Goal: Task Accomplishment & Management: Use online tool/utility

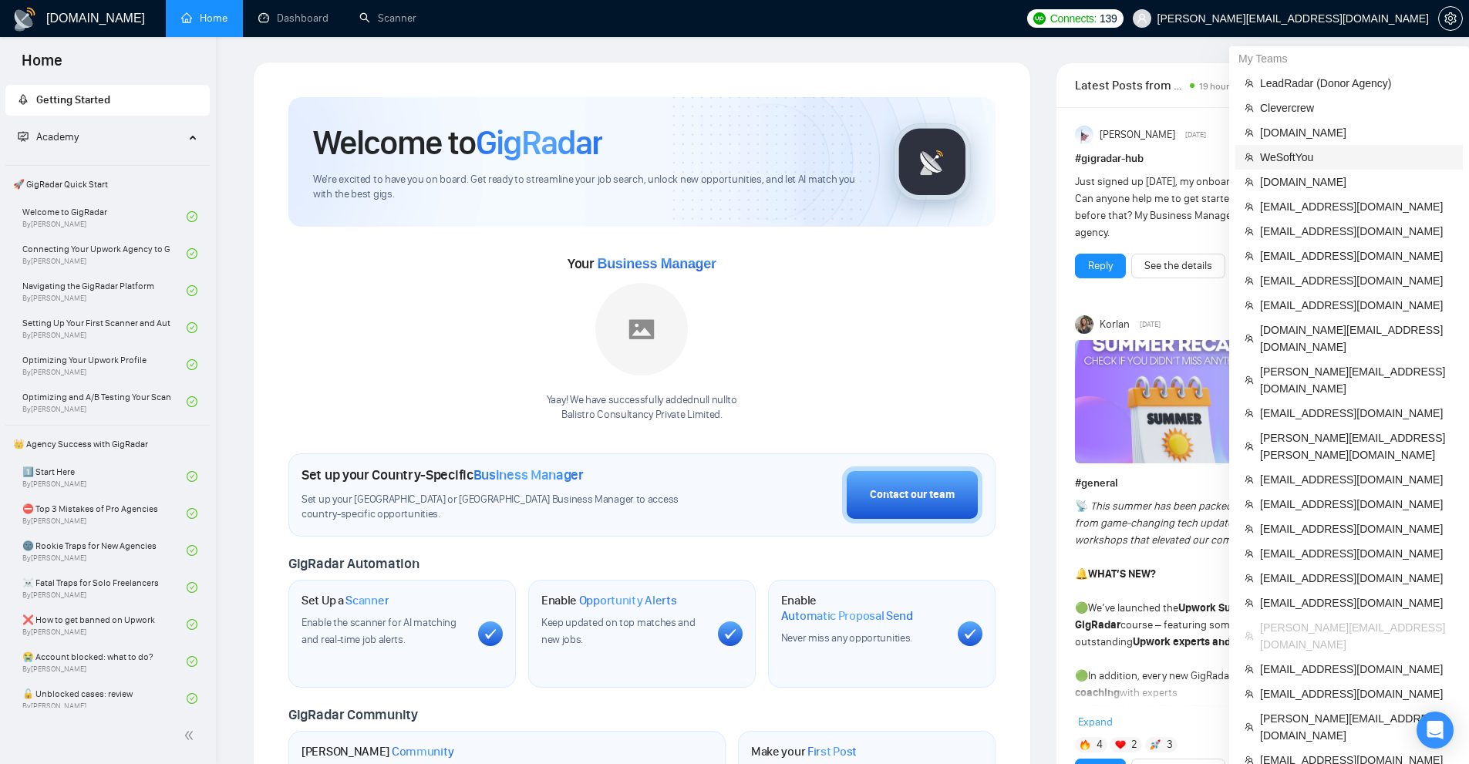
click at [1291, 151] on span "WeSoftYou" at bounding box center [1357, 157] width 194 height 17
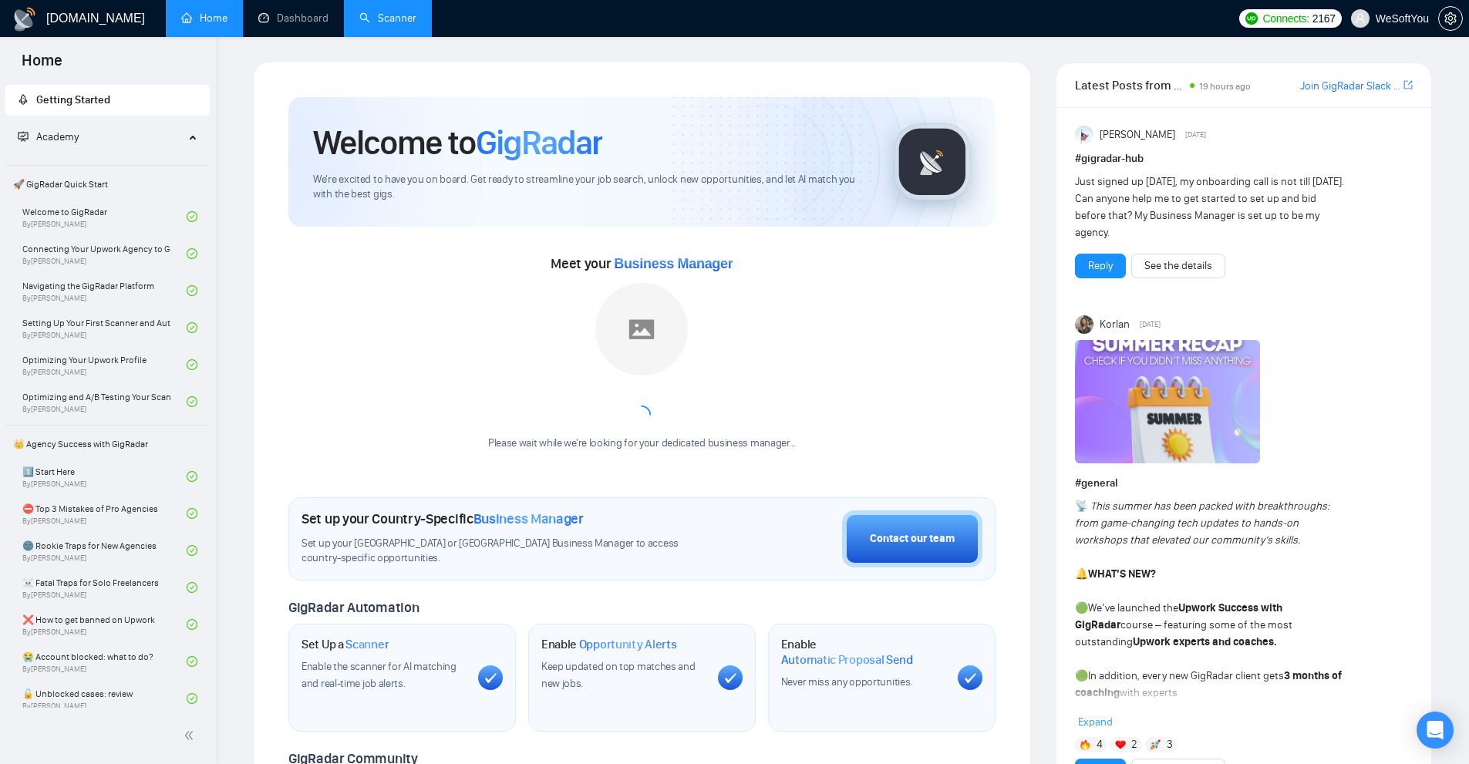
click at [359, 20] on link "Scanner" at bounding box center [387, 18] width 57 height 13
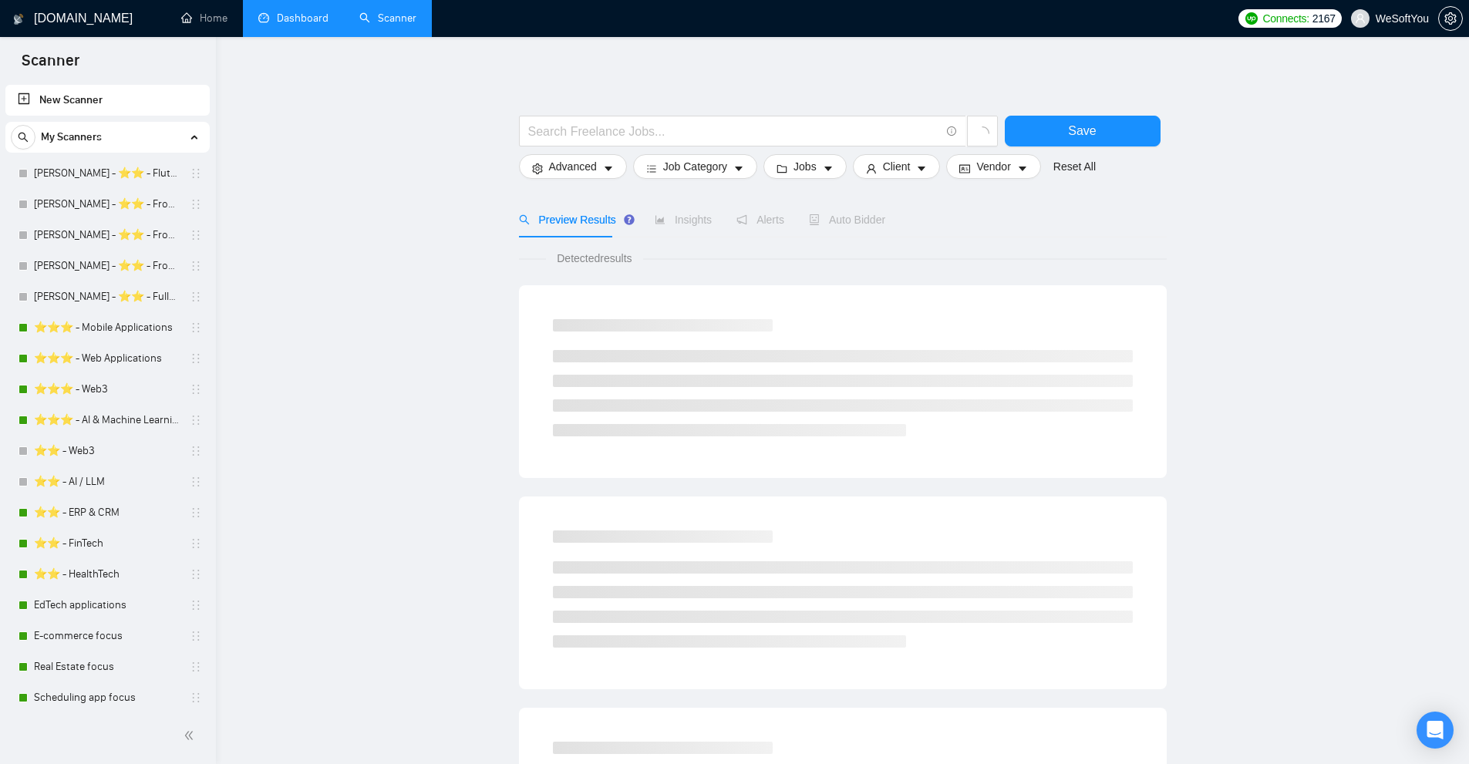
click at [310, 25] on link "Dashboard" at bounding box center [293, 18] width 70 height 13
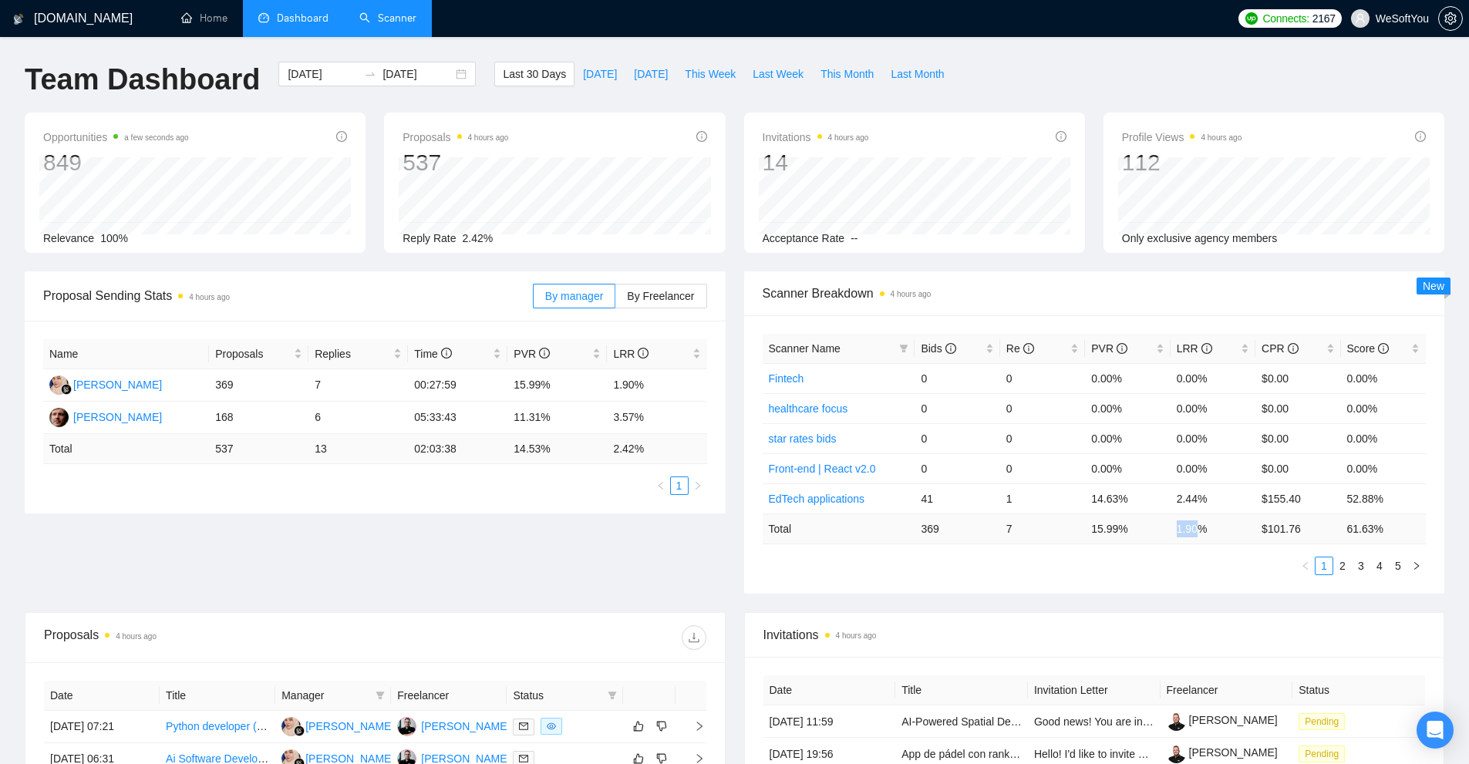
drag, startPoint x: 1207, startPoint y: 530, endPoint x: 1216, endPoint y: 538, distance: 11.5
click at [1218, 531] on tr "Total 369 7 15.99 % 1.90 % $ 101.76 61.63 %" at bounding box center [1095, 529] width 664 height 30
click at [1197, 555] on div "Scanner Name Bids Re PVR LRR CPR Score Fintech 0 0 0.00% 0.00% $0.00 0.00% heal…" at bounding box center [1095, 454] width 664 height 241
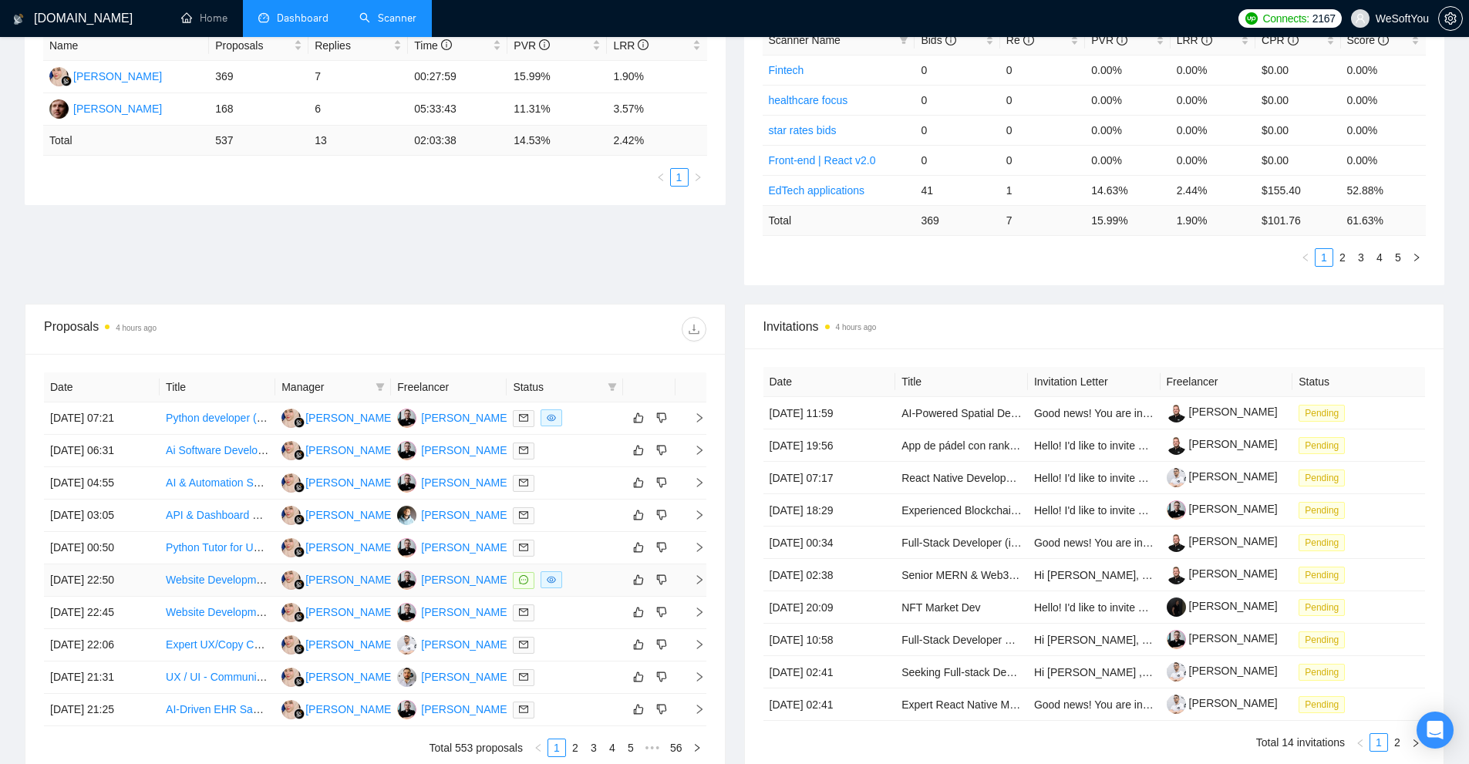
click at [575, 579] on div at bounding box center [564, 581] width 103 height 18
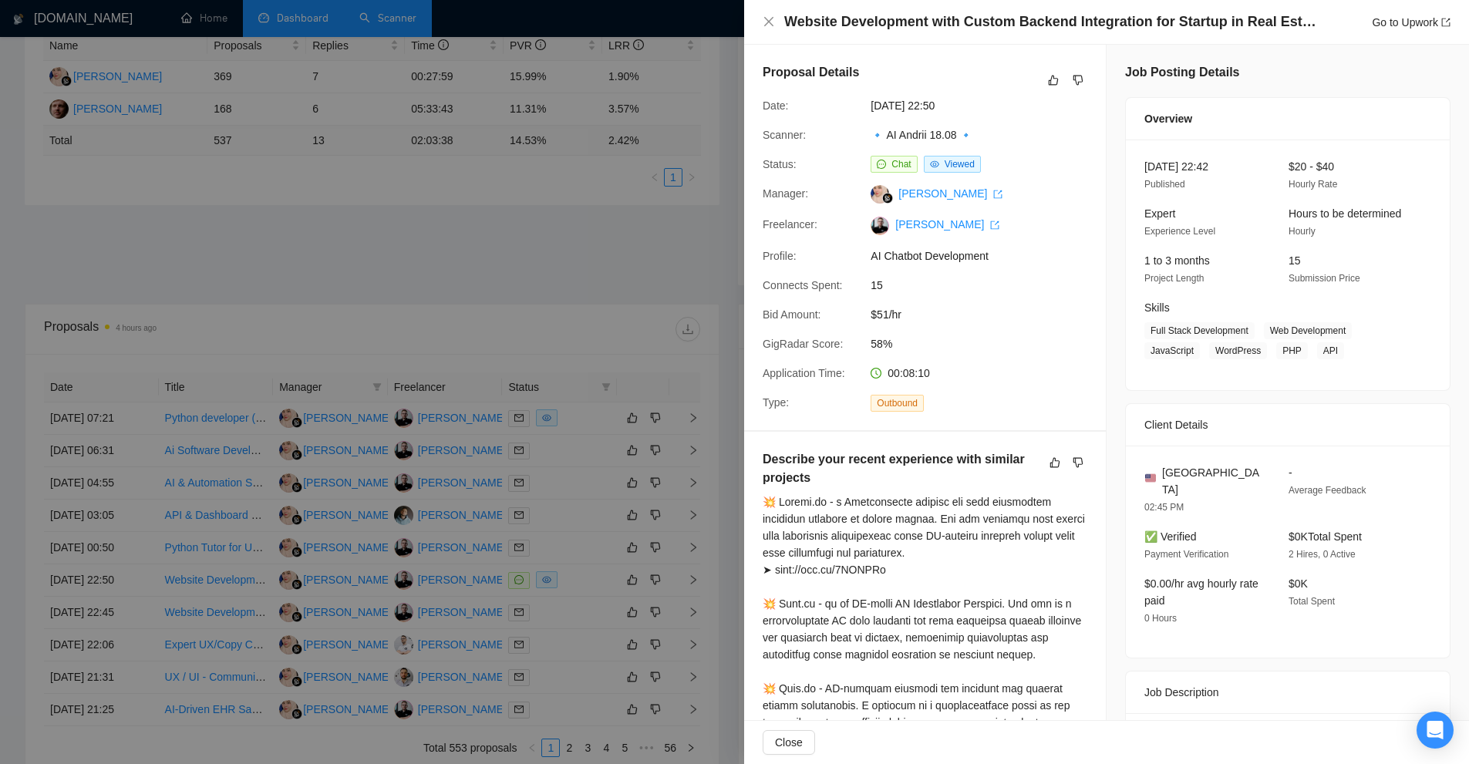
scroll to position [0, 0]
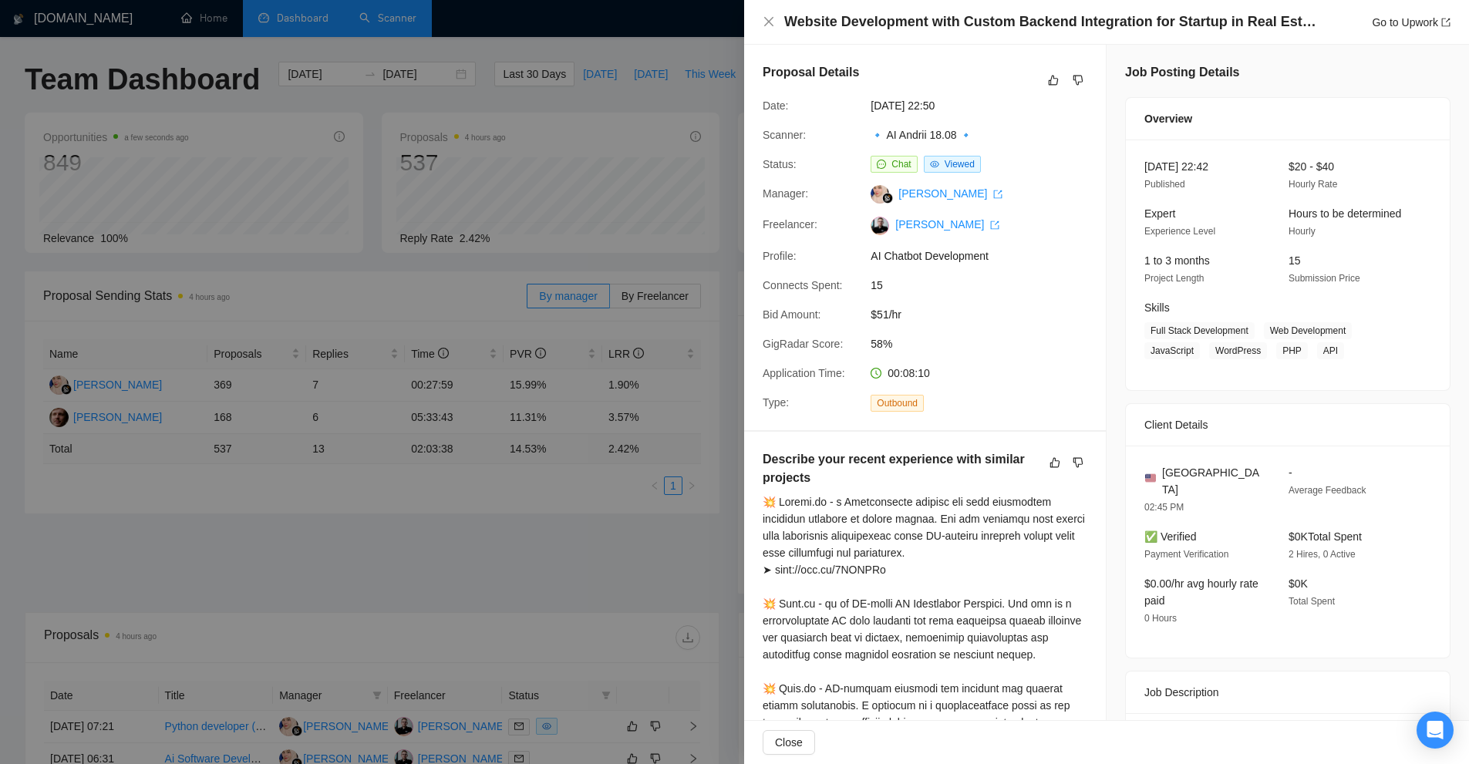
click at [477, 191] on div at bounding box center [734, 382] width 1469 height 764
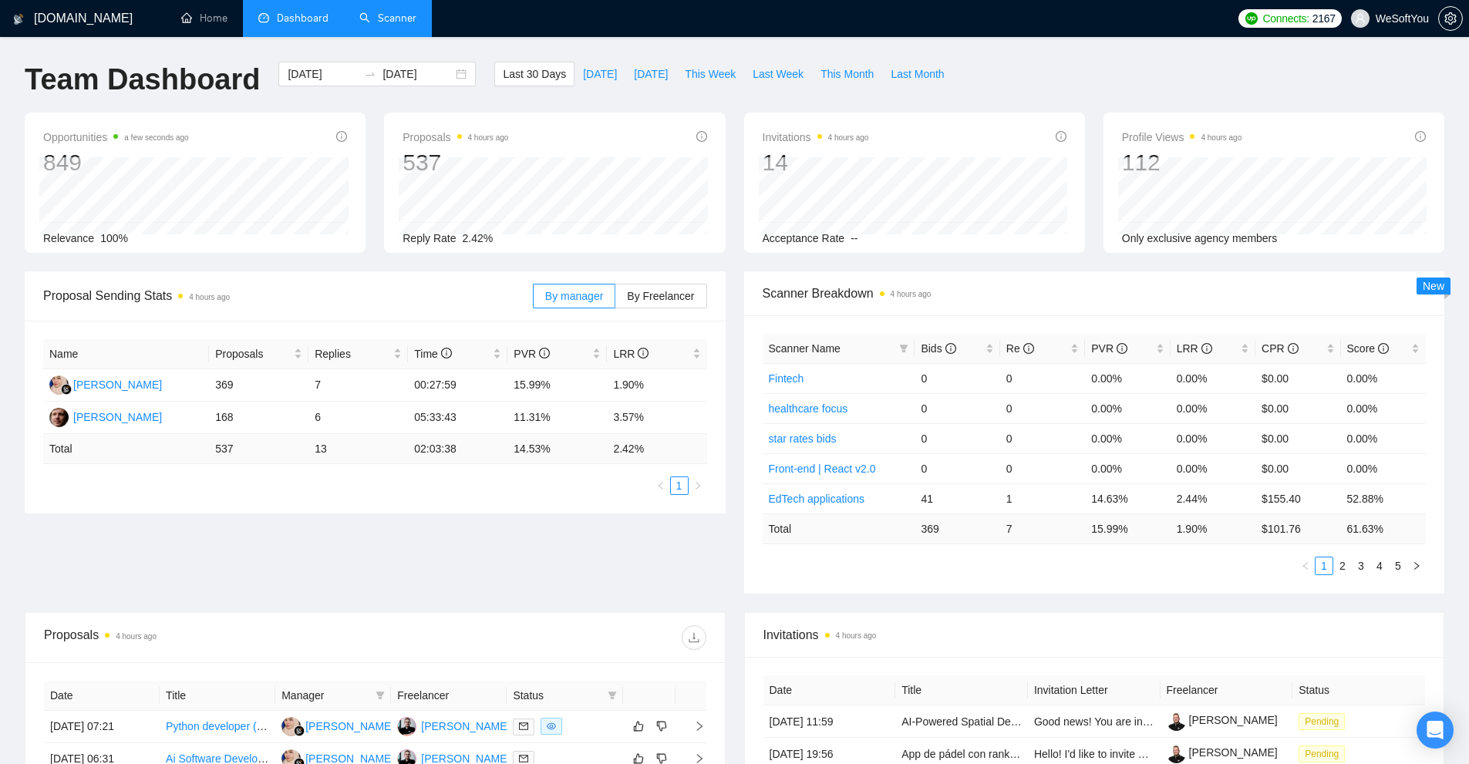
click at [405, 25] on link "Scanner" at bounding box center [387, 18] width 57 height 13
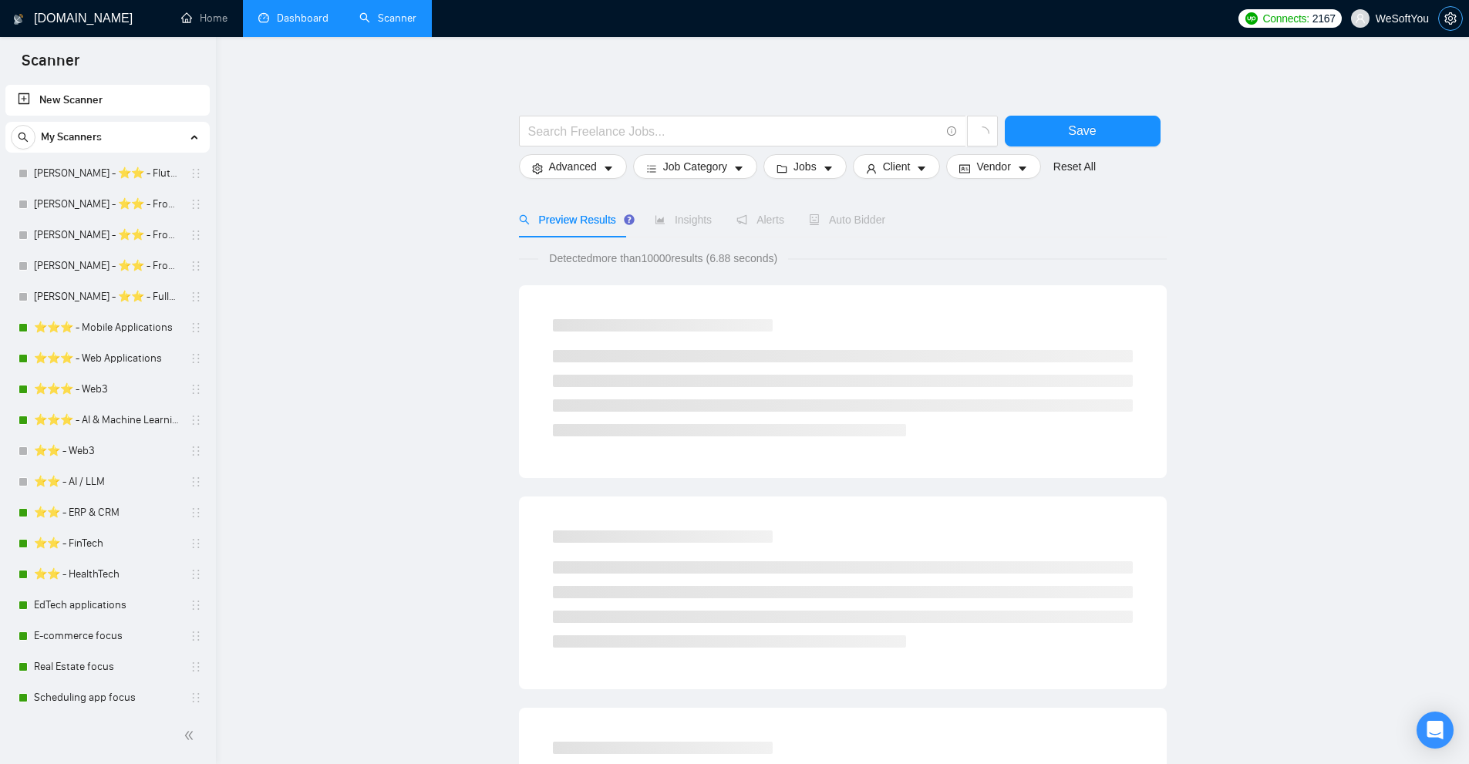
click at [1449, 12] on button "button" at bounding box center [1451, 18] width 25 height 25
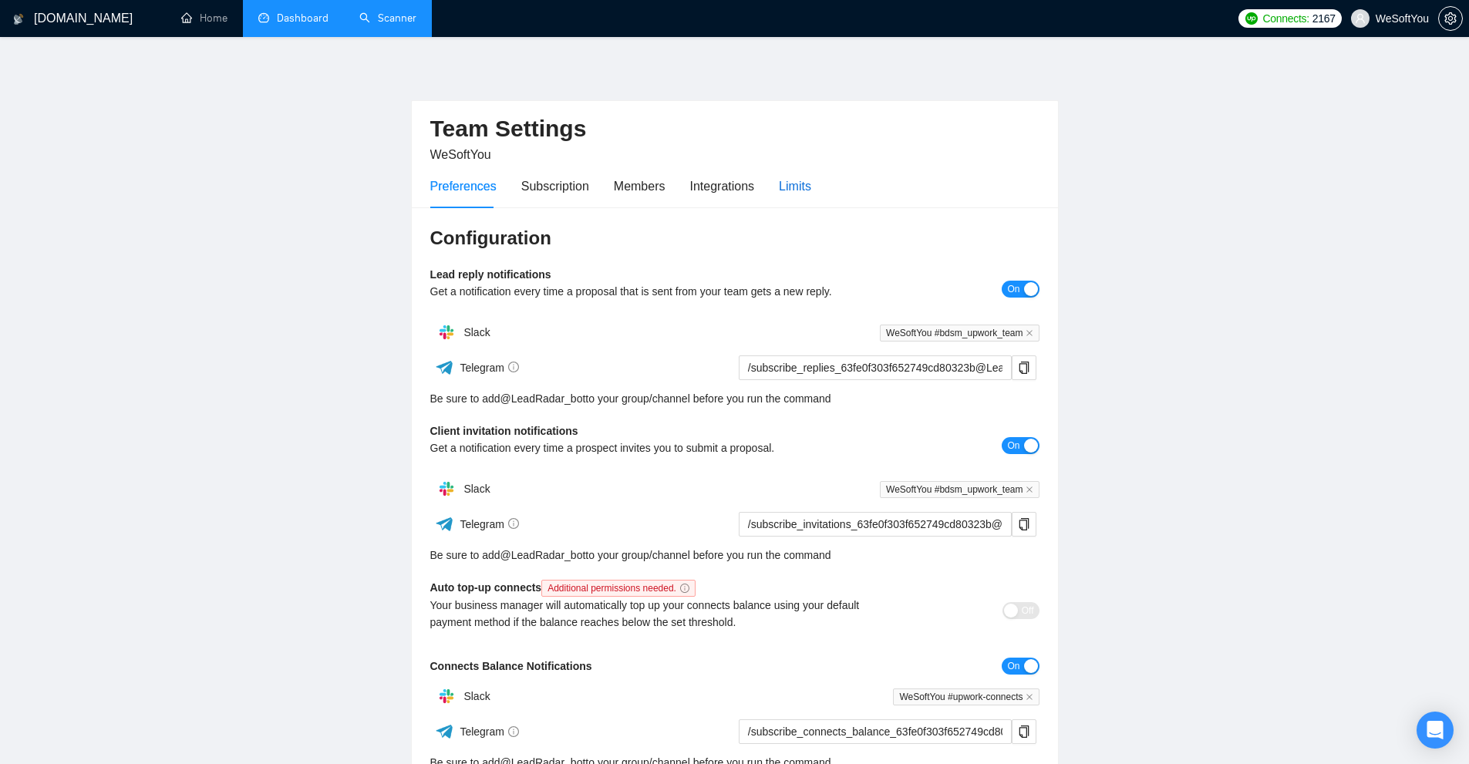
click at [779, 182] on div "Limits" at bounding box center [795, 186] width 32 height 19
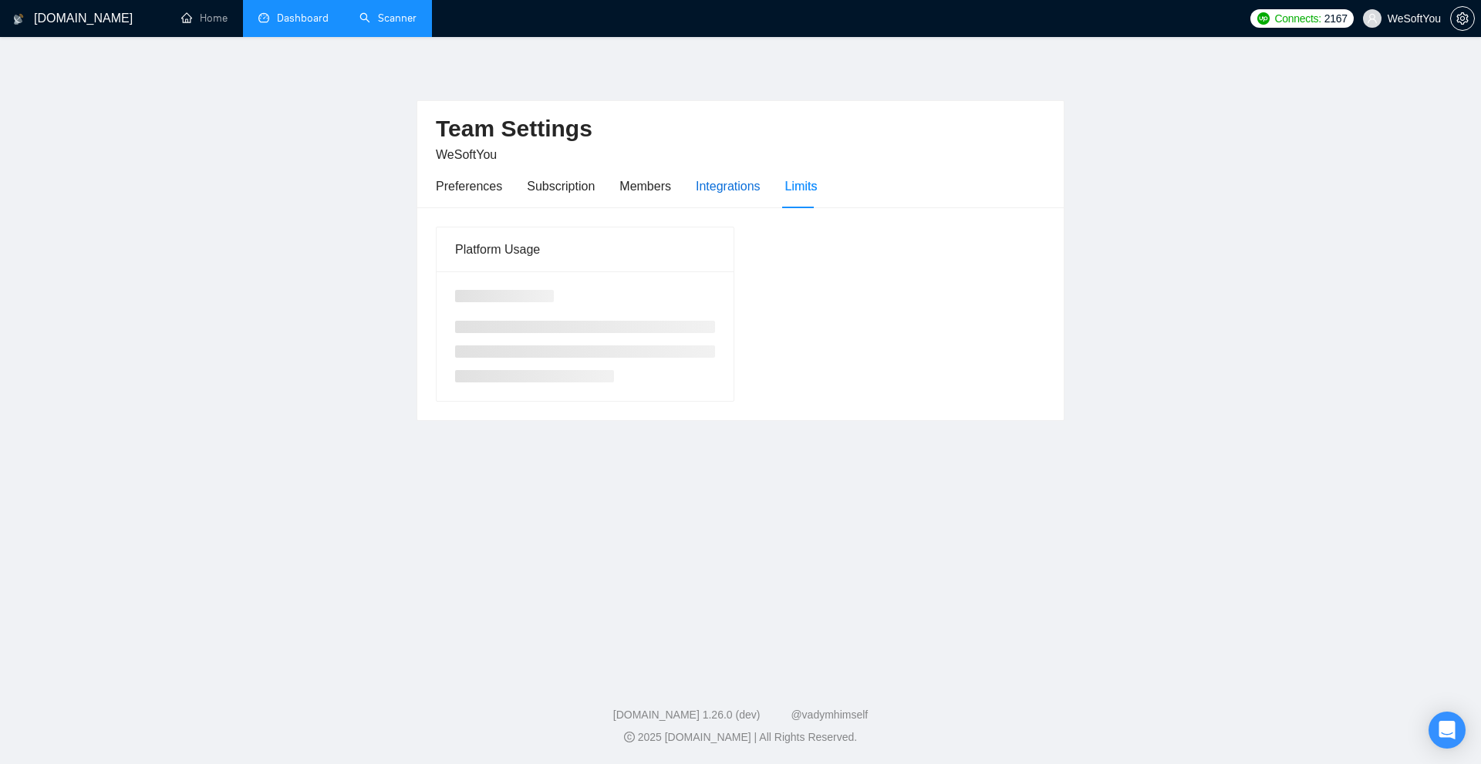
click at [741, 187] on div "Integrations" at bounding box center [728, 186] width 65 height 19
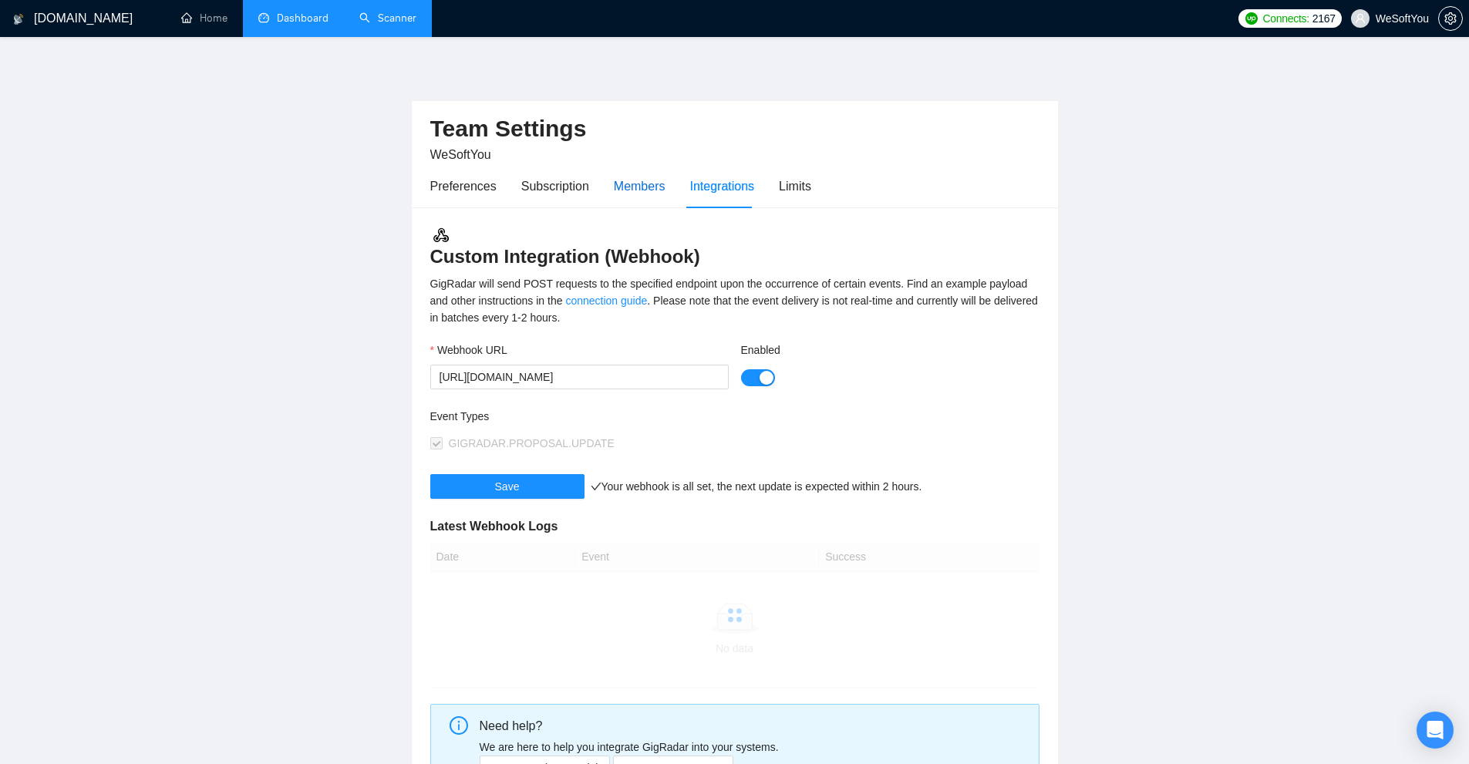
click at [633, 187] on div "Members" at bounding box center [640, 186] width 52 height 19
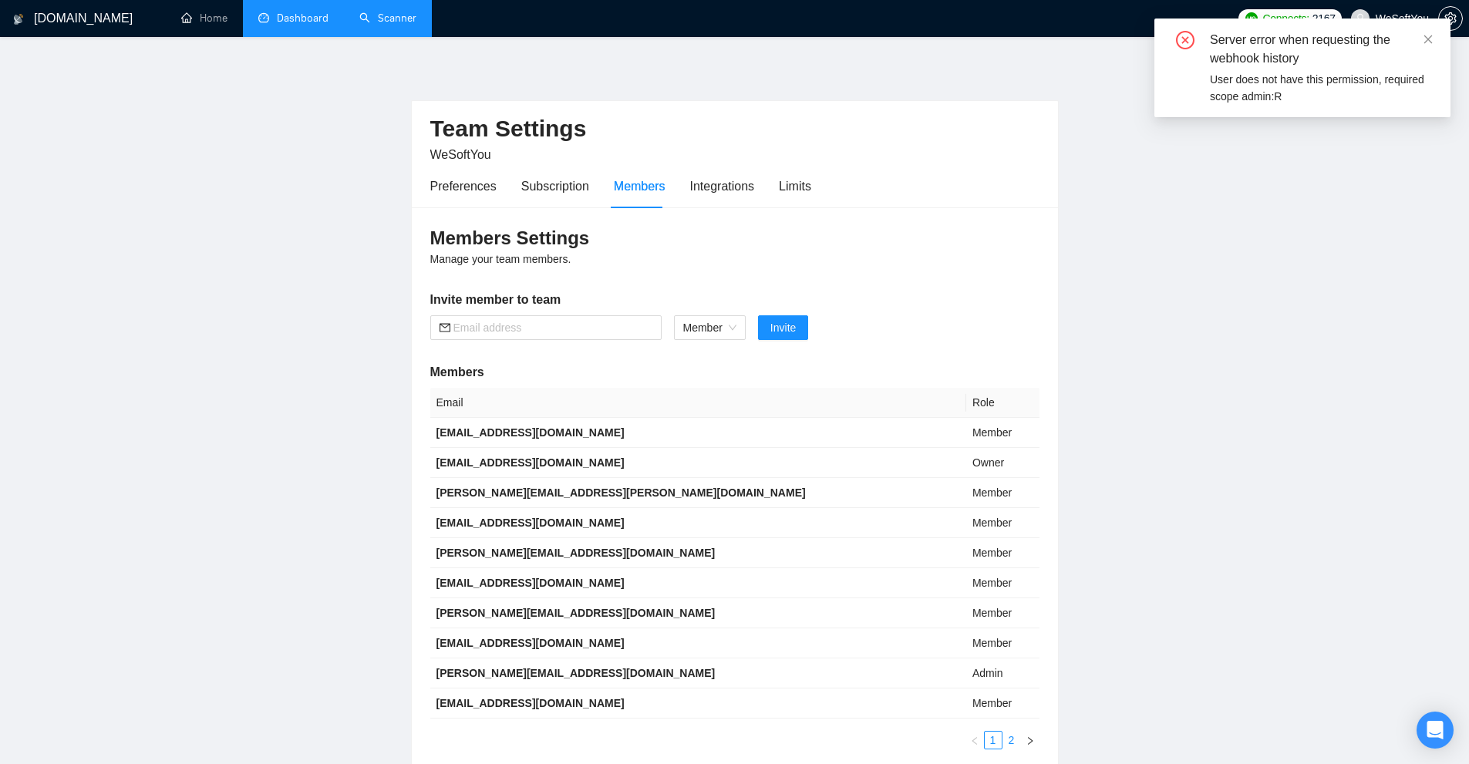
click at [1019, 738] on link "2" at bounding box center [1012, 740] width 17 height 17
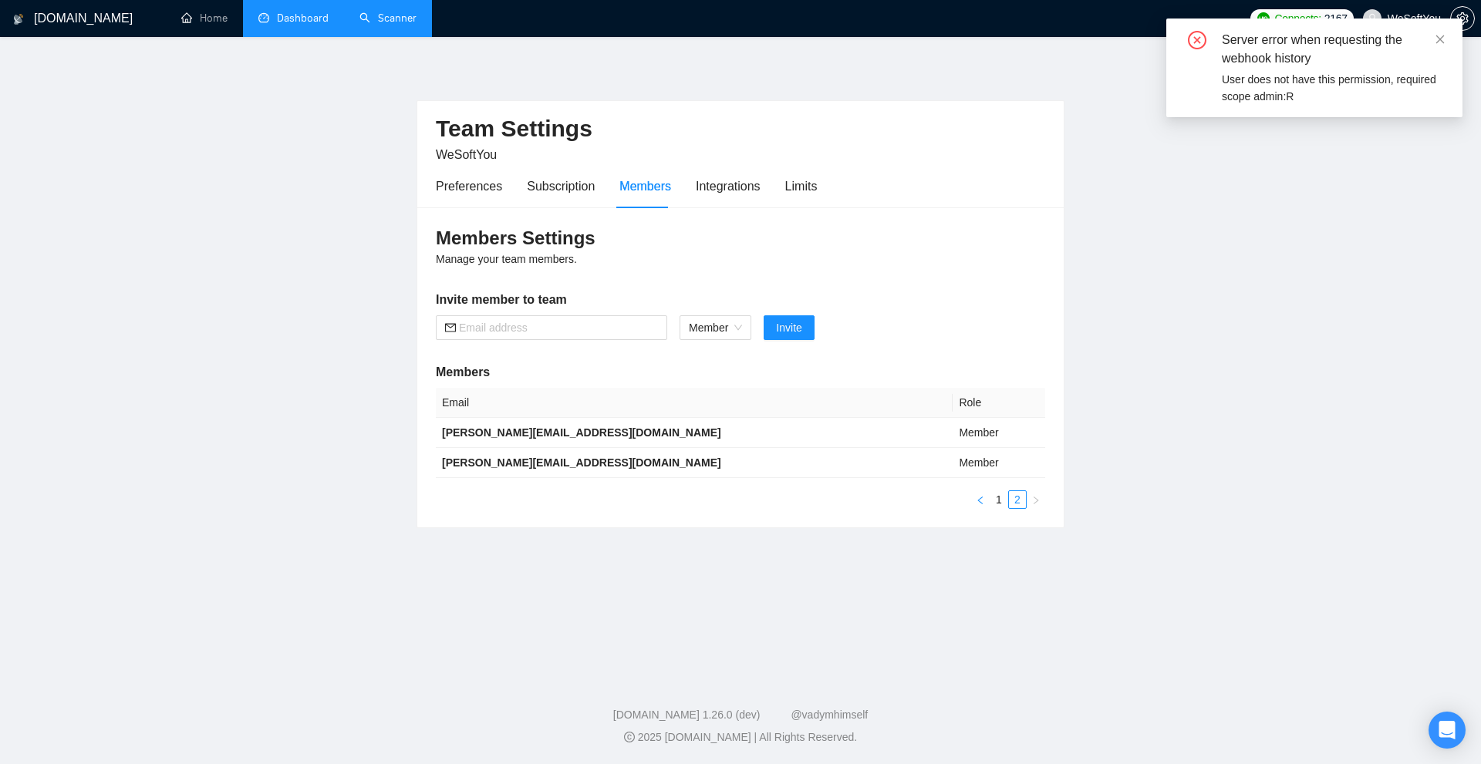
click at [984, 498] on icon "left" at bounding box center [980, 500] width 9 height 9
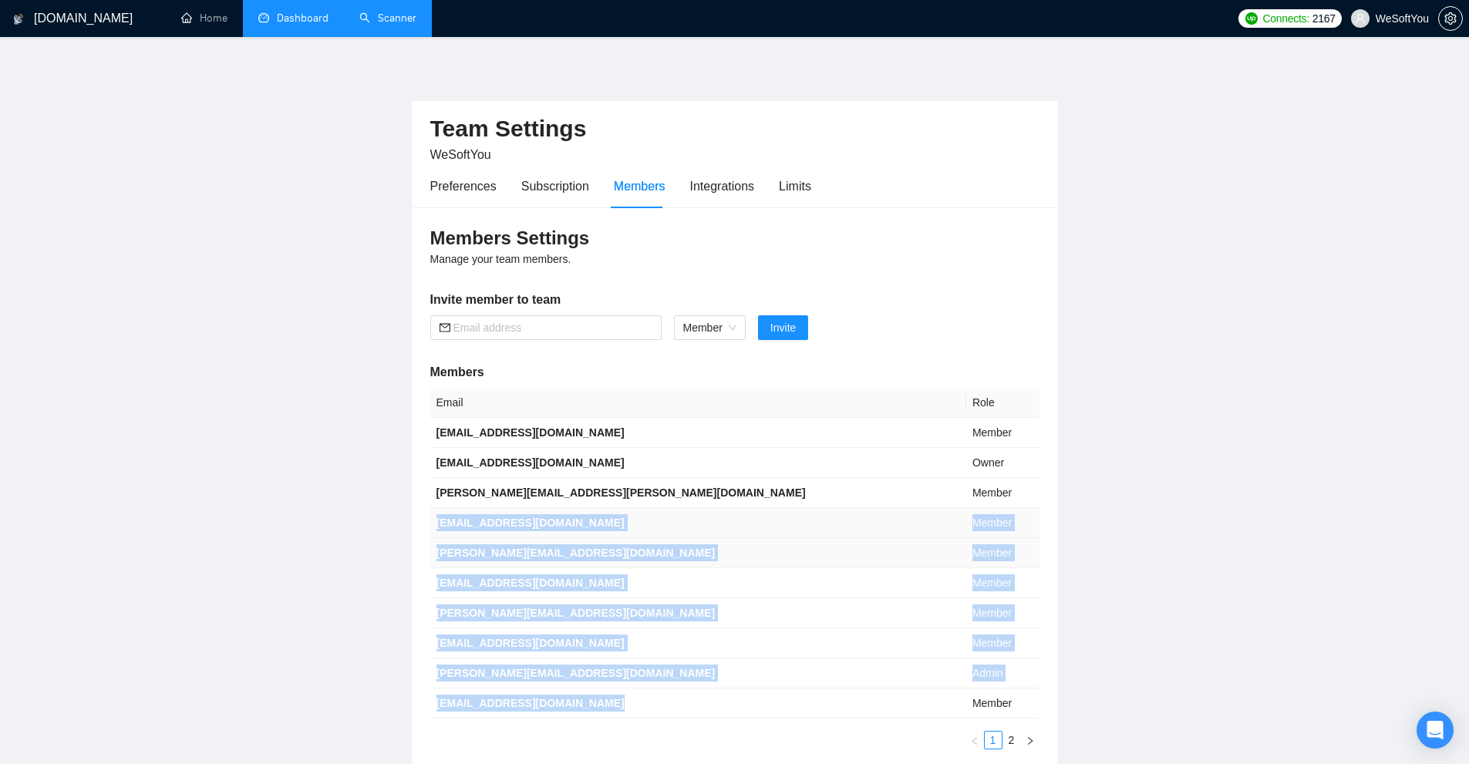
drag, startPoint x: 616, startPoint y: 707, endPoint x: 440, endPoint y: 536, distance: 245.5
click at [440, 536] on tbody "dima@gigradar.io Member maksym.petruk@wesoftyou.com Owner andrey.kovalchuk@weso…" at bounding box center [734, 568] width 609 height 301
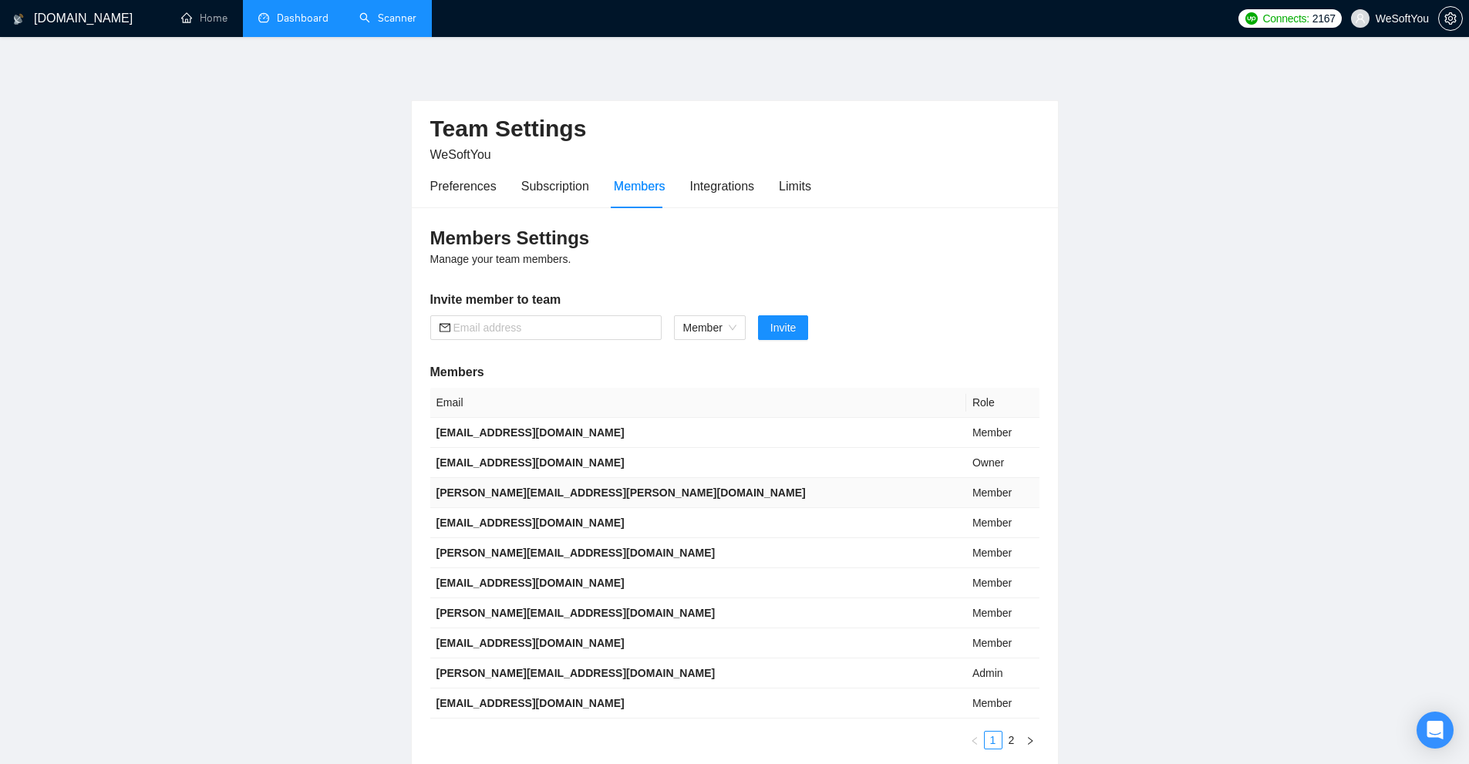
click at [606, 503] on td "andrey.kovalchuk@wesoftyou.com" at bounding box center [698, 493] width 536 height 30
click at [404, 17] on link "Scanner" at bounding box center [387, 18] width 57 height 13
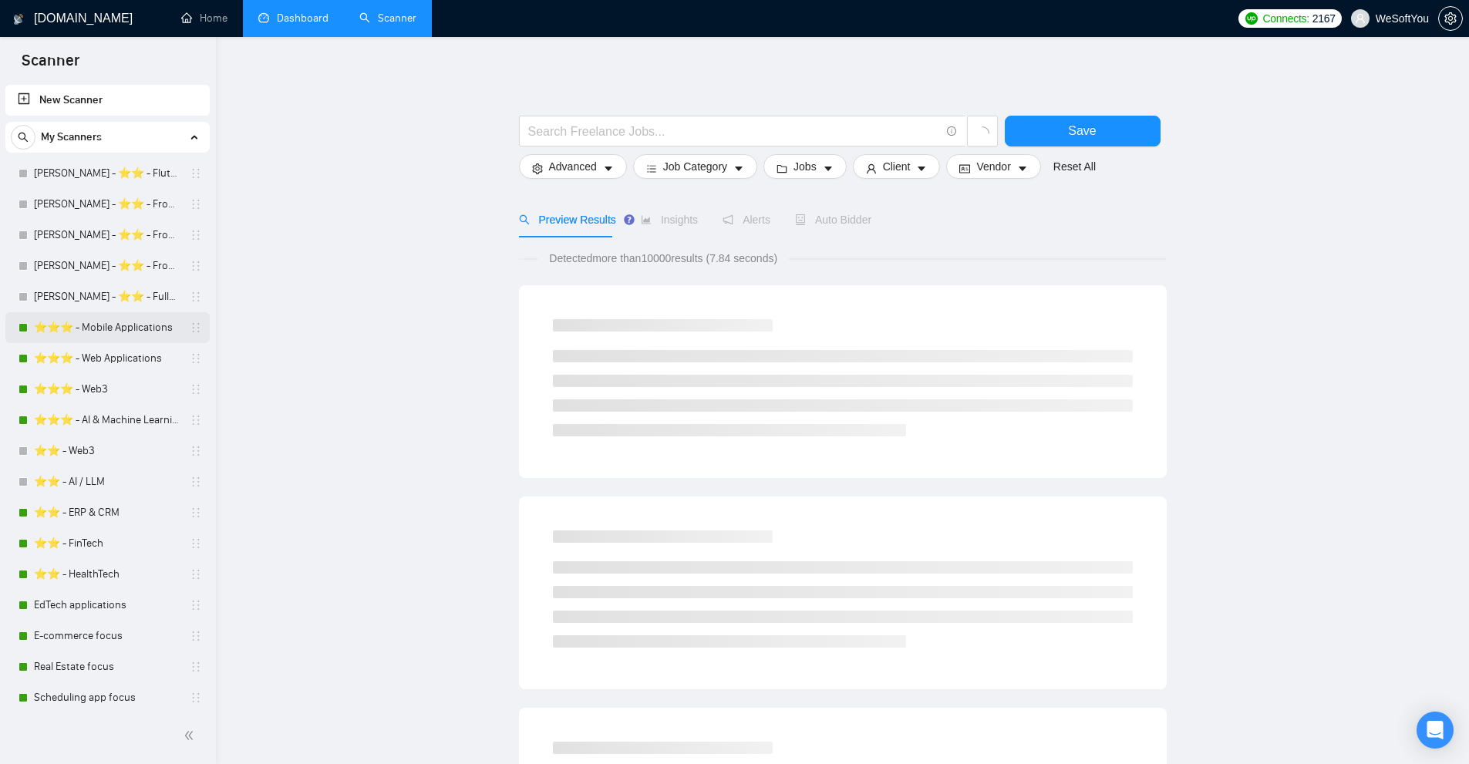
click at [95, 336] on link "⭐️⭐️⭐️ - Mobile Applications" at bounding box center [107, 327] width 147 height 31
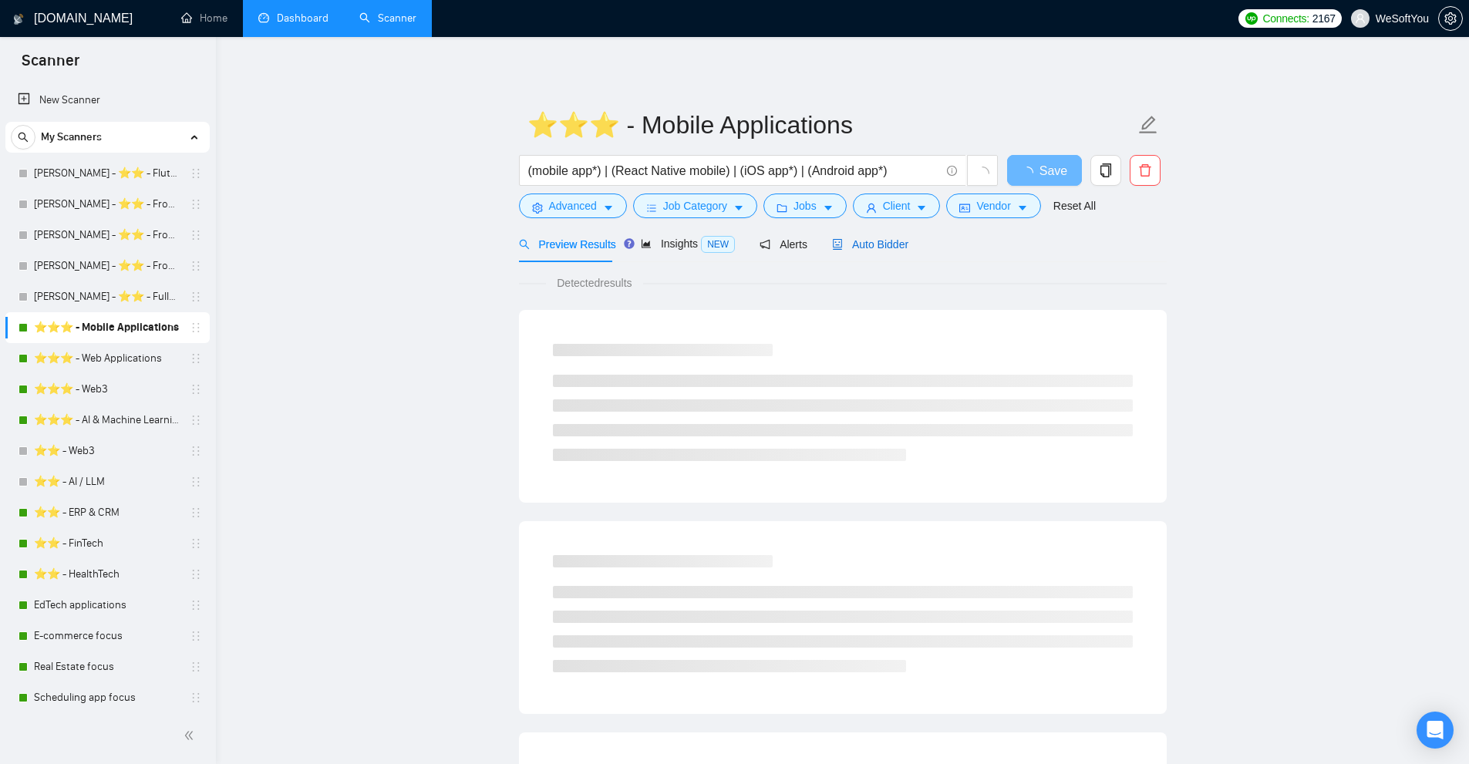
click at [889, 249] on span "Auto Bidder" at bounding box center [870, 244] width 76 height 12
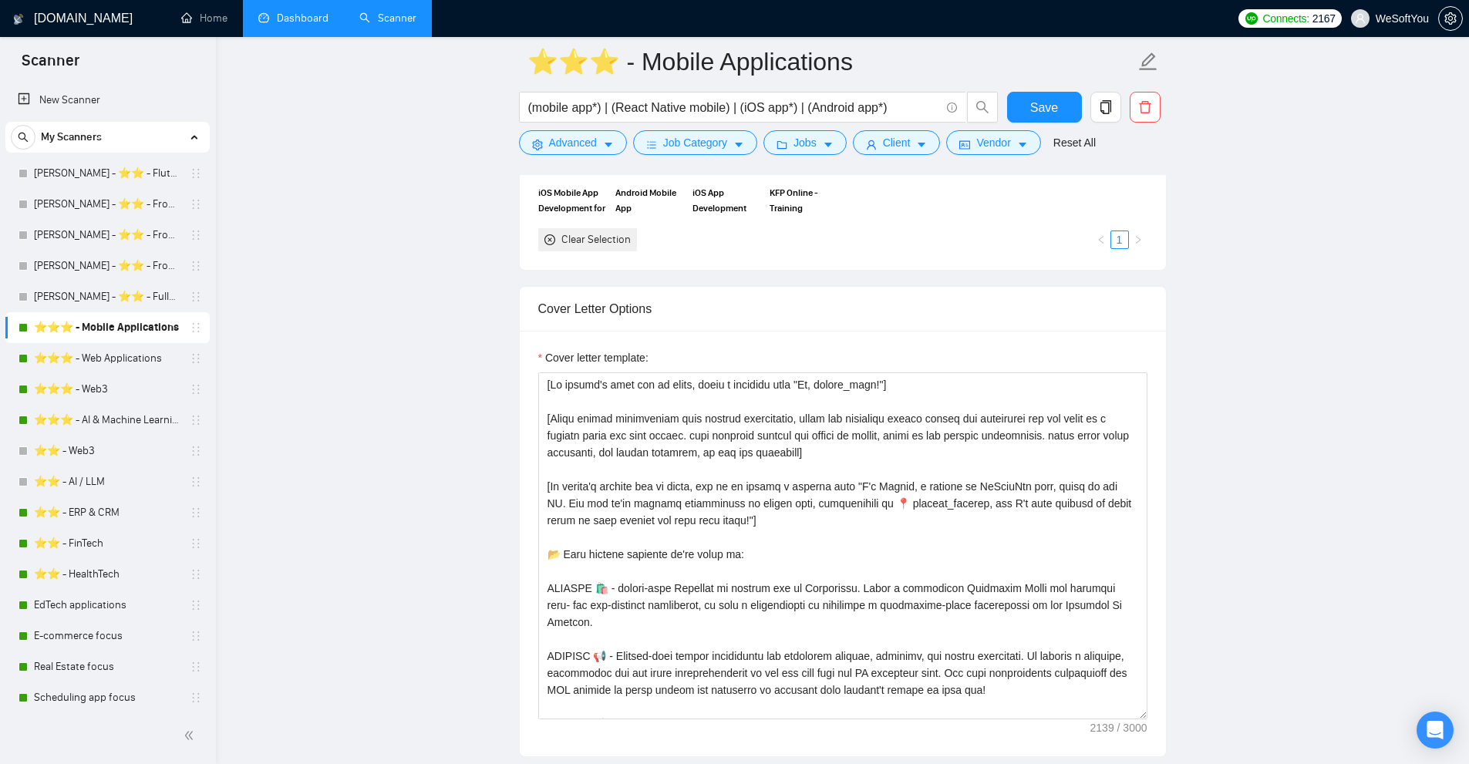
click at [305, 19] on link "Dashboard" at bounding box center [293, 18] width 70 height 13
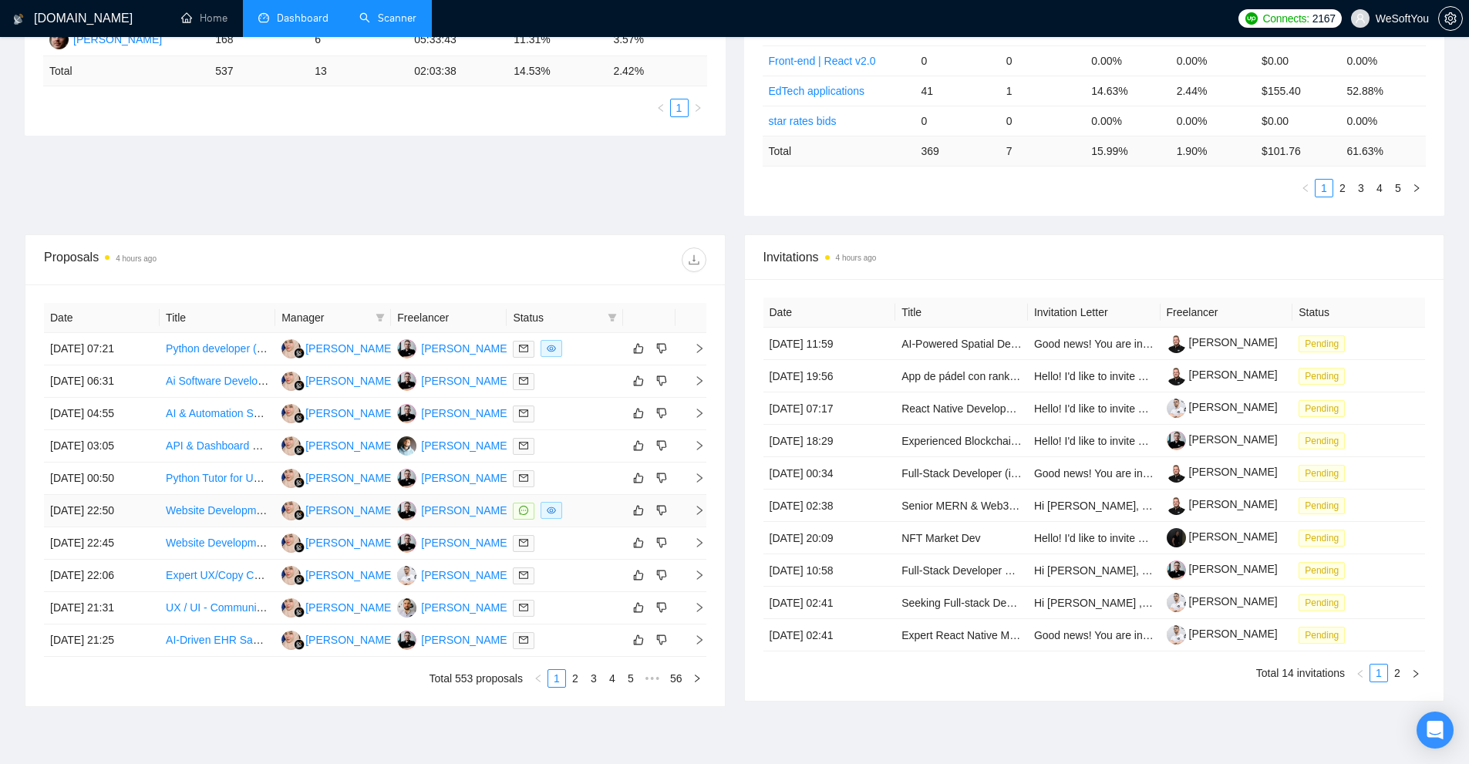
scroll to position [453, 0]
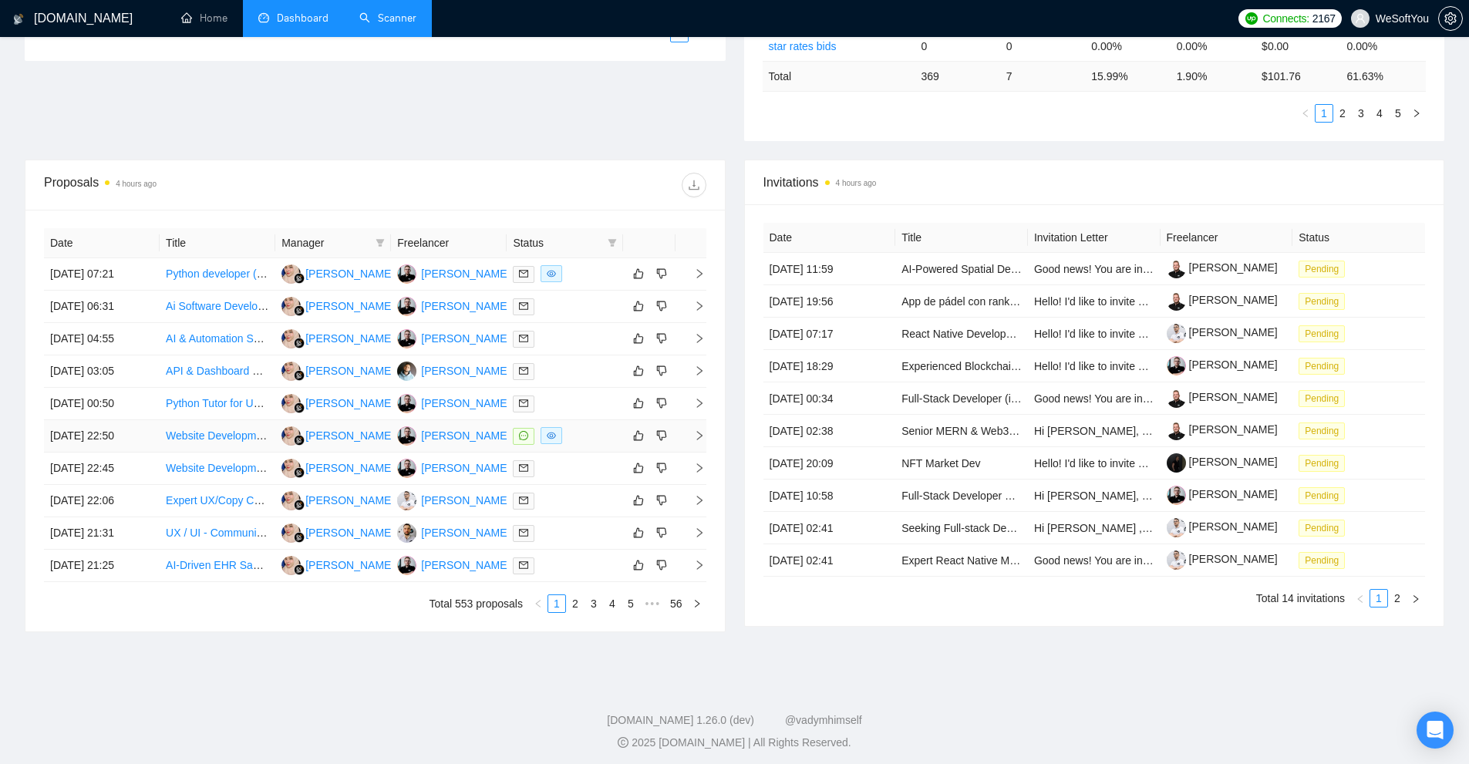
click at [572, 447] on td at bounding box center [565, 436] width 116 height 32
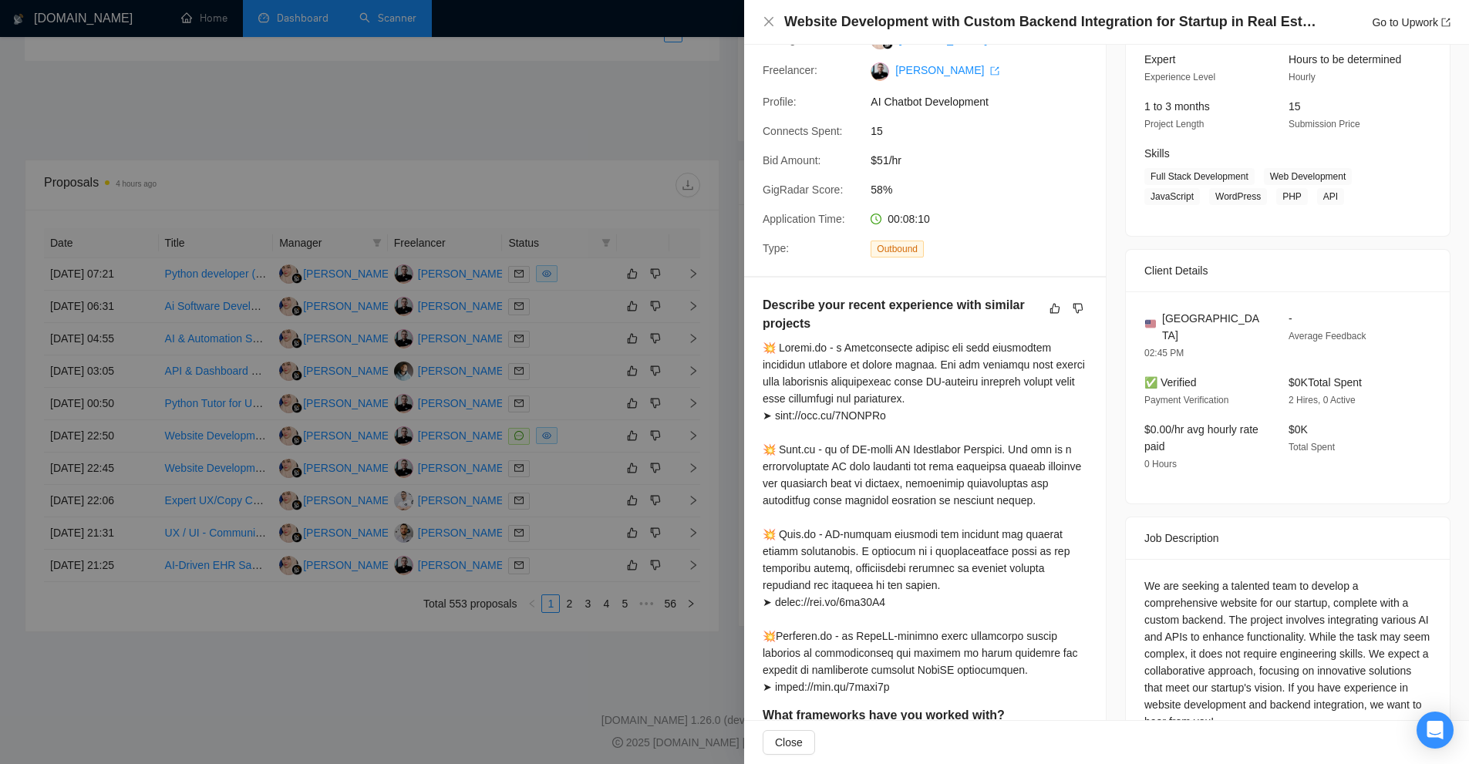
scroll to position [231, 0]
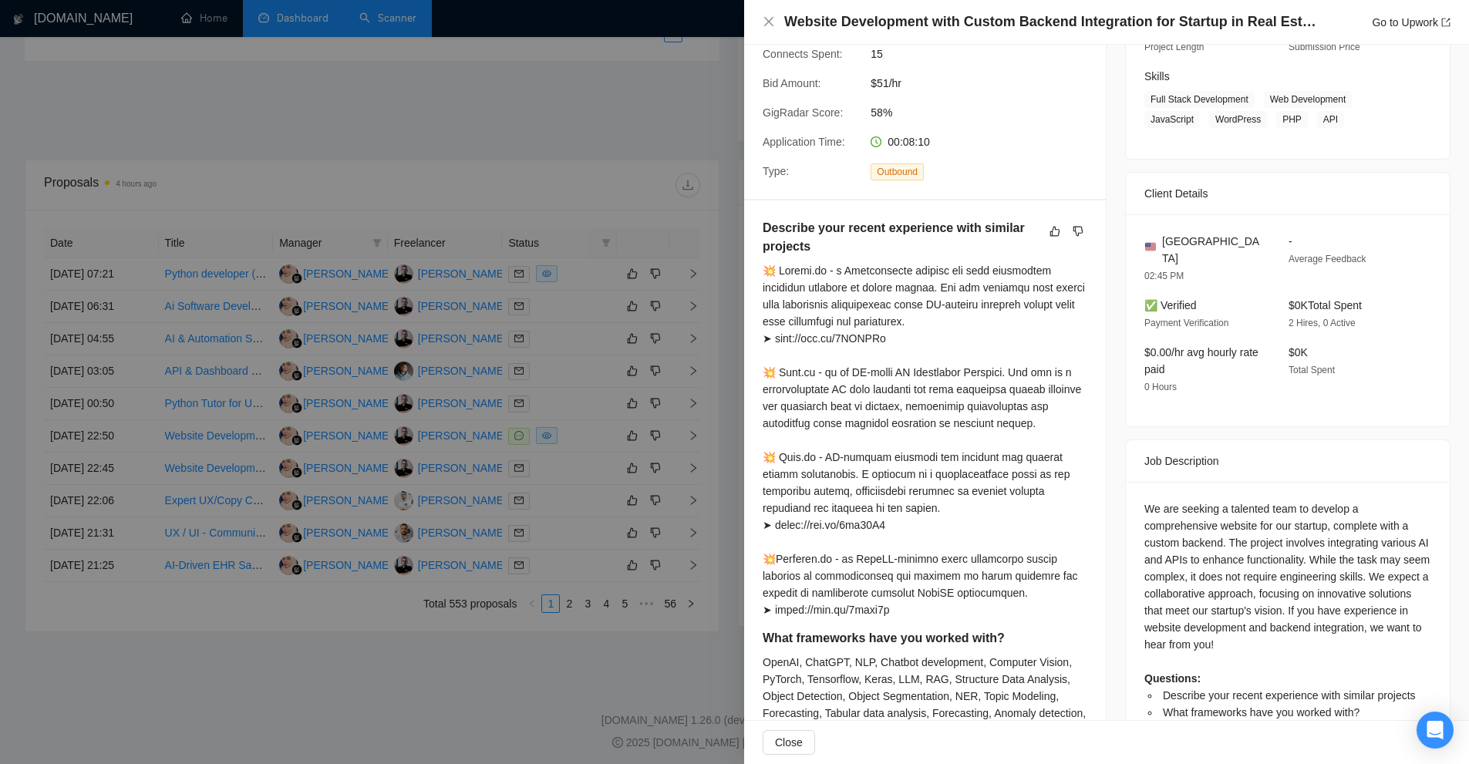
click at [579, 378] on div at bounding box center [734, 382] width 1469 height 764
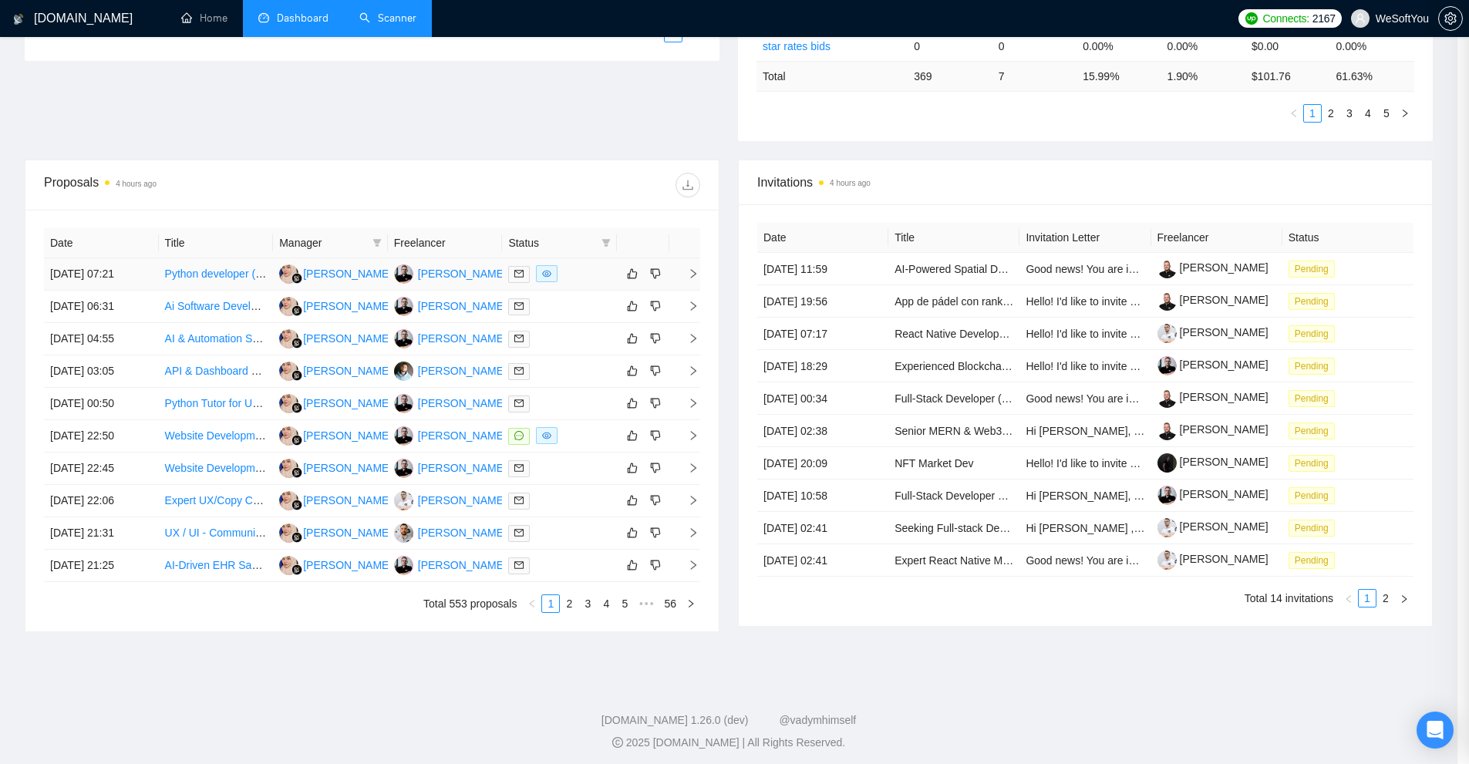
click at [585, 270] on div at bounding box center [559, 274] width 103 height 18
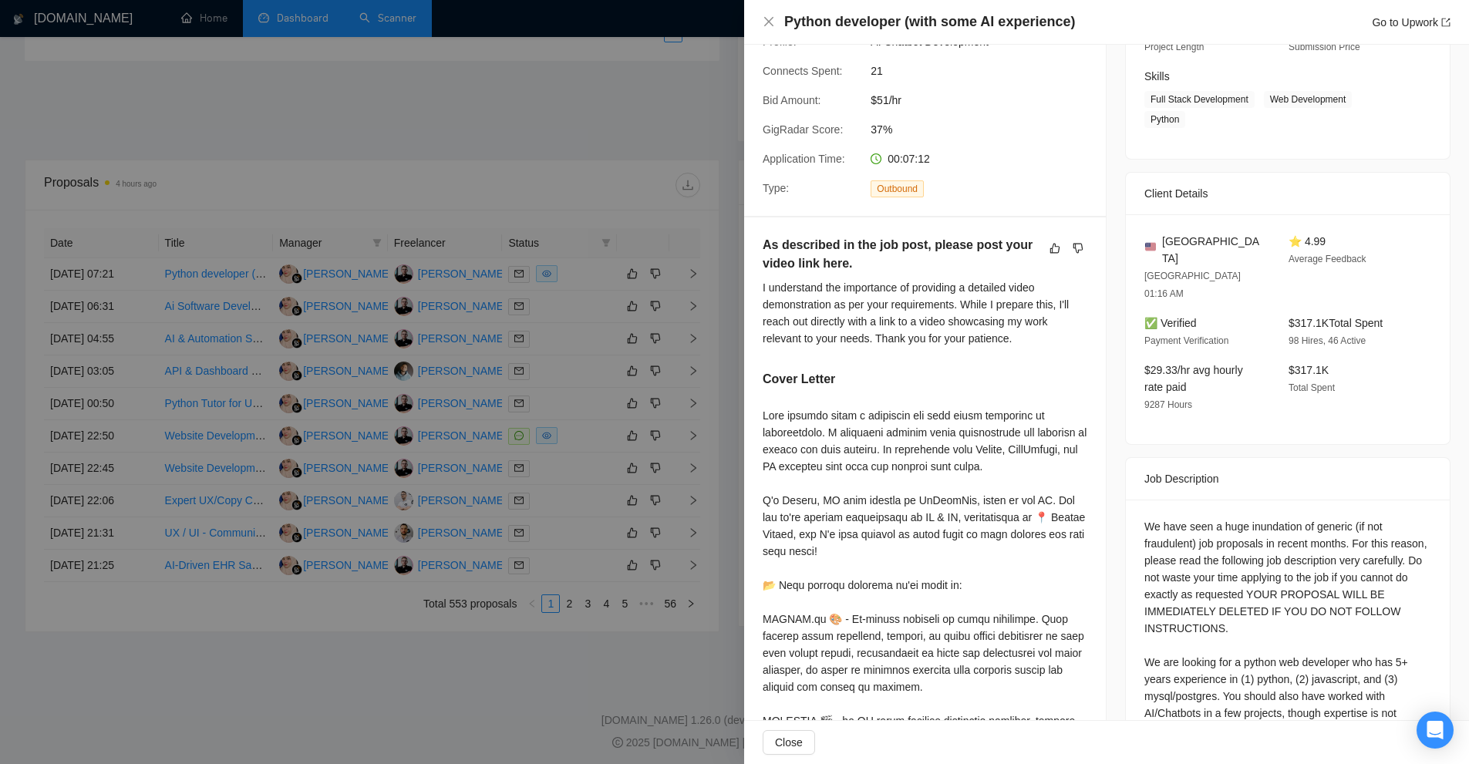
drag, startPoint x: 585, startPoint y: 270, endPoint x: 584, endPoint y: 305, distance: 35.5
click at [585, 271] on div at bounding box center [734, 382] width 1469 height 764
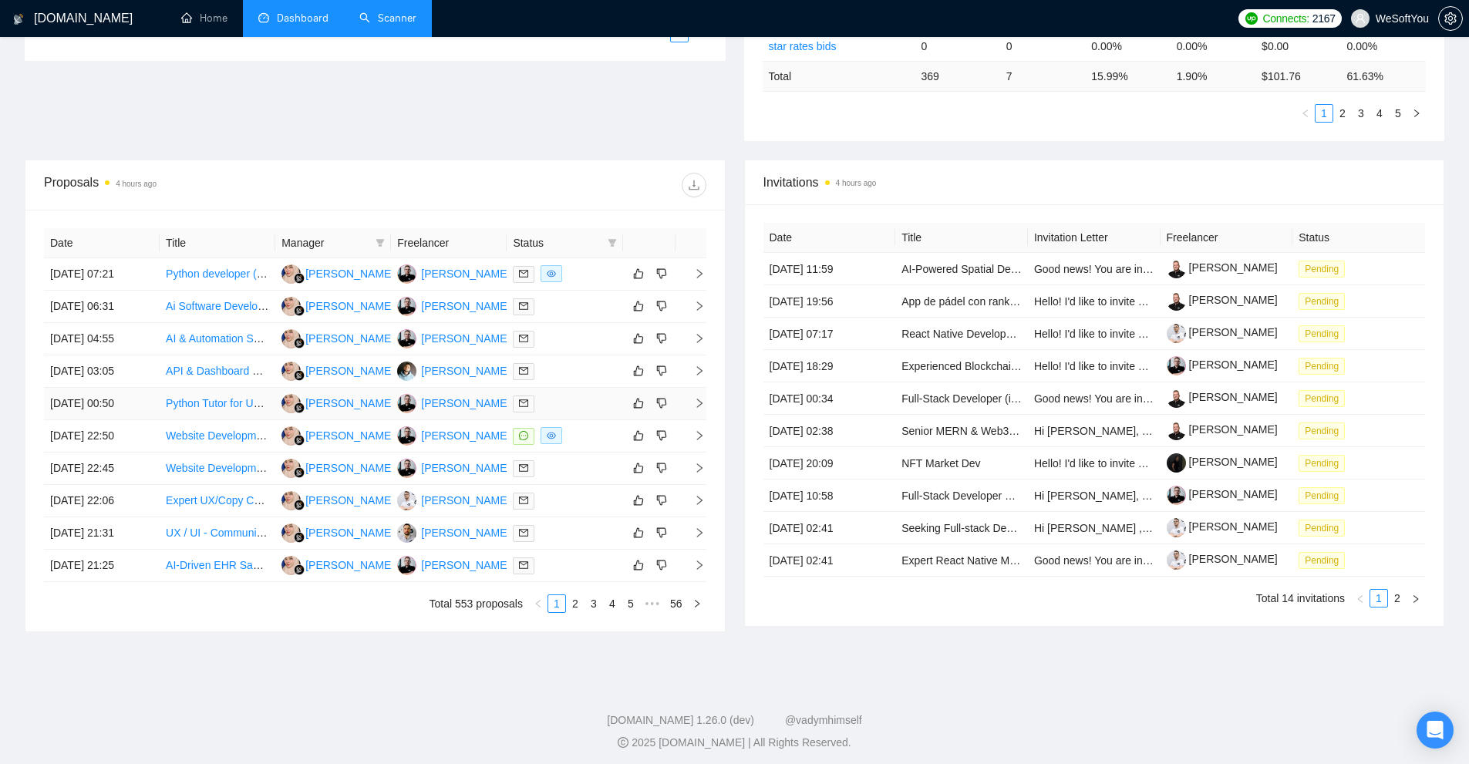
click at [572, 401] on div at bounding box center [564, 404] width 103 height 18
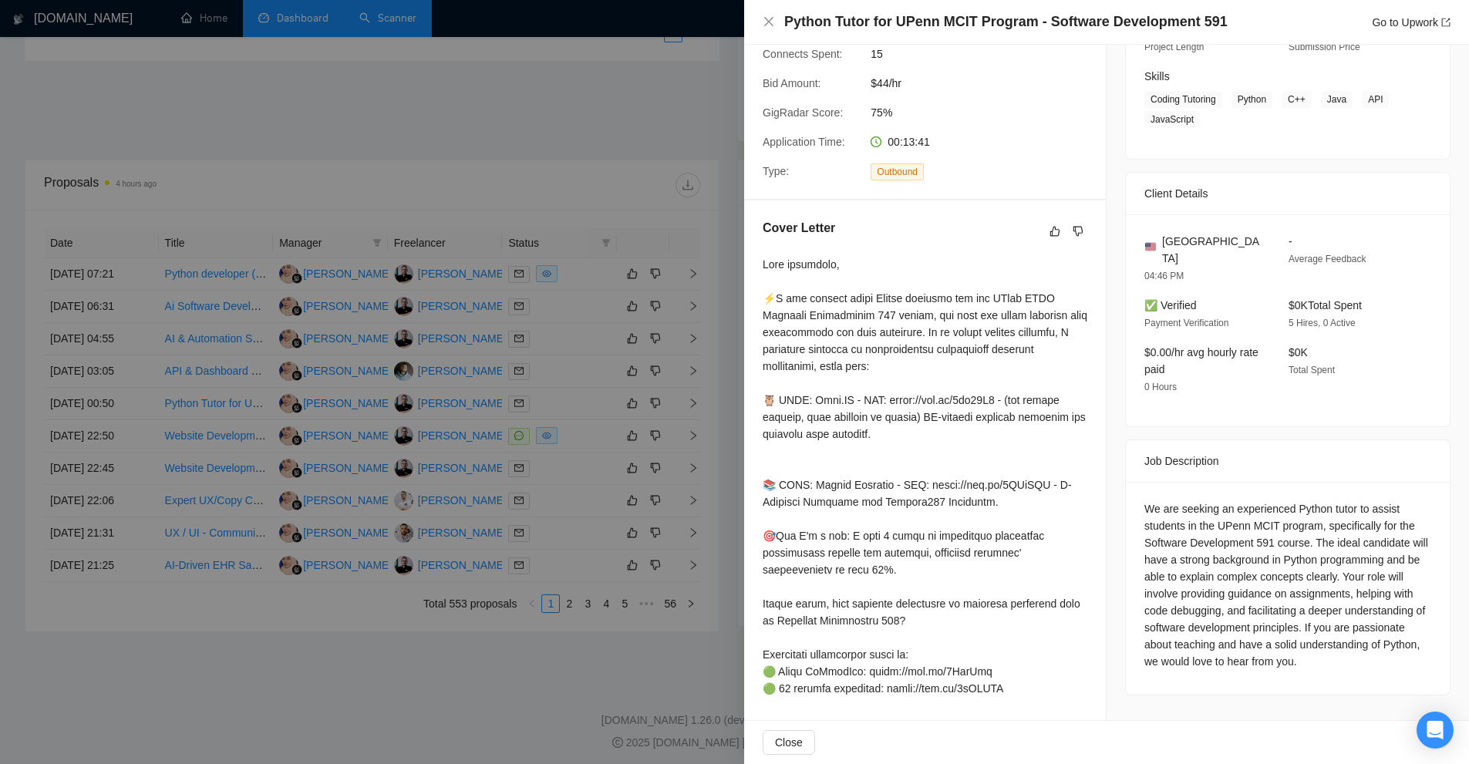
scroll to position [0, 0]
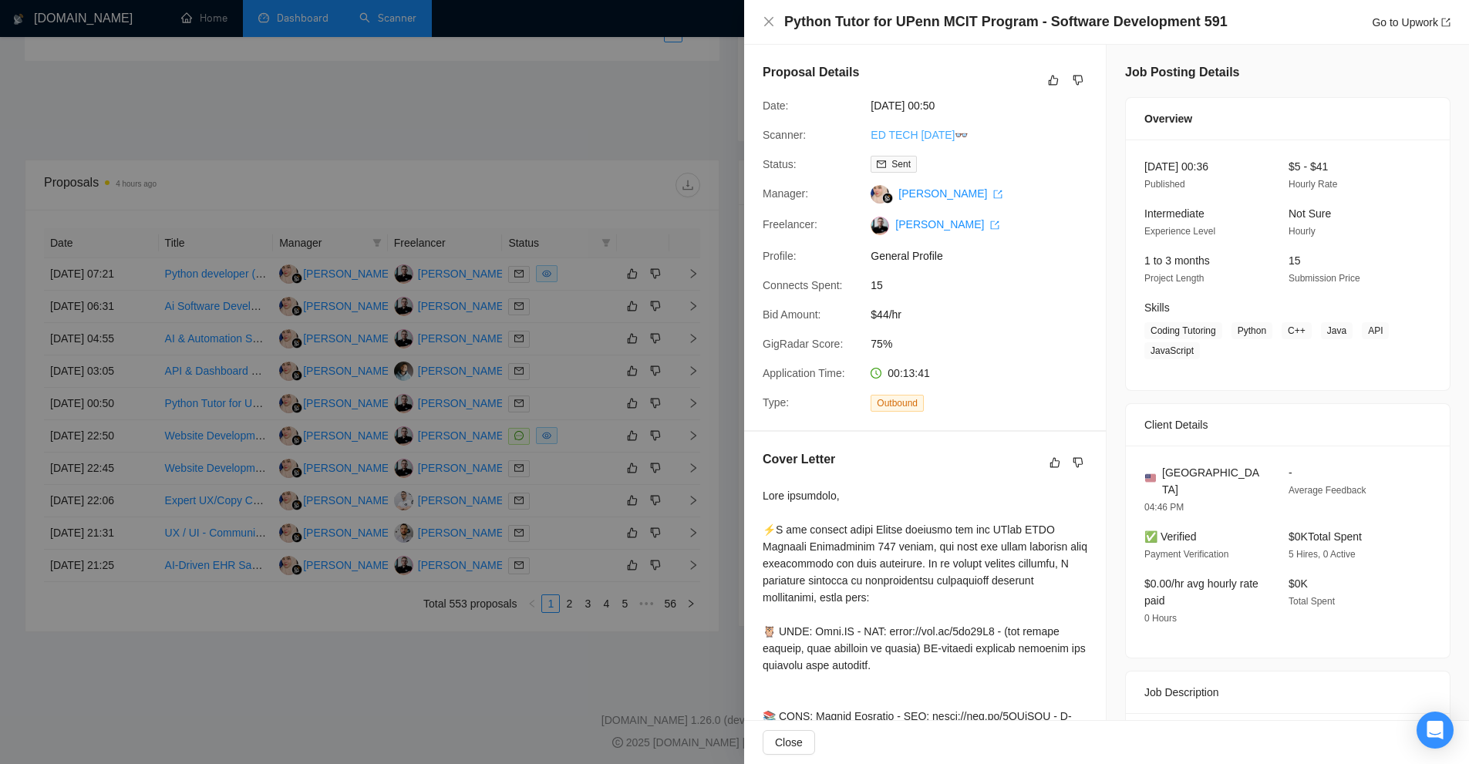
click at [921, 137] on link "ED TECH [DATE]👓" at bounding box center [919, 135] width 97 height 12
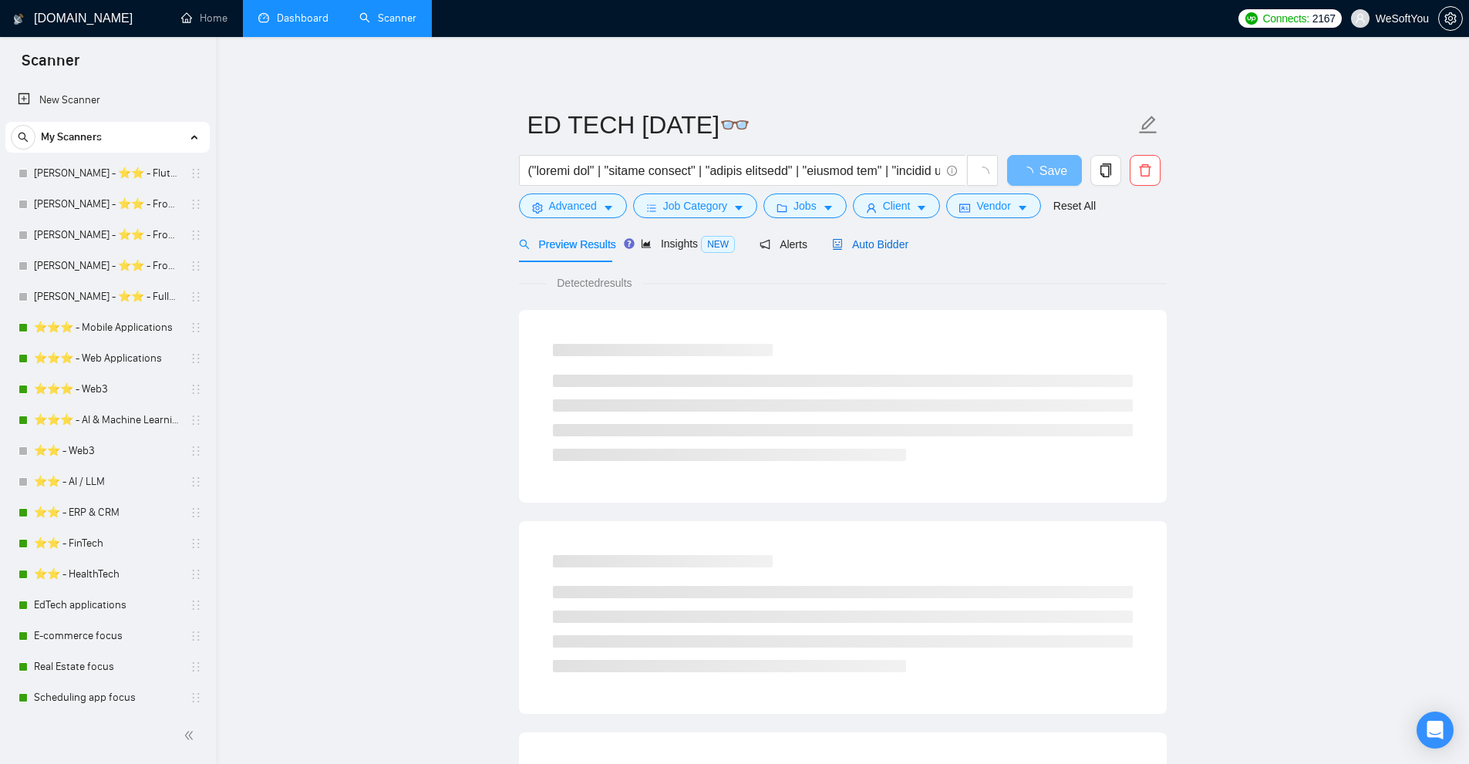
click at [879, 252] on div "Auto Bidder" at bounding box center [870, 244] width 76 height 17
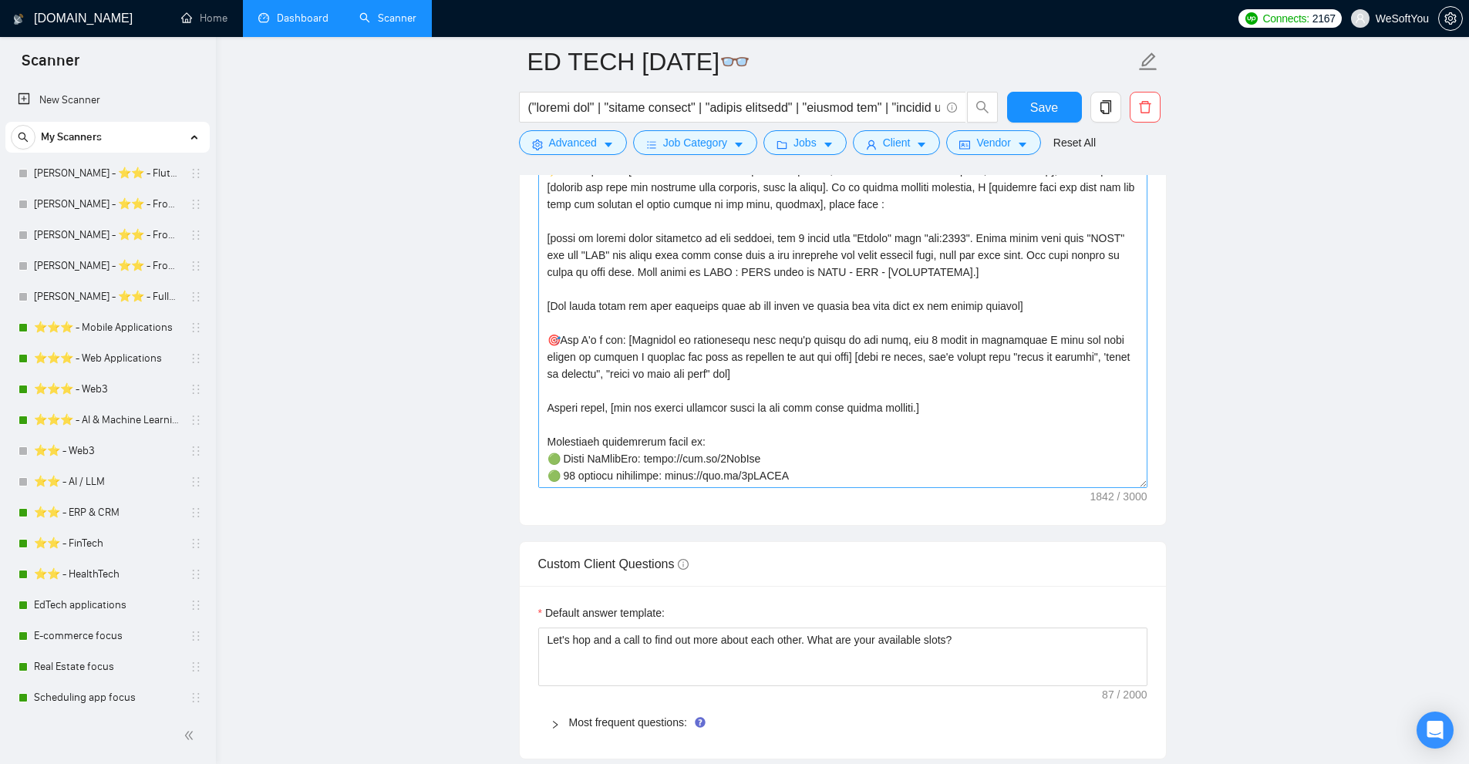
scroll to position [1928, 0]
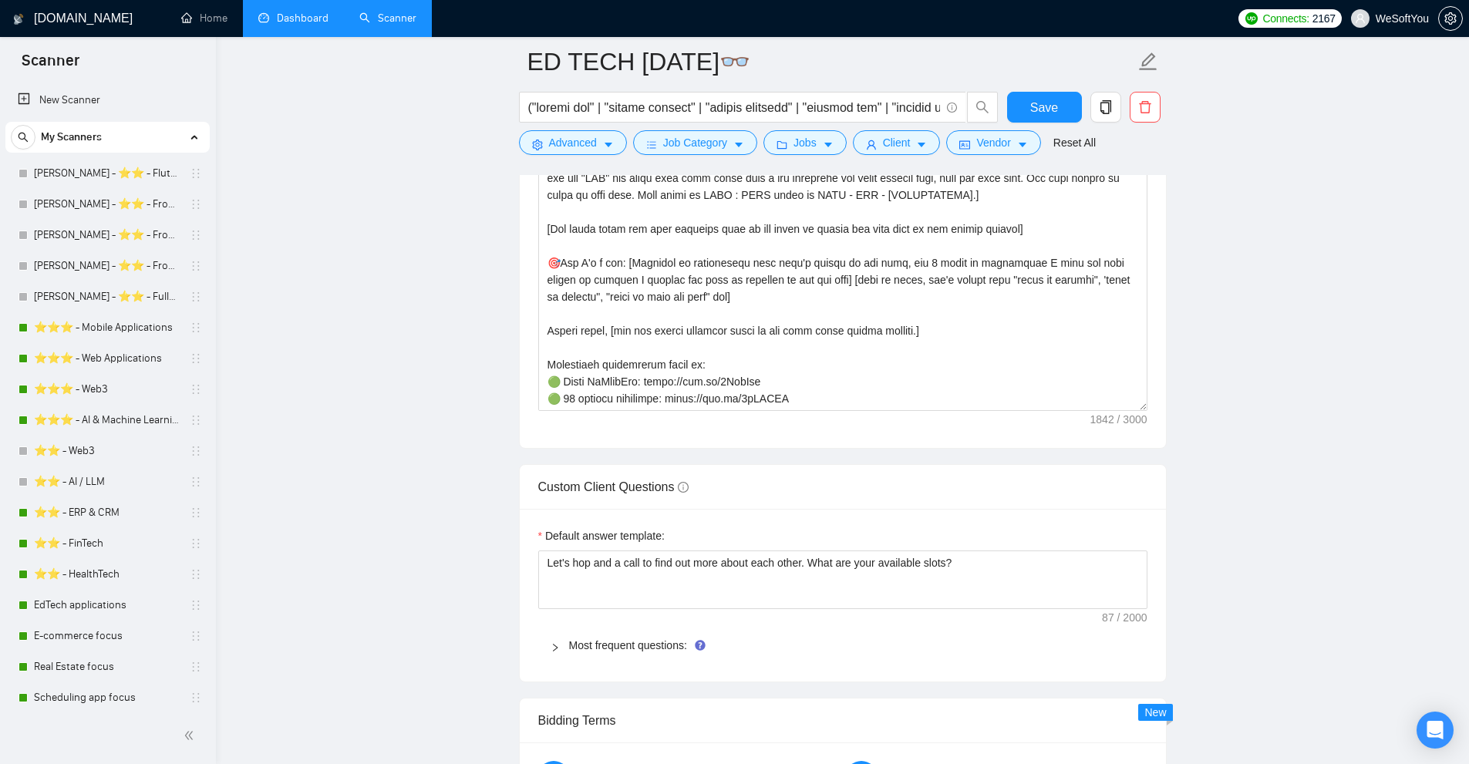
click at [287, 25] on link "Dashboard" at bounding box center [293, 18] width 70 height 13
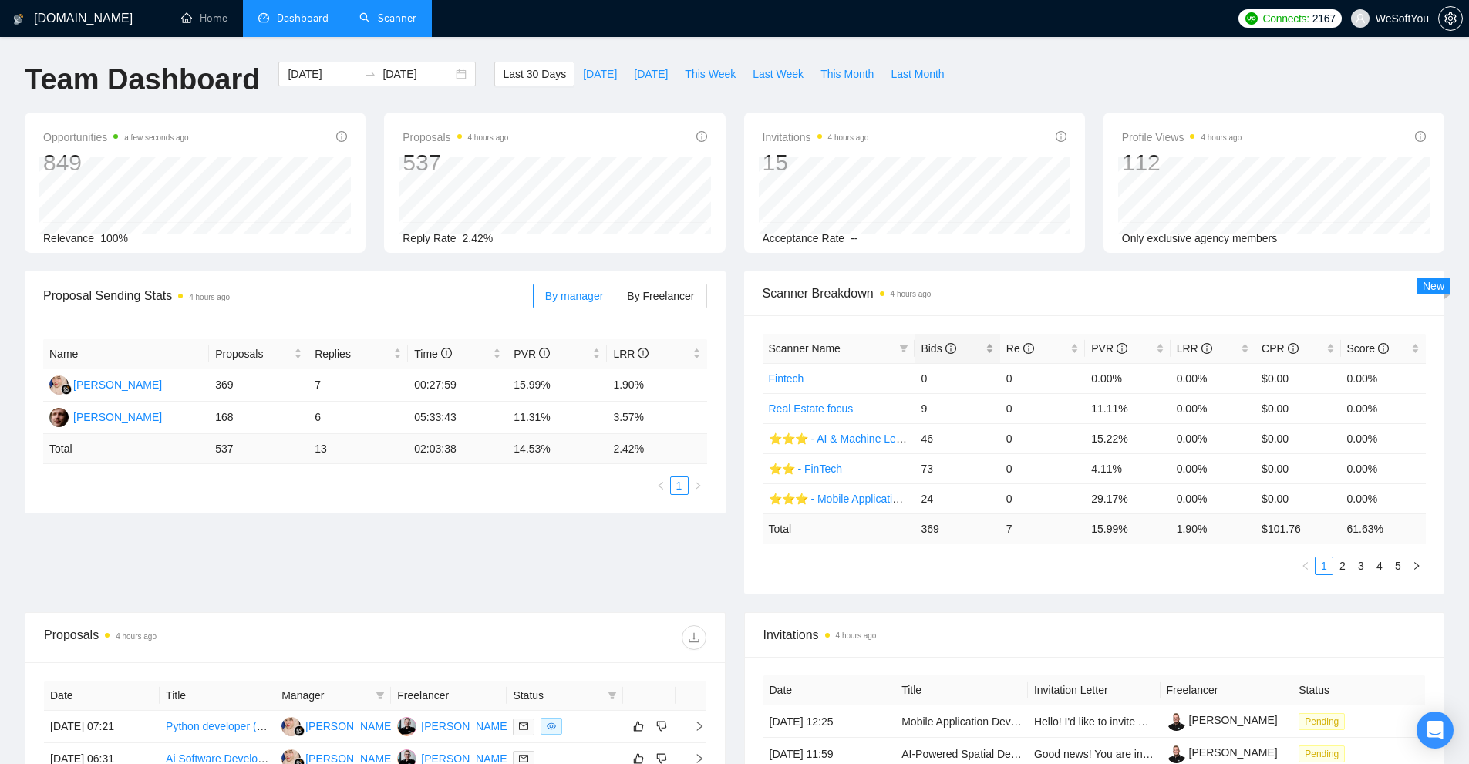
click at [998, 344] on tr "Scanner Name Bids Re PVR LRR CPR Score" at bounding box center [1095, 349] width 664 height 30
click at [989, 347] on div "Bids" at bounding box center [957, 348] width 73 height 17
click at [1154, 351] on div "PVR" at bounding box center [1127, 348] width 73 height 17
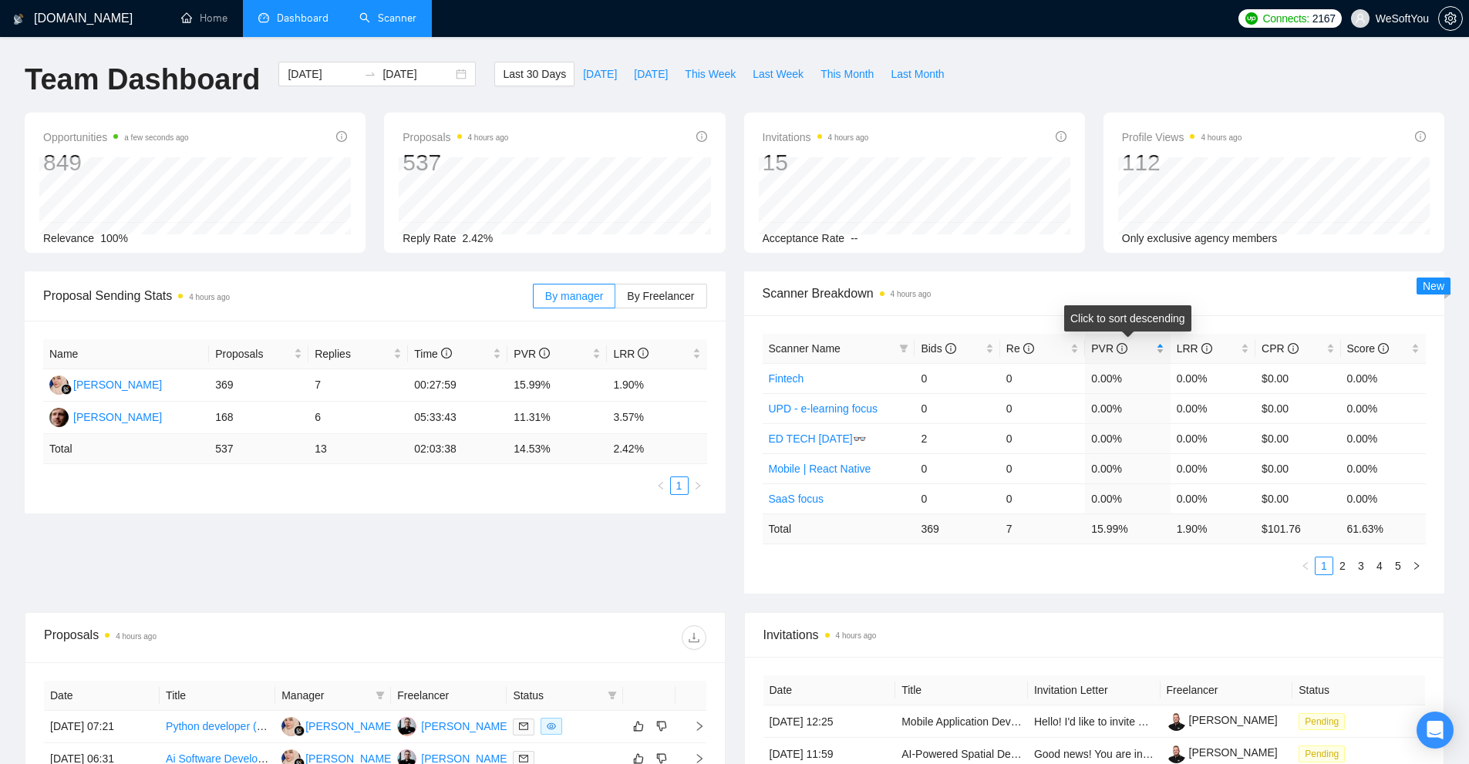
click at [1159, 349] on div "PVR" at bounding box center [1127, 348] width 73 height 17
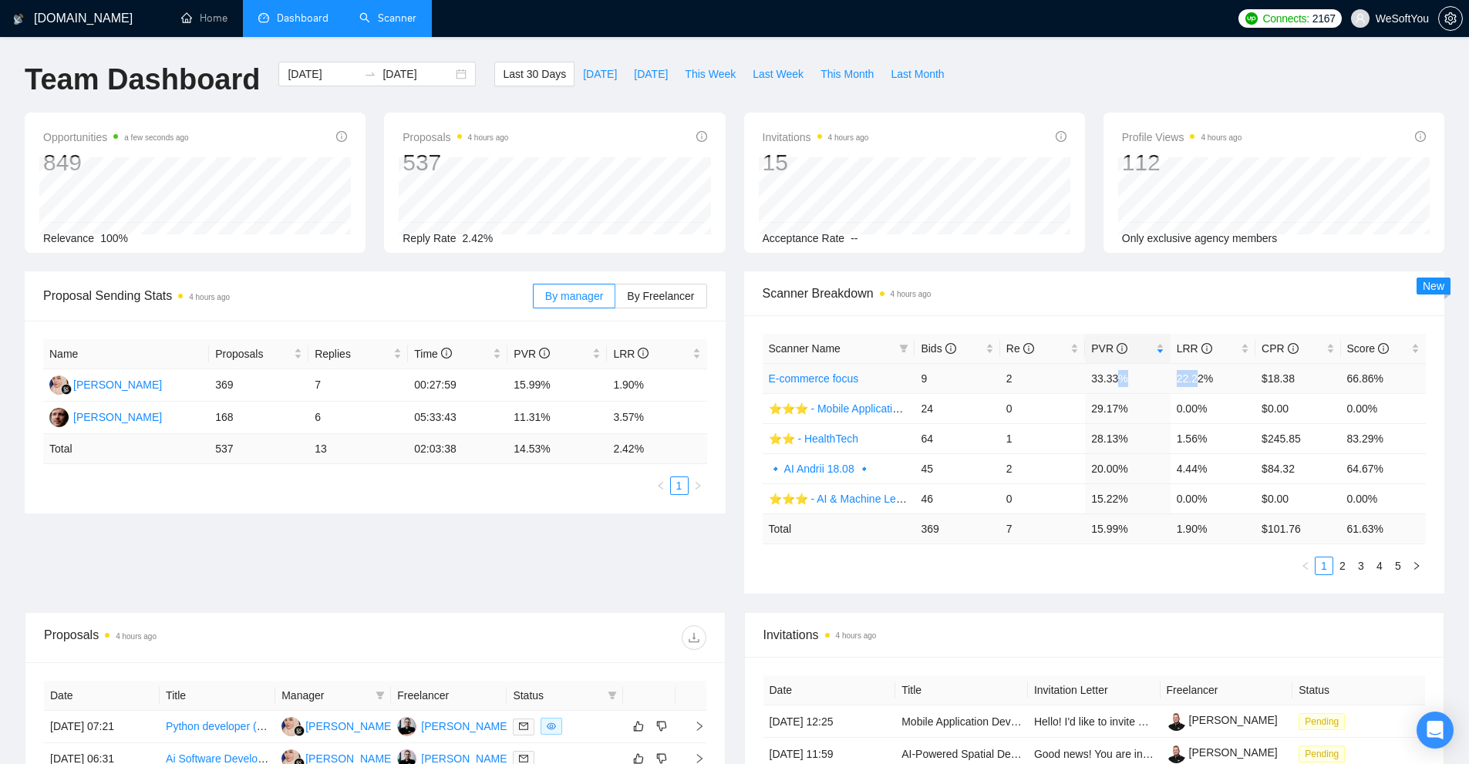
drag, startPoint x: 1118, startPoint y: 376, endPoint x: 1198, endPoint y: 377, distance: 79.5
click at [1198, 377] on tr "E-commerce focus 9 2 33.33% 22.22% $18.38 66.86%" at bounding box center [1095, 378] width 664 height 30
drag, startPoint x: 1081, startPoint y: 377, endPoint x: 1261, endPoint y: 378, distance: 179.7
click at [1261, 378] on tr "E-commerce focus 9 2 33.33% 22.22% $18.38 66.86%" at bounding box center [1095, 378] width 664 height 30
drag, startPoint x: 1055, startPoint y: 396, endPoint x: 1250, endPoint y: 400, distance: 195.2
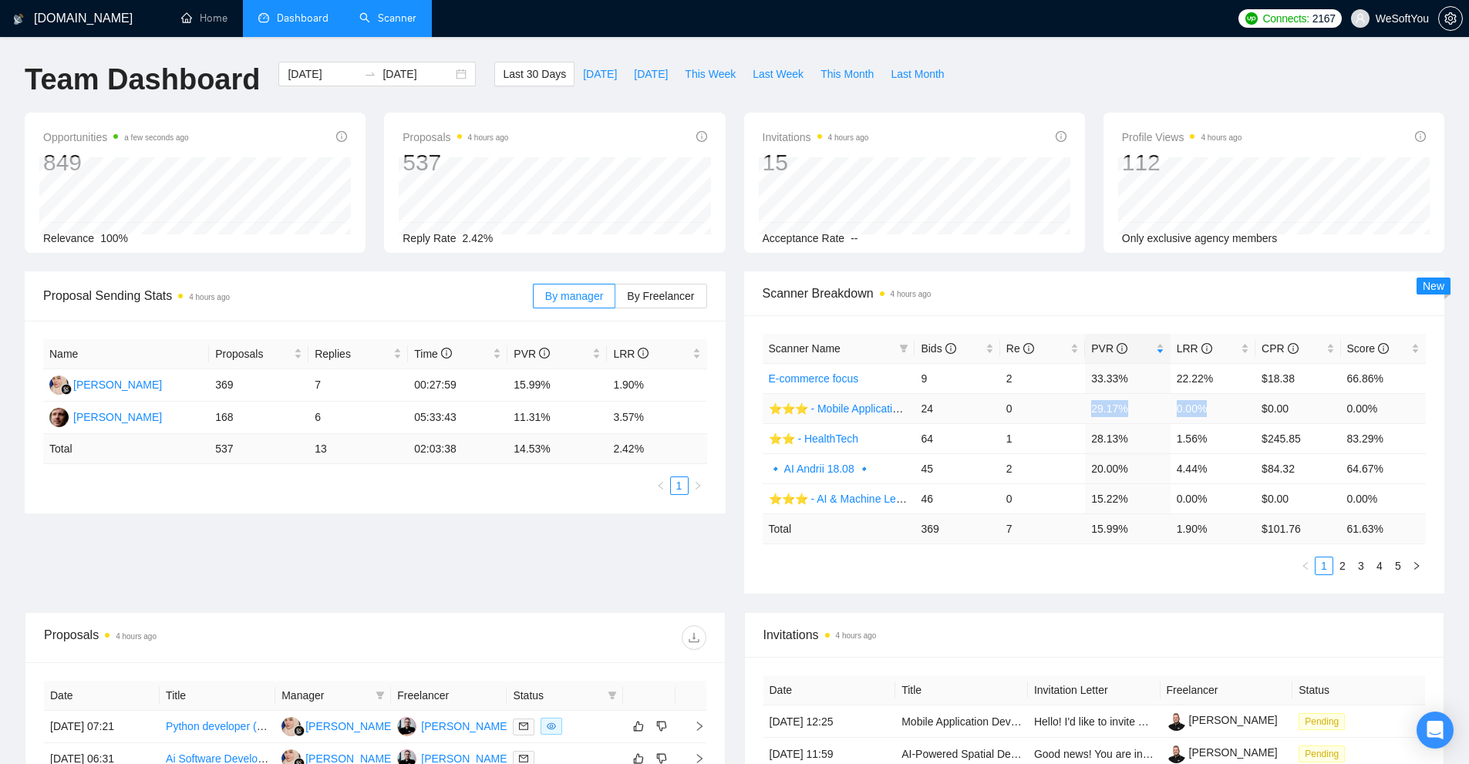
click at [1250, 400] on tr "⭐️⭐️⭐️ - Mobile Applications 24 0 29.17% 0.00% $0.00 0.00%" at bounding box center [1095, 408] width 664 height 30
drag, startPoint x: 1158, startPoint y: 433, endPoint x: 1264, endPoint y: 433, distance: 105.7
click at [1264, 433] on tr "⭐️⭐️ - HealthTech 64 1 28.13% 1.56% $245.85 83.29%" at bounding box center [1095, 438] width 664 height 30
drag, startPoint x: 1095, startPoint y: 455, endPoint x: 1267, endPoint y: 457, distance: 171.3
click at [1261, 456] on tr "🔹 AI Andrii 18.08 🔹 45 2 20.00% 4.44% $84.32 64.67%" at bounding box center [1095, 469] width 664 height 30
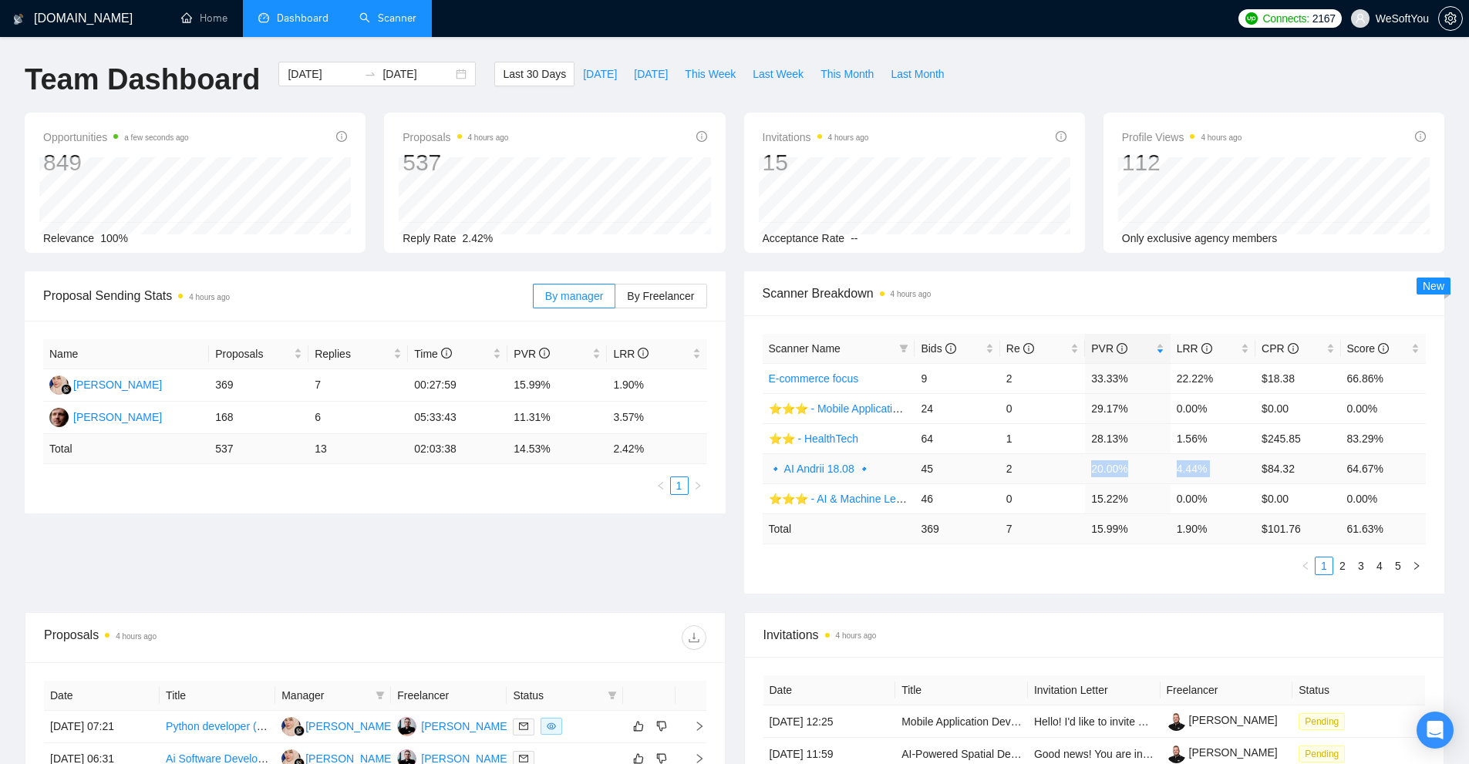
drag, startPoint x: 1089, startPoint y: 464, endPoint x: 1259, endPoint y: 467, distance: 169.7
click at [1259, 467] on tr "🔹 AI Andrii 18.08 🔹 45 2 20.00% 4.44% $84.32 64.67%" at bounding box center [1095, 469] width 664 height 30
drag, startPoint x: 1107, startPoint y: 437, endPoint x: 1230, endPoint y: 437, distance: 123.4
click at [1230, 437] on tr "⭐️⭐️ - HealthTech 64 1 28.13% 1.56% $245.85 83.29%" at bounding box center [1095, 438] width 664 height 30
drag, startPoint x: 1093, startPoint y: 474, endPoint x: 1162, endPoint y: 465, distance: 69.9
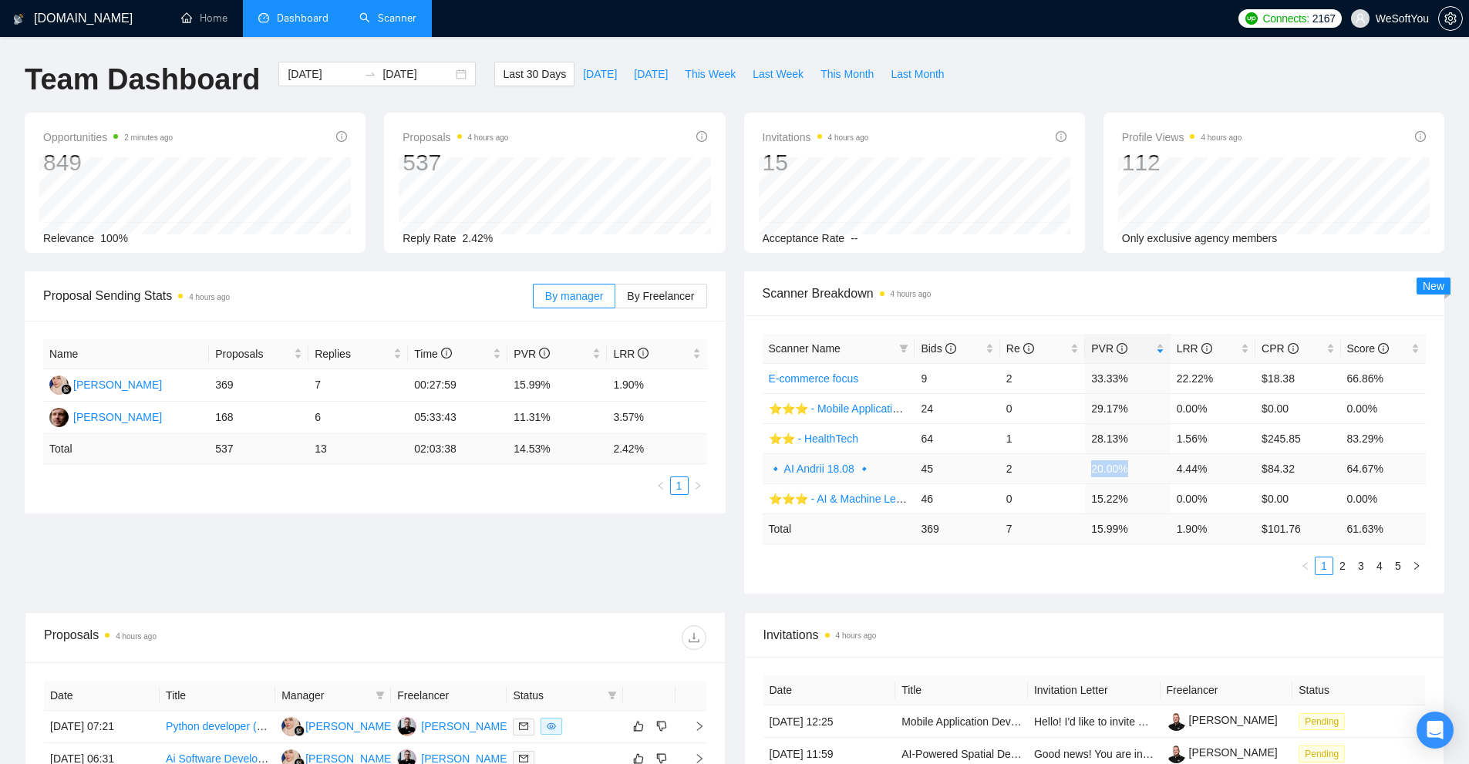
click at [1162, 465] on td "20.00%" at bounding box center [1127, 469] width 85 height 30
click at [1192, 463] on td "4.44%" at bounding box center [1213, 469] width 85 height 30
click at [909, 347] on icon "filter" at bounding box center [903, 348] width 9 height 9
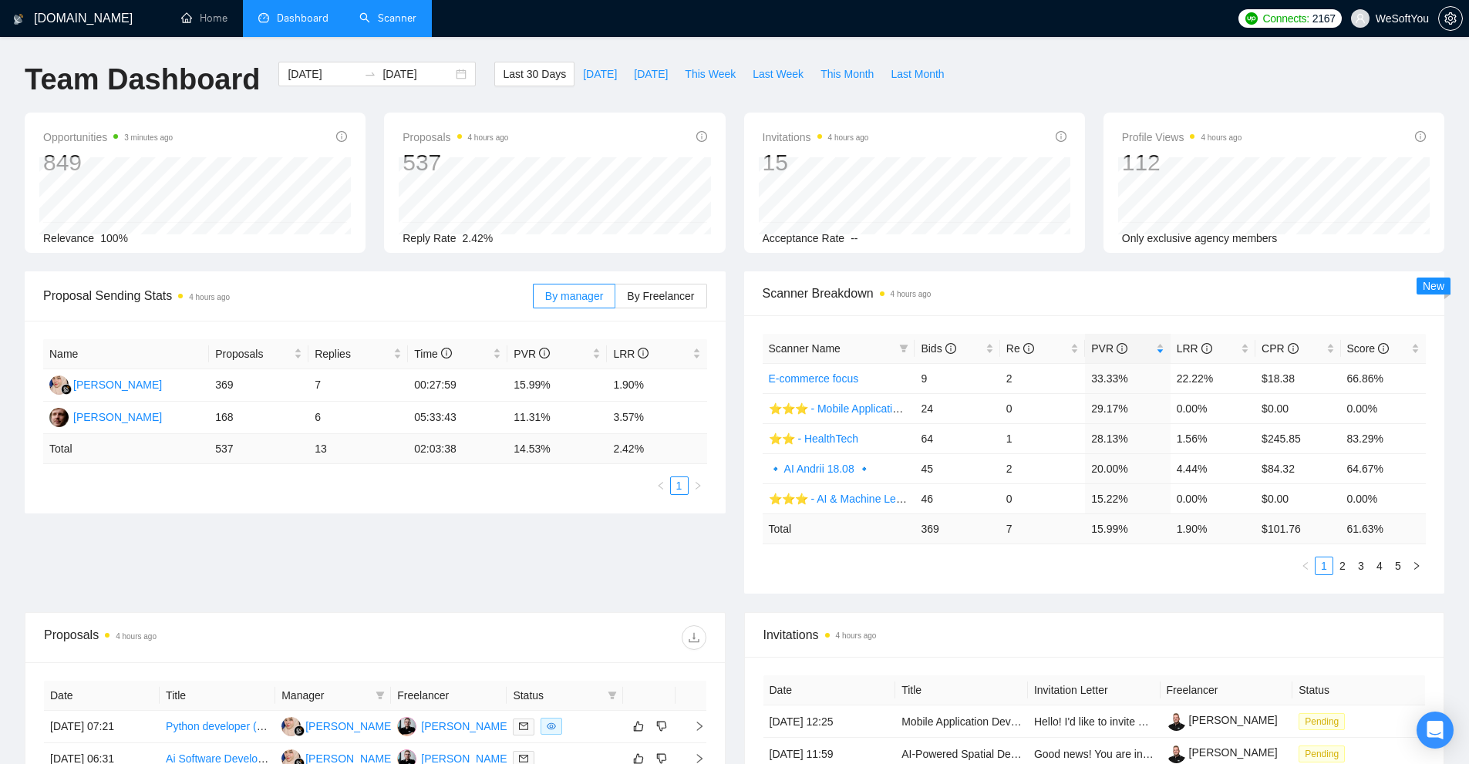
click at [950, 296] on span "Scanner Breakdown 4 hours ago" at bounding box center [1095, 293] width 664 height 19
click at [393, 14] on link "Scanner" at bounding box center [387, 18] width 57 height 13
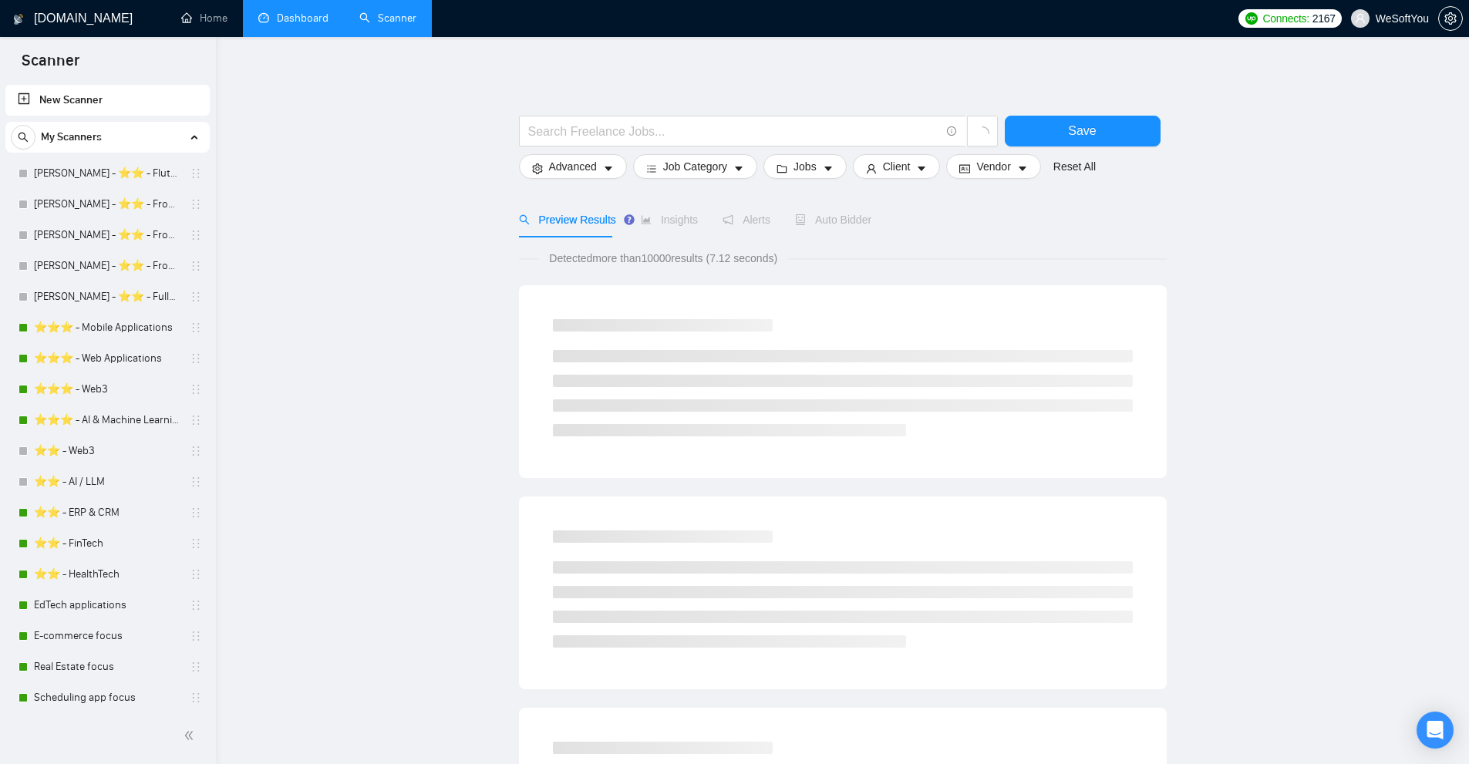
click at [329, 15] on link "Dashboard" at bounding box center [293, 18] width 70 height 13
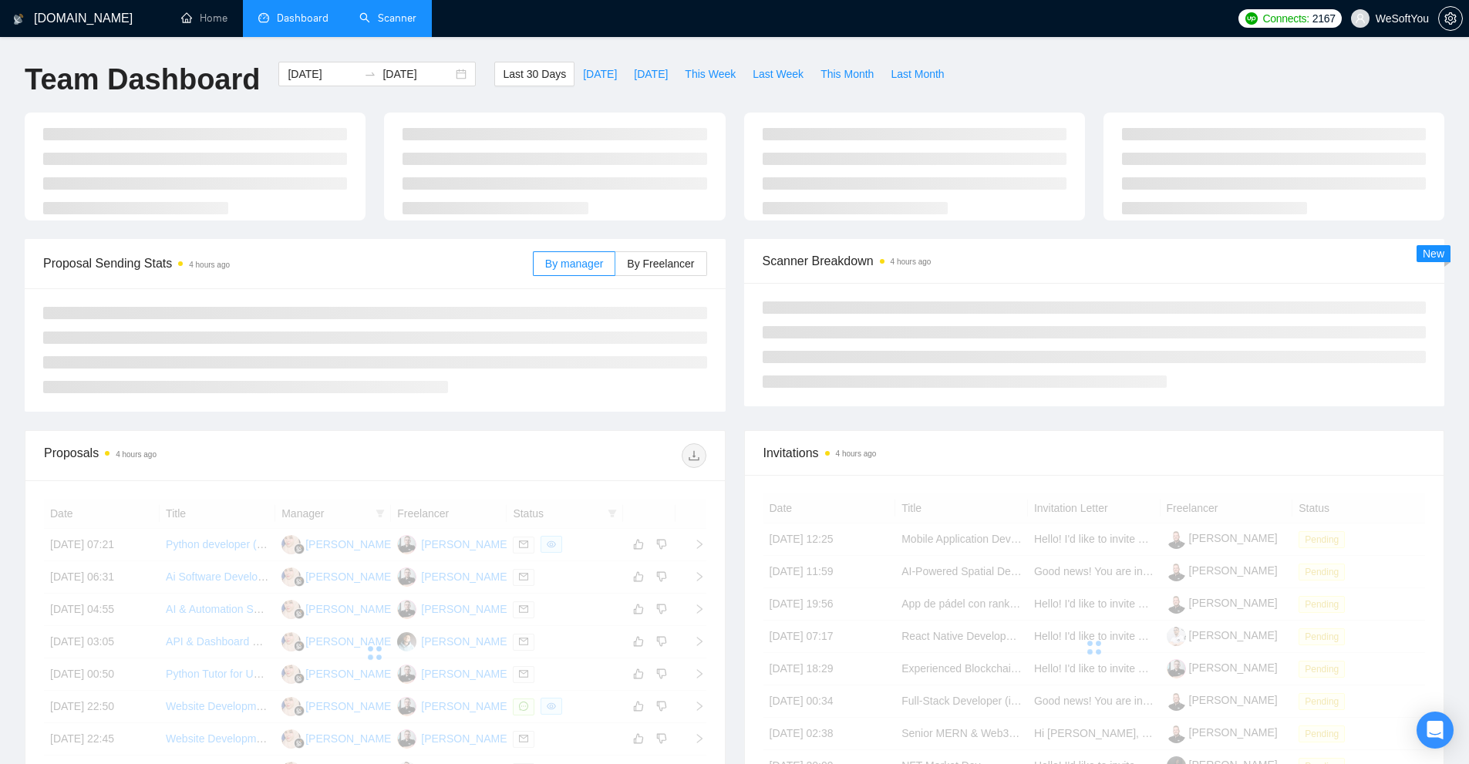
click at [406, 25] on link "Scanner" at bounding box center [387, 18] width 57 height 13
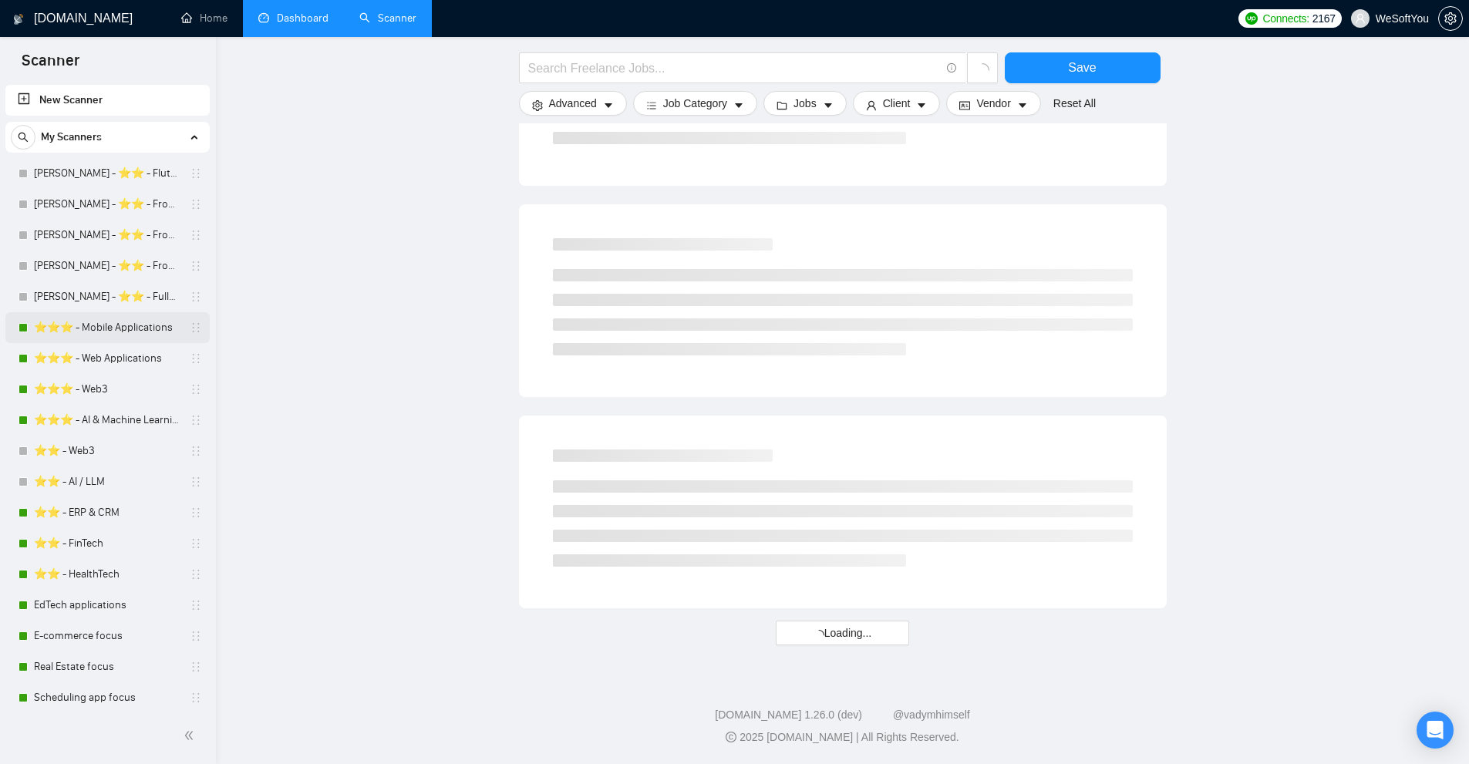
click at [105, 322] on link "⭐️⭐️⭐️ - Mobile Applications" at bounding box center [107, 327] width 147 height 31
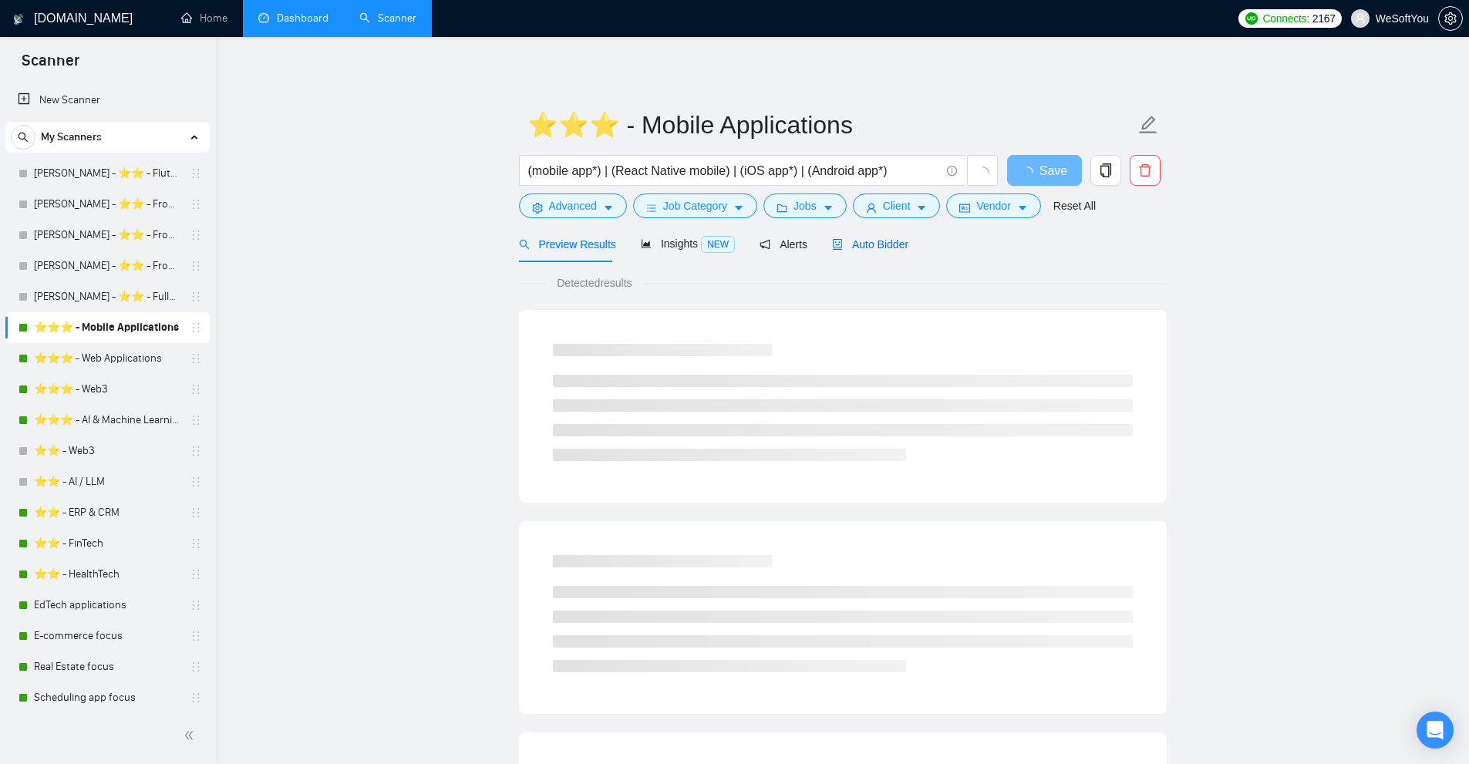
click at [877, 249] on span "Auto Bidder" at bounding box center [870, 244] width 76 height 12
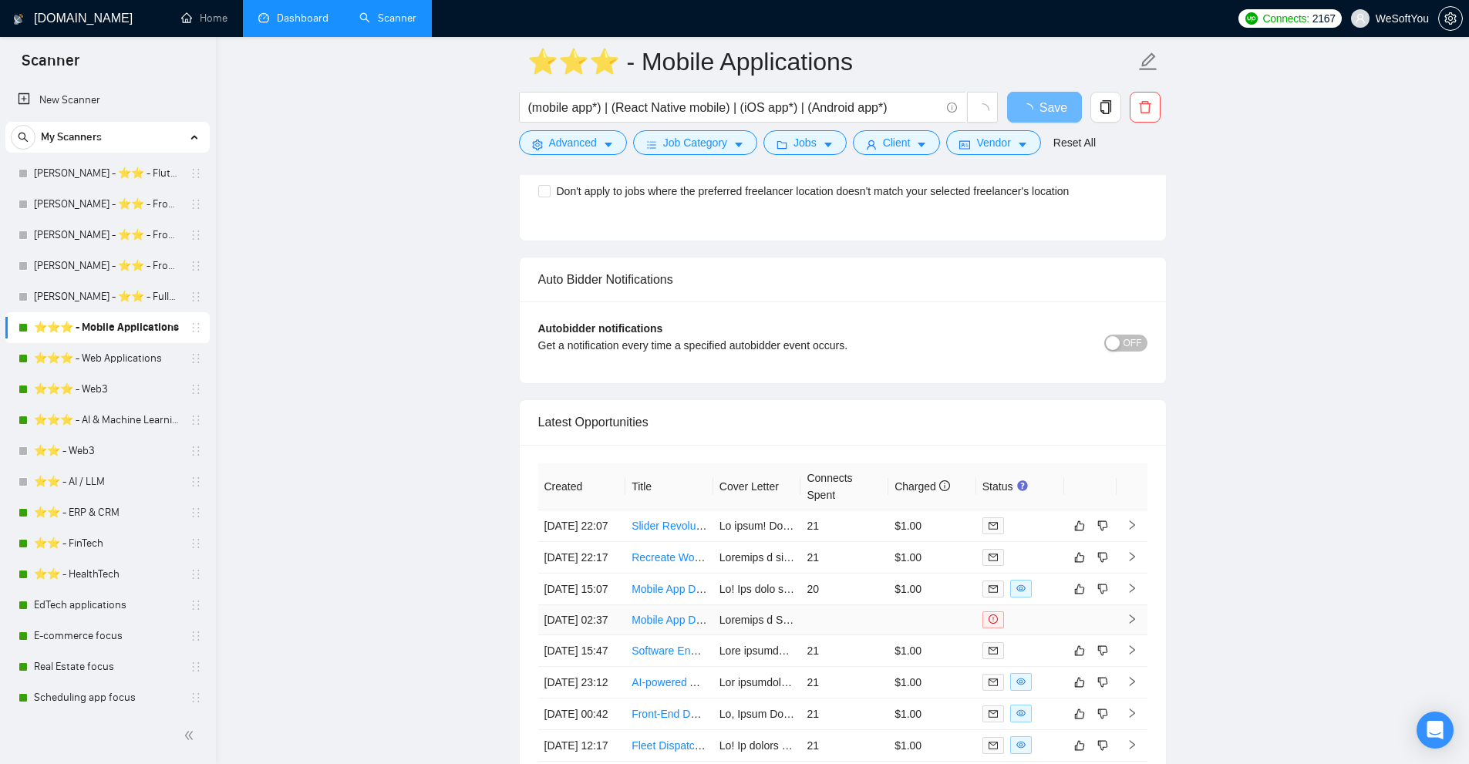
scroll to position [3703, 0]
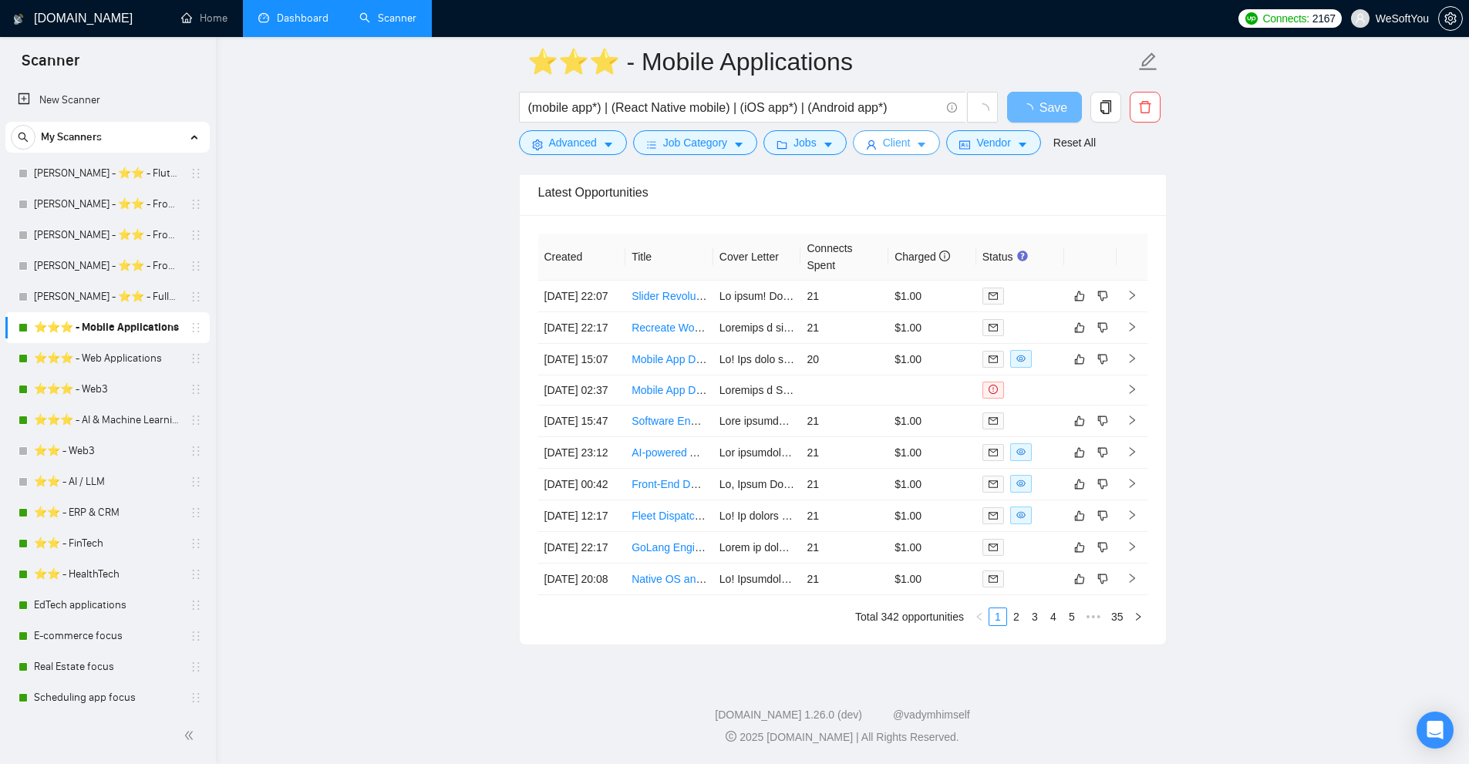
click at [910, 143] on button "Client" at bounding box center [897, 142] width 88 height 25
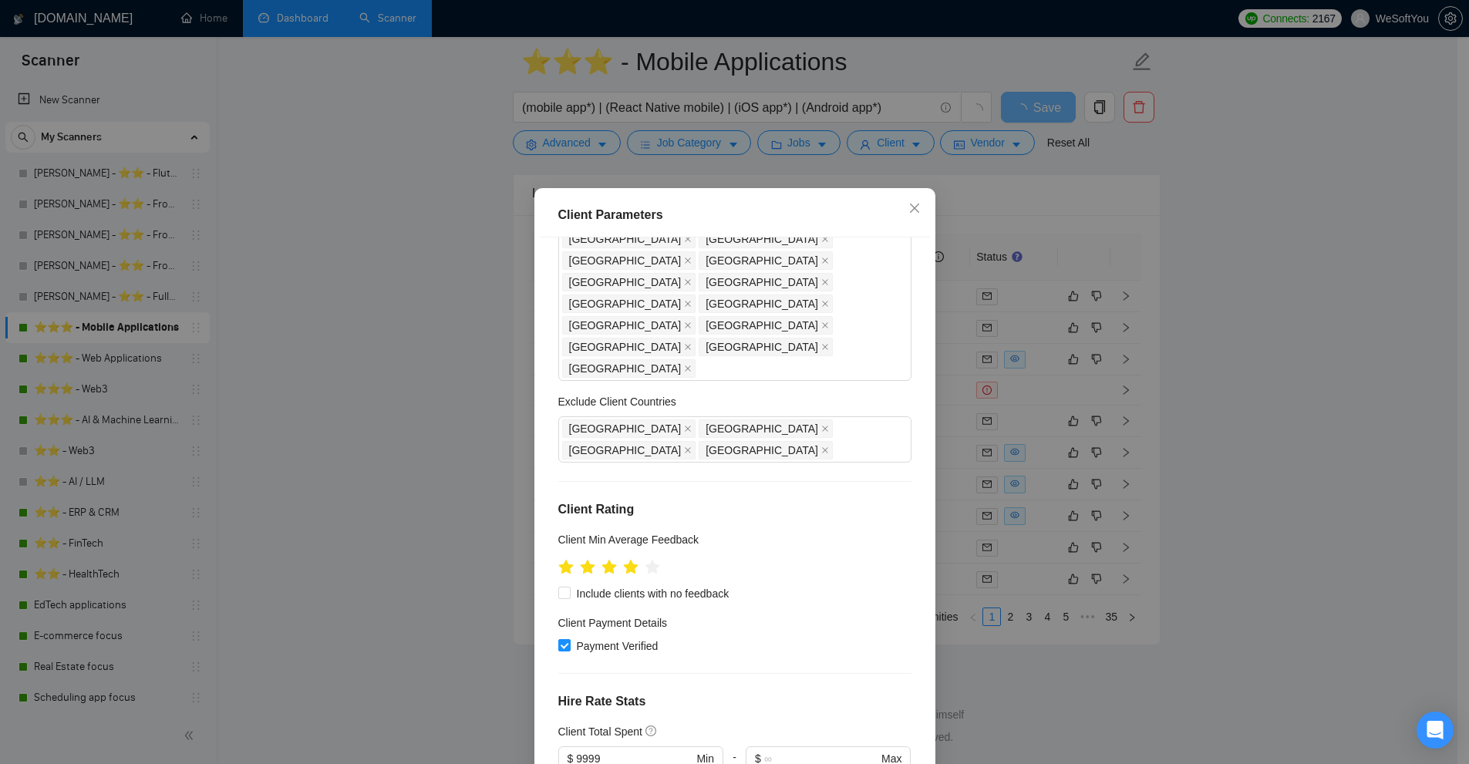
scroll to position [463, 0]
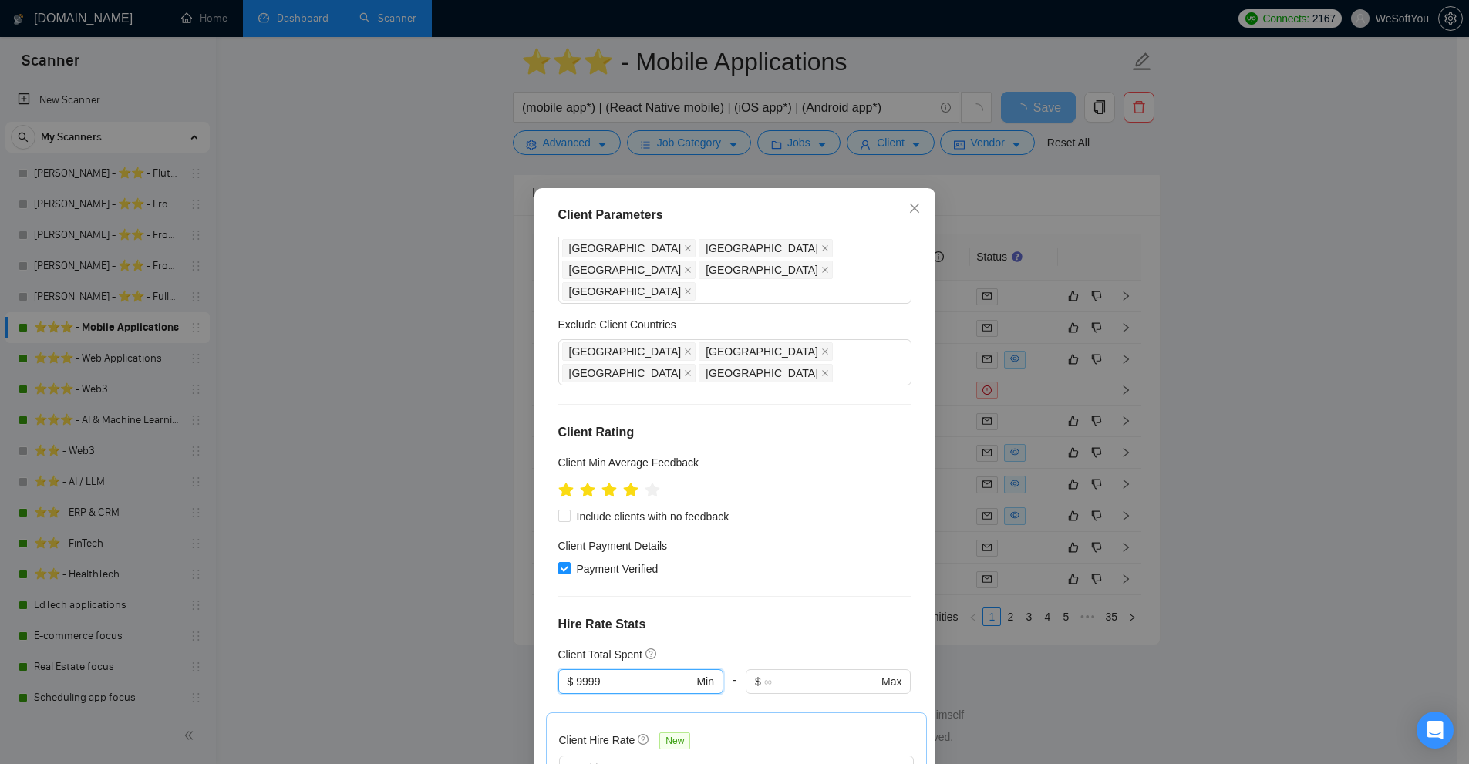
drag, startPoint x: 596, startPoint y: 420, endPoint x: 529, endPoint y: 471, distance: 84.1
click at [518, 431] on div "Client Parameters Client Location Include Client Countries United States United…" at bounding box center [734, 382] width 1469 height 764
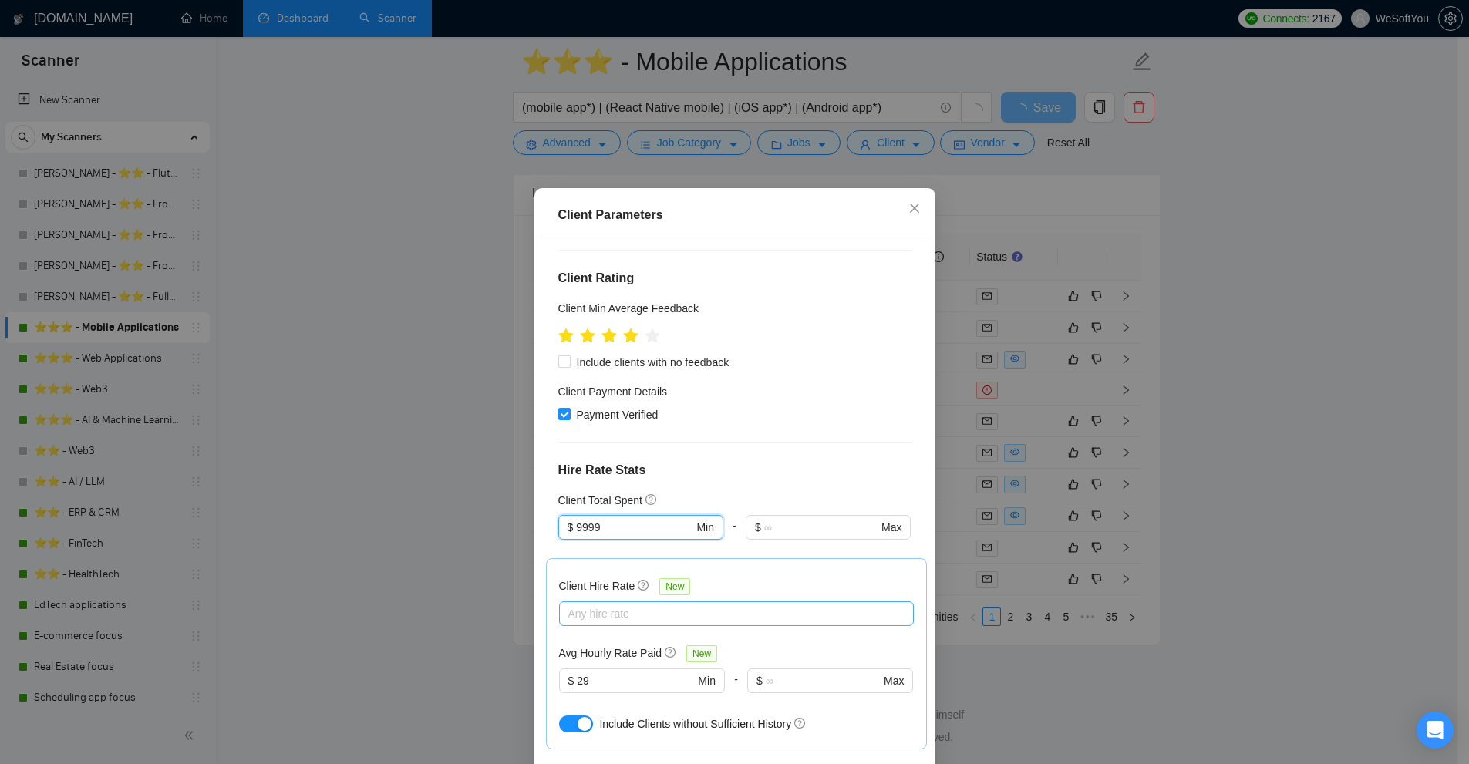
click at [619, 602] on div "Any hire rate" at bounding box center [736, 614] width 355 height 25
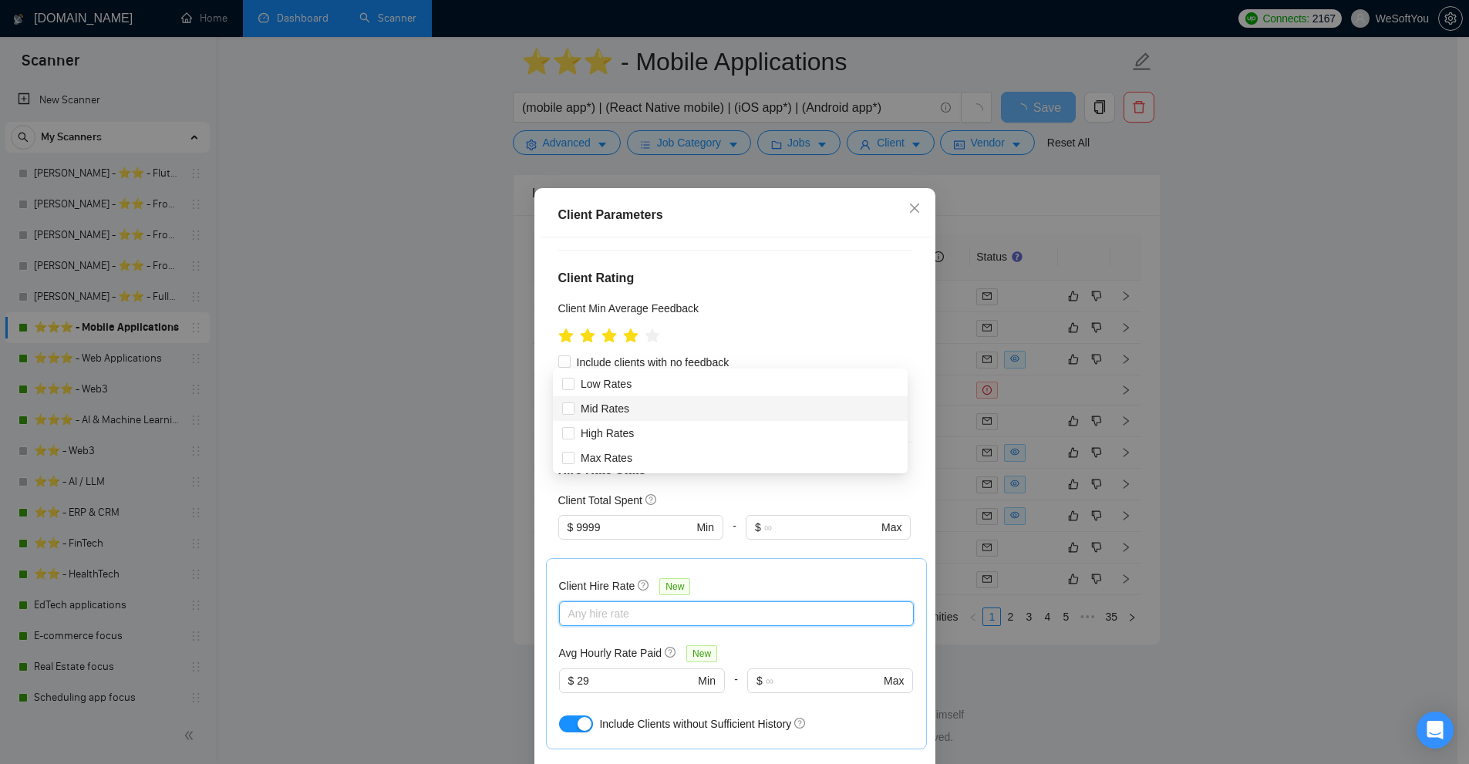
click at [1196, 398] on div "Client Parameters Client Location Include Client Countries United States United…" at bounding box center [734, 382] width 1469 height 764
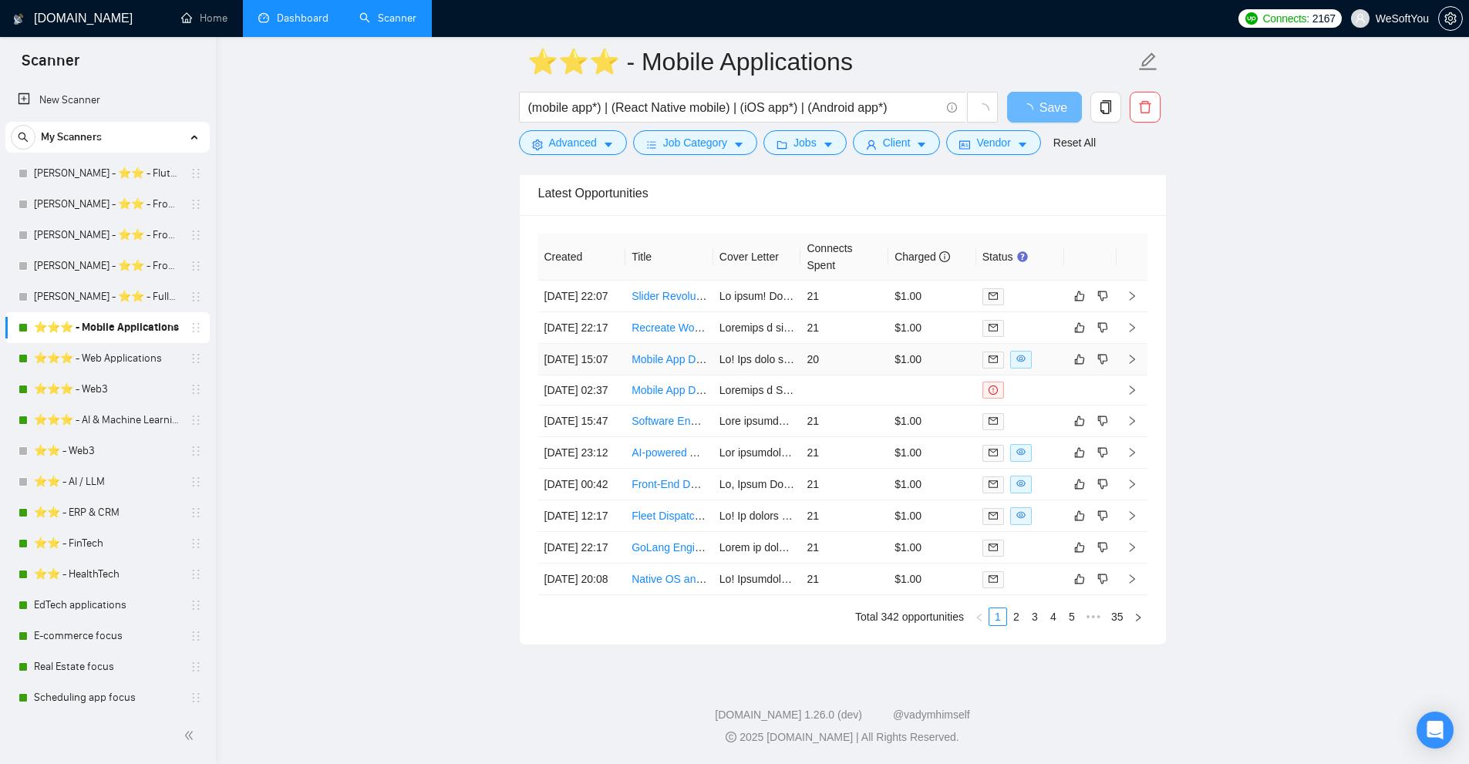
click at [1039, 369] on div at bounding box center [1021, 360] width 76 height 18
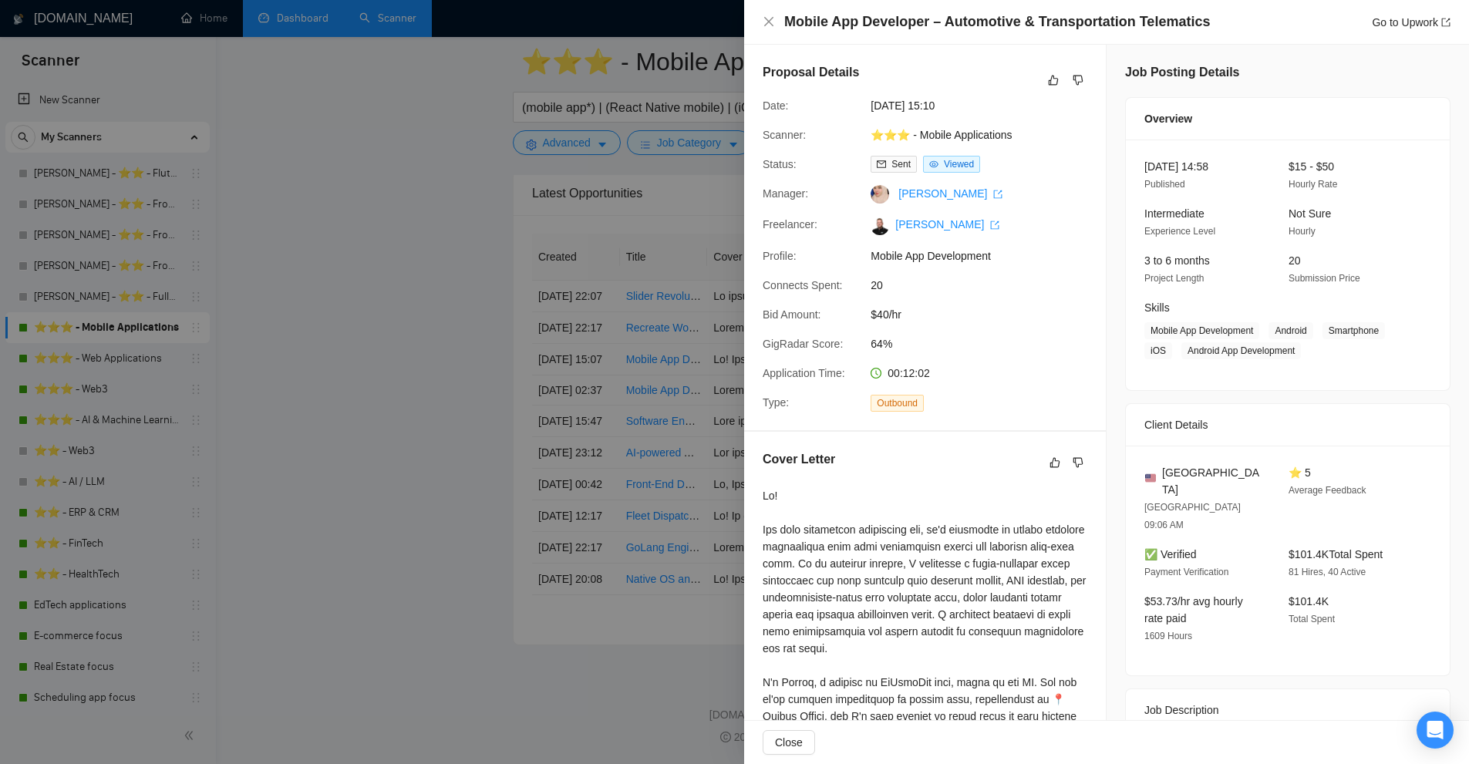
click at [658, 322] on div at bounding box center [734, 382] width 1469 height 764
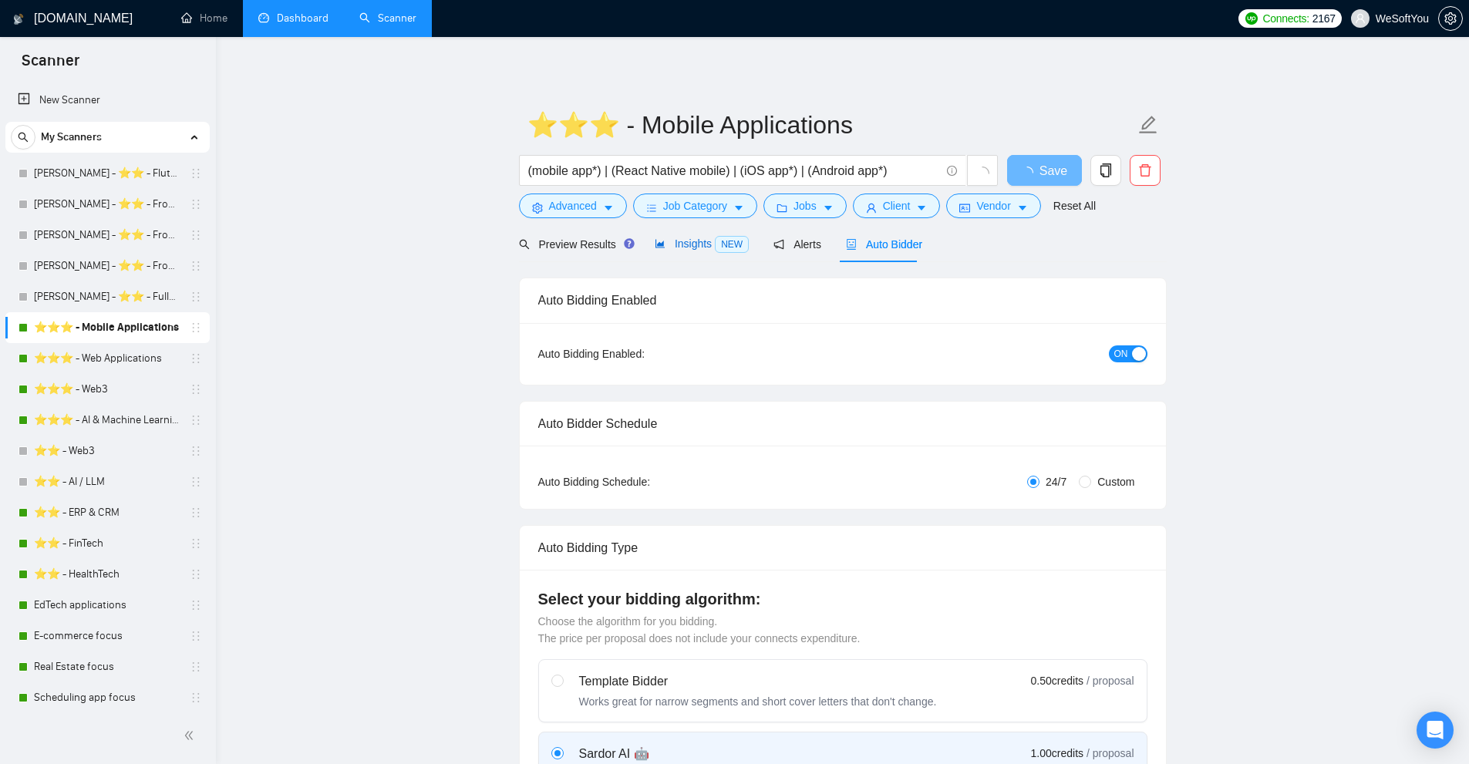
click at [680, 248] on span "Insights NEW" at bounding box center [702, 244] width 94 height 12
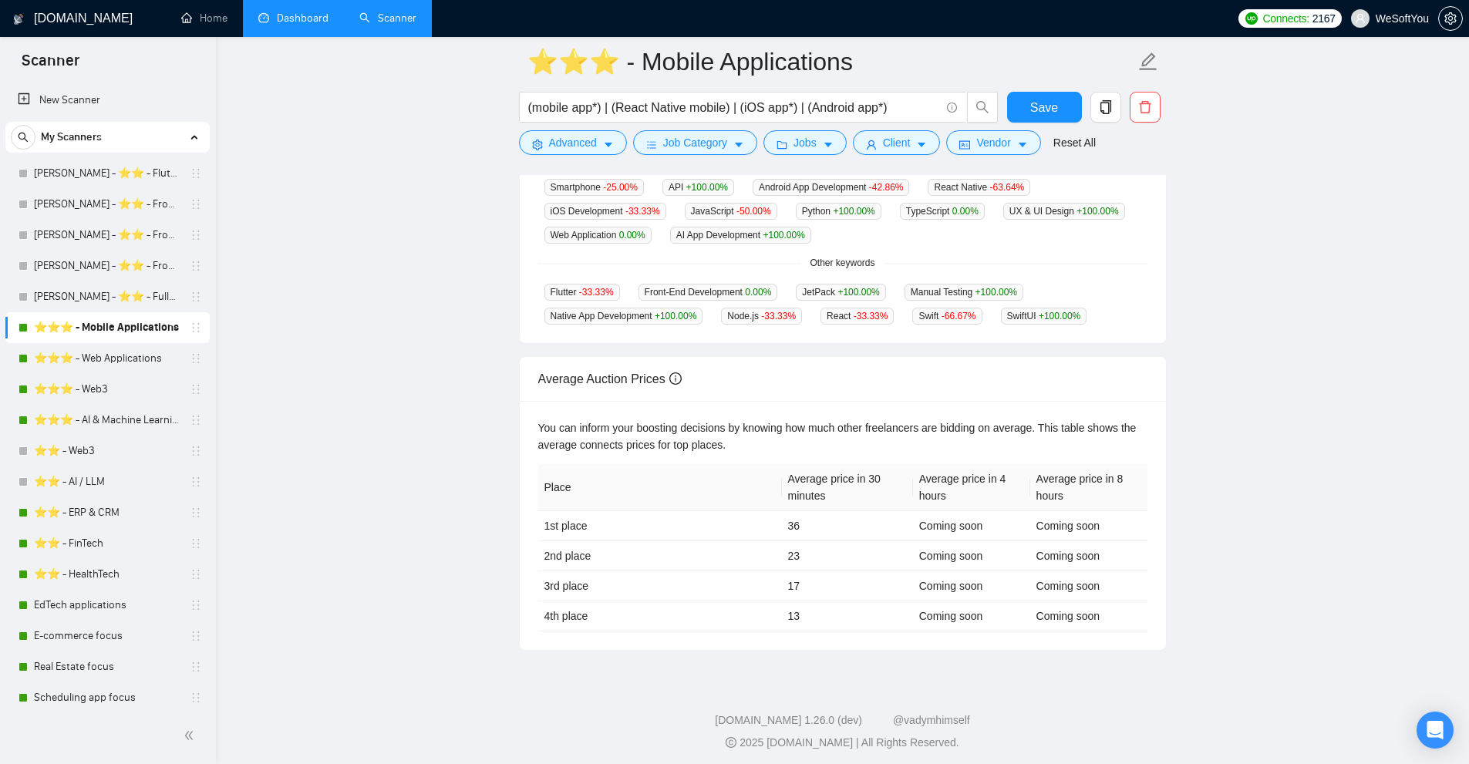
scroll to position [72, 0]
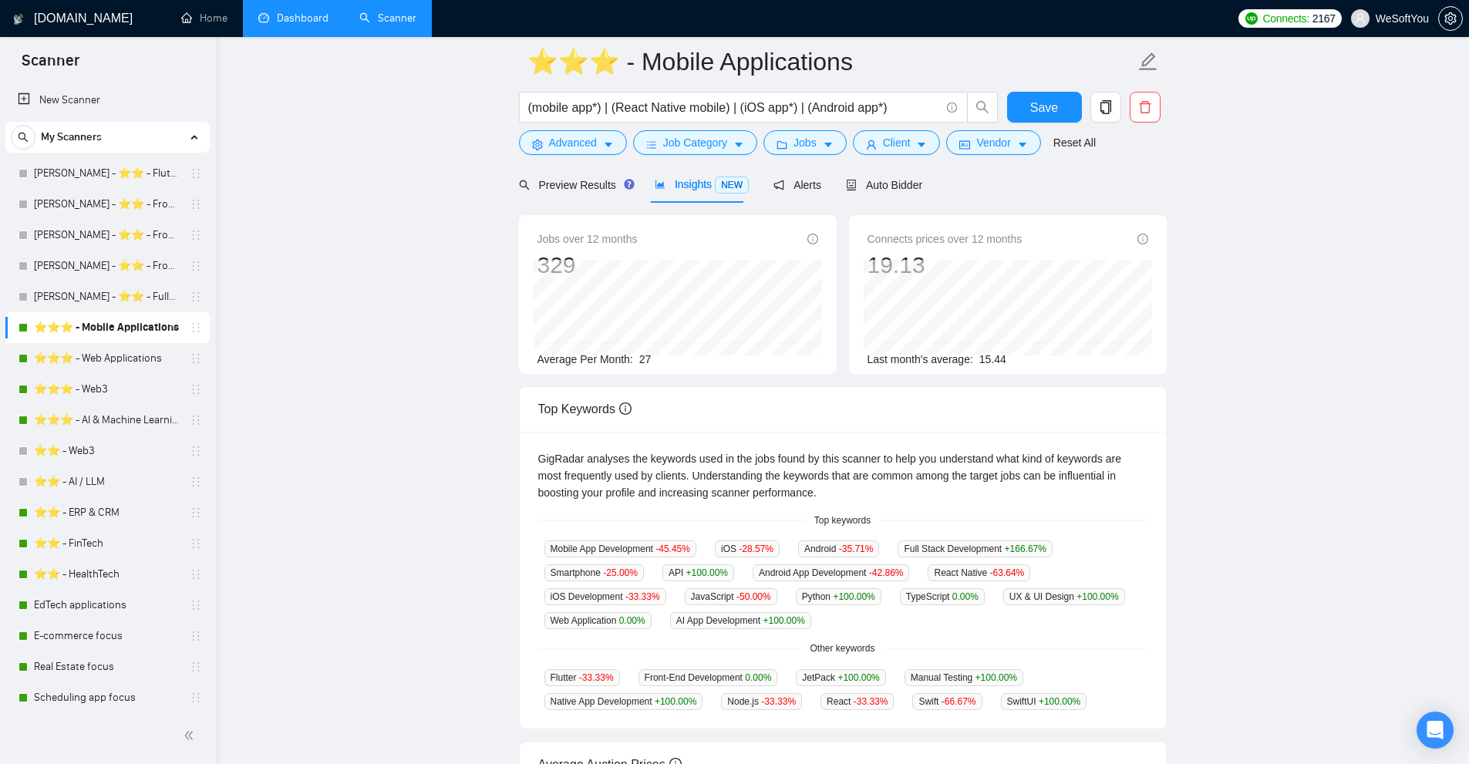
click at [867, 206] on div "Jobs over 12 months 329 Average Per Month: 27 Connects prices over 12 months 19…" at bounding box center [843, 620] width 648 height 834
click at [881, 191] on span "Auto Bidder" at bounding box center [884, 185] width 76 height 12
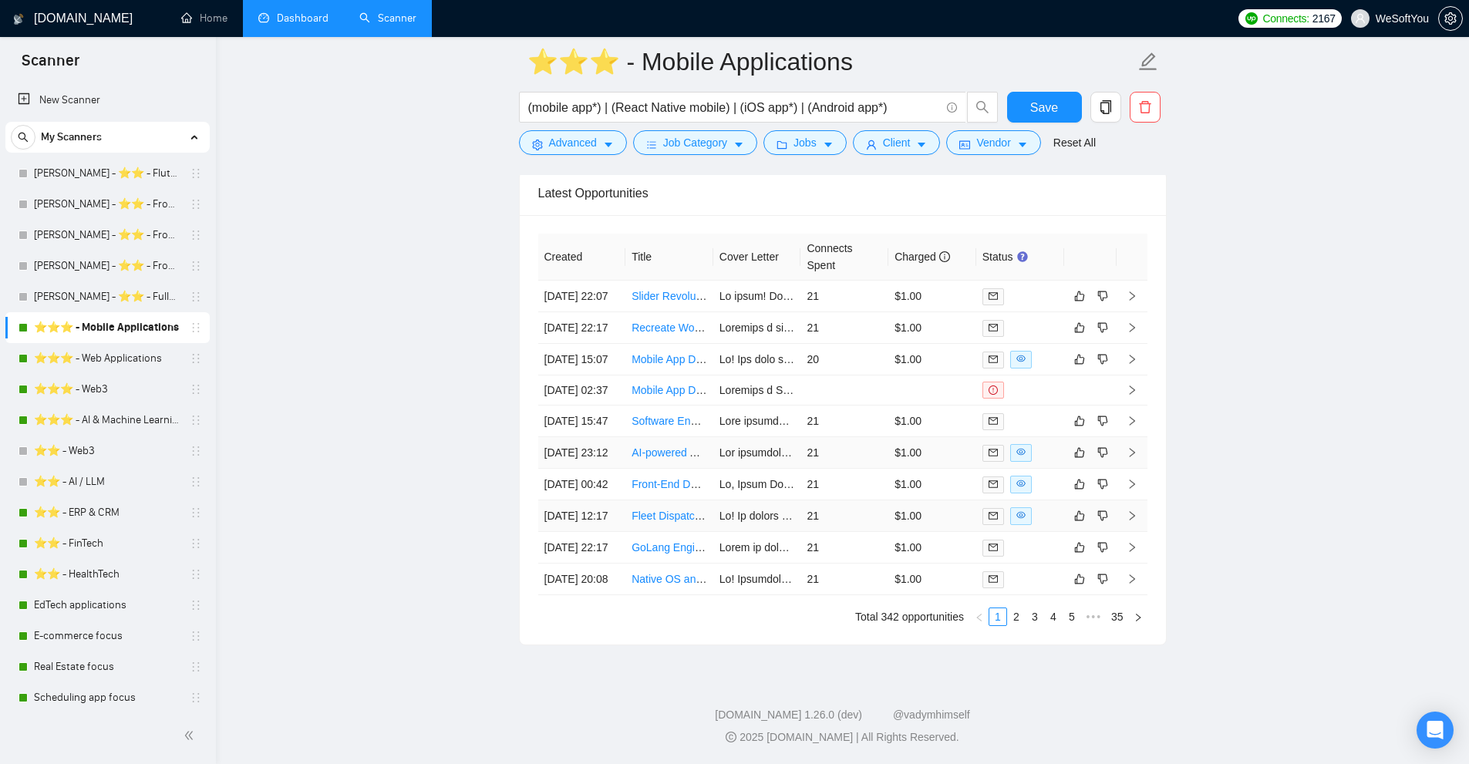
scroll to position [3844, 0]
click at [1051, 369] on div at bounding box center [1021, 360] width 76 height 18
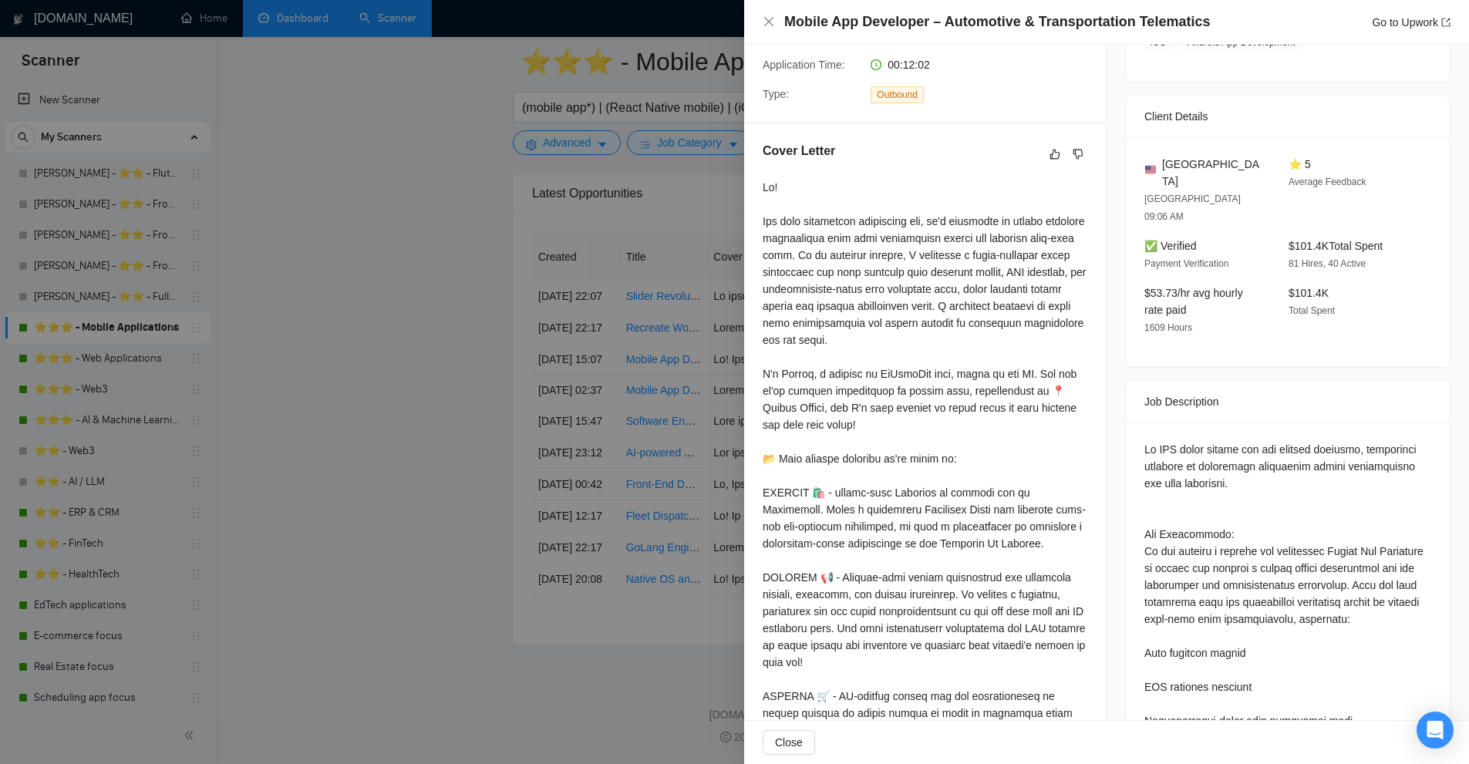
scroll to position [386, 0]
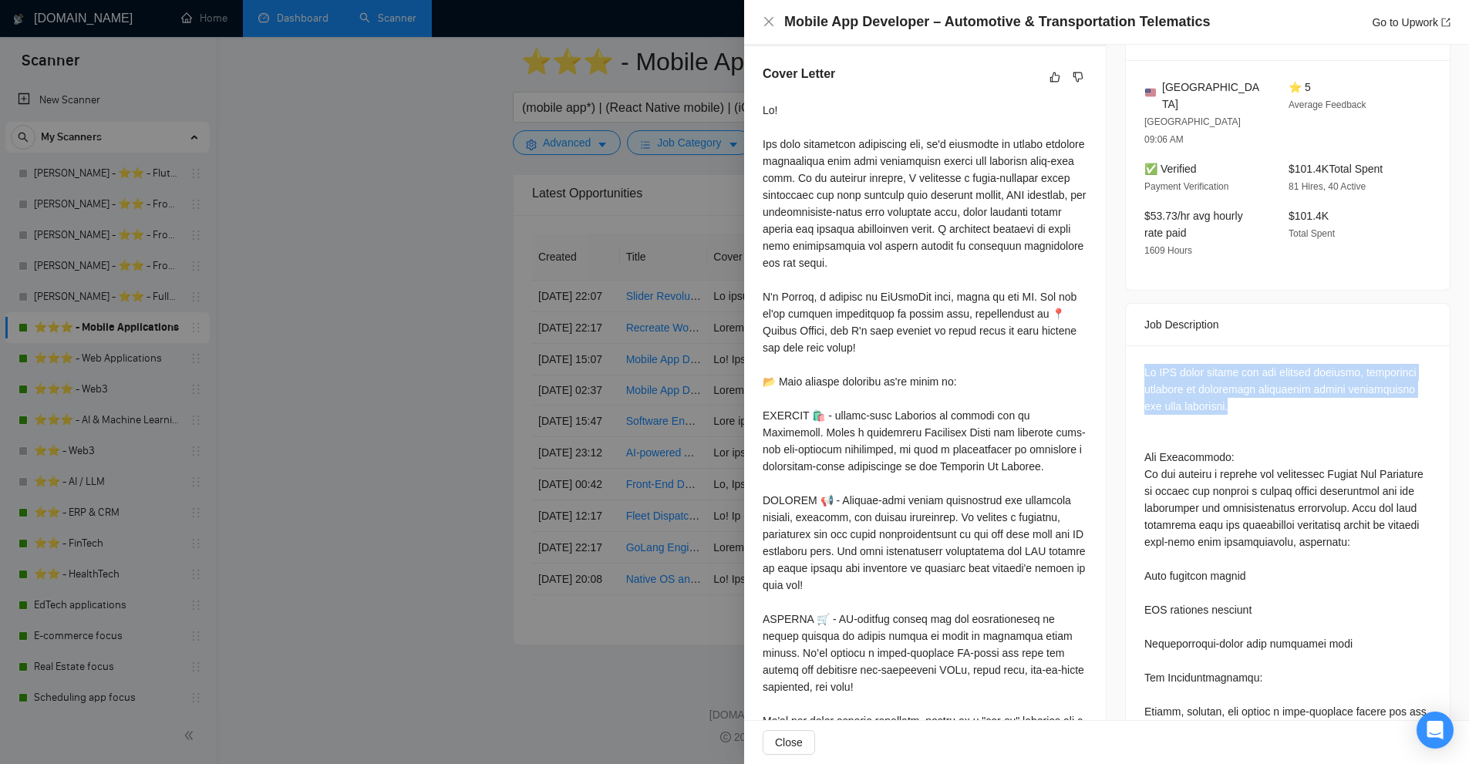
drag, startPoint x: 1132, startPoint y: 329, endPoint x: 1262, endPoint y: 368, distance: 135.2
click at [1262, 368] on div at bounding box center [1288, 775] width 324 height 858
click at [1262, 368] on div at bounding box center [1288, 771] width 287 height 815
drag, startPoint x: 1268, startPoint y: 363, endPoint x: 1137, endPoint y: 340, distance: 133.0
click at [1137, 346] on div at bounding box center [1288, 775] width 324 height 858
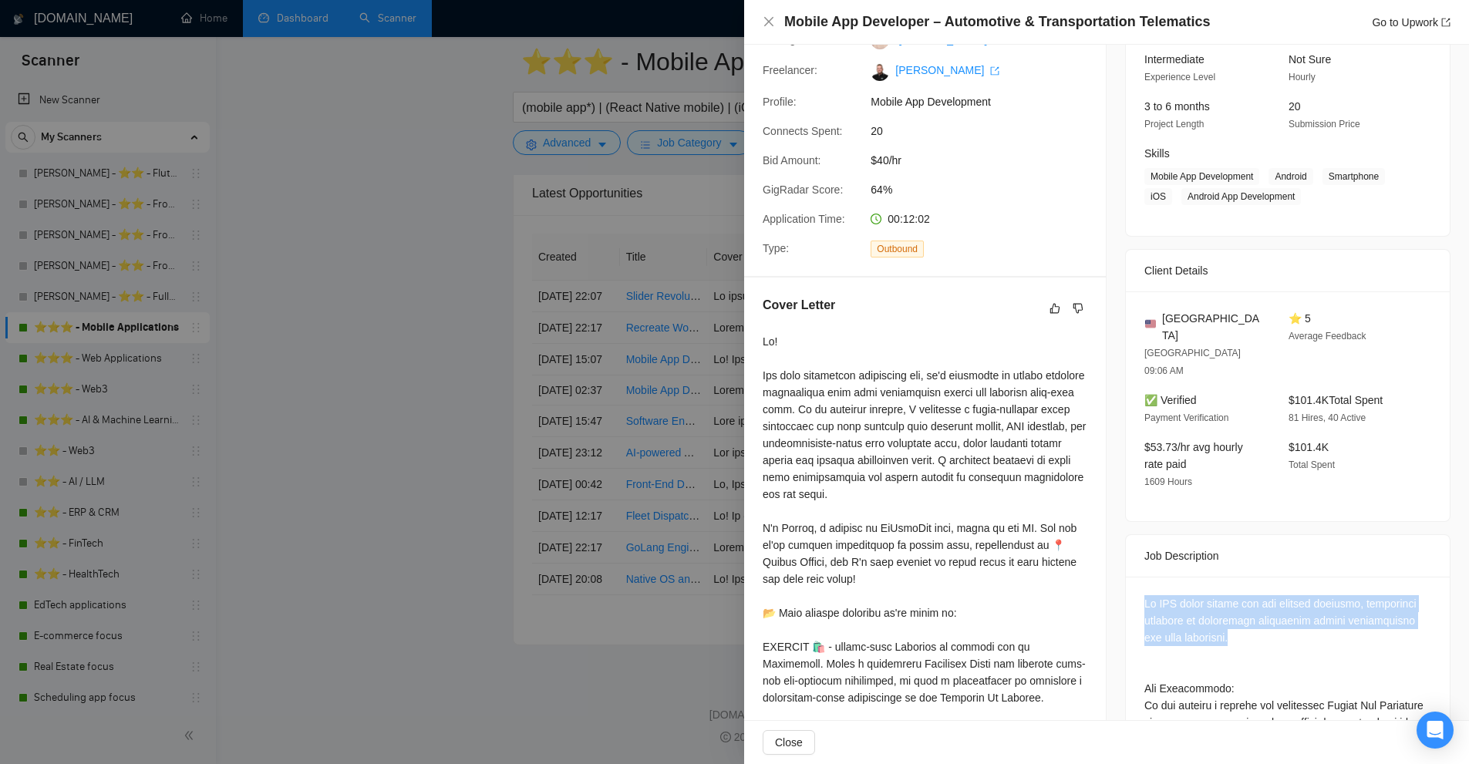
scroll to position [309, 0]
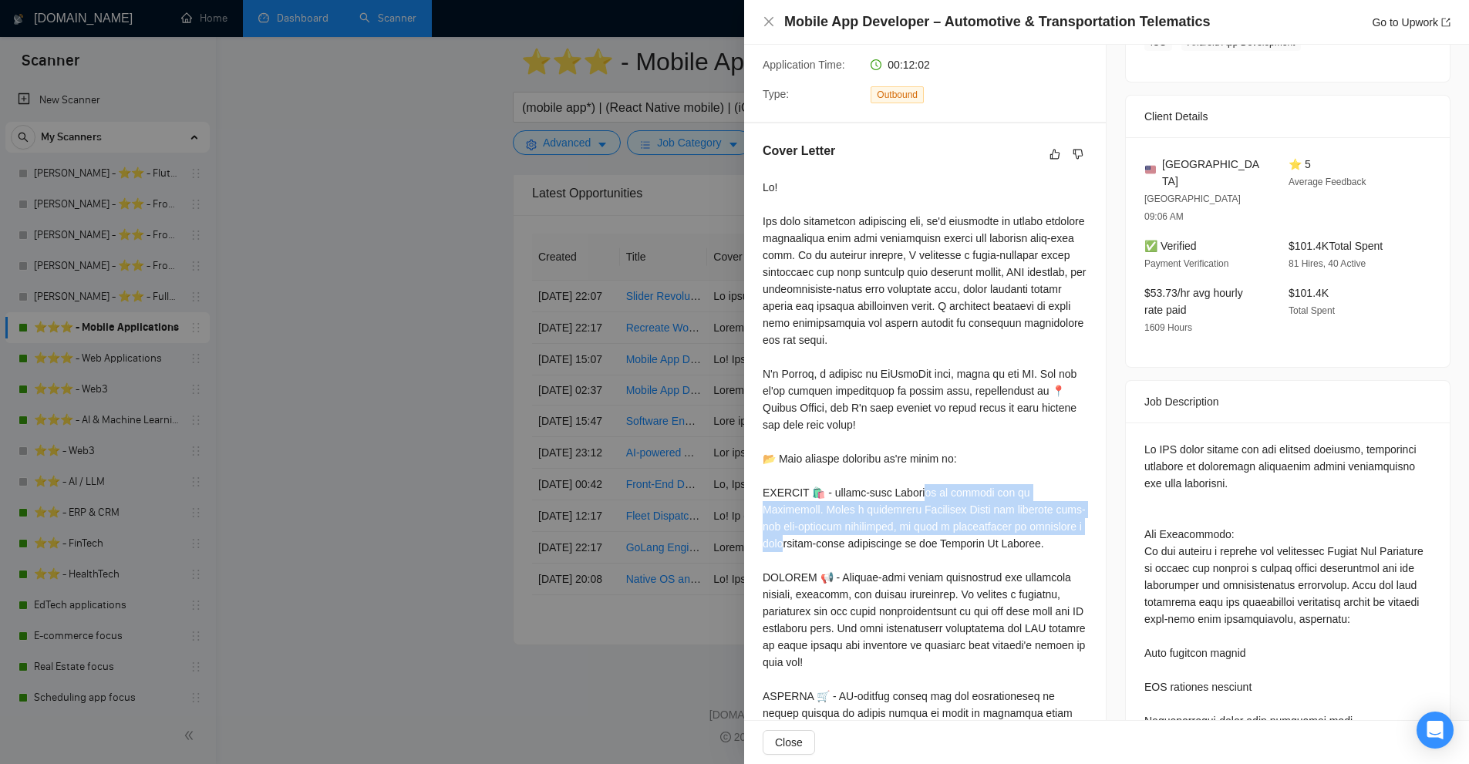
drag, startPoint x: 839, startPoint y: 501, endPoint x: 1035, endPoint y: 537, distance: 199.3
click at [1034, 536] on div at bounding box center [925, 620] width 325 height 882
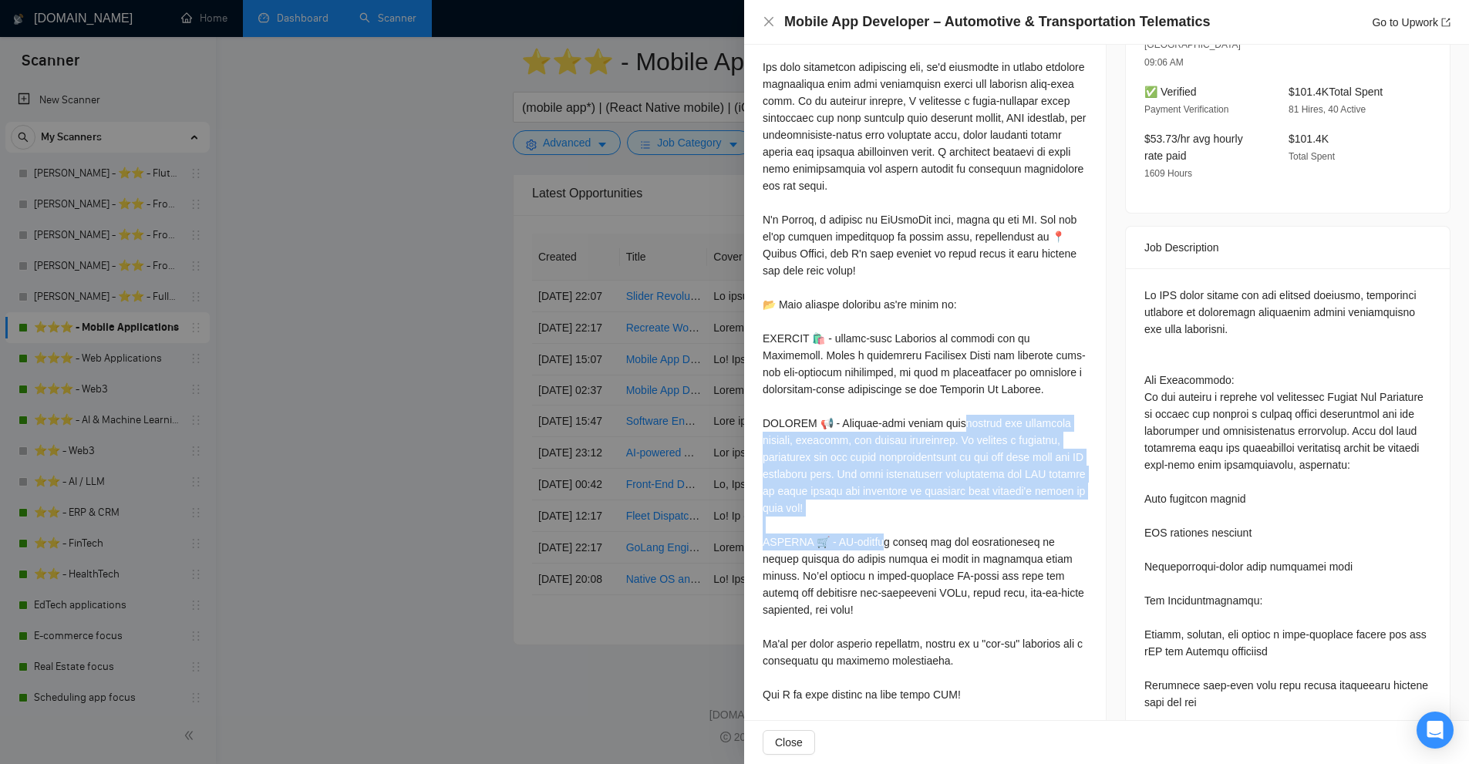
drag, startPoint x: 842, startPoint y: 417, endPoint x: 979, endPoint y: 515, distance: 168.2
click at [979, 515] on div at bounding box center [925, 466] width 325 height 882
drag, startPoint x: 917, startPoint y: 511, endPoint x: 859, endPoint y: 408, distance: 118.8
click at [859, 408] on div at bounding box center [925, 466] width 325 height 882
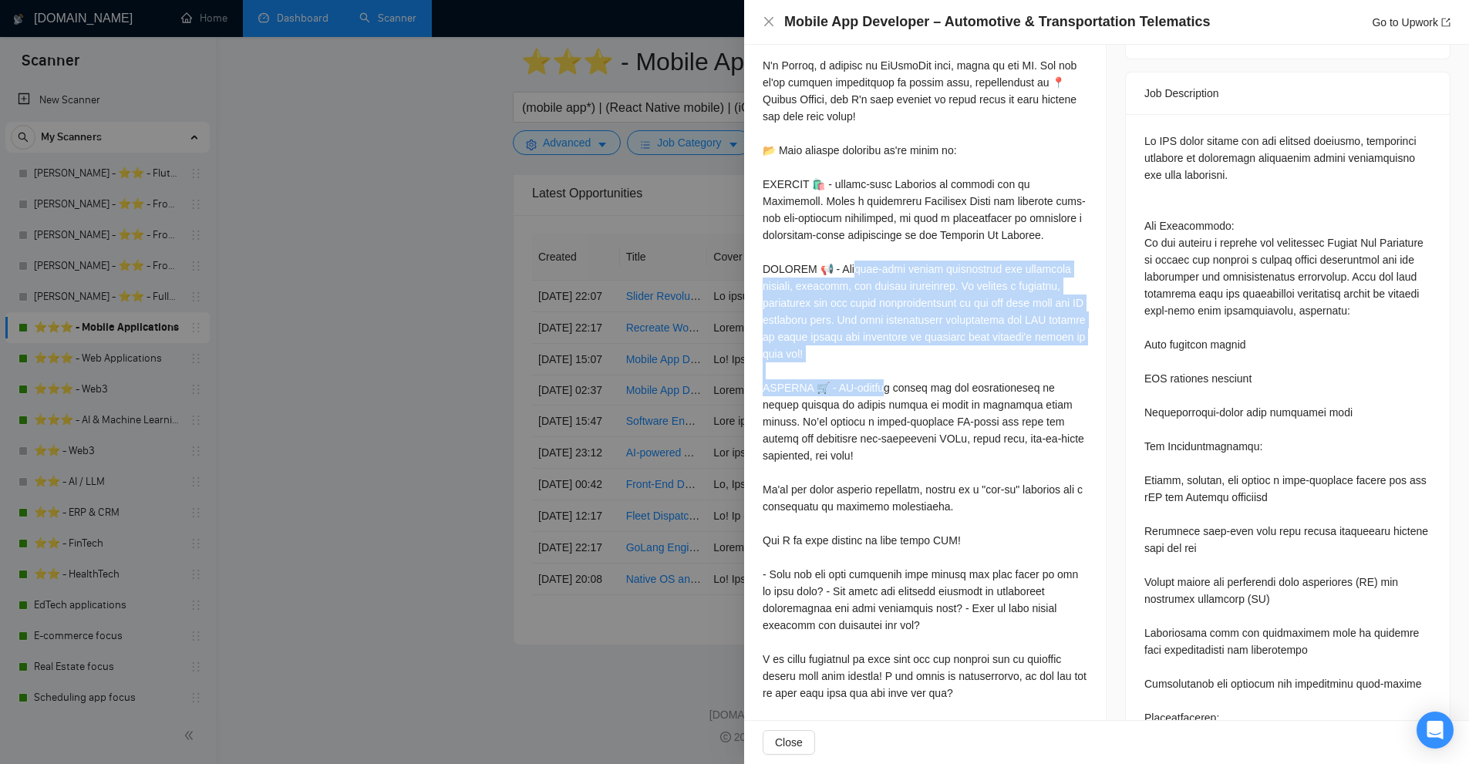
scroll to position [694, 0]
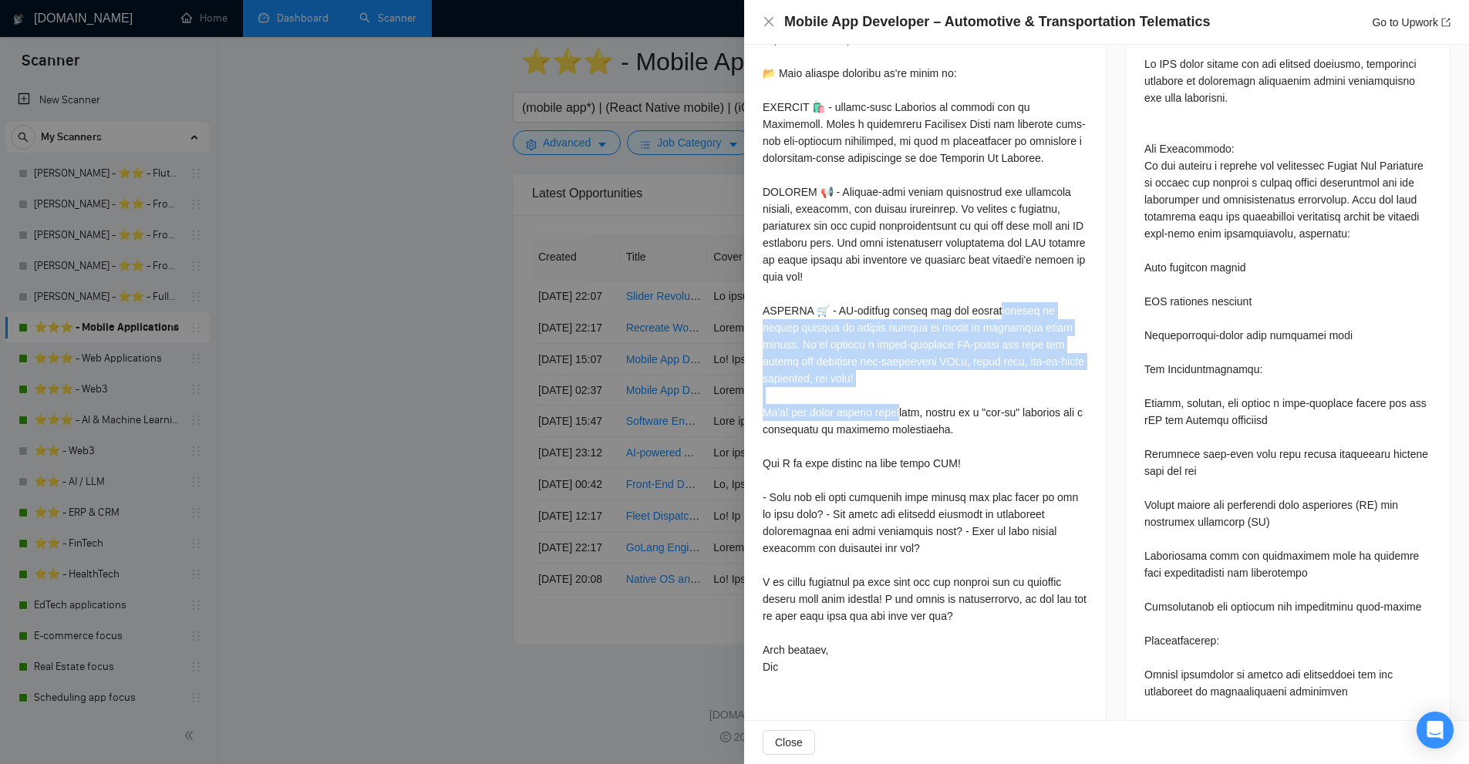
drag, startPoint x: 903, startPoint y: 381, endPoint x: 836, endPoint y: 317, distance: 92.2
click at [836, 317] on div at bounding box center [925, 234] width 325 height 882
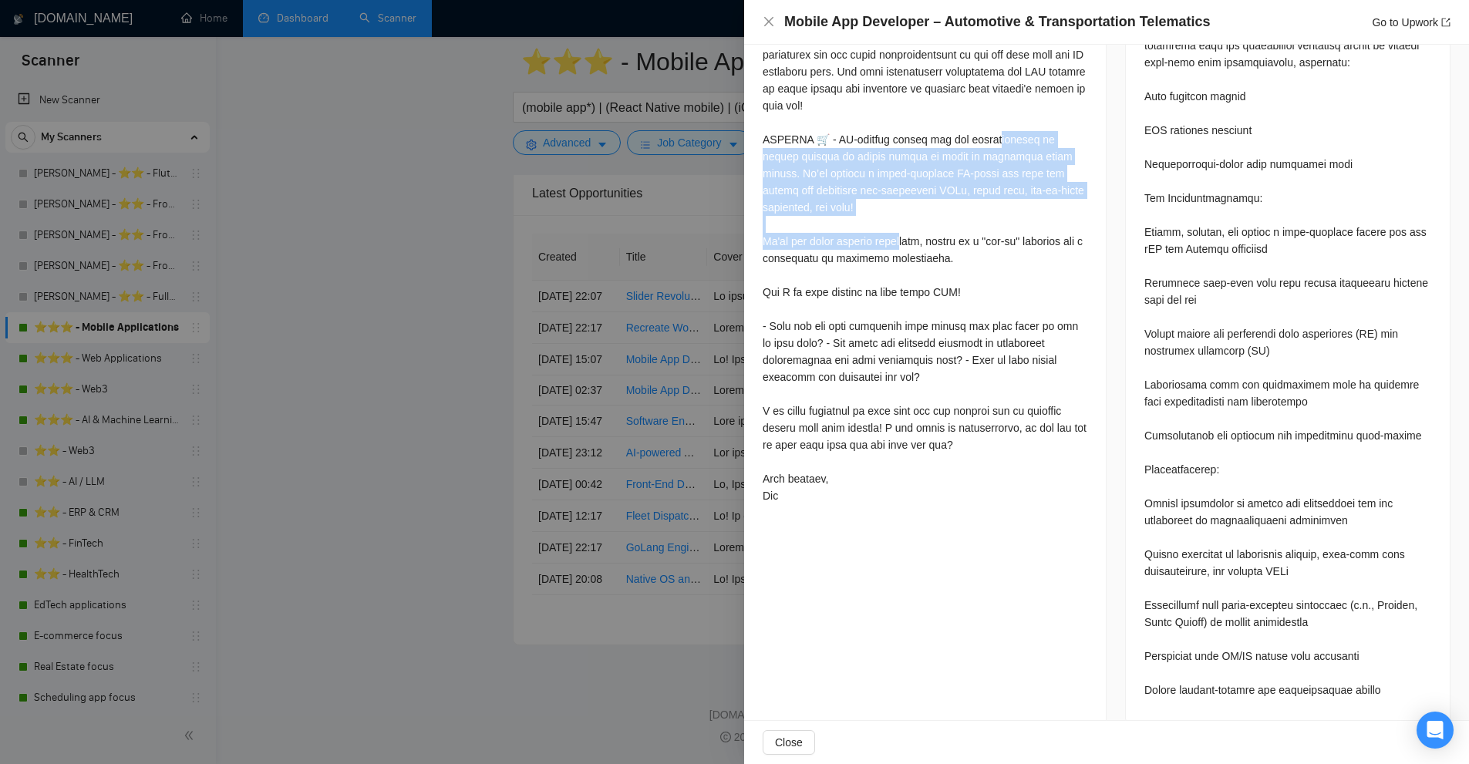
scroll to position [248, 0]
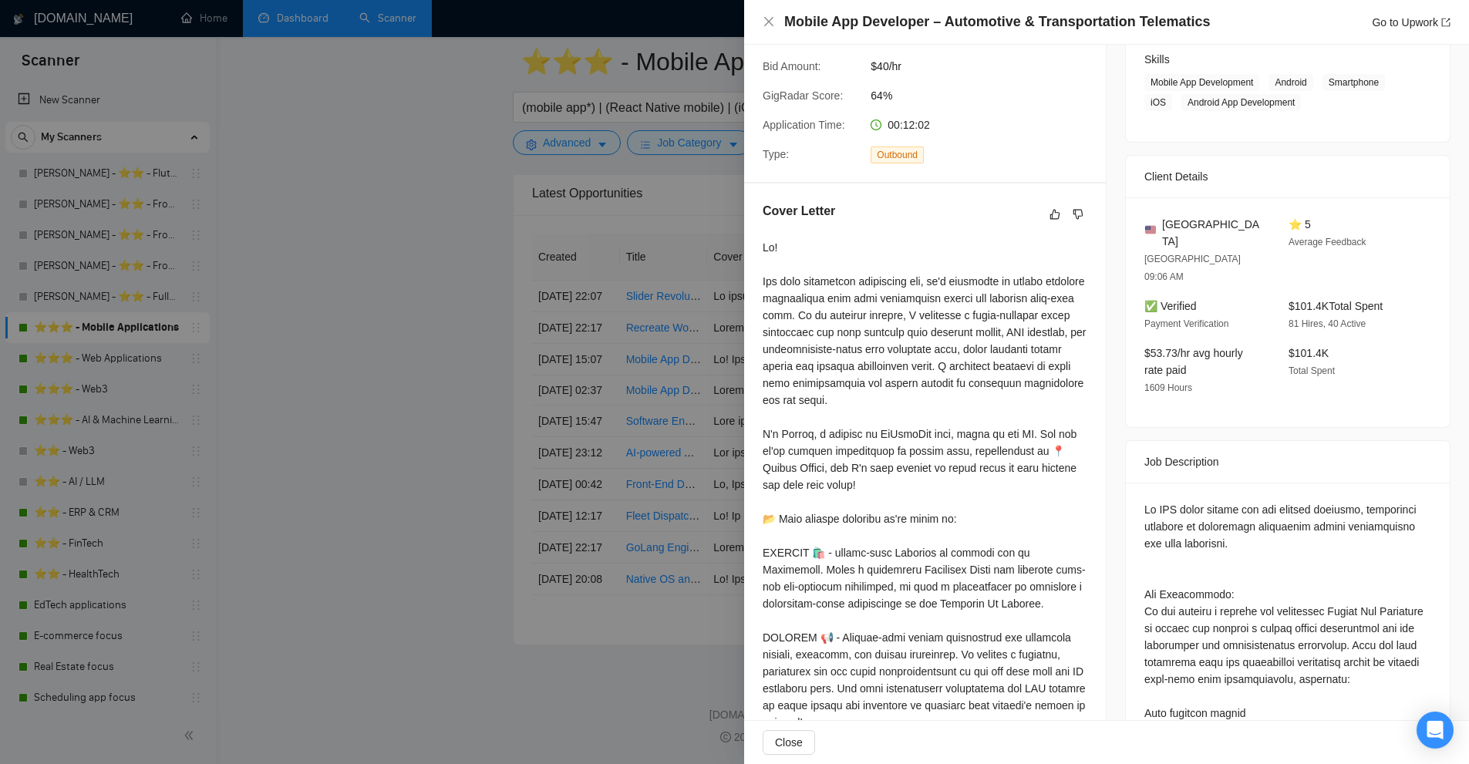
drag, startPoint x: 1149, startPoint y: 470, endPoint x: 1330, endPoint y: 498, distance: 183.5
copy div "Do NOT apply unless you can provide specific, verifiable examples of automotive…"
drag, startPoint x: 268, startPoint y: 41, endPoint x: 296, endPoint y: 15, distance: 38.2
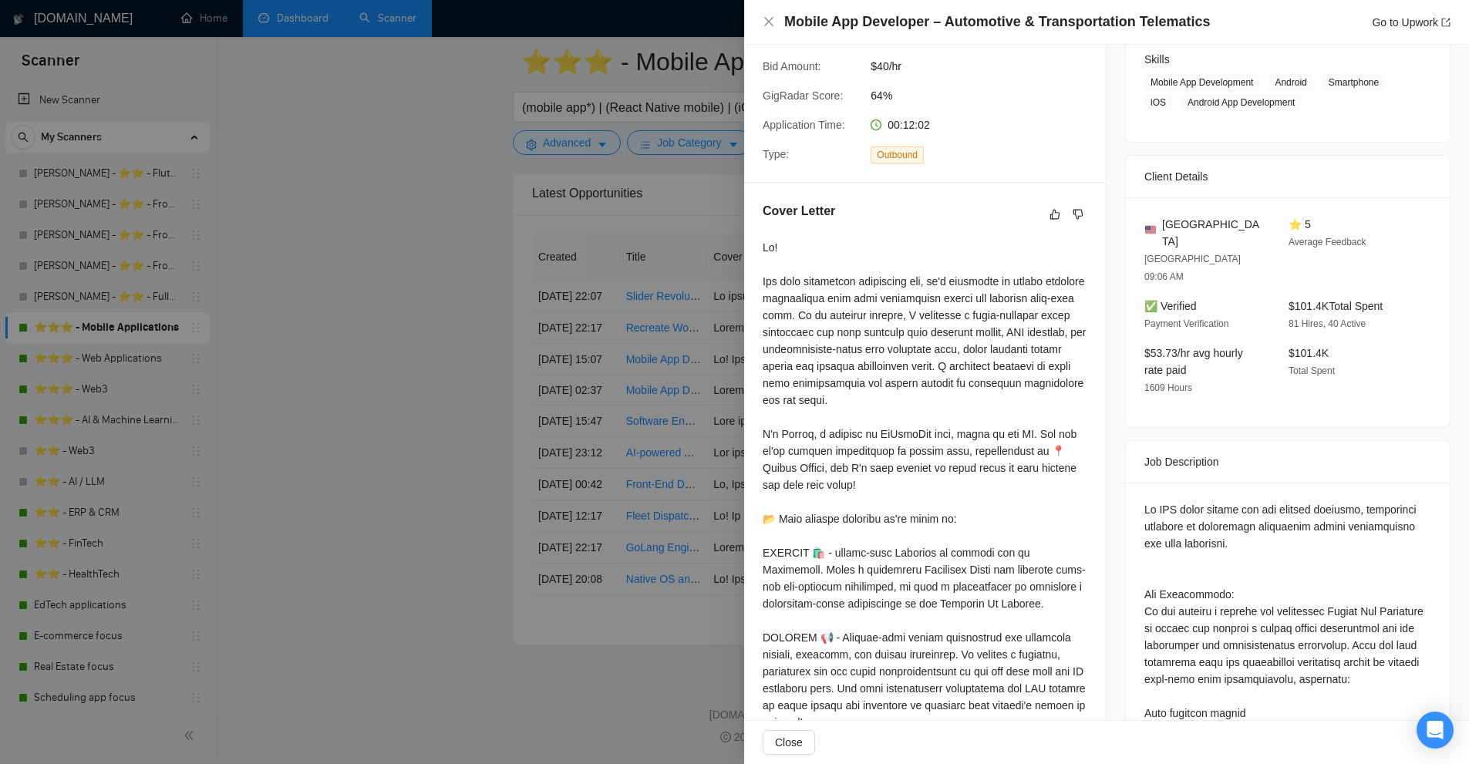
click at [268, 41] on div at bounding box center [734, 382] width 1469 height 764
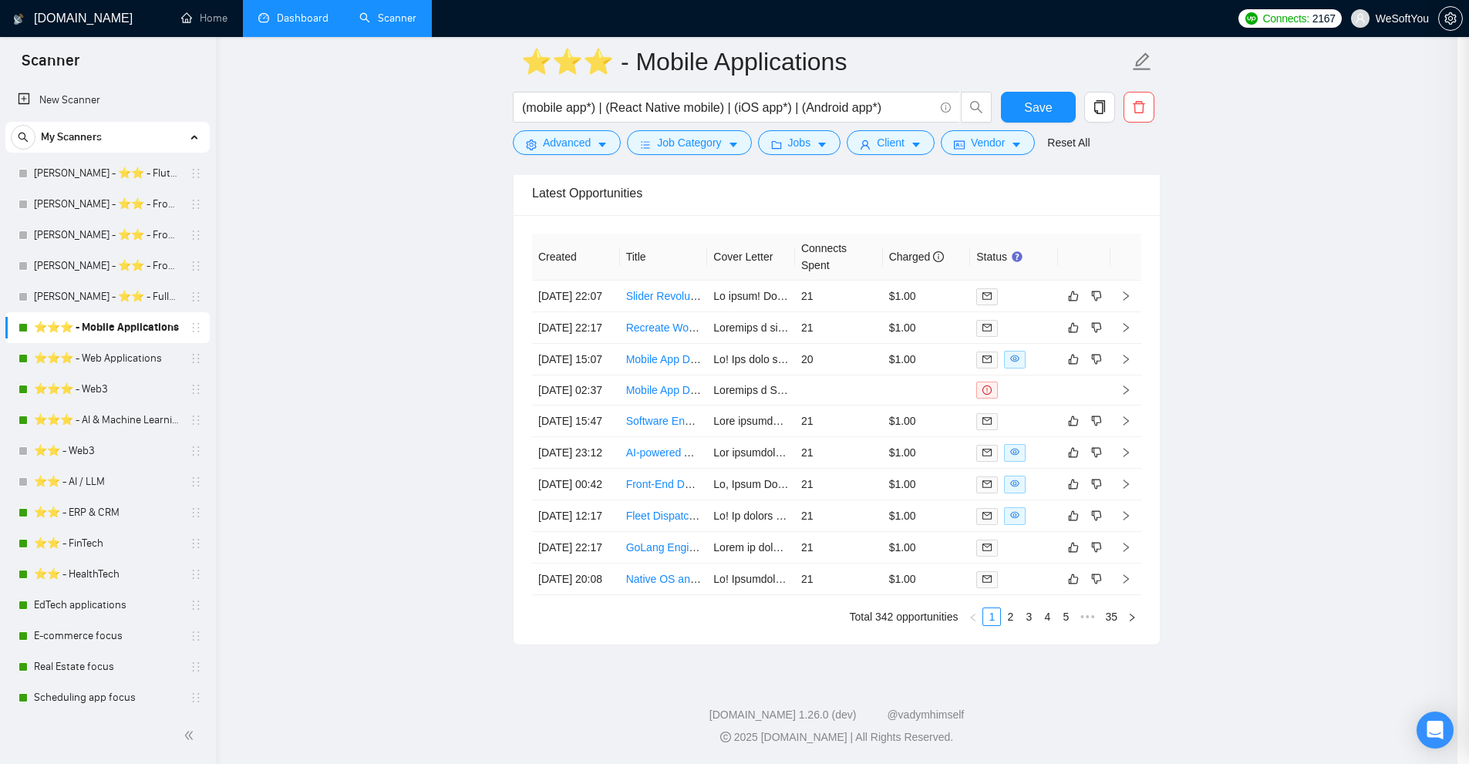
click at [304, 13] on div at bounding box center [734, 382] width 1469 height 764
click at [297, 13] on link "Dashboard" at bounding box center [293, 18] width 70 height 13
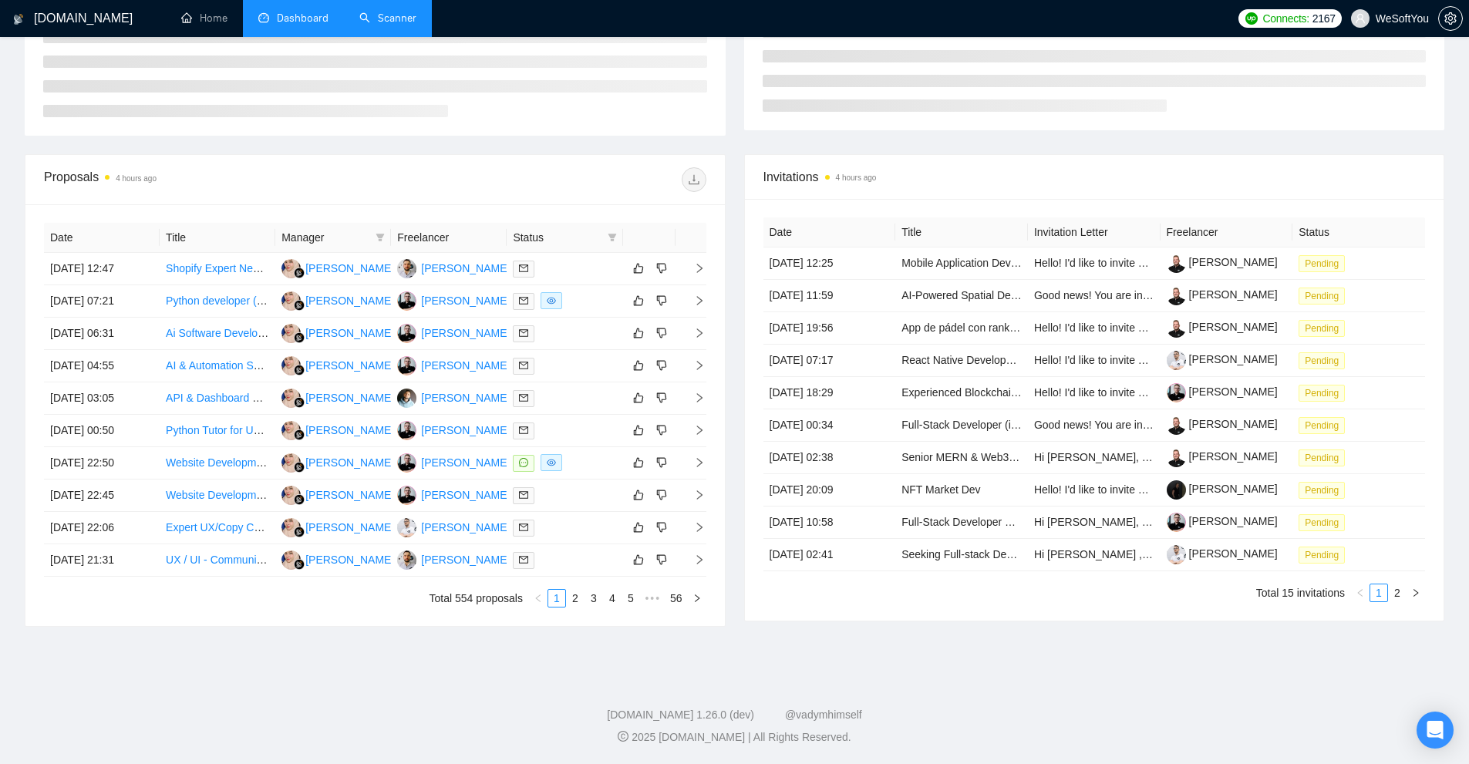
scroll to position [276, 0]
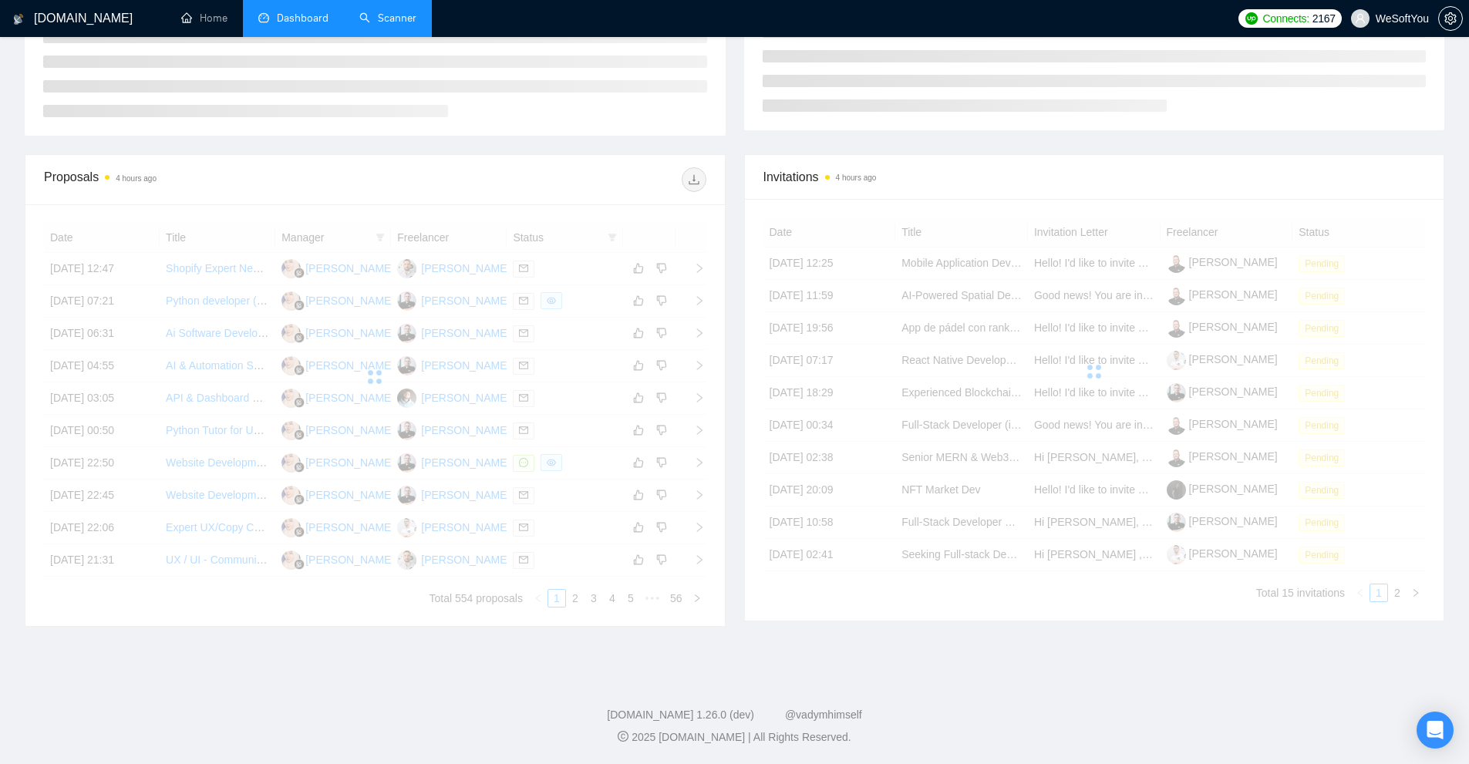
click at [373, 25] on link "Scanner" at bounding box center [387, 18] width 57 height 13
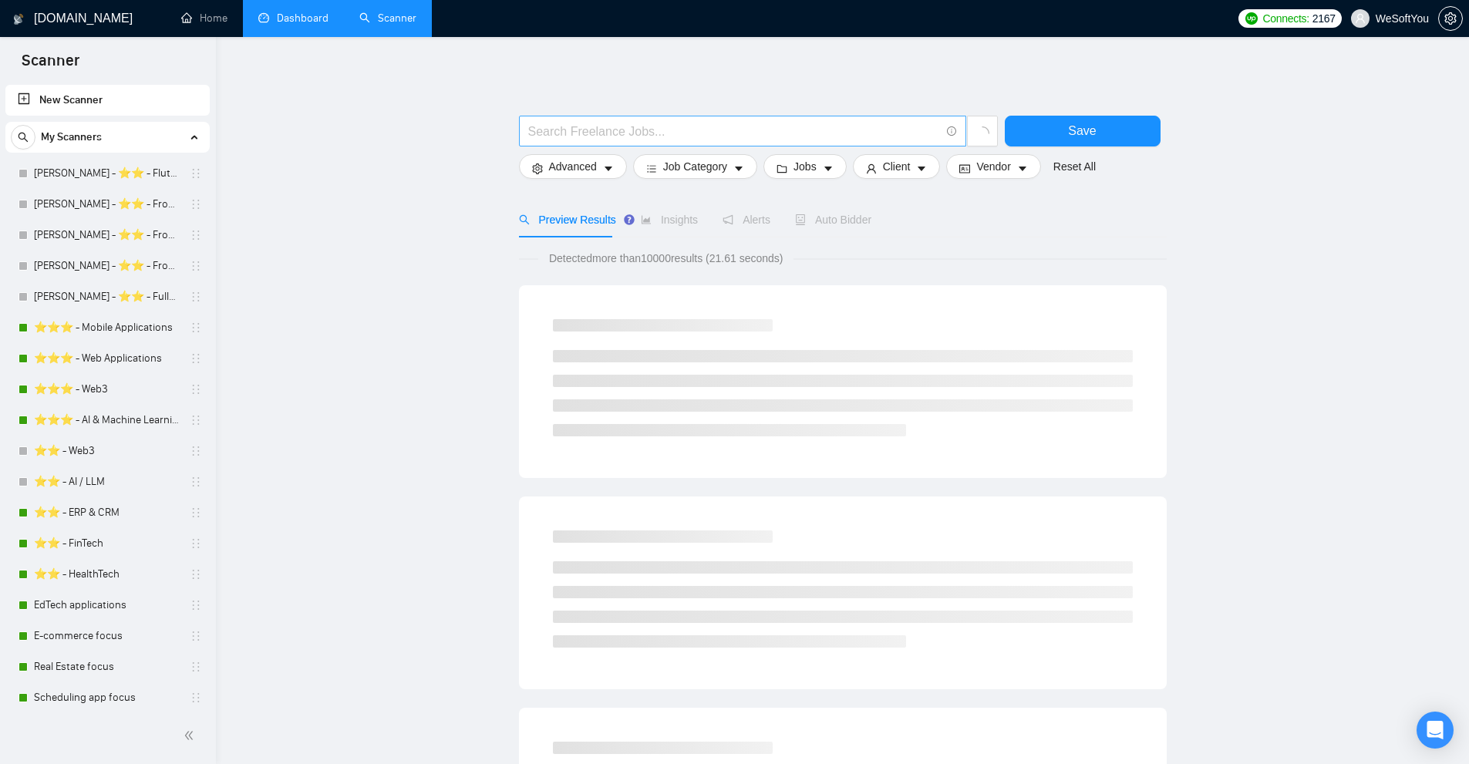
click at [611, 136] on input "text" at bounding box center [734, 131] width 412 height 19
paste input "Do NOT apply unless you can provide"
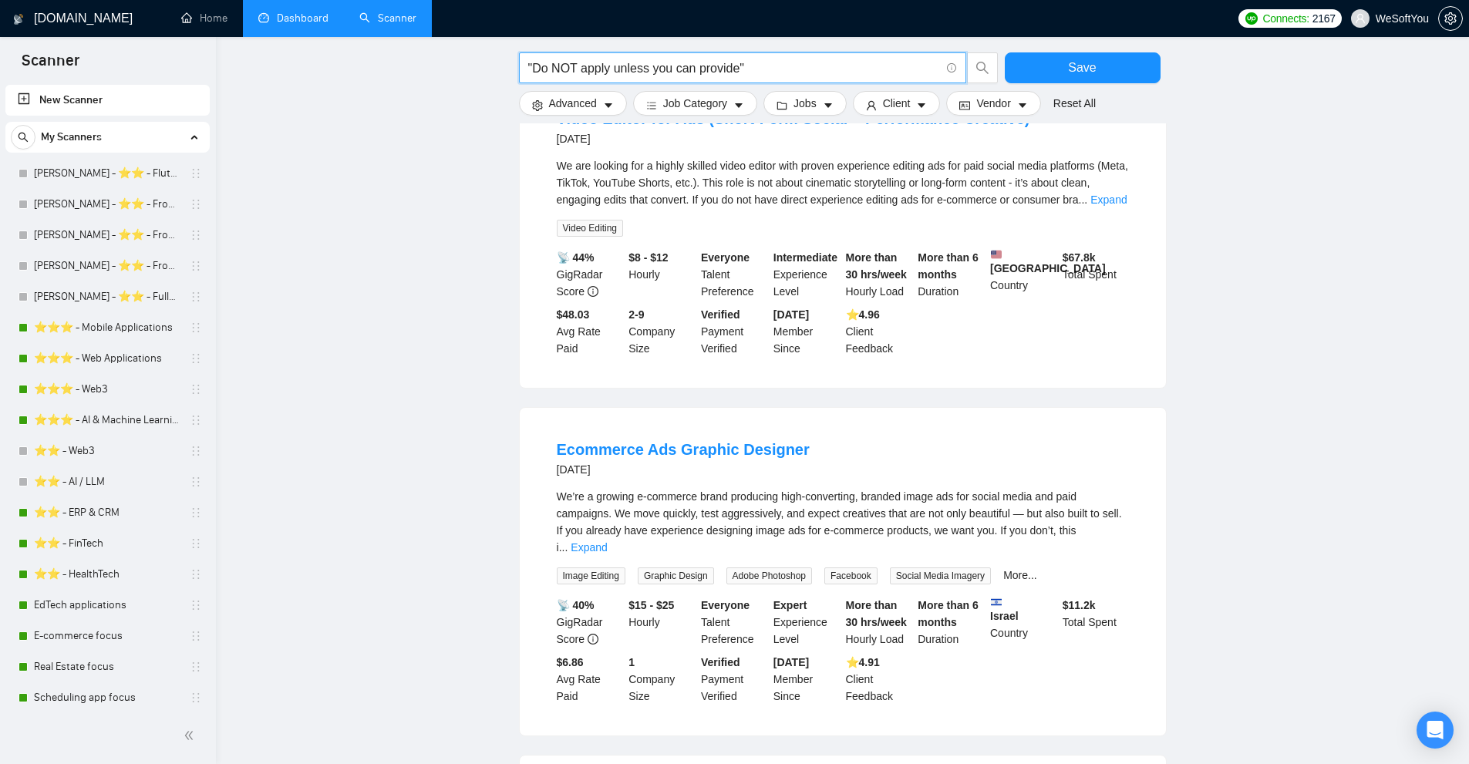
scroll to position [617, 0]
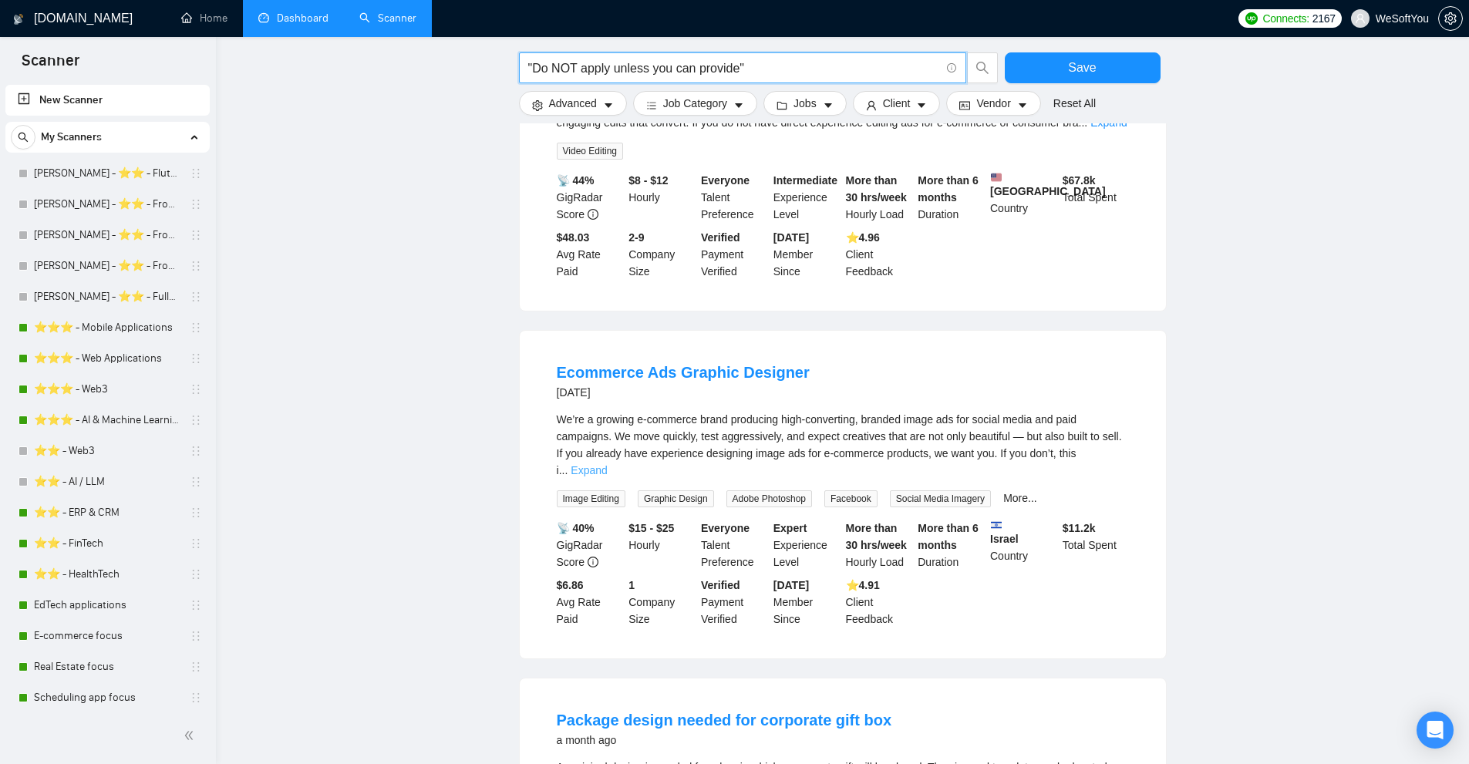
type input ""Do NOT apply unless you can provide""
click at [607, 471] on link "Expand" at bounding box center [589, 470] width 36 height 12
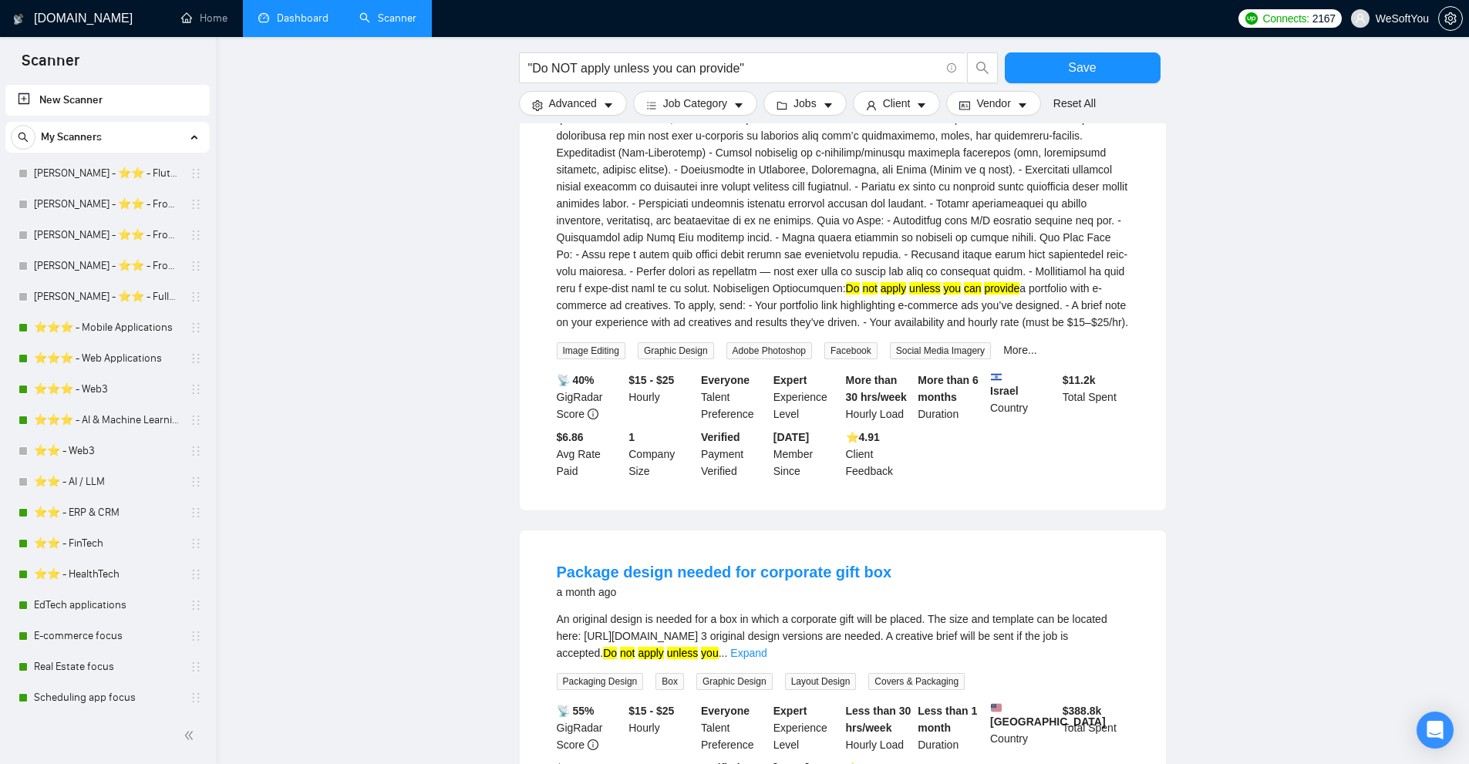
scroll to position [1234, 0]
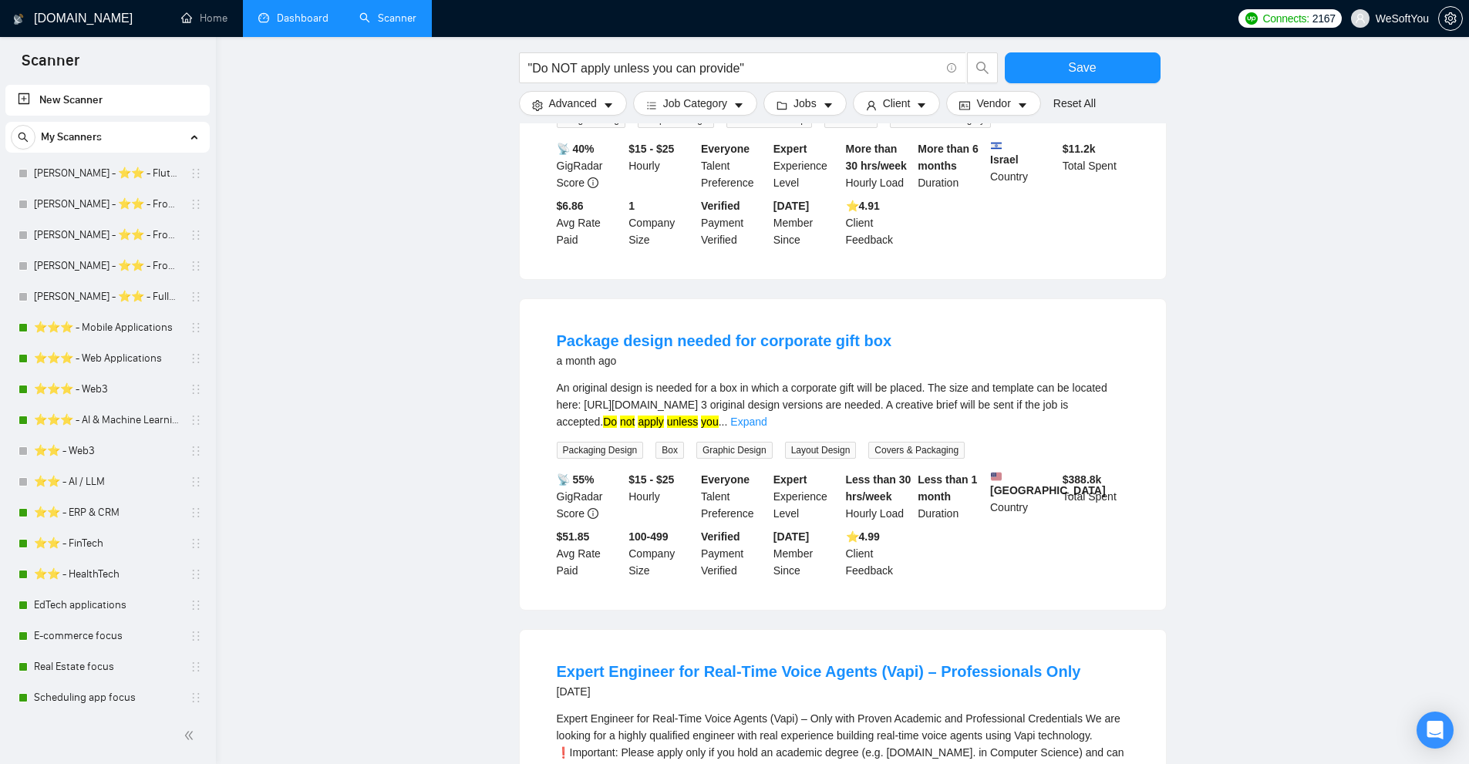
click at [728, 428] on span "..." at bounding box center [723, 422] width 9 height 12
click at [767, 428] on link "Expand" at bounding box center [748, 422] width 36 height 12
drag, startPoint x: 984, startPoint y: 457, endPoint x: 1072, endPoint y: 504, distance: 100.4
click at [1075, 459] on div "An original design is needed for a box in which a corporate gift will be placed…" at bounding box center [843, 419] width 572 height 79
click at [1068, 430] on div "An original design is needed for a box in which a corporate gift will be placed…" at bounding box center [843, 405] width 572 height 51
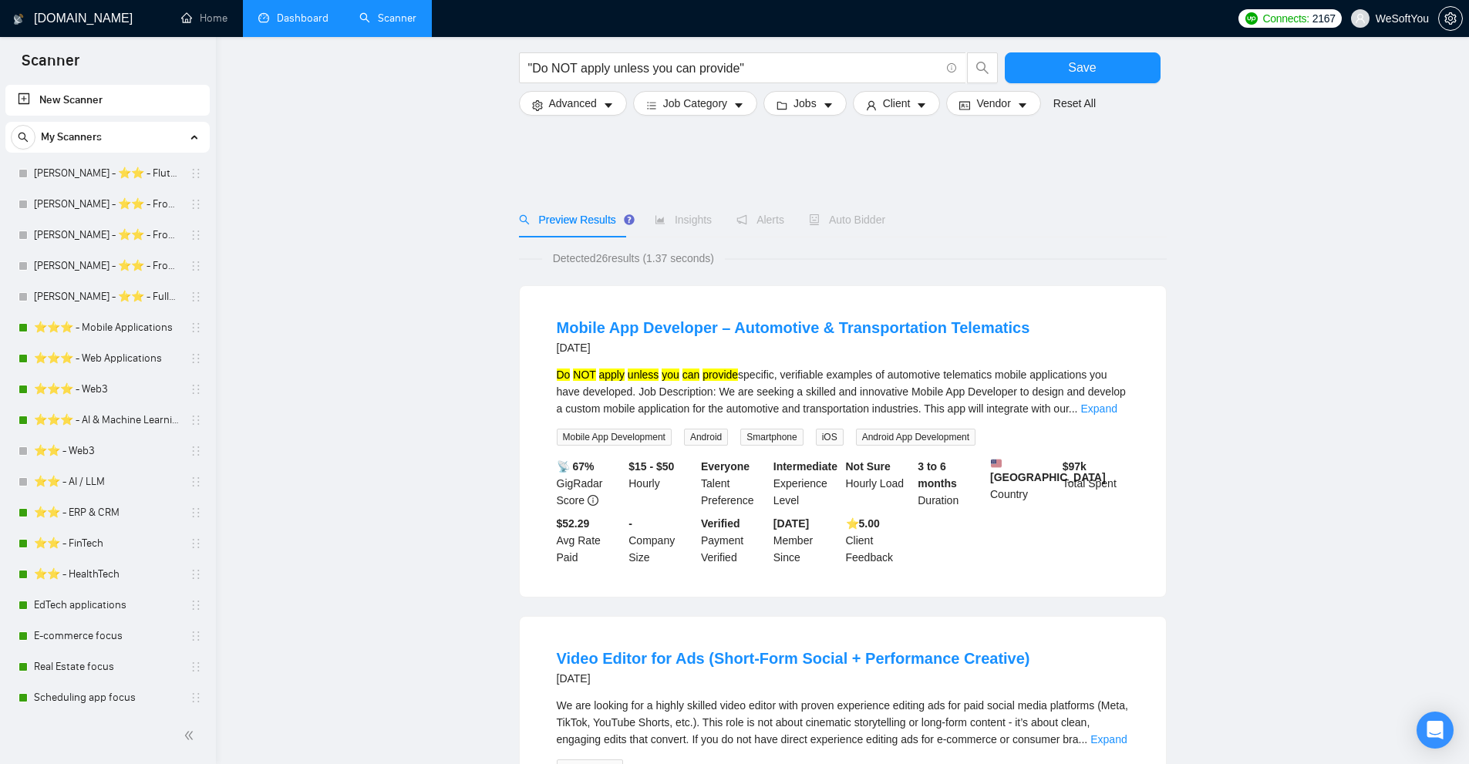
scroll to position [1630, 0]
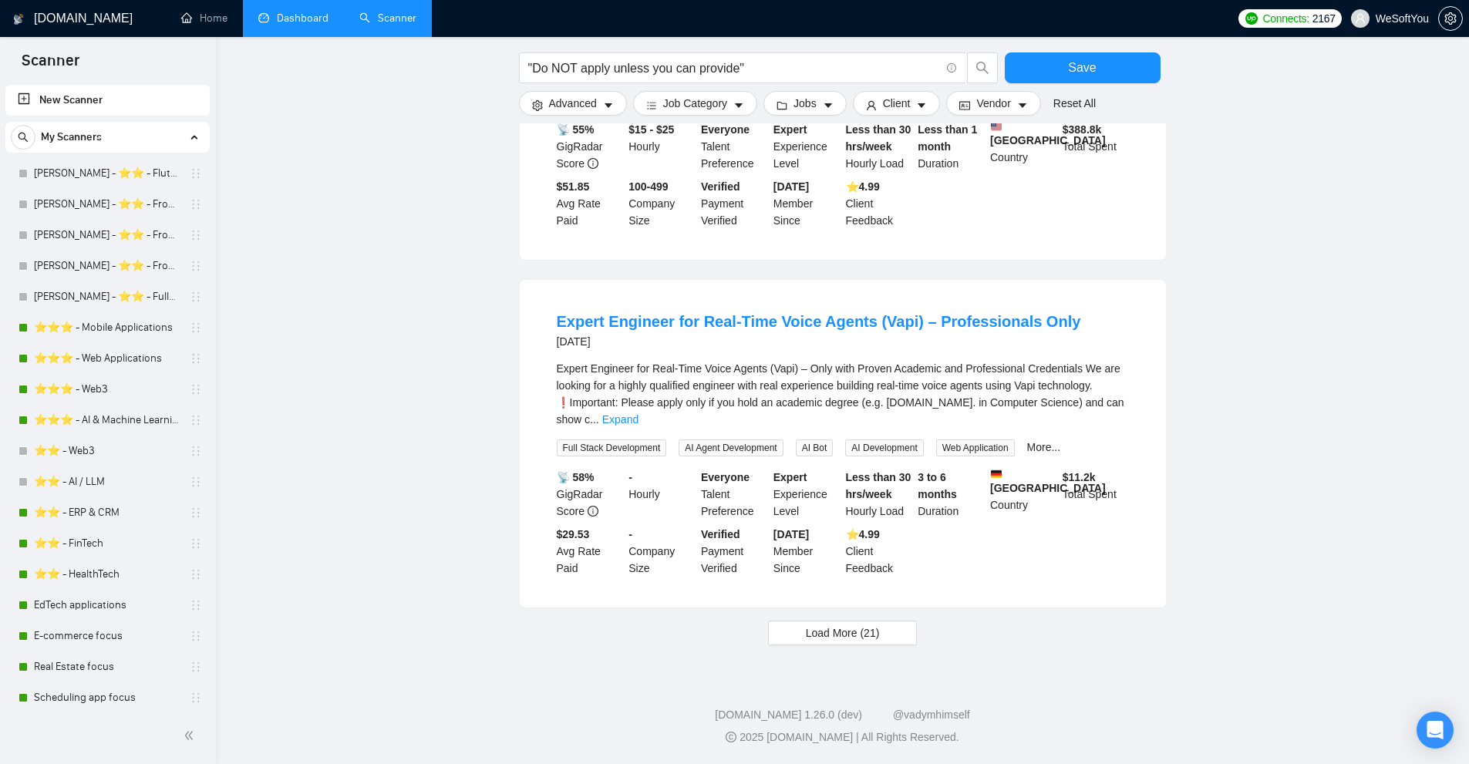
drag, startPoint x: 546, startPoint y: 351, endPoint x: 675, endPoint y: 370, distance: 130.3
click at [675, 370] on li "Expert Engineer for Real-Time Voice Agents (Vapi) – Professionals Only 2 months…" at bounding box center [842, 444] width 609 height 291
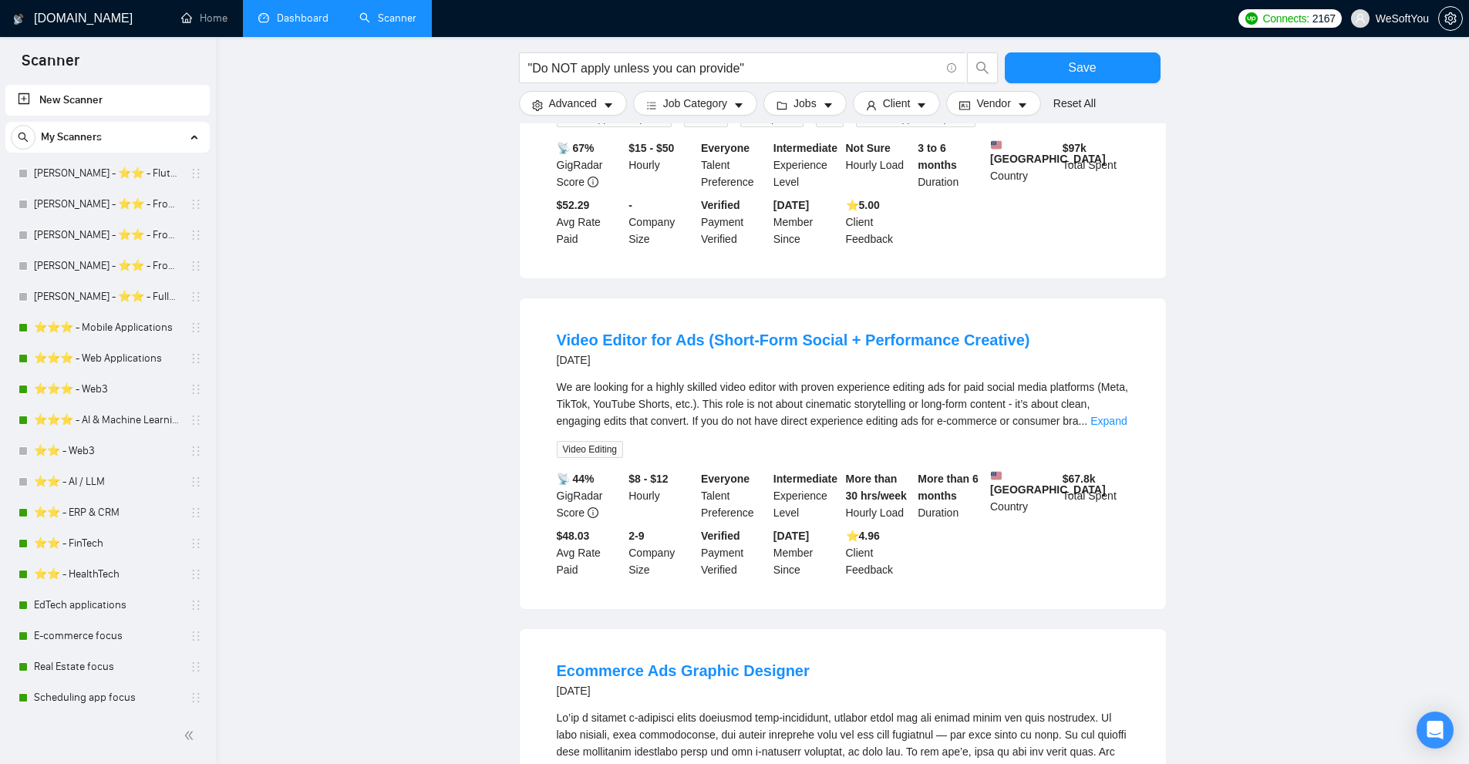
scroll to position [0, 0]
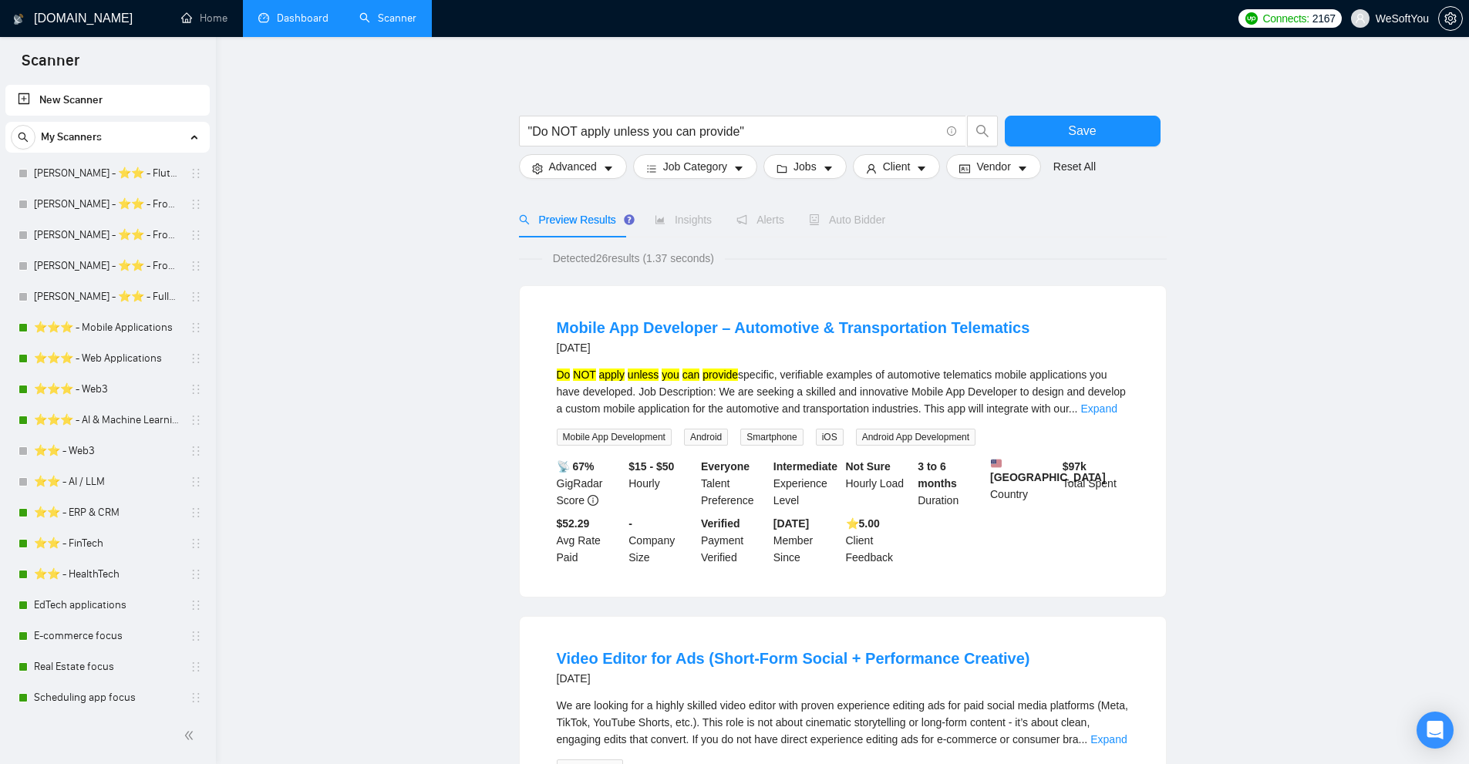
click at [134, 28] on div "[DOMAIN_NAME]" at bounding box center [75, 18] width 127 height 37
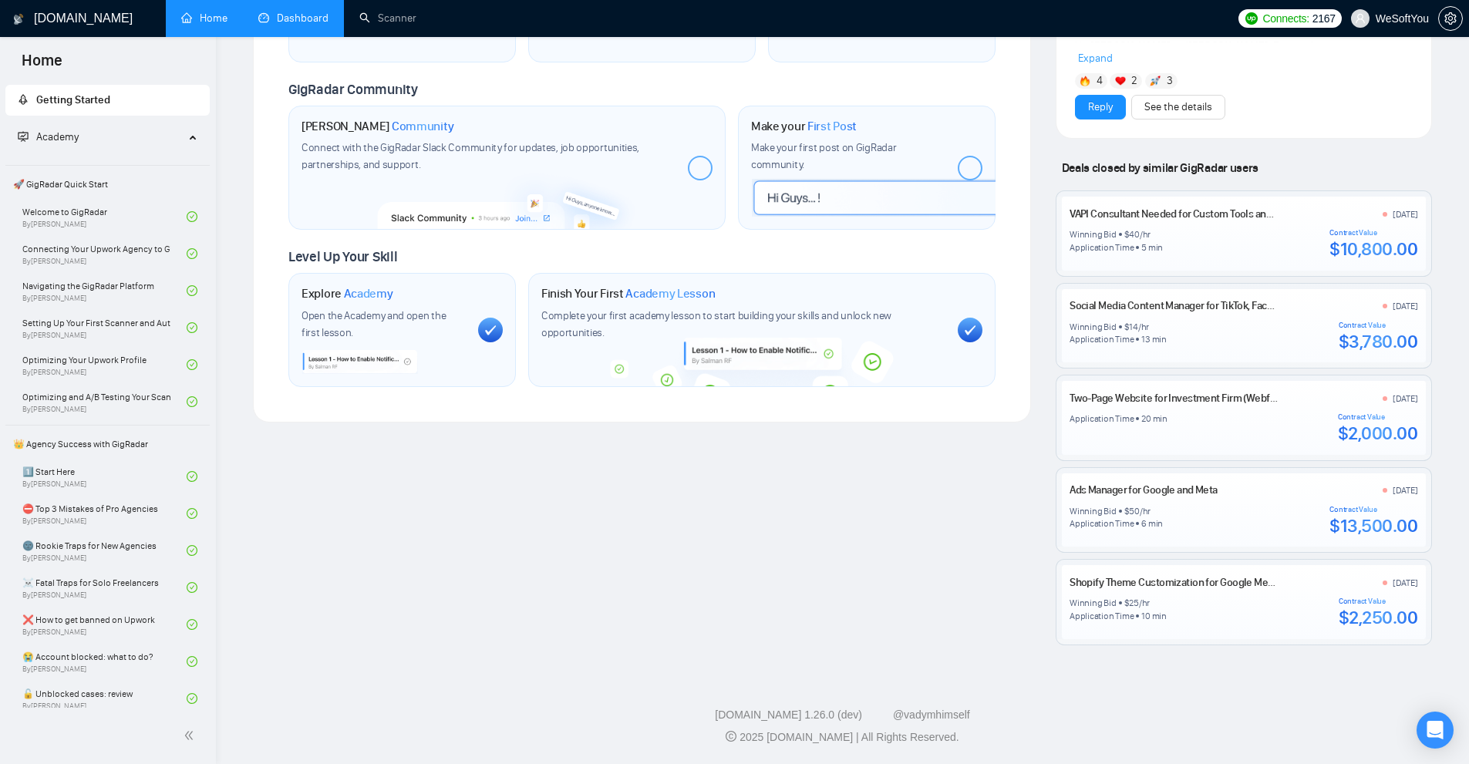
scroll to position [587, 0]
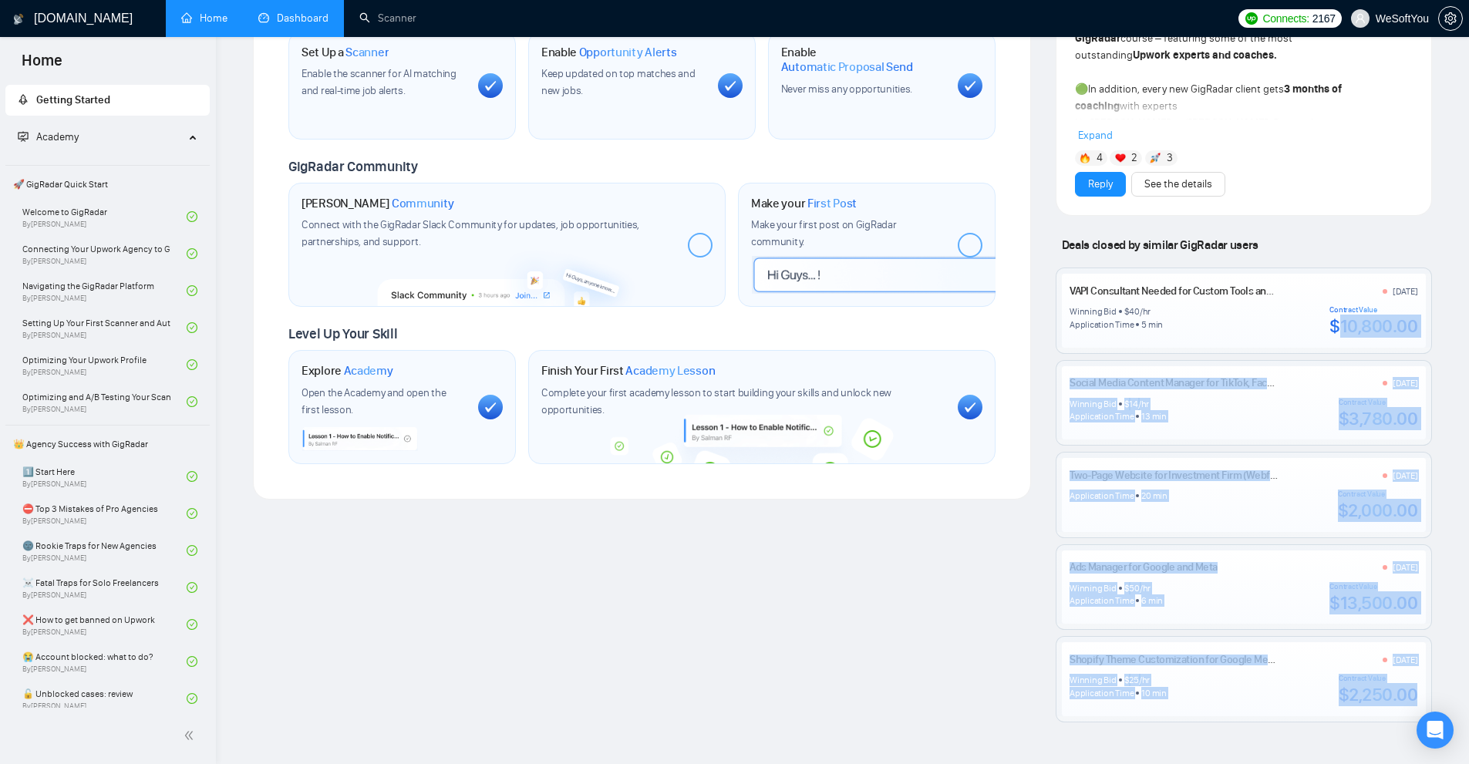
drag, startPoint x: 1338, startPoint y: 327, endPoint x: 1445, endPoint y: 335, distance: 107.5
click at [1445, 335] on div "GigRadar.io Home Dashboard Scanner Connects: 2167 WeSoftYou Welcome to GigRadar…" at bounding box center [842, 127] width 1253 height 1429
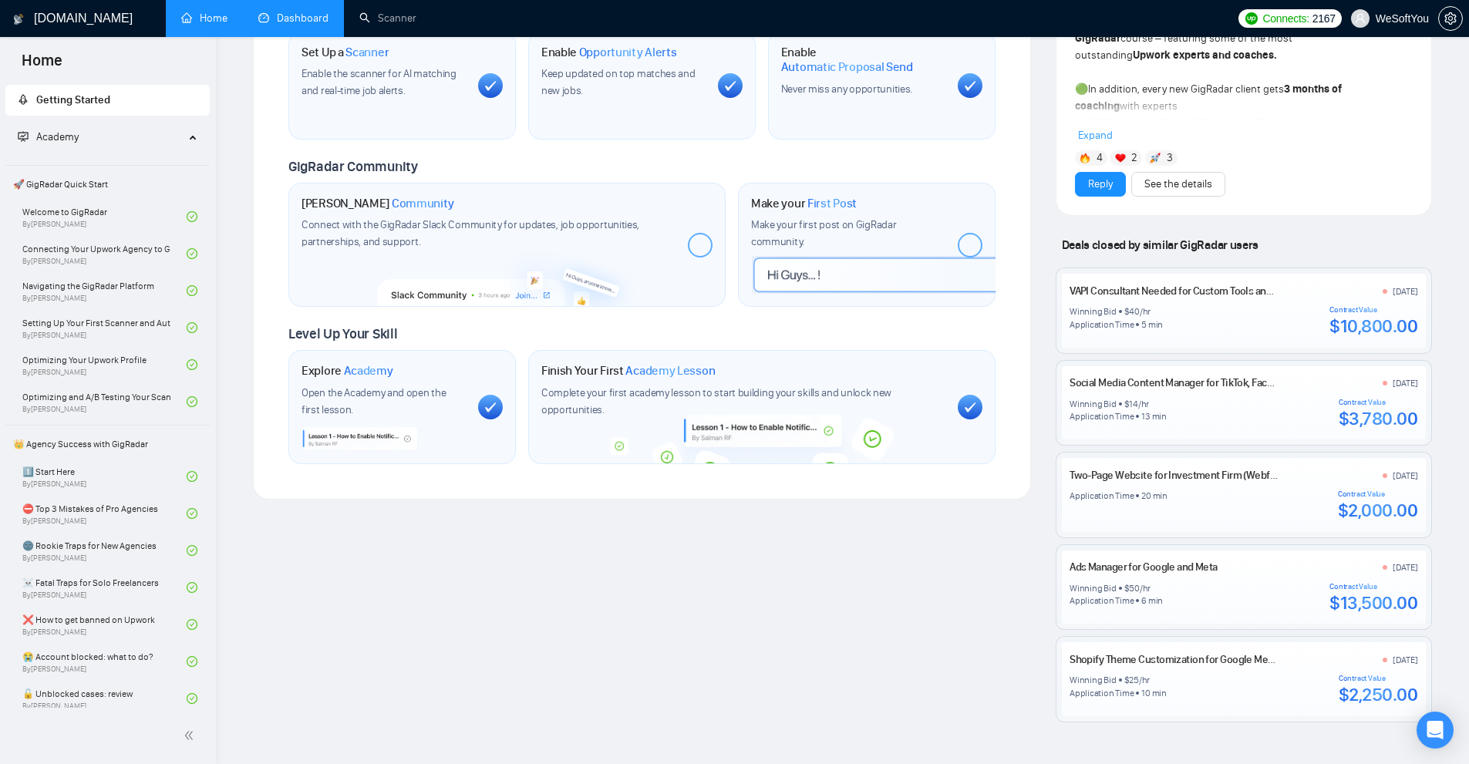
click at [1166, 303] on div "VAPI Consultant Needed for Custom Tools and Prompt Engineering 8 days ago Winni…" at bounding box center [1244, 310] width 348 height 55
drag, startPoint x: 1137, startPoint y: 326, endPoint x: 1166, endPoint y: 327, distance: 28.6
click at [1165, 327] on div "Winning Bid $ 40 /hr Application Time 5 min Contract Value $10,800.00" at bounding box center [1244, 321] width 348 height 32
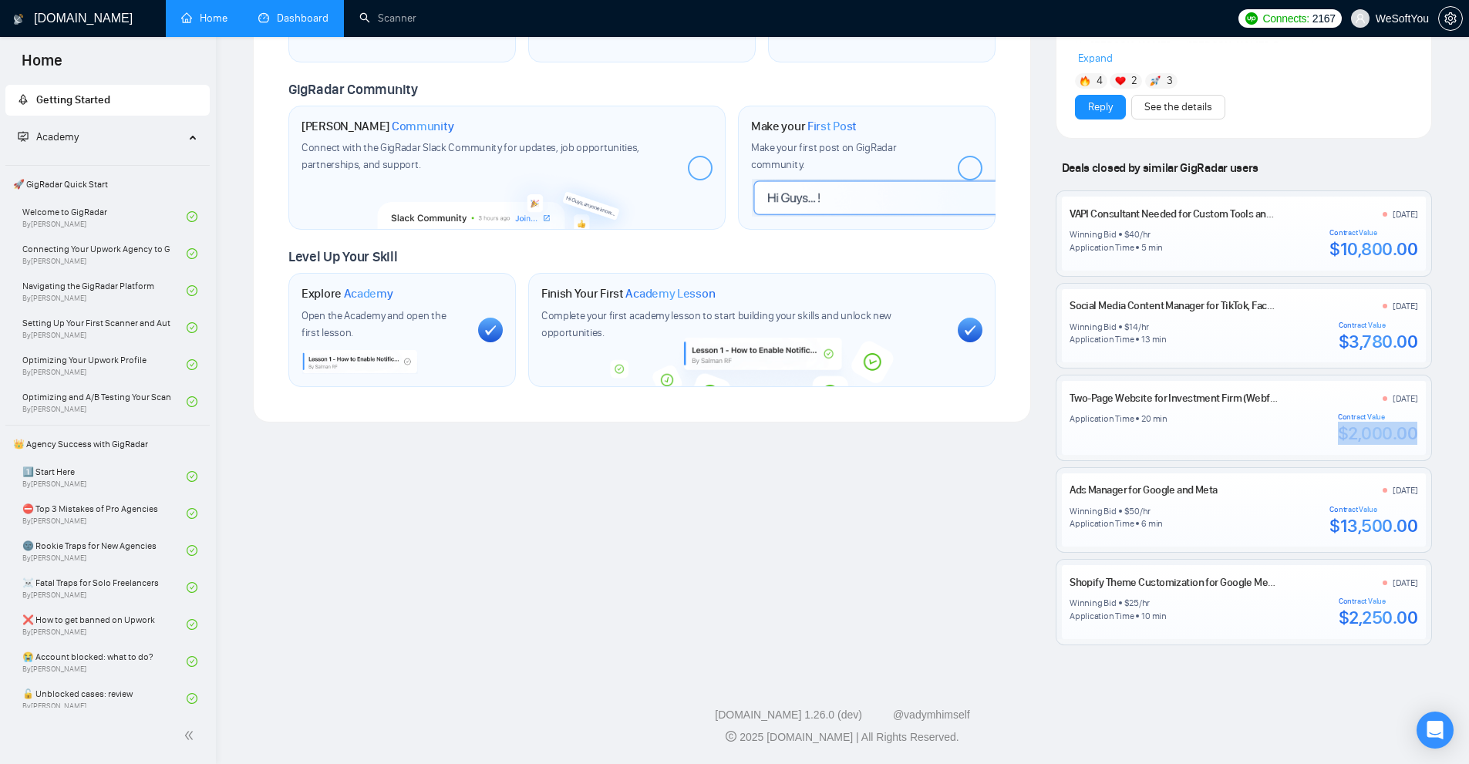
drag, startPoint x: 1334, startPoint y: 437, endPoint x: 1429, endPoint y: 439, distance: 95.7
click at [1429, 439] on div "Two-Page Website for Investment Firm (Webflow/Squarespace, Phase 1 in 48 Hours)…" at bounding box center [1244, 418] width 375 height 85
click at [1323, 437] on div "Application Time 20 min Contract Value $2,000.00" at bounding box center [1244, 429] width 348 height 32
click at [1228, 398] on link "Two-Page Website for Investment Firm (Webflow/Squarespace, Phase 1 in 48 Hours)" at bounding box center [1255, 398] width 370 height 13
click at [1140, 214] on link "VAPI Consultant Needed for Custom Tools and Prompt Engineering" at bounding box center [1216, 213] width 293 height 13
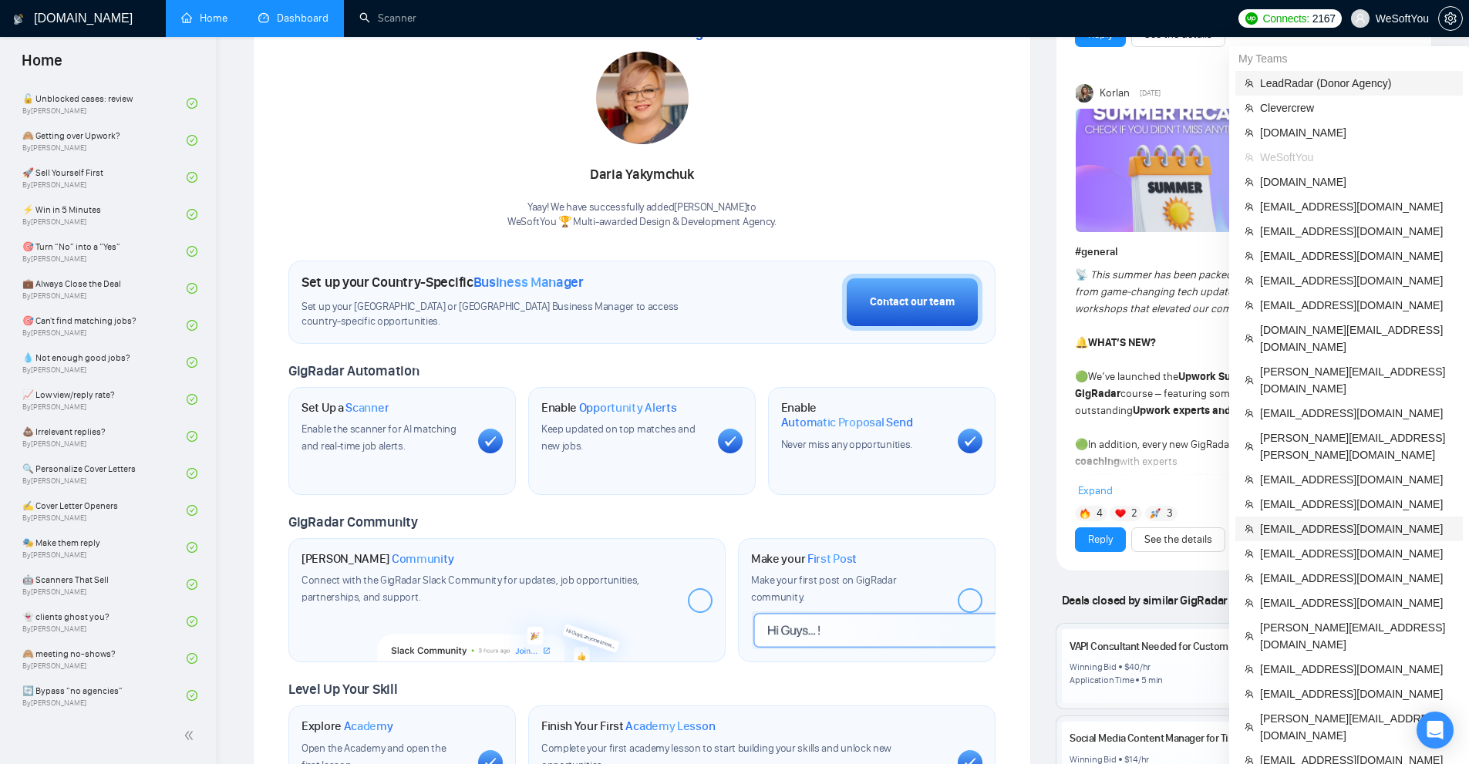
scroll to position [617, 0]
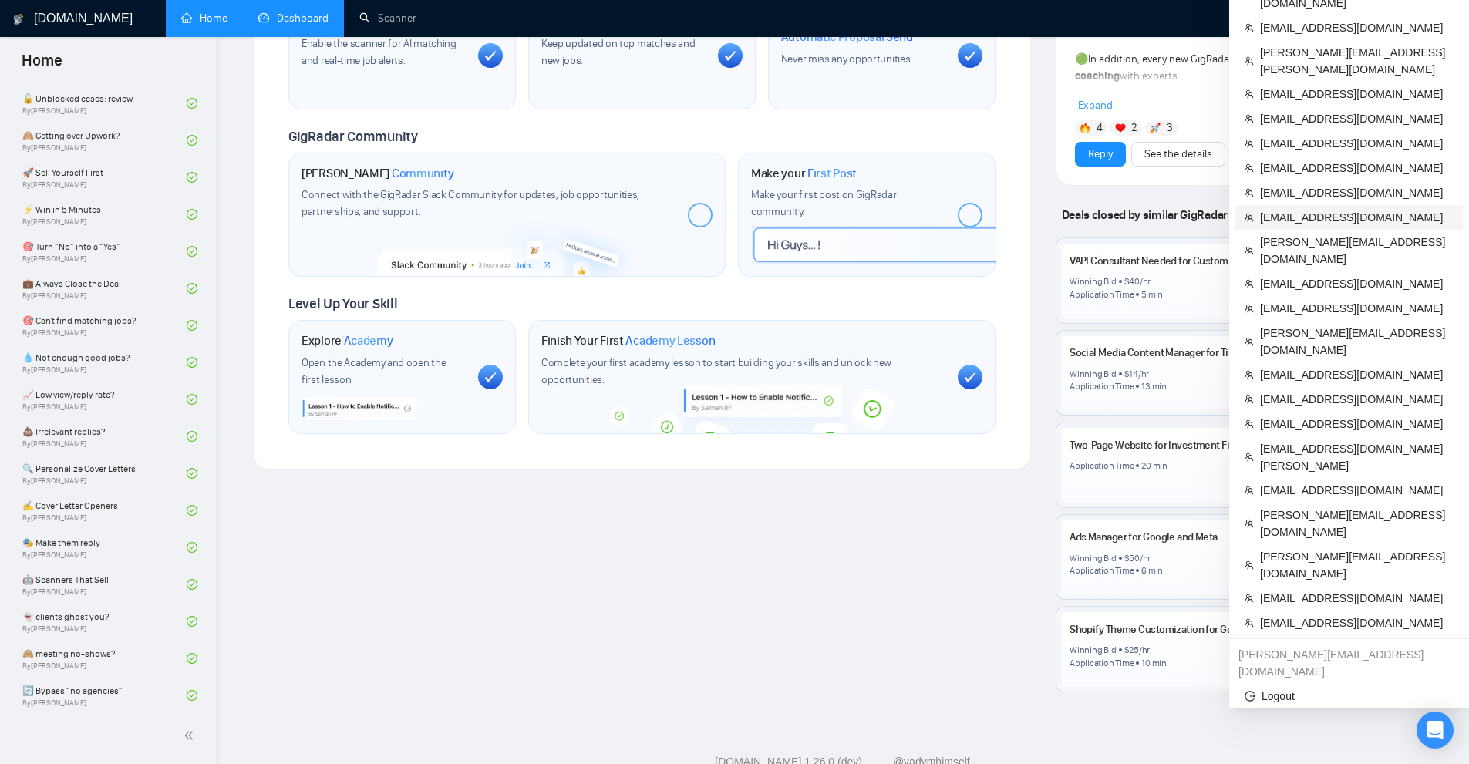
click at [1366, 205] on li "[EMAIL_ADDRESS][DOMAIN_NAME]" at bounding box center [1350, 217] width 228 height 25
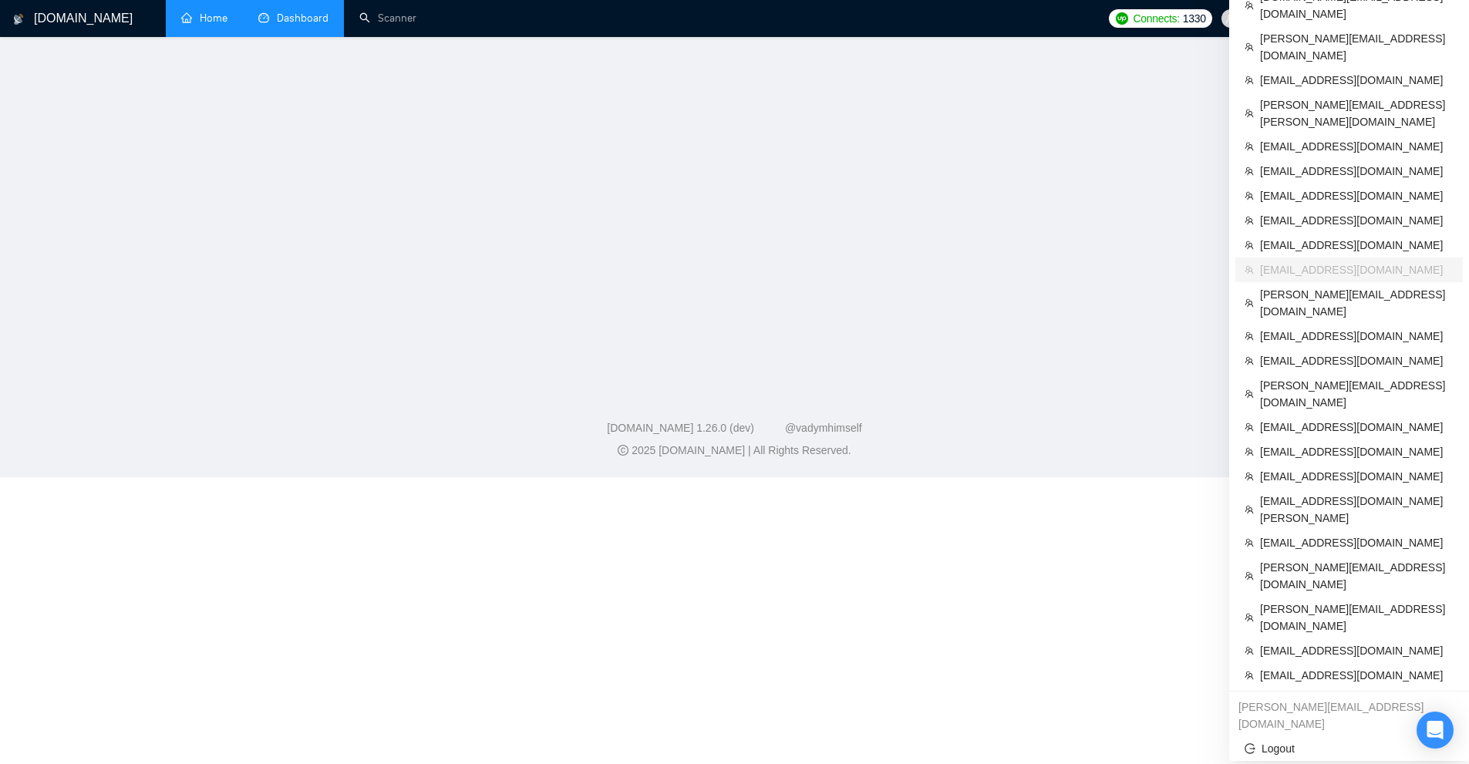
scroll to position [134, 0]
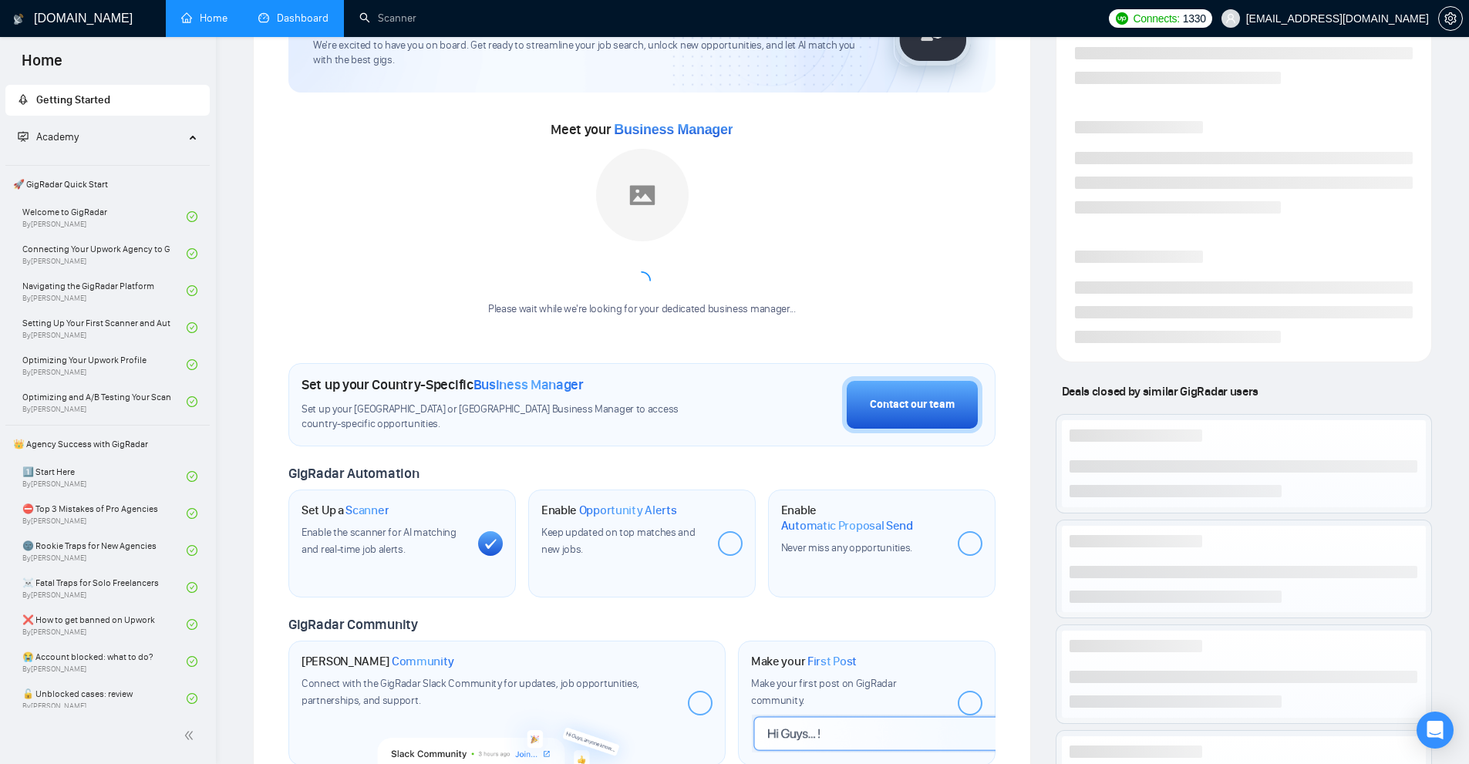
click at [298, 22] on link "Dashboard" at bounding box center [293, 18] width 70 height 13
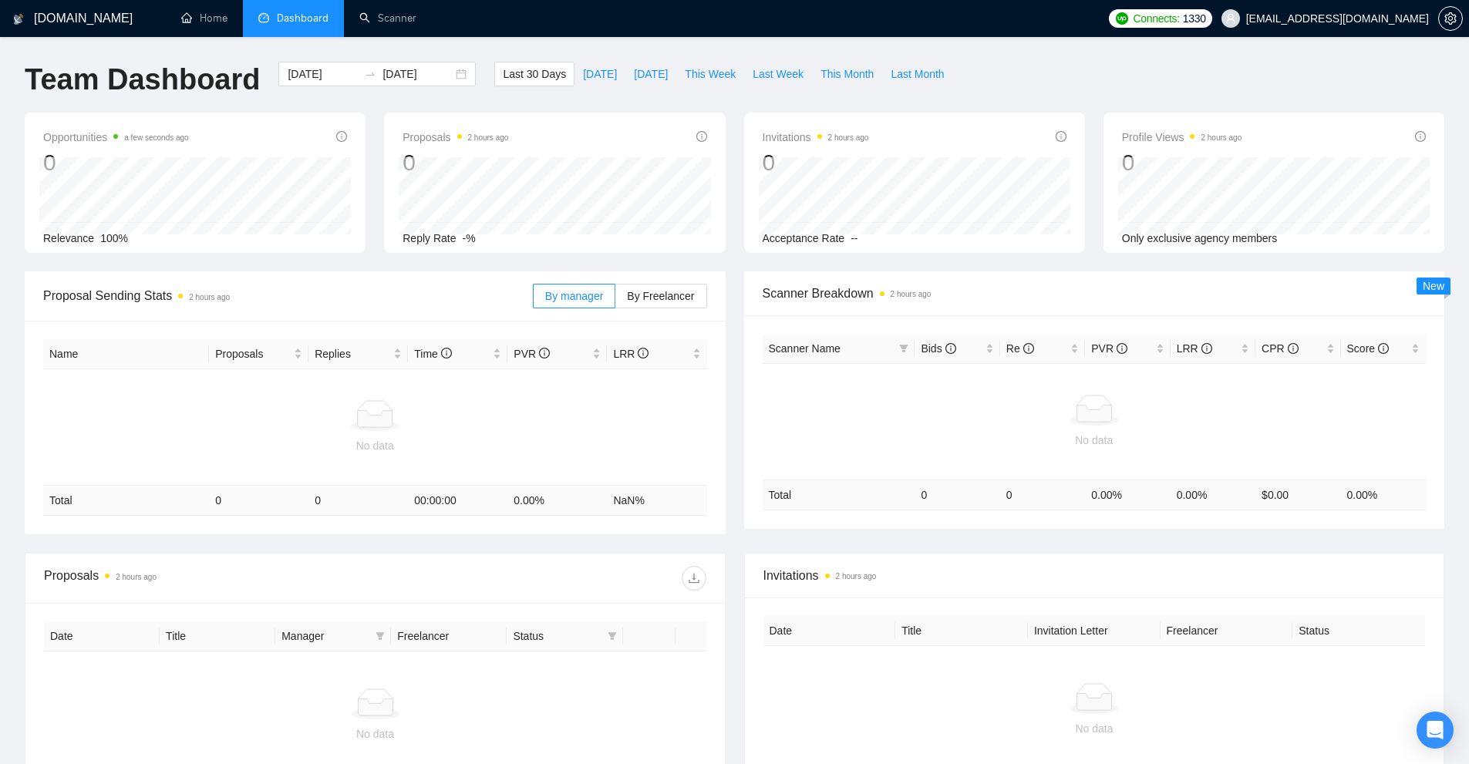
click at [311, 27] on li "Dashboard" at bounding box center [293, 18] width 101 height 37
click at [381, 16] on link "Scanner" at bounding box center [387, 18] width 57 height 13
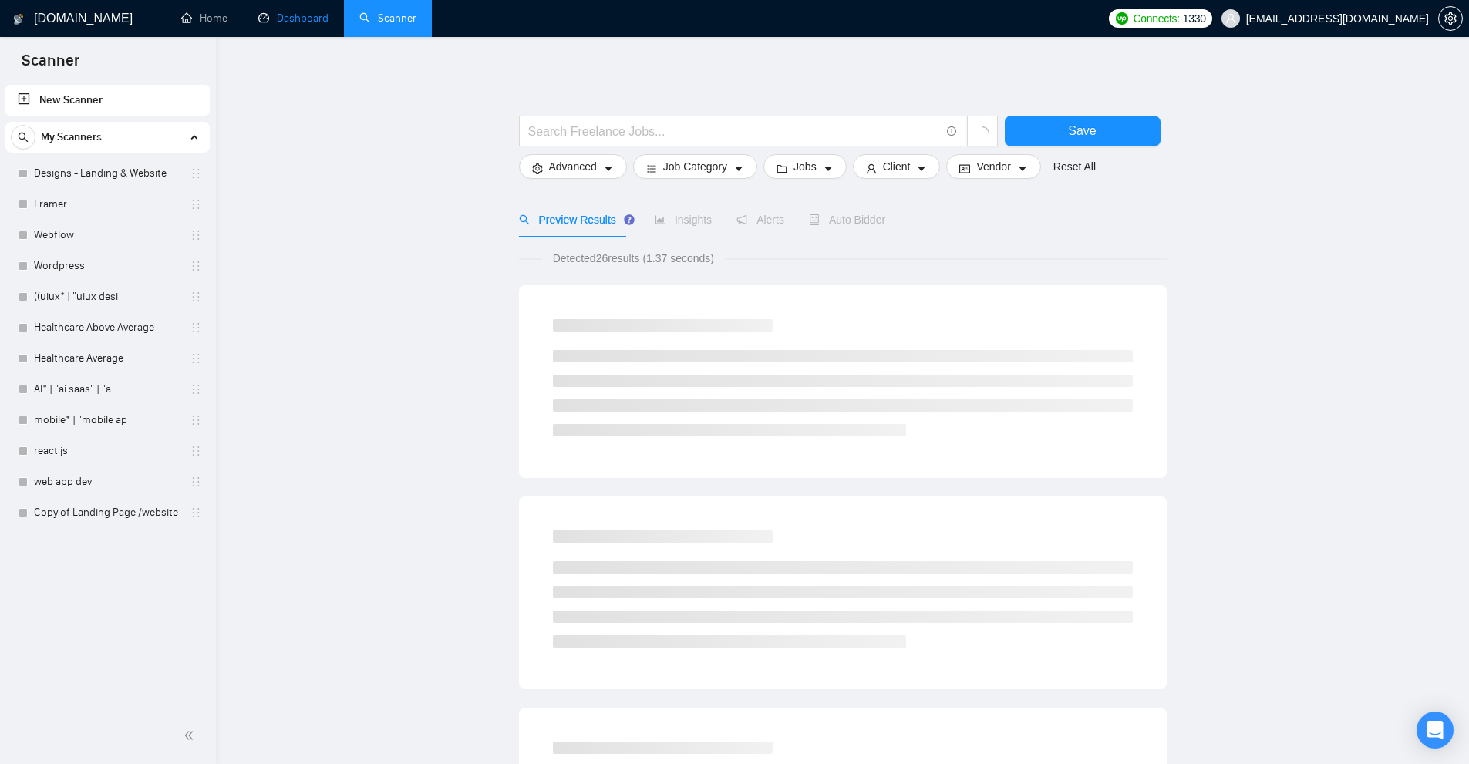
click at [283, 22] on link "Dashboard" at bounding box center [293, 18] width 70 height 13
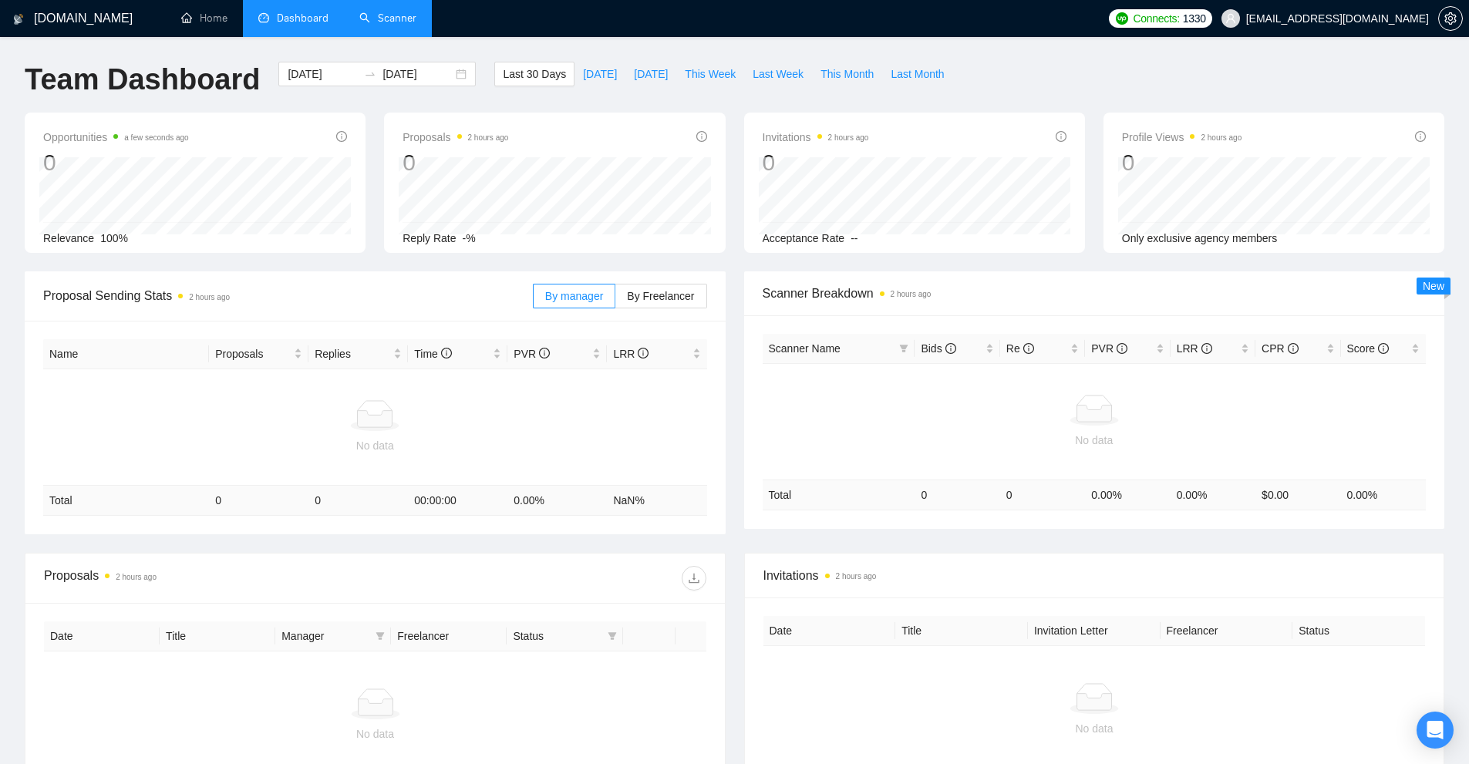
click at [378, 25] on link "Scanner" at bounding box center [387, 18] width 57 height 13
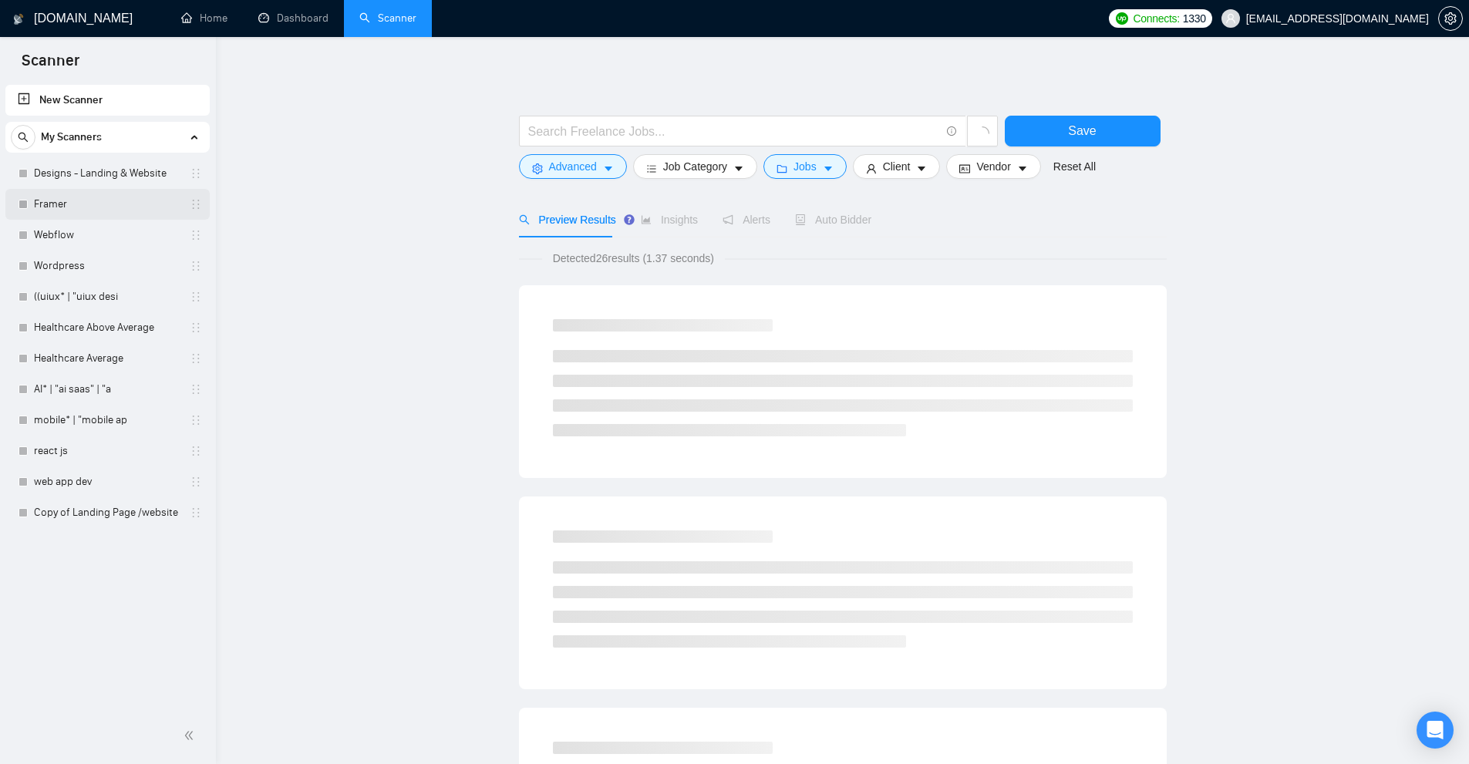
click at [102, 198] on link "Framer" at bounding box center [107, 204] width 147 height 31
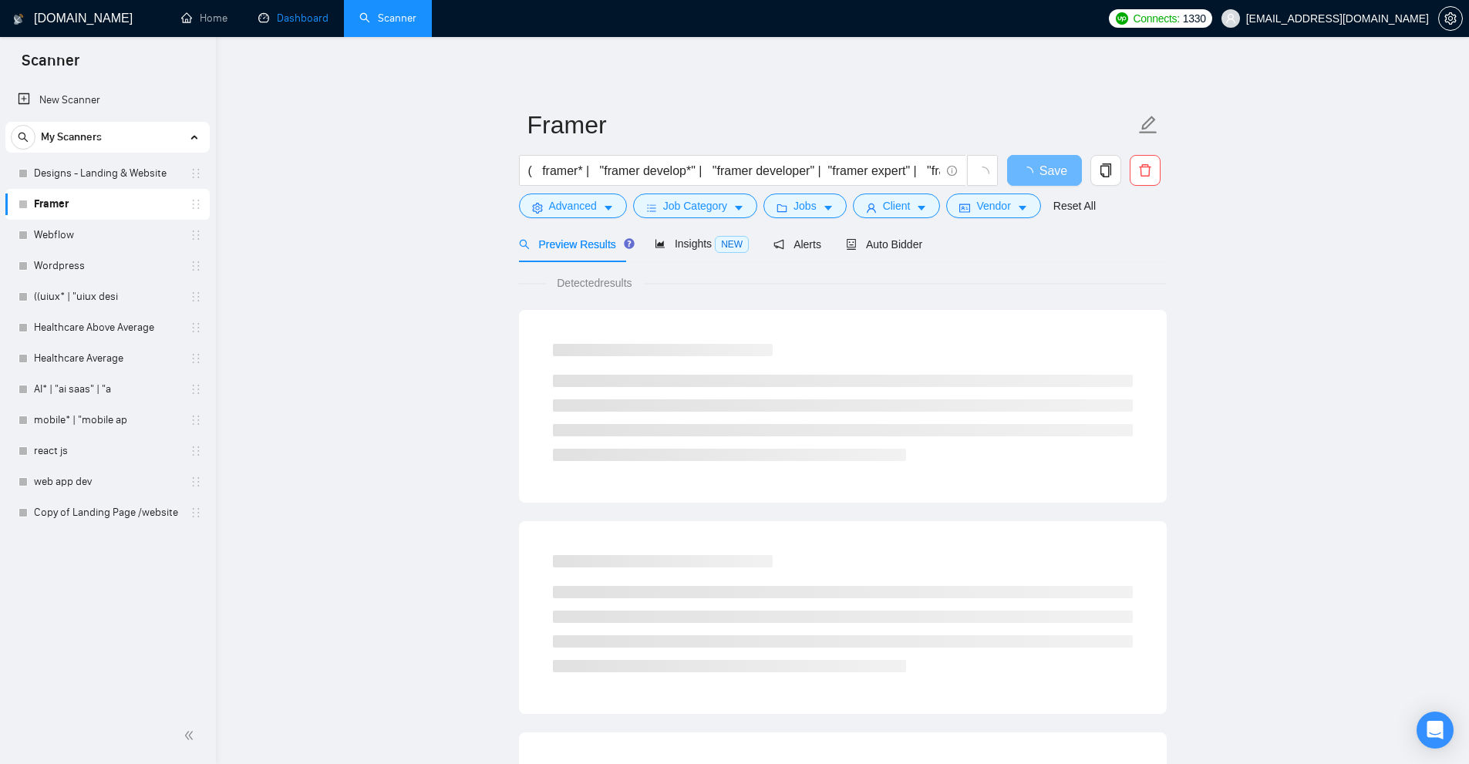
click at [284, 17] on link "Dashboard" at bounding box center [293, 18] width 70 height 13
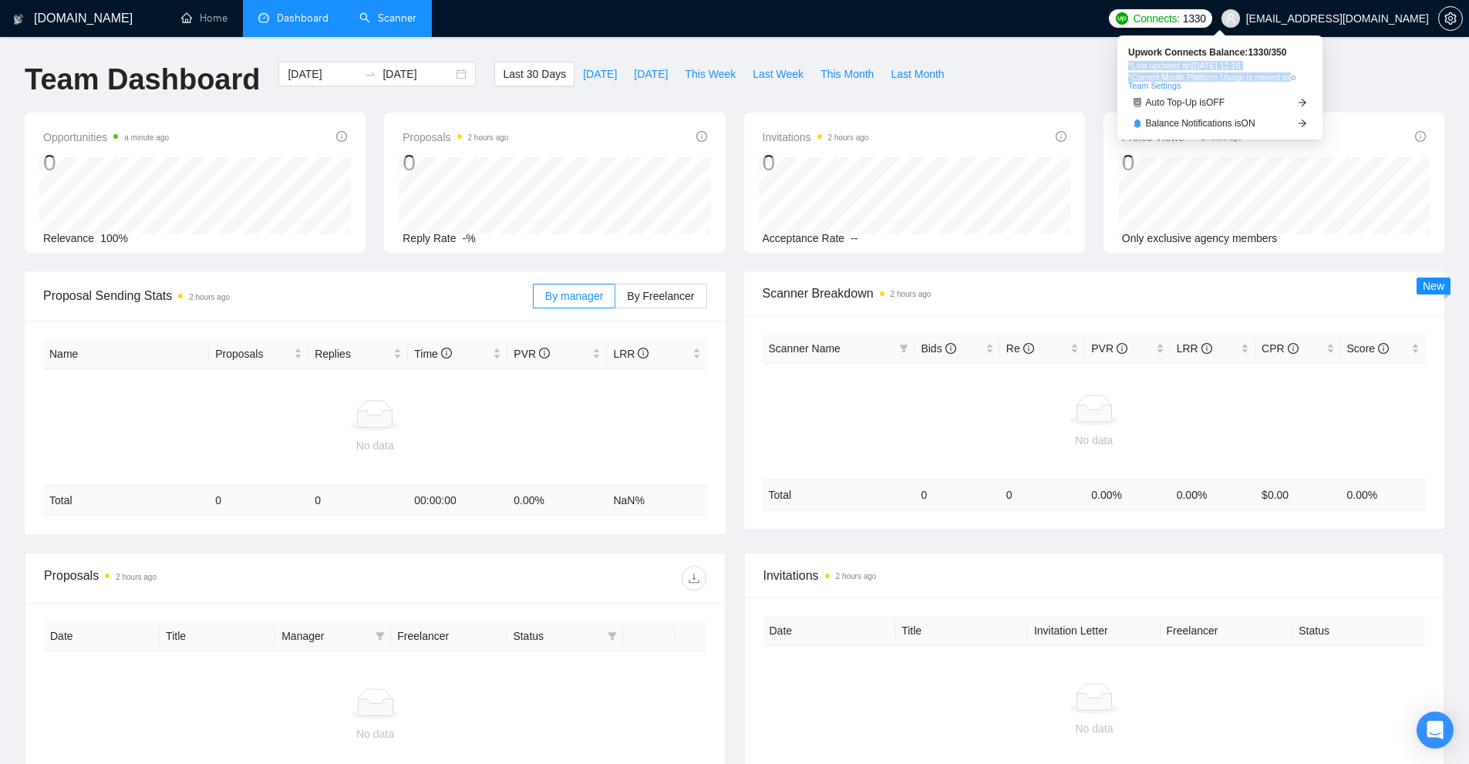
drag, startPoint x: 1129, startPoint y: 62, endPoint x: 1292, endPoint y: 79, distance: 163.6
click at [1292, 79] on div "*Last updated at: 02 Sep 2025 11:16 *Current Month Platform Usage is moved into…" at bounding box center [1221, 76] width 184 height 28
click at [1292, 79] on span "*Current Month Platform Usage is moved into Team Settings" at bounding box center [1221, 81] width 184 height 17
drag, startPoint x: 1292, startPoint y: 79, endPoint x: 1284, endPoint y: 56, distance: 23.7
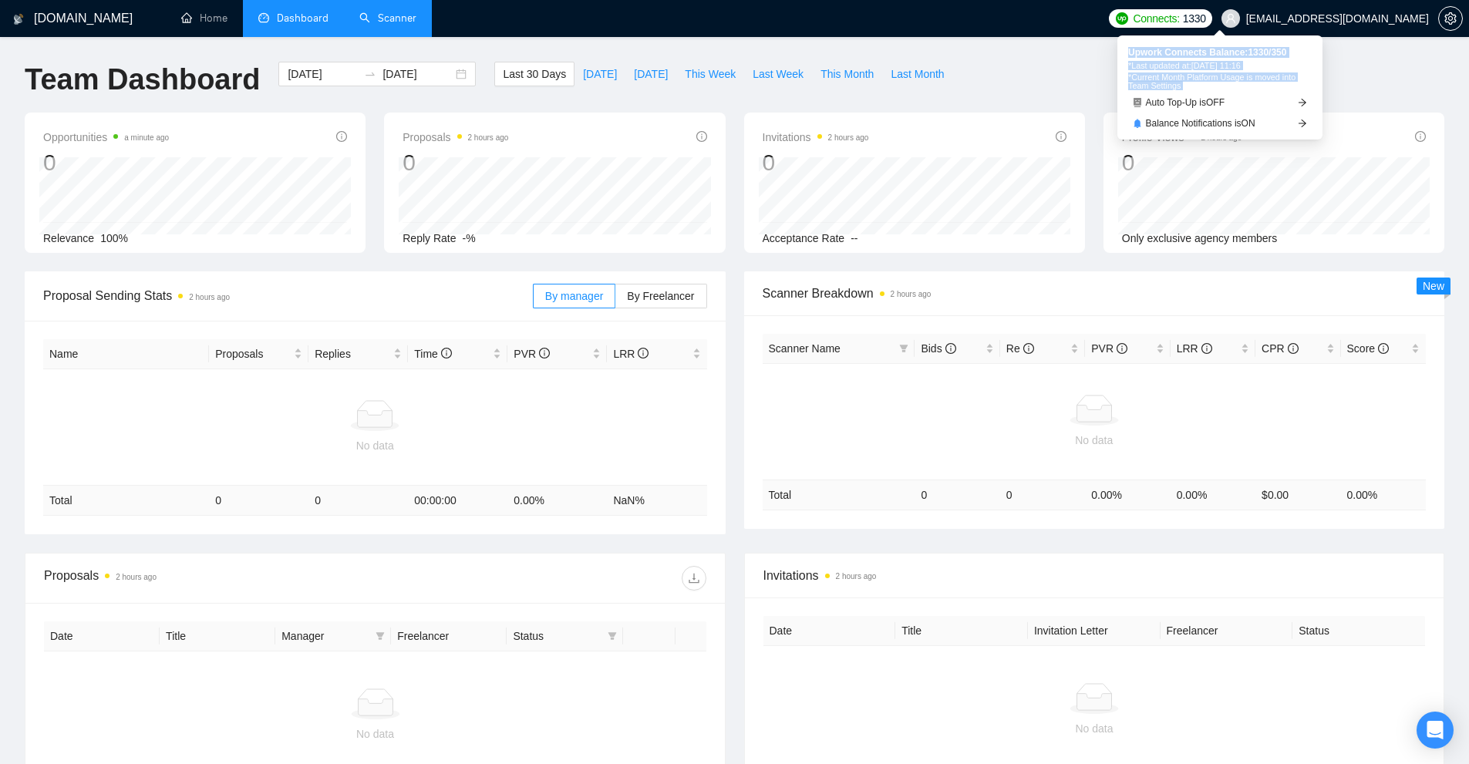
click at [1284, 56] on div "Upwork Connects Balance: 1330 / 350 *Last updated at: 02 Sep 2025 11:16 *Curren…" at bounding box center [1221, 69] width 184 height 42
click at [1284, 56] on span "Upwork Connects Balance: 1330 / 350" at bounding box center [1221, 52] width 184 height 9
drag, startPoint x: 1284, startPoint y: 56, endPoint x: 1267, endPoint y: 76, distance: 26.8
click at [1267, 76] on div "Upwork Connects Balance: 1330 / 350 *Last updated at: 02 Sep 2025 11:16 *Curren…" at bounding box center [1221, 69] width 184 height 42
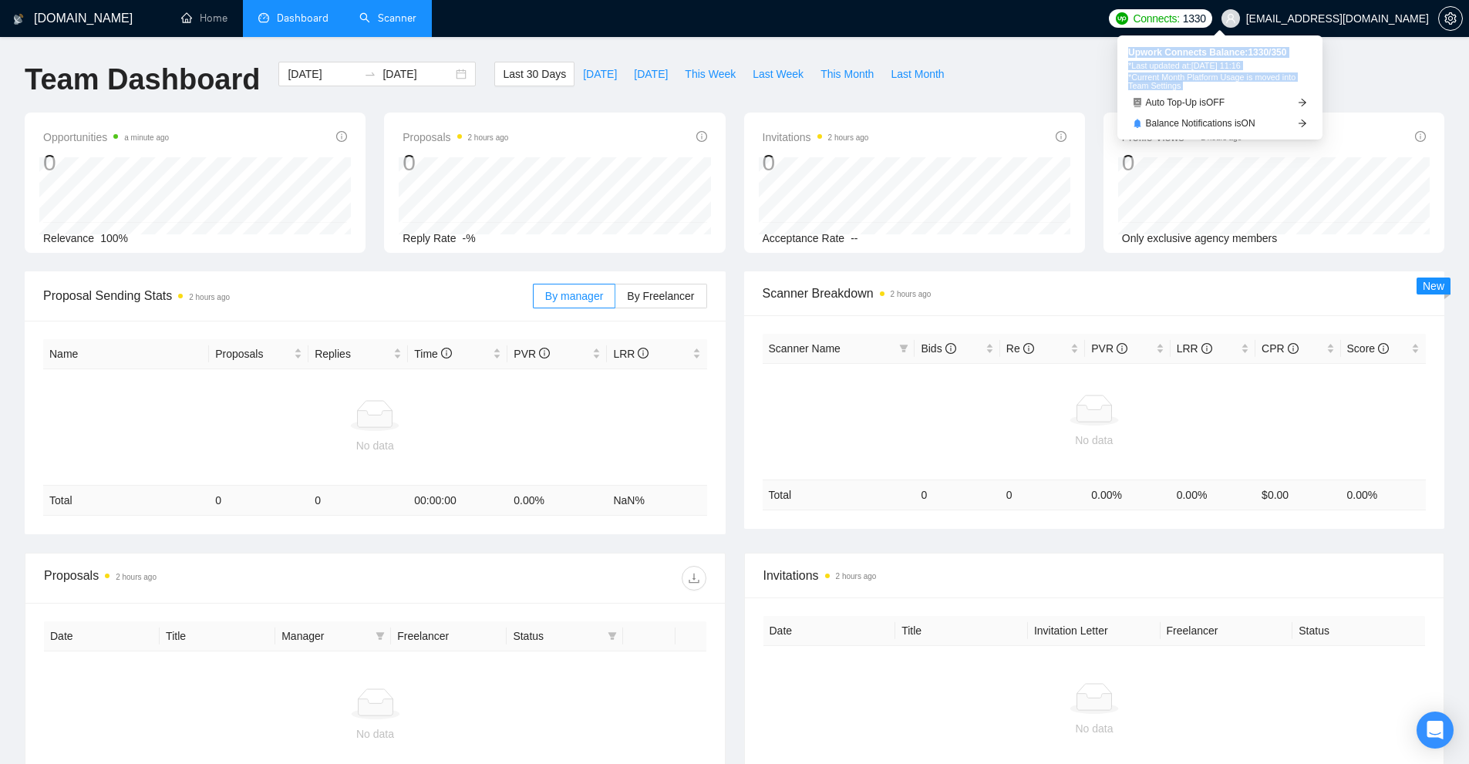
click at [1267, 76] on span "*Current Month Platform Usage is moved into Team Settings" at bounding box center [1221, 81] width 184 height 17
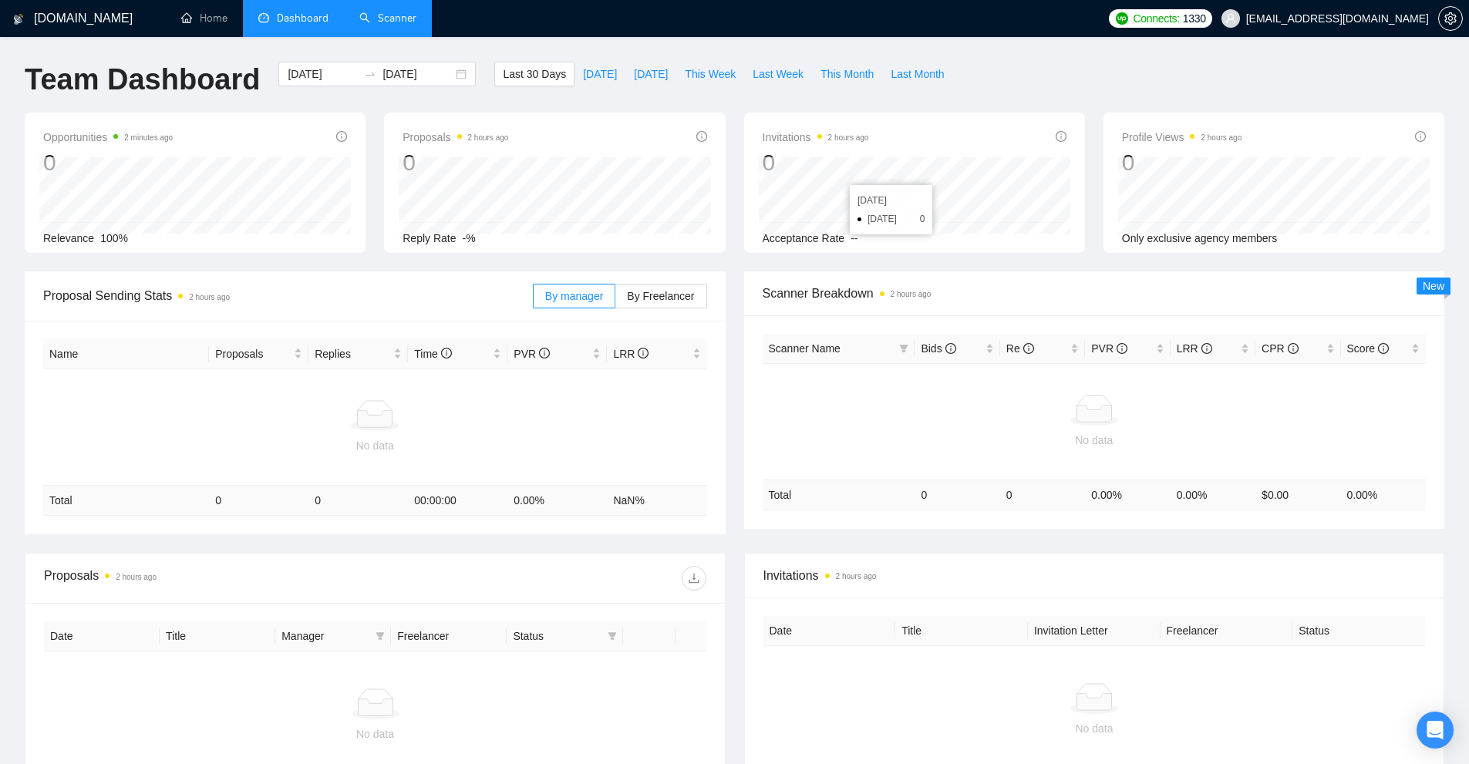
click at [386, 25] on link "Scanner" at bounding box center [387, 18] width 57 height 13
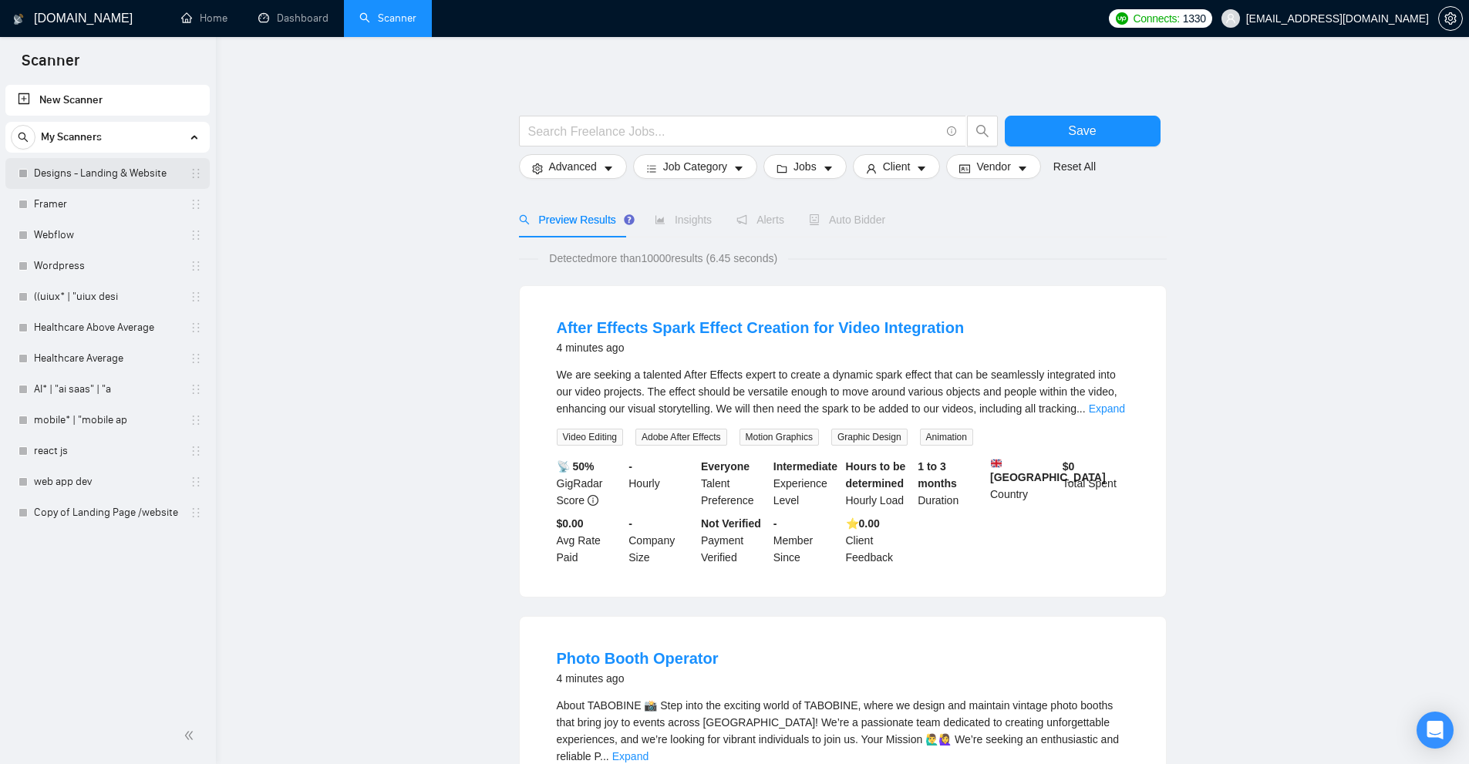
click at [74, 173] on link "Designs - Landing & Website" at bounding box center [107, 173] width 147 height 31
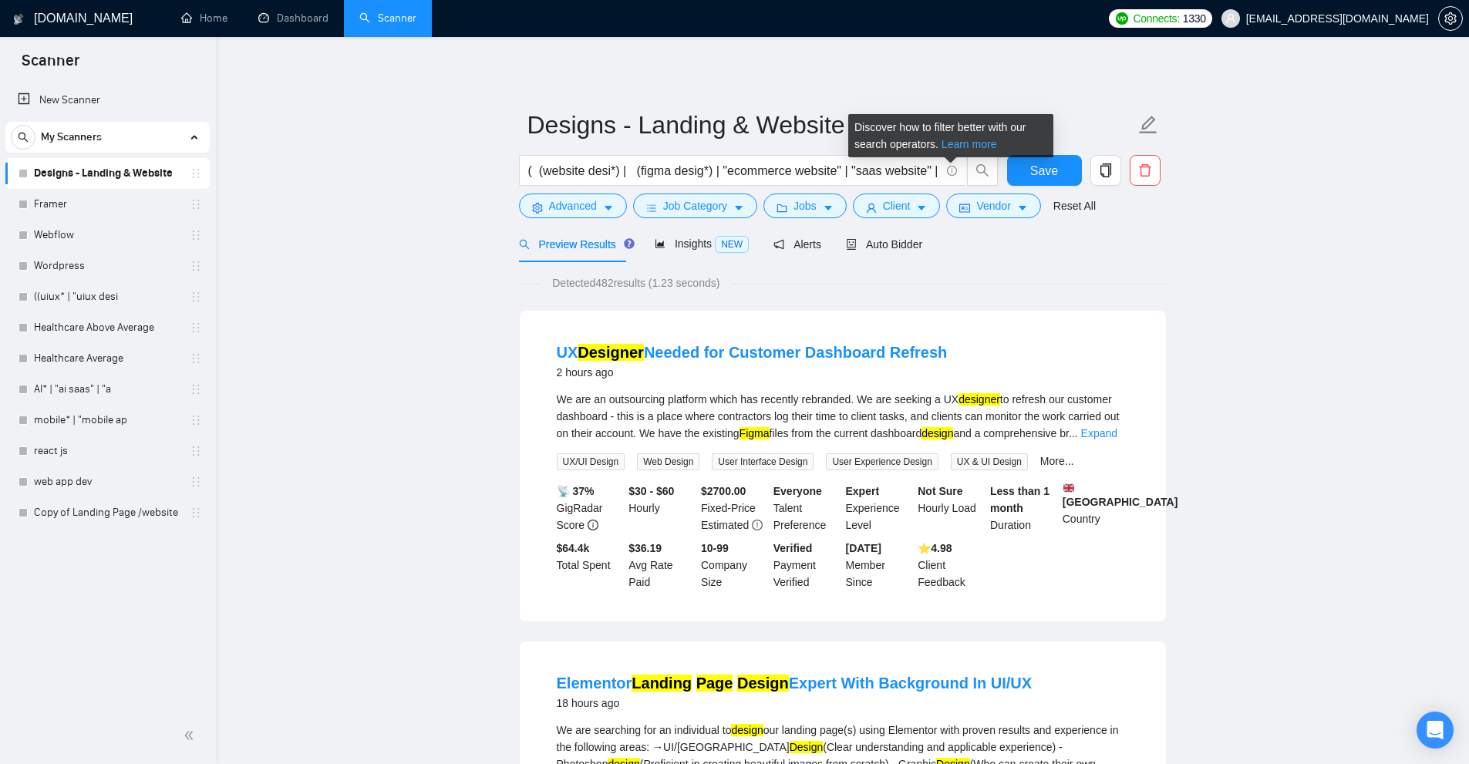
click at [948, 148] on link "Learn more" at bounding box center [970, 144] width 56 height 12
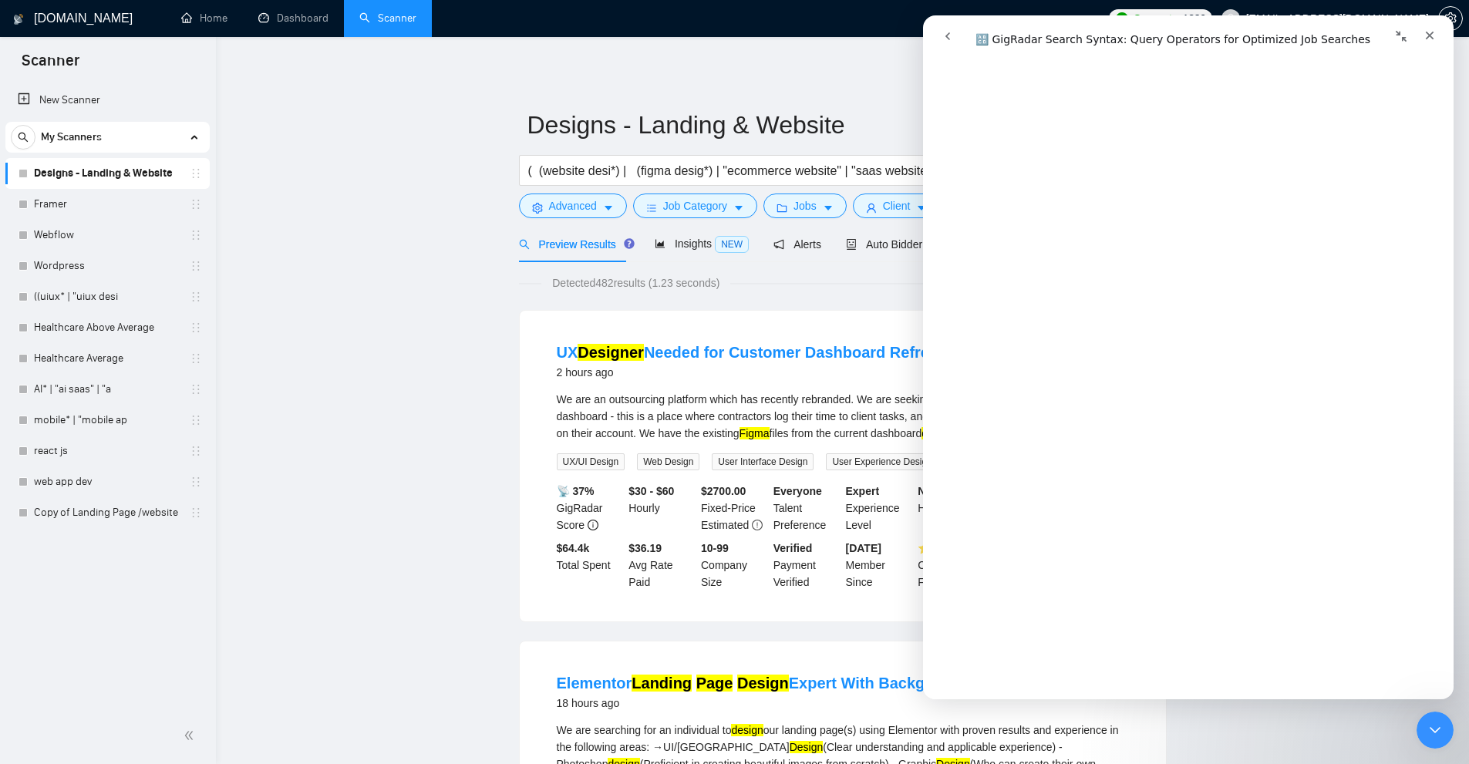
scroll to position [849, 0]
drag, startPoint x: 2829, startPoint y: 1442, endPoint x: 1426, endPoint y: 731, distance: 1573.1
click at [1426, 731] on icon "Close Intercom Messenger" at bounding box center [1433, 728] width 19 height 19
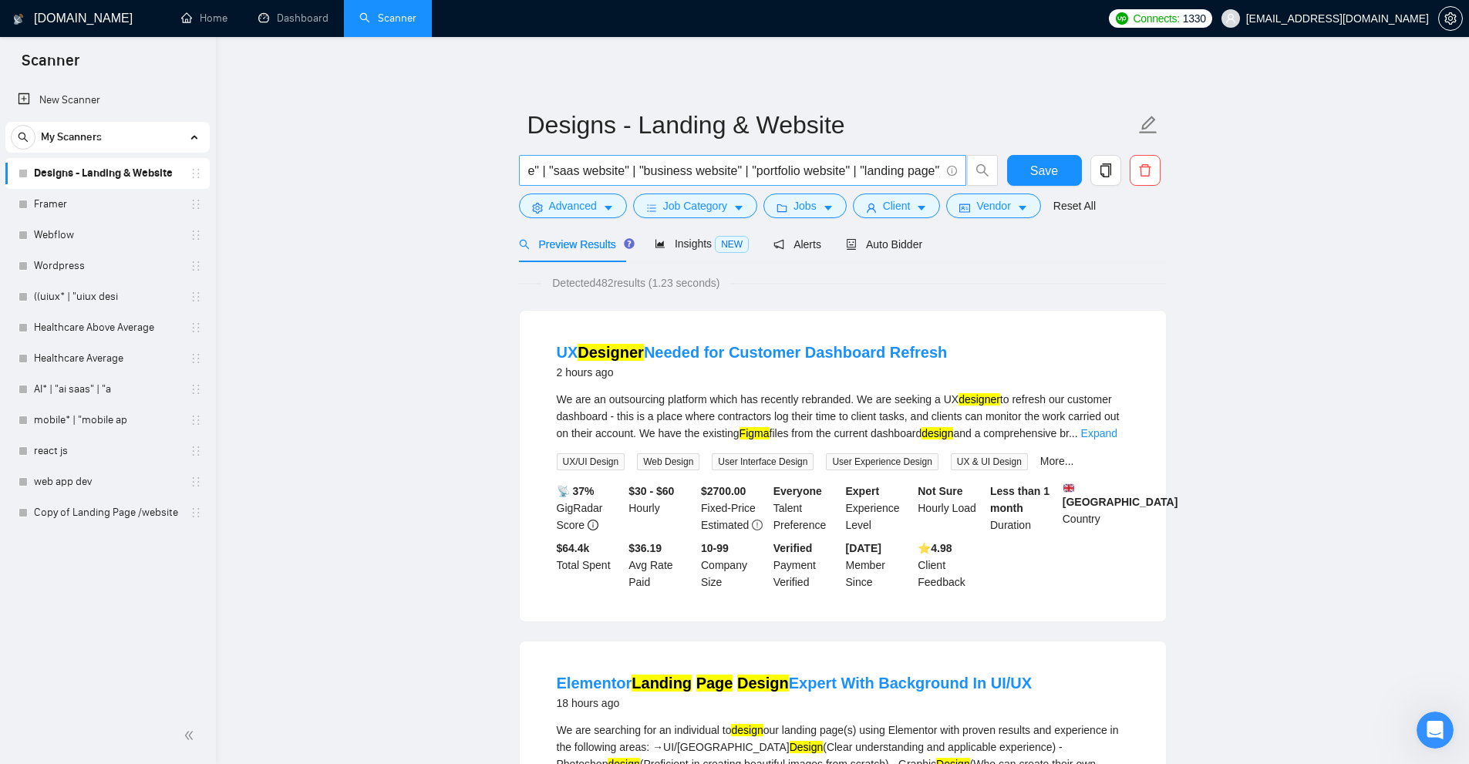
scroll to position [0, 0]
click at [42, 215] on link "Framer" at bounding box center [107, 204] width 147 height 31
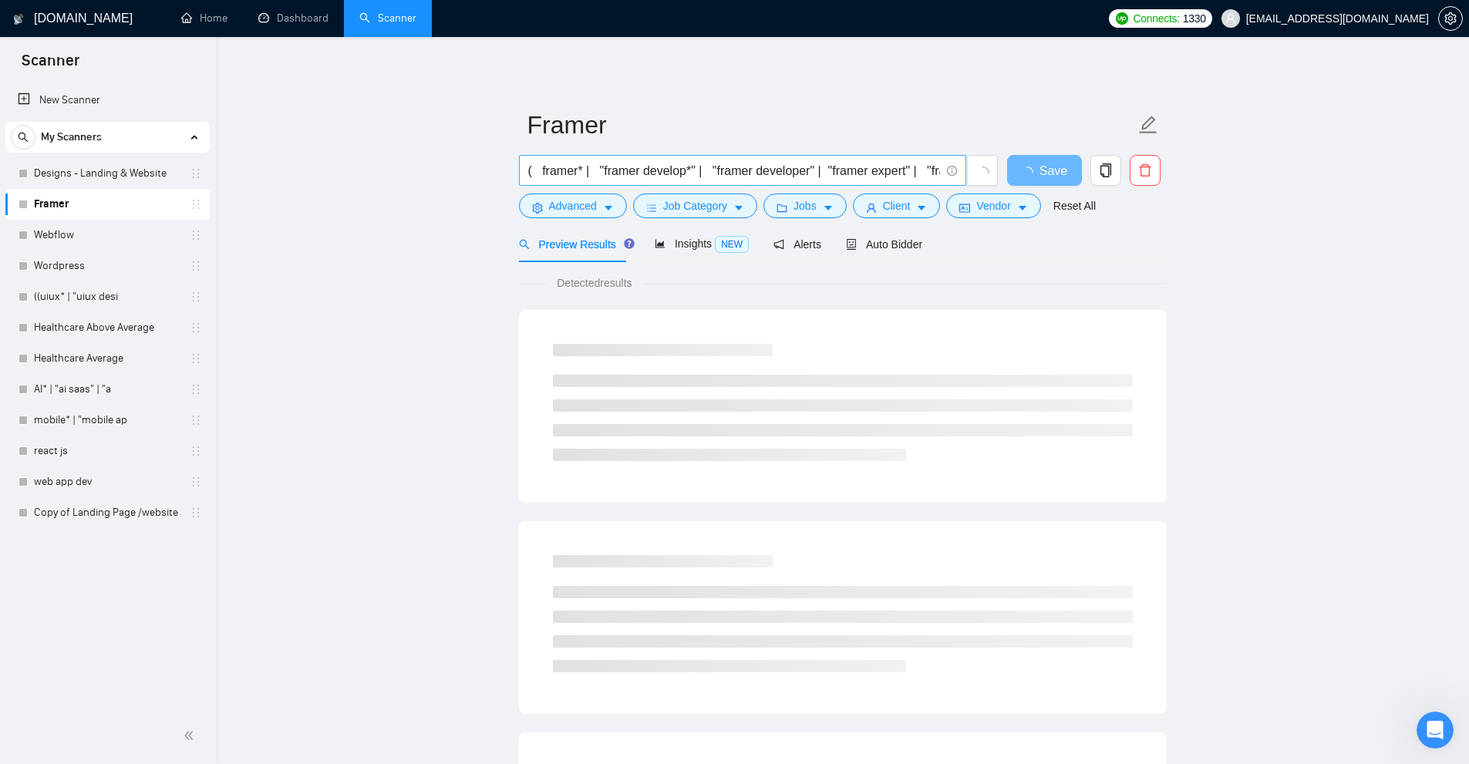
click at [692, 177] on input "( framer* | "framer develop*" | "framer developer" | "framer expert" | "framer …" at bounding box center [734, 170] width 412 height 19
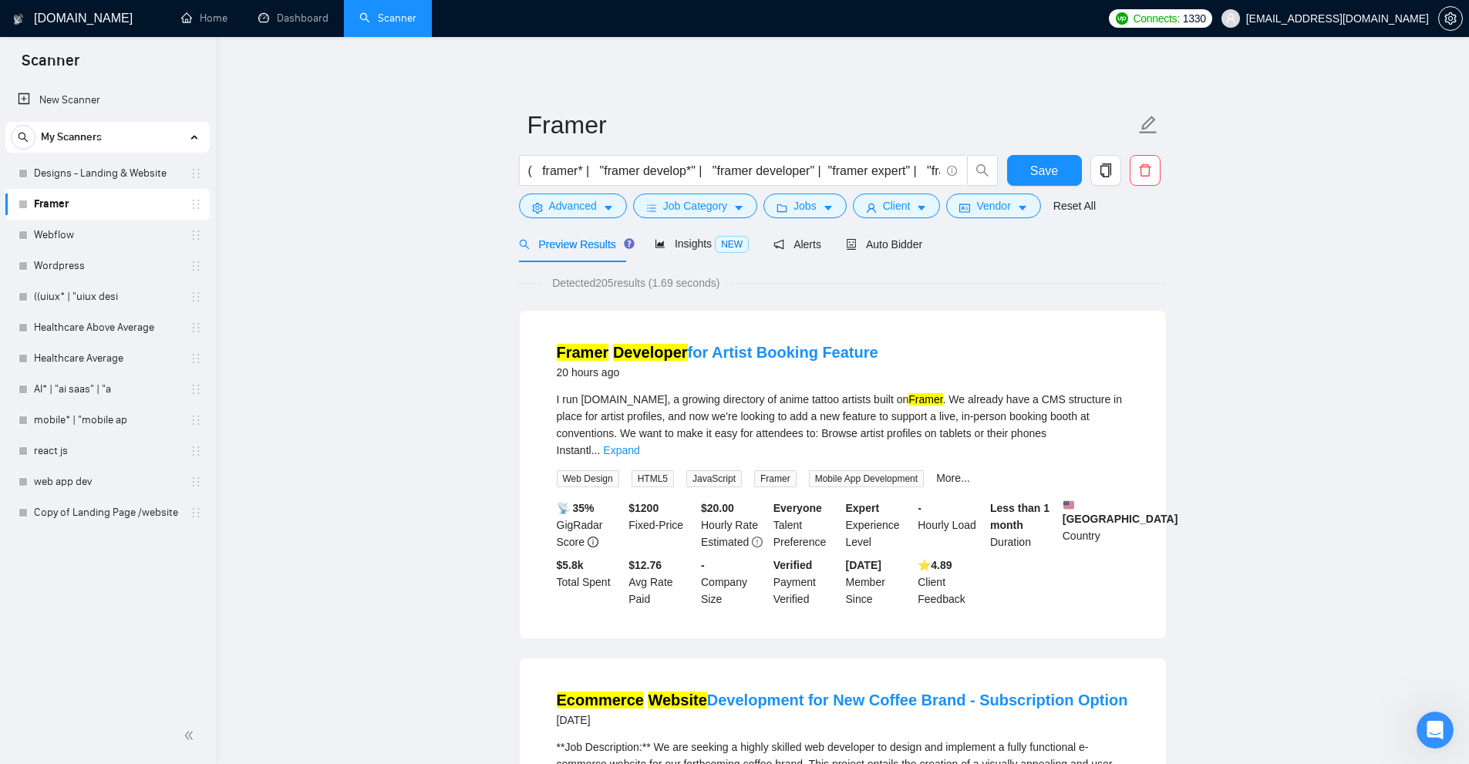
click at [639, 444] on link "Expand" at bounding box center [621, 450] width 36 height 12
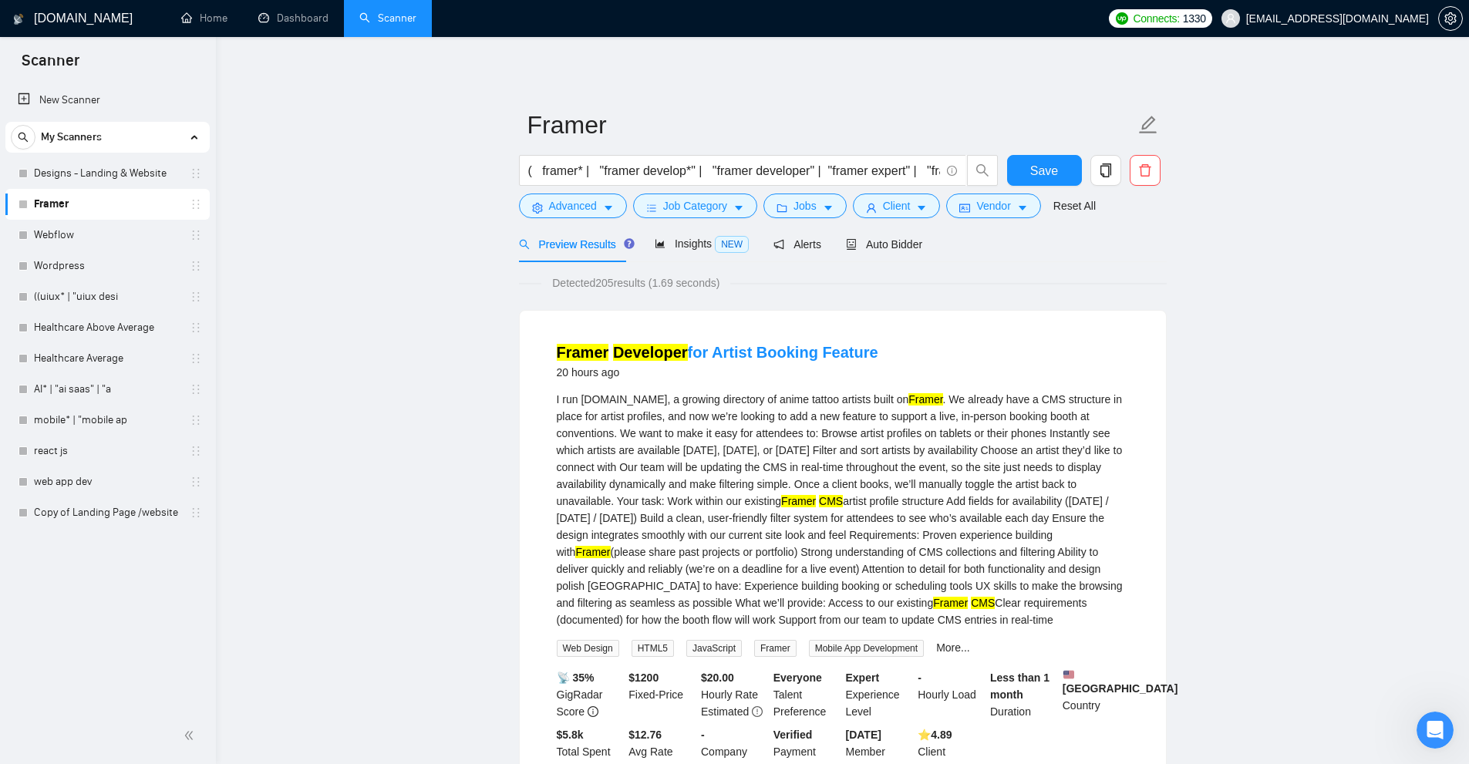
click at [585, 221] on form "Framer ( framer* | "framer develop*" | "framer developer" | "framer expert" | "…" at bounding box center [843, 163] width 648 height 126
click at [586, 213] on span "Advanced" at bounding box center [573, 205] width 48 height 17
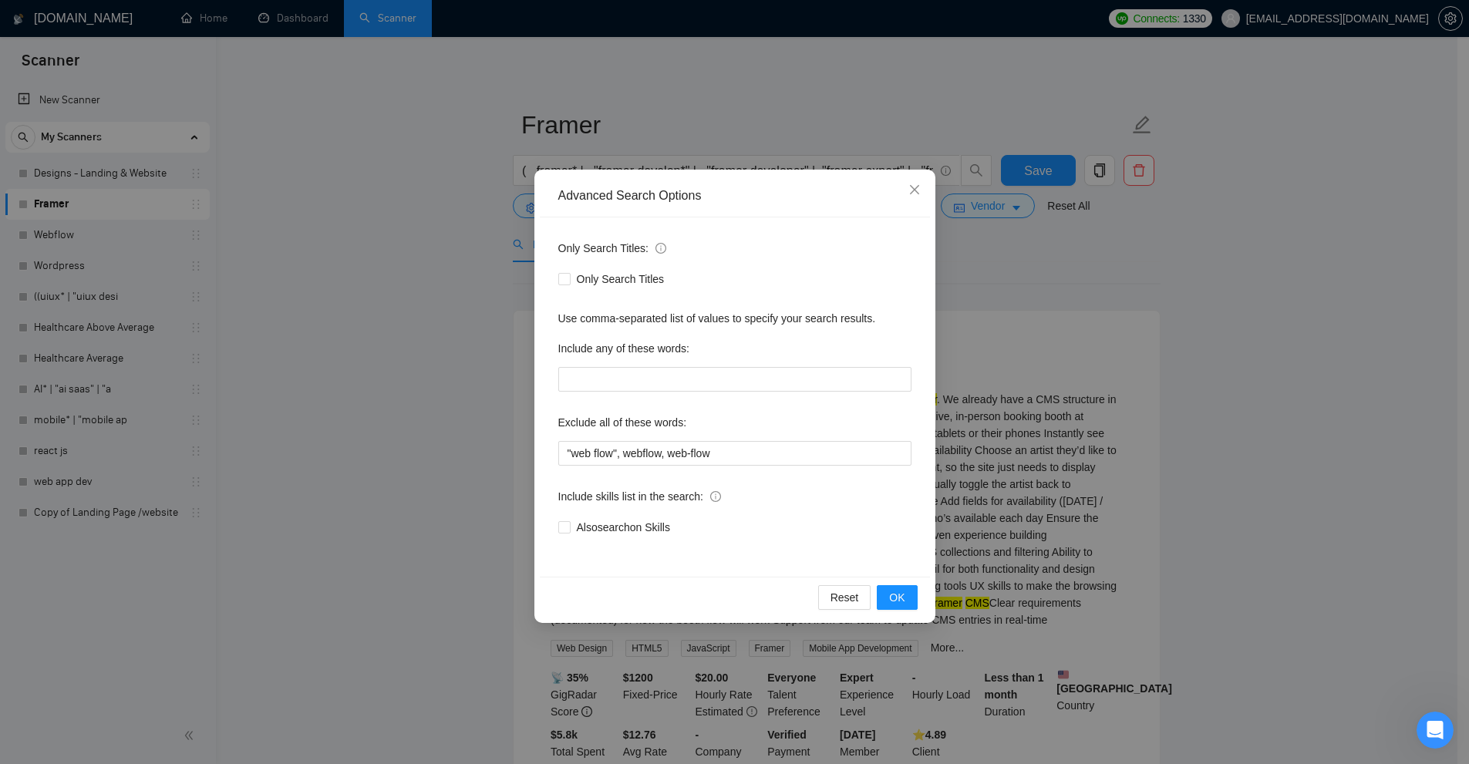
click at [356, 231] on div "Advanced Search Options Only Search Titles: Only Search Titles Use comma-separa…" at bounding box center [734, 382] width 1469 height 764
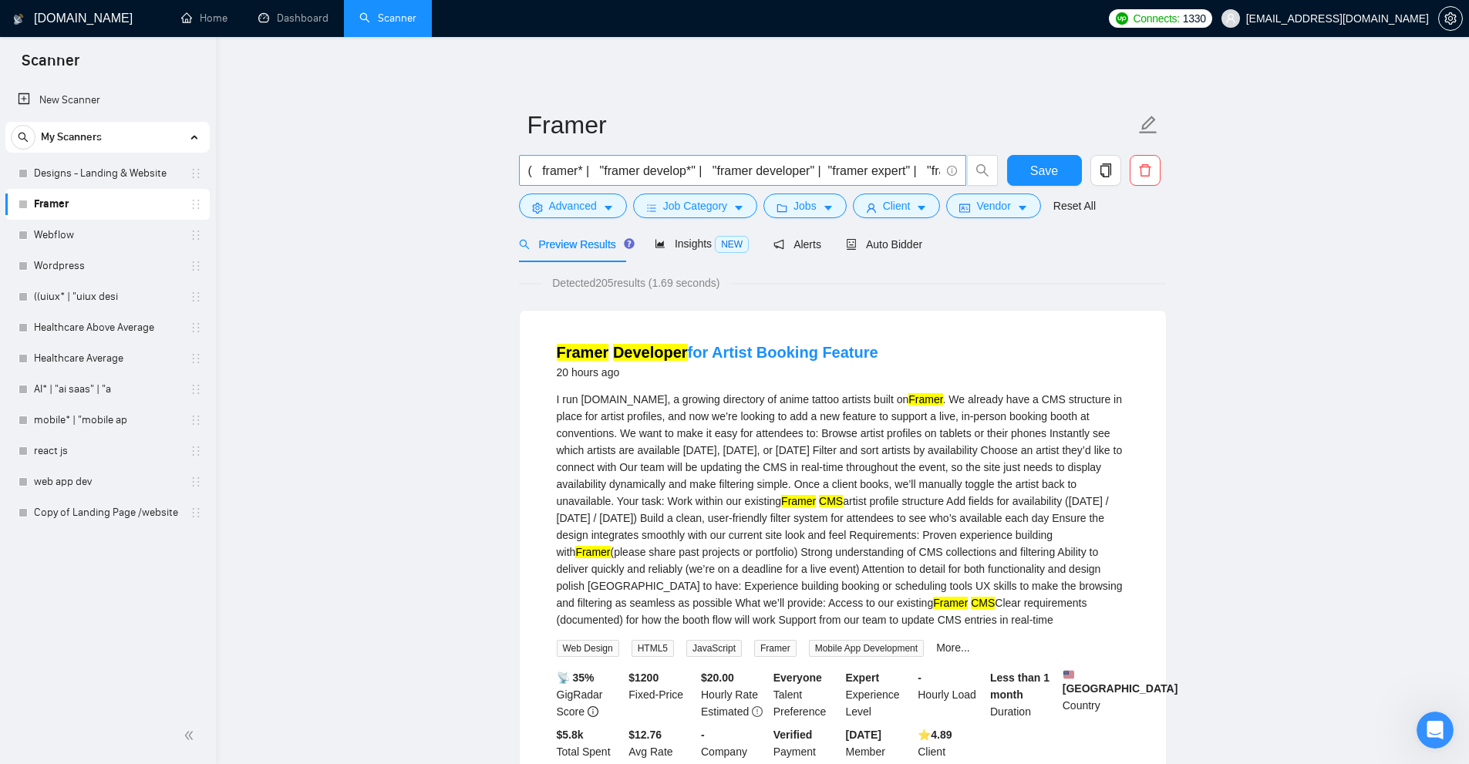
click at [669, 164] on input "( framer* | "framer develop*" | "framer developer" | "framer expert" | "framer …" at bounding box center [734, 170] width 412 height 19
click at [103, 97] on link "New Scanner" at bounding box center [108, 100] width 180 height 31
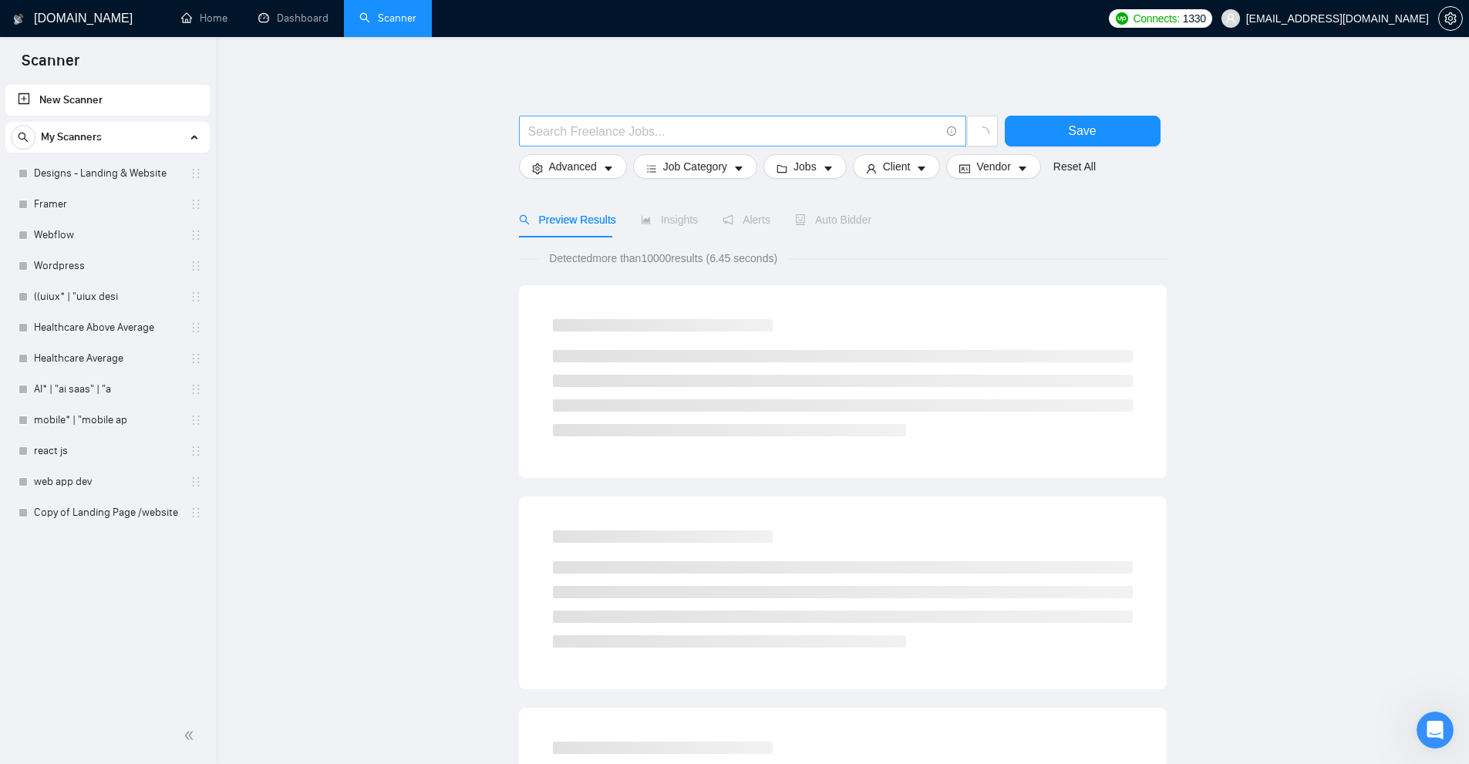
click at [640, 133] on input "text" at bounding box center [734, 131] width 412 height 19
paste input "(\(framer*)"
drag, startPoint x: 612, startPoint y: 134, endPoint x: 436, endPoint y: 164, distance: 178.4
click at [462, 133] on main "(\(framer*) Save Advanced Job Category Jobs Client Vendor Reset All Preview Res…" at bounding box center [843, 711] width 1204 height 1299
click at [596, 125] on input "(\(framer*)" at bounding box center [734, 131] width 412 height 19
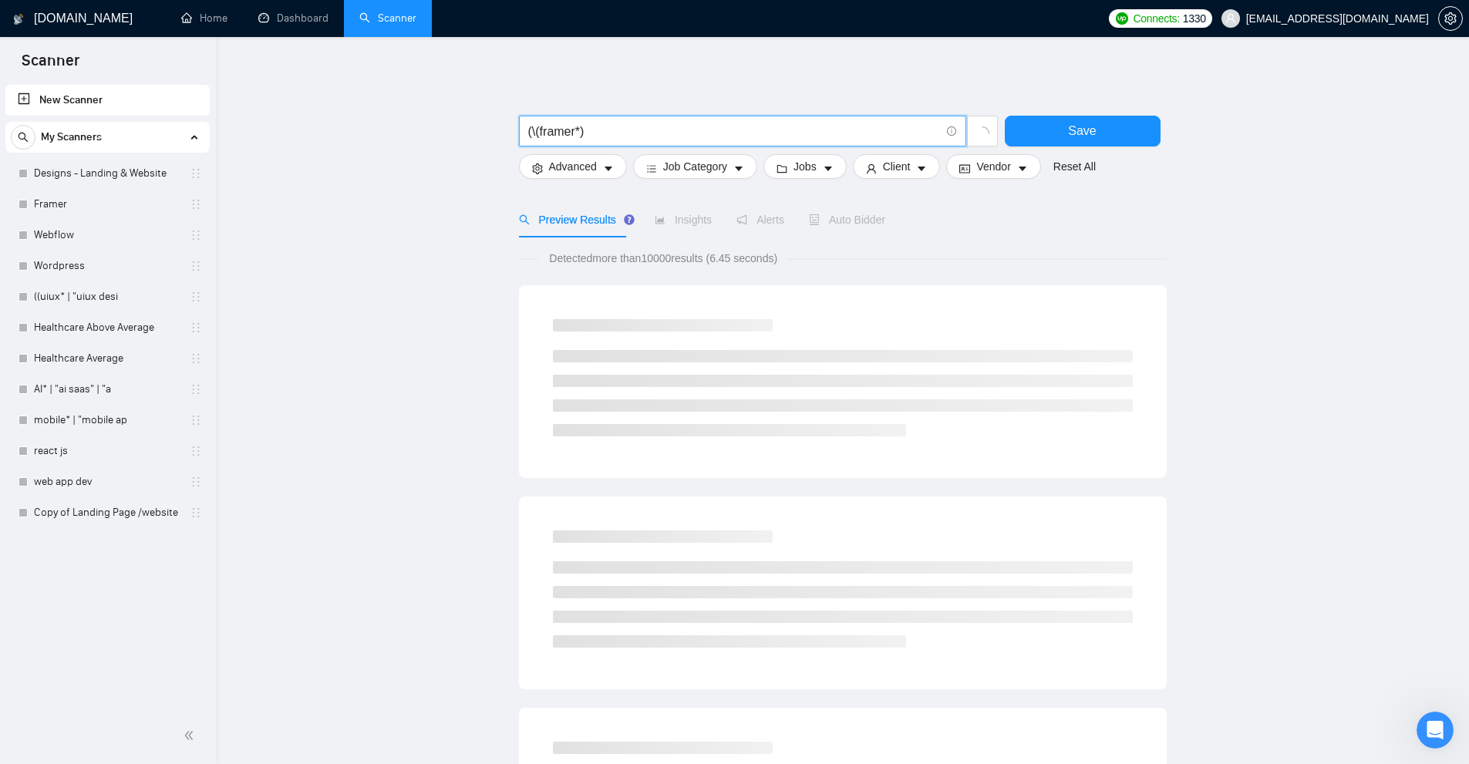
drag, startPoint x: 537, startPoint y: 134, endPoint x: 575, endPoint y: 130, distance: 38.8
click at [575, 130] on input "(\(framer*)" at bounding box center [734, 131] width 412 height 19
click at [577, 133] on input "(\(framer*)" at bounding box center [734, 131] width 412 height 19
click at [577, 130] on input "(\(framer*)" at bounding box center [734, 131] width 412 height 19
type input "(\(framer*)"
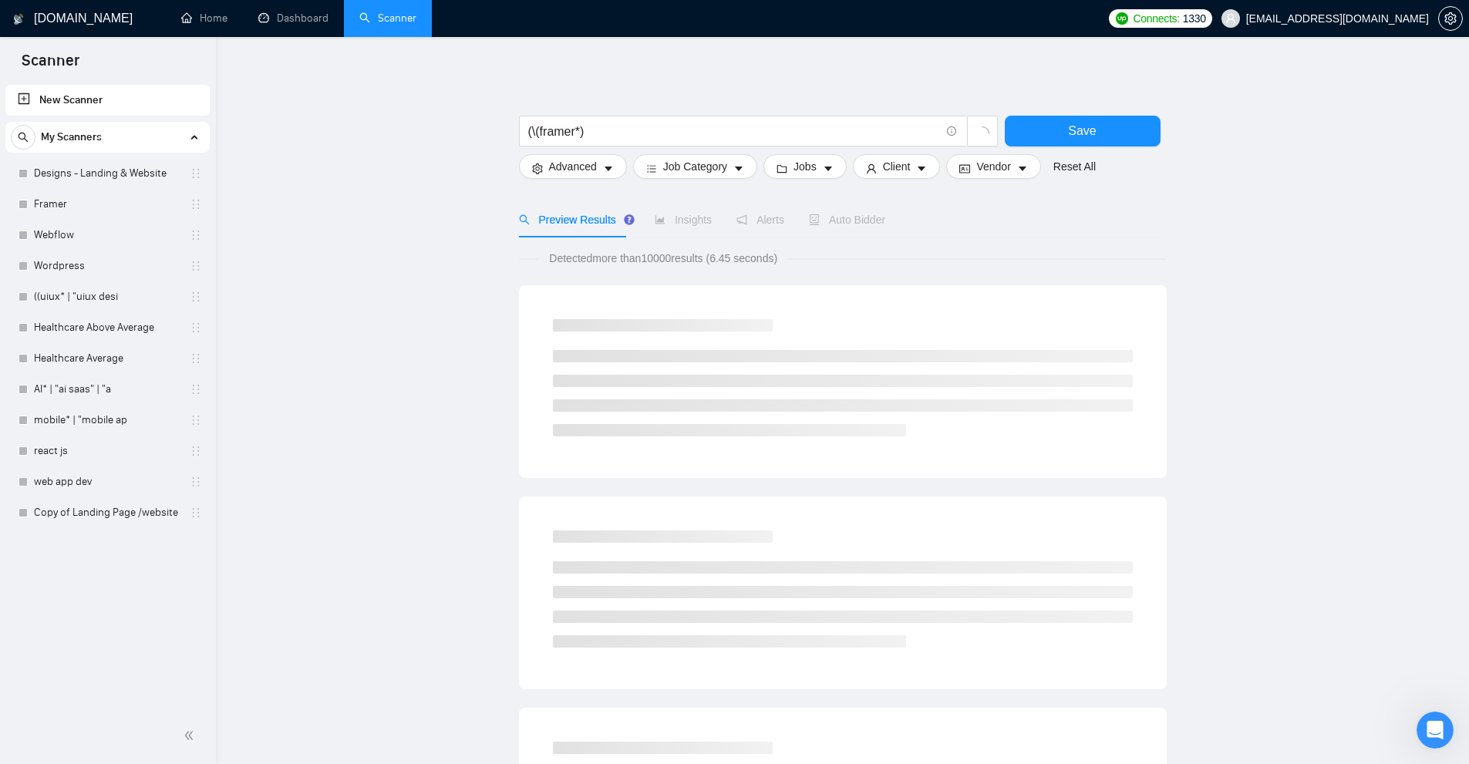
drag, startPoint x: 662, startPoint y: 266, endPoint x: 970, endPoint y: 277, distance: 308.7
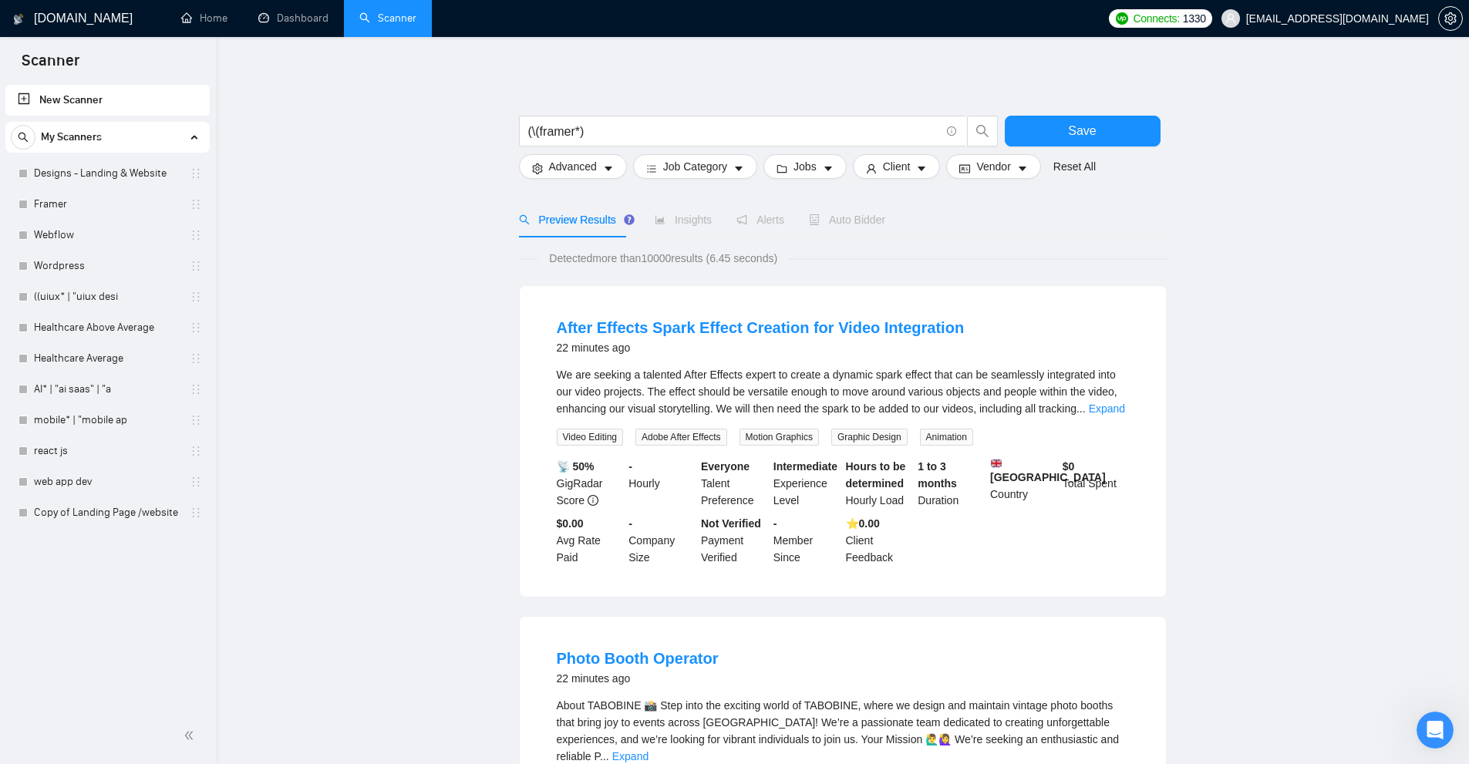
click at [1127, 404] on div "We are seeking a talented After Effects expert to create a dynamic spark effect…" at bounding box center [843, 391] width 572 height 51
click at [1122, 406] on link "Expand" at bounding box center [1107, 409] width 36 height 12
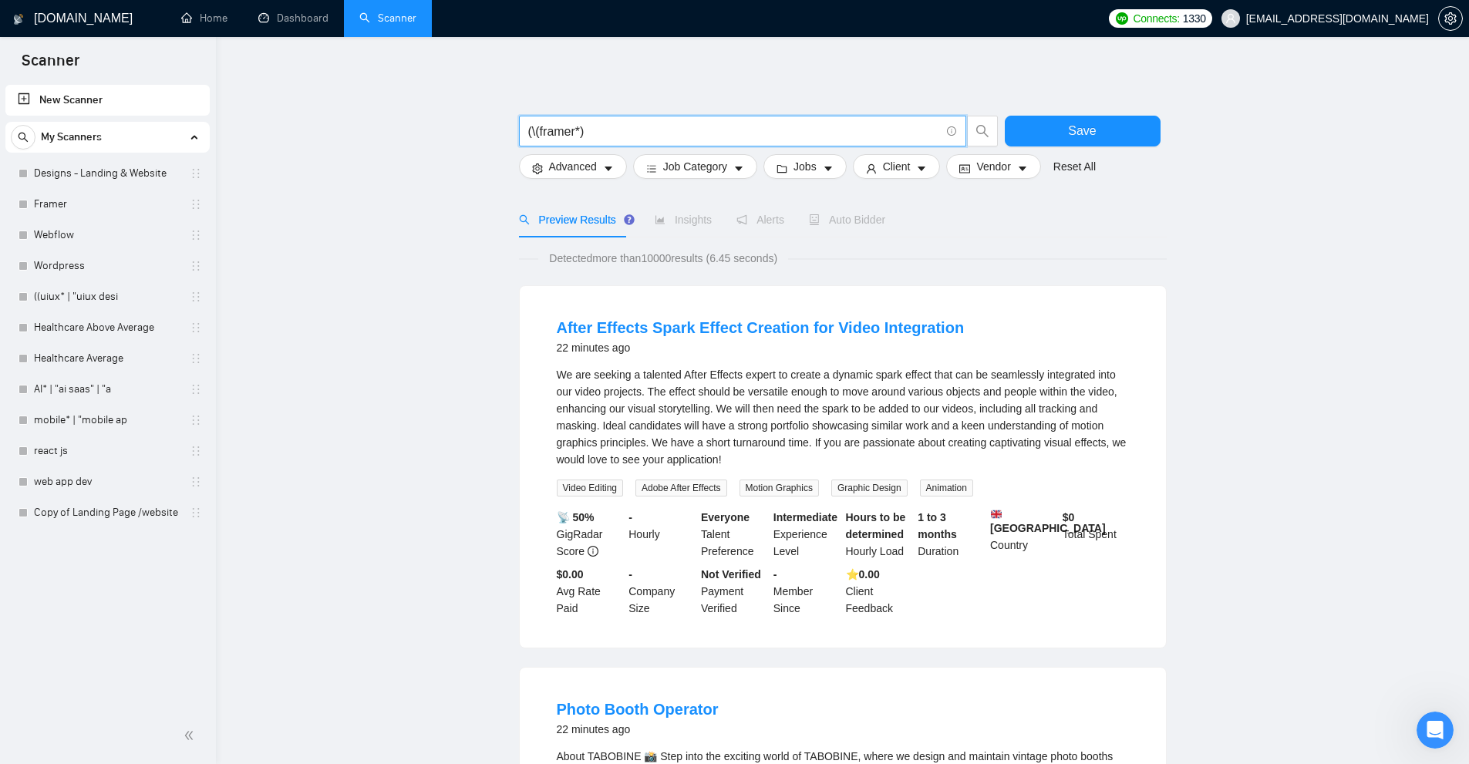
drag, startPoint x: 574, startPoint y: 130, endPoint x: 424, endPoint y: 149, distance: 150.8
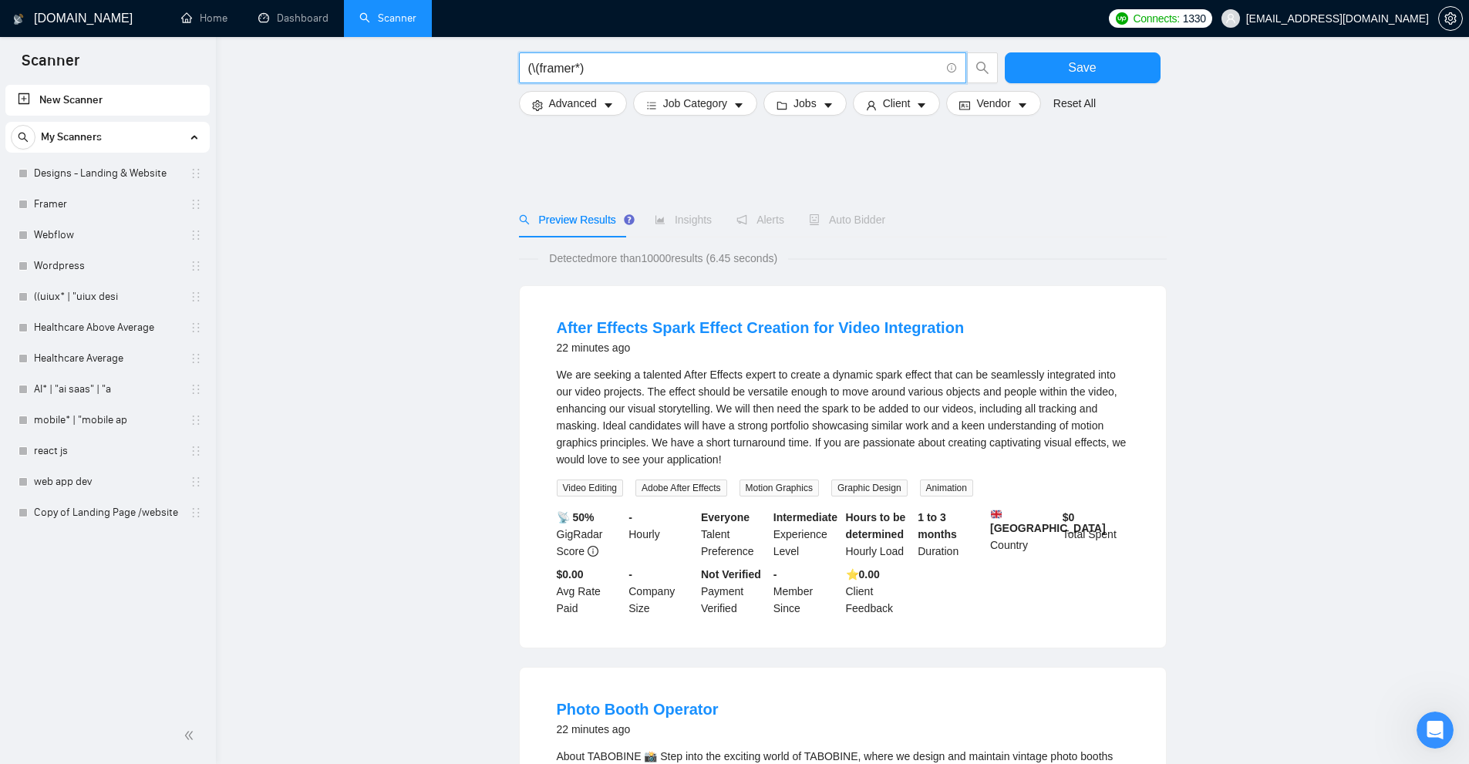
scroll to position [386, 0]
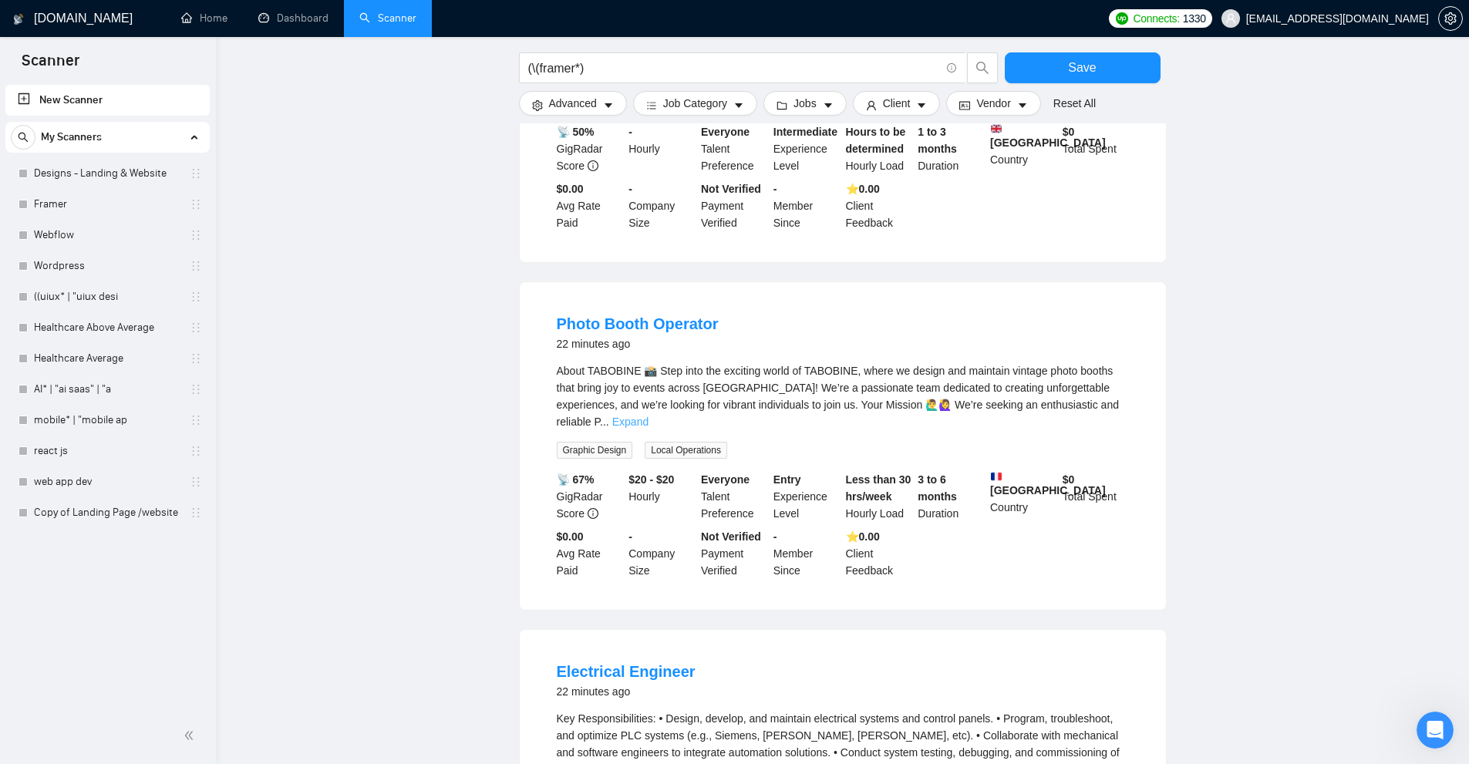
click at [649, 417] on link "Expand" at bounding box center [630, 422] width 36 height 12
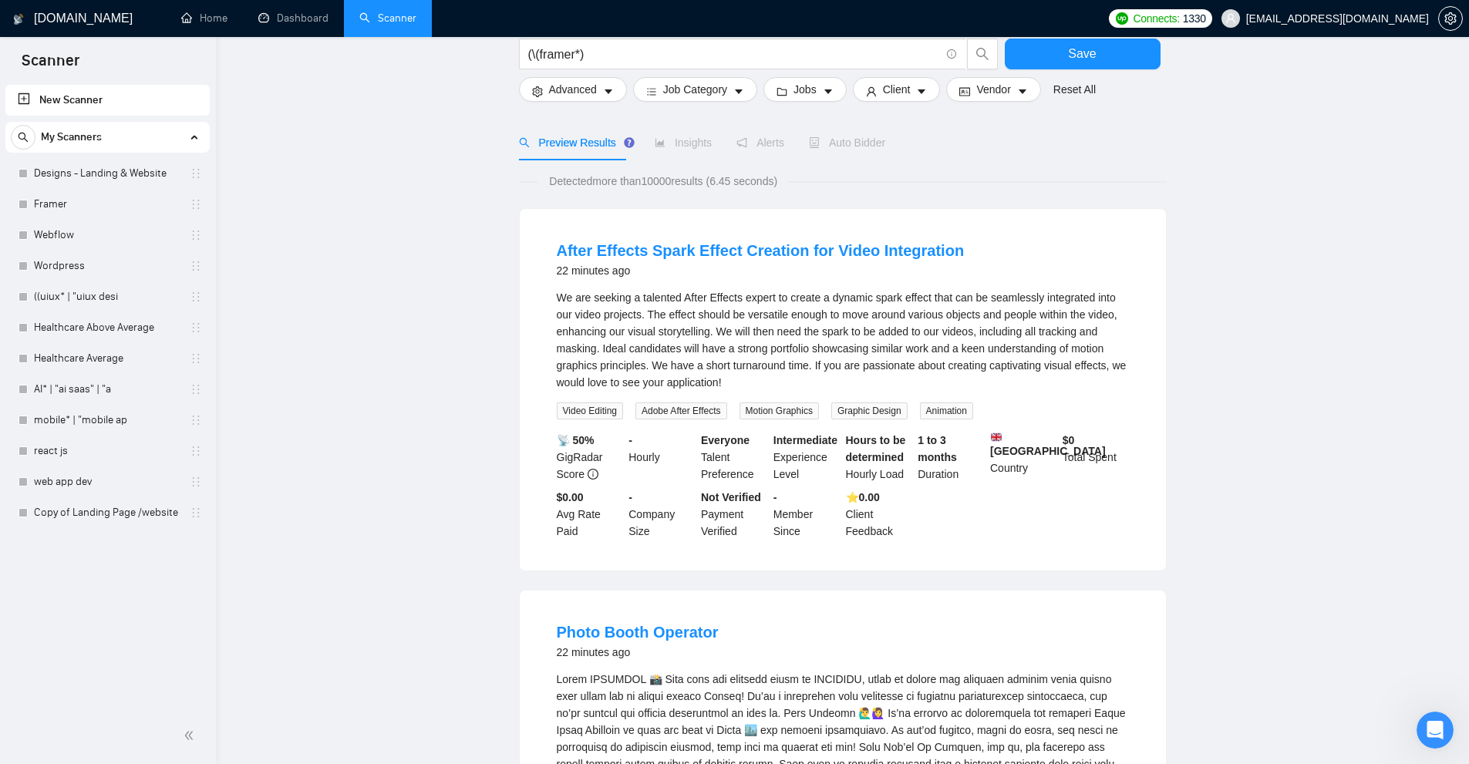
scroll to position [0, 0]
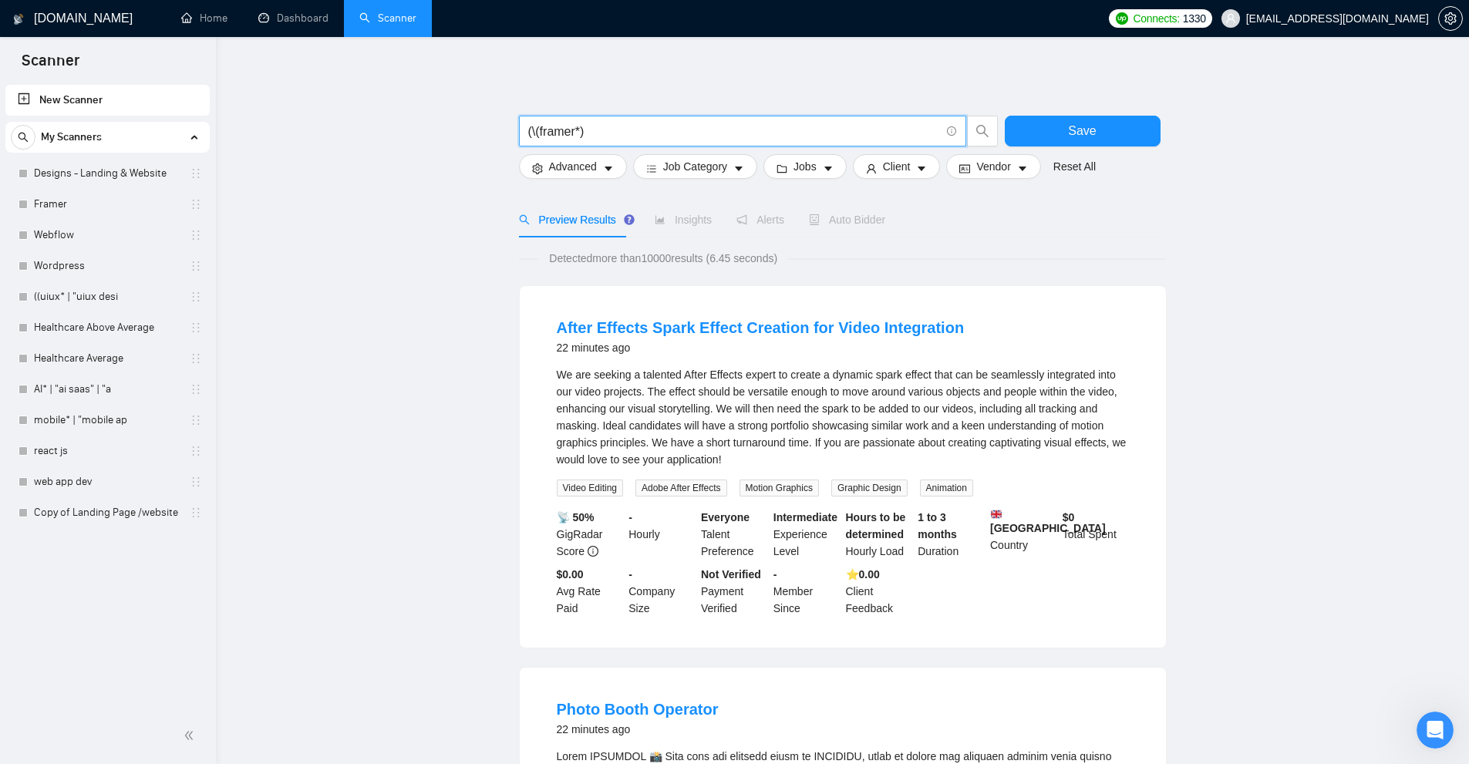
click at [721, 124] on input "(\(framer*)" at bounding box center [734, 131] width 412 height 19
click at [721, 133] on input "(\(framer*)" at bounding box center [734, 131] width 412 height 19
drag, startPoint x: 663, startPoint y: 134, endPoint x: 278, endPoint y: 123, distance: 385.1
paste input "(\(framer*)"
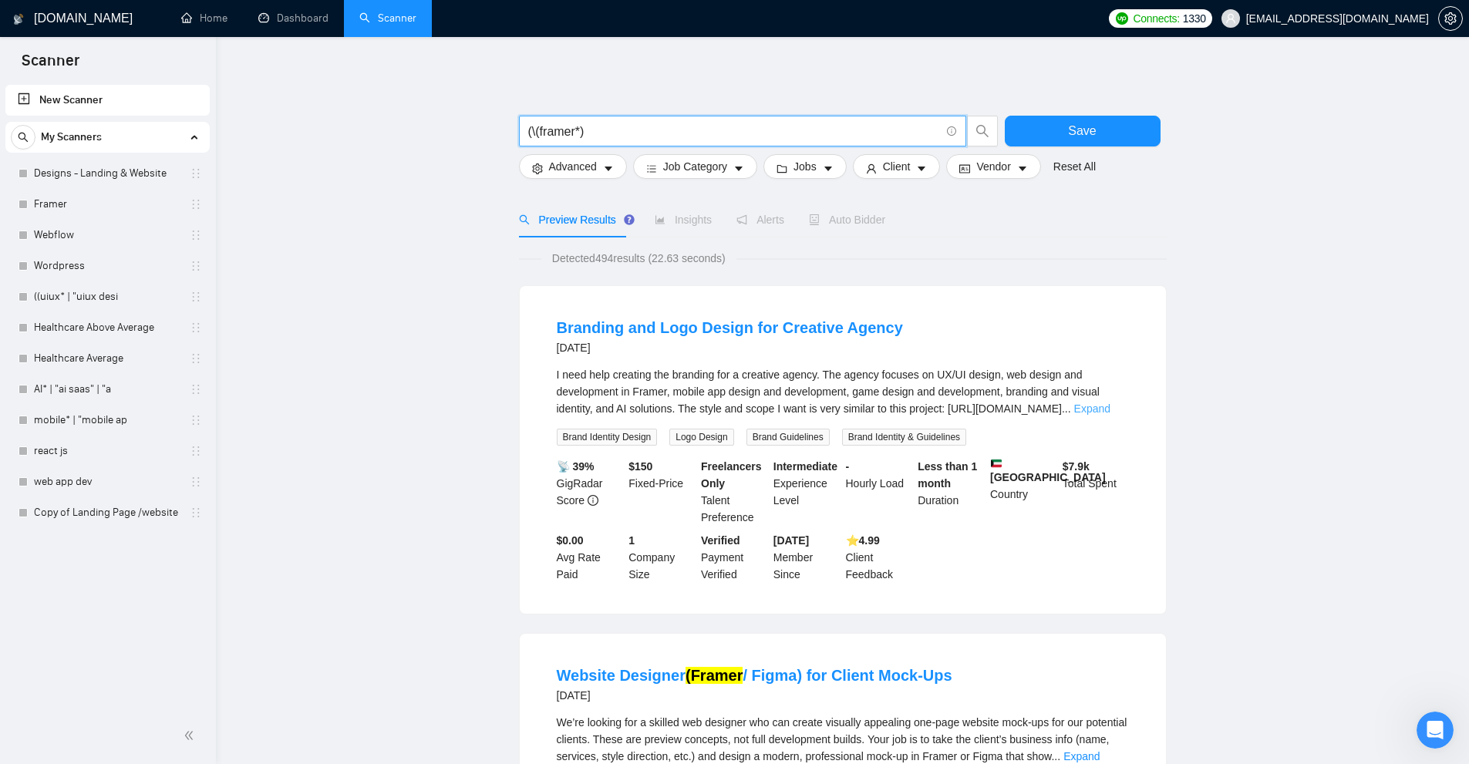
click at [1103, 417] on div "I need help creating the branding for a creative agency. The agency focuses on …" at bounding box center [843, 405] width 572 height 79
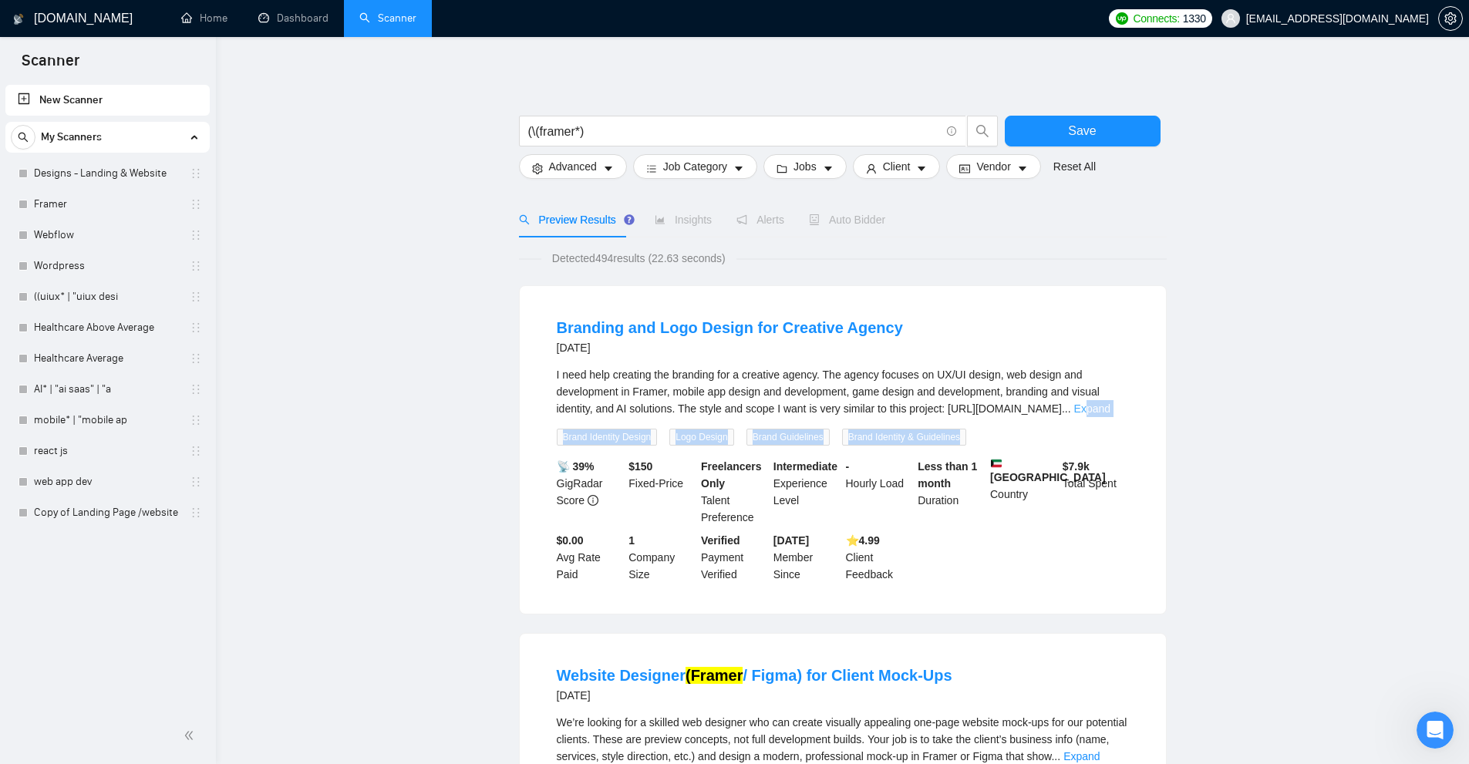
click at [1109, 410] on link "Expand" at bounding box center [1093, 409] width 36 height 12
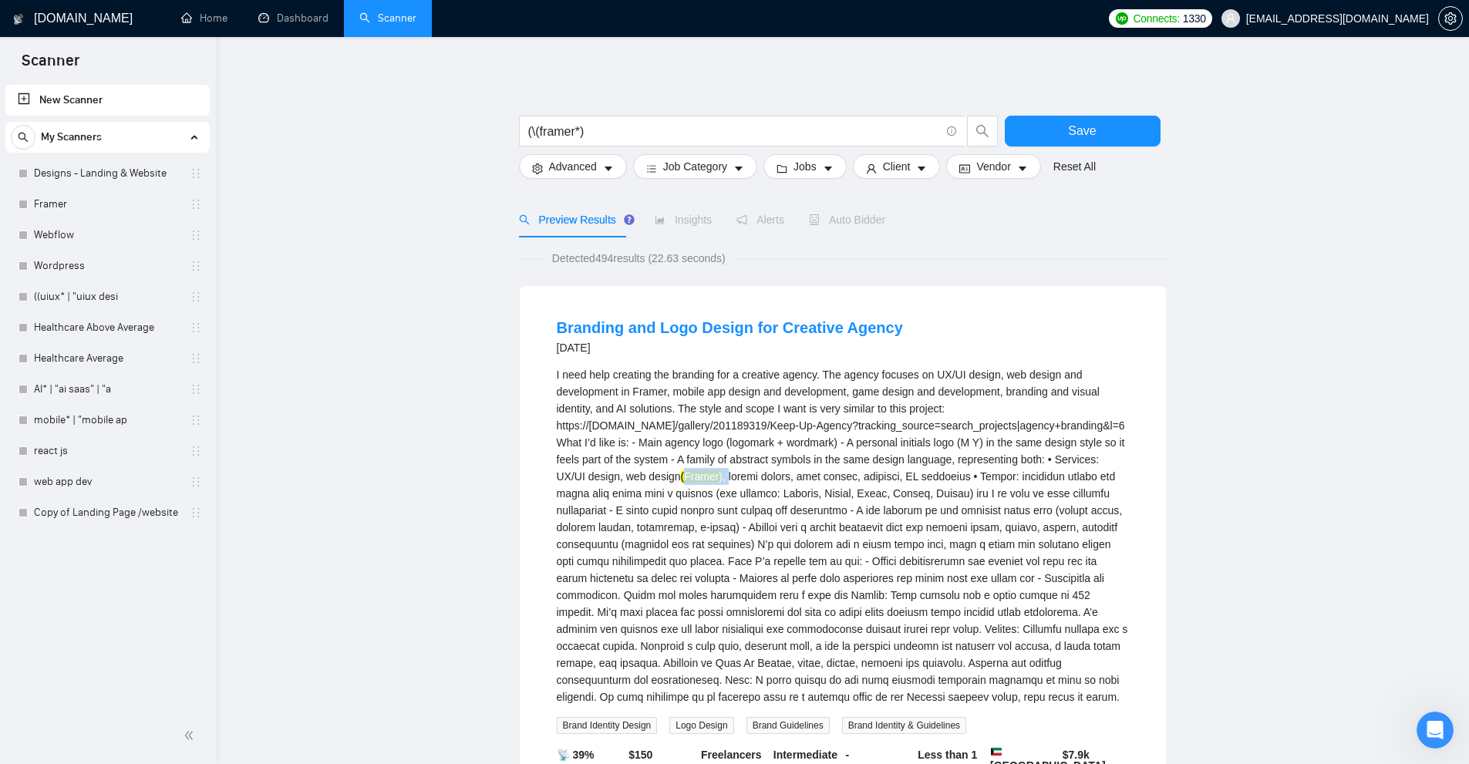
drag, startPoint x: 693, startPoint y: 478, endPoint x: 725, endPoint y: 477, distance: 32.4
click at [699, 476] on div "I need help creating the branding for a creative agency. The agency focuses on …" at bounding box center [843, 535] width 572 height 339
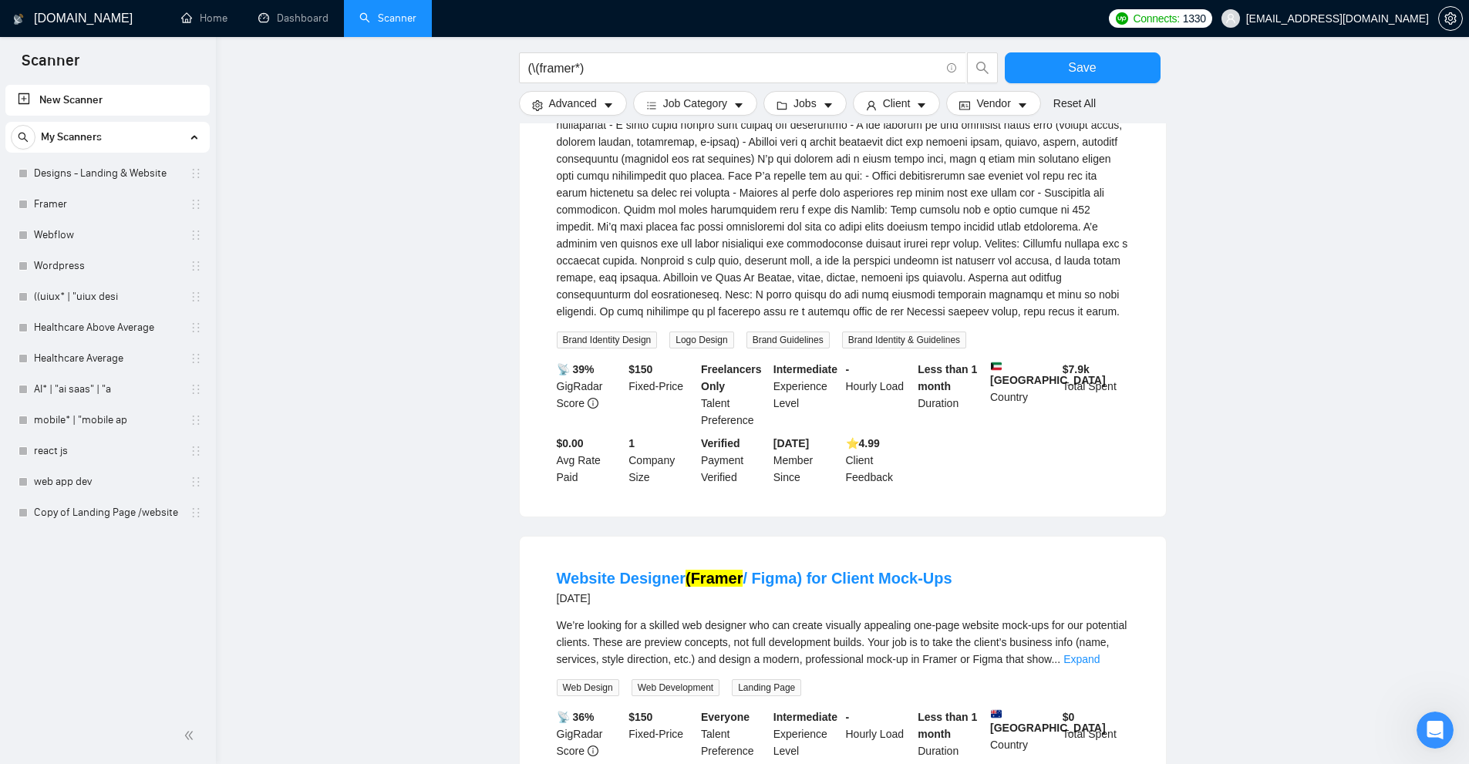
scroll to position [694, 0]
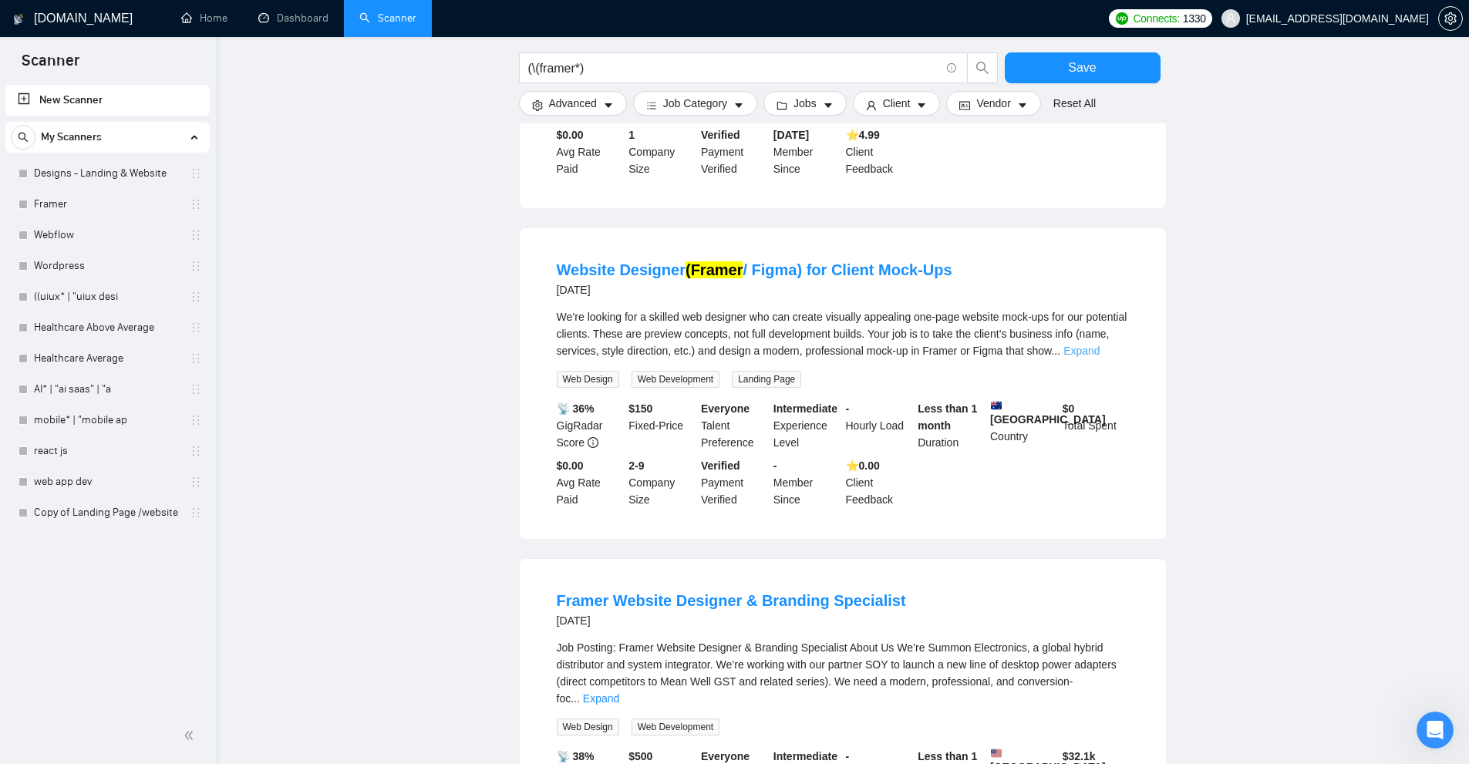
click at [1100, 353] on link "Expand" at bounding box center [1082, 351] width 36 height 12
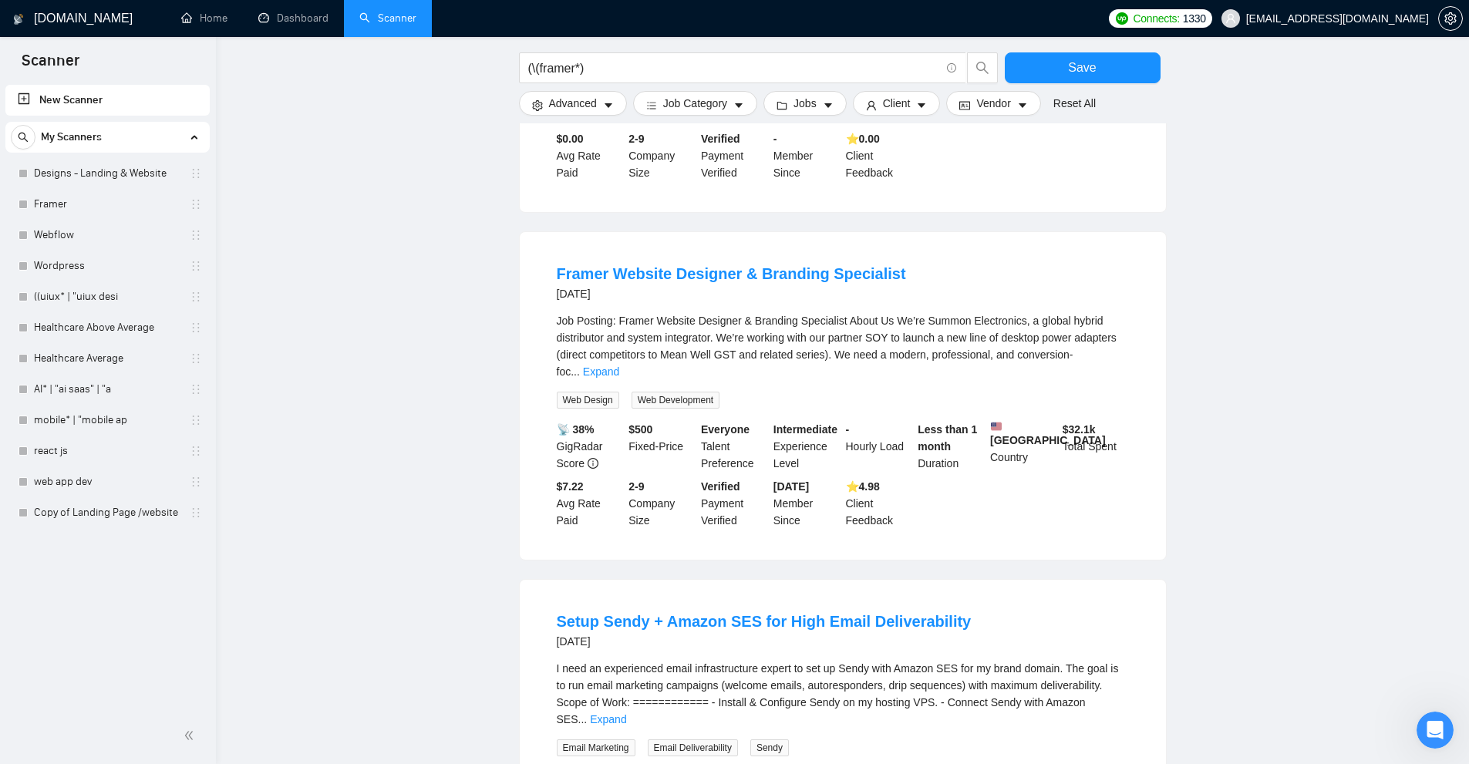
scroll to position [1234, 0]
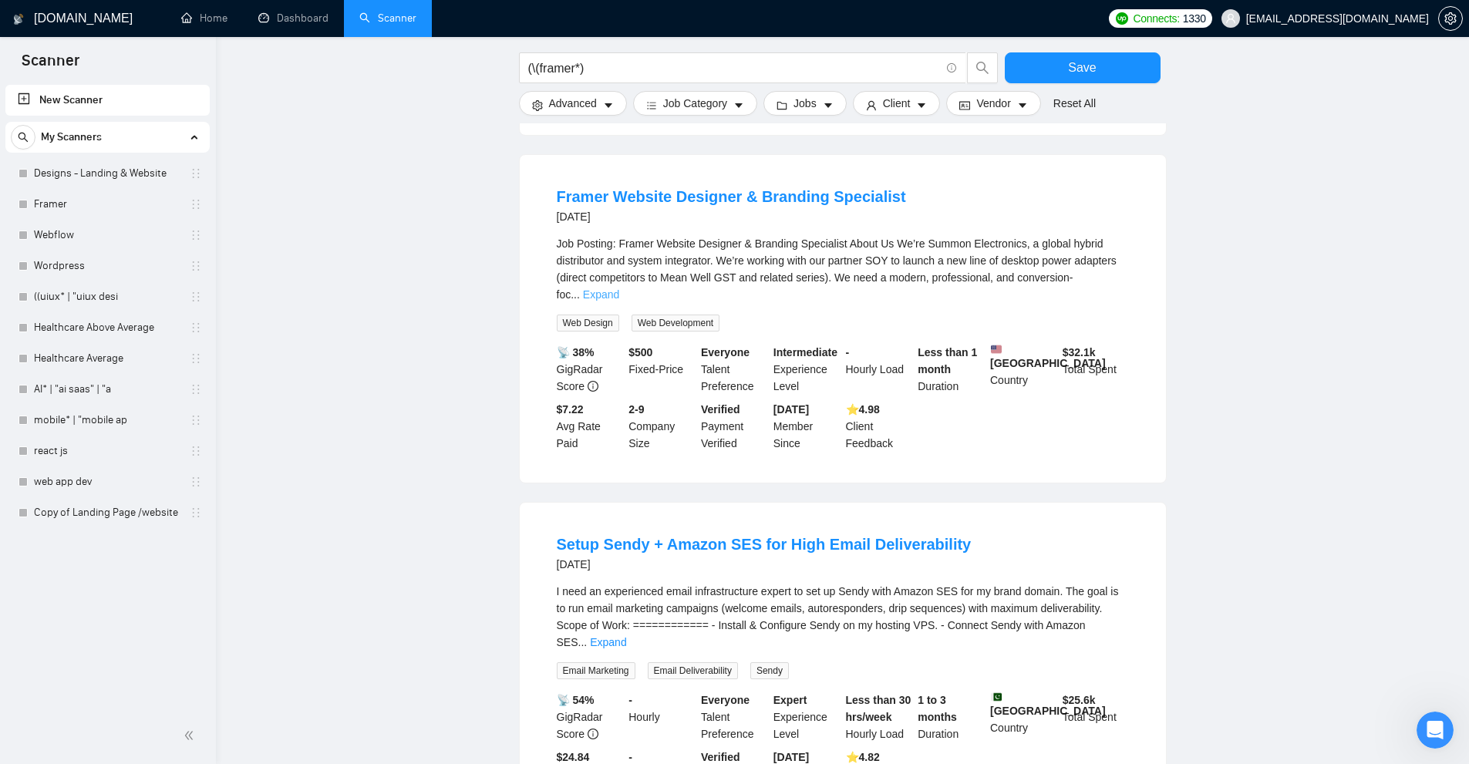
click at [619, 288] on link "Expand" at bounding box center [601, 294] width 36 height 12
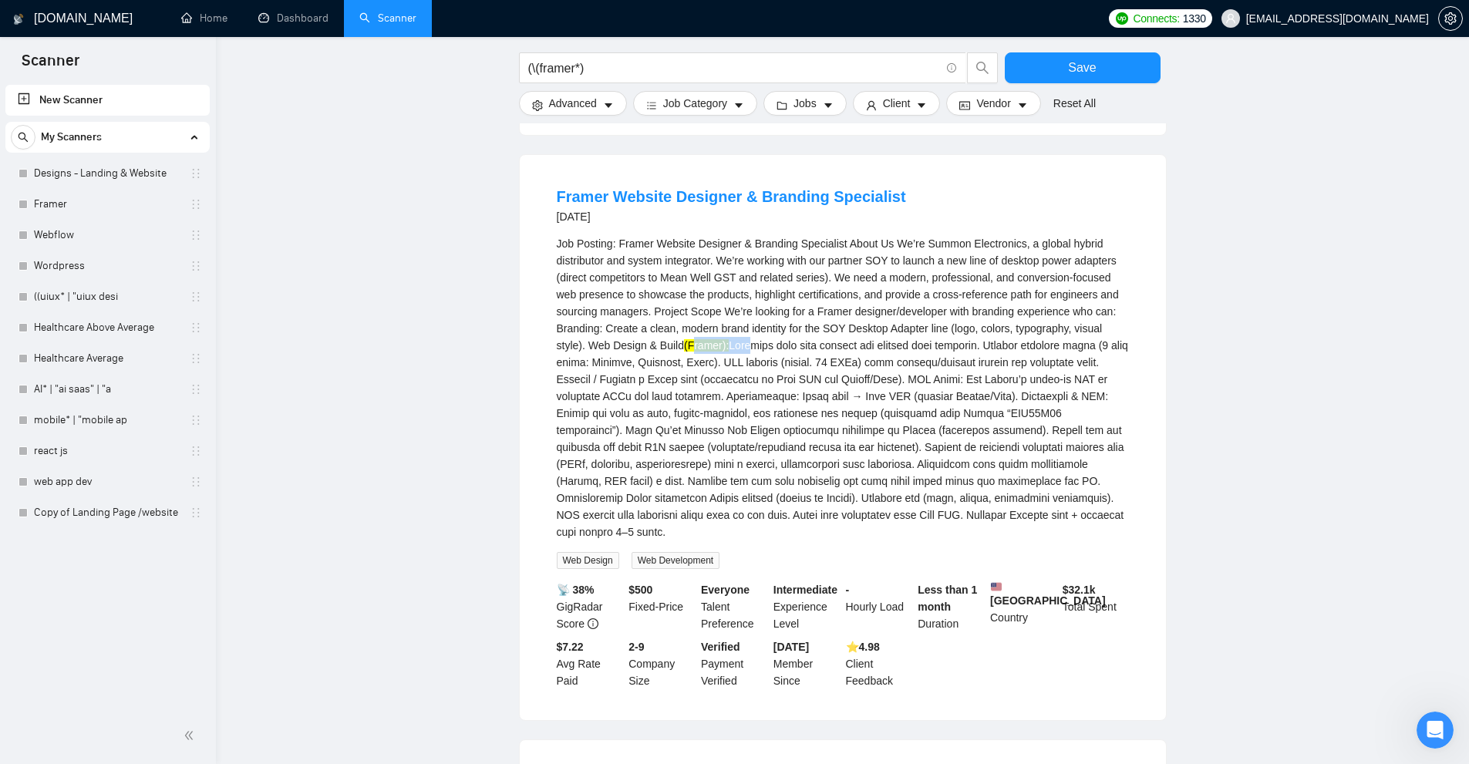
drag, startPoint x: 693, startPoint y: 339, endPoint x: 863, endPoint y: 420, distance: 188.0
click at [754, 352] on div "Job Posting: Framer Website Designer & Branding Specialist About Us We’re Summo…" at bounding box center [843, 387] width 572 height 305
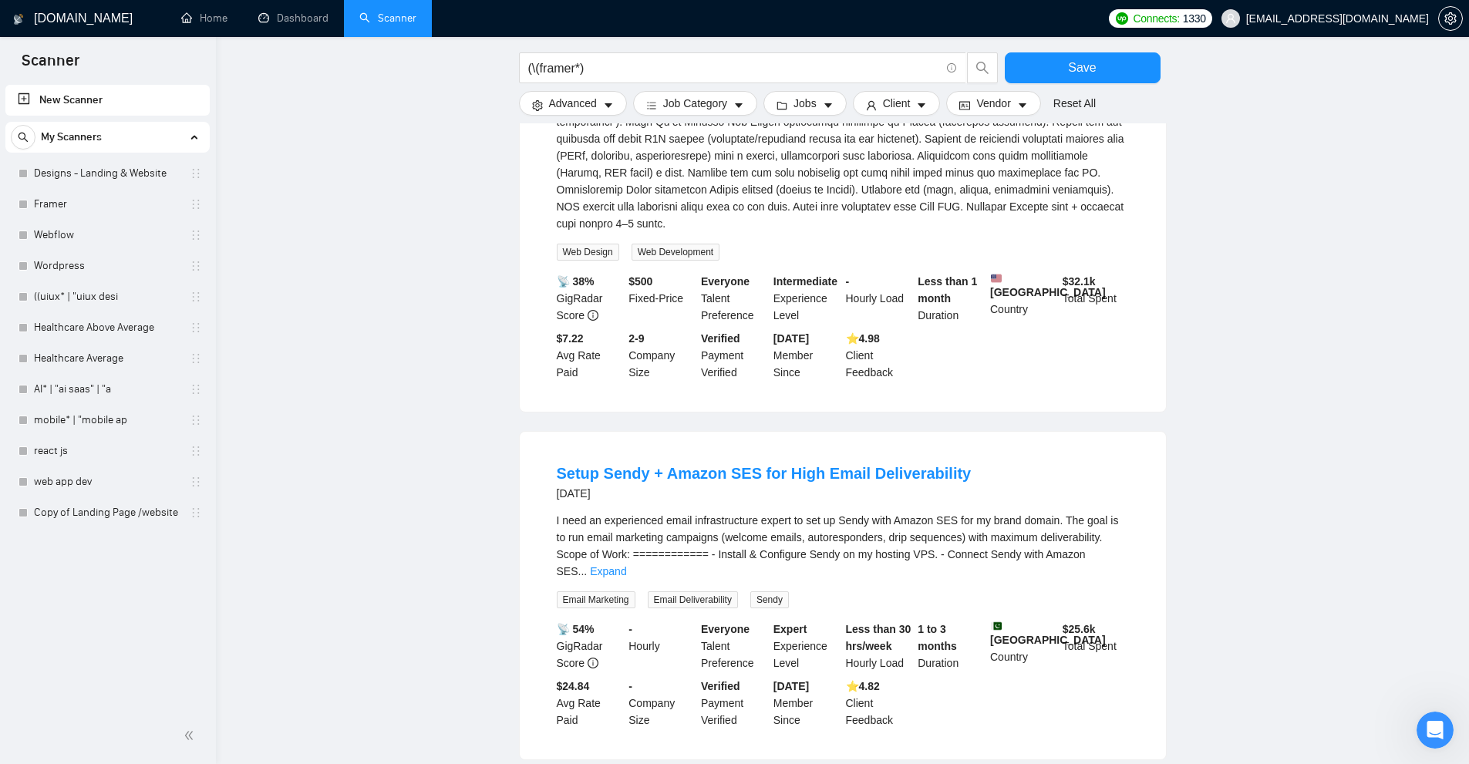
scroll to position [1620, 0]
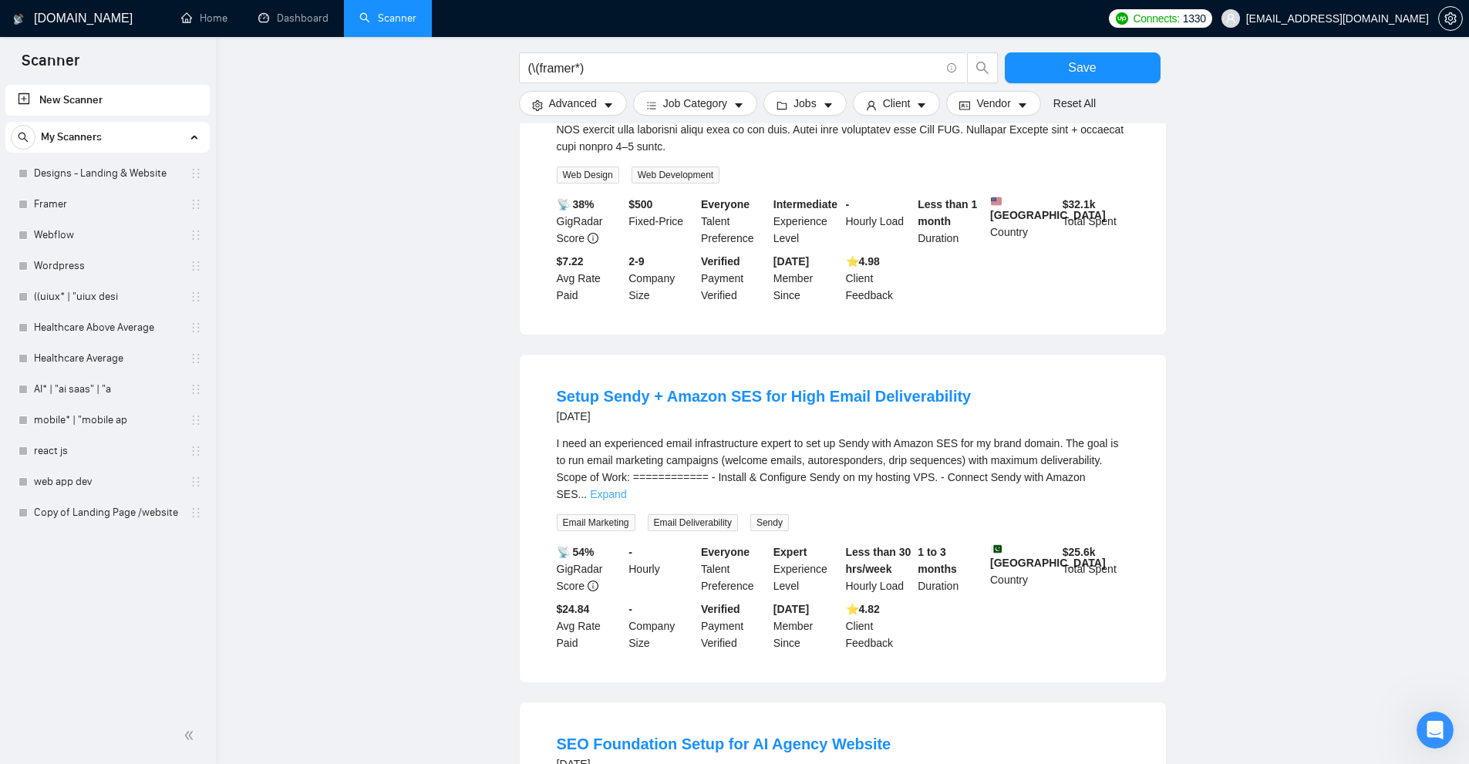
click at [626, 488] on link "Expand" at bounding box center [608, 494] width 36 height 12
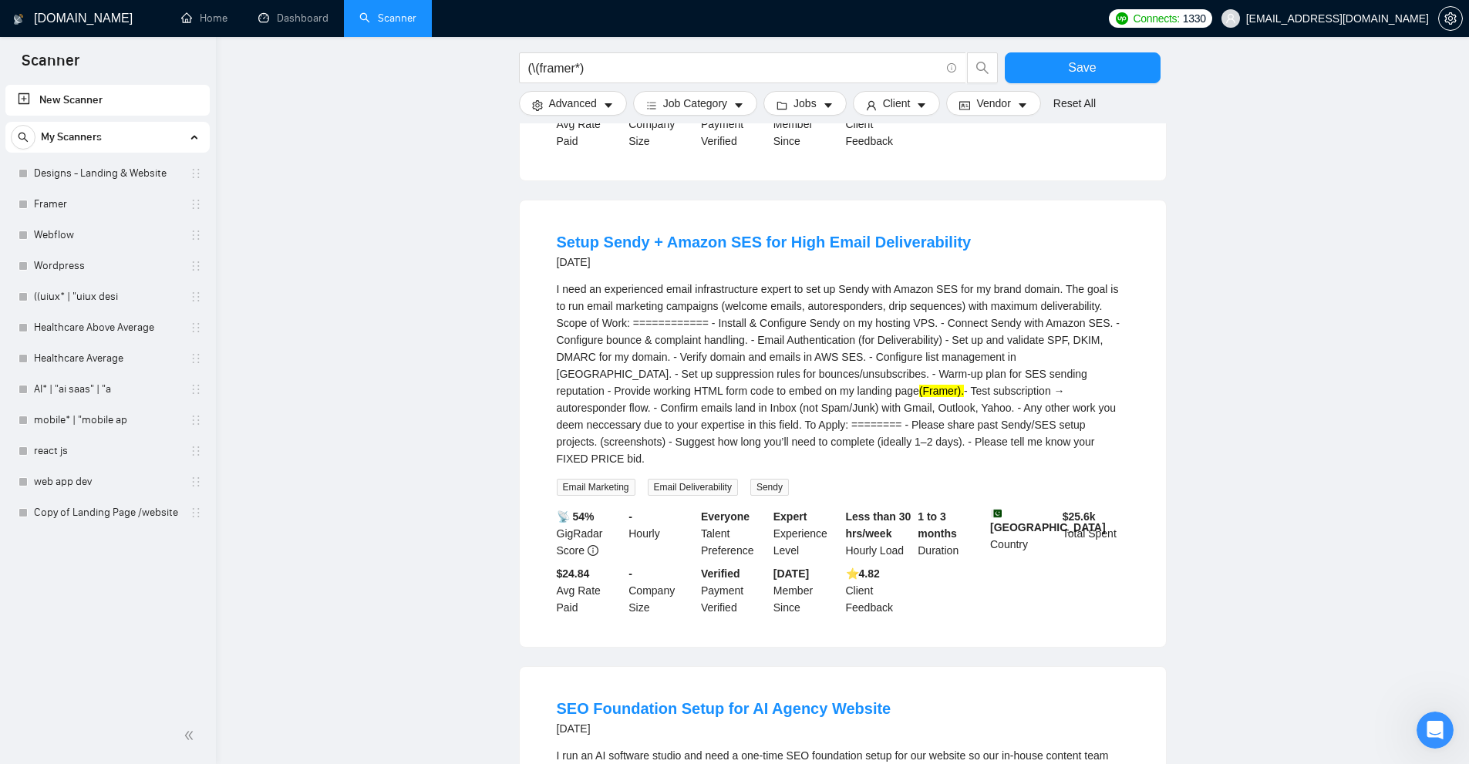
scroll to position [2083, 0]
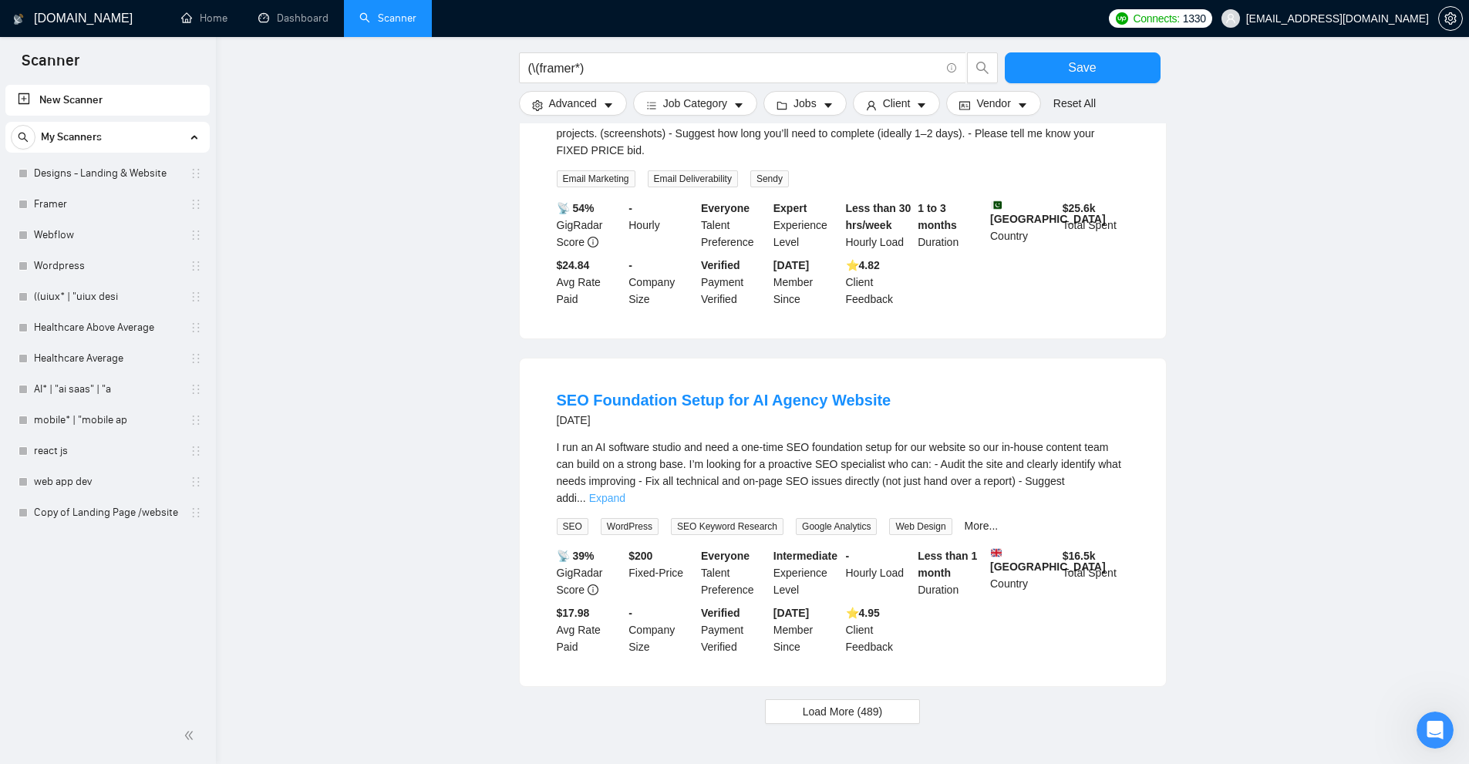
click at [626, 492] on link "Expand" at bounding box center [607, 498] width 36 height 12
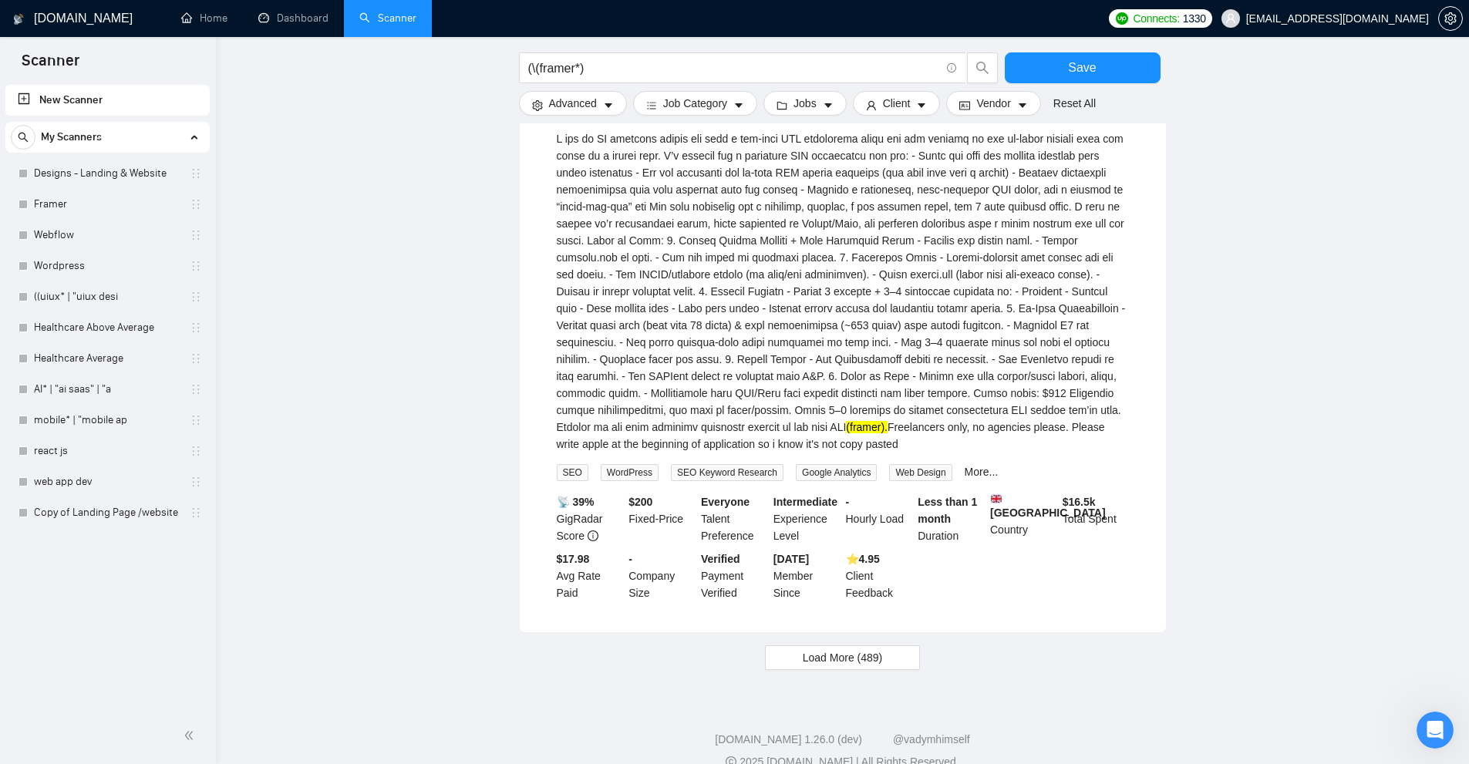
scroll to position [2400, 0]
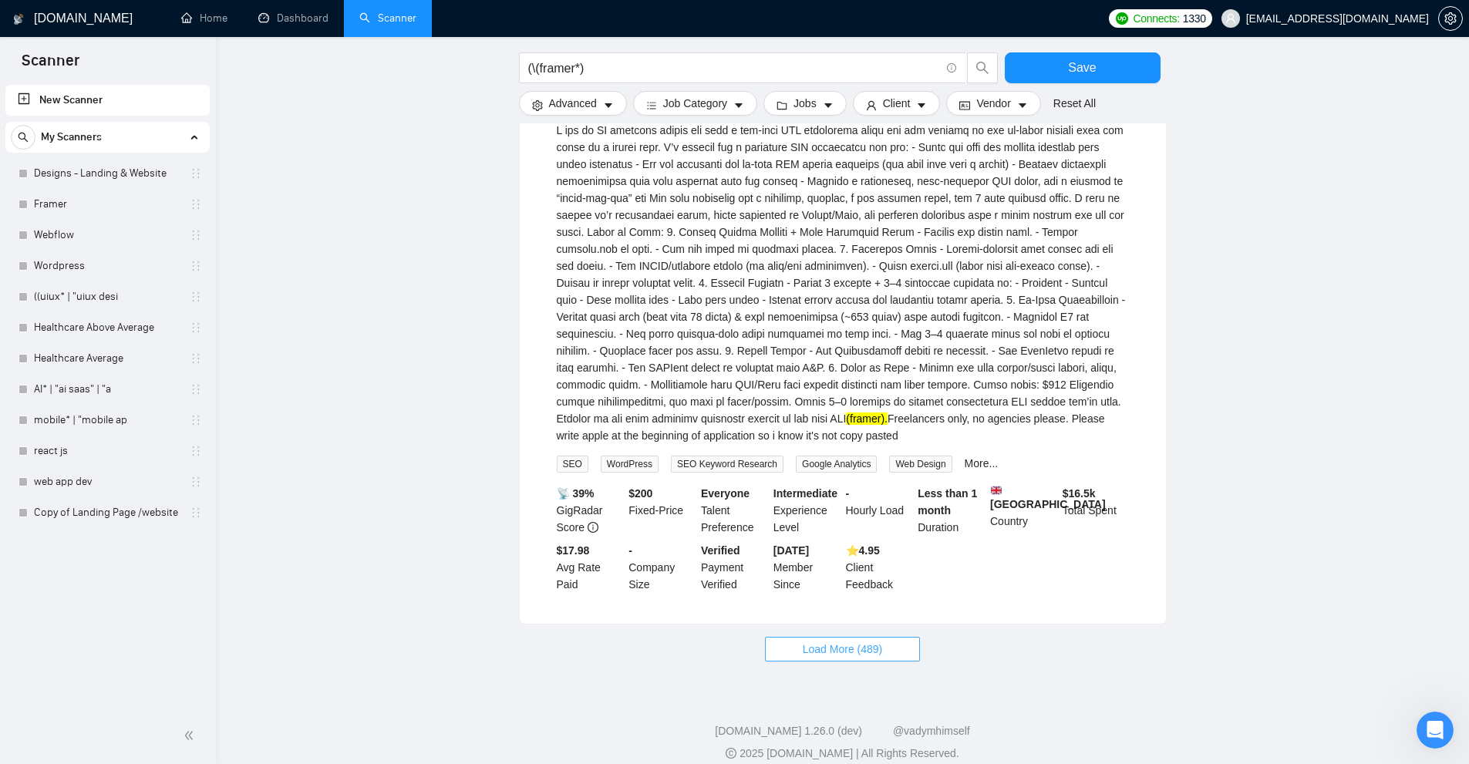
click at [877, 643] on button "Load More (489)" at bounding box center [843, 649] width 156 height 25
drag, startPoint x: 806, startPoint y: 387, endPoint x: 837, endPoint y: 389, distance: 30.9
click at [846, 413] on mark "(framer)." at bounding box center [867, 419] width 42 height 12
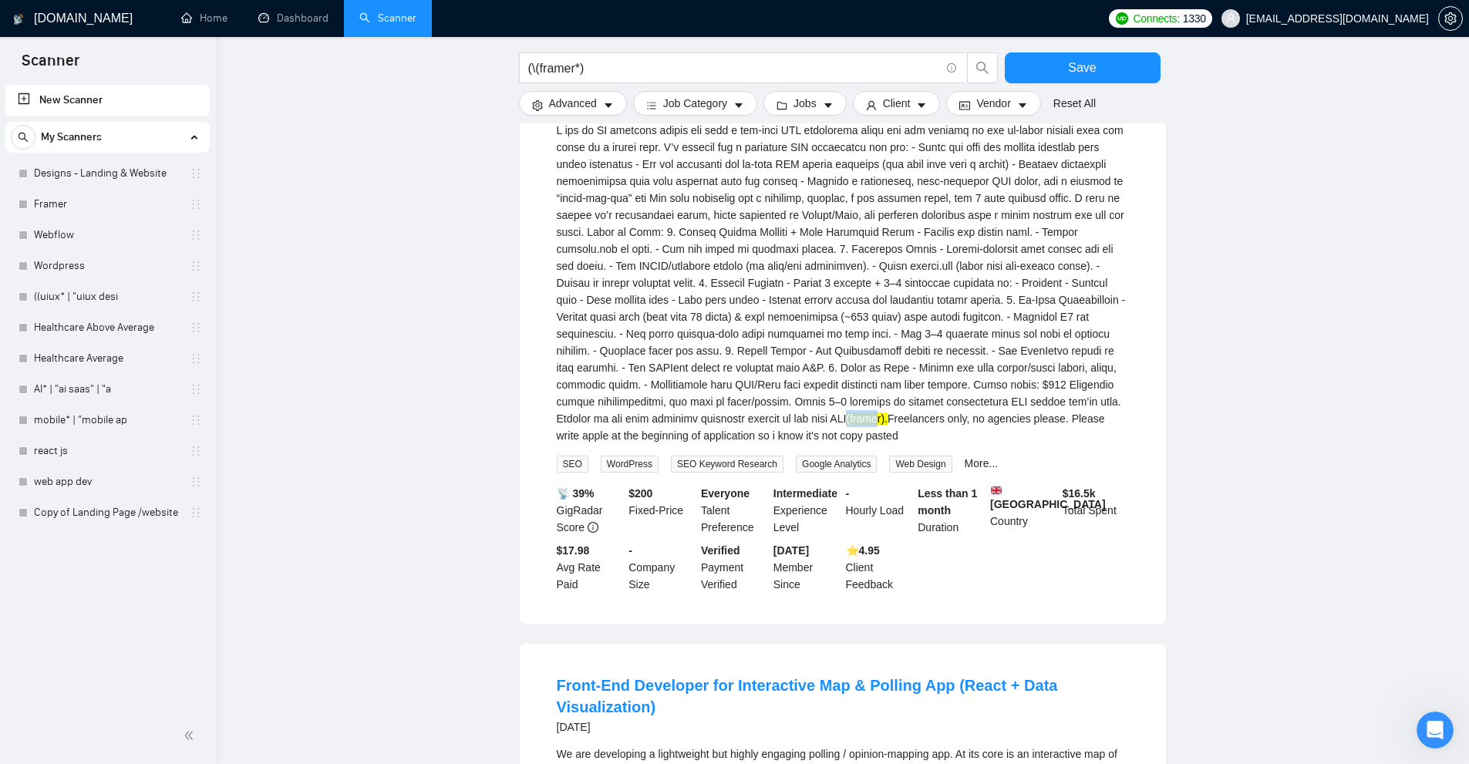
scroll to position [2940, 0]
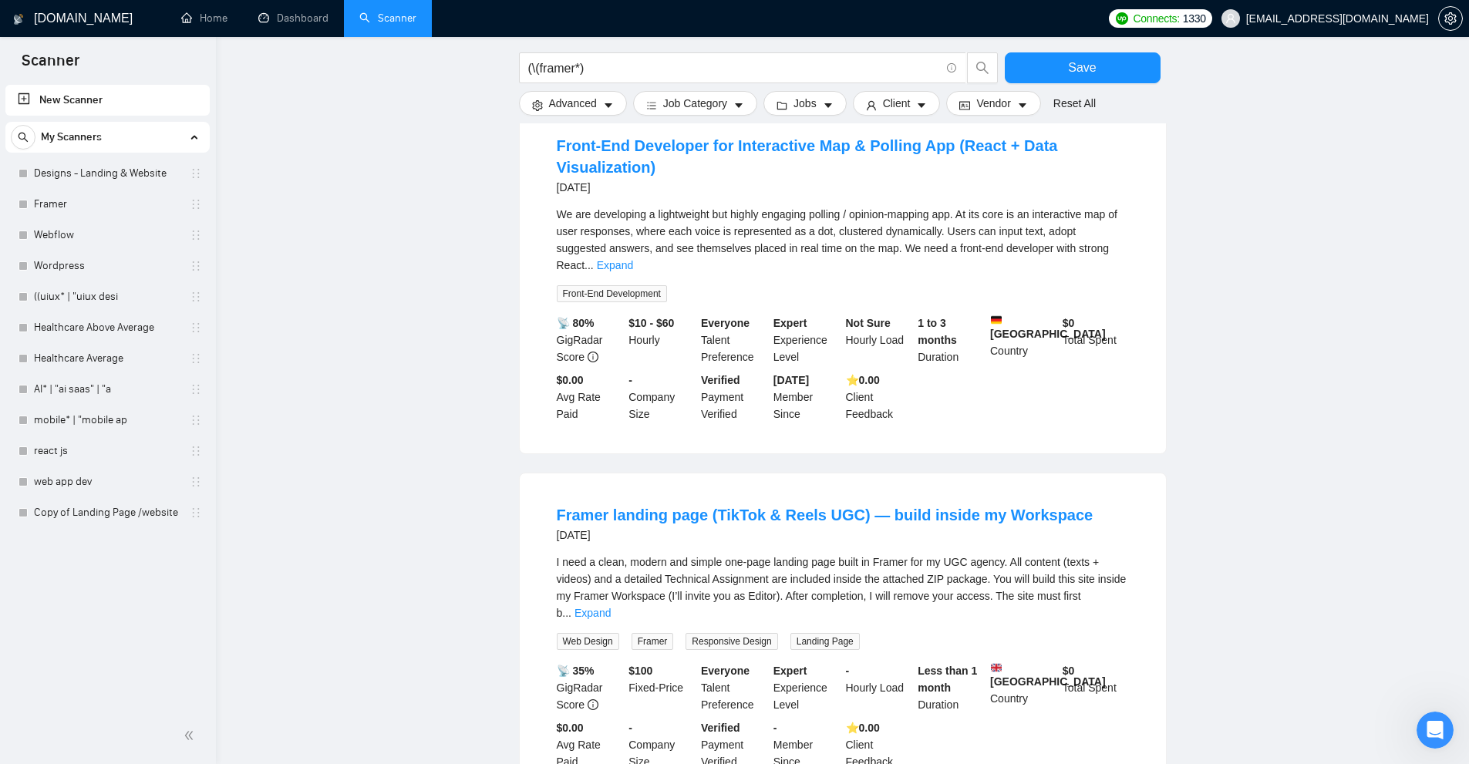
click at [1122, 221] on div "We are developing a lightweight but highly engaging polling / opinion-mapping a…" at bounding box center [843, 240] width 572 height 68
click at [633, 259] on link "Expand" at bounding box center [615, 265] width 36 height 12
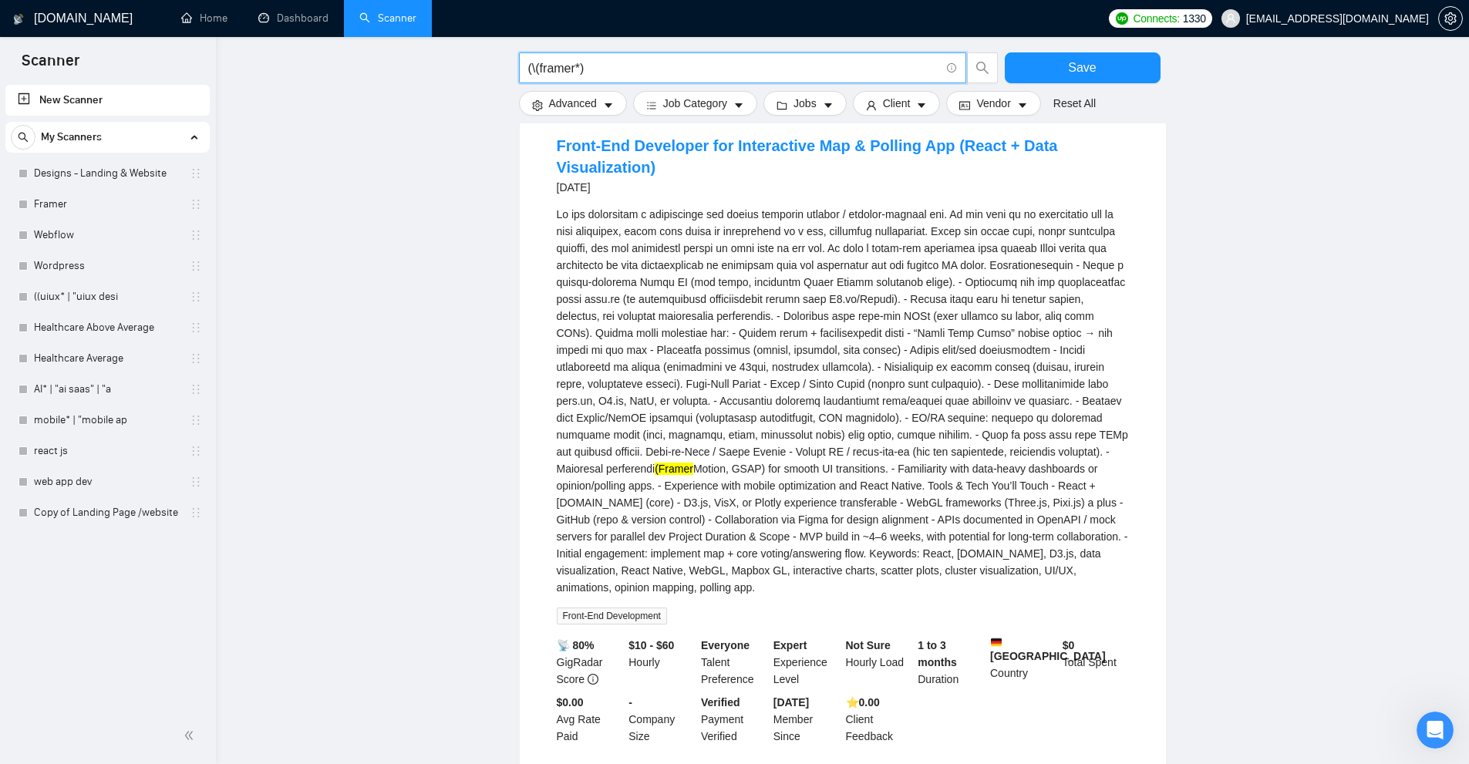
click at [575, 68] on input "(\(framer*)" at bounding box center [734, 68] width 412 height 19
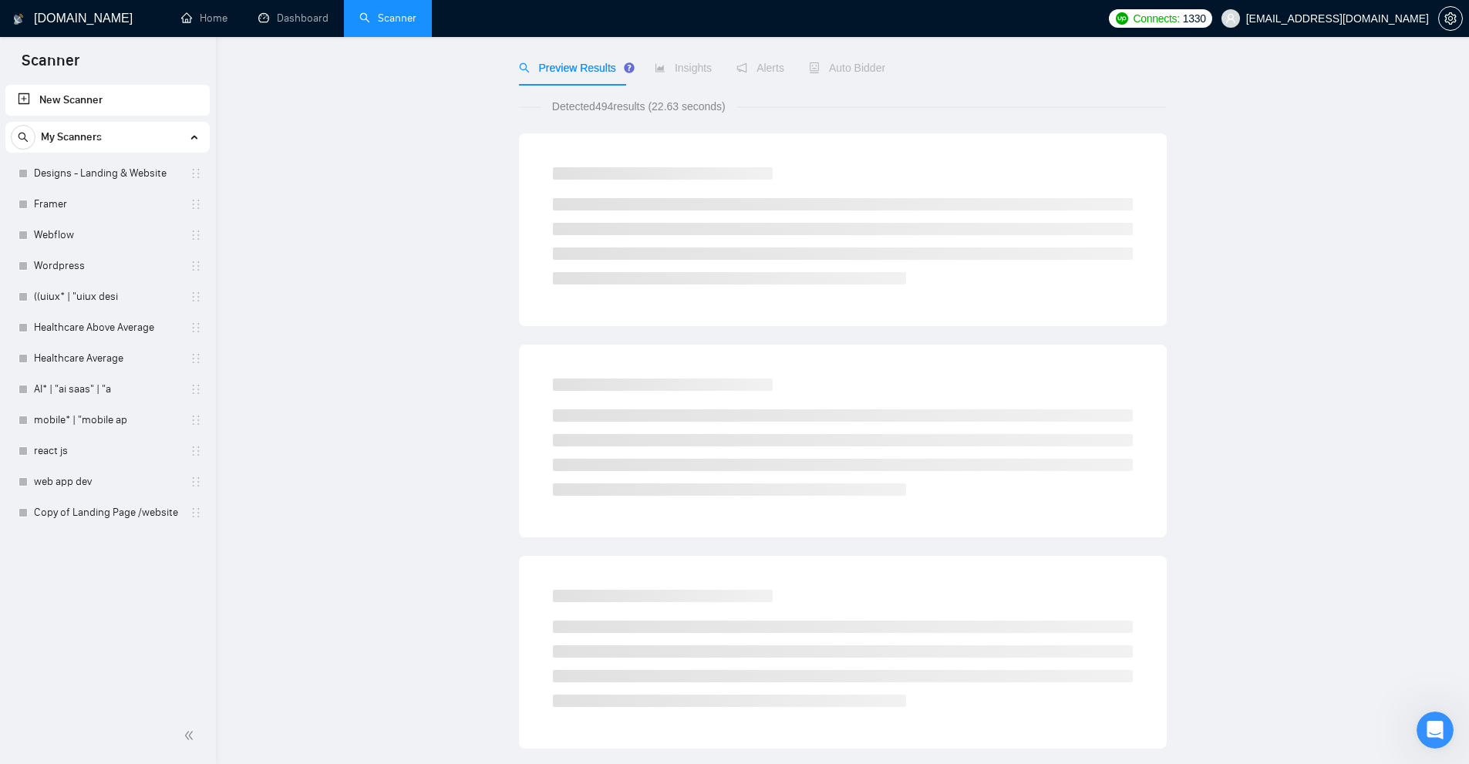
scroll to position [0, 0]
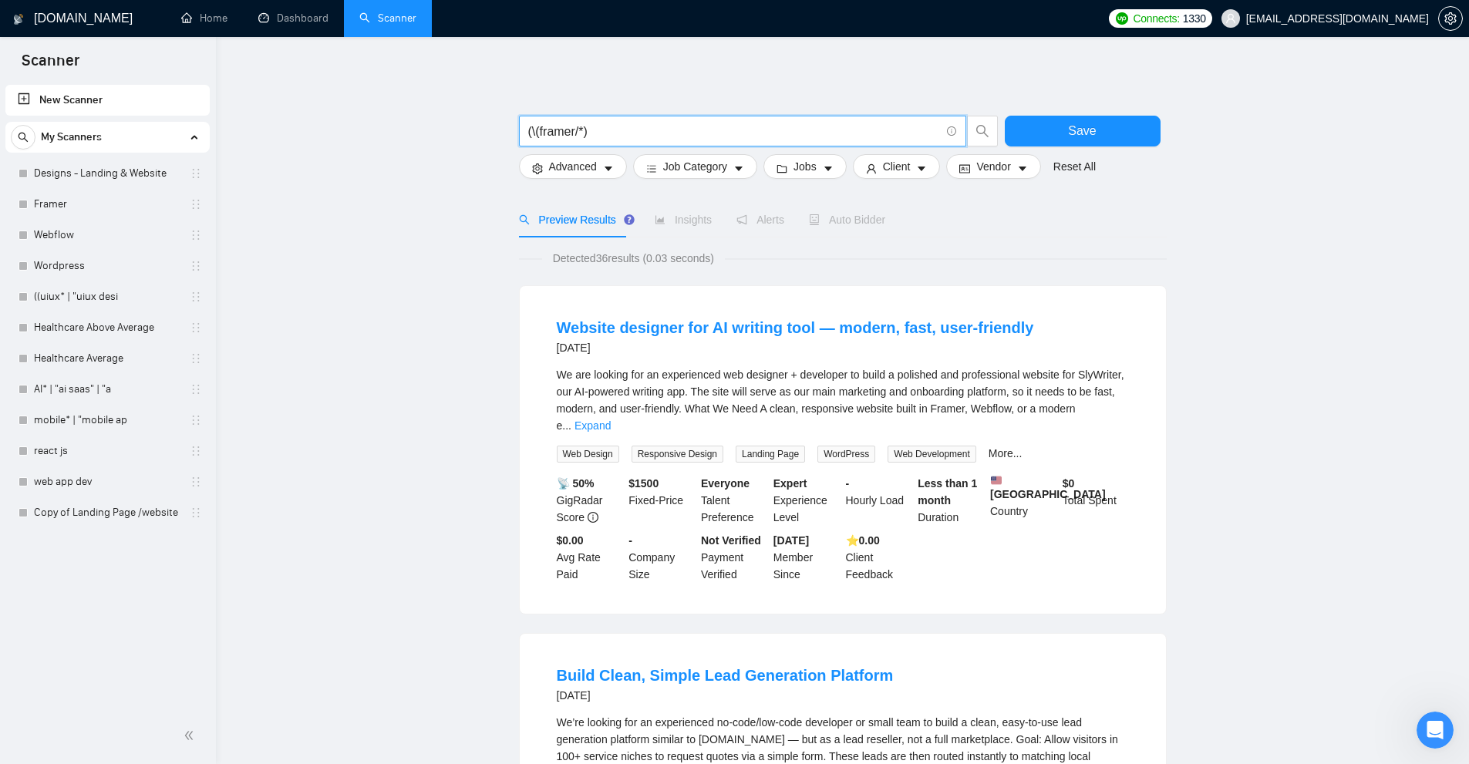
type input "(\(framer/*)"
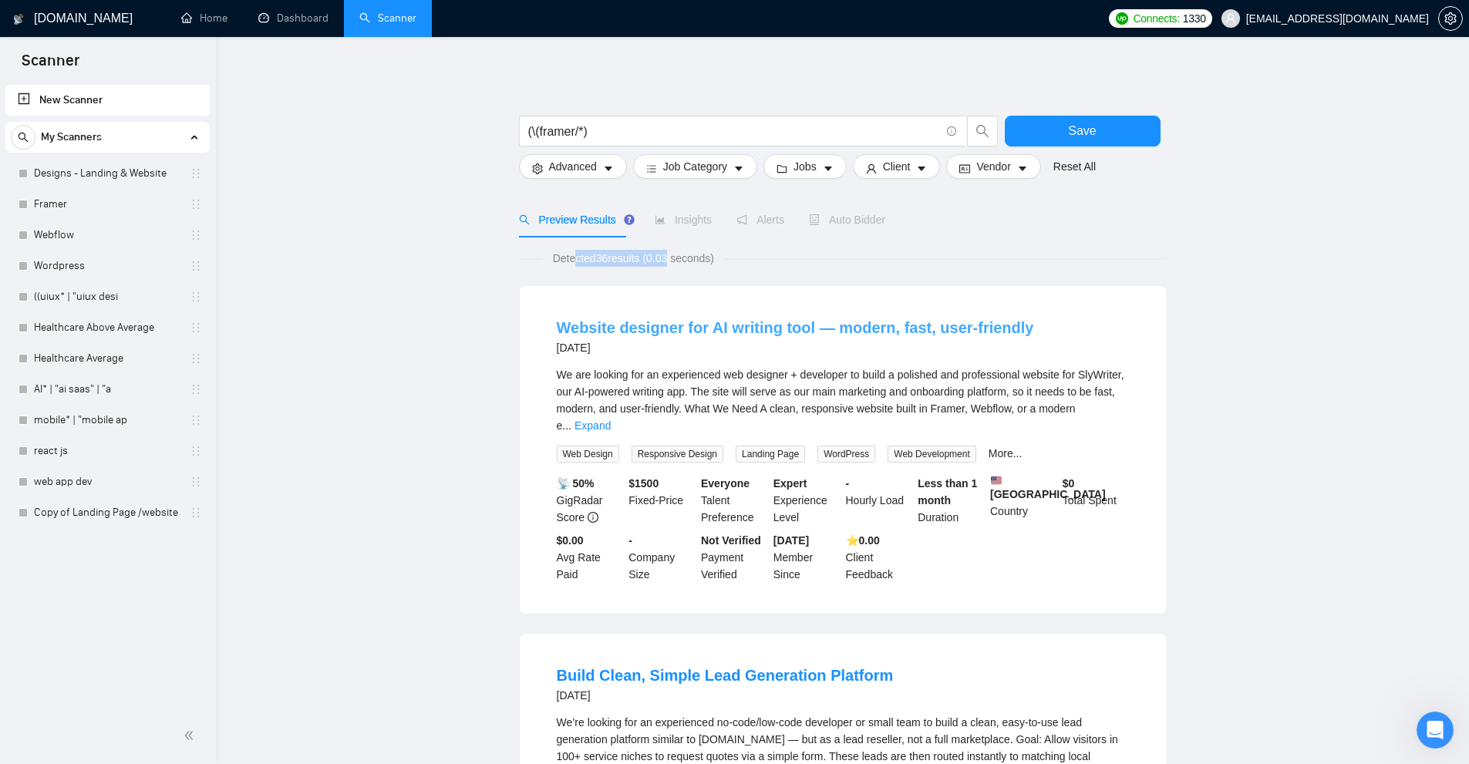
drag, startPoint x: 639, startPoint y: 256, endPoint x: 915, endPoint y: 332, distance: 285.6
click at [611, 420] on link "Expand" at bounding box center [593, 426] width 36 height 12
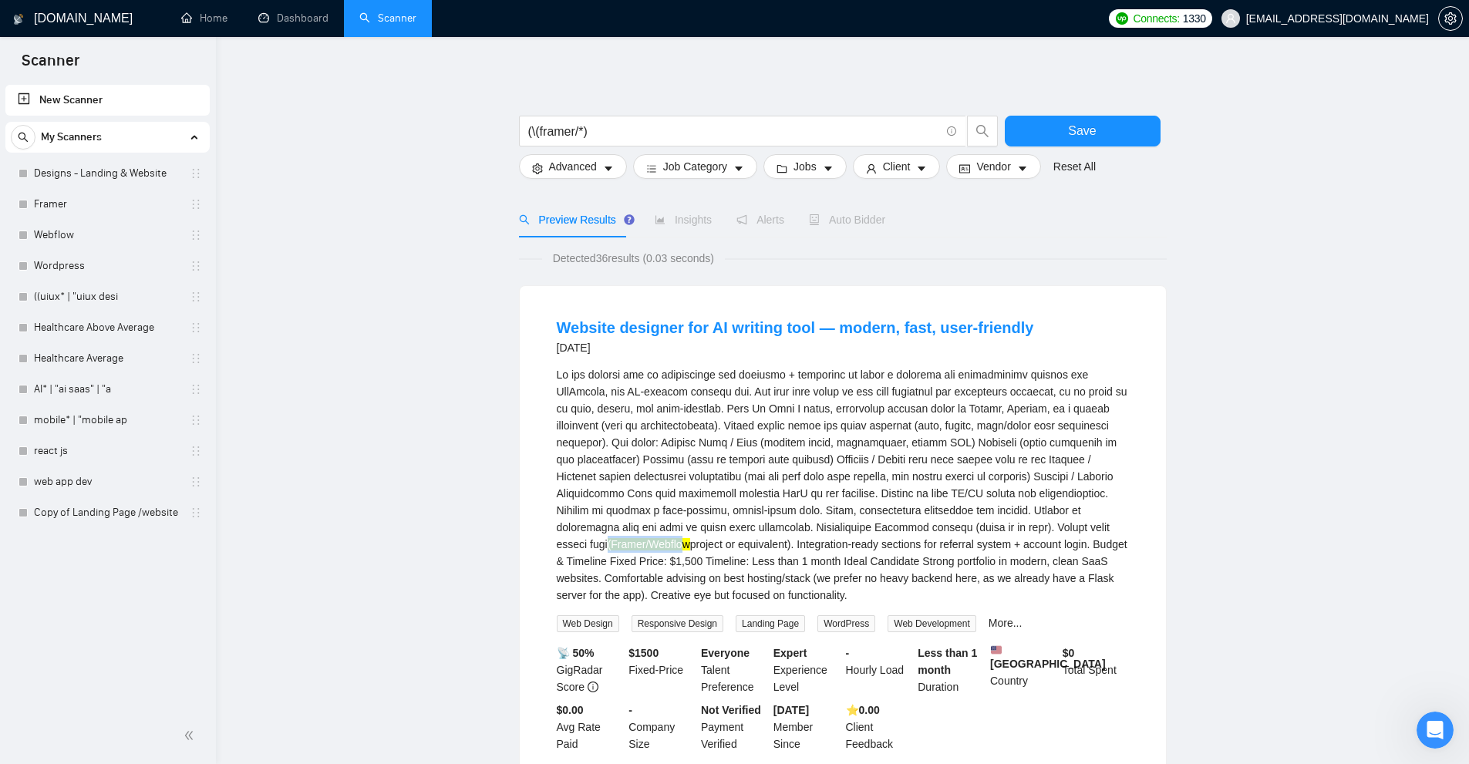
drag, startPoint x: 550, startPoint y: 543, endPoint x: 577, endPoint y: 556, distance: 30.0
click at [632, 547] on li "Website designer for AI writing tool — modern, fast, user-friendly 14 days ago …" at bounding box center [842, 535] width 609 height 461
click at [577, 556] on div "(Framer/Webflow project or equivalent). Integration-ready sections for referral…" at bounding box center [843, 485] width 572 height 238
drag, startPoint x: 564, startPoint y: 542, endPoint x: 609, endPoint y: 547, distance: 45.0
click at [637, 548] on mark "(Framer/Webflow" at bounding box center [649, 544] width 83 height 12
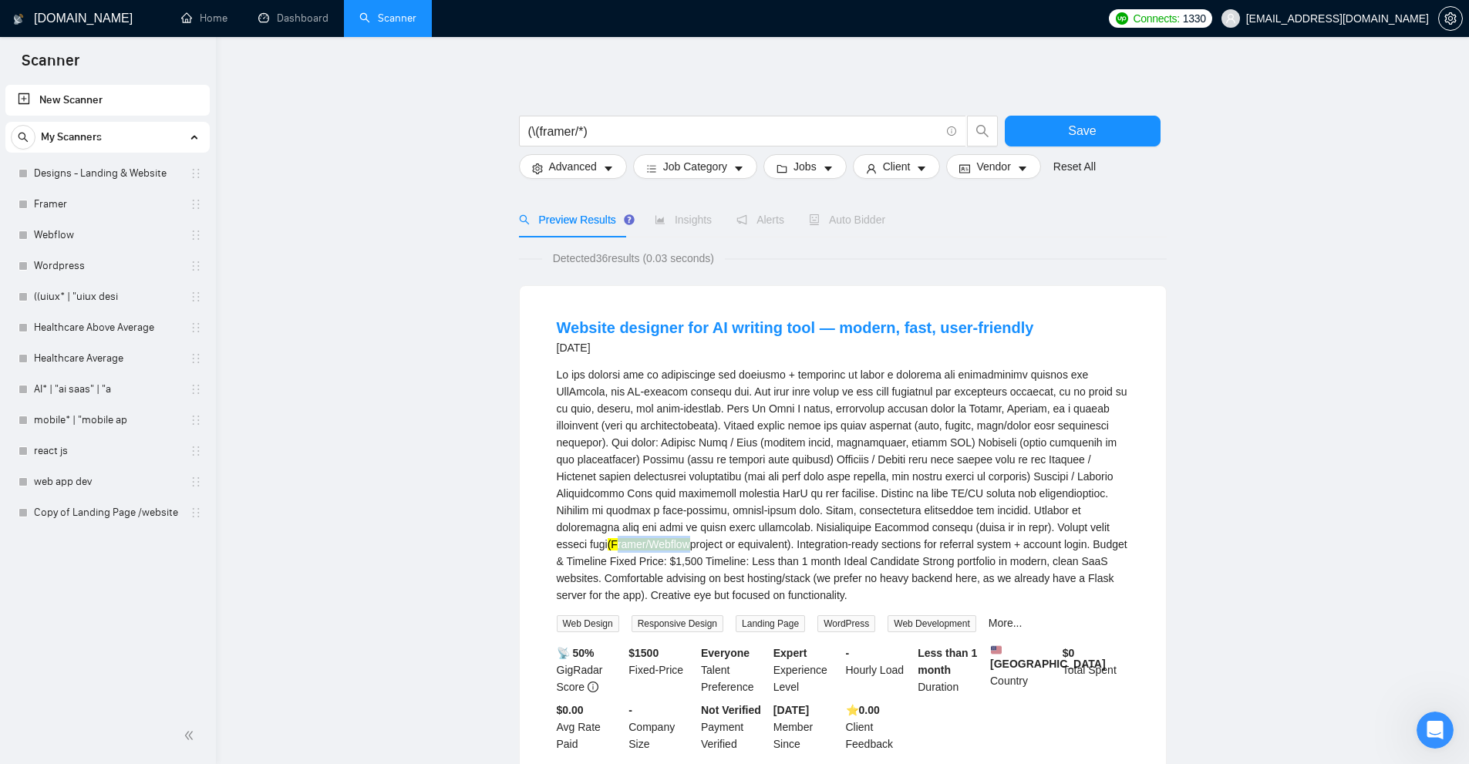
click at [608, 547] on mark "(Framer/Webflow" at bounding box center [649, 544] width 83 height 12
drag, startPoint x: 639, startPoint y: 548, endPoint x: 583, endPoint y: 562, distance: 58.0
click at [596, 556] on div "(Framer/Webflow project or equivalent). Integration-ready sections for referral…" at bounding box center [843, 485] width 572 height 238
click at [874, 498] on div "(Framer/Webflow project or equivalent). Integration-ready sections for referral…" at bounding box center [843, 485] width 572 height 238
drag, startPoint x: 700, startPoint y: 548, endPoint x: 816, endPoint y: 547, distance: 116.5
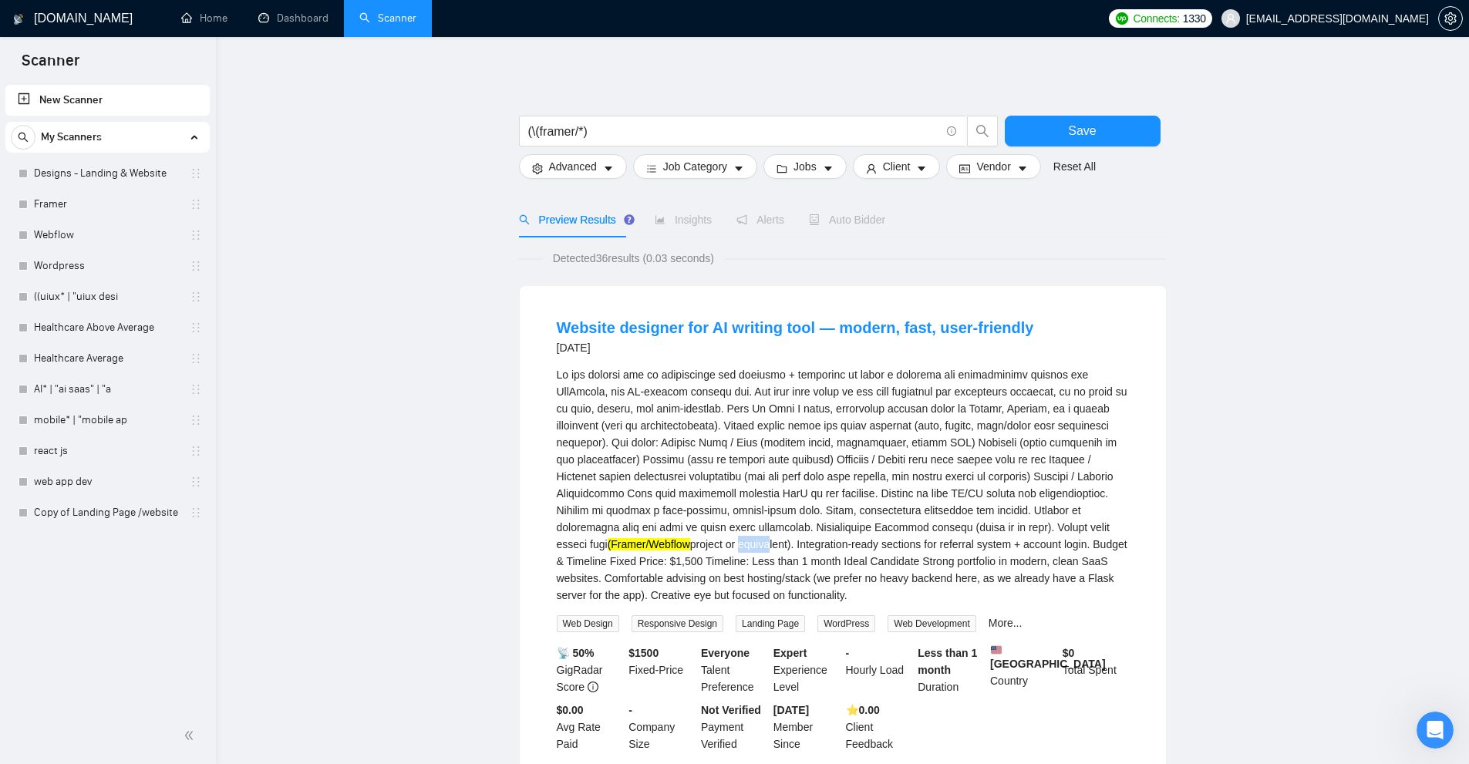
click at [762, 545] on div "(Framer/Webflow project or equivalent). Integration-ready sections for referral…" at bounding box center [843, 485] width 572 height 238
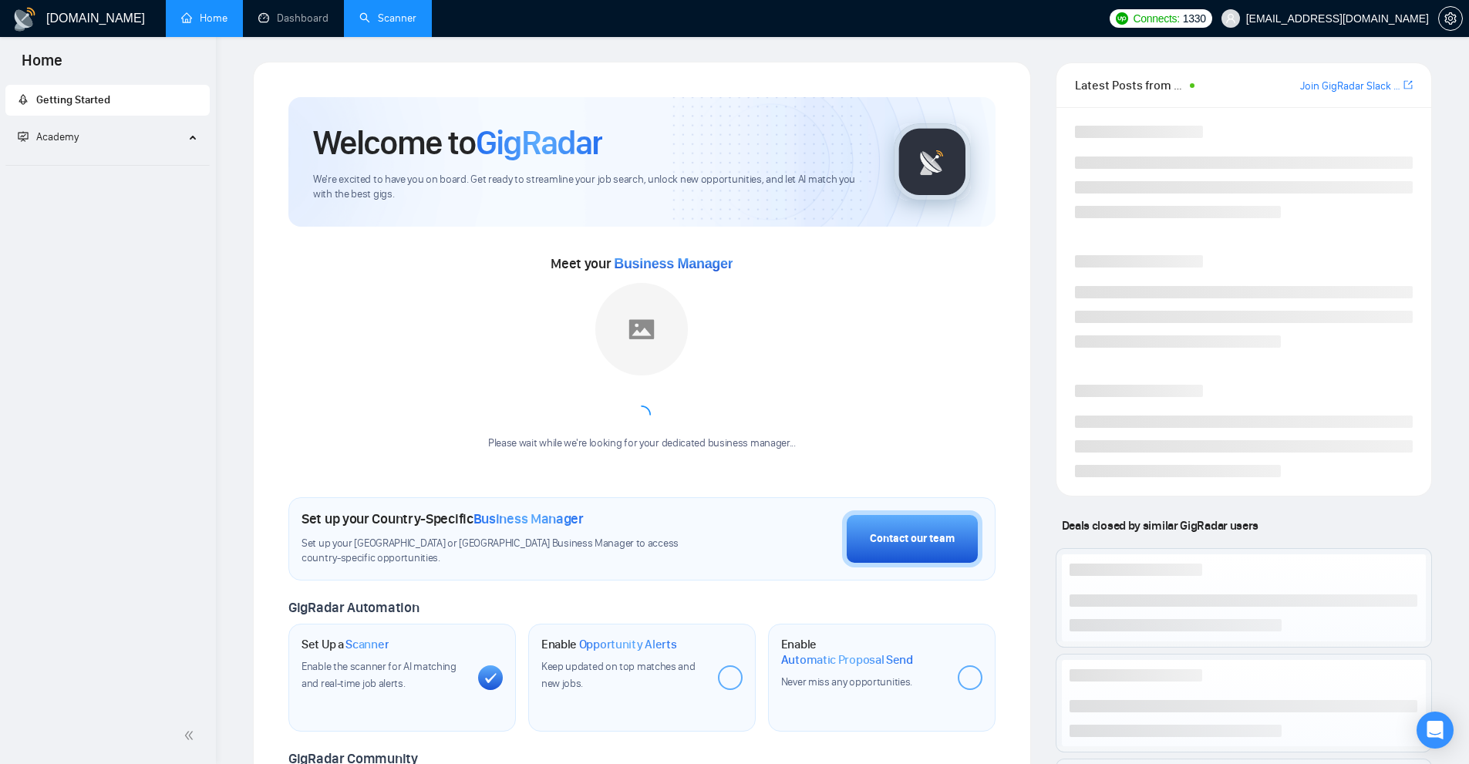
click at [394, 15] on link "Scanner" at bounding box center [387, 18] width 57 height 13
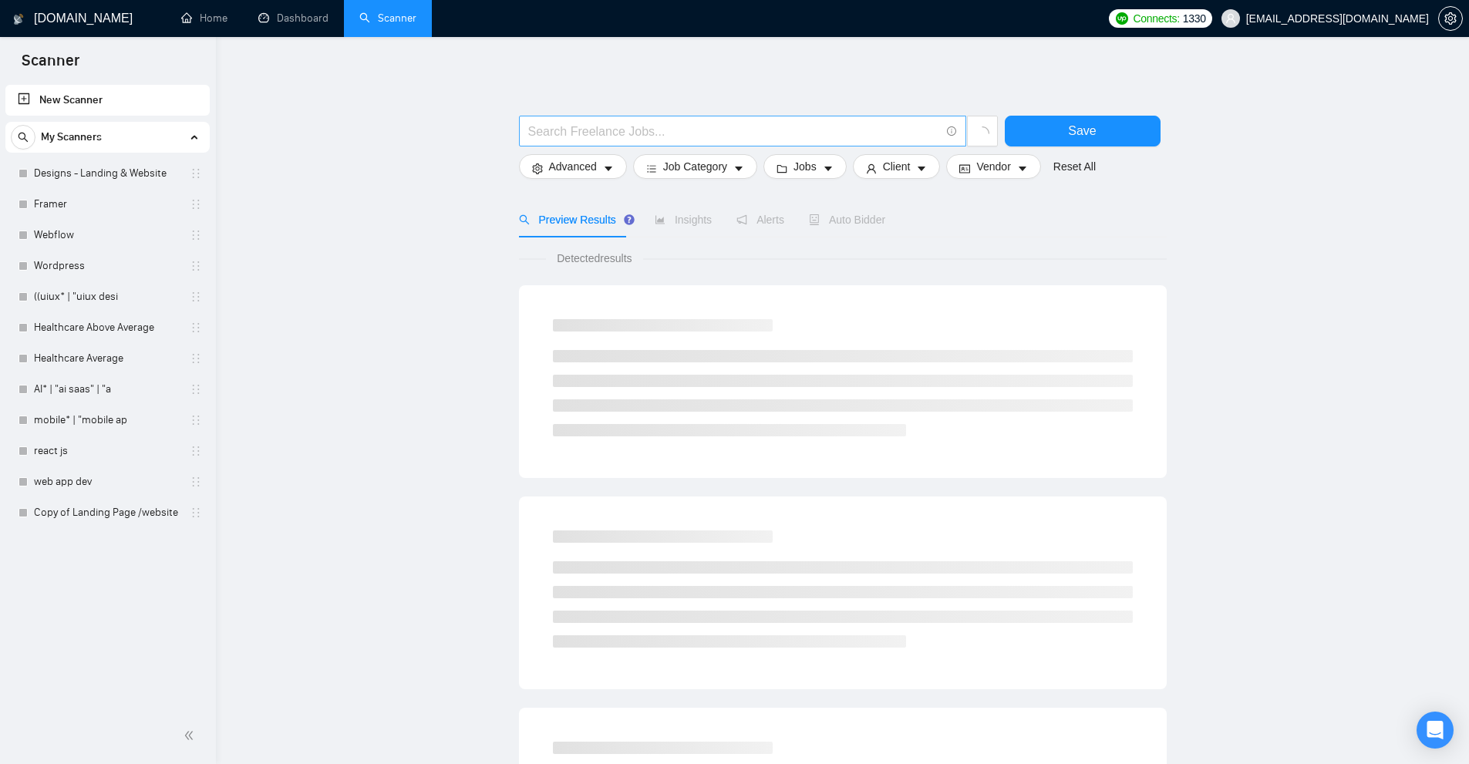
click at [639, 133] on input "text" at bounding box center [734, 131] width 412 height 19
paste input "((framer*) | "(framer)" | (\(framer*)) ( (dev*) | (expert*) | (desig*) | (web*)…"
type input "((framer*) | "(framer)" | (\(framer*)) ( (dev*) | (expert*) | (desig*) | (web*)…"
click at [1129, 136] on button "Save" at bounding box center [1083, 131] width 156 height 31
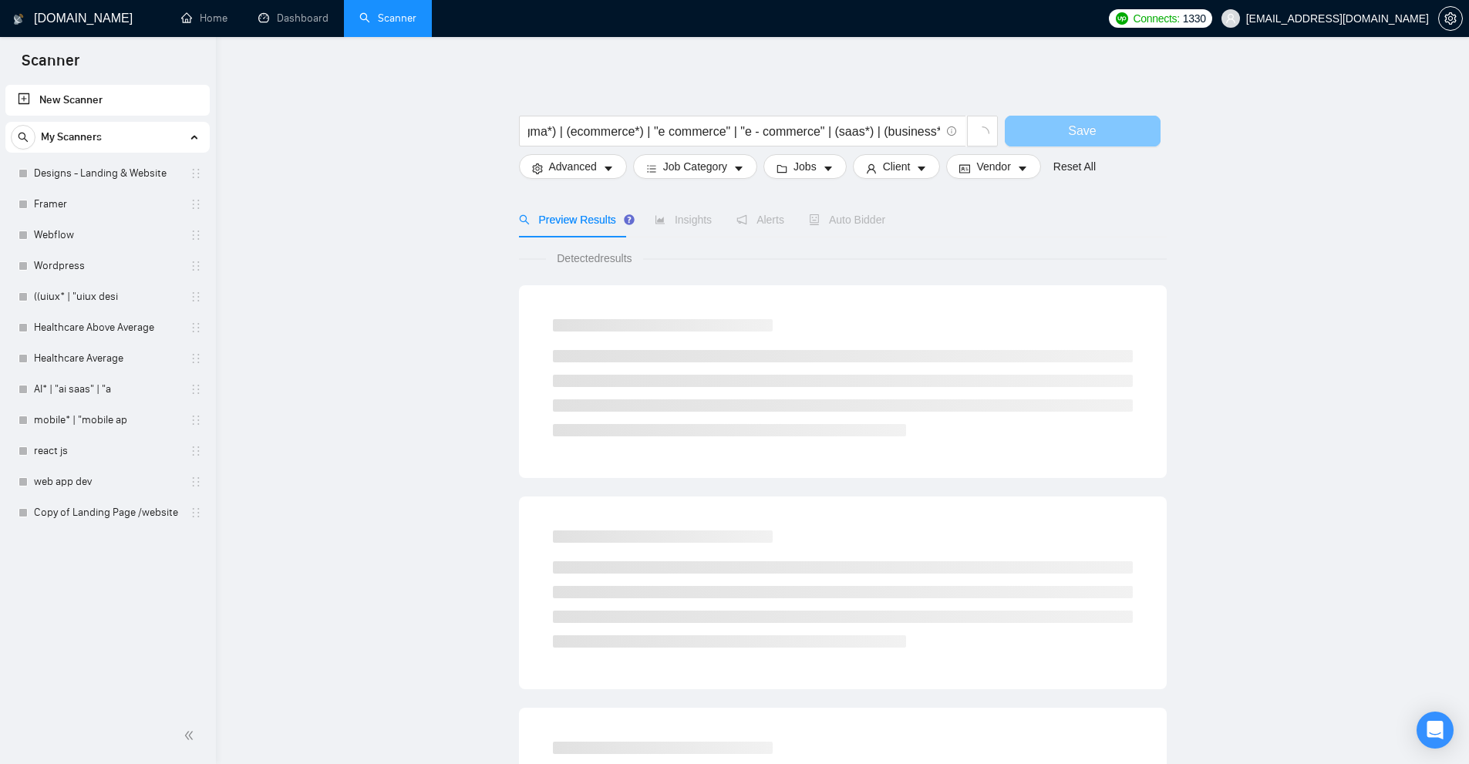
scroll to position [0, 0]
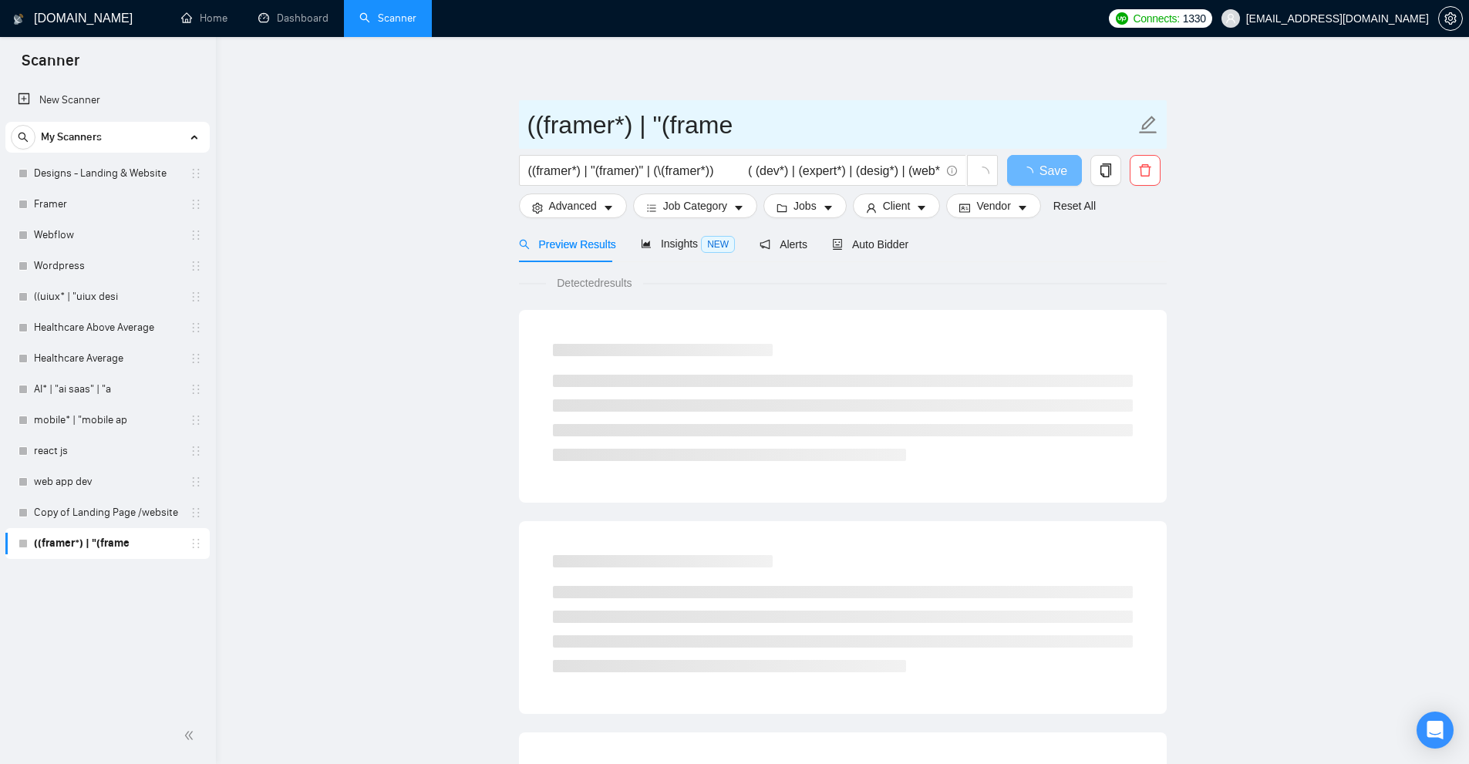
click at [594, 129] on input "((framer*) | "(frame" at bounding box center [832, 125] width 608 height 39
click at [621, 122] on input "Framer (simplified/proposed)" at bounding box center [832, 125] width 608 height 39
type input "Framer (query simplified/proposed)"
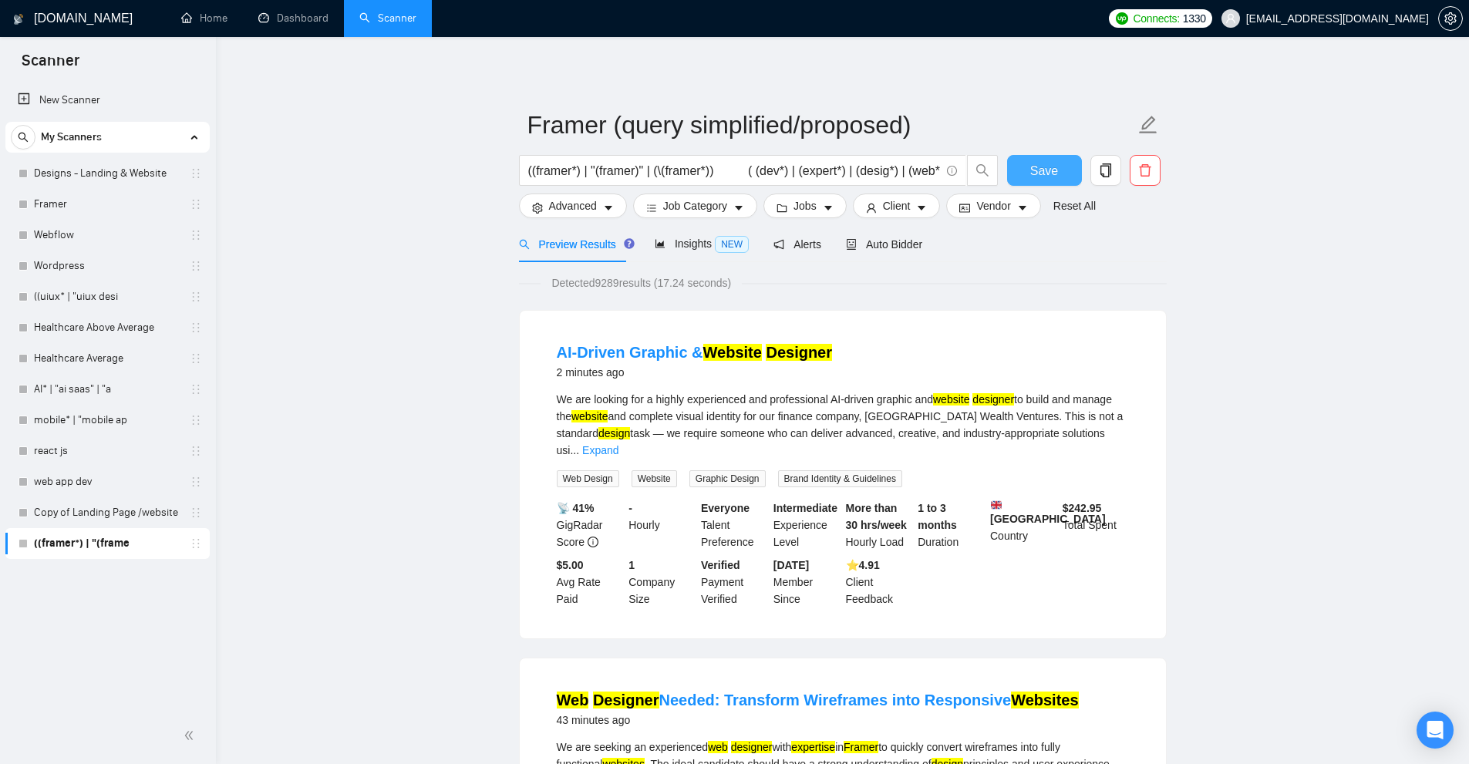
click at [1051, 155] on button "Save" at bounding box center [1044, 170] width 75 height 31
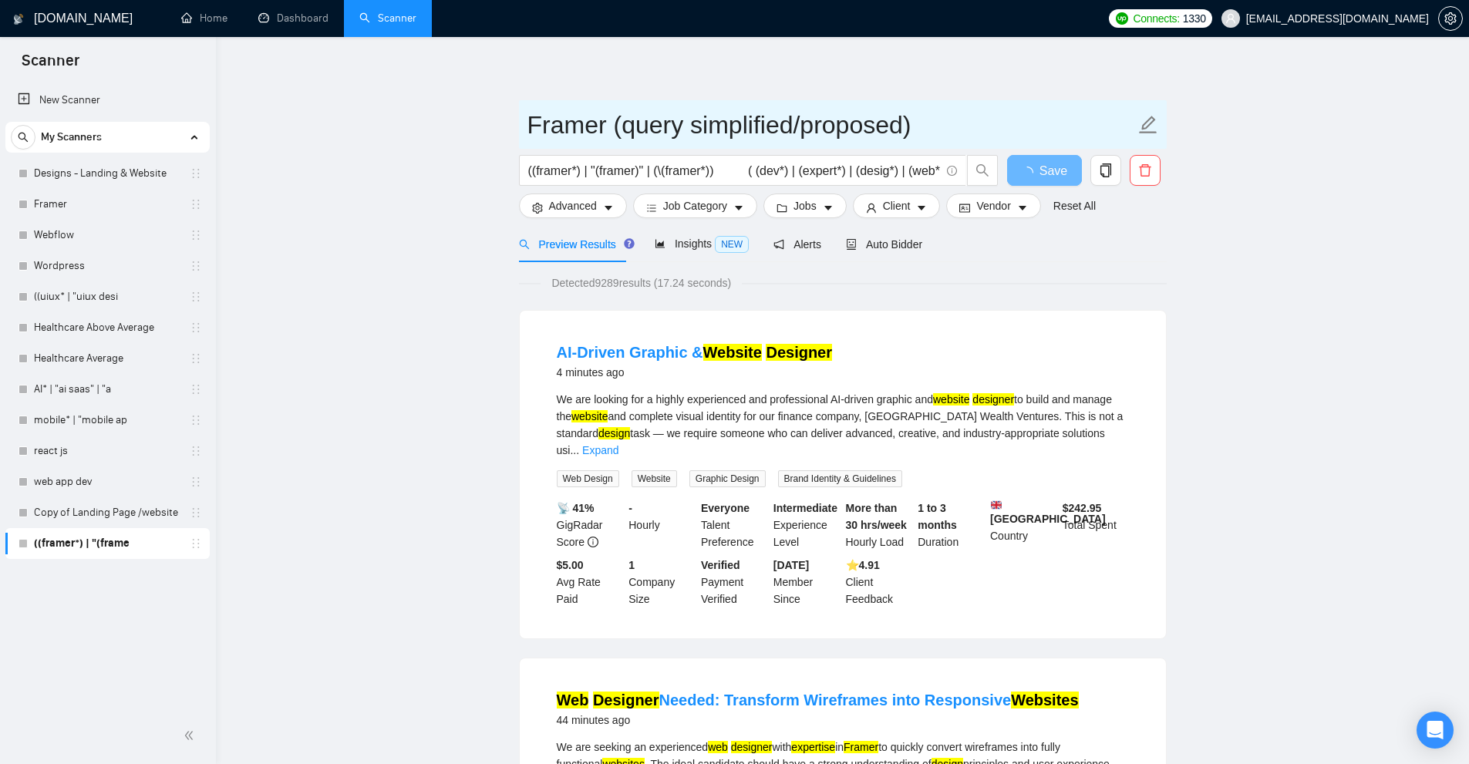
drag, startPoint x: 558, startPoint y: 115, endPoint x: 1024, endPoint y: 123, distance: 466.8
click at [1024, 123] on input "Framer (query simplified/proposed)" at bounding box center [832, 125] width 608 height 39
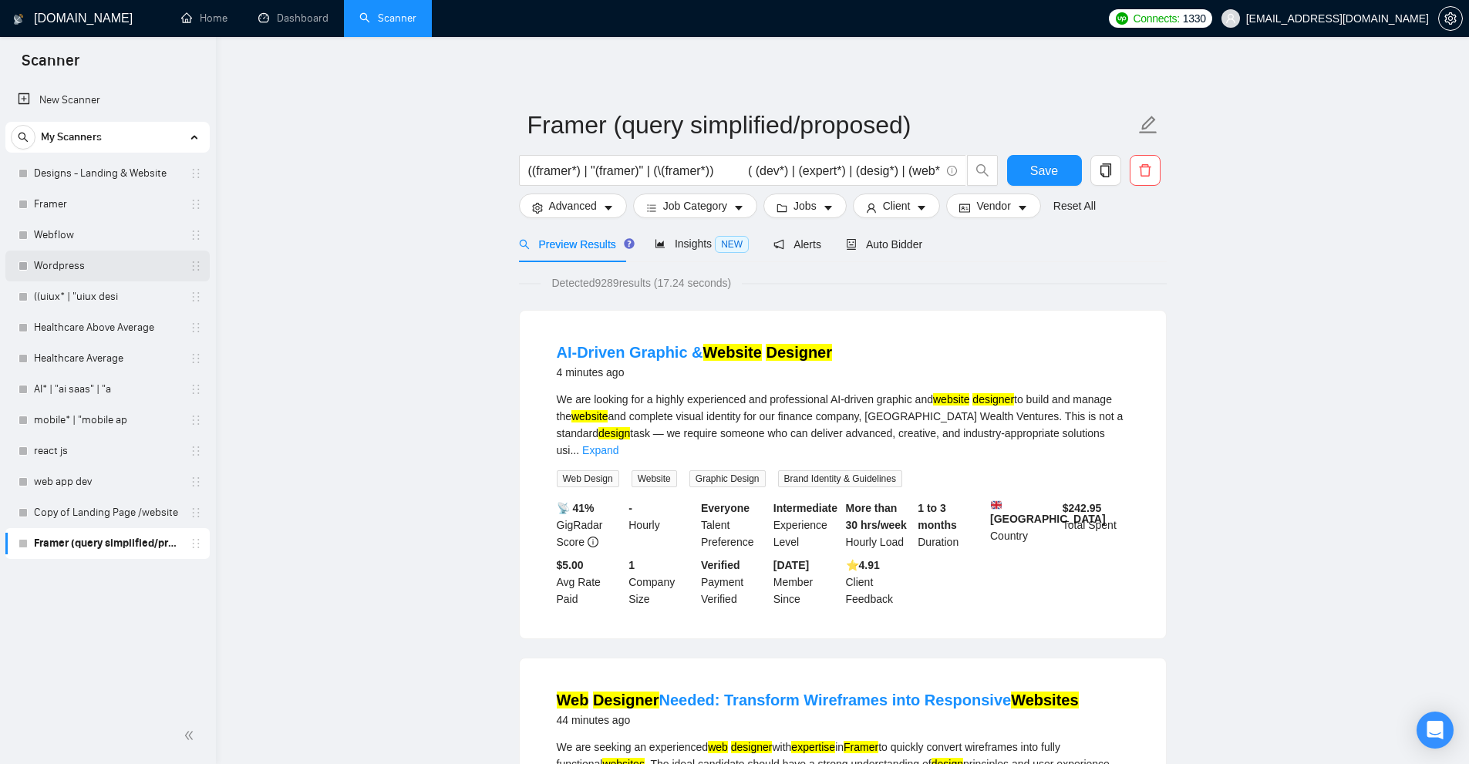
click at [79, 261] on link "Wordpress" at bounding box center [107, 266] width 147 height 31
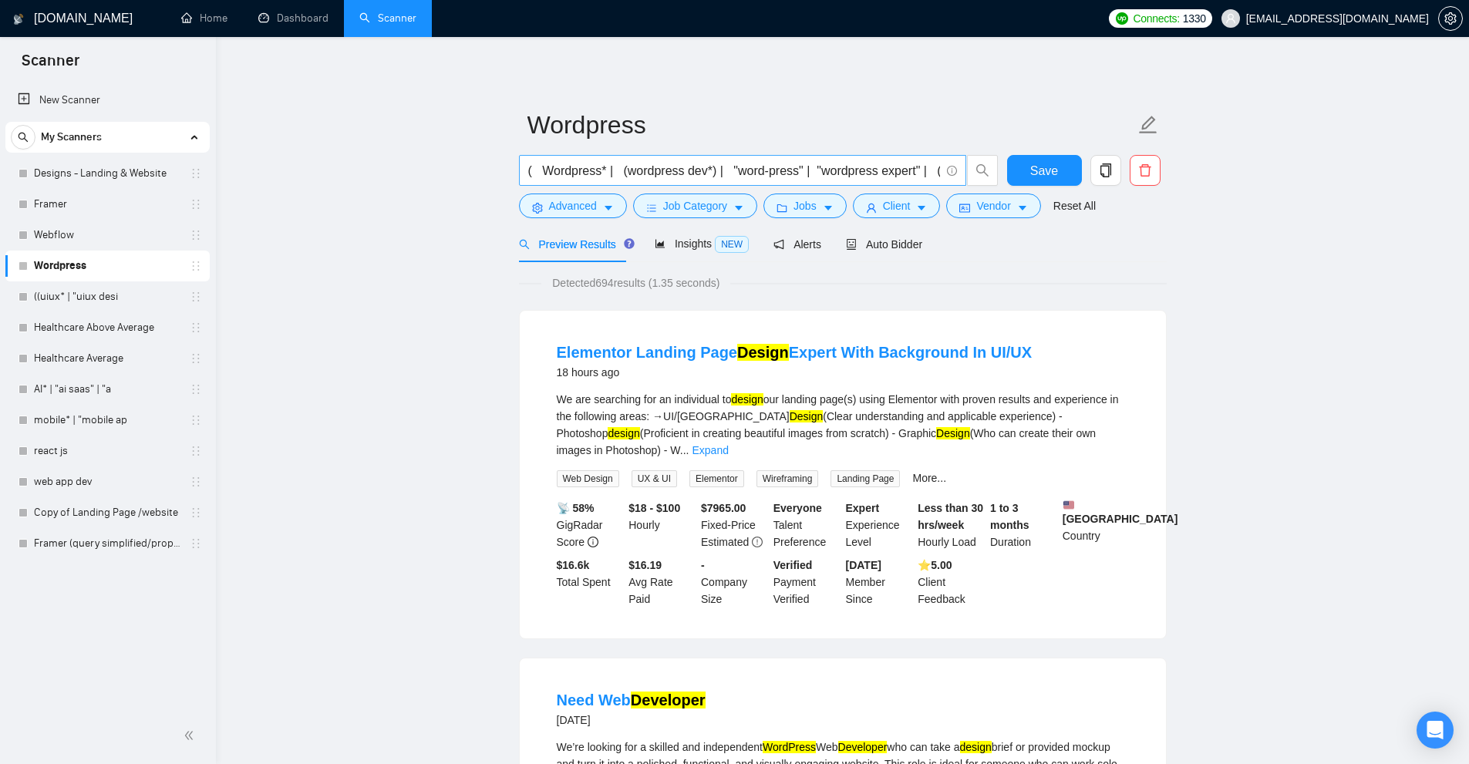
click at [572, 174] on input "( Wordpress* | (wordpress dev*) | "word-press" | "wordpress expert" | (wordpres…" at bounding box center [734, 170] width 412 height 19
click at [801, 178] on input "( Wordpress* | (wordpress dev*) | "word-press" | "wordpress expert" | (wordpres…" at bounding box center [734, 170] width 412 height 19
click at [125, 541] on link "Framer (query simplified/proposed)" at bounding box center [107, 543] width 147 height 31
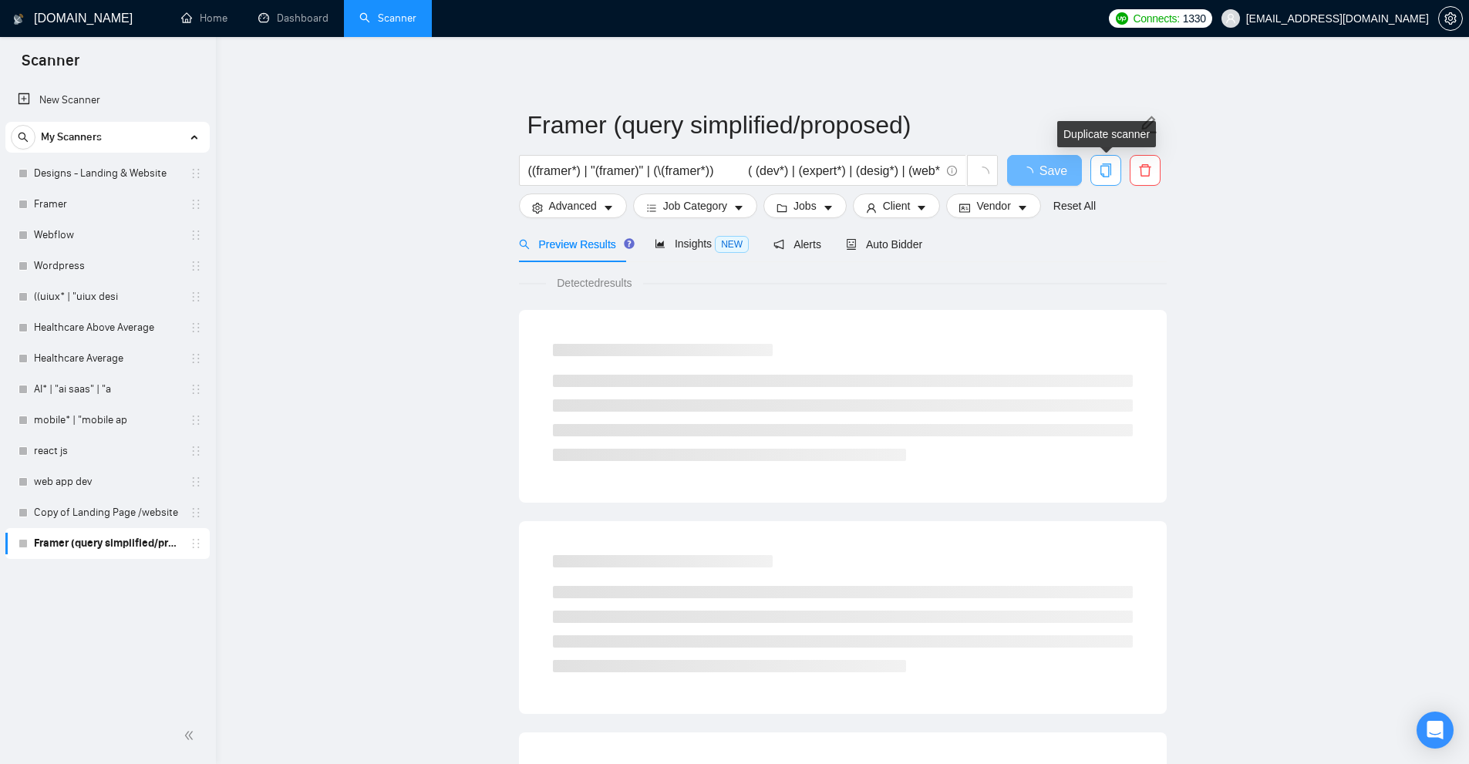
click at [1102, 174] on icon "copy" at bounding box center [1105, 171] width 11 height 14
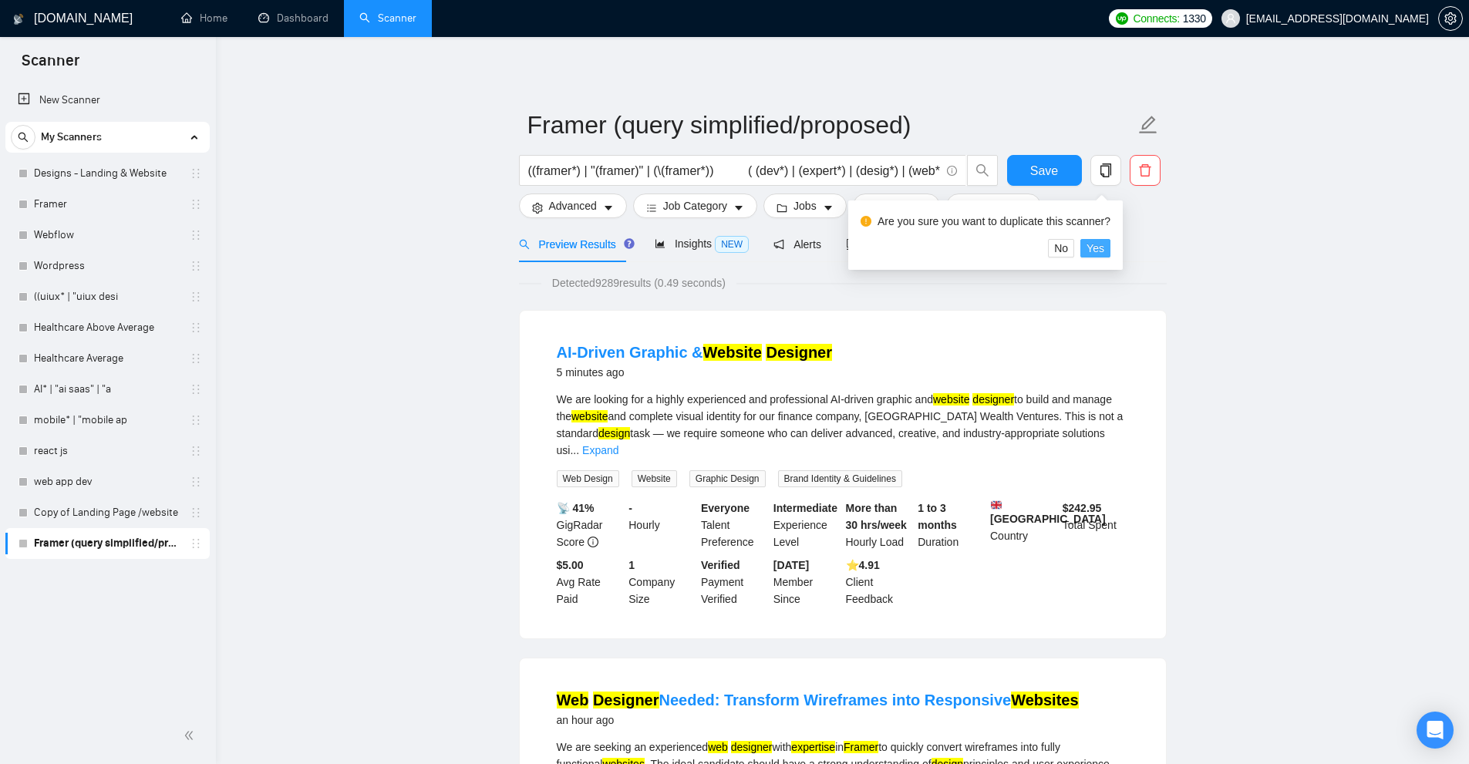
click at [1093, 249] on span "Yes" at bounding box center [1096, 248] width 18 height 17
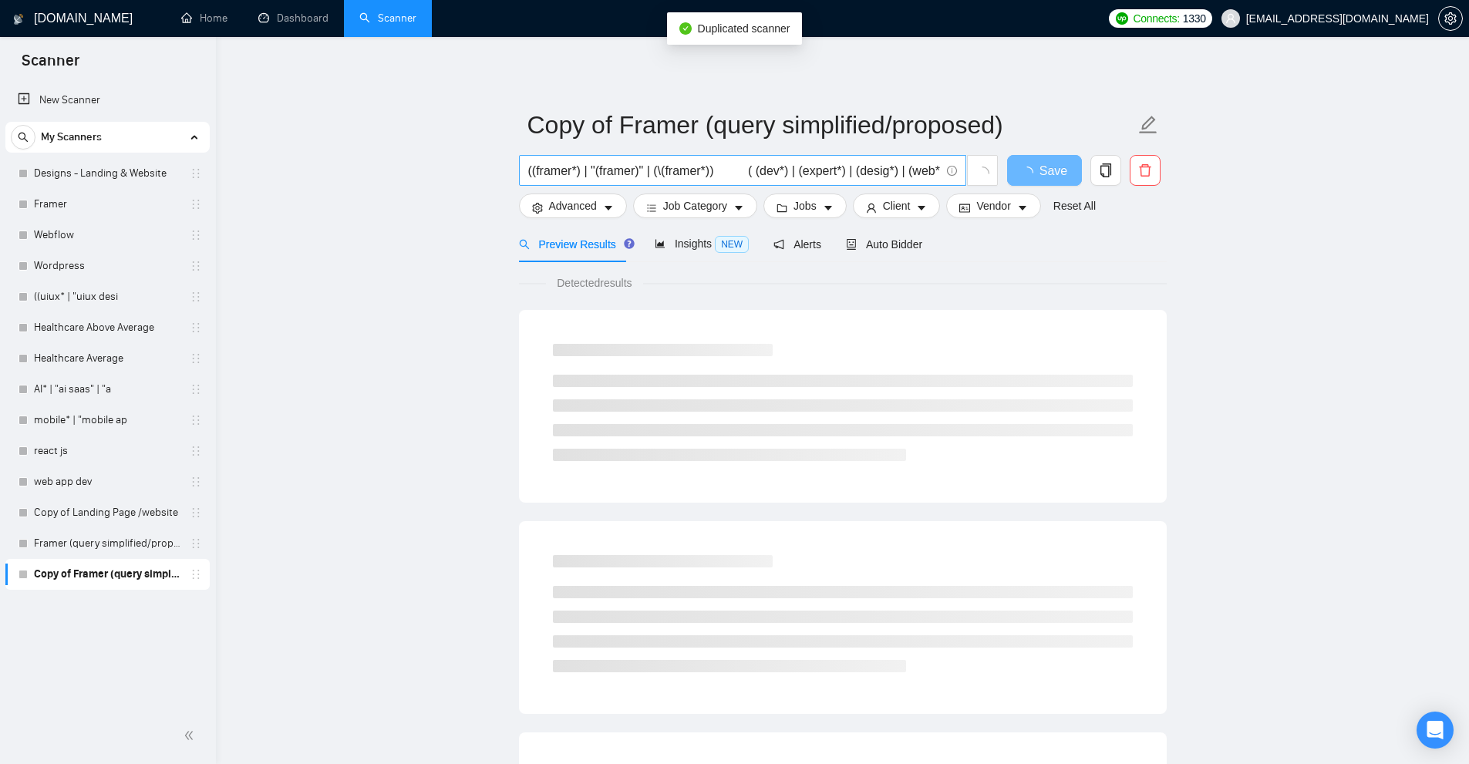
click at [676, 170] on input "((framer*) | "(framer)" | (\(framer*)) ( (dev*) | (expert*) | (desig*) | (web*)…" at bounding box center [734, 170] width 412 height 19
paste input "Wordpress*) | "(WordPress)" | (\(wordpress*) | (\(WP*) | (WP*) | "Word Press" |…"
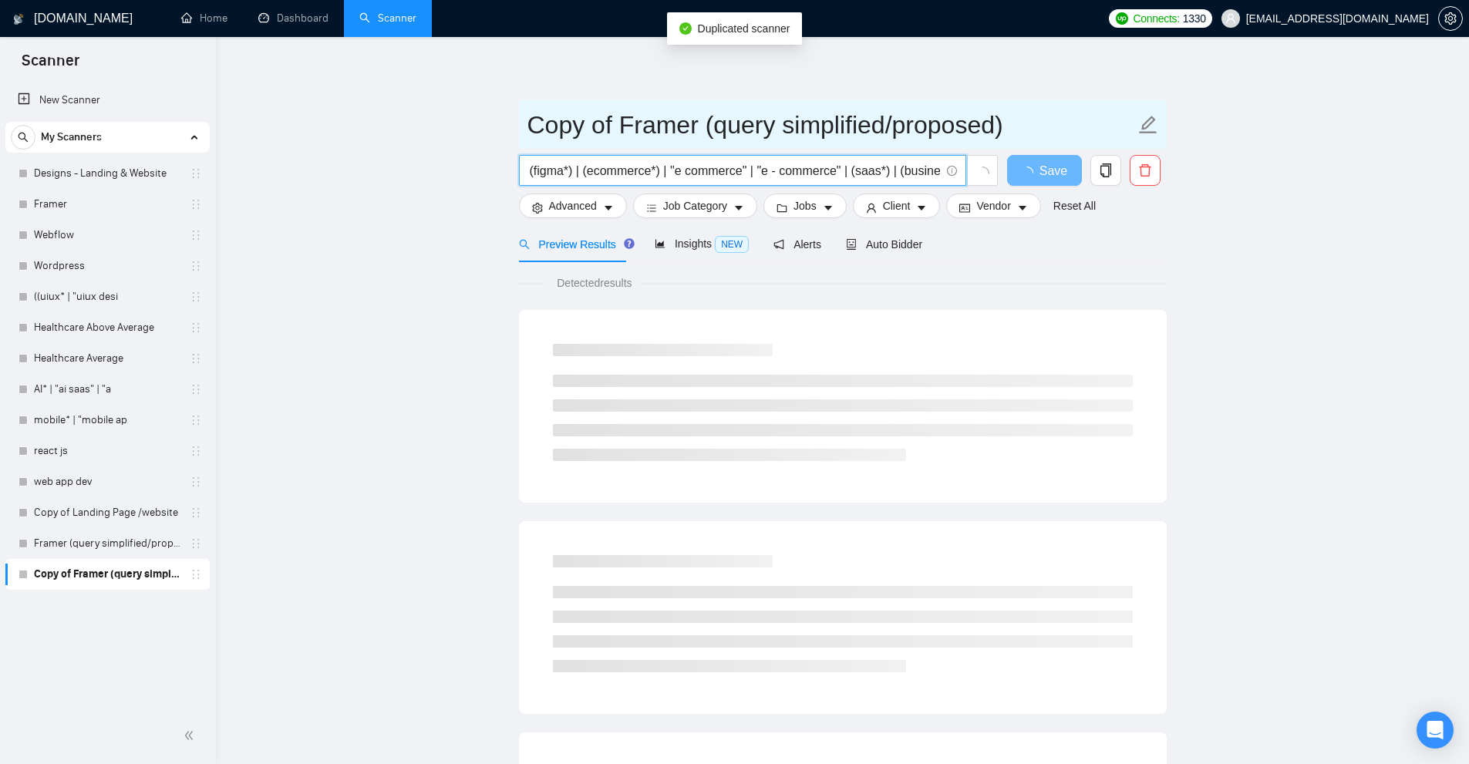
type input "((Wordpress*) | "(WordPress)" | (\(wordpress*) | (\(WP*) | (WP*) | "Word Press"…"
click at [664, 127] on input "Copy of Framer (query simplified/proposed)" at bounding box center [832, 125] width 608 height 39
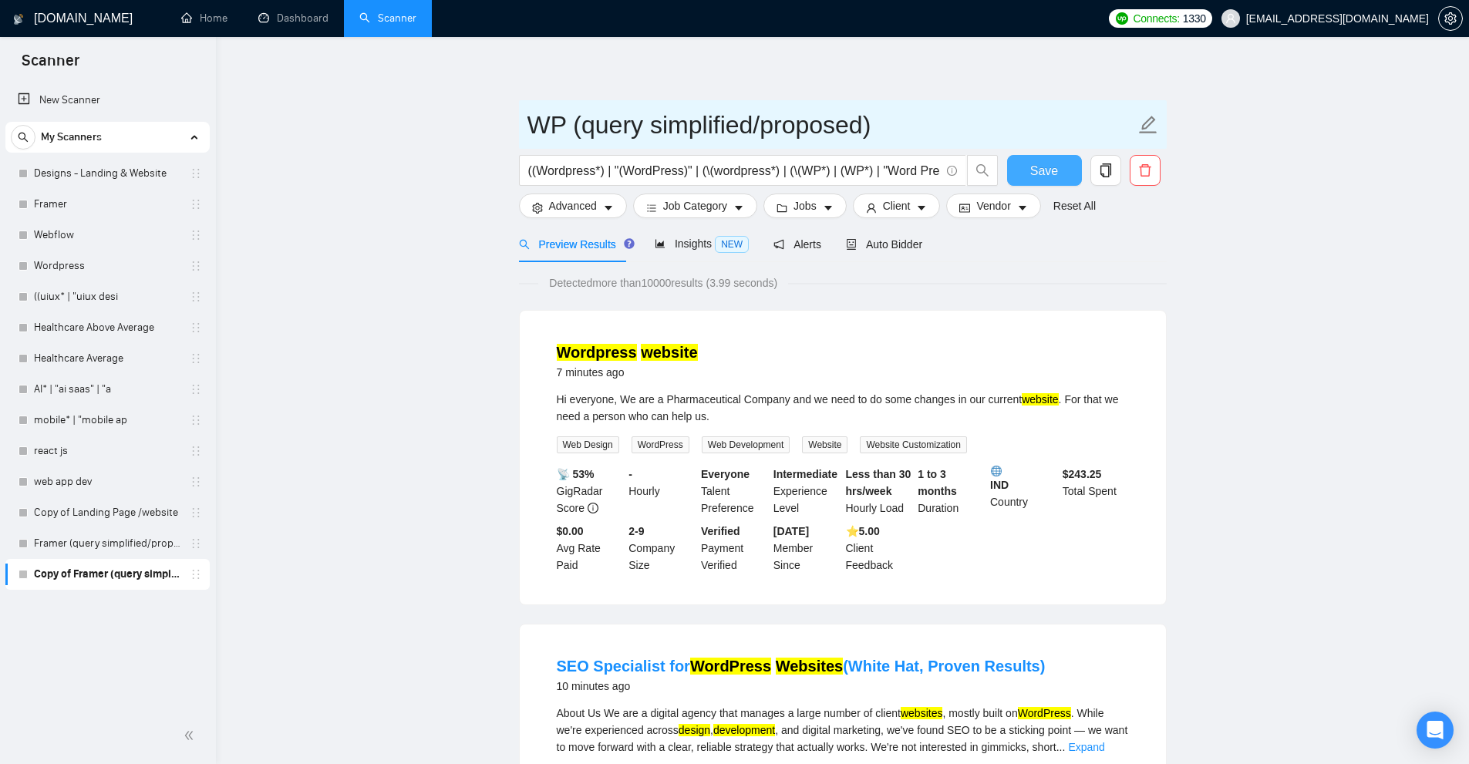
type input "WP (query simplified/proposed)"
click at [1041, 170] on span "Save" at bounding box center [1045, 170] width 28 height 19
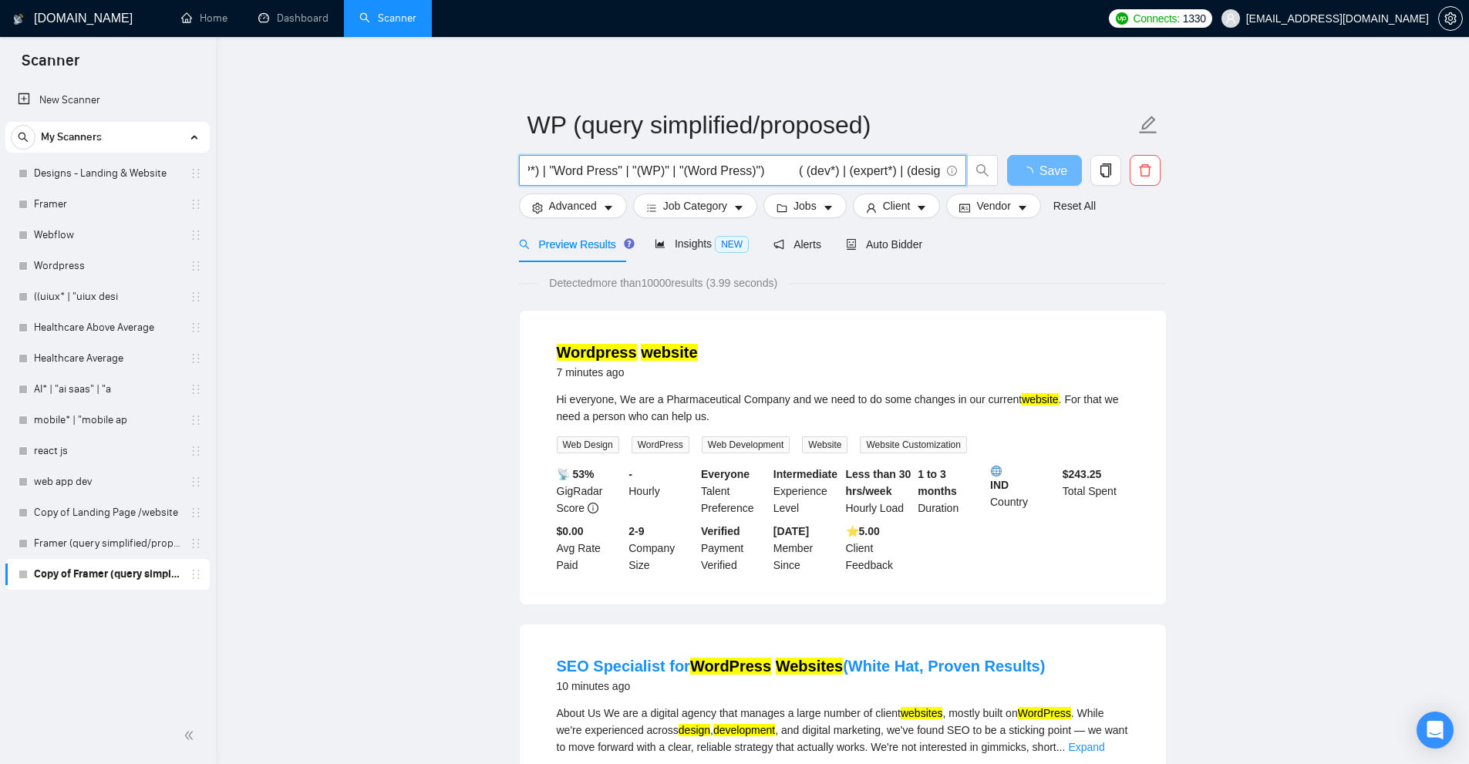
scroll to position [0, 498]
drag, startPoint x: 534, startPoint y: 174, endPoint x: 582, endPoint y: 184, distance: 48.7
click at [559, 184] on span "((Wordpress*) | "(WordPress)" | (\(wordpress*) | (\(WP*) | (WP*) | "Word Press"…" at bounding box center [742, 170] width 447 height 31
drag, startPoint x: 616, startPoint y: 173, endPoint x: 1710, endPoint y: 143, distance: 1095.0
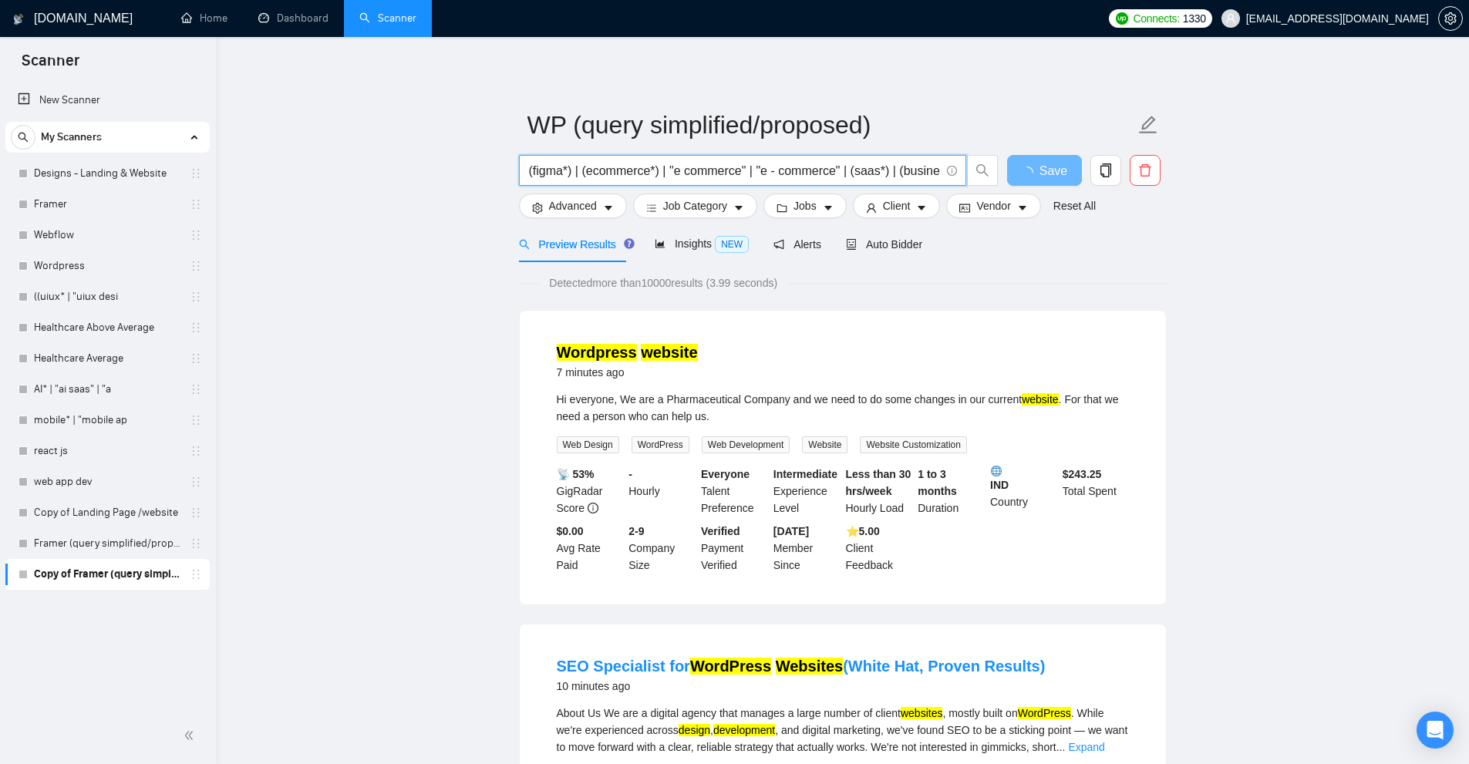
click at [1469, 143] on html "Scanner New Scanner My Scanners Designs - Landing & Website Framer Webflow Word…" at bounding box center [734, 382] width 1469 height 764
drag, startPoint x: 1152, startPoint y: 158, endPoint x: 1404, endPoint y: 214, distance: 258.3
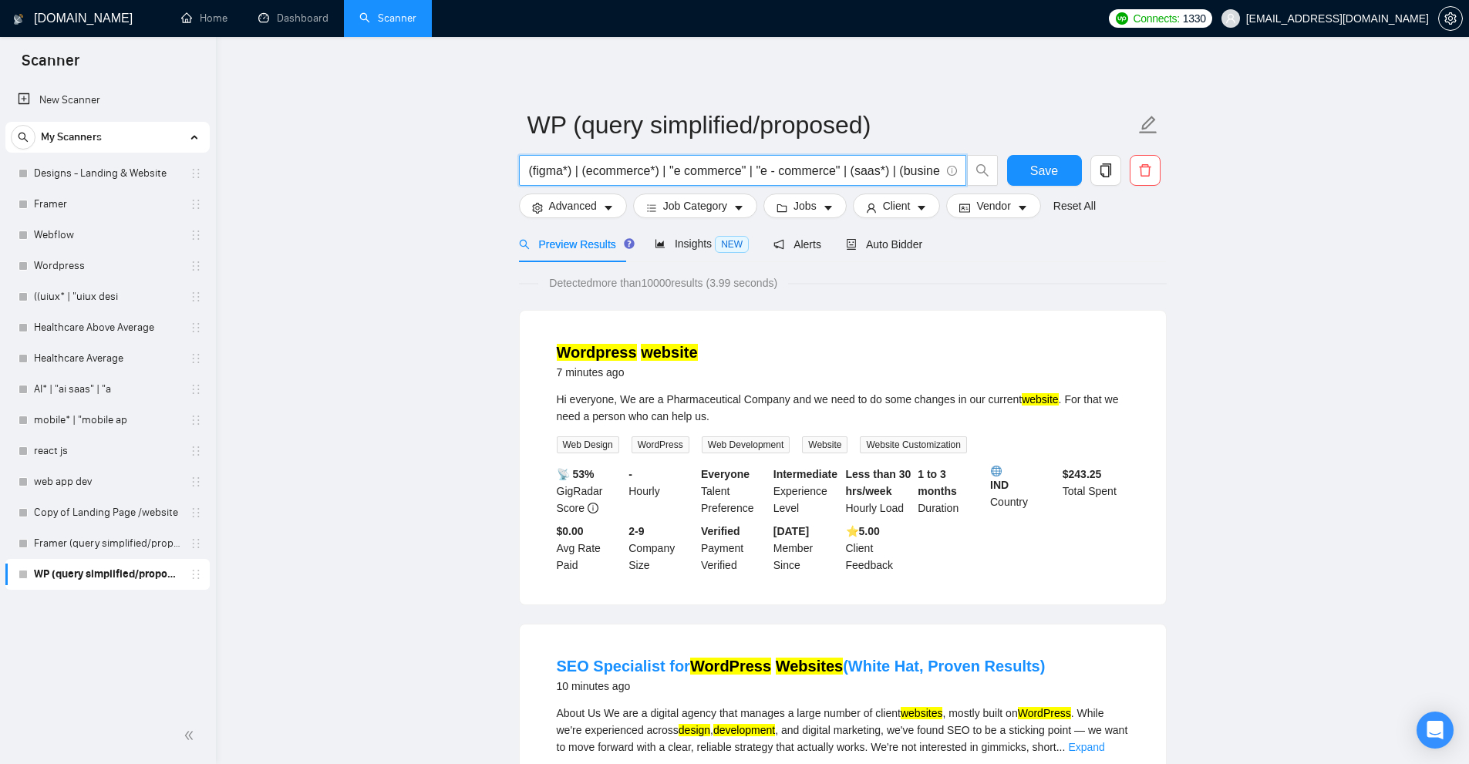
scroll to position [0, 0]
click at [121, 187] on link "Designs - Landing & Website" at bounding box center [107, 173] width 147 height 31
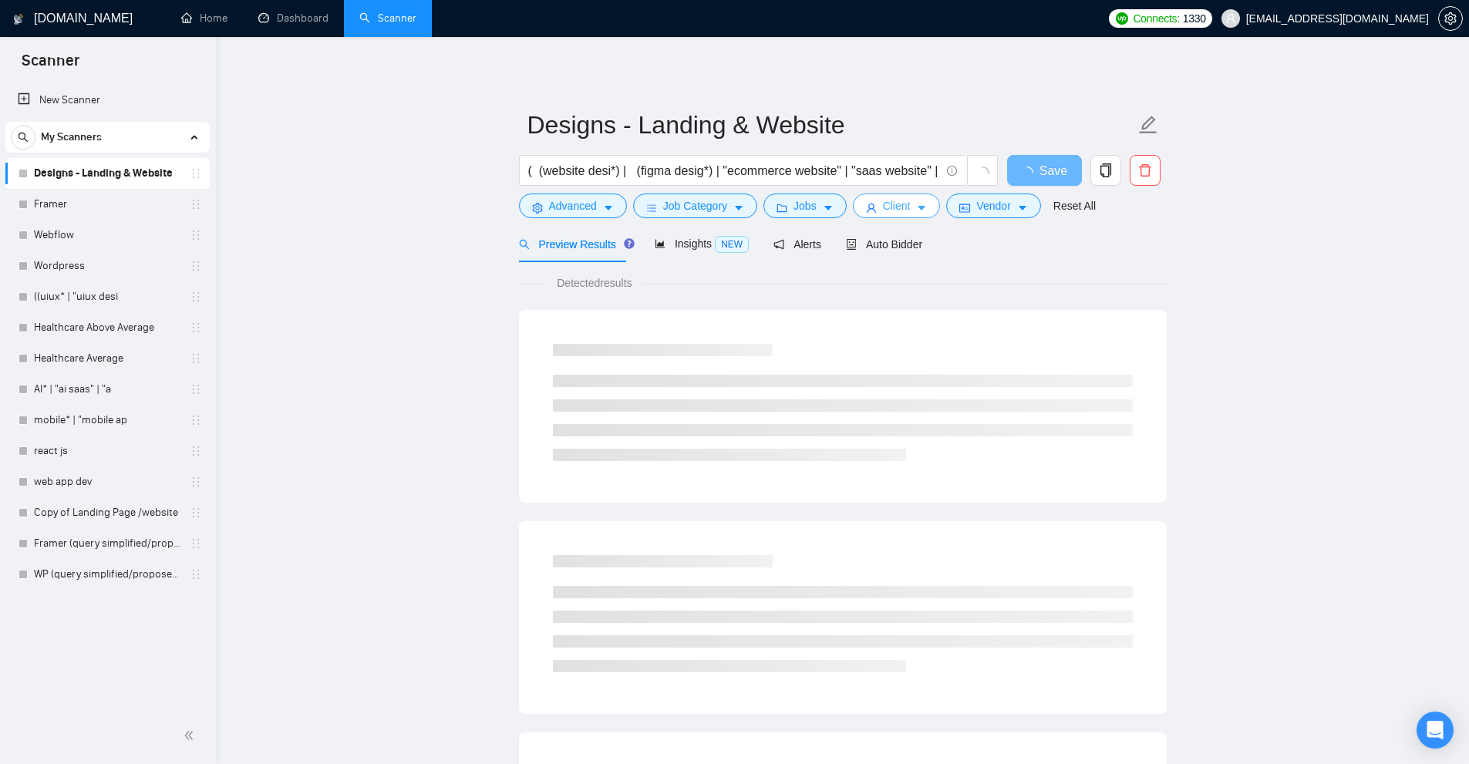
click at [896, 201] on span "Client" at bounding box center [897, 205] width 28 height 17
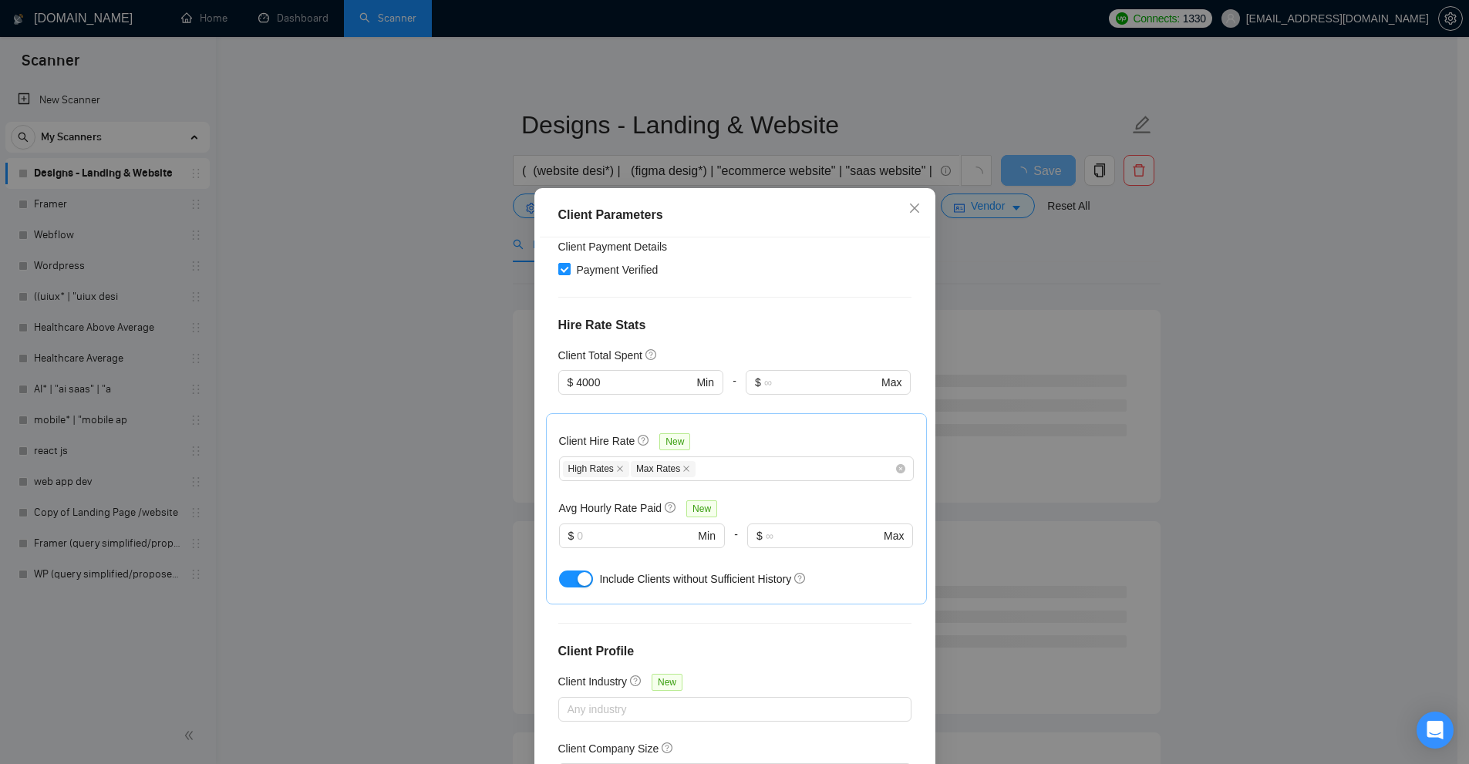
scroll to position [424, 0]
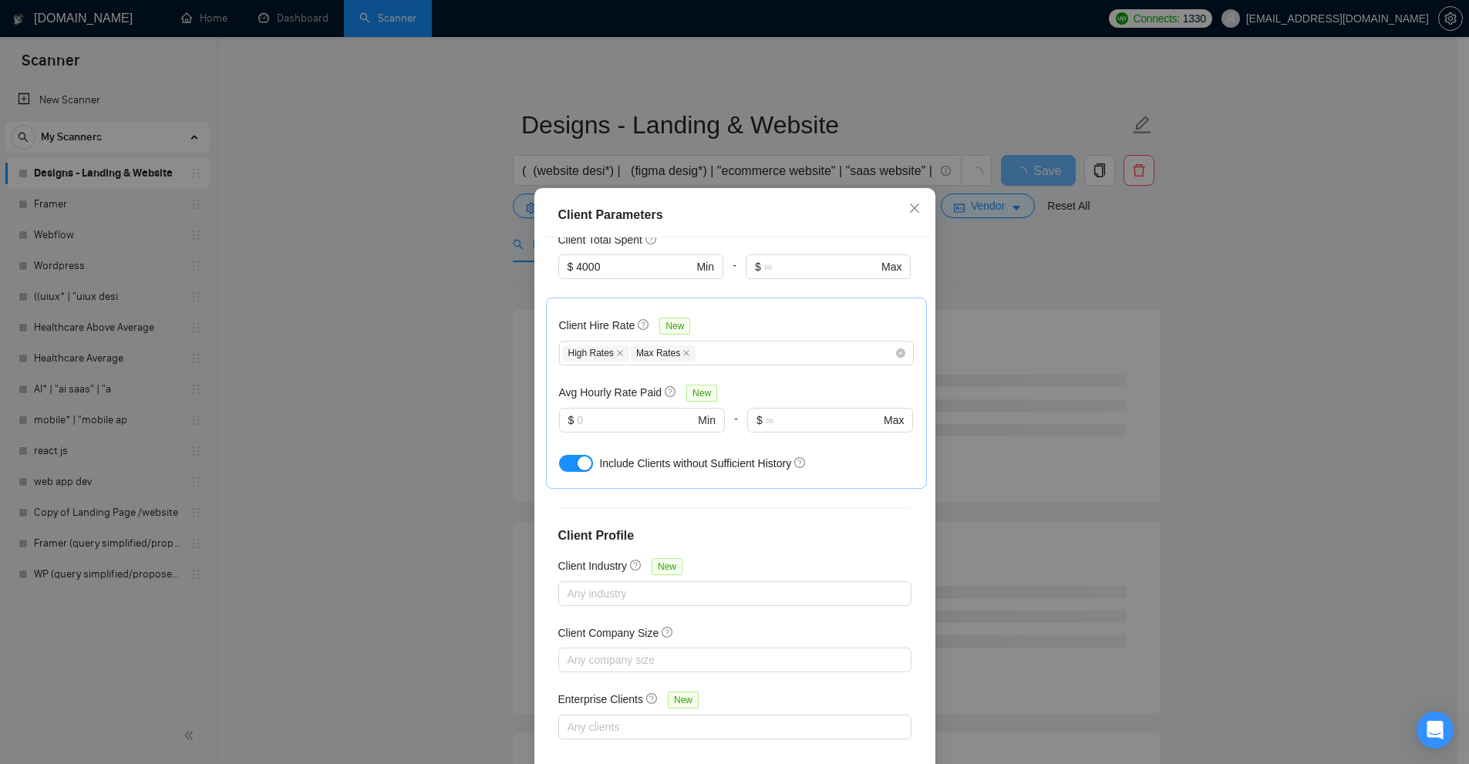
click at [1131, 300] on div "Client Parameters Client Location Include Client Countries Select Exclude Clien…" at bounding box center [734, 382] width 1469 height 764
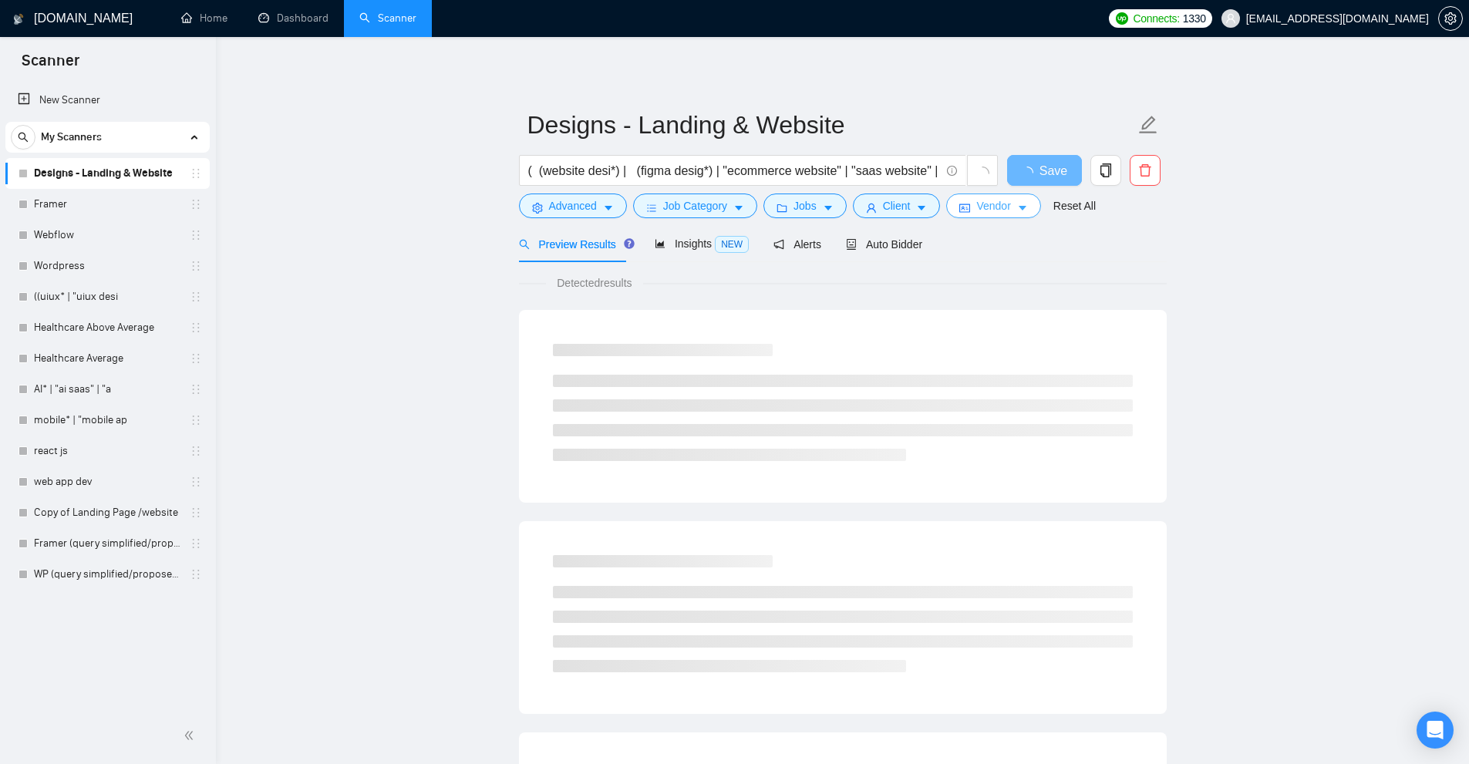
click at [991, 194] on button "Vendor" at bounding box center [993, 206] width 94 height 25
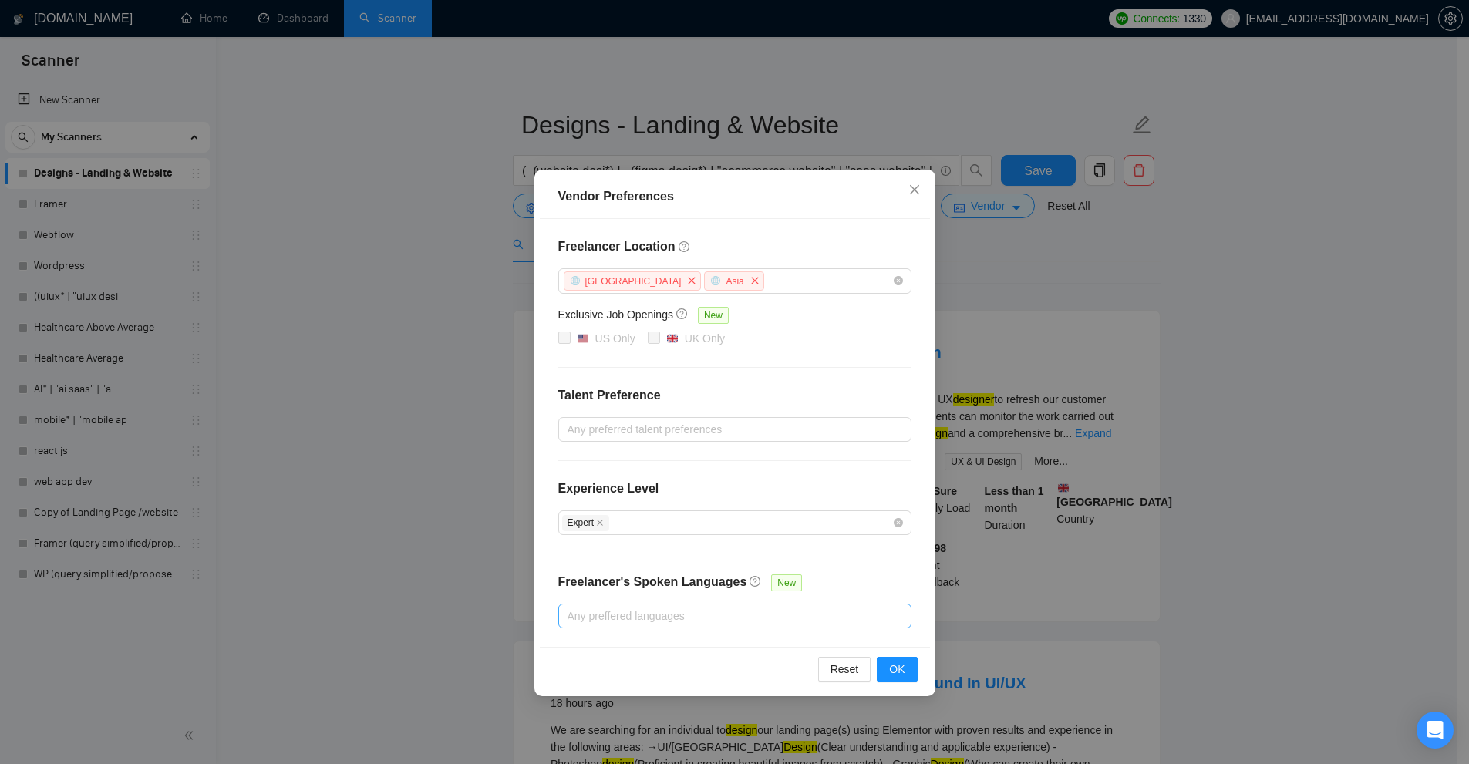
click at [657, 616] on div at bounding box center [727, 616] width 330 height 19
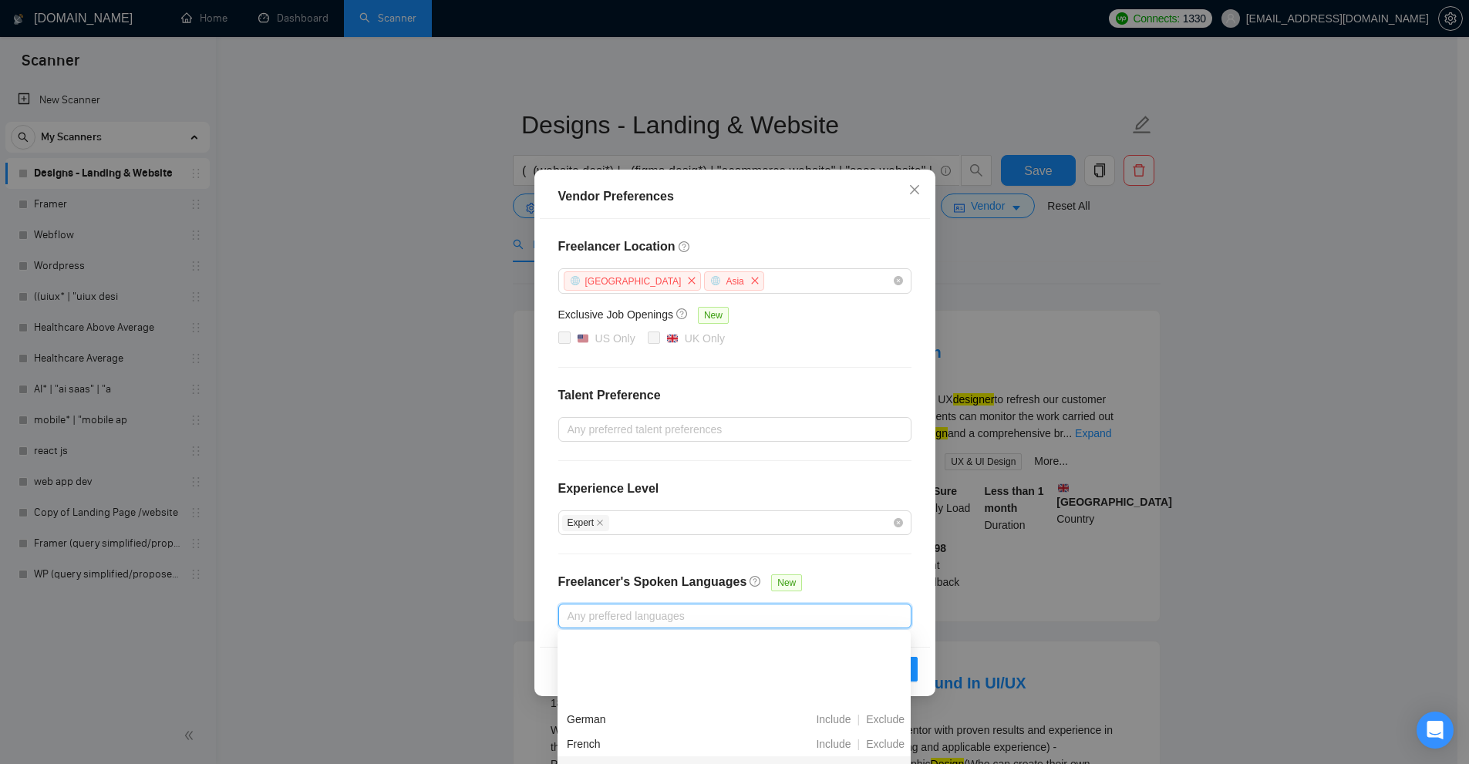
scroll to position [154, 0]
click at [696, 504] on div "Experience Level" at bounding box center [734, 495] width 353 height 31
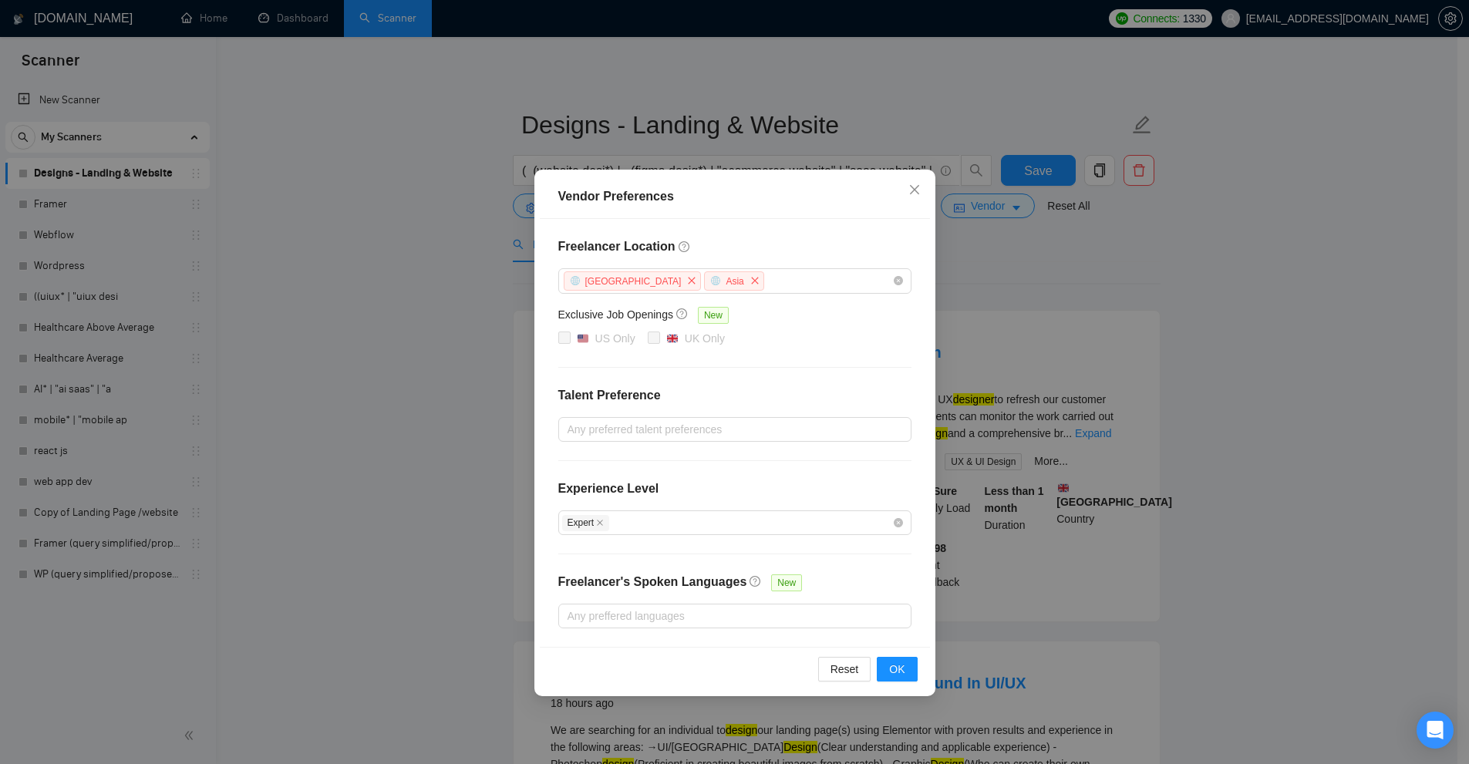
drag, startPoint x: 672, startPoint y: 518, endPoint x: 649, endPoint y: 535, distance: 29.2
click at [670, 518] on div "Expert" at bounding box center [727, 523] width 330 height 19
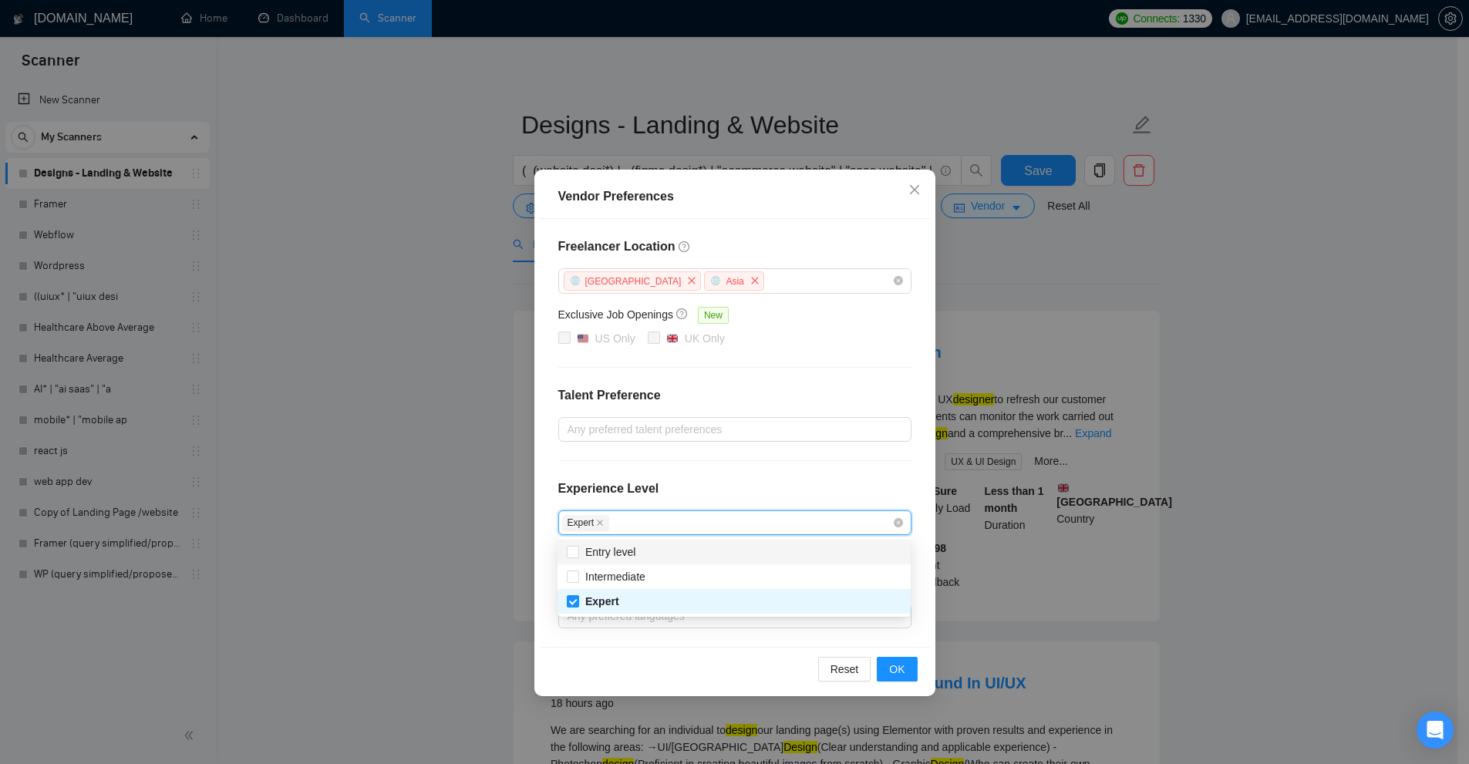
click at [1048, 345] on div "Vendor Preferences Freelancer Location Africa Asia Exclusive Job Openings New U…" at bounding box center [734, 382] width 1469 height 764
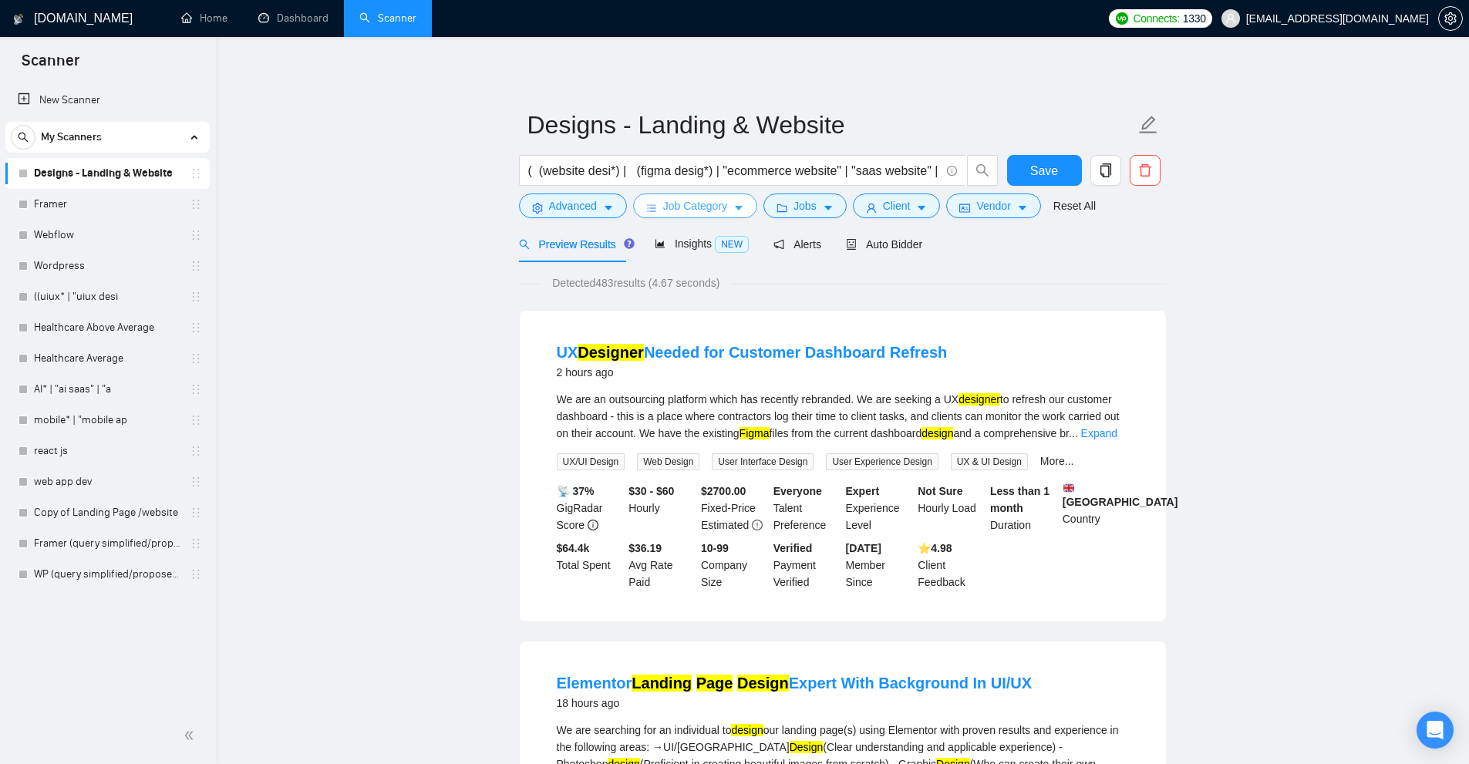
click at [719, 212] on span "Job Category" at bounding box center [695, 205] width 64 height 17
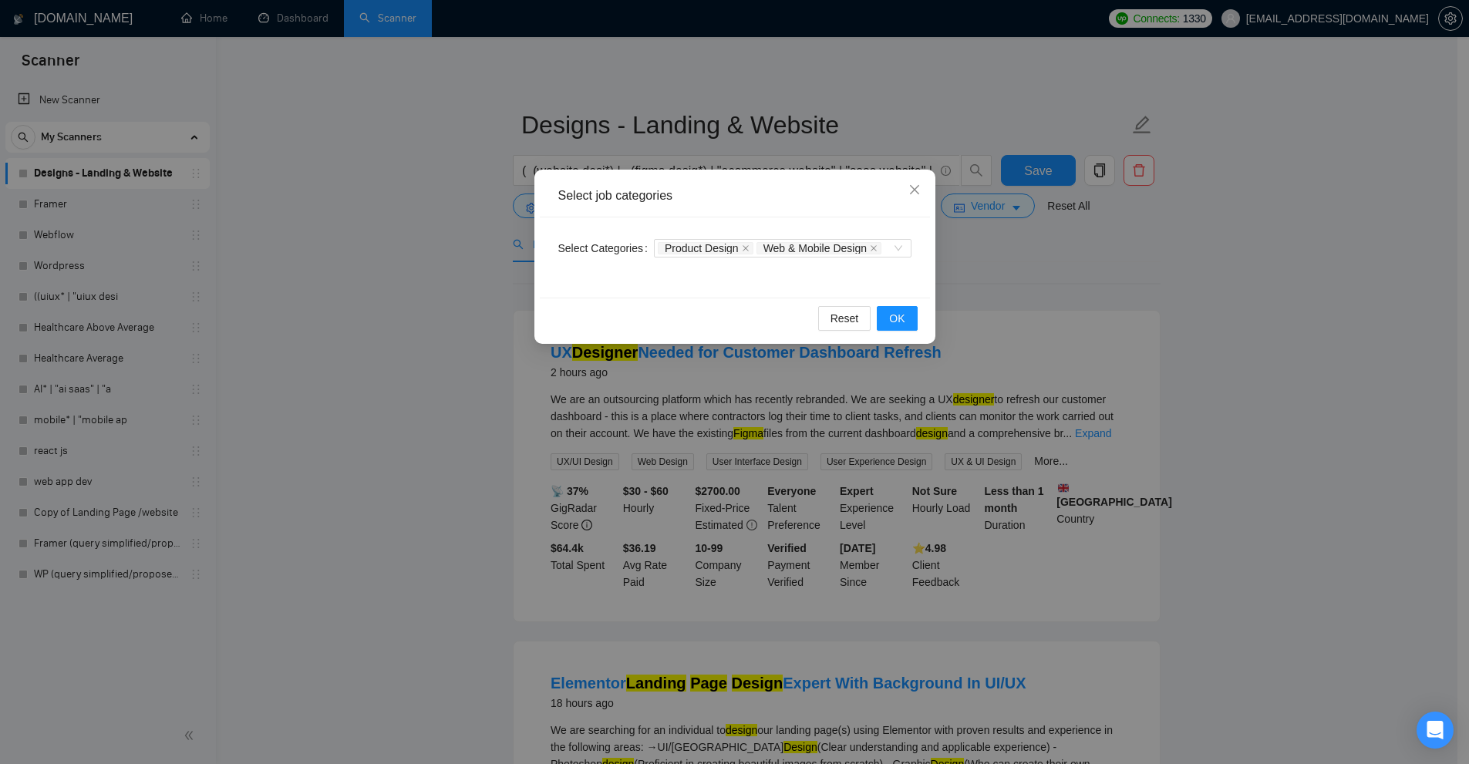
click at [1214, 324] on div "Select job categories Select Categories Product Design Web & Mobile Design Rese…" at bounding box center [734, 382] width 1469 height 764
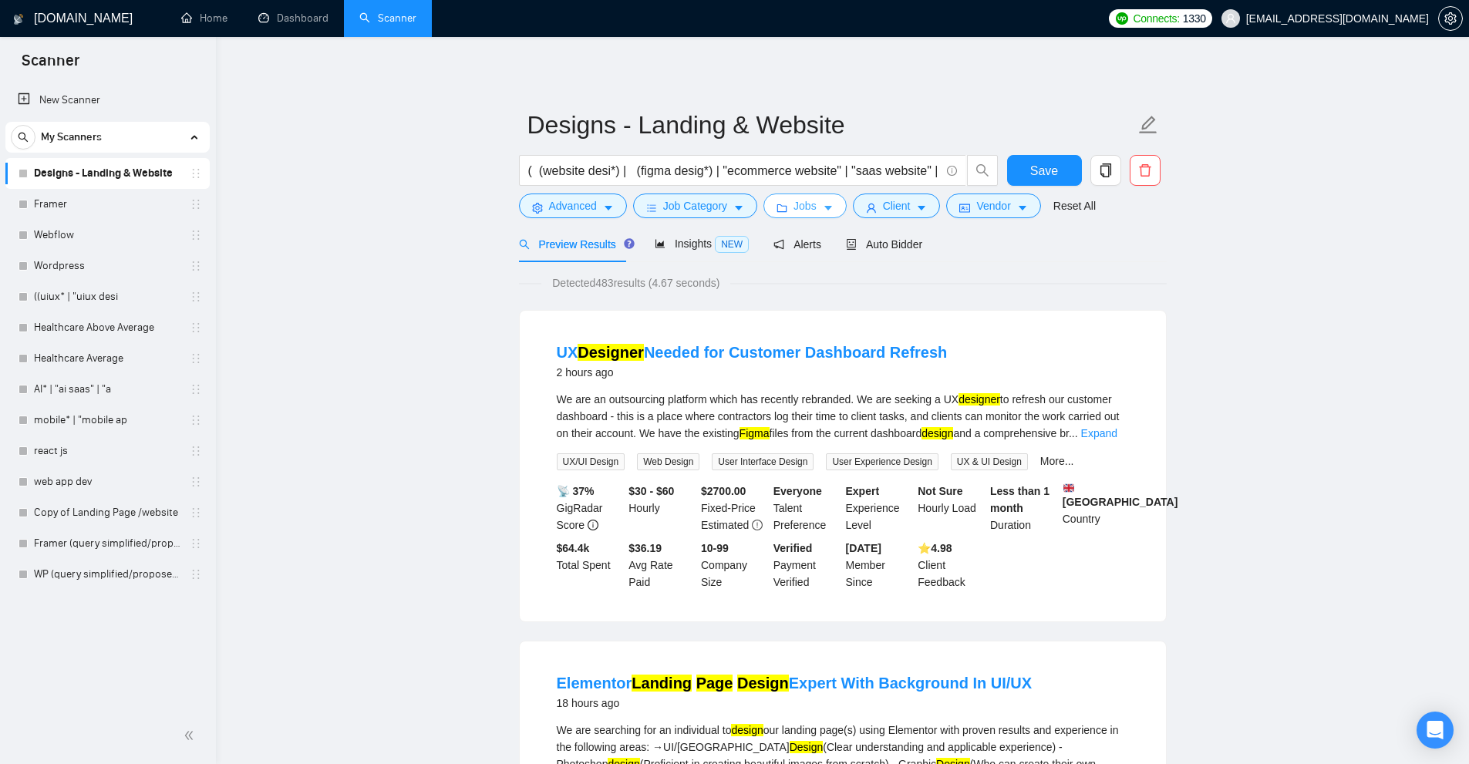
click at [771, 195] on button "Jobs" at bounding box center [805, 206] width 83 height 25
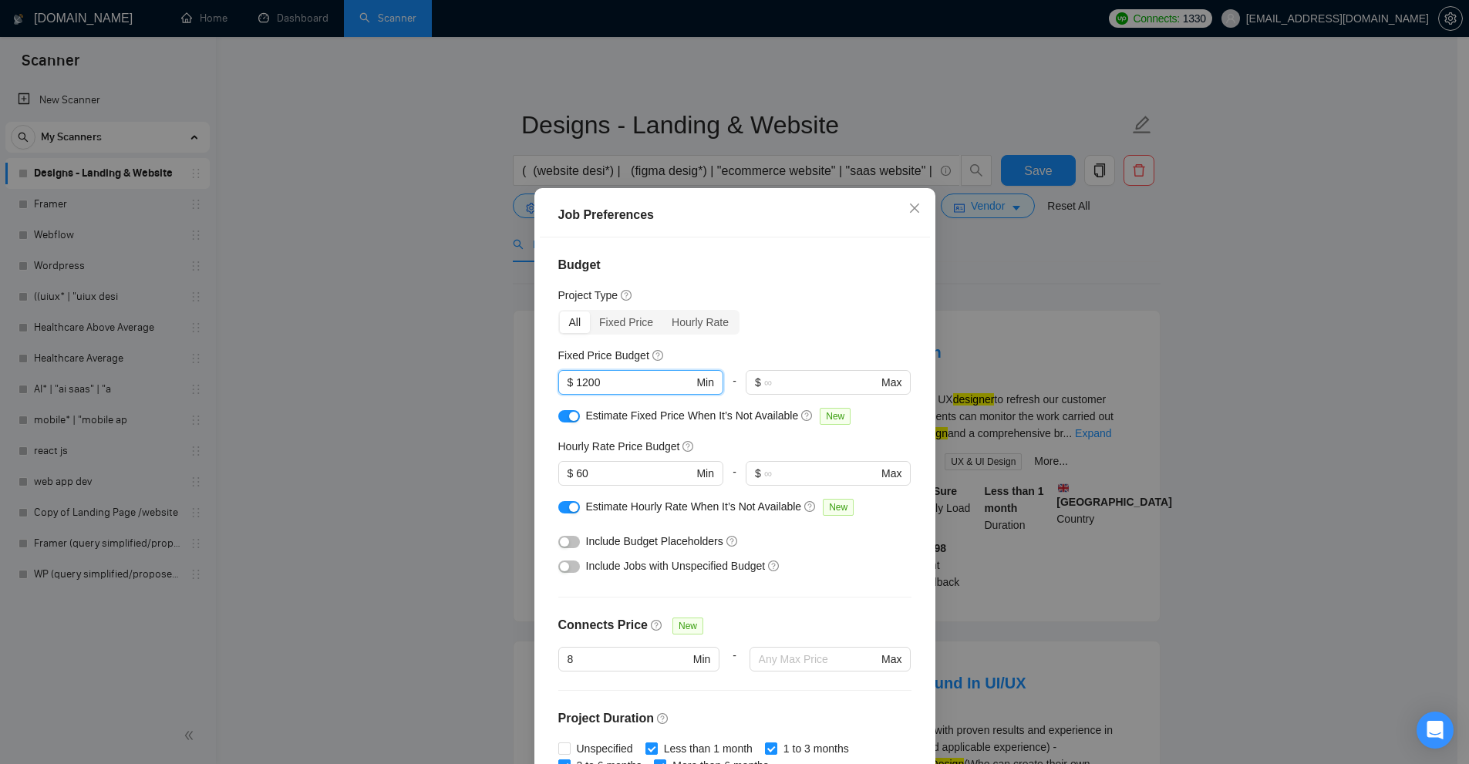
drag, startPoint x: 606, startPoint y: 383, endPoint x: 436, endPoint y: 416, distance: 172.9
click at [407, 384] on div "Job Preferences Budget Project Type All Fixed Price Hourly Rate Fixed Price Bud…" at bounding box center [734, 382] width 1469 height 764
drag, startPoint x: 559, startPoint y: 356, endPoint x: 640, endPoint y: 358, distance: 81.0
click at [640, 358] on div "Budget Project Type All Fixed Price Hourly Rate Fixed Price Budget $ 1200 Min -…" at bounding box center [735, 505] width 390 height 535
click at [630, 358] on h5 "Fixed Price Budget" at bounding box center [603, 355] width 91 height 17
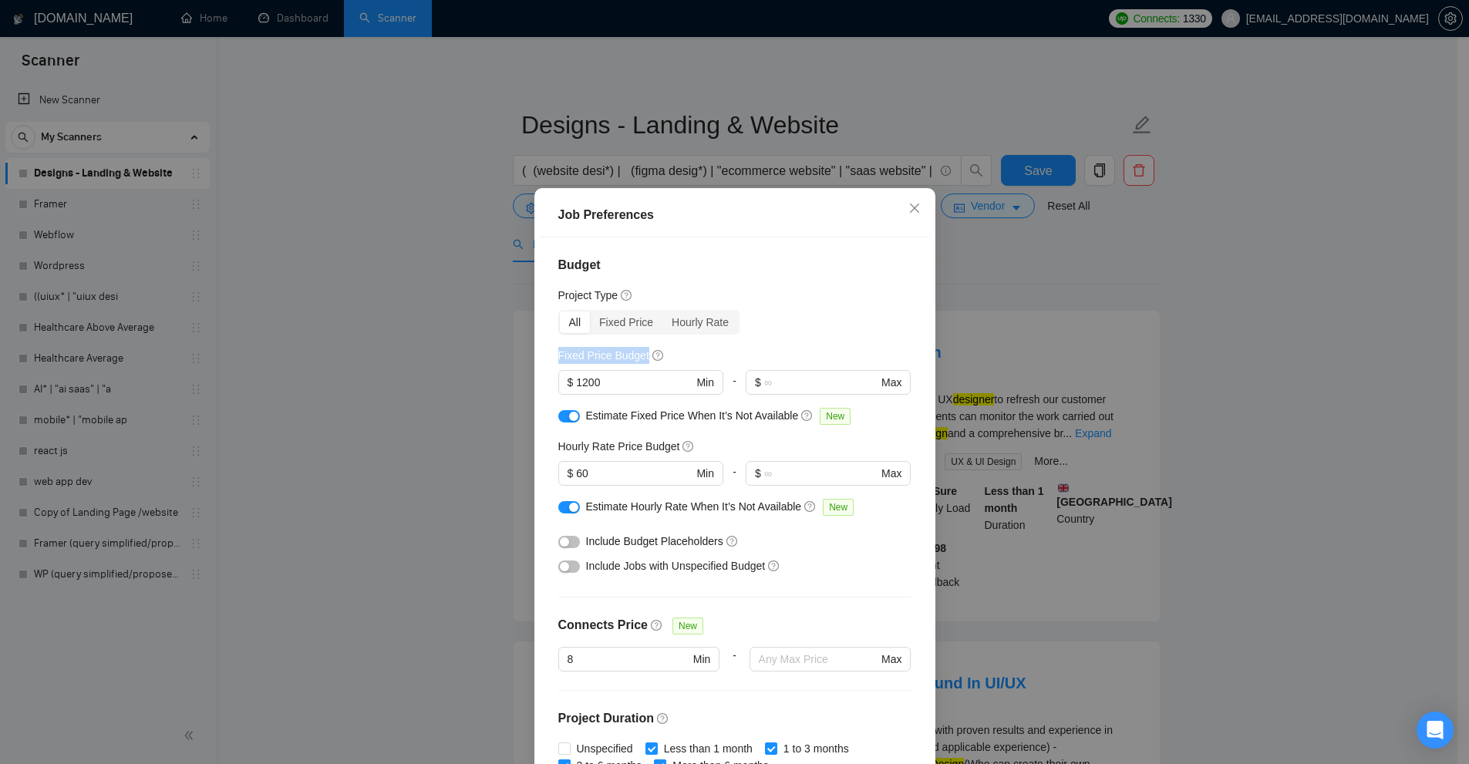
drag, startPoint x: 630, startPoint y: 358, endPoint x: 545, endPoint y: 354, distance: 84.9
click at [545, 354] on div "Budget Project Type All Fixed Price Hourly Rate Fixed Price Budget $ 1200 Min -…" at bounding box center [735, 505] width 390 height 535
click at [1155, 243] on div "Job Preferences Budget Project Type All Fixed Price Hourly Rate Fixed Price Bud…" at bounding box center [734, 382] width 1469 height 764
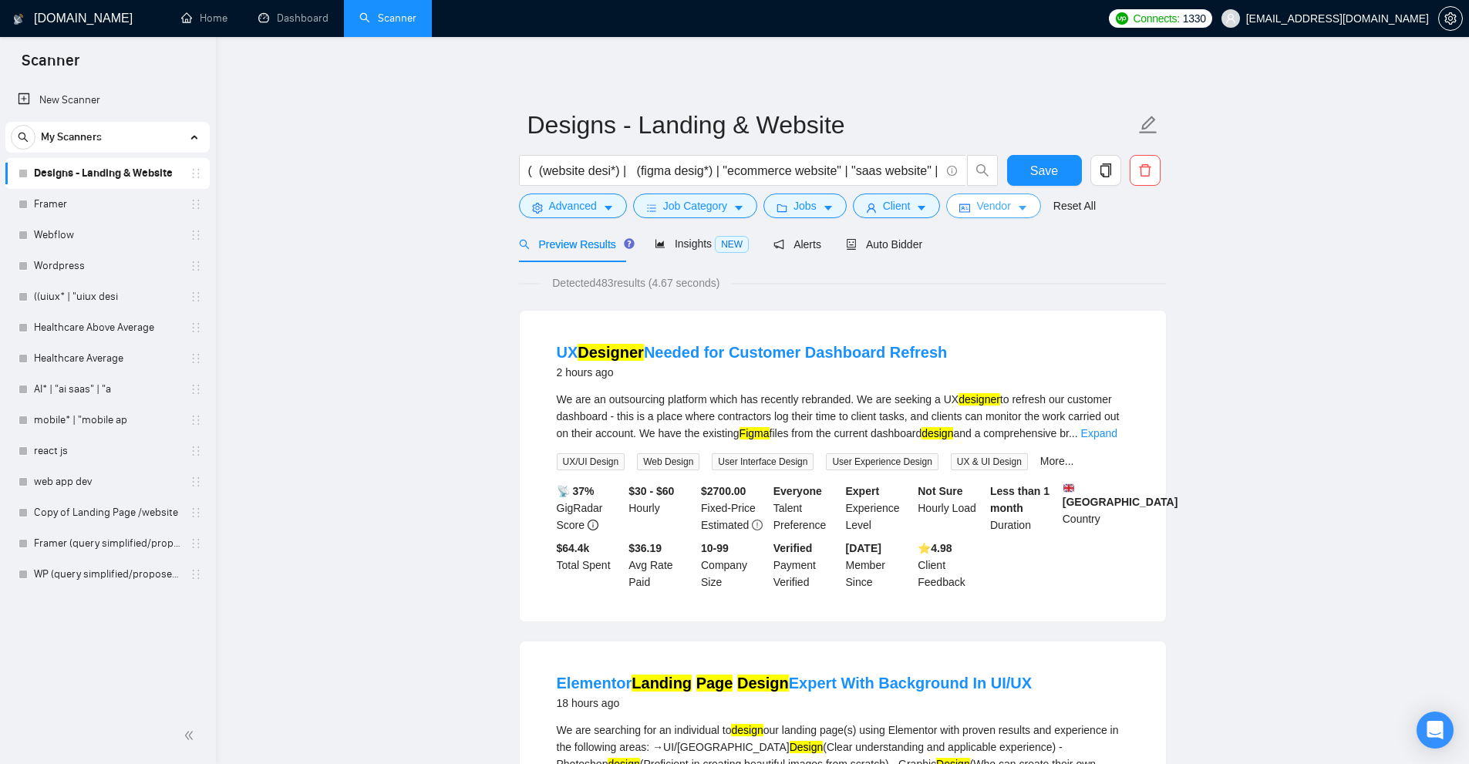
click at [977, 208] on span "Vendor" at bounding box center [994, 205] width 34 height 17
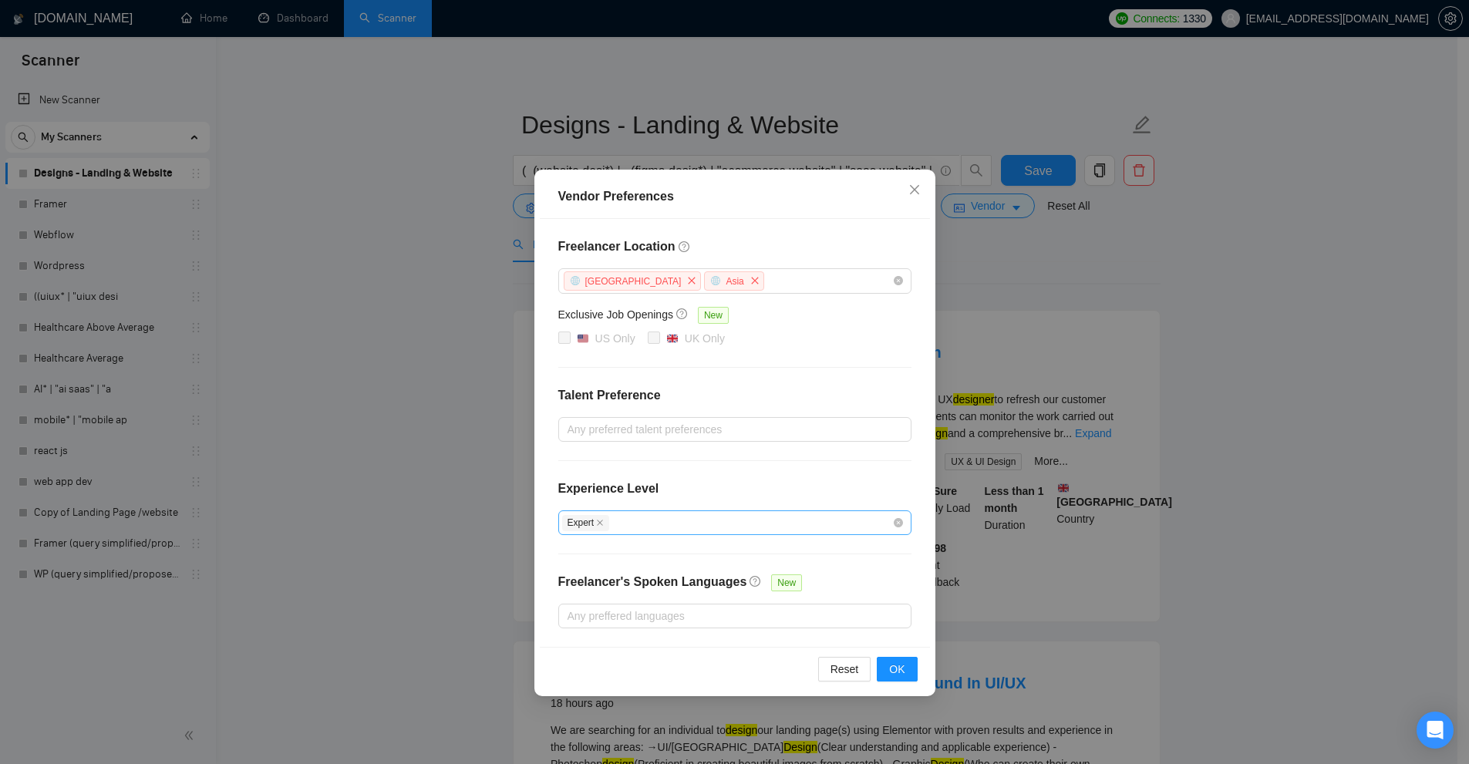
click at [663, 521] on div "Expert" at bounding box center [727, 523] width 330 height 19
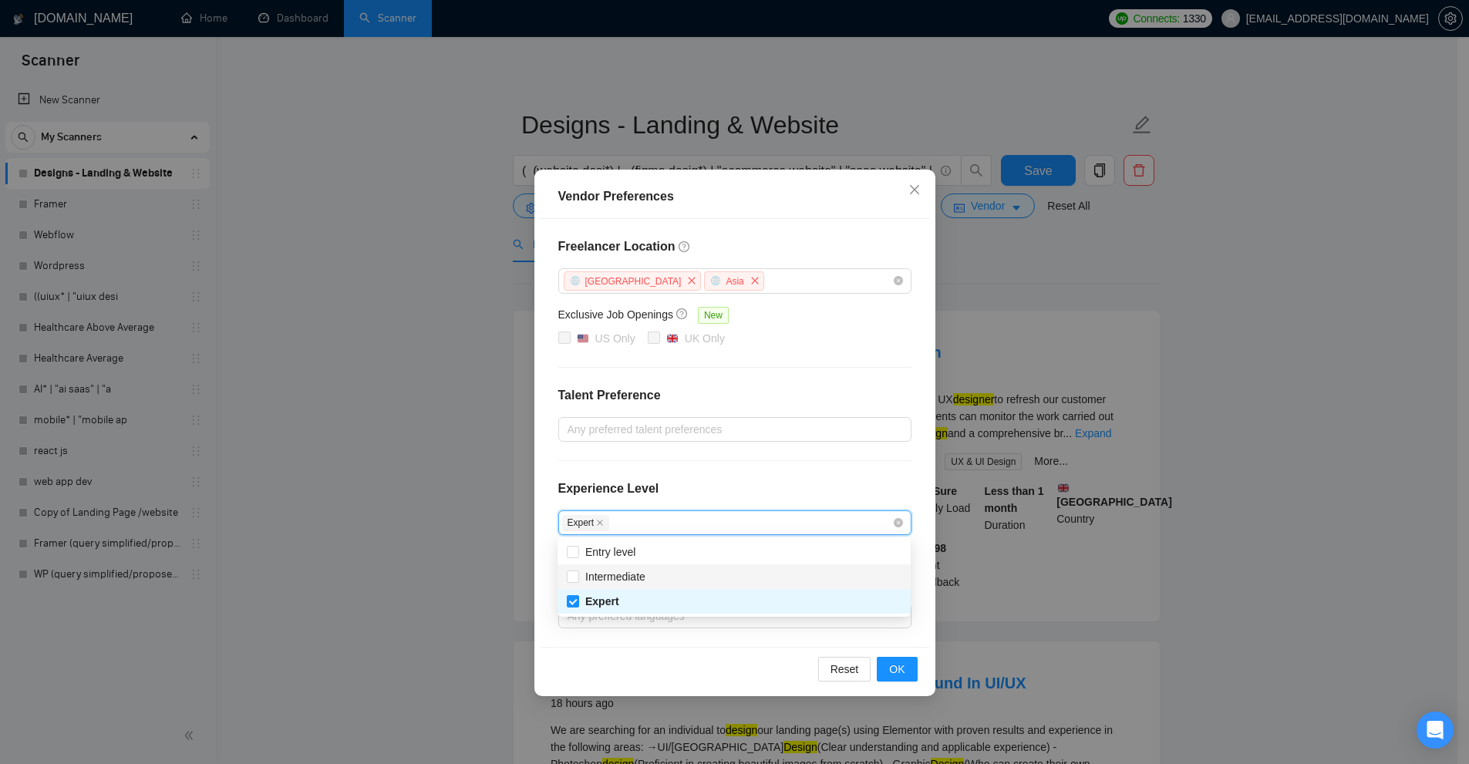
click at [1186, 400] on div "Vendor Preferences Freelancer Location Africa Asia Exclusive Job Openings New U…" at bounding box center [734, 382] width 1469 height 764
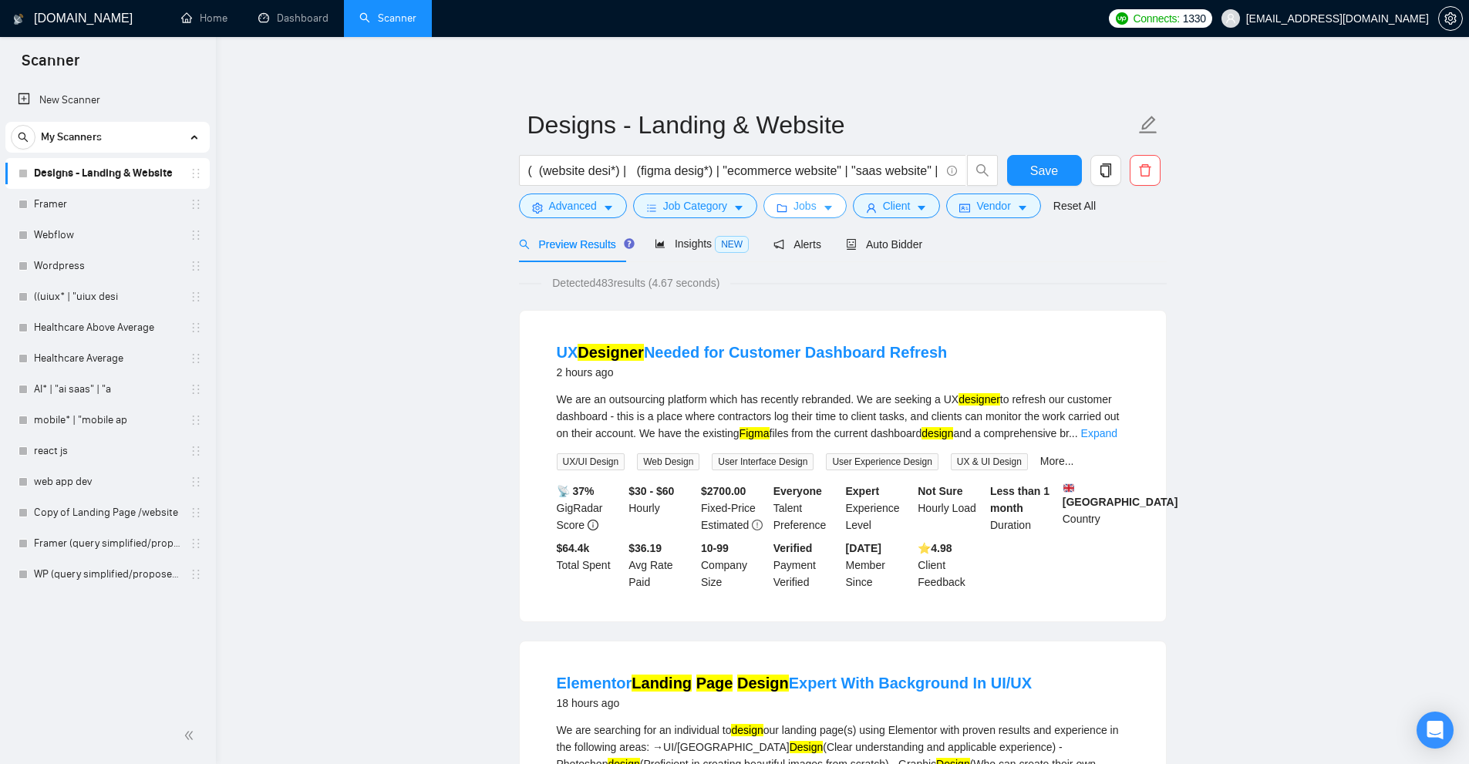
click at [805, 204] on span "Jobs" at bounding box center [805, 205] width 23 height 17
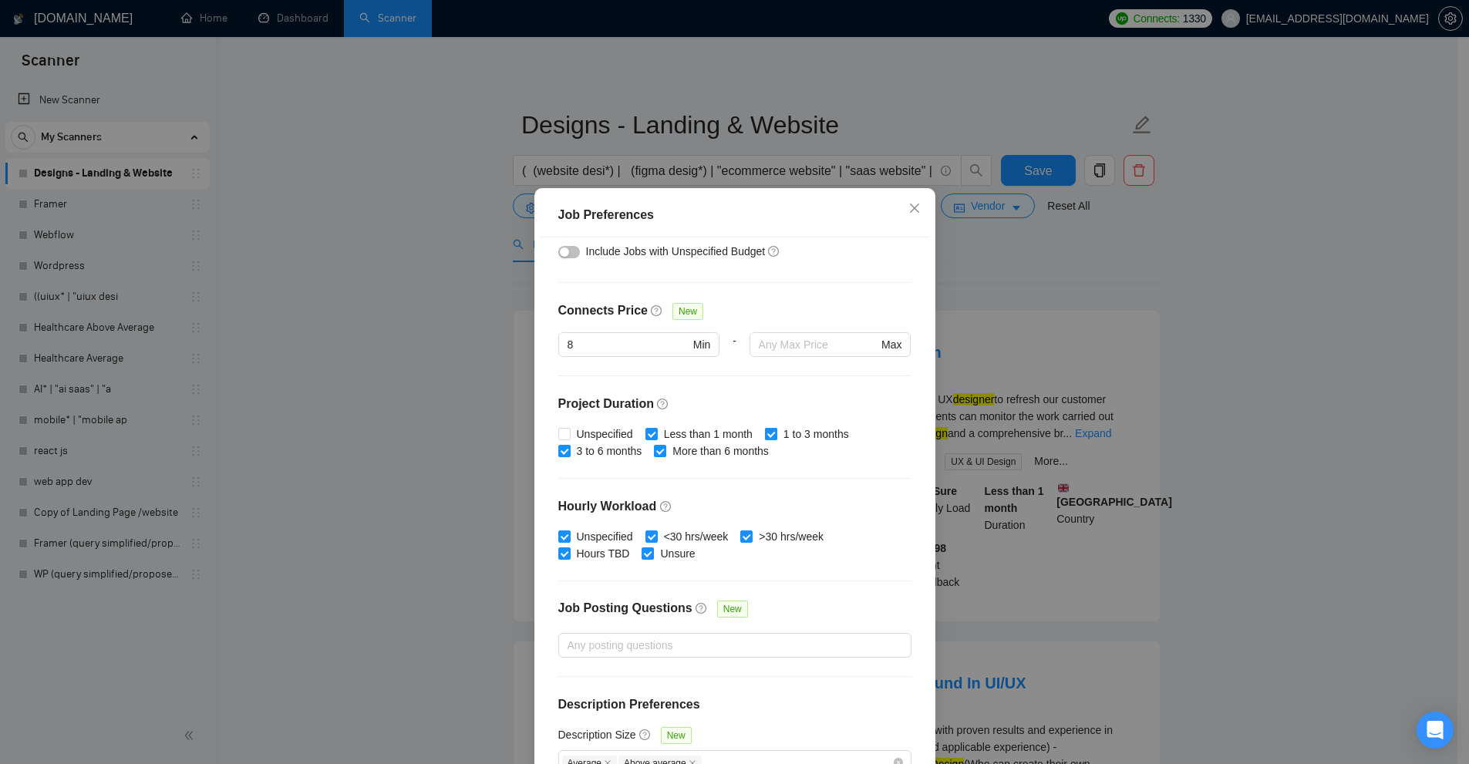
scroll to position [322, 0]
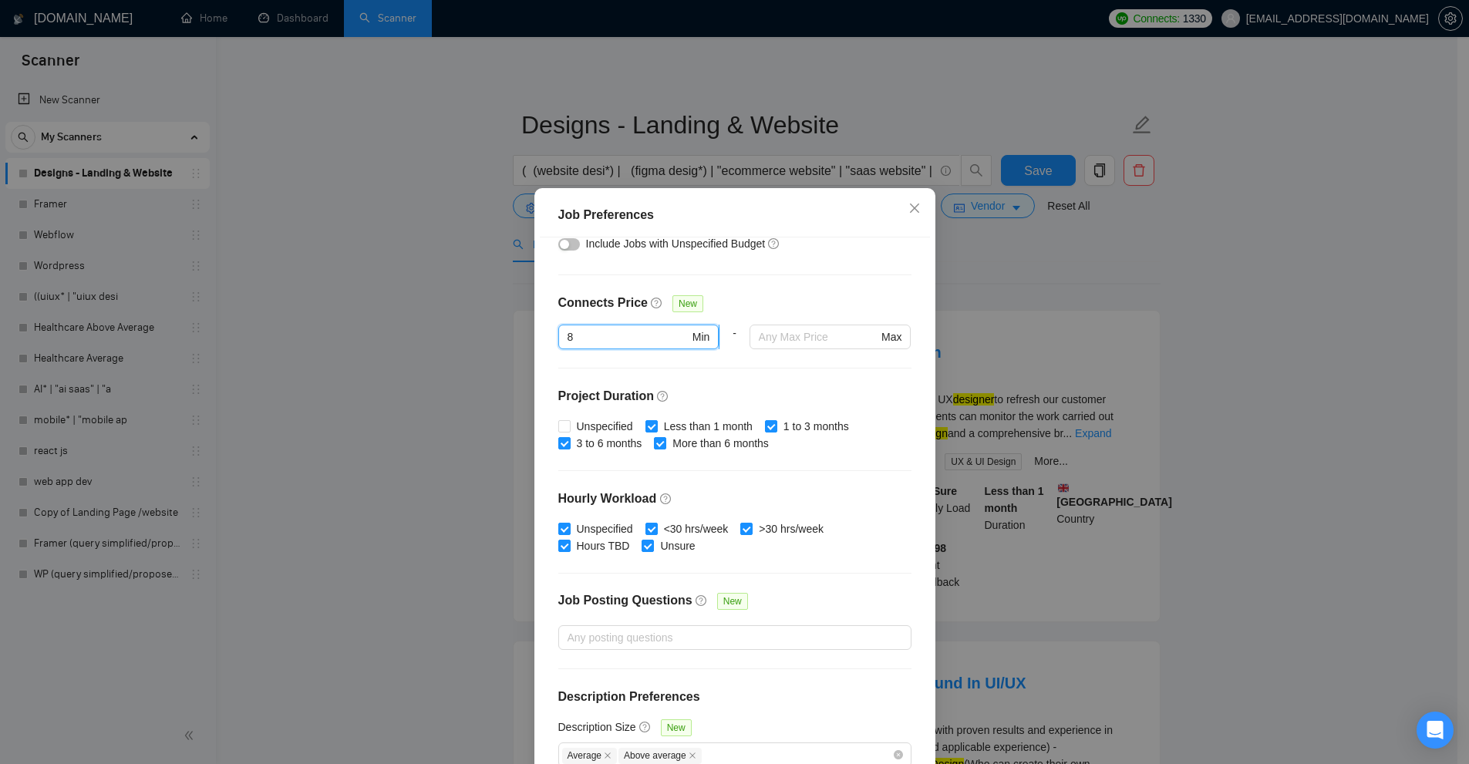
click at [582, 343] on input "8" at bounding box center [629, 337] width 122 height 17
click at [801, 380] on div "Budget Project Type All Fixed Price Hourly Rate Fixed Price Budget $ 1200 Min -…" at bounding box center [735, 505] width 390 height 535
click at [1086, 281] on div "Job Preferences Budget Project Type All Fixed Price Hourly Rate Fixed Price Bud…" at bounding box center [734, 382] width 1469 height 764
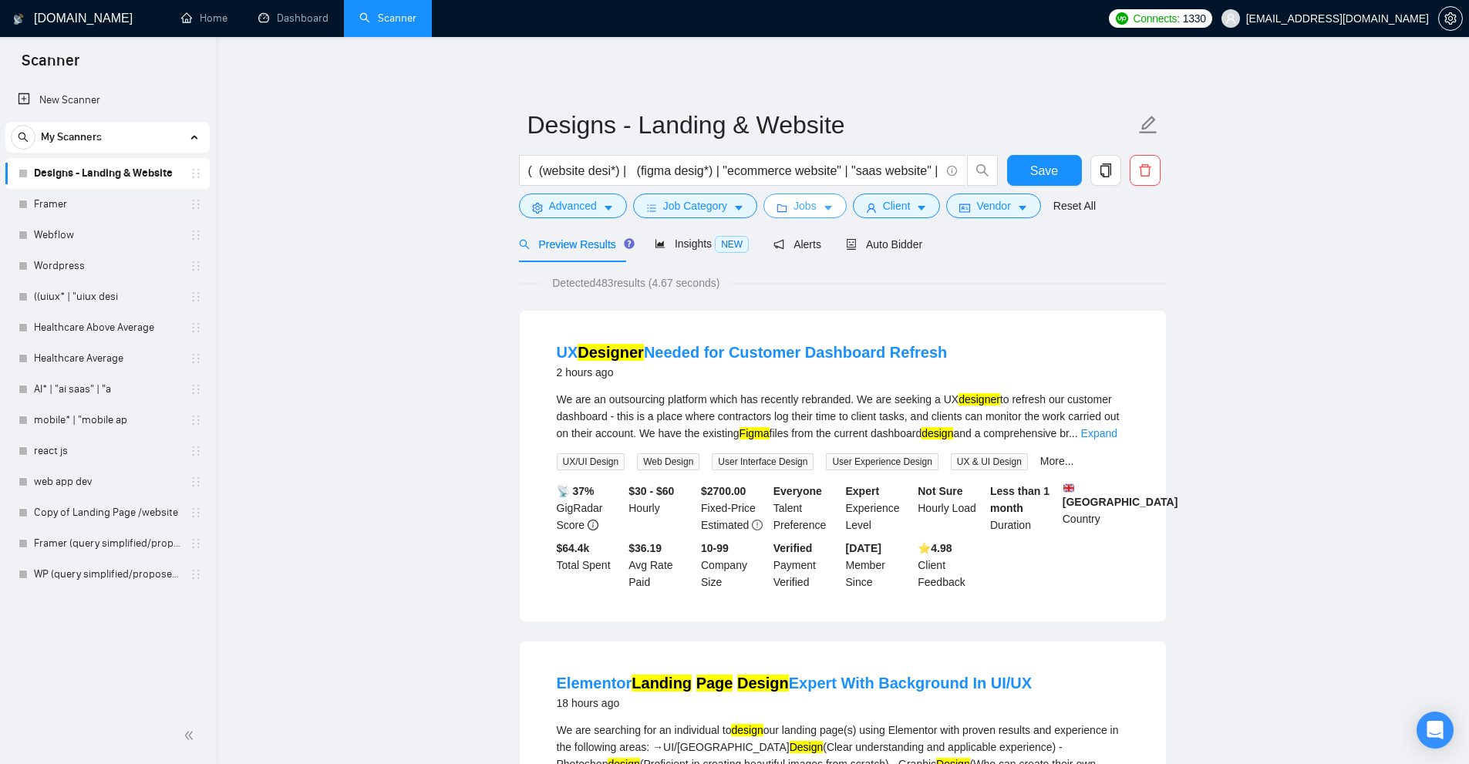
click at [781, 196] on button "Jobs" at bounding box center [805, 206] width 83 height 25
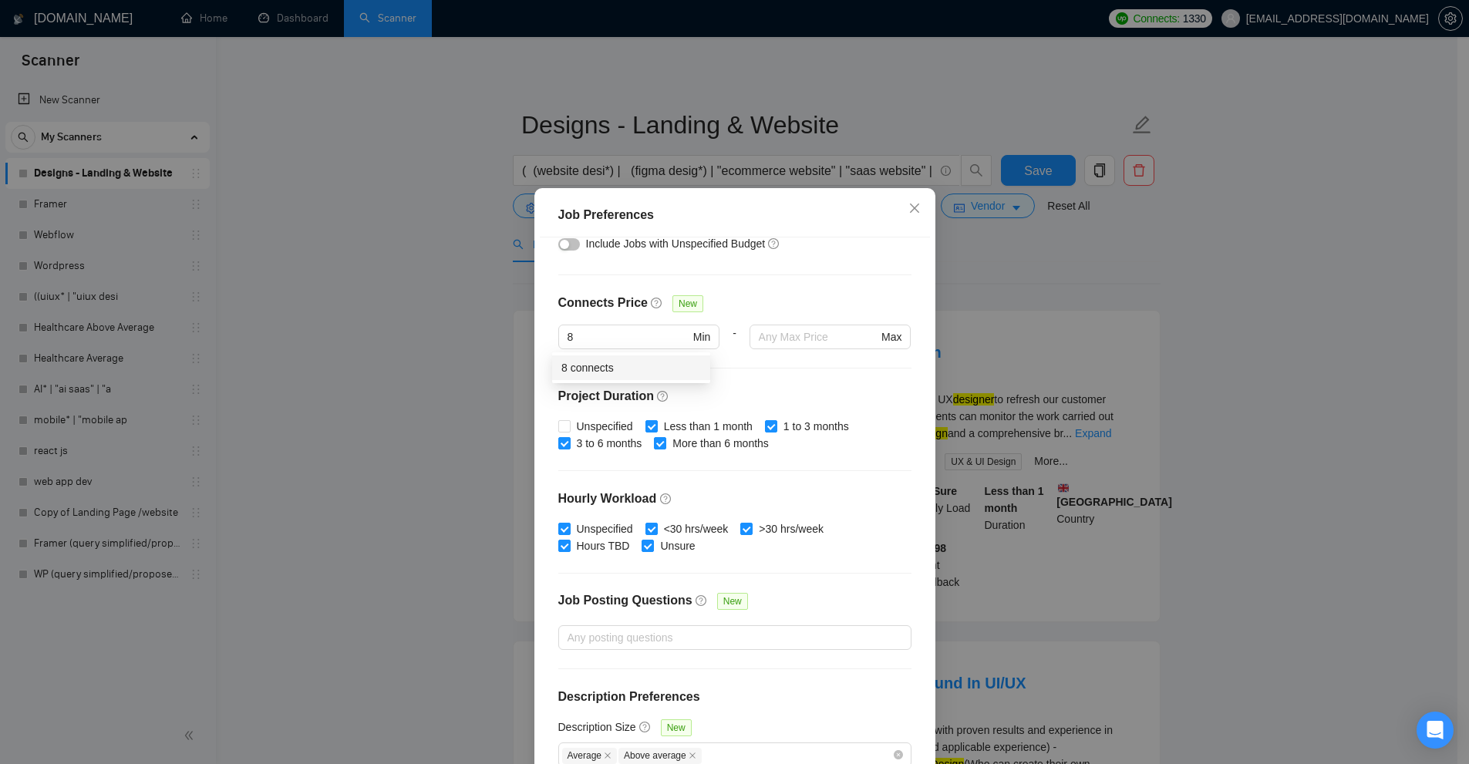
drag, startPoint x: 596, startPoint y: 346, endPoint x: 569, endPoint y: 350, distance: 26.5
click at [558, 350] on div "8 Min" at bounding box center [639, 346] width 162 height 43
click at [612, 340] on input "8" at bounding box center [629, 337] width 122 height 17
drag, startPoint x: 607, startPoint y: 339, endPoint x: 422, endPoint y: 333, distance: 185.2
click at [427, 334] on div "Job Preferences Budget Project Type All Fixed Price Hourly Rate Fixed Price Bud…" at bounding box center [734, 382] width 1469 height 764
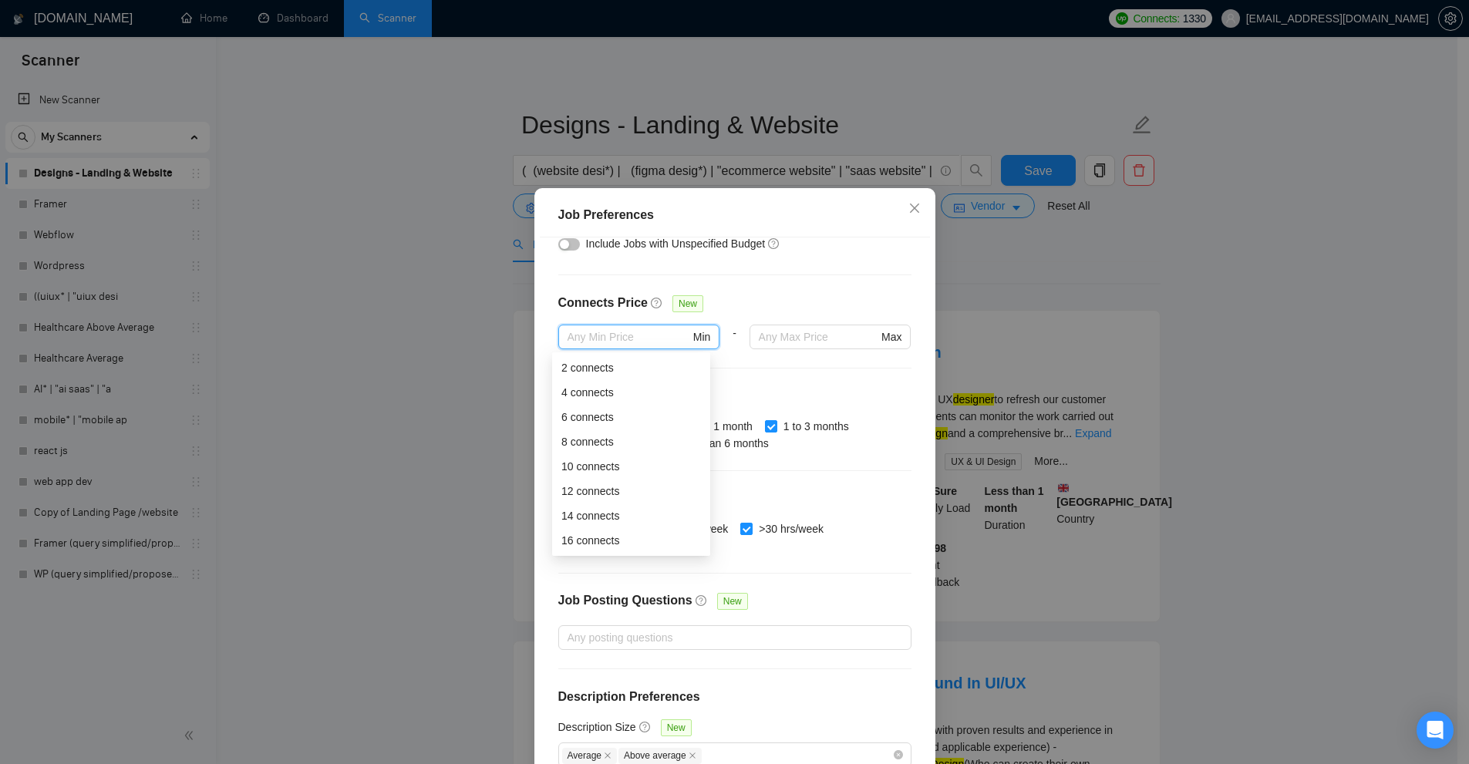
click at [838, 365] on div at bounding box center [831, 358] width 162 height 19
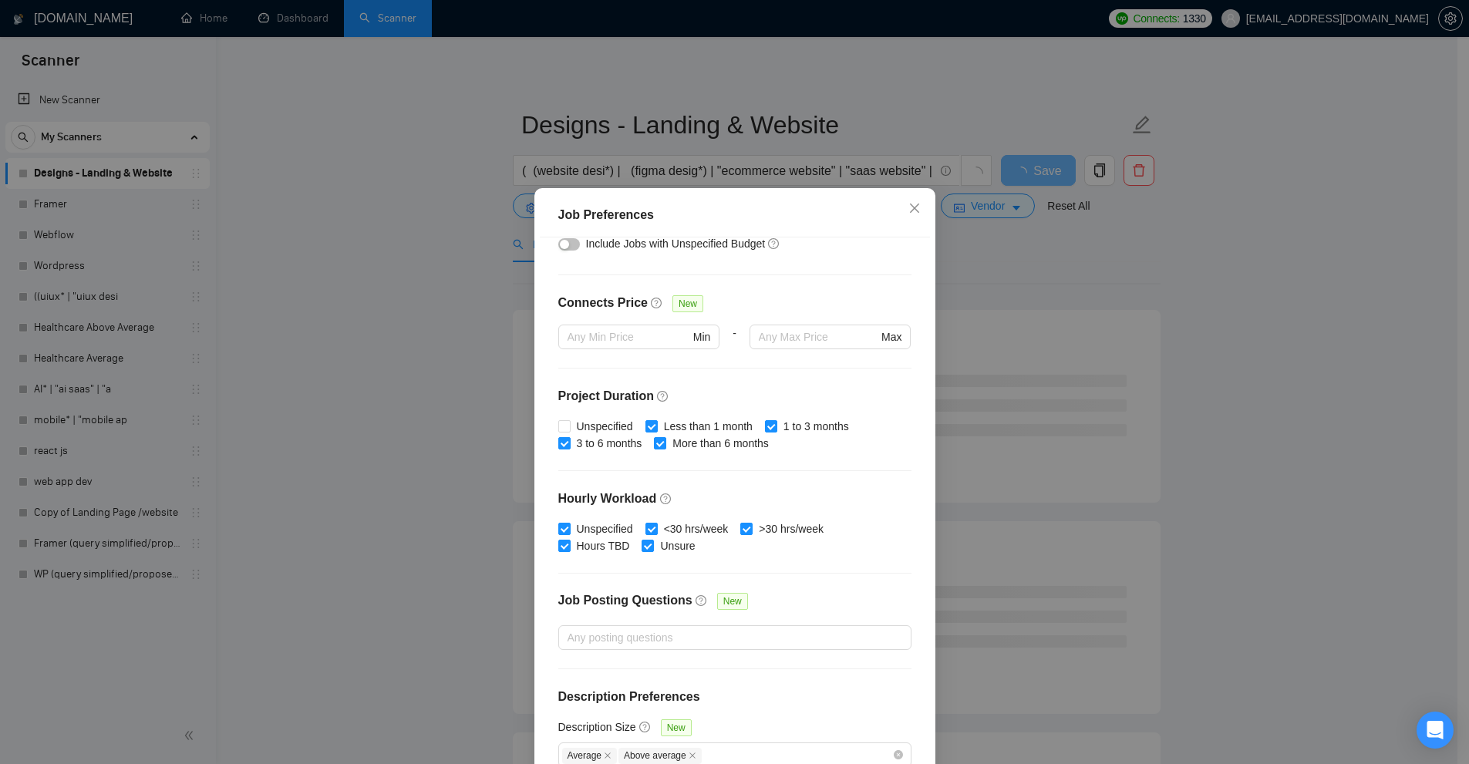
scroll to position [334, 0]
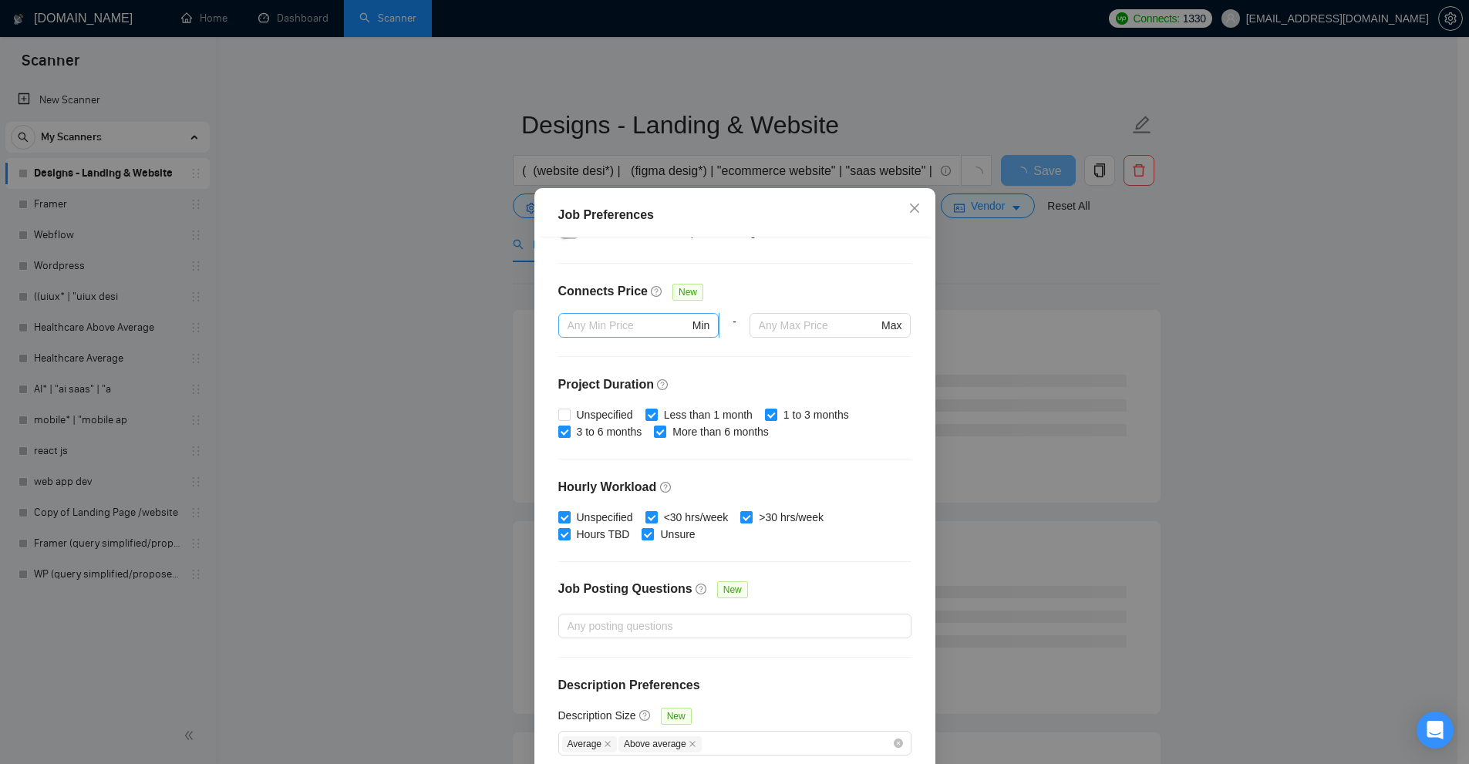
click at [622, 324] on input "text" at bounding box center [629, 325] width 122 height 17
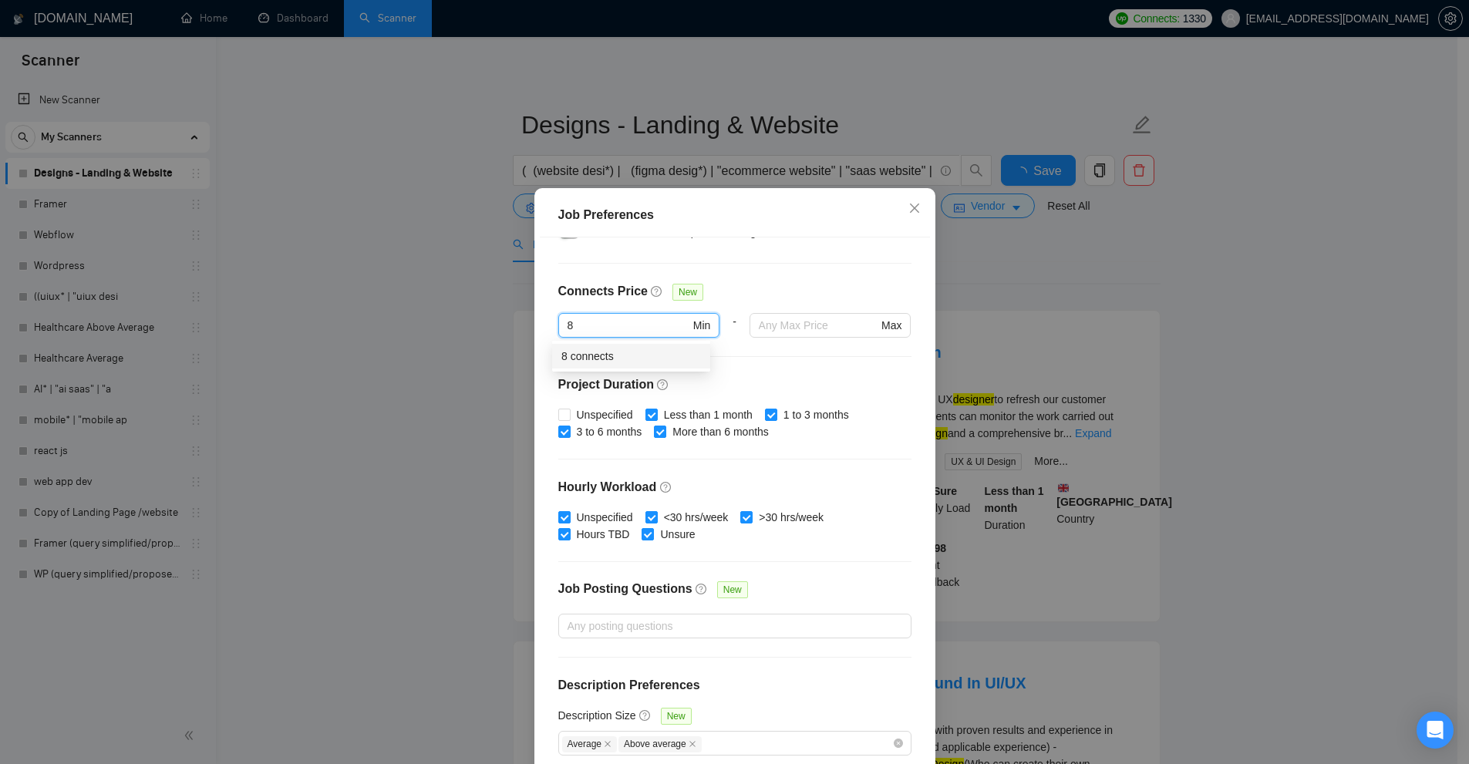
type input "8"
drag, startPoint x: 849, startPoint y: 375, endPoint x: 822, endPoint y: 366, distance: 28.5
click at [843, 373] on div "Budget Project Type All Fixed Price Hourly Rate Fixed Price Budget $ 1200 Min -…" at bounding box center [735, 505] width 390 height 535
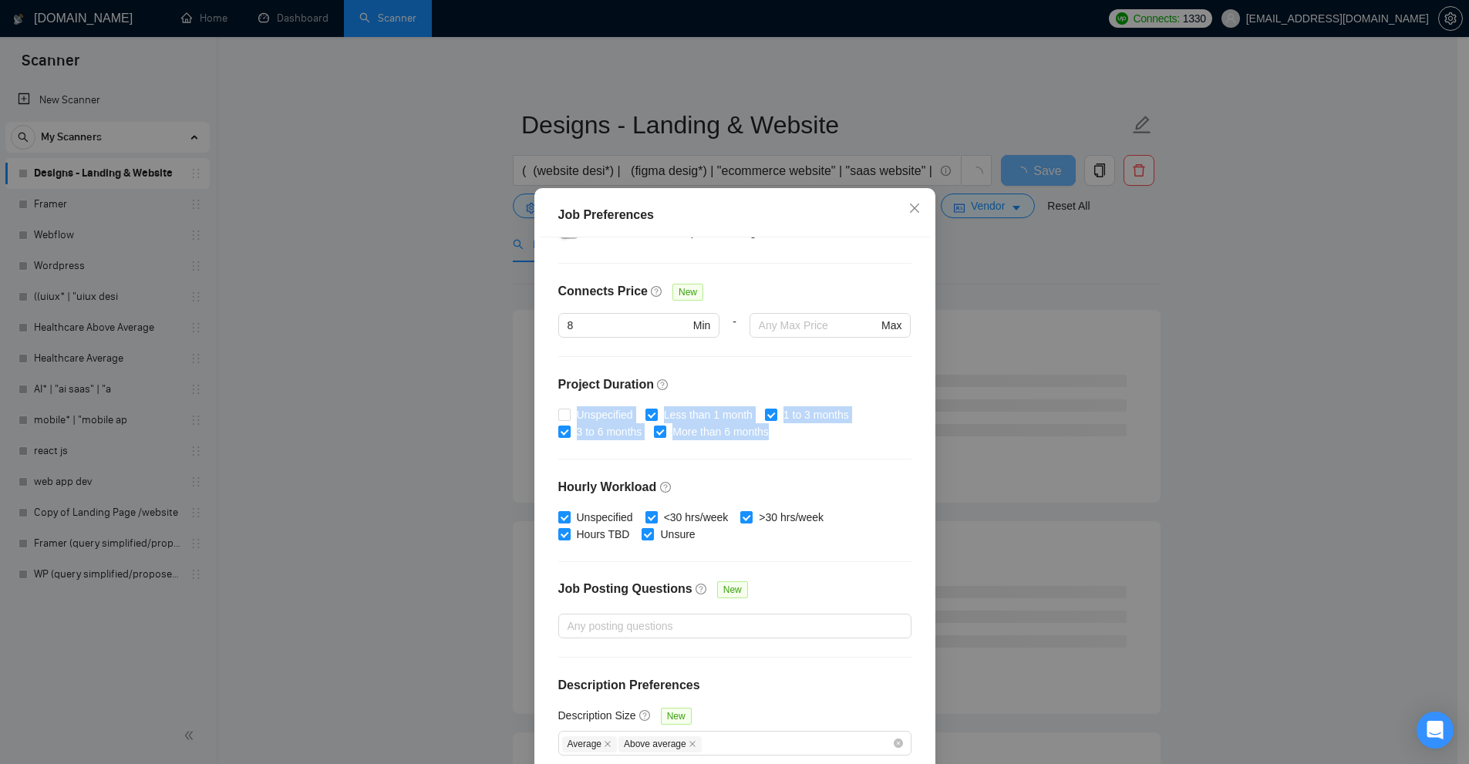
drag, startPoint x: 546, startPoint y: 411, endPoint x: 837, endPoint y: 450, distance: 293.5
click at [835, 444] on div "Budget Project Type All Fixed Price Hourly Rate Fixed Price Budget $ 1200 Min -…" at bounding box center [735, 505] width 390 height 535
click at [741, 466] on div "Budget Project Type All Fixed Price Hourly Rate Fixed Price Budget $ 1200 Min -…" at bounding box center [735, 505] width 390 height 535
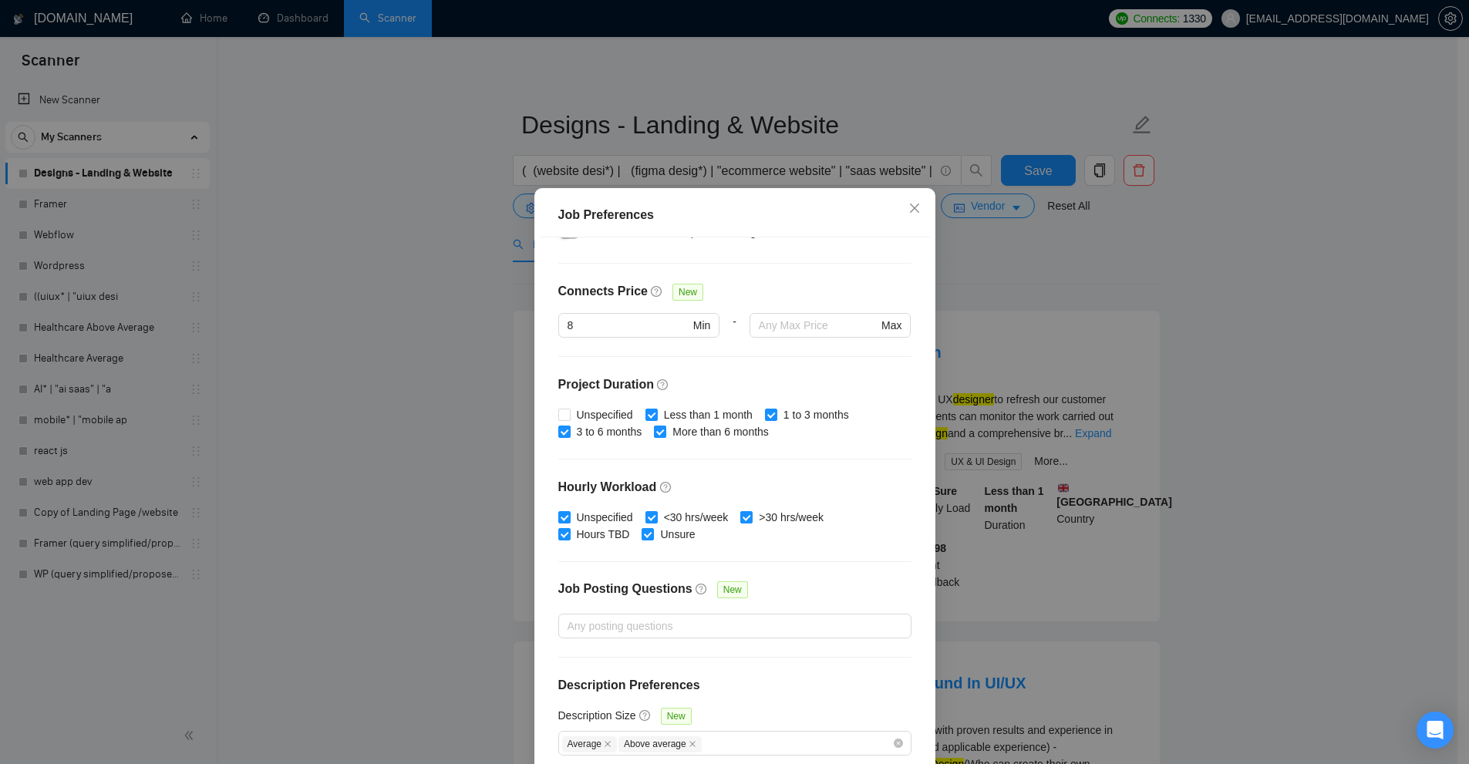
scroll to position [76, 0]
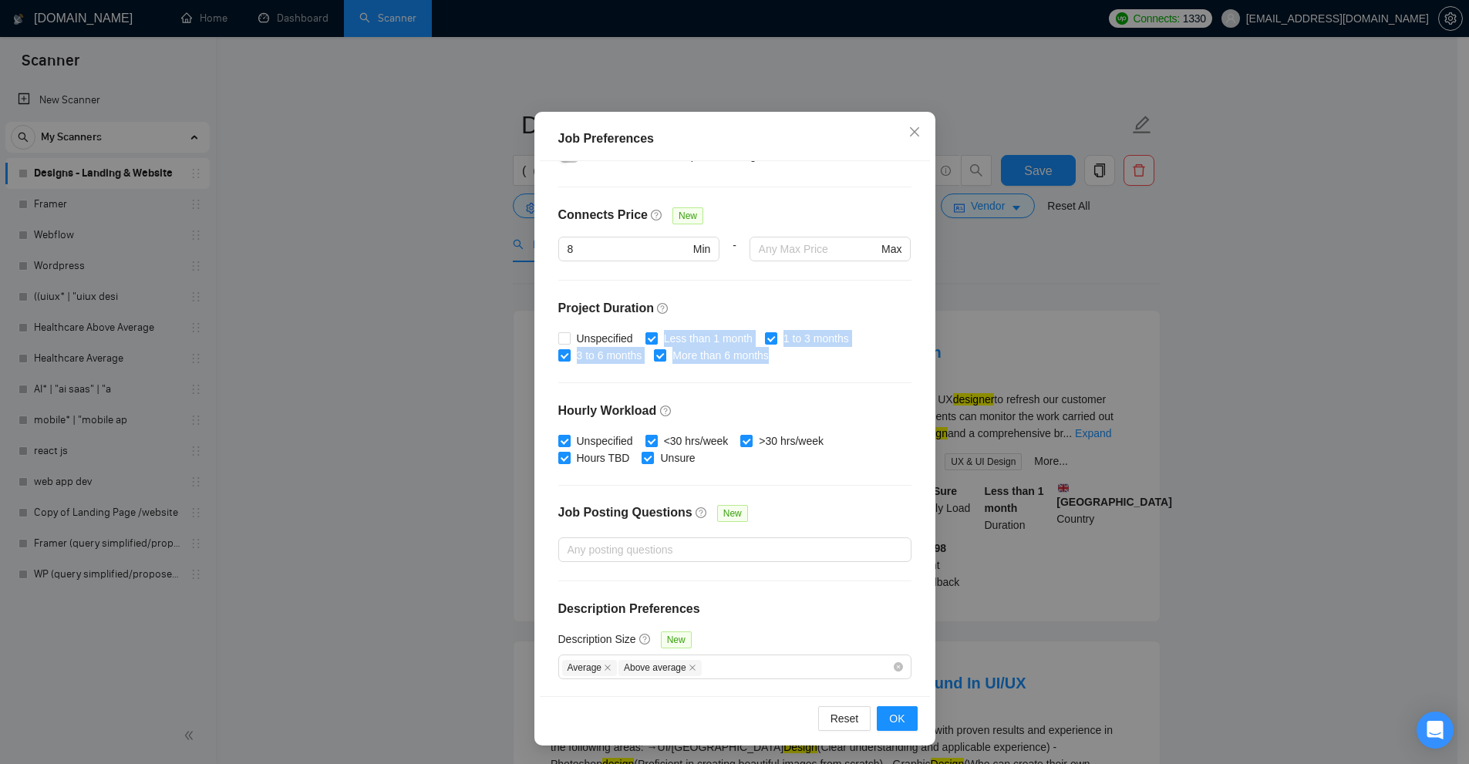
drag, startPoint x: 654, startPoint y: 338, endPoint x: 839, endPoint y: 359, distance: 186.4
click at [839, 359] on div "Unspecified Less than 1 month 1 to 3 months 3 to 6 months More than 6 months" at bounding box center [734, 347] width 353 height 34
click at [836, 363] on div "Unspecified Less than 1 month 1 to 3 months 3 to 6 months More than 6 months" at bounding box center [734, 347] width 353 height 34
drag, startPoint x: 802, startPoint y: 363, endPoint x: 661, endPoint y: 339, distance: 143.0
click at [658, 338] on div "Unspecified Less than 1 month 1 to 3 months 3 to 6 months More than 6 months" at bounding box center [734, 347] width 353 height 34
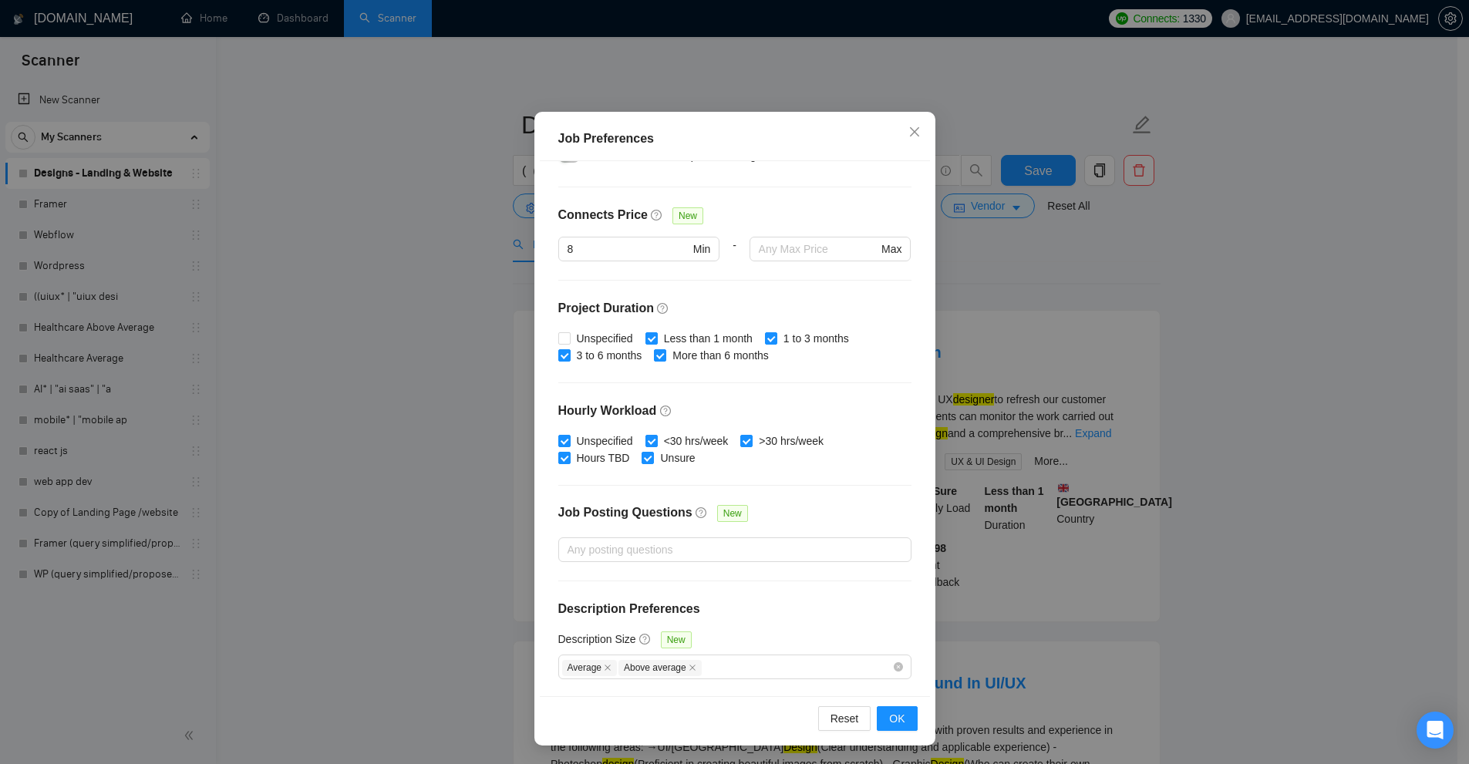
drag, startPoint x: 735, startPoint y: 386, endPoint x: 535, endPoint y: 360, distance: 202.3
click at [729, 387] on div "Budget Project Type All Fixed Price Hourly Rate Fixed Price Budget $ 1200 Min -…" at bounding box center [735, 428] width 390 height 535
click at [761, 661] on div "Average Above average" at bounding box center [727, 667] width 330 height 19
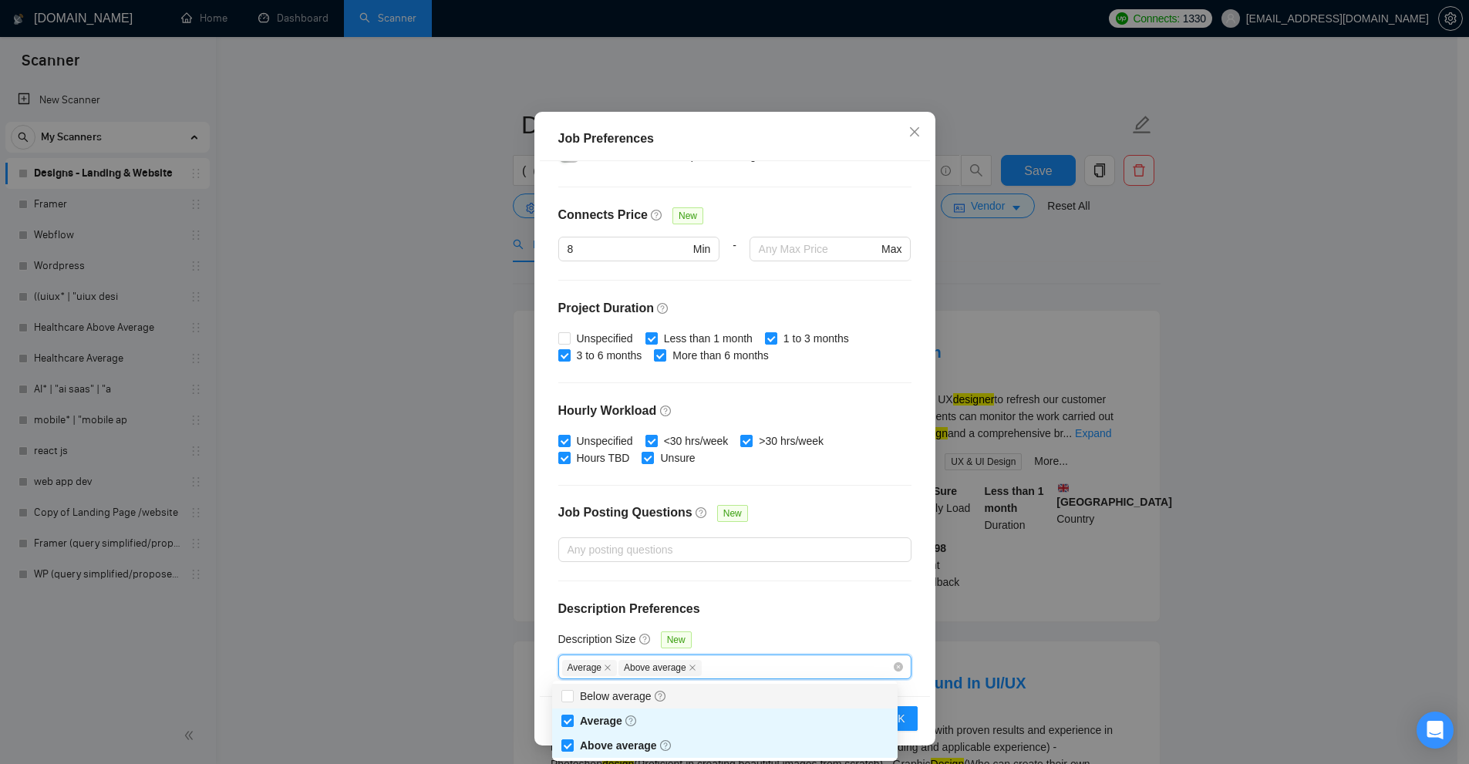
click at [1074, 314] on div "Job Preferences Budget Project Type All Fixed Price Hourly Rate Fixed Price Bud…" at bounding box center [734, 382] width 1469 height 764
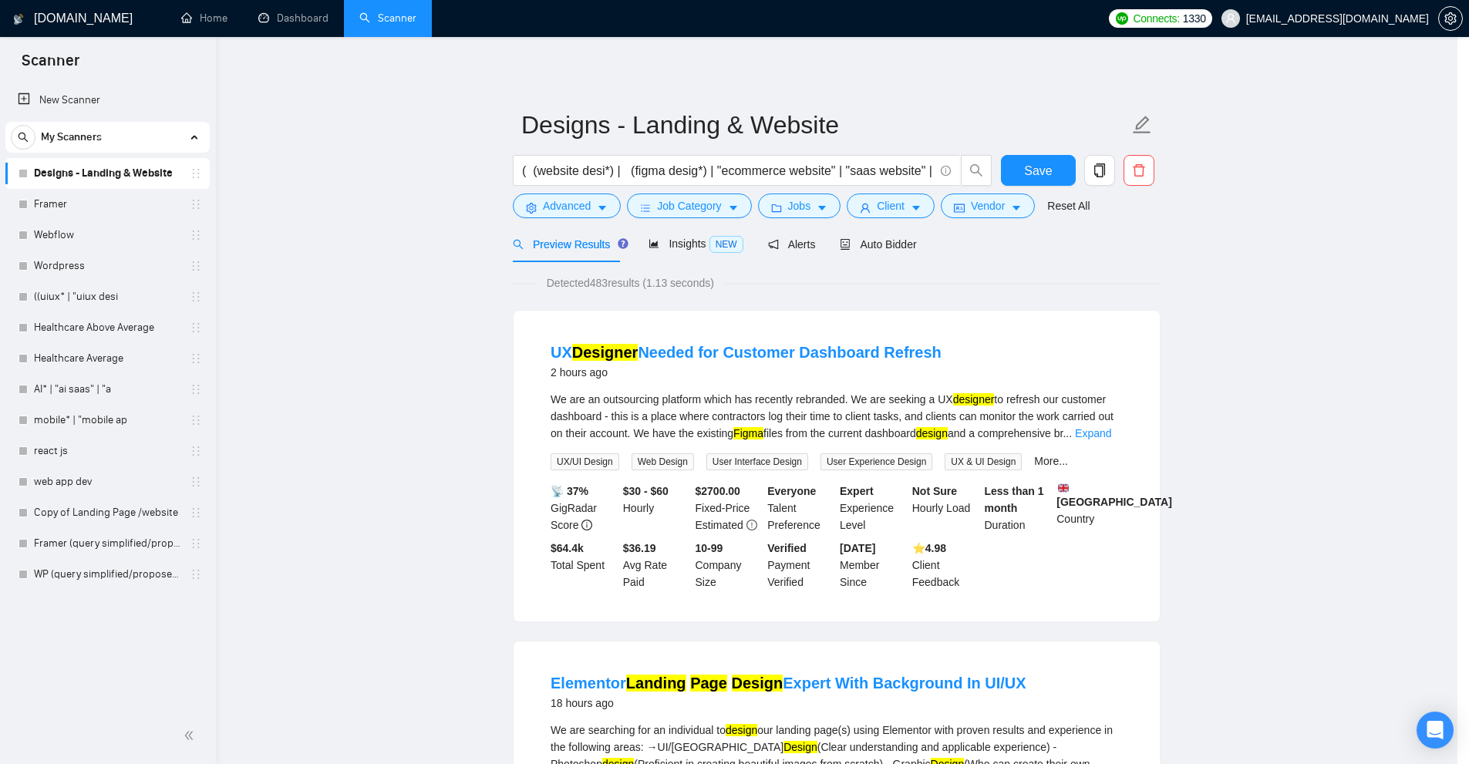
scroll to position [0, 0]
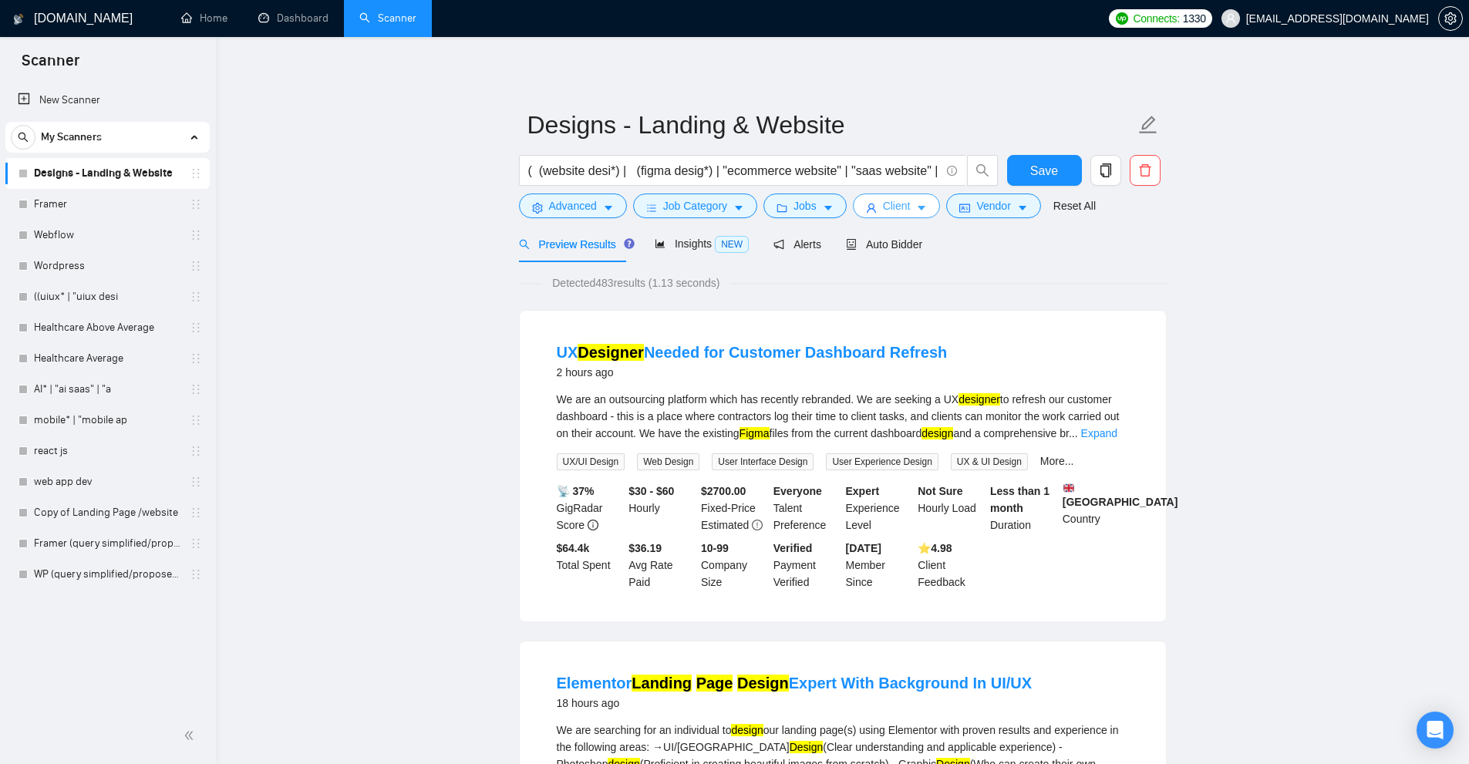
click at [899, 210] on span "Client" at bounding box center [897, 205] width 28 height 17
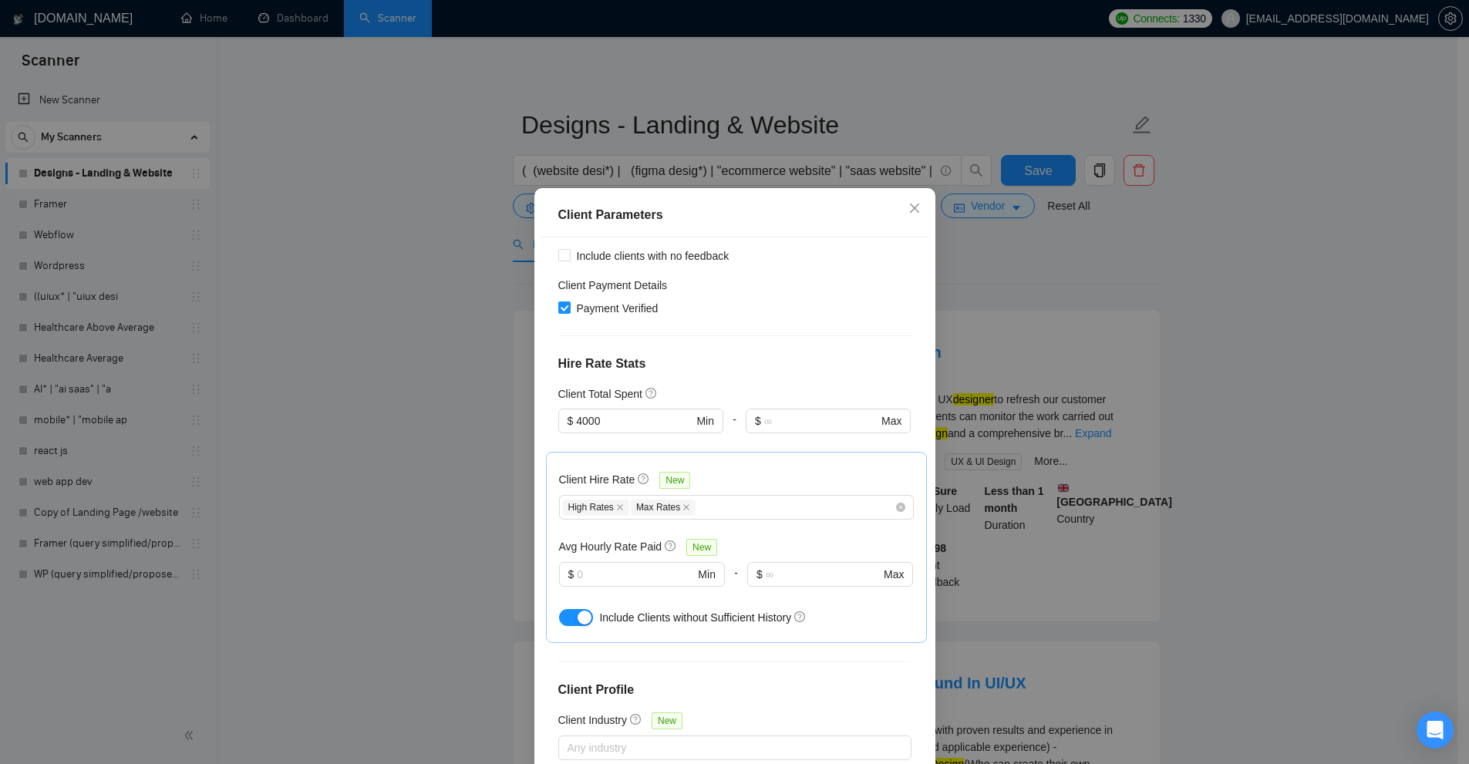
scroll to position [193, 0]
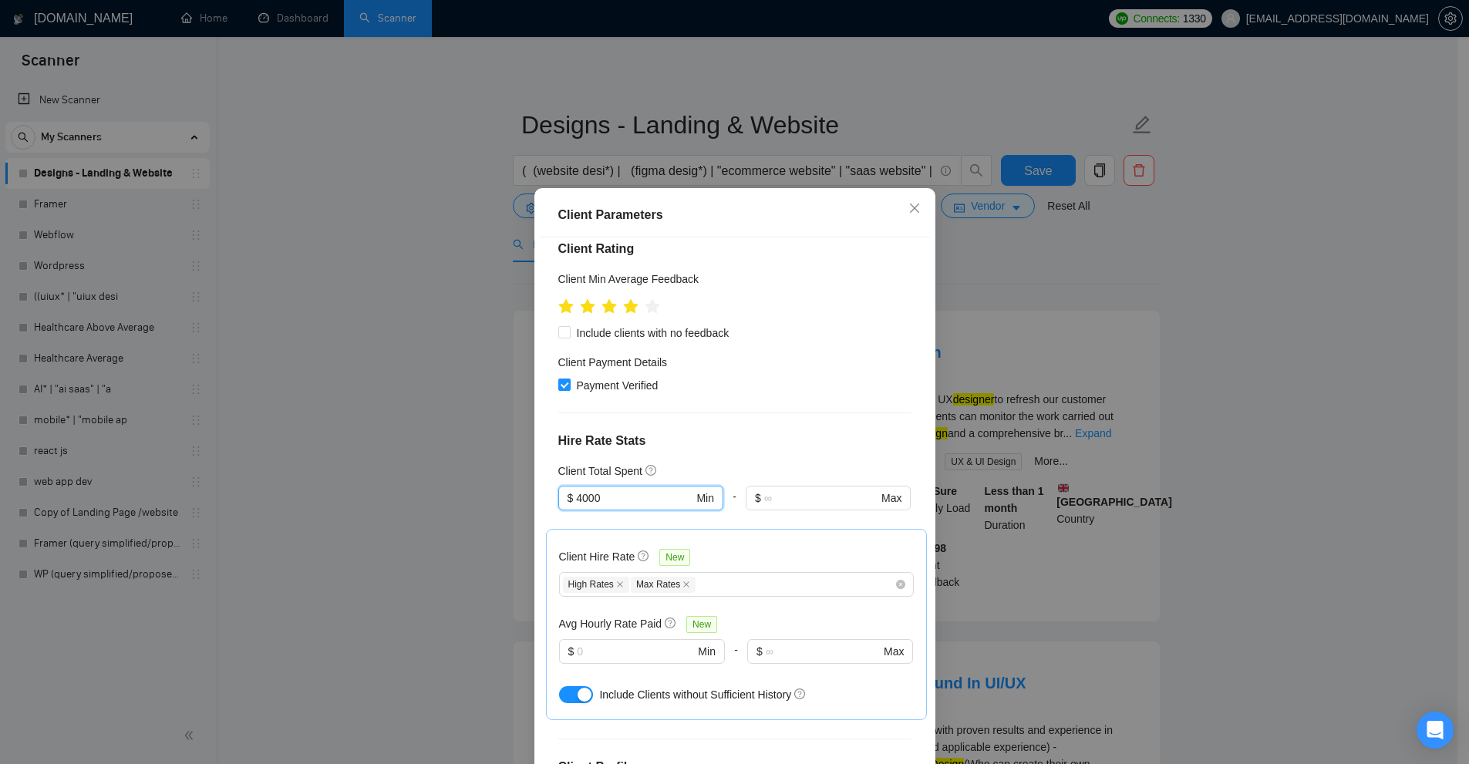
drag, startPoint x: 619, startPoint y: 493, endPoint x: 386, endPoint y: 454, distance: 236.9
click at [386, 454] on div "Client Parameters Client Location Include Client Countries Select Exclude Clien…" at bounding box center [734, 382] width 1469 height 764
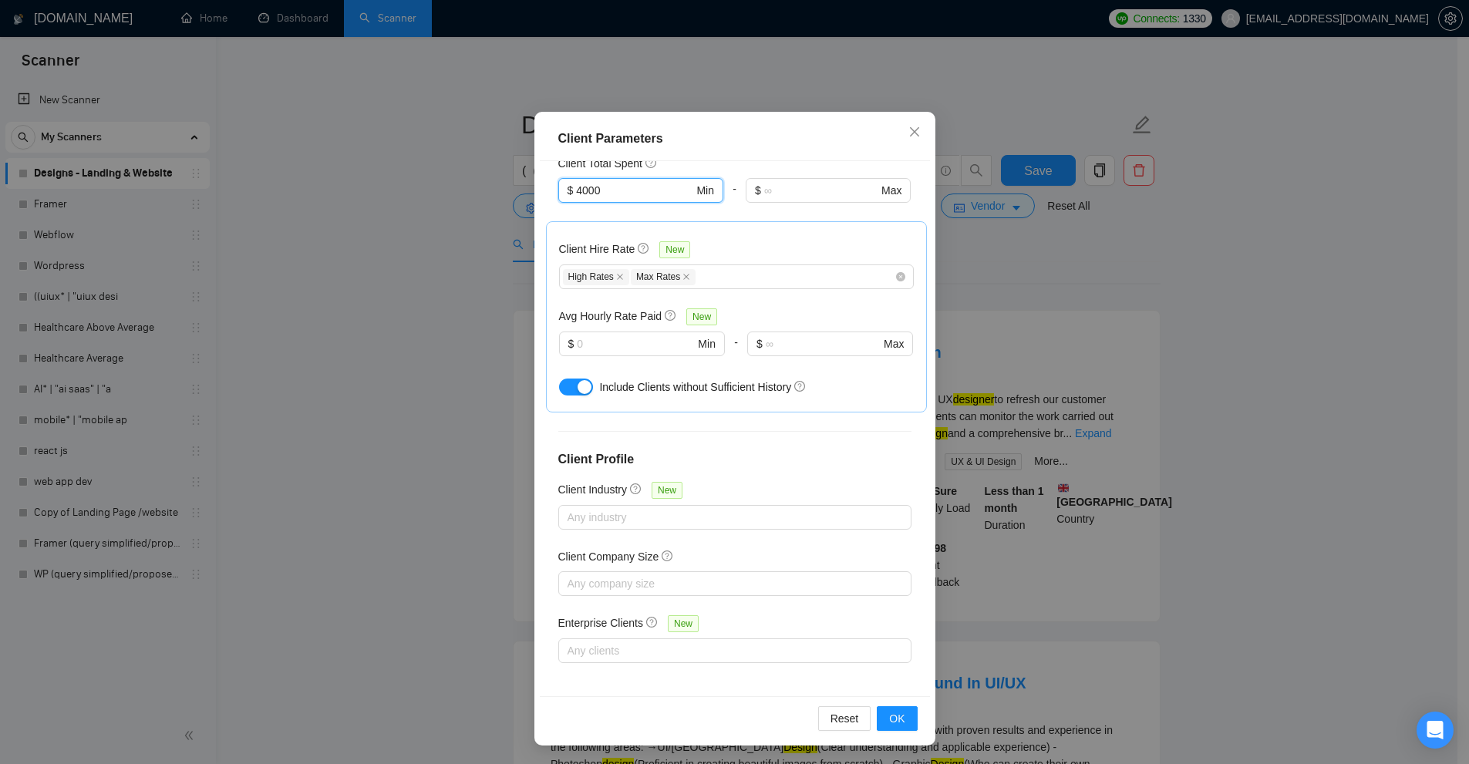
scroll to position [0, 0]
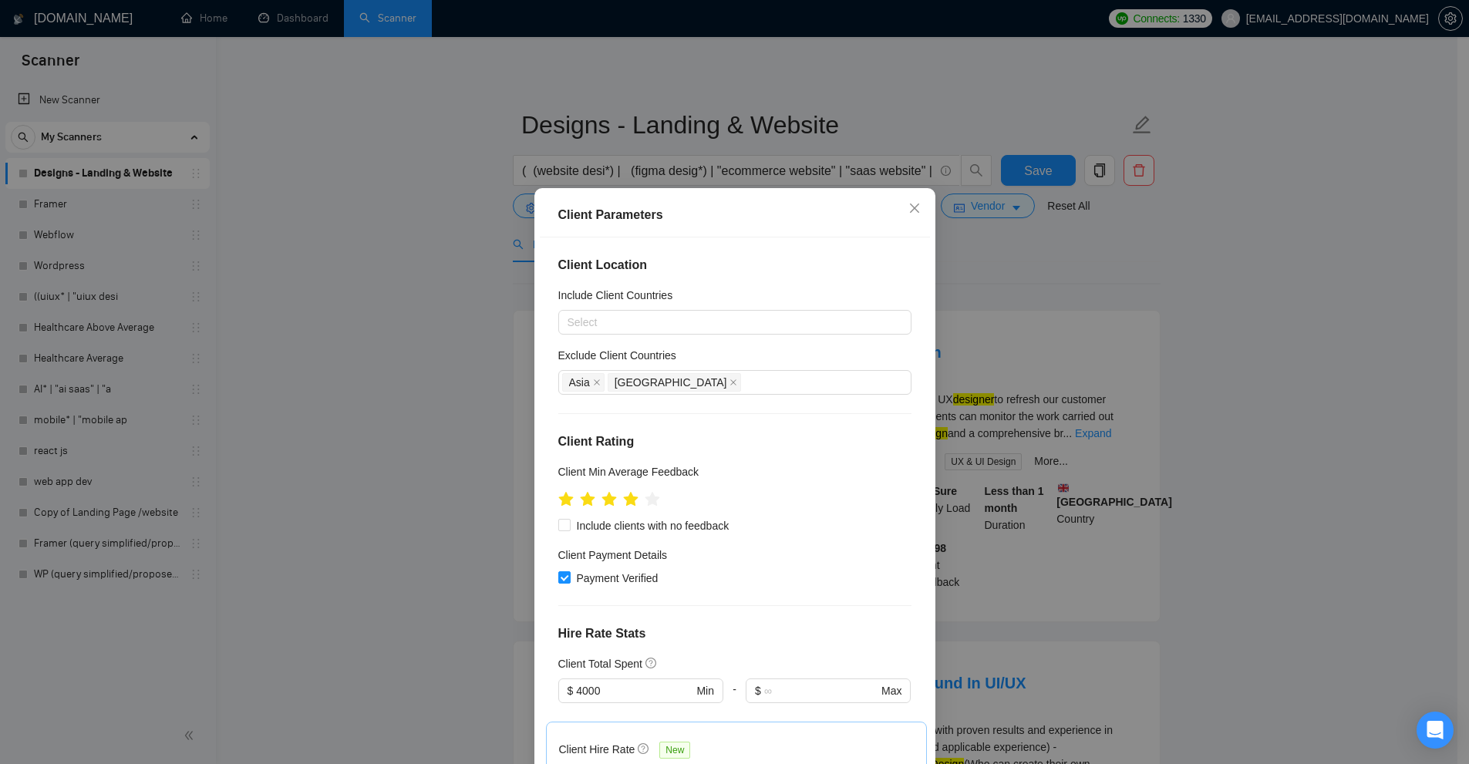
click at [1041, 331] on div "Client Parameters Client Location Include Client Countries Select Exclude Clien…" at bounding box center [734, 382] width 1469 height 764
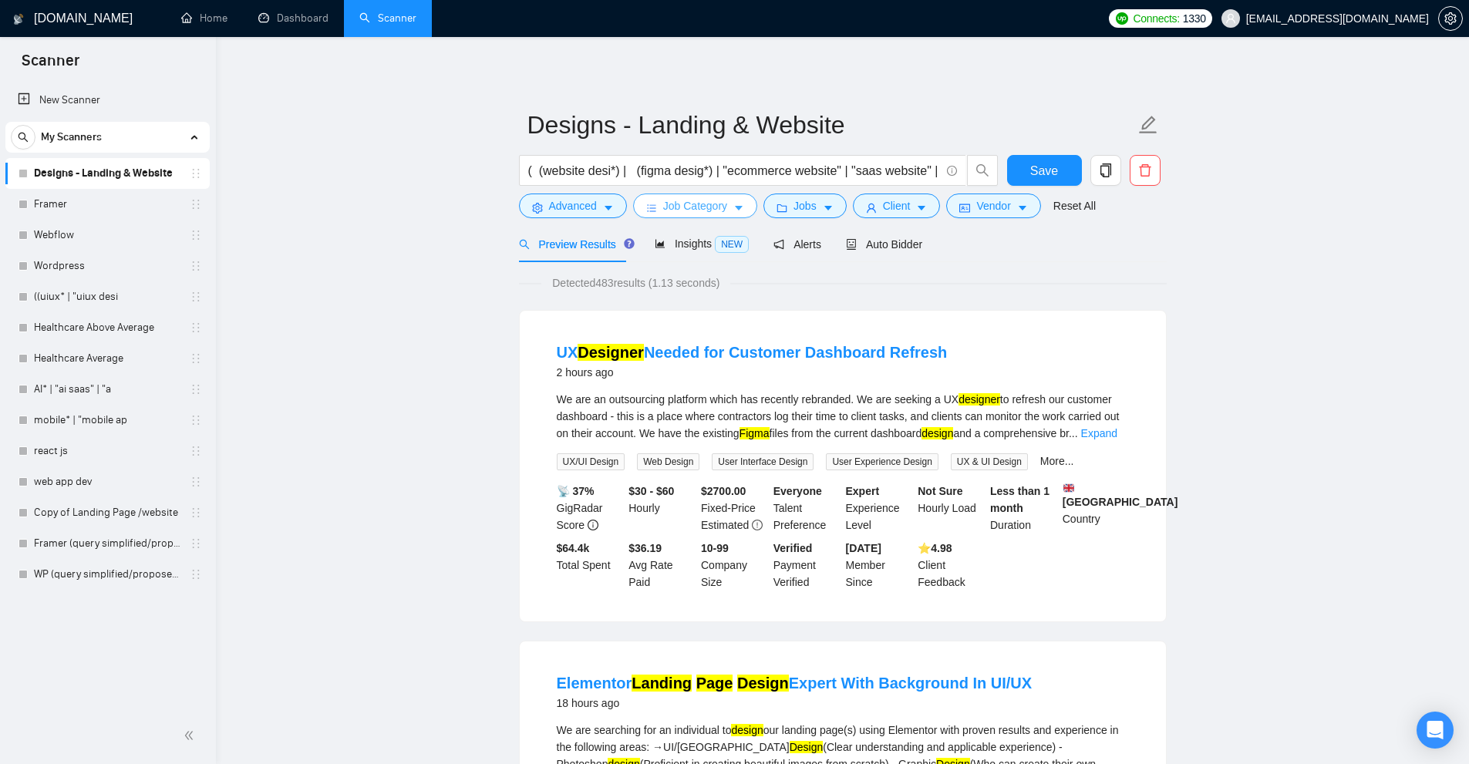
click at [636, 202] on button "Job Category" at bounding box center [695, 206] width 124 height 25
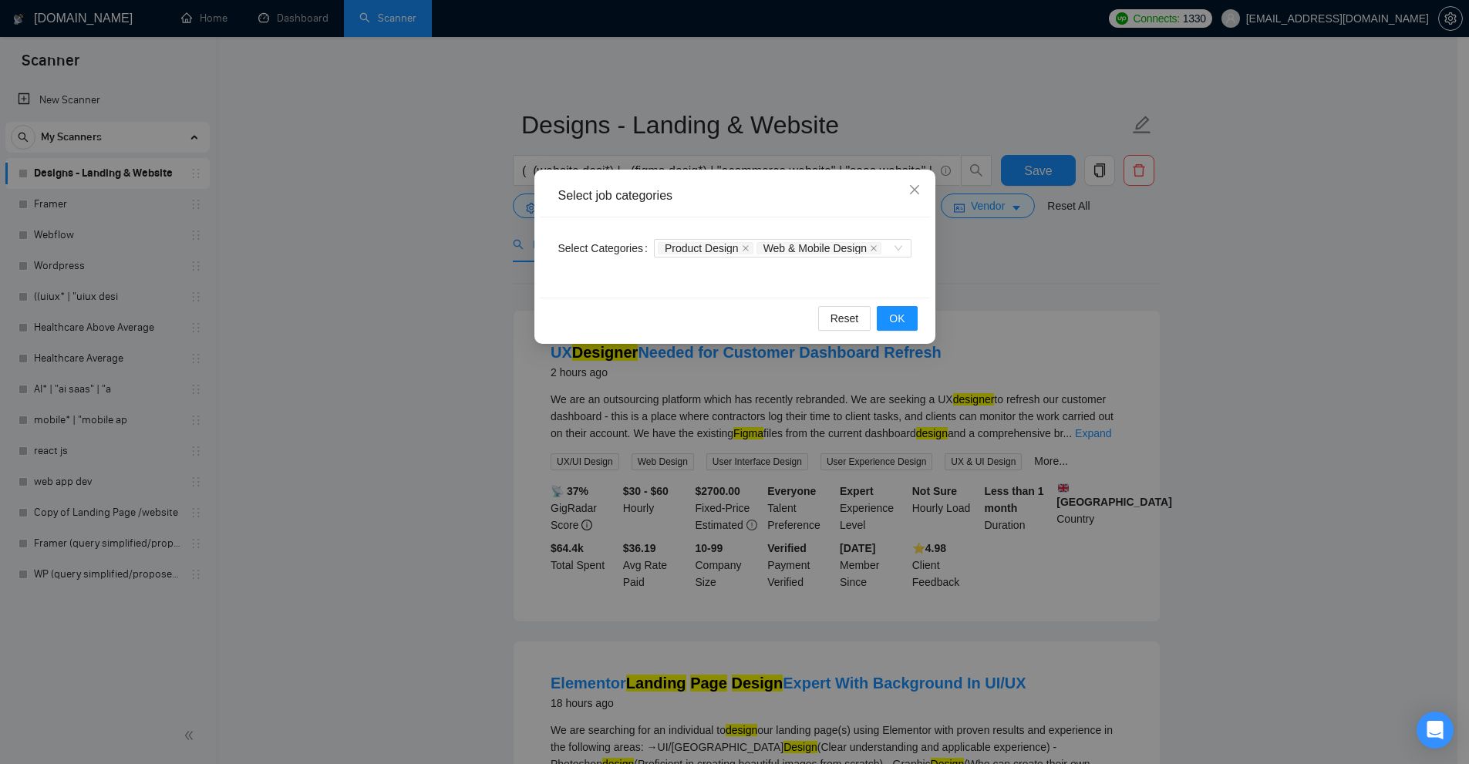
click at [716, 130] on div "Select job categories Select Categories Product Design Web & Mobile Design Rese…" at bounding box center [734, 382] width 1469 height 764
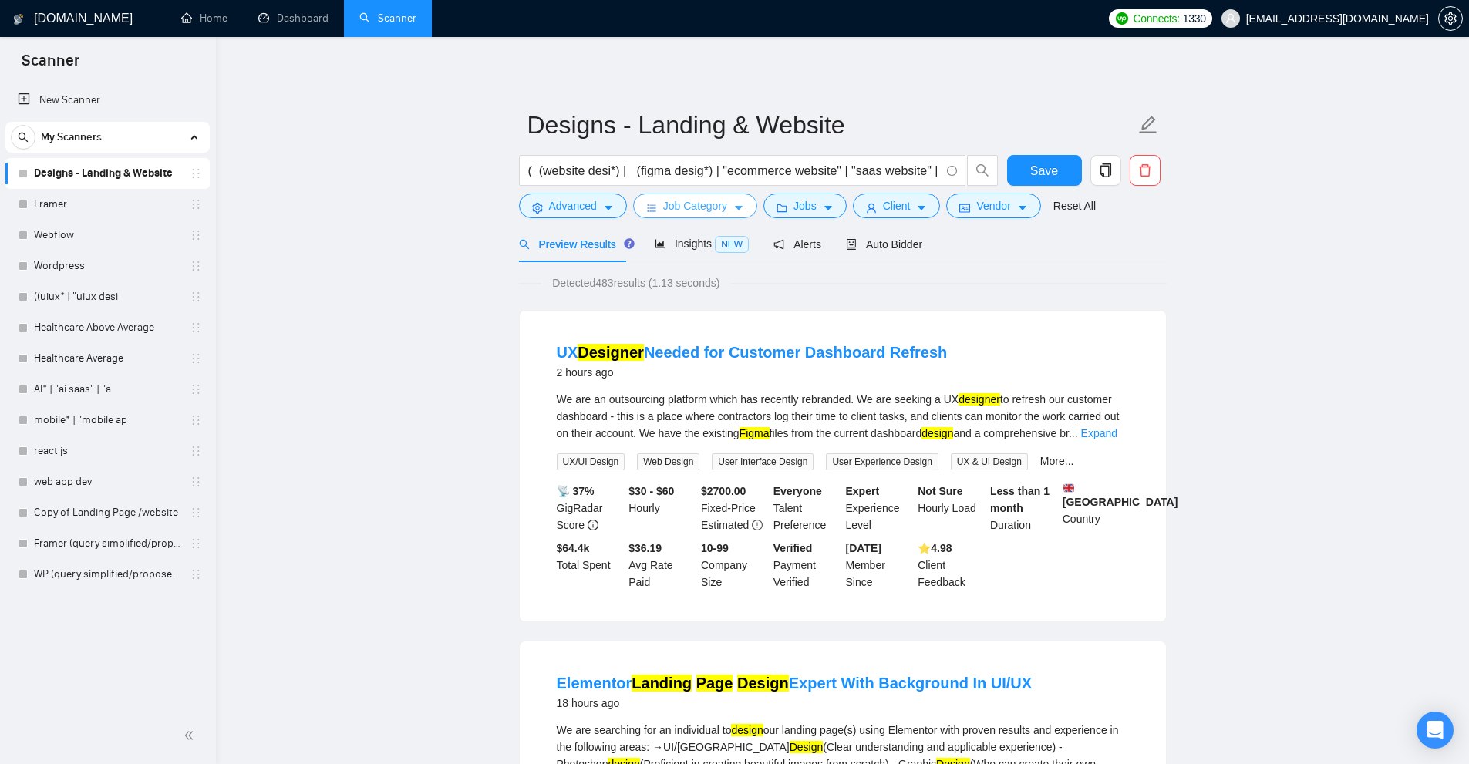
click at [707, 207] on span "Job Category" at bounding box center [695, 205] width 64 height 17
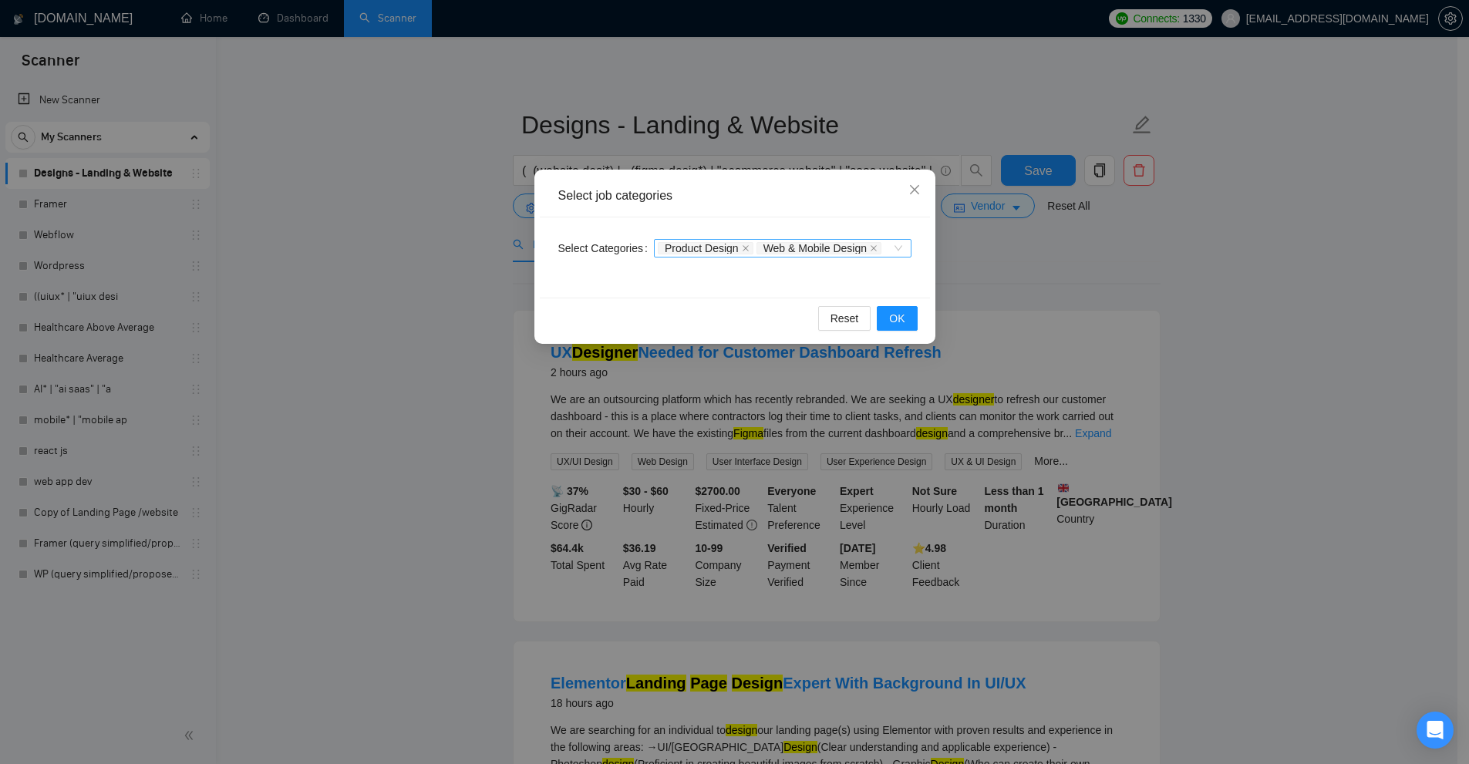
click at [885, 255] on div "Product Design Web & Mobile Design" at bounding box center [775, 248] width 234 height 15
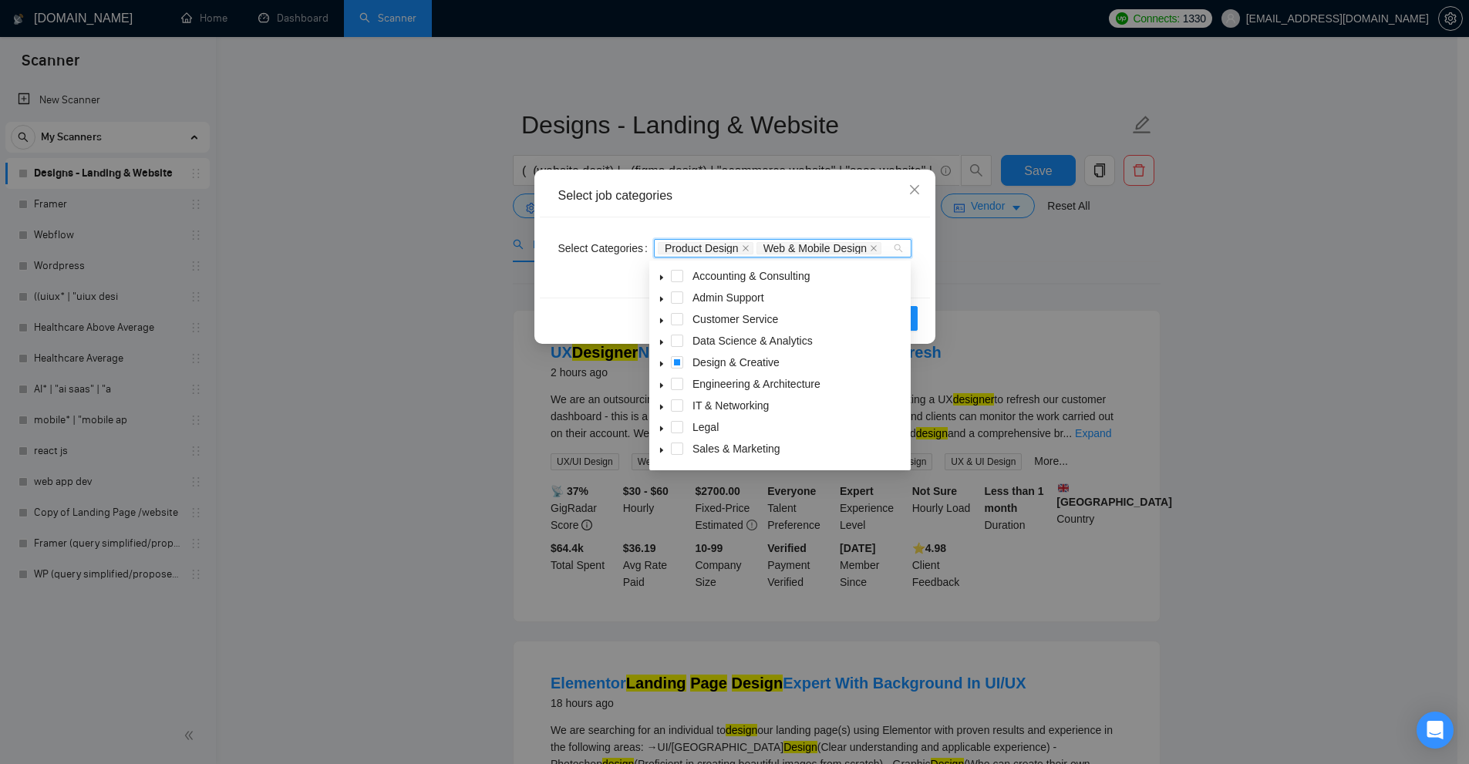
click at [657, 359] on span at bounding box center [662, 362] width 19 height 19
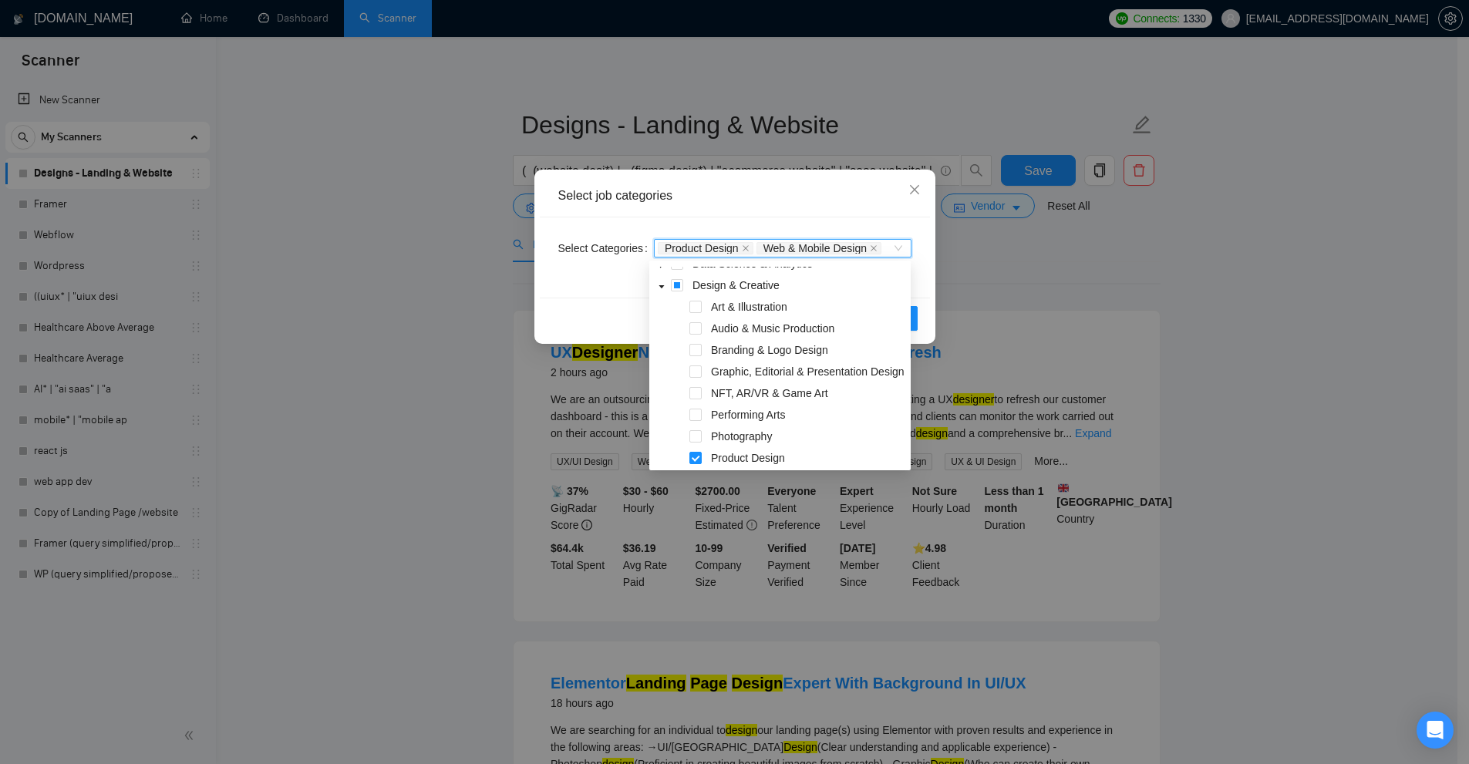
drag, startPoint x: 1068, startPoint y: 219, endPoint x: 1037, endPoint y: 224, distance: 31.2
click at [1065, 219] on div "Select job categories Select Categories Product Design, Web & Mobile Design Pro…" at bounding box center [734, 382] width 1469 height 764
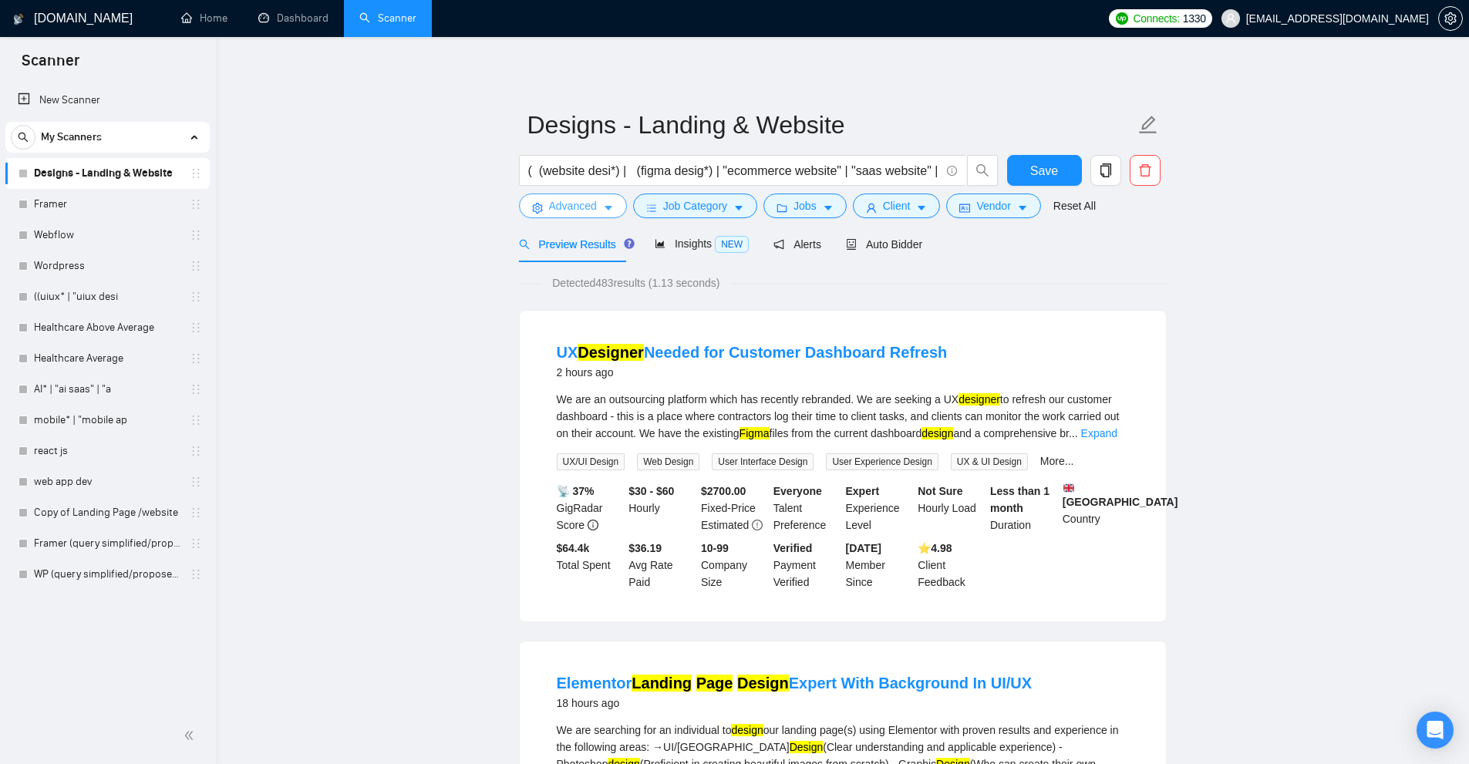
click at [598, 207] on button "Advanced" at bounding box center [573, 206] width 108 height 25
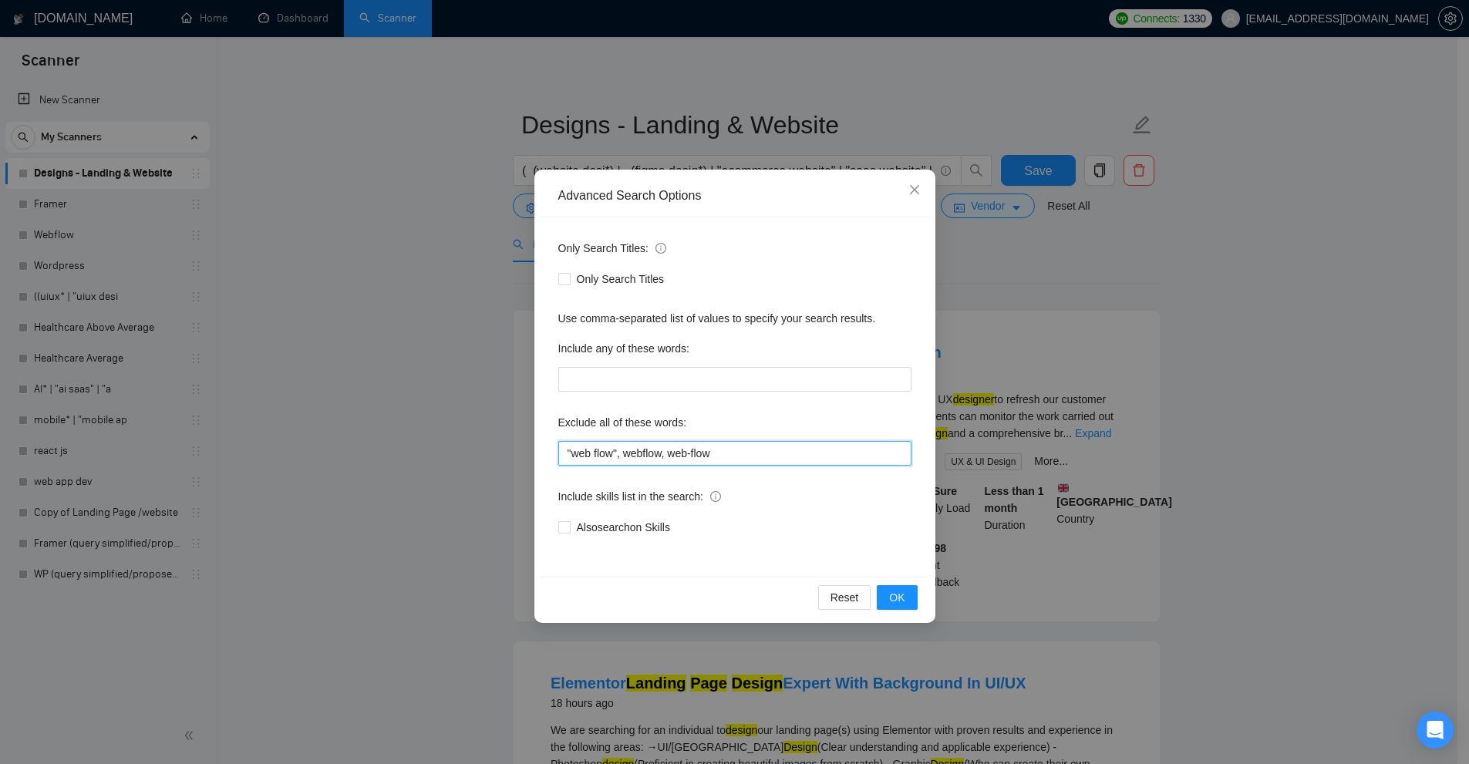
drag, startPoint x: 700, startPoint y: 452, endPoint x: 799, endPoint y: 442, distance: 100.0
click at [796, 442] on input ""web flow", webflow, web-flow" at bounding box center [734, 453] width 353 height 25
click at [1015, 333] on div "Advanced Search Options Only Search Titles: Only Search Titles Use comma-separa…" at bounding box center [734, 382] width 1469 height 764
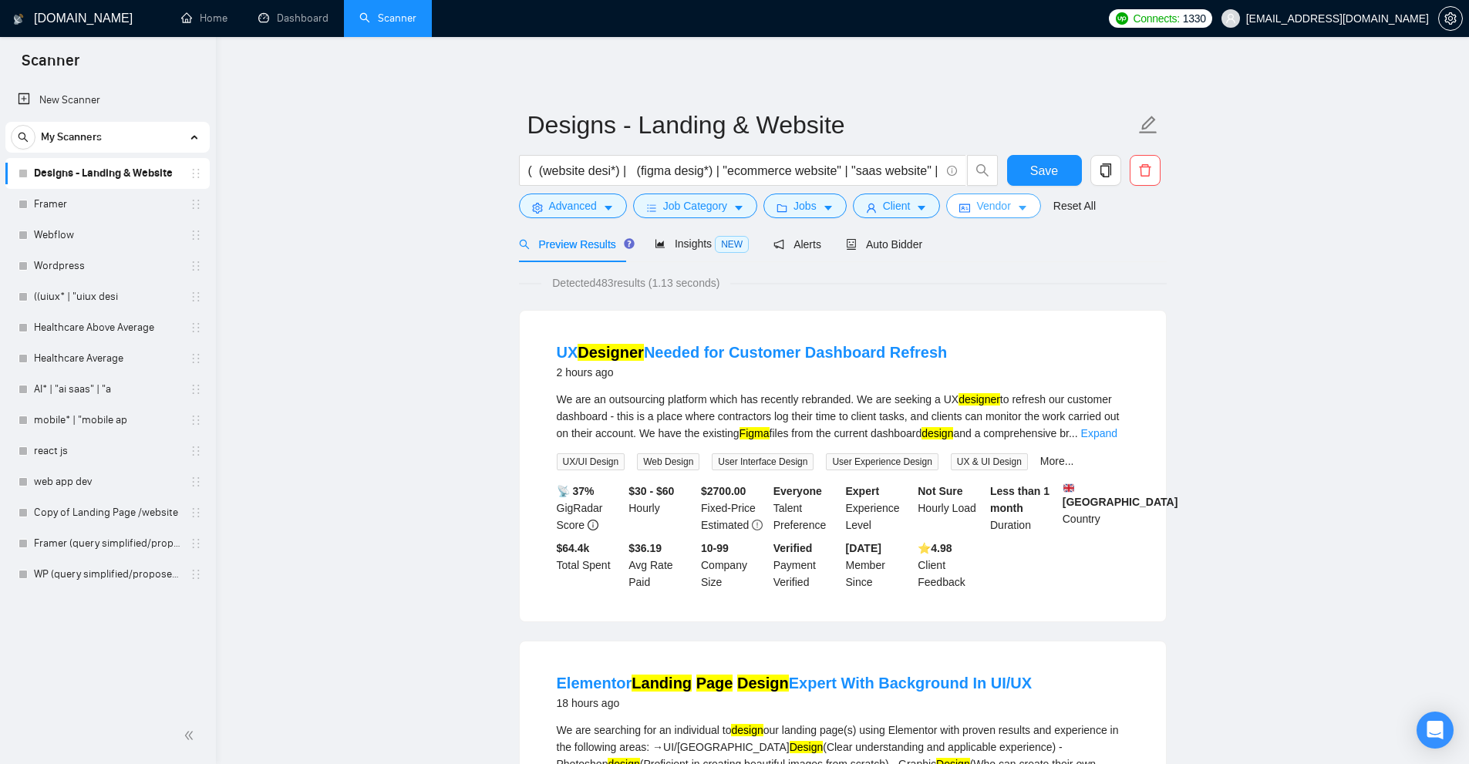
click at [977, 211] on span "Vendor" at bounding box center [994, 205] width 34 height 17
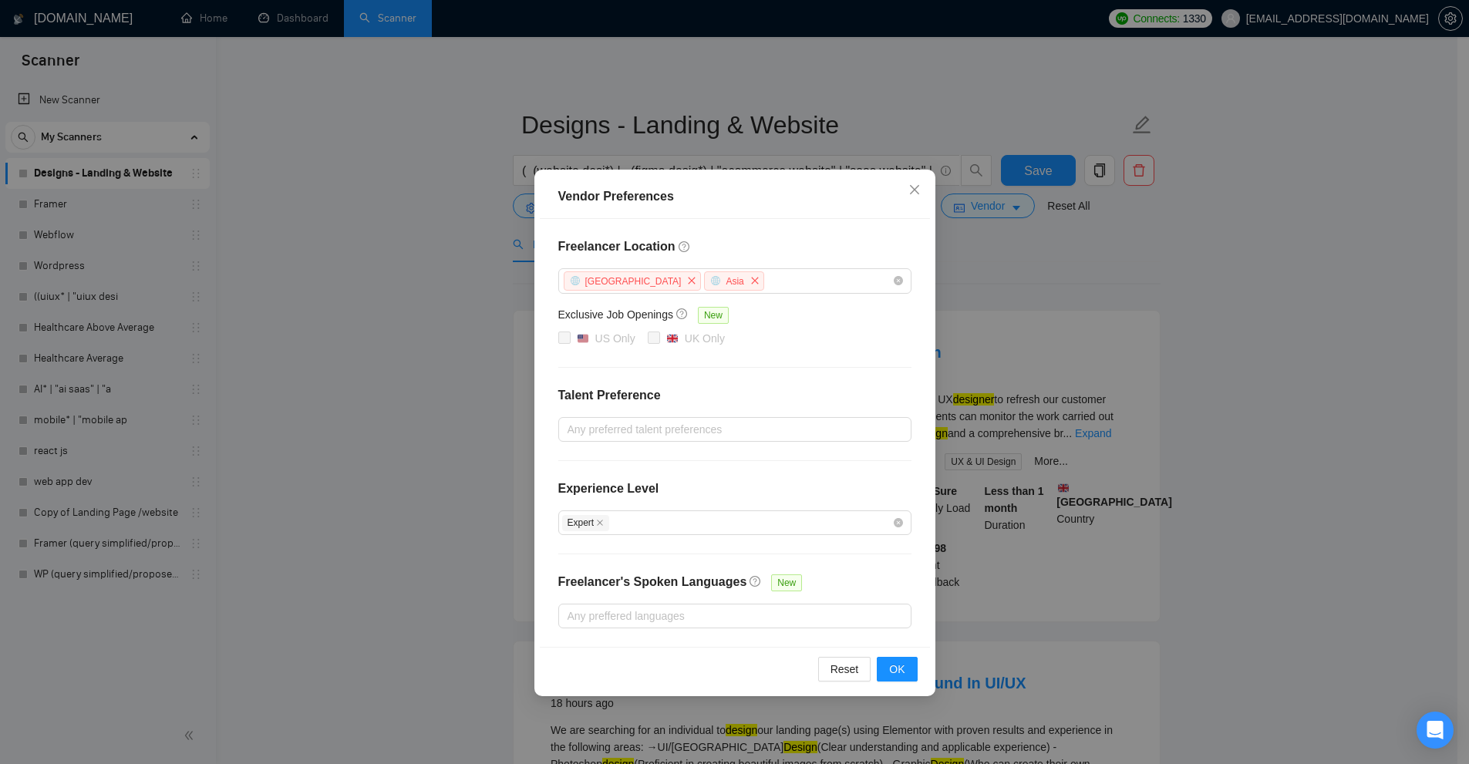
click at [740, 336] on div "US Only UK Only" at bounding box center [734, 339] width 353 height 19
click at [1075, 303] on div "Vendor Preferences Freelancer Location Africa Asia Exclusive Job Openings New U…" at bounding box center [734, 382] width 1469 height 764
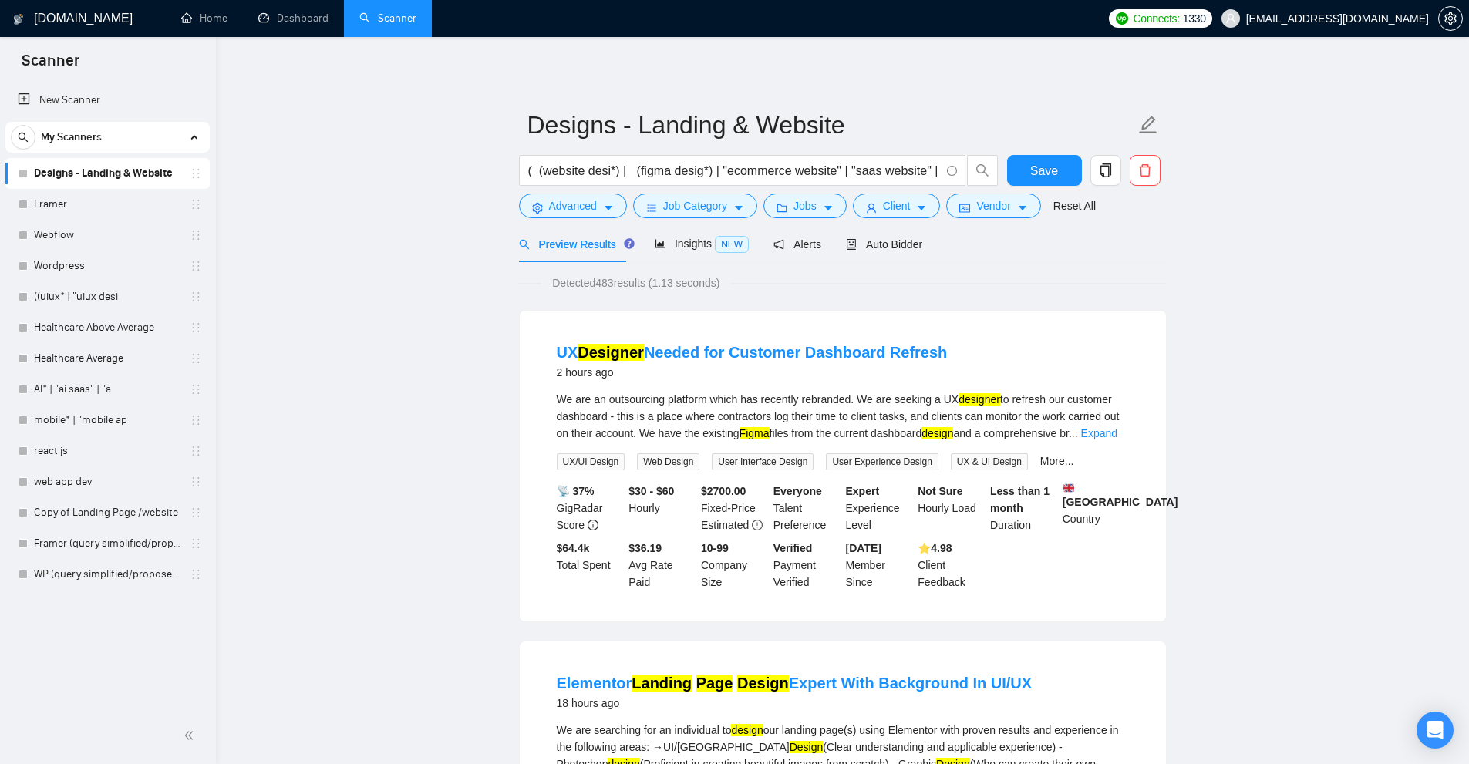
drag, startPoint x: 563, startPoint y: 273, endPoint x: 636, endPoint y: 256, distance: 75.2
click at [669, 245] on span "Insights NEW" at bounding box center [702, 244] width 94 height 12
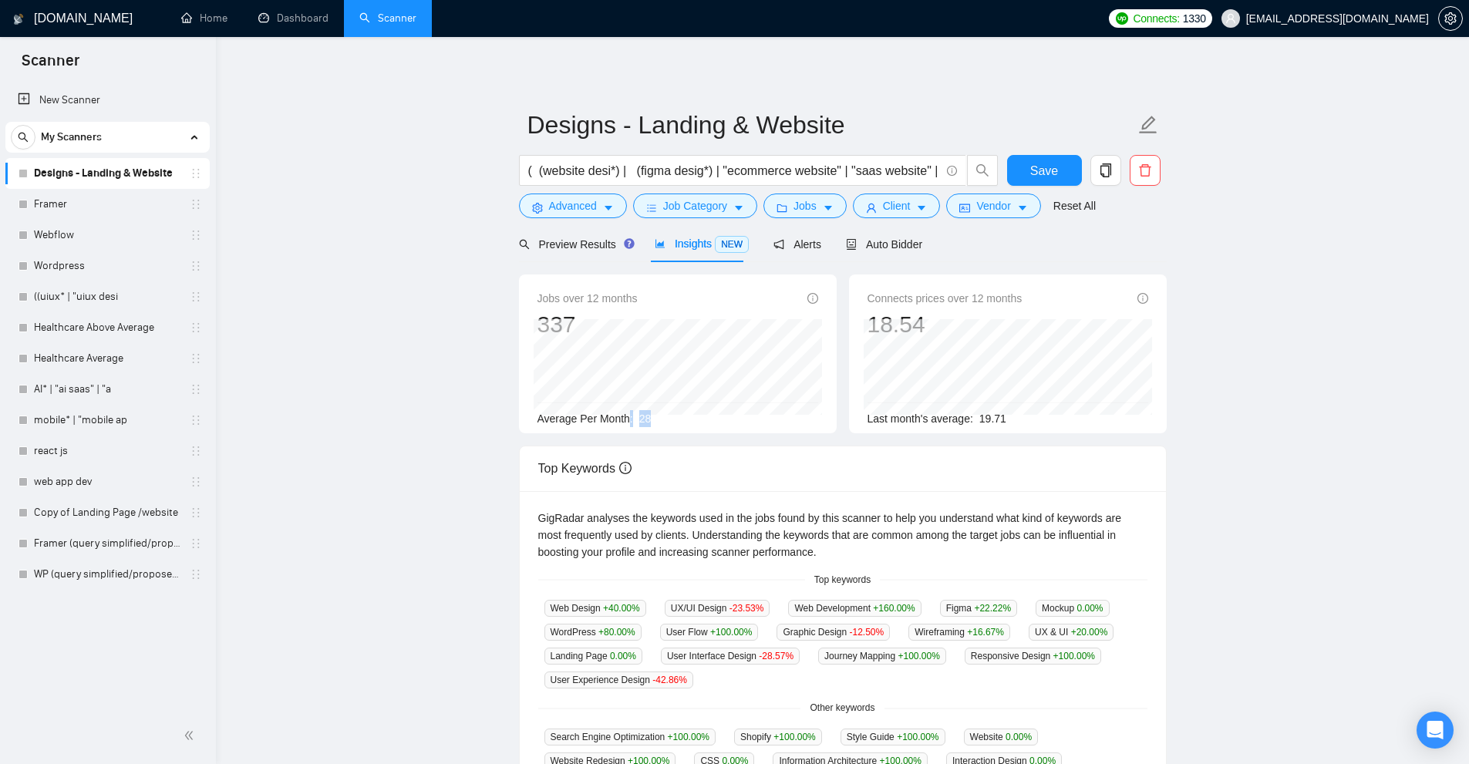
click at [656, 417] on div "Average Per Month: 28" at bounding box center [678, 418] width 281 height 17
click at [628, 421] on div "Average Per Month: 28" at bounding box center [678, 418] width 281 height 17
click at [905, 250] on span "Auto Bidder" at bounding box center [884, 244] width 76 height 12
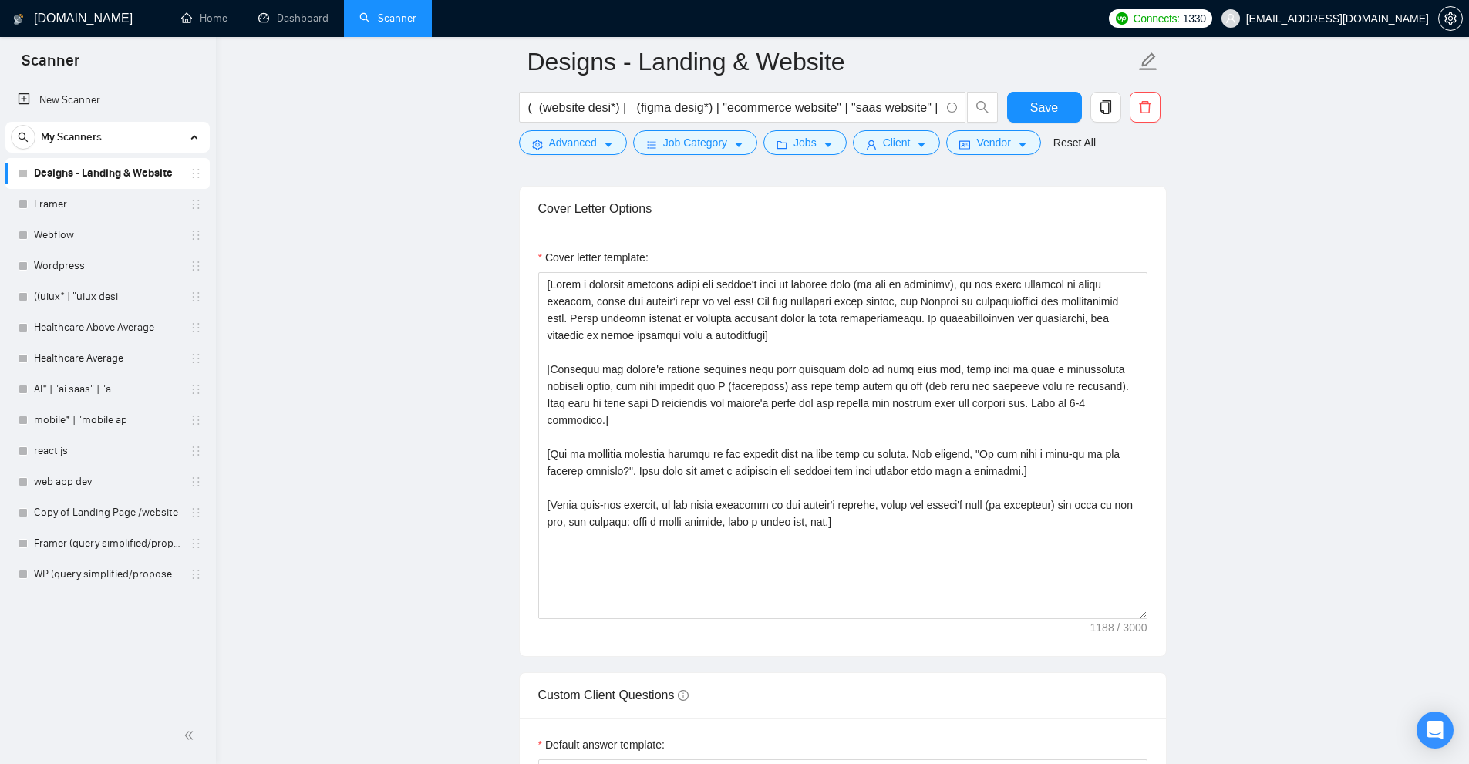
scroll to position [1620, 0]
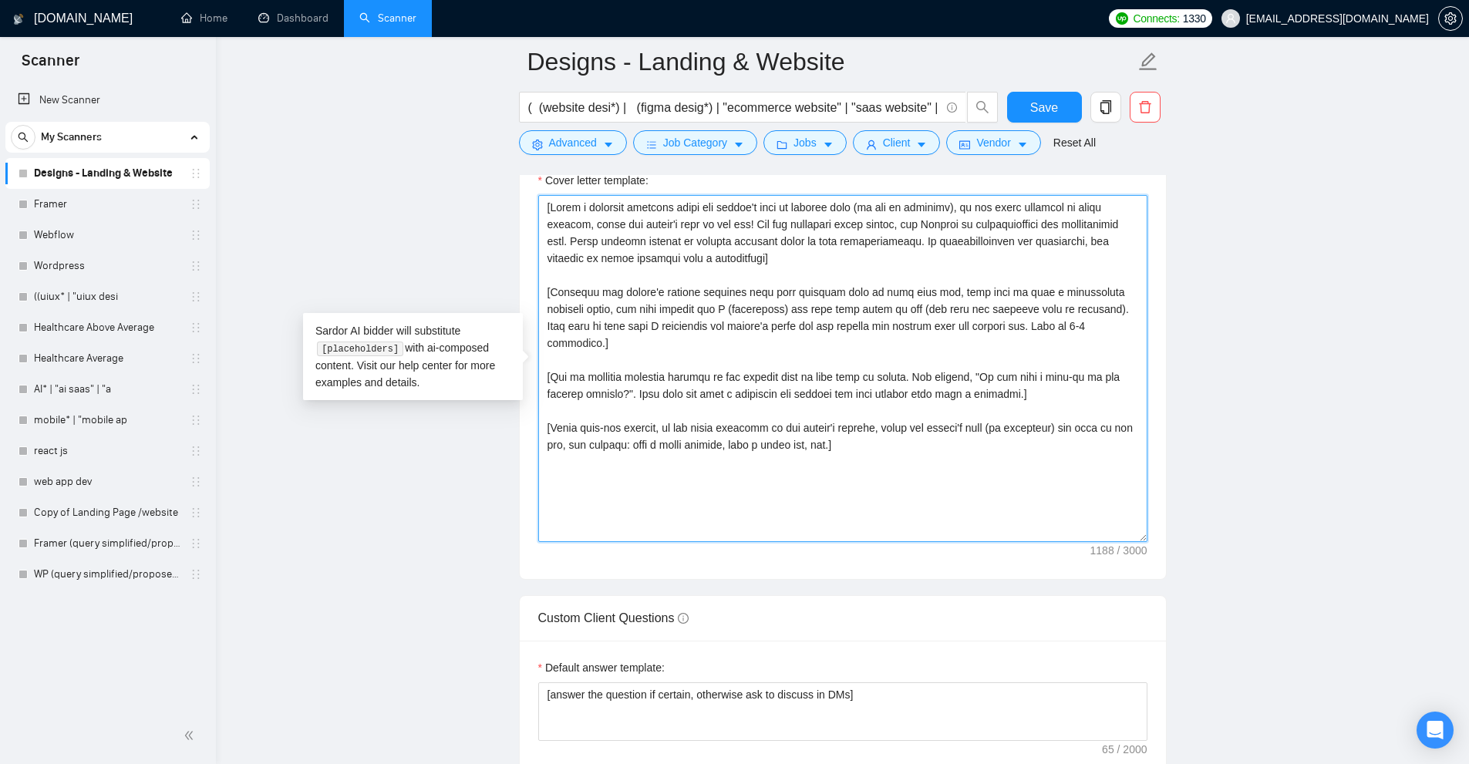
drag, startPoint x: 797, startPoint y: 443, endPoint x: 413, endPoint y: 172, distance: 470.0
click at [413, 172] on main "Designs - Landing & Website ( (website desi*) | (figma desig*) | "ecommerce web…" at bounding box center [843, 459] width 1204 height 4034
click at [774, 320] on textarea "Cover letter template:" at bounding box center [842, 368] width 609 height 347
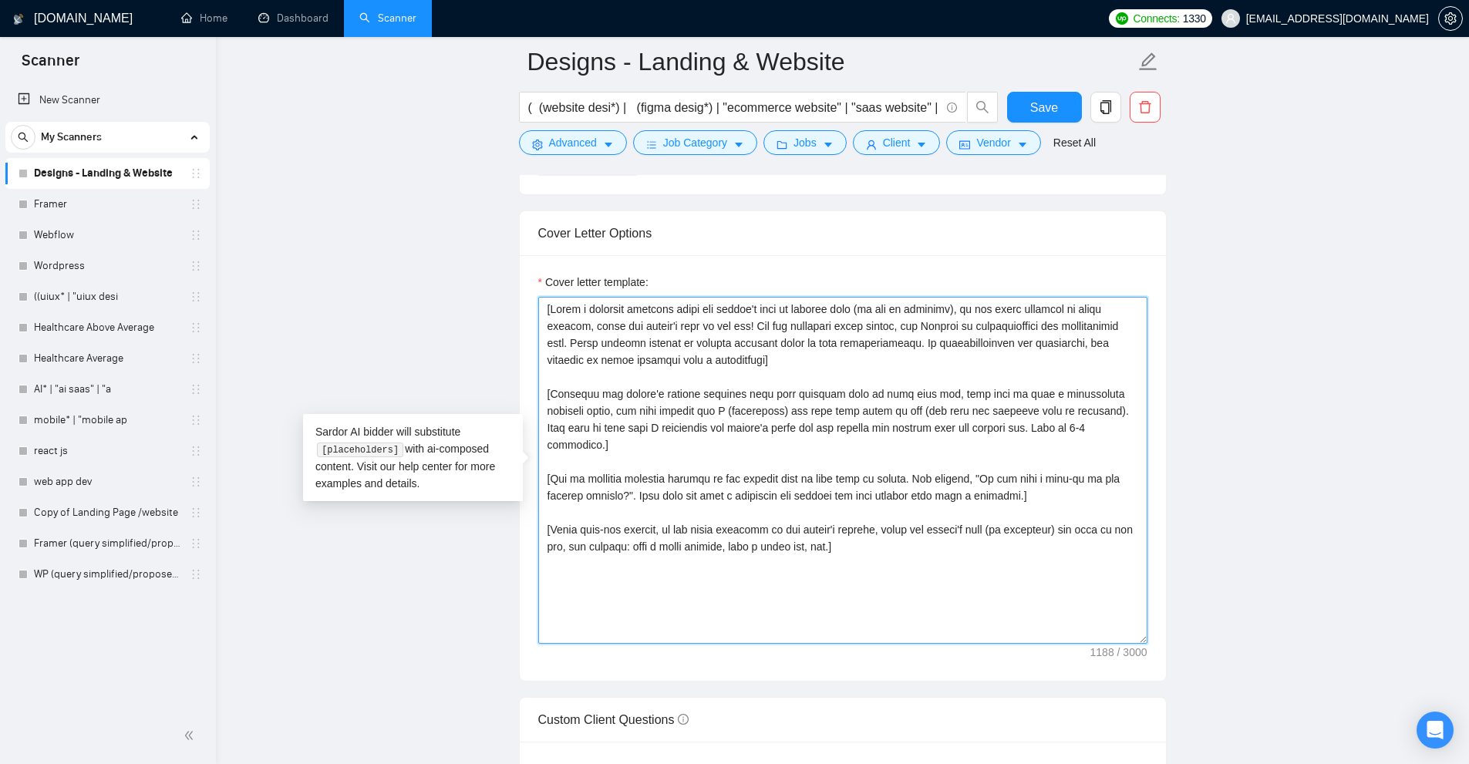
drag, startPoint x: 1079, startPoint y: 609, endPoint x: 373, endPoint y: 222, distance: 804.7
click at [367, 220] on main "Designs - Landing & Website ( (website desi*) | (figma desig*) | "ecommerce web…" at bounding box center [843, 509] width 1204 height 4135
click at [1061, 521] on textarea "Cover letter template:" at bounding box center [842, 470] width 609 height 347
drag, startPoint x: 675, startPoint y: 413, endPoint x: 363, endPoint y: 183, distance: 387.2
click at [363, 183] on main "Designs - Landing & Website ( (website desi*) | (figma desig*) | "ecommerce web…" at bounding box center [843, 509] width 1204 height 4135
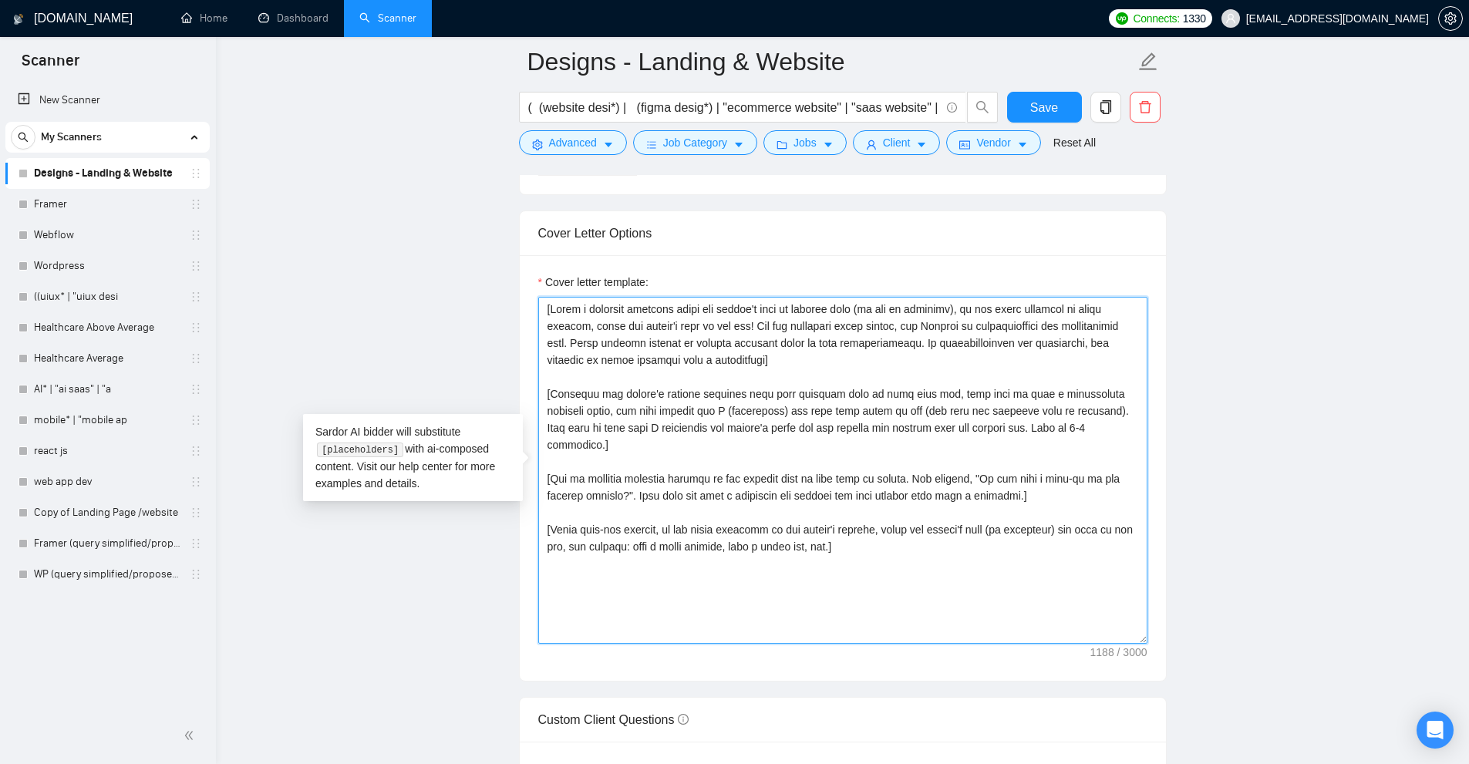
click at [854, 374] on textarea "Cover letter template:" at bounding box center [842, 470] width 609 height 347
drag, startPoint x: 936, startPoint y: 555, endPoint x: 572, endPoint y: 233, distance: 486.4
click at [572, 233] on div "Cover Letter Options Cover letter template:" at bounding box center [843, 446] width 648 height 471
click at [1195, 463] on main "Designs - Landing & Website ( (website desi*) | (figma desig*) | "ecommerce web…" at bounding box center [843, 509] width 1204 height 4135
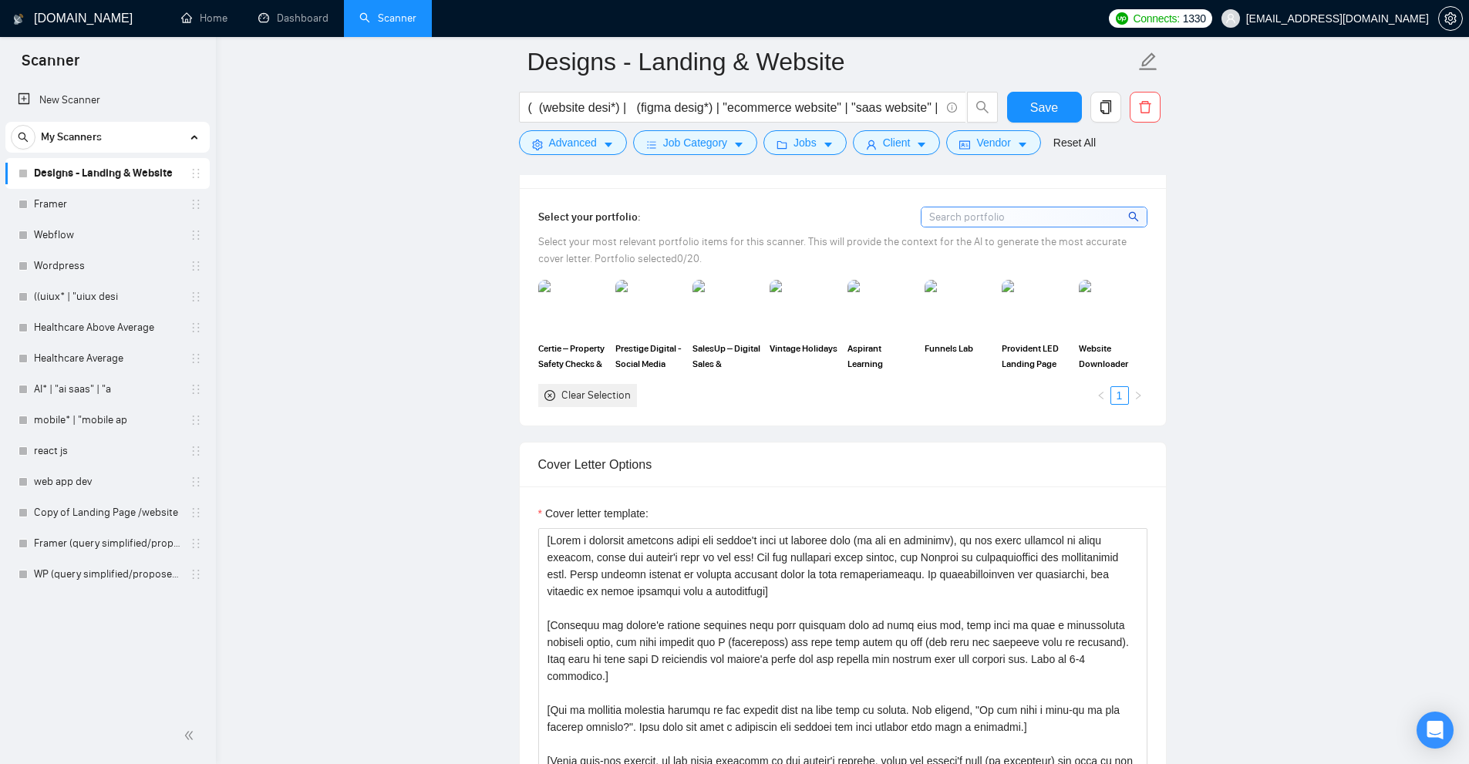
scroll to position [1080, 0]
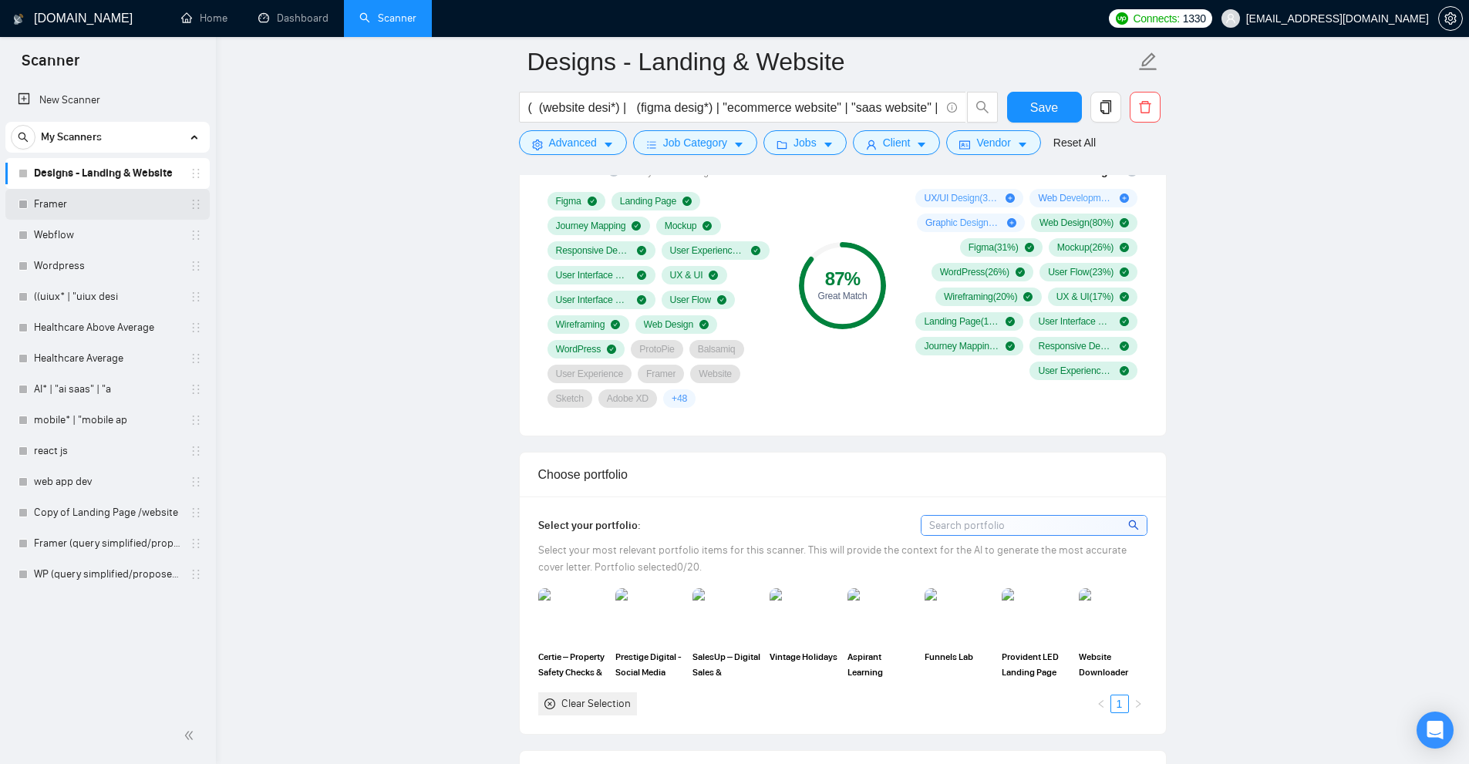
click at [119, 208] on link "Framer" at bounding box center [107, 204] width 147 height 31
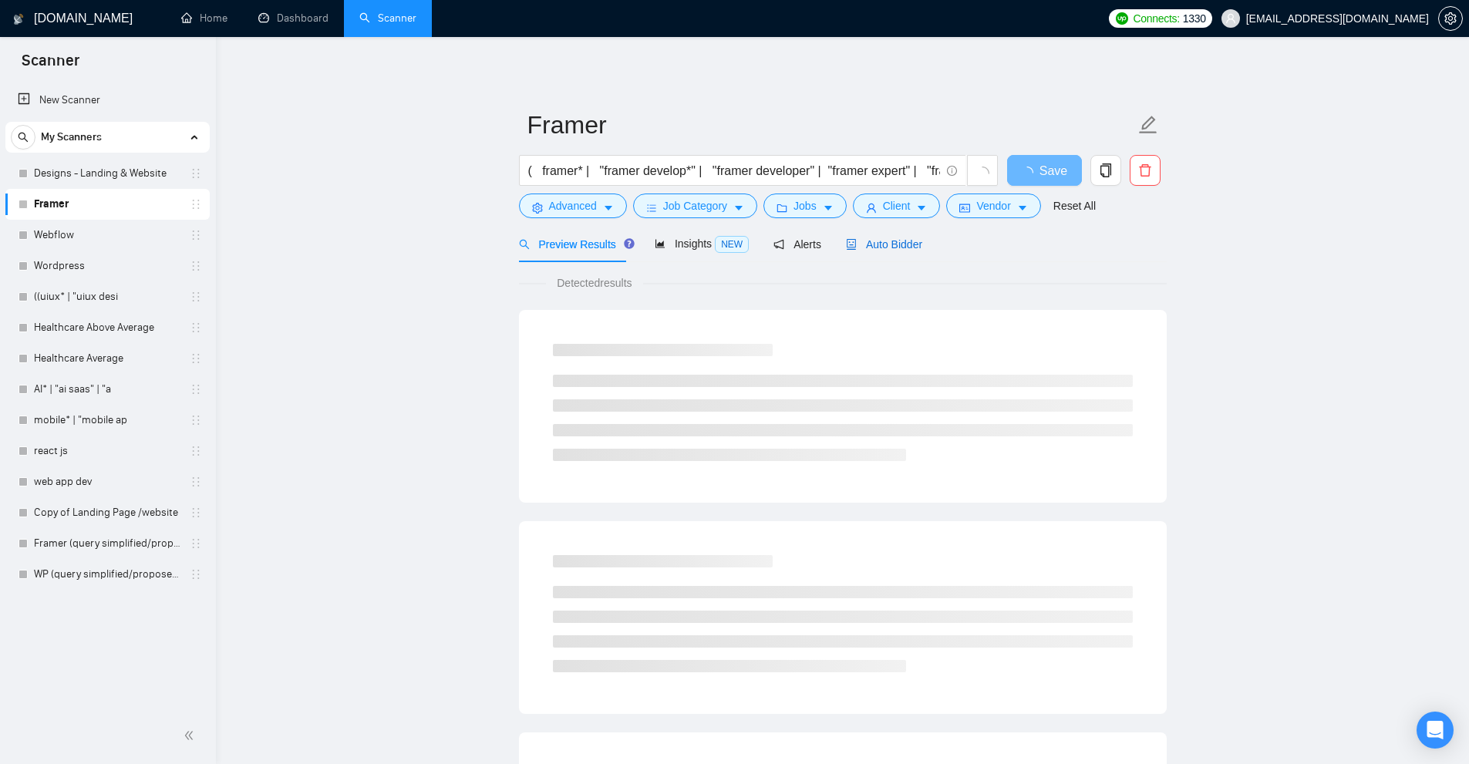
click at [879, 245] on span "Auto Bidder" at bounding box center [884, 244] width 76 height 12
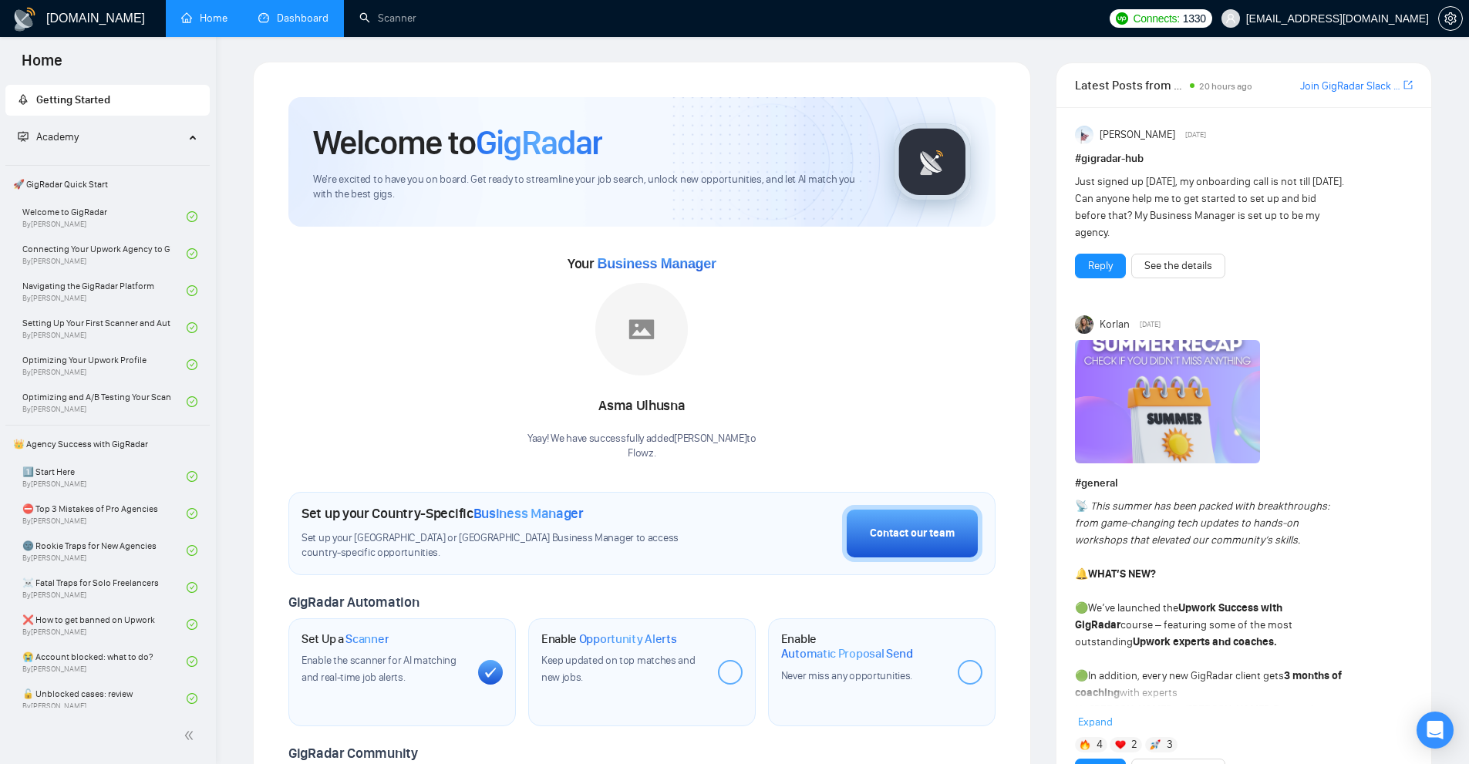
click at [302, 23] on link "Dashboard" at bounding box center [293, 18] width 70 height 13
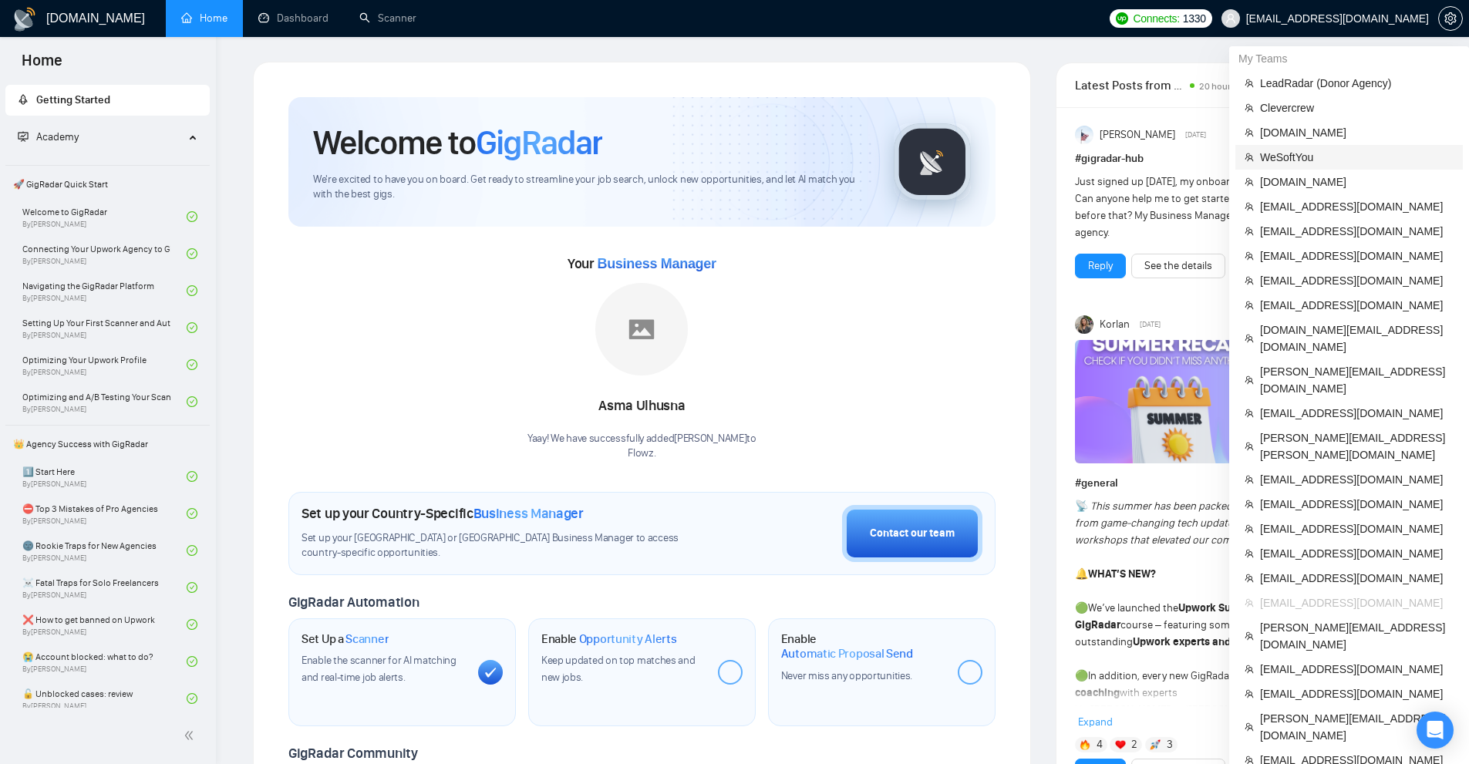
click at [1311, 155] on span "WeSoftYou" at bounding box center [1357, 157] width 194 height 17
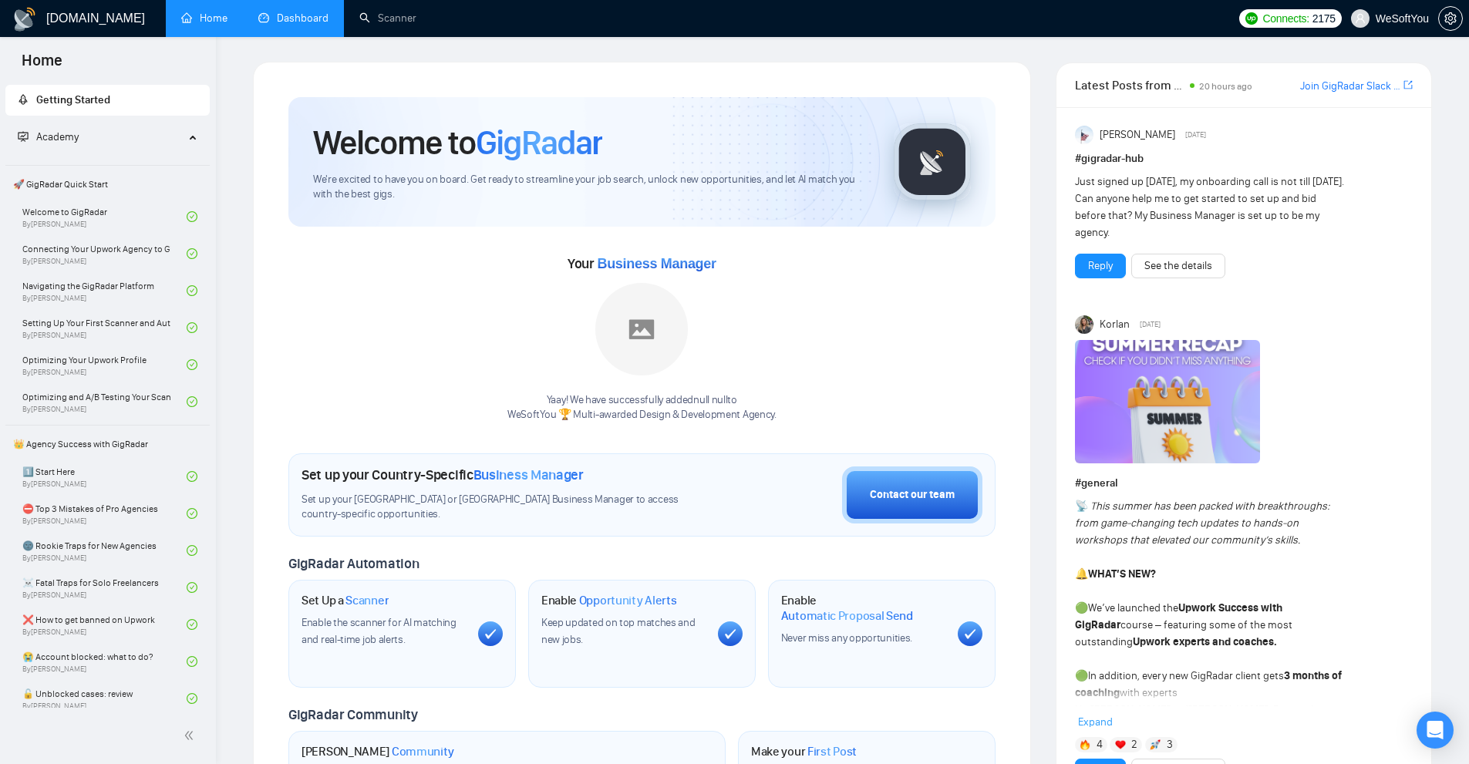
click at [317, 25] on link "Dashboard" at bounding box center [293, 18] width 70 height 13
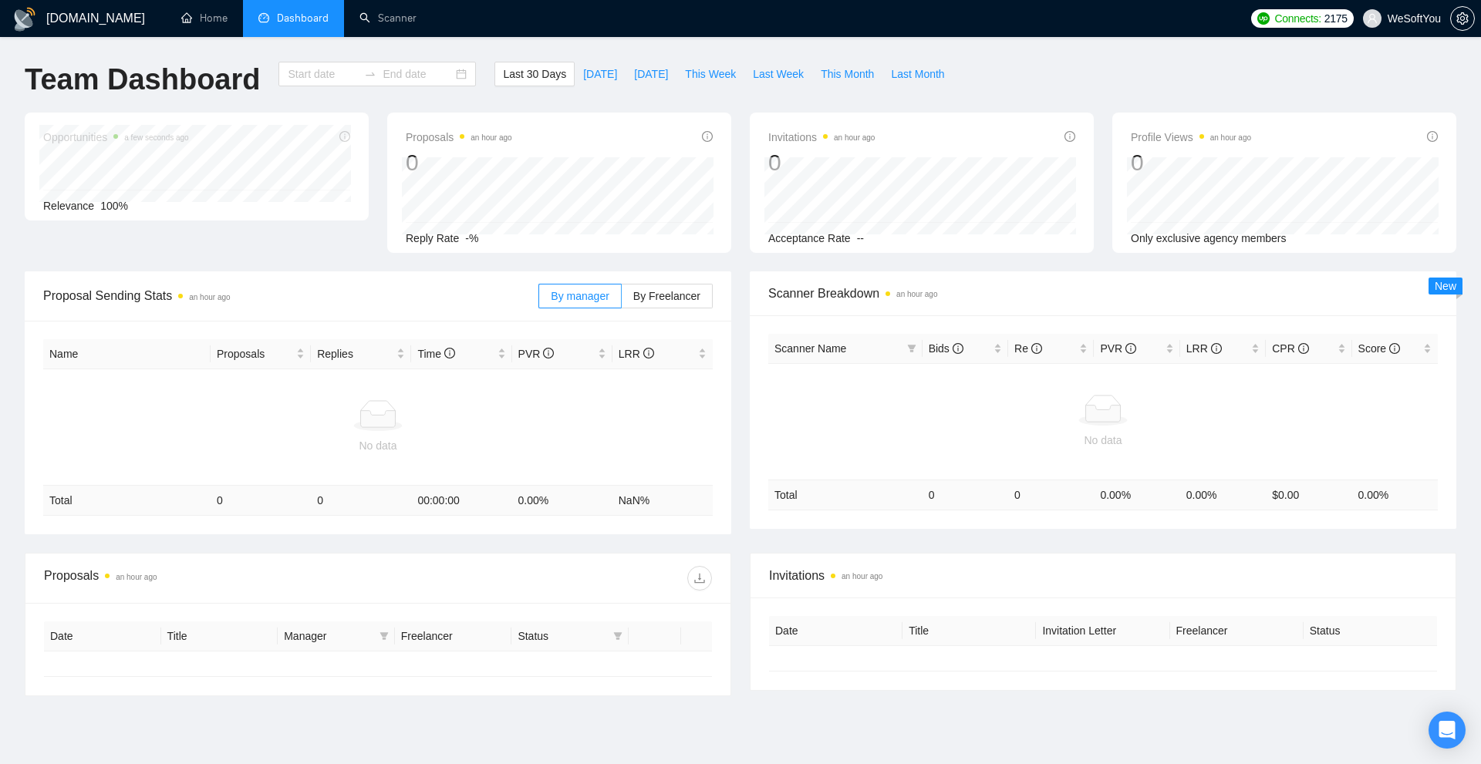
type input "[DATE]"
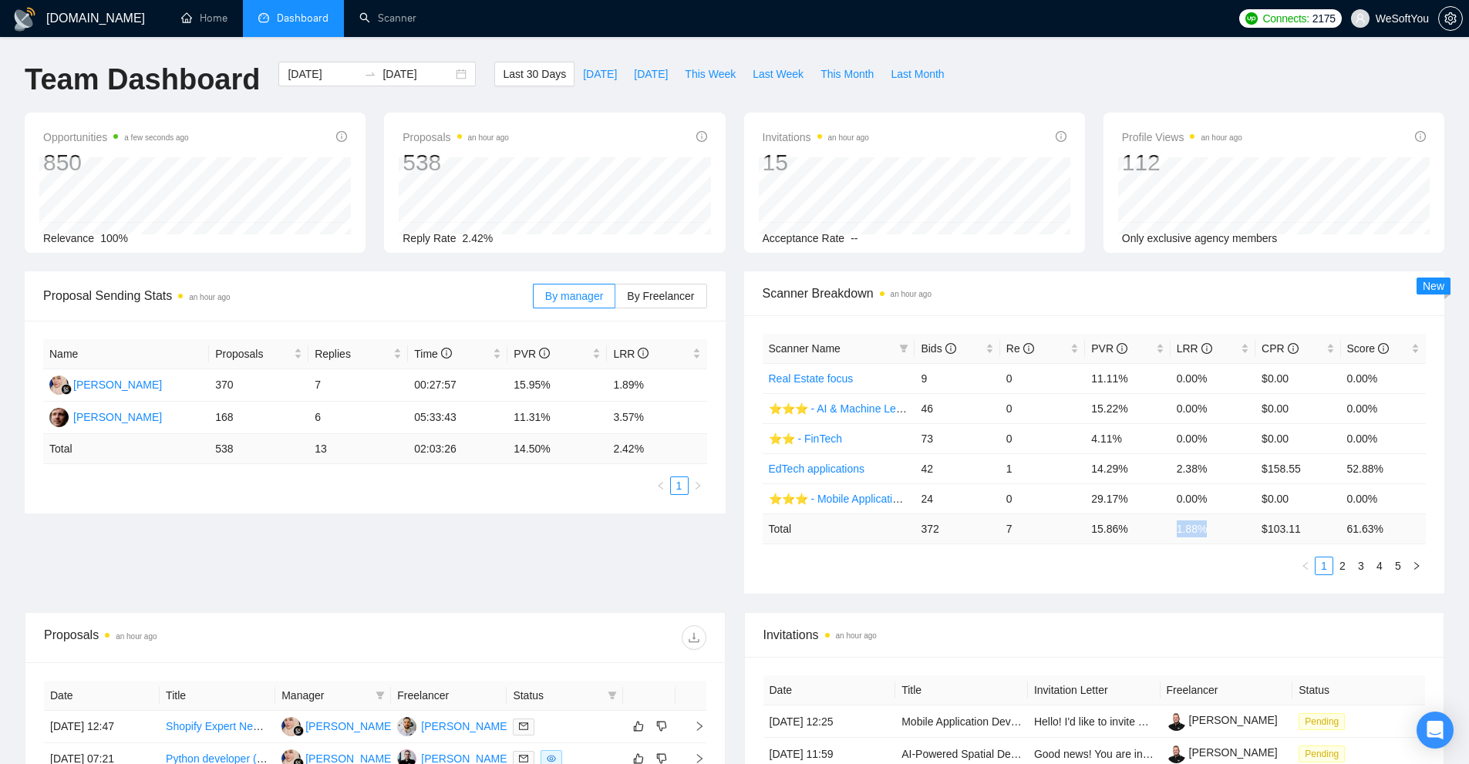
drag, startPoint x: 1214, startPoint y: 531, endPoint x: 1149, endPoint y: 529, distance: 65.6
click at [1152, 529] on tr "Total 372 7 15.86 % 1.88 % $ 103.11 61.63 %" at bounding box center [1095, 529] width 664 height 30
click at [1108, 537] on td "15.86 %" at bounding box center [1127, 529] width 85 height 30
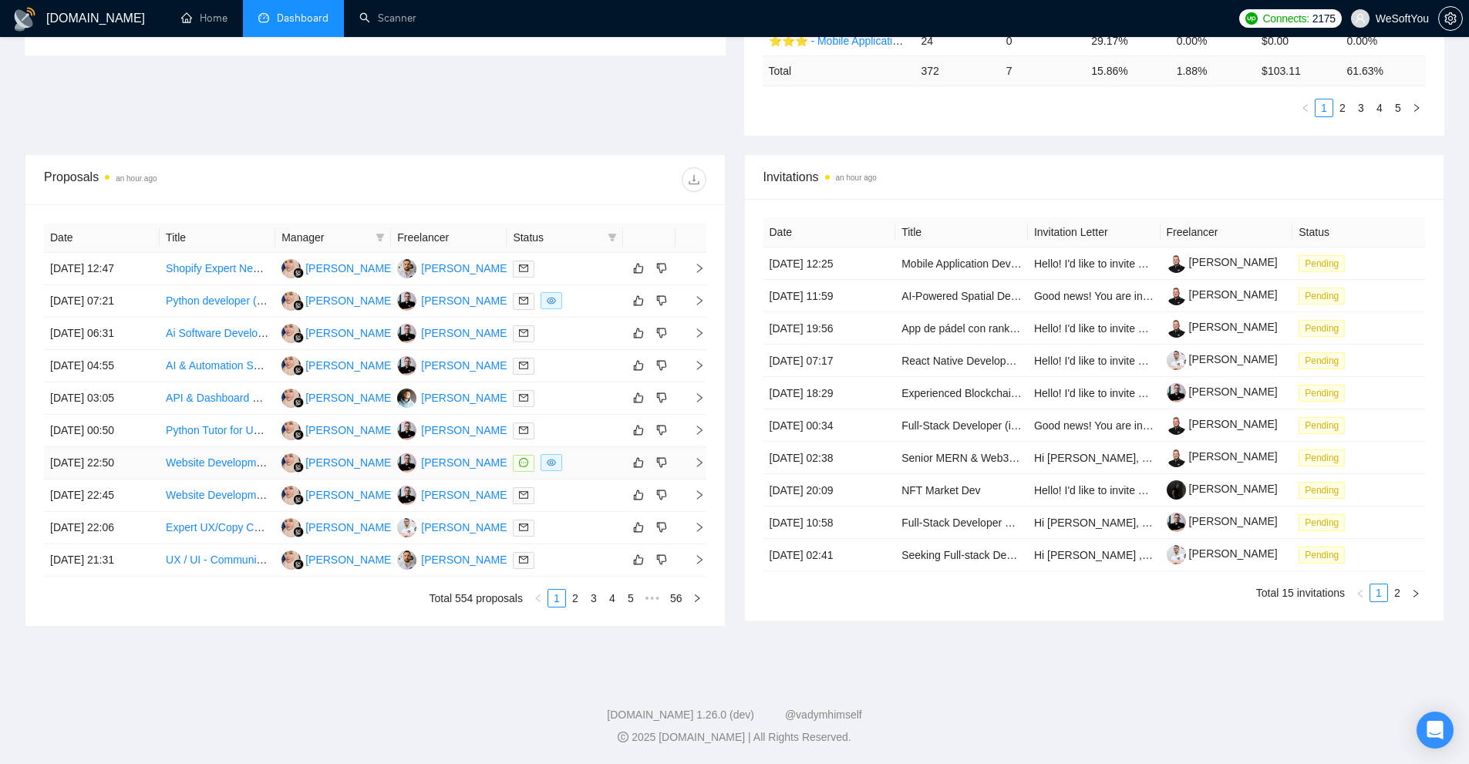
click at [590, 466] on div at bounding box center [564, 463] width 103 height 18
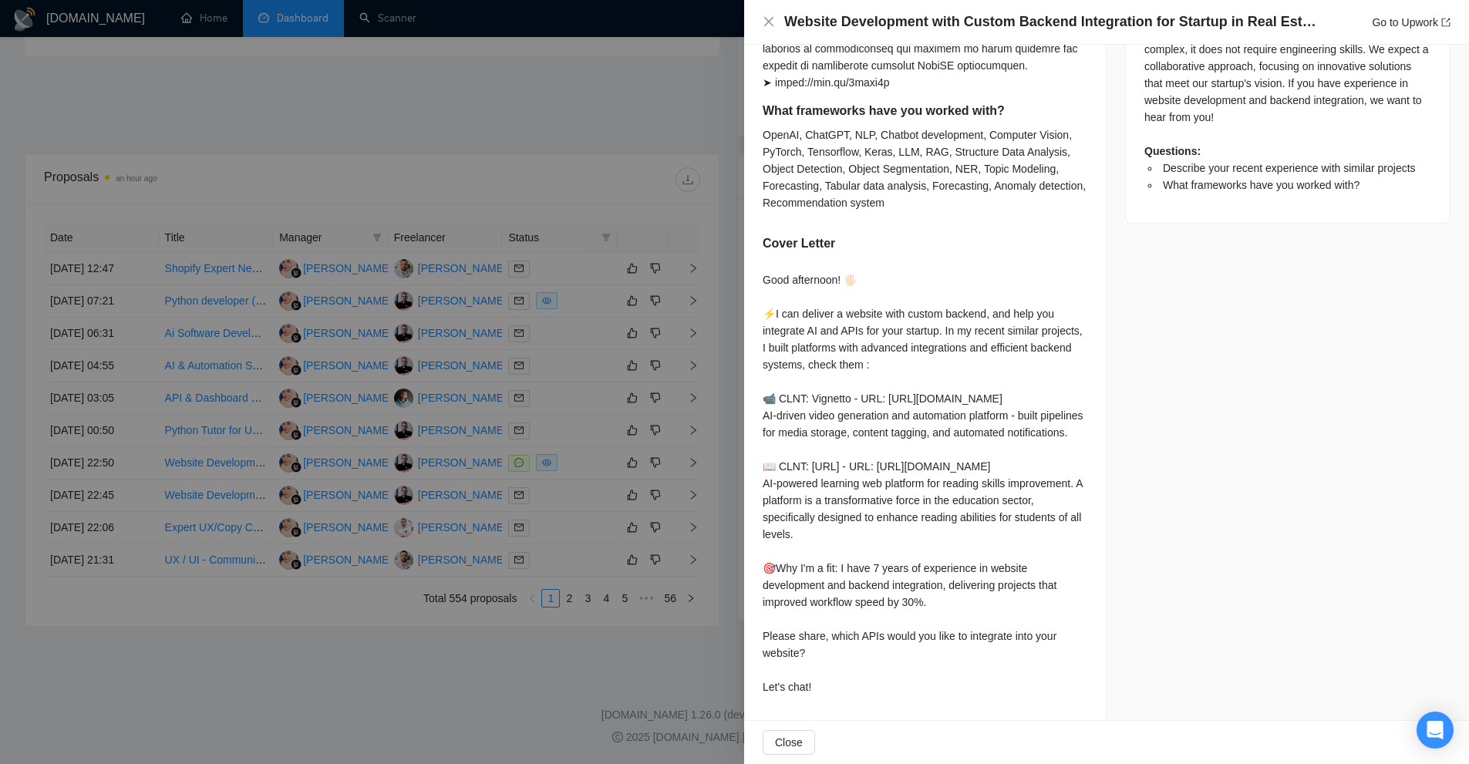
scroll to position [775, 0]
click at [676, 307] on div at bounding box center [734, 382] width 1469 height 764
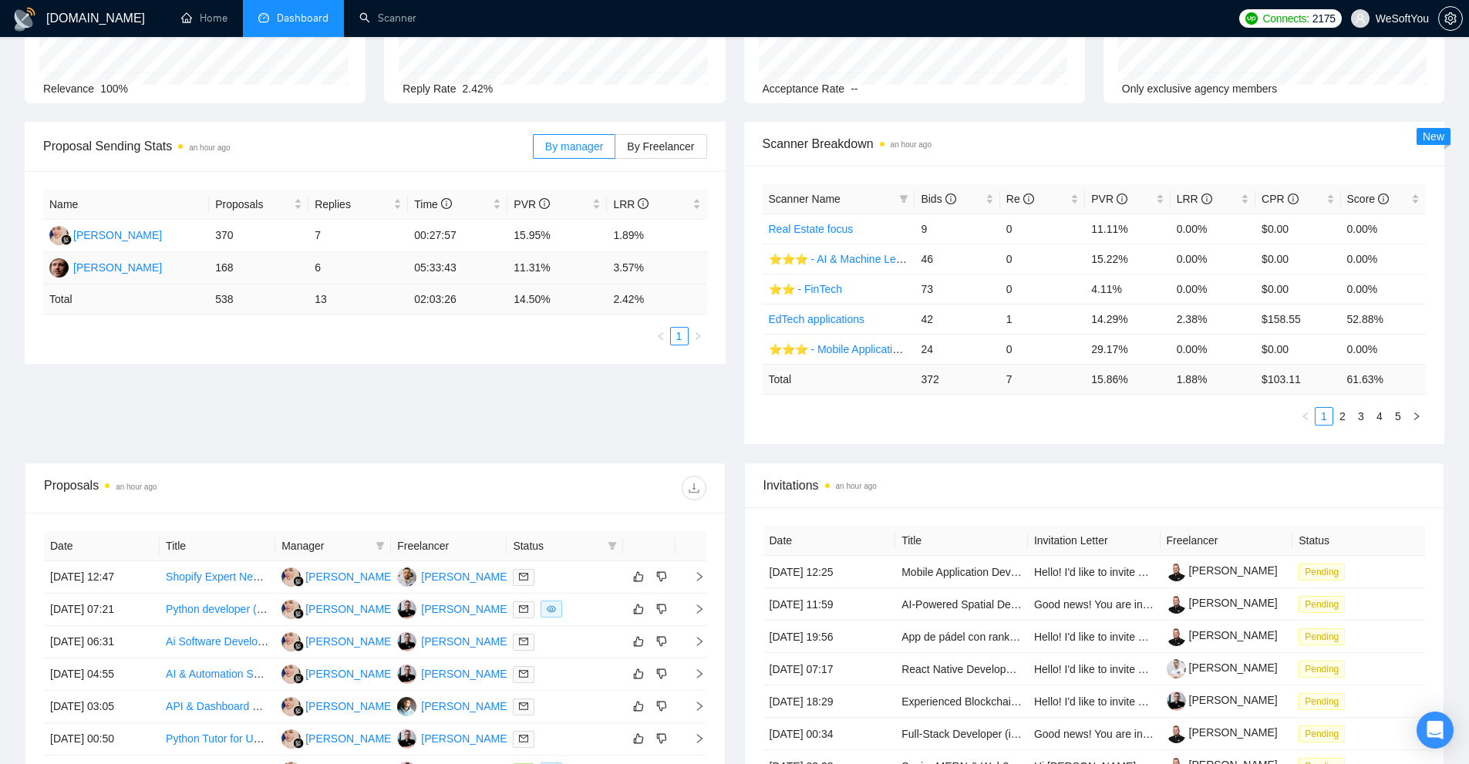
scroll to position [0, 0]
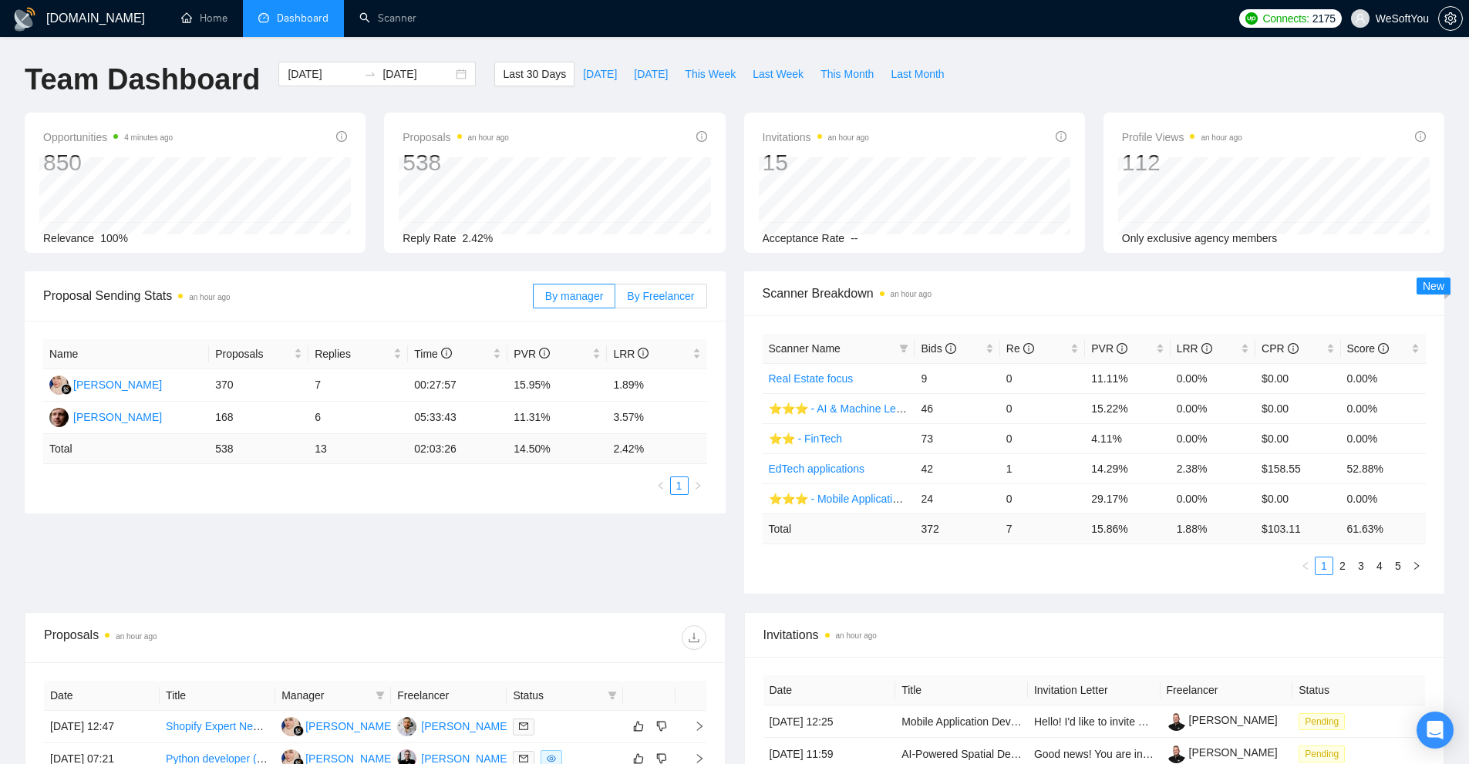
click at [666, 292] on span "By Freelancer" at bounding box center [660, 296] width 67 height 12
click at [616, 300] on input "By Freelancer" at bounding box center [616, 300] width 0 height 0
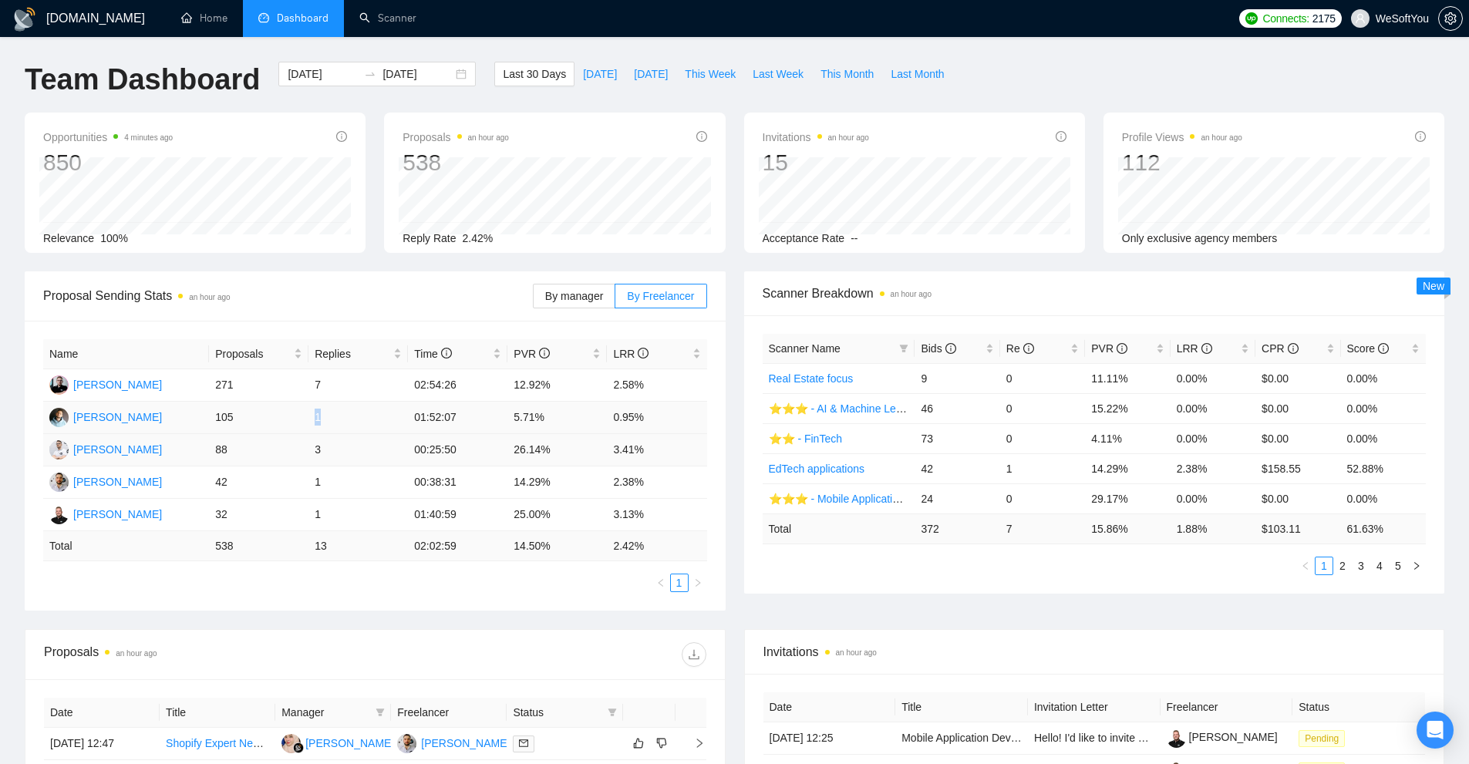
drag, startPoint x: 282, startPoint y: 428, endPoint x: 234, endPoint y: 435, distance: 47.6
click at [255, 428] on tr "Georgy Kozhushko 105 1 01:52:07 5.71% 0.95%" at bounding box center [375, 418] width 664 height 32
drag, startPoint x: 499, startPoint y: 382, endPoint x: 563, endPoint y: 383, distance: 64.0
click at [561, 383] on tr "Andrii Kovalchuk 271 7 02:54:26 12.92% 2.58%" at bounding box center [375, 385] width 664 height 32
click at [578, 384] on td "12.92%" at bounding box center [558, 385] width 100 height 32
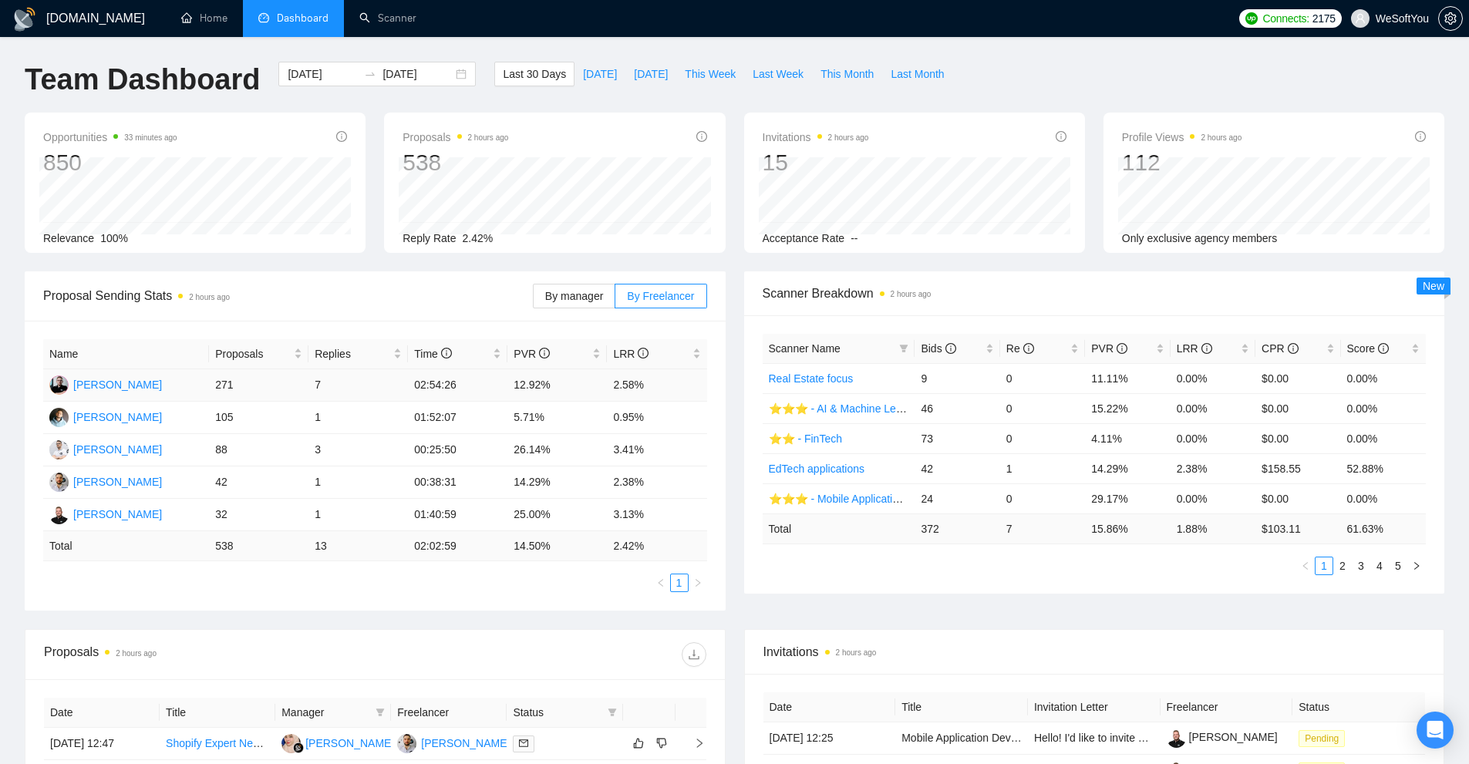
click at [683, 385] on td "2.58%" at bounding box center [657, 385] width 100 height 32
drag, startPoint x: 642, startPoint y: 392, endPoint x: 495, endPoint y: 393, distance: 146.6
click at [495, 393] on tr "Andrii Kovalchuk 271 7 02:54:26 12.92% 2.58%" at bounding box center [375, 385] width 664 height 32
click at [494, 393] on td "02:54:26" at bounding box center [458, 385] width 100 height 32
click at [1146, 311] on div "Scanner Breakdown 2 hours ago" at bounding box center [1095, 294] width 664 height 44
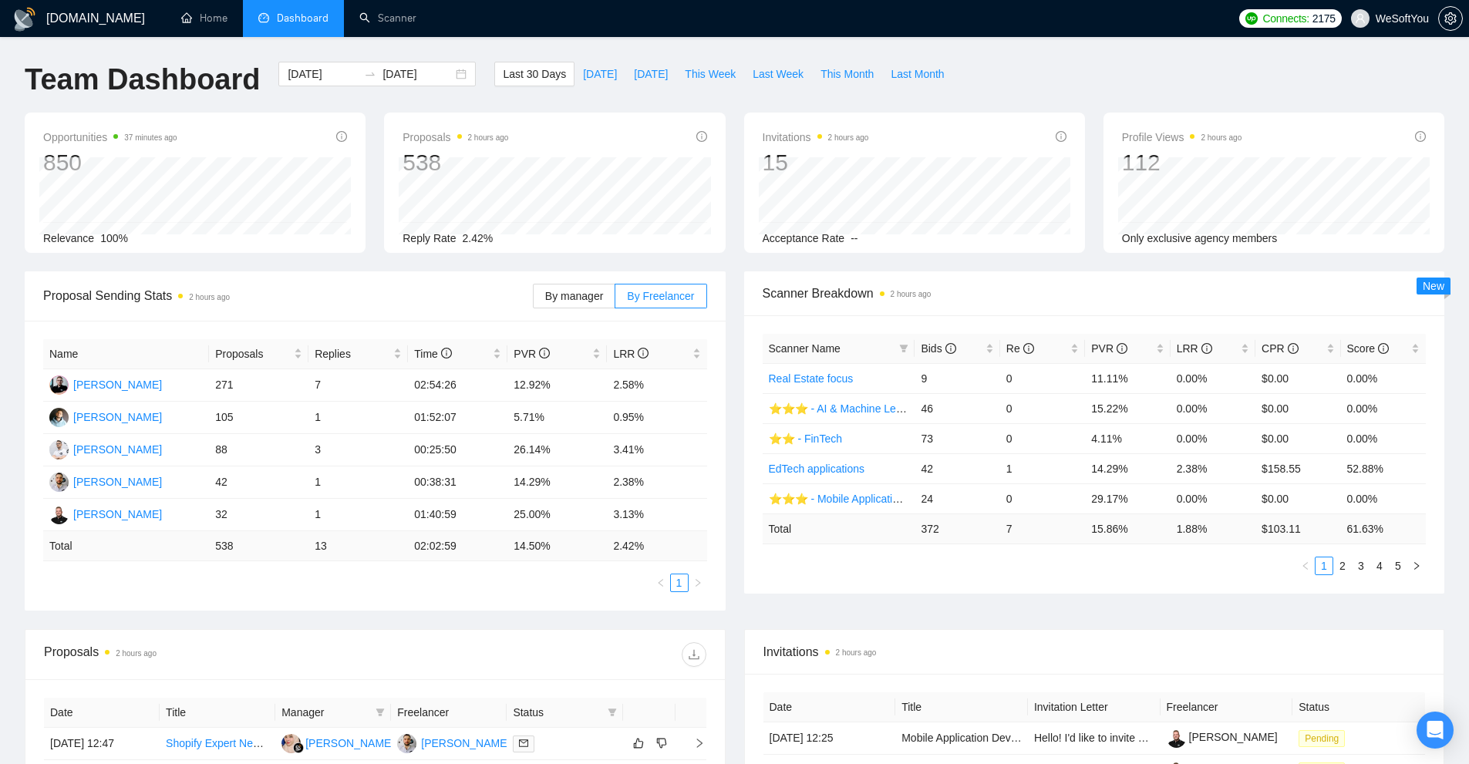
drag, startPoint x: 1125, startPoint y: 89, endPoint x: 1085, endPoint y: 258, distance: 172.7
click at [1125, 89] on div "Team Dashboard 2025-08-03 2025-09-02 Last 30 Days Today Yesterday This Week Las…" at bounding box center [734, 87] width 1439 height 51
click at [1078, 591] on div "Scanner Name Bids Re PVR LRR CPR Score Real Estate focus 9 0 11.11% 0.00% $0.00…" at bounding box center [1094, 454] width 701 height 278
click at [987, 280] on div "Scanner Breakdown 2 hours ago" at bounding box center [1095, 294] width 664 height 44
click at [403, 18] on link "Scanner" at bounding box center [387, 18] width 57 height 13
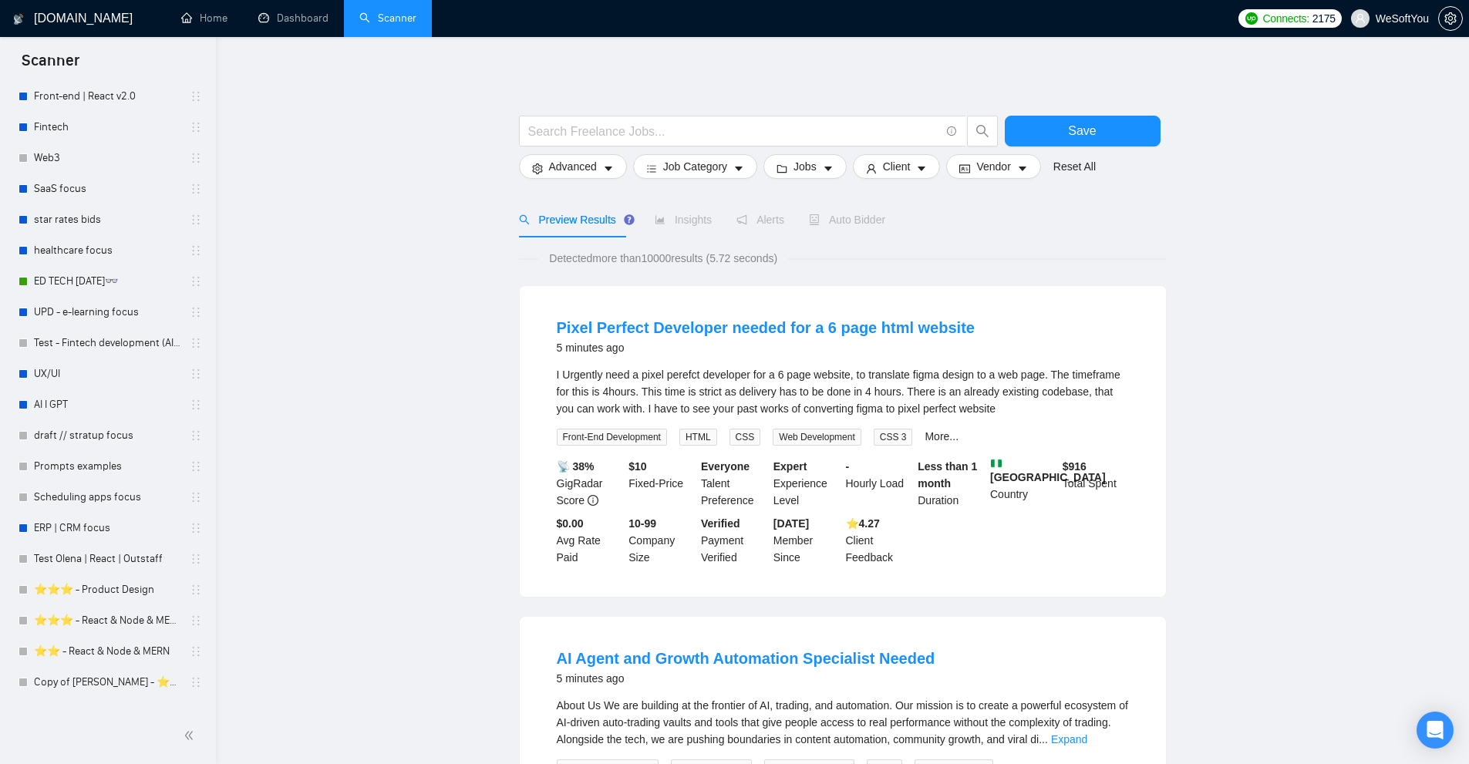
scroll to position [715, 0]
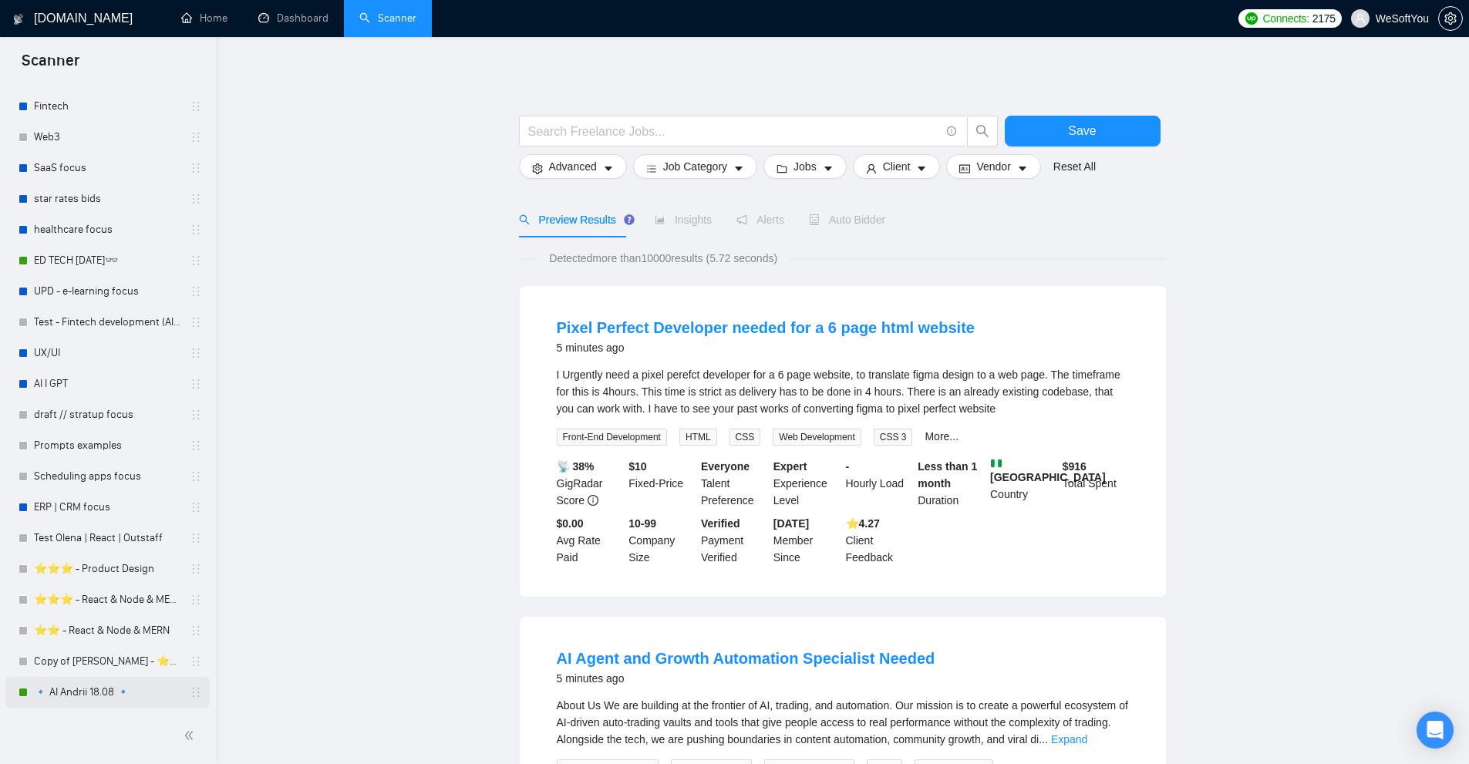
click at [68, 687] on link "🔹 AI Andrii 18.08 🔹" at bounding box center [107, 692] width 147 height 31
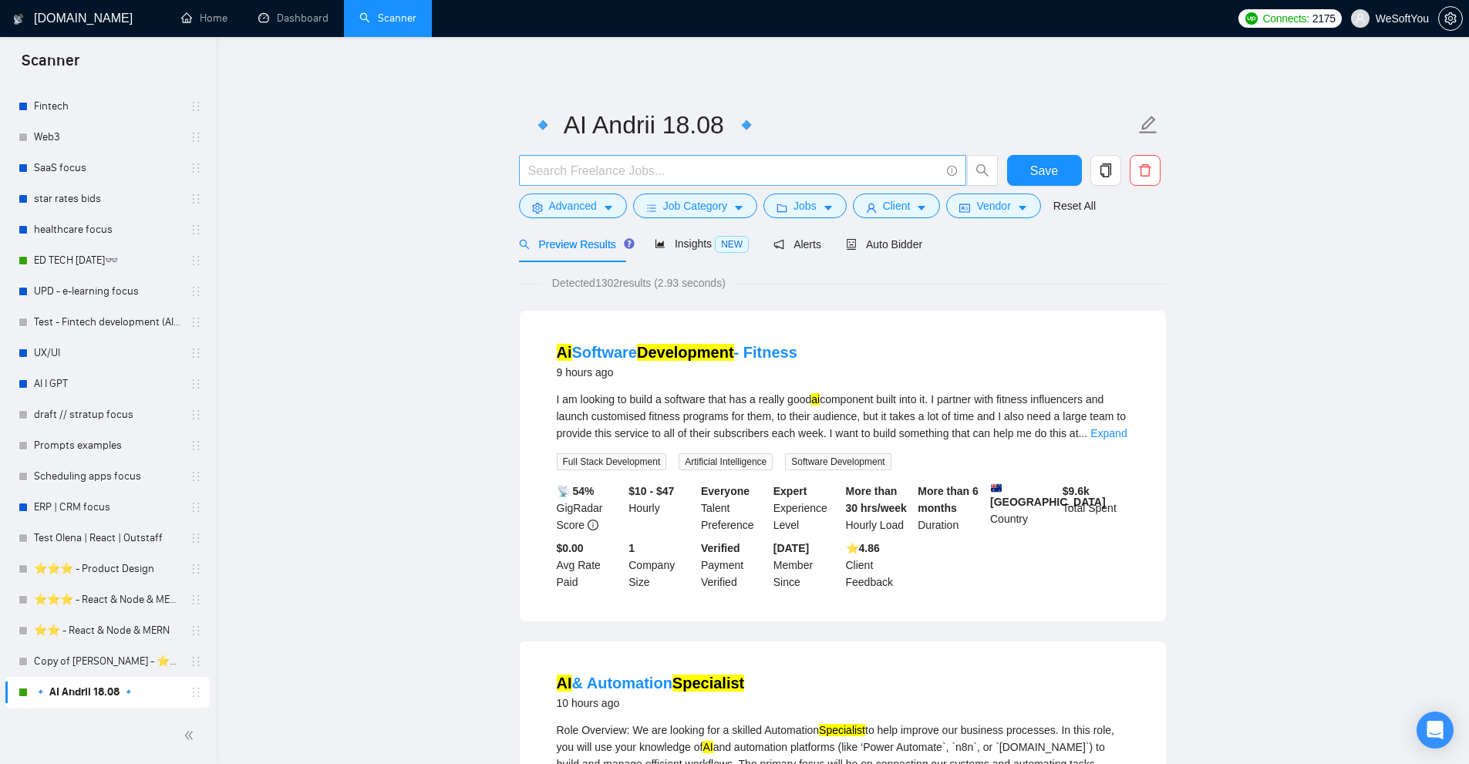
click at [612, 186] on span at bounding box center [742, 170] width 447 height 31
click at [628, 177] on input "text" at bounding box center [734, 170] width 412 height 19
click at [574, 201] on span "Advanced" at bounding box center [573, 205] width 48 height 17
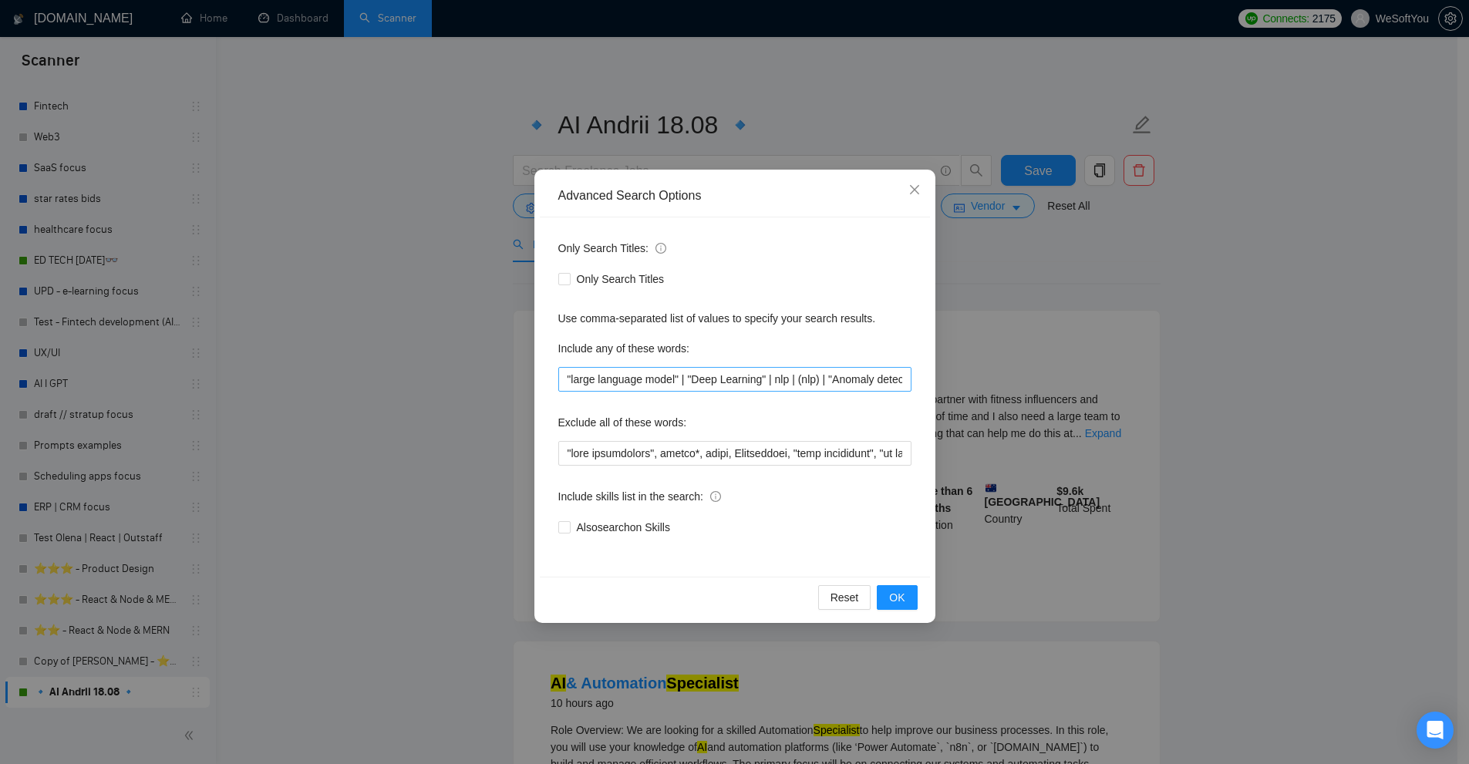
scroll to position [0, 1639]
click at [677, 379] on input "("Machine Learning" | (LLM*) | "ai agent" | "ai agents" | OpenAI | (RAG*) | AI …" at bounding box center [734, 379] width 353 height 25
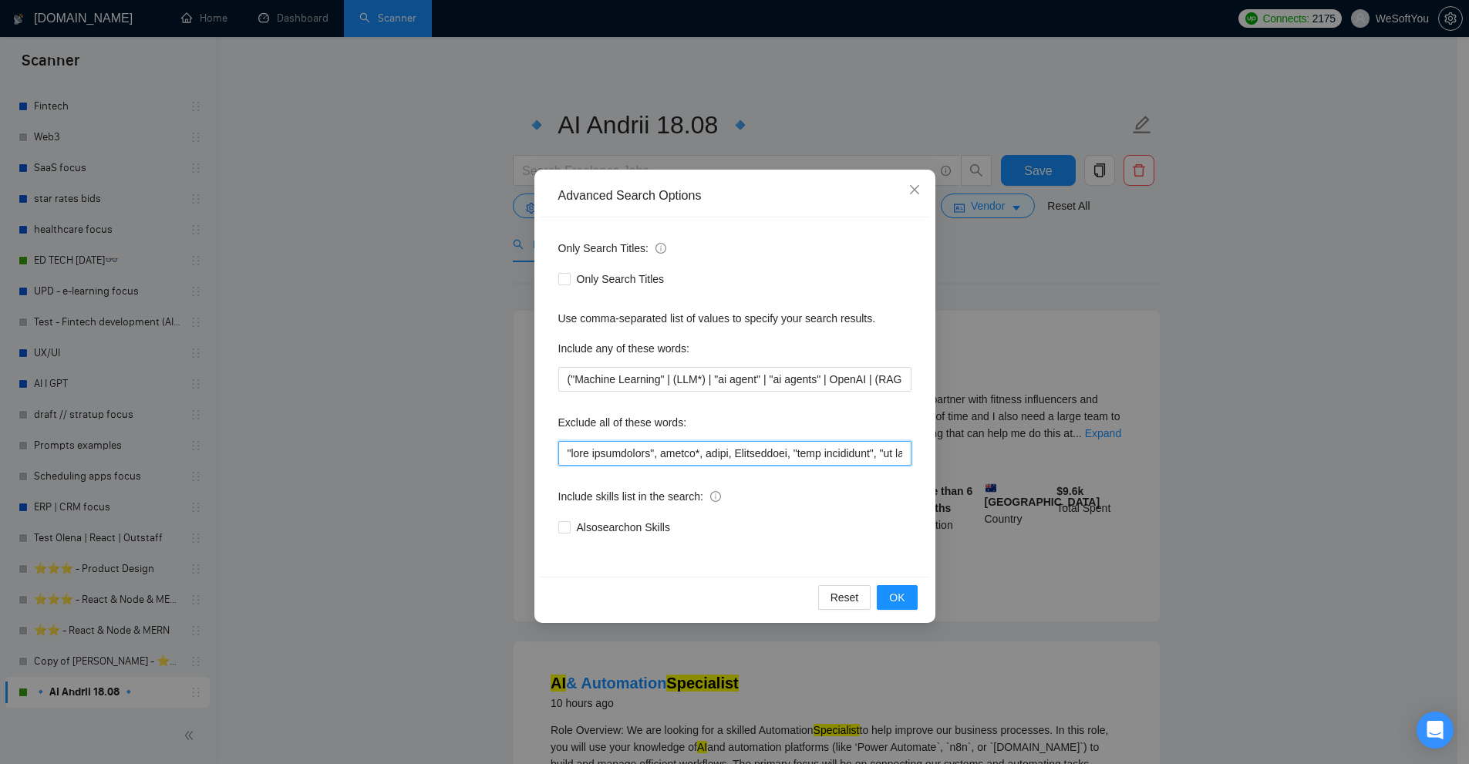
click at [642, 450] on input "text" at bounding box center [734, 453] width 353 height 25
drag, startPoint x: 642, startPoint y: 450, endPoint x: 874, endPoint y: 467, distance: 232.7
click at [874, 467] on div "Only Search Titles: Only Search Titles Use comma-separated list of values to sp…" at bounding box center [735, 397] width 390 height 359
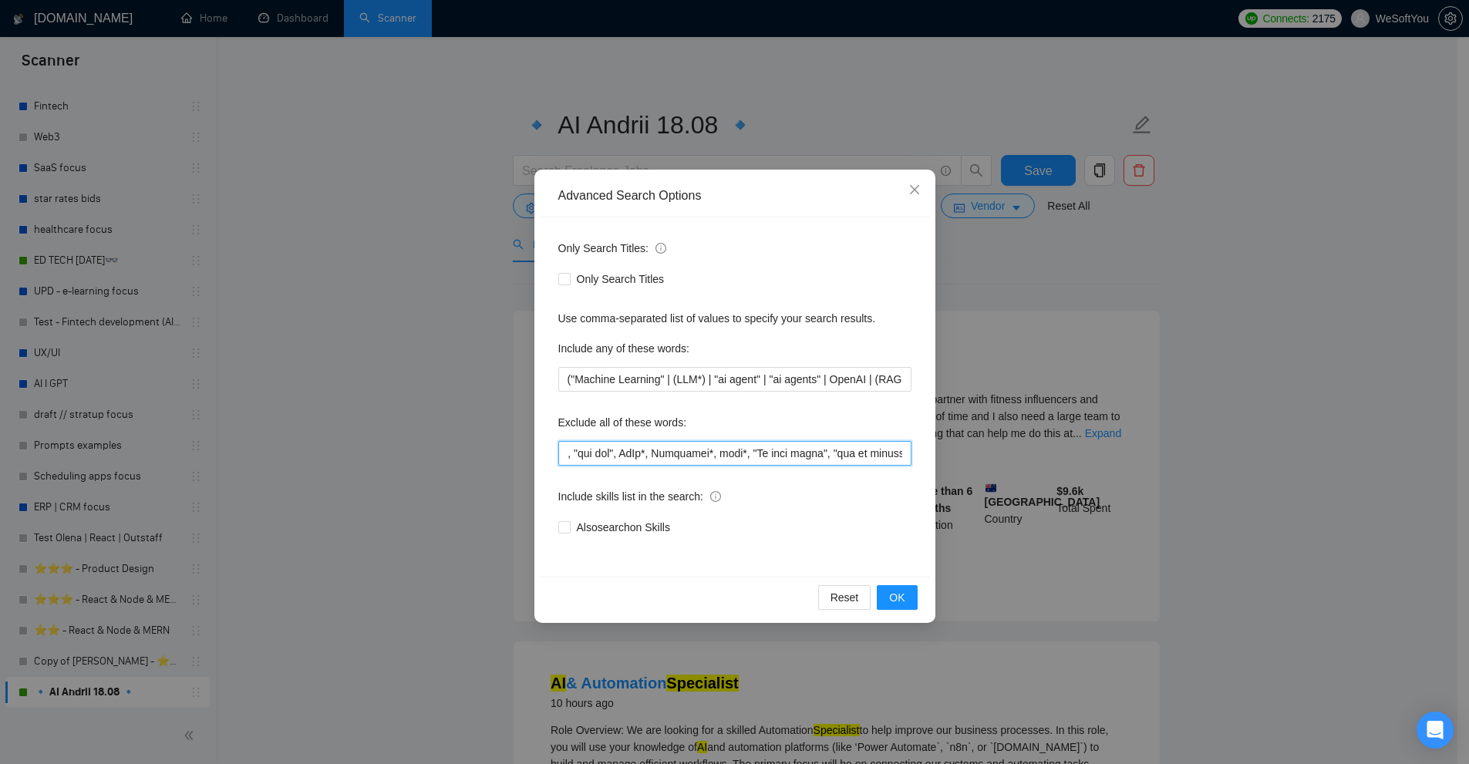
scroll to position [0, 0]
click at [916, 189] on icon "close" at bounding box center [913, 189] width 9 height 9
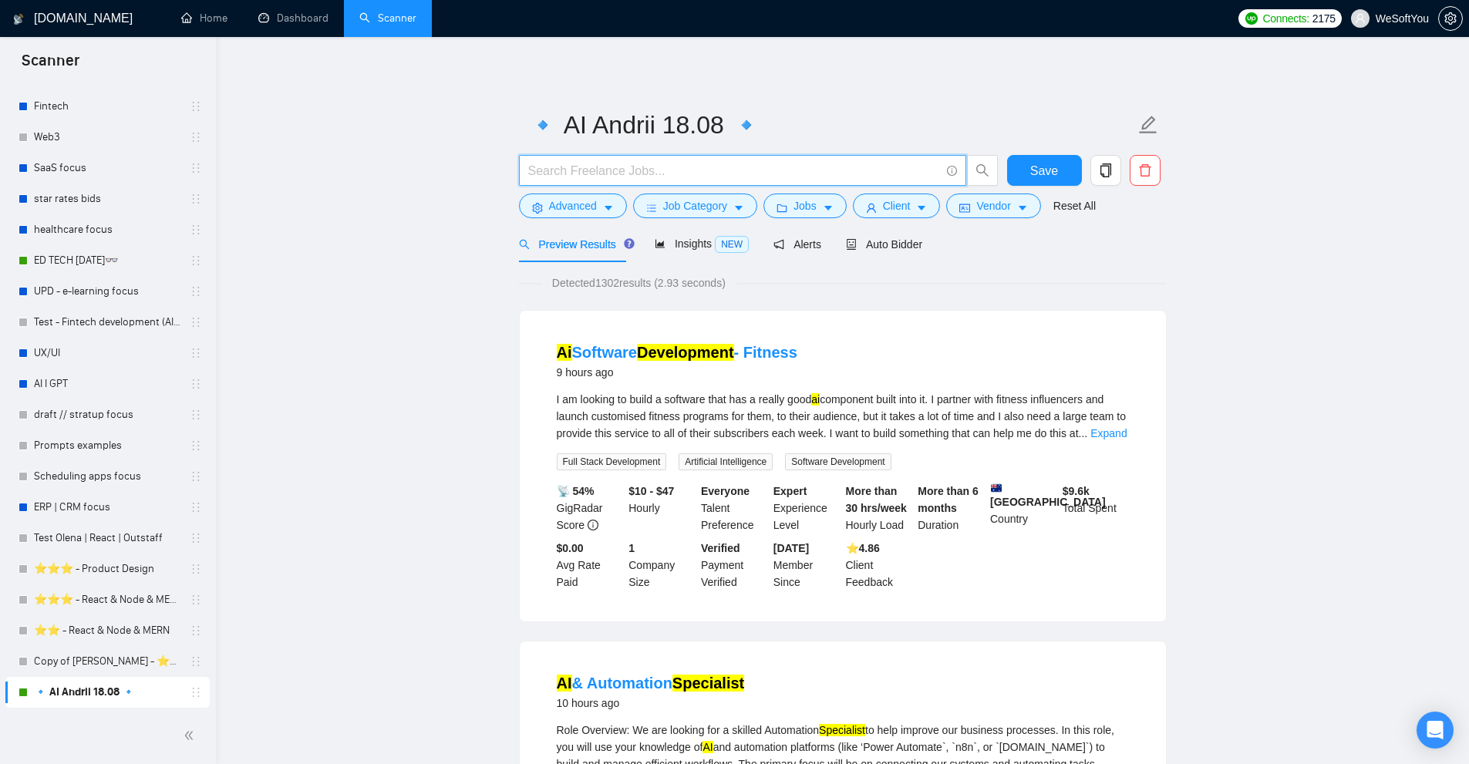
click at [597, 174] on input "text" at bounding box center [734, 170] width 412 height 19
paste input "(ML*)"
click at [548, 169] on input "(ML*)" at bounding box center [734, 170] width 412 height 19
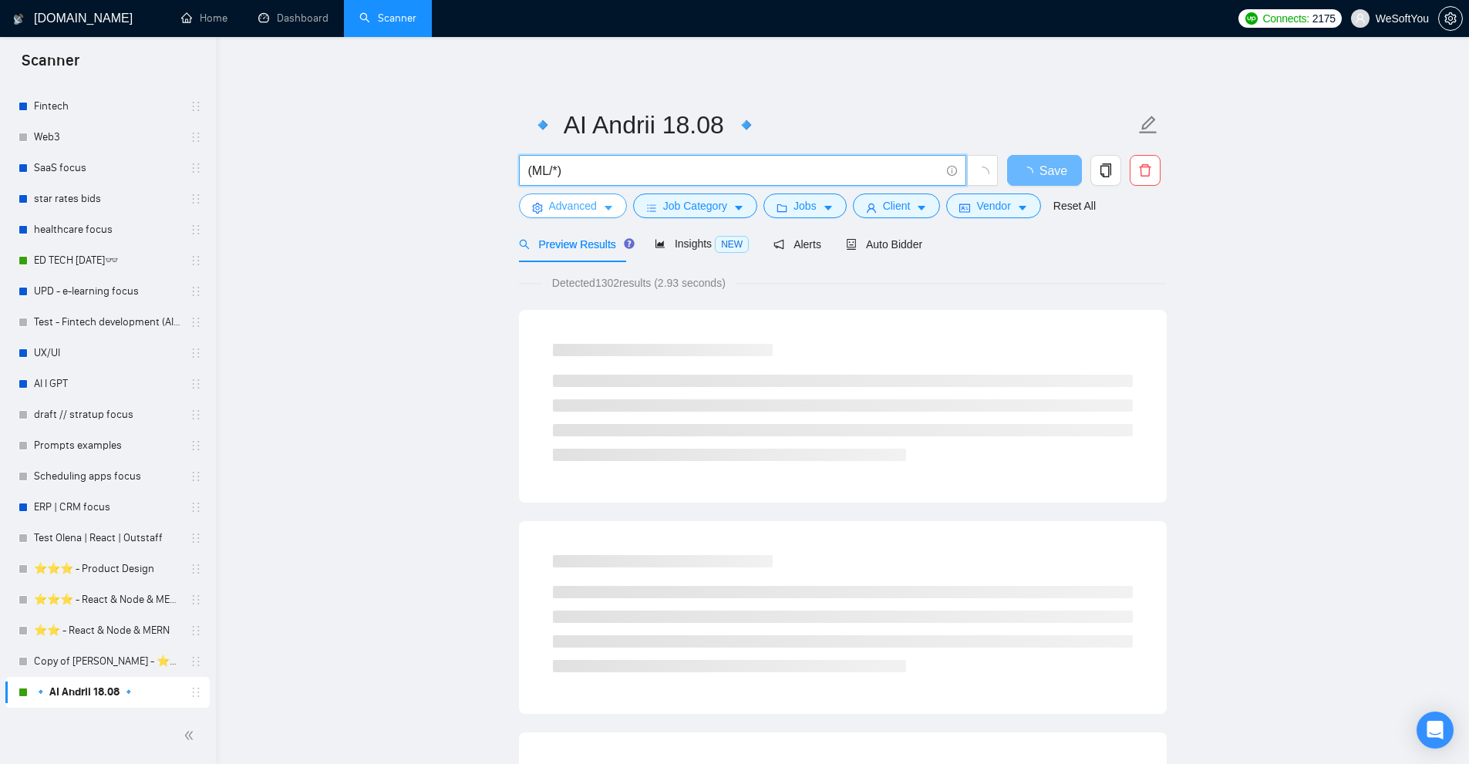
type input "(ML/*)"
click at [588, 202] on span "Advanced" at bounding box center [573, 205] width 48 height 17
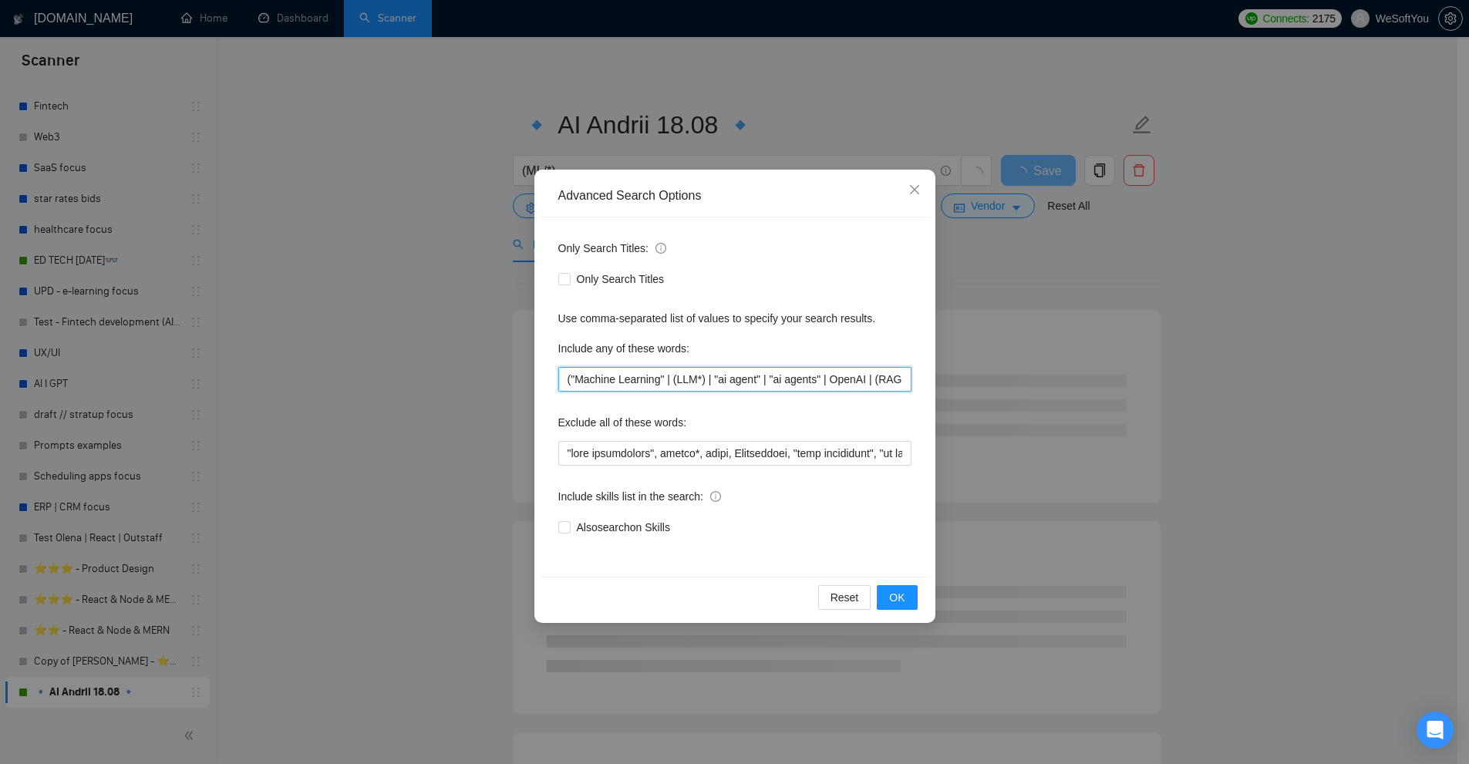
click at [687, 380] on input "("Machine Learning" | (LLM*) | "ai agent" | "ai agents" | OpenAI | (RAG*) | AI …" at bounding box center [734, 379] width 353 height 25
click at [1265, 345] on div "Advanced Search Options Only Search Titles: Only Search Titles Use comma-separa…" at bounding box center [734, 382] width 1469 height 764
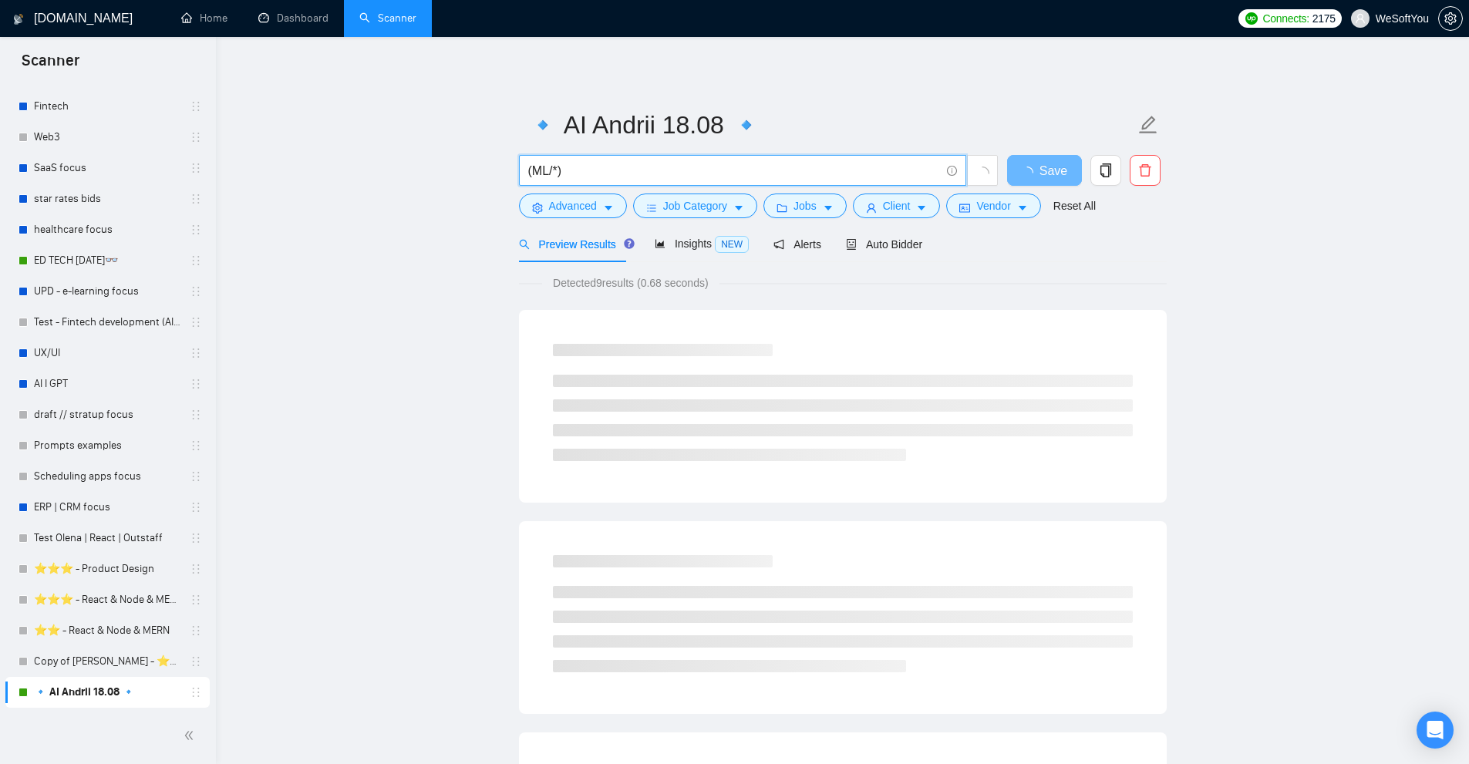
drag, startPoint x: 535, startPoint y: 169, endPoint x: 563, endPoint y: 168, distance: 28.6
click at [562, 168] on input "(ML/*)" at bounding box center [734, 170] width 412 height 19
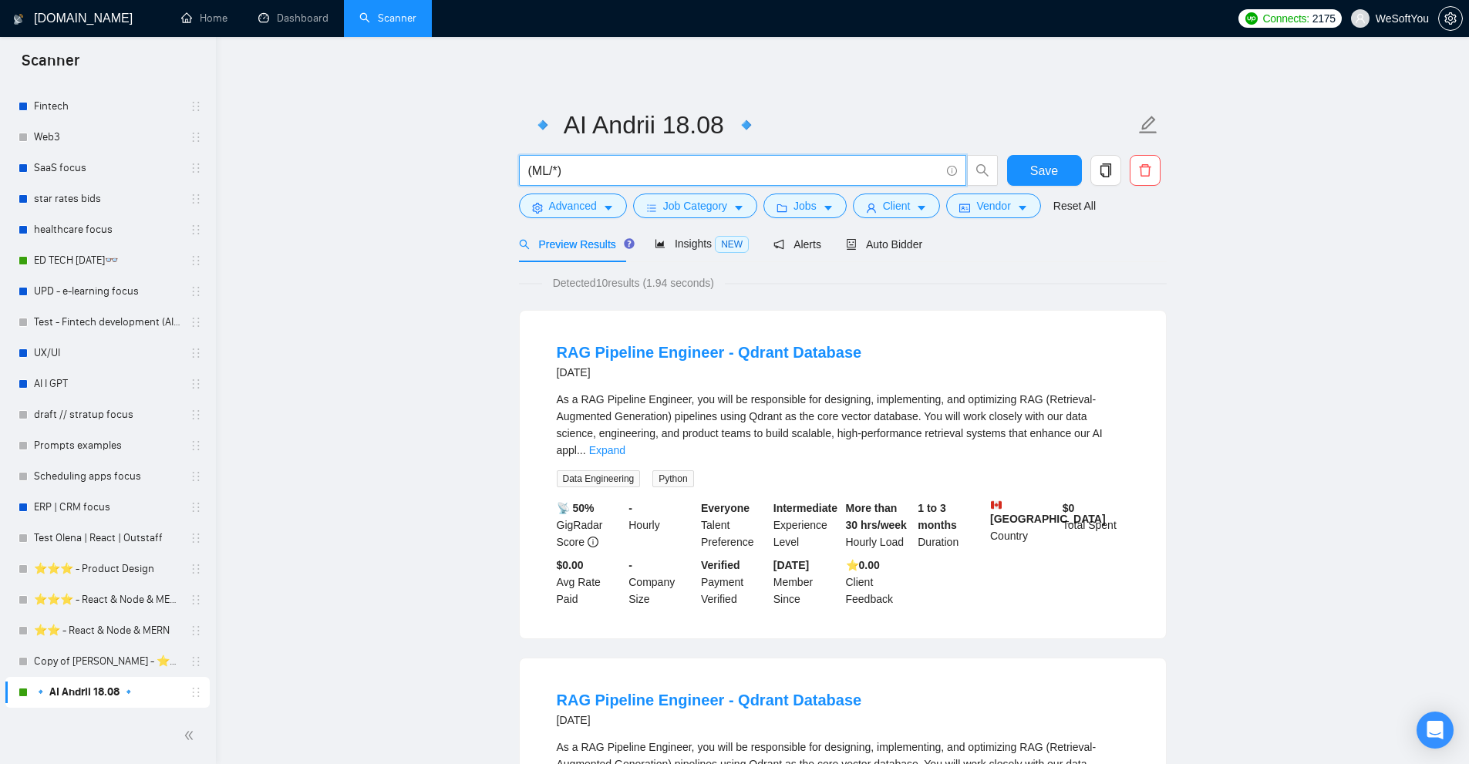
click at [532, 164] on input "(ML/*)" at bounding box center [734, 170] width 412 height 19
click at [626, 444] on link "Expand" at bounding box center [607, 450] width 36 height 12
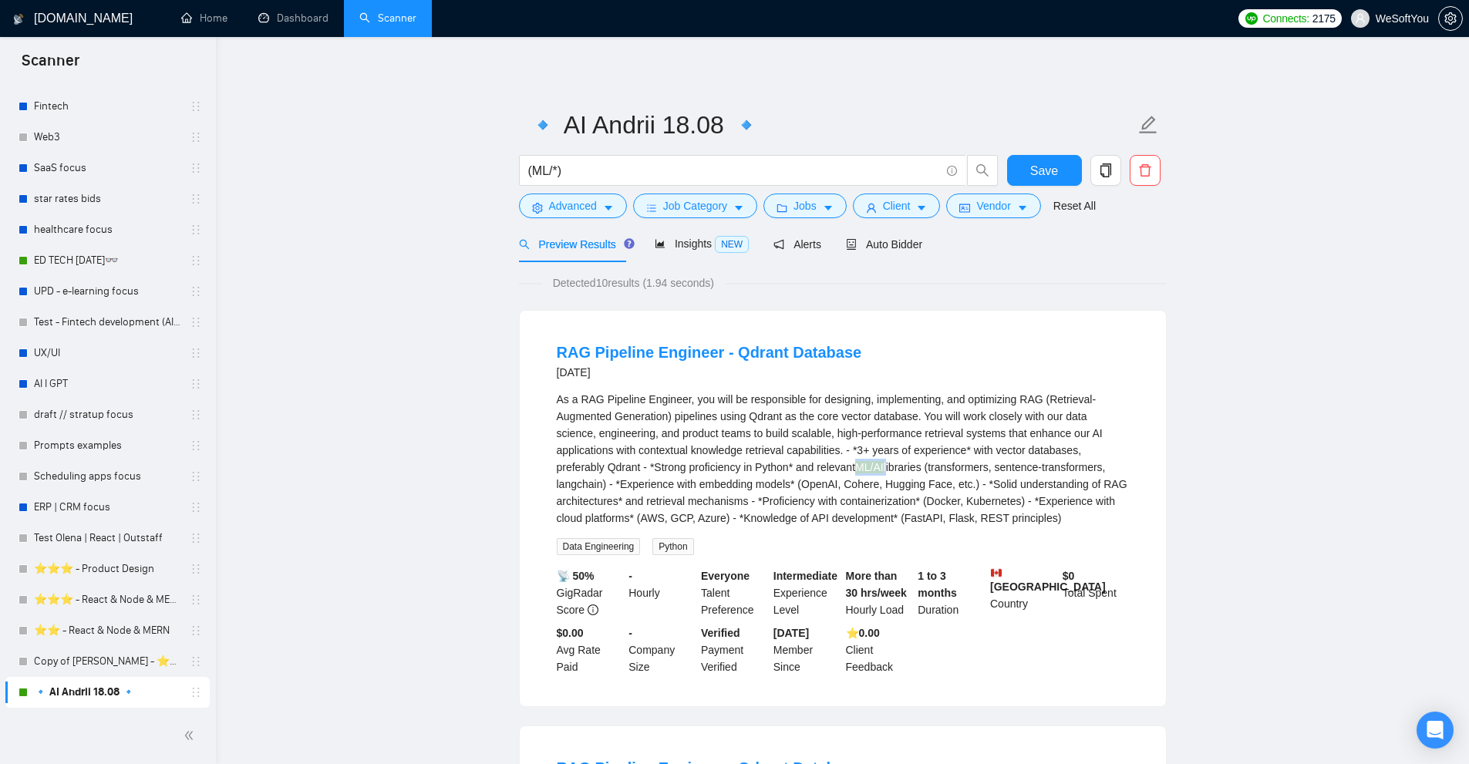
drag, startPoint x: 764, startPoint y: 464, endPoint x: 797, endPoint y: 466, distance: 33.2
click at [797, 466] on div "As a RAG Pipeline Engineer, you will be responsible for designing, implementing…" at bounding box center [843, 459] width 572 height 136
click at [792, 479] on div "As a RAG Pipeline Engineer, you will be responsible for designing, implementing…" at bounding box center [843, 459] width 572 height 136
click at [795, 467] on div "As a RAG Pipeline Engineer, you will be responsible for designing, implementing…" at bounding box center [843, 459] width 572 height 136
drag, startPoint x: 759, startPoint y: 467, endPoint x: 782, endPoint y: 470, distance: 23.3
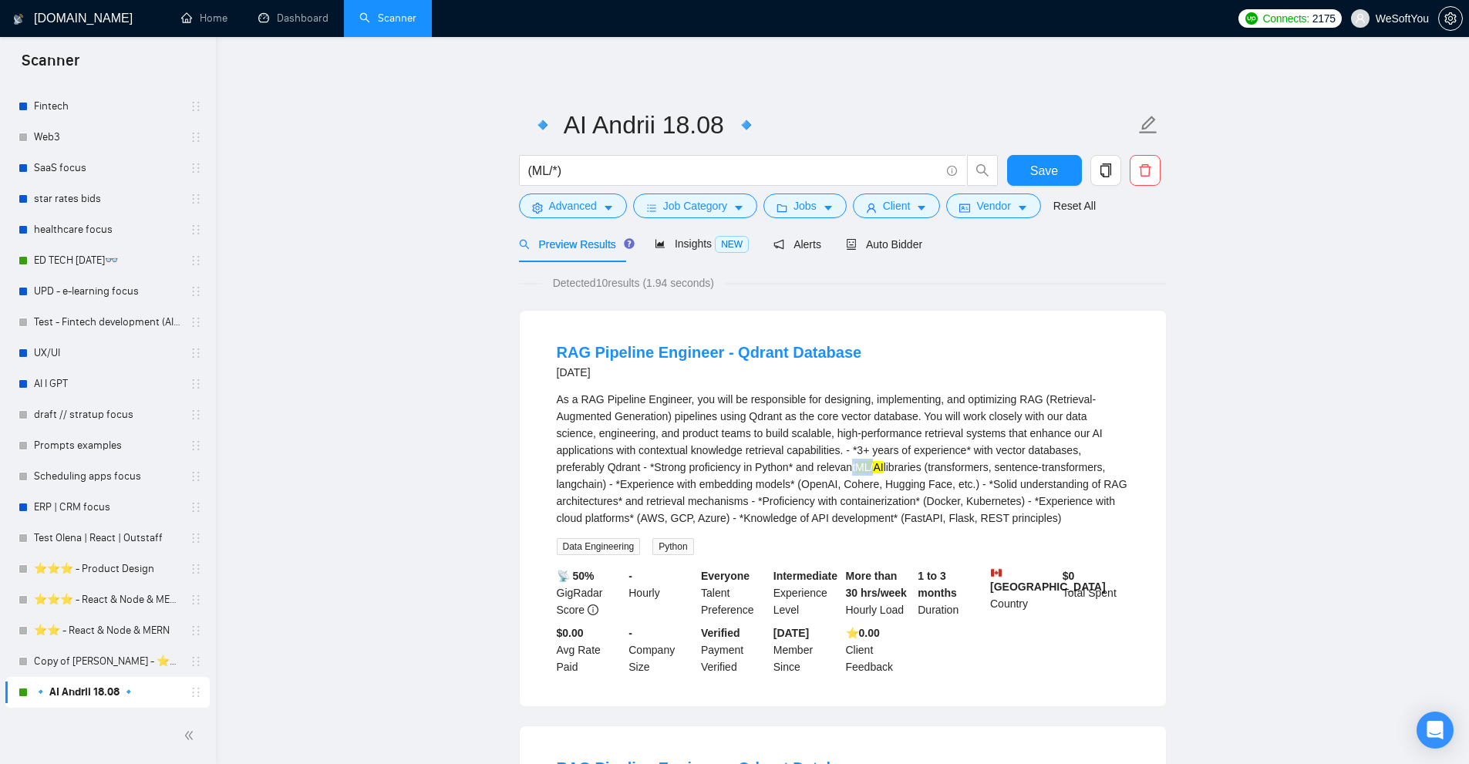
click at [784, 469] on div "As a RAG Pipeline Engineer, you will be responsible for designing, implementing…" at bounding box center [843, 459] width 572 height 136
click at [552, 172] on input "(ML/*)" at bounding box center [734, 170] width 412 height 19
click at [561, 172] on input "(ML/*)" at bounding box center [734, 170] width 412 height 19
click at [552, 174] on input "(ML/*)" at bounding box center [734, 170] width 412 height 19
type input "(ML*)"
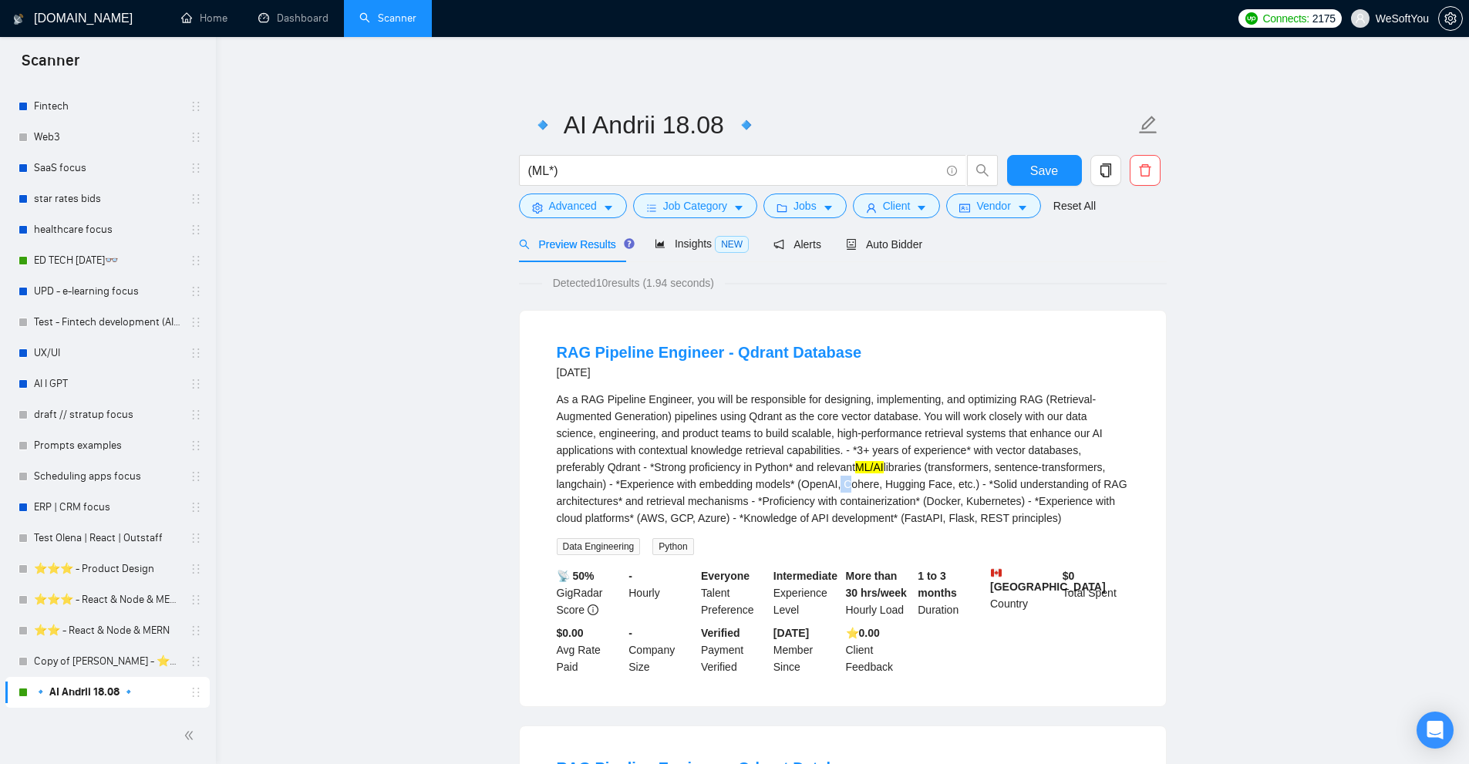
drag, startPoint x: 779, startPoint y: 483, endPoint x: 774, endPoint y: 474, distance: 10.3
click at [798, 478] on div "As a RAG Pipeline Engineer, you will be responsible for designing, implementing…" at bounding box center [843, 459] width 572 height 136
drag, startPoint x: 762, startPoint y: 459, endPoint x: 774, endPoint y: 464, distance: 12.5
click at [791, 460] on div "As a RAG Pipeline Engineer, you will be responsible for designing, implementing…" at bounding box center [843, 459] width 572 height 136
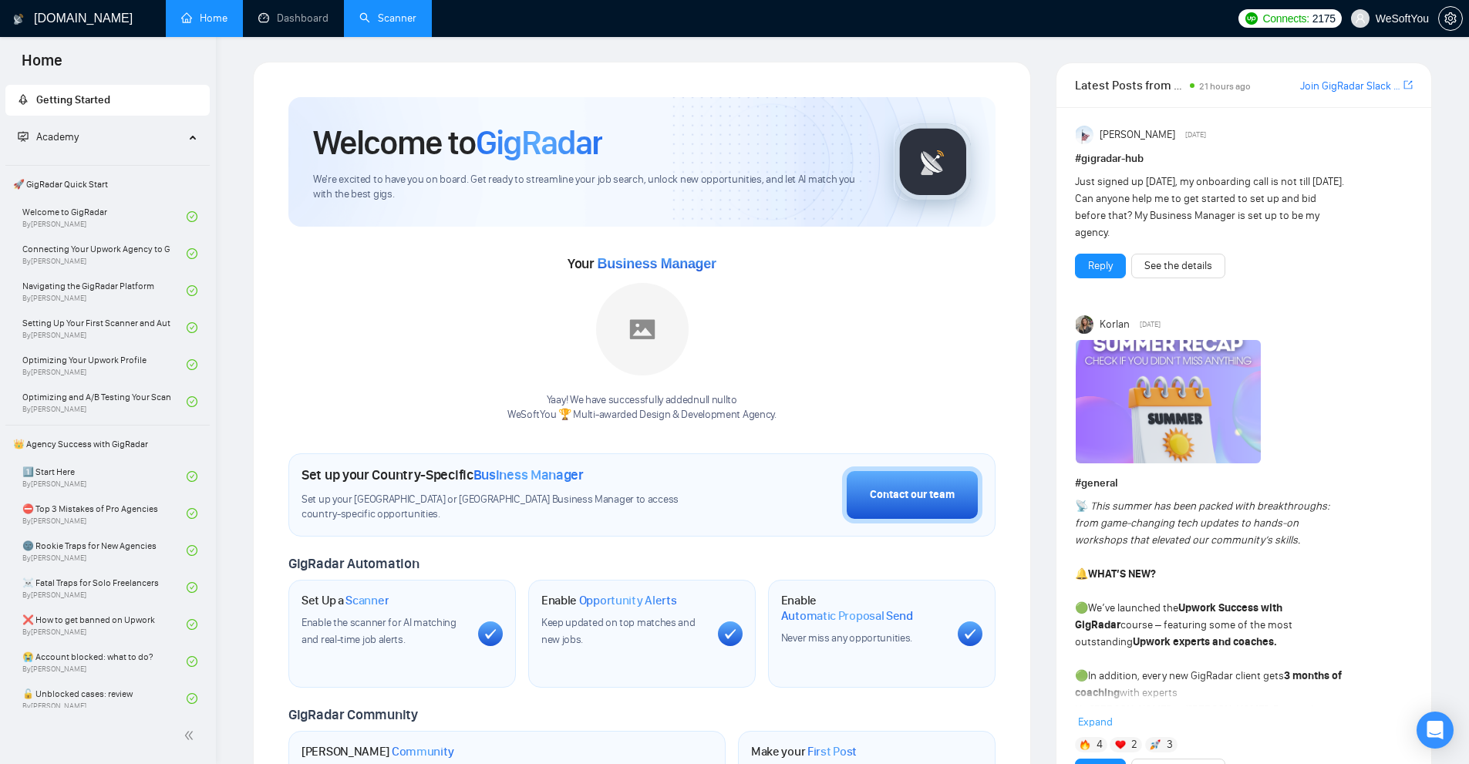
click at [388, 25] on link "Scanner" at bounding box center [387, 18] width 57 height 13
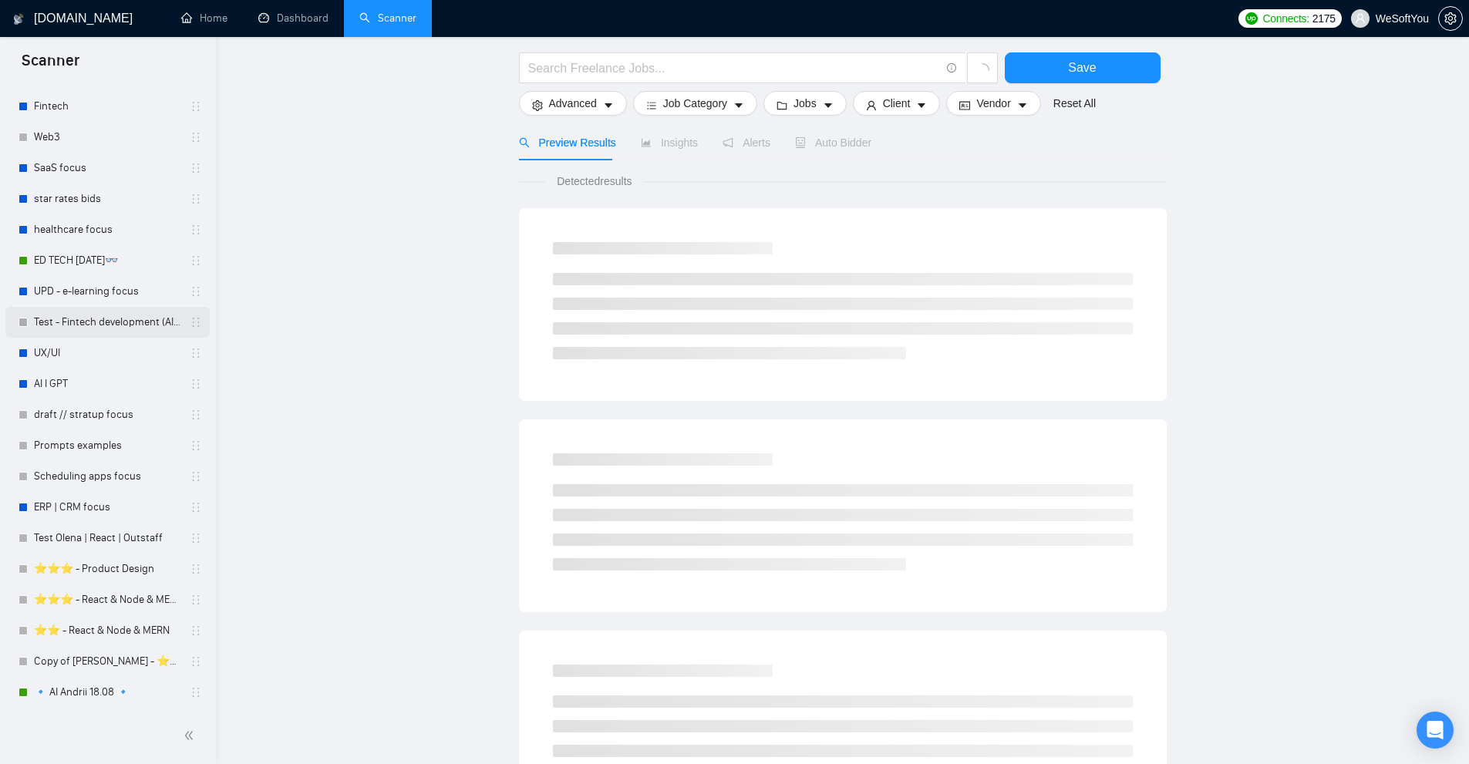
scroll to position [678, 0]
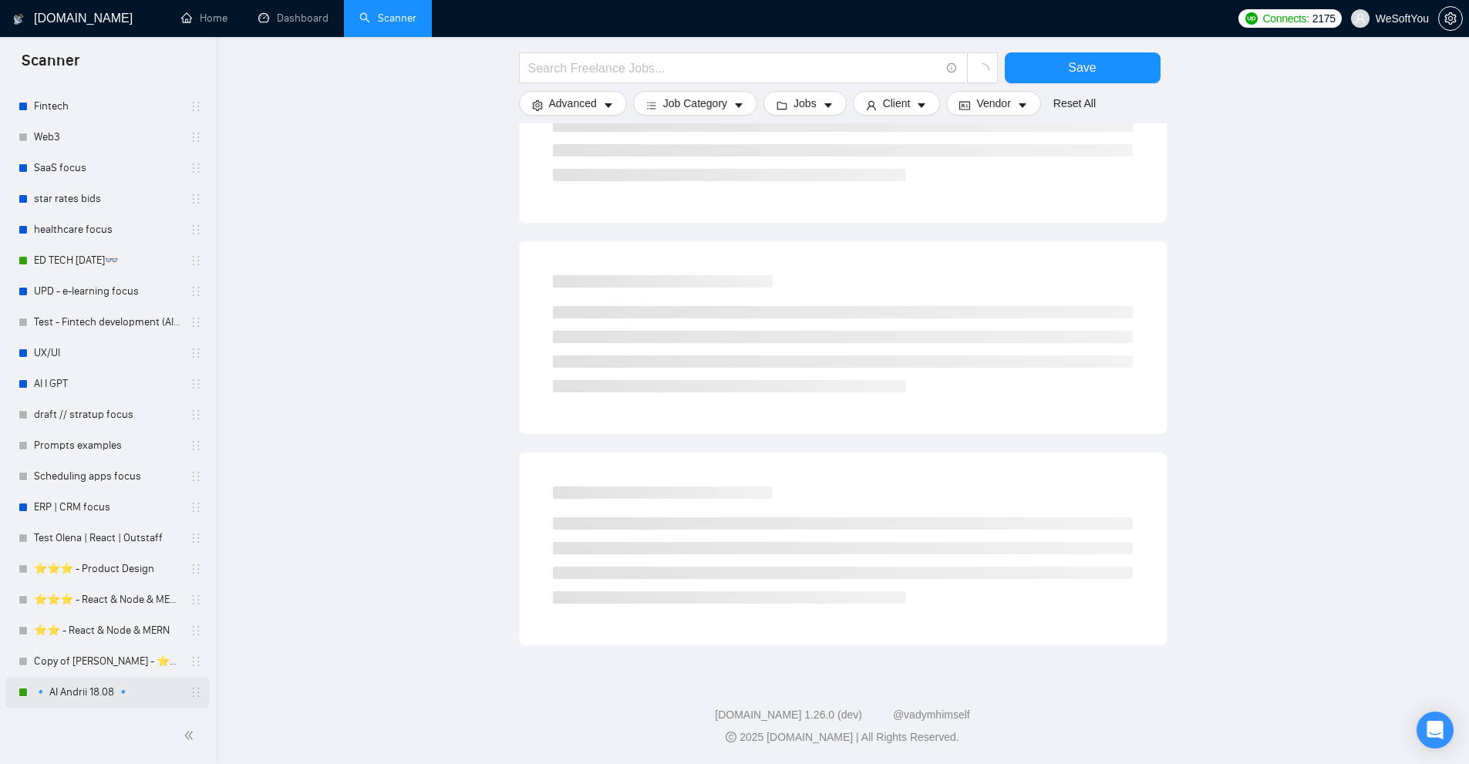
click at [96, 694] on link "🔹 AI Andrii 18.08 🔹" at bounding box center [107, 692] width 147 height 31
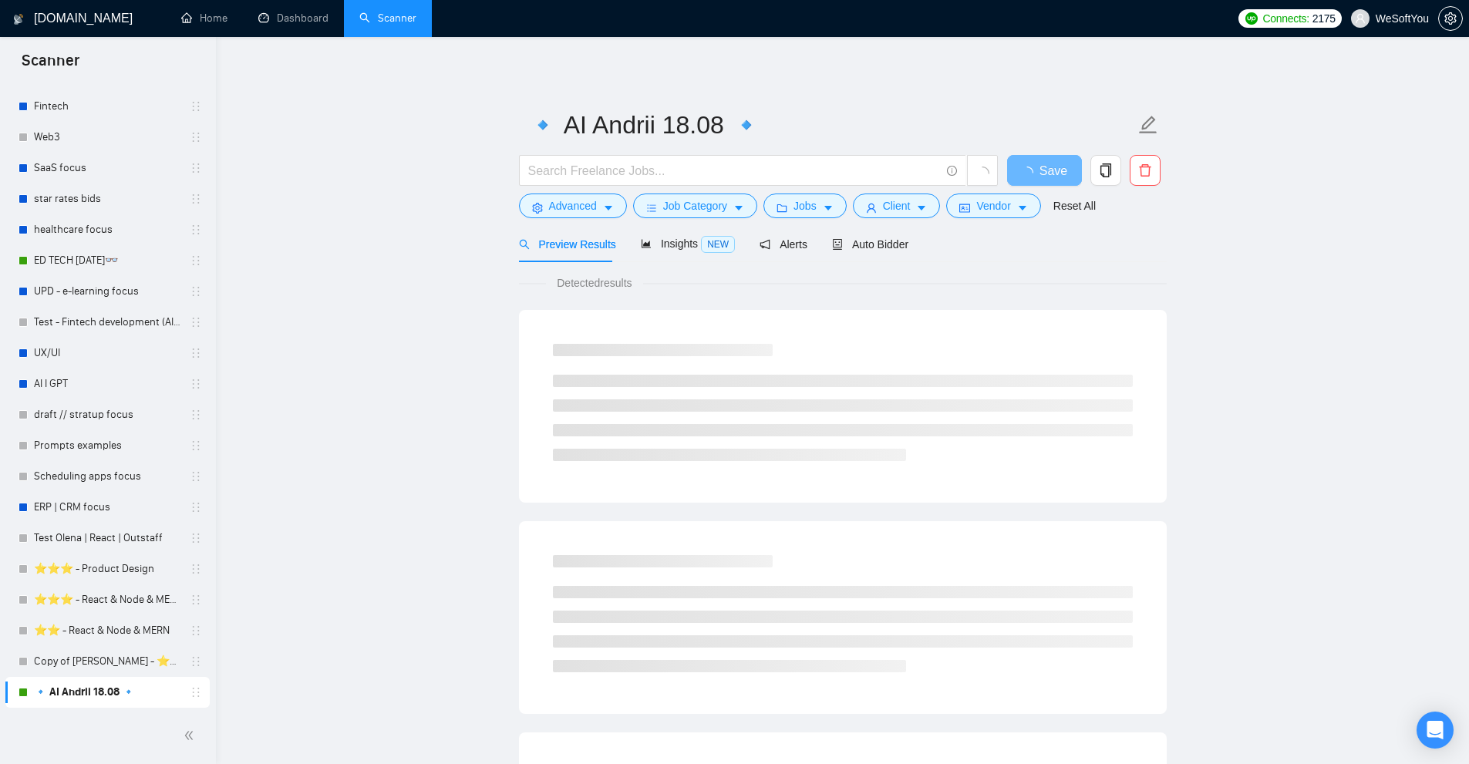
click at [589, 191] on div at bounding box center [759, 174] width 486 height 39
click at [589, 197] on span "Advanced" at bounding box center [573, 205] width 48 height 17
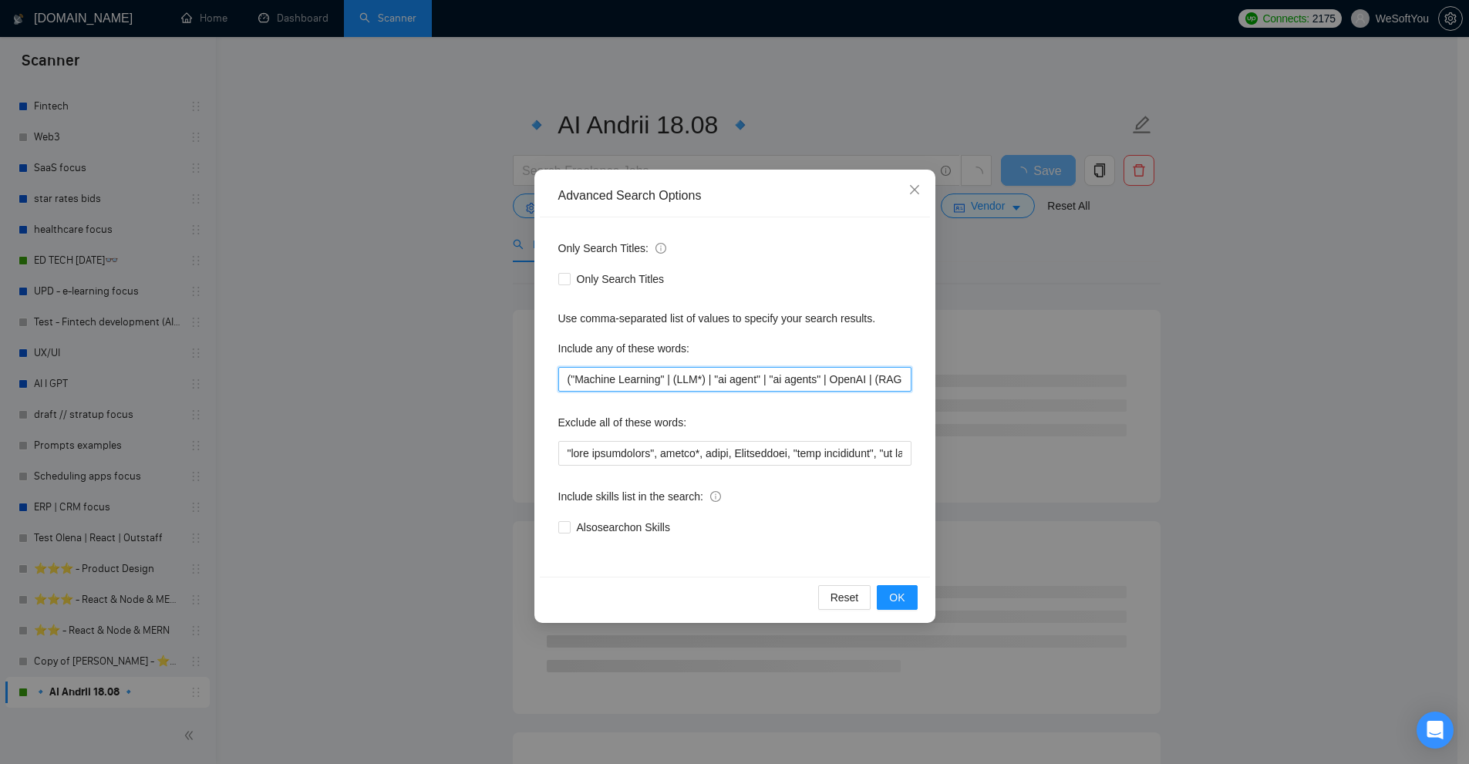
click at [711, 383] on input "("Machine Learning" | (LLM*) | "ai agent" | "ai agents" | OpenAI | (RAG*) | AI …" at bounding box center [734, 379] width 353 height 25
paste input "(AI*) | (ML*) | Forecasting | "Tabular data analysis" | "Object Detection" | "O…"
type input "("Machine Learning" | (LLM*) | "ai agent" | "ai agents" | OpenAI | (RAG*) | (AI…"
click at [902, 595] on span "OK" at bounding box center [896, 597] width 15 height 17
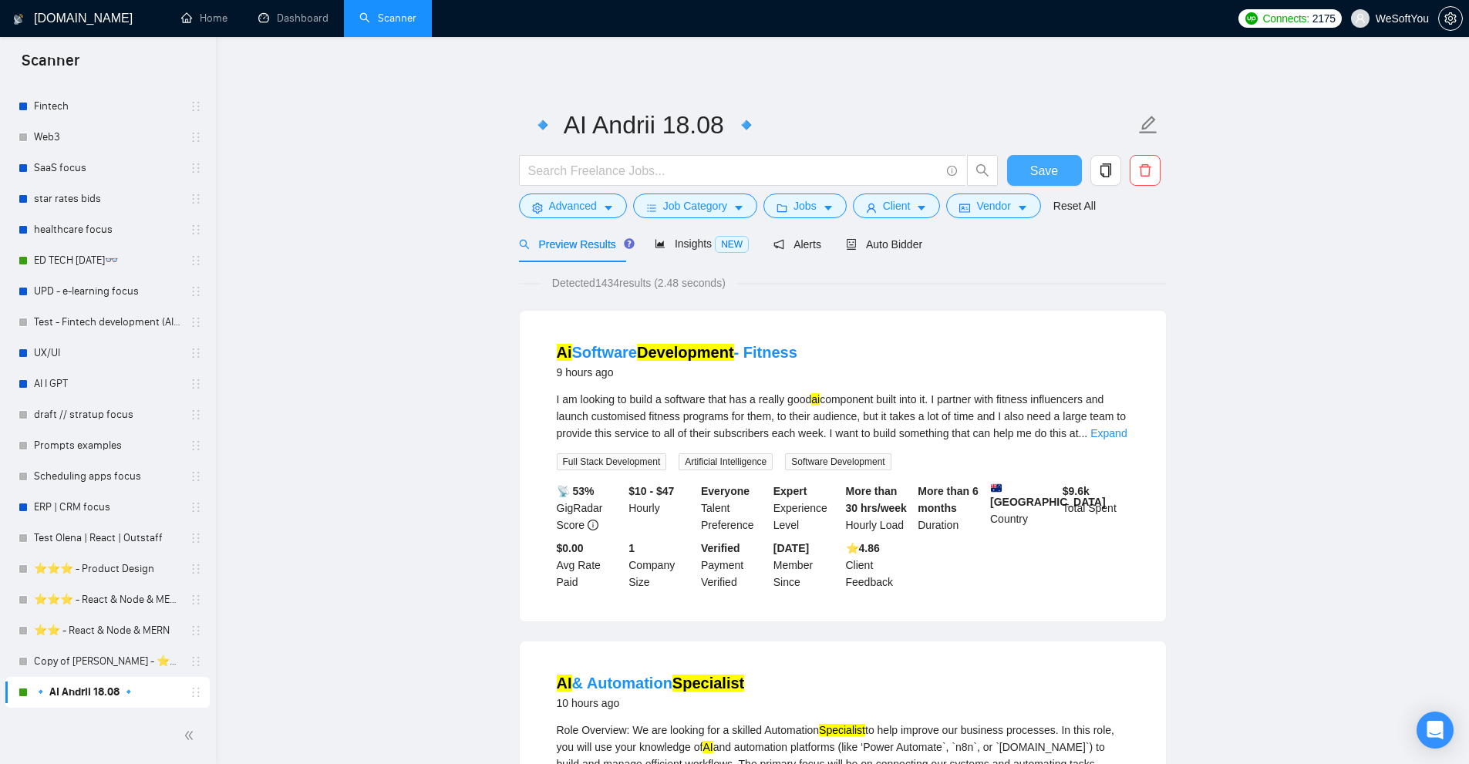
click at [1031, 176] on span "Save" at bounding box center [1045, 170] width 28 height 19
click at [873, 243] on span "Auto Bidder" at bounding box center [884, 244] width 76 height 12
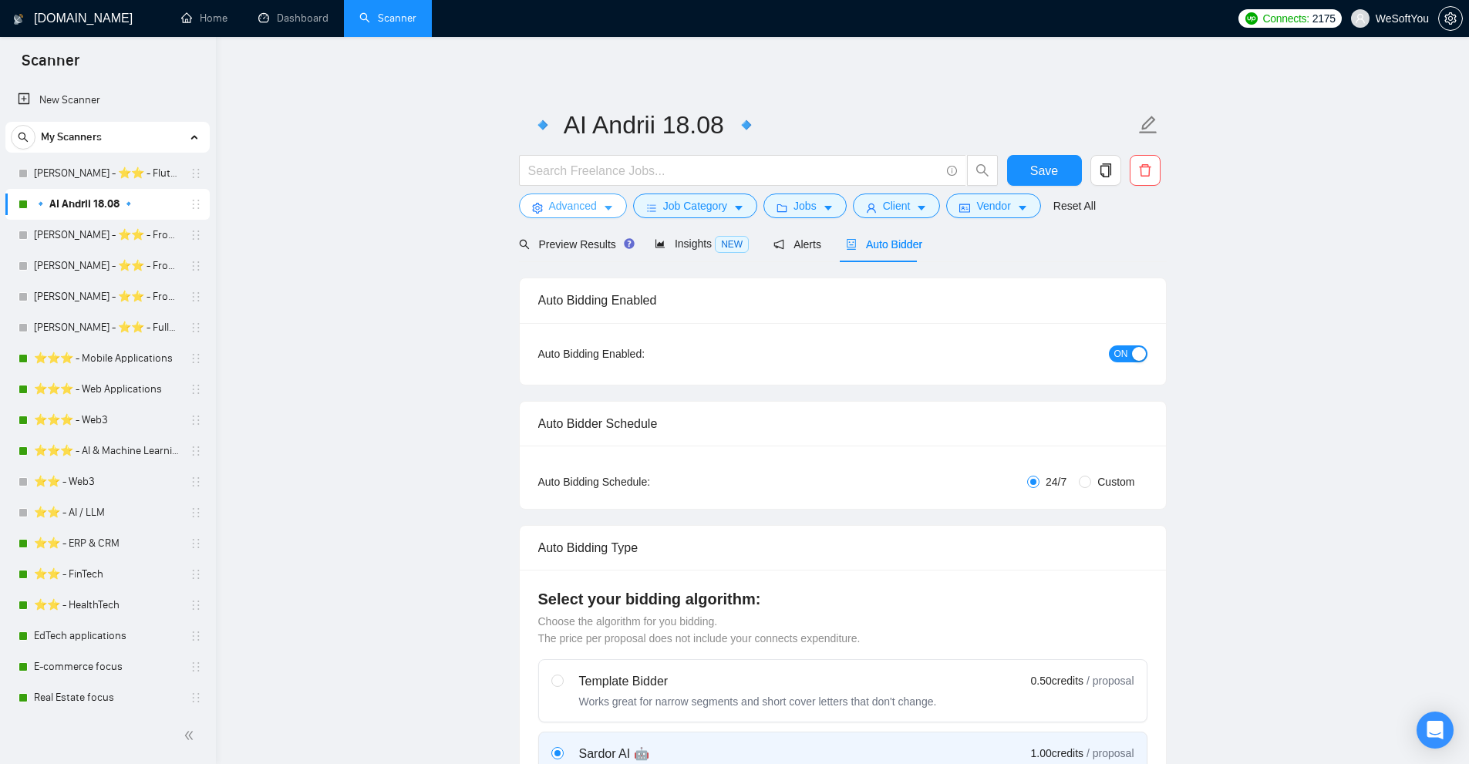
click at [588, 204] on span "Advanced" at bounding box center [573, 205] width 48 height 17
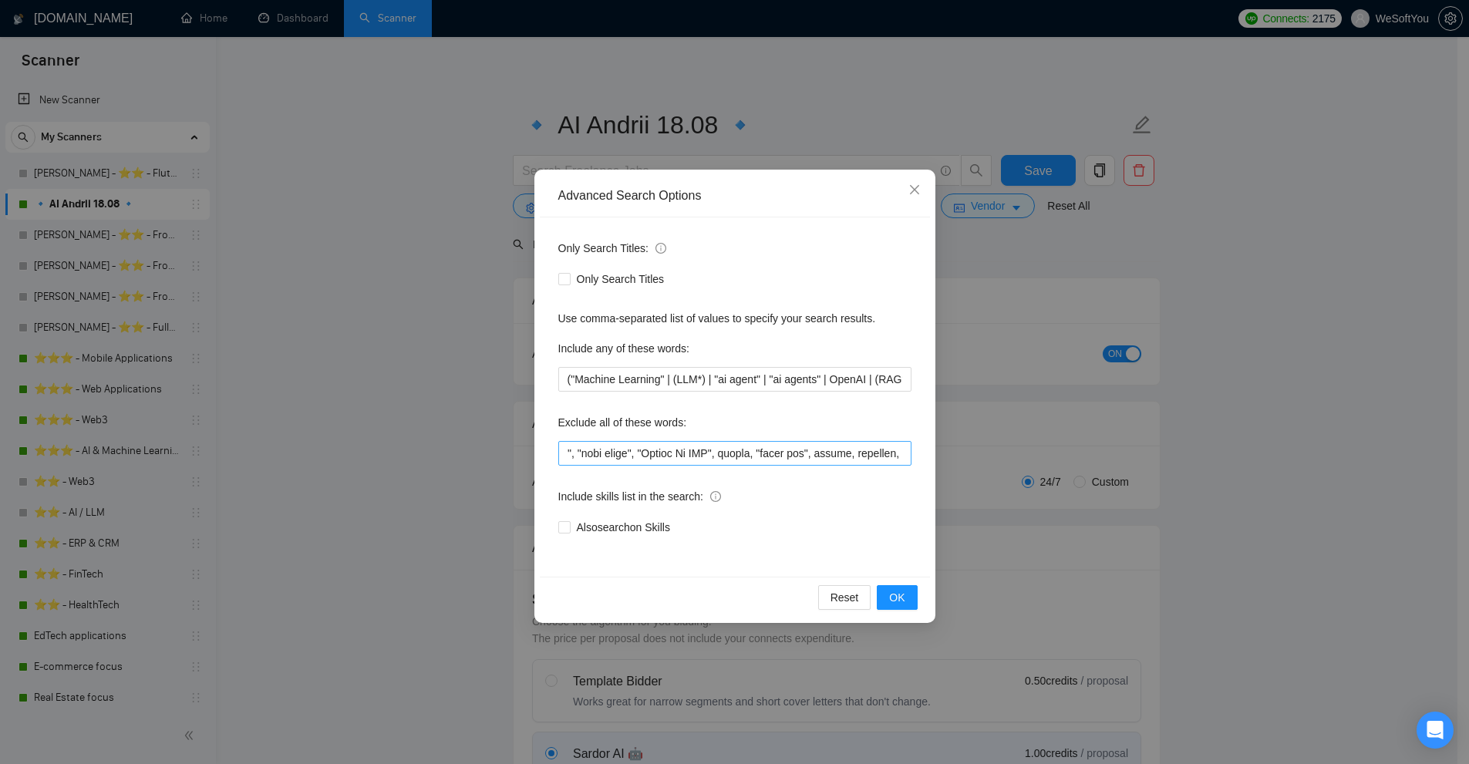
scroll to position [0, 3163]
drag, startPoint x: 639, startPoint y: 457, endPoint x: 619, endPoint y: 453, distance: 20.4
click at [607, 455] on input "text" at bounding box center [734, 453] width 353 height 25
click at [628, 451] on input "text" at bounding box center [734, 453] width 353 height 25
click at [636, 453] on input "text" at bounding box center [734, 453] width 353 height 25
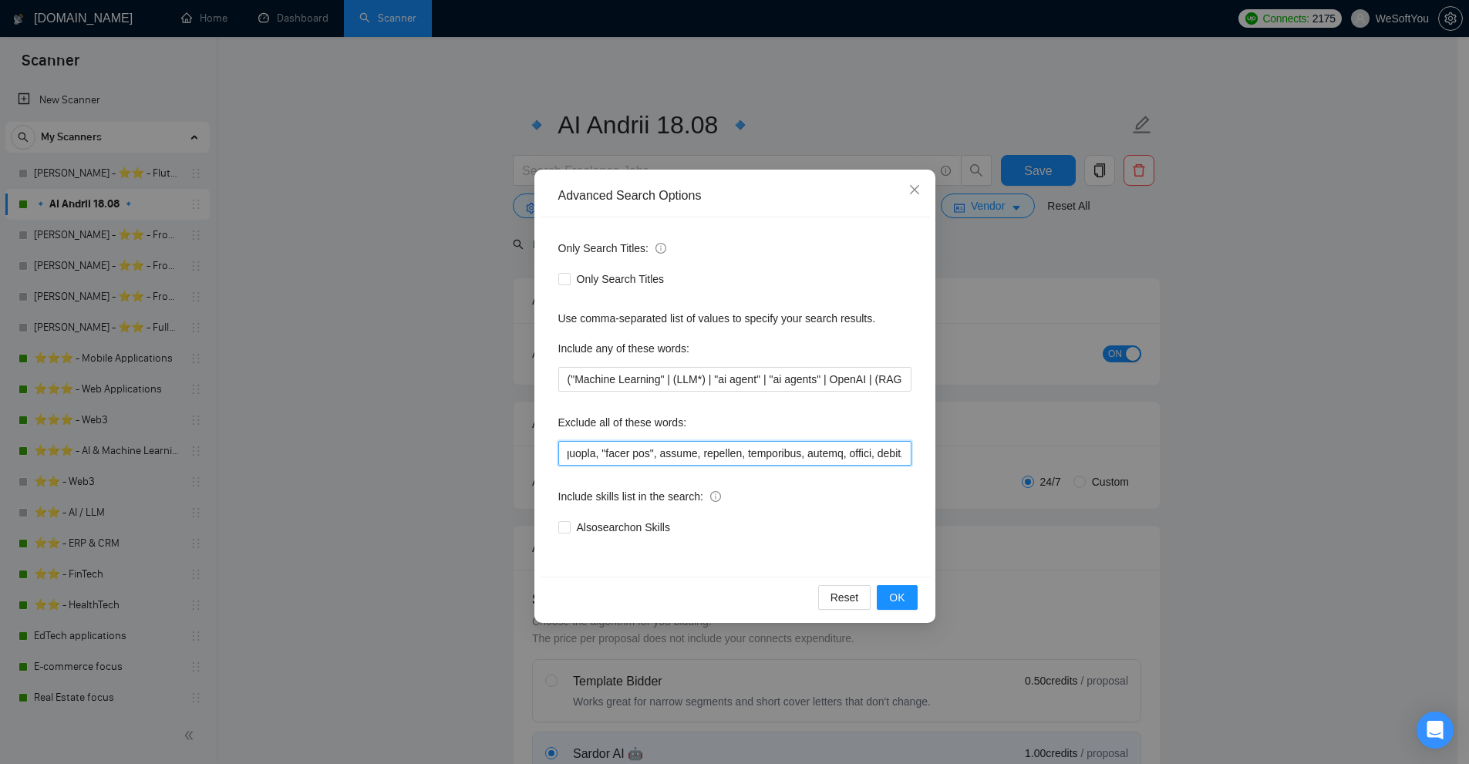
click at [641, 455] on input "text" at bounding box center [734, 453] width 353 height 25
drag, startPoint x: 616, startPoint y: 457, endPoint x: 644, endPoint y: 457, distance: 27.8
click at [644, 457] on input "text" at bounding box center [734, 453] width 353 height 25
click at [636, 453] on input "text" at bounding box center [734, 453] width 353 height 25
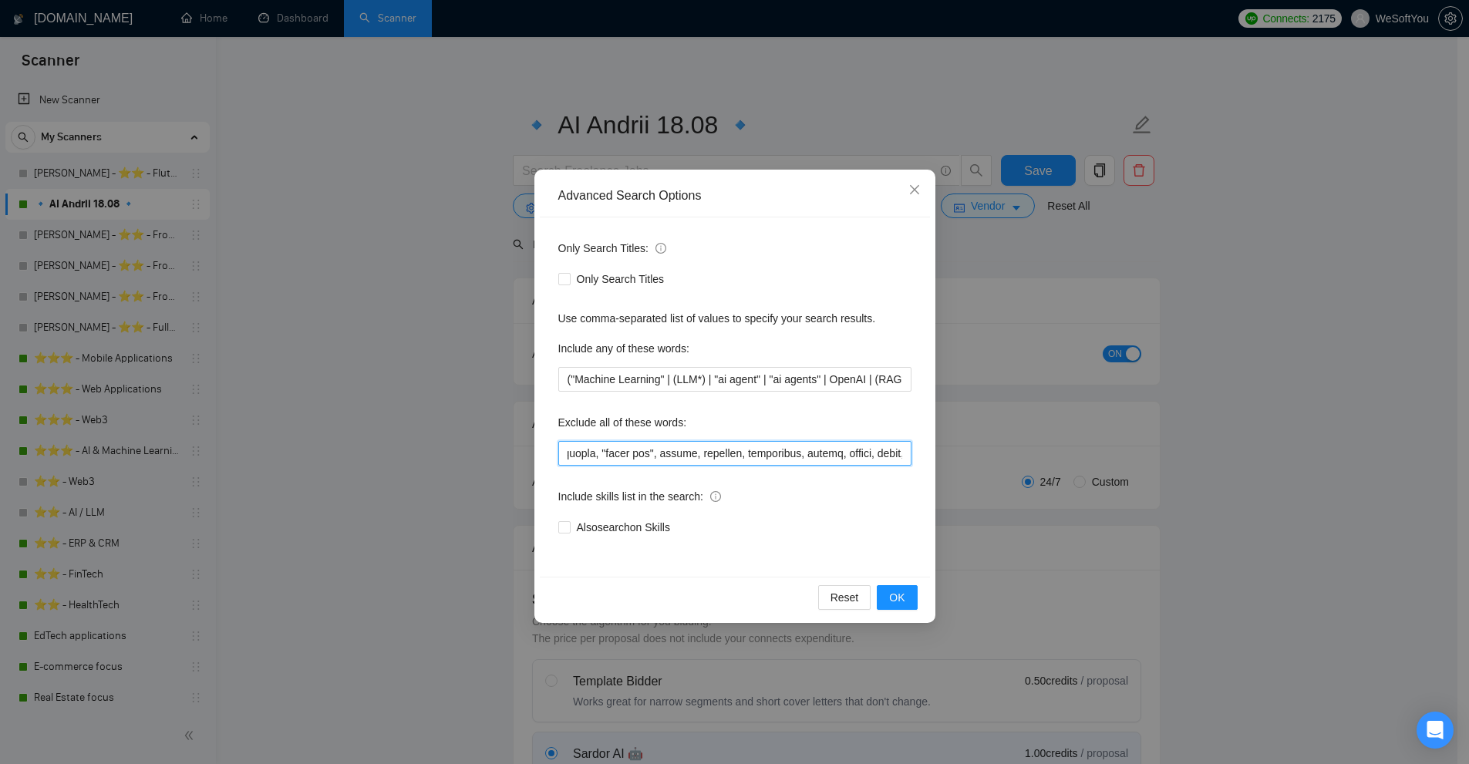
click at [639, 454] on input "text" at bounding box center [734, 453] width 353 height 25
click at [1161, 459] on div "Advanced Search Options Only Search Titles: Only Search Titles Use comma-separa…" at bounding box center [734, 382] width 1469 height 764
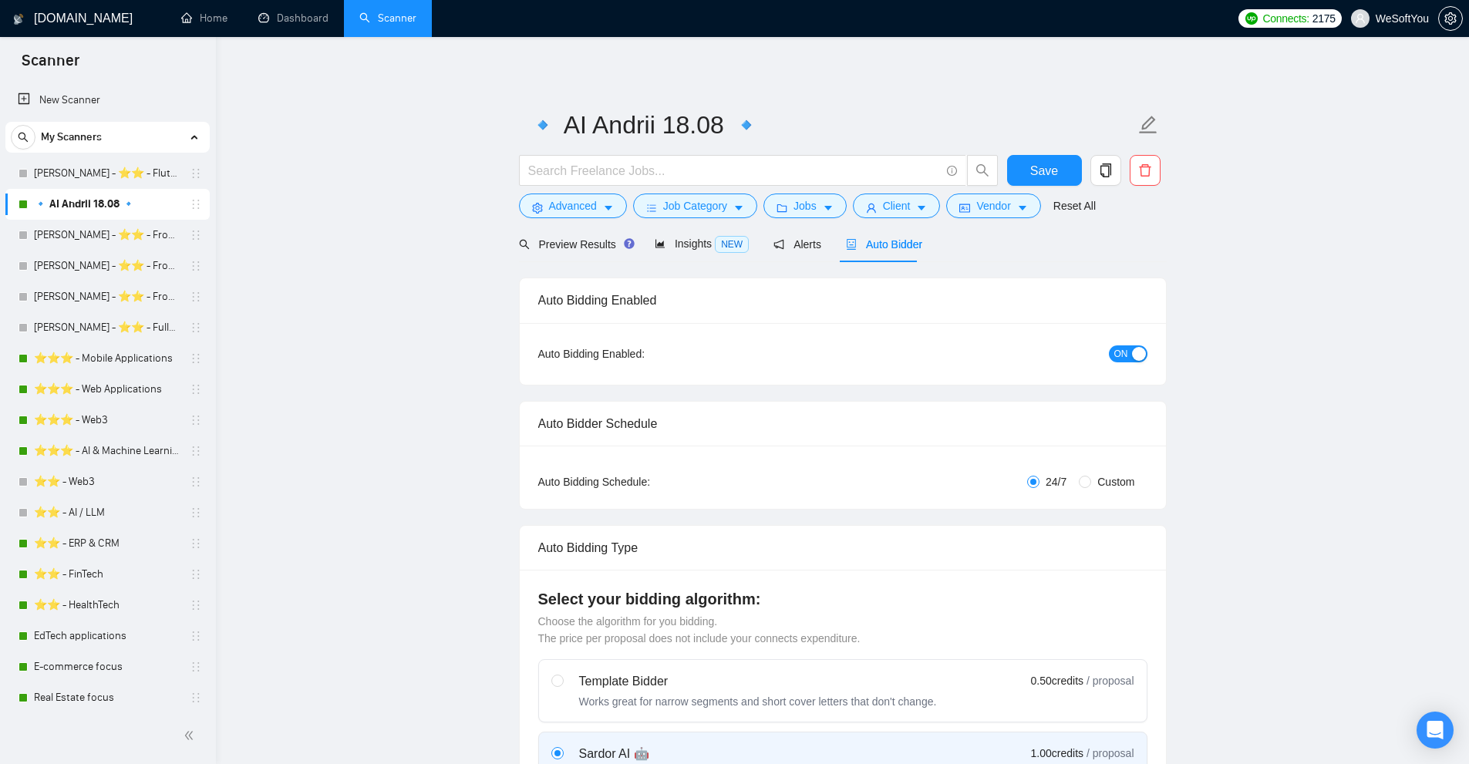
click at [578, 219] on form "🔹 AI Andrii 18.08 🔹 Save Advanced Job Category Jobs Client Vendor Reset All" at bounding box center [843, 163] width 648 height 126
click at [585, 209] on span "Advanced" at bounding box center [573, 205] width 48 height 17
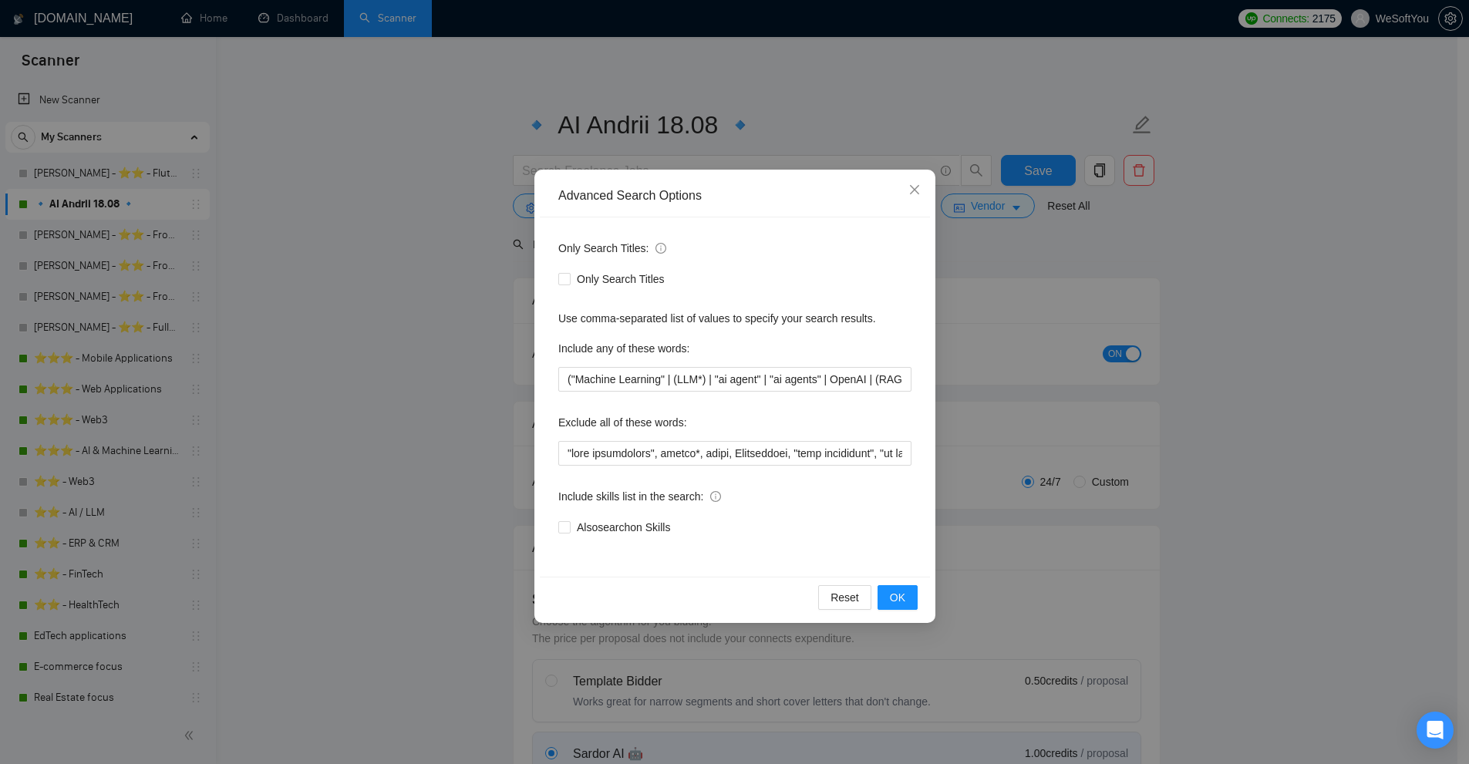
click at [1243, 335] on div "Advanced Search Options Only Search Titles: Only Search Titles Use comma-separa…" at bounding box center [734, 382] width 1469 height 764
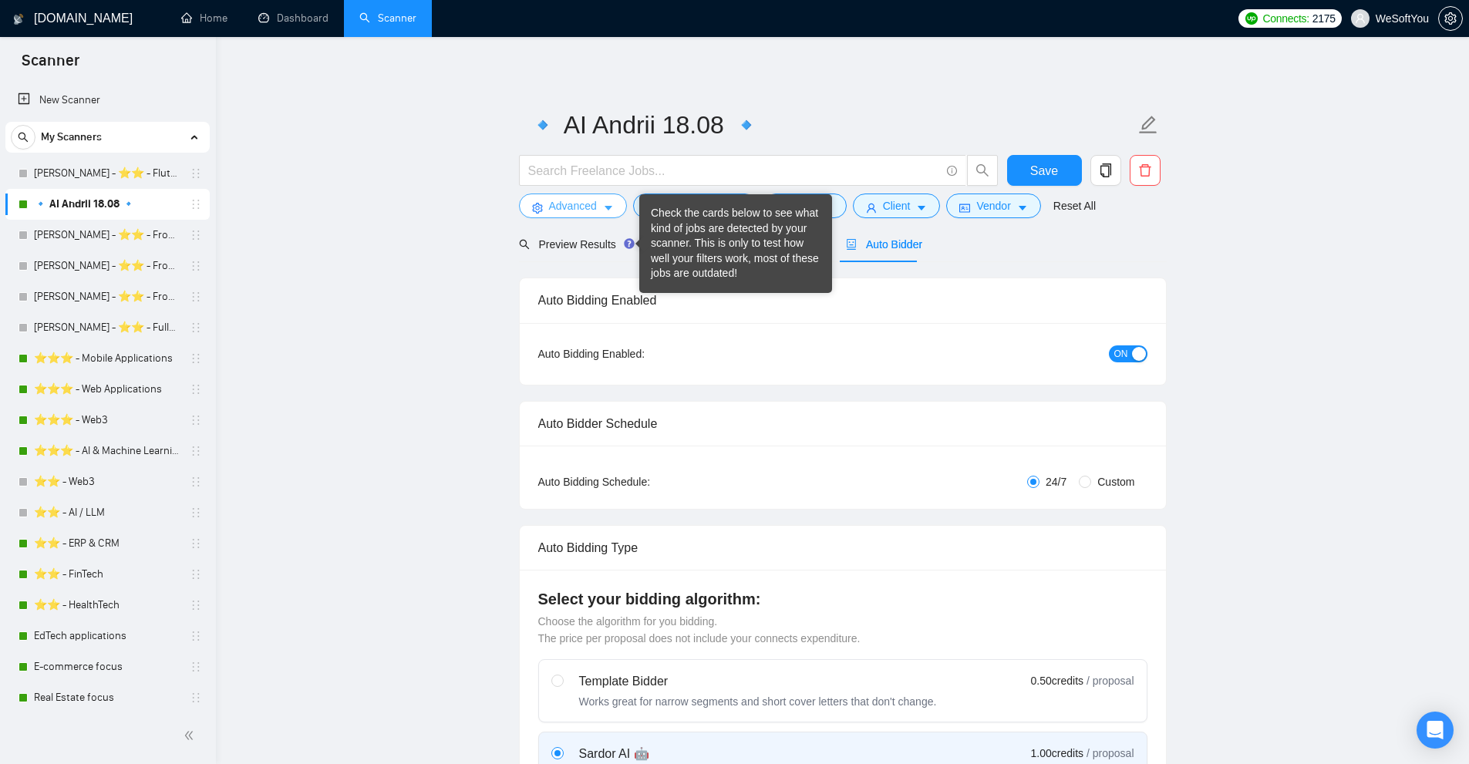
click at [607, 208] on icon "caret-down" at bounding box center [609, 209] width 8 height 5
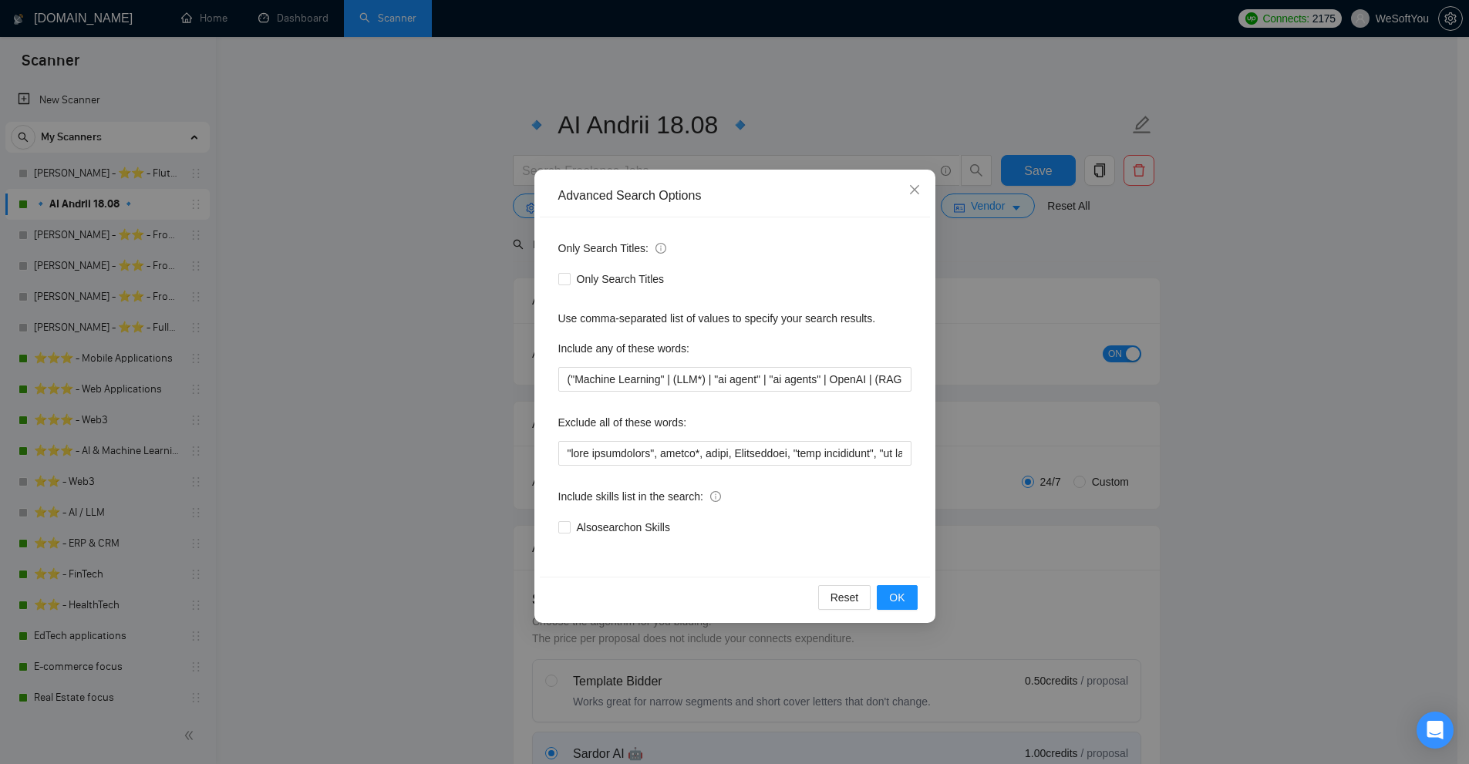
click at [1041, 349] on div "Advanced Search Options Only Search Titles: Only Search Titles Use comma-separa…" at bounding box center [734, 382] width 1469 height 764
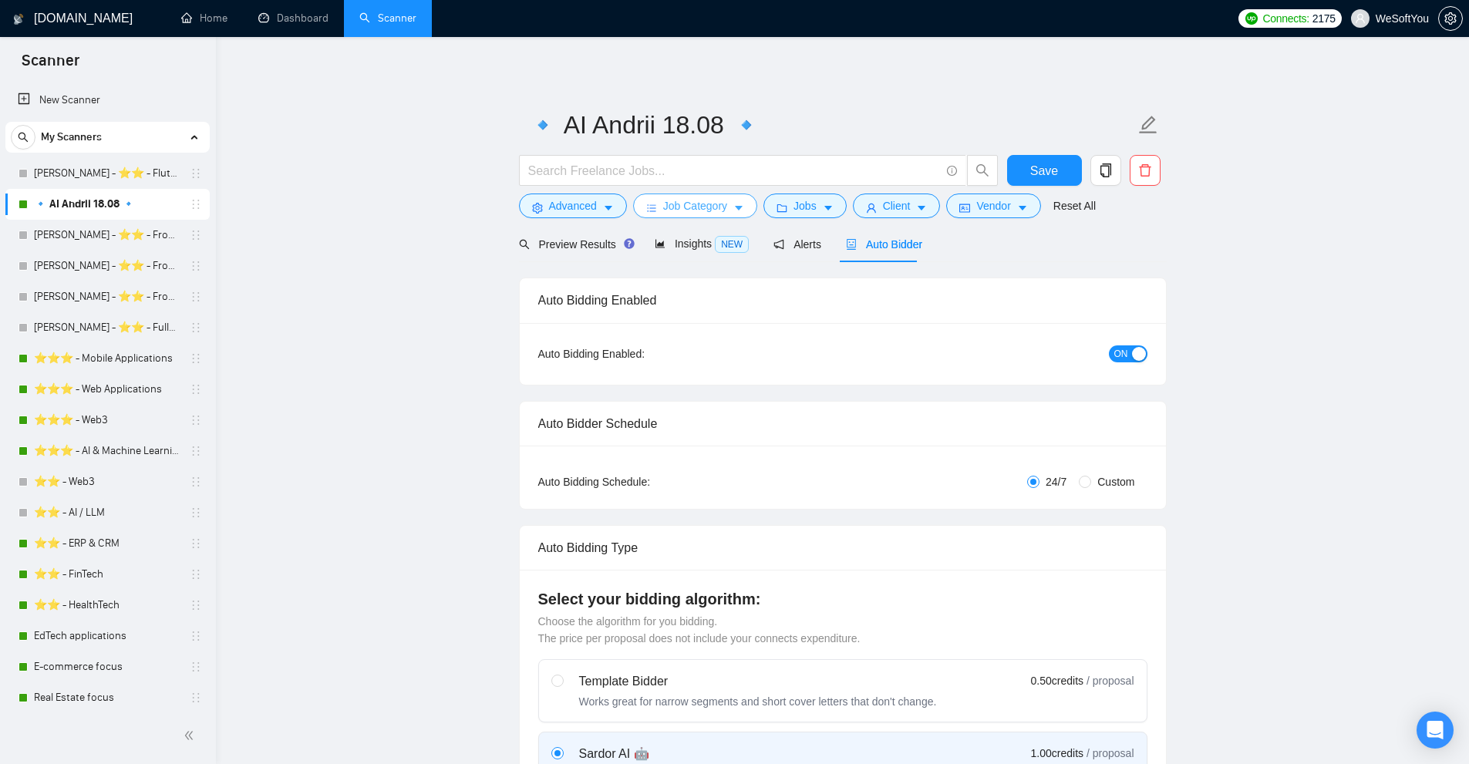
click at [690, 211] on span "Job Category" at bounding box center [695, 205] width 64 height 17
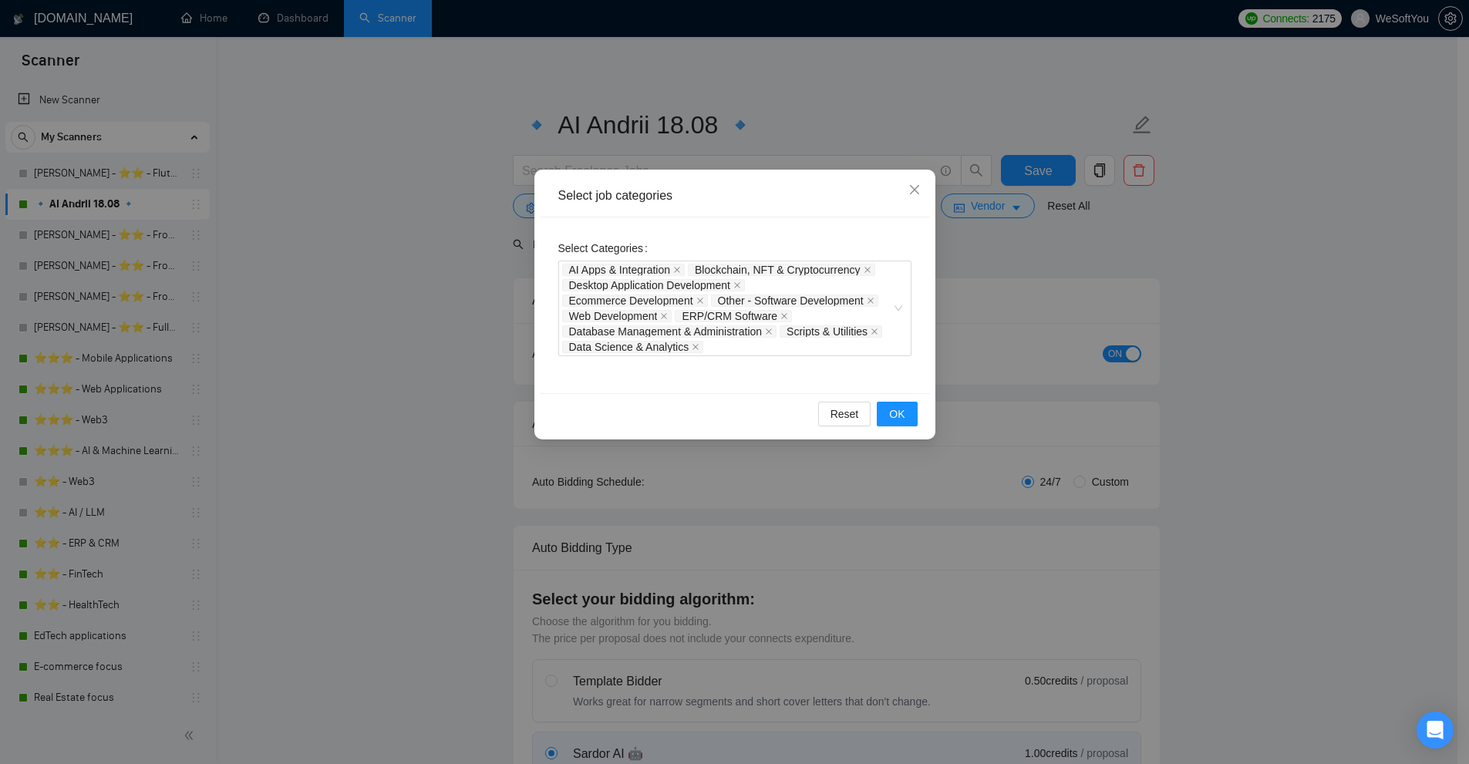
click at [1067, 306] on div "Select job categories Select Categories AI Apps & Integration Blockchain, NFT &…" at bounding box center [734, 382] width 1469 height 764
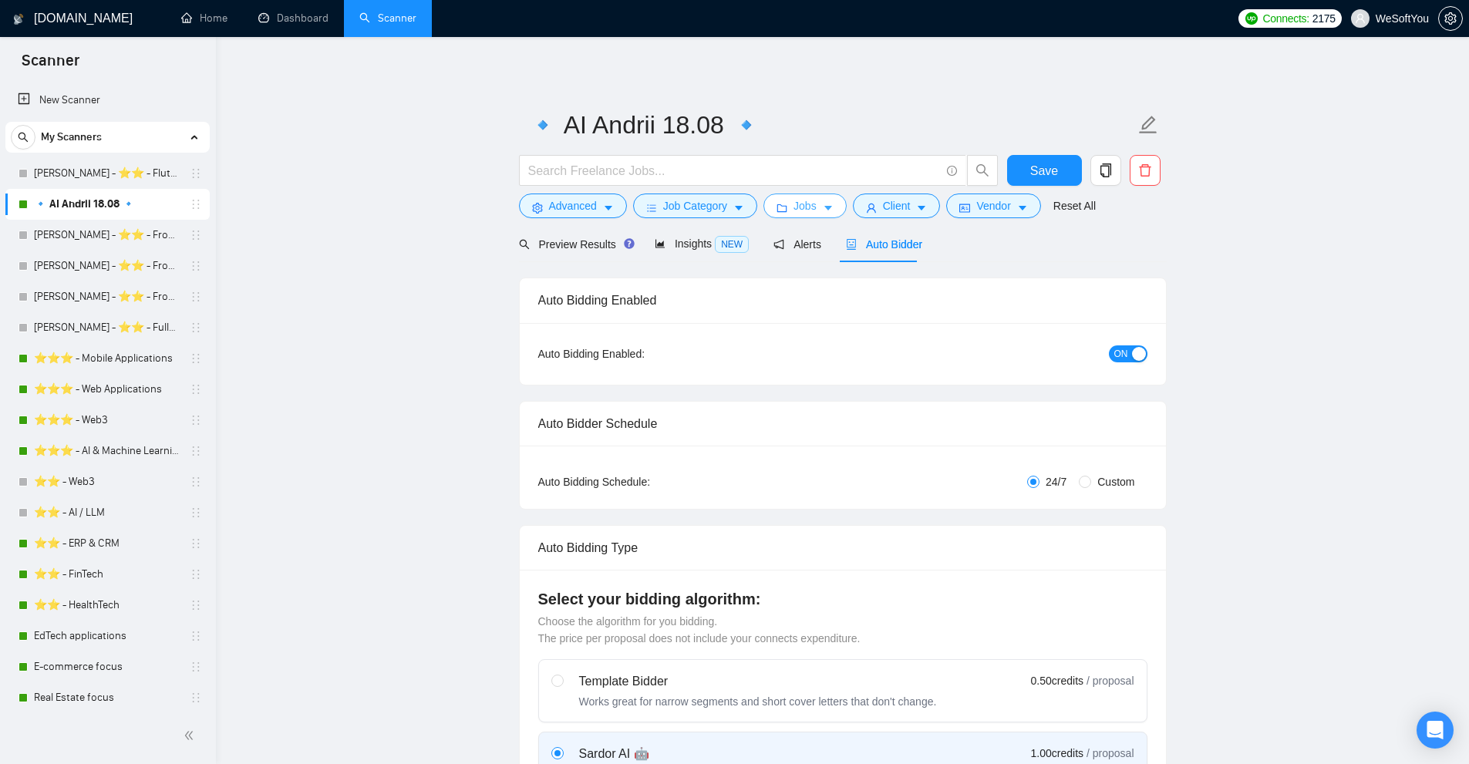
click at [803, 202] on span "Jobs" at bounding box center [805, 205] width 23 height 17
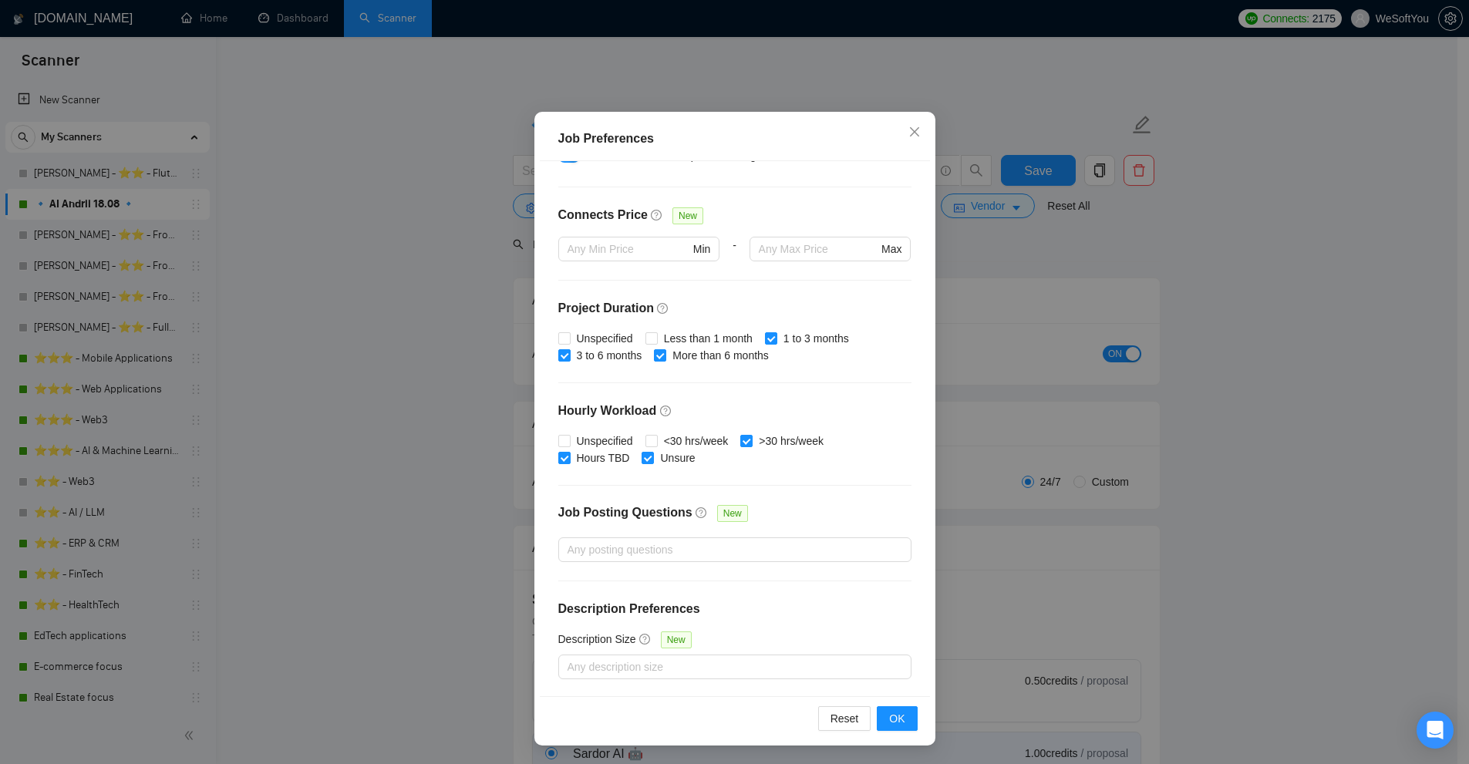
scroll to position [154, 0]
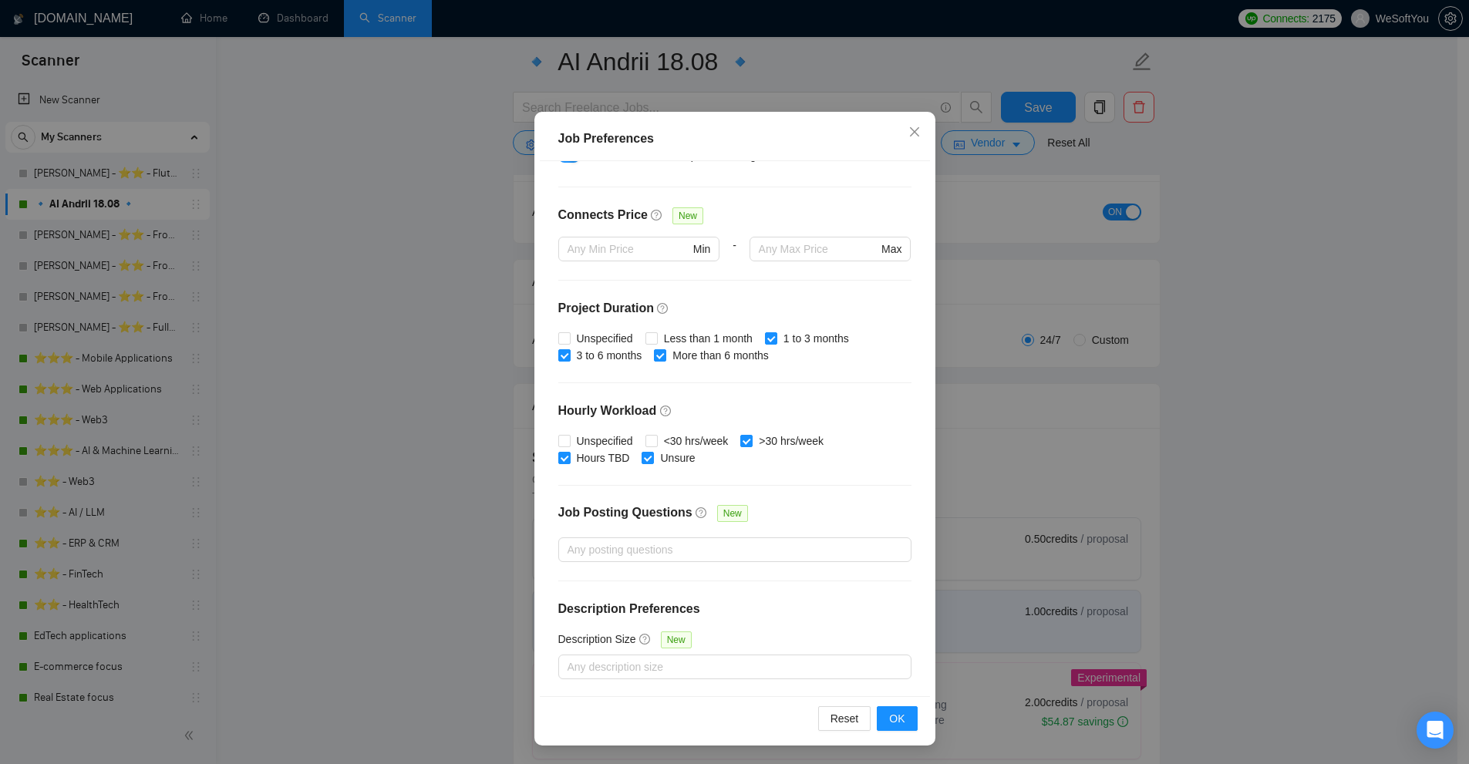
click at [1036, 427] on div "Job Preferences Budget Project Type All Fixed Price Hourly Rate Fixed Price Bud…" at bounding box center [734, 382] width 1469 height 764
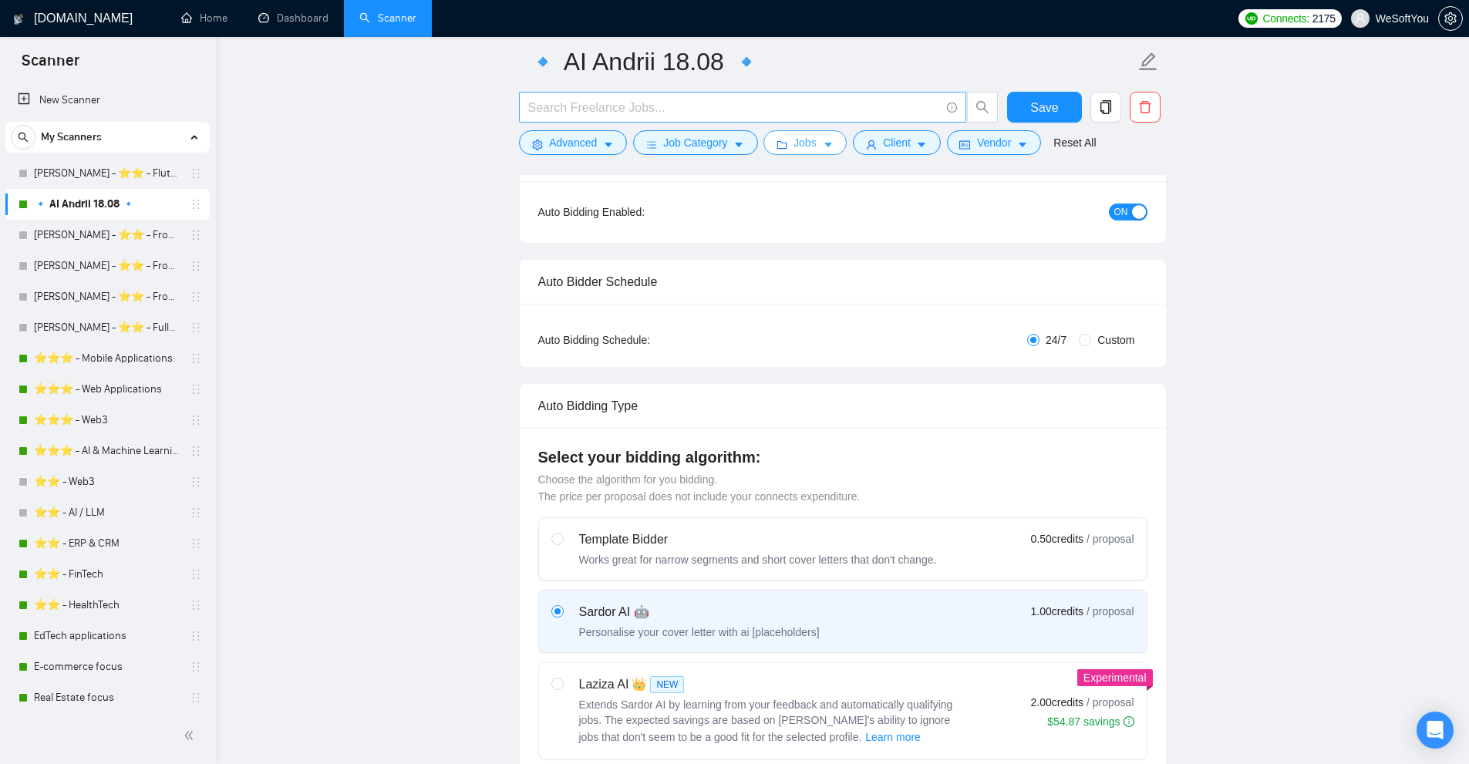
scroll to position [0, 0]
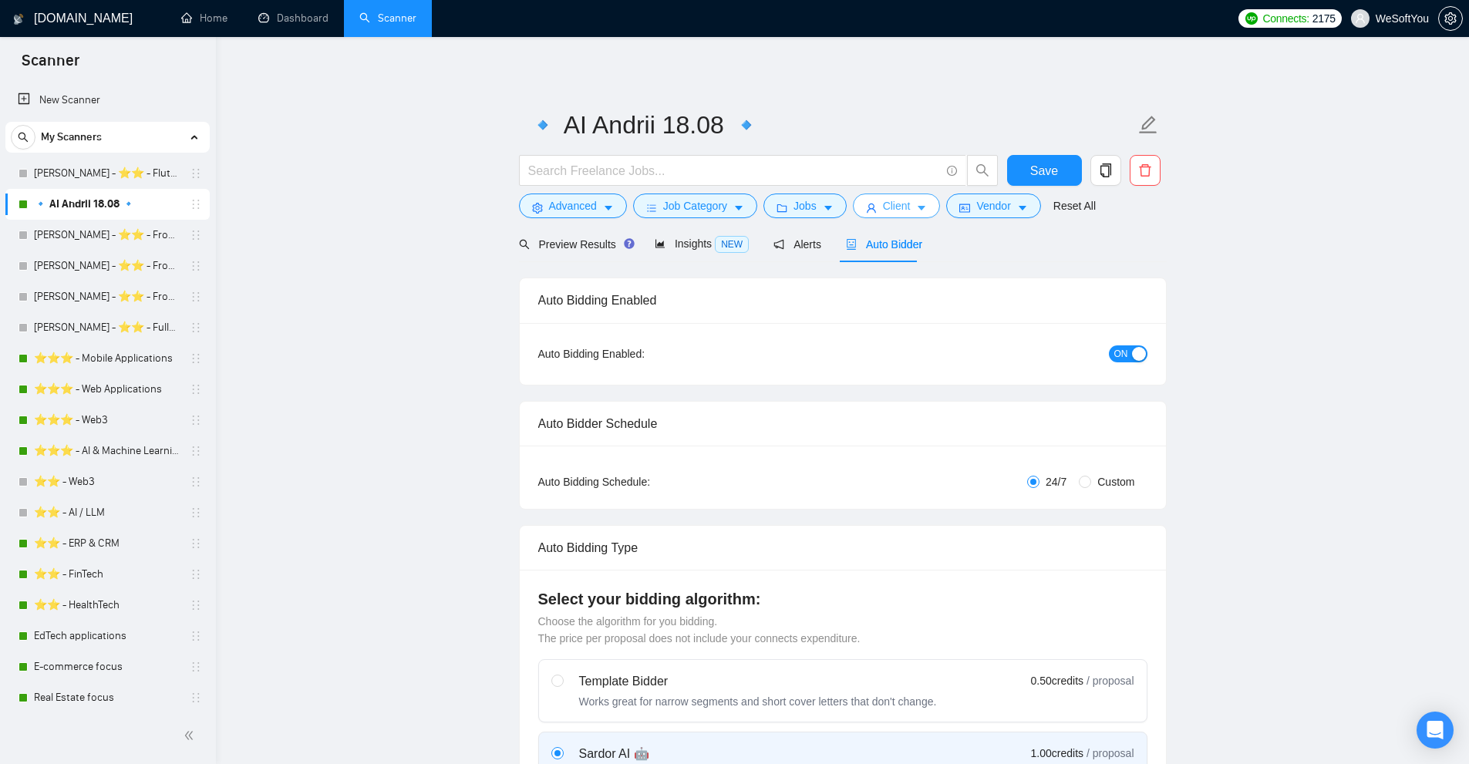
click at [886, 211] on span "Client" at bounding box center [897, 205] width 28 height 17
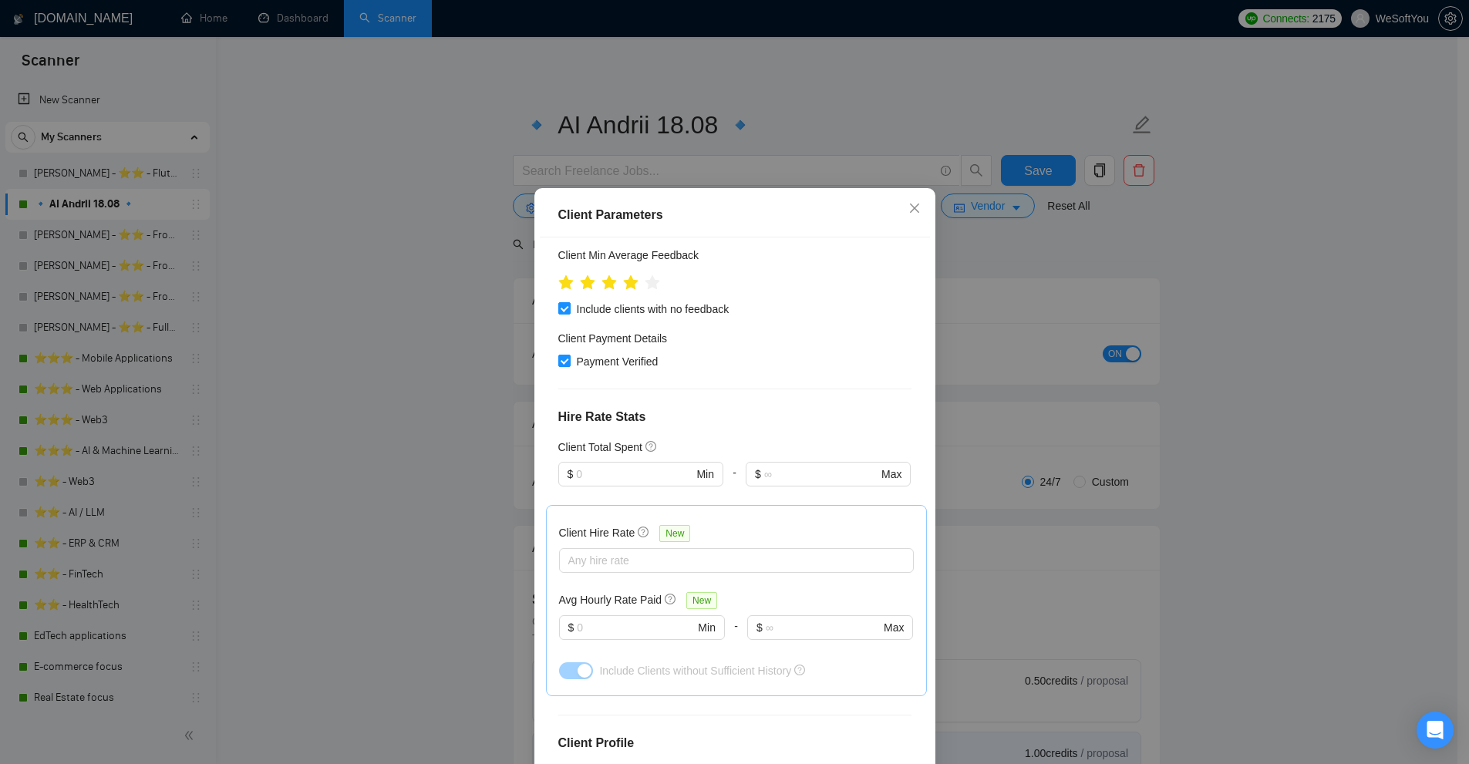
scroll to position [336, 0]
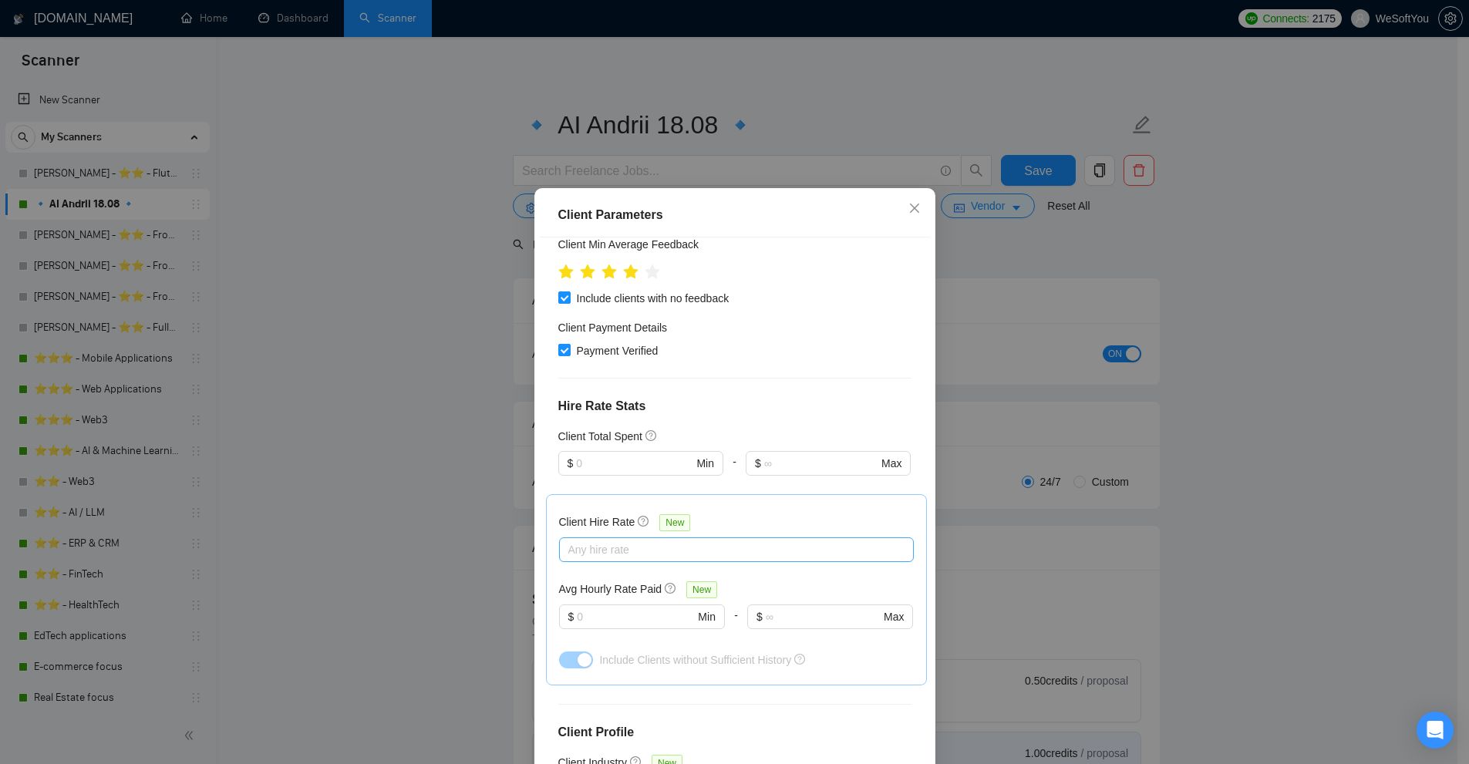
click at [751, 541] on div at bounding box center [729, 550] width 332 height 19
click at [352, 85] on div "Client Parameters Client Location Include Client Countries Select Exclude Clien…" at bounding box center [734, 382] width 1469 height 764
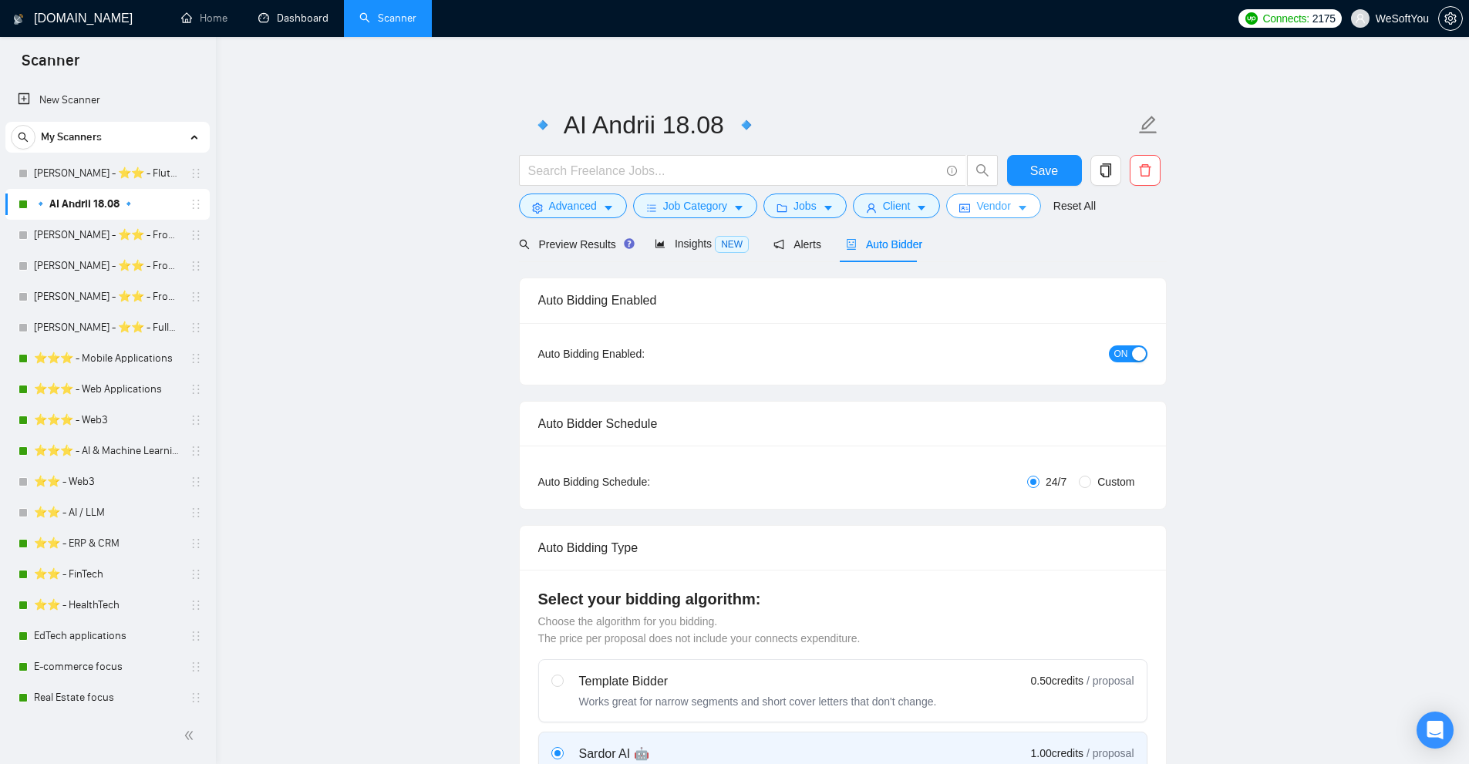
click at [1004, 211] on span "Vendor" at bounding box center [994, 205] width 34 height 17
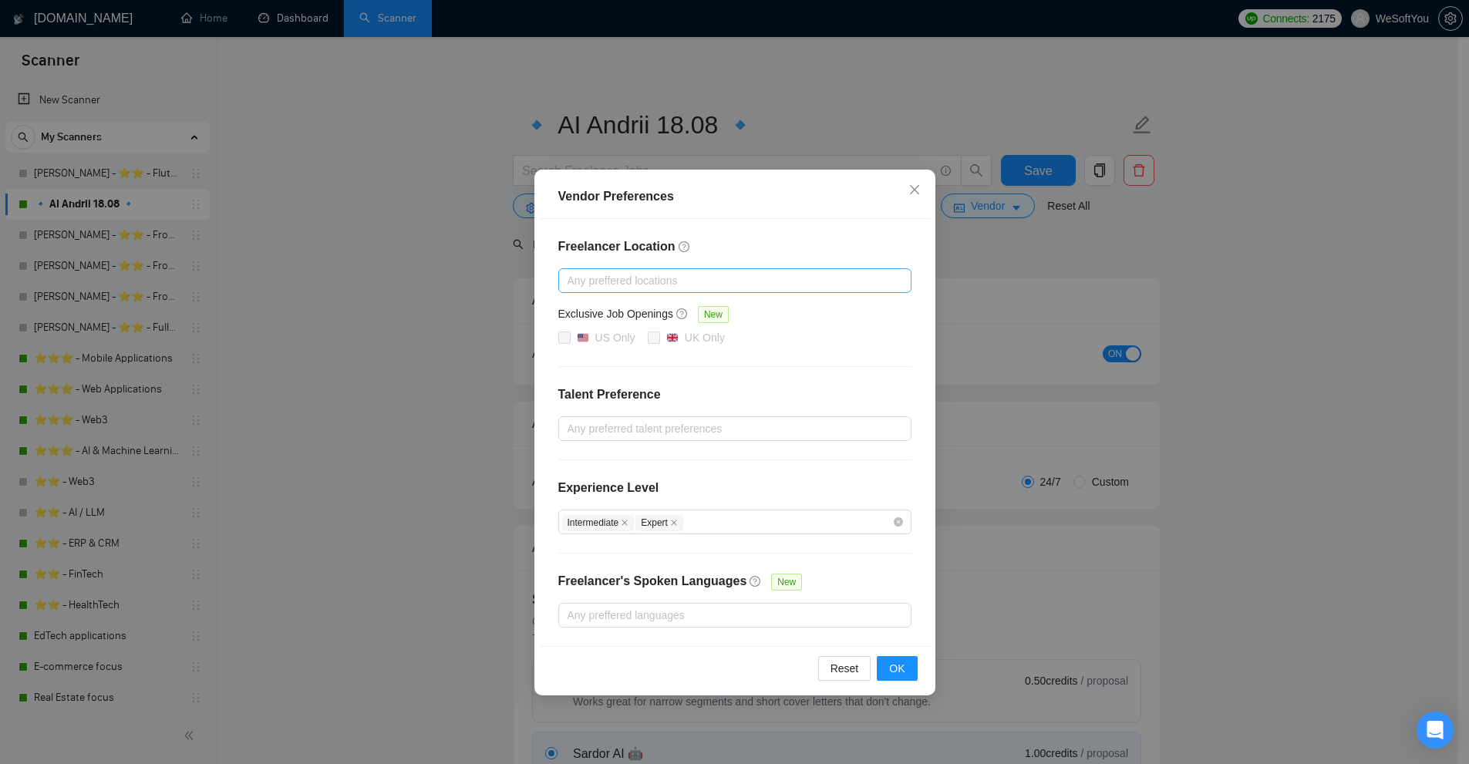
click at [617, 272] on div at bounding box center [727, 281] width 330 height 19
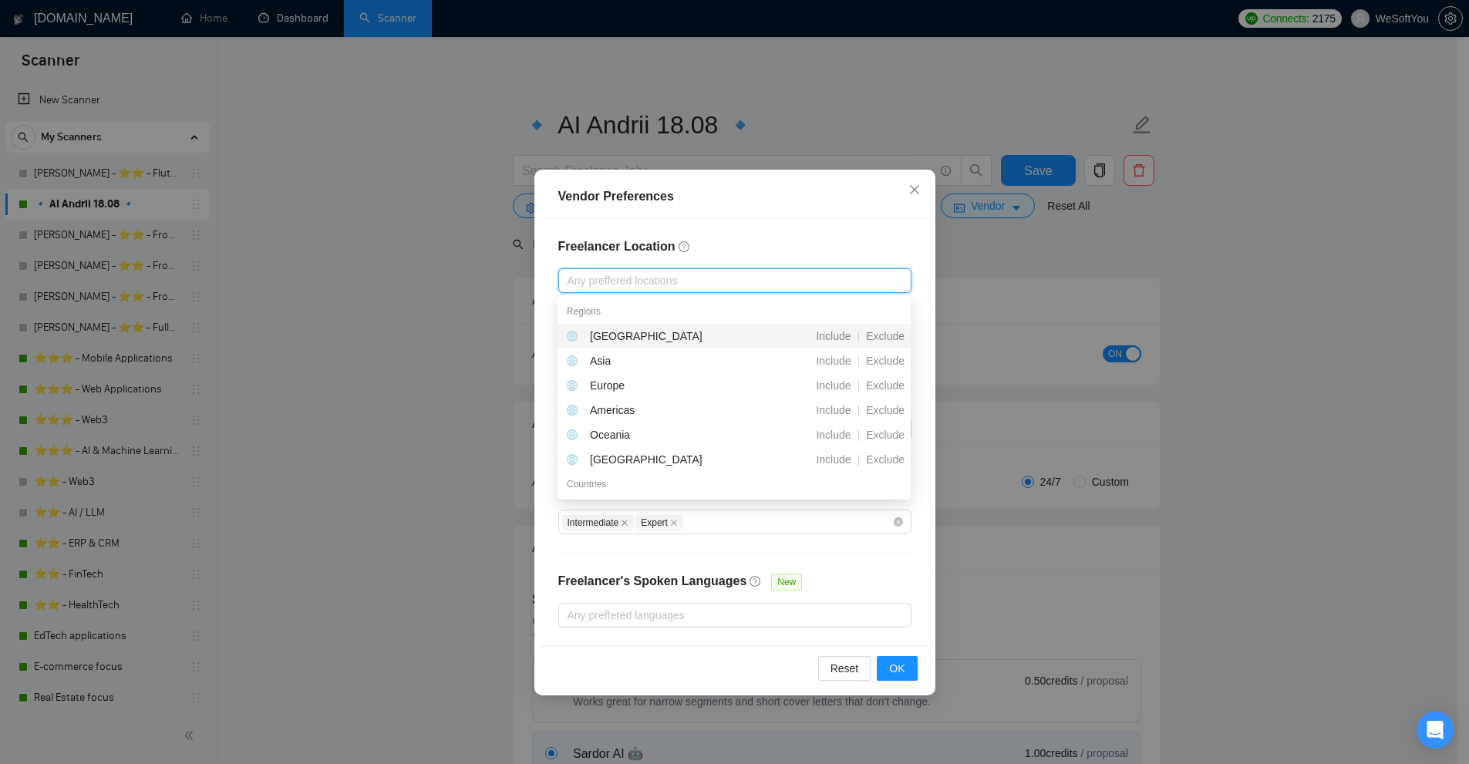
click at [1048, 277] on div "Vendor Preferences Freelancer Location Any preffered locations Exclusive Job Op…" at bounding box center [734, 382] width 1469 height 764
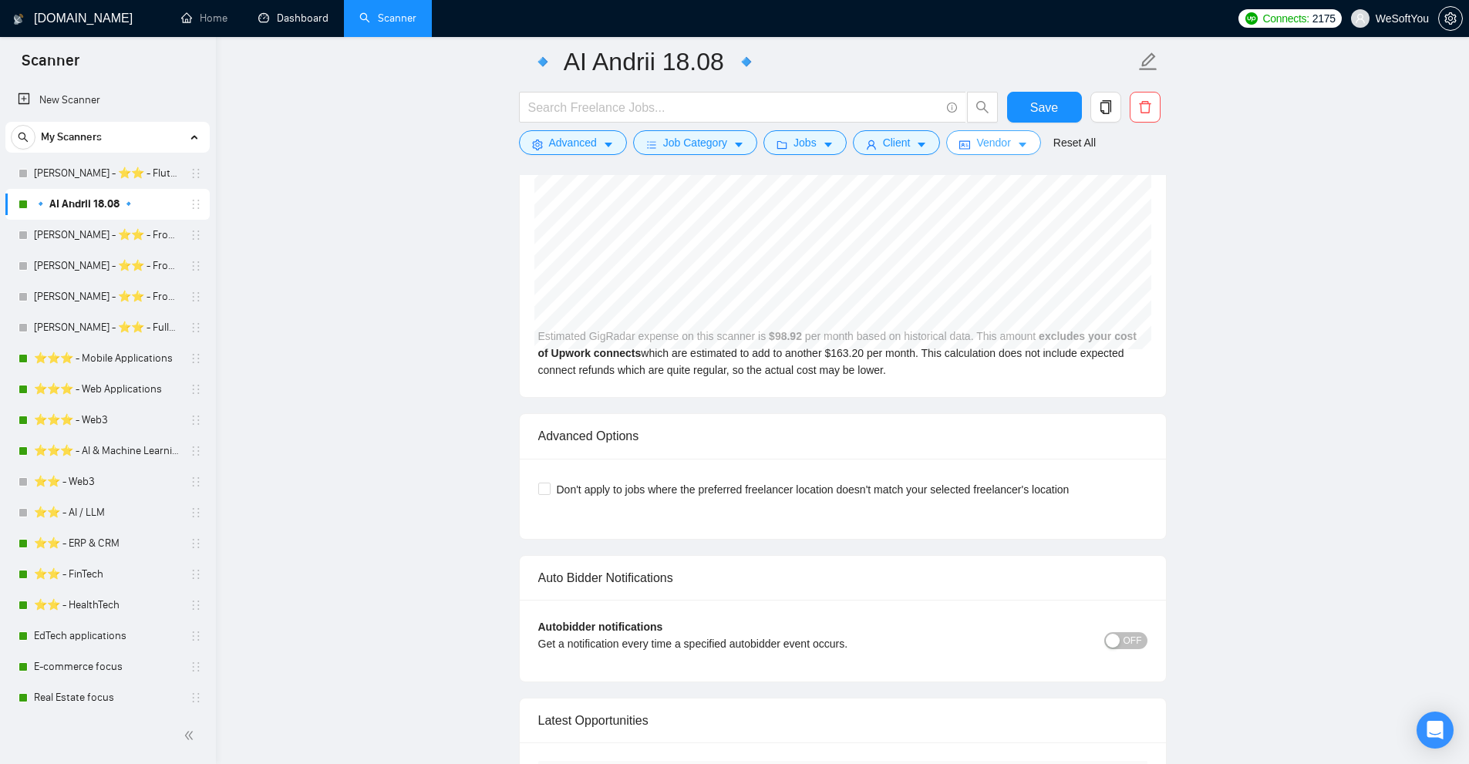
scroll to position [3394, 0]
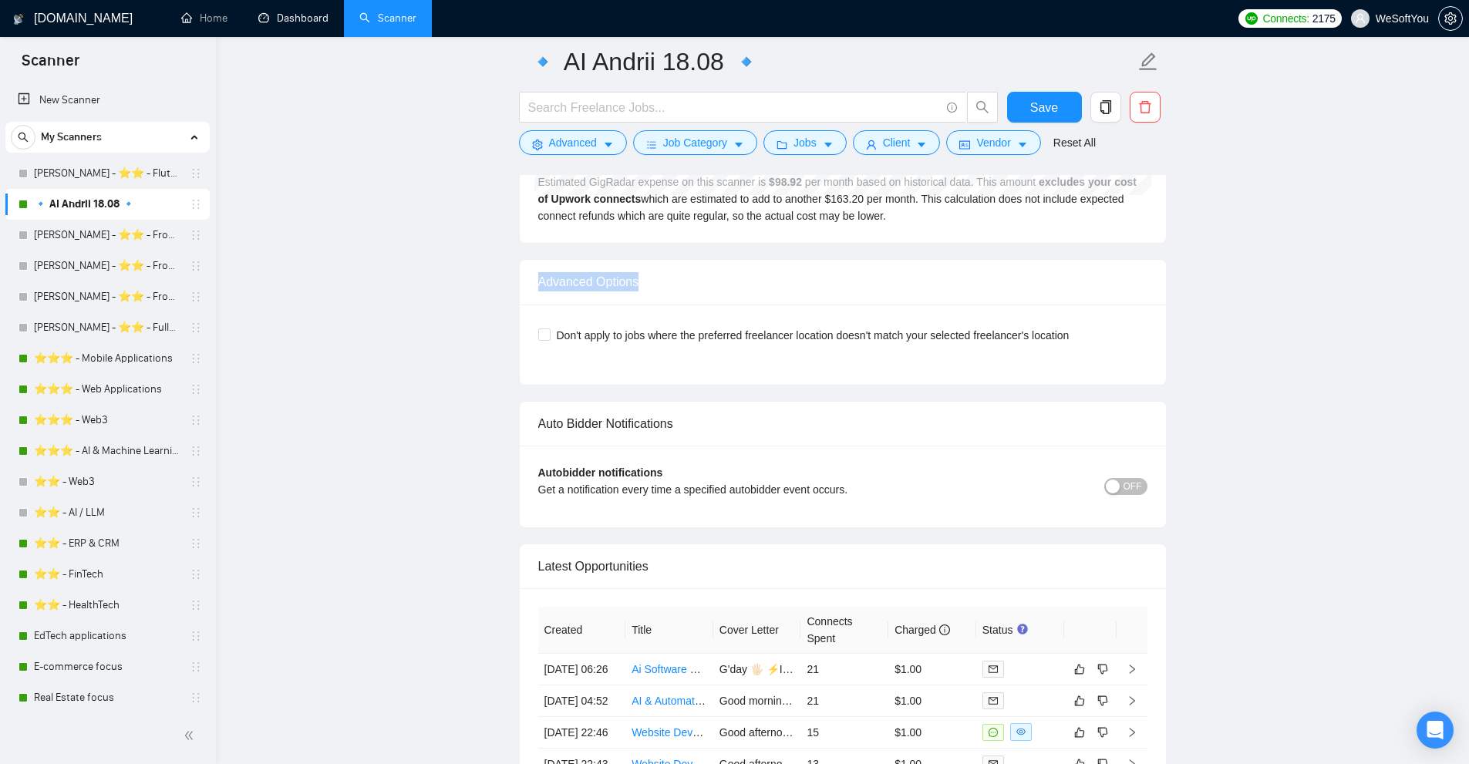
drag, startPoint x: 535, startPoint y: 272, endPoint x: 764, endPoint y: 284, distance: 229.4
click at [764, 284] on div "Advanced Options" at bounding box center [843, 282] width 646 height 45
drag, startPoint x: 1088, startPoint y: 325, endPoint x: 889, endPoint y: 335, distance: 200.0
click at [889, 335] on div "Don't apply to jobs where the preferred freelancer location doesn't match your …" at bounding box center [842, 335] width 609 height 25
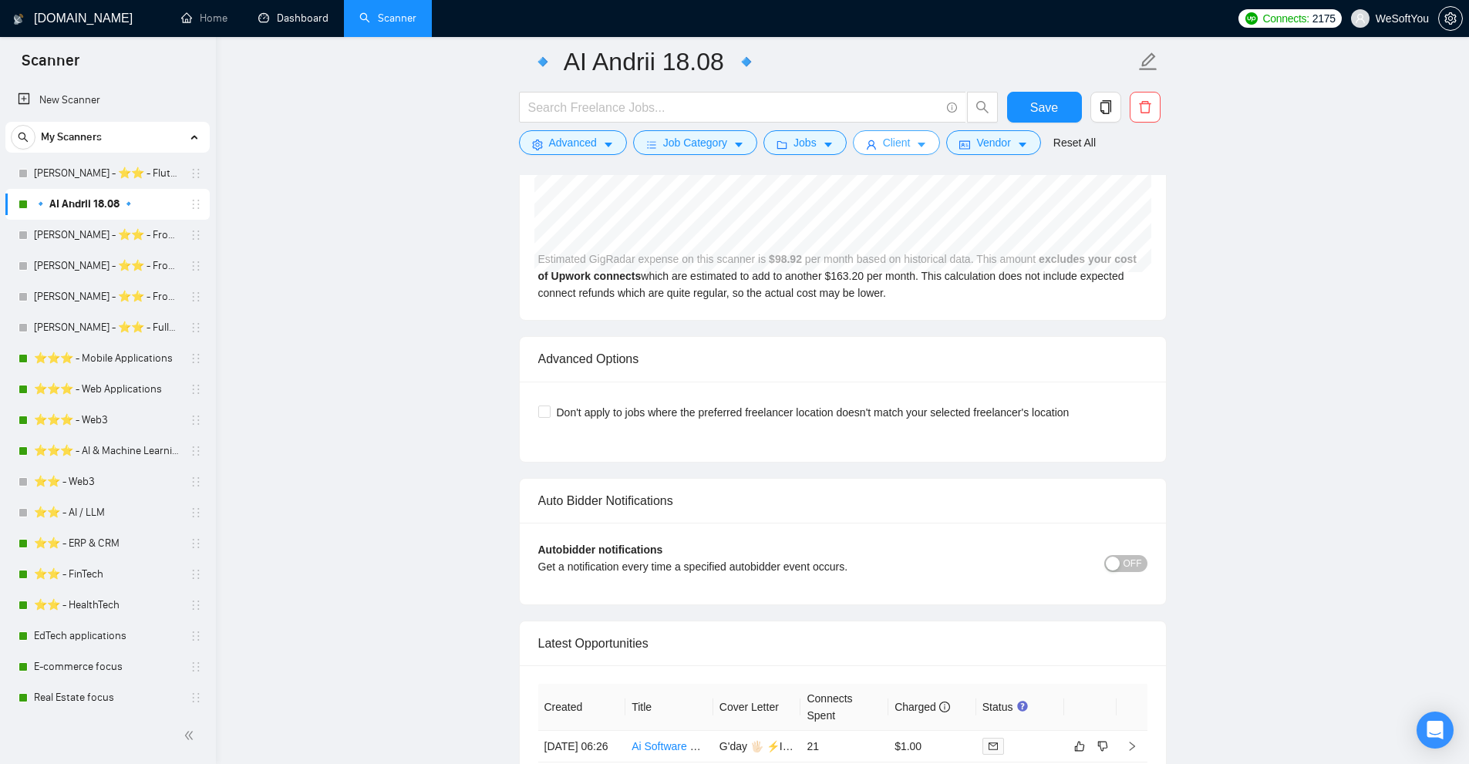
click at [923, 139] on button "Client" at bounding box center [897, 142] width 88 height 25
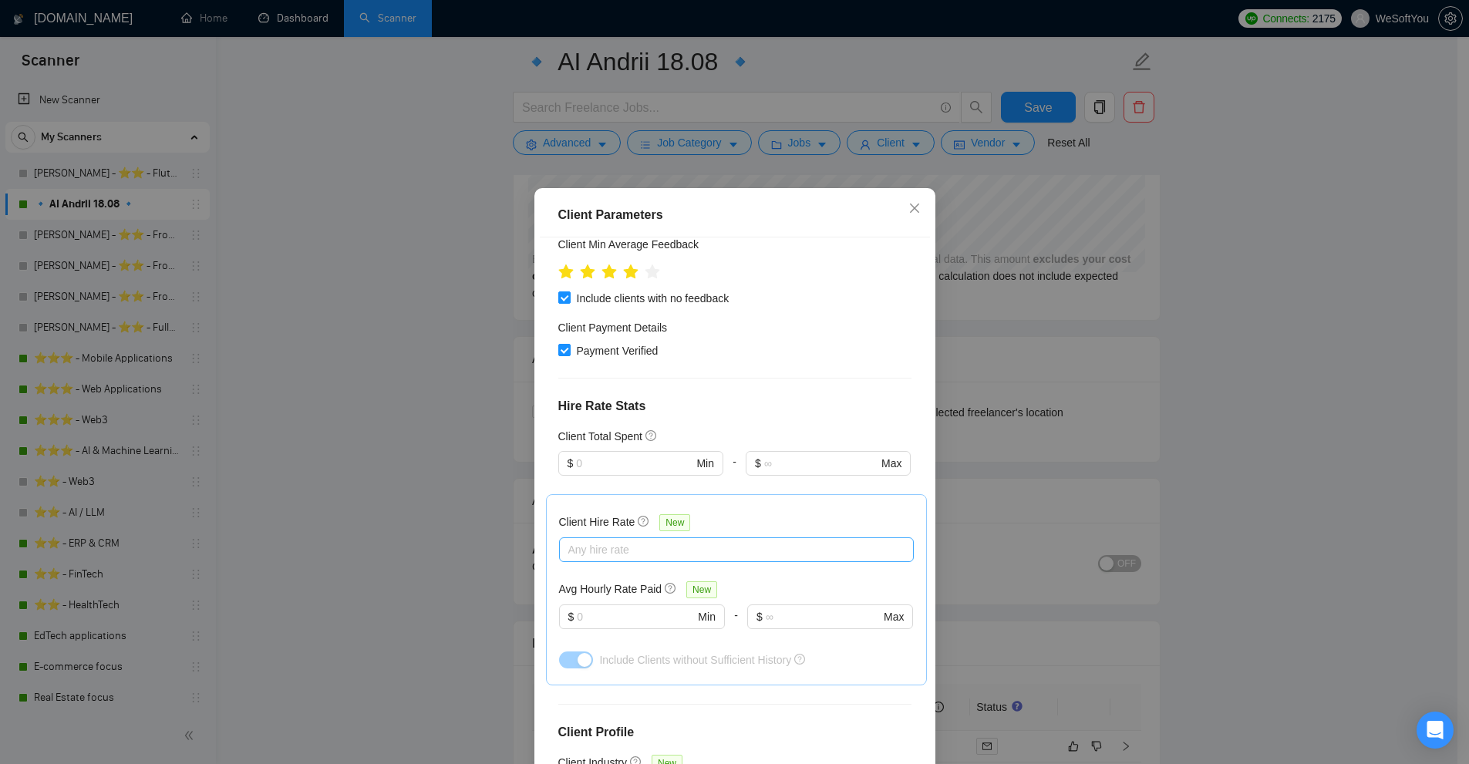
click at [580, 541] on div at bounding box center [729, 550] width 332 height 19
click at [639, 541] on div at bounding box center [729, 550] width 332 height 19
click at [724, 451] on div "-" at bounding box center [735, 472] width 22 height 43
click at [636, 541] on div at bounding box center [729, 550] width 332 height 19
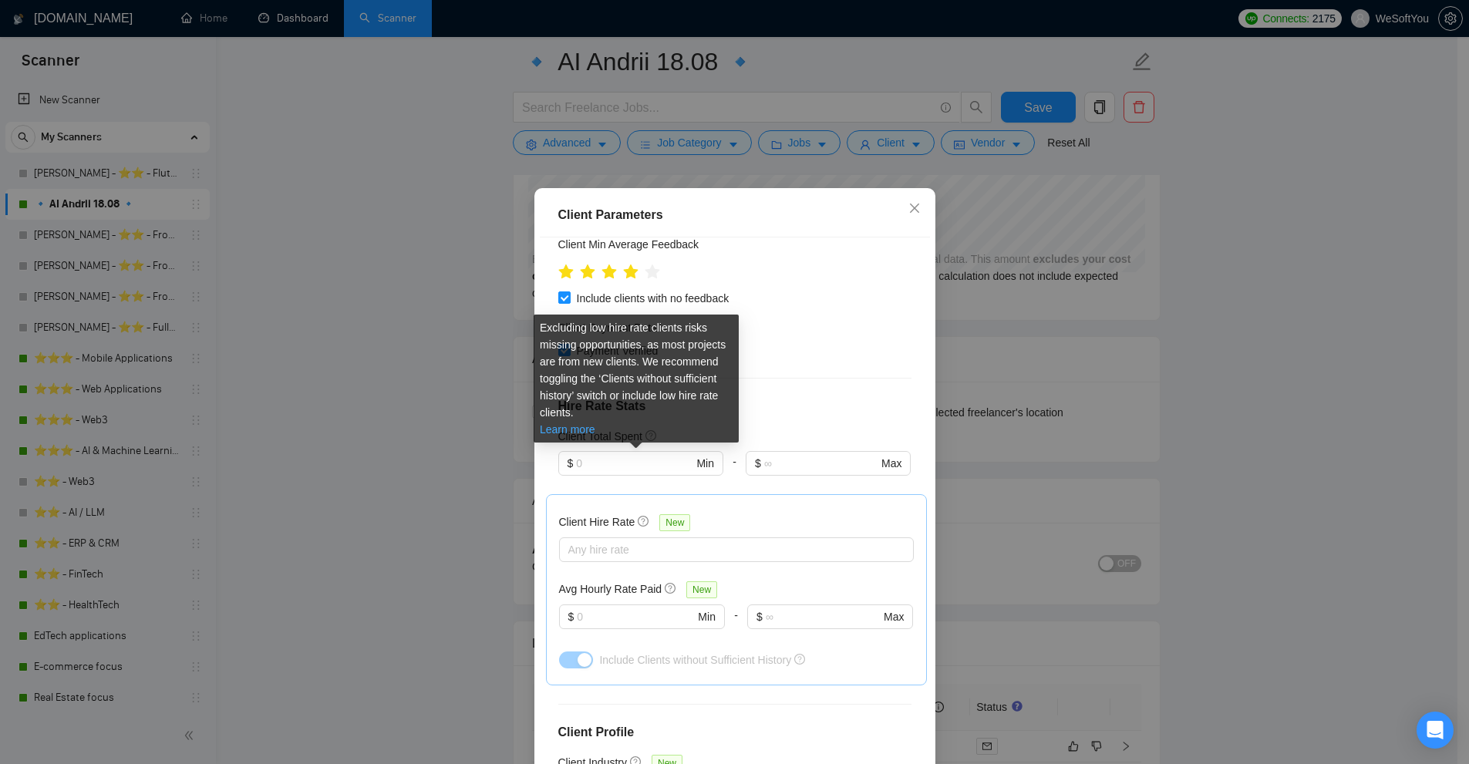
click at [582, 430] on link "Learn more" at bounding box center [568, 429] width 56 height 12
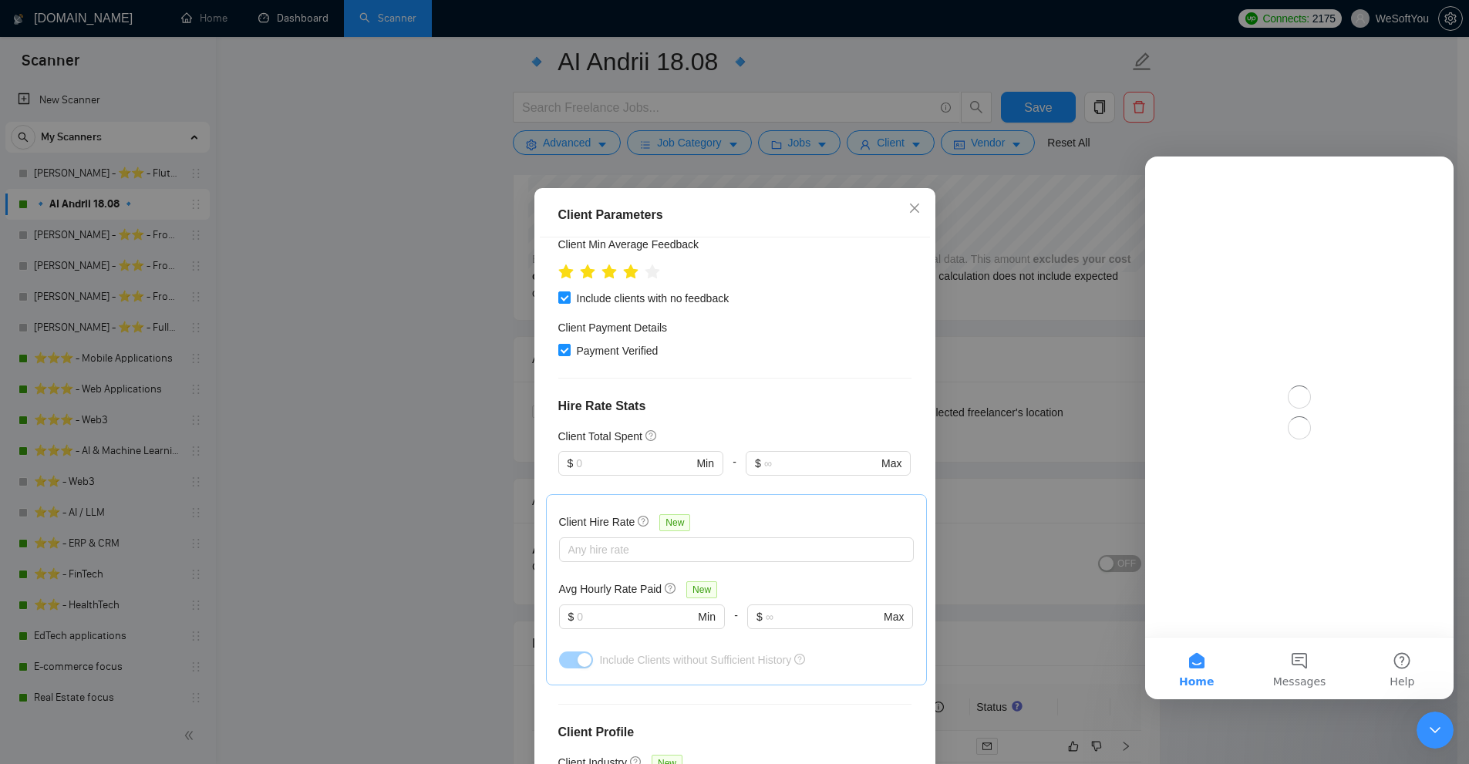
scroll to position [0, 0]
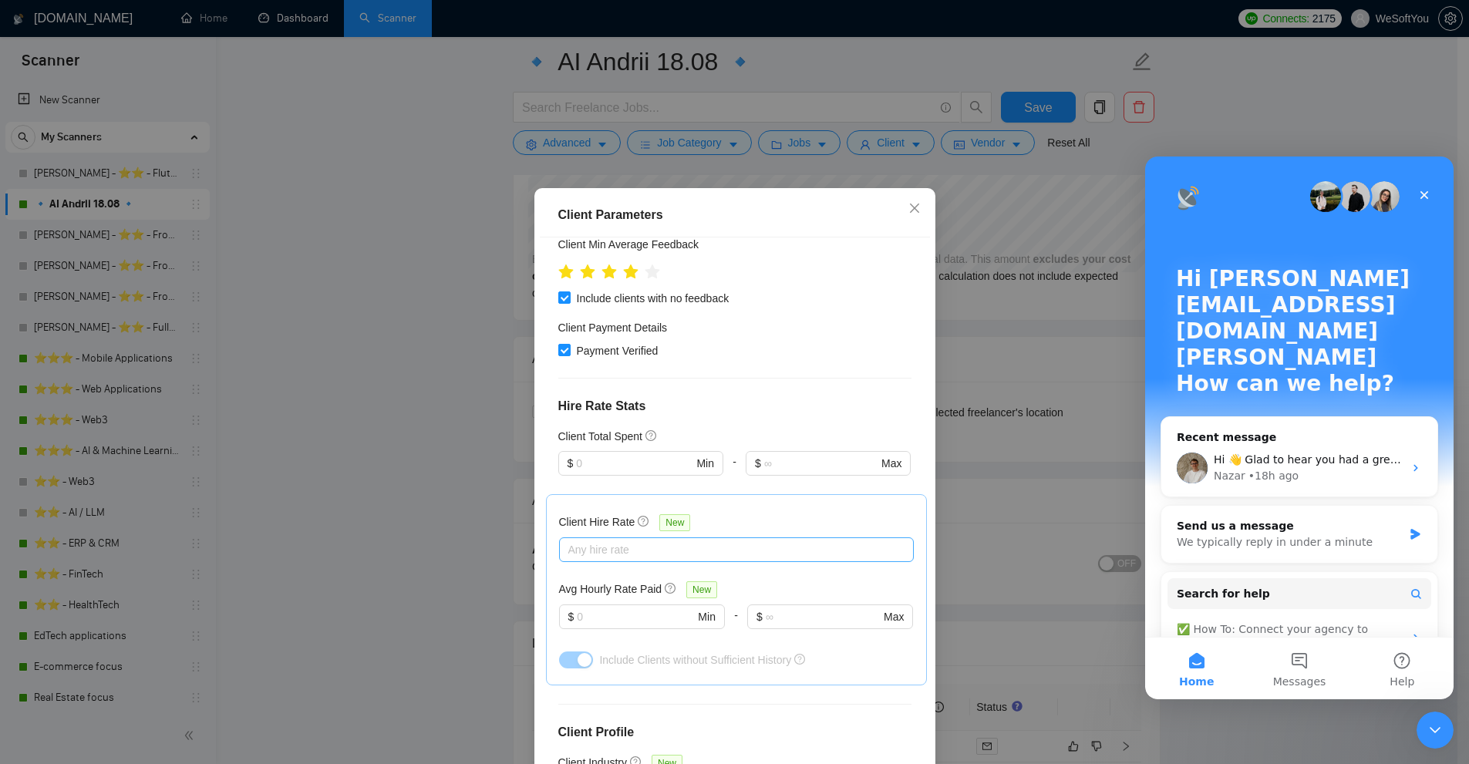
click at [672, 541] on div at bounding box center [729, 550] width 332 height 19
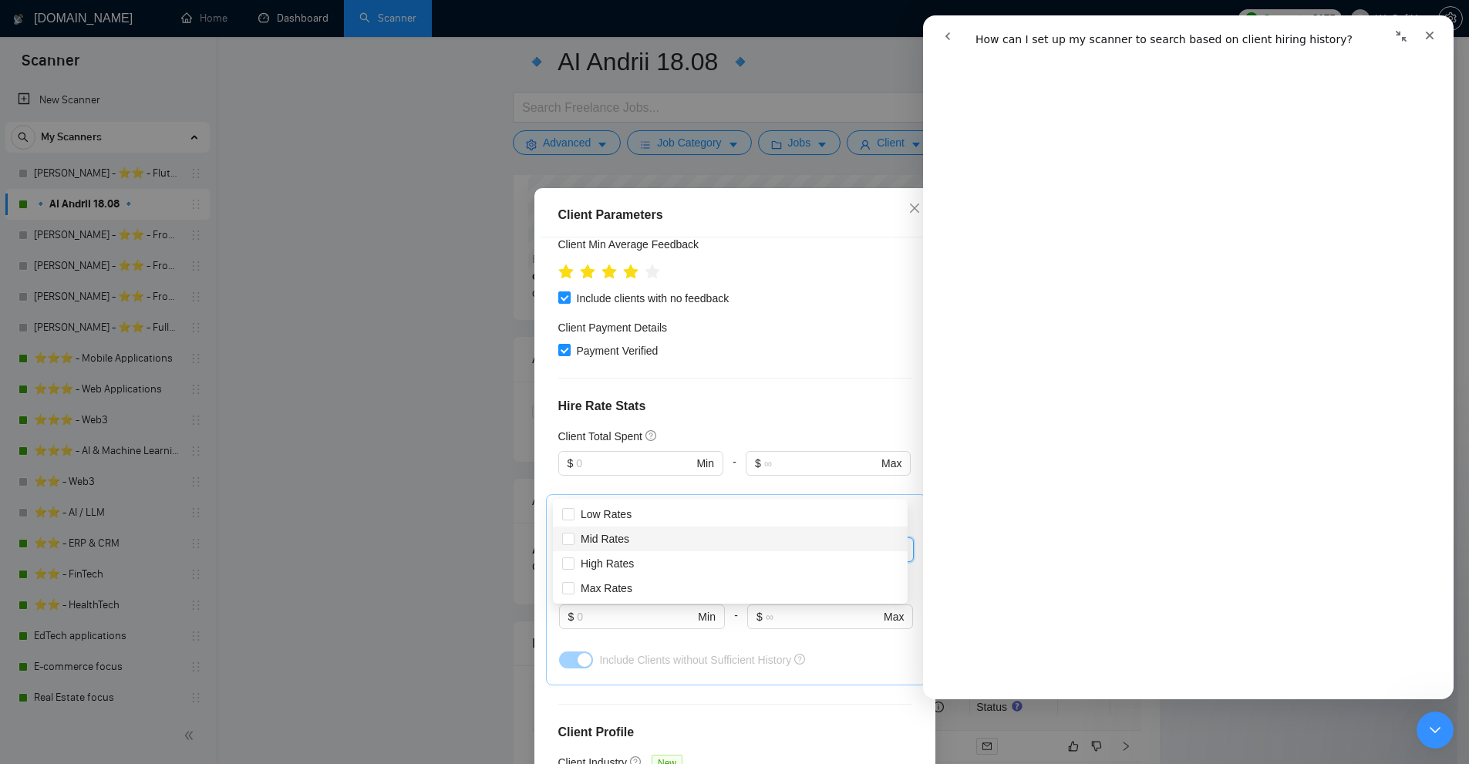
scroll to position [849, 0]
click at [1437, 35] on div "Close" at bounding box center [1430, 36] width 28 height 28
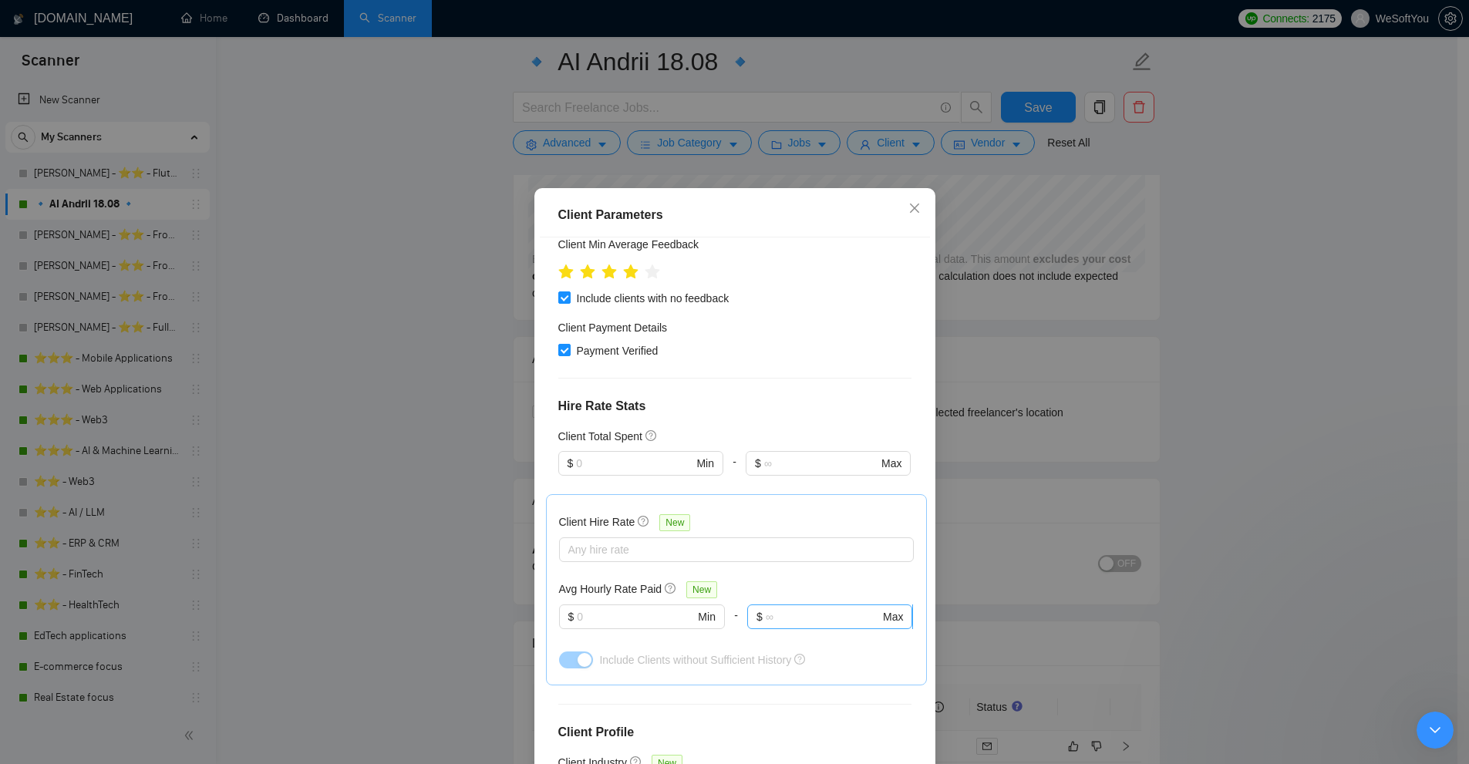
scroll to position [0, 0]
click at [680, 541] on div at bounding box center [729, 550] width 332 height 19
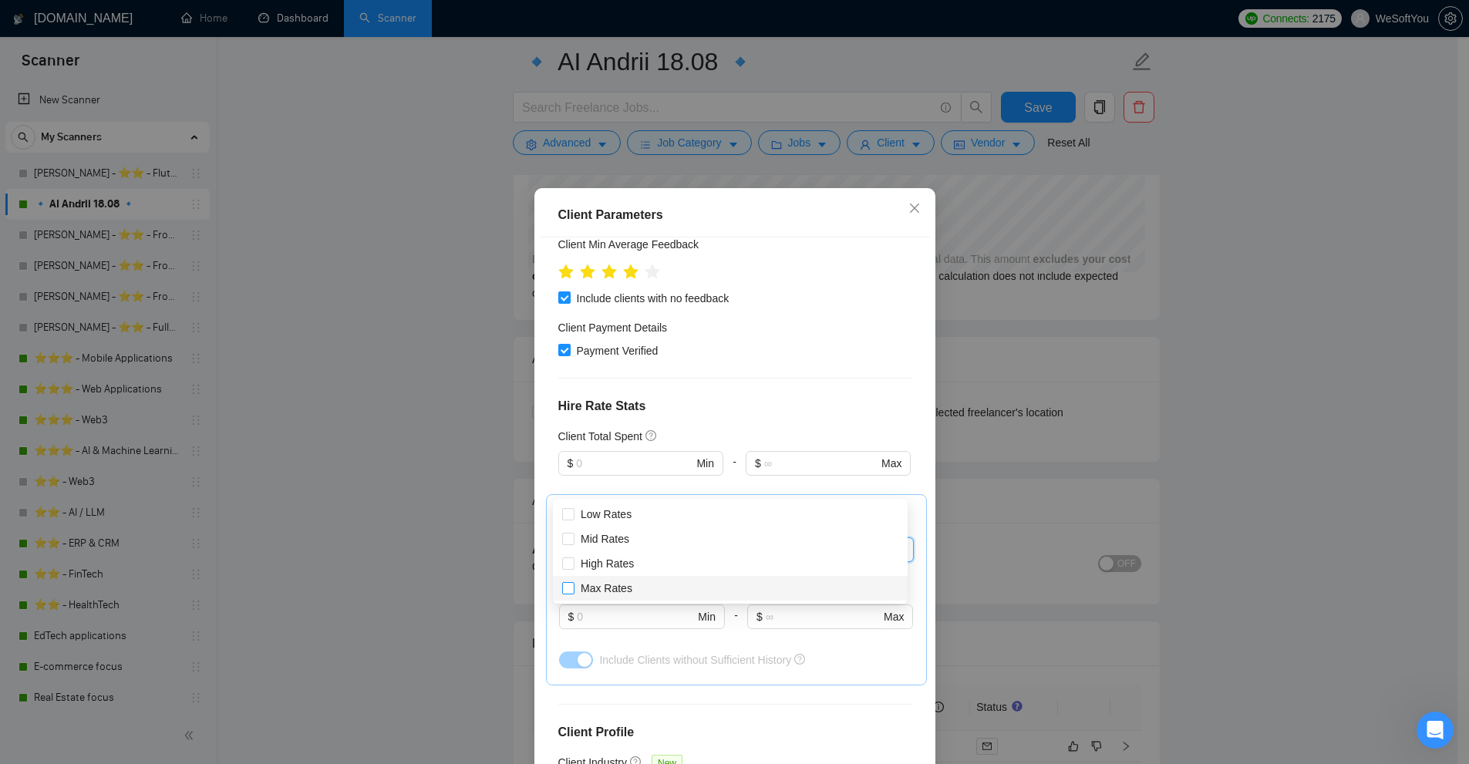
click at [596, 586] on span "Max Rates" at bounding box center [607, 588] width 52 height 12
click at [573, 586] on input "Max Rates" at bounding box center [567, 587] width 11 height 11
checkbox input "true"
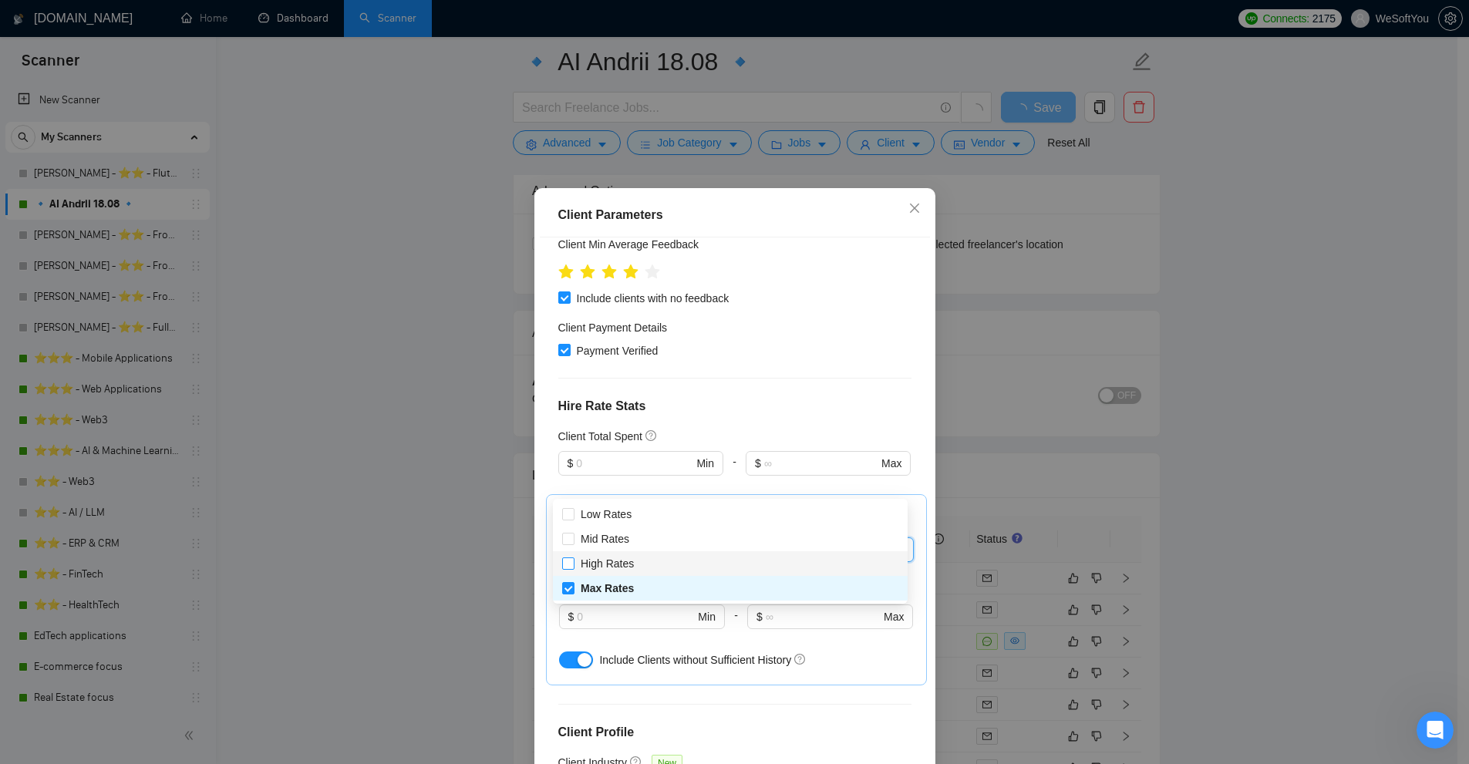
click at [600, 565] on span "High Rates" at bounding box center [607, 564] width 53 height 12
click at [573, 565] on input "High Rates" at bounding box center [567, 563] width 11 height 11
checkbox input "true"
click at [768, 514] on div "Client Hire Rate New" at bounding box center [736, 526] width 355 height 24
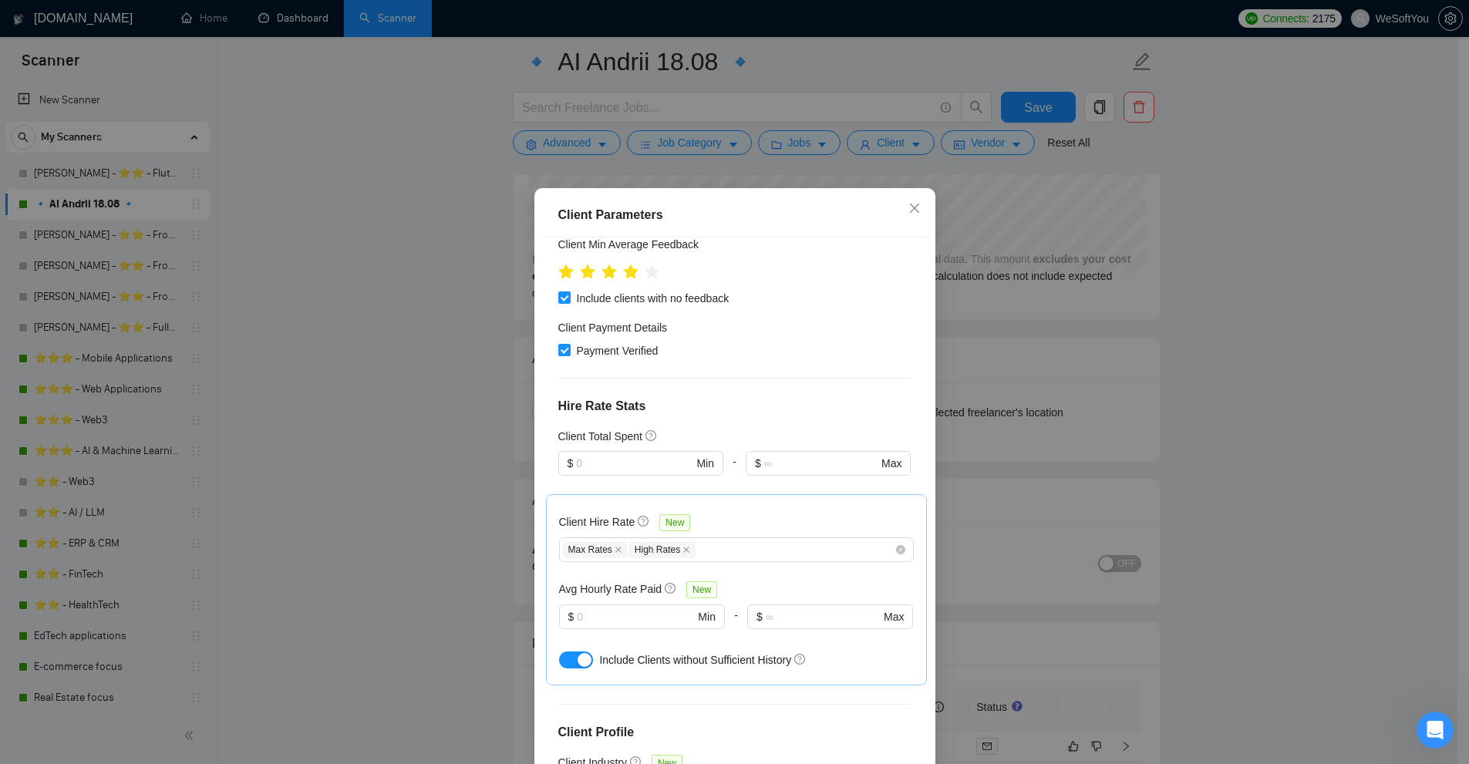
click at [1149, 319] on div "Client Parameters Client Location Include Client Countries Select Exclude Clien…" at bounding box center [734, 382] width 1469 height 764
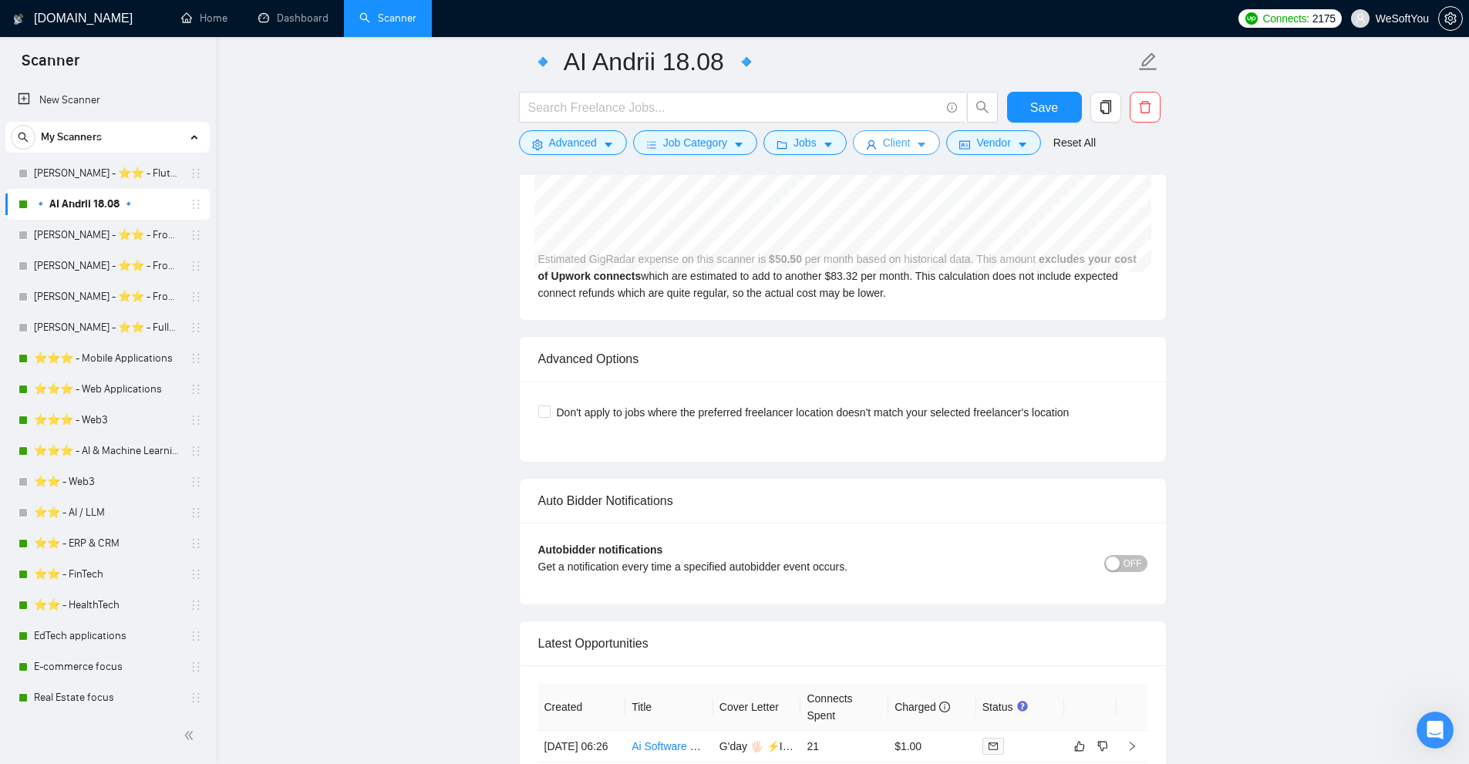
click at [899, 139] on span "Client" at bounding box center [897, 142] width 28 height 17
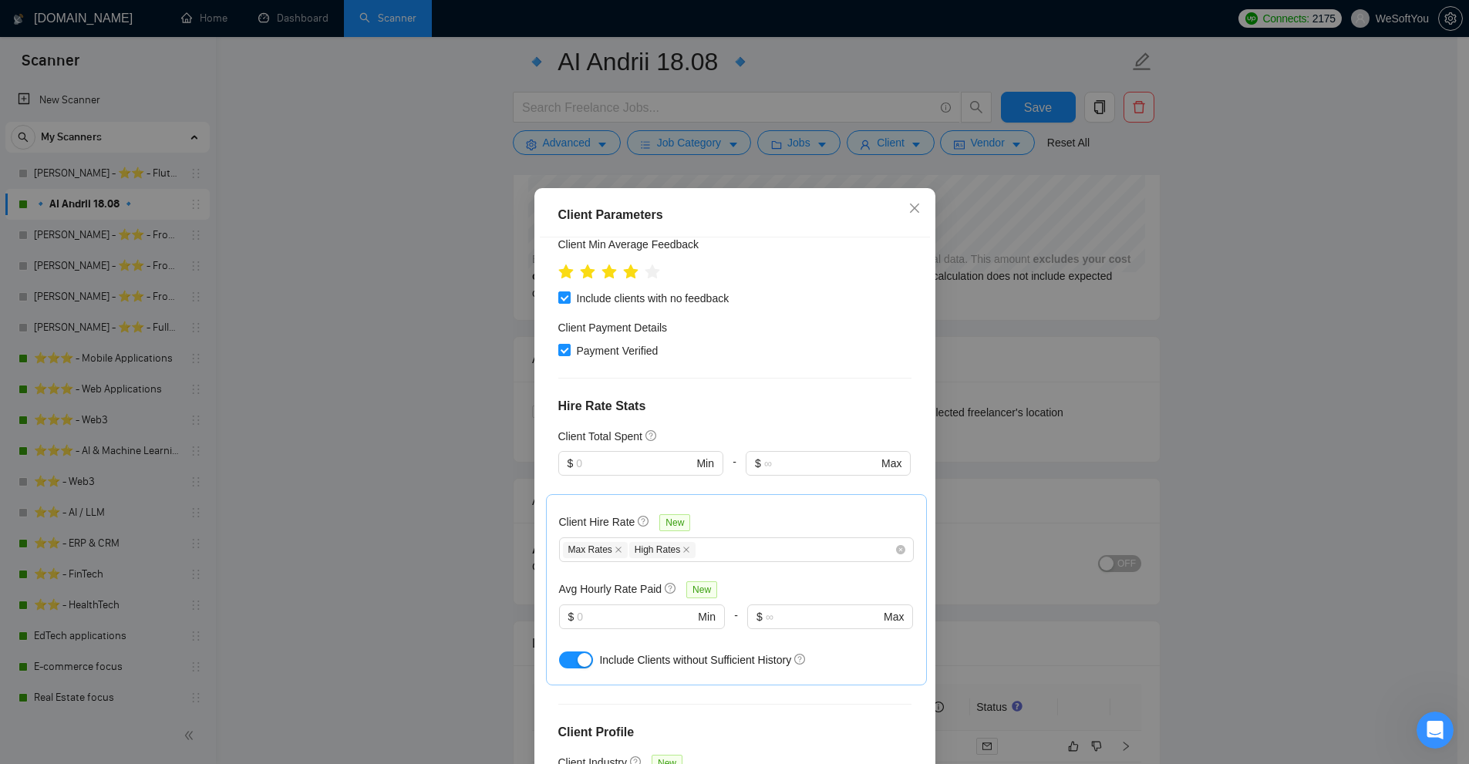
click at [889, 138] on div "Client Parameters Client Location Include Client Countries Select Exclude Clien…" at bounding box center [734, 382] width 1469 height 764
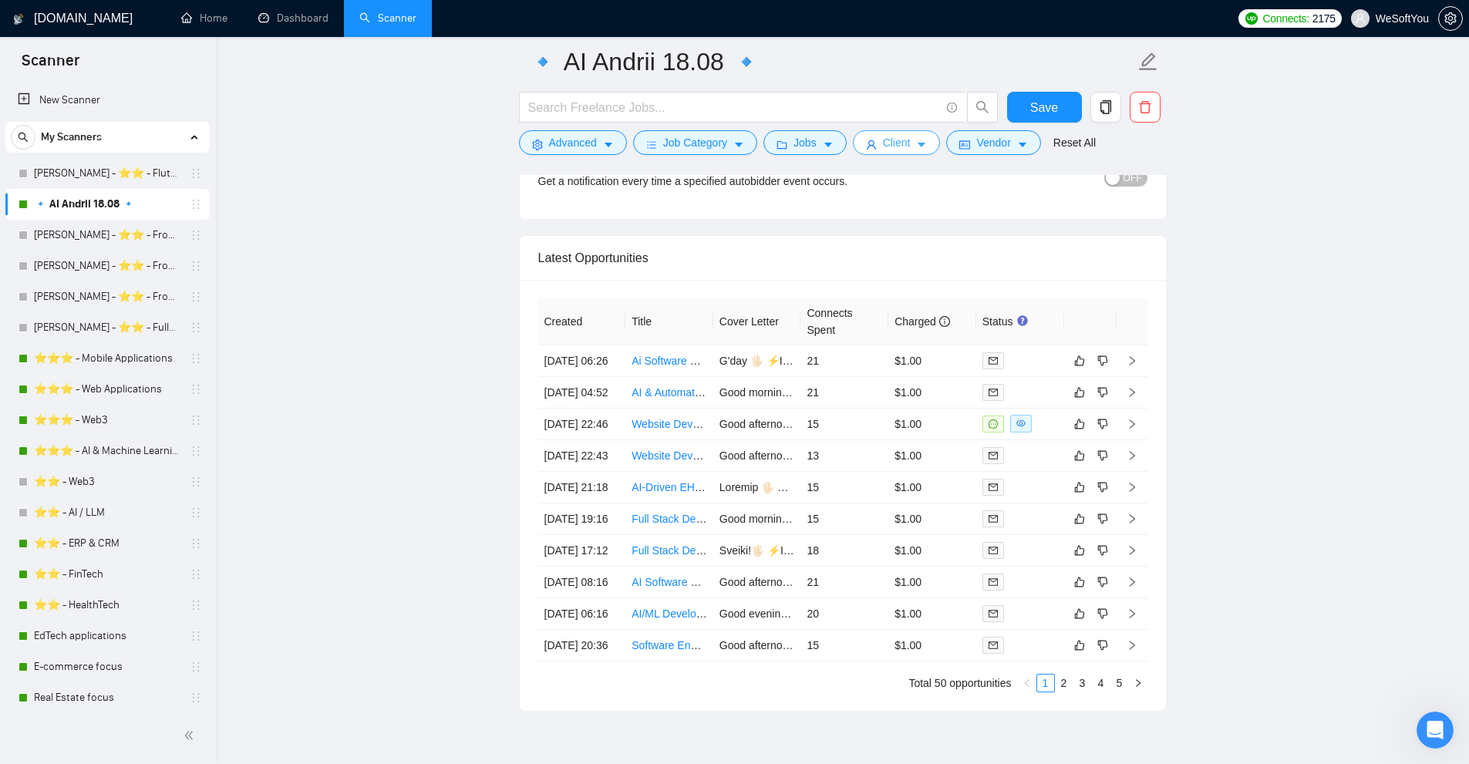
scroll to position [3780, 0]
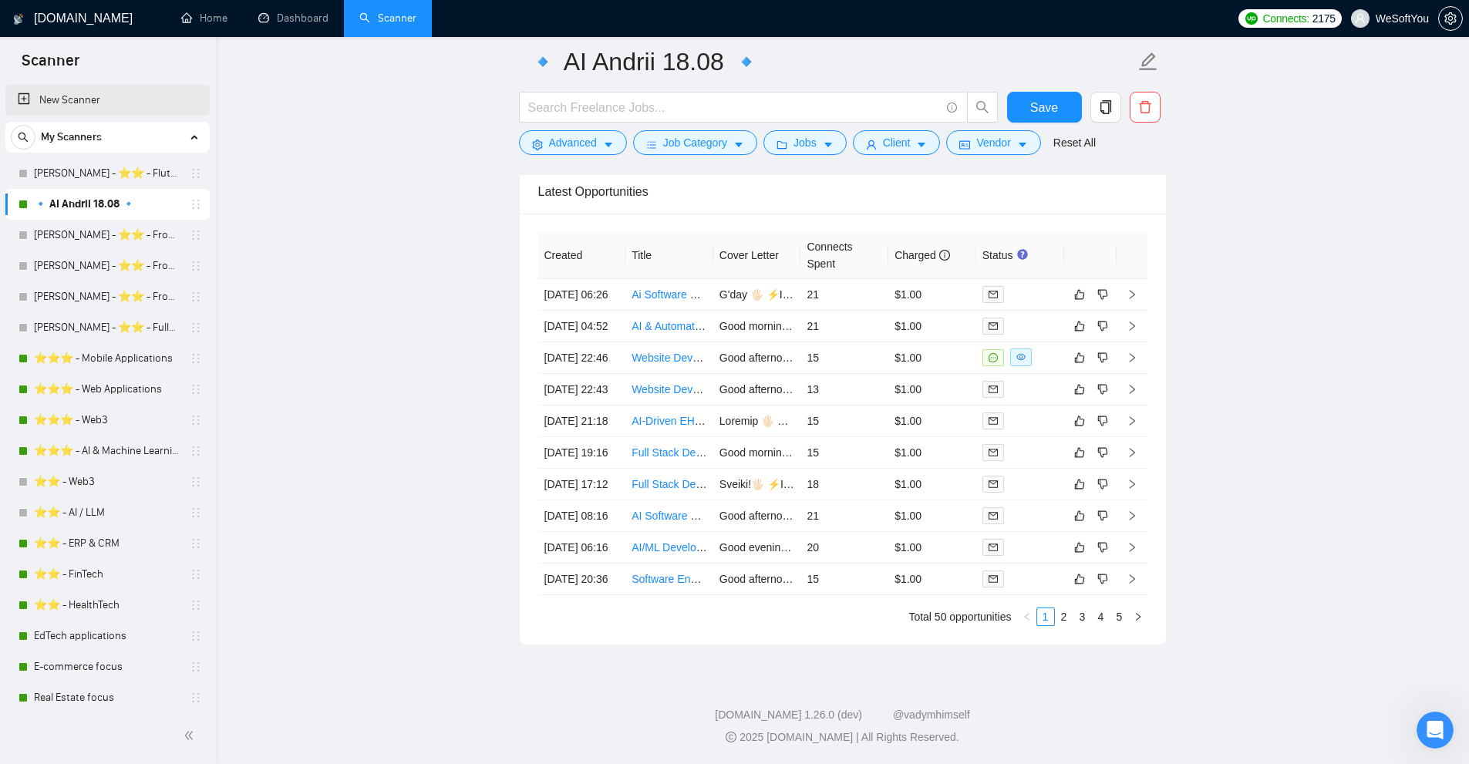
click at [62, 94] on link "New Scanner" at bounding box center [108, 100] width 180 height 31
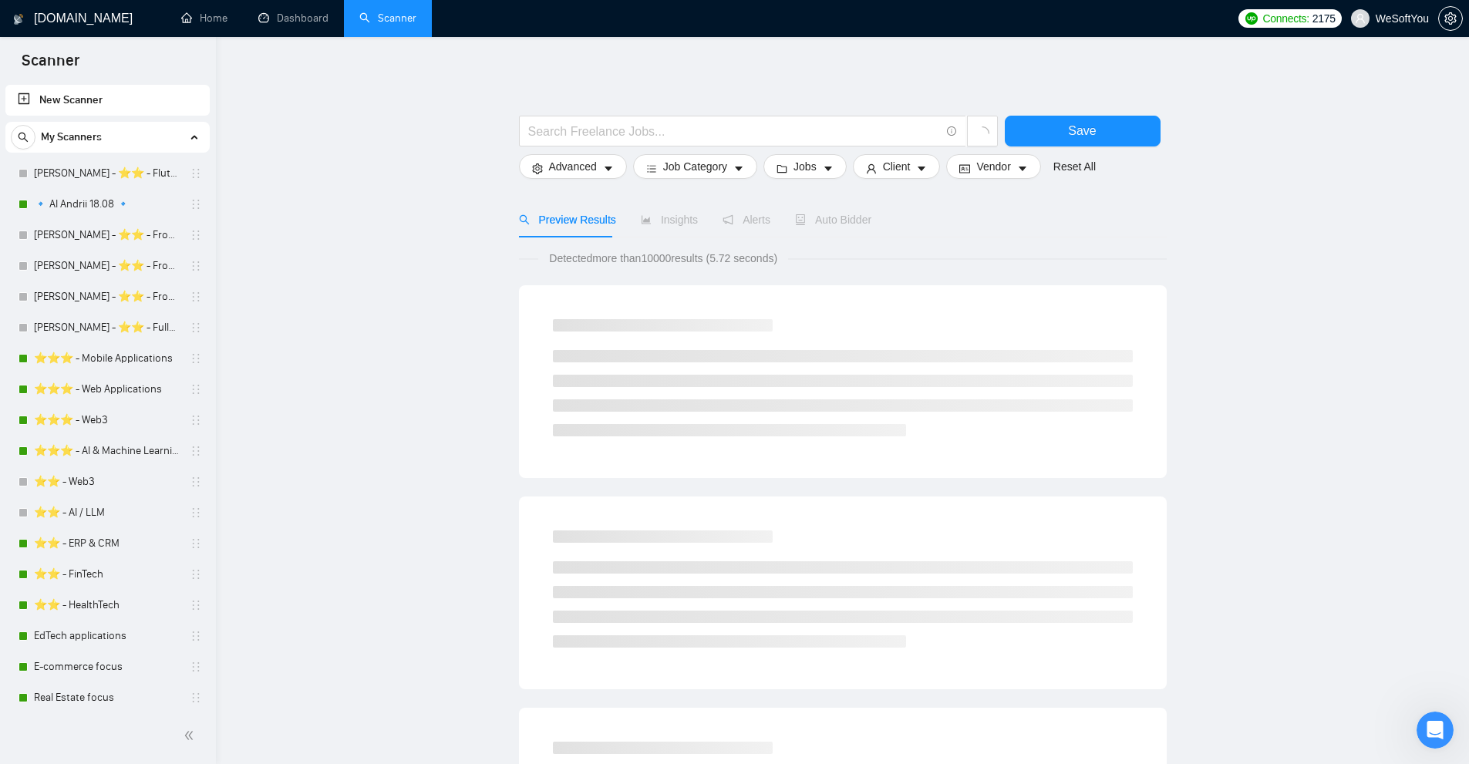
click at [897, 103] on div at bounding box center [843, 107] width 648 height 15
click at [886, 168] on span "Client" at bounding box center [897, 166] width 28 height 17
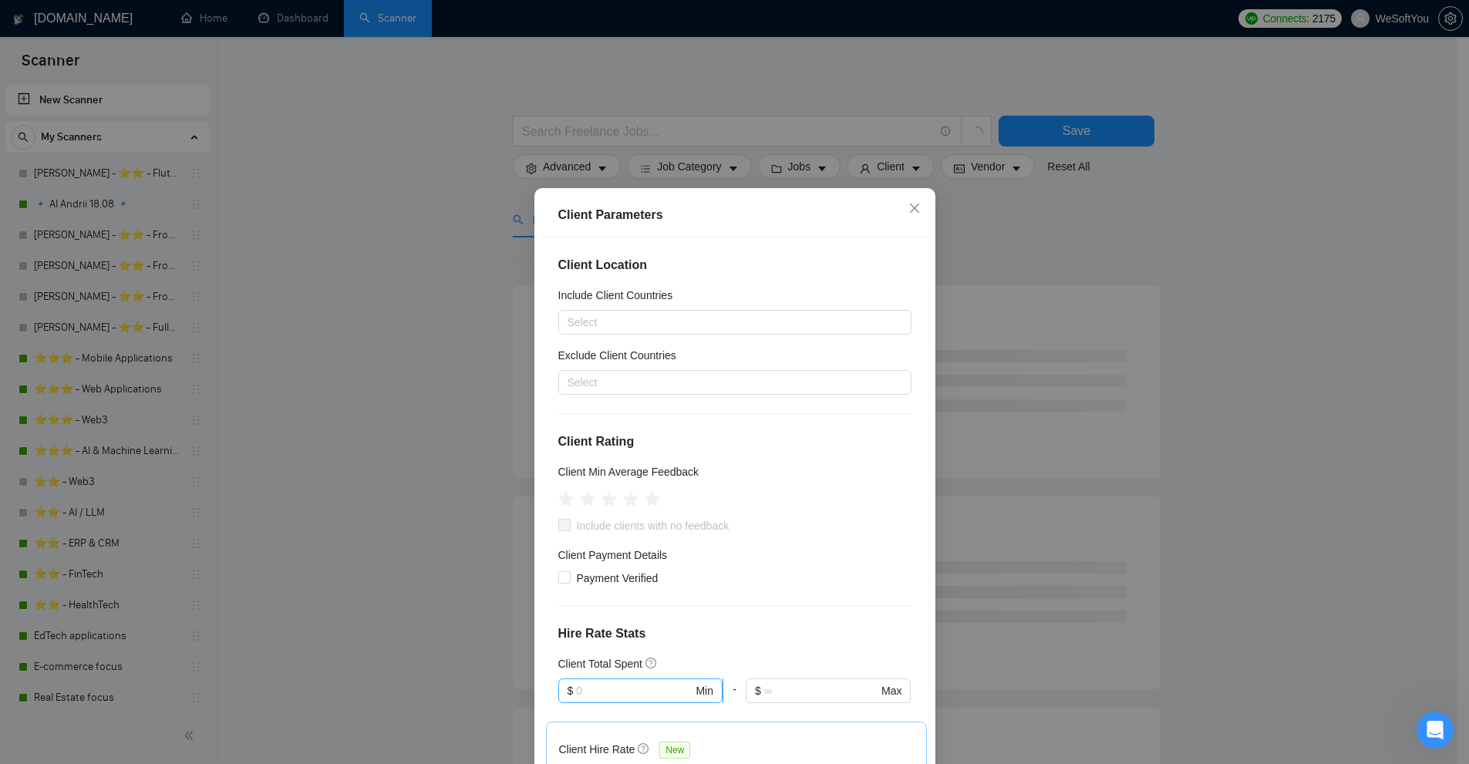
scroll to position [231, 0]
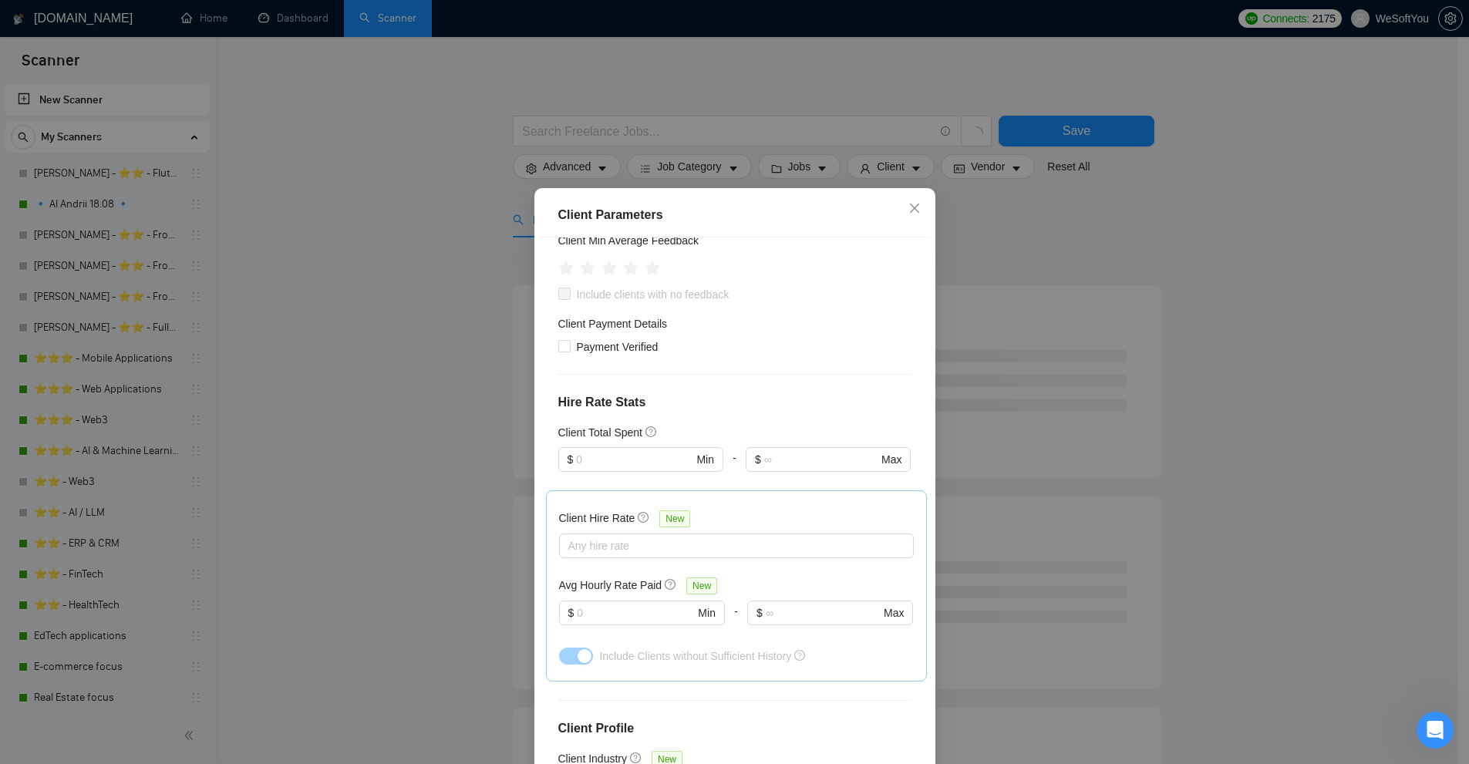
drag, startPoint x: 565, startPoint y: 411, endPoint x: 559, endPoint y: 426, distance: 15.6
click at [649, 403] on div "Client Location Include Client Countries Select Exclude Client Countries Select…" at bounding box center [735, 505] width 390 height 535
click at [569, 434] on h5 "Client Total Spent" at bounding box center [600, 432] width 84 height 17
drag, startPoint x: 569, startPoint y: 434, endPoint x: 619, endPoint y: 434, distance: 50.1
click at [619, 434] on h5 "Client Total Spent" at bounding box center [600, 432] width 84 height 17
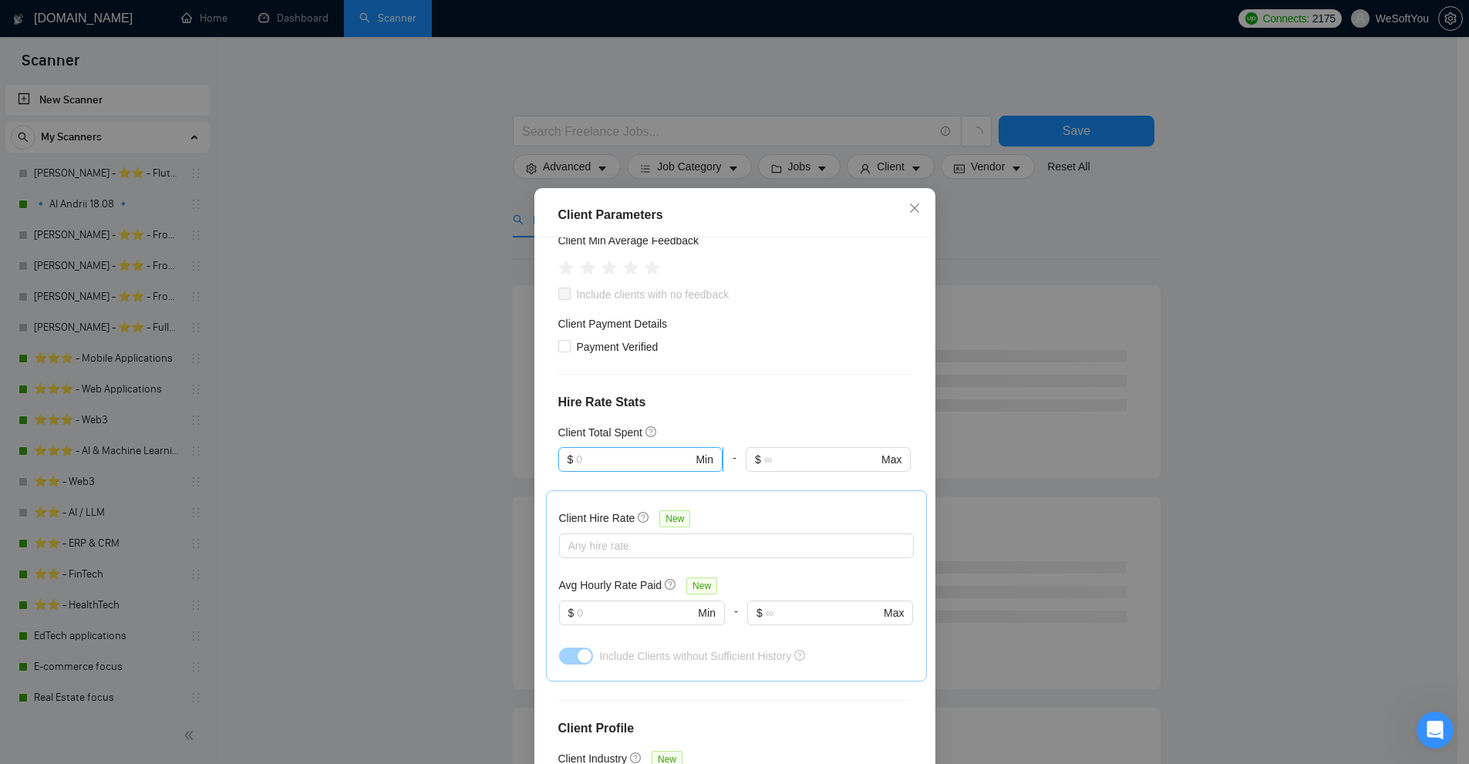
click at [609, 457] on input "text" at bounding box center [634, 459] width 116 height 17
click at [784, 412] on div "Client Location Include Client Countries Select Exclude Client Countries Select…" at bounding box center [735, 505] width 390 height 535
click at [807, 460] on input "text" at bounding box center [820, 459] width 113 height 17
type input "0"
click at [1141, 345] on div "Client Parameters Client Location Include Client Countries Select Exclude Clien…" at bounding box center [734, 382] width 1469 height 764
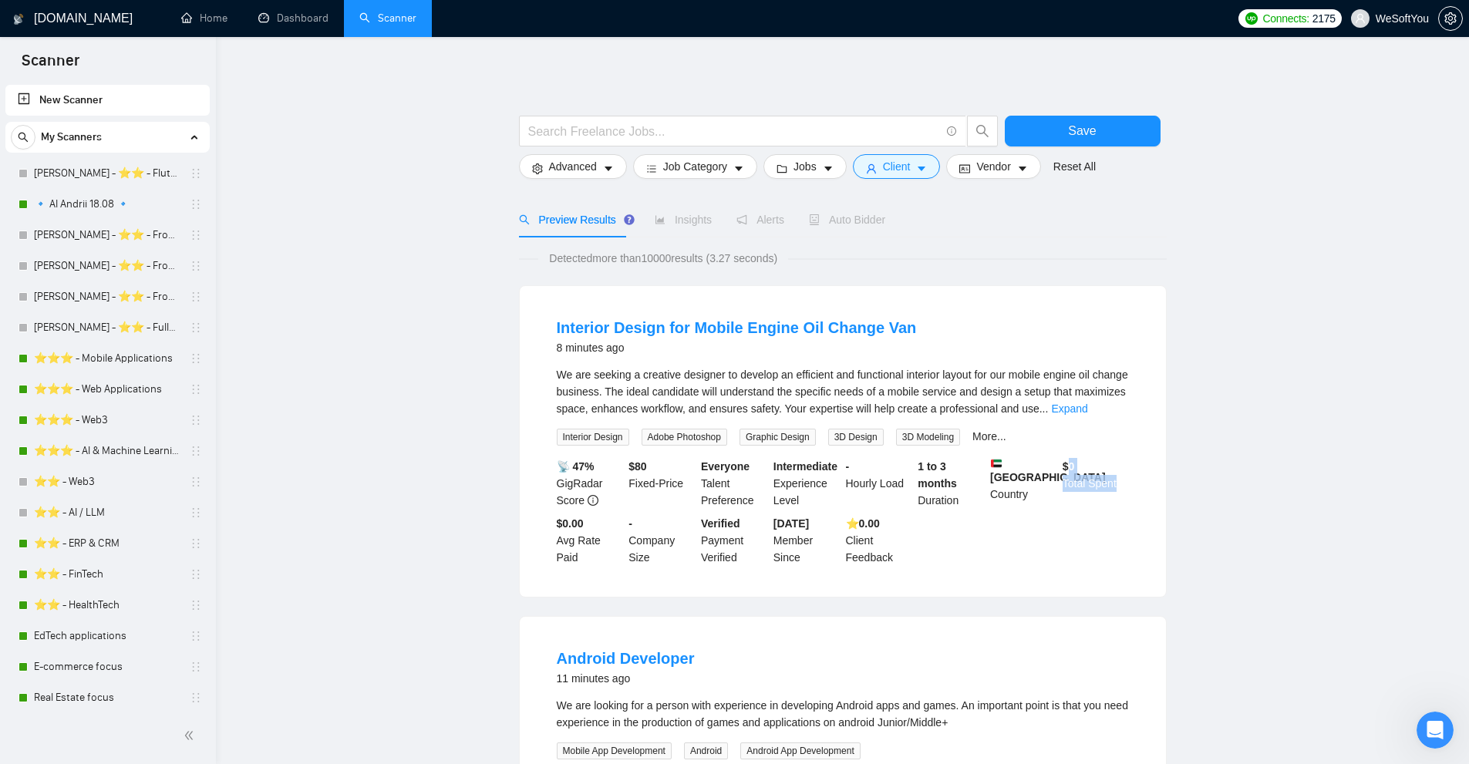
drag, startPoint x: 1102, startPoint y: 487, endPoint x: 1129, endPoint y: 506, distance: 33.2
click at [1129, 506] on div "$ 0 Total Spent" at bounding box center [1096, 483] width 73 height 51
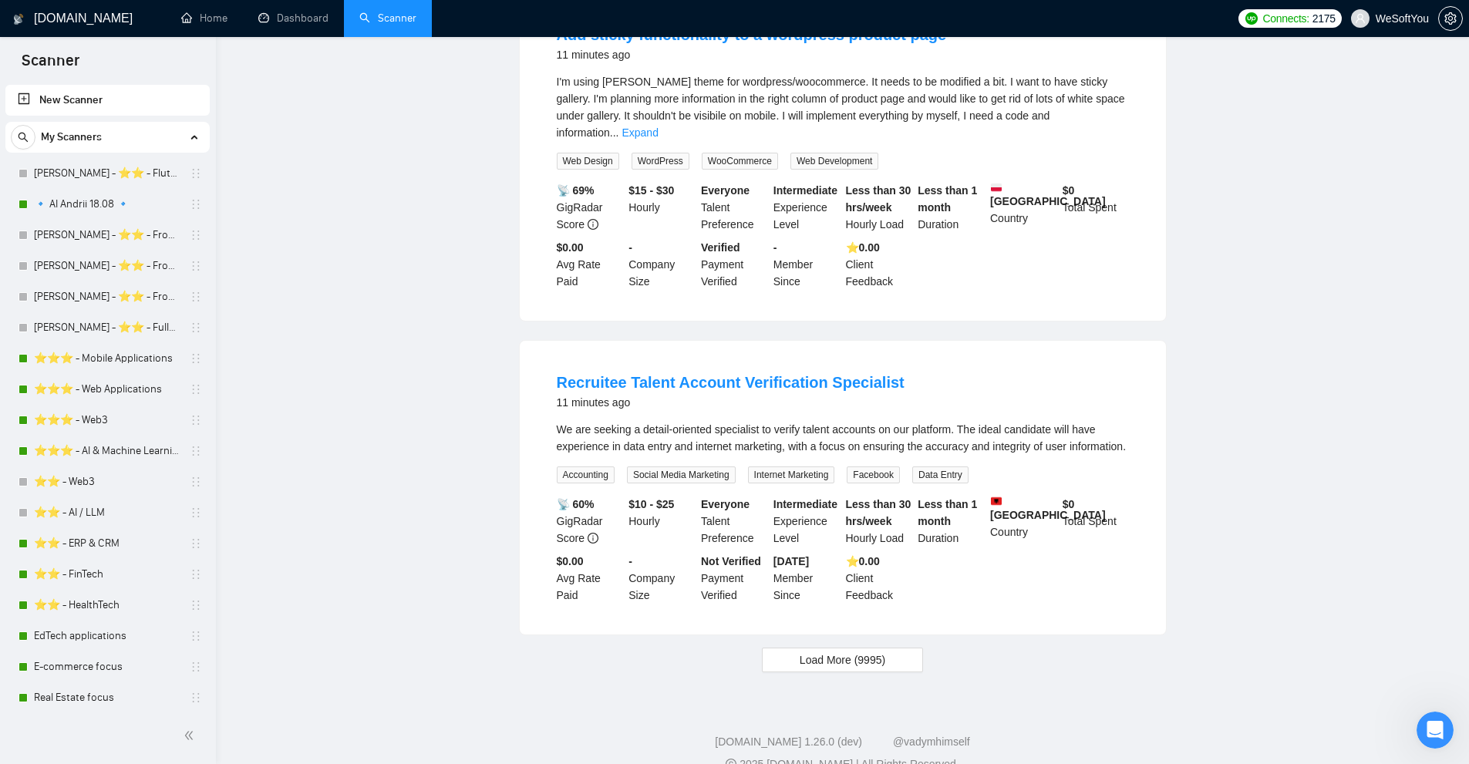
scroll to position [0, 0]
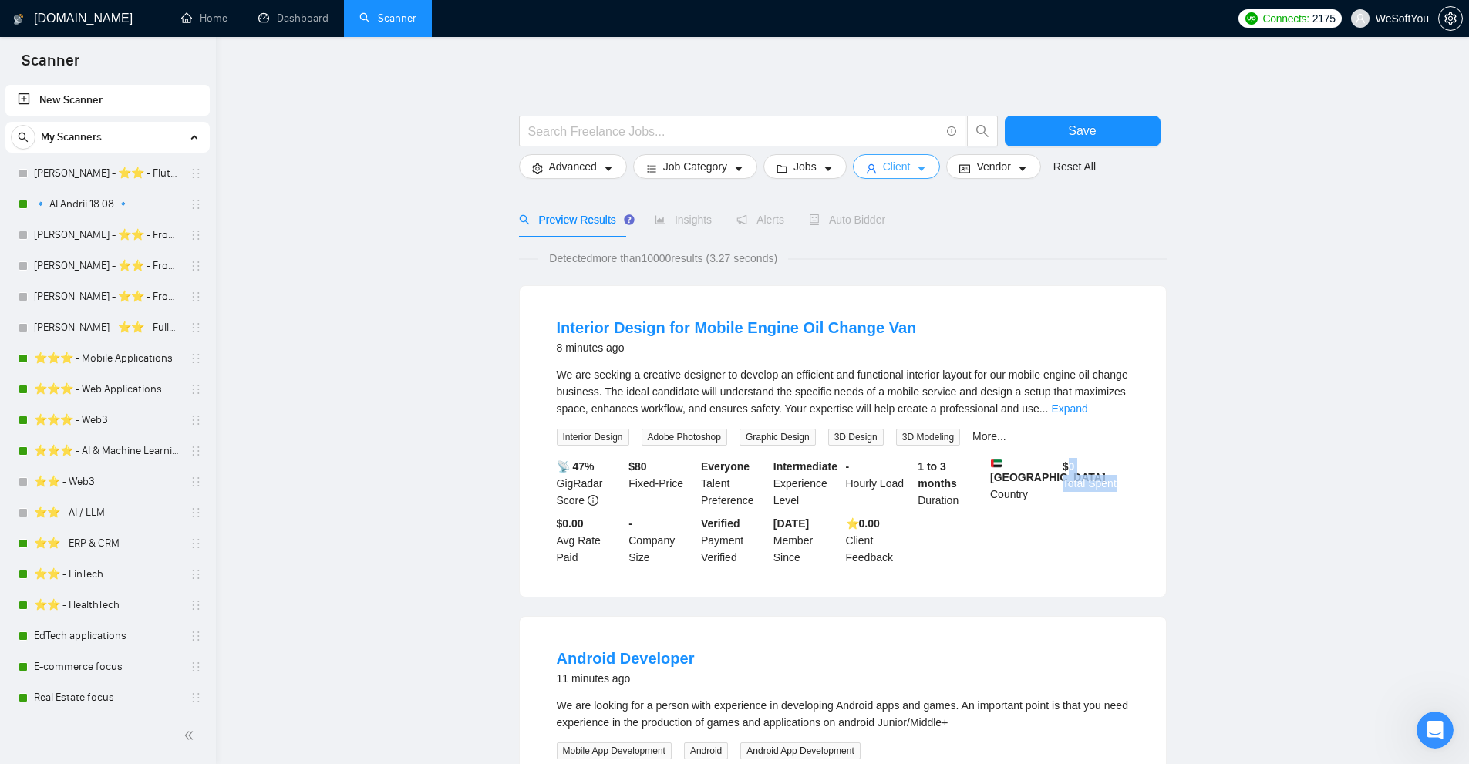
click at [878, 171] on button "Client" at bounding box center [897, 166] width 88 height 25
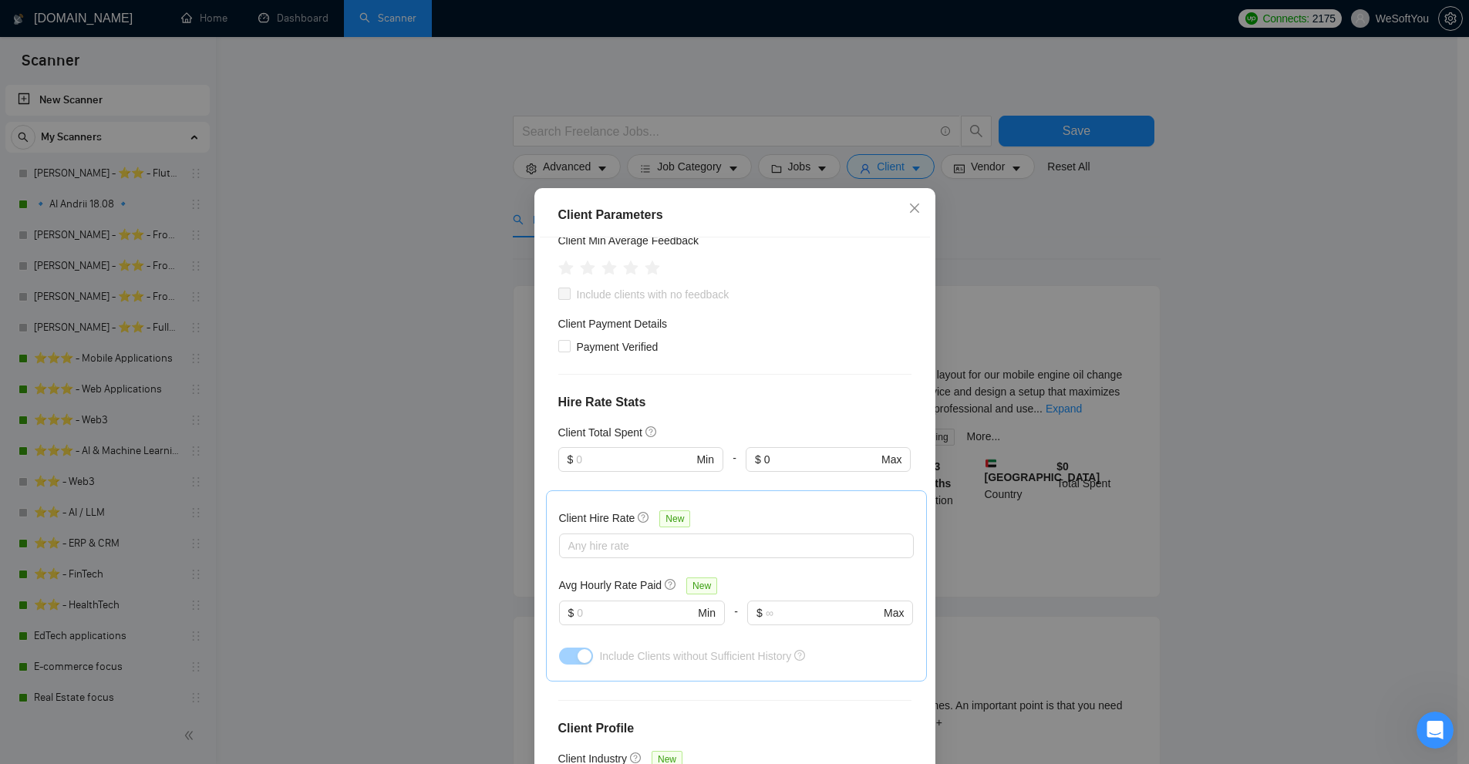
click at [1118, 369] on div "Client Parameters Client Location Include Client Countries Select Exclude Clien…" at bounding box center [734, 382] width 1469 height 764
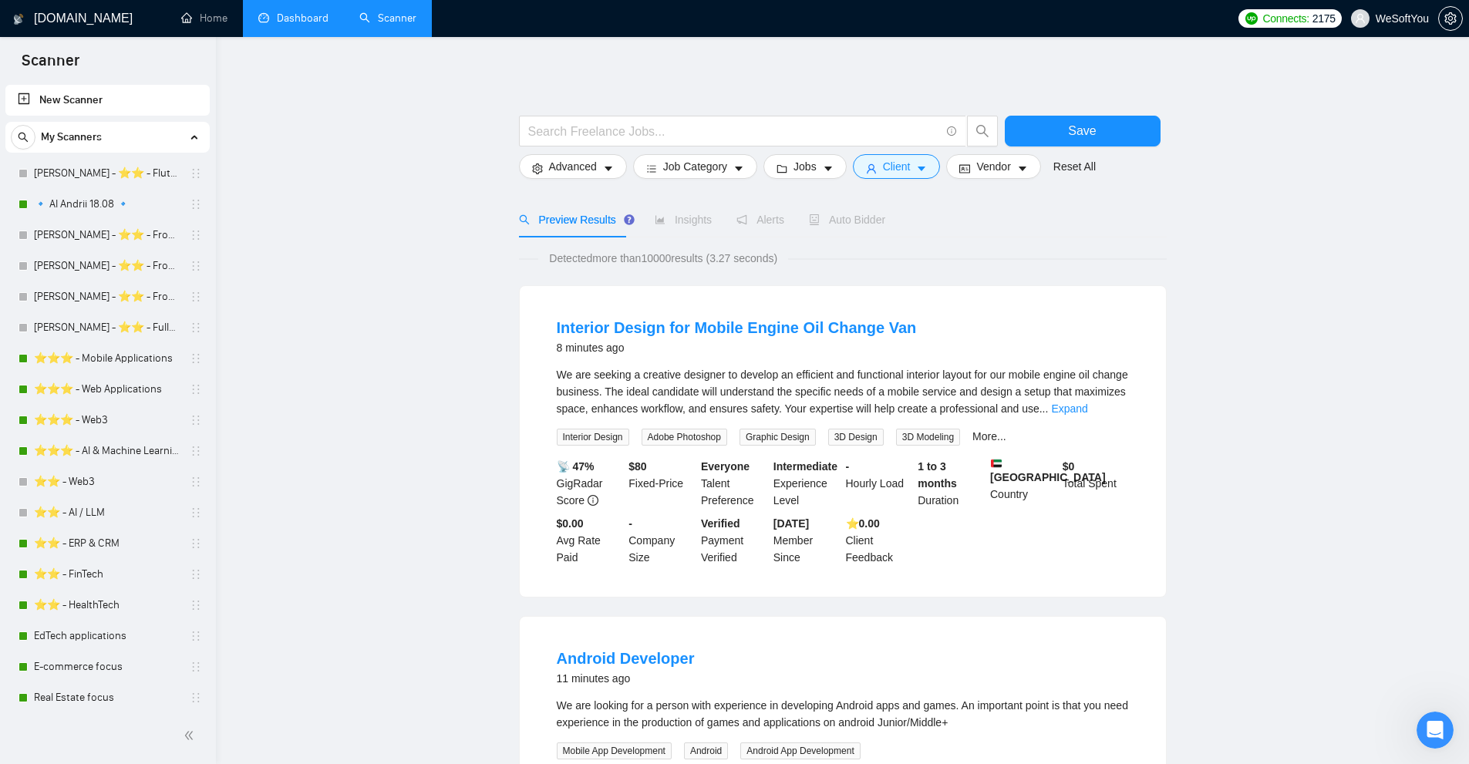
click at [291, 25] on link "Dashboard" at bounding box center [293, 18] width 70 height 13
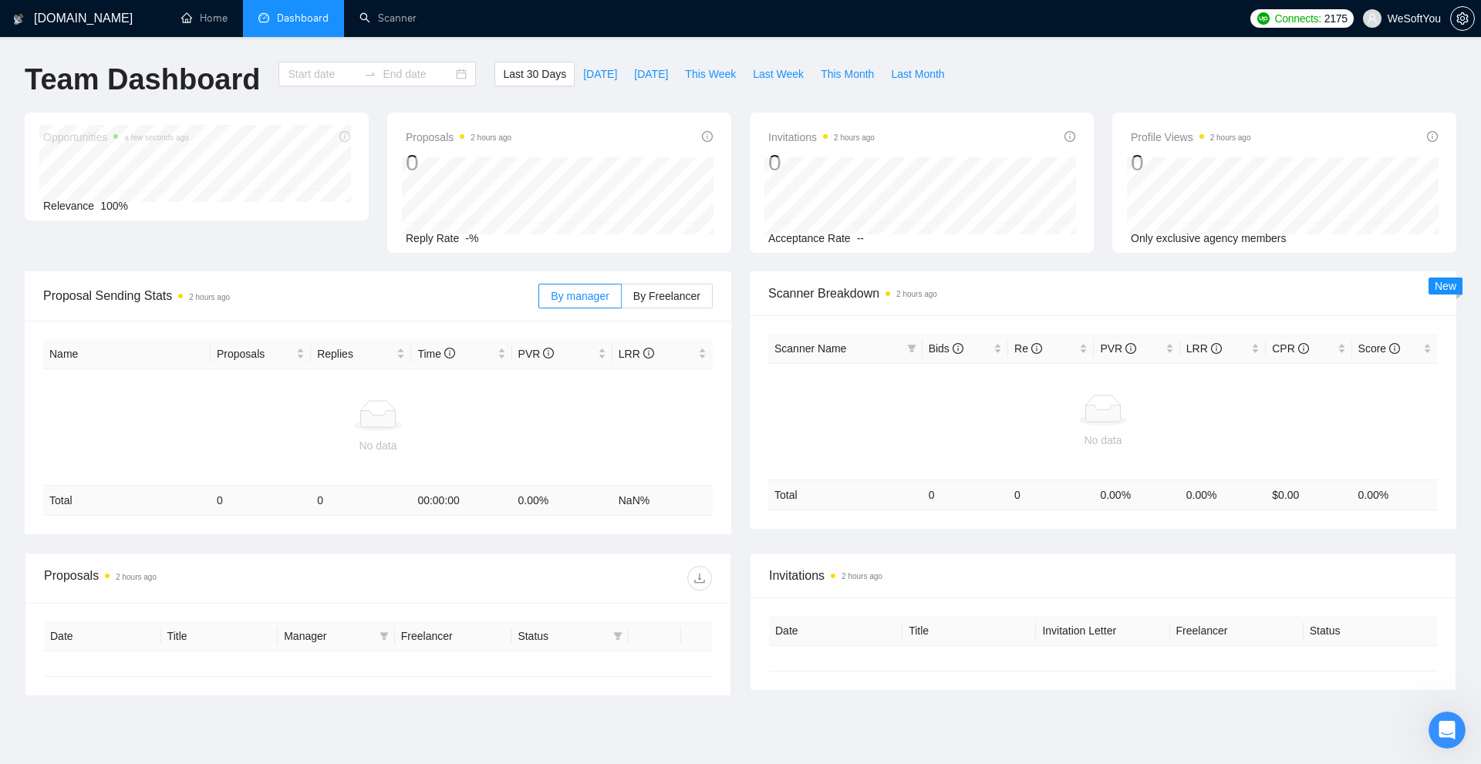
type input "[DATE]"
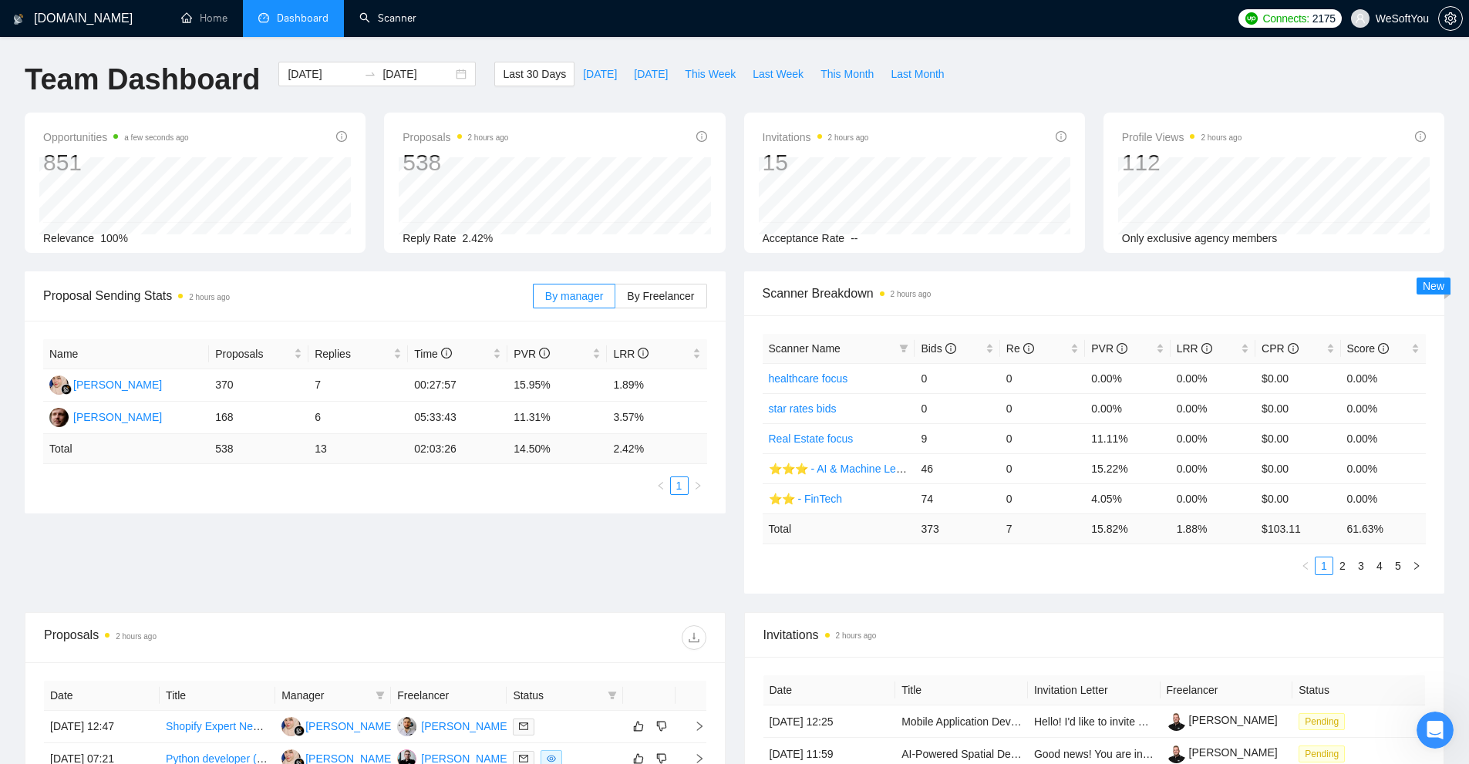
click at [414, 21] on link "Scanner" at bounding box center [387, 18] width 57 height 13
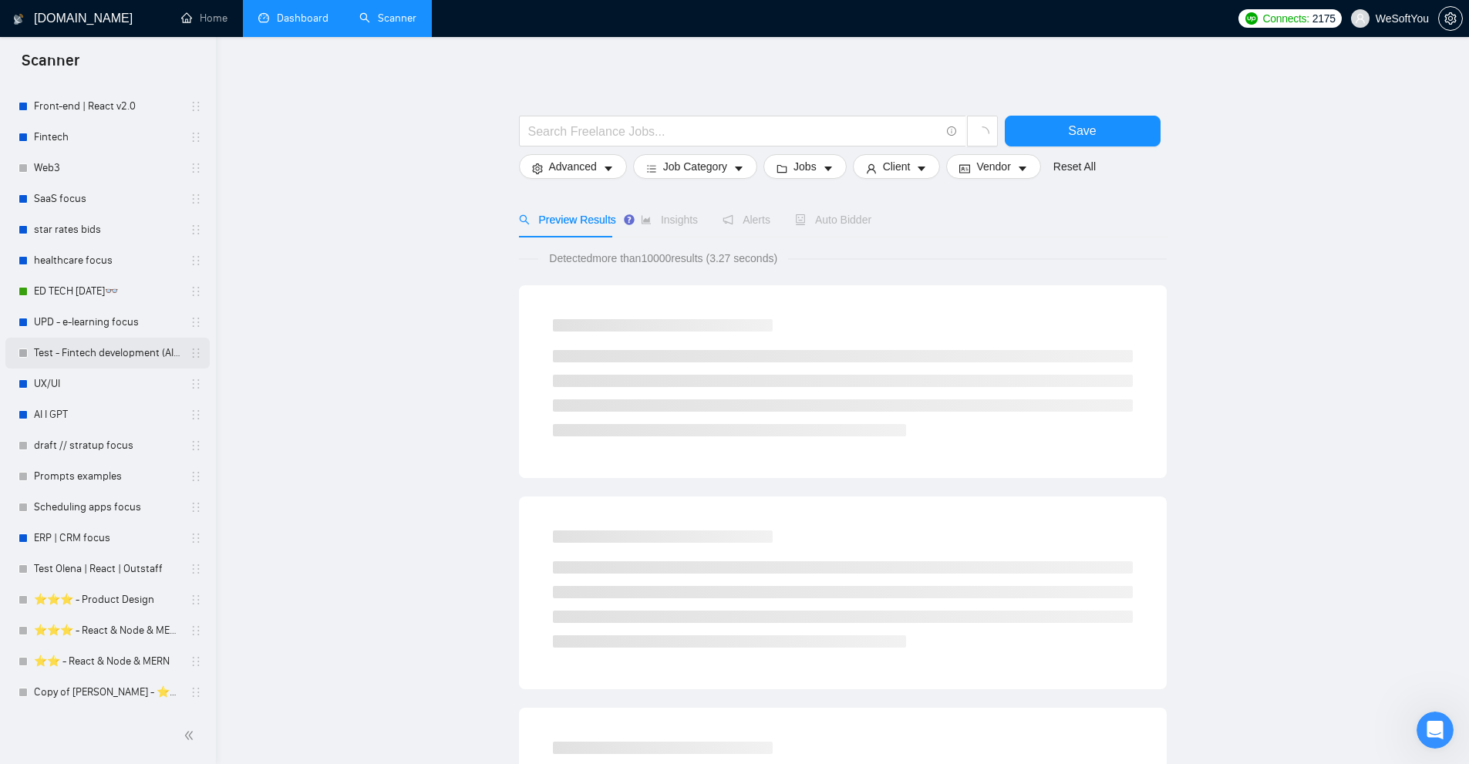
scroll to position [715, 0]
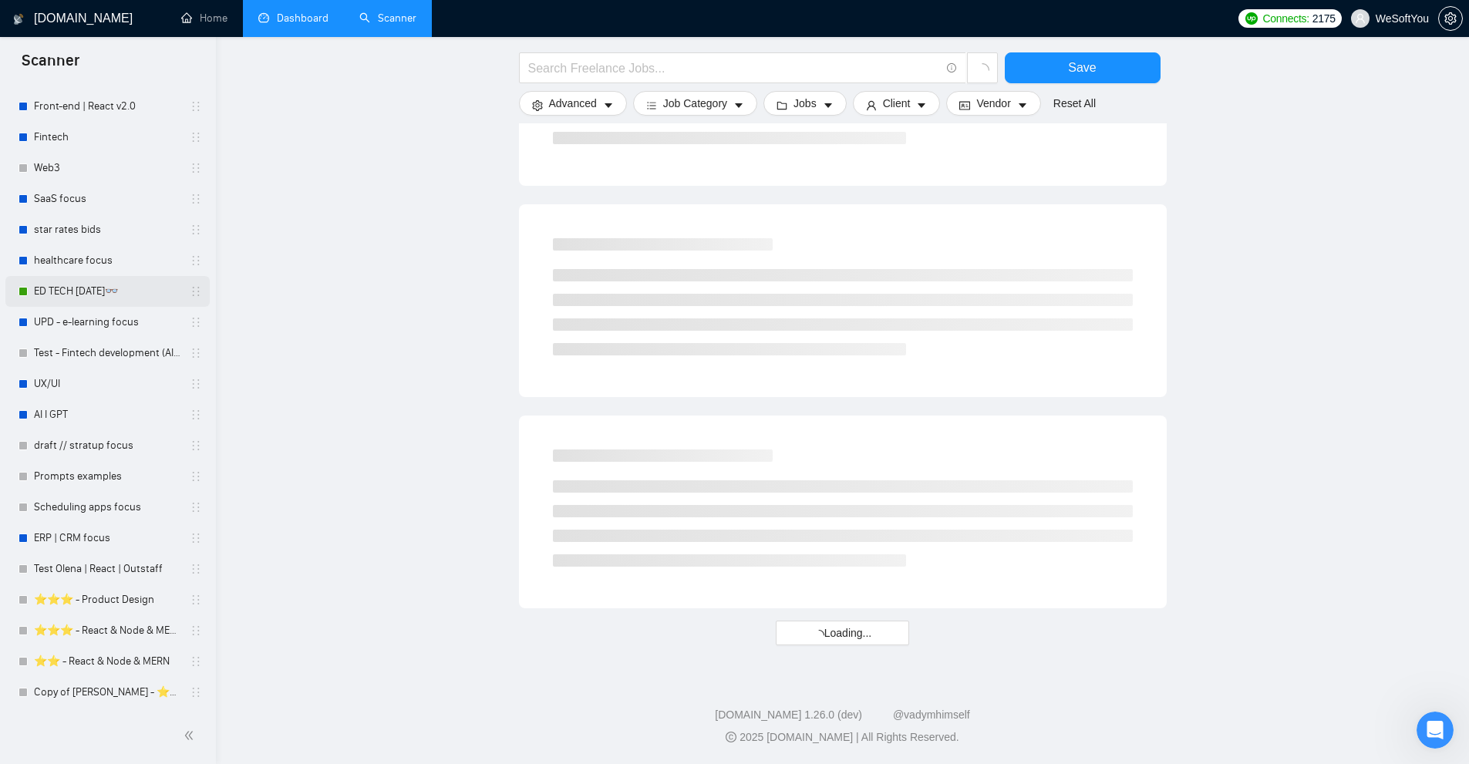
click at [57, 289] on link "ED TECH [DATE]👓" at bounding box center [107, 291] width 147 height 31
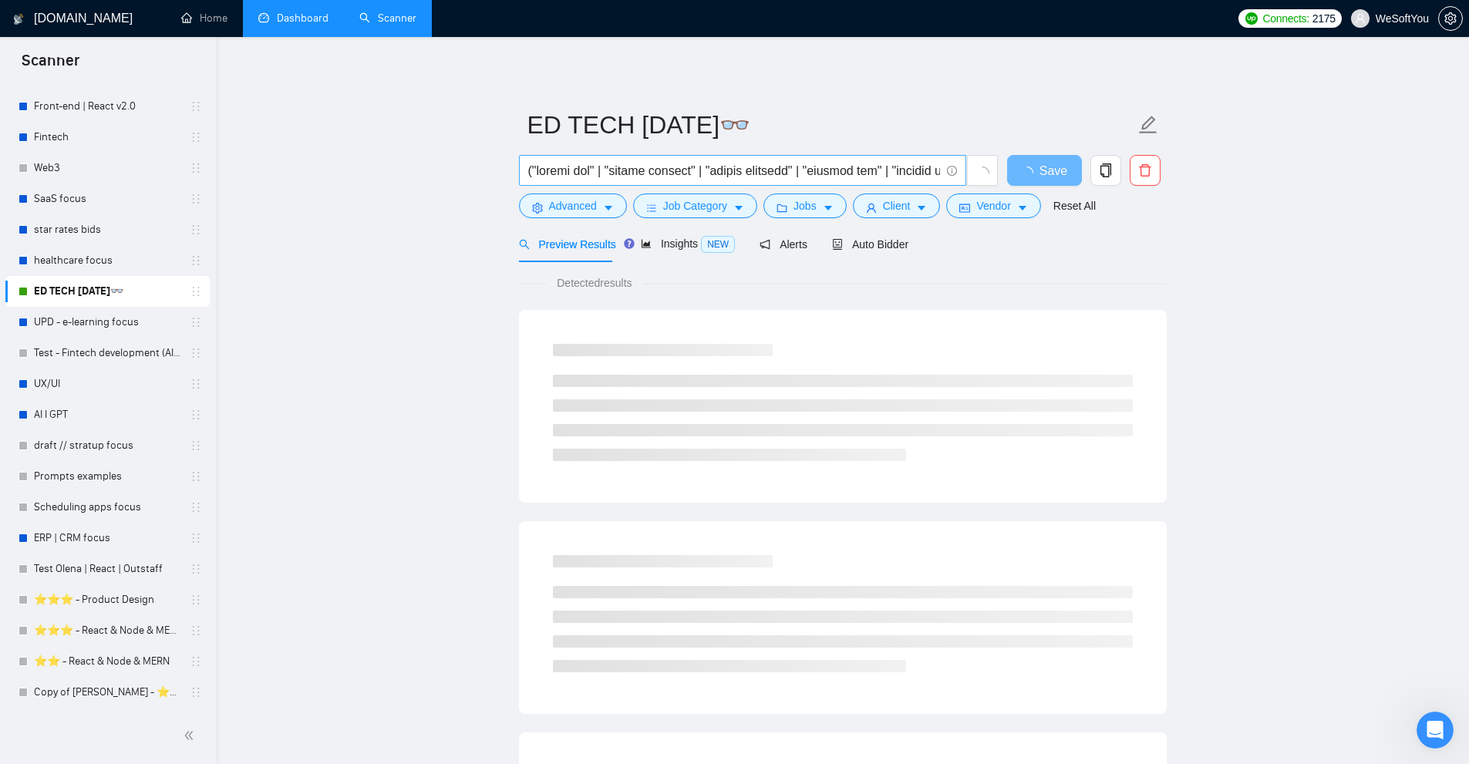
click at [643, 165] on input "text" at bounding box center [734, 170] width 412 height 19
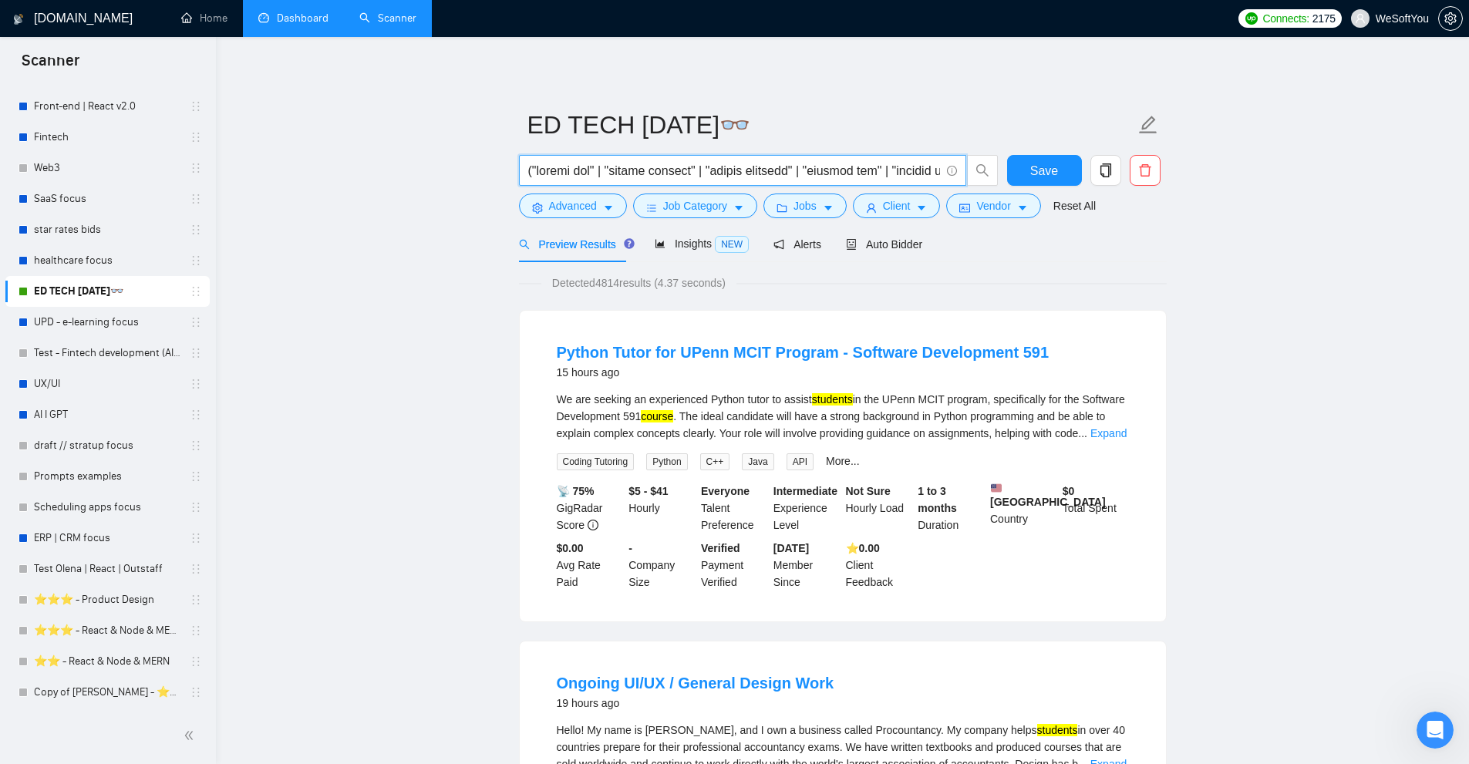
click at [816, 170] on input "text" at bounding box center [734, 170] width 412 height 19
click at [819, 170] on input "text" at bounding box center [734, 170] width 412 height 19
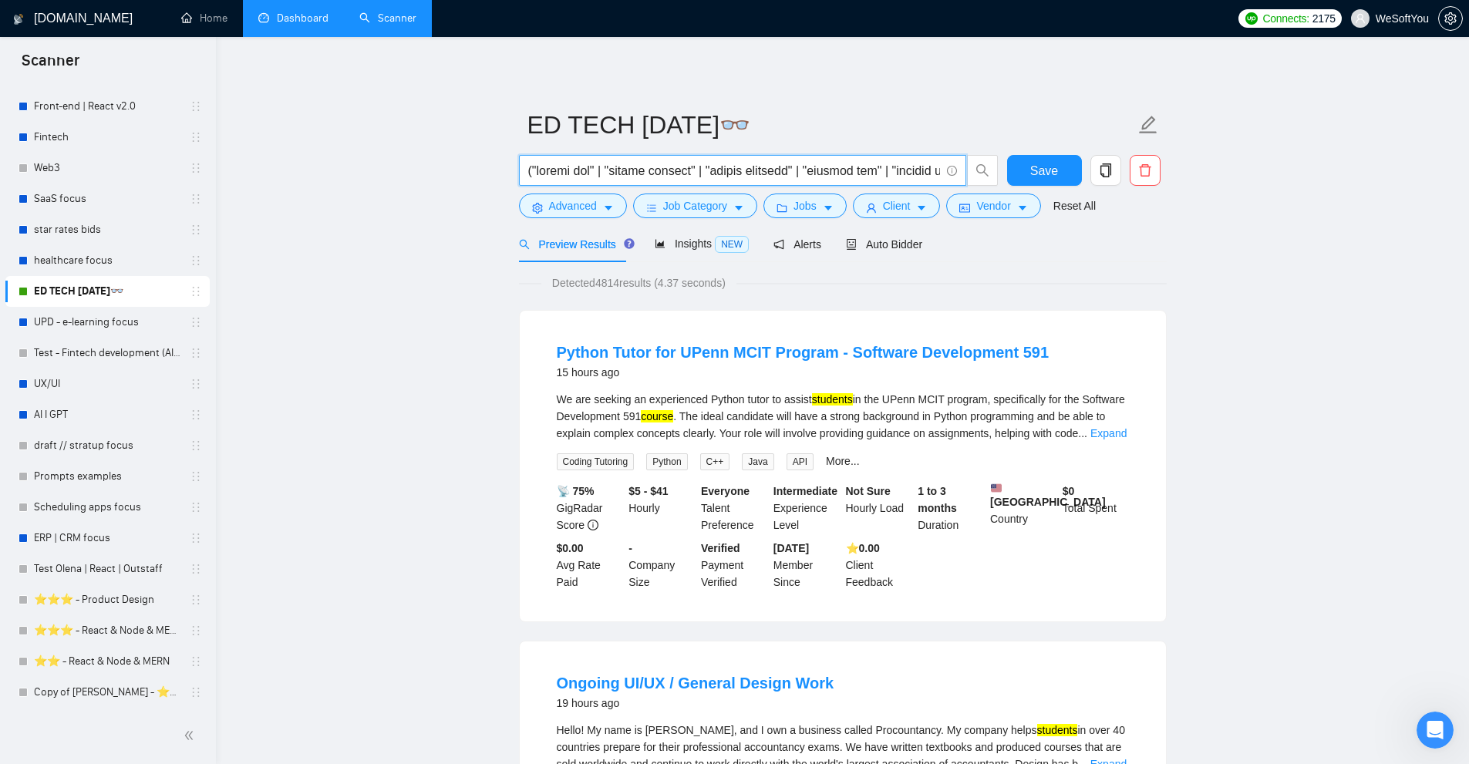
click at [714, 171] on input "text" at bounding box center [734, 170] width 412 height 19
click at [705, 177] on input "text" at bounding box center [734, 170] width 412 height 19
click at [703, 170] on input "text" at bounding box center [734, 170] width 412 height 19
click at [565, 170] on input "text" at bounding box center [734, 170] width 412 height 19
drag, startPoint x: 565, startPoint y: 170, endPoint x: 583, endPoint y: 171, distance: 17.8
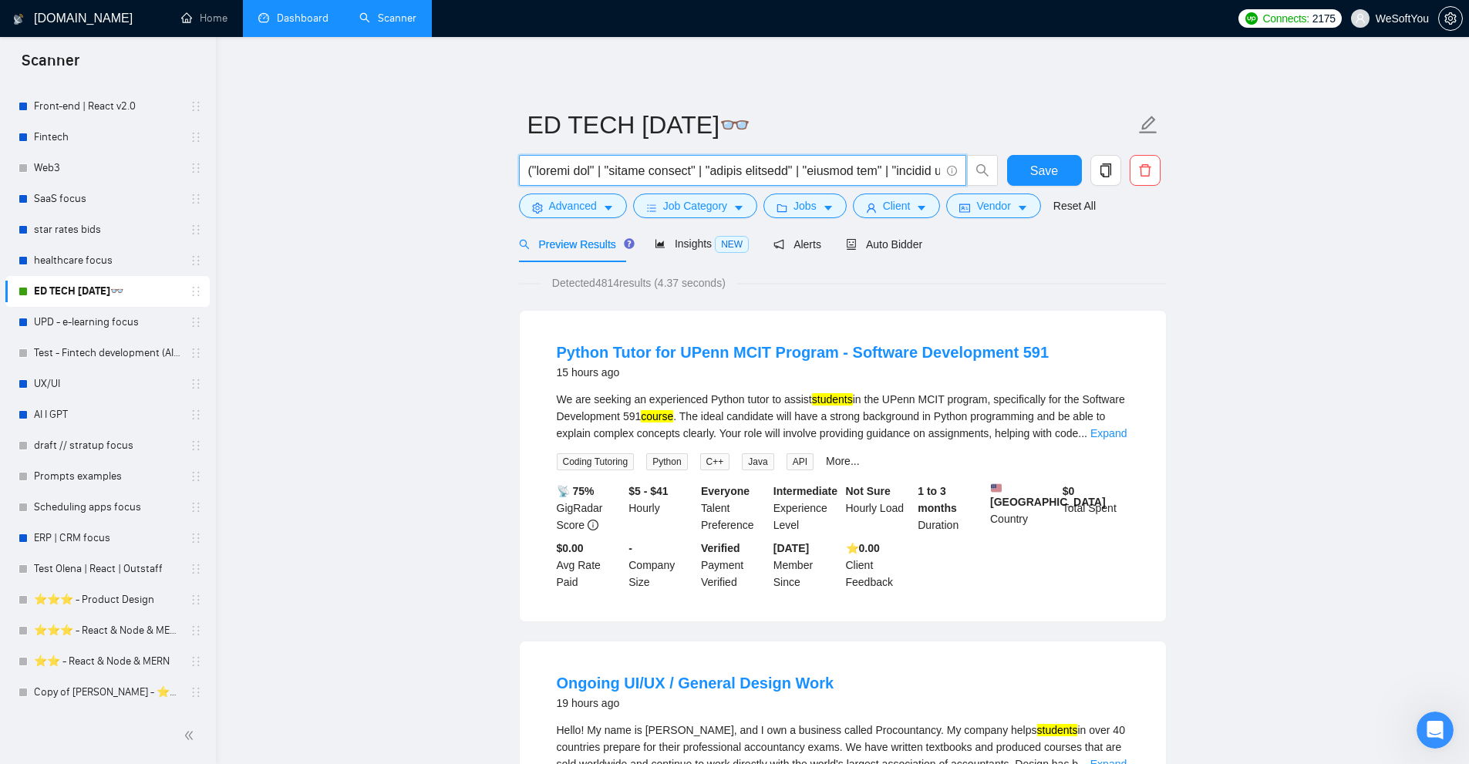
click at [583, 171] on input "text" at bounding box center [734, 170] width 412 height 19
click at [628, 170] on input "text" at bounding box center [734, 170] width 412 height 19
drag, startPoint x: 628, startPoint y: 170, endPoint x: 683, endPoint y: 168, distance: 55.6
click at [683, 168] on input "text" at bounding box center [734, 170] width 412 height 19
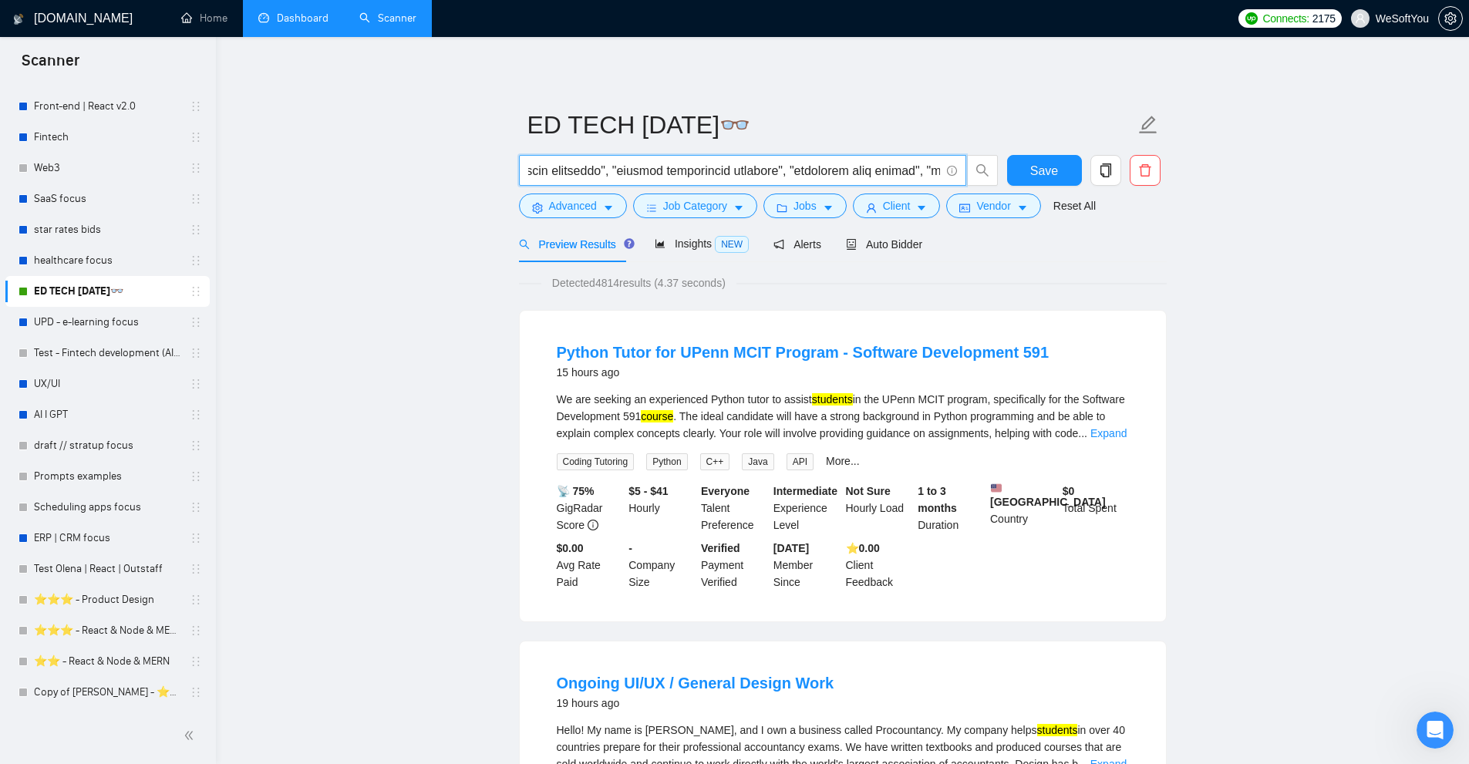
click at [717, 172] on input "text" at bounding box center [734, 170] width 412 height 19
click at [1112, 433] on link "Expand" at bounding box center [1109, 433] width 36 height 12
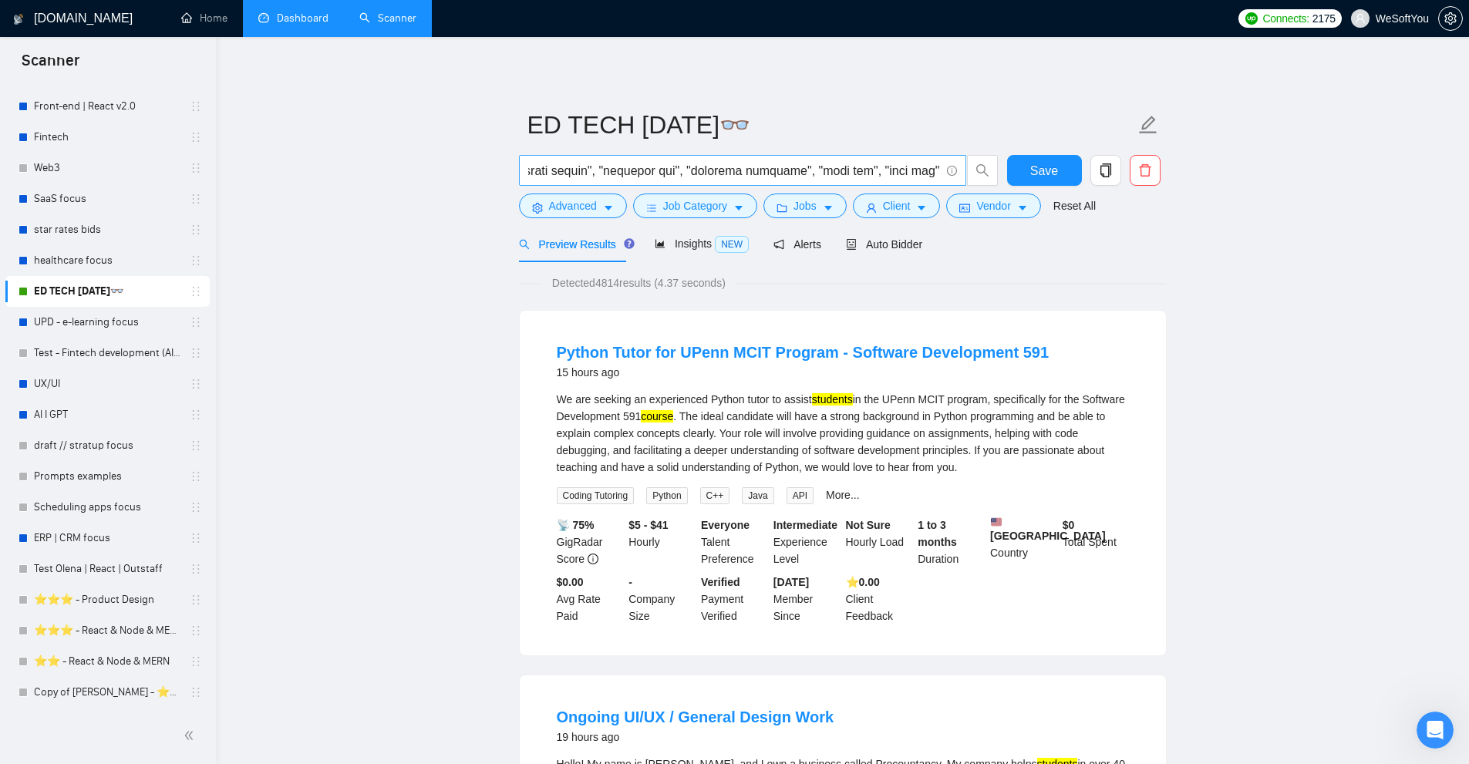
scroll to position [0, 10182]
click at [669, 169] on input "text" at bounding box center [734, 170] width 412 height 19
click at [822, 165] on input "text" at bounding box center [734, 170] width 412 height 19
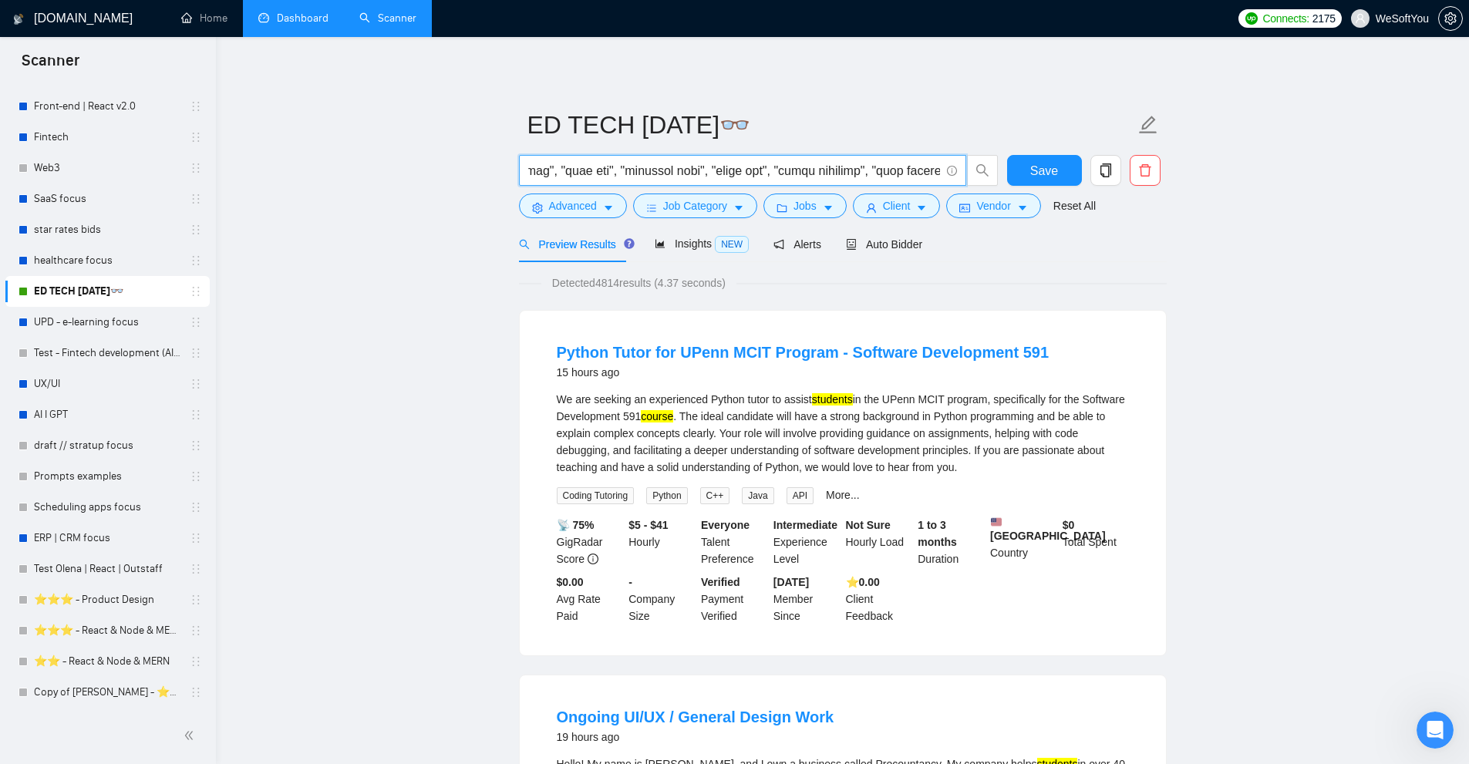
click at [822, 165] on input "text" at bounding box center [734, 170] width 412 height 19
click at [756, 164] on input "text" at bounding box center [734, 170] width 412 height 19
click at [603, 207] on icon "caret-down" at bounding box center [608, 208] width 11 height 11
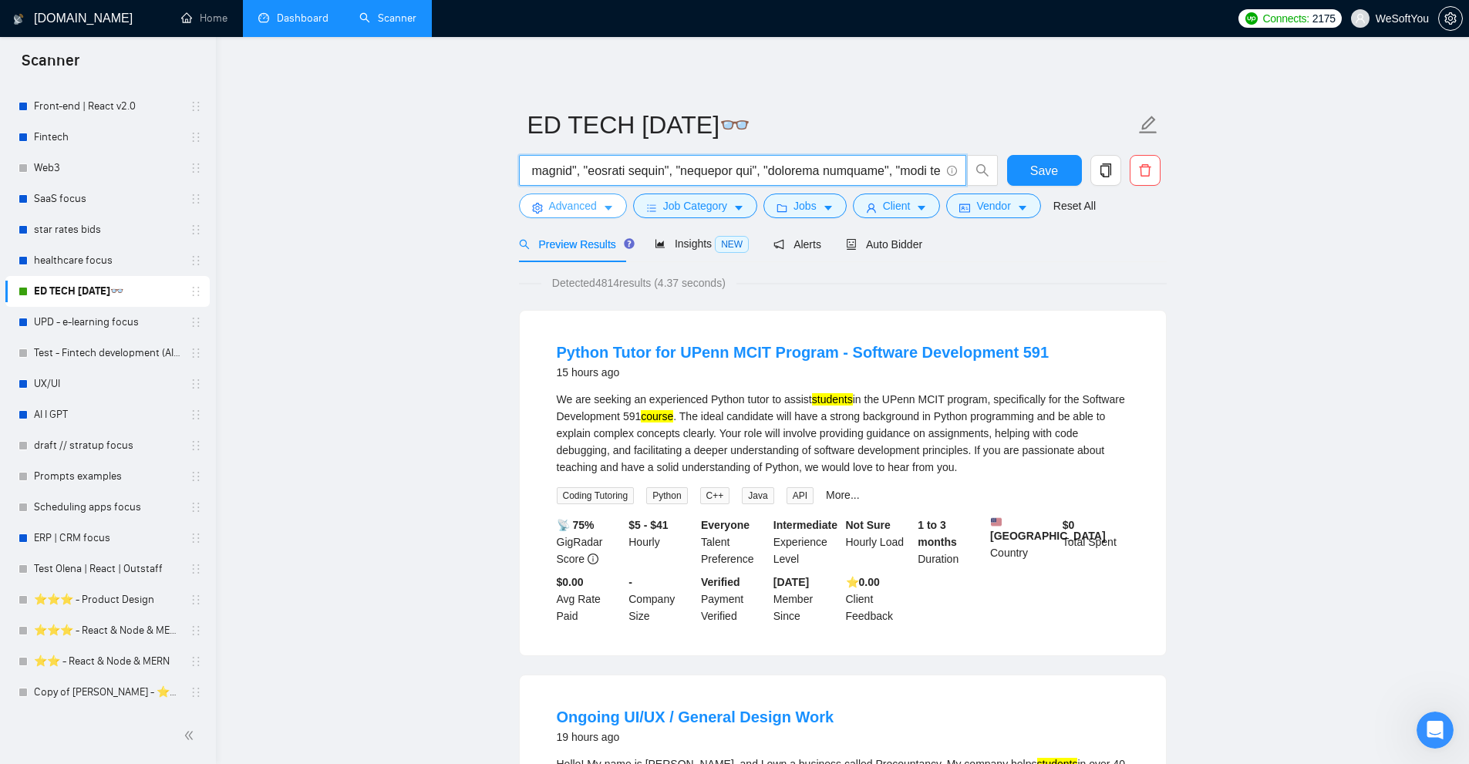
scroll to position [0, 0]
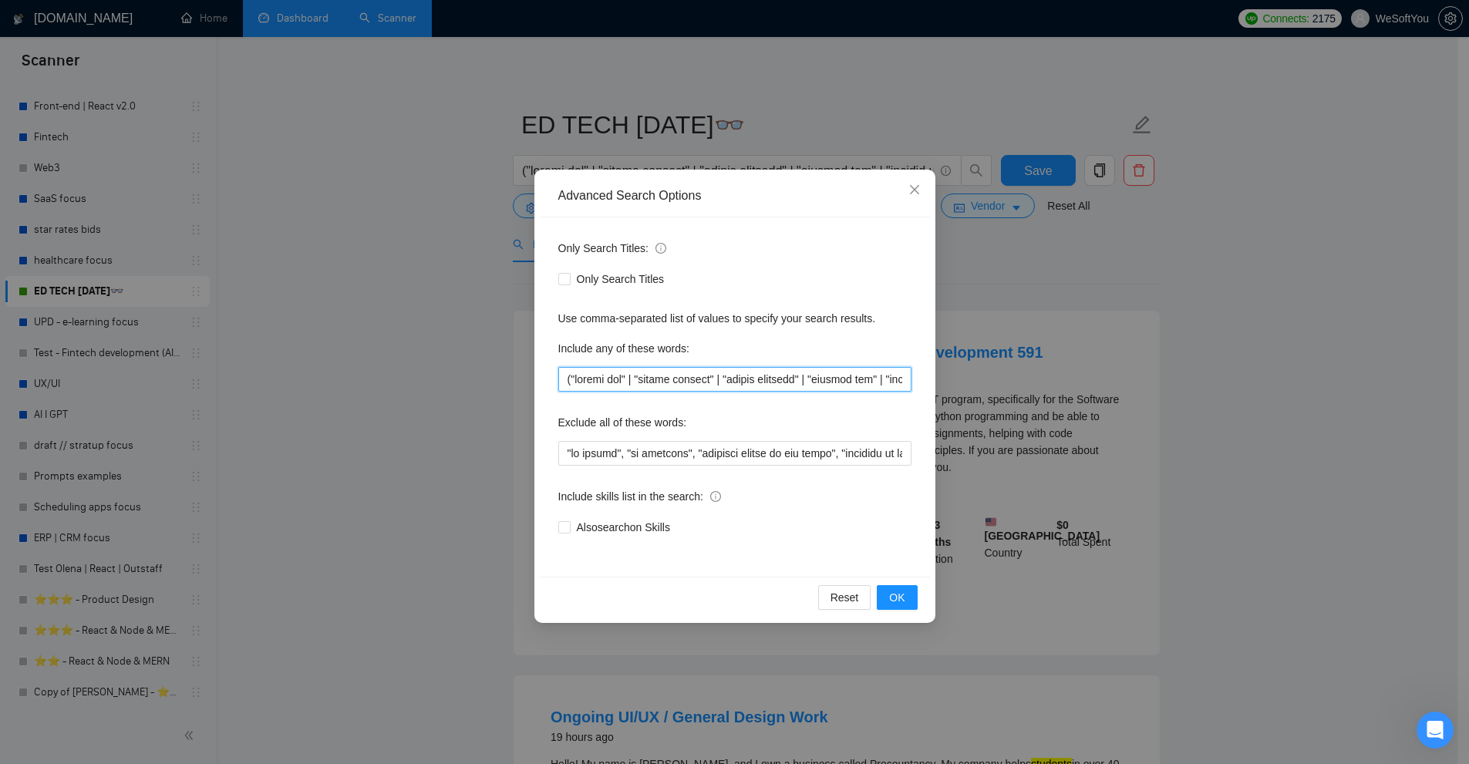
click at [604, 386] on input "text" at bounding box center [734, 379] width 353 height 25
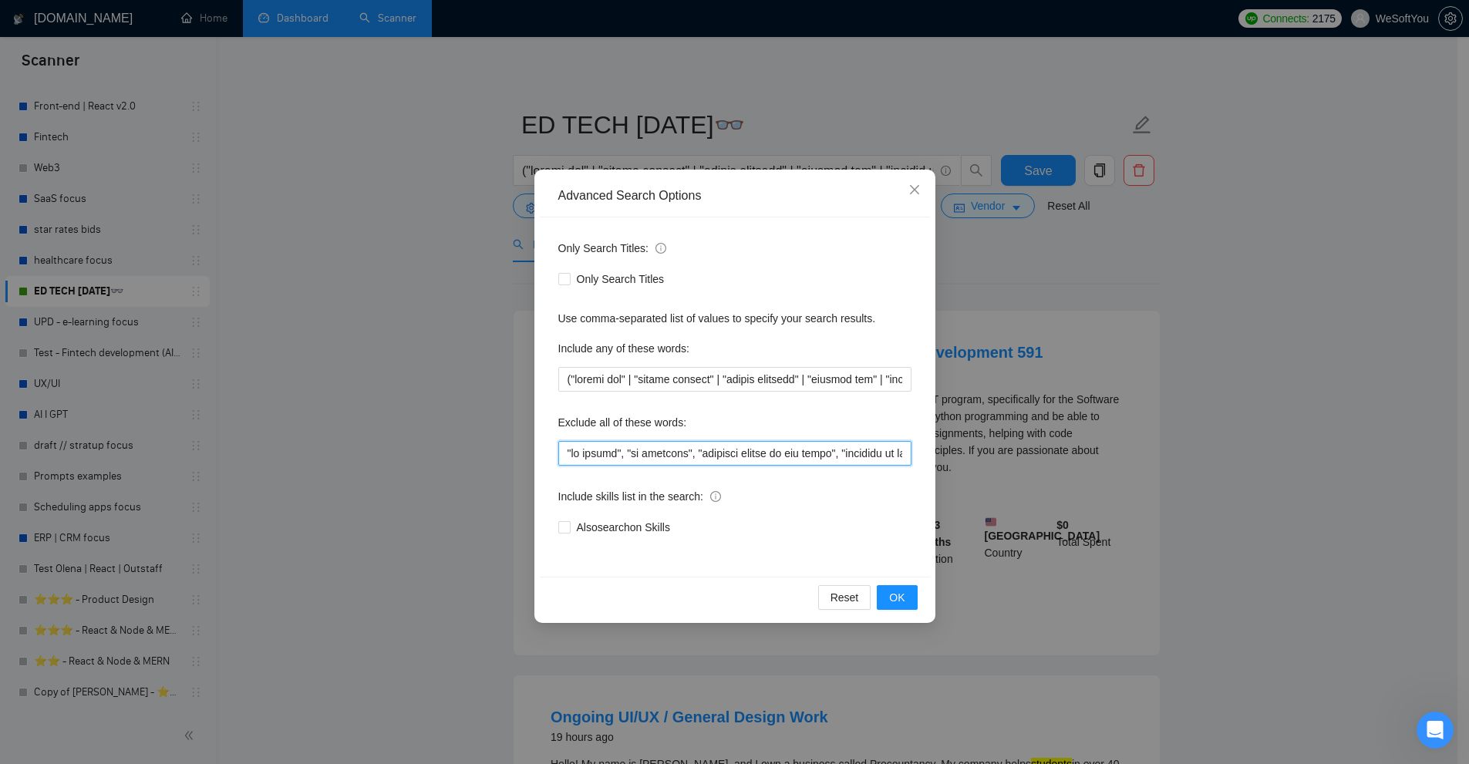
click at [602, 449] on input "text" at bounding box center [734, 453] width 353 height 25
click at [608, 365] on div "Include any of these words:" at bounding box center [734, 351] width 353 height 31
drag, startPoint x: 557, startPoint y: 323, endPoint x: 669, endPoint y: 326, distance: 111.9
click at [669, 326] on div "Only Search Titles: Only Search Titles Use comma-separated list of values to sp…" at bounding box center [735, 397] width 390 height 359
click at [669, 326] on div "Use comma-separated list of values to specify your search results." at bounding box center [734, 318] width 353 height 17
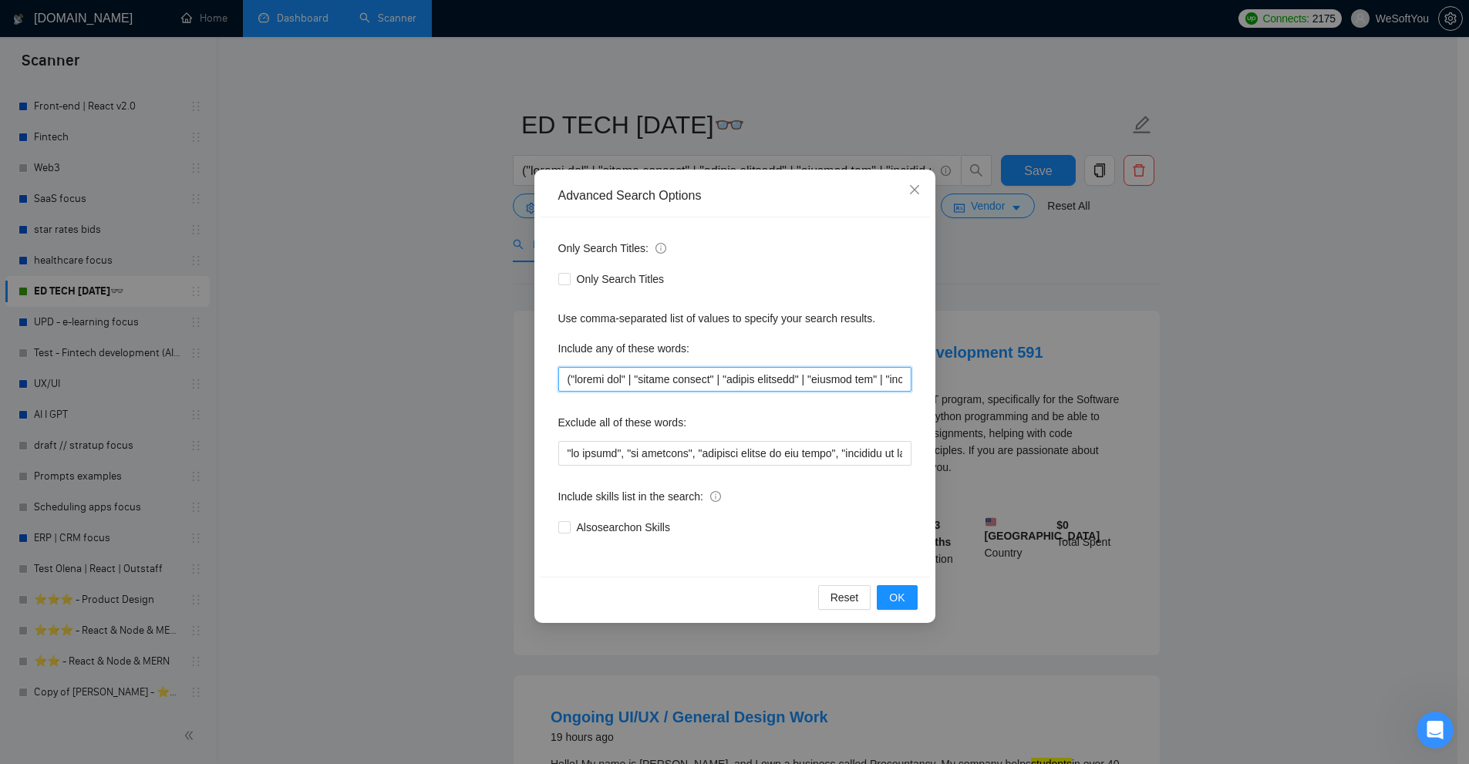
drag, startPoint x: 569, startPoint y: 382, endPoint x: 269, endPoint y: 381, distance: 299.3
click at [269, 381] on div "Advanced Search Options Only Search Titles: Only Search Titles Use comma-separa…" at bounding box center [734, 382] width 1469 height 764
click at [677, 364] on div "Include any of these words:" at bounding box center [734, 351] width 353 height 31
click at [629, 382] on input "text" at bounding box center [734, 379] width 353 height 25
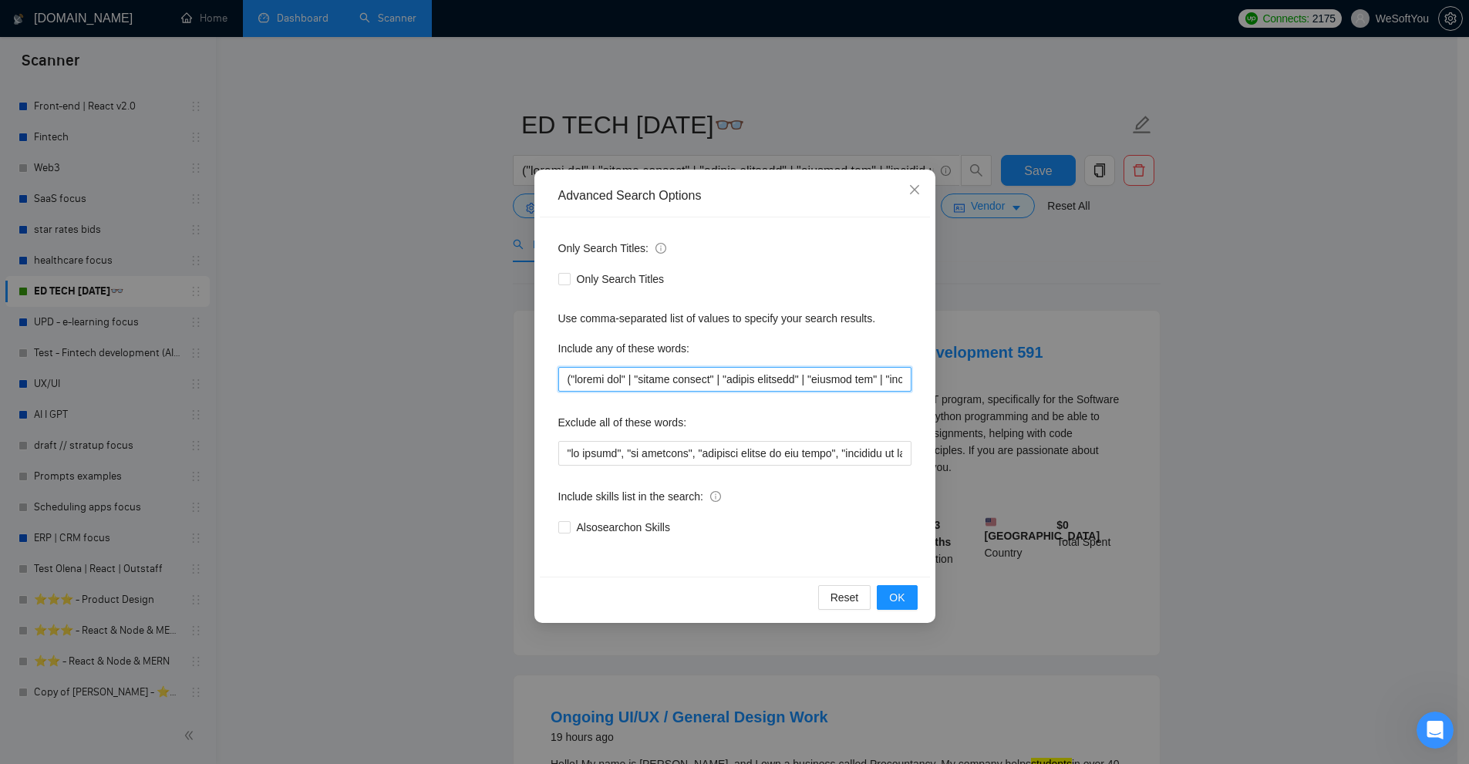
click at [629, 382] on input "text" at bounding box center [734, 379] width 353 height 25
click at [784, 392] on div "Only Search Titles: Only Search Titles Use comma-separated list of values to sp…" at bounding box center [735, 397] width 390 height 359
drag, startPoint x: 569, startPoint y: 380, endPoint x: 630, endPoint y: 377, distance: 61.0
click at [630, 377] on input "text" at bounding box center [734, 379] width 353 height 25
click at [643, 383] on input "text" at bounding box center [734, 379] width 353 height 25
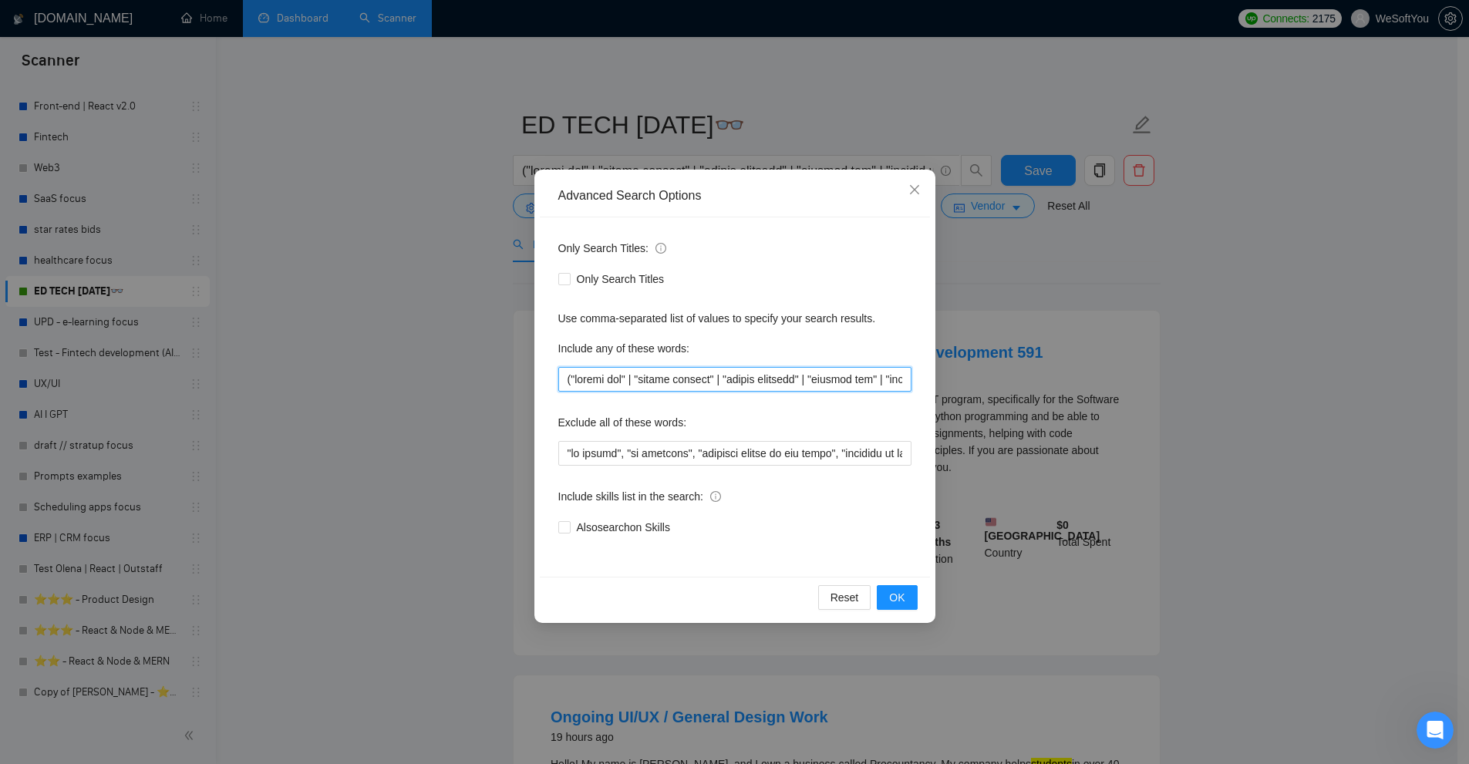
click at [636, 379] on input "text" at bounding box center [734, 379] width 353 height 25
drag, startPoint x: 644, startPoint y: 378, endPoint x: 706, endPoint y: 379, distance: 61.7
click at [706, 379] on input "text" at bounding box center [734, 379] width 353 height 25
click at [720, 385] on input "text" at bounding box center [734, 379] width 353 height 25
drag, startPoint x: 553, startPoint y: 350, endPoint x: 700, endPoint y: 352, distance: 146.6
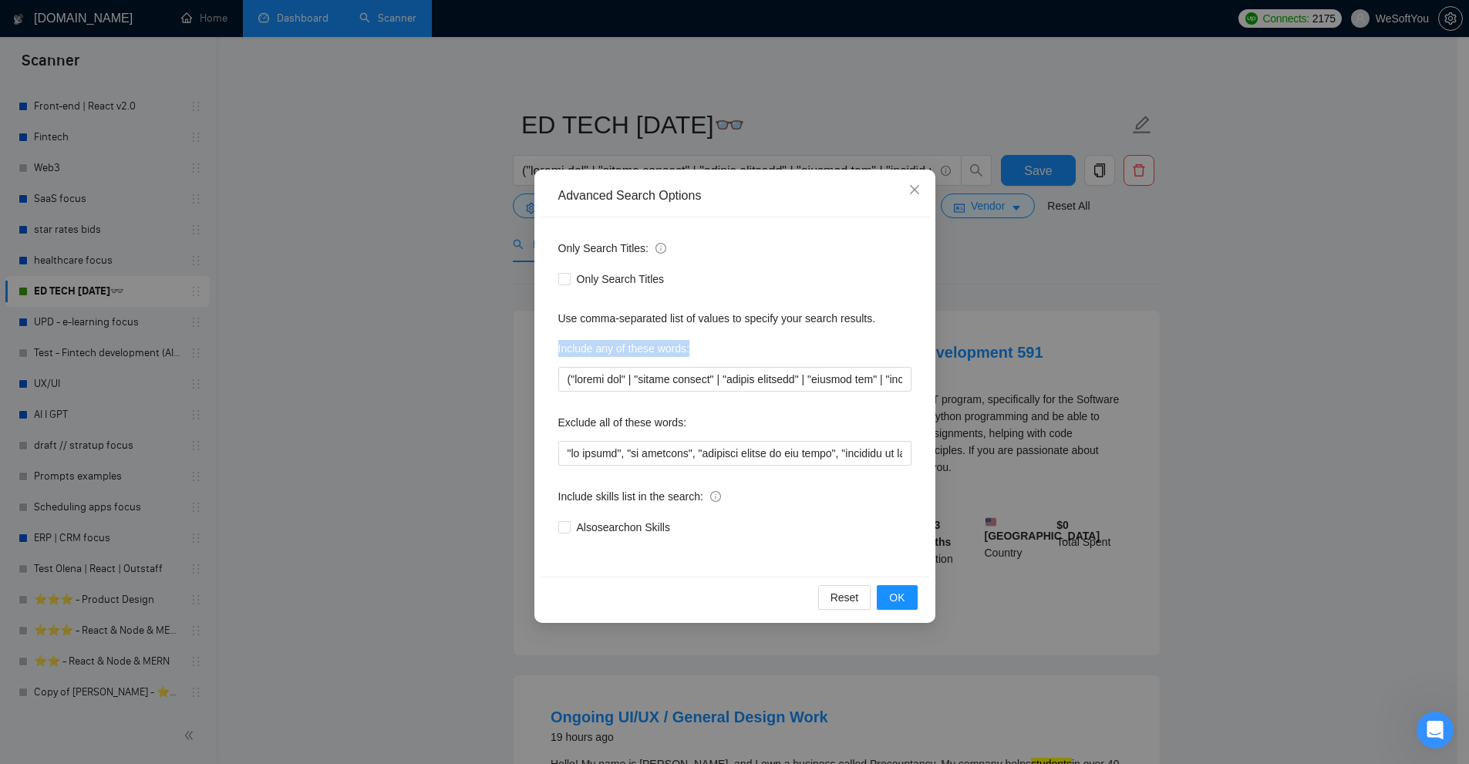
click at [700, 352] on div "Only Search Titles: Only Search Titles Use comma-separated list of values to sp…" at bounding box center [735, 397] width 390 height 359
click at [701, 352] on div "Include any of these words:" at bounding box center [734, 351] width 353 height 31
drag, startPoint x: 574, startPoint y: 378, endPoint x: 707, endPoint y: 382, distance: 132.7
click at [707, 382] on input "text" at bounding box center [734, 379] width 353 height 25
click at [747, 374] on input "text" at bounding box center [734, 379] width 353 height 25
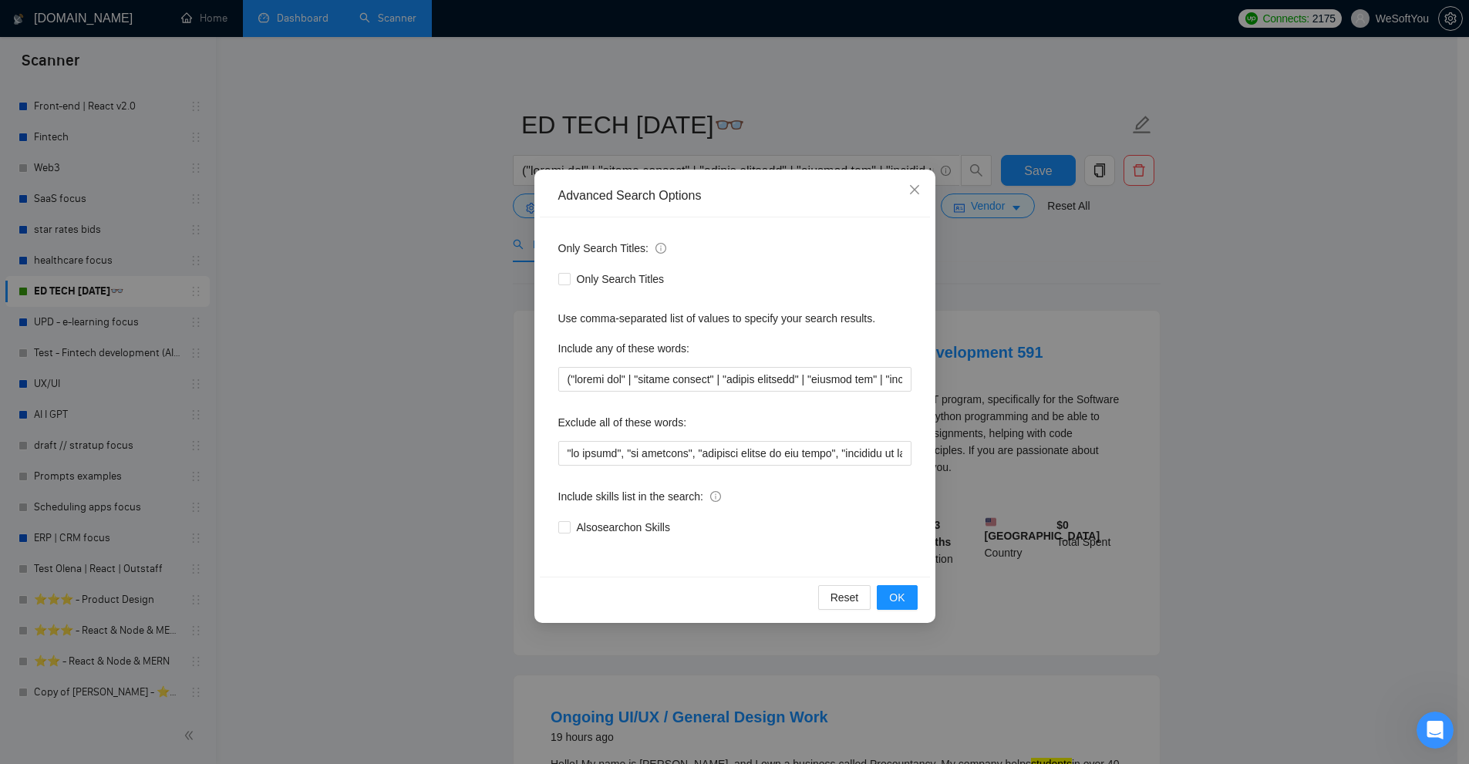
click at [1048, 238] on div "Advanced Search Options Only Search Titles: Only Search Titles Use comma-separa…" at bounding box center [734, 382] width 1469 height 764
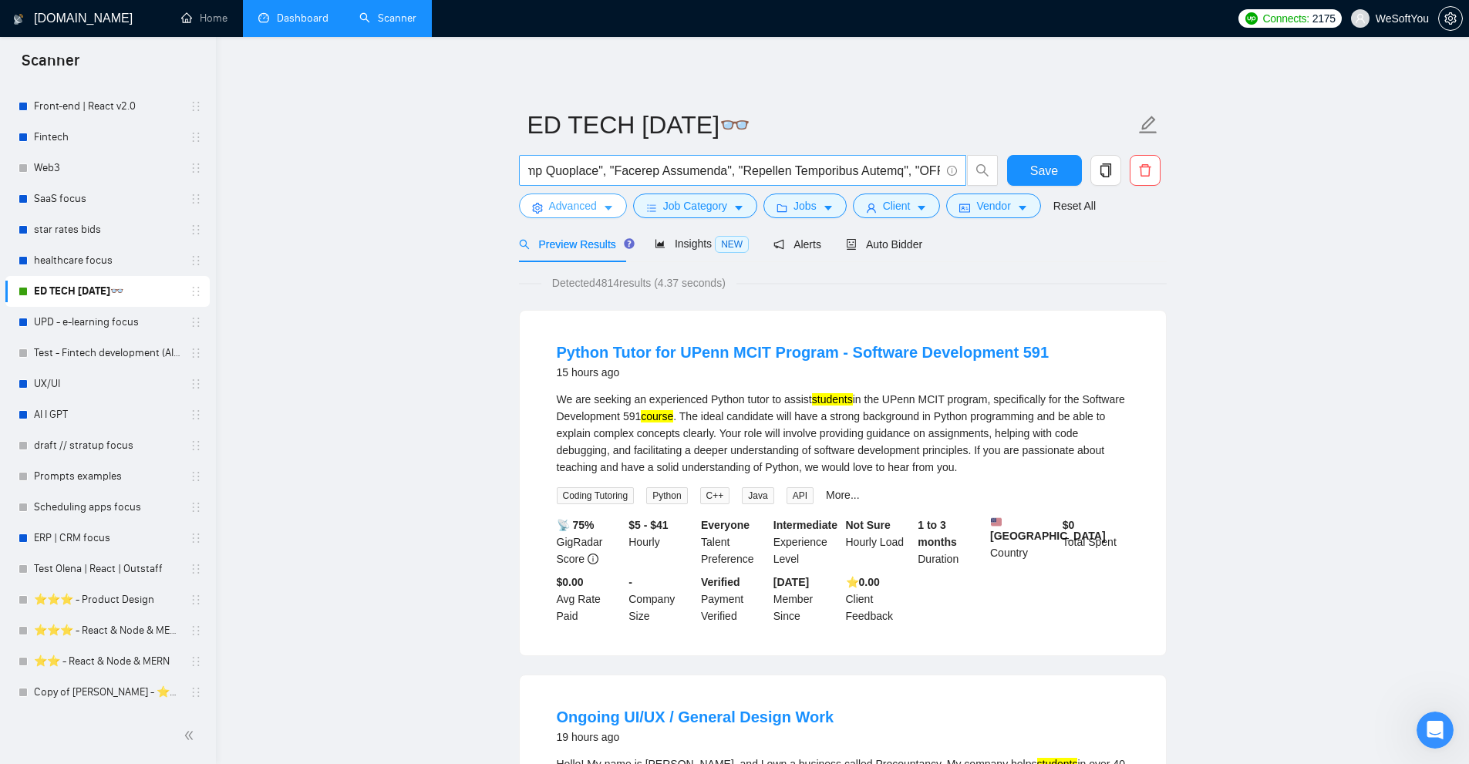
scroll to position [0, 15890]
click at [594, 203] on span "Advanced" at bounding box center [573, 205] width 48 height 17
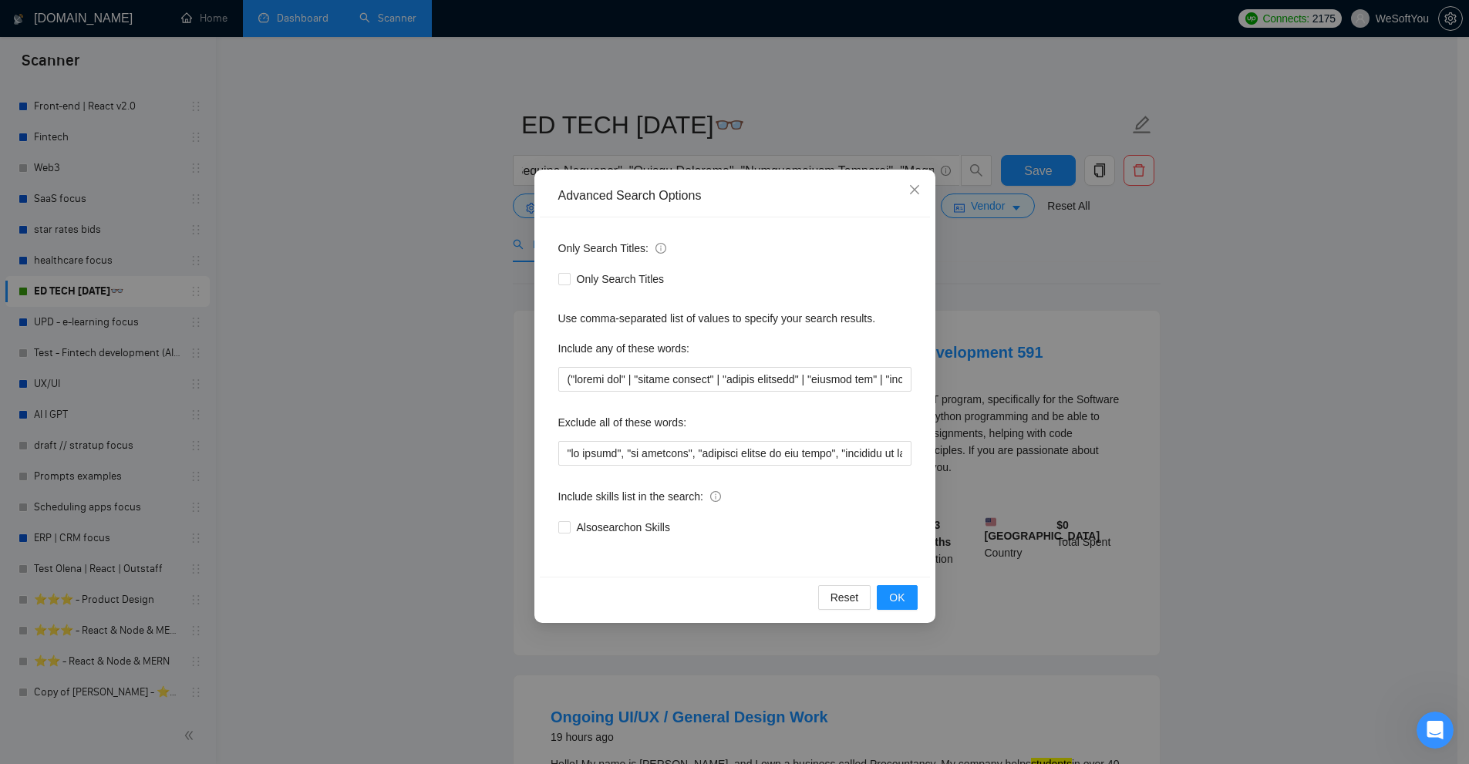
click at [1078, 295] on div "Advanced Search Options Only Search Titles: Only Search Titles Use comma-separa…" at bounding box center [734, 382] width 1469 height 764
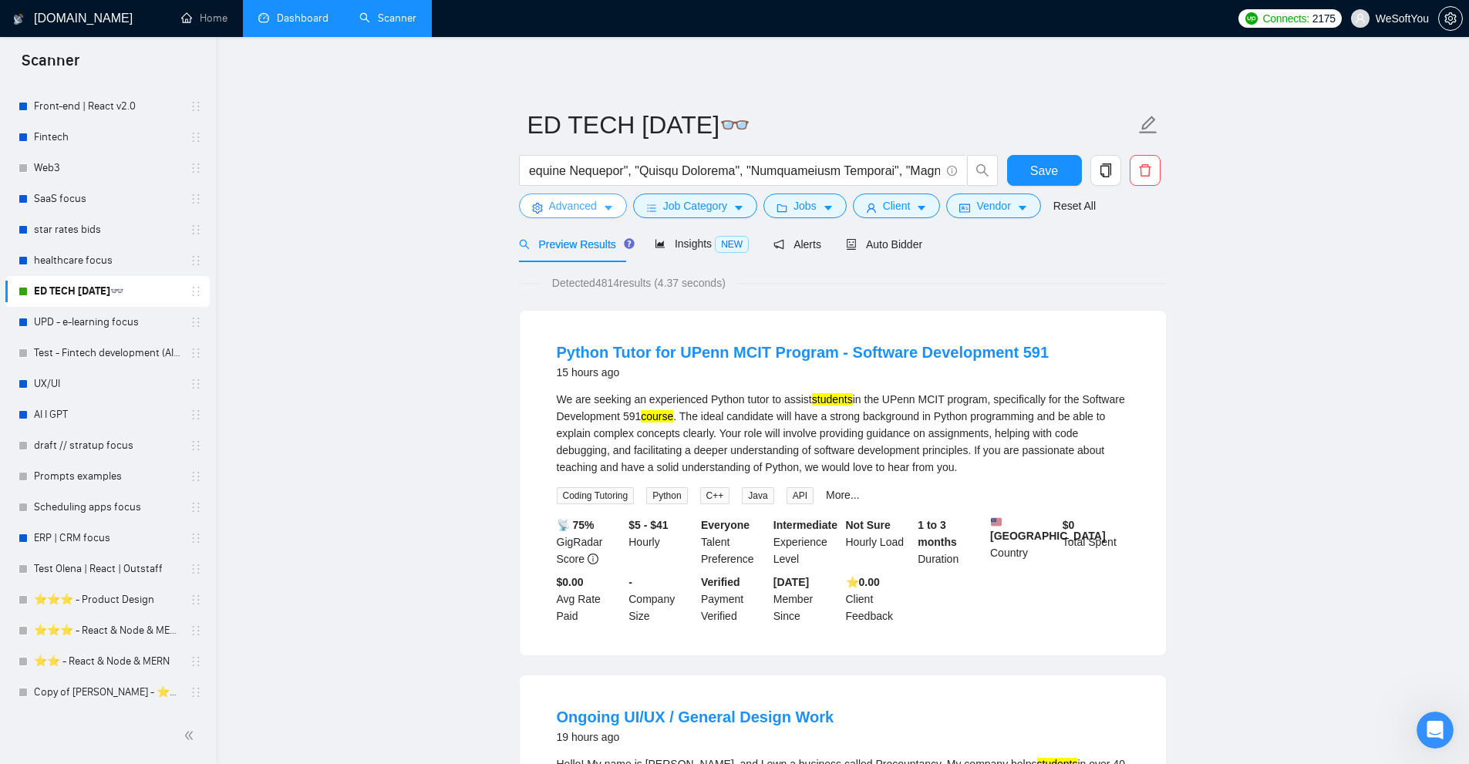
click at [585, 204] on span "Advanced" at bounding box center [573, 205] width 48 height 17
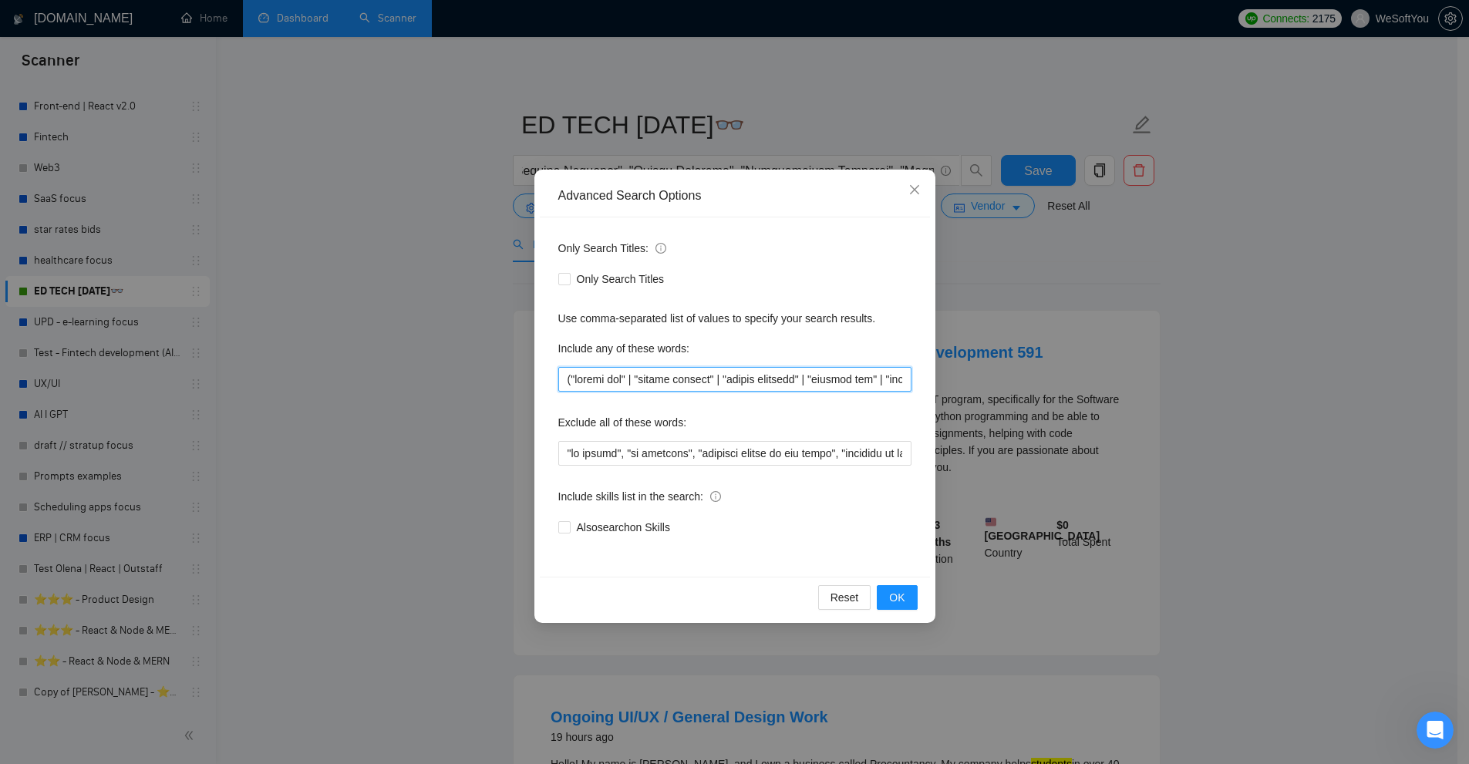
click at [570, 379] on input "text" at bounding box center [734, 379] width 353 height 25
drag, startPoint x: 570, startPoint y: 379, endPoint x: 1665, endPoint y: 386, distance: 1094.6
click at [1469, 386] on html "Scanner New Scanner My Scanners Andrii Shybunko - ⭐️⭐️ - Flutter Dev 🔹 AI Andri…" at bounding box center [734, 382] width 1469 height 764
click at [786, 384] on input "text" at bounding box center [734, 379] width 353 height 25
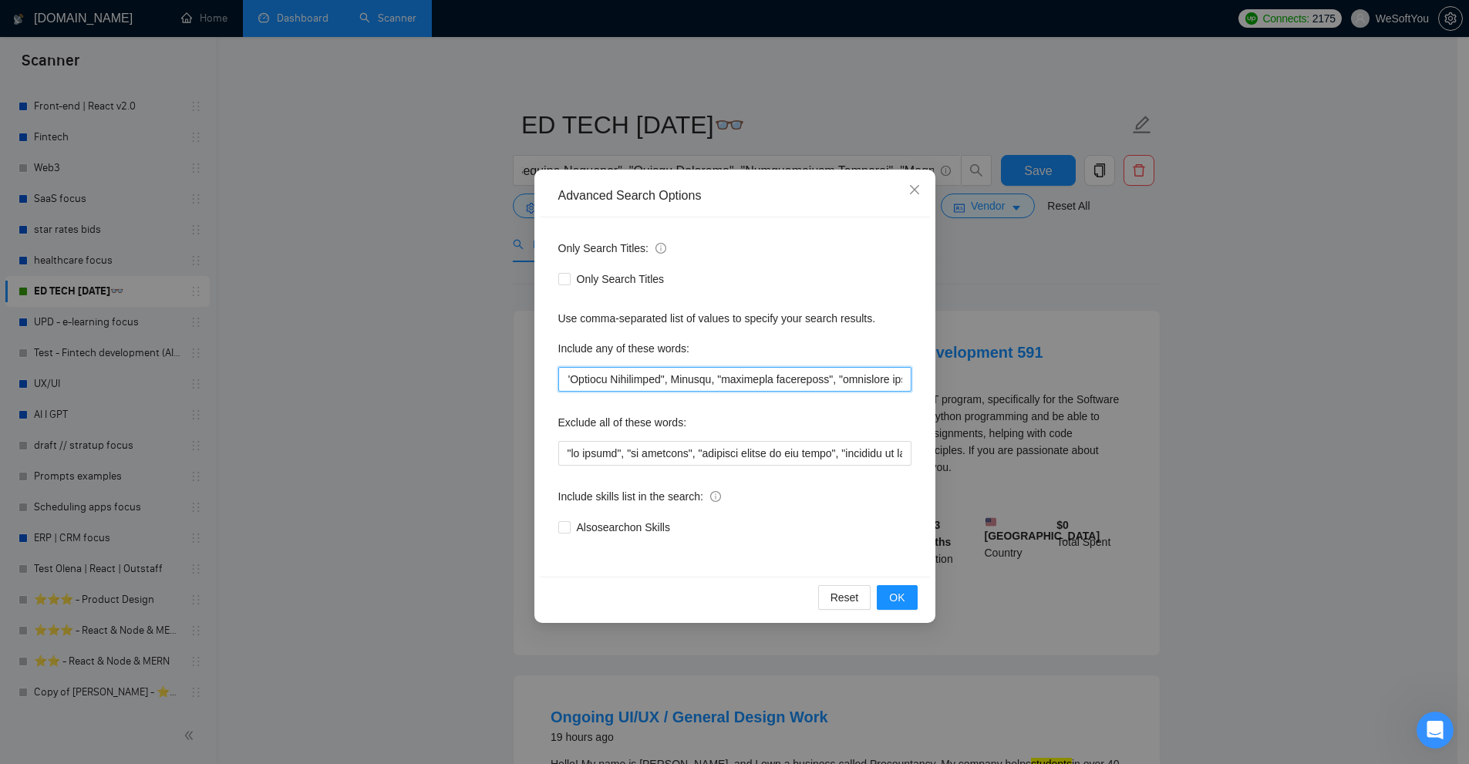
click at [684, 382] on input "text" at bounding box center [734, 379] width 353 height 25
click at [739, 373] on input "text" at bounding box center [734, 379] width 353 height 25
drag, startPoint x: 680, startPoint y: 381, endPoint x: 781, endPoint y: 375, distance: 101.2
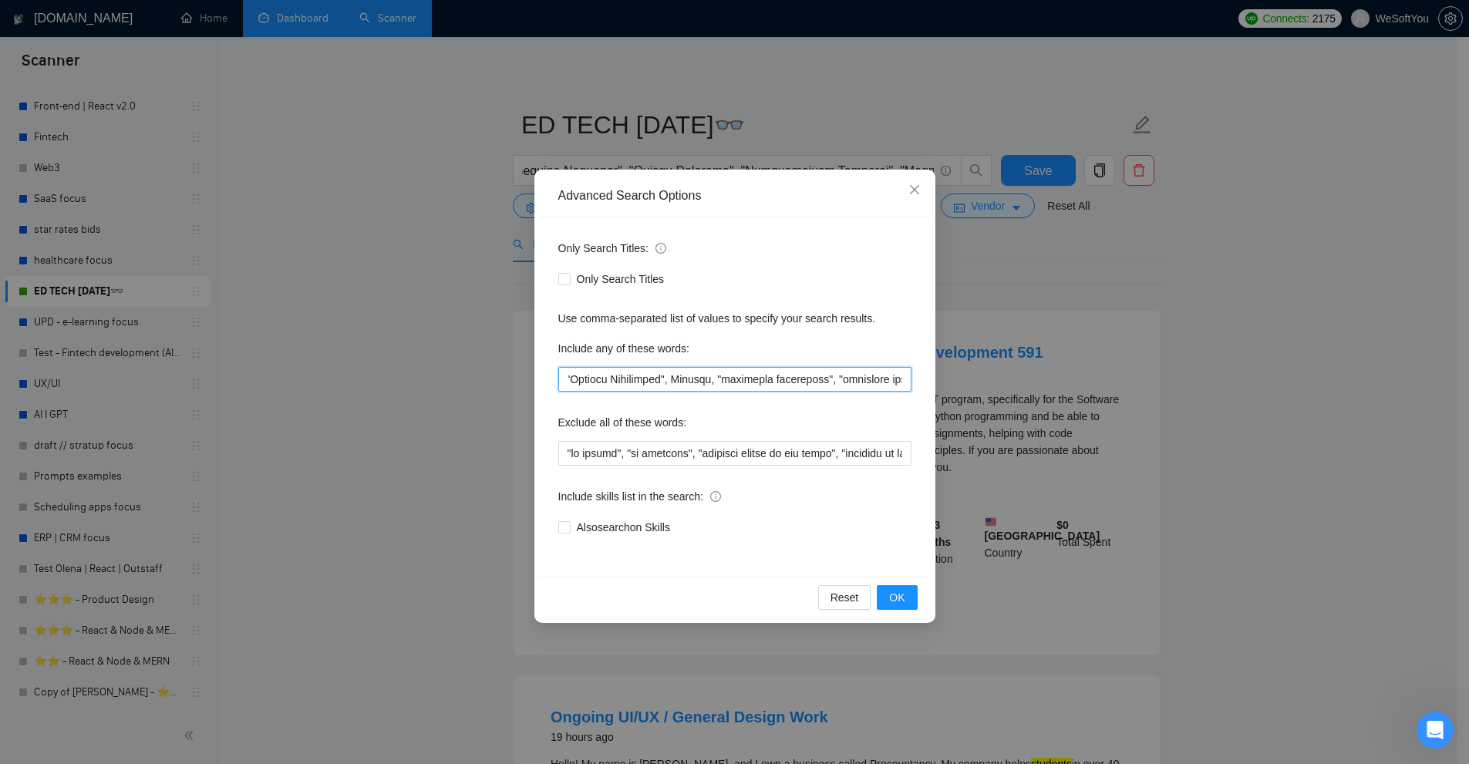
click at [781, 375] on input "text" at bounding box center [734, 379] width 353 height 25
click at [705, 369] on input "text" at bounding box center [734, 379] width 353 height 25
click at [734, 380] on input "text" at bounding box center [734, 379] width 353 height 25
click at [736, 396] on div "Only Search Titles: Only Search Titles Use comma-separated list of values to sp…" at bounding box center [735, 397] width 390 height 359
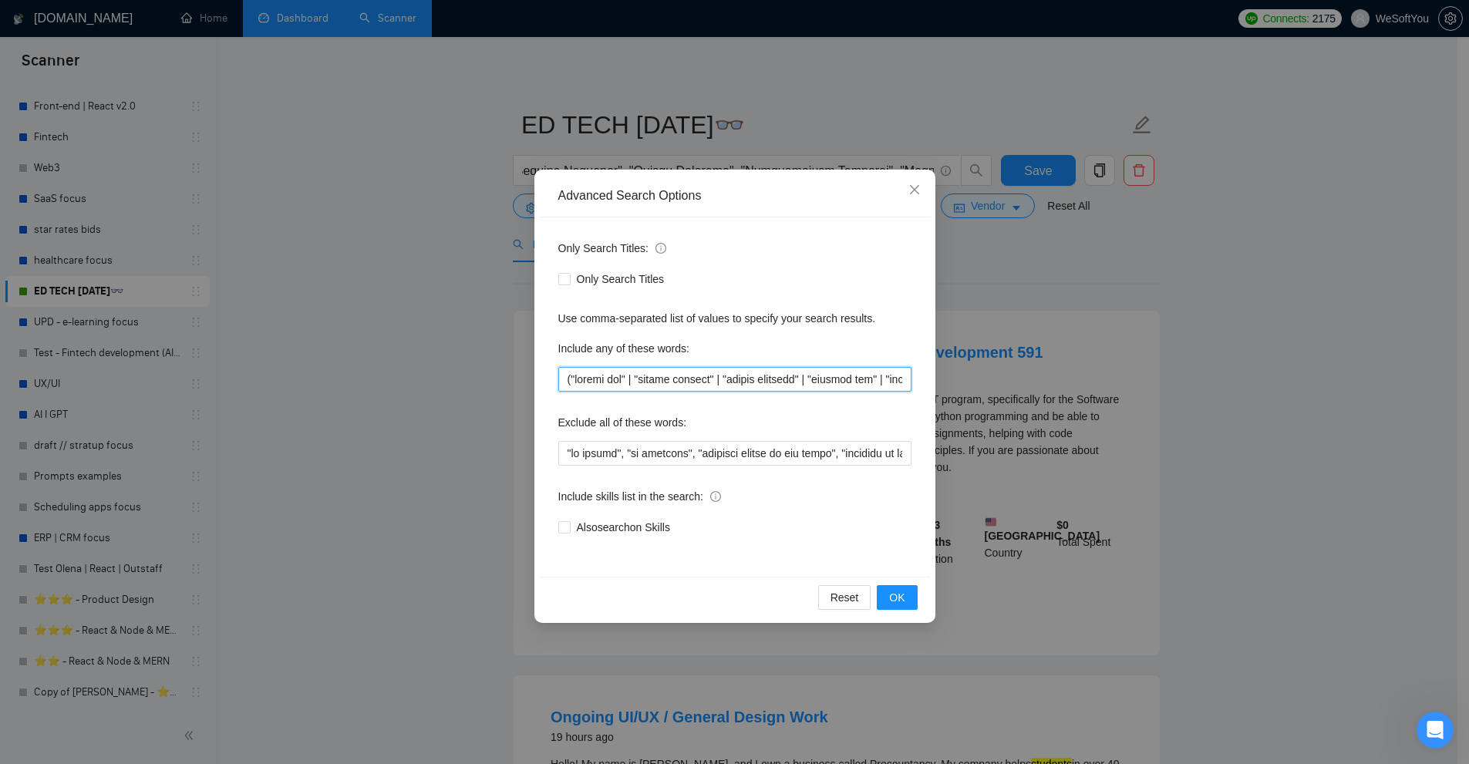
drag, startPoint x: 712, startPoint y: 376, endPoint x: 641, endPoint y: 376, distance: 71.0
click at [641, 376] on input "text" at bounding box center [734, 379] width 353 height 25
click at [650, 376] on input "text" at bounding box center [734, 379] width 353 height 25
drag, startPoint x: 647, startPoint y: 376, endPoint x: 705, endPoint y: 379, distance: 57.9
click at [703, 379] on input "text" at bounding box center [734, 379] width 353 height 25
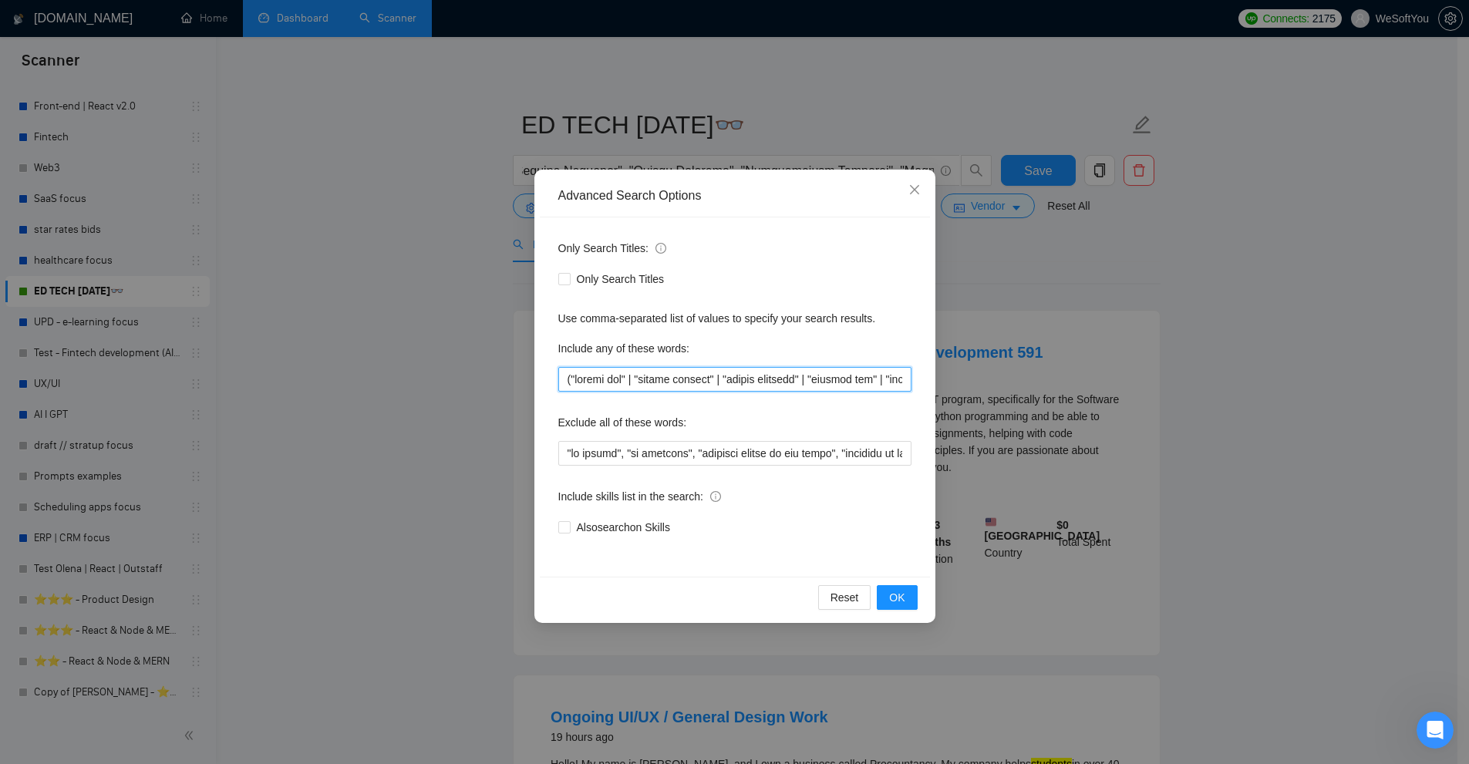
click at [705, 379] on input "text" at bounding box center [734, 379] width 353 height 25
drag, startPoint x: 705, startPoint y: 379, endPoint x: 667, endPoint y: 383, distance: 38.1
click at [667, 383] on input "text" at bounding box center [734, 379] width 353 height 25
click at [660, 395] on div "Only Search Titles: Only Search Titles Use comma-separated list of values to sp…" at bounding box center [735, 397] width 390 height 359
drag, startPoint x: 642, startPoint y: 376, endPoint x: 659, endPoint y: 376, distance: 17.0
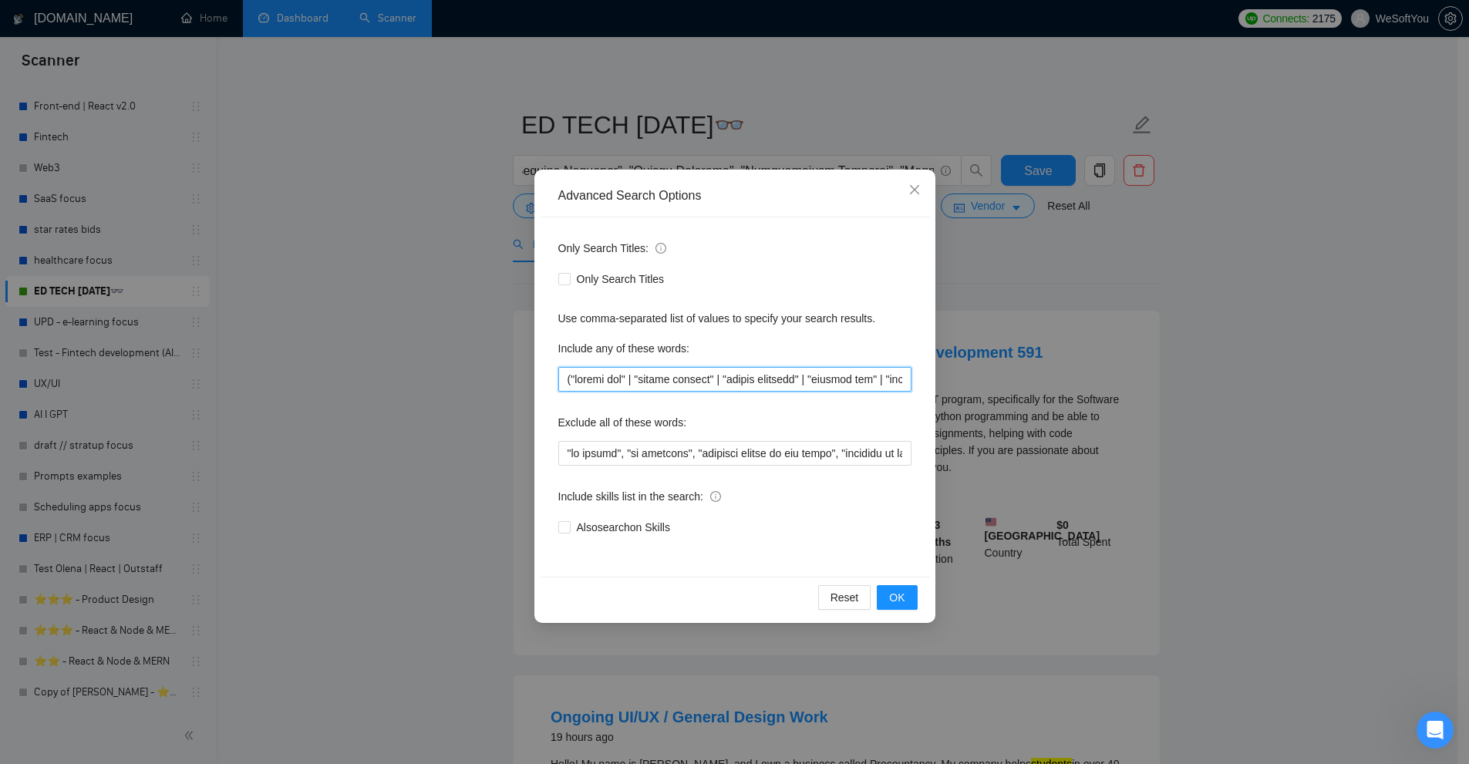
click at [643, 376] on input "text" at bounding box center [734, 379] width 353 height 25
drag, startPoint x: 713, startPoint y: 376, endPoint x: 722, endPoint y: 376, distance: 9.3
click at [722, 376] on input "text" at bounding box center [734, 379] width 353 height 25
click at [1157, 256] on div "Advanced Search Options Only Search Titles: Only Search Titles Use comma-separa…" at bounding box center [734, 382] width 1469 height 764
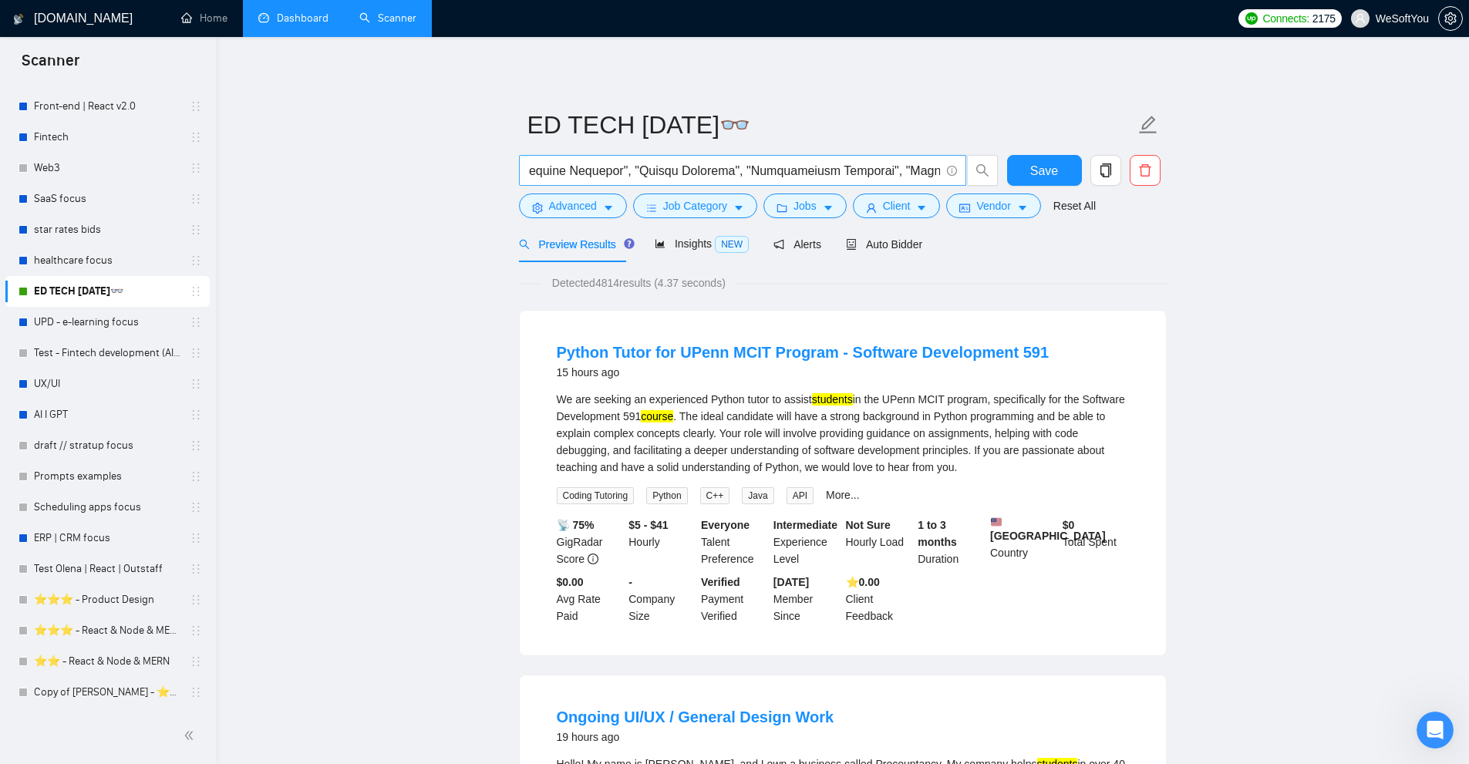
click at [680, 170] on input "text" at bounding box center [734, 170] width 412 height 19
paste input "(app*) | (platform*) | (web*) | (site*) | (solution*) ) ("school app" | "school…"
type input "((app*) | (platform*) | (web*) | (site*) | (solution*) ) ("school app" | "schoo…"
click at [681, 244] on span "Insights NEW" at bounding box center [702, 244] width 94 height 12
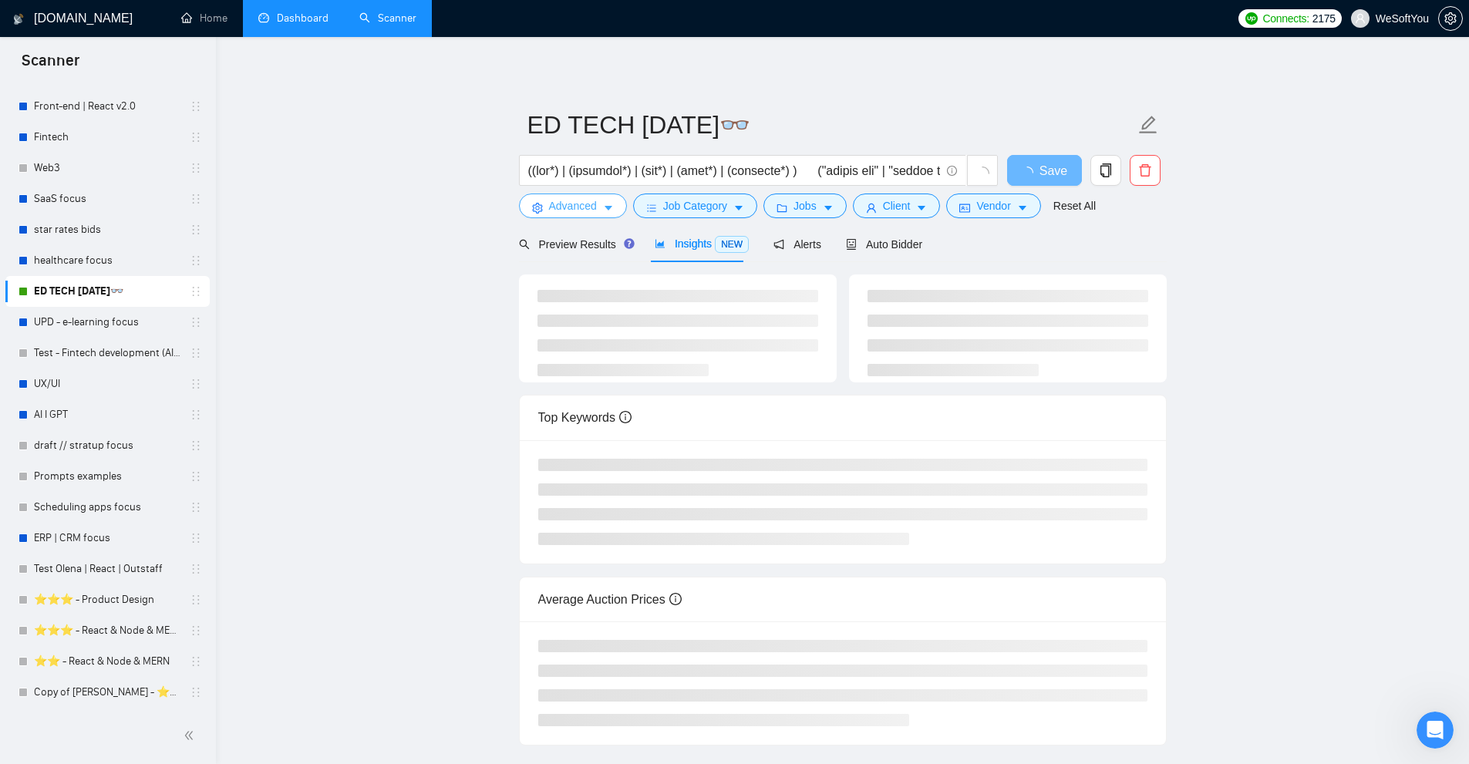
click at [591, 195] on button "Advanced" at bounding box center [573, 206] width 108 height 25
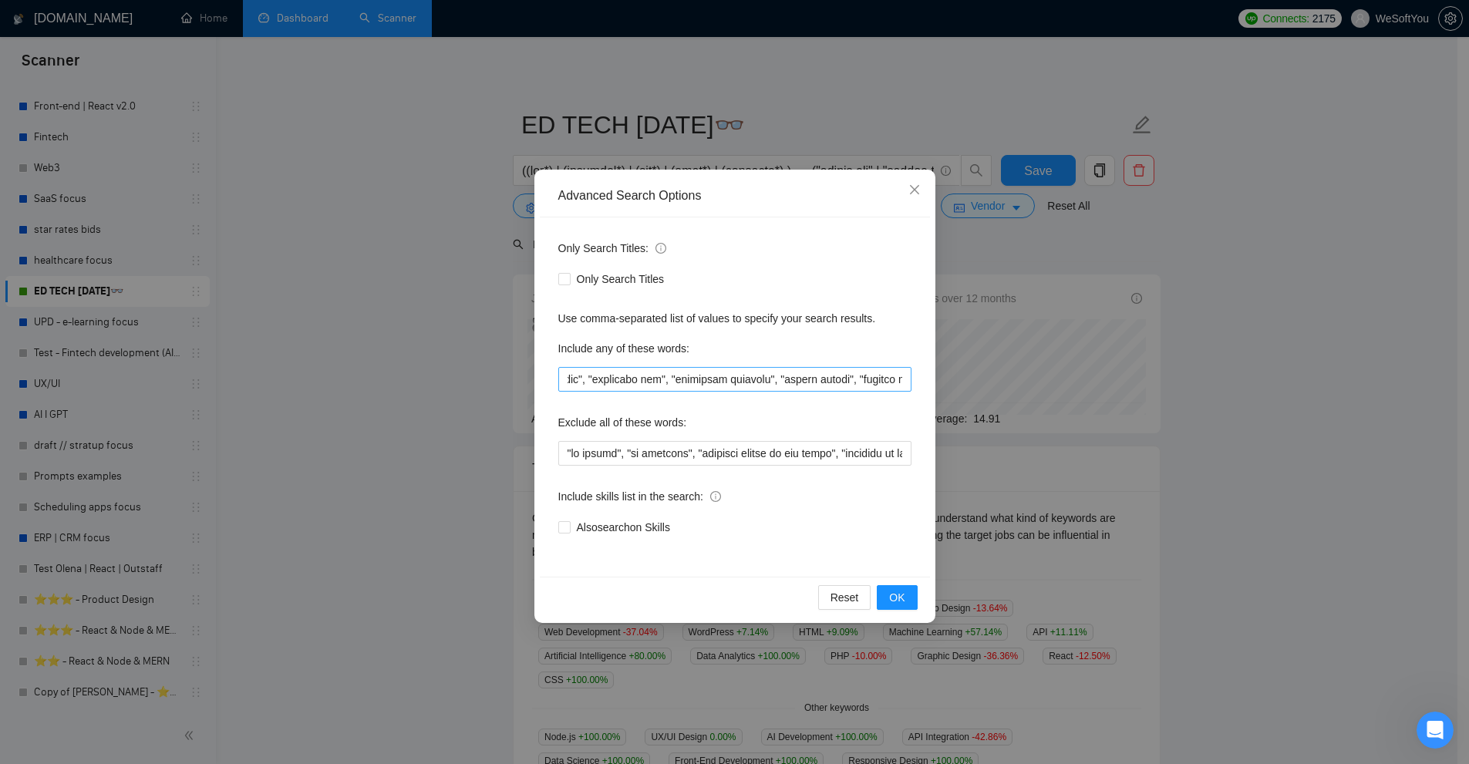
scroll to position [0, 7868]
click at [660, 381] on input "text" at bounding box center [734, 379] width 353 height 25
drag, startPoint x: 660, startPoint y: 381, endPoint x: 609, endPoint y: 382, distance: 50.1
click at [609, 382] on input "text" at bounding box center [734, 379] width 353 height 25
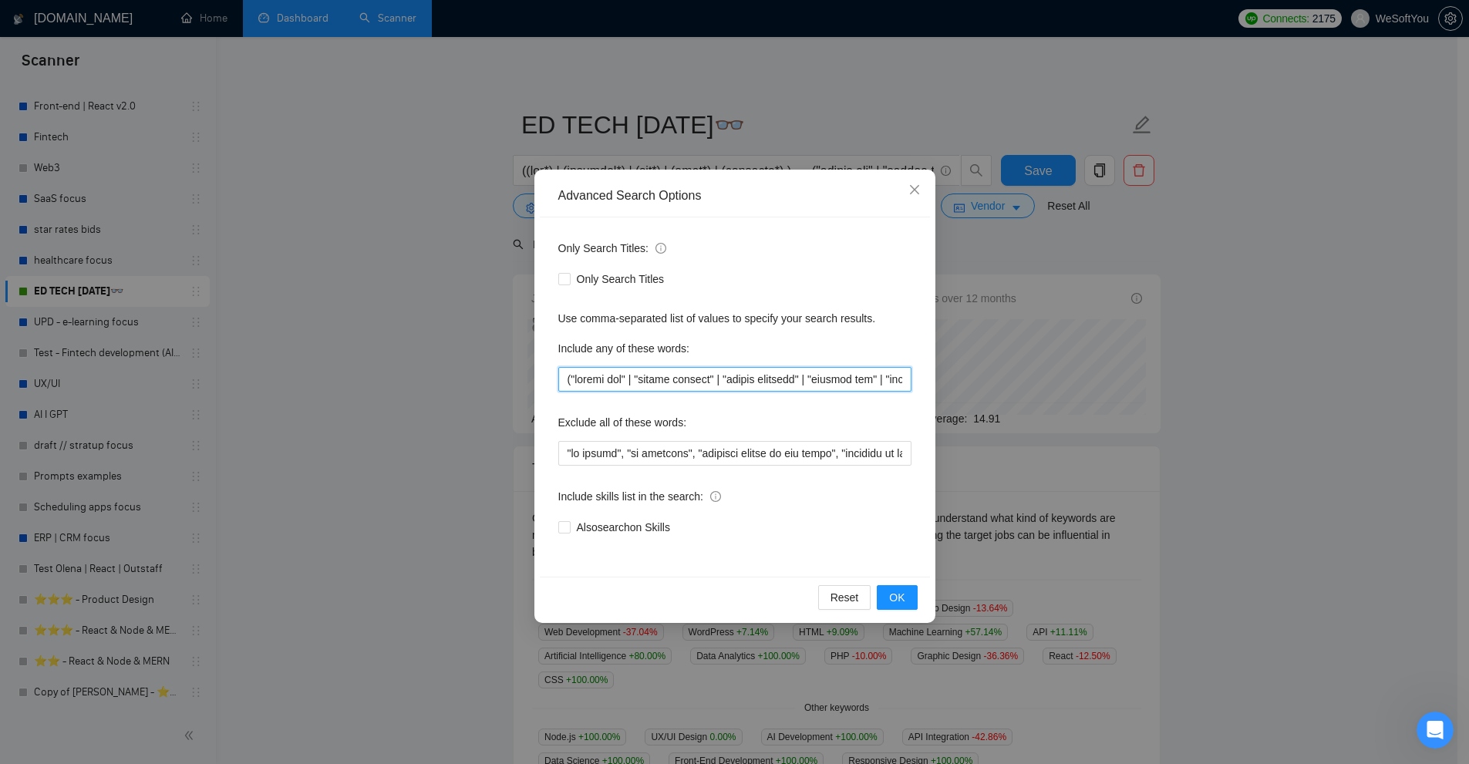
click at [850, 376] on input "text" at bounding box center [734, 379] width 353 height 25
drag, startPoint x: 850, startPoint y: 376, endPoint x: 865, endPoint y: 380, distance: 15.9
click at [865, 380] on input "text" at bounding box center [734, 379] width 353 height 25
click at [777, 380] on input "text" at bounding box center [734, 379] width 353 height 25
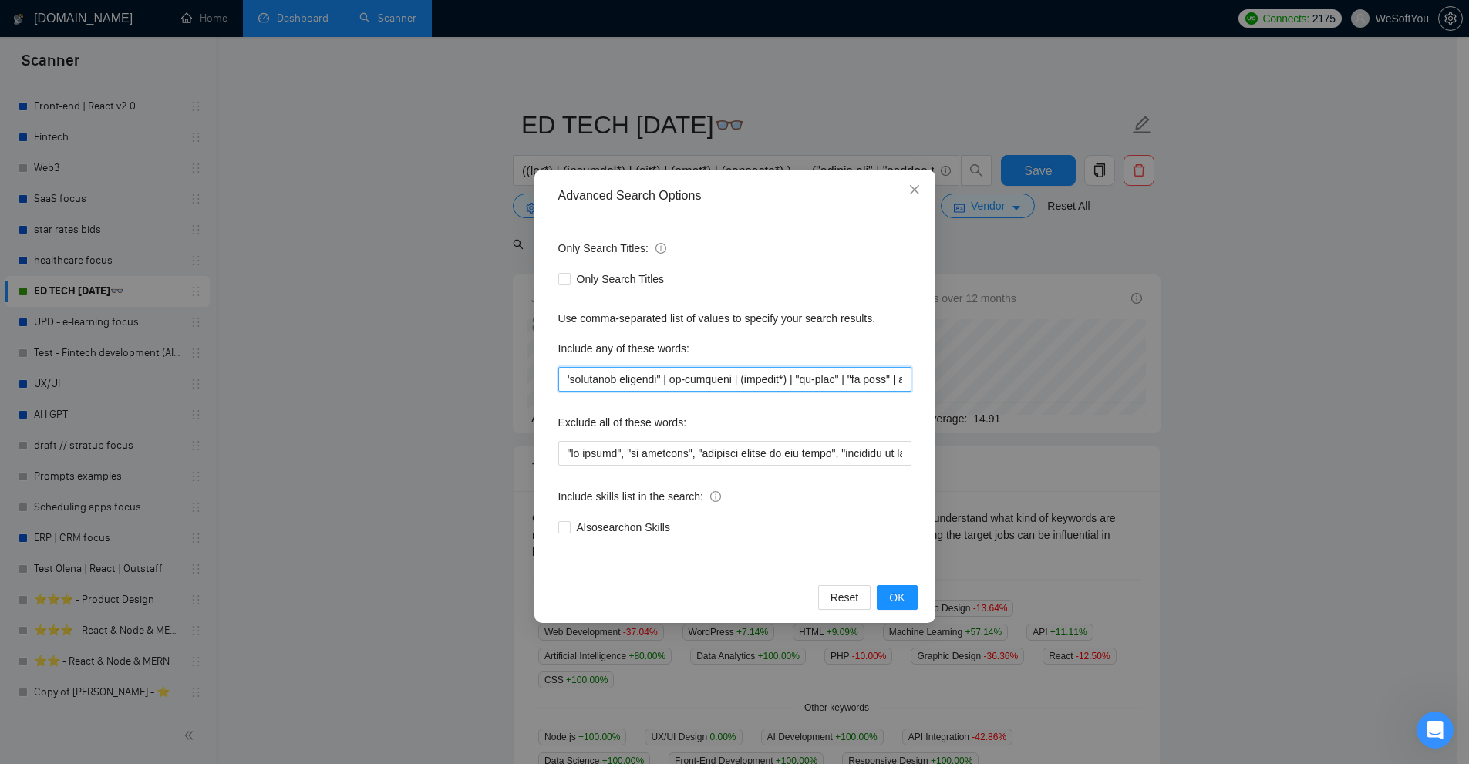
drag, startPoint x: 777, startPoint y: 380, endPoint x: 801, endPoint y: 378, distance: 24.0
click at [801, 378] on input "text" at bounding box center [734, 379] width 353 height 25
click at [653, 382] on input "text" at bounding box center [734, 379] width 353 height 25
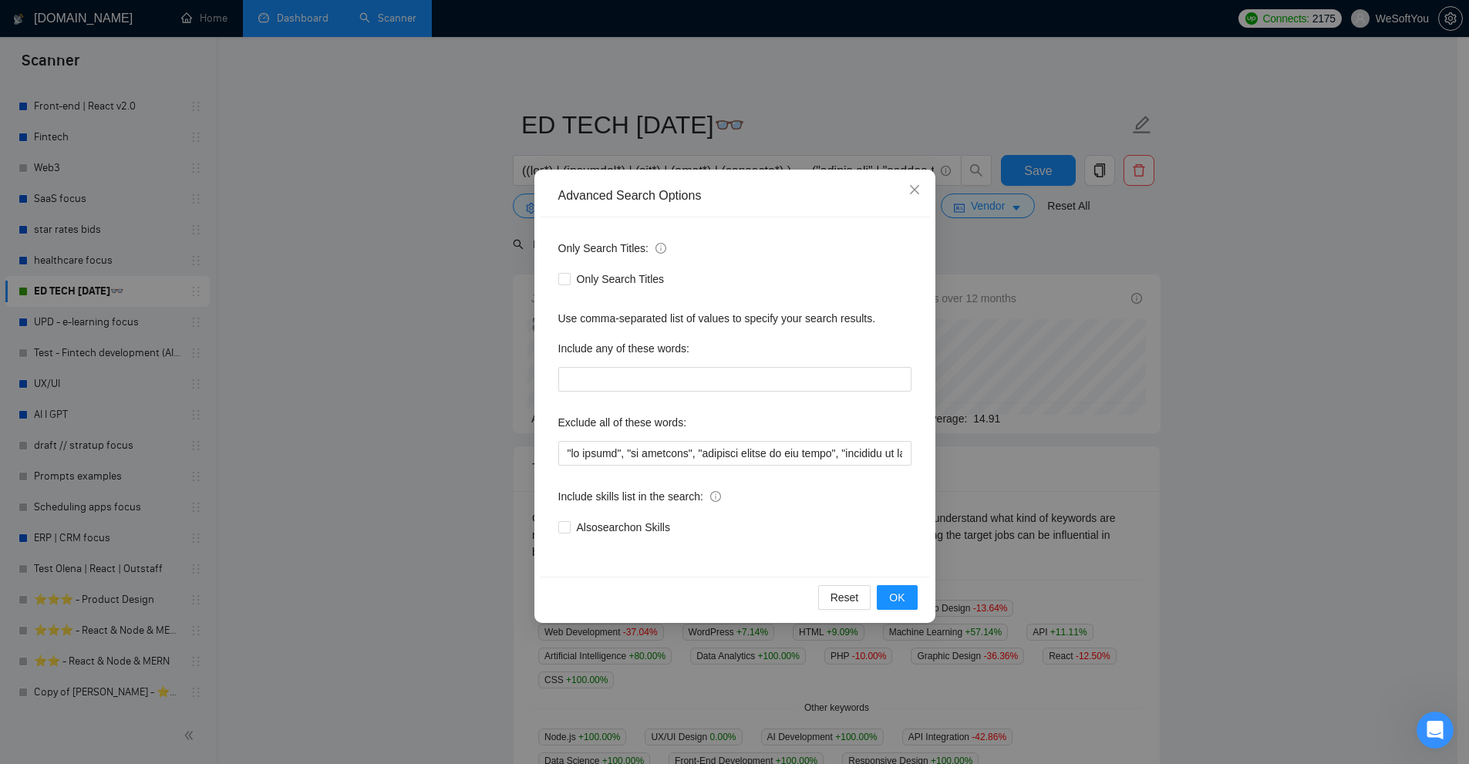
click at [1109, 402] on div "Advanced Search Options Only Search Titles: Only Search Titles Use comma-separa…" at bounding box center [734, 382] width 1469 height 764
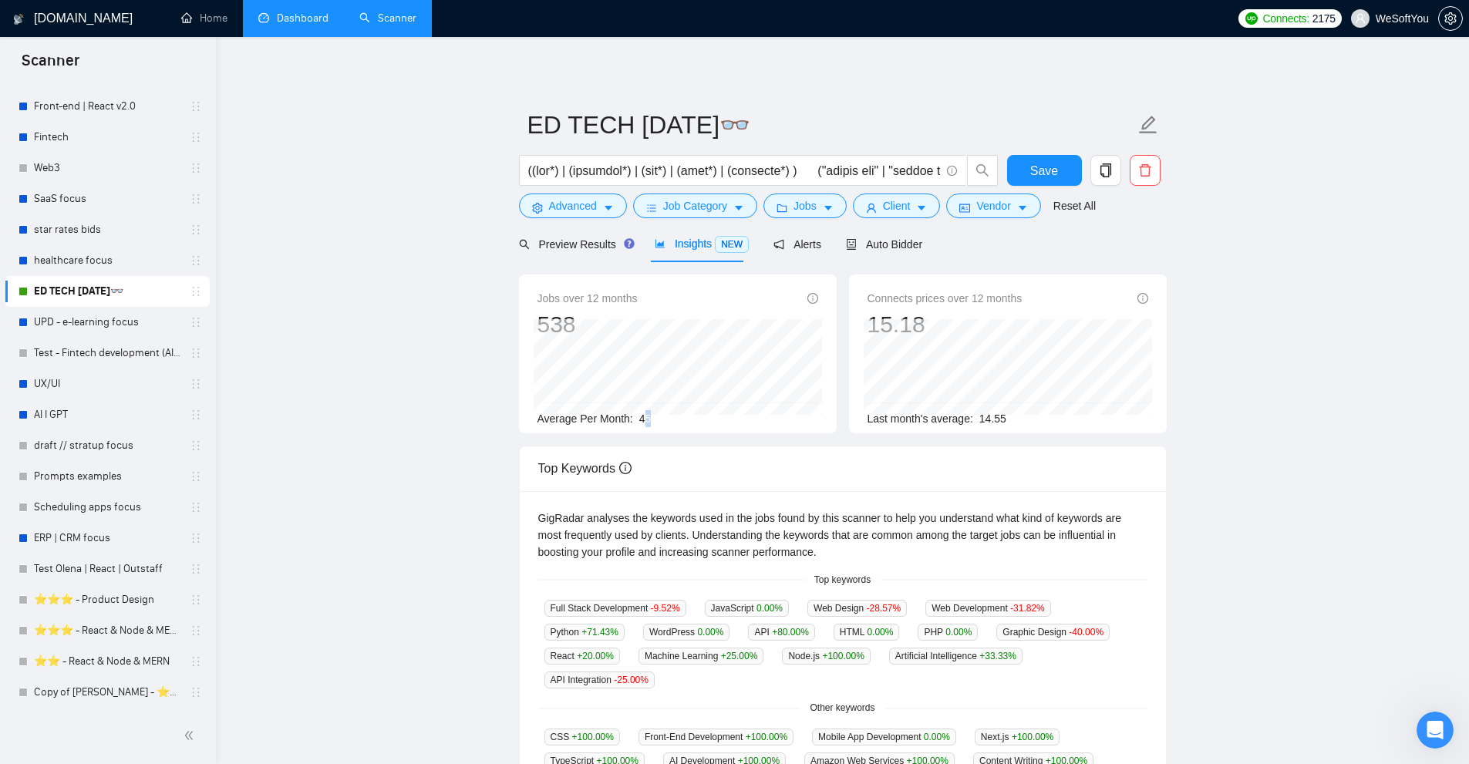
drag, startPoint x: 642, startPoint y: 417, endPoint x: 664, endPoint y: 416, distance: 22.4
click at [664, 416] on div "Average Per Month: 45" at bounding box center [678, 418] width 281 height 17
click at [636, 410] on div "Average Per Month: 45" at bounding box center [678, 418] width 281 height 17
click at [600, 324] on div "Jobs over 12 months 538 Nov 2024 43 Average Per Month: 45" at bounding box center [678, 354] width 318 height 159
click at [591, 246] on span "Preview Results" at bounding box center [574, 244] width 111 height 12
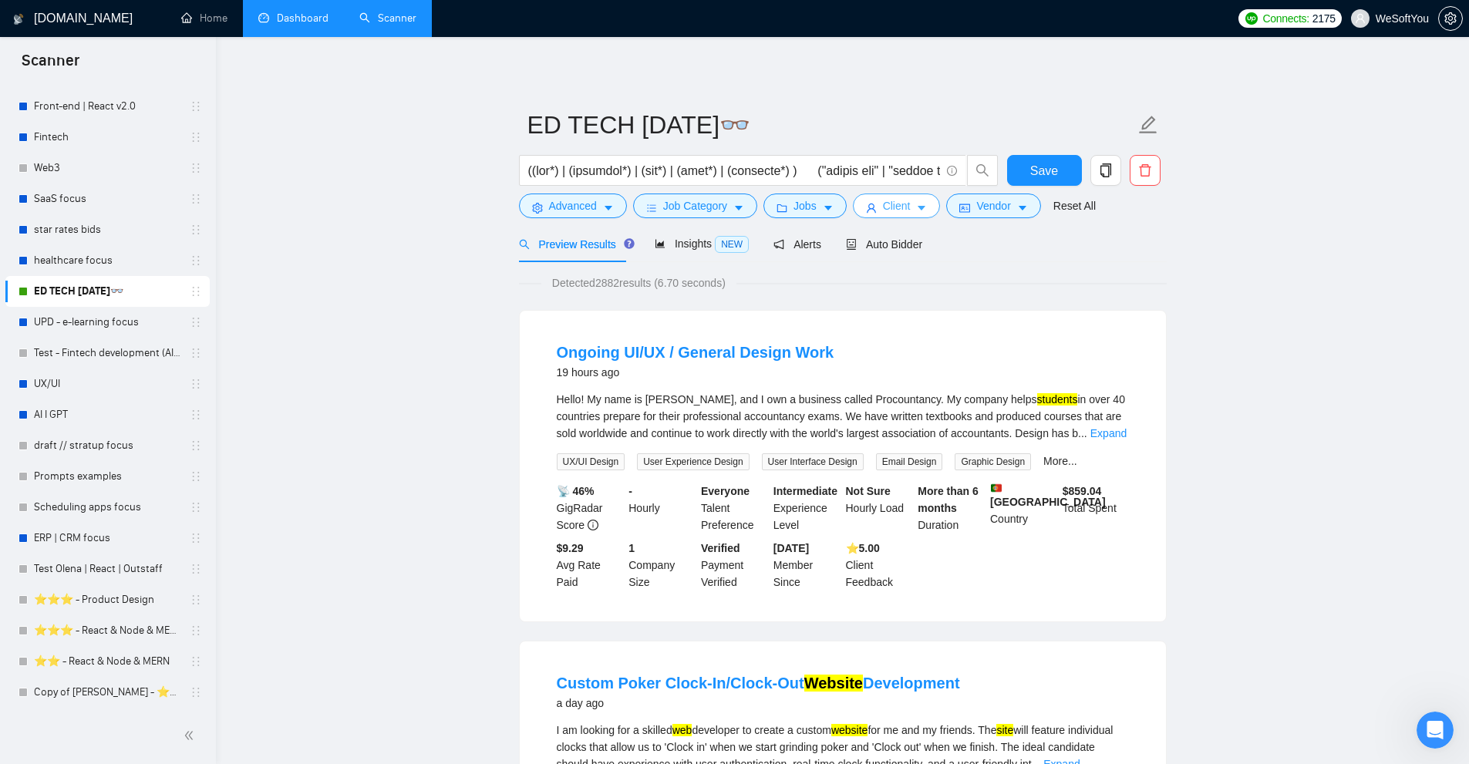
click at [893, 200] on span "Client" at bounding box center [897, 205] width 28 height 17
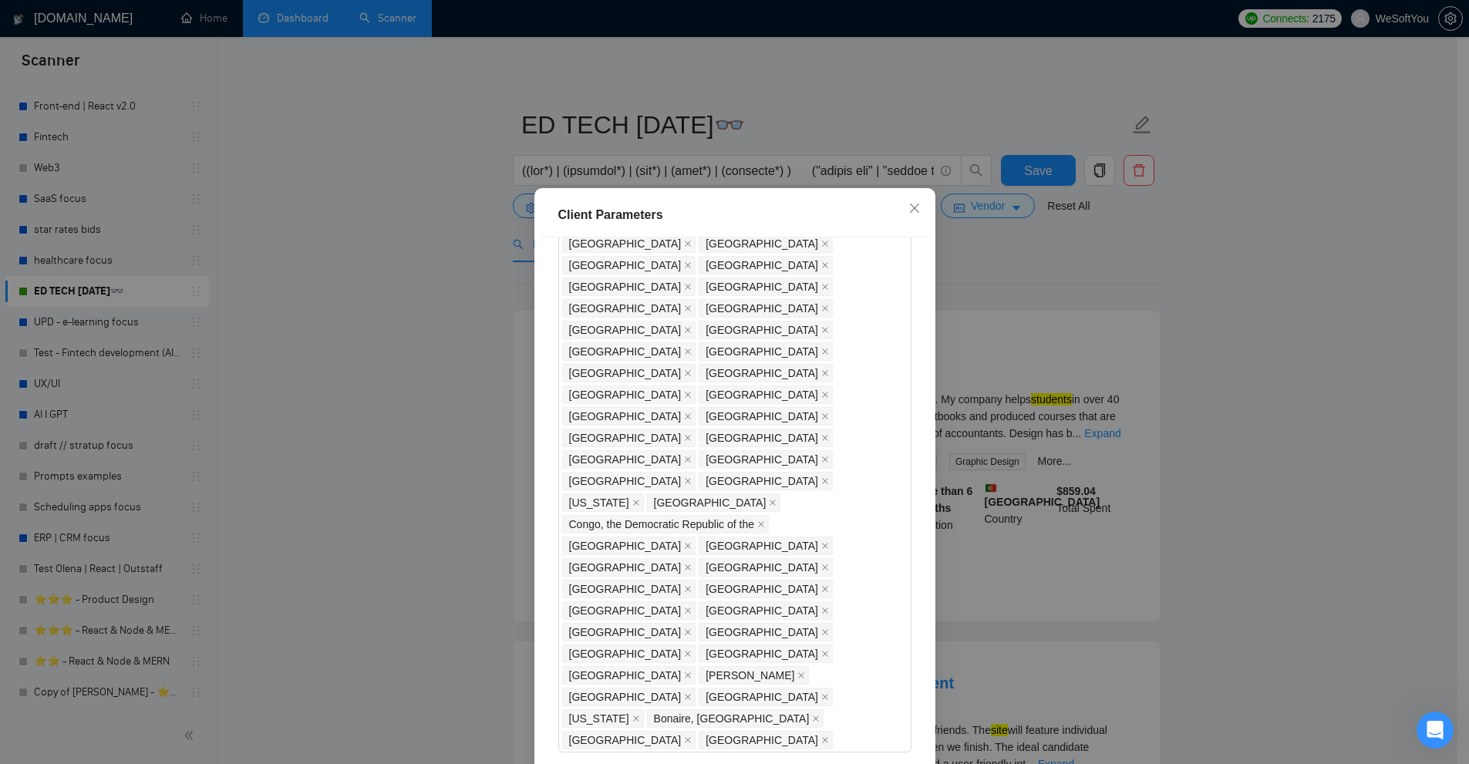
scroll to position [1080, 0]
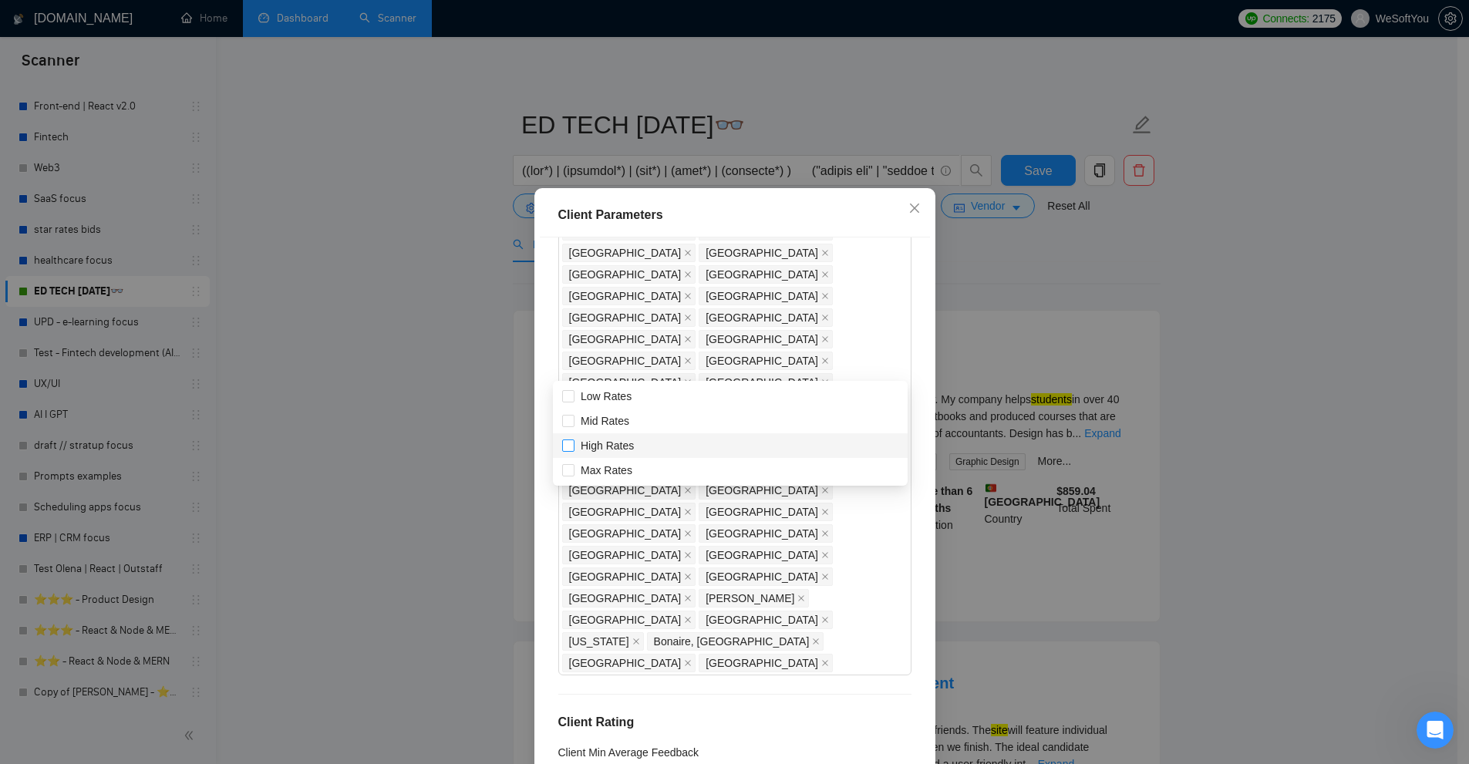
click at [606, 449] on span "High Rates" at bounding box center [607, 446] width 53 height 12
click at [573, 449] on input "High Rates" at bounding box center [567, 445] width 11 height 11
checkbox input "true"
click at [603, 467] on span "Max Rates" at bounding box center [607, 470] width 52 height 12
click at [573, 467] on input "Max Rates" at bounding box center [567, 469] width 11 height 11
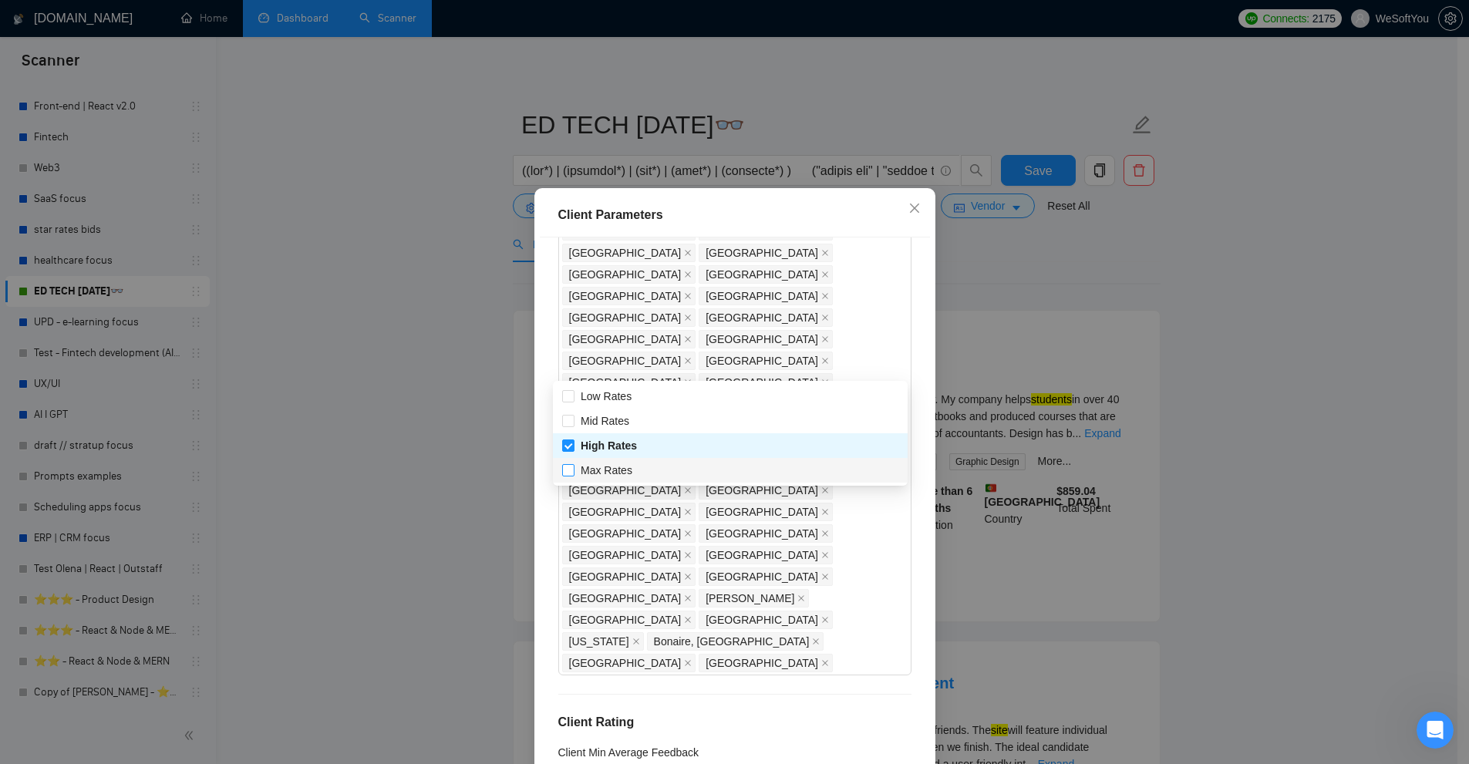
checkbox input "true"
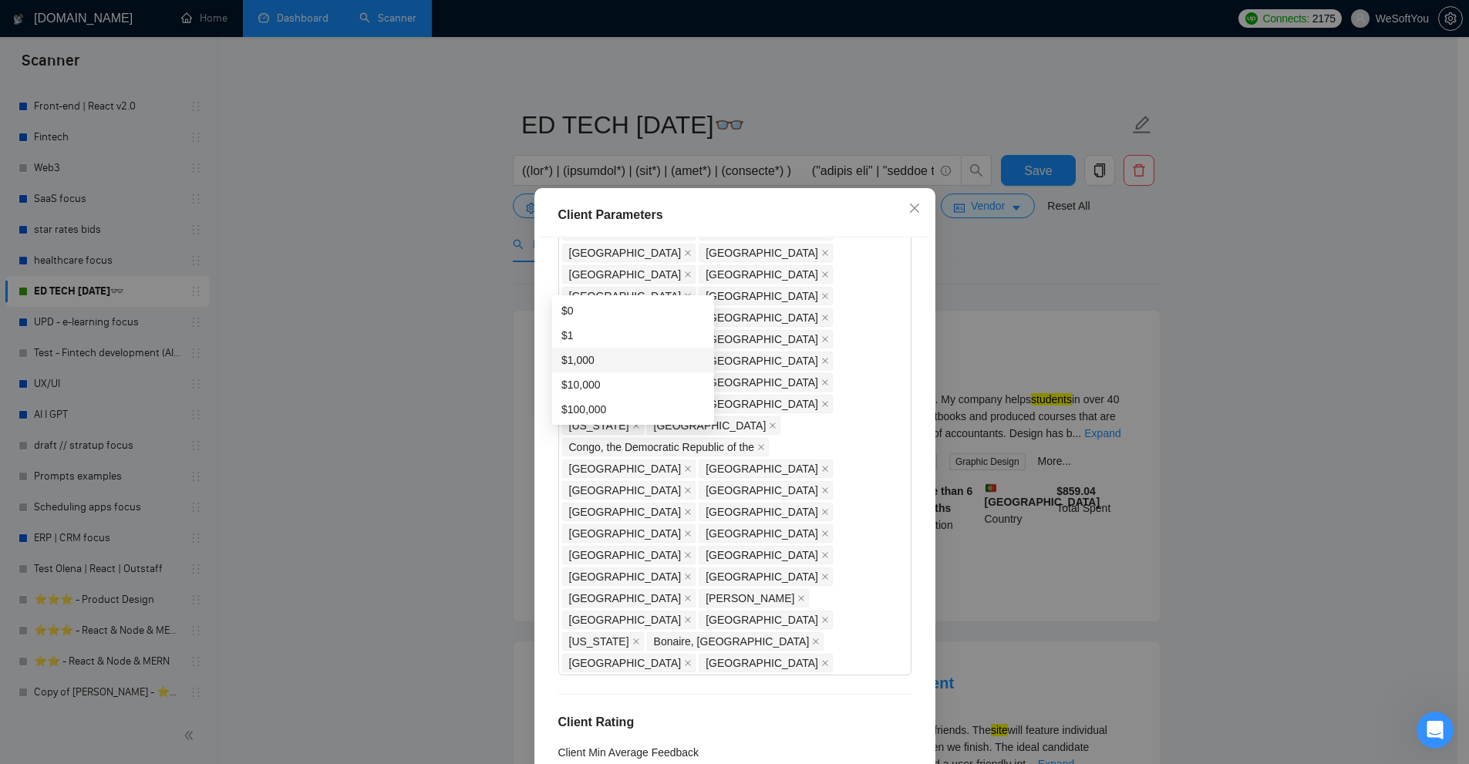
click at [596, 361] on div "$1,000" at bounding box center [633, 360] width 143 height 17
type input "1000"
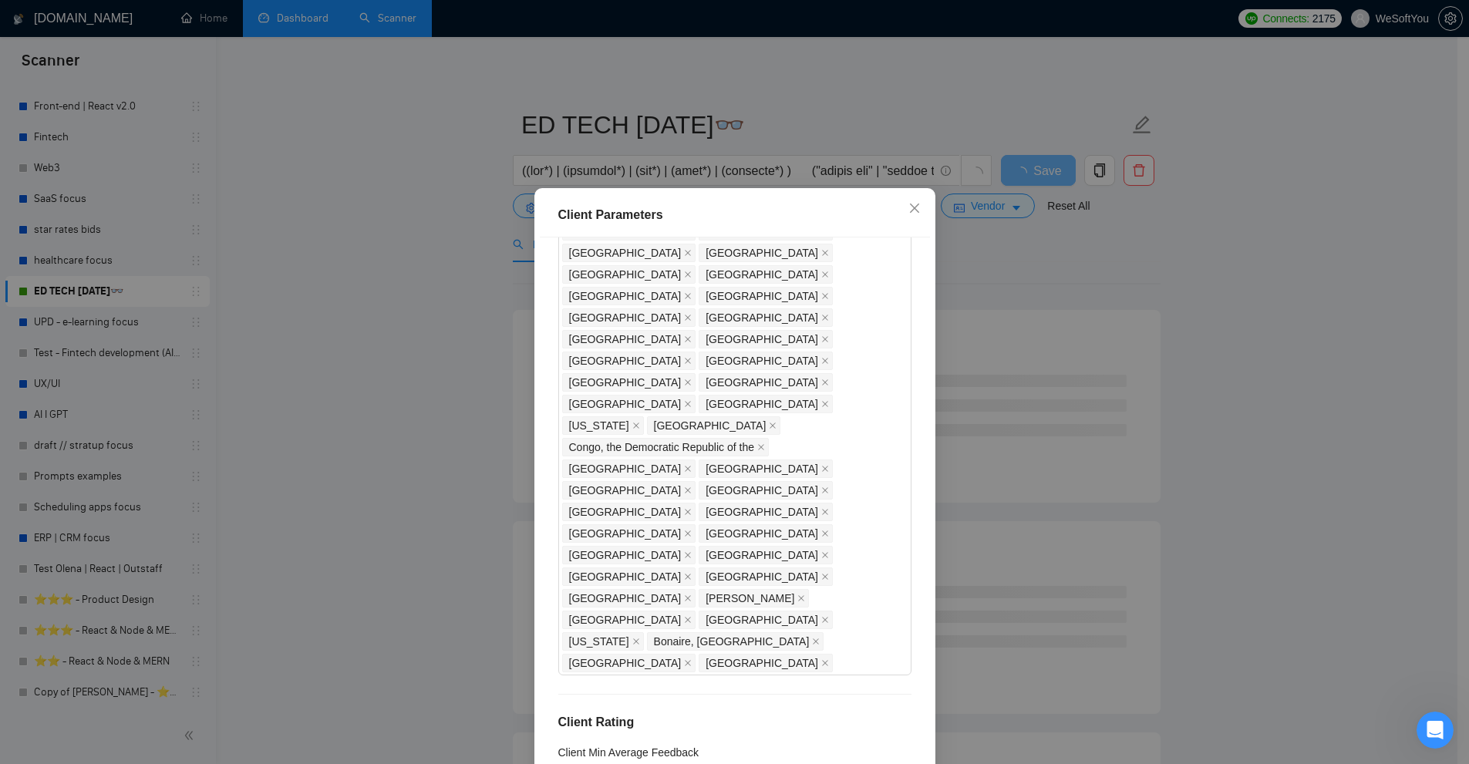
click at [1157, 297] on div "Client Parameters Client Location Include Client Countries [GEOGRAPHIC_DATA] [G…" at bounding box center [734, 382] width 1469 height 764
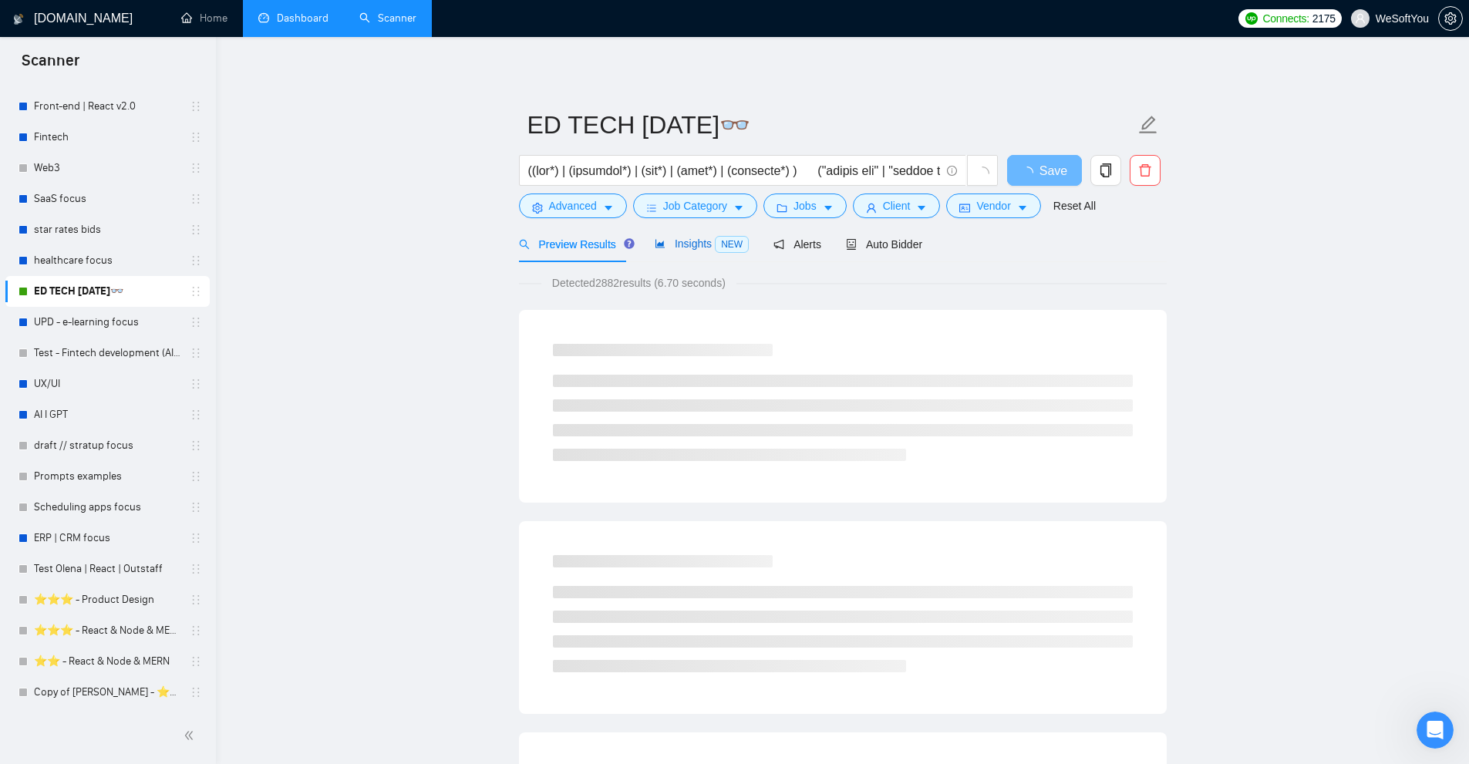
click at [696, 241] on span "Insights NEW" at bounding box center [702, 244] width 94 height 12
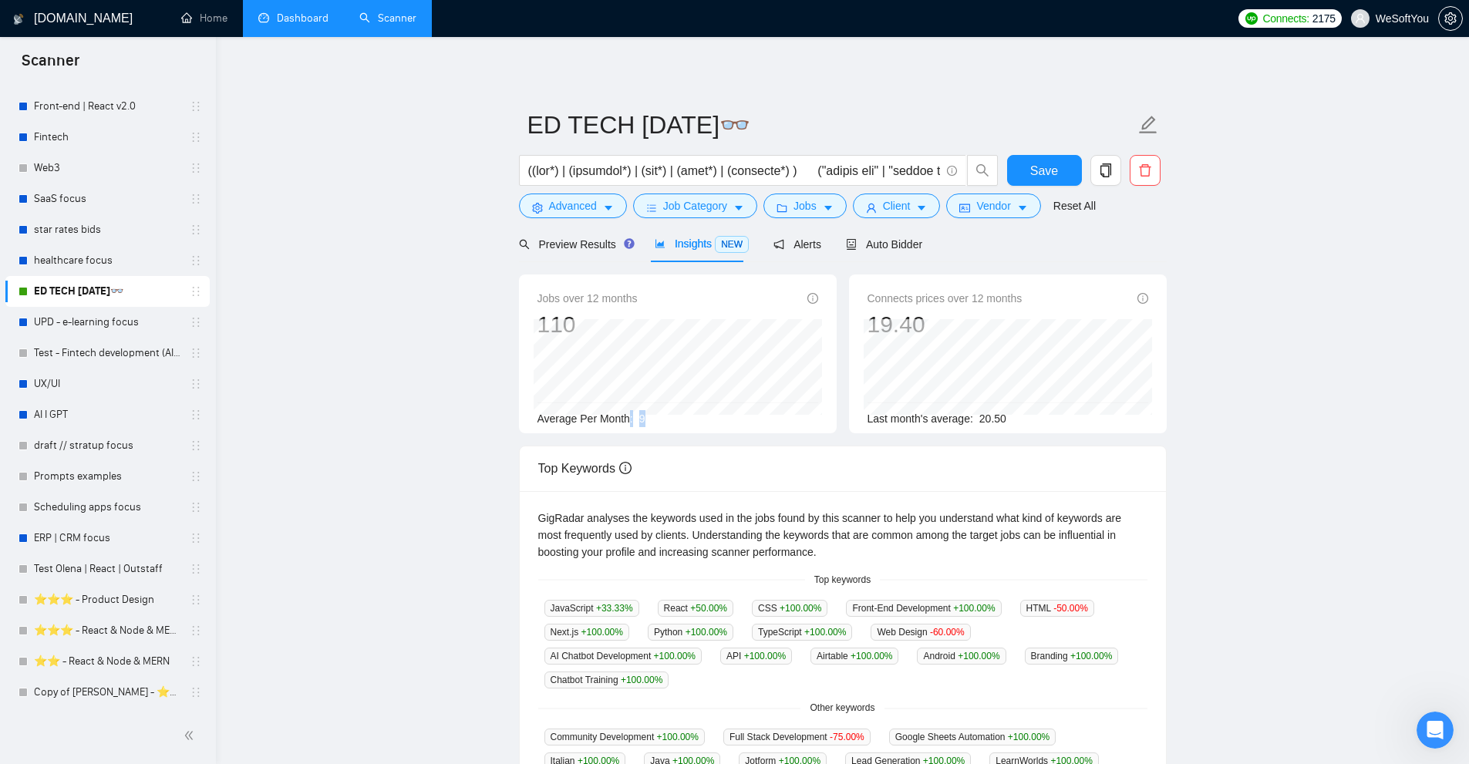
drag, startPoint x: 632, startPoint y: 419, endPoint x: 643, endPoint y: 420, distance: 11.7
click at [643, 420] on div "Average Per Month: 9" at bounding box center [678, 418] width 281 height 17
click at [652, 420] on div "Average Per Month: 9" at bounding box center [678, 418] width 281 height 17
click at [910, 197] on button "Client" at bounding box center [897, 206] width 88 height 25
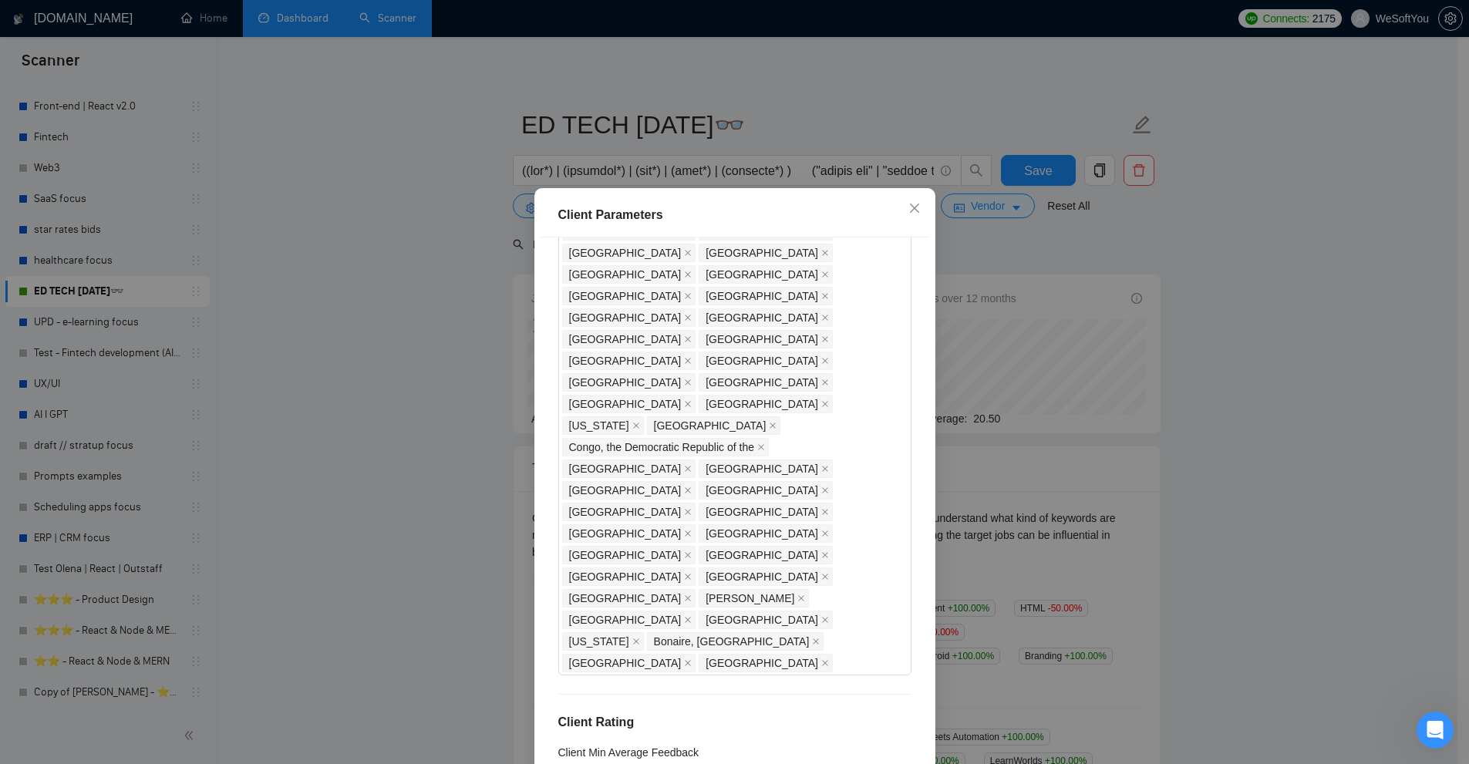
scroll to position [849, 0]
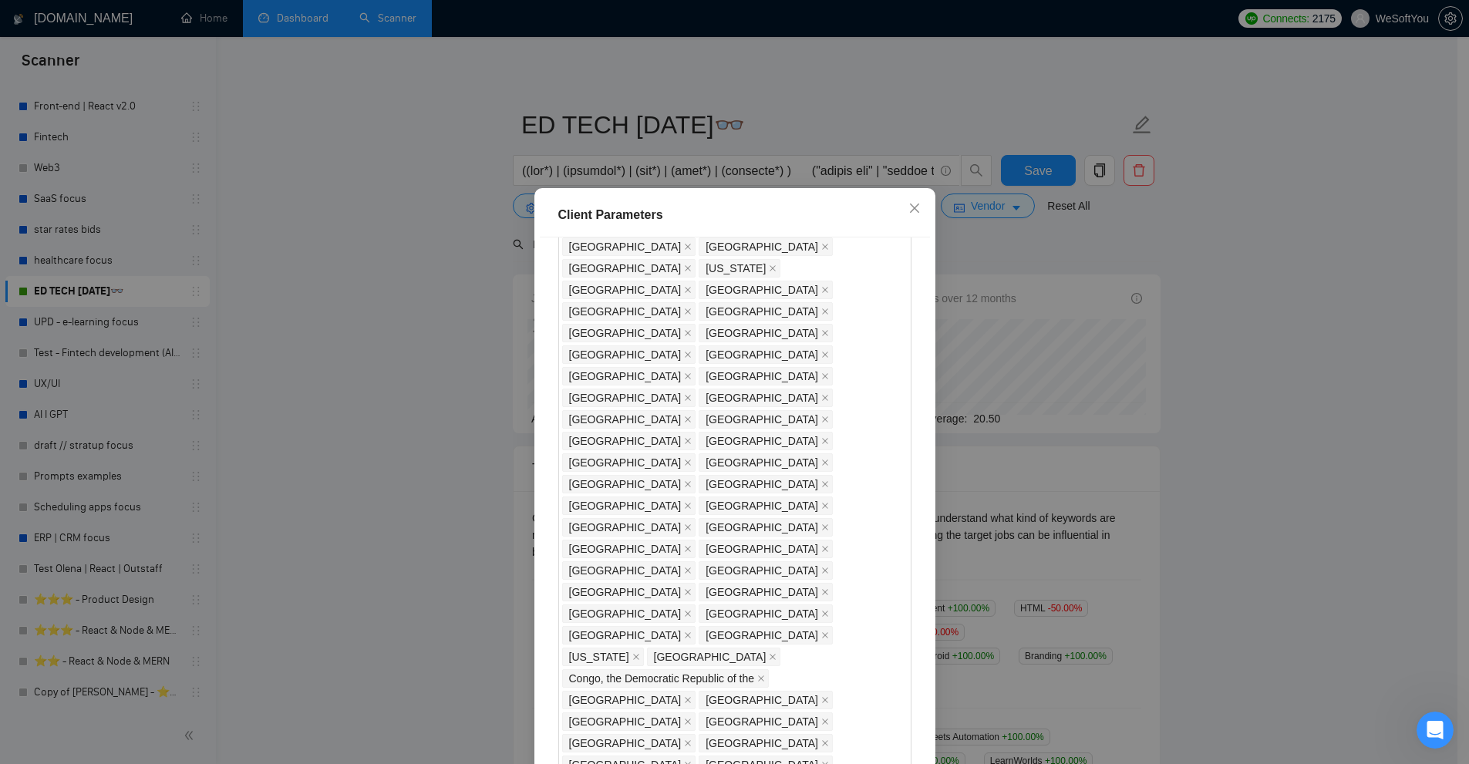
drag, startPoint x: 1087, startPoint y: 400, endPoint x: 733, endPoint y: 444, distance: 356.7
click at [733, 444] on div "Client Parameters Client Location Include Client Countries [GEOGRAPHIC_DATA] [G…" at bounding box center [734, 382] width 1469 height 764
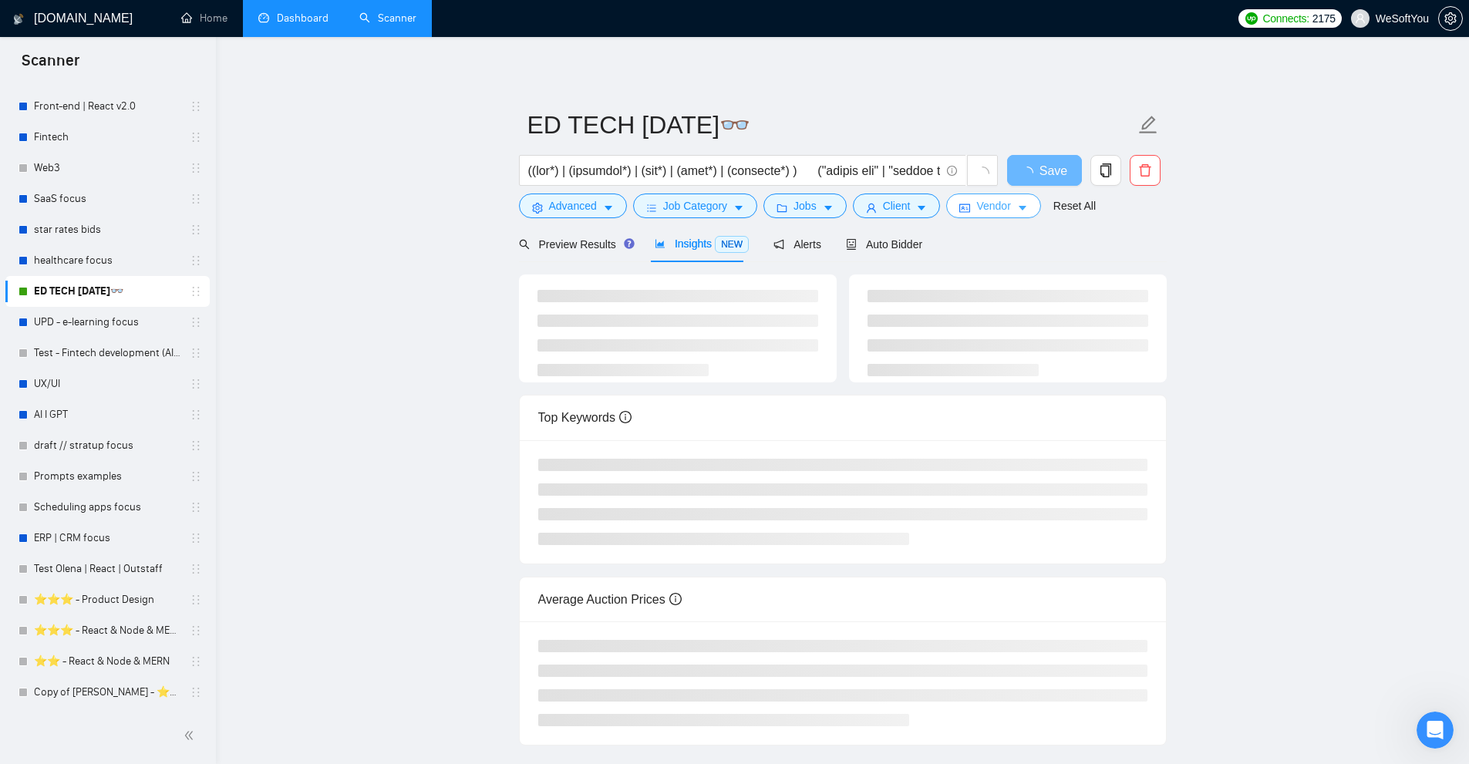
click at [966, 207] on icon "idcard" at bounding box center [965, 208] width 11 height 8
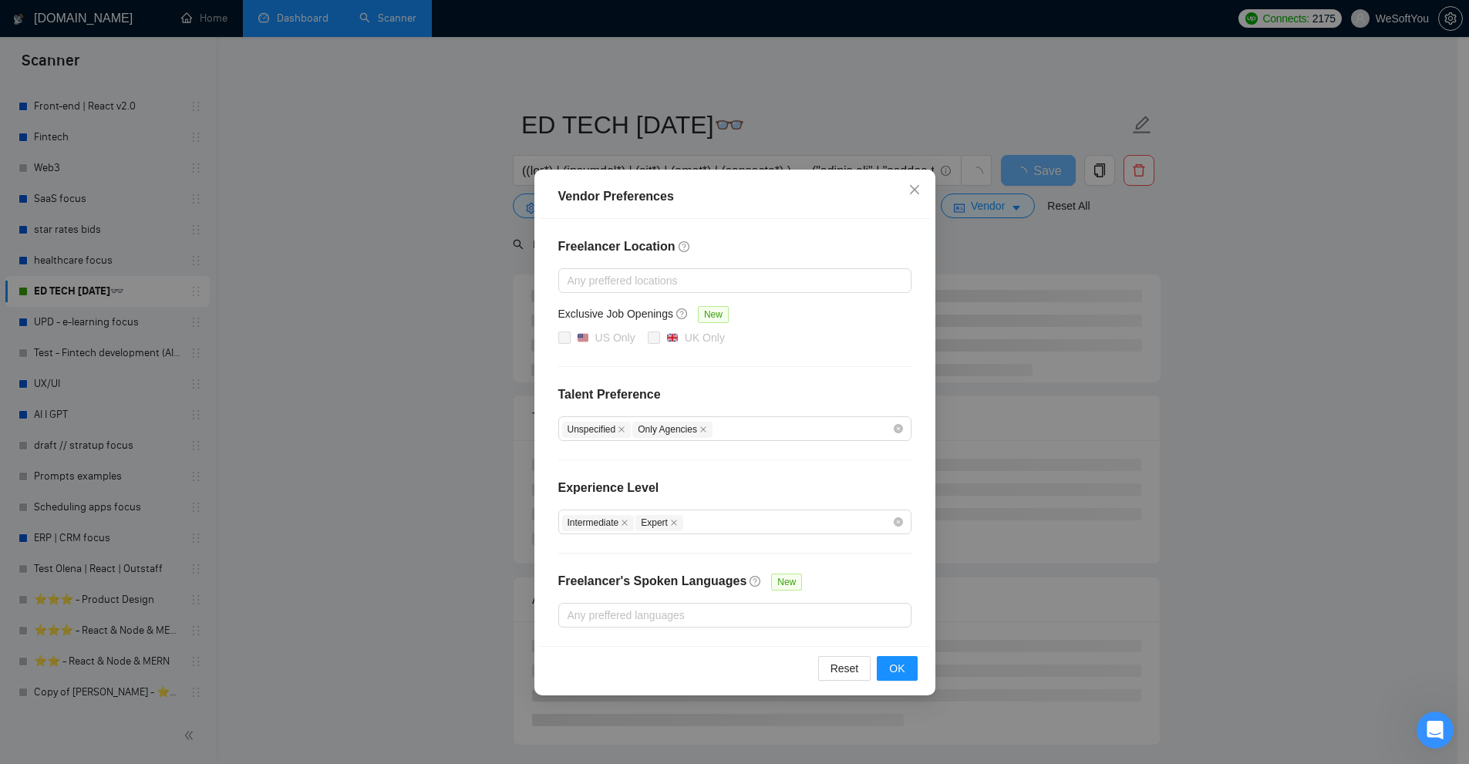
drag, startPoint x: 1061, startPoint y: 293, endPoint x: 1003, endPoint y: 239, distance: 79.7
click at [1061, 292] on div "Vendor Preferences Freelancer Location Any preffered locations Exclusive Job Op…" at bounding box center [734, 382] width 1469 height 764
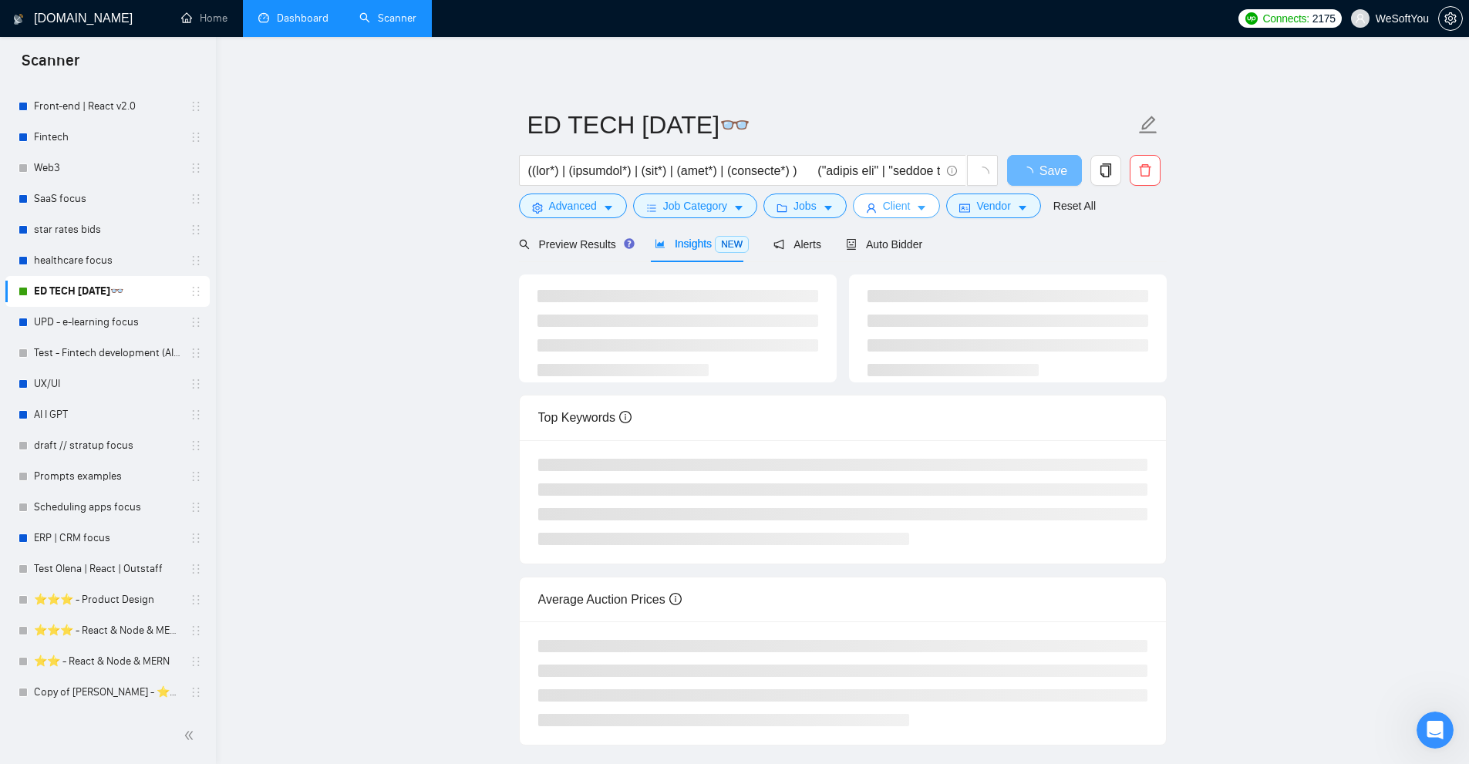
click at [891, 204] on span "Client" at bounding box center [897, 205] width 28 height 17
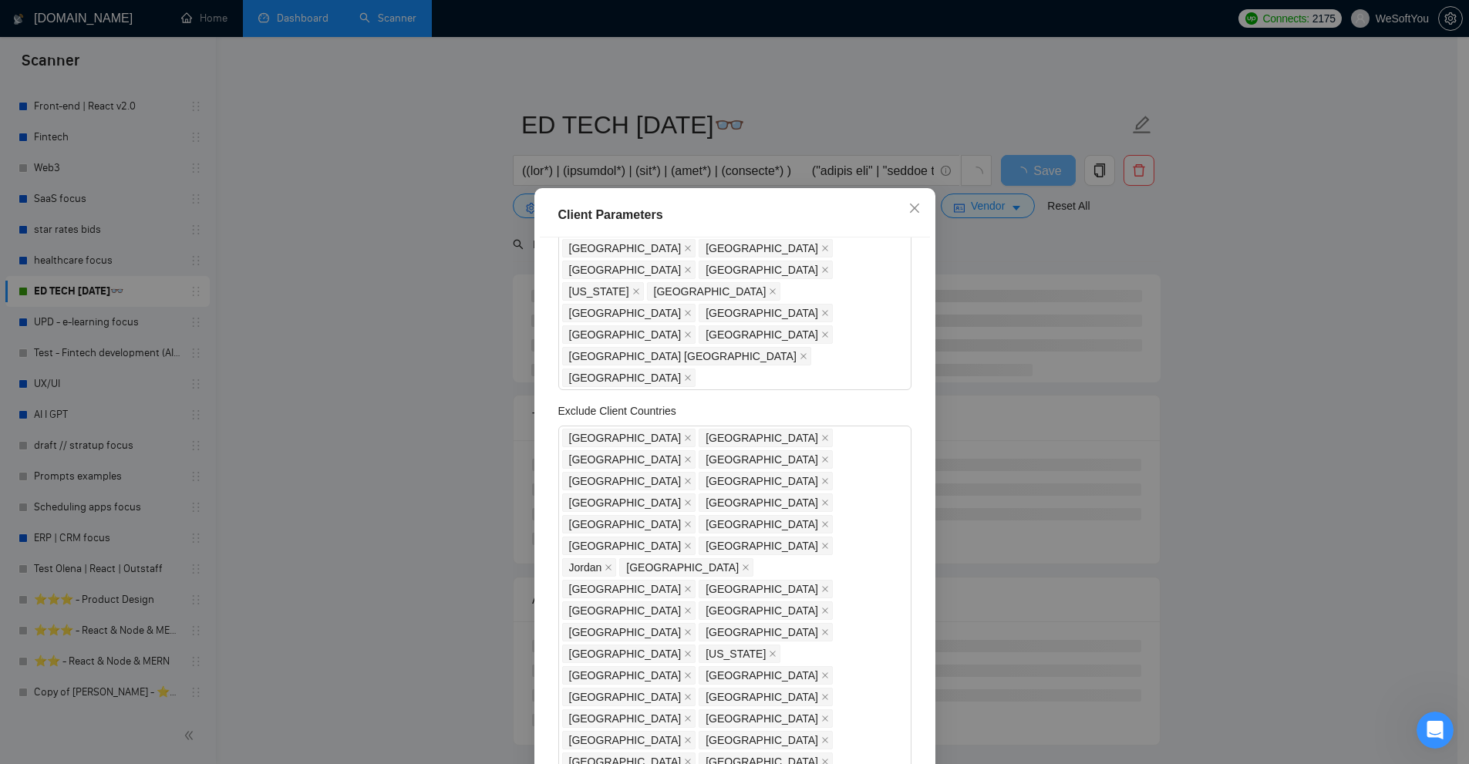
scroll to position [694, 0]
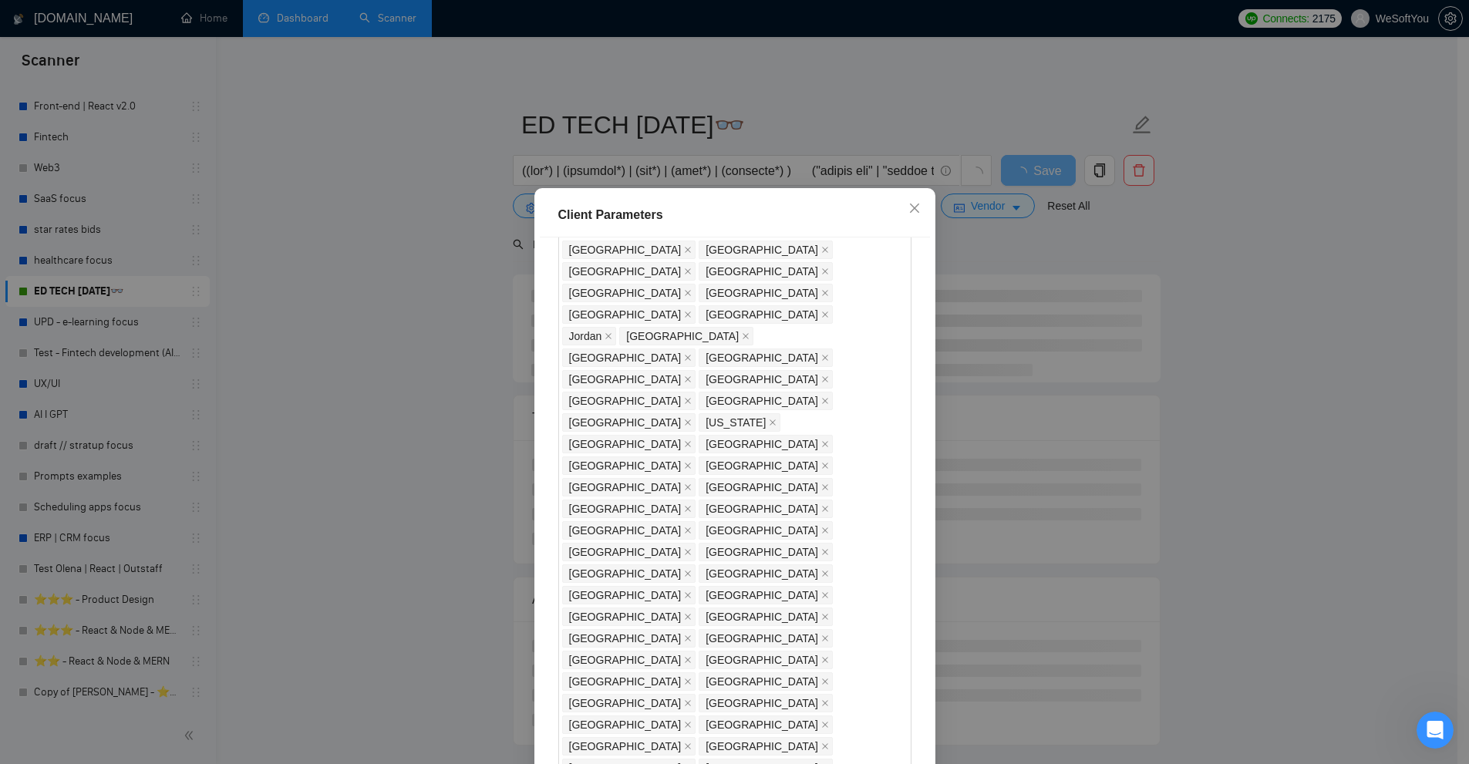
click at [1084, 450] on div "Client Parameters Client Location Include Client Countries [GEOGRAPHIC_DATA] [G…" at bounding box center [734, 382] width 1469 height 764
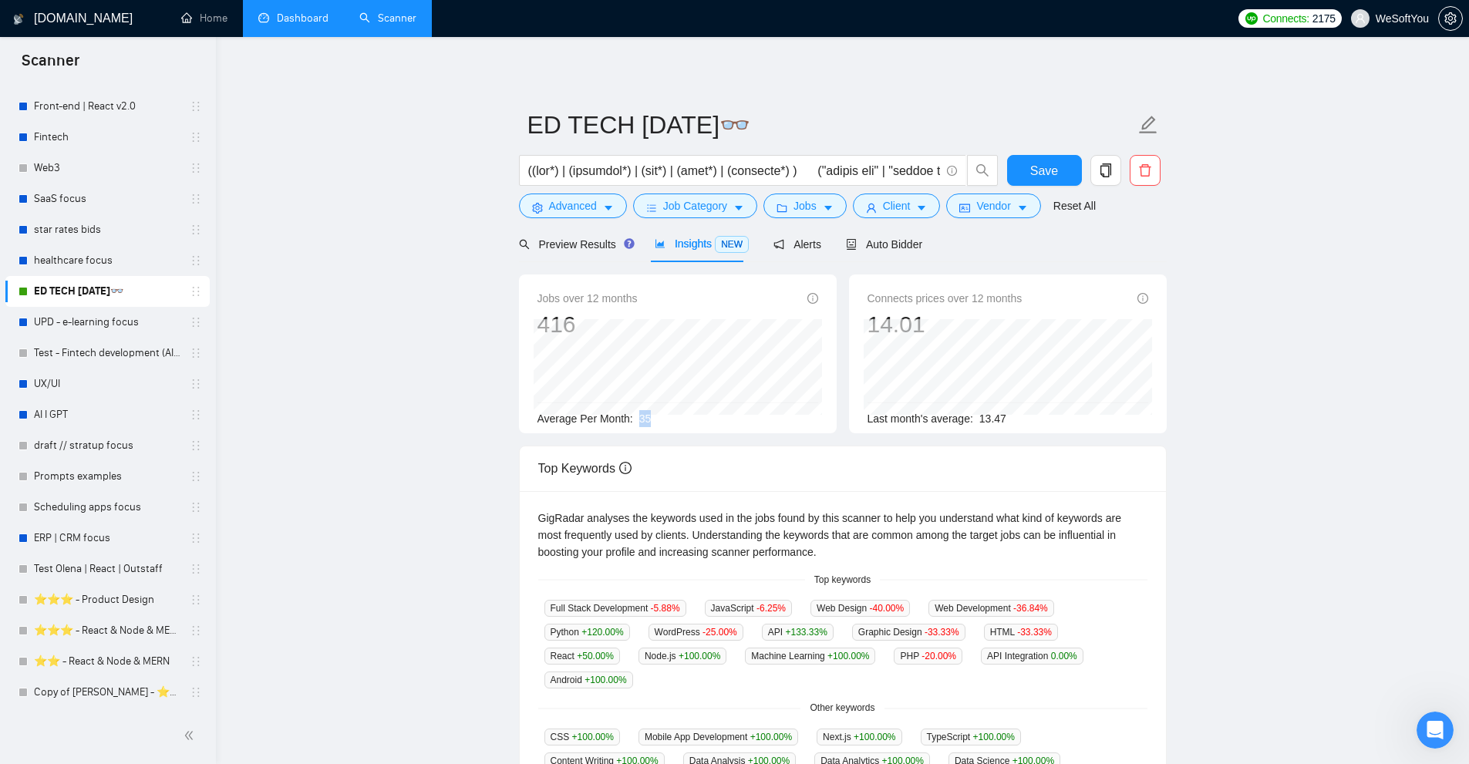
drag, startPoint x: 659, startPoint y: 420, endPoint x: 634, endPoint y: 420, distance: 24.7
click at [634, 420] on div "Average Per Month: 35" at bounding box center [678, 418] width 281 height 17
click at [896, 202] on span "Client" at bounding box center [897, 205] width 28 height 17
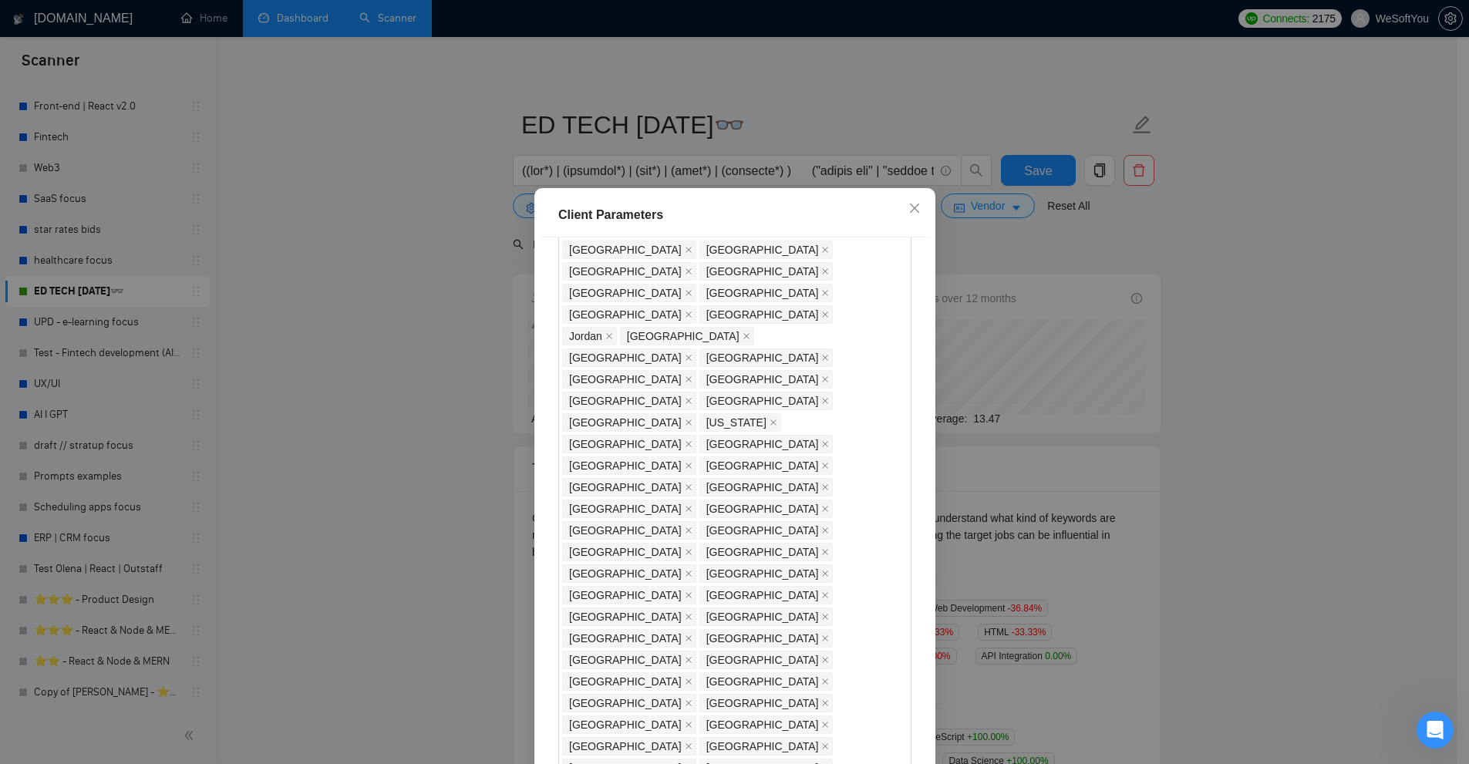
click at [797, 157] on div "Client Parameters Client Location Include Client Countries [GEOGRAPHIC_DATA] [G…" at bounding box center [734, 382] width 1469 height 764
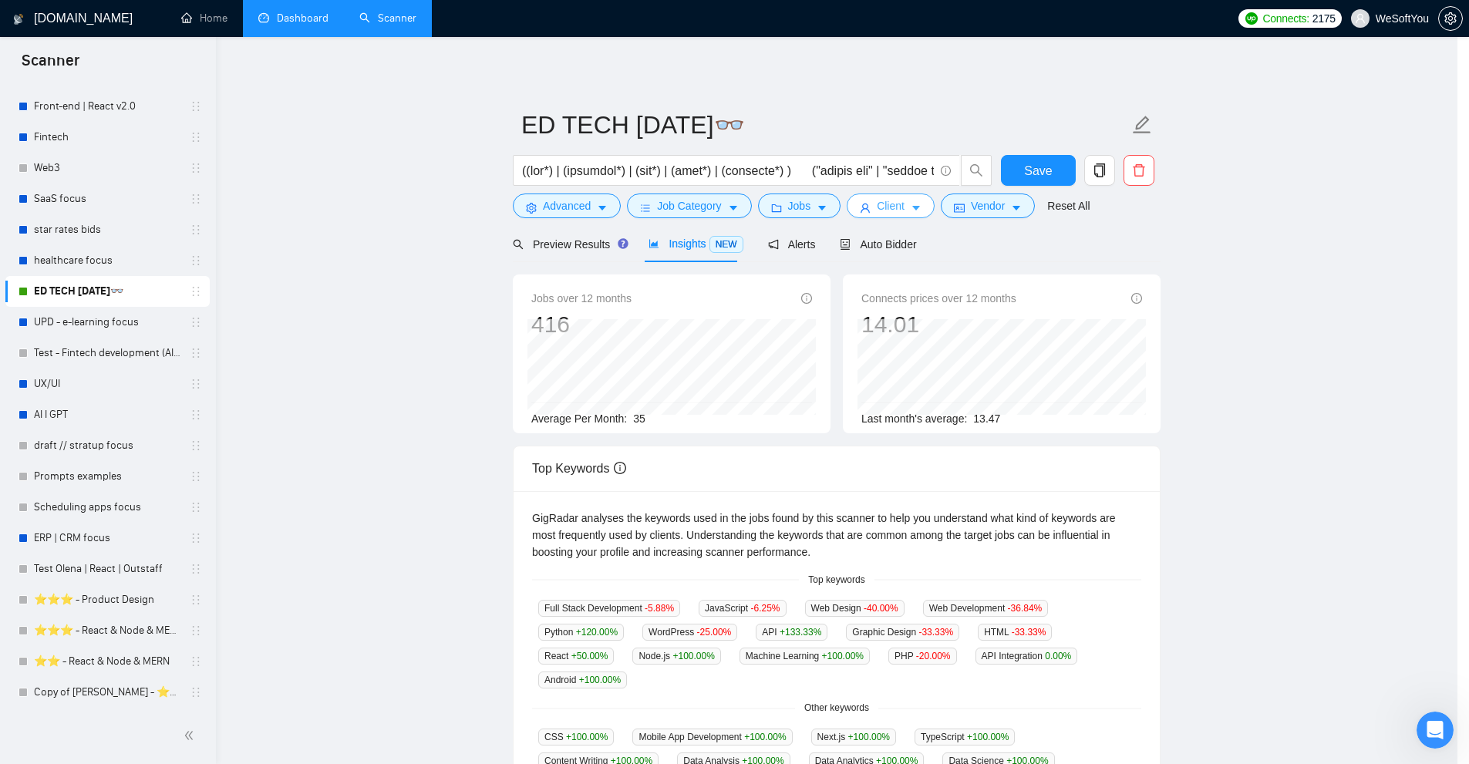
click at [766, 177] on body "Scanner New Scanner My Scanners Andrii Shybunko - ⭐️⭐️ - Flutter Dev 🔹 AI Andri…" at bounding box center [729, 382] width 1458 height 764
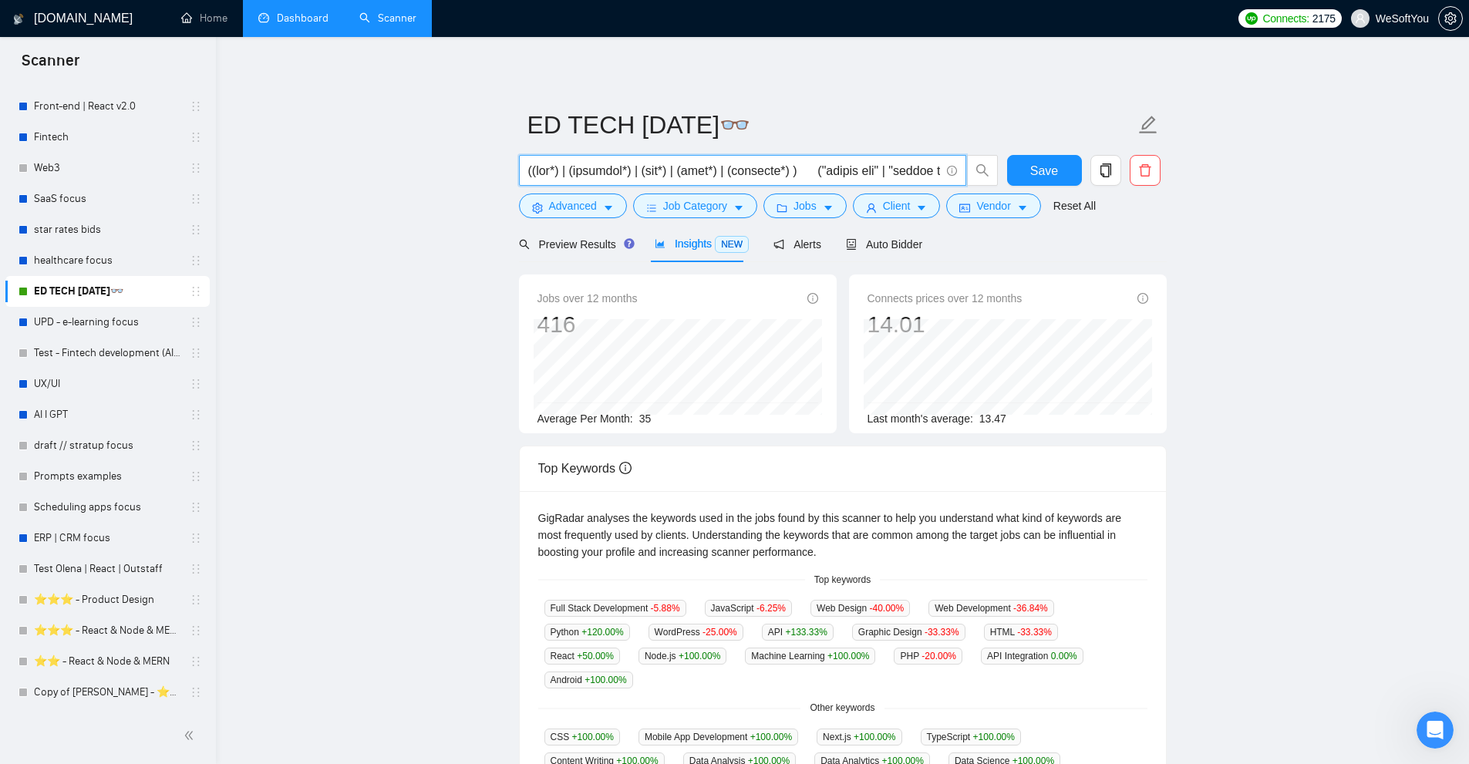
click at [784, 175] on input "text" at bounding box center [734, 170] width 412 height 19
click at [889, 201] on span "Client" at bounding box center [897, 205] width 28 height 17
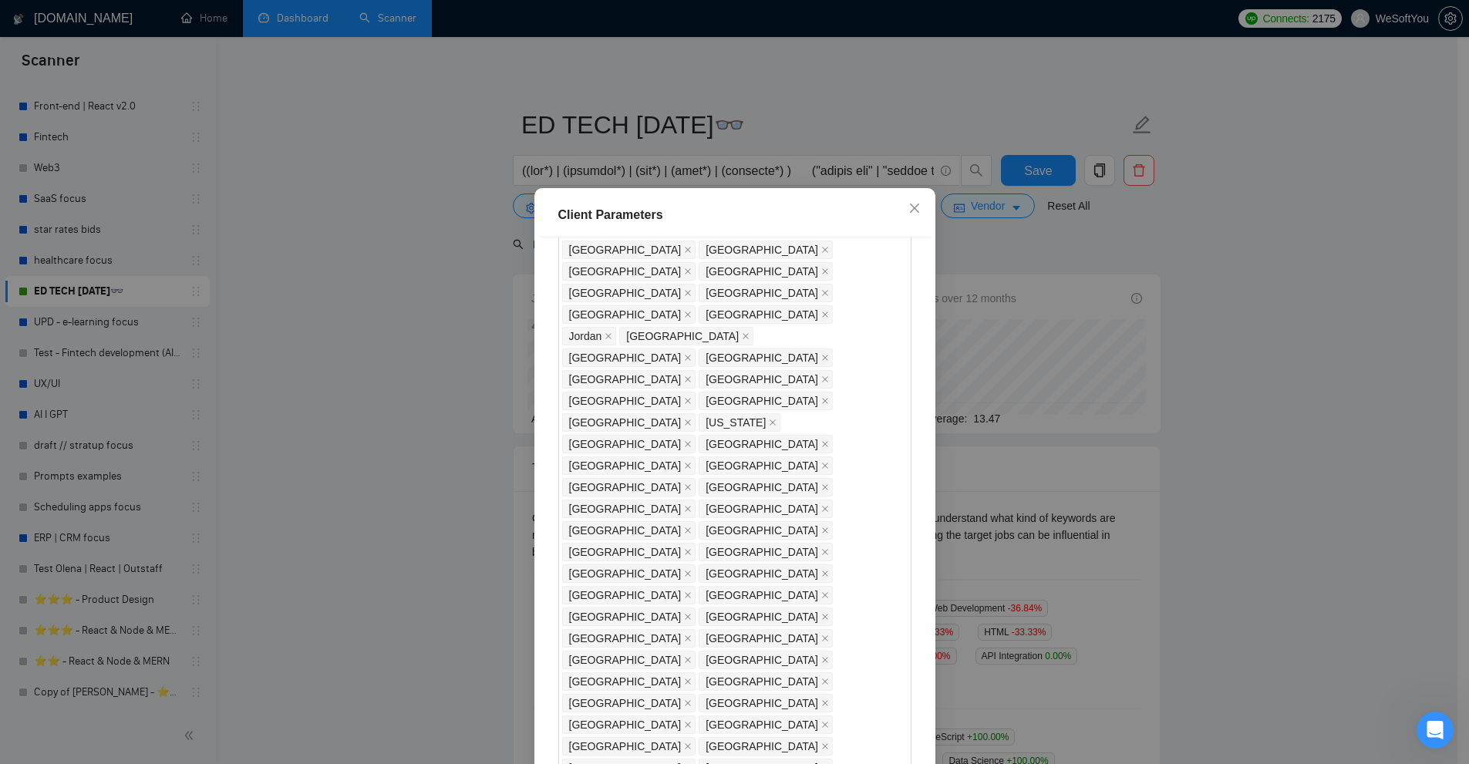
scroll to position [926, 0]
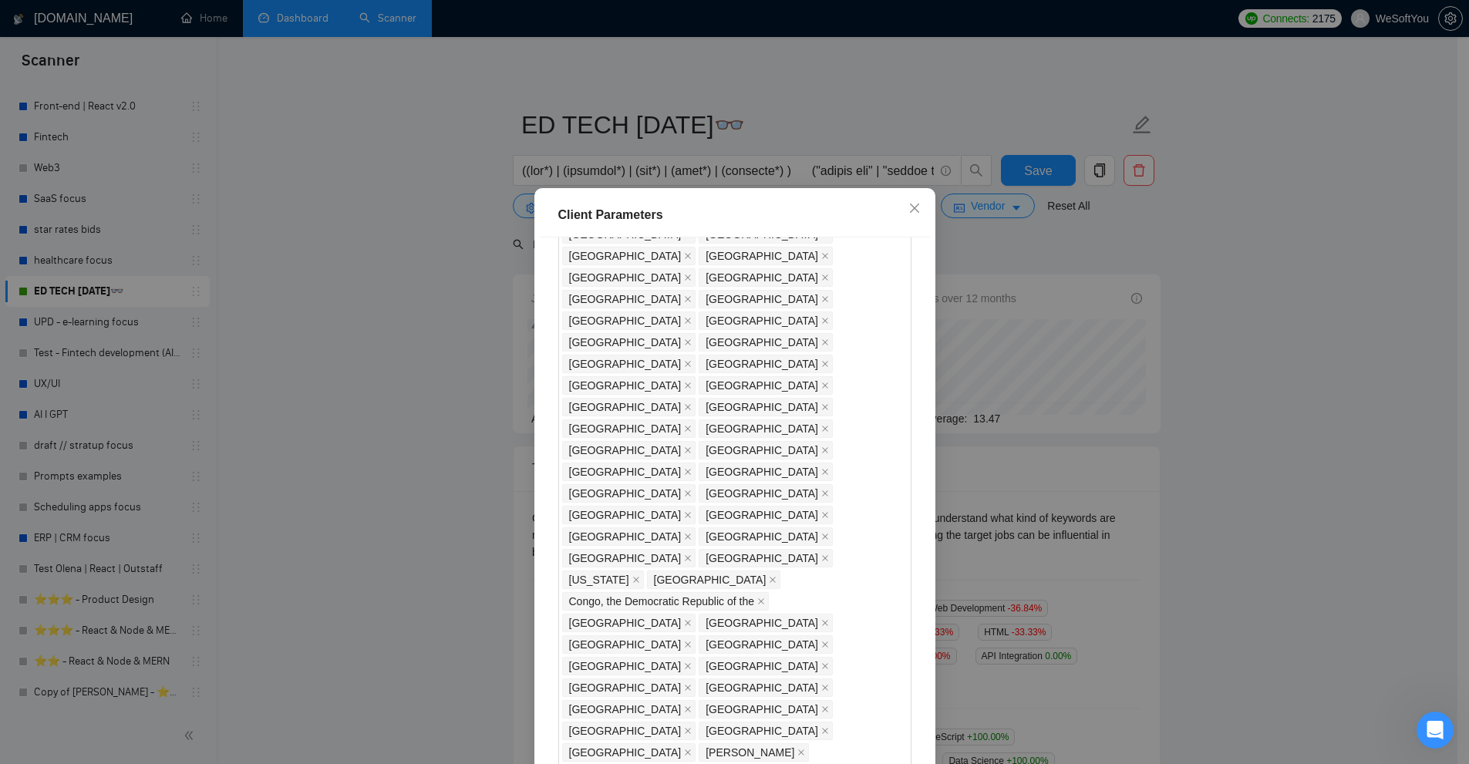
click at [1130, 335] on div "Client Parameters Client Location Include Client Countries [GEOGRAPHIC_DATA] [G…" at bounding box center [734, 382] width 1469 height 764
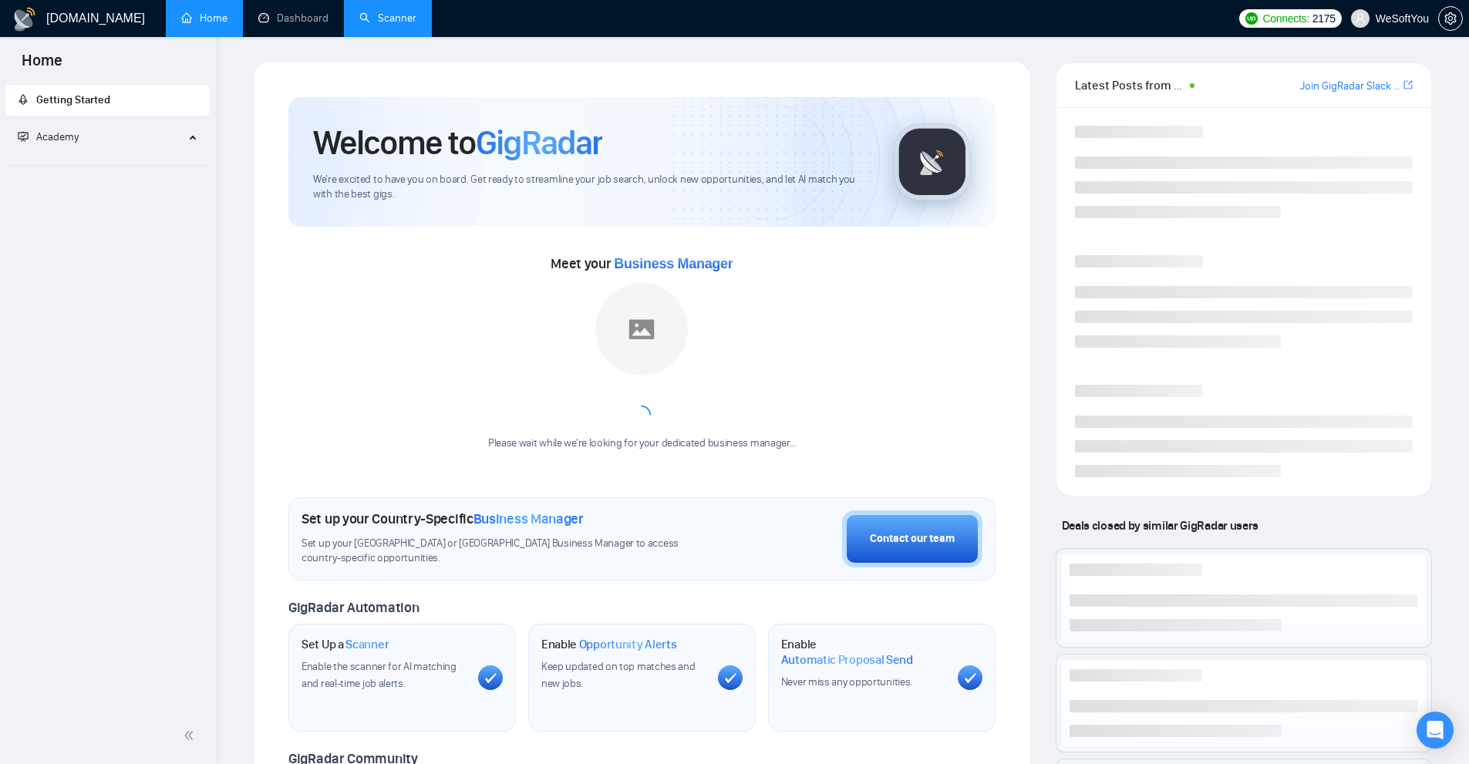
click at [397, 12] on link "Scanner" at bounding box center [387, 18] width 57 height 13
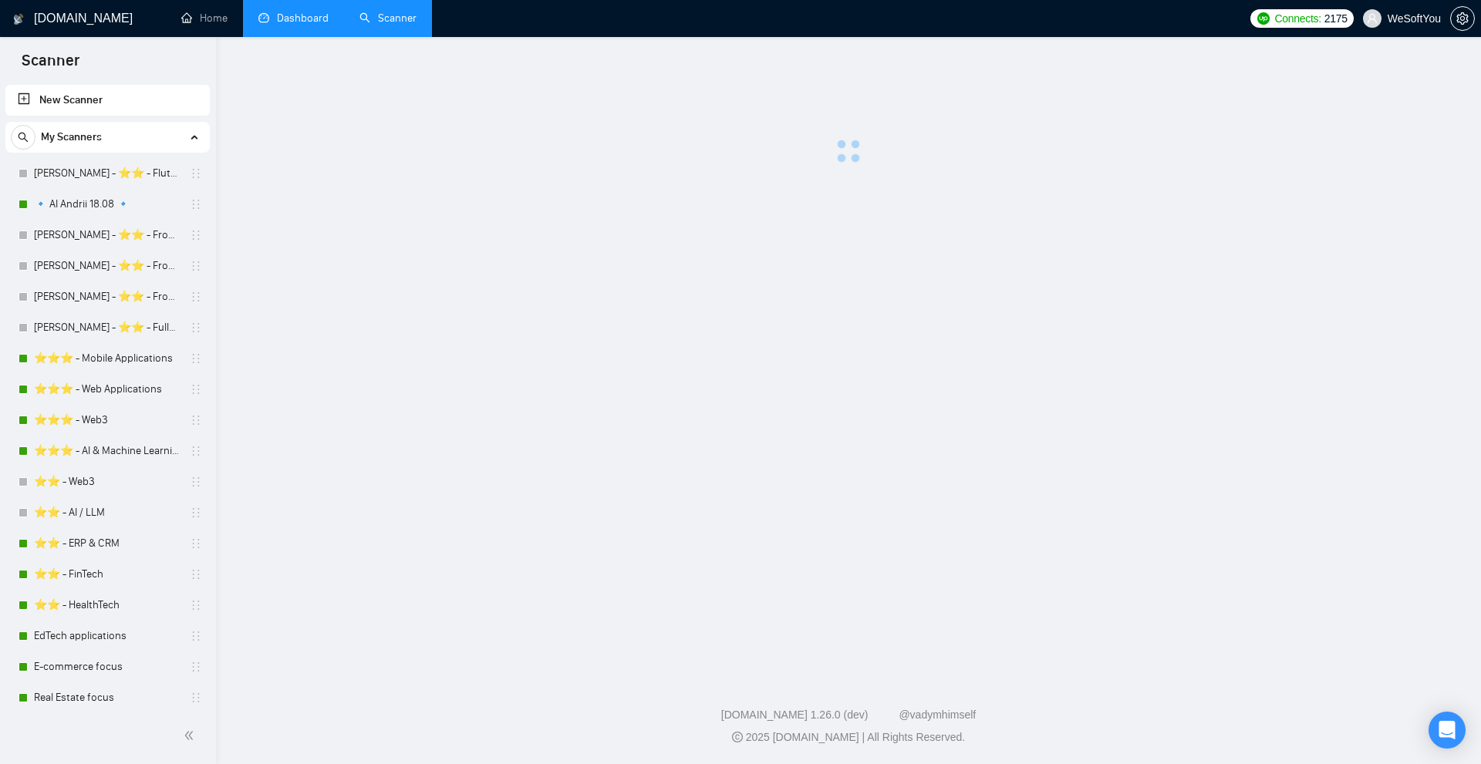
click at [305, 21] on link "Dashboard" at bounding box center [293, 18] width 70 height 13
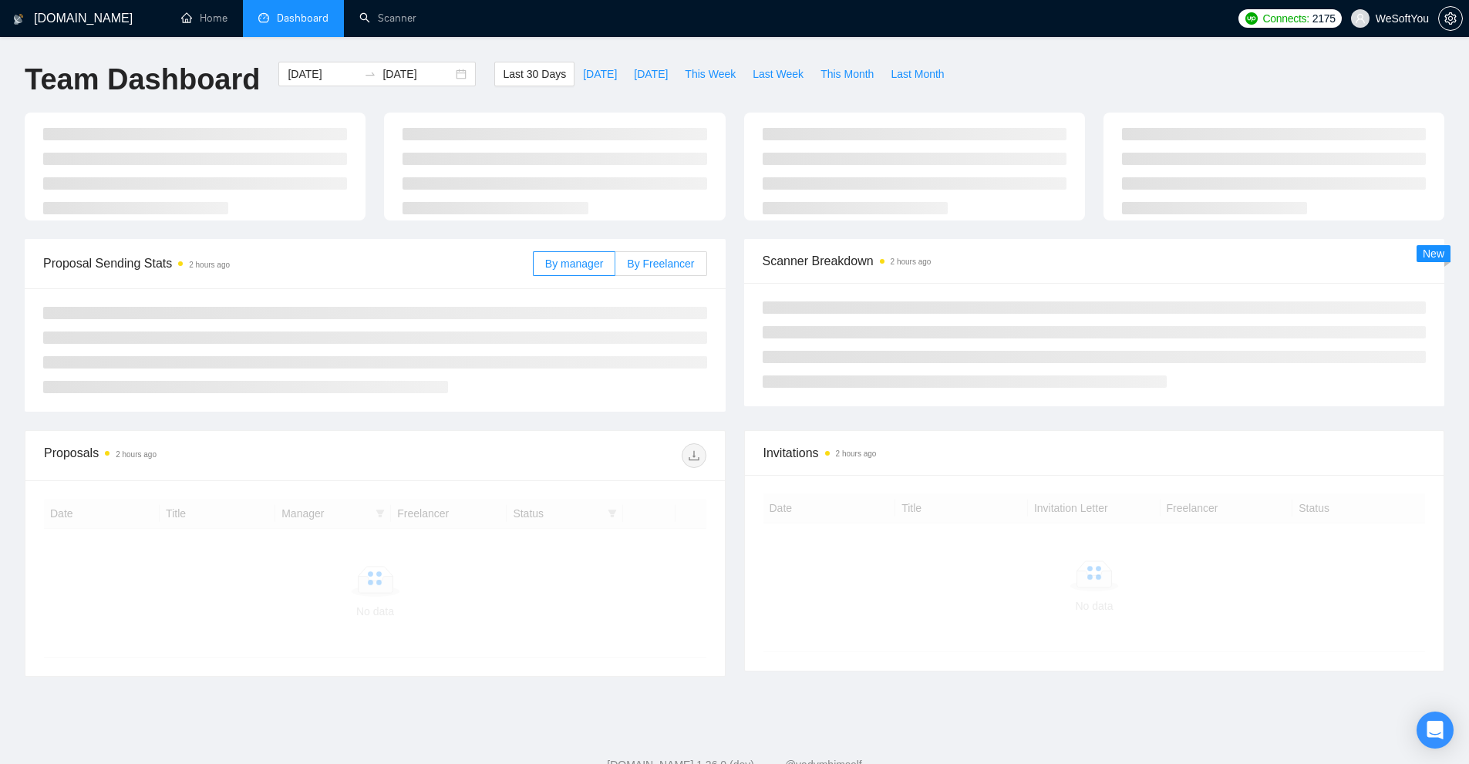
click at [663, 268] on span "By Freelancer" at bounding box center [660, 264] width 67 height 12
click at [616, 268] on input "By Freelancer" at bounding box center [616, 268] width 0 height 0
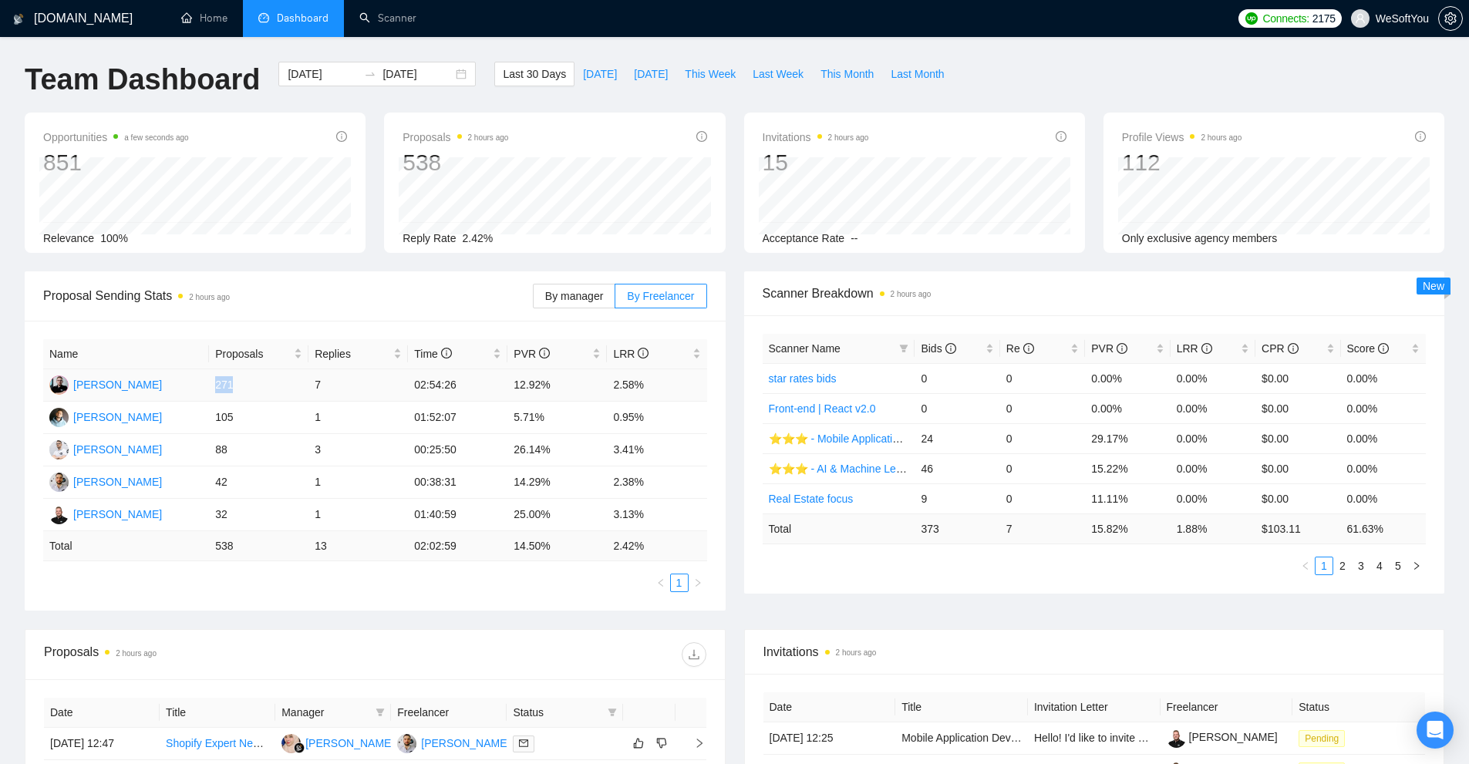
drag, startPoint x: 214, startPoint y: 383, endPoint x: 248, endPoint y: 378, distance: 35.0
click at [248, 378] on td "271" at bounding box center [259, 385] width 100 height 32
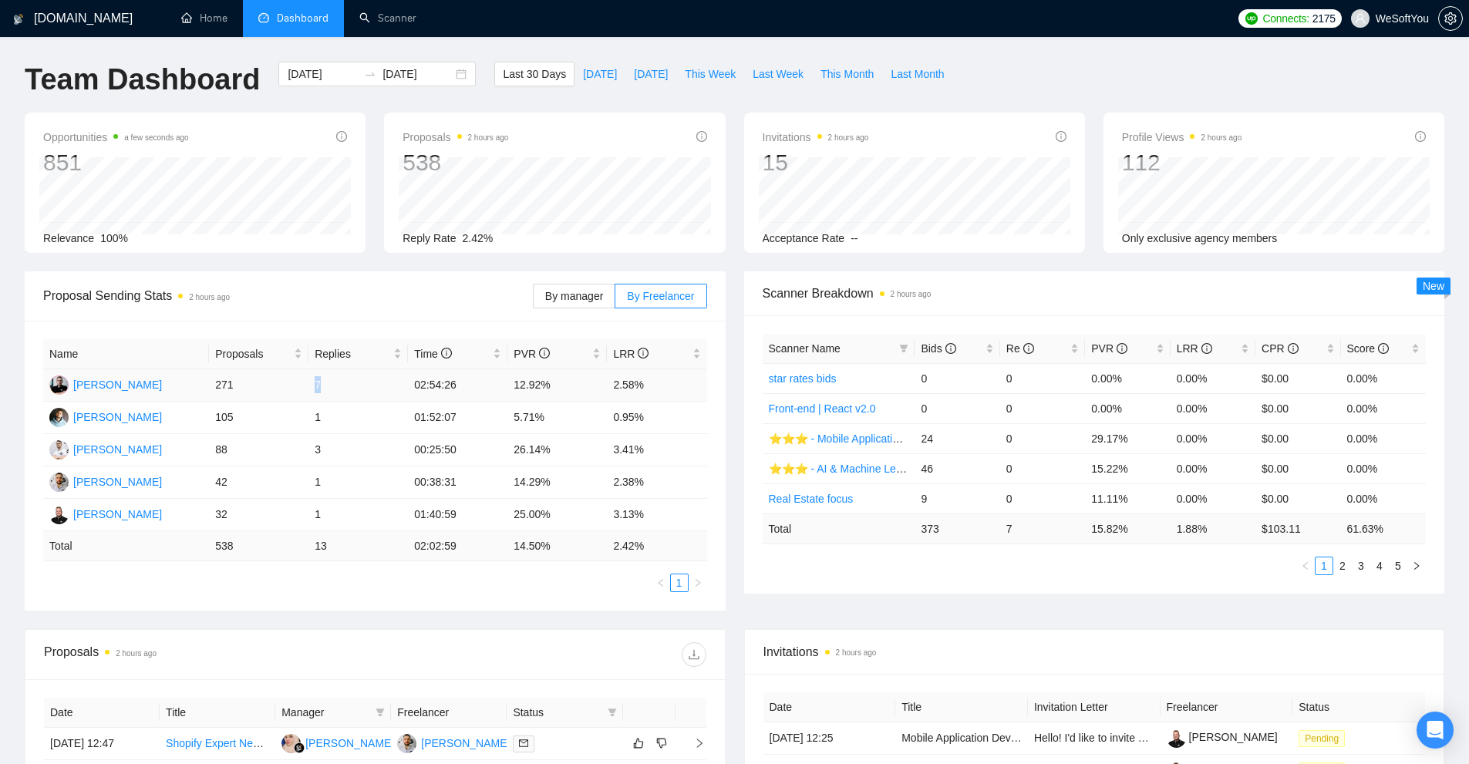
drag, startPoint x: 329, startPoint y: 385, endPoint x: 295, endPoint y: 386, distance: 34.7
click at [295, 386] on tr "[PERSON_NAME] 271 7 02:54:26 12.92% 2.58%" at bounding box center [375, 385] width 664 height 32
click at [515, 380] on td "12.92%" at bounding box center [558, 385] width 100 height 32
click at [522, 386] on td "12.92%" at bounding box center [558, 385] width 100 height 32
drag, startPoint x: 511, startPoint y: 385, endPoint x: 558, endPoint y: 383, distance: 47.9
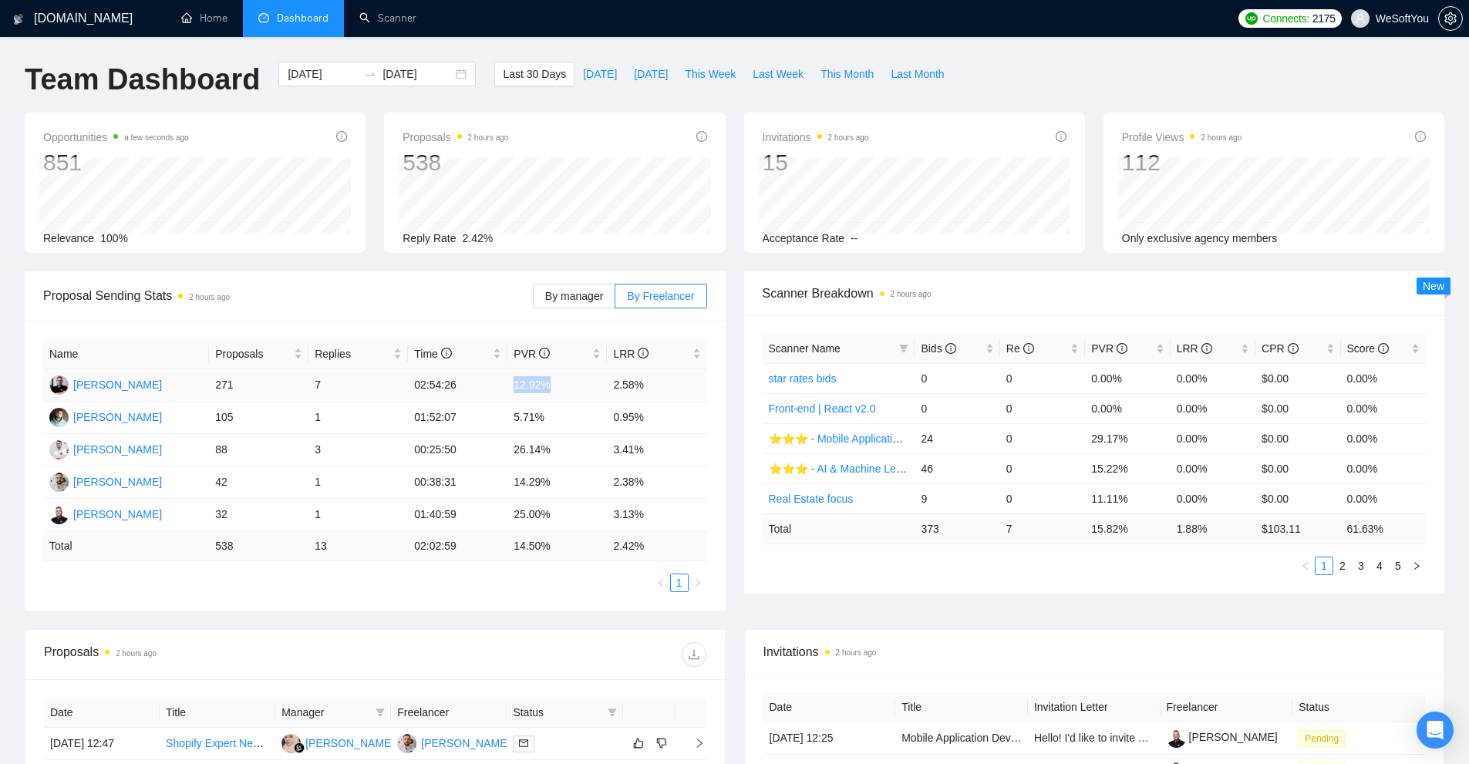
click at [558, 383] on td "12.92%" at bounding box center [558, 385] width 100 height 32
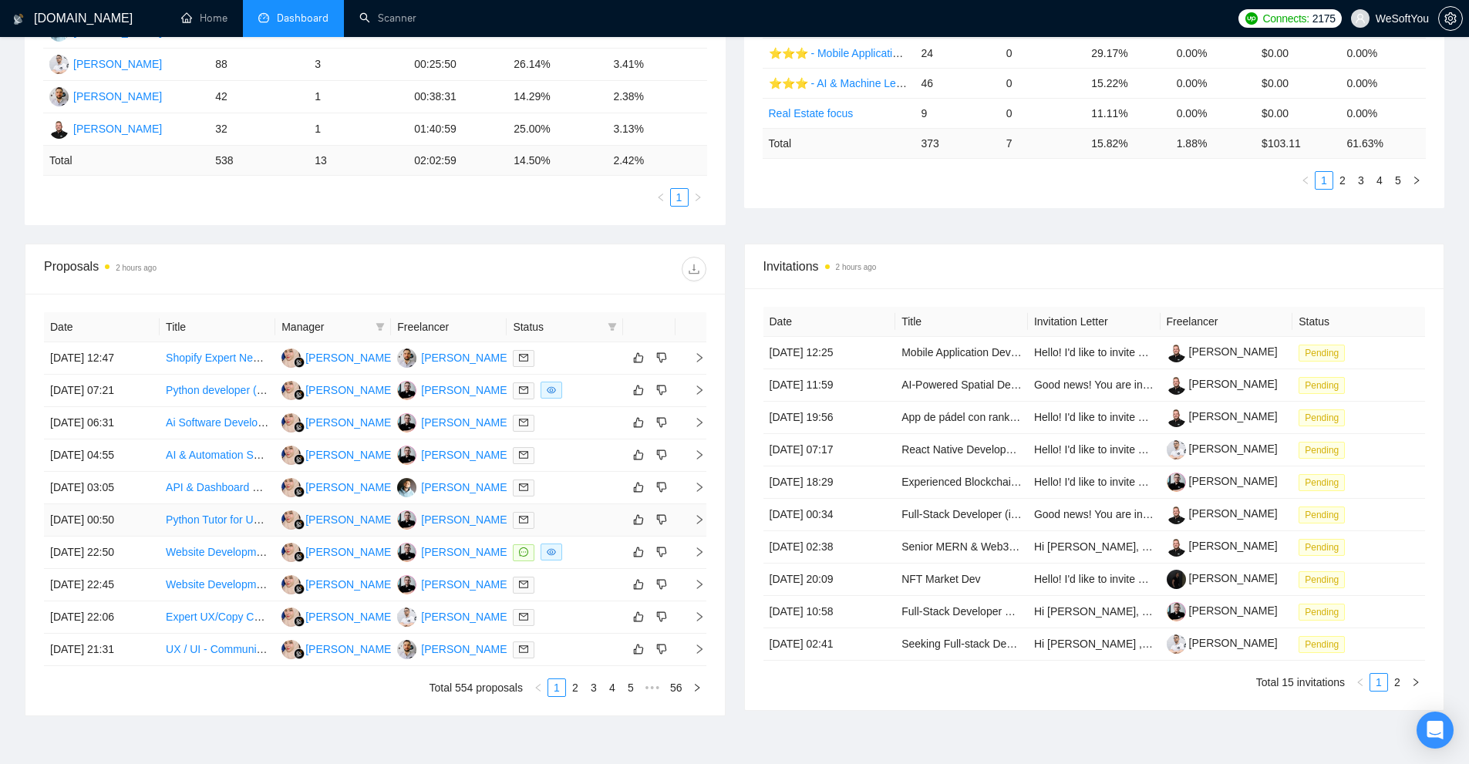
scroll to position [475, 0]
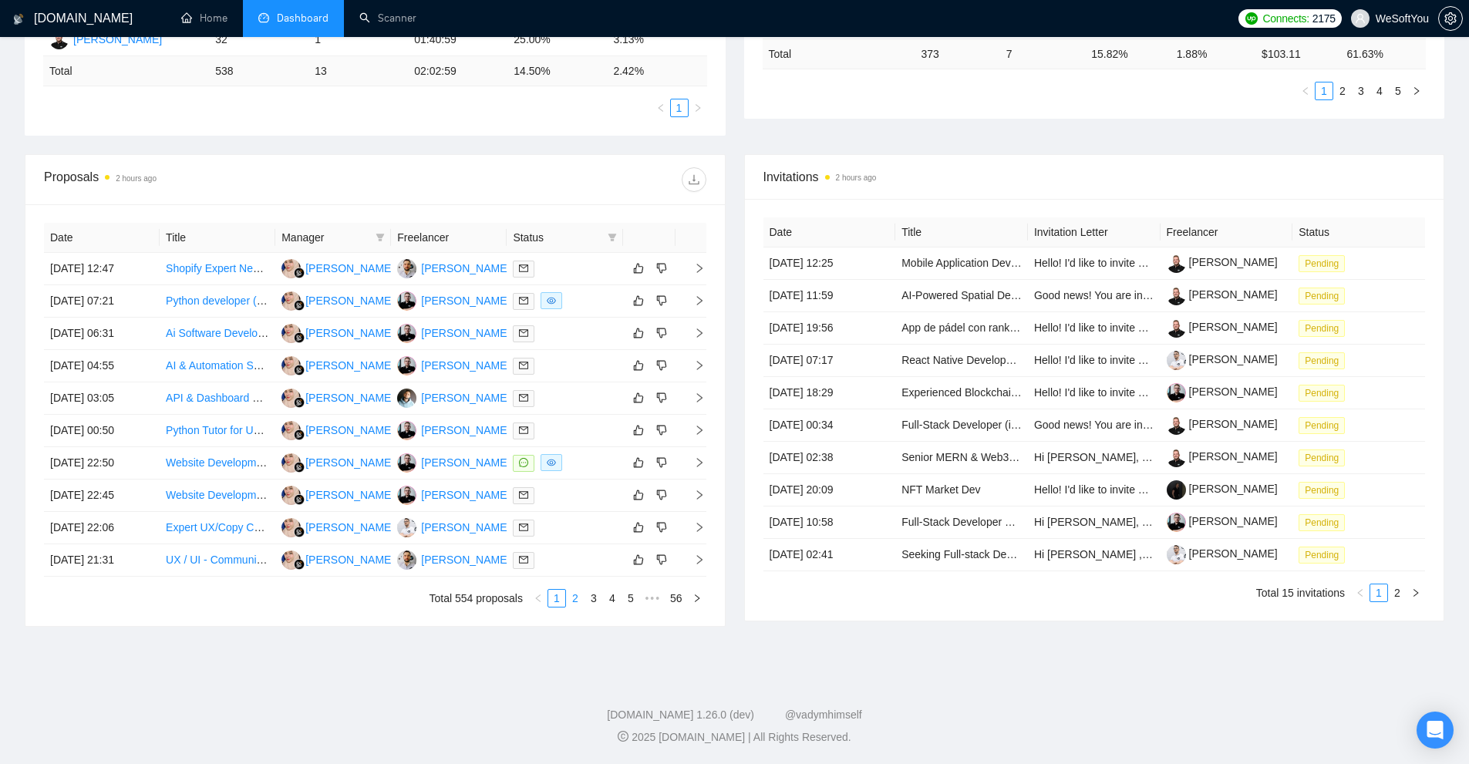
click at [580, 598] on link "2" at bounding box center [575, 598] width 17 height 17
click at [380, 244] on span at bounding box center [380, 237] width 15 height 23
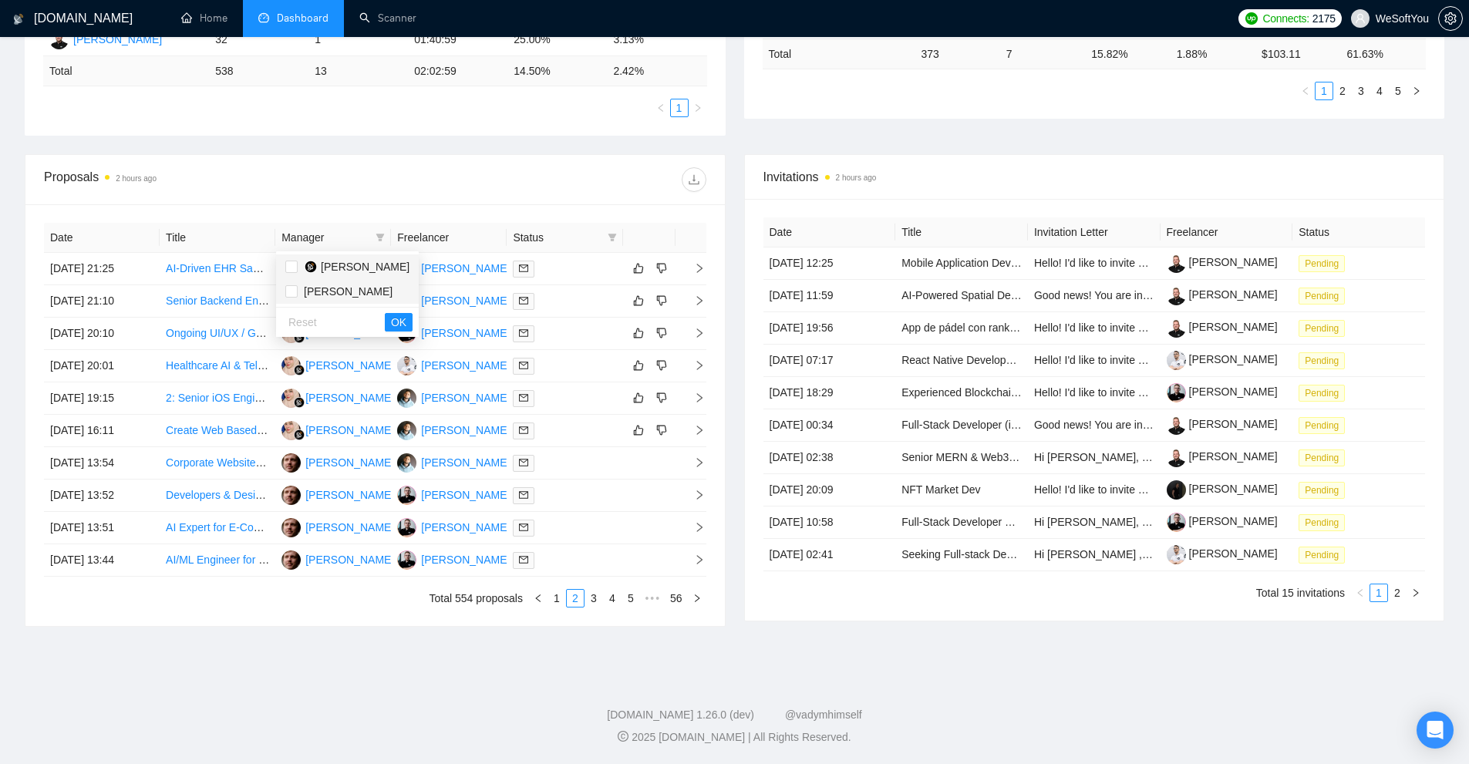
click at [337, 263] on span "[PERSON_NAME]" at bounding box center [365, 267] width 89 height 12
checkbox input "true"
click at [391, 320] on span "OK" at bounding box center [398, 322] width 15 height 17
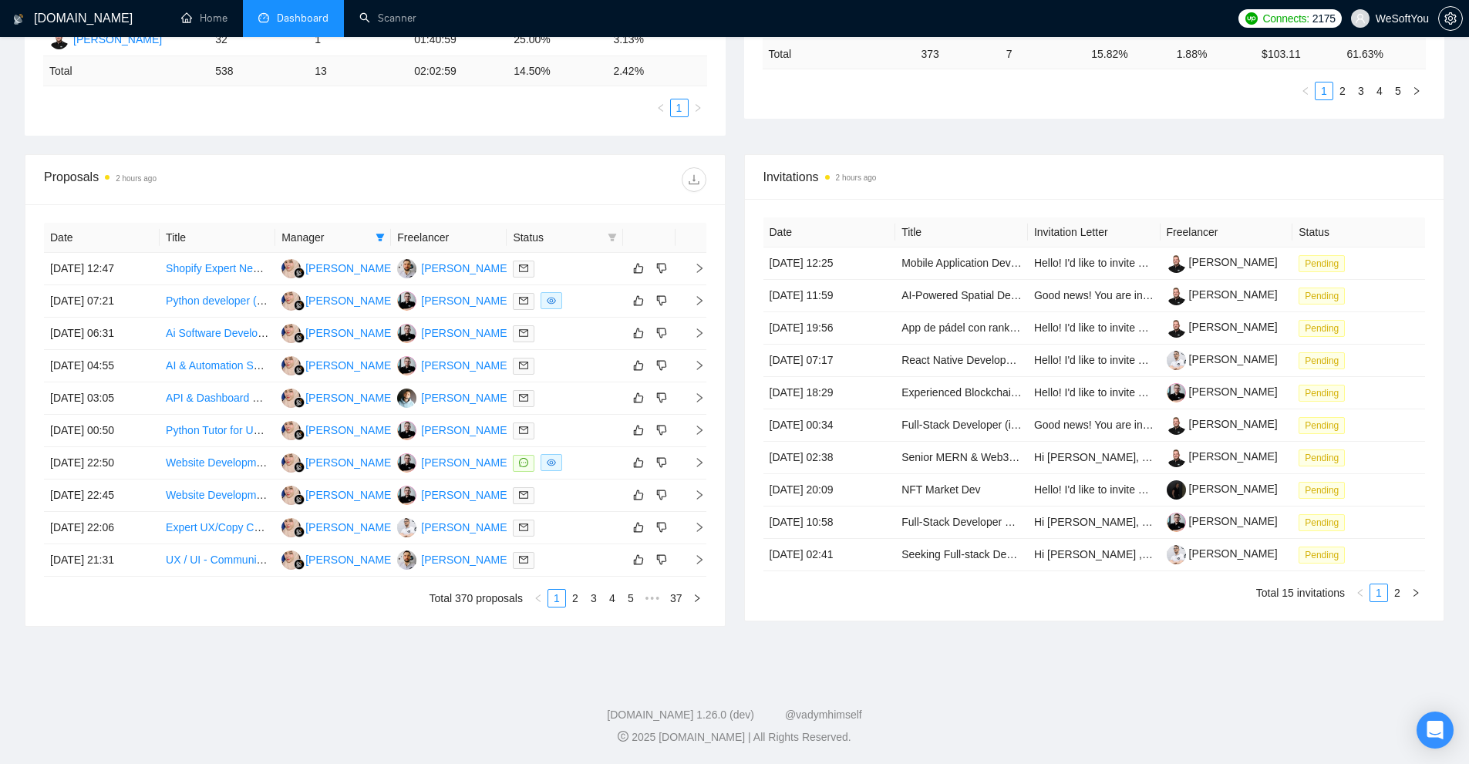
click at [614, 239] on icon "filter" at bounding box center [612, 237] width 9 height 9
click at [553, 287] on span "Sent" at bounding box center [562, 291] width 29 height 12
checkbox input "true"
click at [606, 311] on div "Reset OK" at bounding box center [573, 322] width 93 height 30
click at [604, 322] on span "OK" at bounding box center [599, 322] width 15 height 17
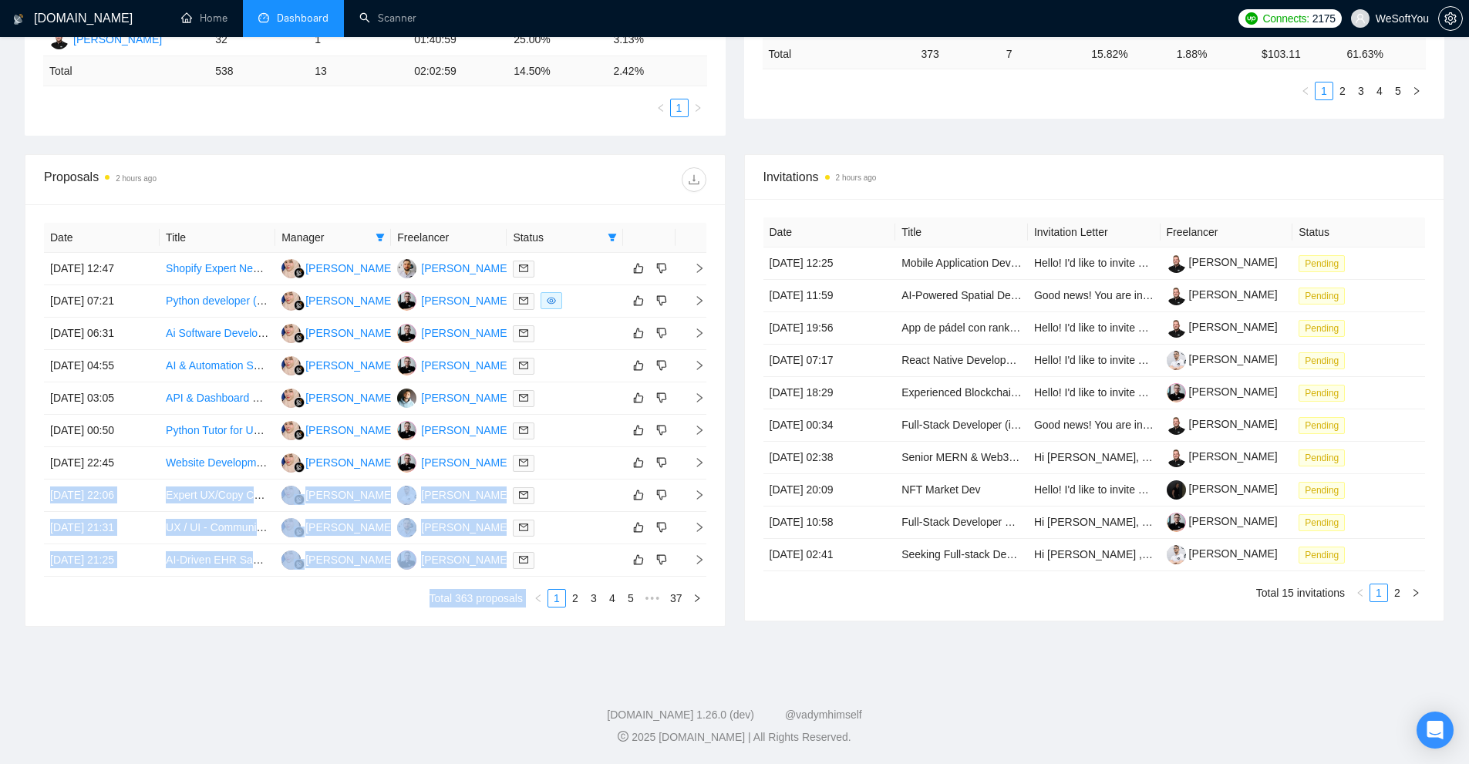
drag, startPoint x: 569, startPoint y: 464, endPoint x: 612, endPoint y: 616, distance: 158.0
click at [616, 613] on div "Date Title Manager Freelancer Status [DATE] 12:47 Shopify Expert Needed to Buil…" at bounding box center [375, 415] width 700 height 422
click at [611, 619] on div "Date Title Manager Freelancer Status [DATE] 12:47 Shopify Expert Needed to Buil…" at bounding box center [375, 415] width 700 height 422
click at [596, 596] on link "3" at bounding box center [593, 598] width 17 height 17
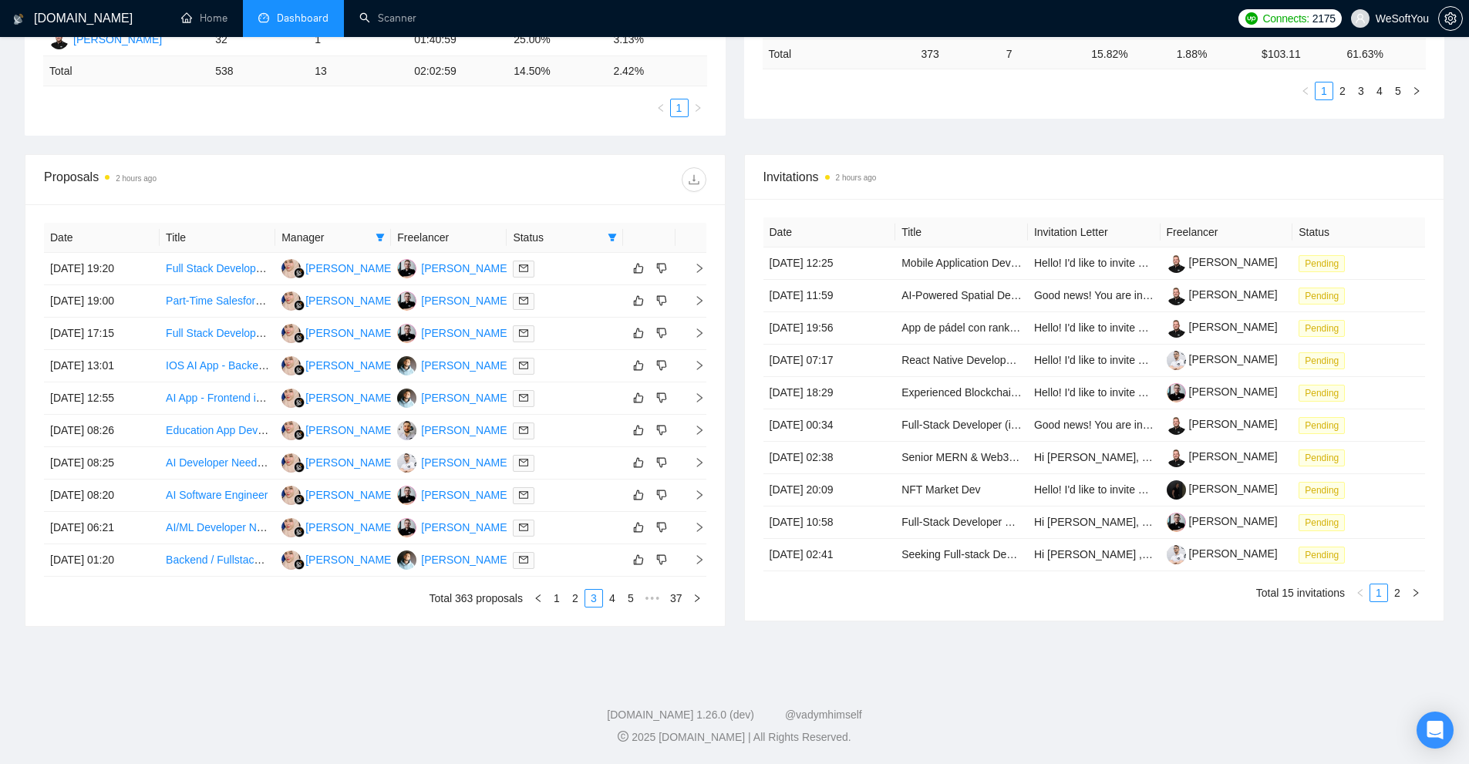
click at [494, 683] on footer "[DOMAIN_NAME] 1.26.0 (dev) @vadymhimself 2025 [DOMAIN_NAME] | All Rights Reserv…" at bounding box center [734, 717] width 1469 height 94
click at [629, 605] on link "5" at bounding box center [630, 598] width 17 height 17
click at [569, 458] on div at bounding box center [564, 463] width 103 height 18
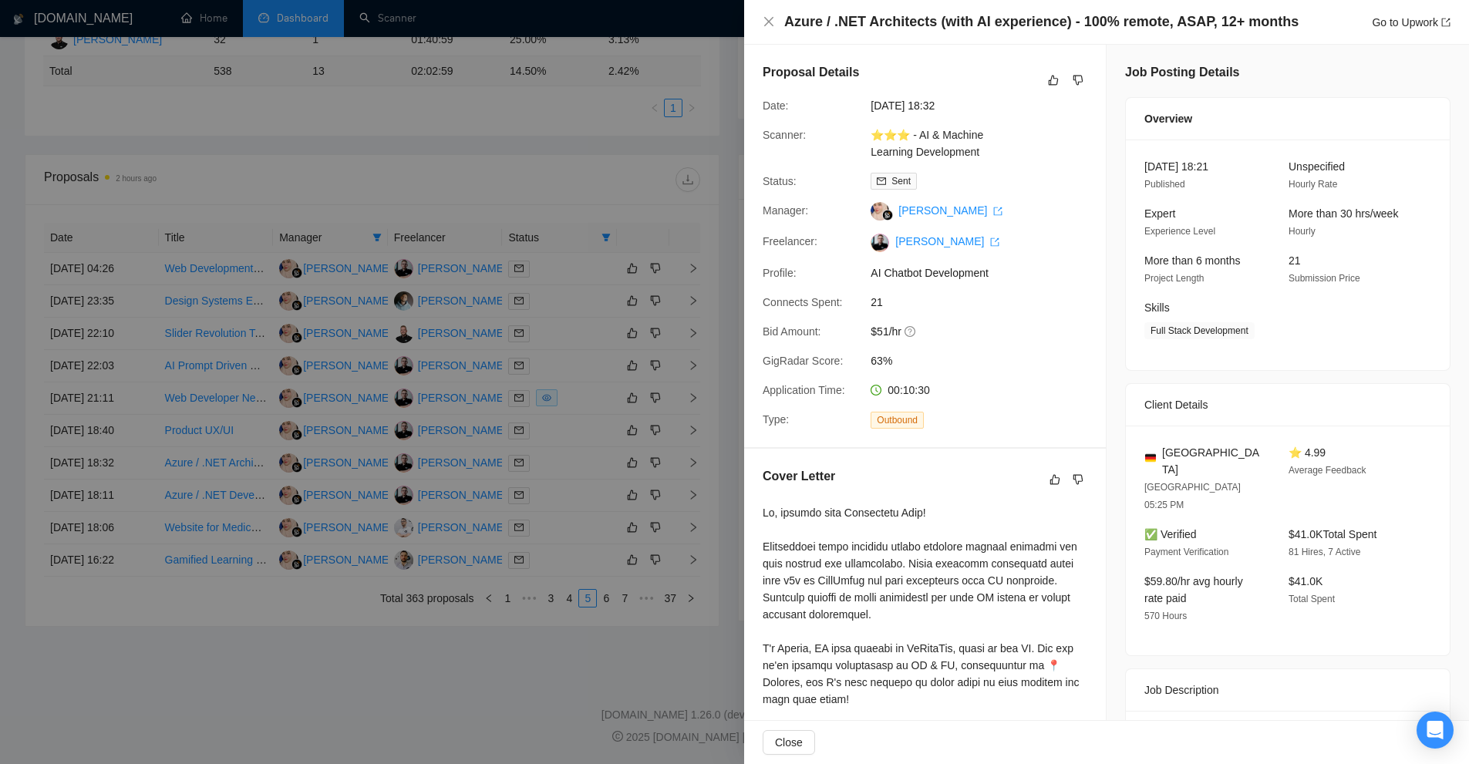
click at [637, 369] on div at bounding box center [734, 382] width 1469 height 764
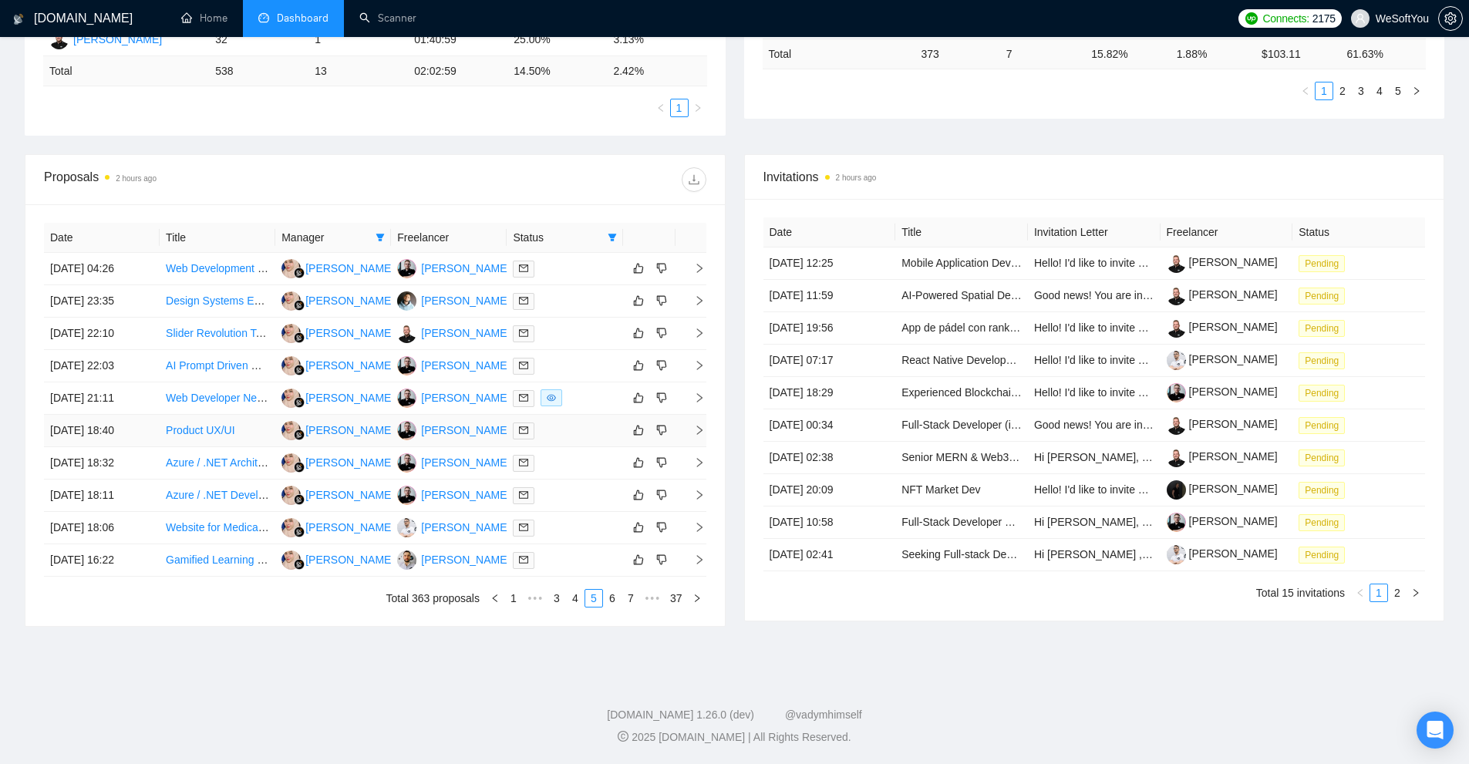
click at [574, 441] on td at bounding box center [565, 431] width 116 height 32
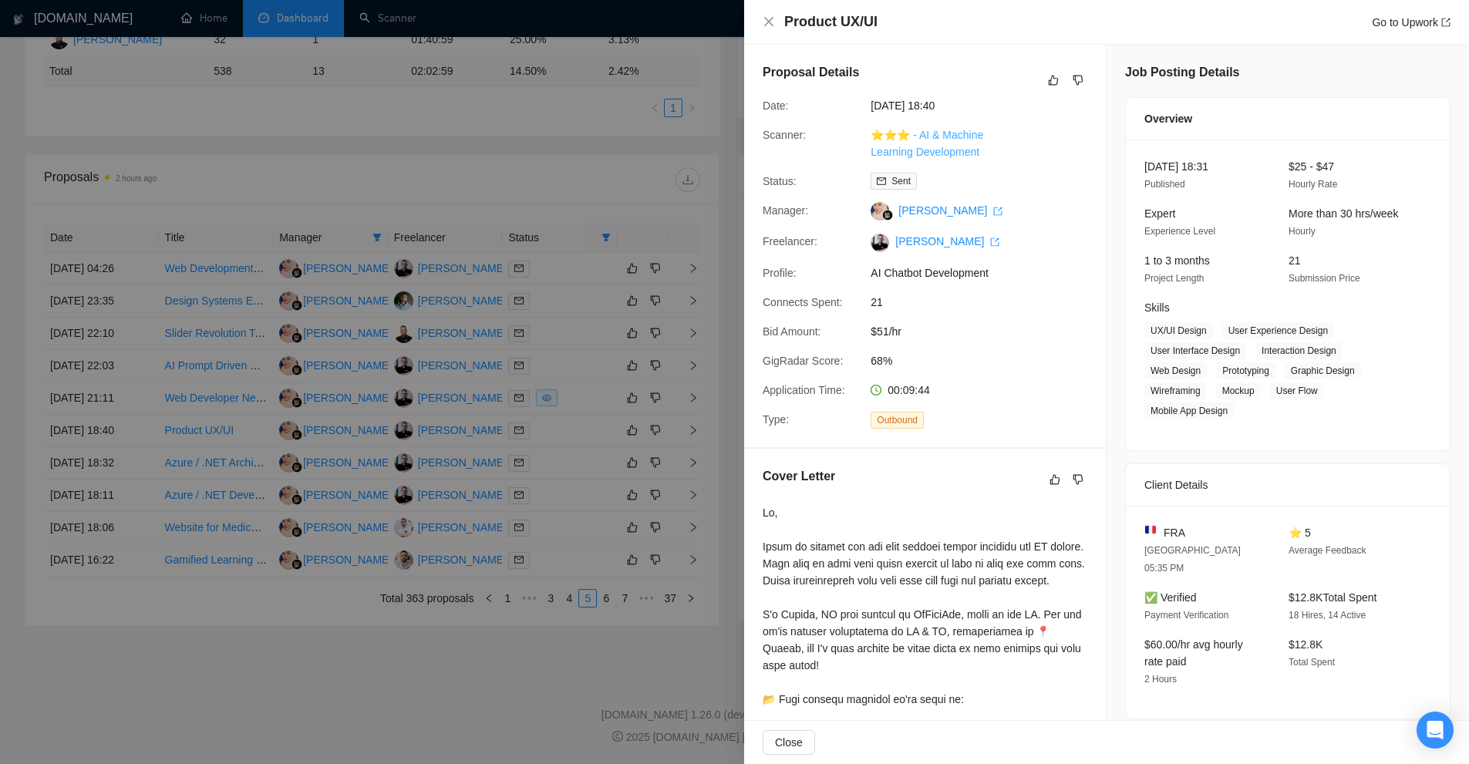
click at [924, 147] on link "⭐️⭐️⭐️ - AI & Machine Learning Development" at bounding box center [927, 143] width 113 height 29
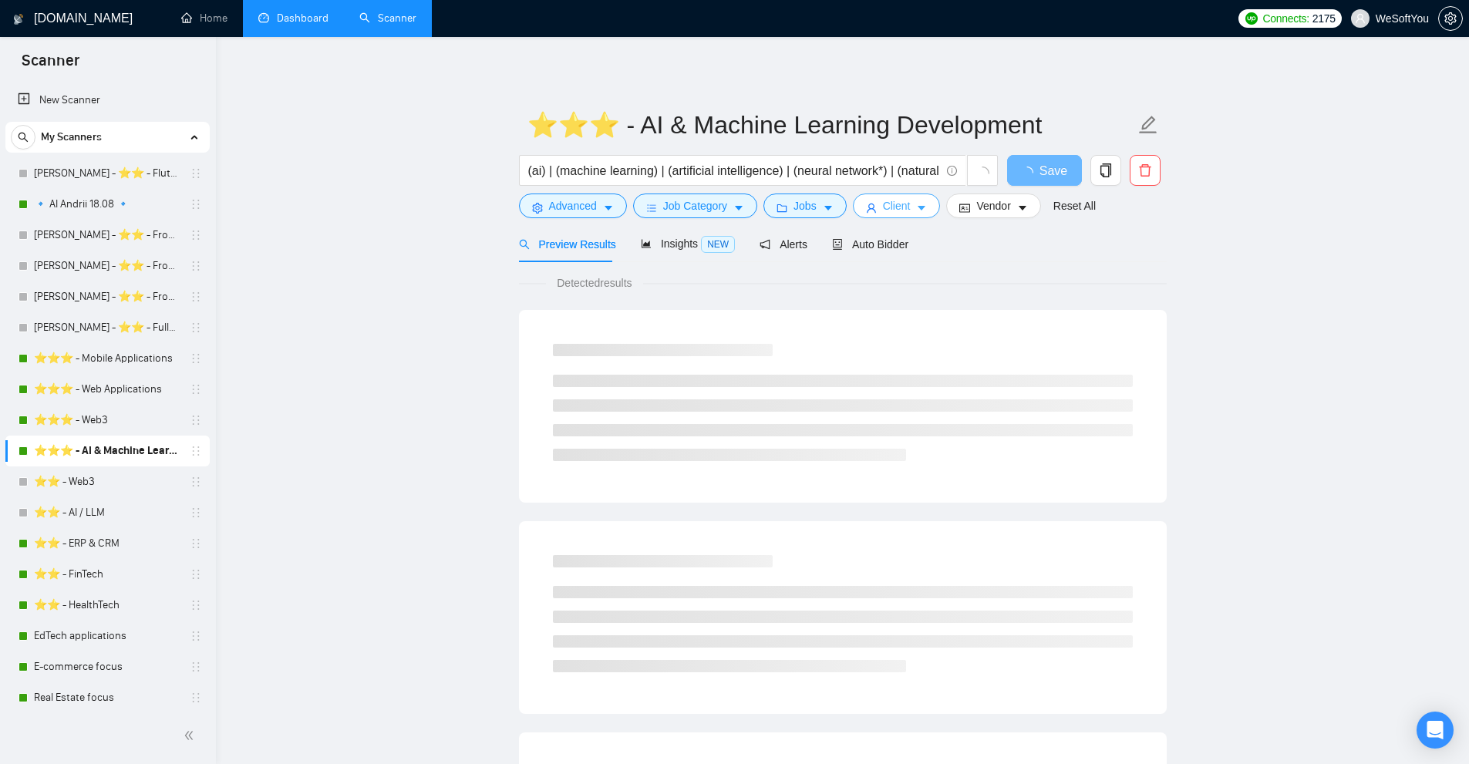
click at [883, 206] on span "Client" at bounding box center [897, 205] width 28 height 17
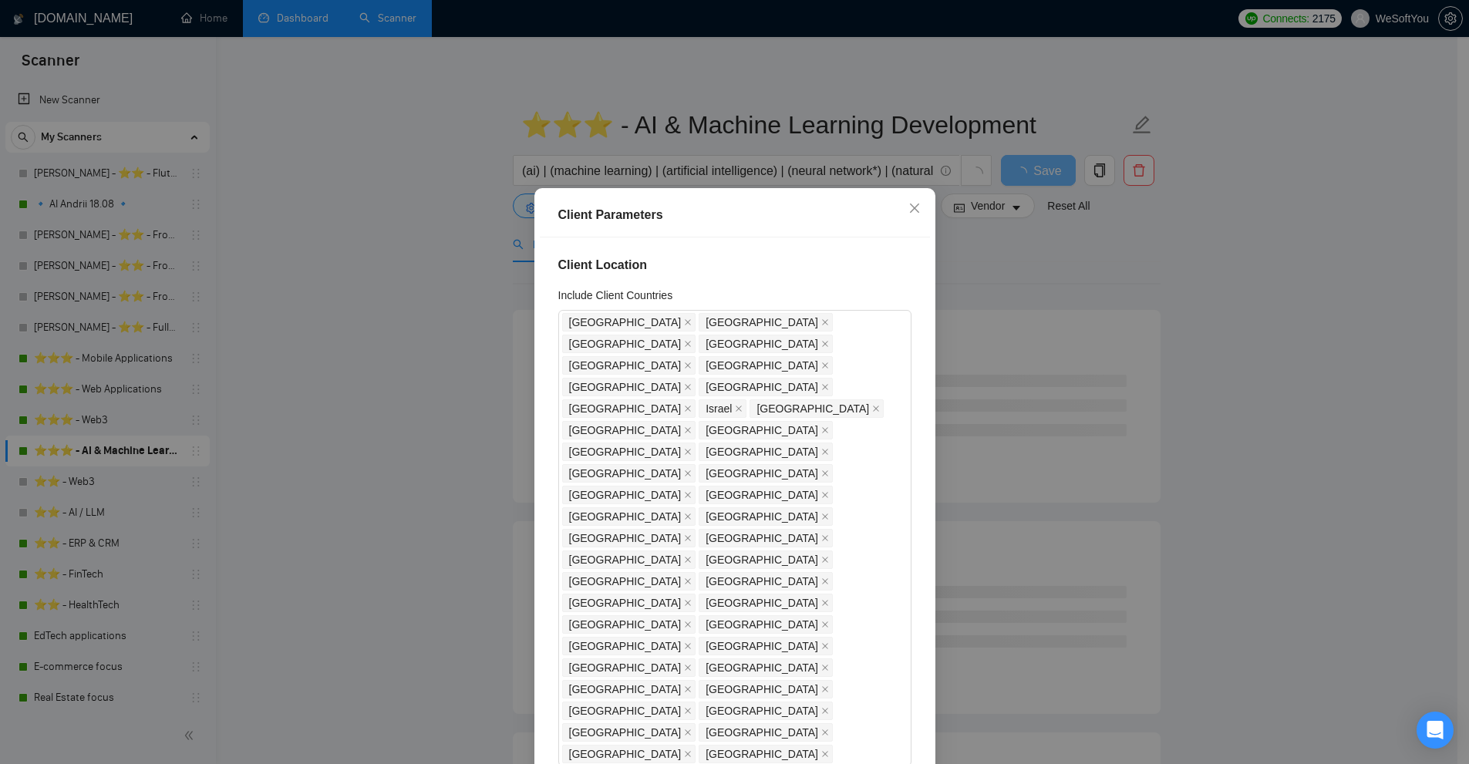
scroll to position [386, 0]
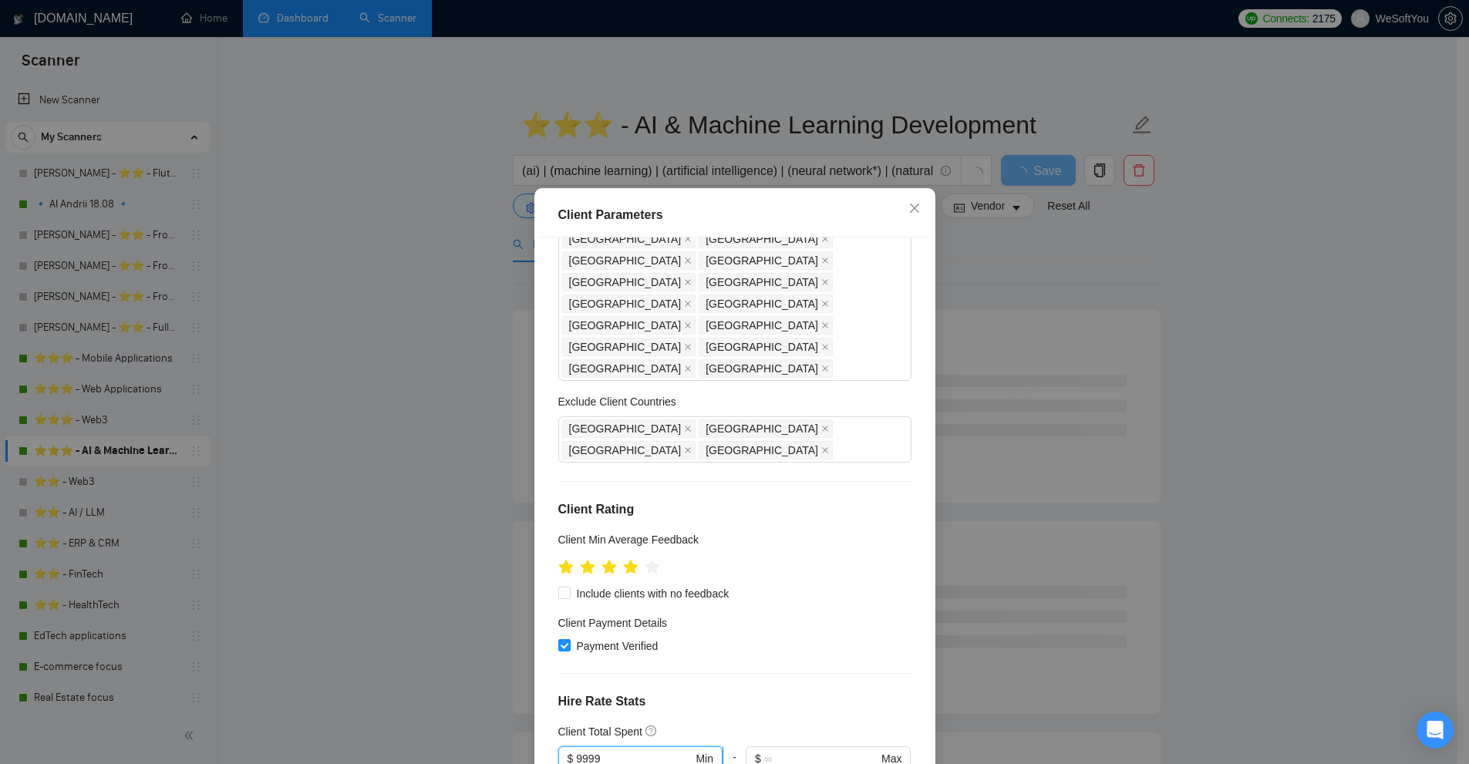
drag, startPoint x: 626, startPoint y: 532, endPoint x: 650, endPoint y: 529, distance: 24.9
click at [650, 747] on span "$ 9999 Min" at bounding box center [640, 759] width 164 height 25
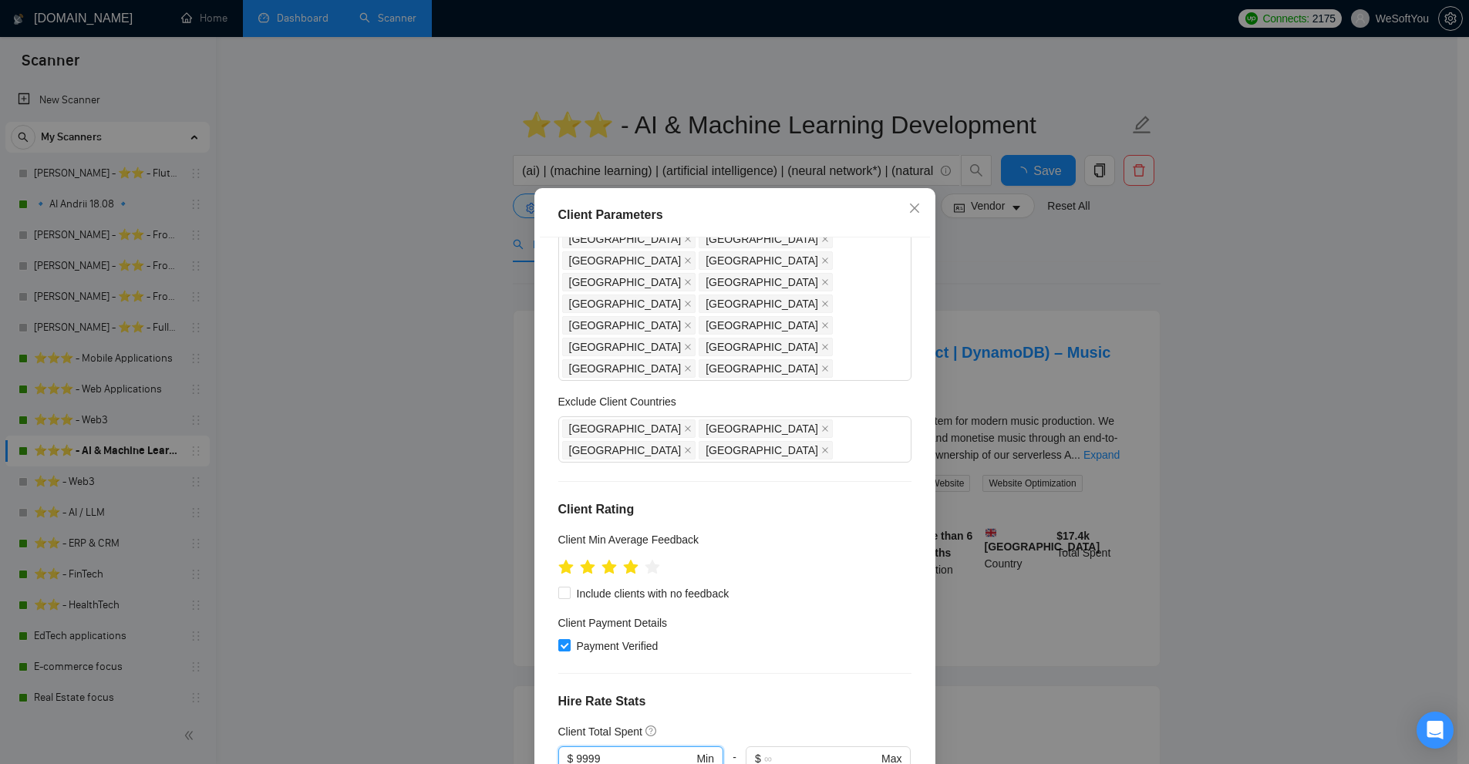
drag, startPoint x: 633, startPoint y: 521, endPoint x: 465, endPoint y: 524, distance: 167.4
click at [454, 522] on div "Client Parameters Client Location Include Client Countries United States United…" at bounding box center [734, 382] width 1469 height 764
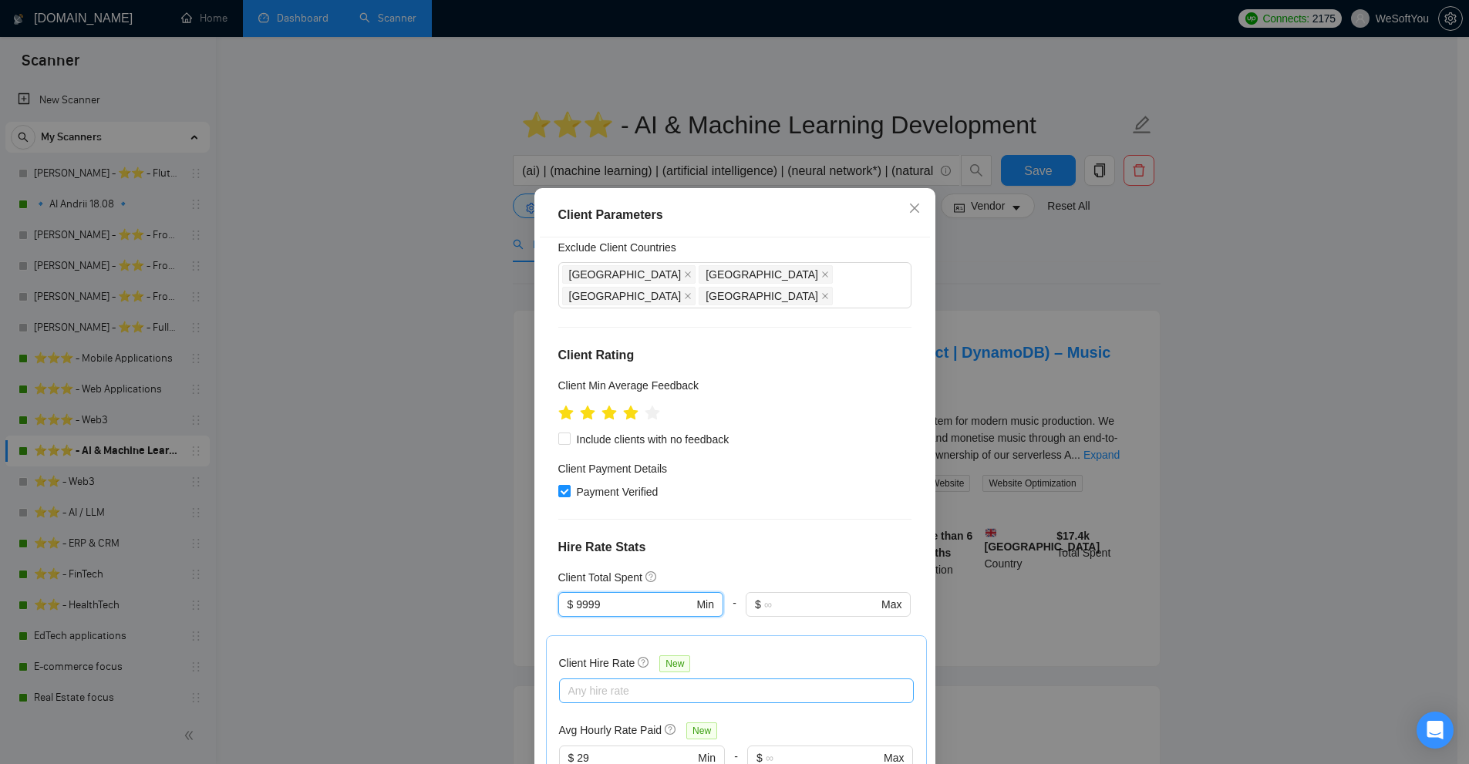
click at [618, 682] on div at bounding box center [729, 691] width 332 height 19
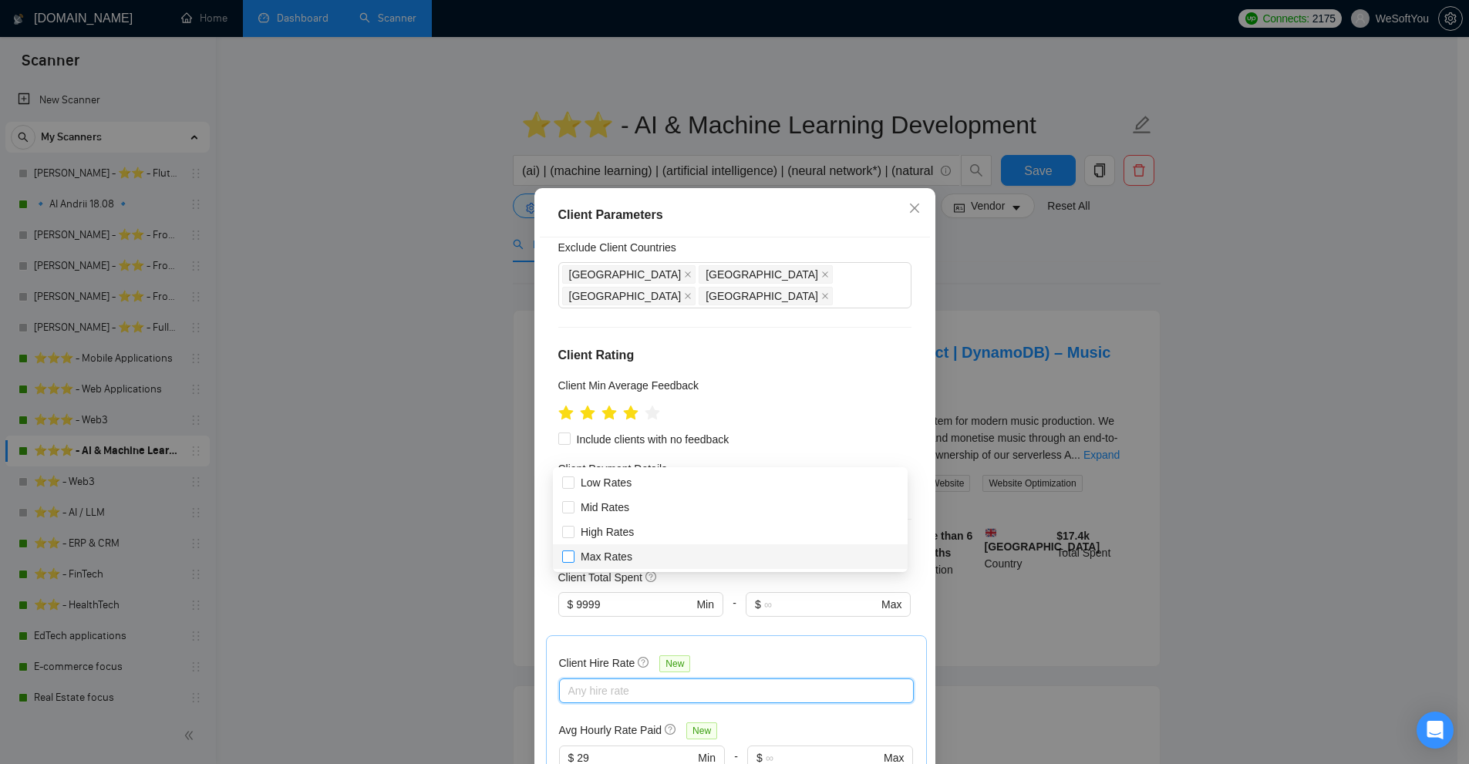
click at [602, 558] on span "Max Rates" at bounding box center [607, 557] width 52 height 12
click at [573, 558] on input "Max Rates" at bounding box center [567, 556] width 11 height 11
checkbox input "true"
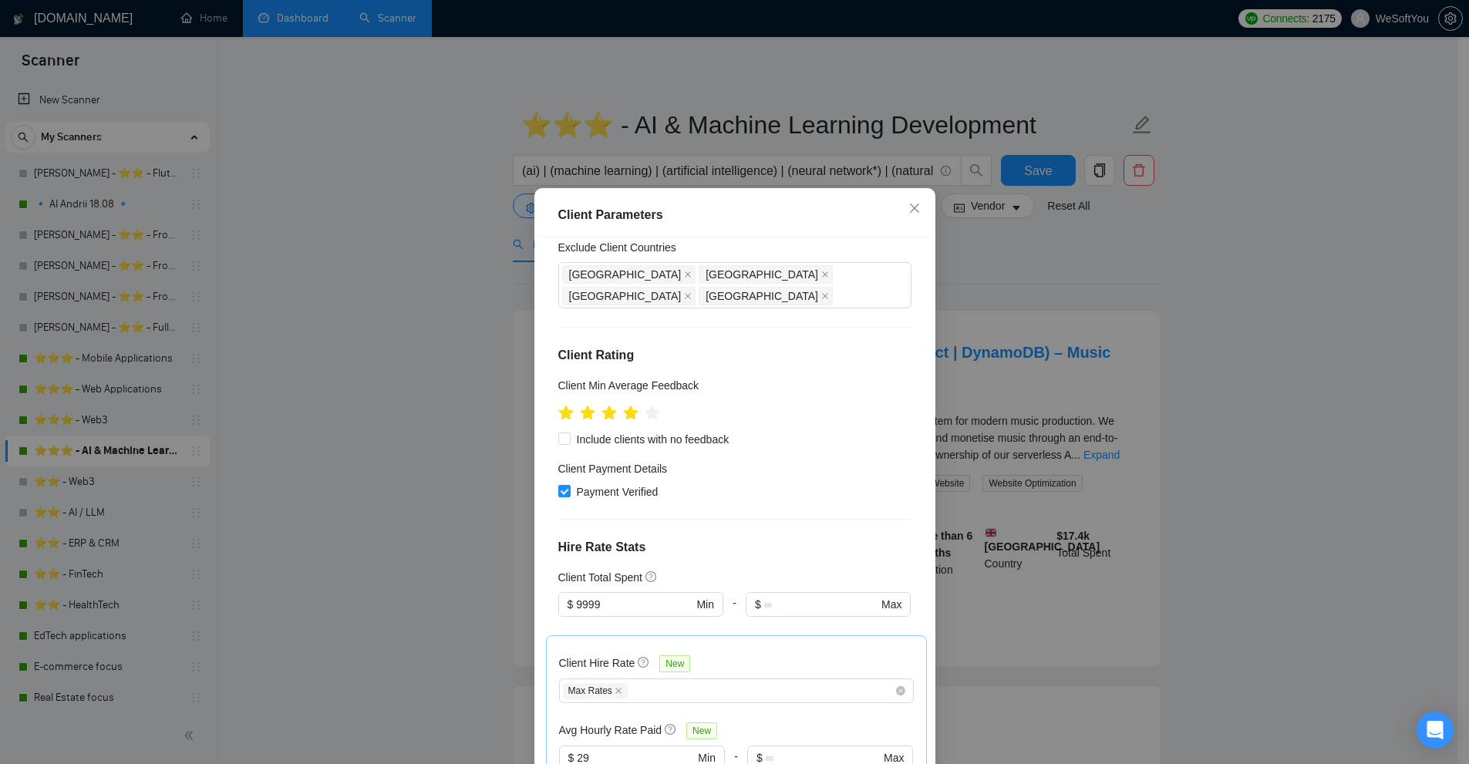
click at [1072, 360] on div "Client Parameters Client Location Include Client Countries United States United…" at bounding box center [734, 382] width 1469 height 764
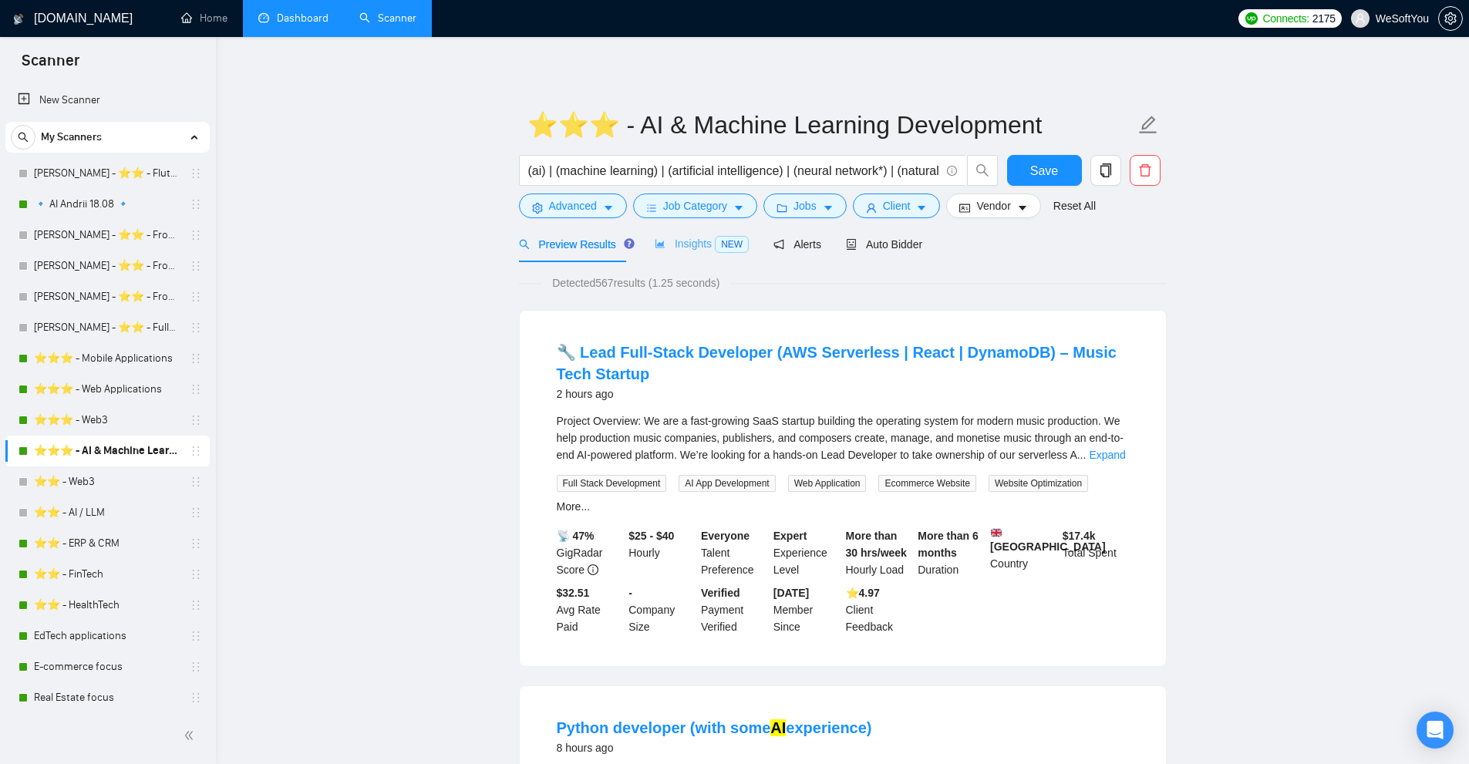
click at [691, 235] on div "Insights NEW" at bounding box center [702, 244] width 94 height 36
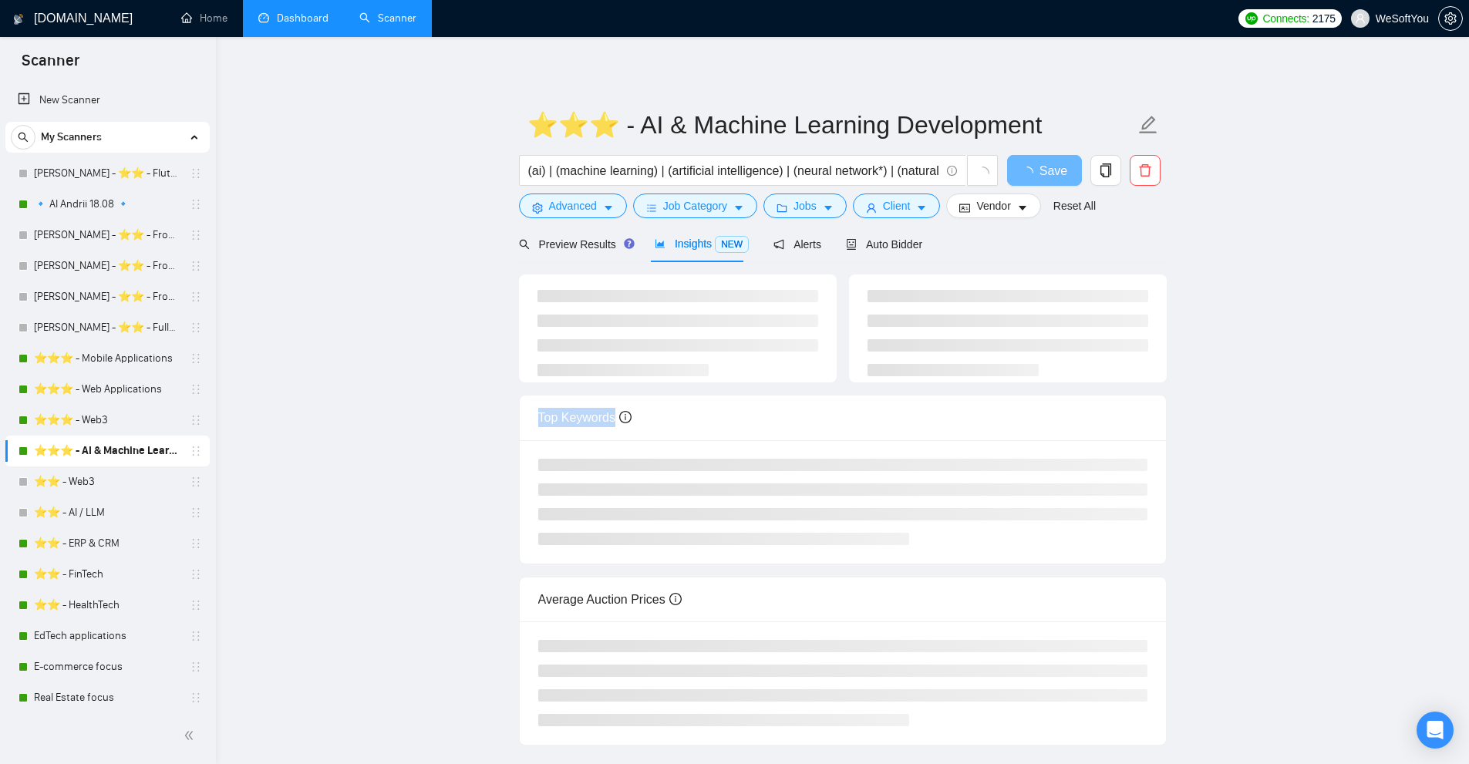
drag, startPoint x: 635, startPoint y: 395, endPoint x: 656, endPoint y: 415, distance: 28.9
click at [656, 415] on div "Top Keywords Average Auction Prices" at bounding box center [843, 510] width 648 height 471
click at [688, 376] on div at bounding box center [678, 329] width 318 height 108
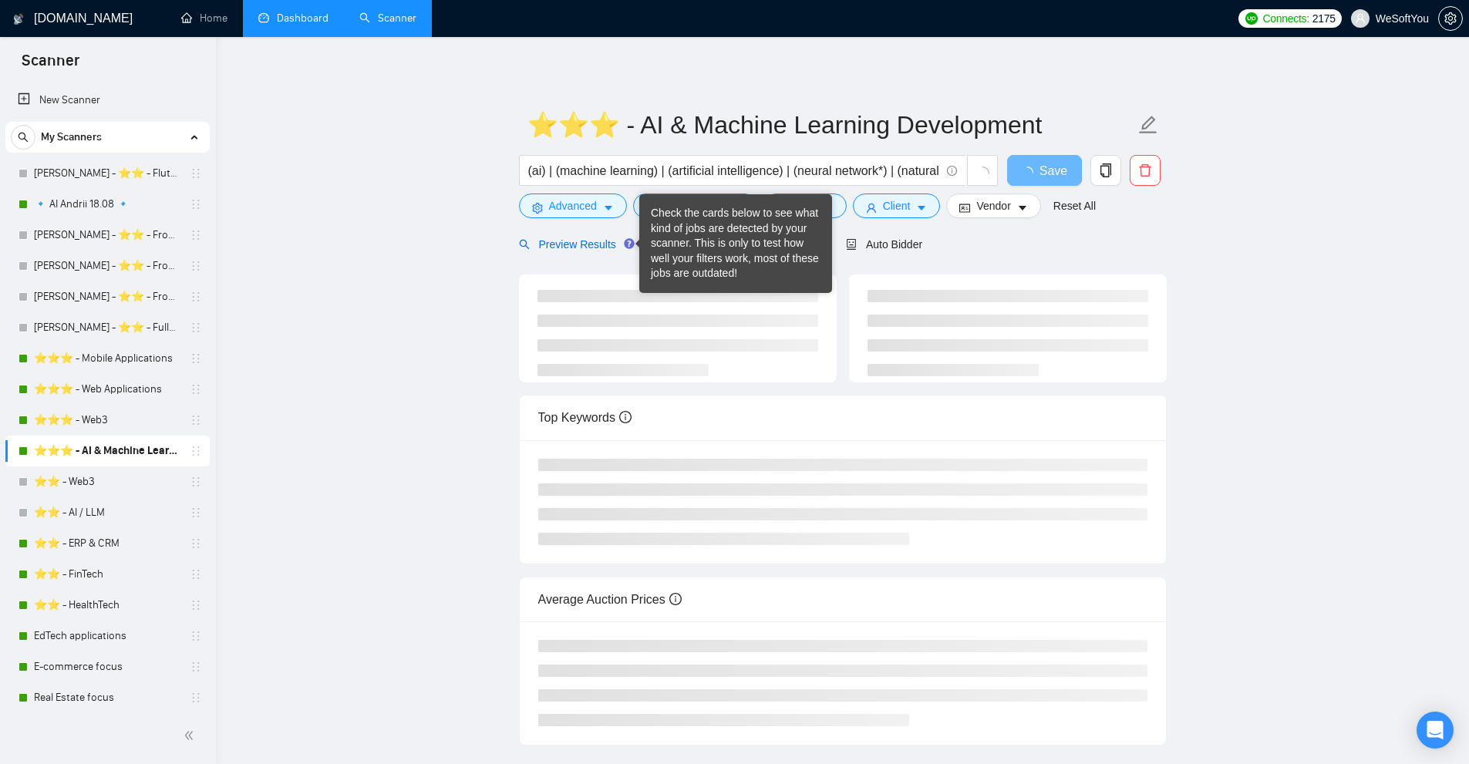
click at [583, 248] on span "Preview Results" at bounding box center [574, 244] width 111 height 12
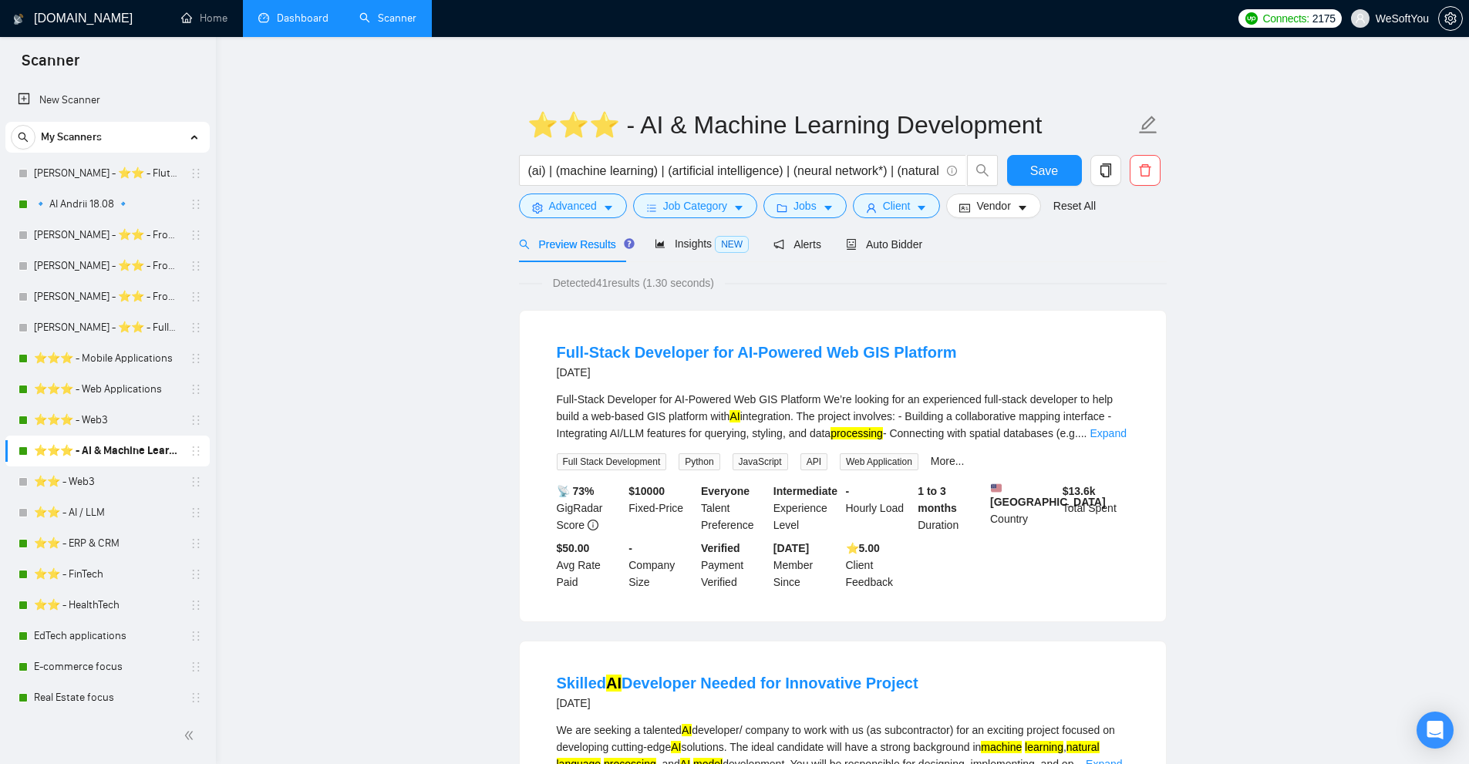
click at [299, 13] on link "Dashboard" at bounding box center [293, 18] width 70 height 13
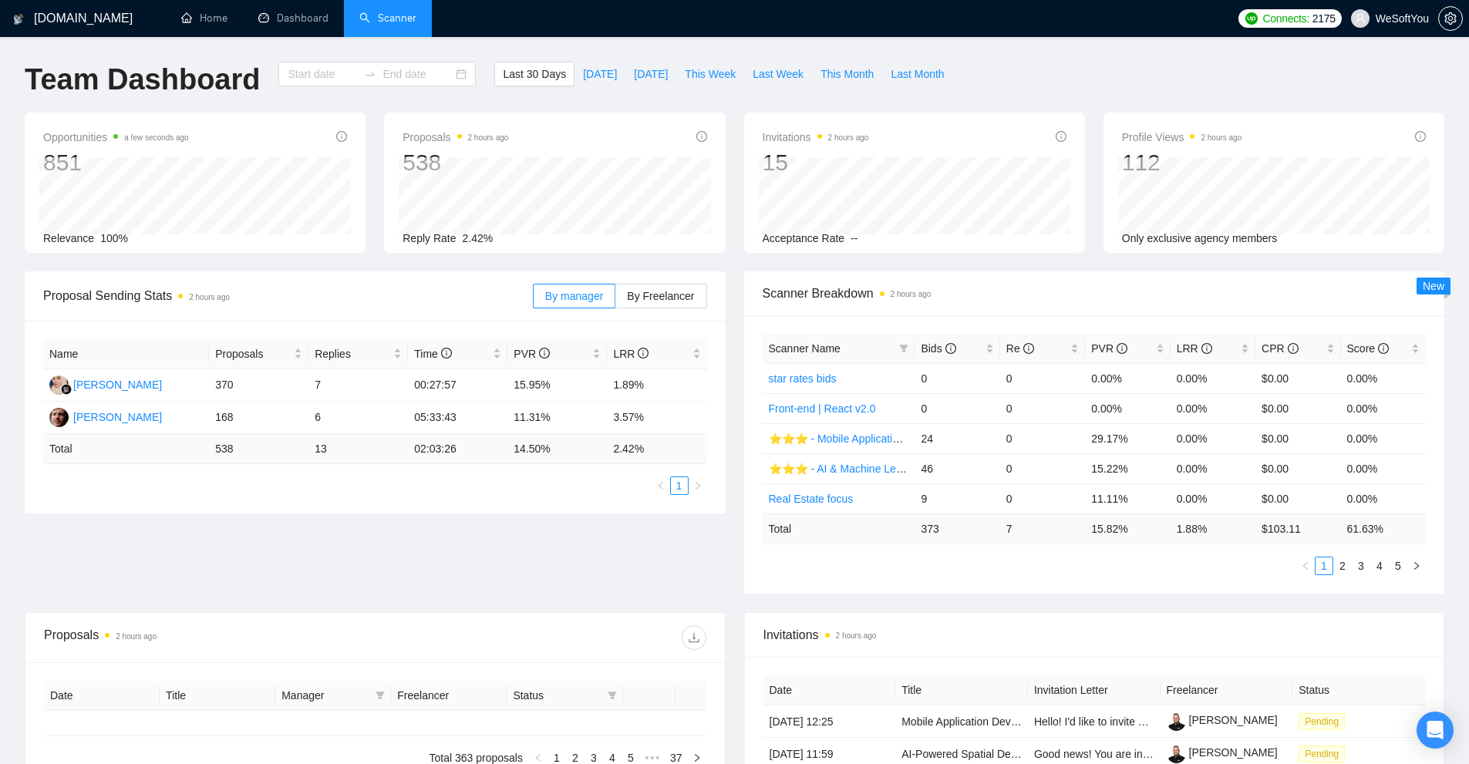
type input "[DATE]"
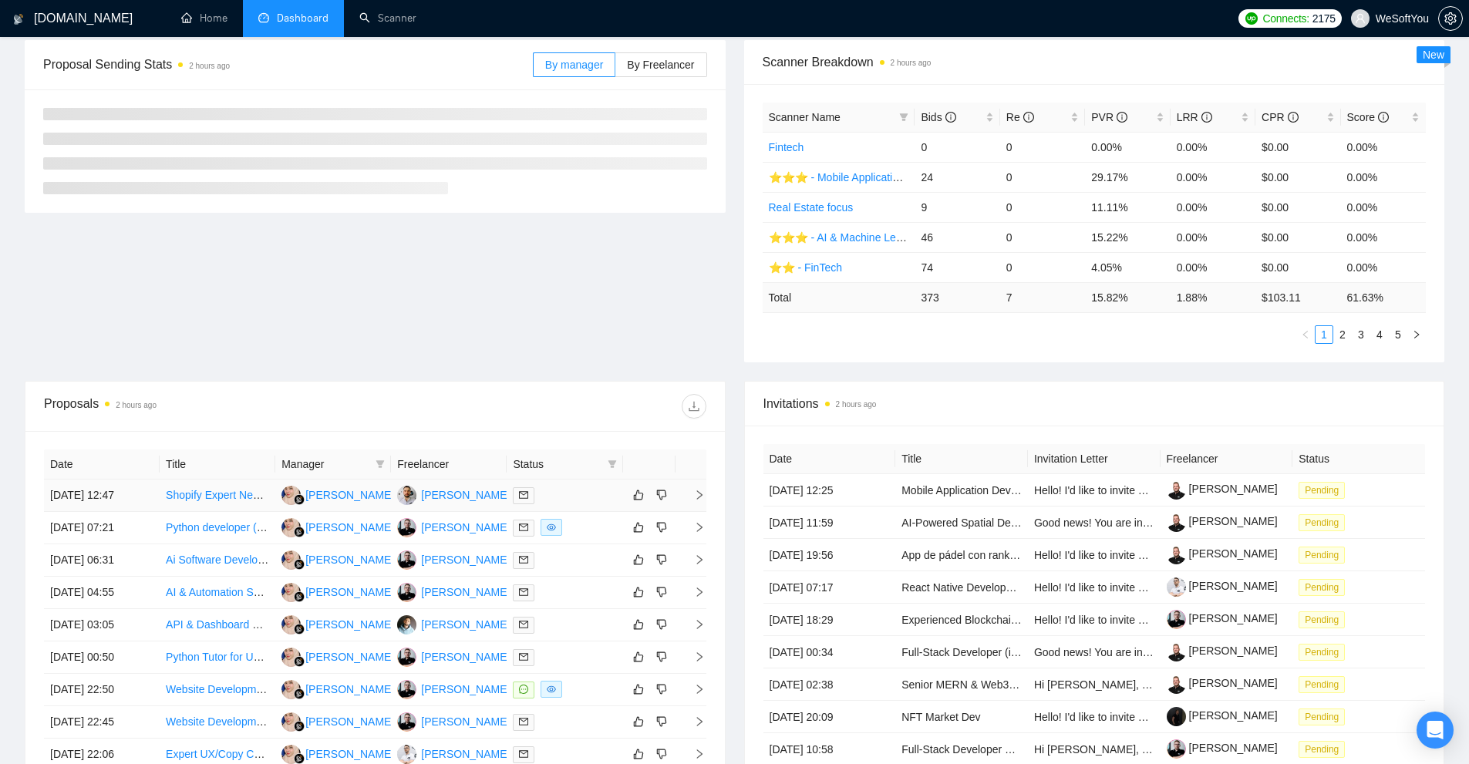
scroll to position [386, 0]
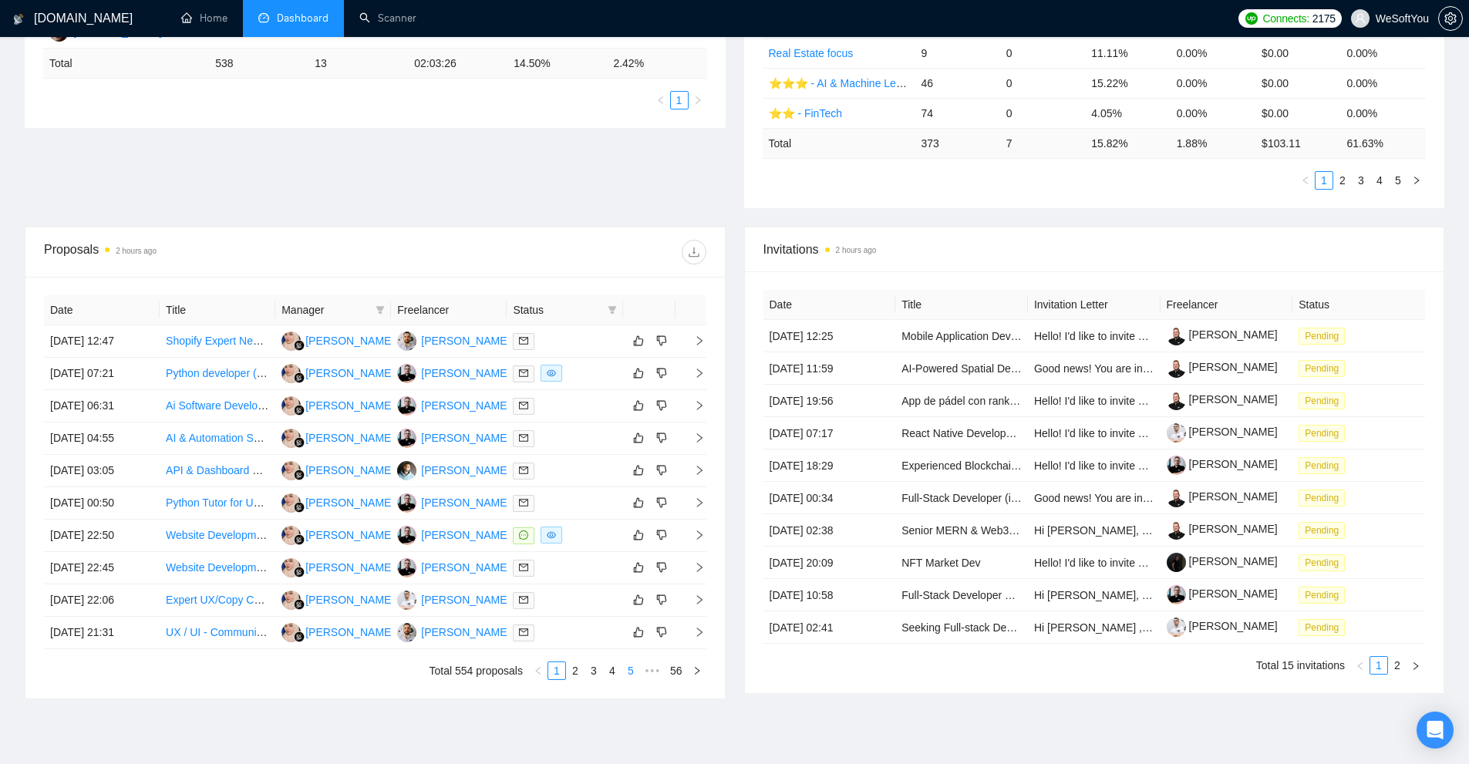
click at [633, 666] on link "5" at bounding box center [630, 671] width 17 height 17
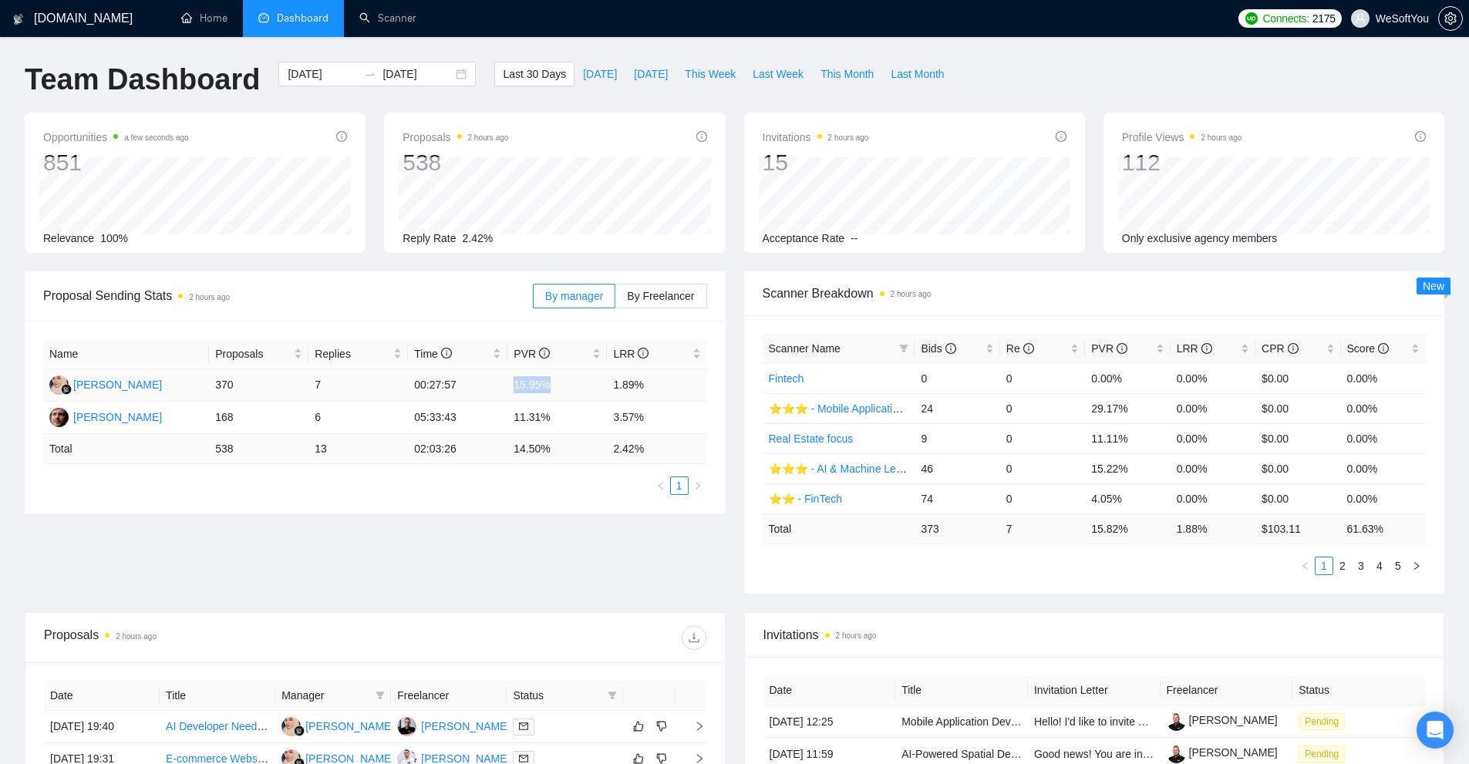
drag, startPoint x: 515, startPoint y: 375, endPoint x: 574, endPoint y: 376, distance: 58.6
click at [574, 376] on td "15.95%" at bounding box center [558, 385] width 100 height 32
click at [548, 387] on td "15.95%" at bounding box center [558, 385] width 100 height 32
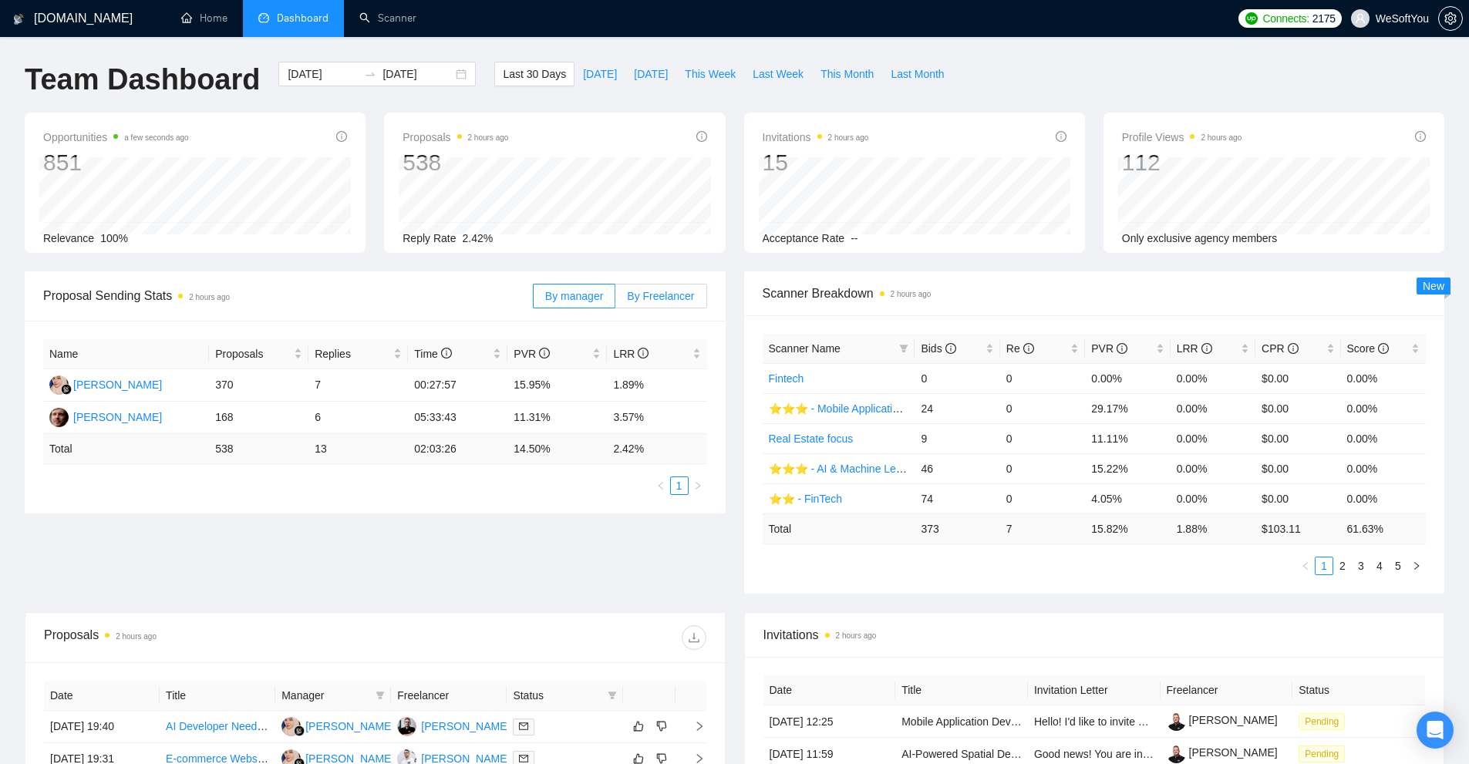
click at [660, 300] on span "By Freelancer" at bounding box center [660, 296] width 67 height 12
click at [616, 300] on input "By Freelancer" at bounding box center [616, 300] width 0 height 0
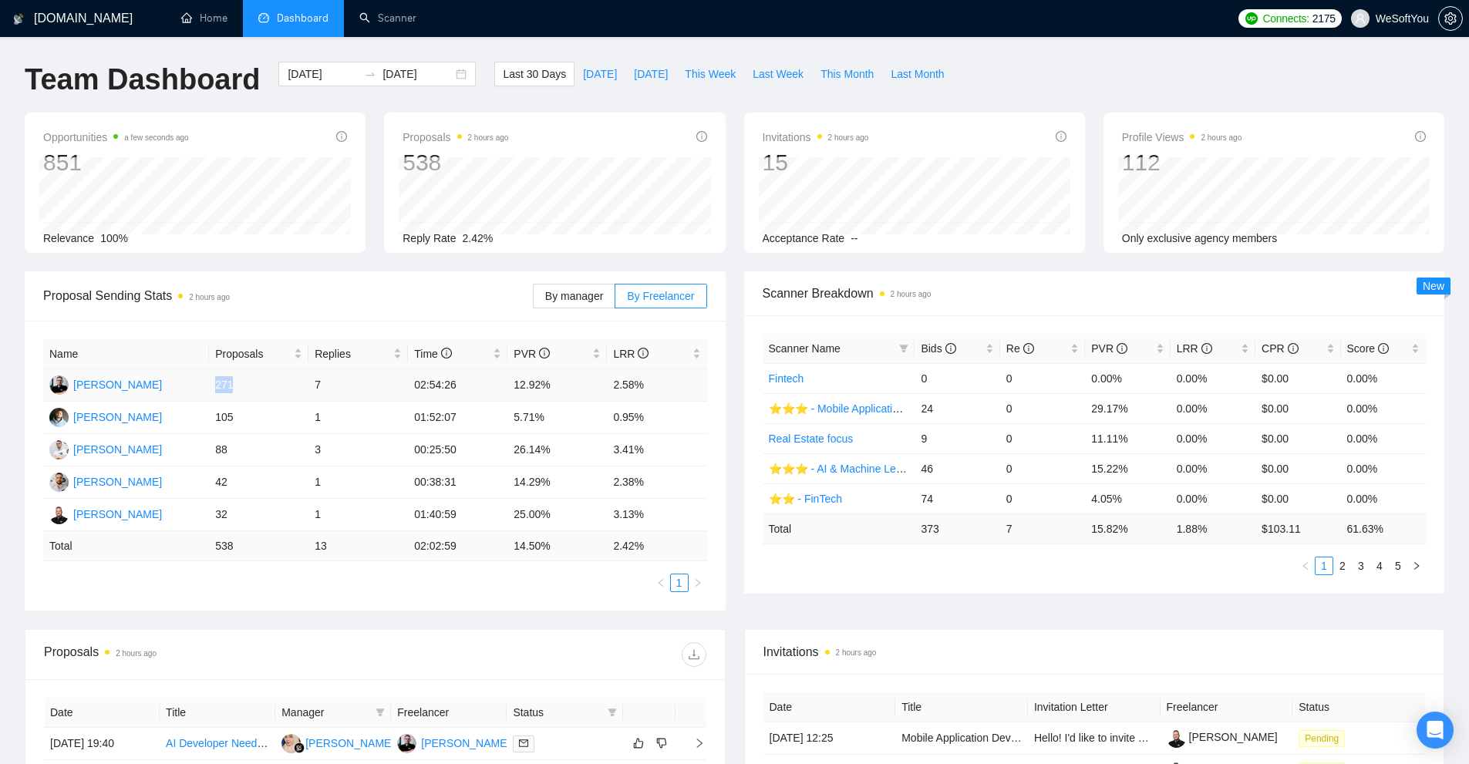
drag, startPoint x: 213, startPoint y: 381, endPoint x: 266, endPoint y: 379, distance: 53.3
click at [263, 388] on td "271" at bounding box center [259, 385] width 100 height 32
click at [255, 379] on td "271" at bounding box center [259, 385] width 100 height 32
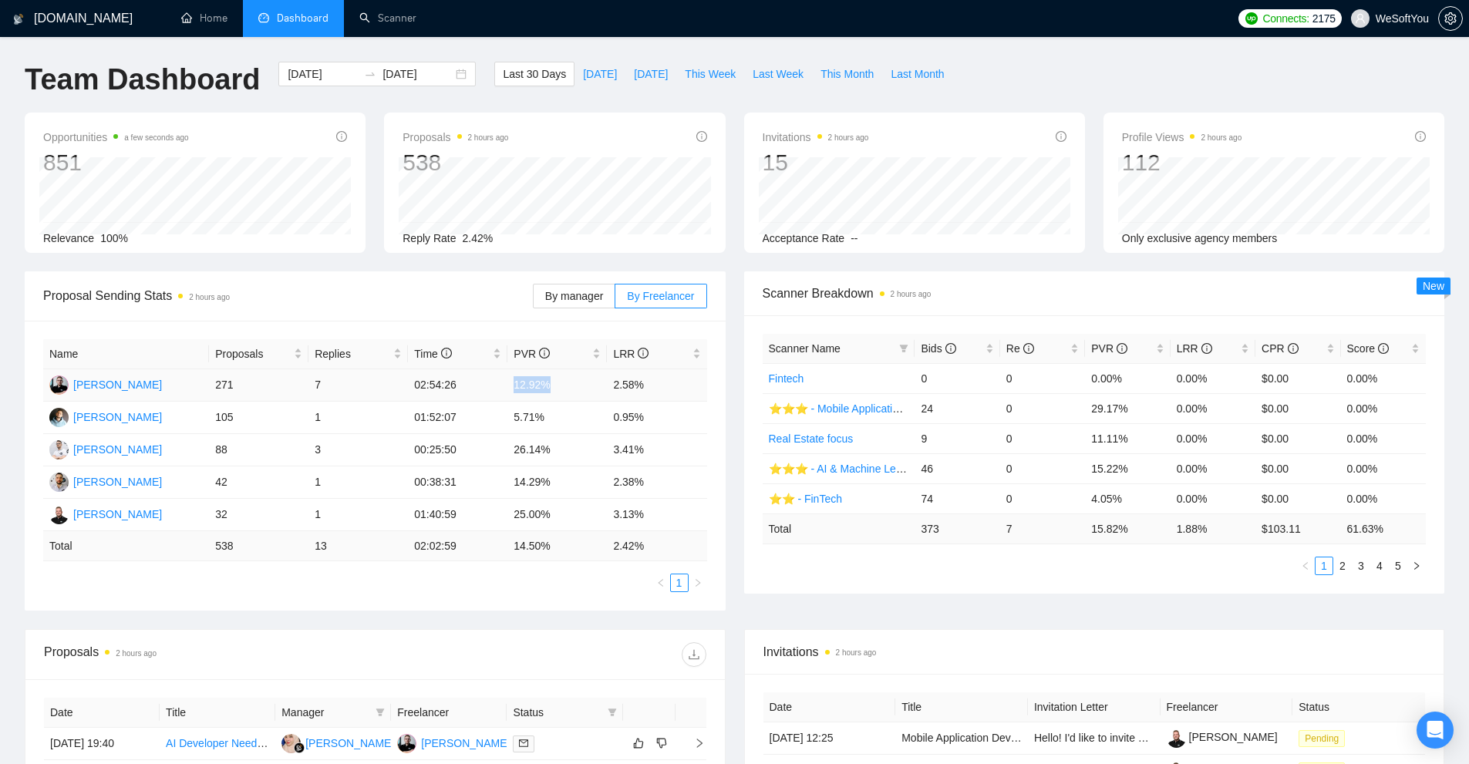
drag, startPoint x: 580, startPoint y: 385, endPoint x: 564, endPoint y: 385, distance: 16.2
click at [564, 385] on td "12.92%" at bounding box center [558, 385] width 100 height 32
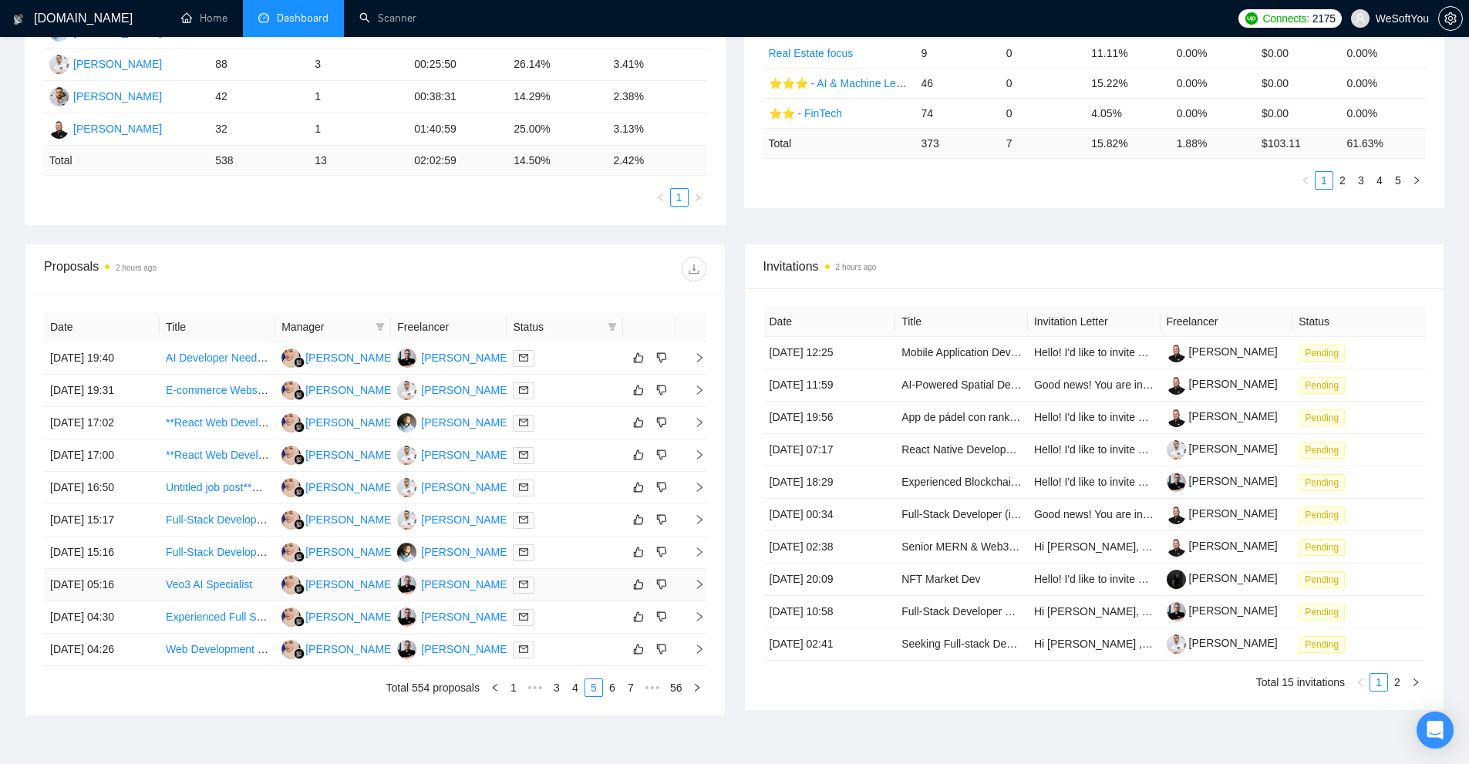
click at [562, 597] on td at bounding box center [565, 585] width 116 height 32
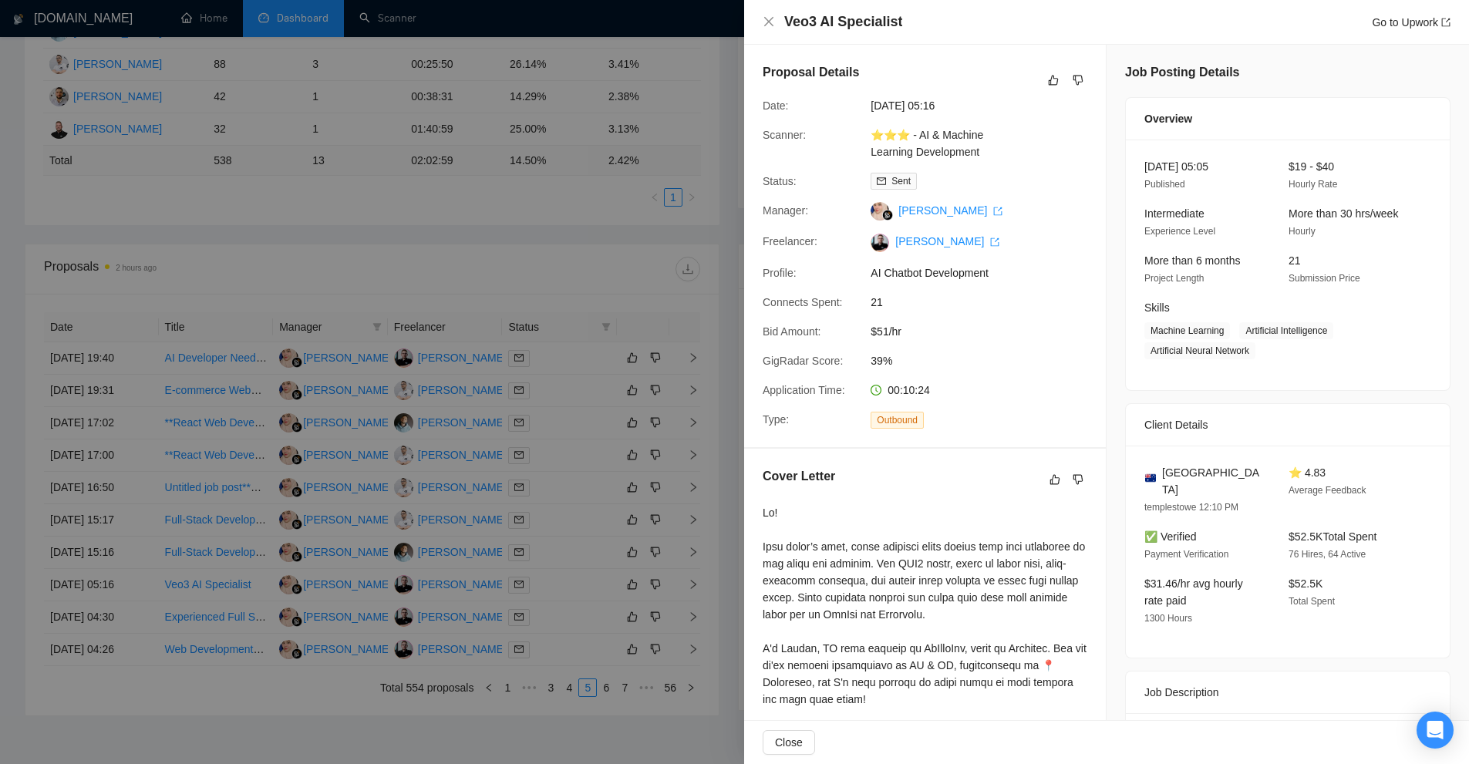
click at [537, 493] on div at bounding box center [734, 382] width 1469 height 764
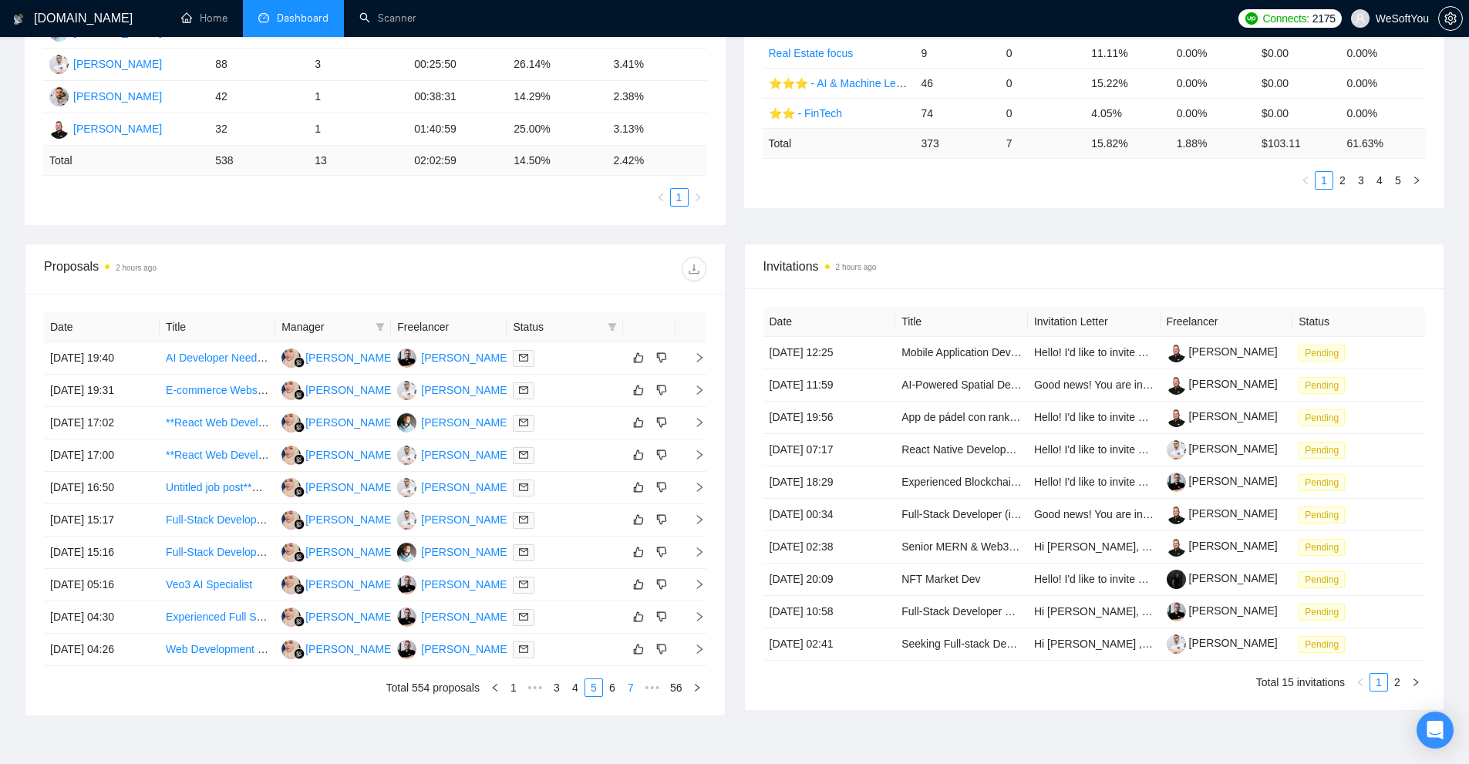
click at [630, 685] on link "7" at bounding box center [630, 688] width 17 height 17
click at [200, 620] on link "Founding Full-Stack Engineer (React Native + Secure Backend)" at bounding box center [318, 617] width 305 height 12
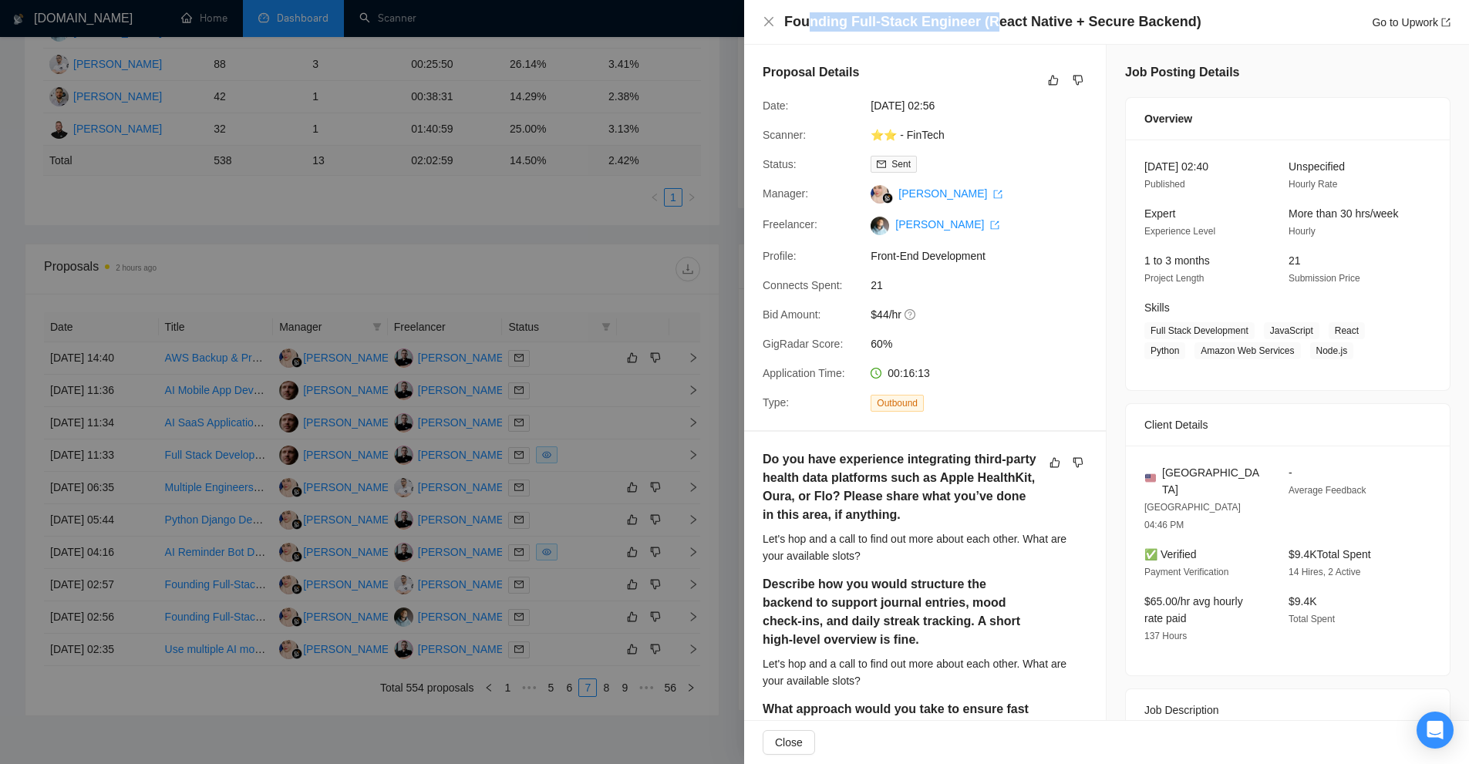
drag, startPoint x: 810, startPoint y: 27, endPoint x: 988, endPoint y: 25, distance: 178.2
click at [988, 25] on h4 "Founding Full-Stack Engineer (React Native + Secure Backend)" at bounding box center [992, 21] width 417 height 19
click at [928, 28] on h4 "Founding Full-Stack Engineer (React Native + Secure Backend)" at bounding box center [992, 21] width 417 height 19
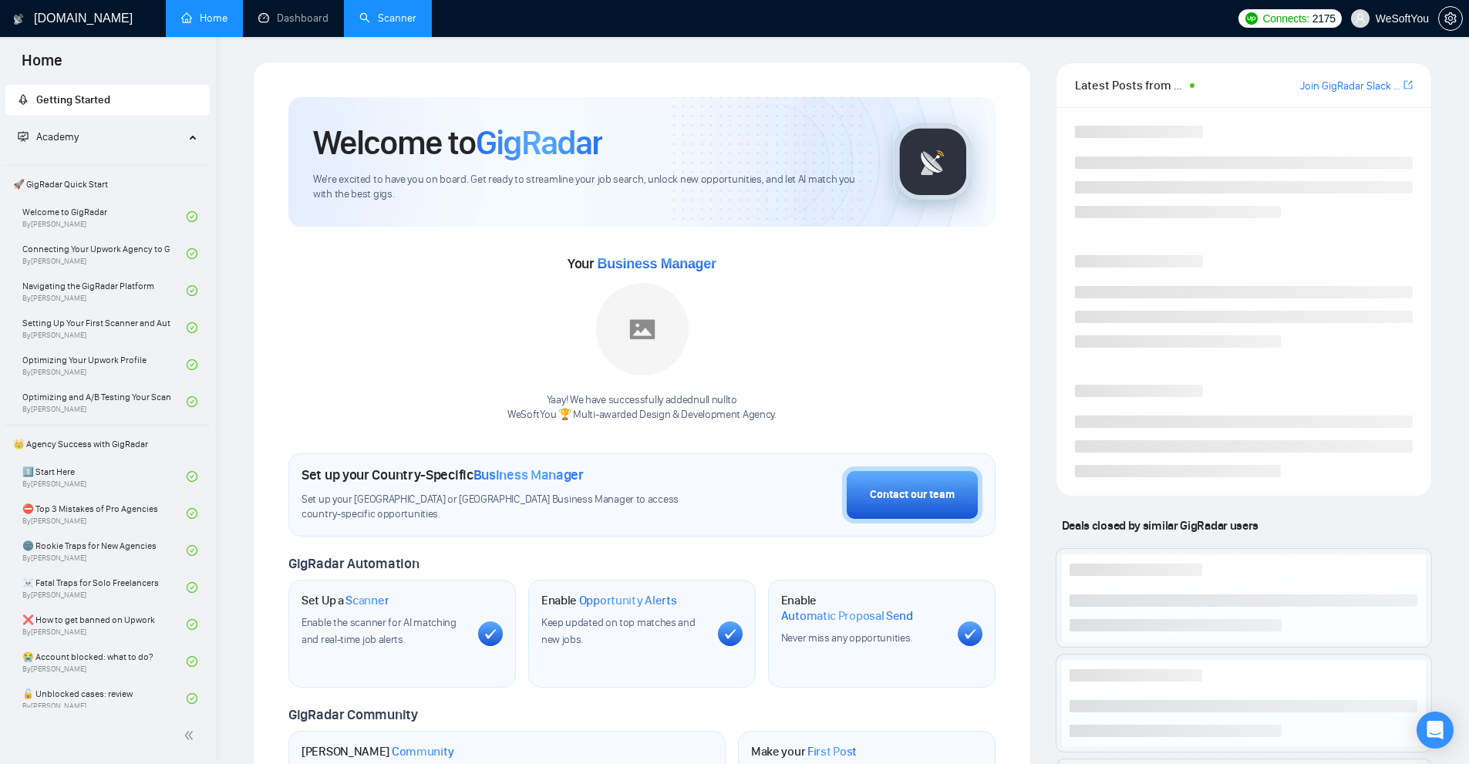
click at [395, 19] on link "Scanner" at bounding box center [387, 18] width 57 height 13
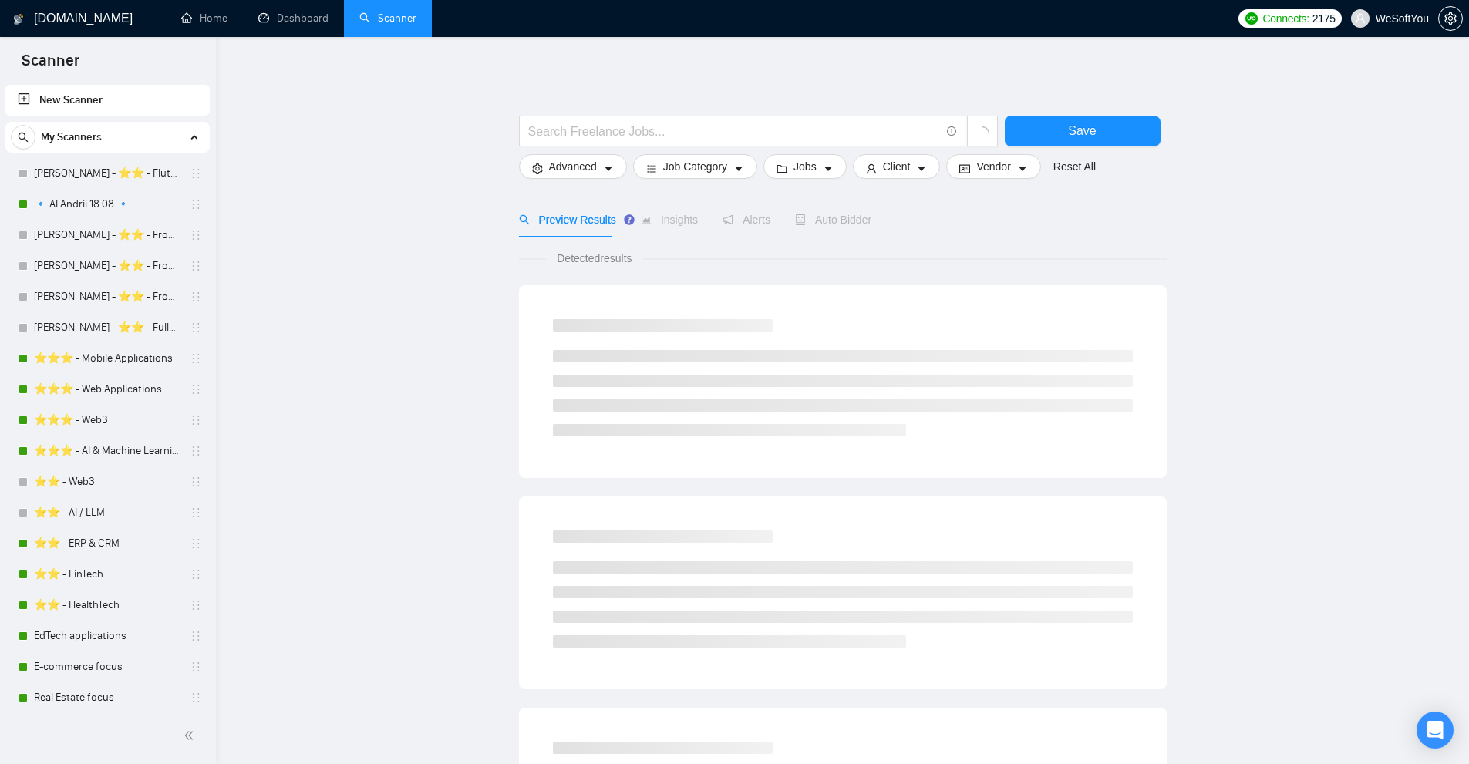
scroll to position [715, 0]
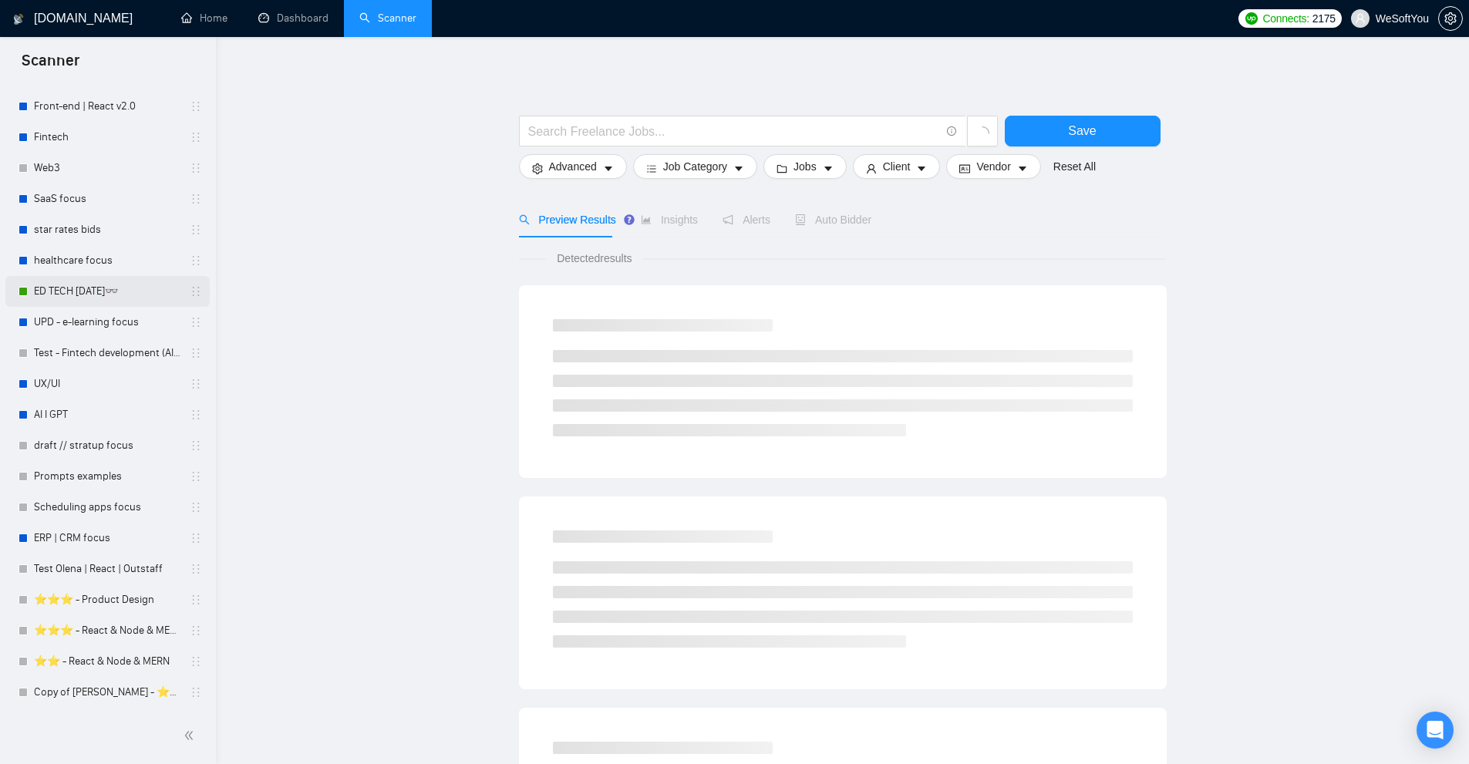
click at [86, 289] on link "ED TECH [DATE]👓" at bounding box center [107, 291] width 147 height 31
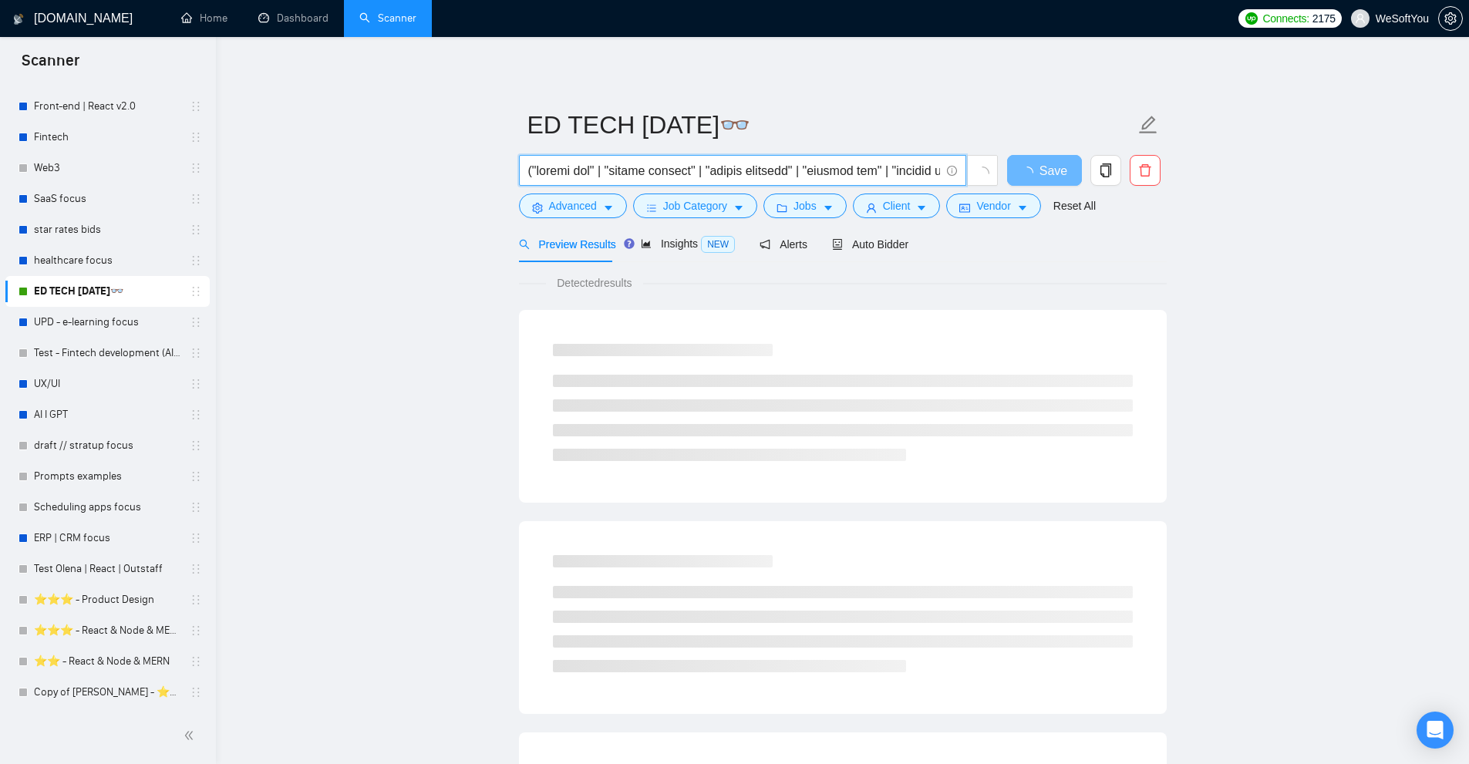
click at [825, 169] on input "text" at bounding box center [734, 170] width 412 height 19
paste input "(app*) | (platform*) | (web*) | (site*) | (solution*) ) ("school app" | "school…"
type input "((app*) | (platform*) | (web*) | (site*) | (solution*) ) ("school app" | "schoo…"
click at [587, 207] on span "Advanced" at bounding box center [573, 205] width 48 height 17
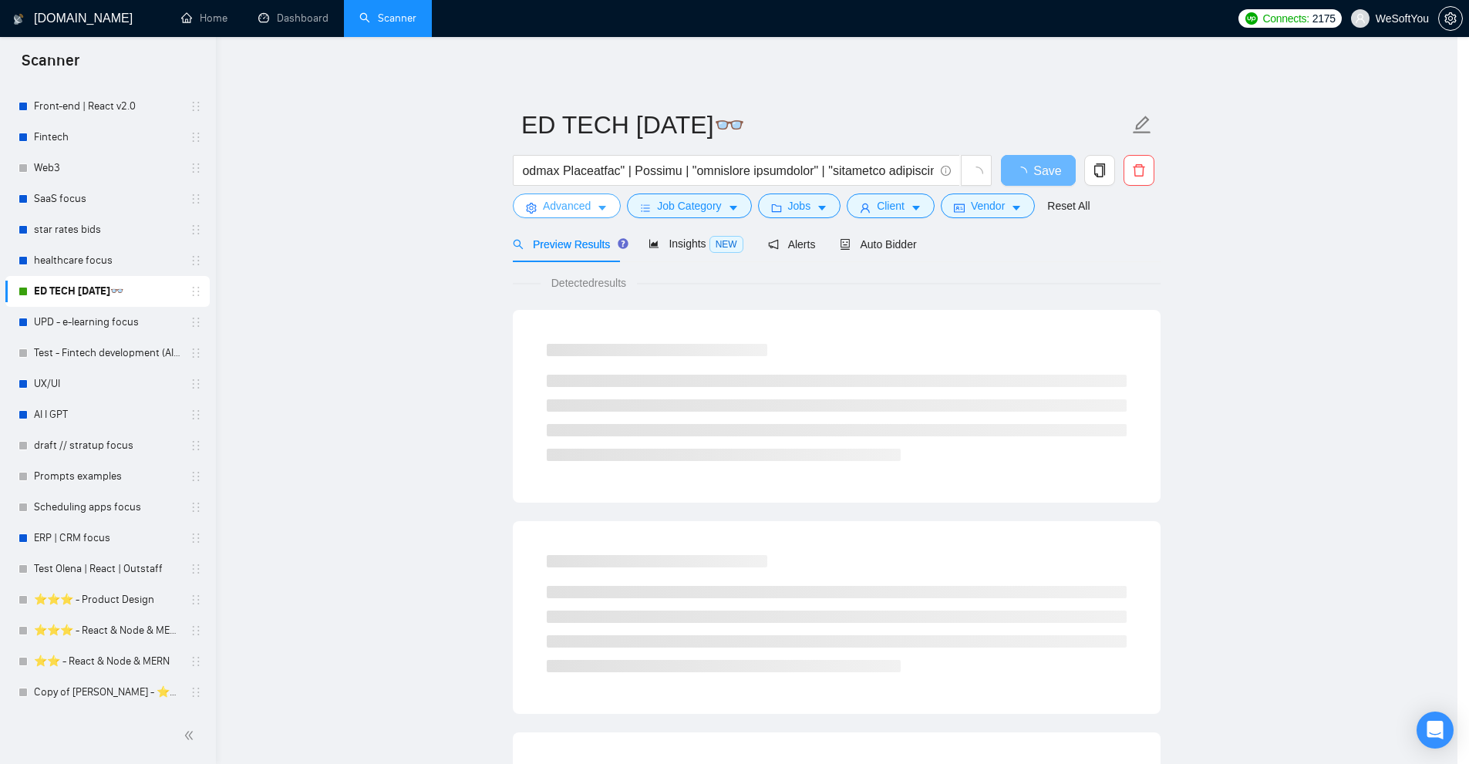
scroll to position [0, 0]
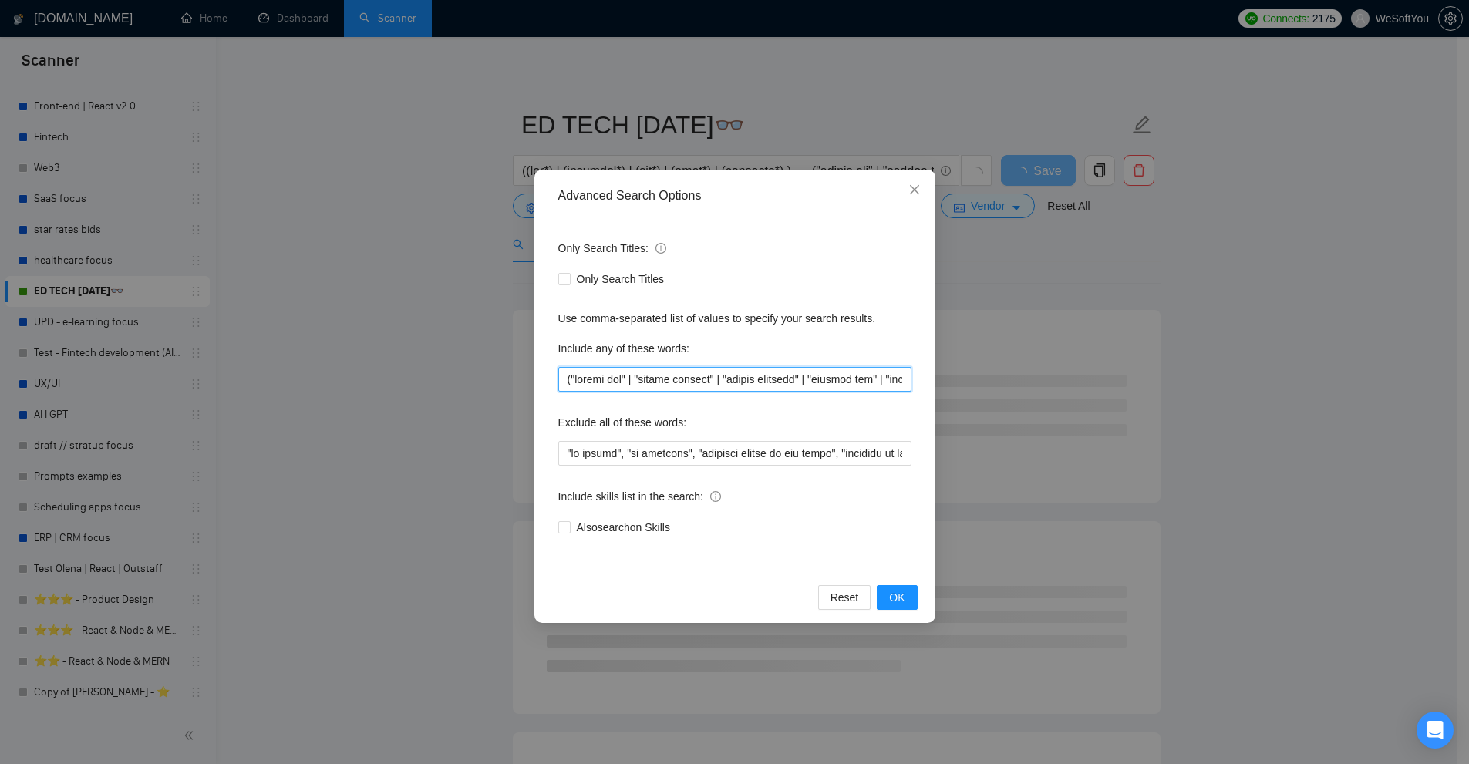
click at [719, 382] on input "text" at bounding box center [734, 379] width 353 height 25
click at [1134, 333] on div "Advanced Search Options Only Search Titles: Only Search Titles Use comma-separa…" at bounding box center [734, 382] width 1469 height 764
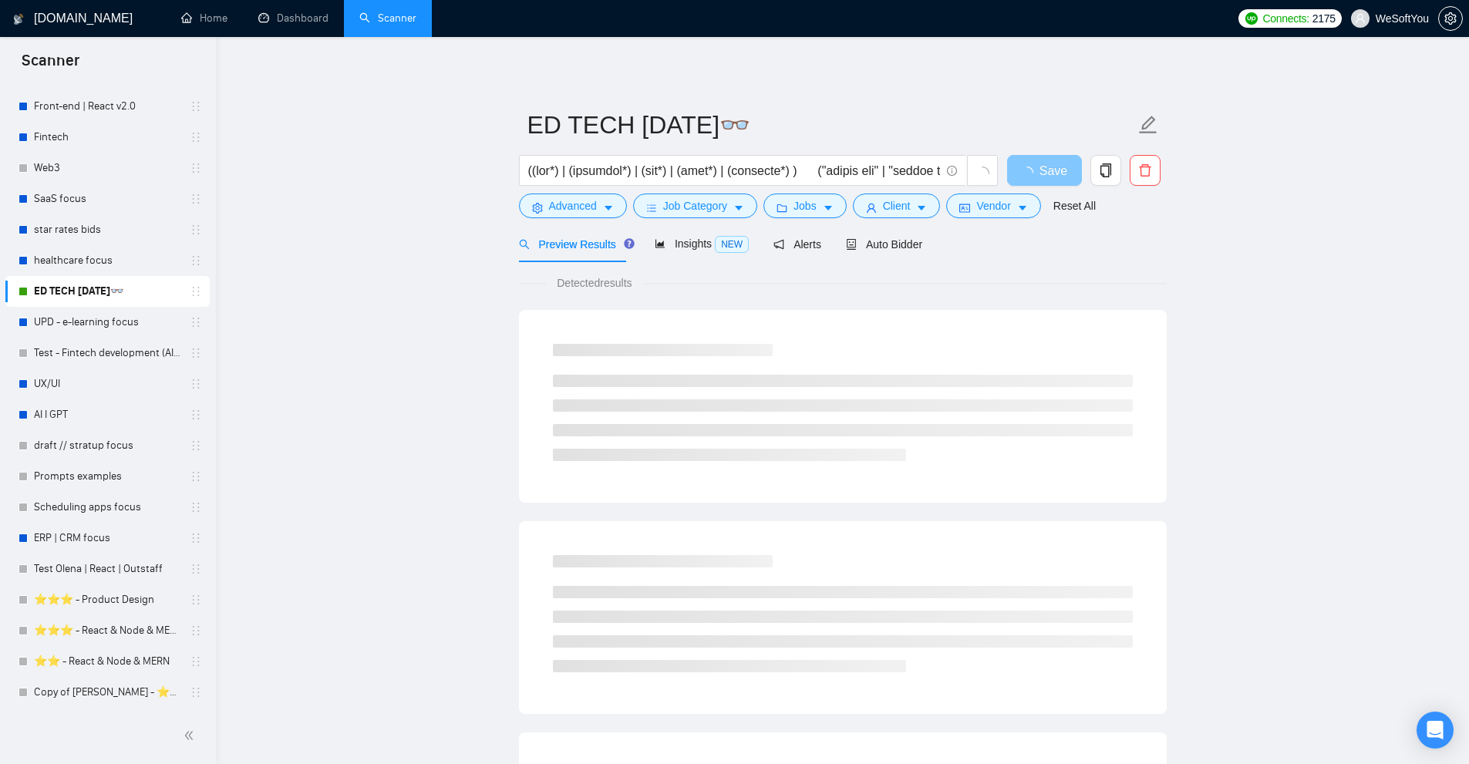
click at [1037, 171] on span "loading" at bounding box center [1030, 173] width 19 height 12
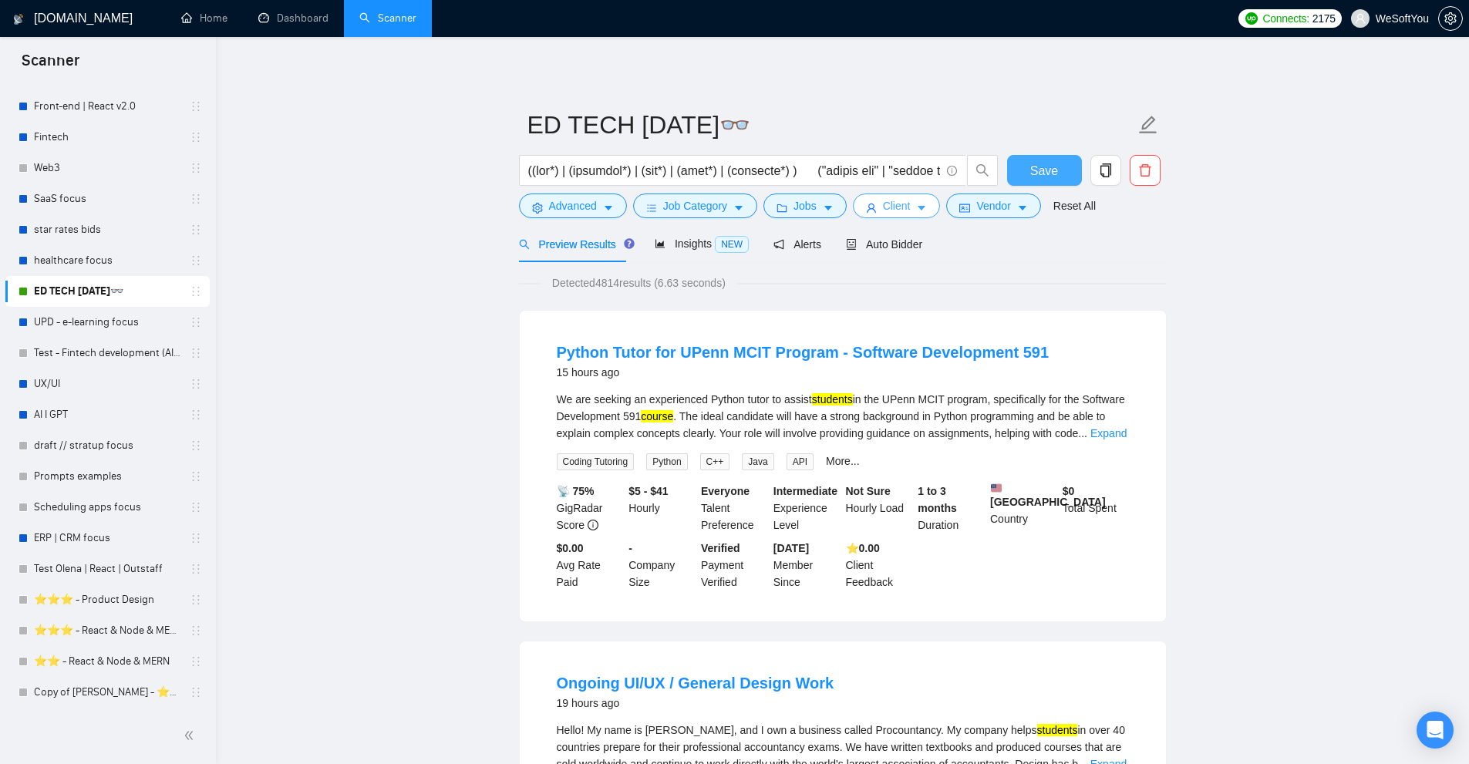
click at [1052, 167] on span "Save" at bounding box center [1045, 170] width 28 height 19
click at [888, 204] on span "Client" at bounding box center [897, 205] width 28 height 17
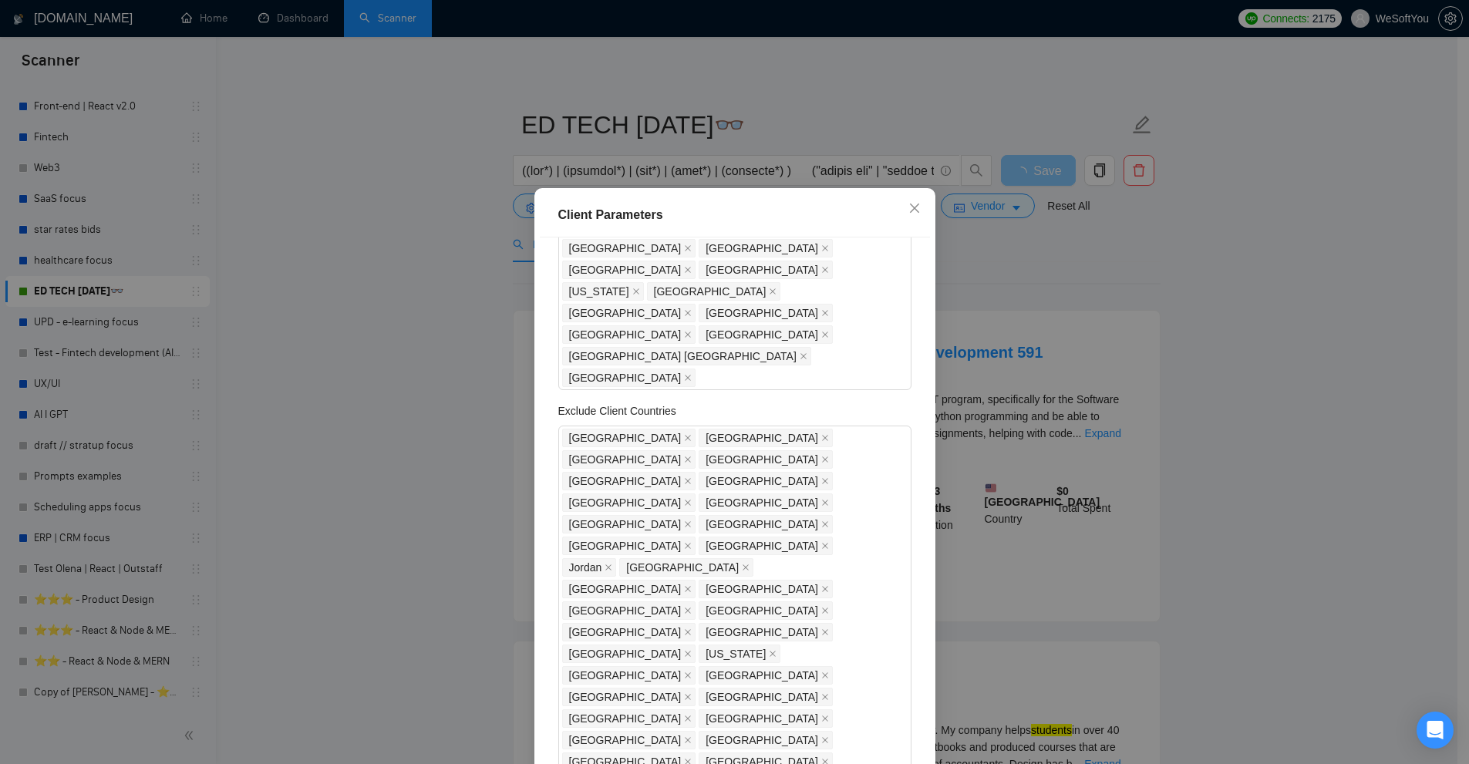
scroll to position [926, 0]
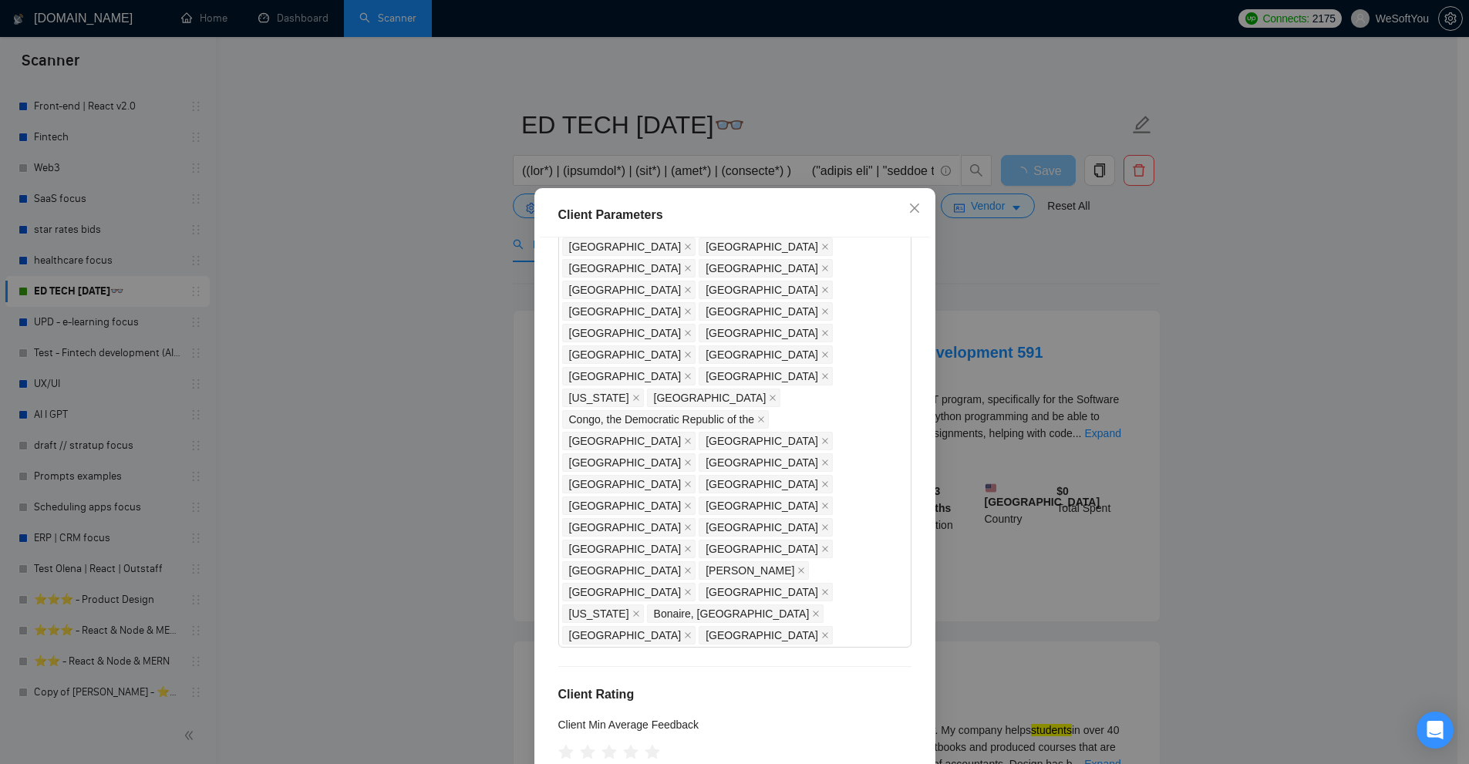
scroll to position [76, 0]
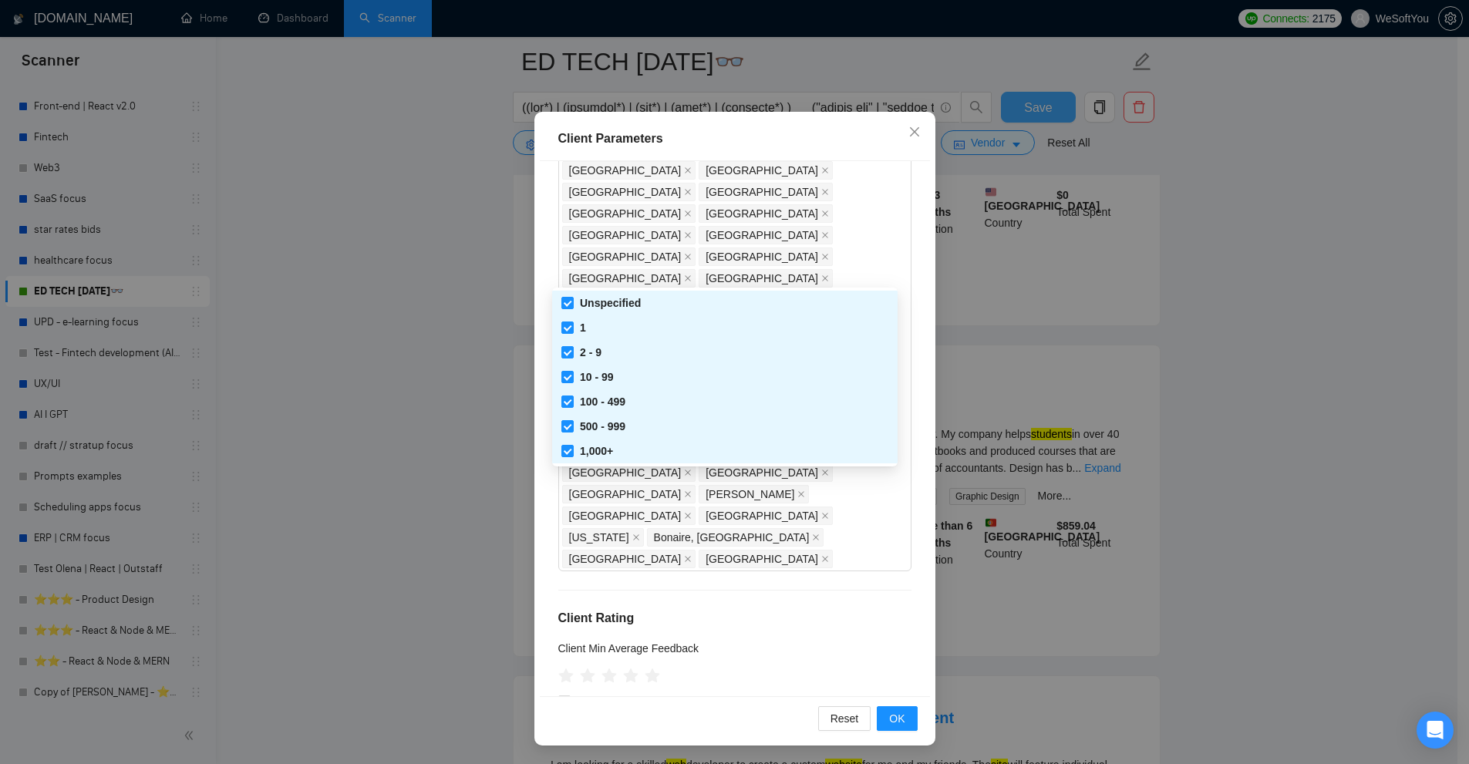
scroll to position [953, 0]
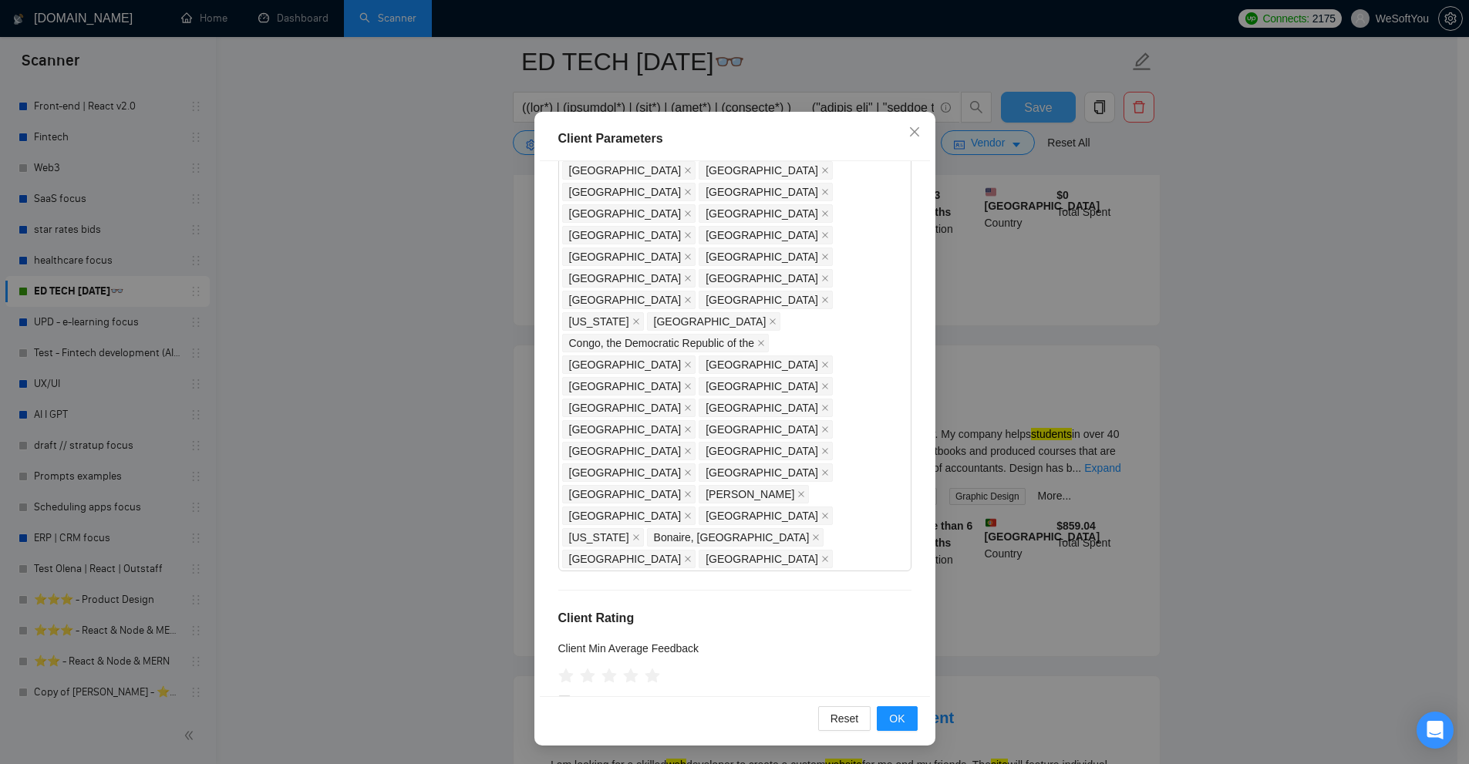
scroll to position [386, 0]
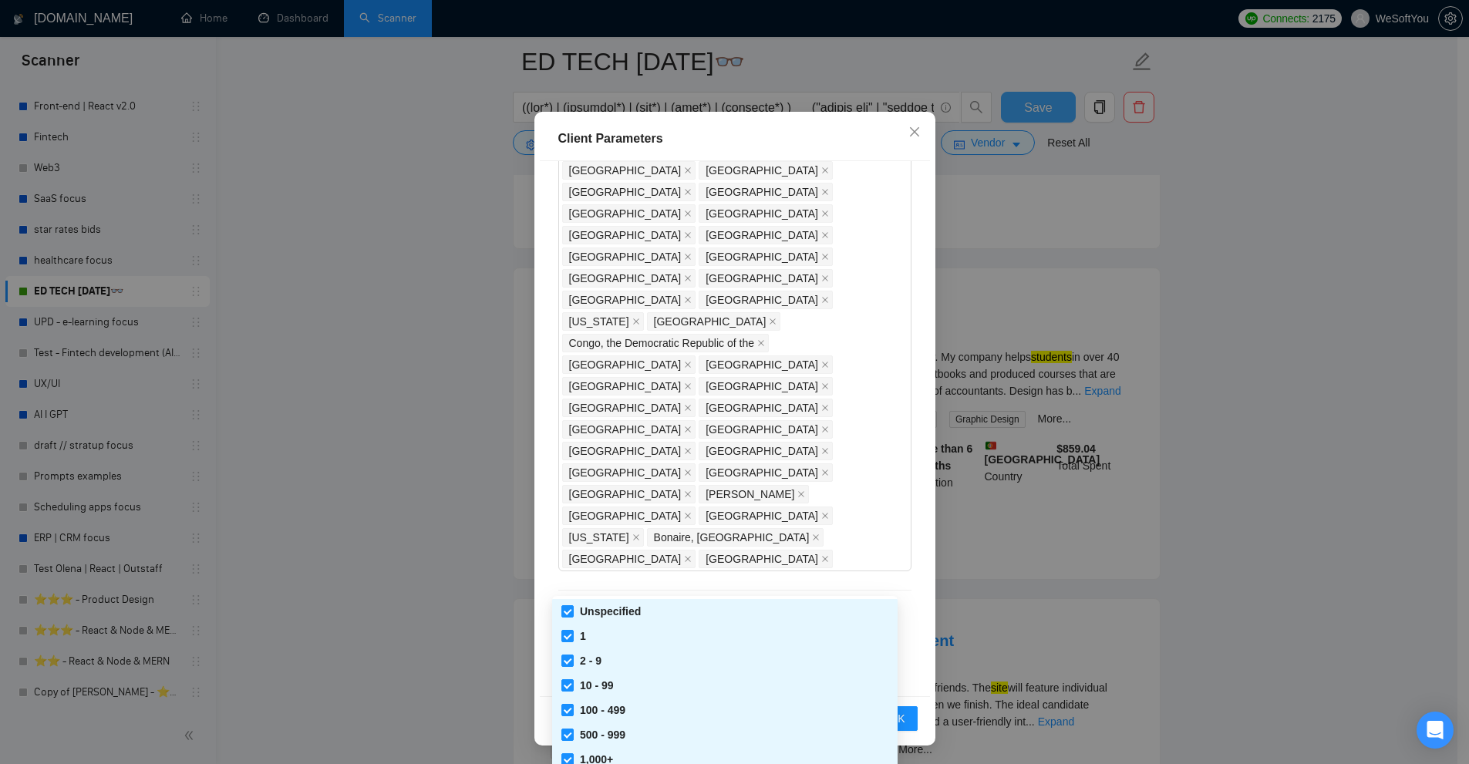
click at [759, 523] on div "Client Location Include Client Countries [GEOGRAPHIC_DATA] [GEOGRAPHIC_DATA] [G…" at bounding box center [735, 428] width 390 height 535
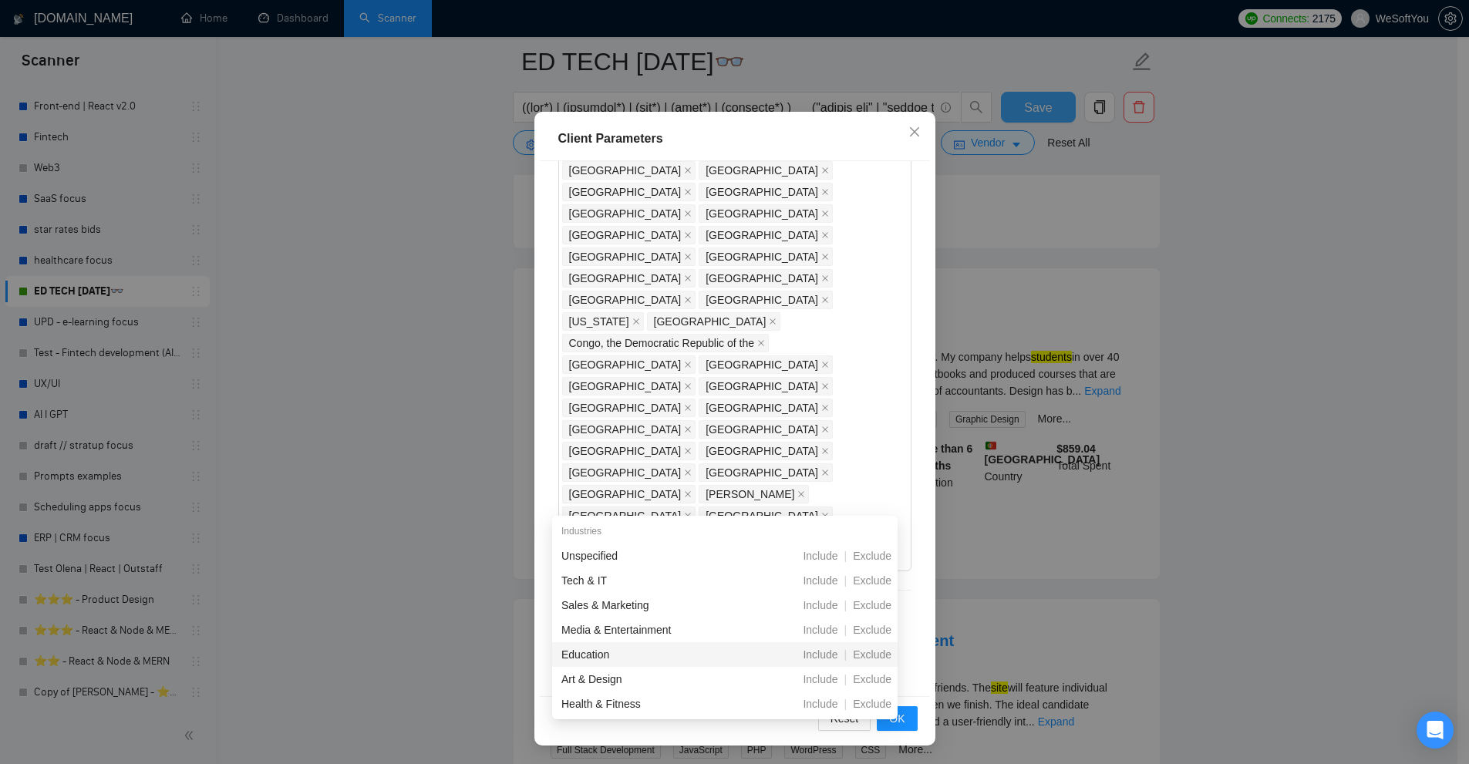
click at [886, 433] on div "Client Location Include Client Countries [GEOGRAPHIC_DATA] [GEOGRAPHIC_DATA] [G…" at bounding box center [735, 428] width 390 height 535
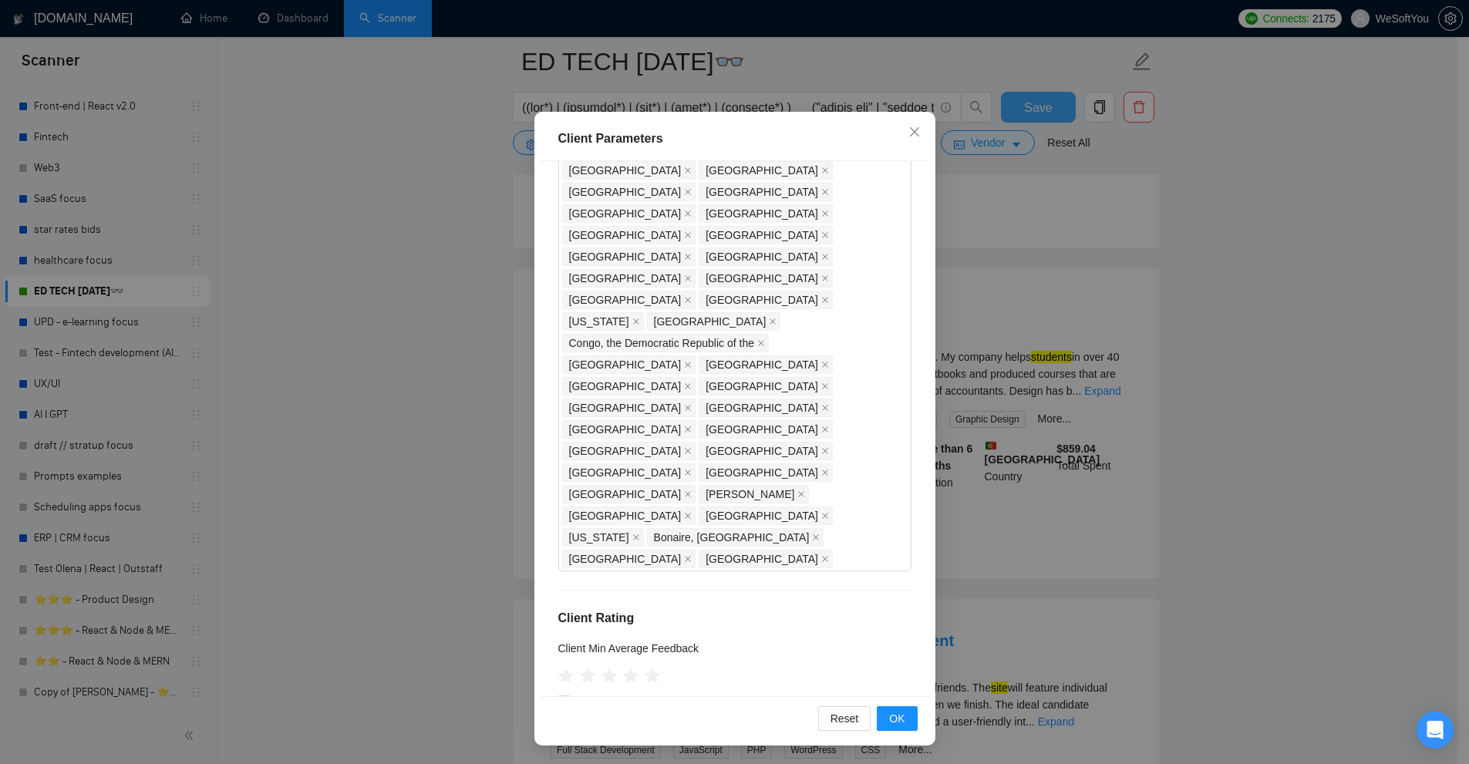
click at [1074, 339] on div "Client Parameters Client Location Include Client Countries [GEOGRAPHIC_DATA] [G…" at bounding box center [734, 382] width 1469 height 764
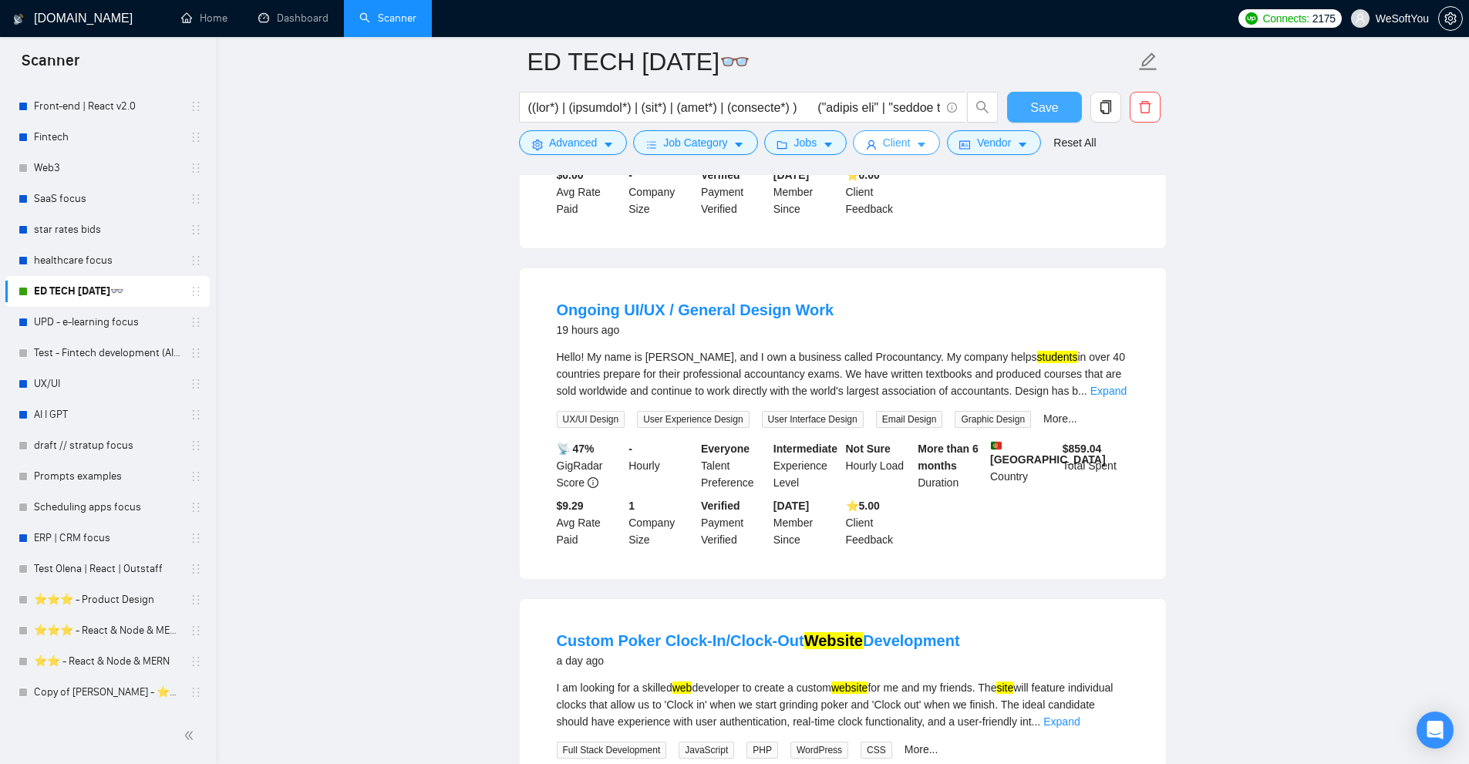
scroll to position [0, 0]
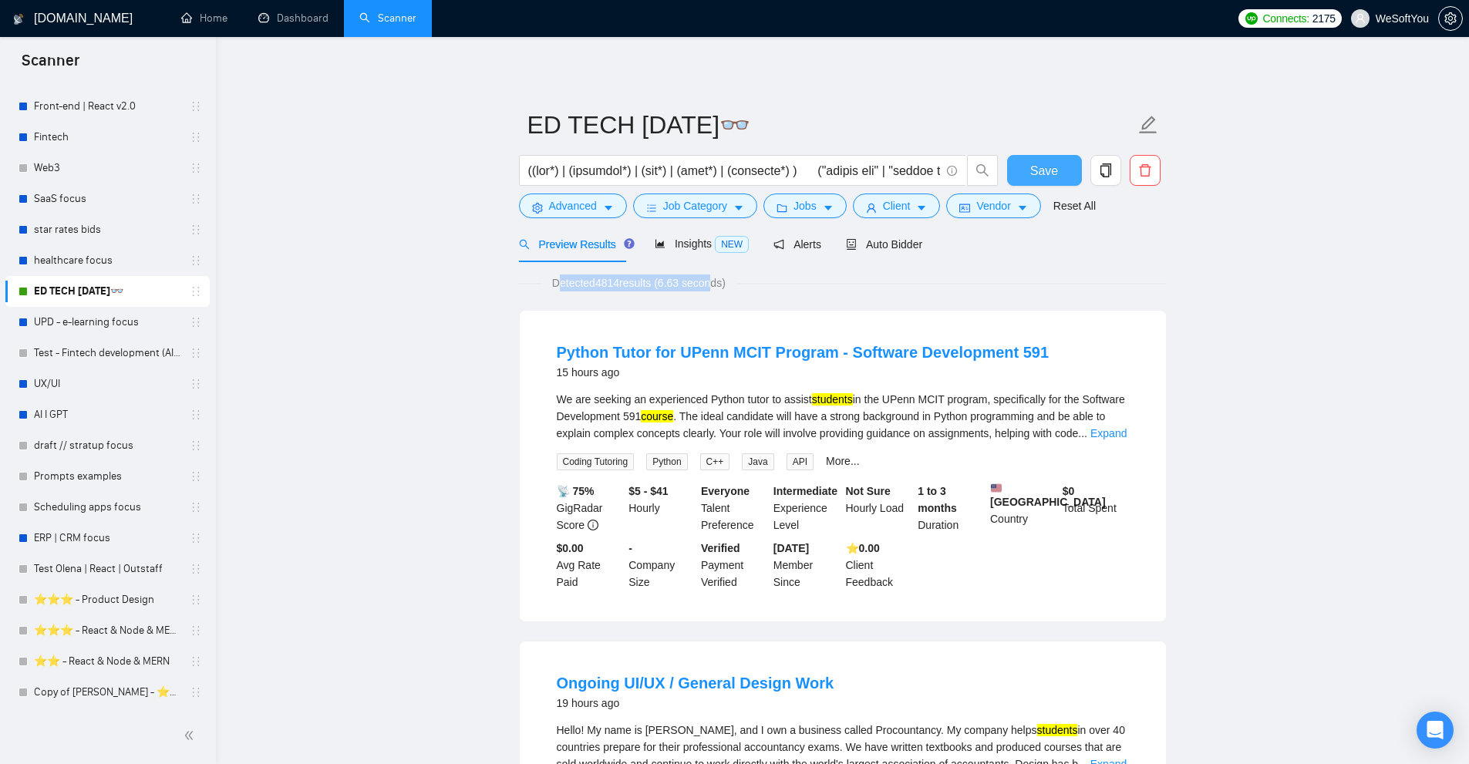
drag, startPoint x: 558, startPoint y: 278, endPoint x: 715, endPoint y: 279, distance: 156.6
click at [715, 279] on span "Detected 4814 results (6.63 seconds)" at bounding box center [639, 283] width 195 height 17
click at [715, 278] on span "Detected 4814 results (6.63 seconds)" at bounding box center [639, 283] width 195 height 17
click at [922, 254] on div "Preview Results Insights NEW Alerts Auto Bidder" at bounding box center [843, 244] width 648 height 36
click at [912, 243] on span "Auto Bidder" at bounding box center [884, 244] width 76 height 12
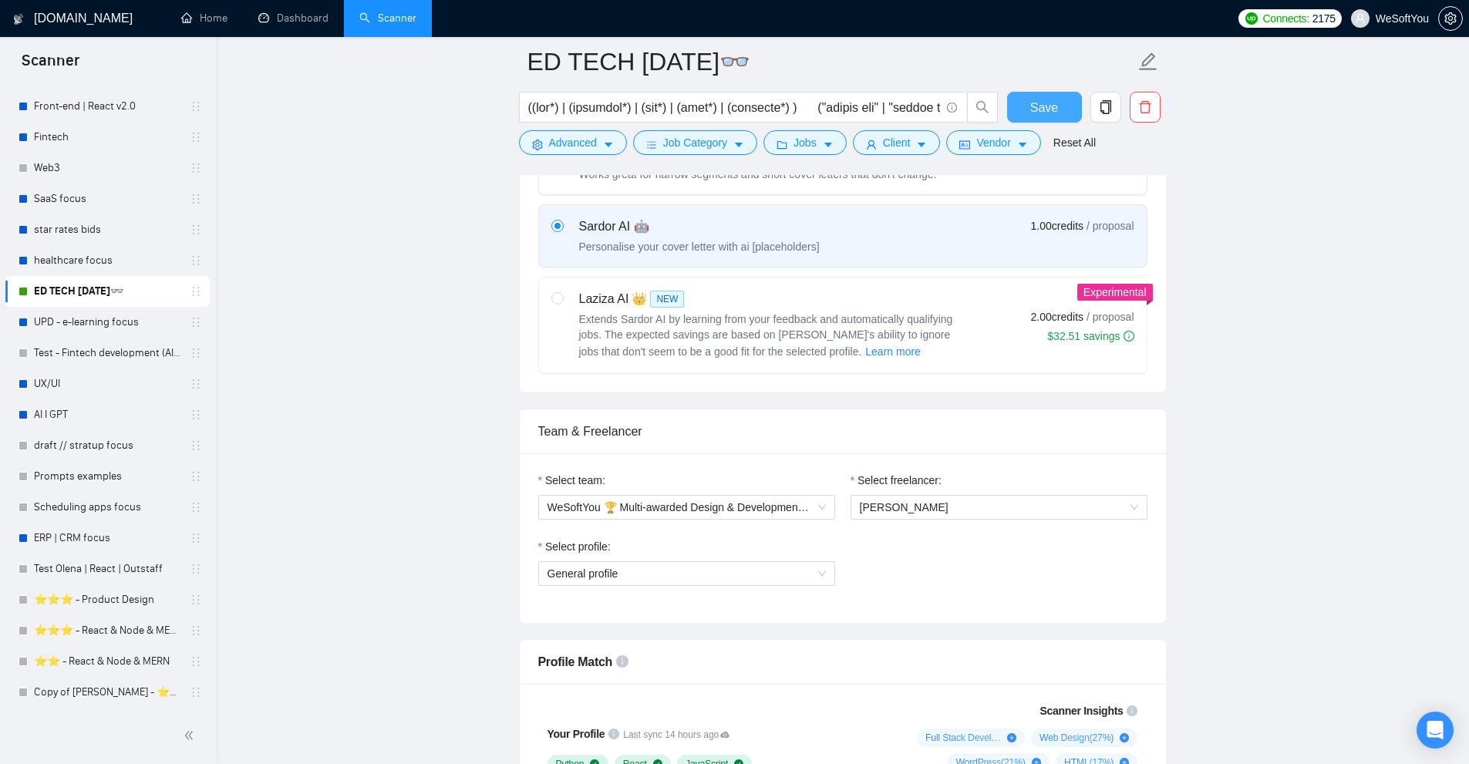
scroll to position [694, 0]
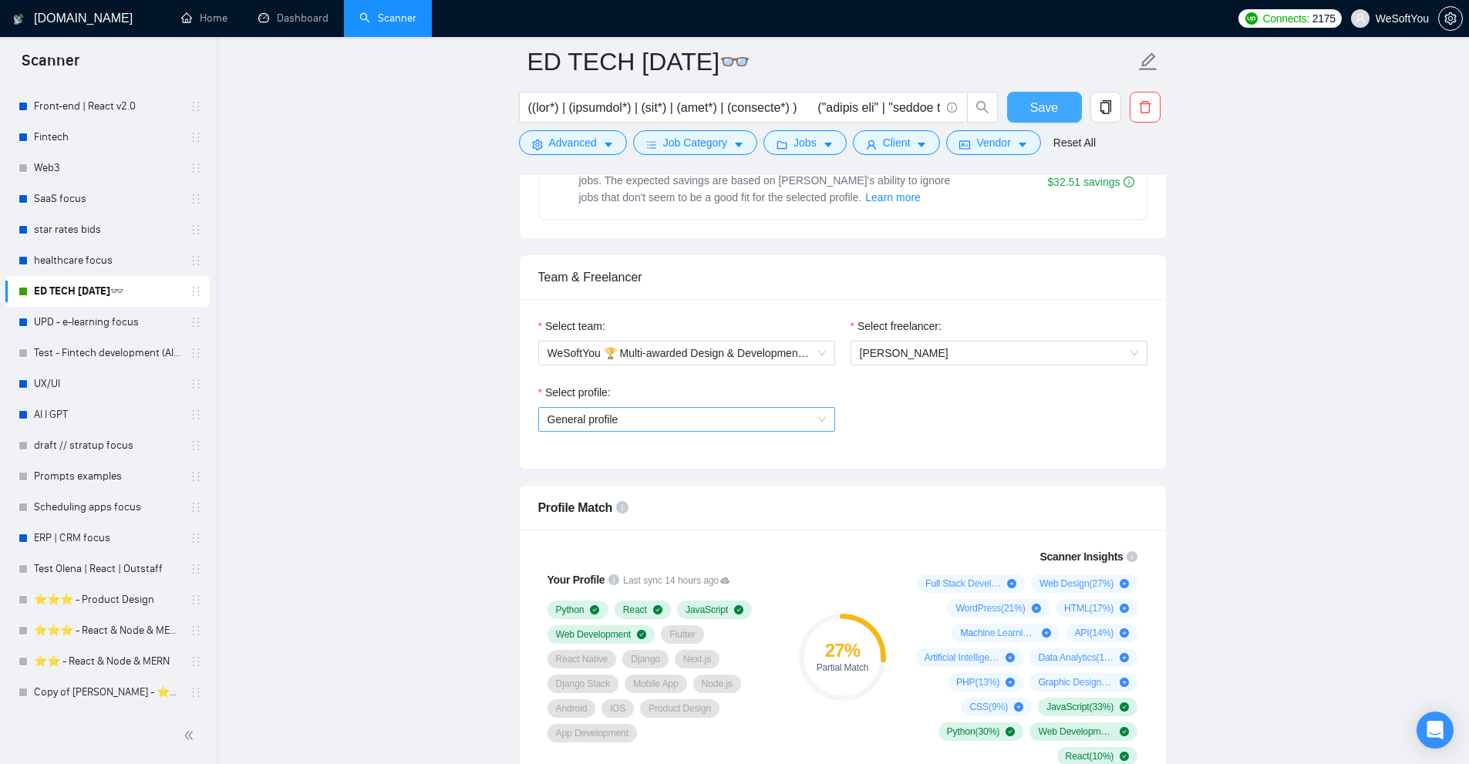
click at [734, 420] on span "General profile" at bounding box center [687, 419] width 278 height 23
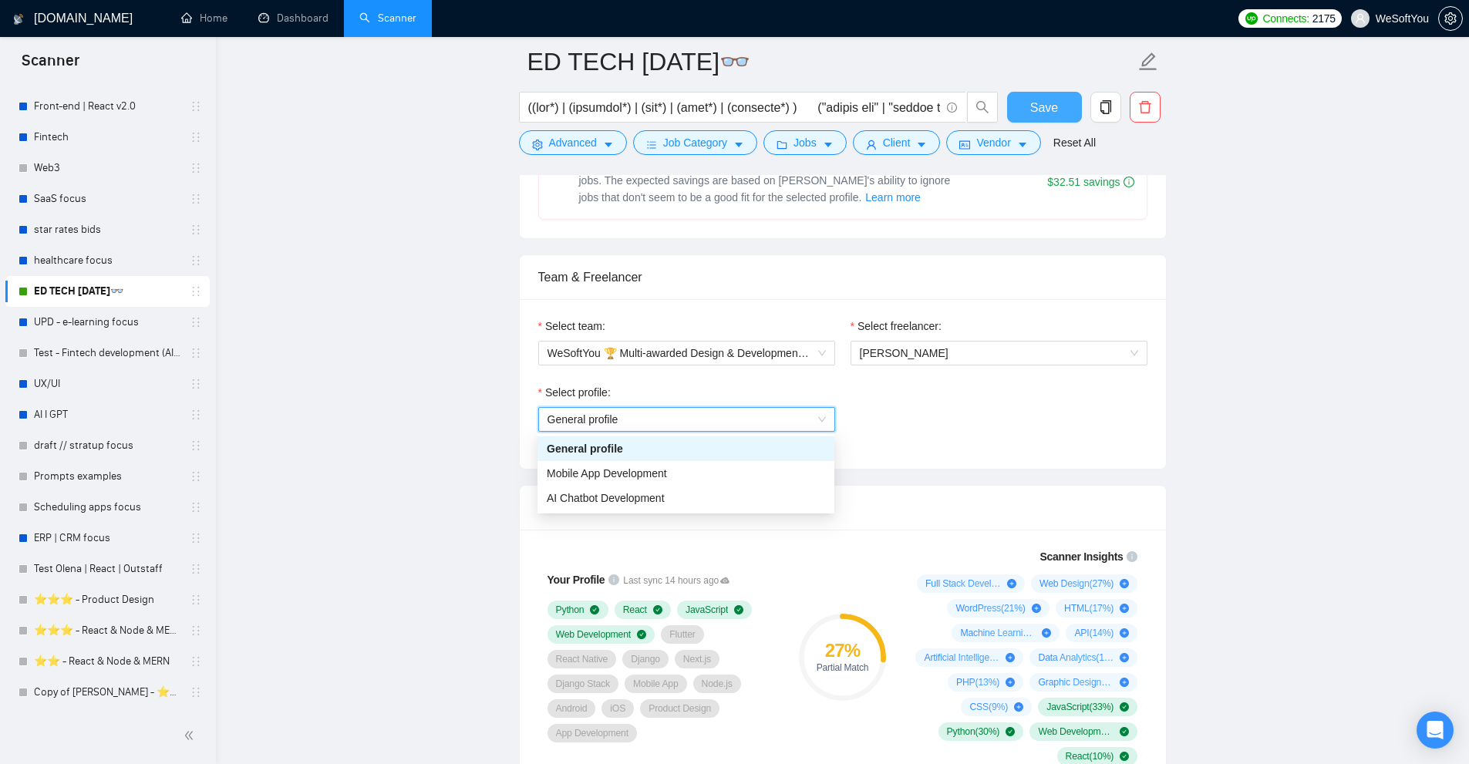
click at [720, 414] on span "General profile" at bounding box center [687, 419] width 278 height 23
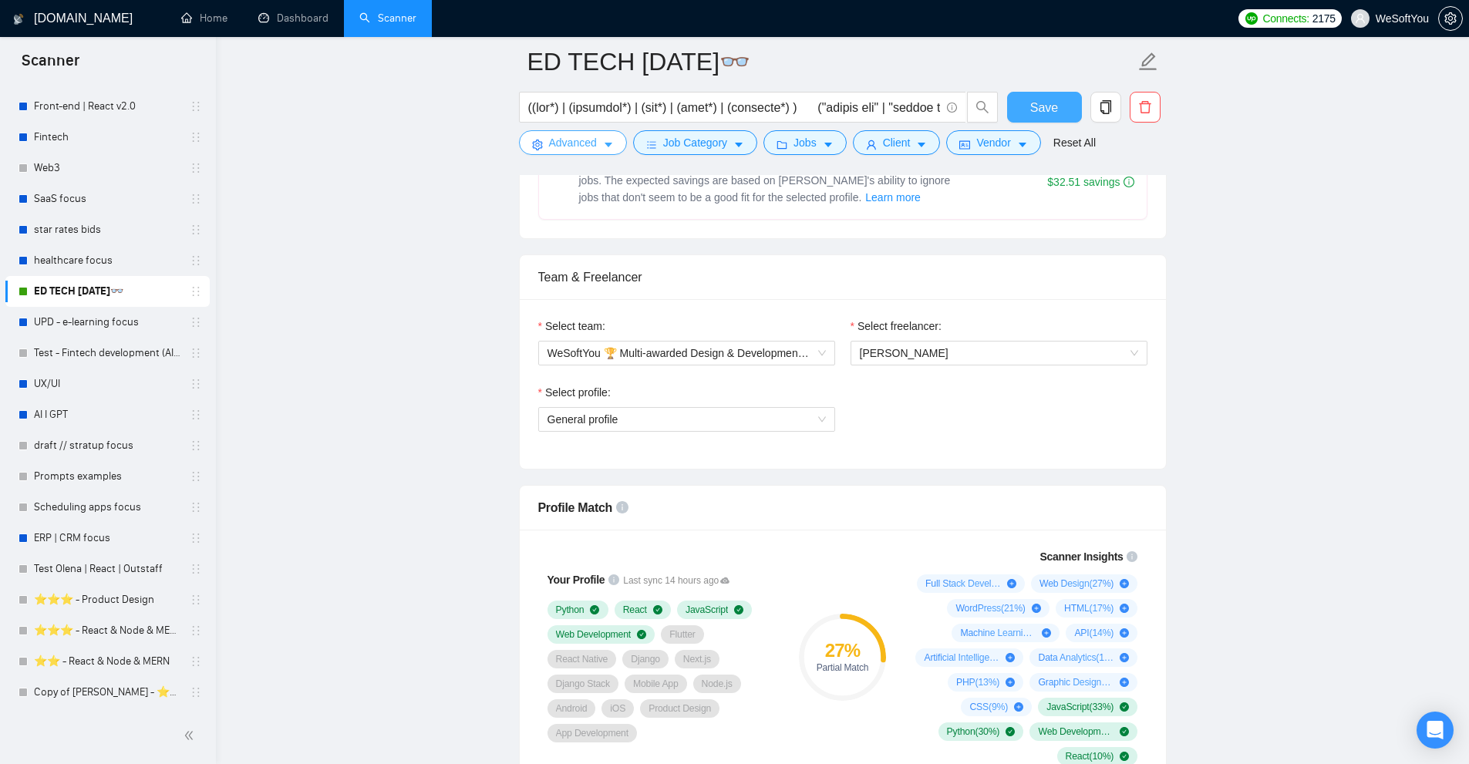
click at [605, 138] on button "Advanced" at bounding box center [573, 142] width 108 height 25
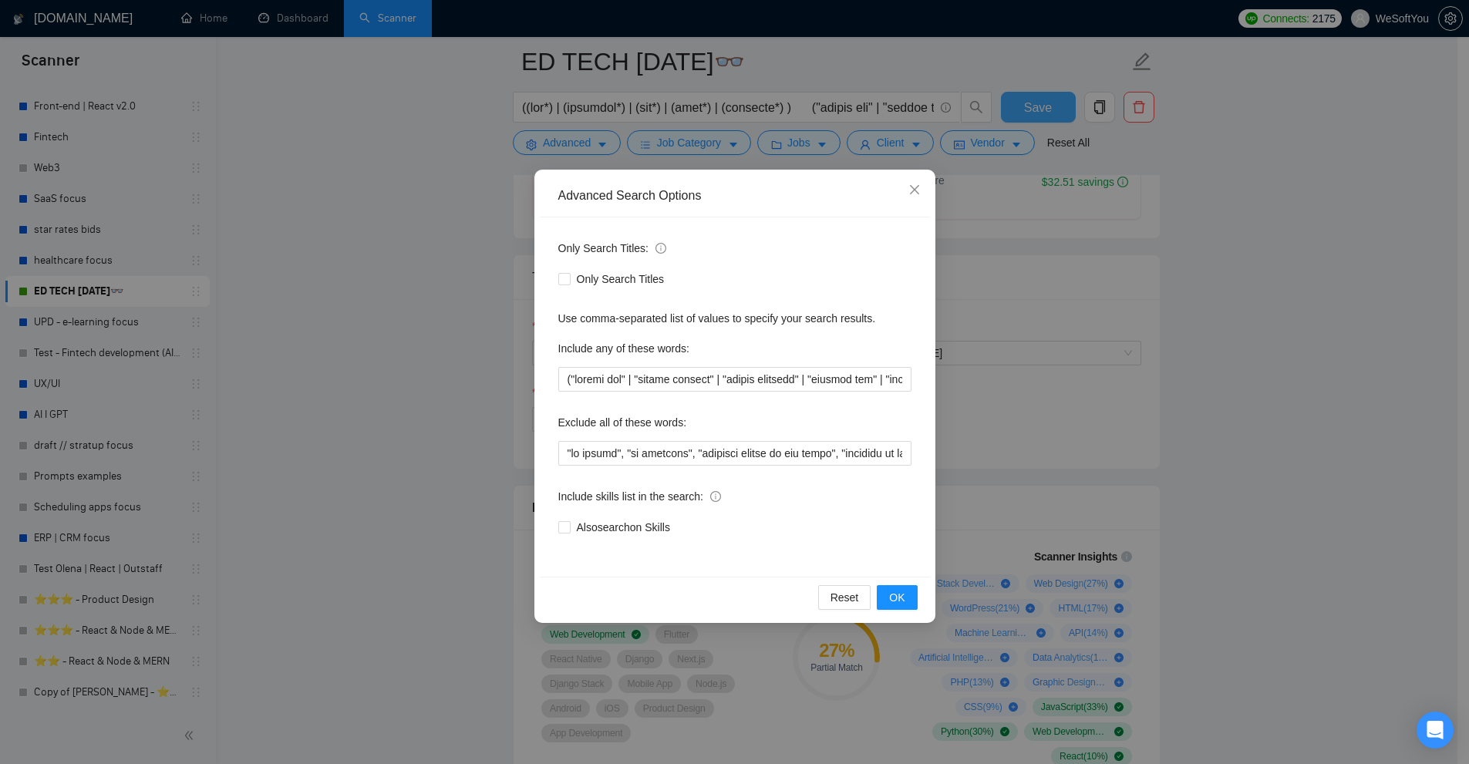
click at [987, 385] on div "Advanced Search Options Only Search Titles: Only Search Titles Use comma-separa…" at bounding box center [734, 382] width 1469 height 764
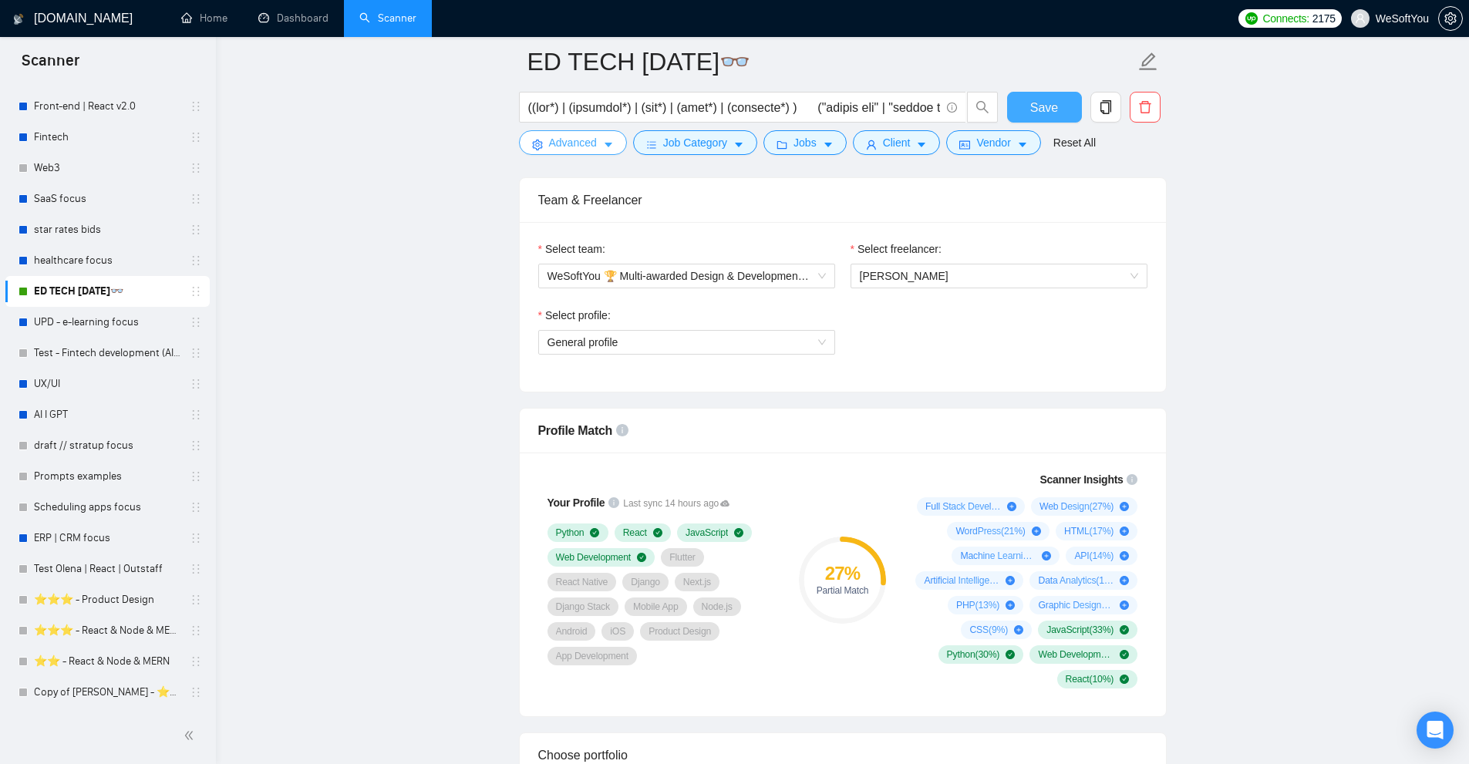
scroll to position [926, 0]
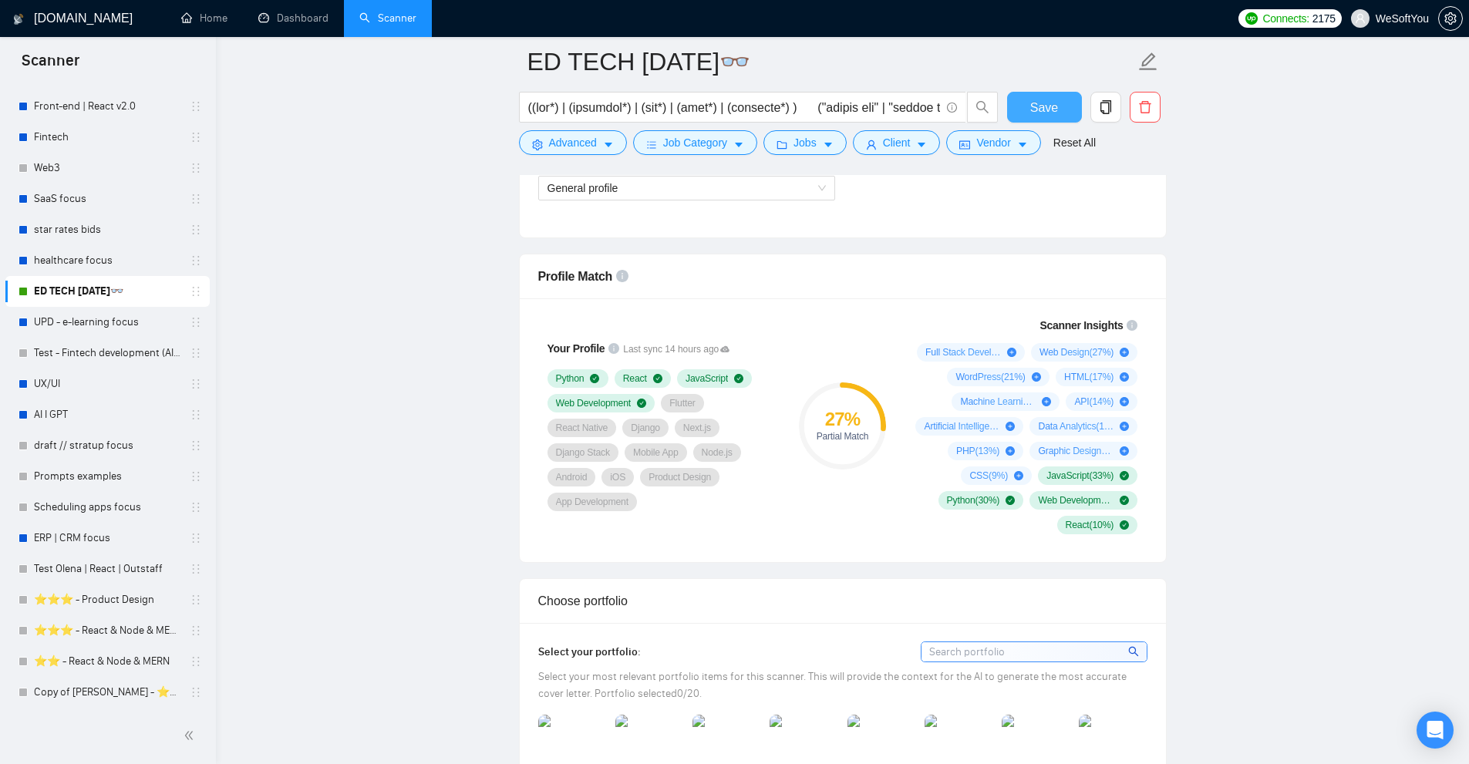
drag, startPoint x: 781, startPoint y: 386, endPoint x: 865, endPoint y: 447, distance: 103.4
click at [865, 447] on div "Your Profile Last sync 14 hours ago Python React JavaScript Web Development Flu…" at bounding box center [843, 426] width 622 height 236
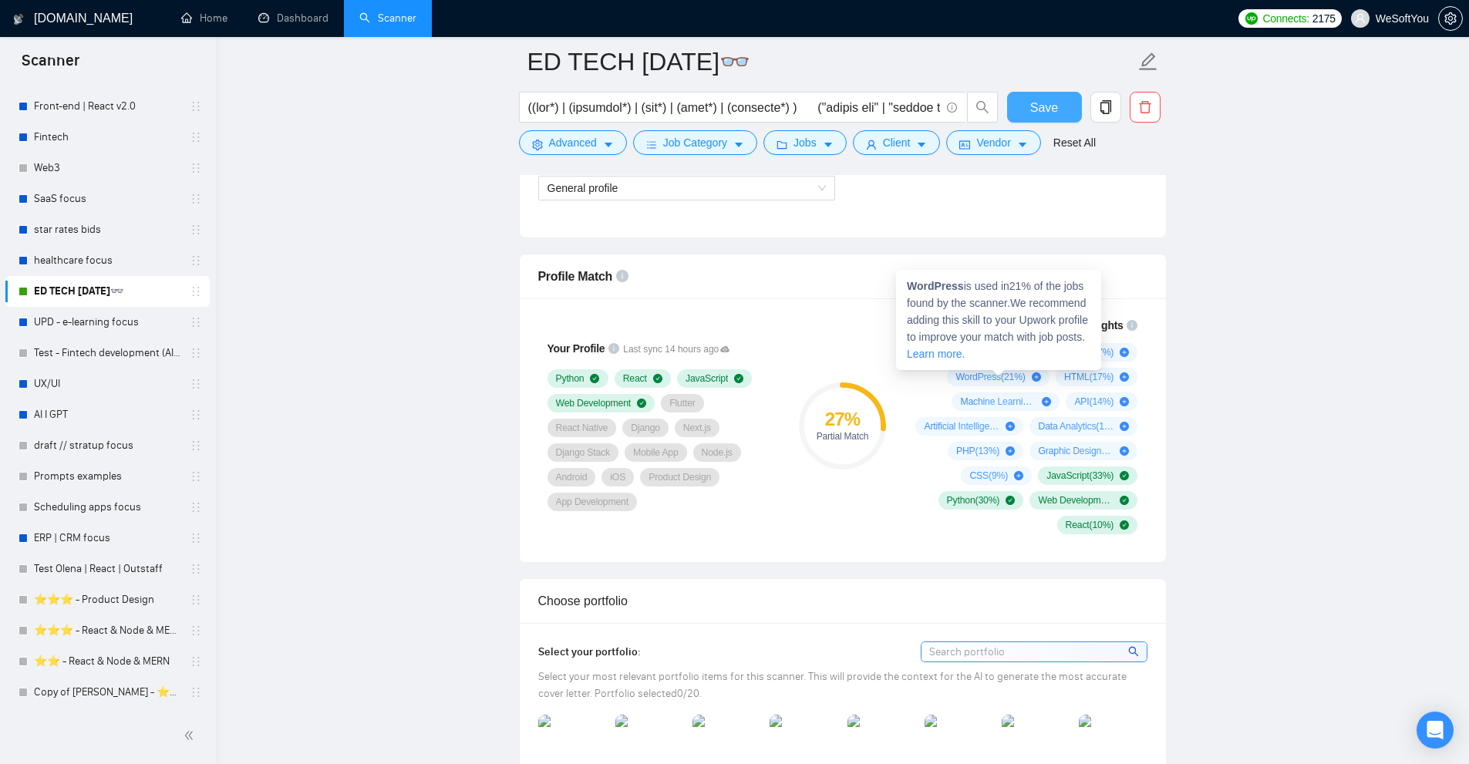
drag, startPoint x: 1027, startPoint y: 290, endPoint x: 1037, endPoint y: 305, distance: 18.0
click at [1037, 305] on span "WordPress is used in 21 % of the jobs found by the scanner. We recommend adding…" at bounding box center [997, 320] width 181 height 80
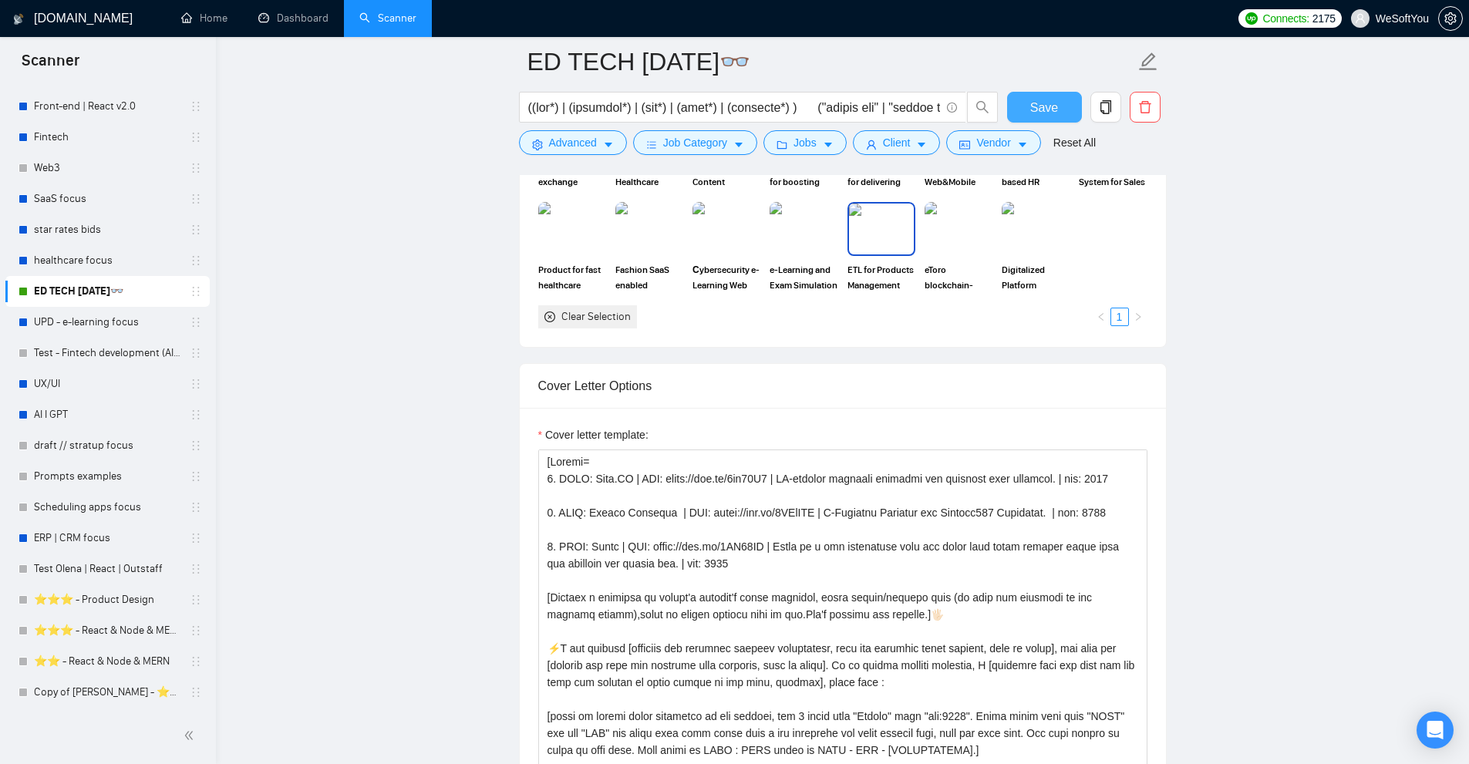
scroll to position [1774, 0]
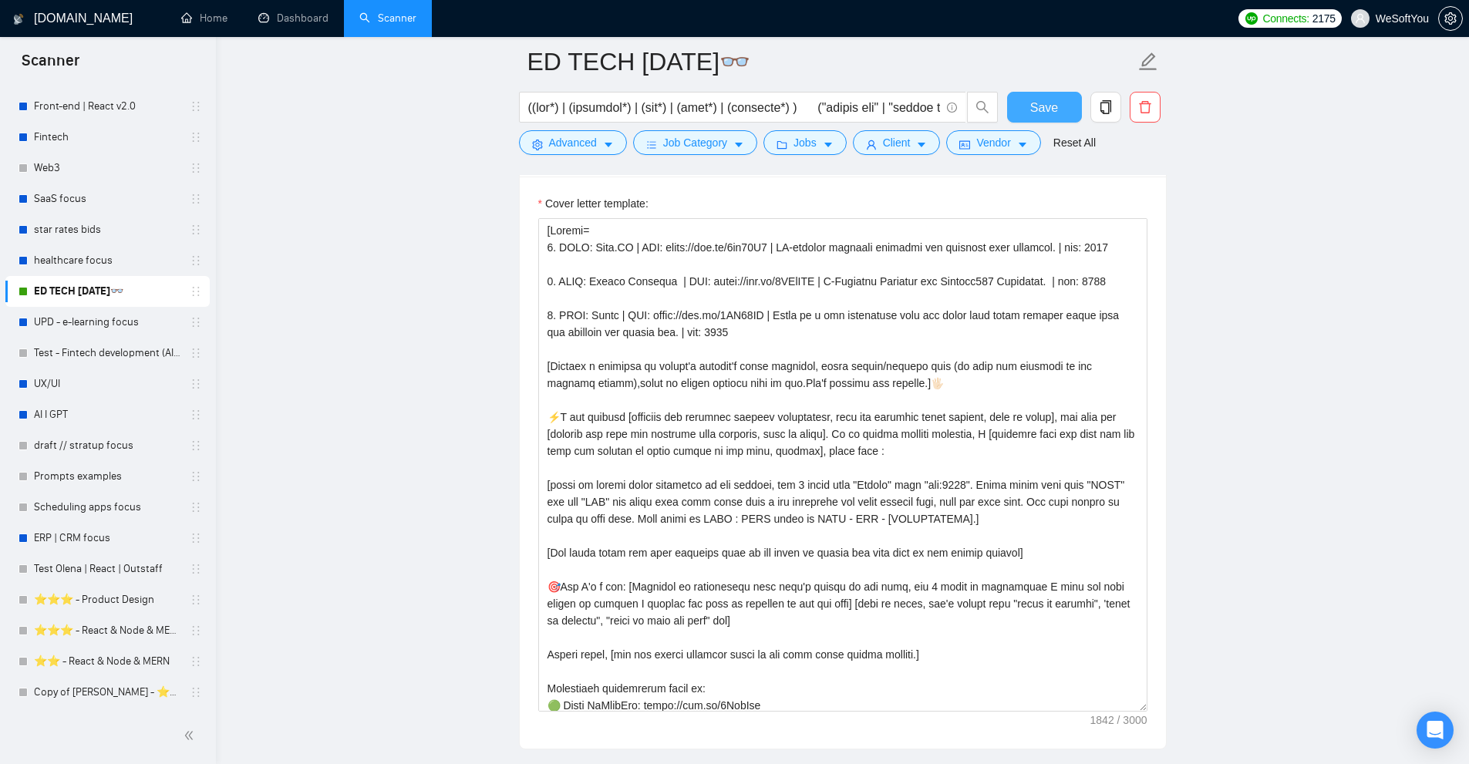
drag, startPoint x: 1135, startPoint y: 559, endPoint x: 1214, endPoint y: 636, distance: 109.6
click at [1200, 705] on main "ED TECH [DATE]👓 Save Advanced Job Category Jobs Client Vendor Reset All Preview…" at bounding box center [843, 569] width 1204 height 4563
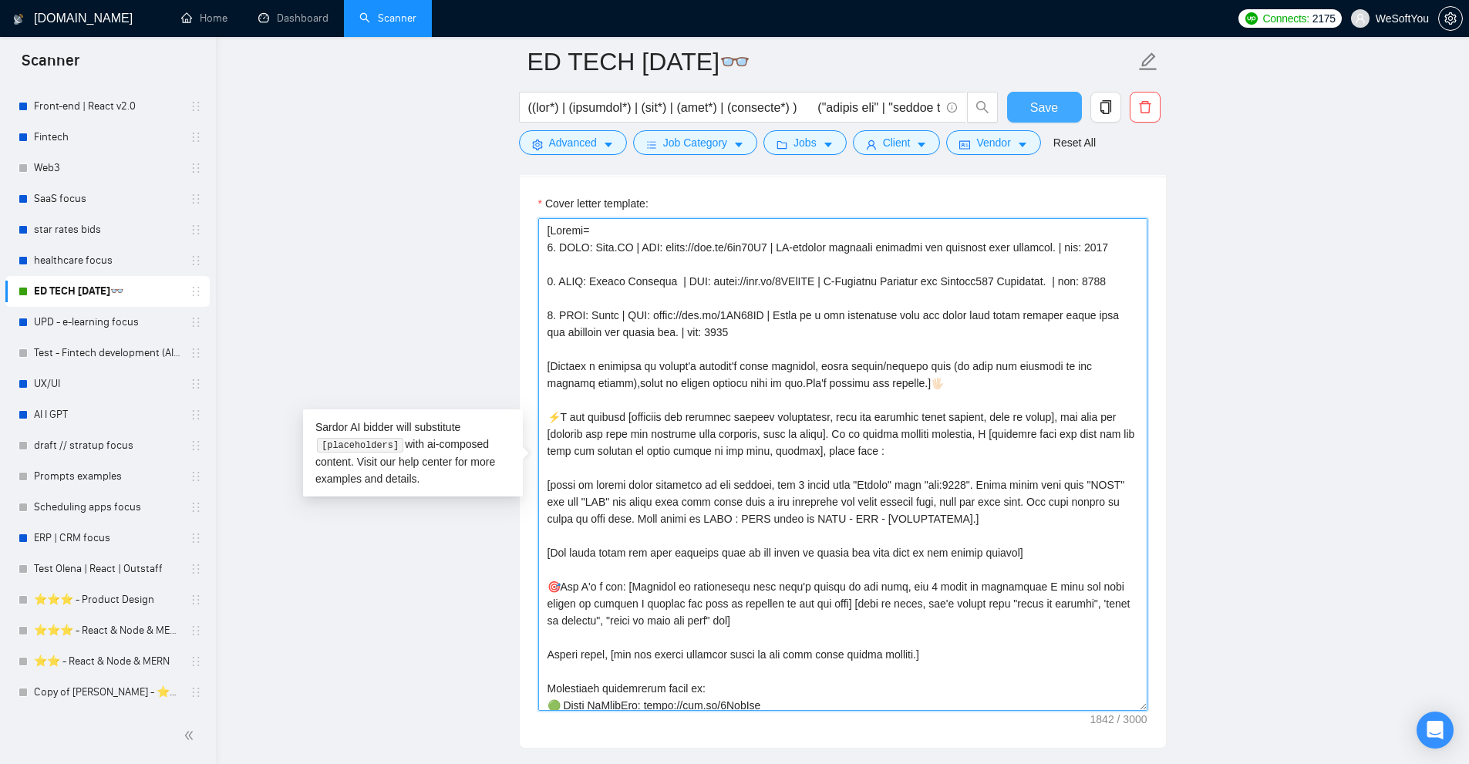
drag, startPoint x: 546, startPoint y: 231, endPoint x: 937, endPoint y: 339, distance: 405.5
click at [937, 339] on textarea "Cover letter template:" at bounding box center [842, 464] width 609 height 493
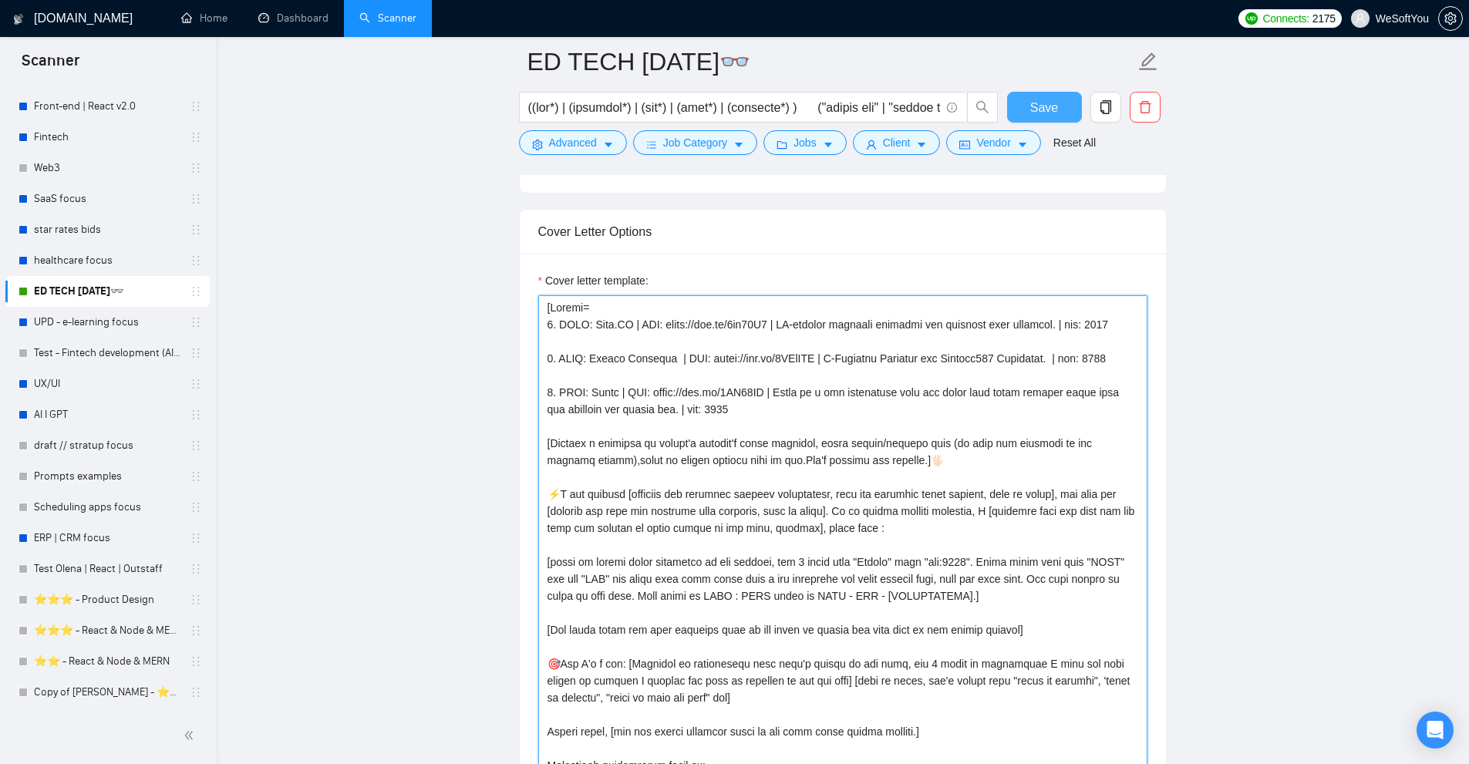
drag, startPoint x: 559, startPoint y: 331, endPoint x: 785, endPoint y: 326, distance: 226.1
click at [785, 326] on textarea "Cover letter template:" at bounding box center [842, 541] width 609 height 493
drag, startPoint x: 565, startPoint y: 321, endPoint x: 582, endPoint y: 322, distance: 17.0
click at [582, 322] on textarea "Cover letter template:" at bounding box center [842, 541] width 609 height 493
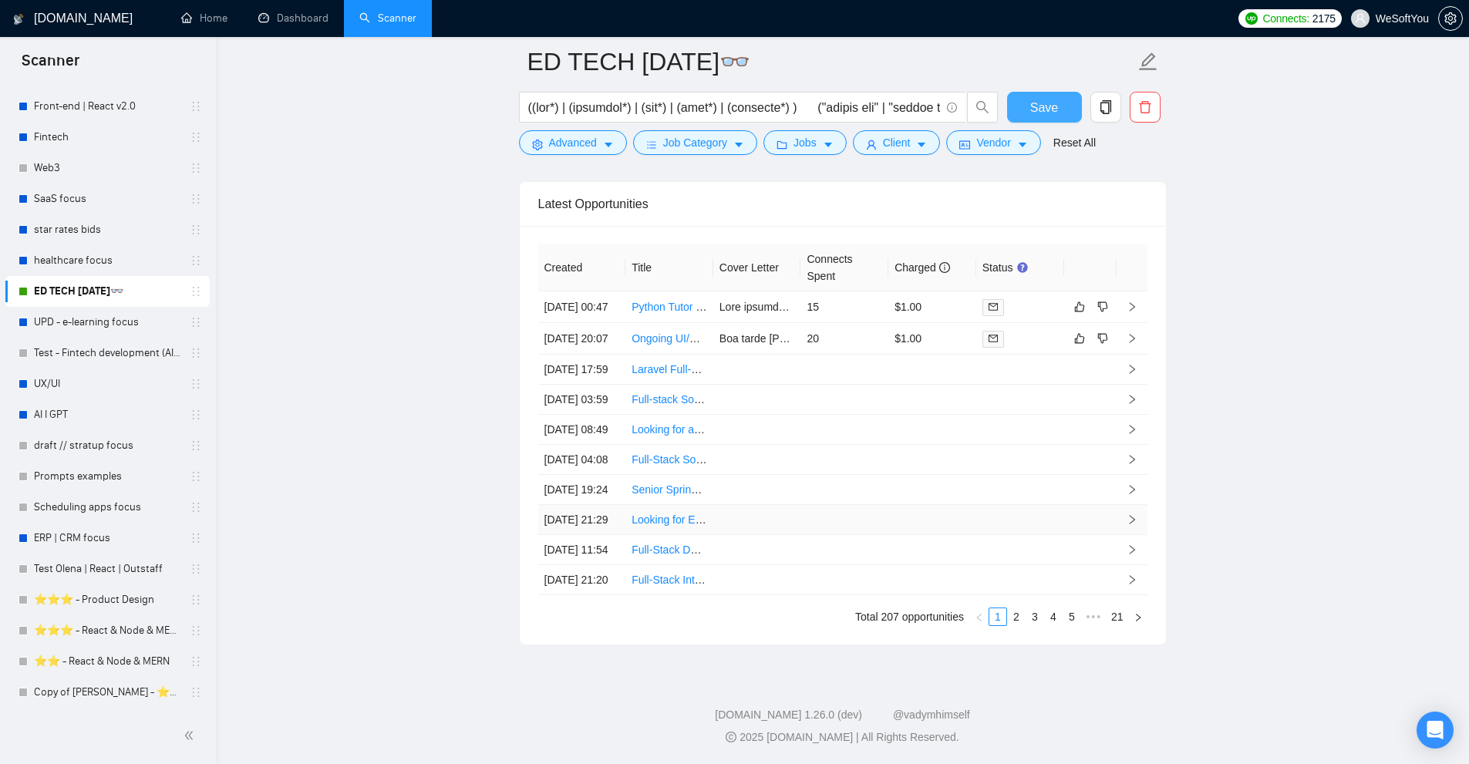
scroll to position [3681, 0]
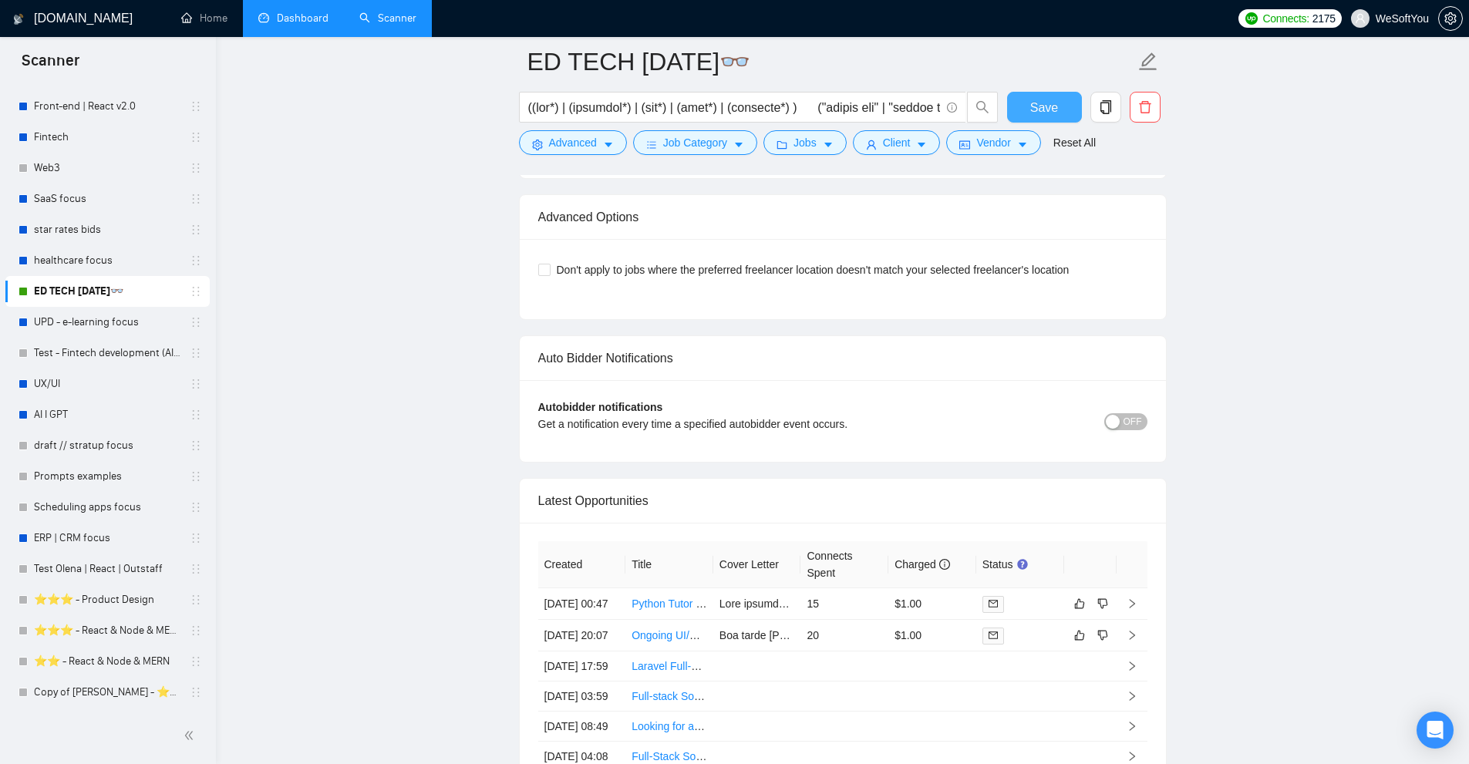
click at [270, 17] on link "Dashboard" at bounding box center [293, 18] width 70 height 13
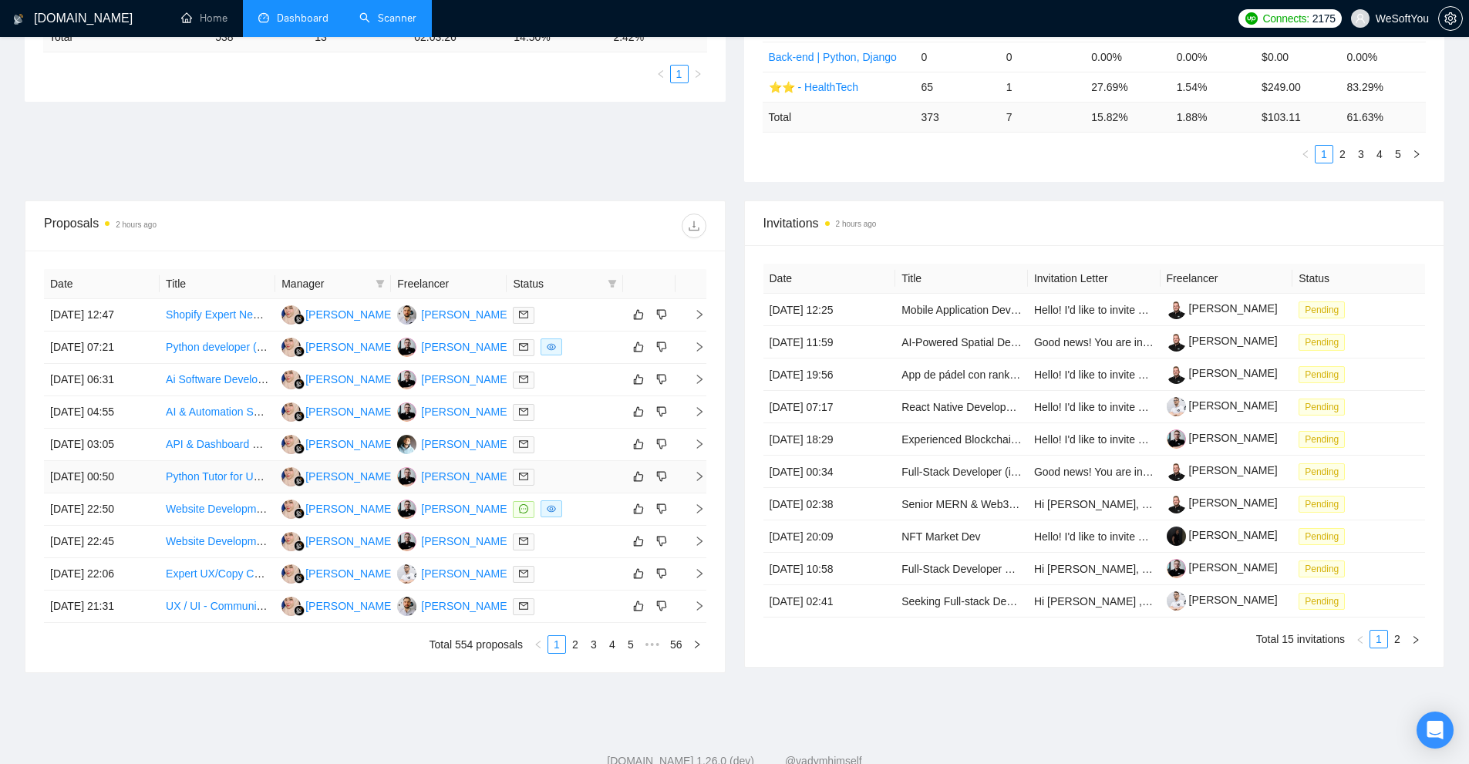
scroll to position [458, 0]
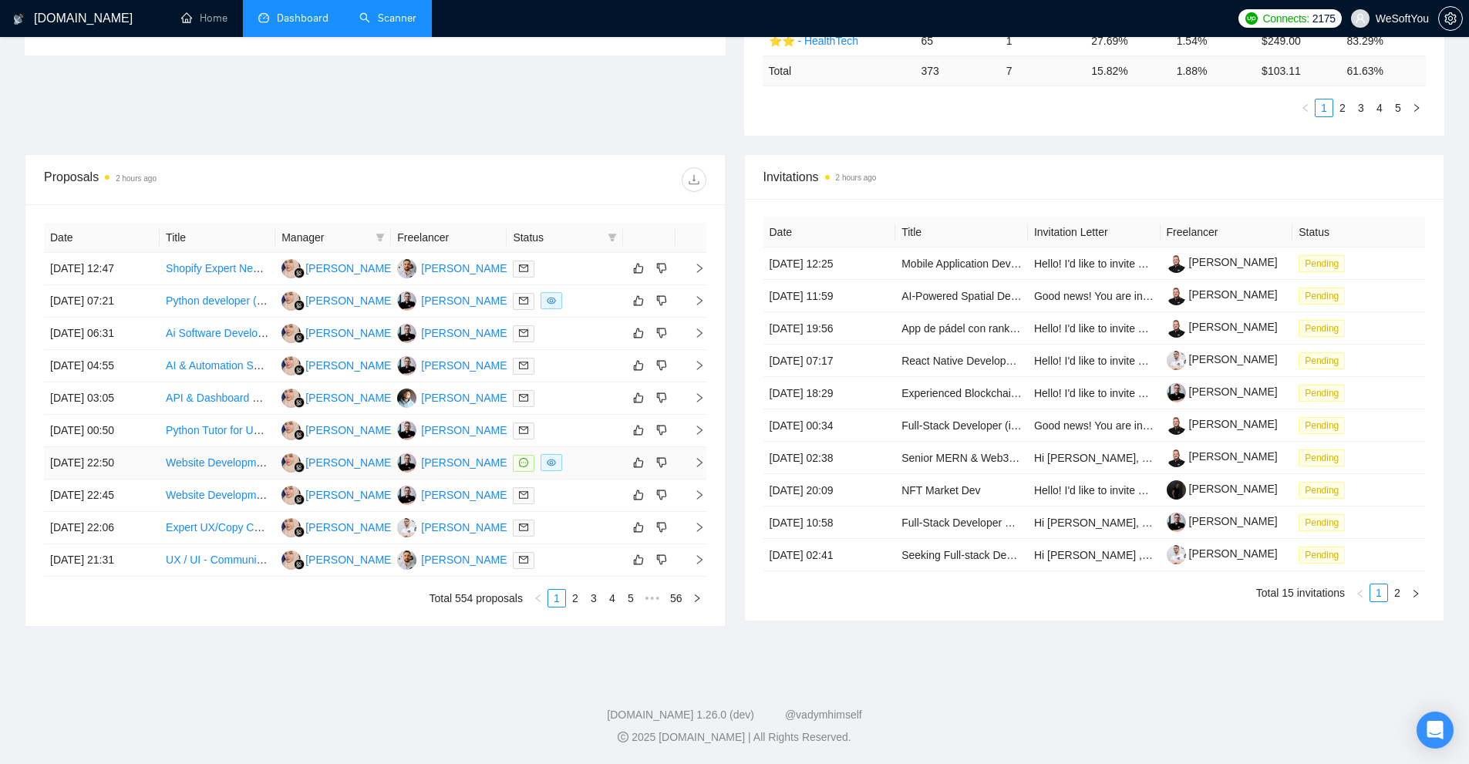
click at [585, 460] on div at bounding box center [564, 463] width 103 height 18
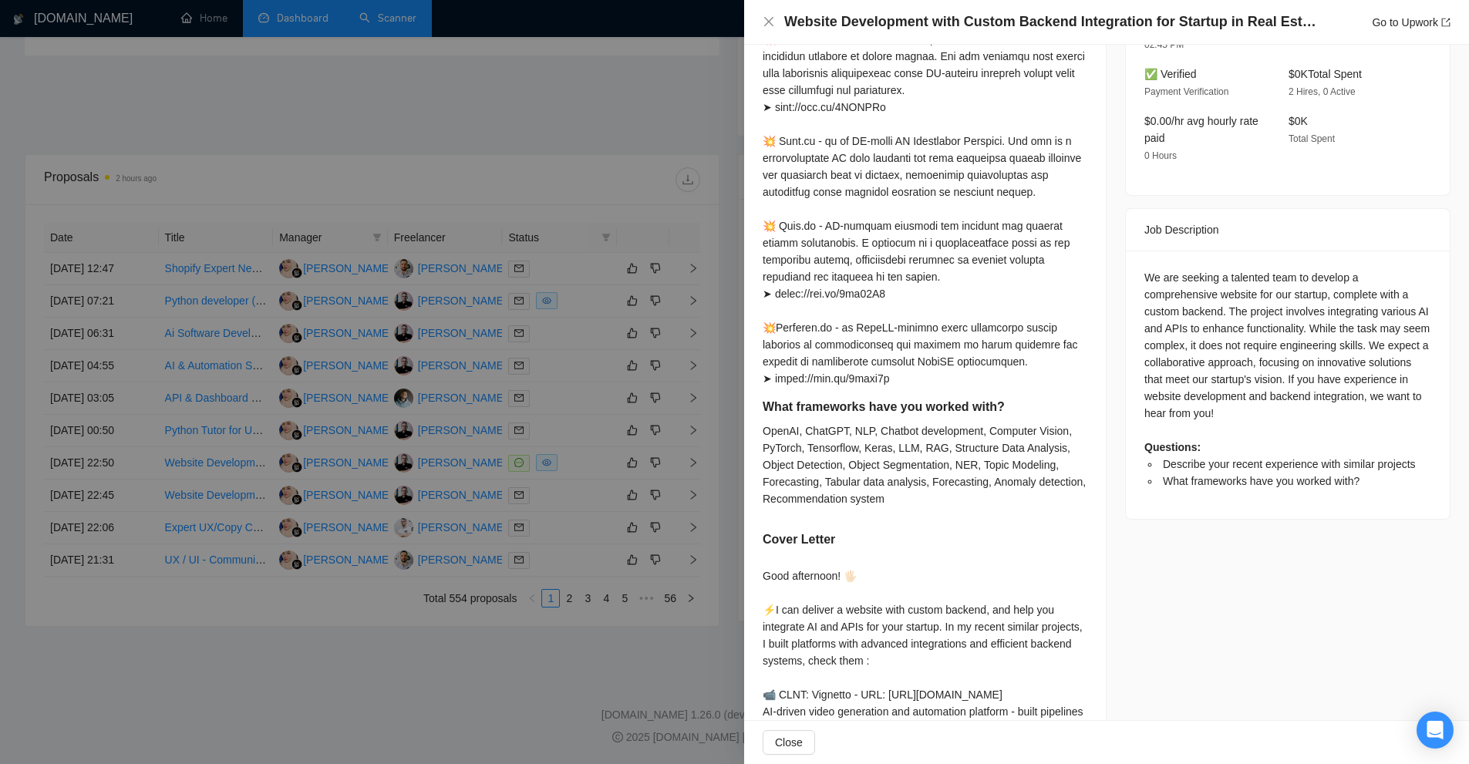
scroll to position [540, 0]
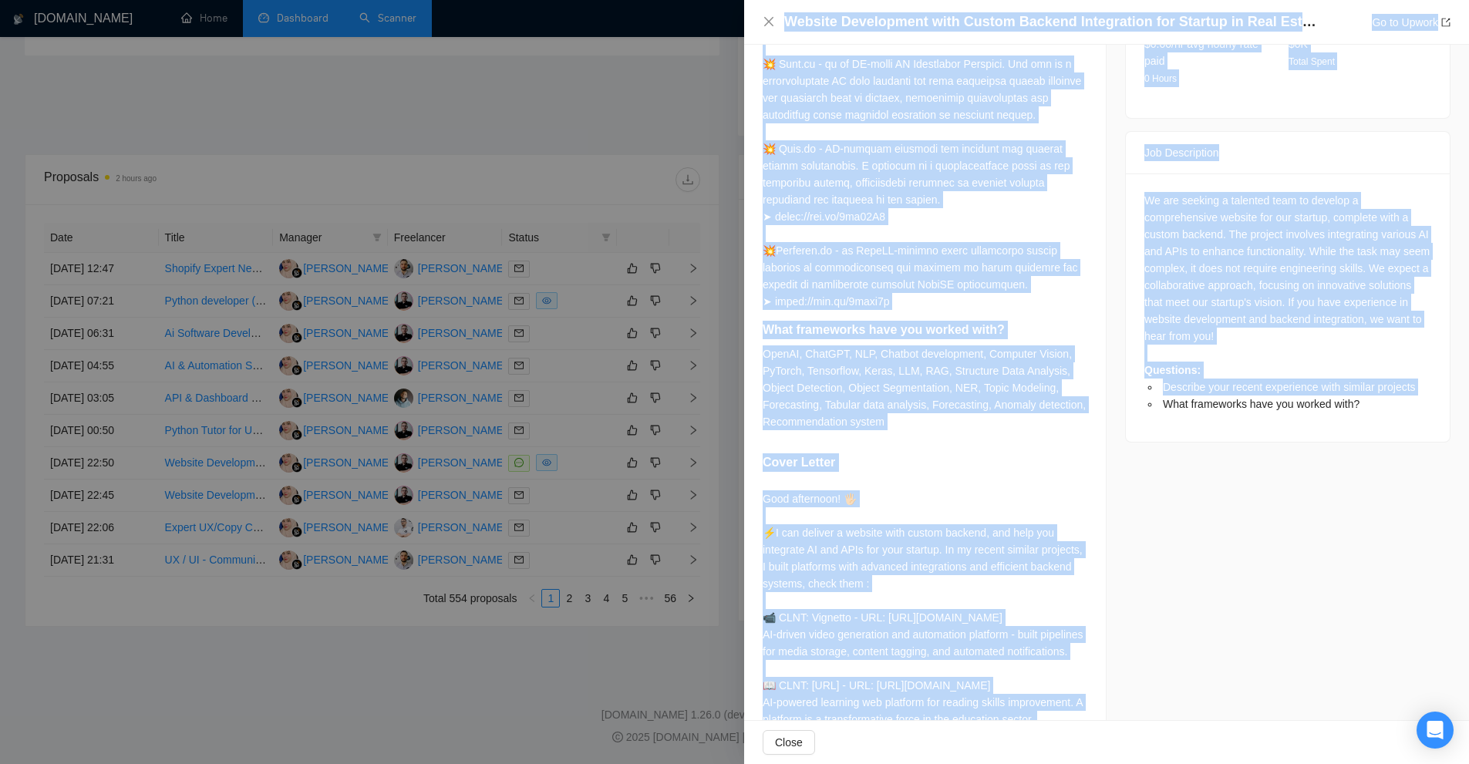
drag, startPoint x: 544, startPoint y: 362, endPoint x: 1146, endPoint y: 496, distance: 617.2
click at [1146, 496] on div "Website Development with Custom Backend Integration for Startup in Real Estate …" at bounding box center [734, 382] width 1469 height 764
click at [1134, 510] on div "Job Posting Details Overview [DATE] 22:42 Published $20 - $40 Hourly Rate Exper…" at bounding box center [1288, 222] width 363 height 1435
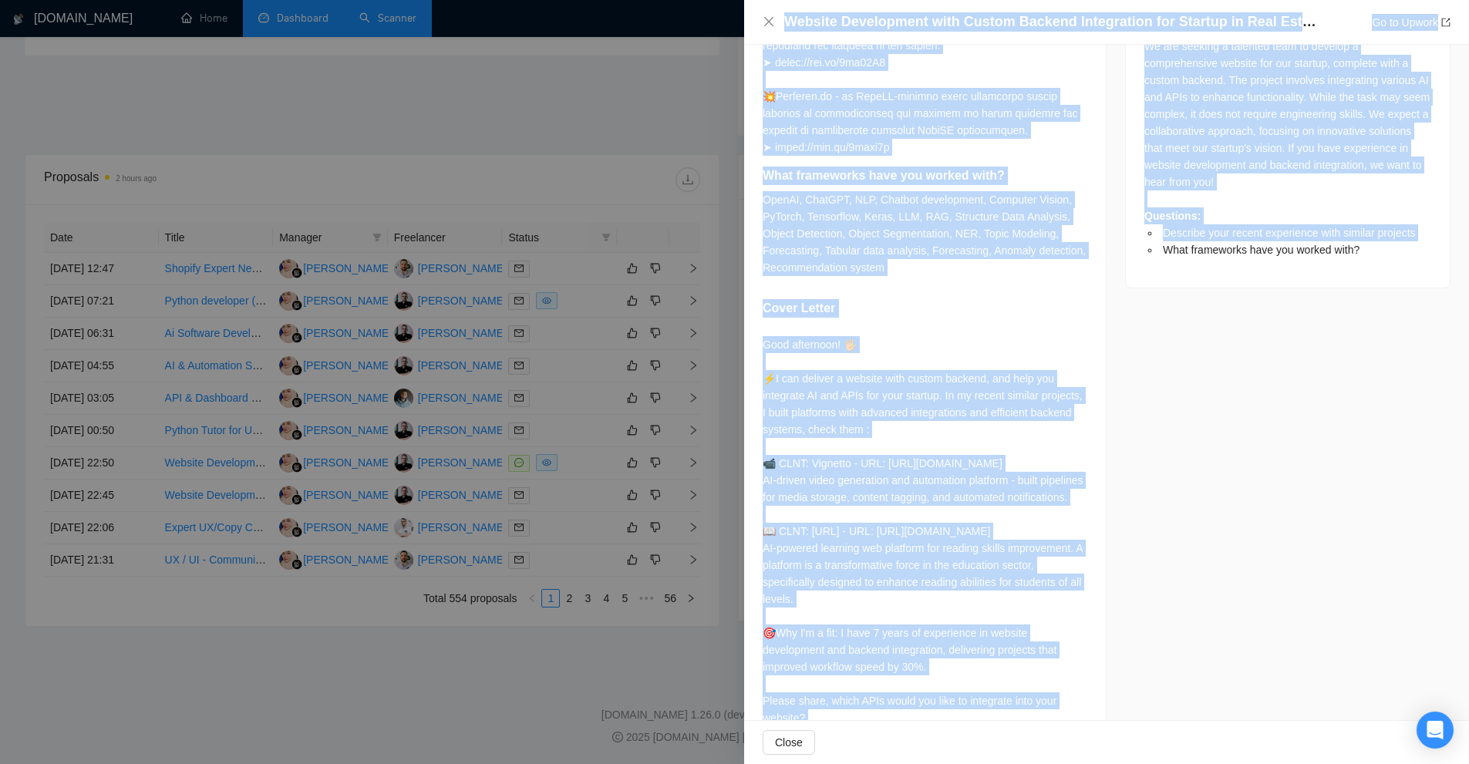
click at [841, 535] on div "Good afternoon! 🖐🏻 ⚡️I can deliver a website with custom backend, and help you …" at bounding box center [925, 548] width 325 height 424
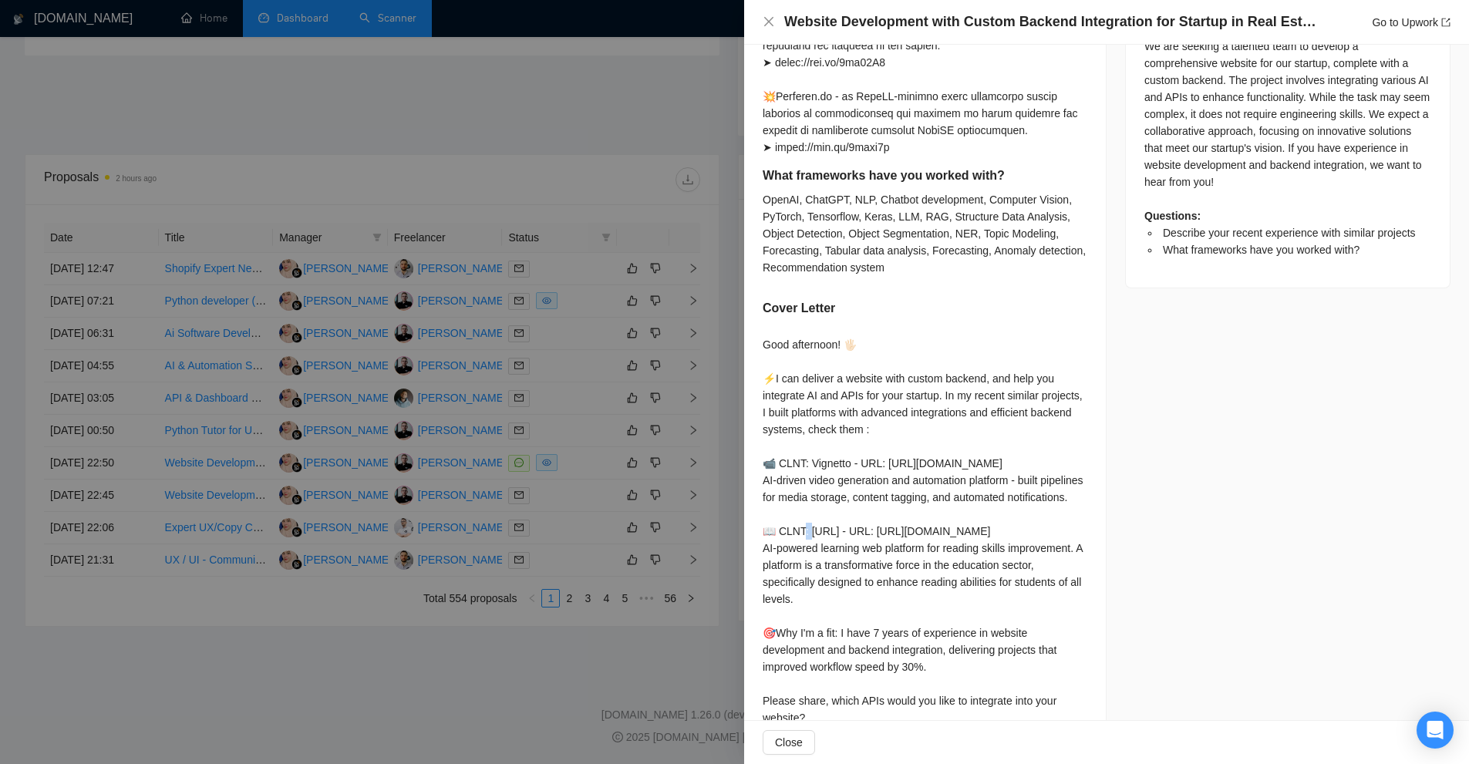
drag, startPoint x: 784, startPoint y: 549, endPoint x: 802, endPoint y: 548, distance: 18.5
click at [802, 548] on div "Good afternoon! 🖐🏻 ⚡️I can deliver a website with custom backend, and help you …" at bounding box center [925, 548] width 325 height 424
click at [819, 554] on div "Good afternoon! 🖐🏻 ⚡️I can deliver a website with custom backend, and help you …" at bounding box center [925, 548] width 325 height 424
drag, startPoint x: 805, startPoint y: 463, endPoint x: 784, endPoint y: 462, distance: 20.8
click at [784, 462] on div "Good afternoon! 🖐🏻 ⚡️I can deliver a website with custom backend, and help you …" at bounding box center [925, 548] width 325 height 424
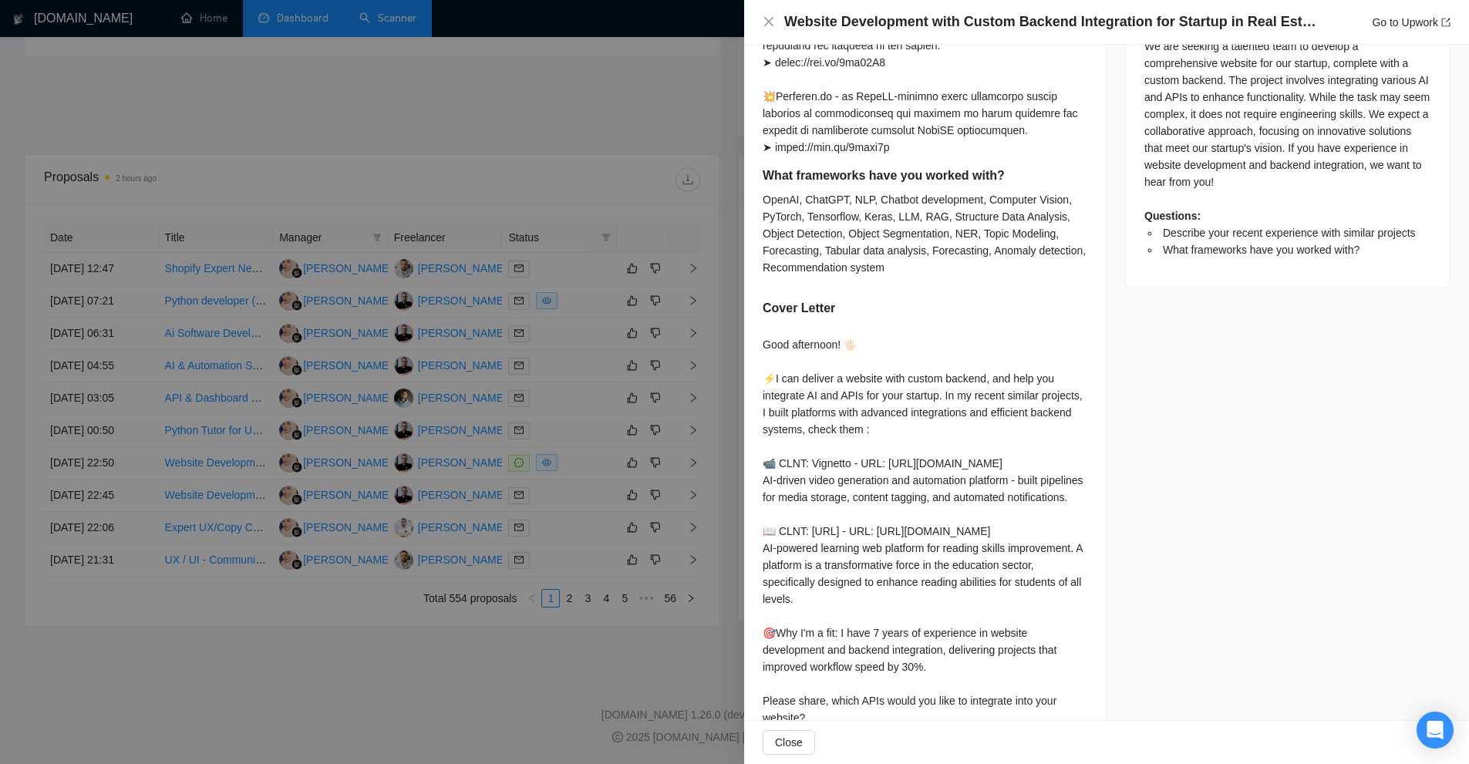
click at [943, 519] on div "Good afternoon! 🖐🏻 ⚡️I can deliver a website with custom backend, and help you …" at bounding box center [925, 548] width 325 height 424
drag, startPoint x: 777, startPoint y: 454, endPoint x: 822, endPoint y: 468, distance: 47.1
click at [822, 468] on div "Good afternoon! 🖐🏻 ⚡️I can deliver a website with custom backend, and help you …" at bounding box center [925, 548] width 325 height 424
click at [799, 464] on div "Good afternoon! 🖐🏻 ⚡️I can deliver a website with custom backend, and help you …" at bounding box center [925, 548] width 325 height 424
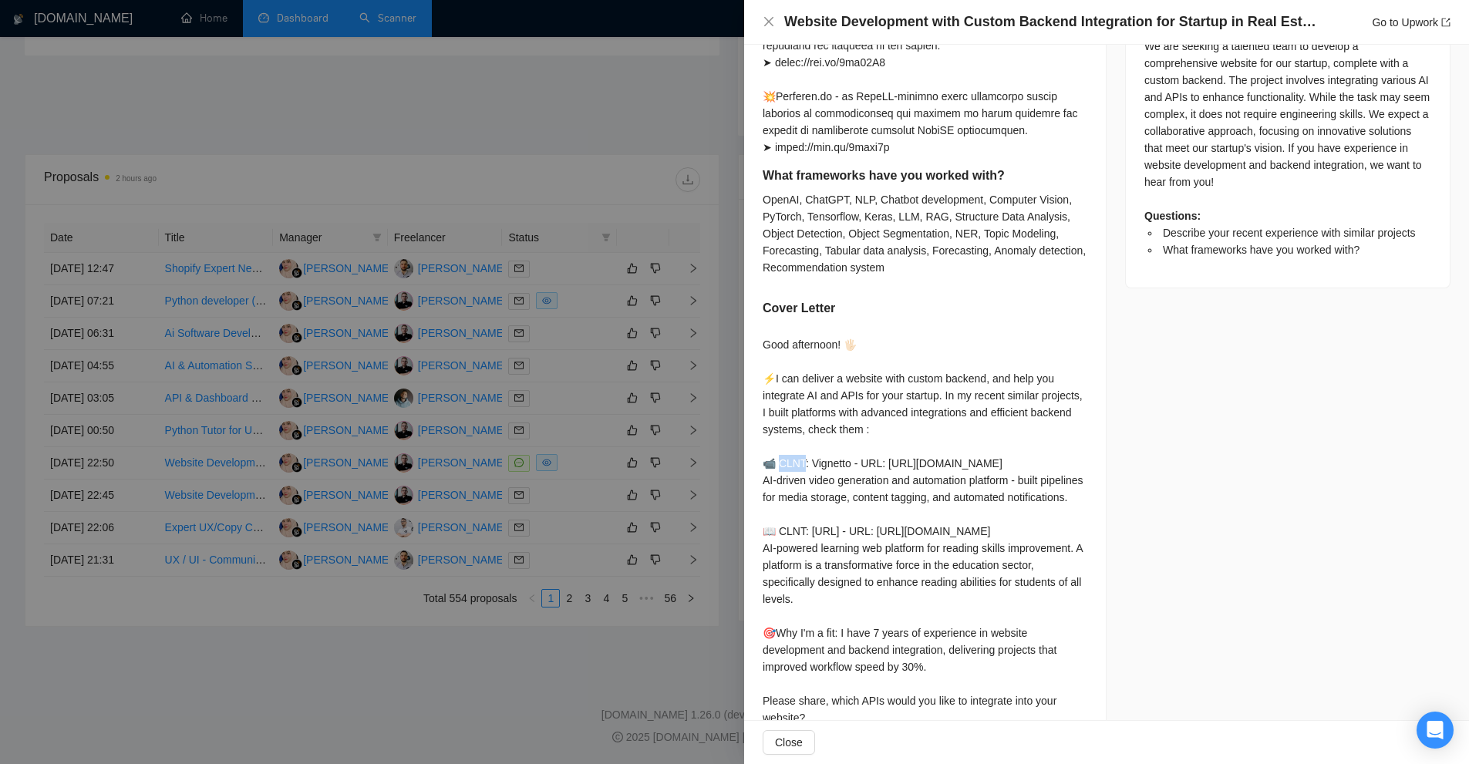
click at [790, 459] on div "Good afternoon! 🖐🏻 ⚡️I can deliver a website with custom backend, and help you …" at bounding box center [925, 548] width 325 height 424
click at [782, 460] on div "Good afternoon! 🖐🏻 ⚡️I can deliver a website with custom backend, and help you …" at bounding box center [925, 548] width 325 height 424
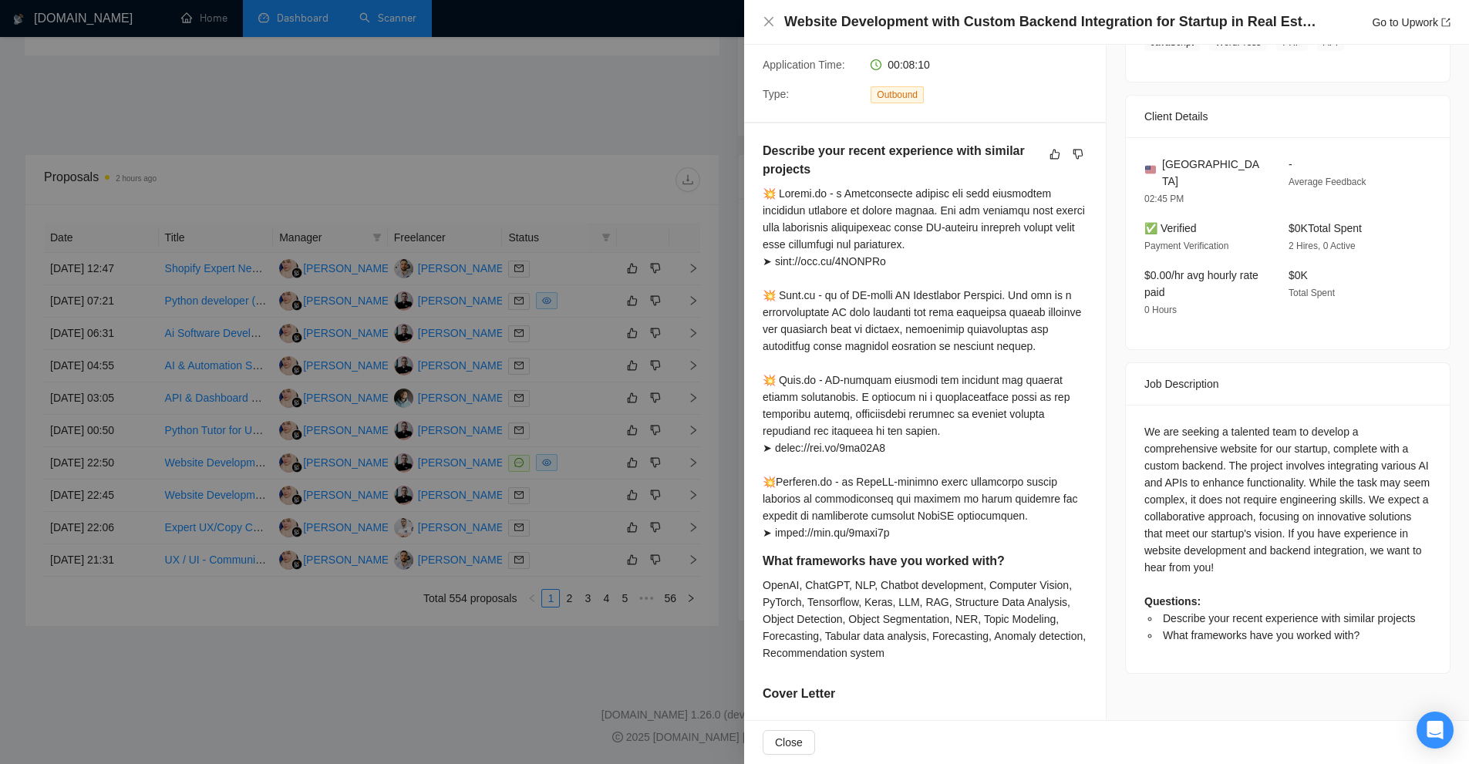
scroll to position [0, 0]
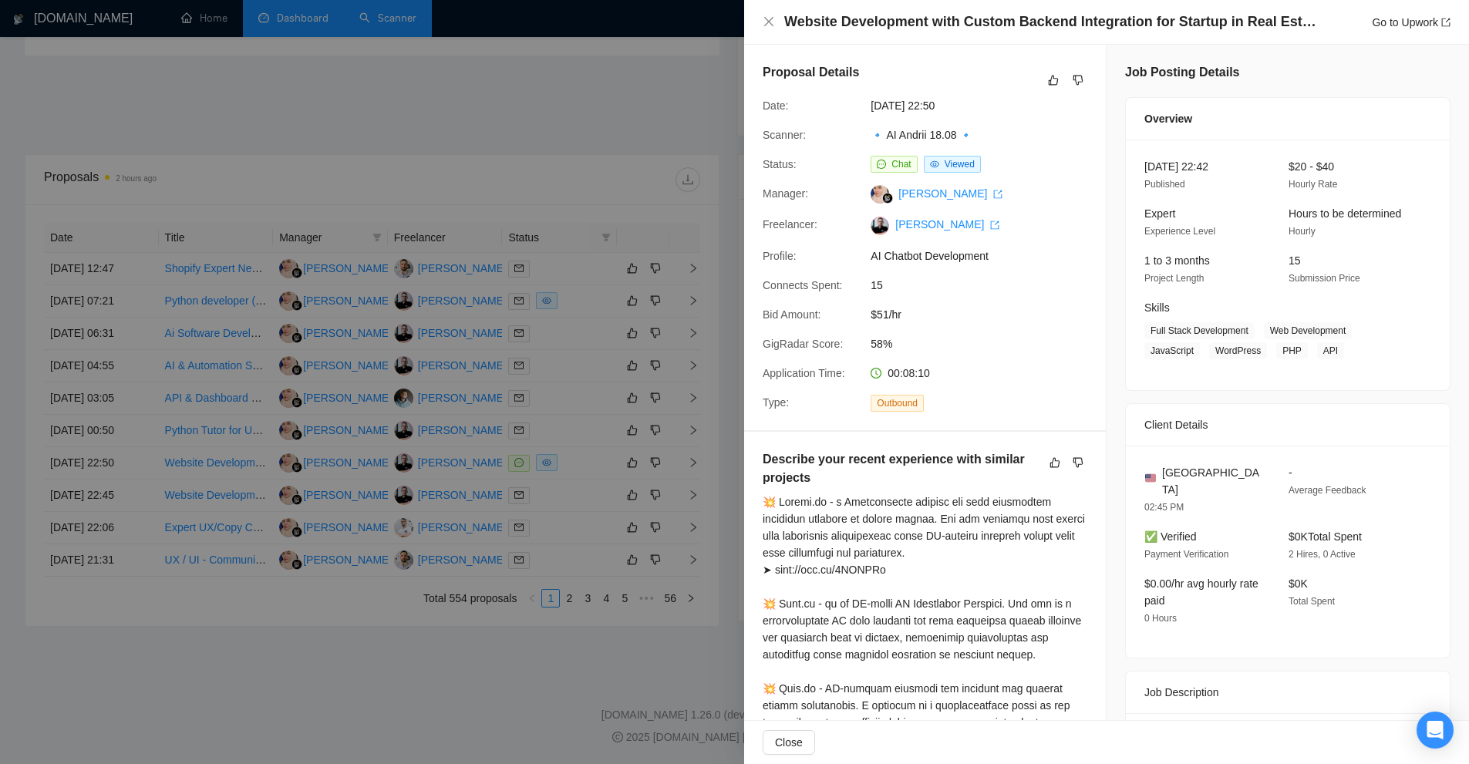
click at [578, 122] on div at bounding box center [734, 382] width 1469 height 764
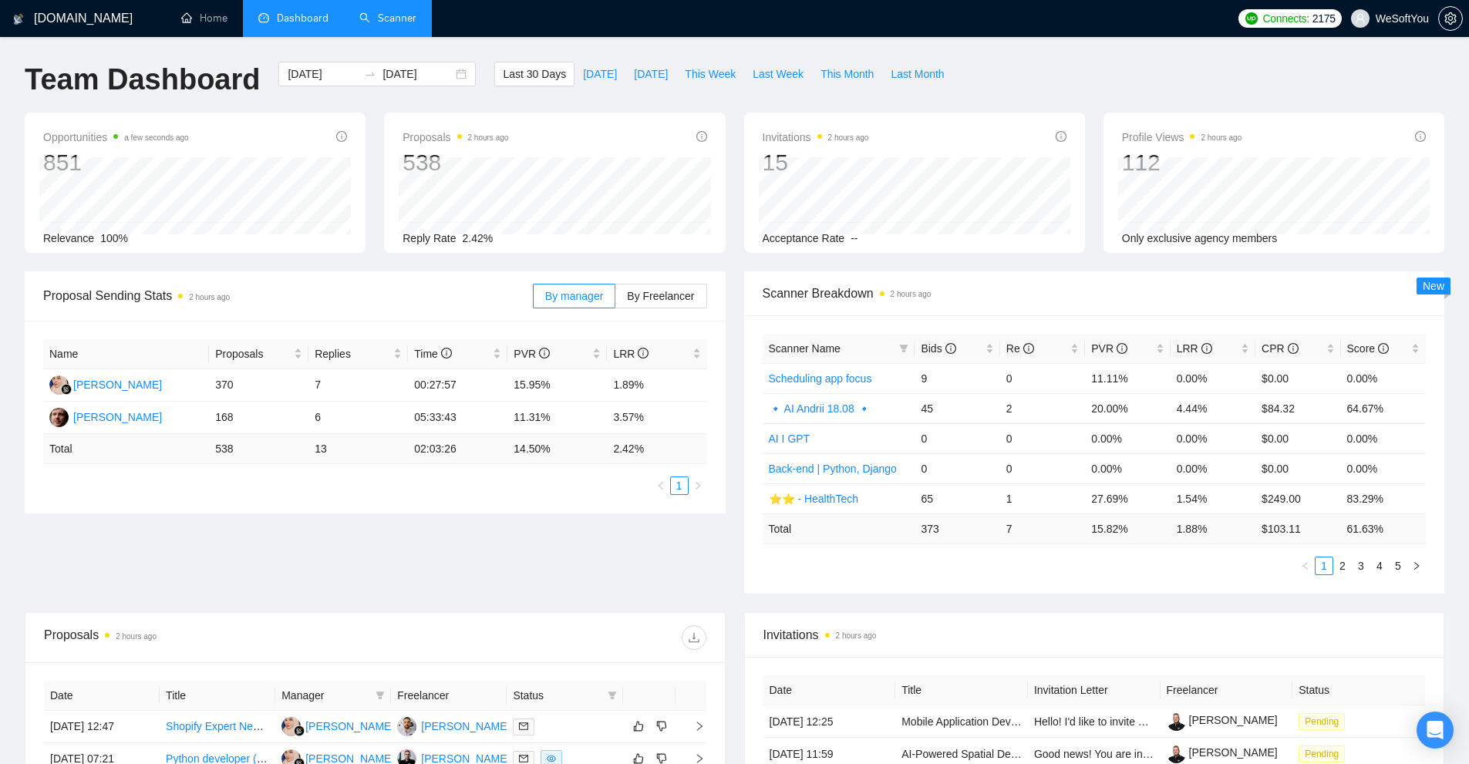
scroll to position [386, 0]
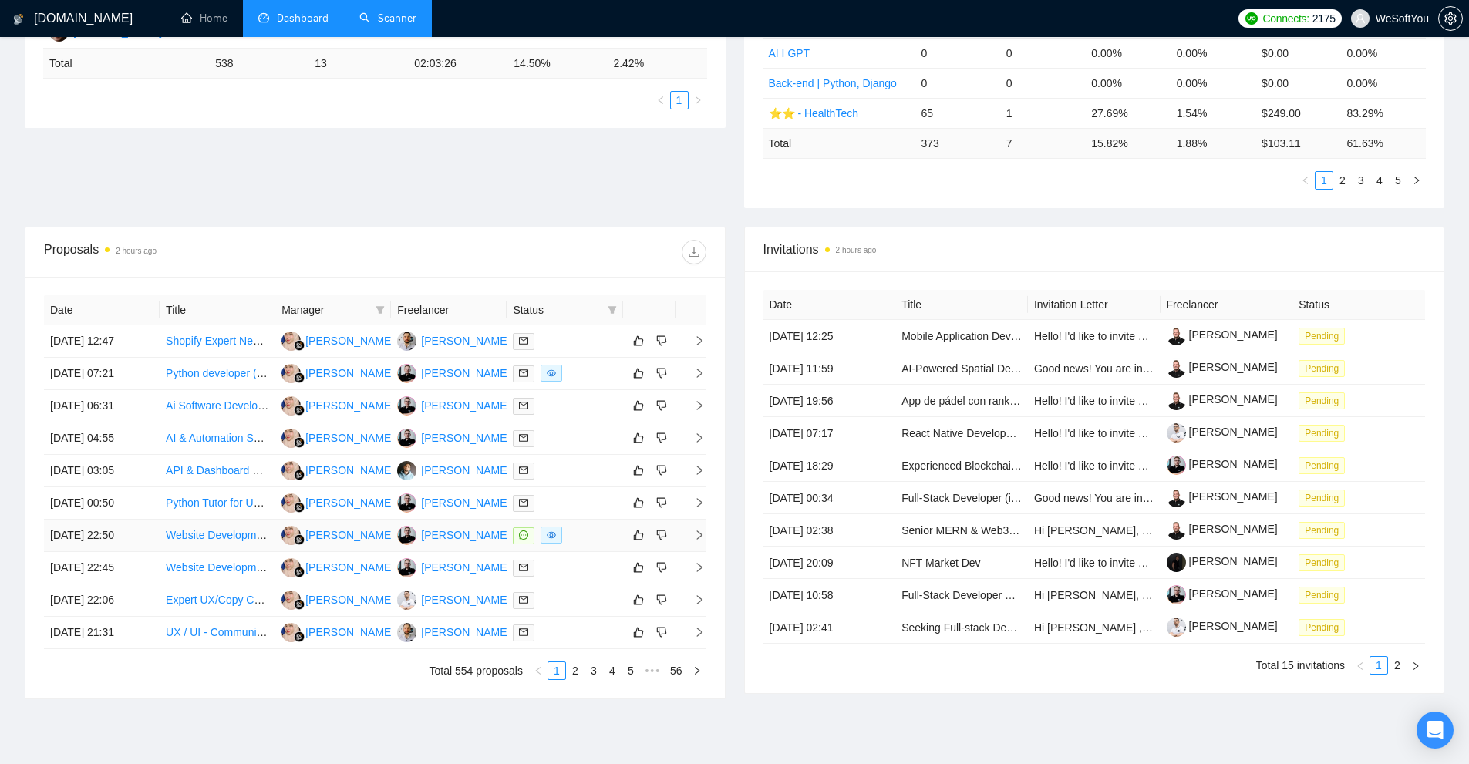
click at [585, 534] on div at bounding box center [564, 536] width 103 height 18
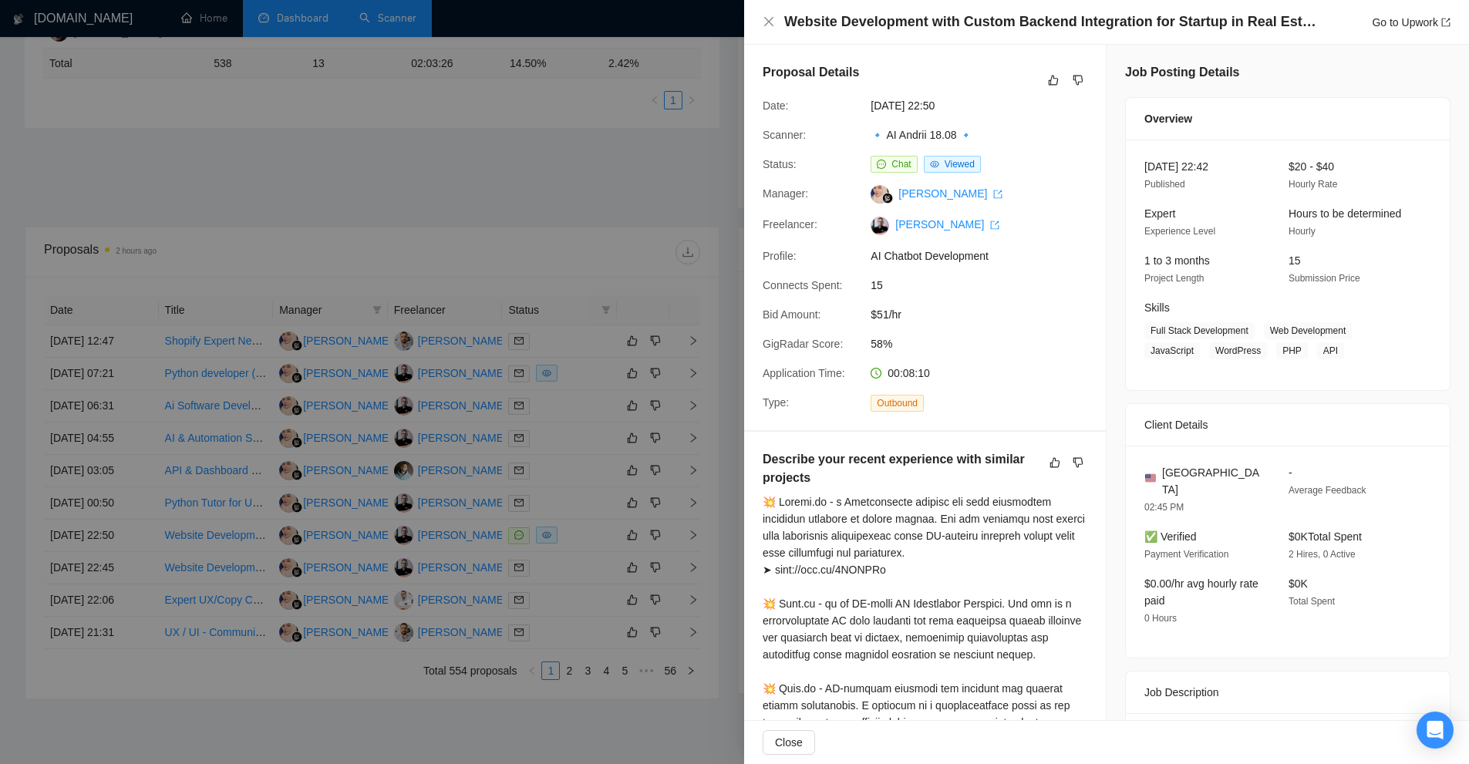
click at [922, 135] on link "🔹 AI Andrii 18.08 🔹" at bounding box center [922, 135] width 102 height 12
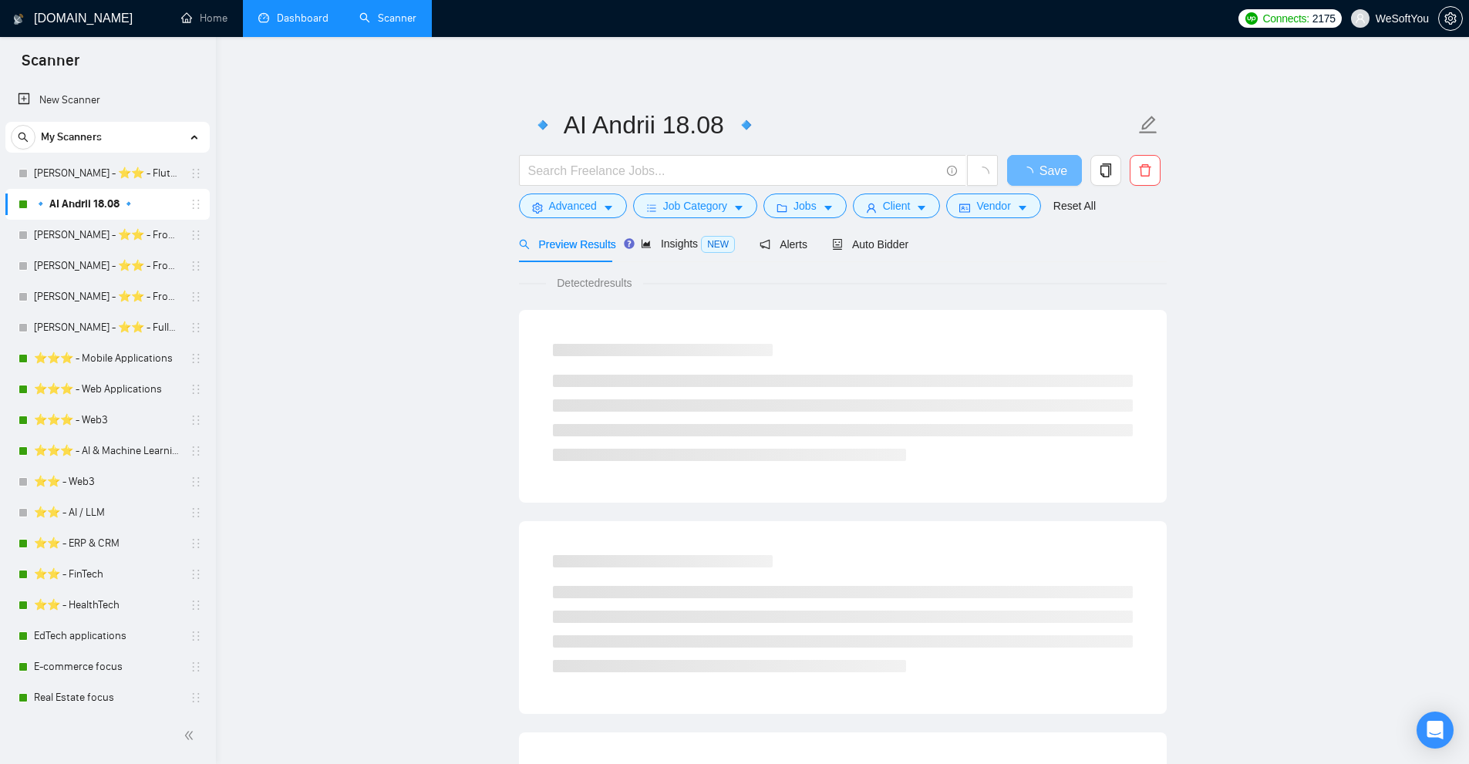
click at [891, 252] on div "Auto Bidder" at bounding box center [870, 244] width 76 height 17
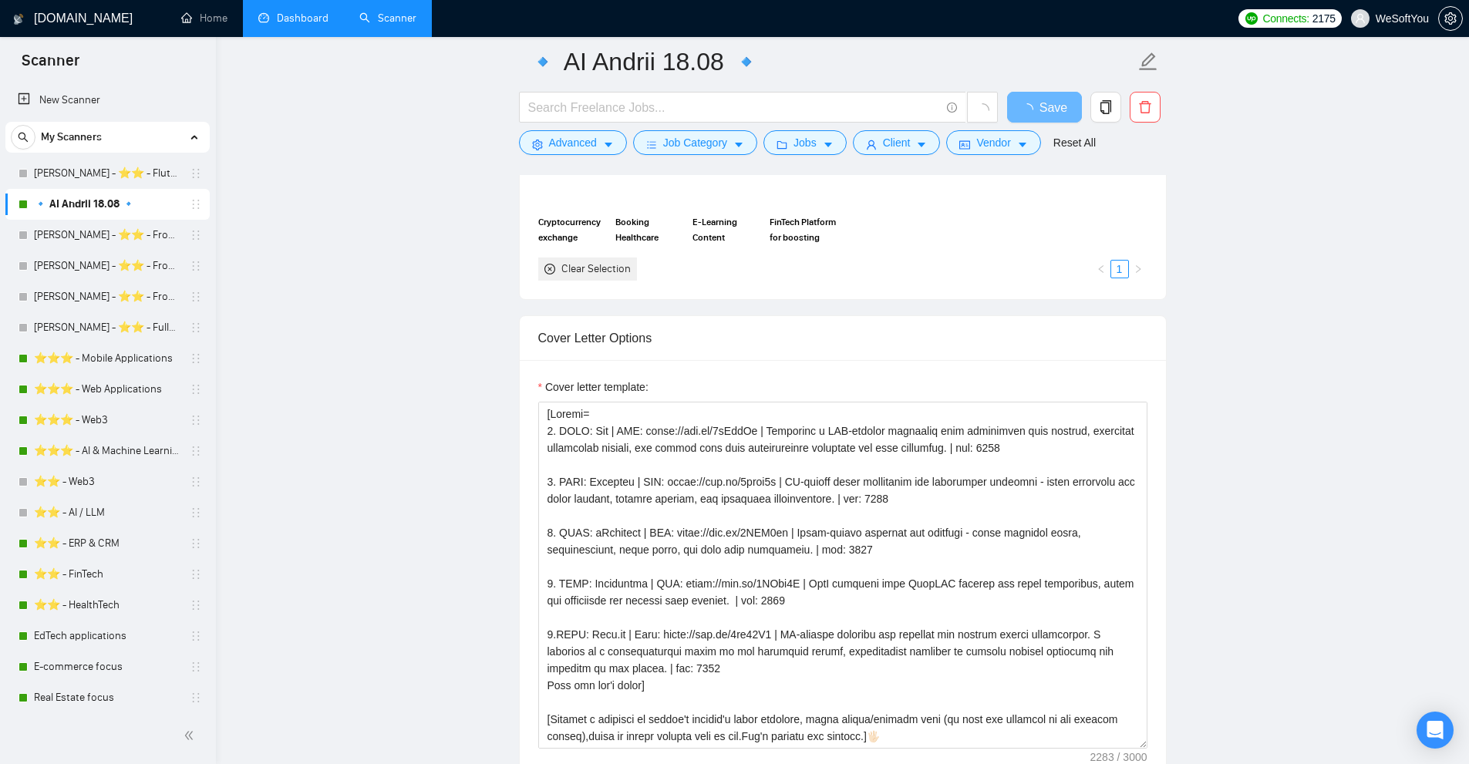
scroll to position [1620, 0]
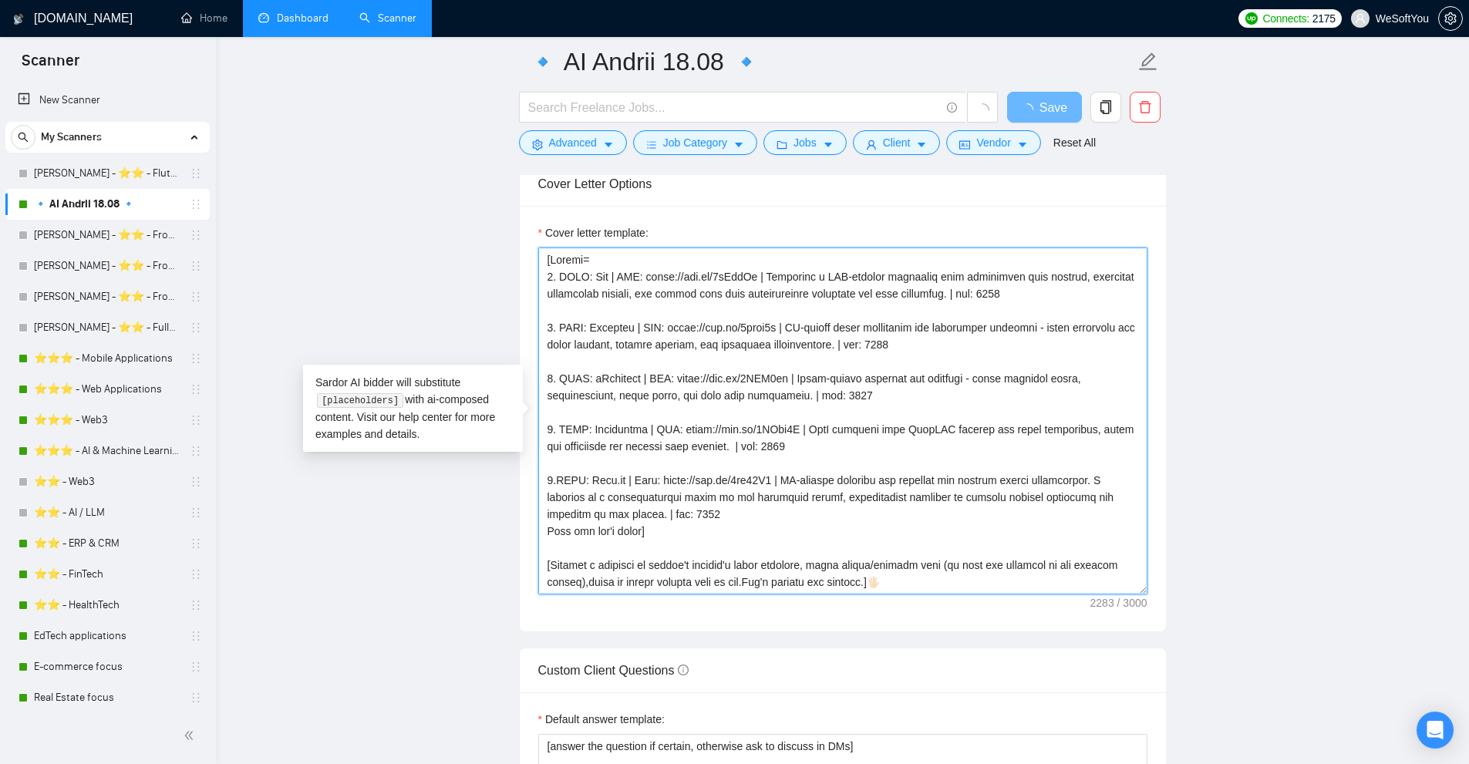
drag, startPoint x: 597, startPoint y: 266, endPoint x: 554, endPoint y: 265, distance: 43.2
click at [554, 265] on textarea "Cover letter template:" at bounding box center [842, 421] width 609 height 347
click at [563, 295] on textarea "Cover letter template:" at bounding box center [842, 421] width 609 height 347
drag, startPoint x: 558, startPoint y: 274, endPoint x: 586, endPoint y: 277, distance: 28.7
click at [586, 277] on textarea "Cover letter template:" at bounding box center [842, 421] width 609 height 347
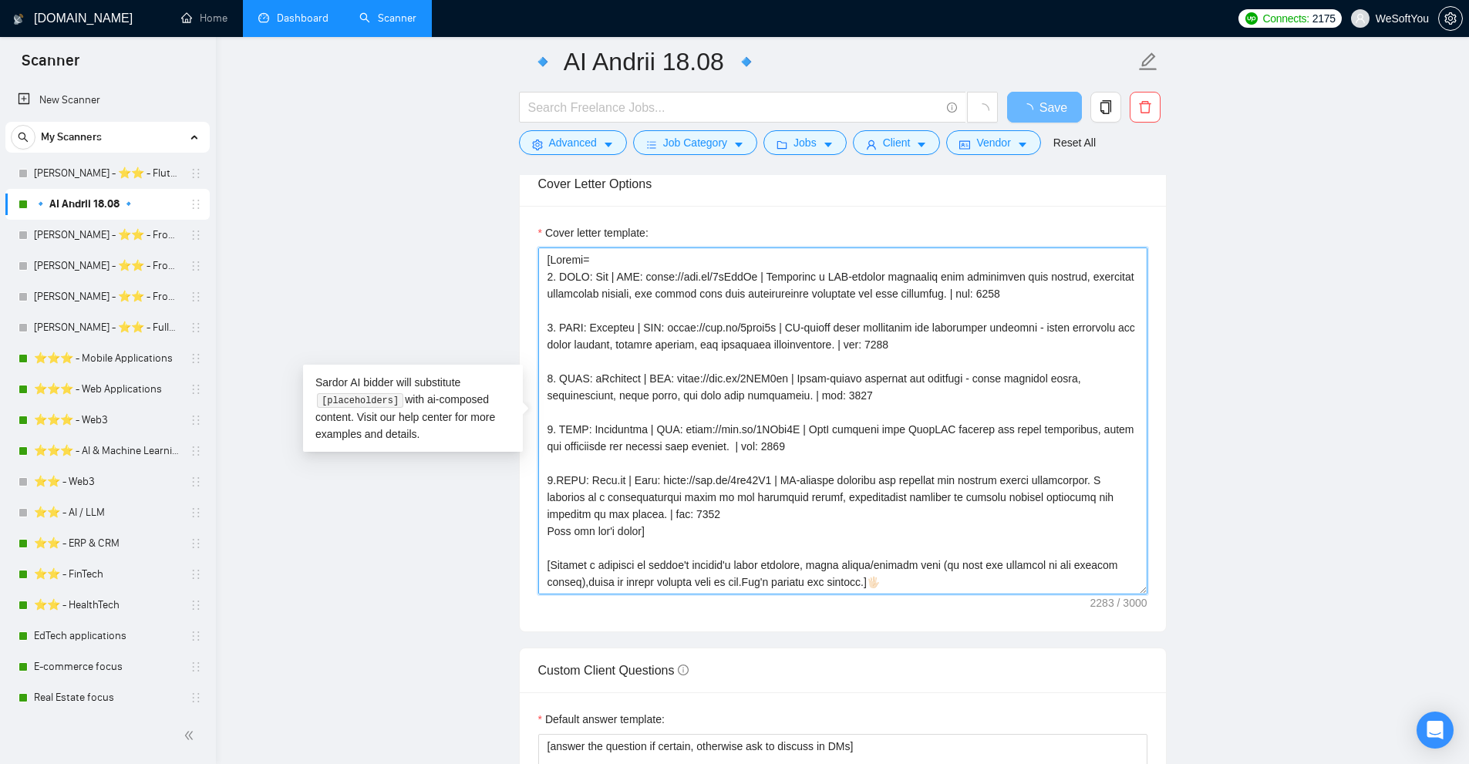
click at [585, 284] on textarea "Cover letter template:" at bounding box center [842, 421] width 609 height 347
drag, startPoint x: 562, startPoint y: 275, endPoint x: 593, endPoint y: 275, distance: 31.6
click at [593, 275] on textarea "Cover letter template:" at bounding box center [842, 421] width 609 height 347
click at [598, 264] on textarea "Cover letter template:" at bounding box center [842, 421] width 609 height 347
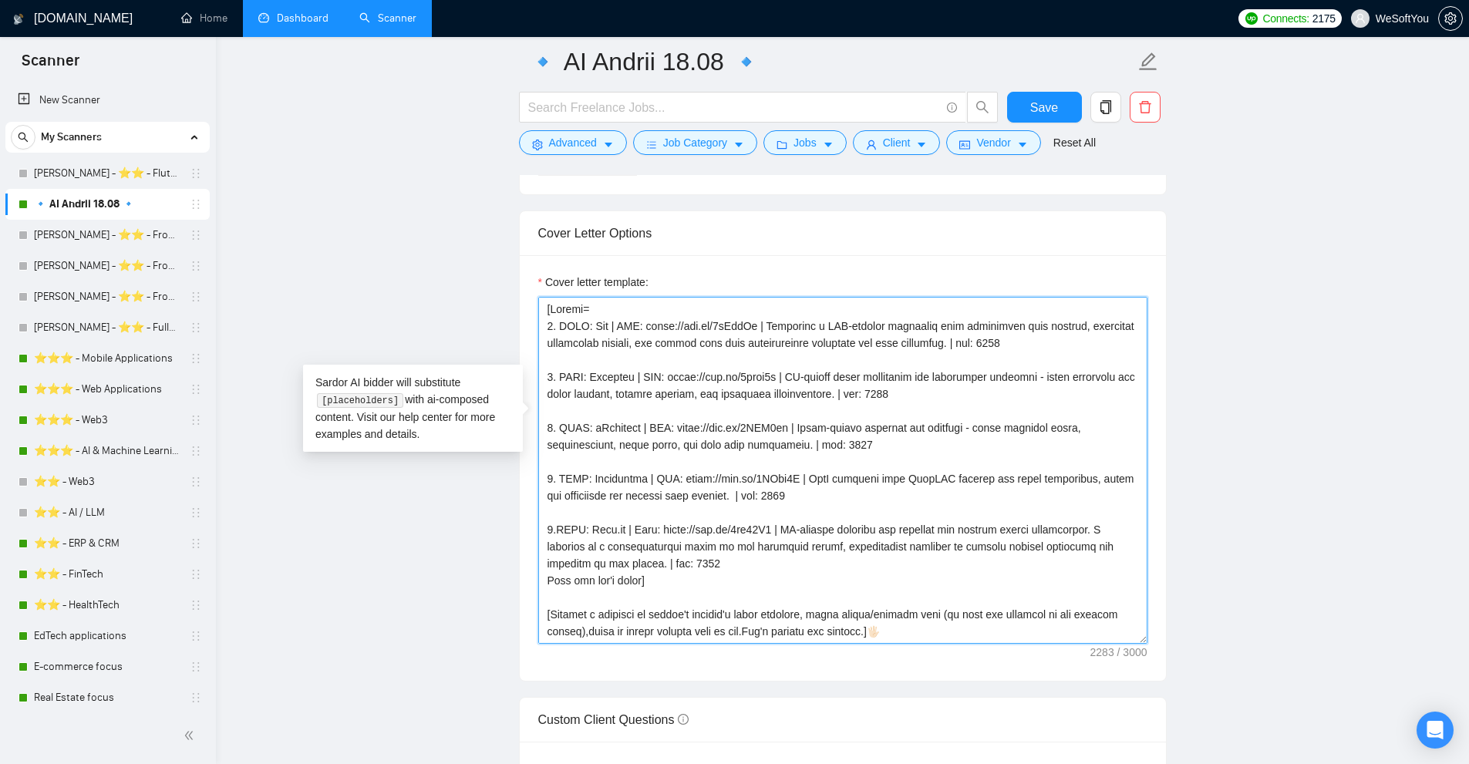
drag, startPoint x: 1027, startPoint y: 342, endPoint x: 564, endPoint y: 328, distance: 463.0
click at [563, 336] on textarea "Cover letter template:" at bounding box center [842, 470] width 609 height 347
click at [564, 328] on textarea "Cover letter template:" at bounding box center [842, 470] width 609 height 347
click at [601, 325] on textarea "Cover letter template:" at bounding box center [842, 470] width 609 height 347
drag, startPoint x: 957, startPoint y: 341, endPoint x: 1044, endPoint y: 347, distance: 86.6
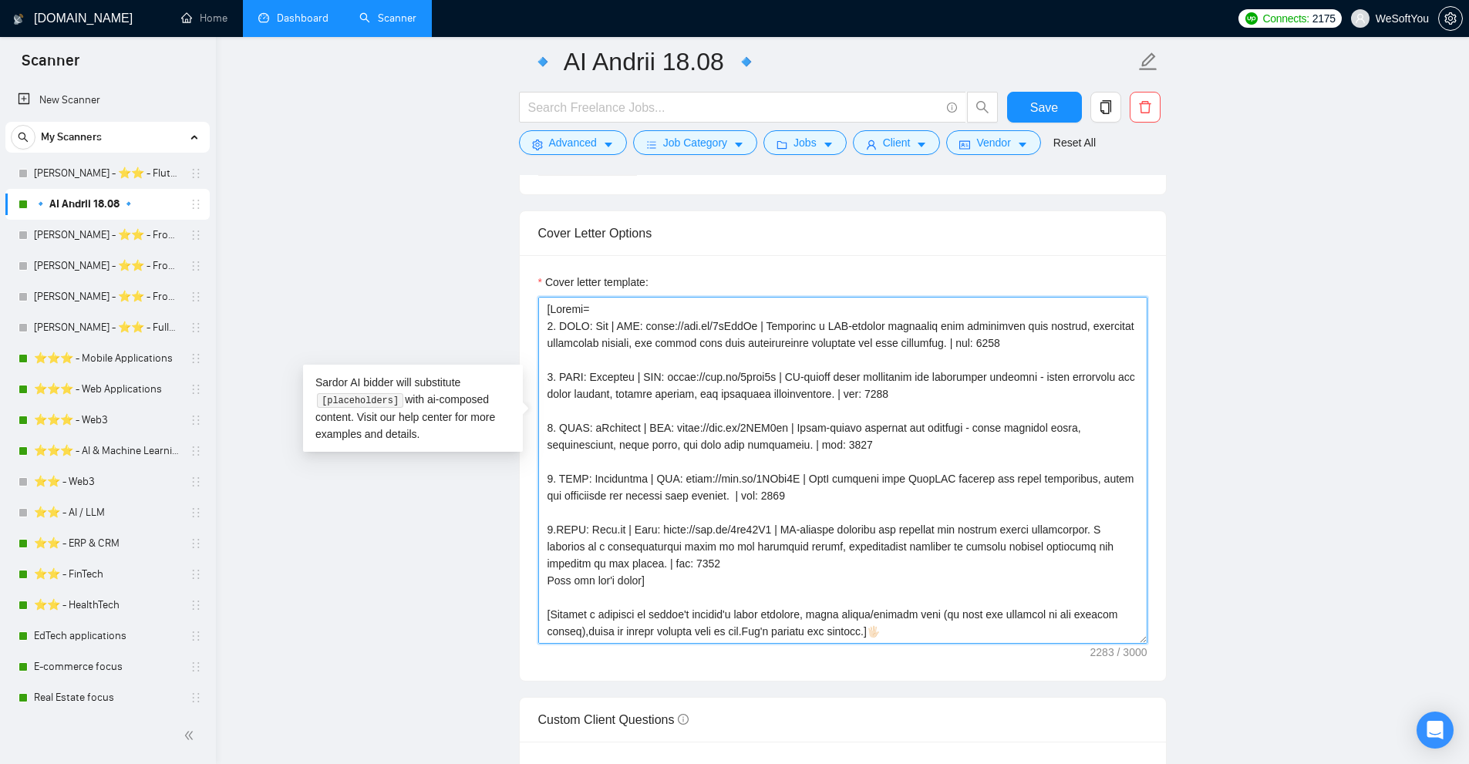
click at [1044, 347] on textarea "Cover letter template:" at bounding box center [842, 470] width 609 height 347
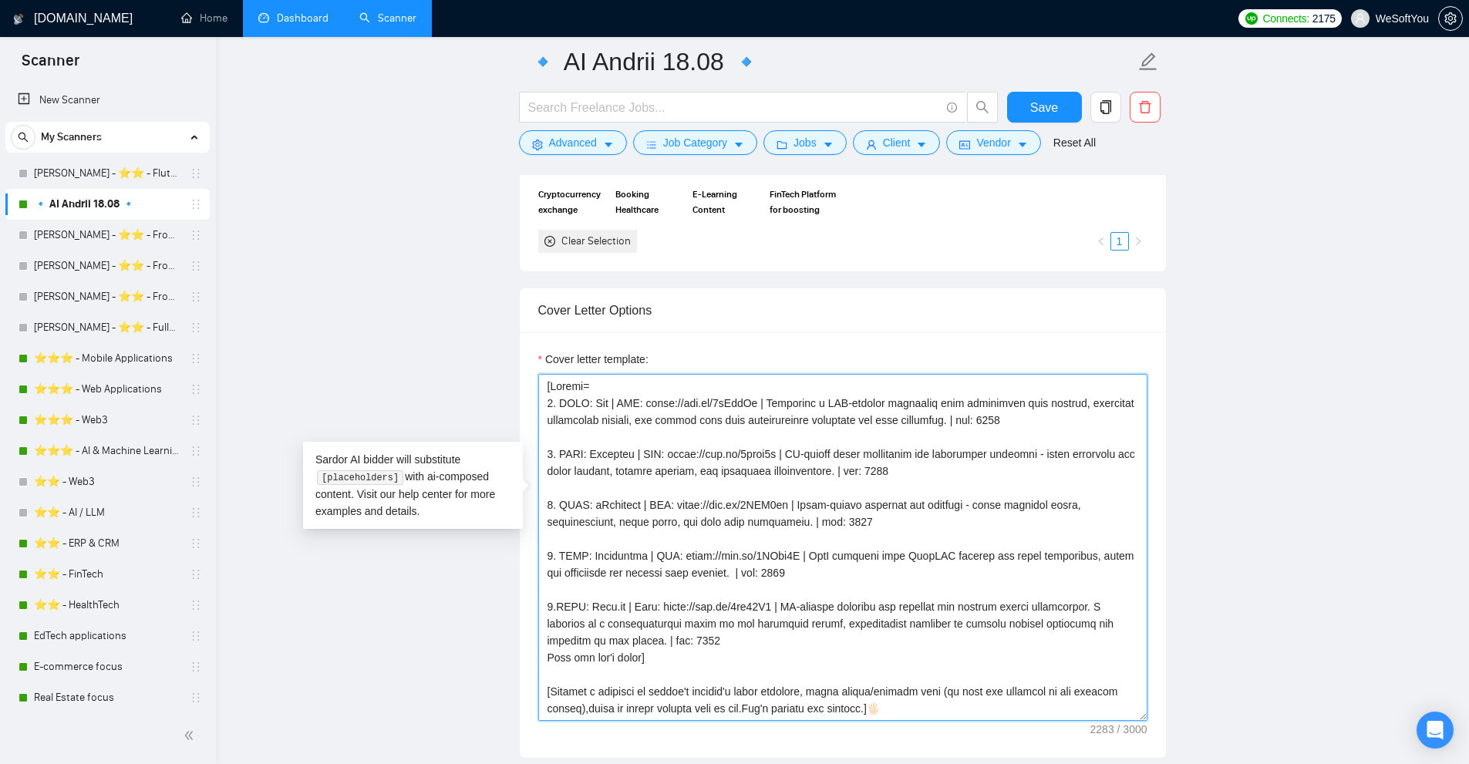
drag, startPoint x: 562, startPoint y: 403, endPoint x: 585, endPoint y: 400, distance: 23.3
click at [585, 400] on textarea "Cover letter template:" at bounding box center [842, 547] width 609 height 347
click at [1021, 419] on textarea "Cover letter template:" at bounding box center [842, 547] width 609 height 347
click at [781, 417] on textarea "Cover letter template:" at bounding box center [842, 547] width 609 height 347
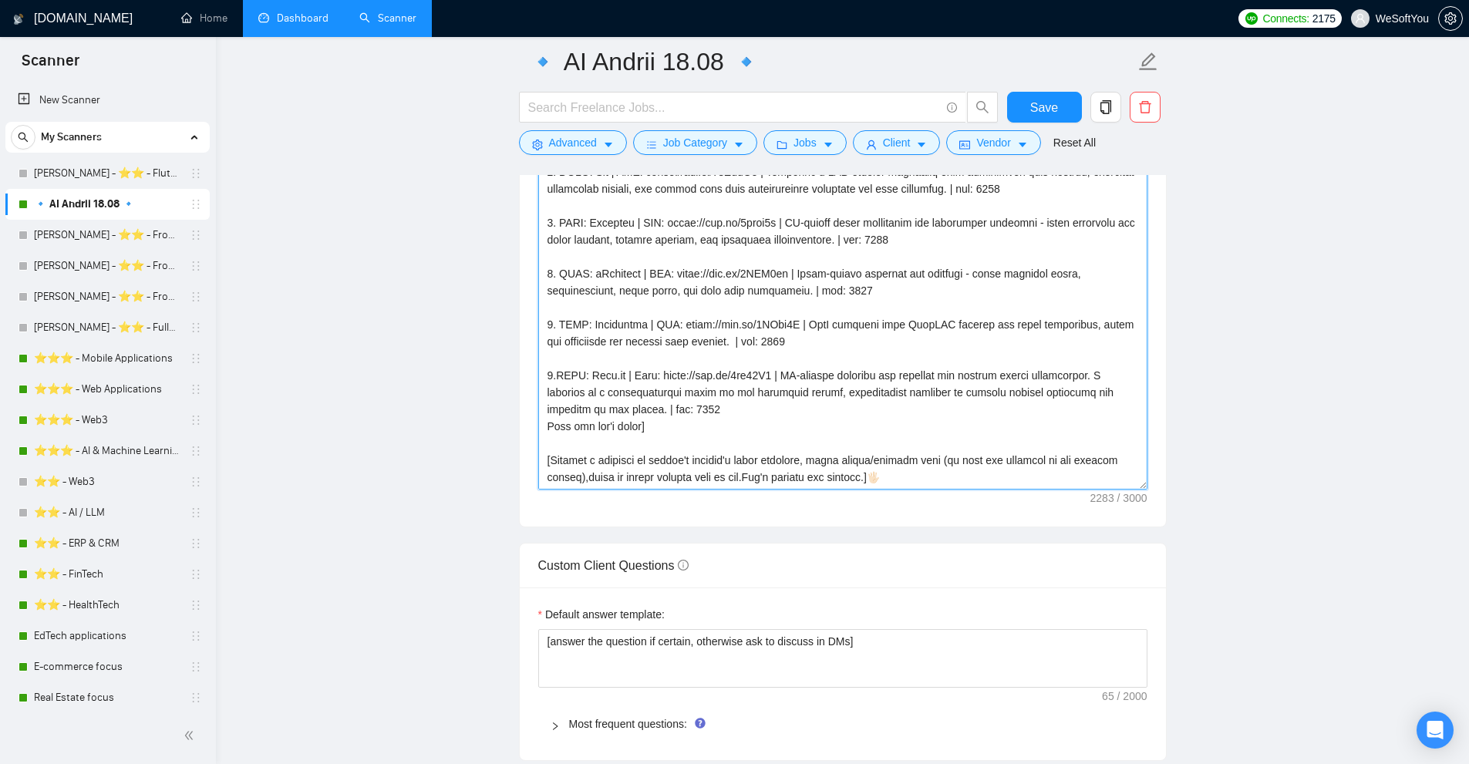
scroll to position [1697, 0]
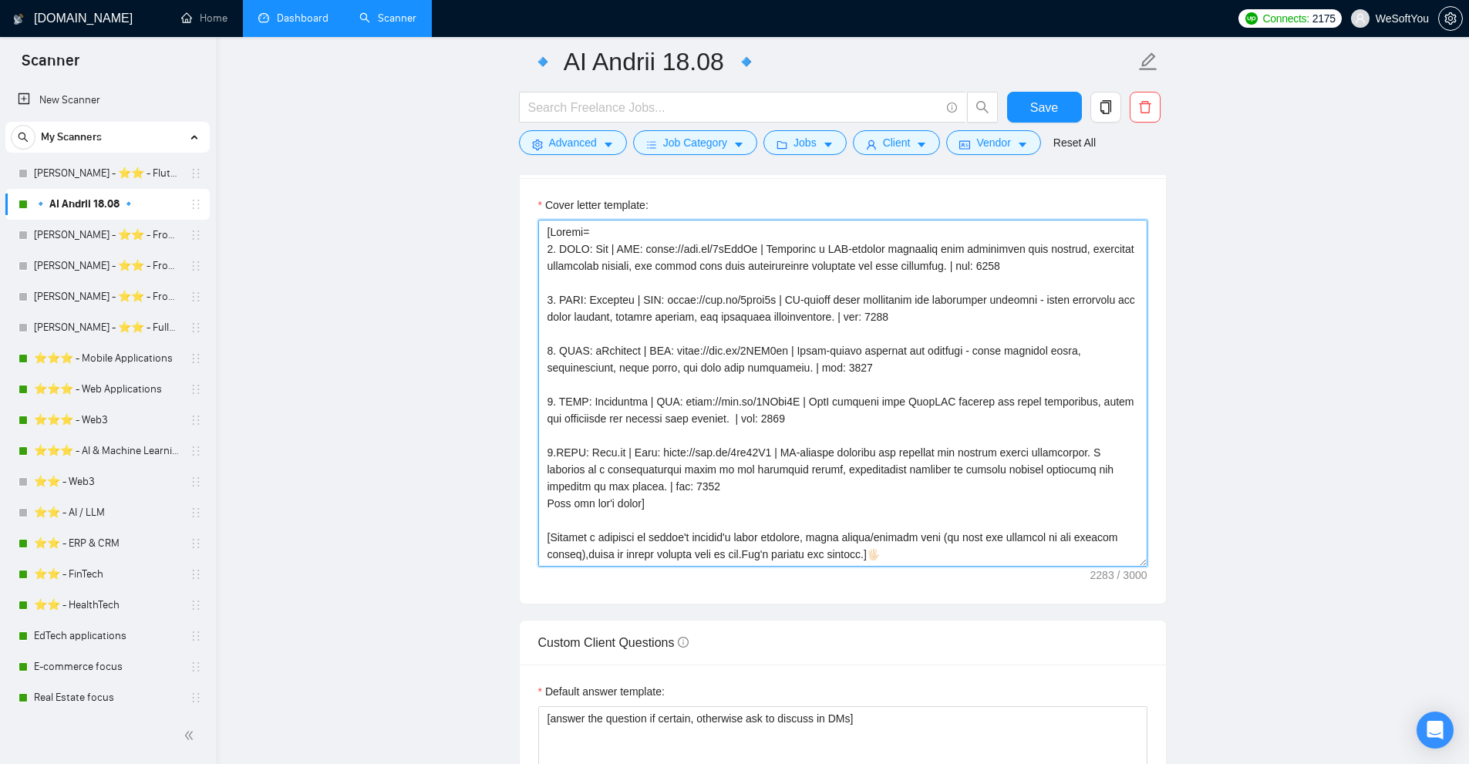
drag, startPoint x: 789, startPoint y: 429, endPoint x: 536, endPoint y: 235, distance: 318.6
click at [536, 235] on div "Cover letter template:" at bounding box center [843, 391] width 646 height 426
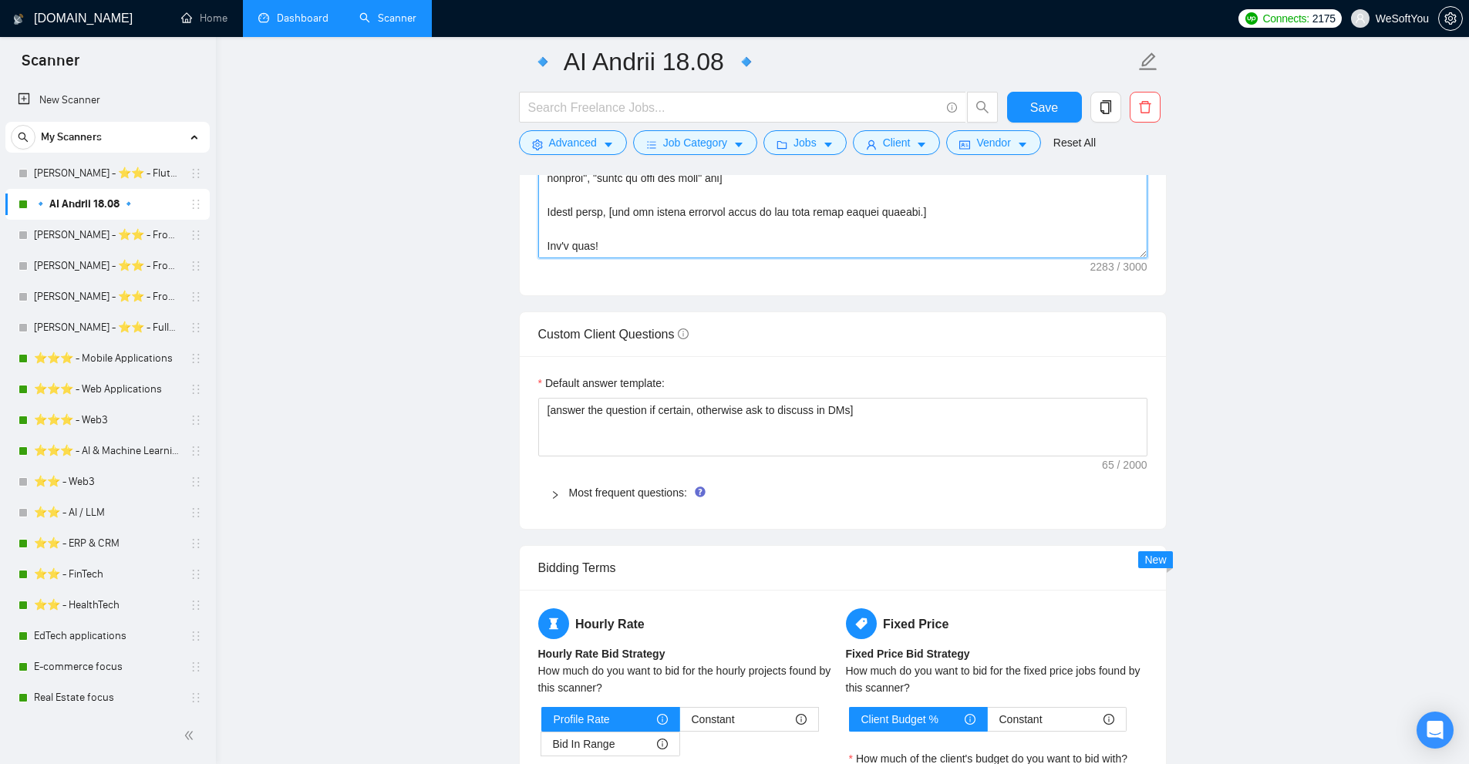
scroll to position [2083, 0]
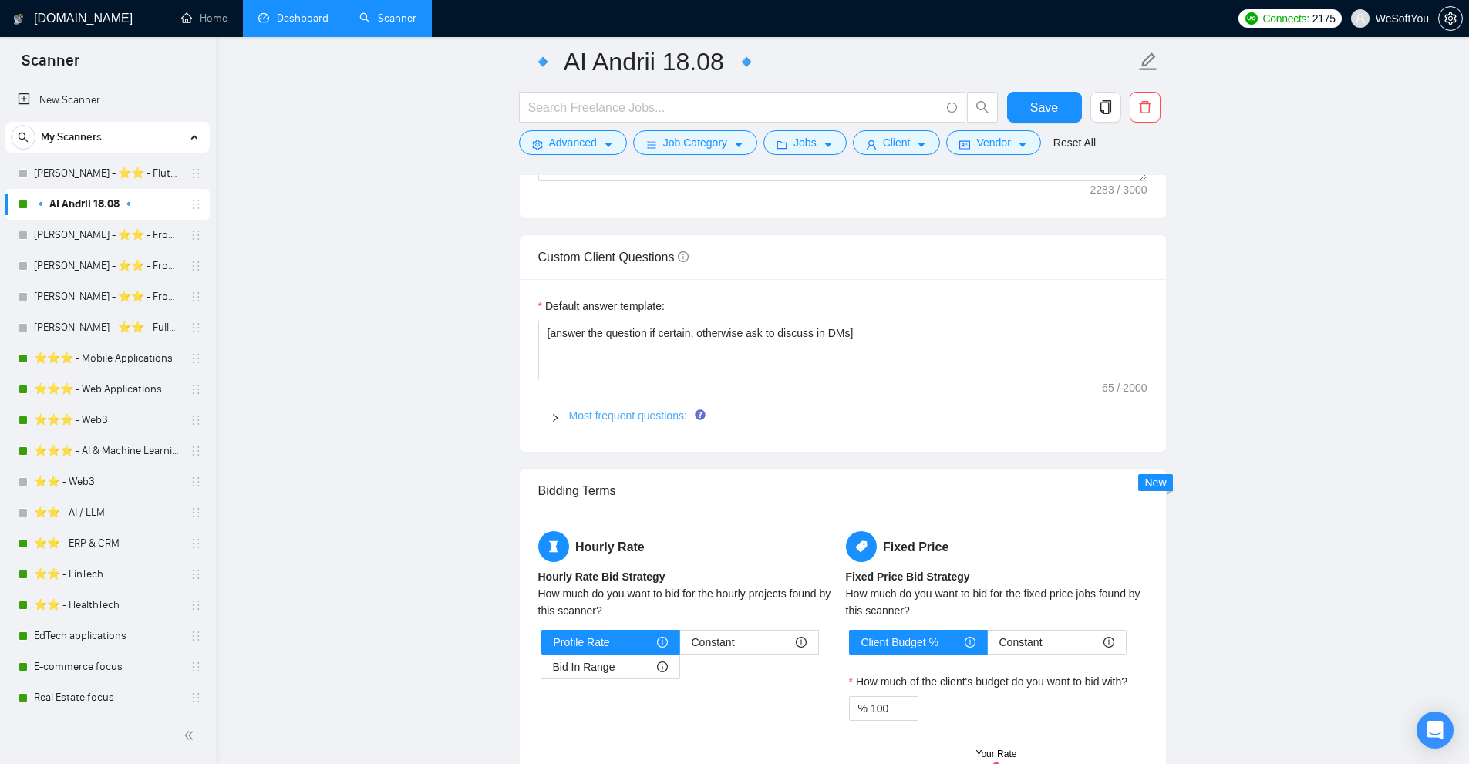
click at [590, 417] on link "Most frequent questions:" at bounding box center [628, 416] width 118 height 12
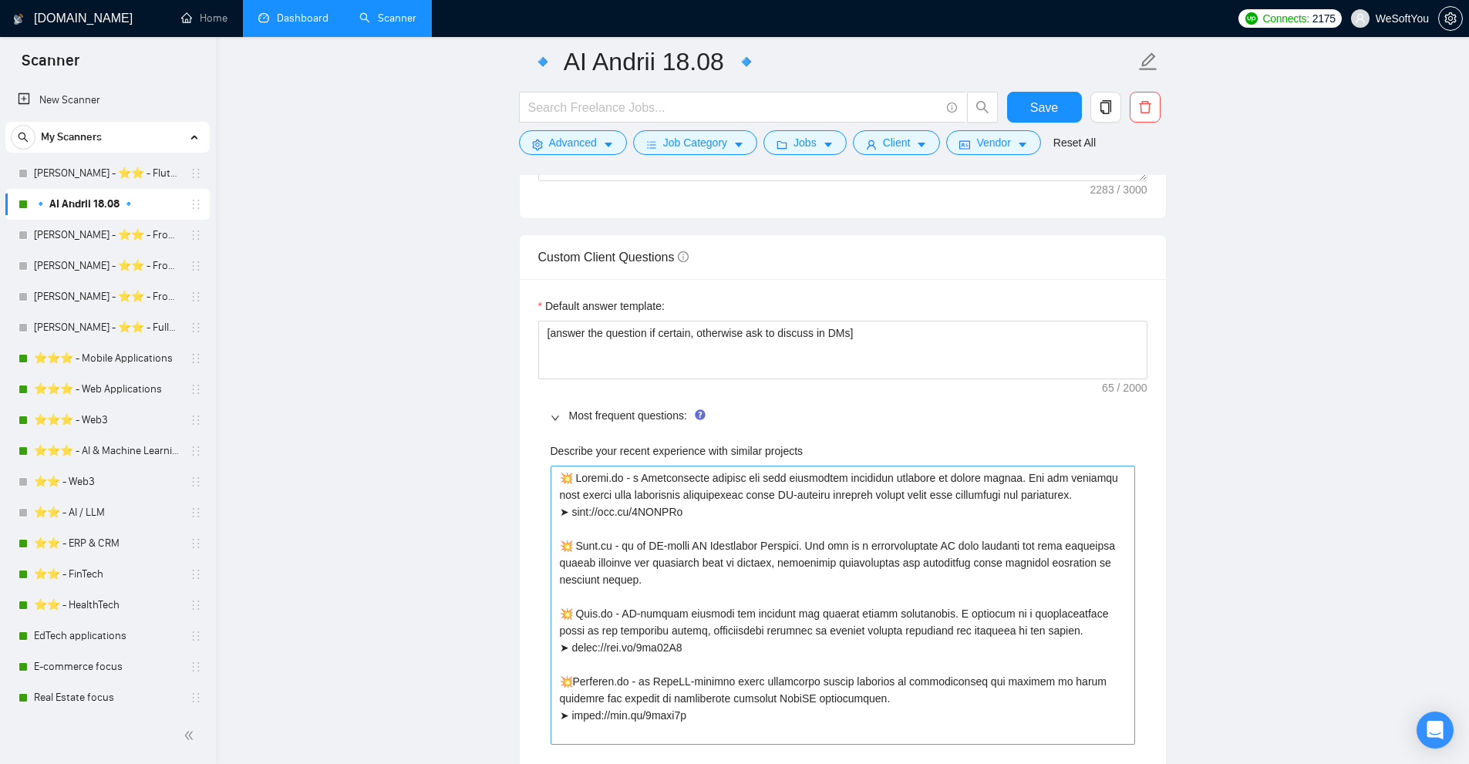
scroll to position [2314, 0]
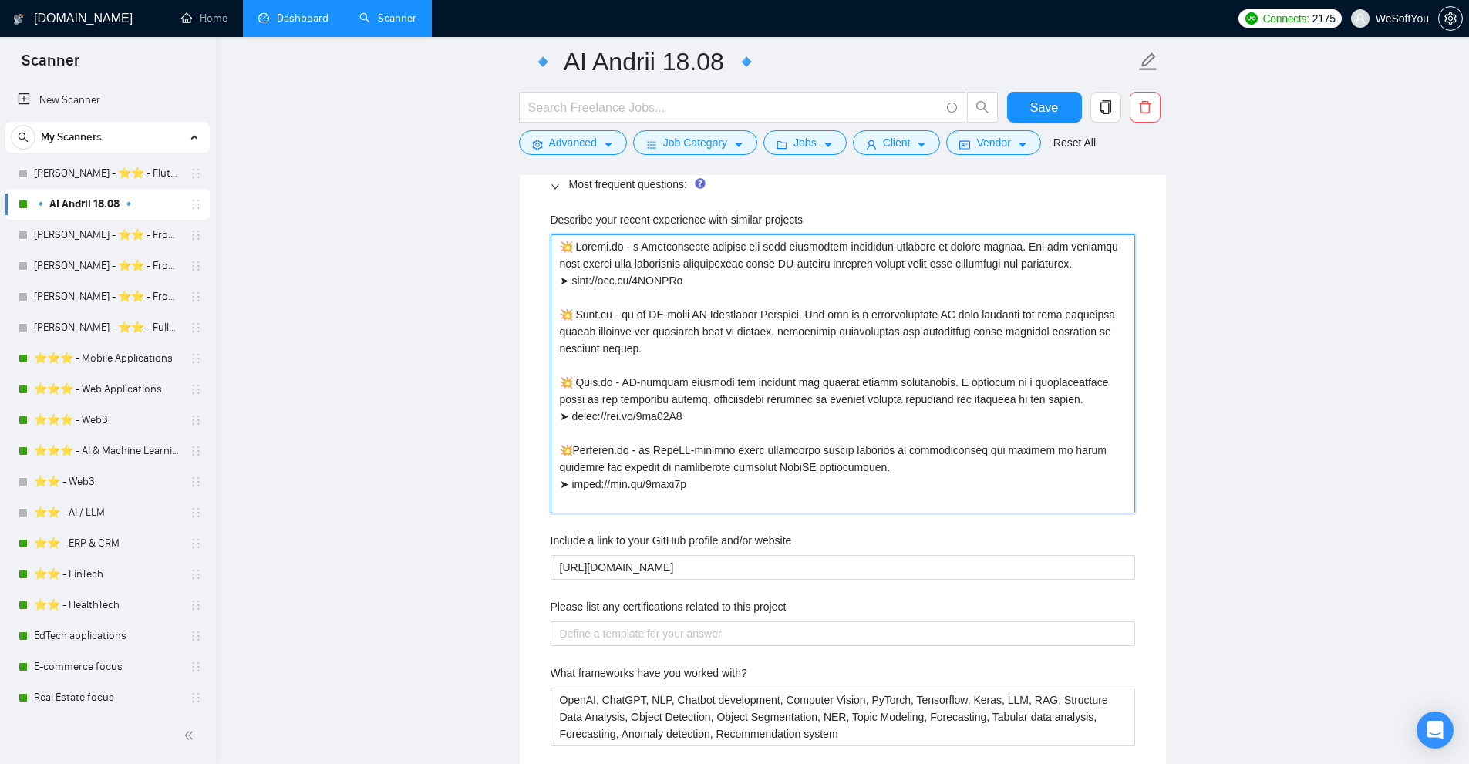
drag, startPoint x: 691, startPoint y: 484, endPoint x: 495, endPoint y: 169, distance: 371.4
click at [495, 169] on main "🔹 AI Andrii 18.08 🔹 Save Advanced Job Category Jobs Client Vendor Reset All Pre…" at bounding box center [843, 343] width 1204 height 5191
click at [812, 373] on projects "Describe your recent experience with similar projects" at bounding box center [843, 373] width 585 height 279
click at [740, 505] on projects "Describe your recent experience with similar projects" at bounding box center [843, 373] width 585 height 279
type projects "💥 Loremi.do - s Ametconsecte adipisc eli sedd eiusmodtem incididun utlabore et …"
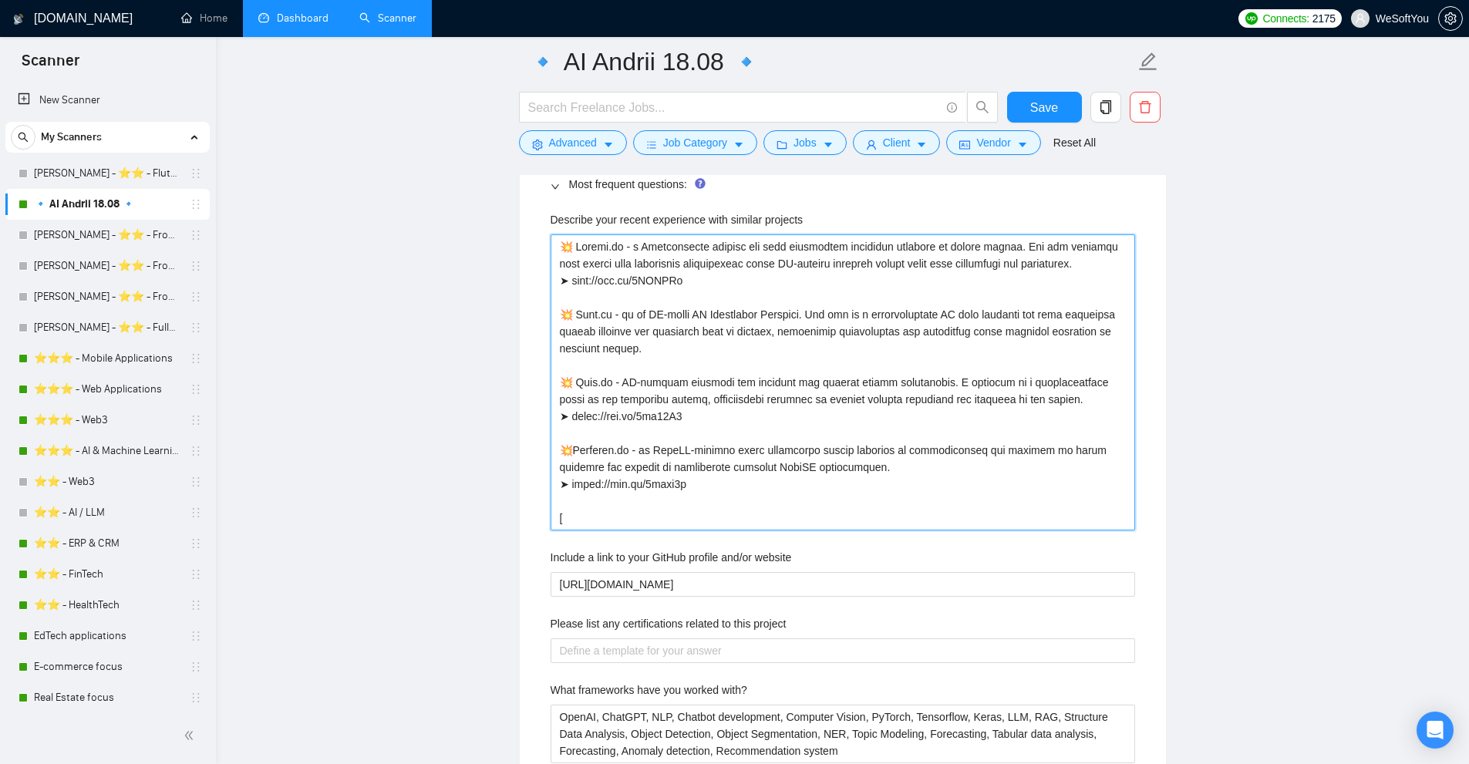
type projects "💥 Loremi.do - s Ametconsecte adipisc eli sedd eiusmodtem incididun utlabore et …"
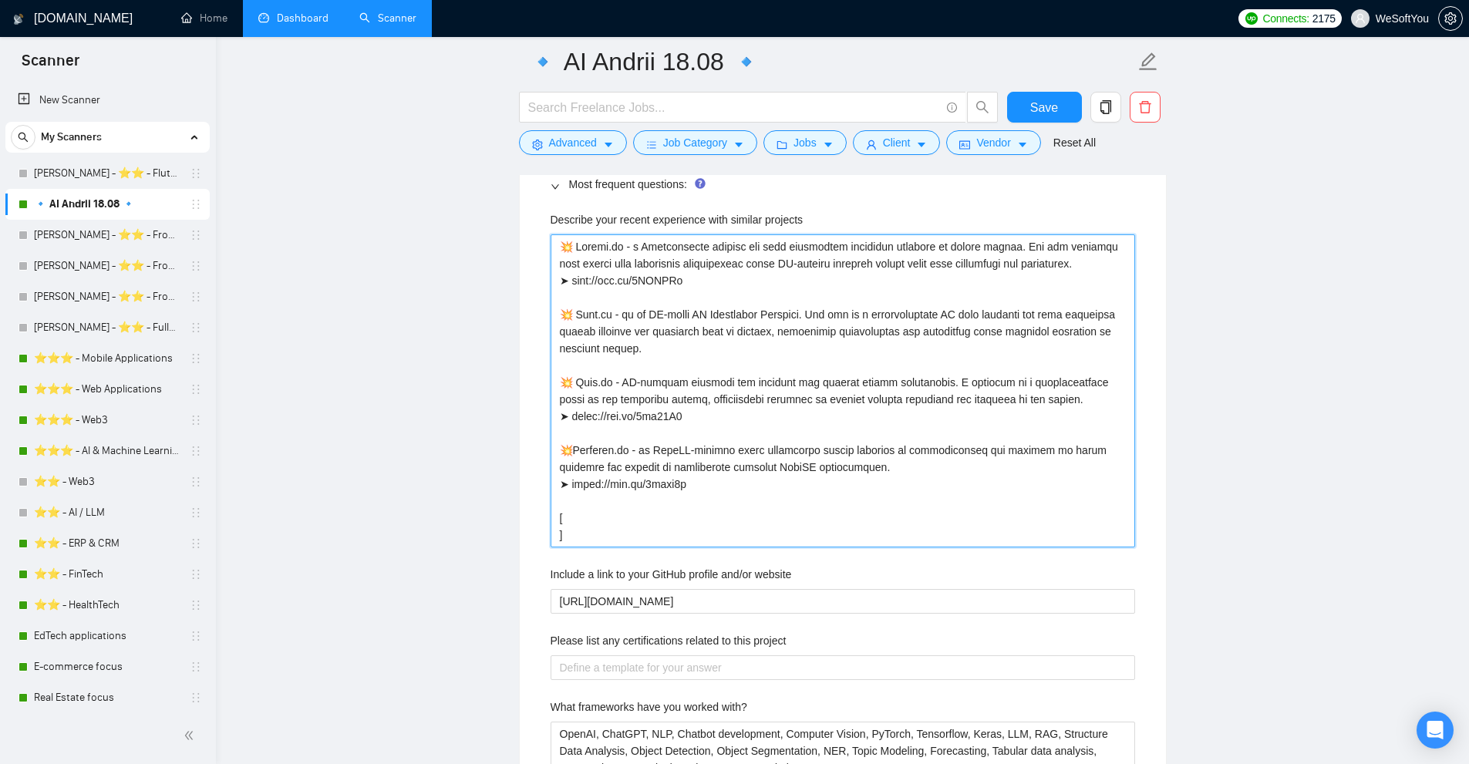
type projects "💥 Loremi.do - s Ametconsecte adipisc eli sedd eiusmodtem incididun utlabore et …"
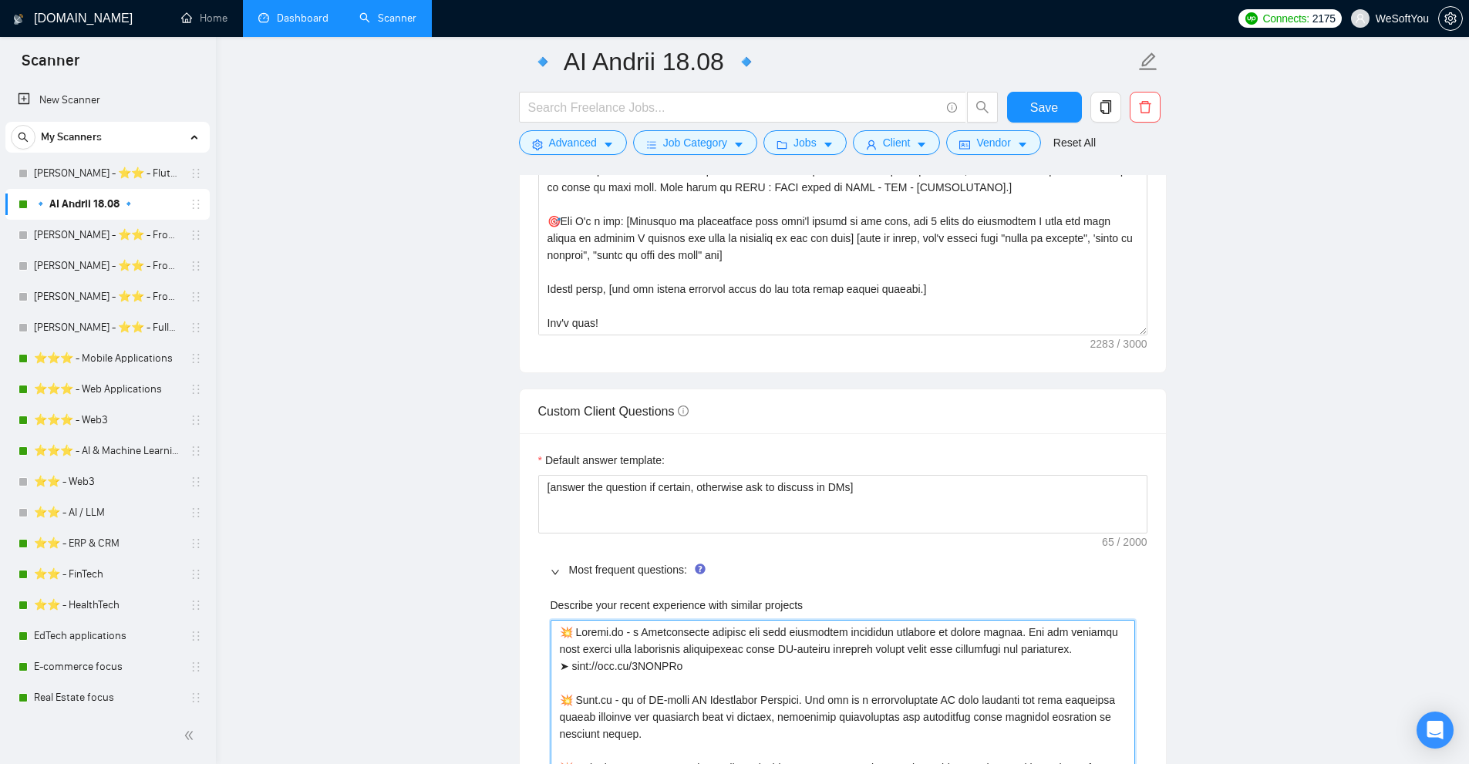
scroll to position [2083, 0]
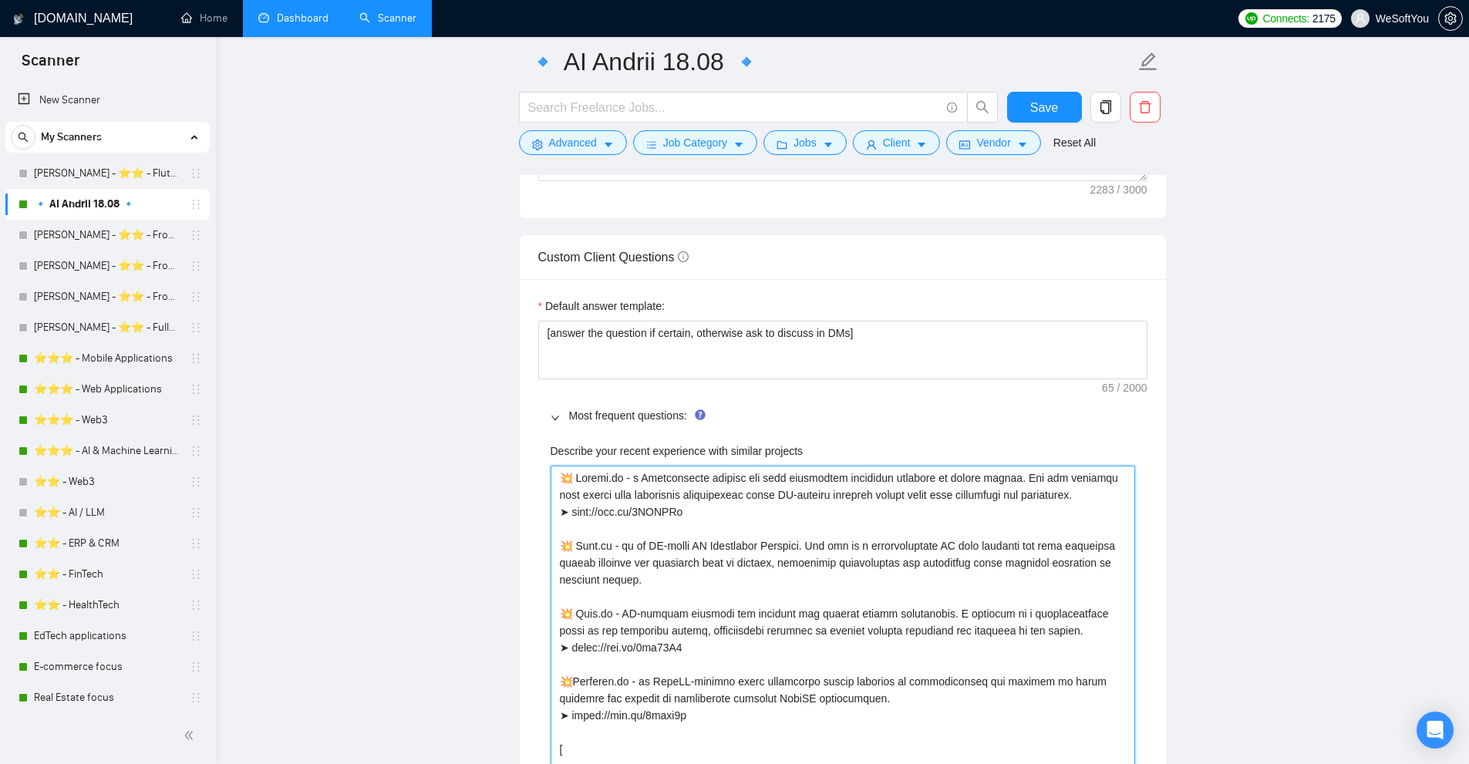
type projects "💥 Loremi.do - s Ametconsecte adipisc eli sedd eiusmodtem incididun utlabore et …"
drag, startPoint x: 545, startPoint y: 444, endPoint x: 697, endPoint y: 449, distance: 152.1
click at [915, 430] on div "Most frequent questions:" at bounding box center [842, 415] width 609 height 35
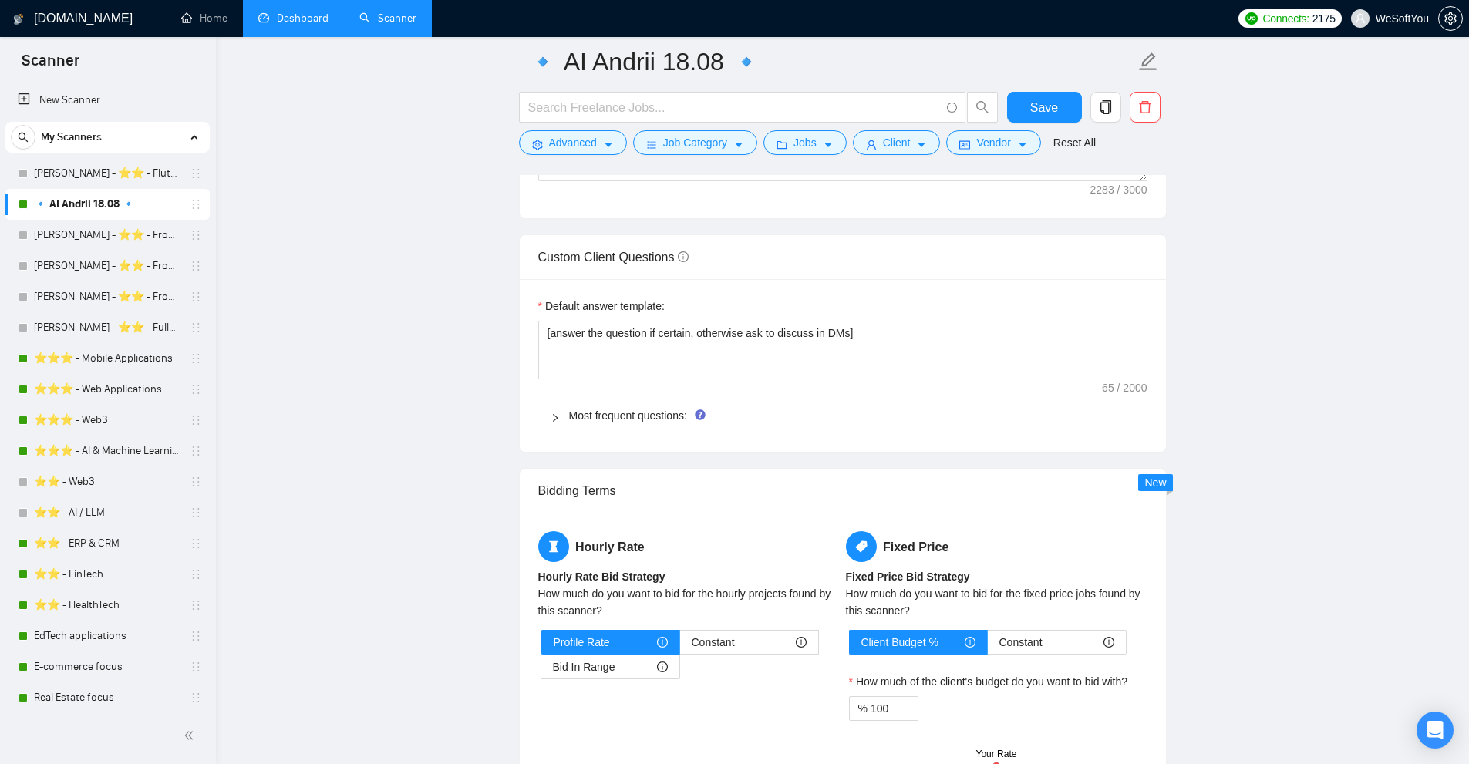
click at [545, 417] on div "Most frequent questions:" at bounding box center [842, 415] width 609 height 35
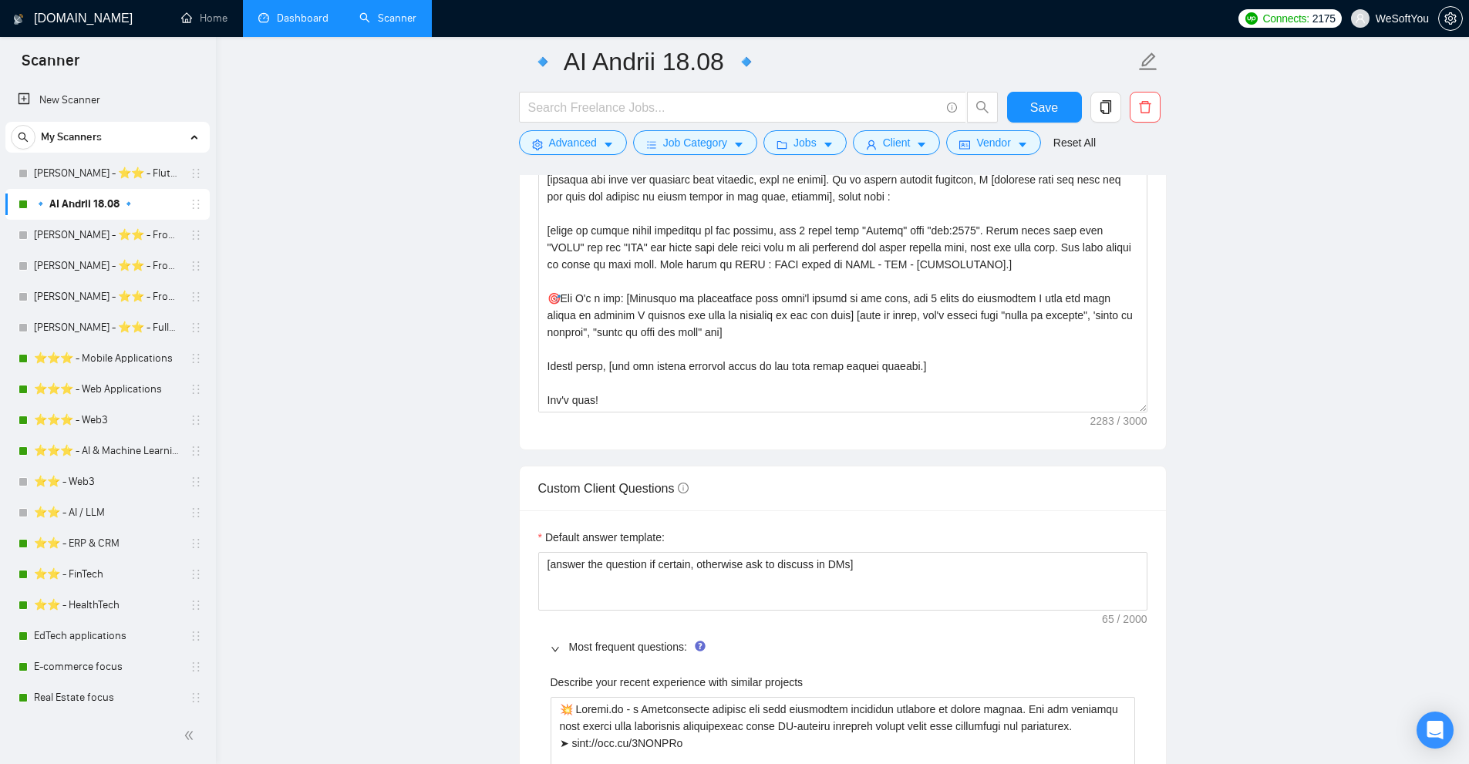
scroll to position [2314, 0]
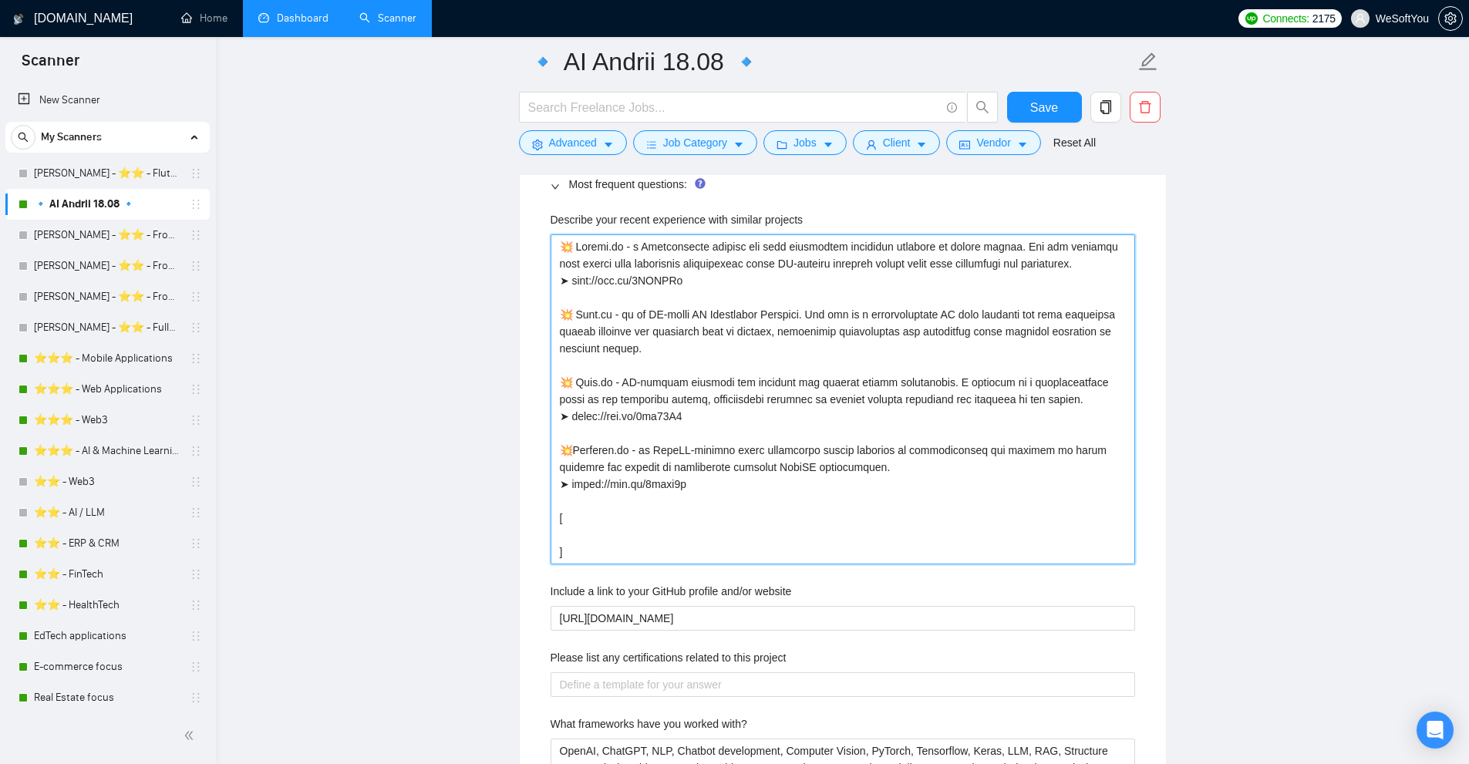
drag, startPoint x: 676, startPoint y: 462, endPoint x: 528, endPoint y: 231, distance: 274.7
click at [528, 231] on div "Default answer template: [answer the question if certain, otherwise ask to disc…" at bounding box center [843, 578] width 646 height 1061
click at [604, 265] on projects "Describe your recent experience with similar projects" at bounding box center [843, 399] width 585 height 330
drag, startPoint x: 643, startPoint y: 323, endPoint x: 788, endPoint y: 485, distance: 217.9
click at [788, 485] on projects "Describe your recent experience with similar projects" at bounding box center [843, 399] width 585 height 330
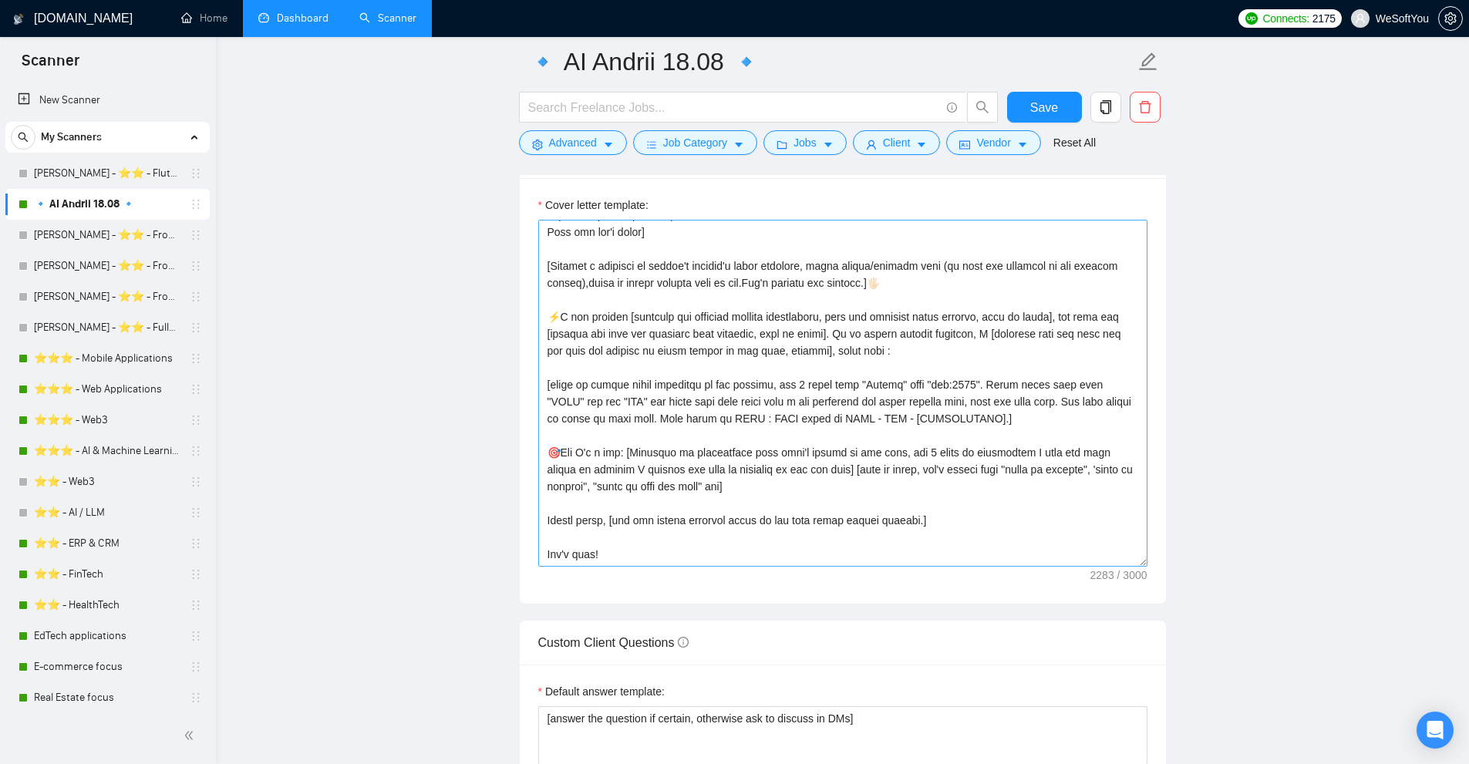
scroll to position [194, 0]
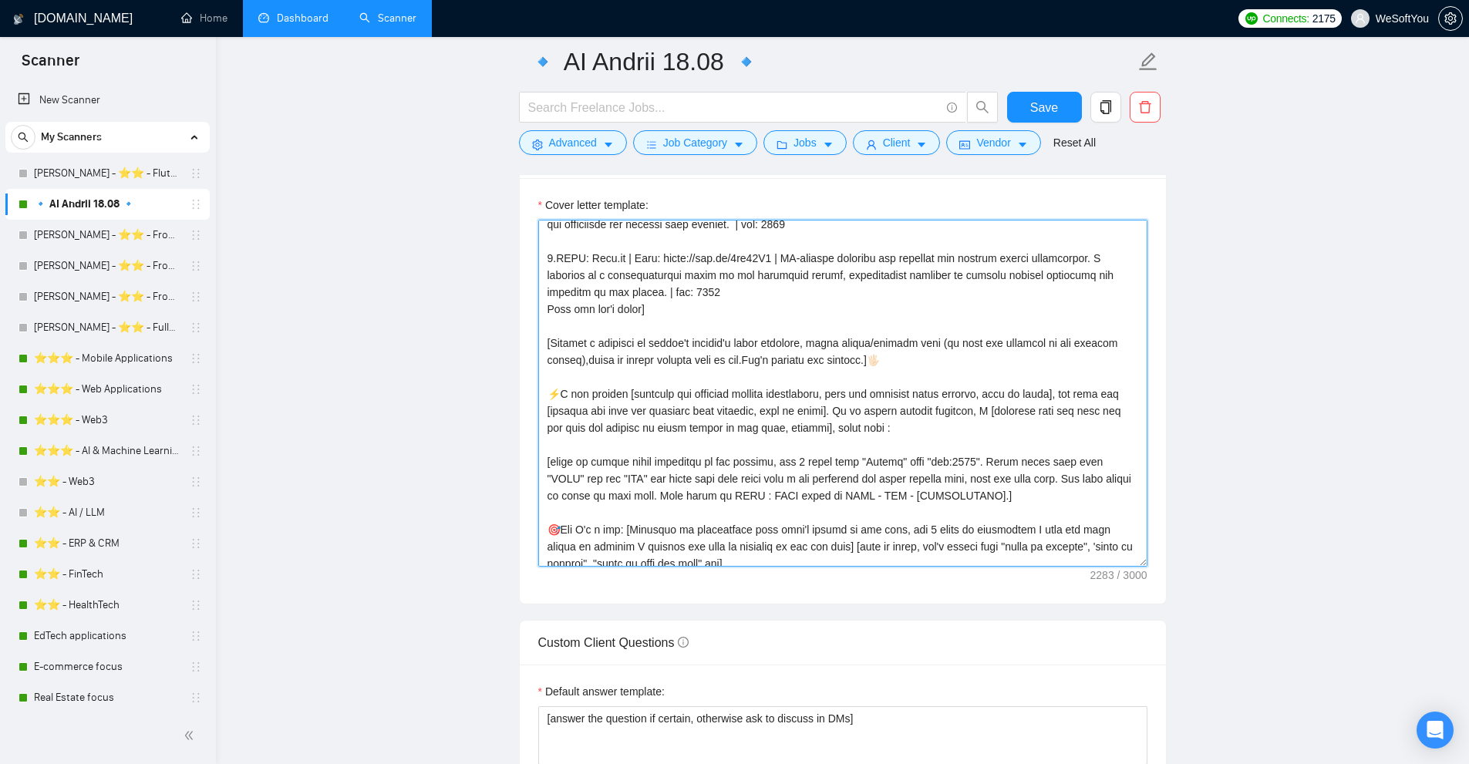
drag, startPoint x: 708, startPoint y: 404, endPoint x: 703, endPoint y: 411, distance: 8.8
click at [704, 409] on textarea "Cover letter template:" at bounding box center [842, 393] width 609 height 347
click at [801, 371] on textarea "Cover letter template:" at bounding box center [842, 393] width 609 height 347
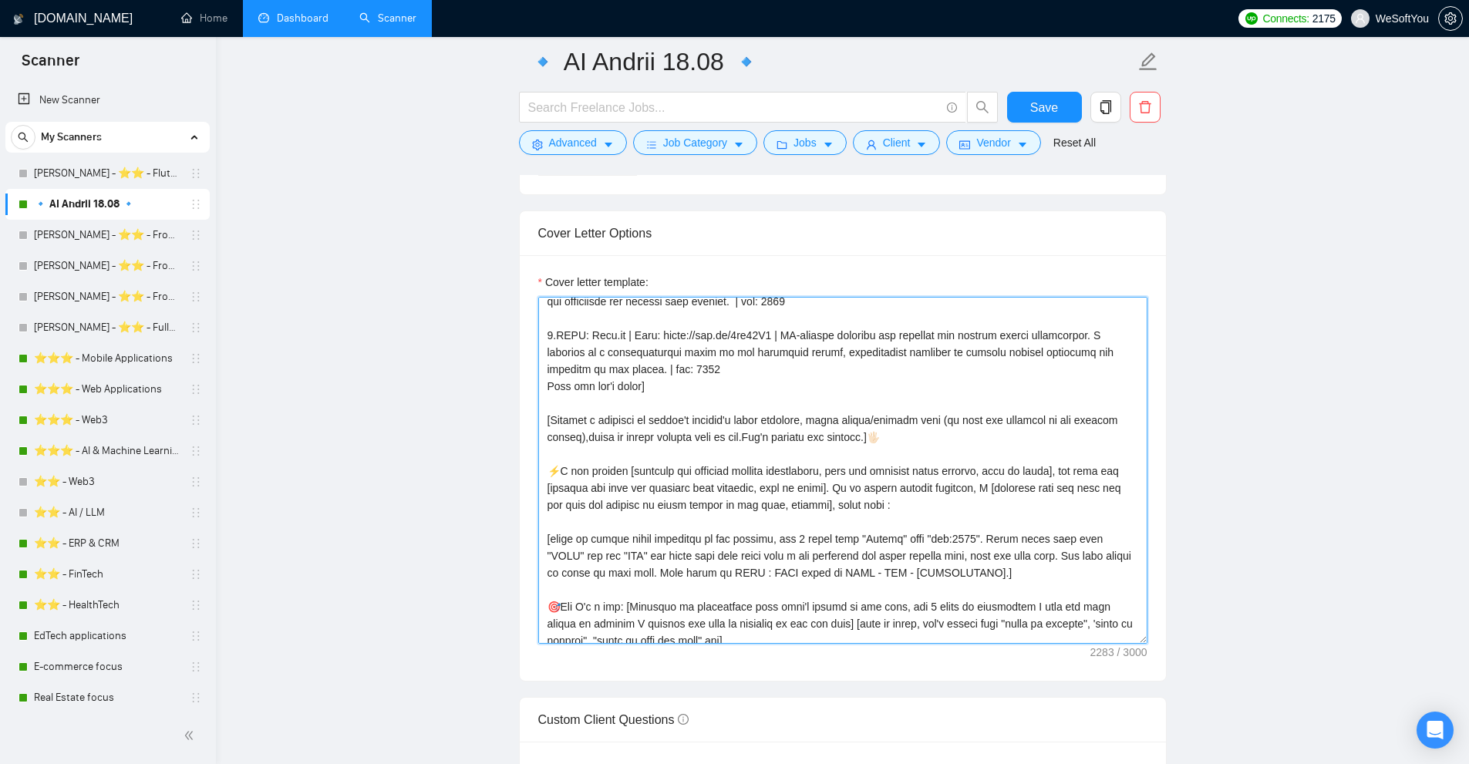
scroll to position [0, 0]
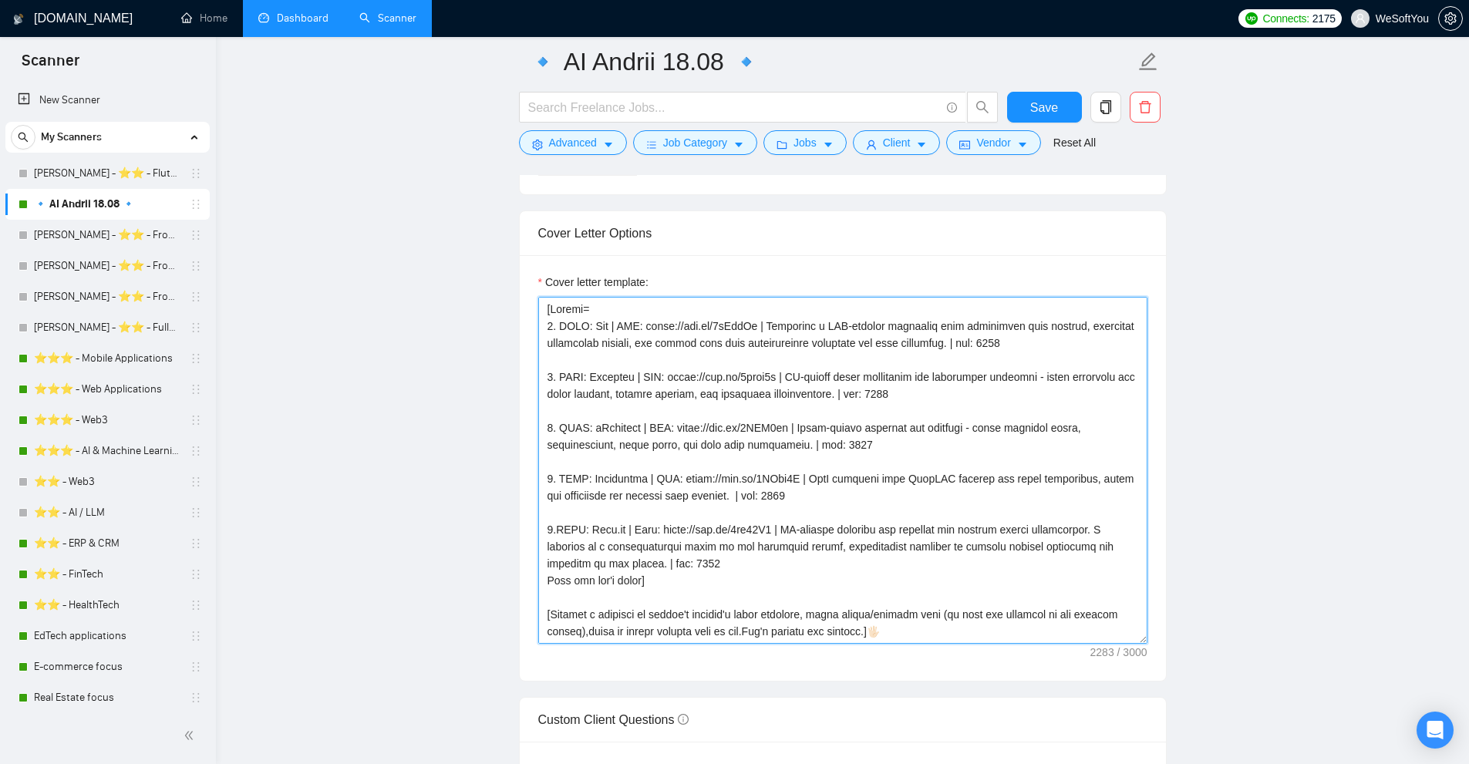
drag, startPoint x: 776, startPoint y: 293, endPoint x: 725, endPoint y: 241, distance: 73.1
click at [725, 241] on div "Cover Letter Options Cover letter template:" at bounding box center [843, 446] width 648 height 471
click at [912, 415] on textarea "Cover letter template:" at bounding box center [842, 470] width 609 height 347
drag, startPoint x: 558, startPoint y: 324, endPoint x: 585, endPoint y: 322, distance: 27.0
click at [585, 322] on textarea "Cover letter template:" at bounding box center [842, 470] width 609 height 347
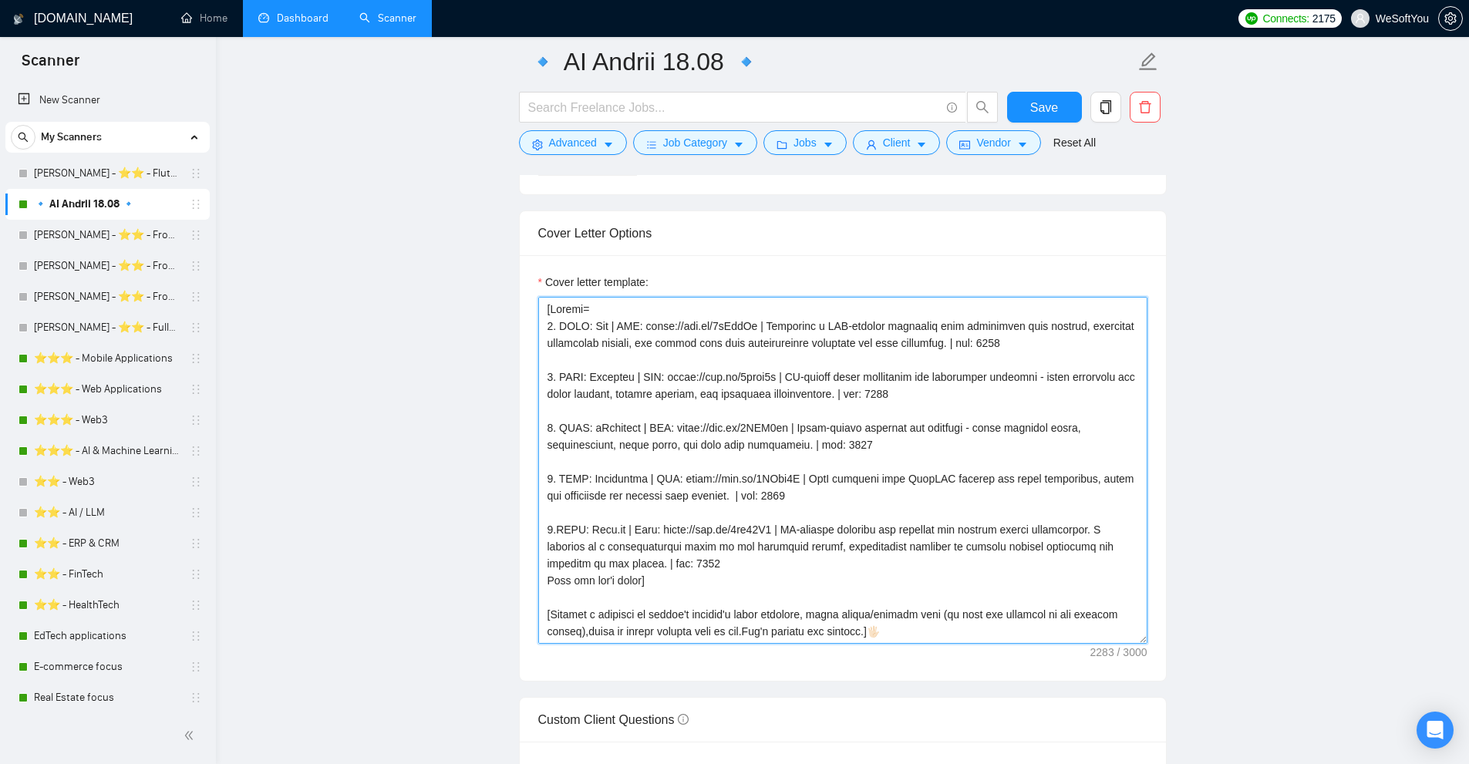
click at [956, 340] on textarea "Cover letter template:" at bounding box center [842, 470] width 609 height 347
click at [617, 299] on textarea "Cover letter template:" at bounding box center [842, 470] width 609 height 347
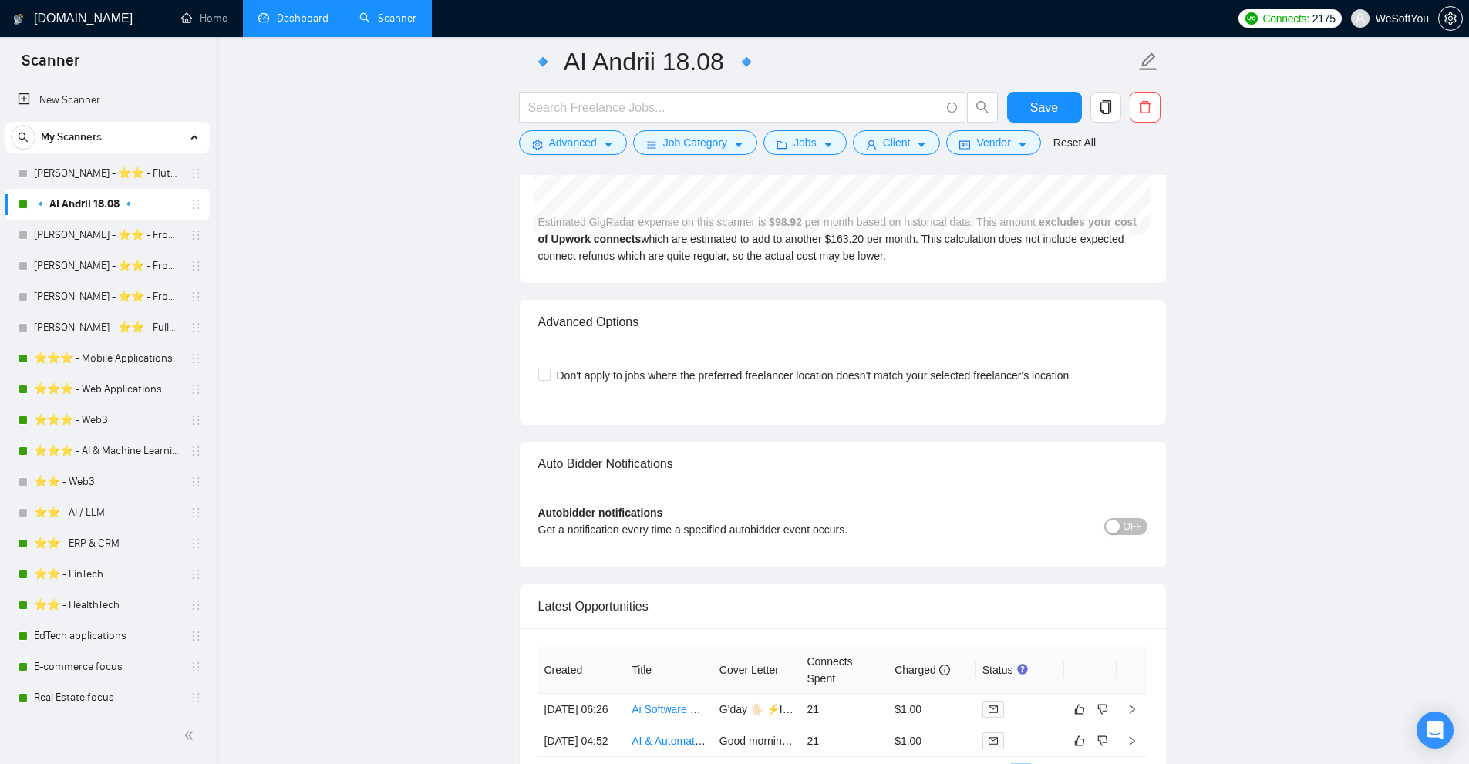
scroll to position [4705, 0]
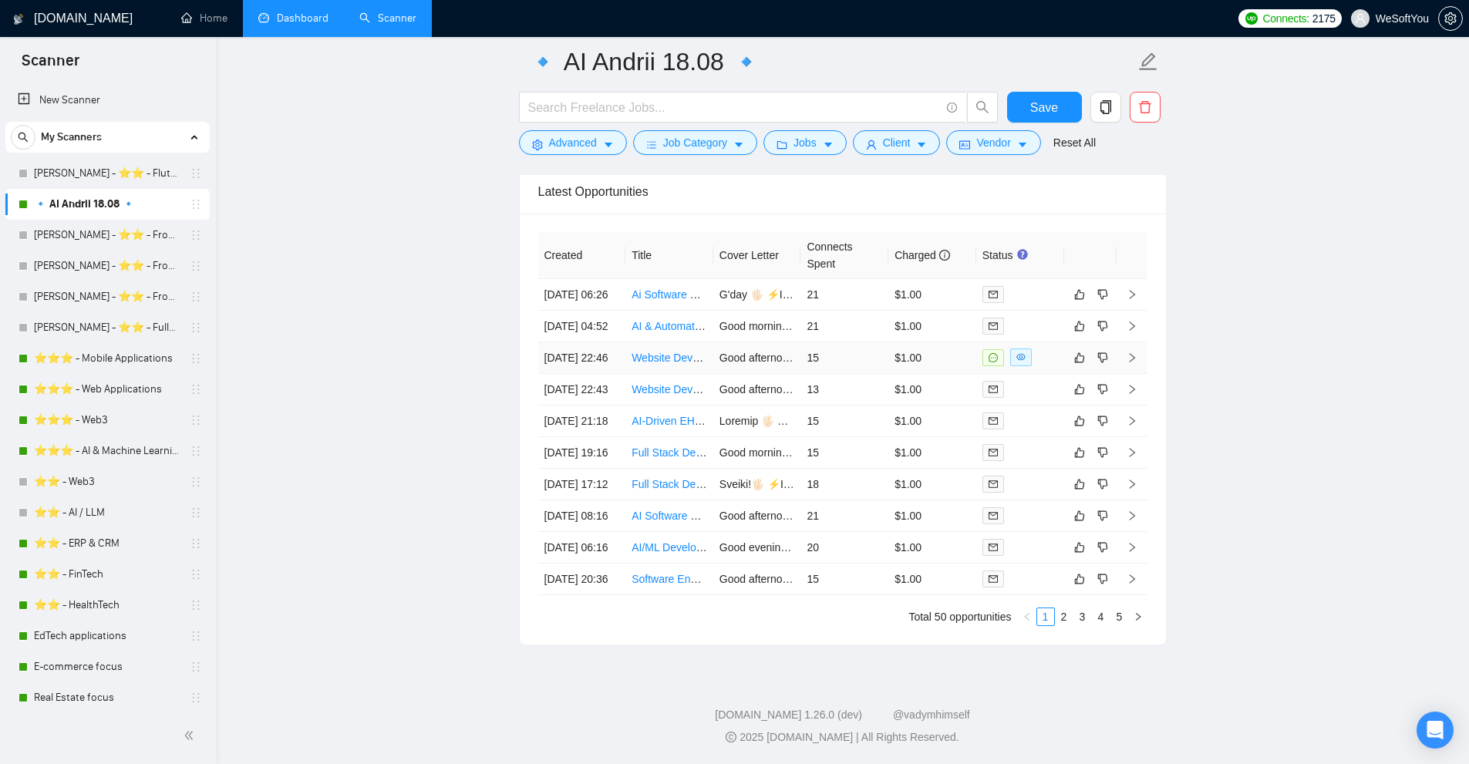
click at [855, 357] on td "15" at bounding box center [845, 358] width 88 height 32
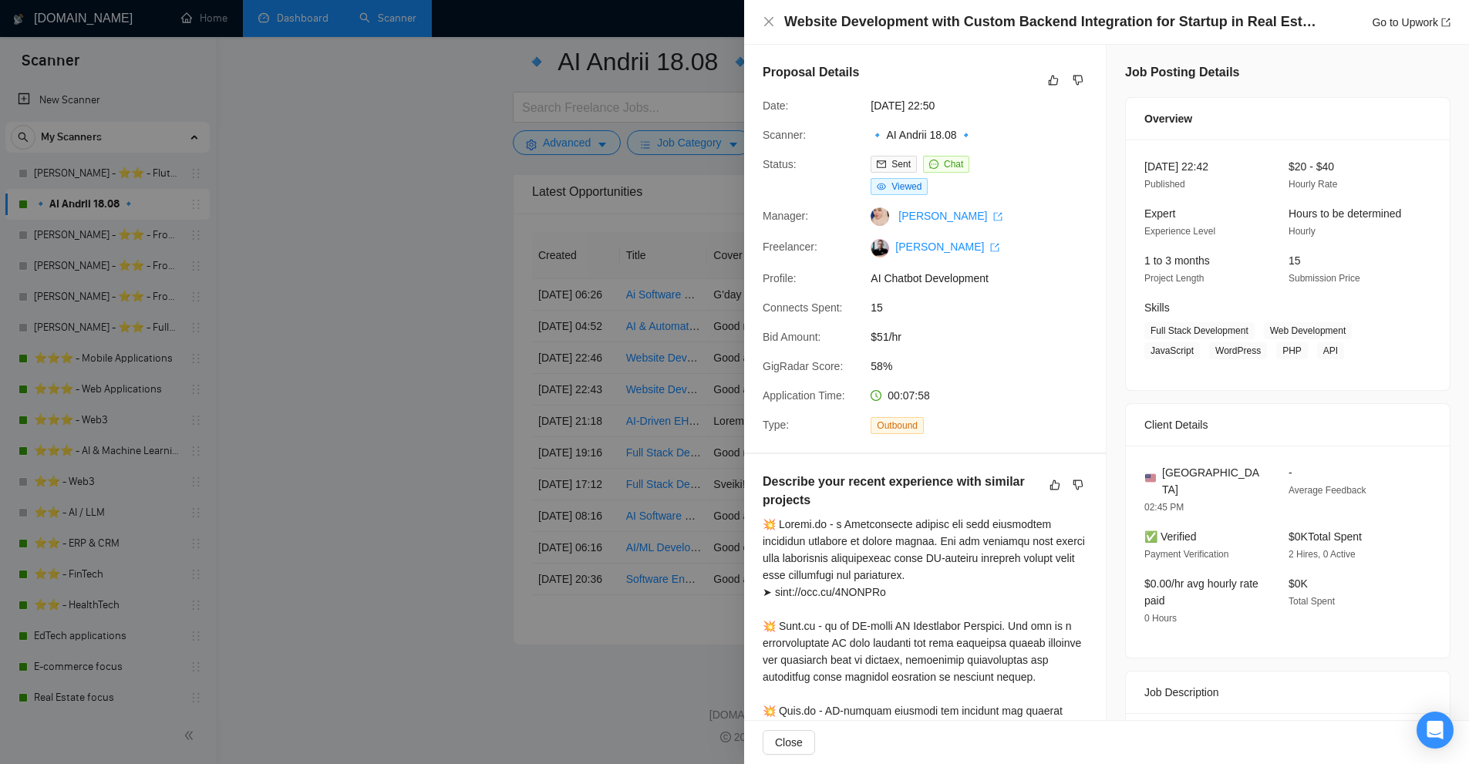
scroll to position [309, 0]
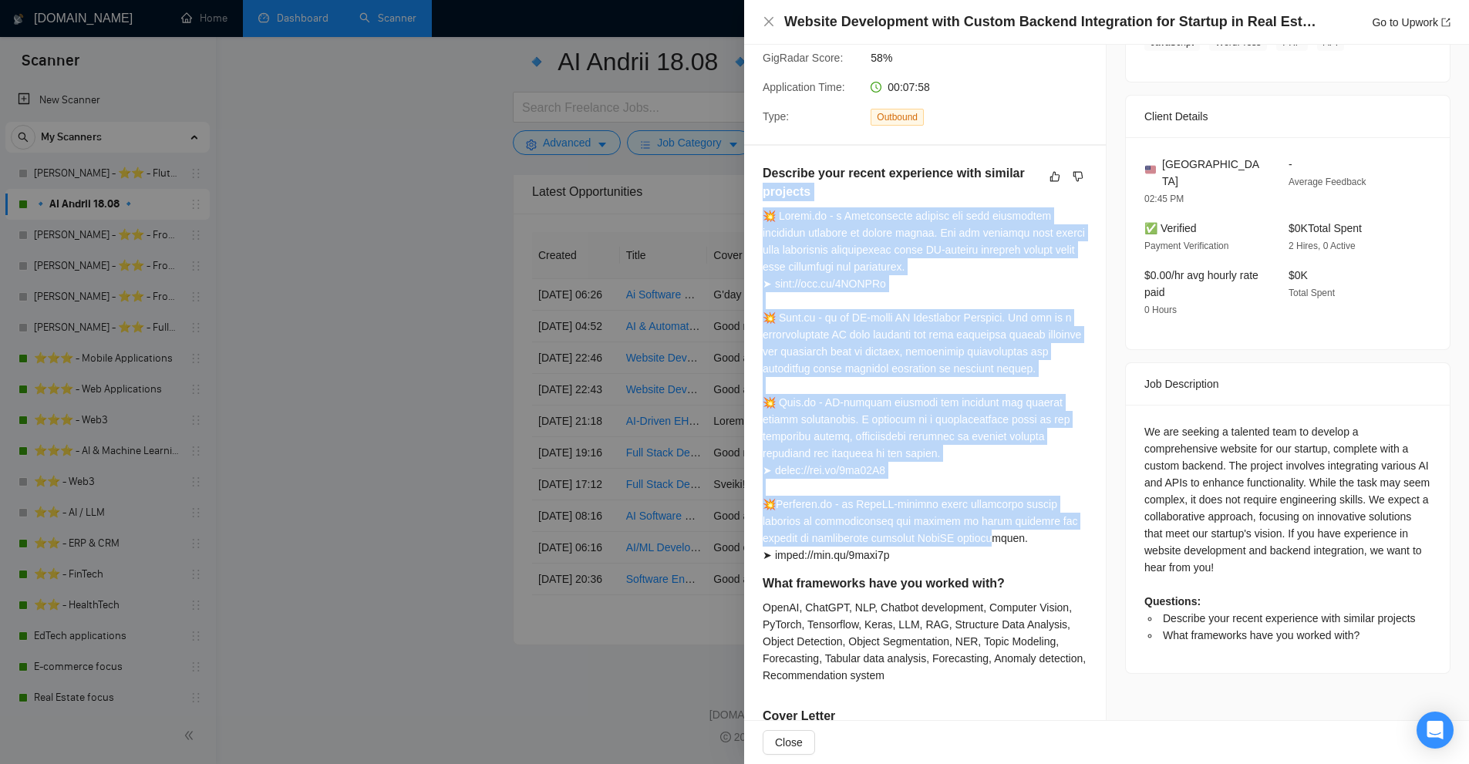
drag, startPoint x: 765, startPoint y: 204, endPoint x: 991, endPoint y: 533, distance: 399.5
click at [986, 534] on div "Describe your recent experience with similar projects" at bounding box center [925, 369] width 325 height 410
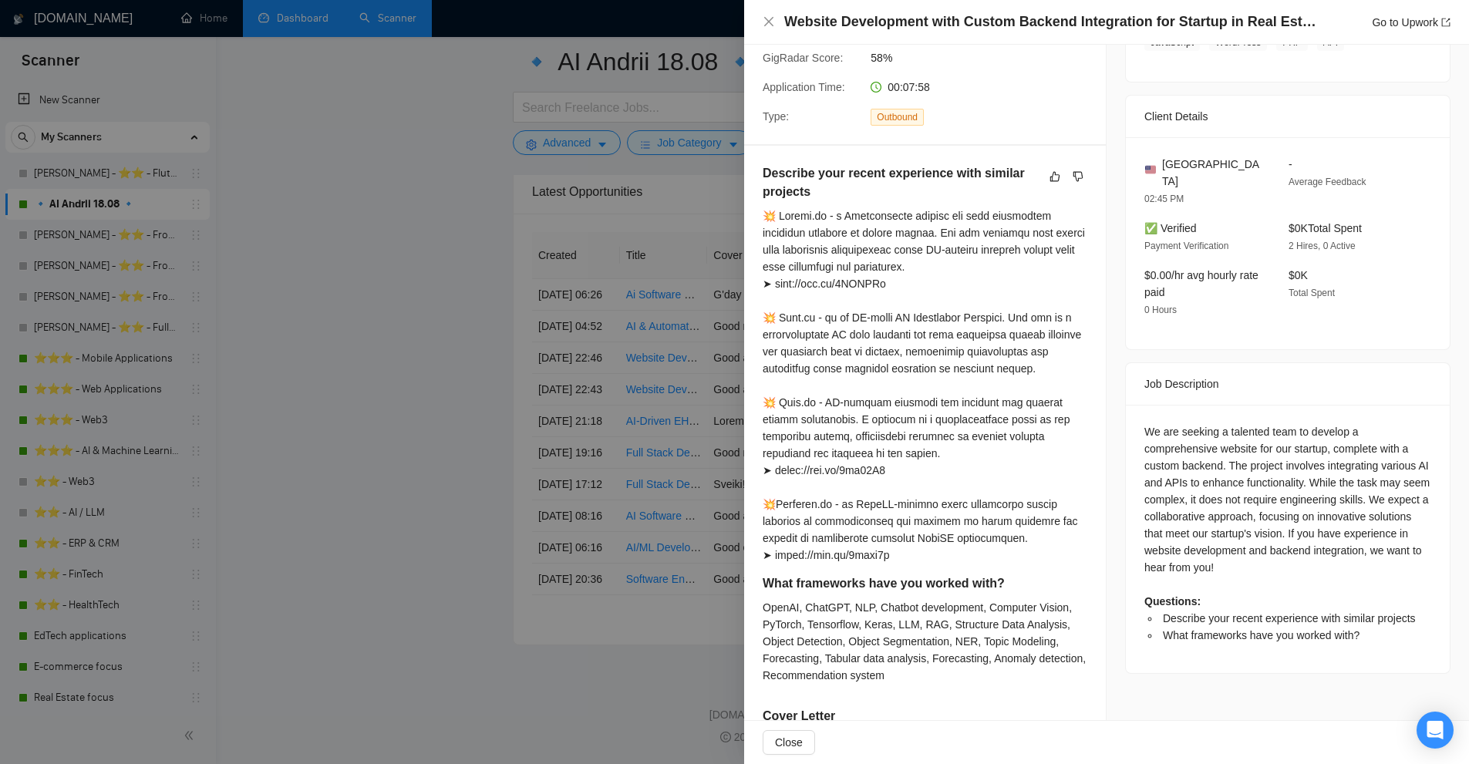
click at [991, 533] on div at bounding box center [925, 385] width 325 height 356
click at [546, 330] on div at bounding box center [734, 382] width 1469 height 764
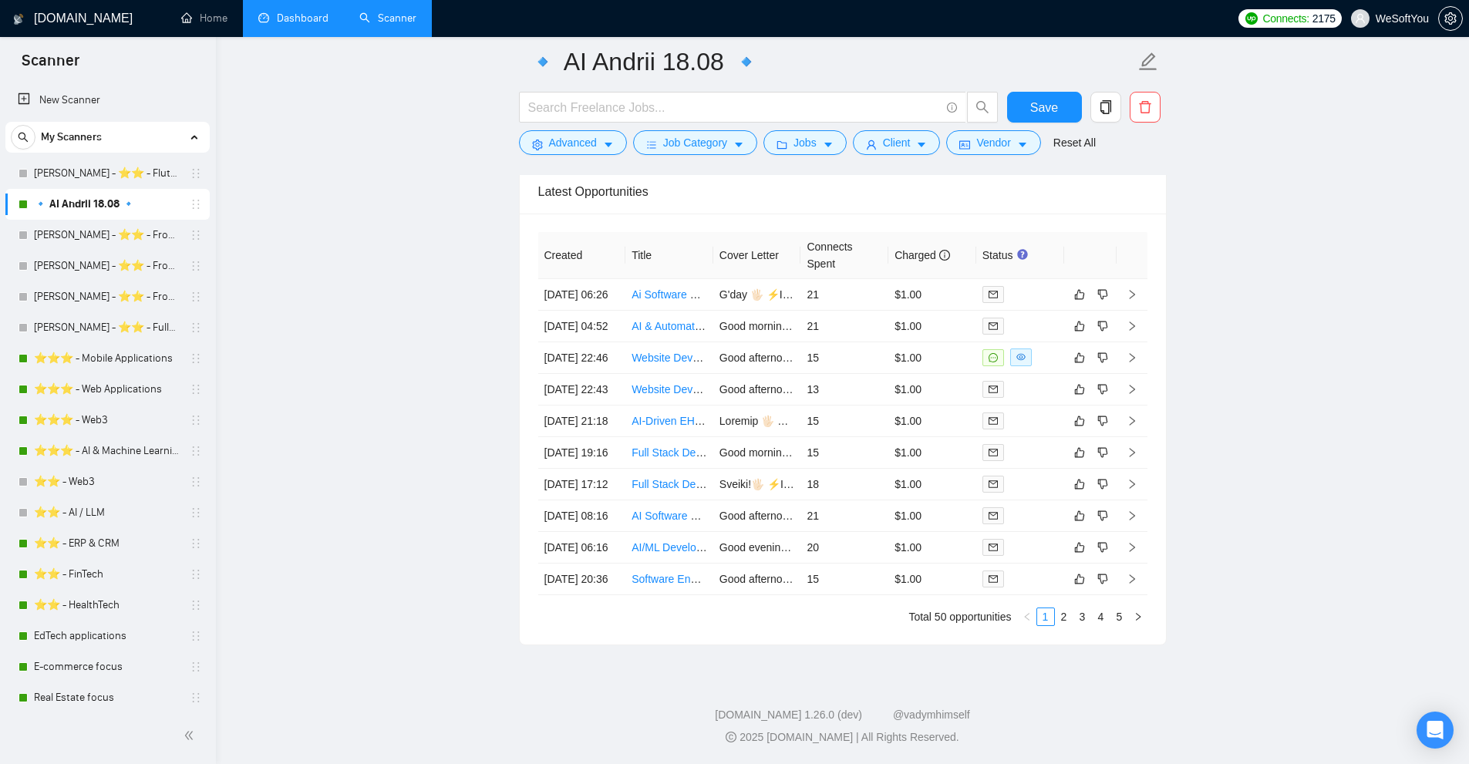
click at [311, 12] on link "Dashboard" at bounding box center [293, 18] width 70 height 13
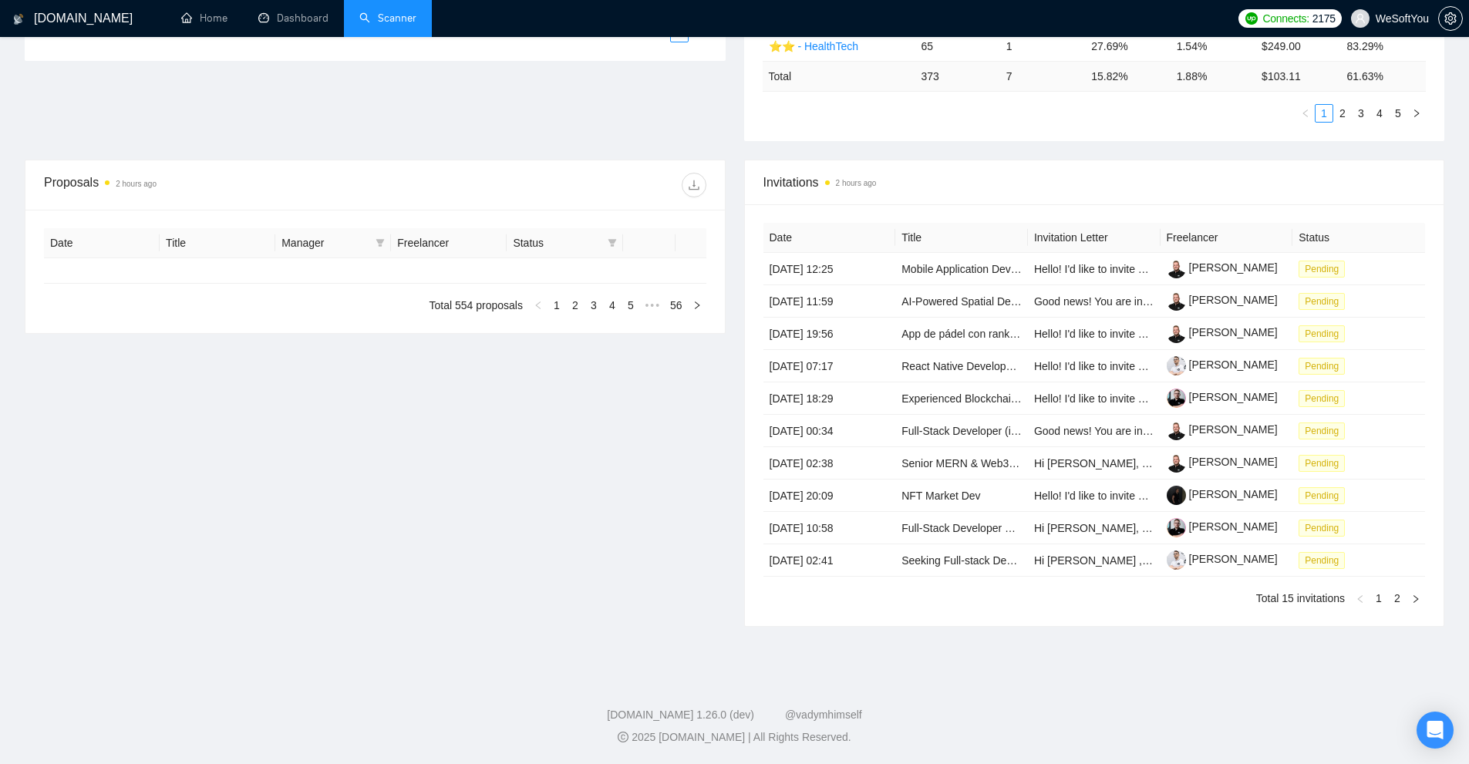
type input "[DATE]"
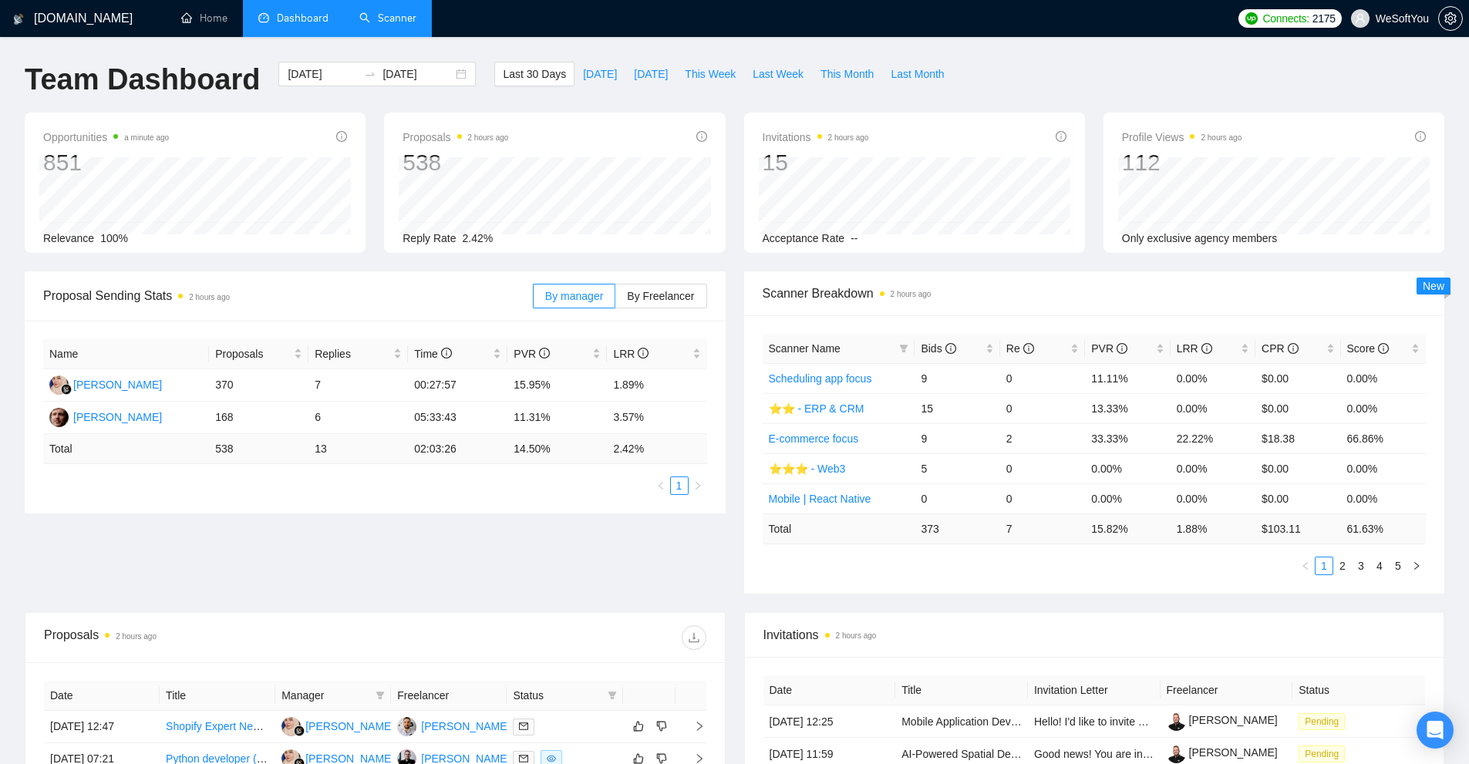
scroll to position [386, 0]
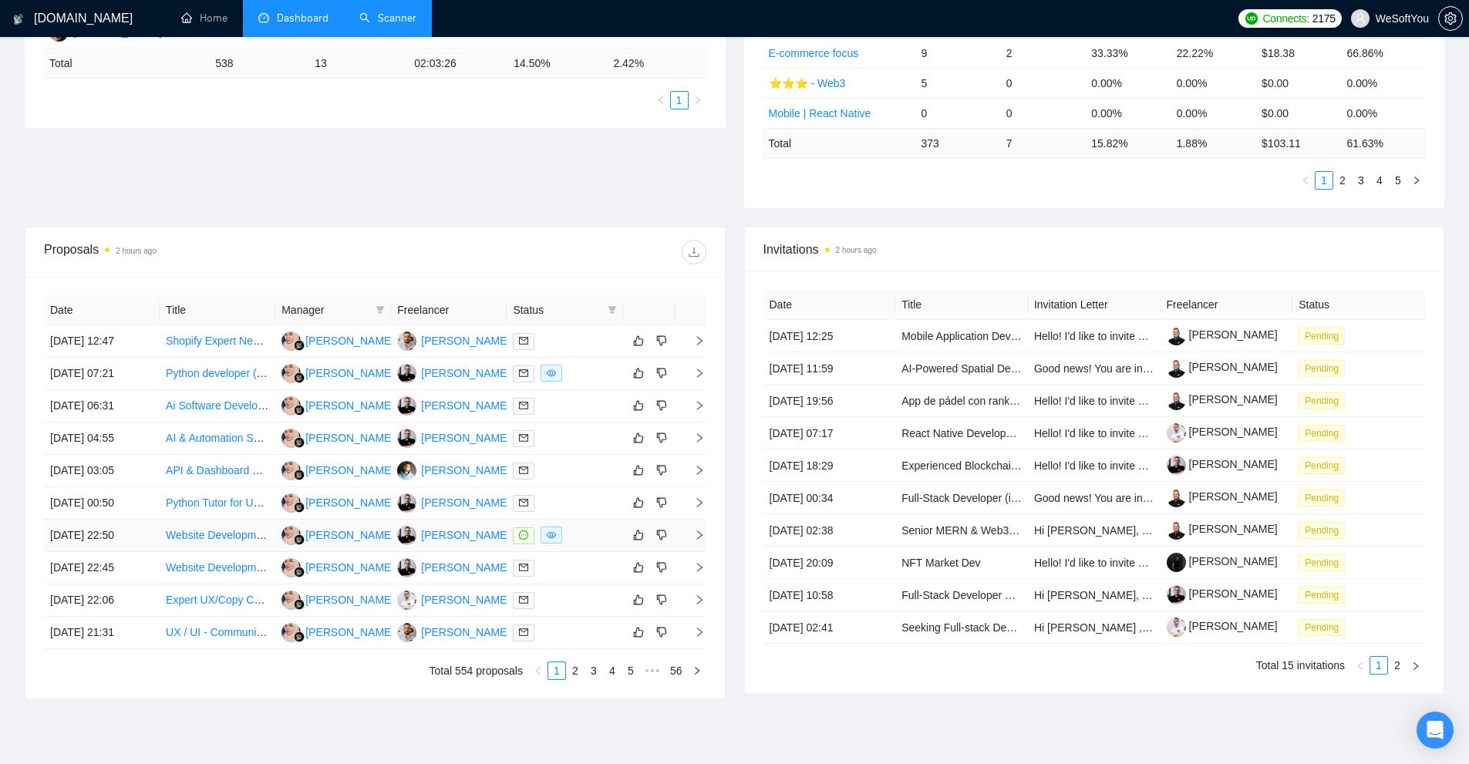
click at [585, 535] on div at bounding box center [564, 536] width 103 height 18
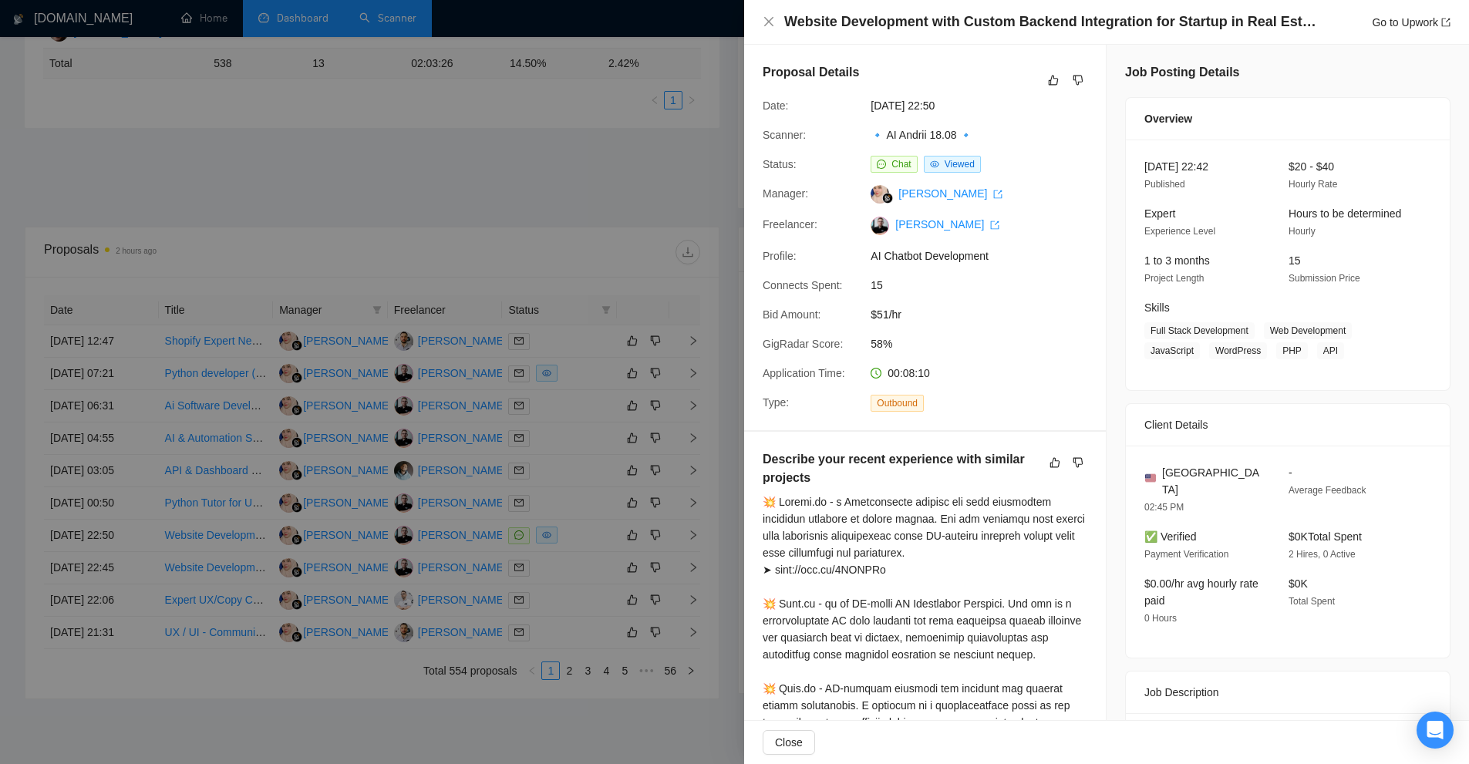
scroll to position [309, 0]
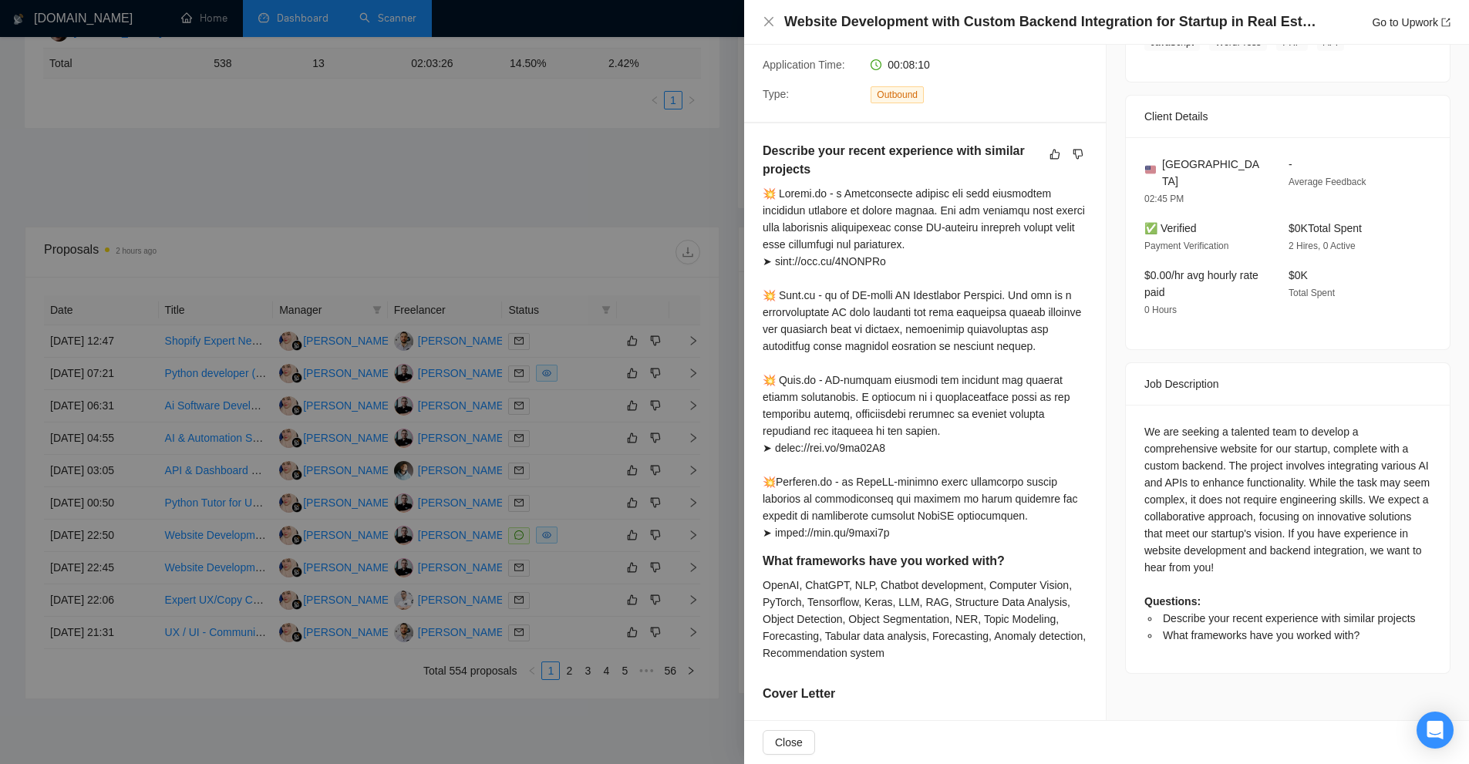
click at [858, 261] on div at bounding box center [925, 363] width 325 height 356
drag, startPoint x: 858, startPoint y: 261, endPoint x: 781, endPoint y: 257, distance: 77.2
click at [781, 257] on div at bounding box center [925, 363] width 325 height 356
click at [899, 442] on div at bounding box center [925, 363] width 325 height 356
drag, startPoint x: 886, startPoint y: 442, endPoint x: 778, endPoint y: 443, distance: 107.2
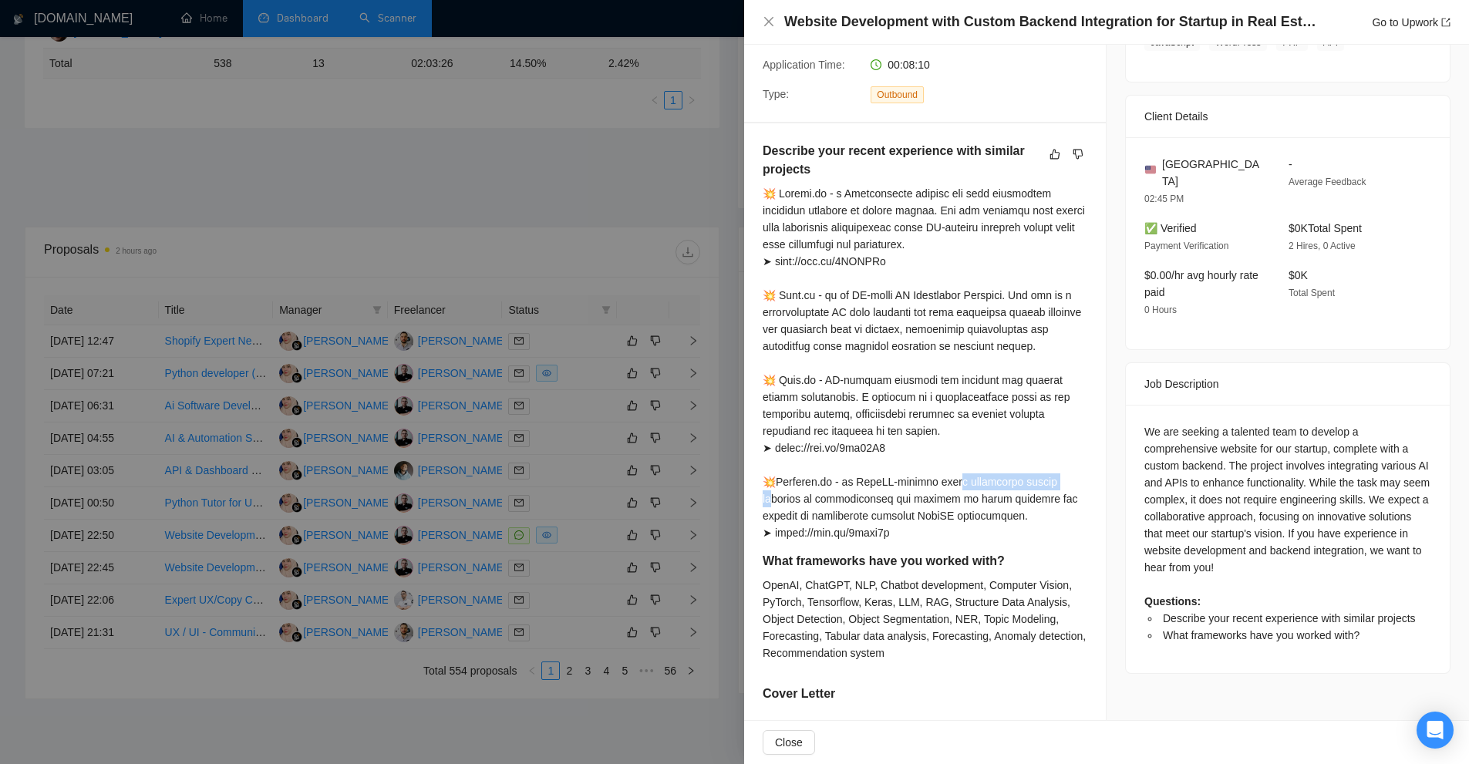
click at [778, 443] on div at bounding box center [925, 363] width 325 height 356
click at [666, 444] on div at bounding box center [734, 382] width 1469 height 764
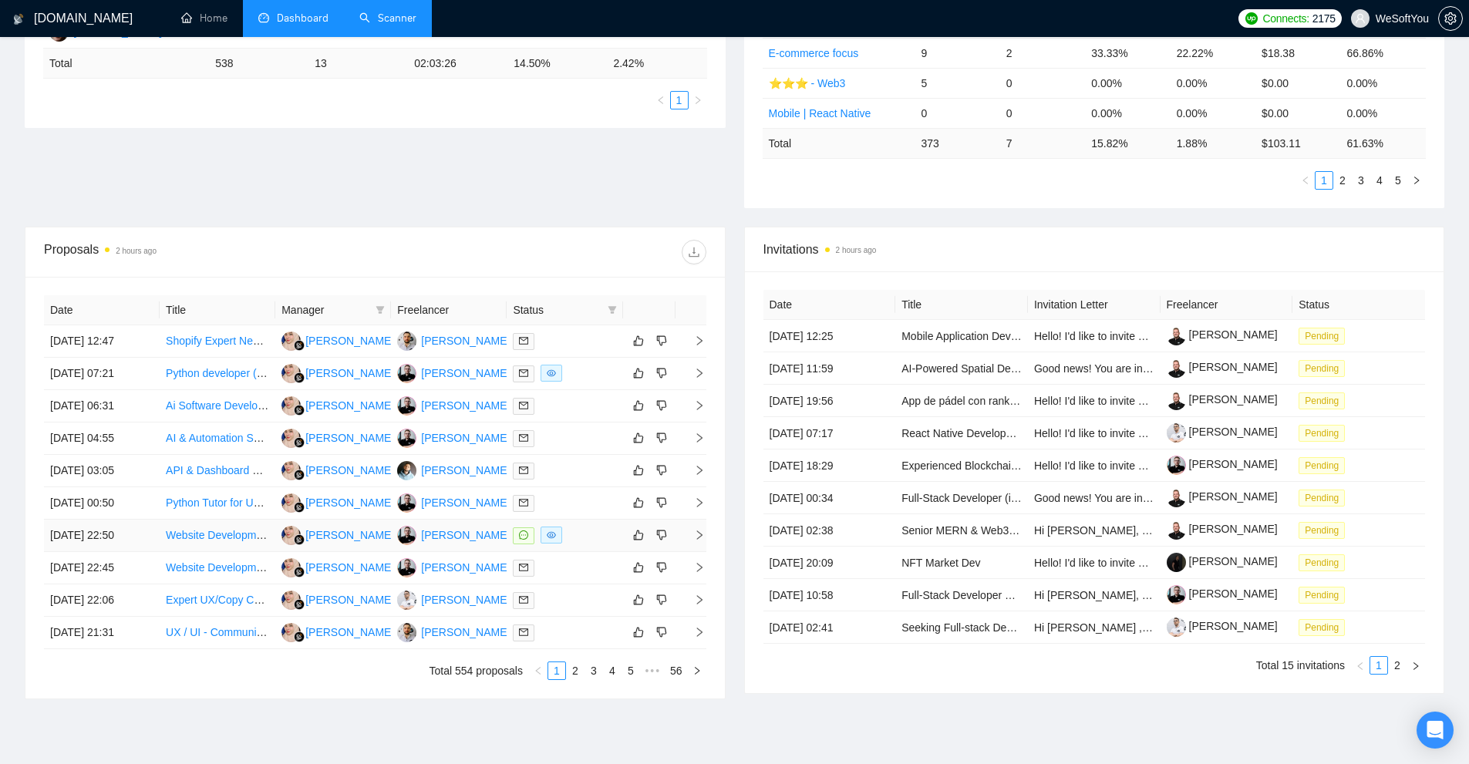
click at [581, 537] on div at bounding box center [564, 536] width 103 height 18
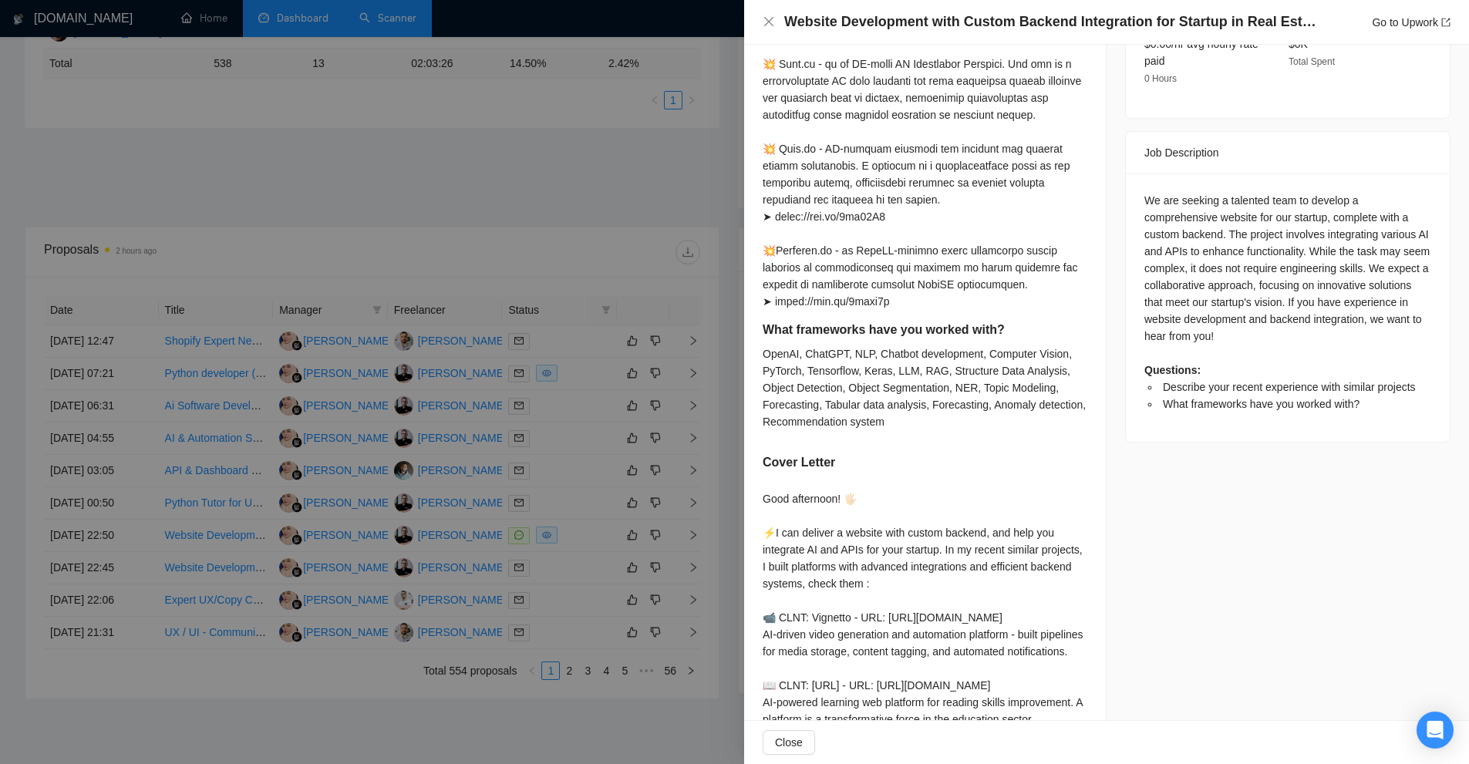
scroll to position [231, 0]
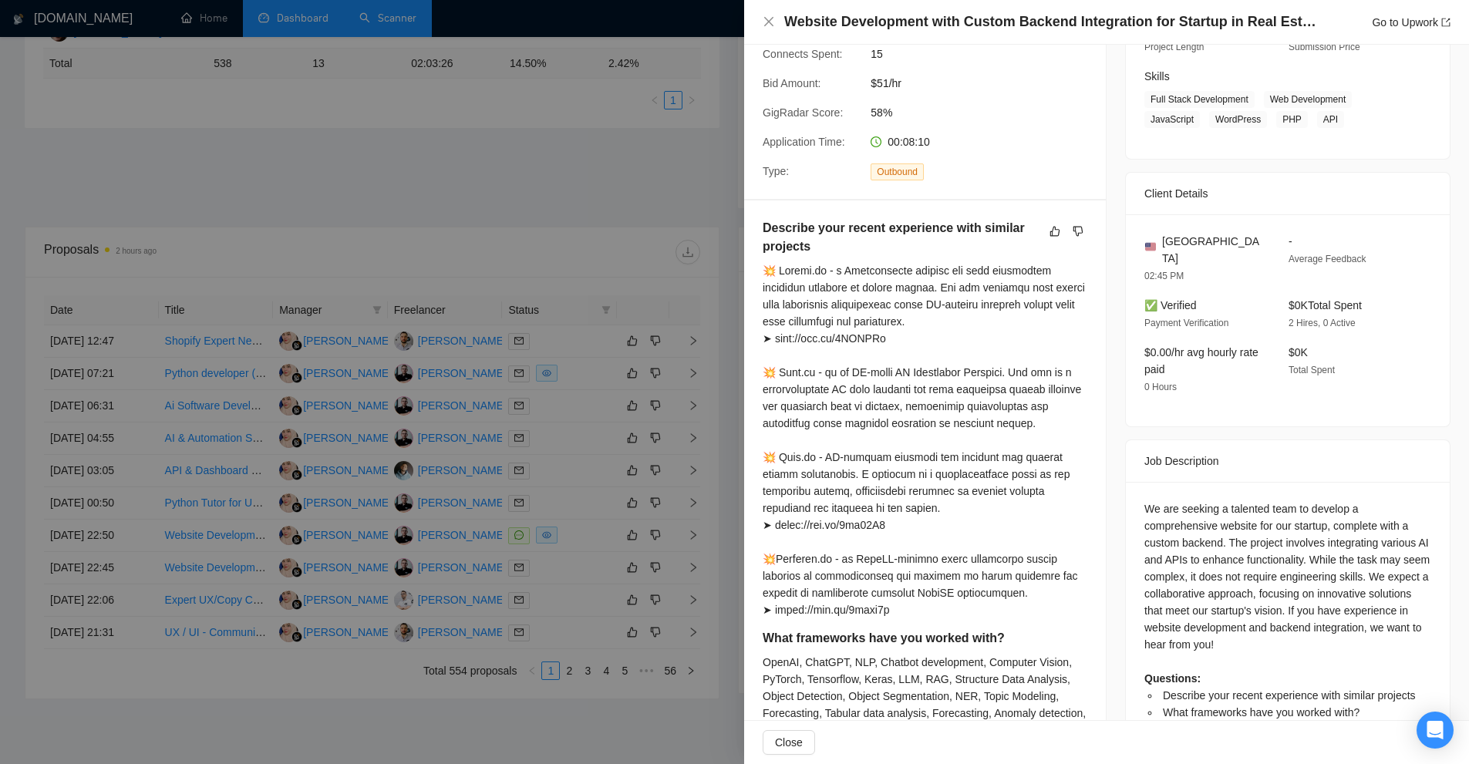
click at [495, 427] on div at bounding box center [734, 382] width 1469 height 764
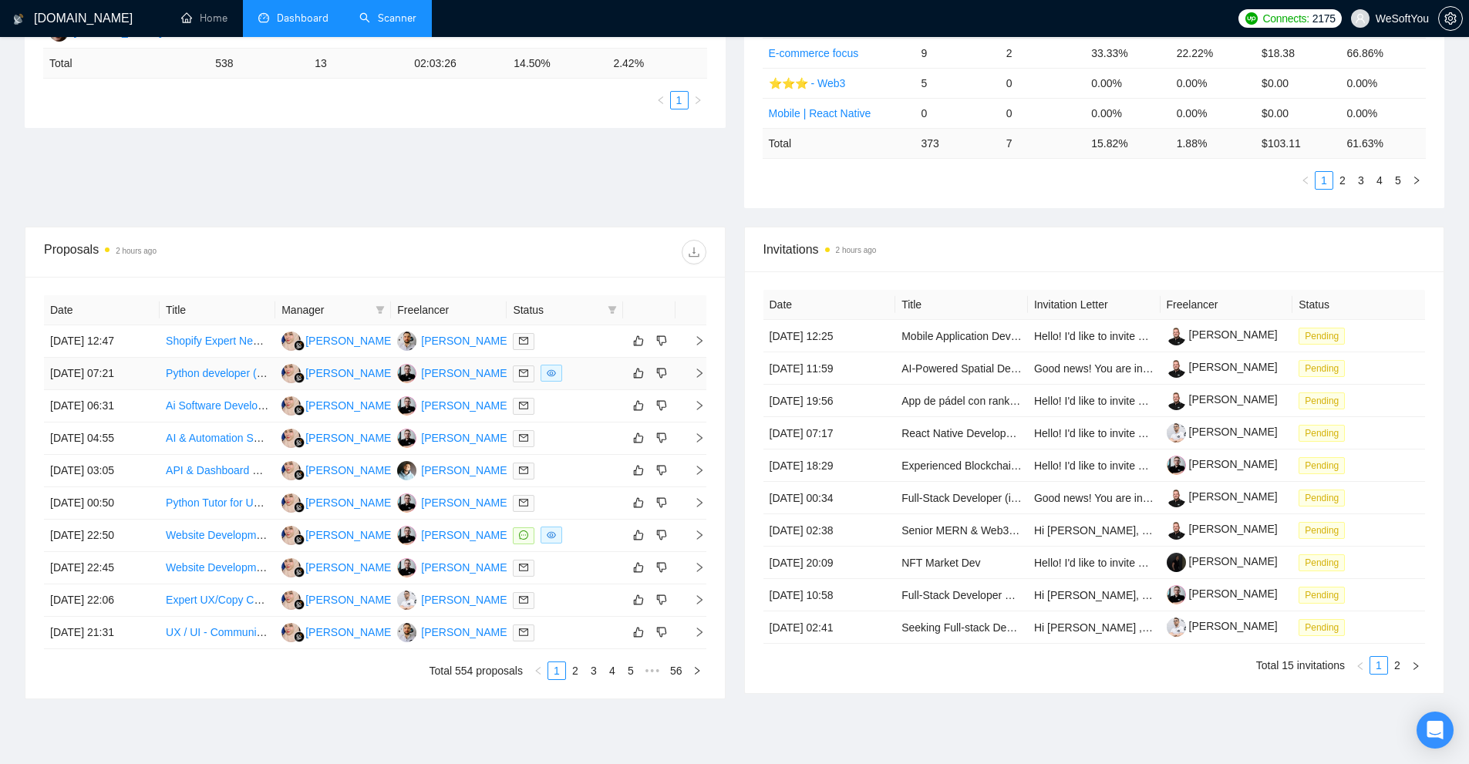
click at [587, 369] on div at bounding box center [564, 374] width 103 height 18
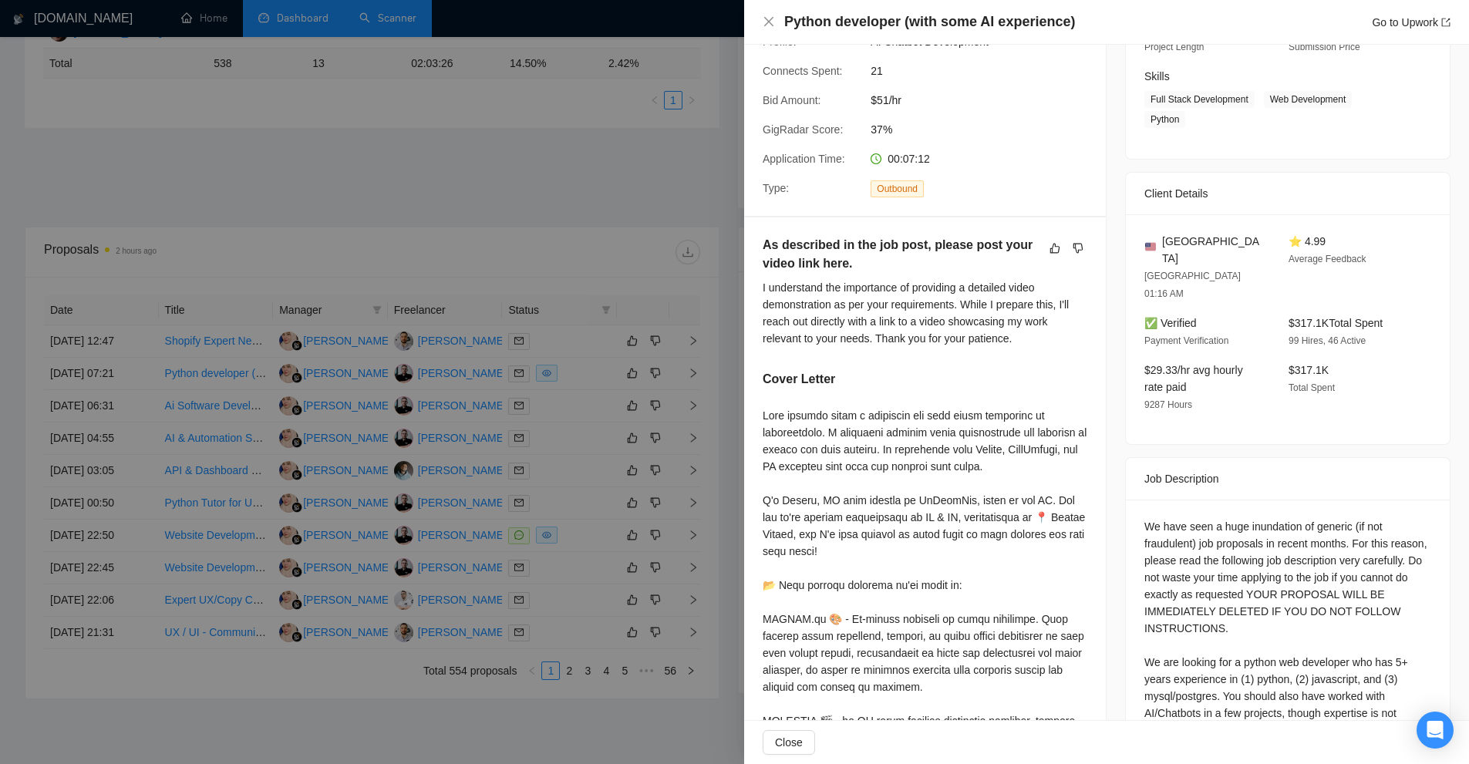
scroll to position [386, 0]
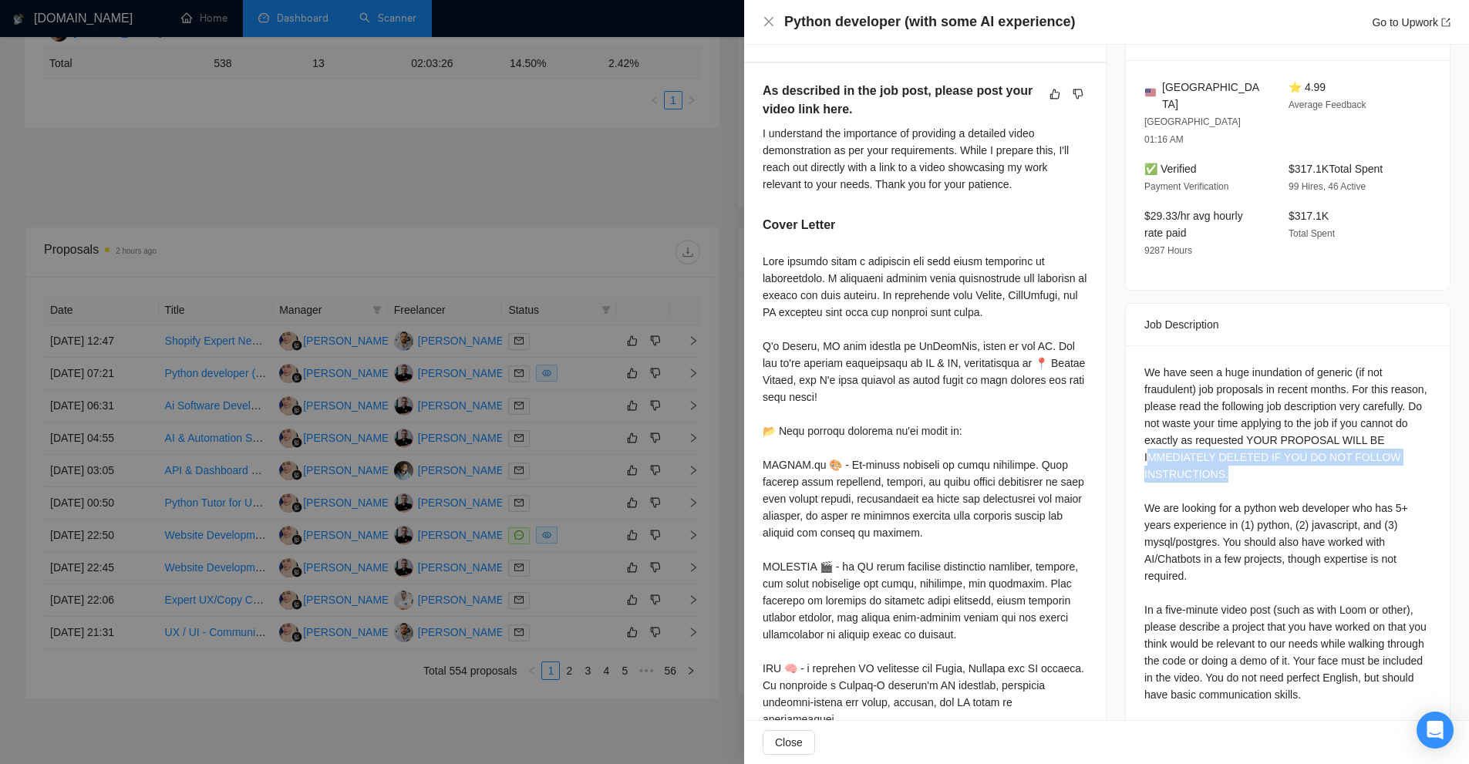
drag, startPoint x: 1141, startPoint y: 400, endPoint x: 1282, endPoint y: 420, distance: 142.7
click at [1282, 420] on div "We have seen a huge inundation of generic (if not fraudulent) job proposals in …" at bounding box center [1288, 567] width 287 height 407
drag, startPoint x: 1283, startPoint y: 376, endPoint x: 1342, endPoint y: 400, distance: 63.7
click at [1342, 400] on div "We have seen a huge inundation of generic (if not fraudulent) job proposals in …" at bounding box center [1288, 567] width 287 height 407
drag, startPoint x: 1192, startPoint y: 363, endPoint x: 1307, endPoint y: 376, distance: 116.4
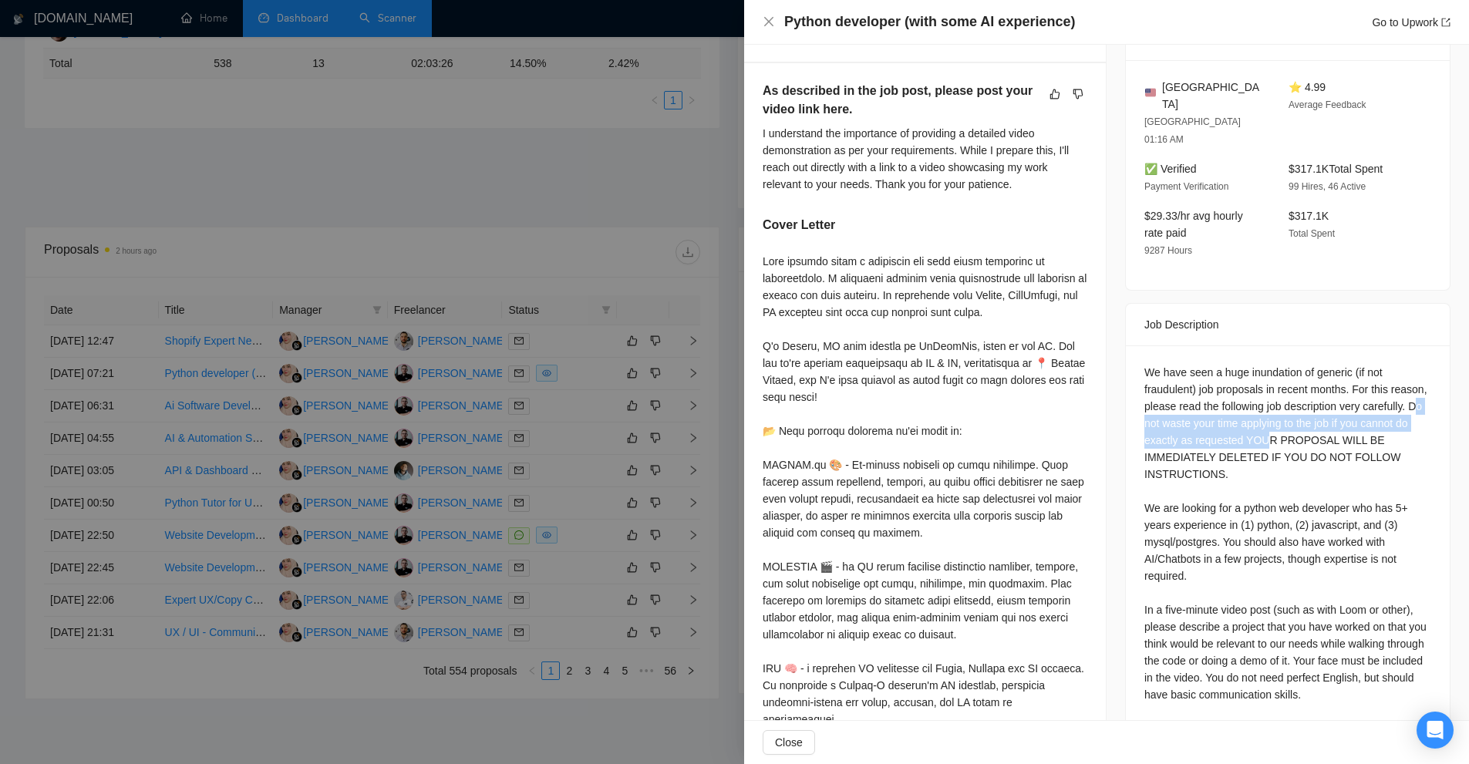
click at [1307, 376] on div "We have seen a huge inundation of generic (if not fraudulent) job proposals in …" at bounding box center [1288, 567] width 287 height 407
click at [1187, 364] on div "We have seen a huge inundation of generic (if not fraudulent) job proposals in …" at bounding box center [1288, 567] width 287 height 407
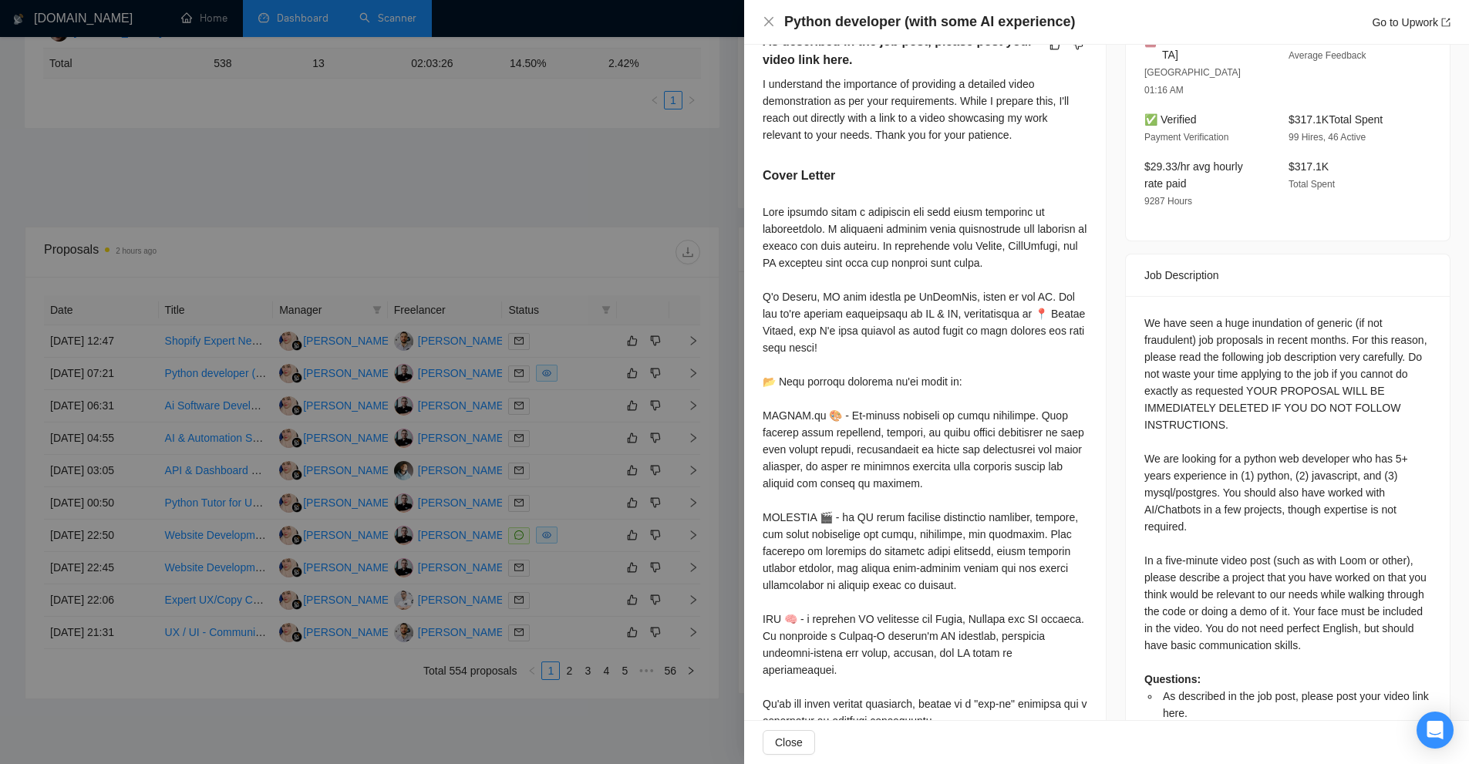
scroll to position [448, 0]
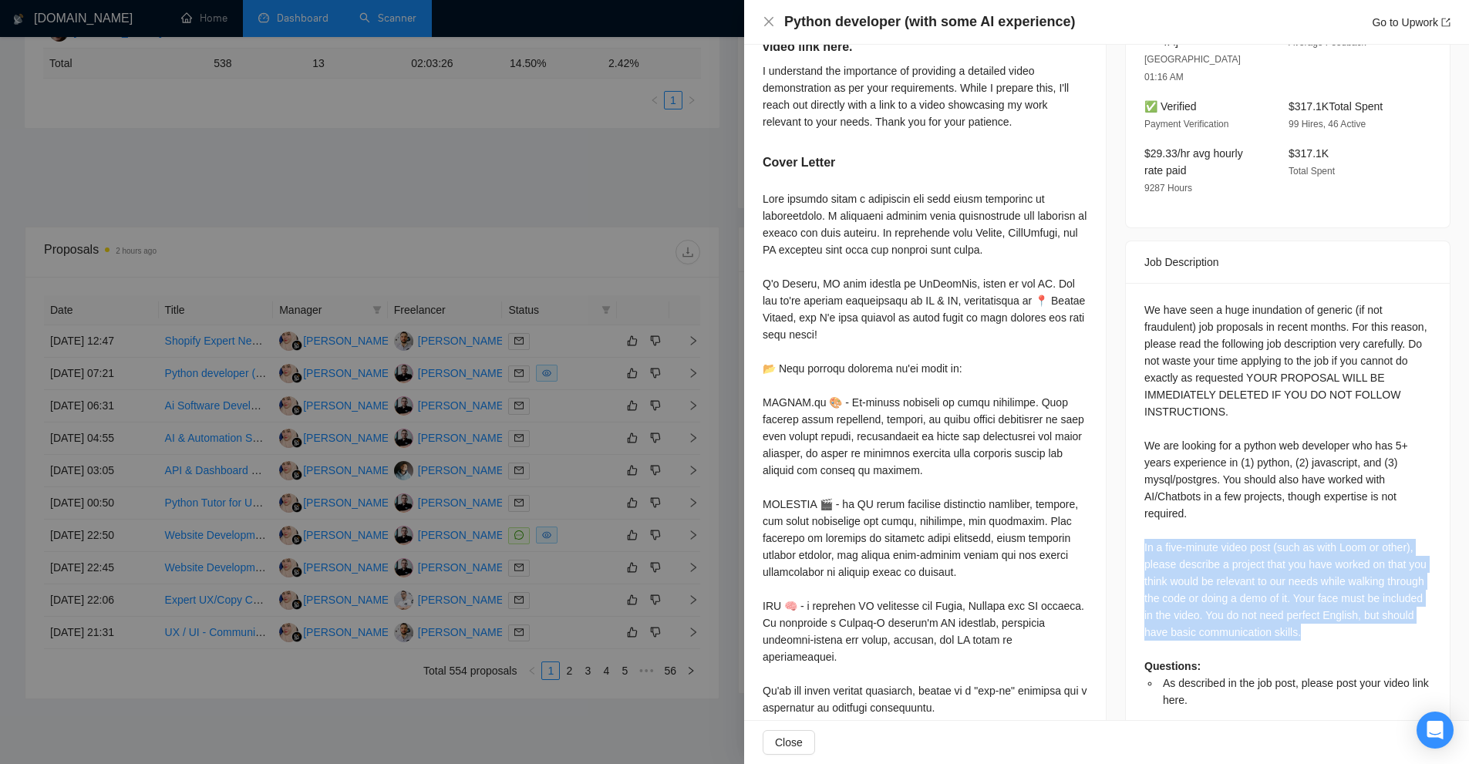
drag, startPoint x: 1140, startPoint y: 485, endPoint x: 1352, endPoint y: 569, distance: 228.2
click at [1352, 569] on div "We have seen a huge inundation of generic (if not fraudulent) job proposals in …" at bounding box center [1288, 505] width 287 height 407
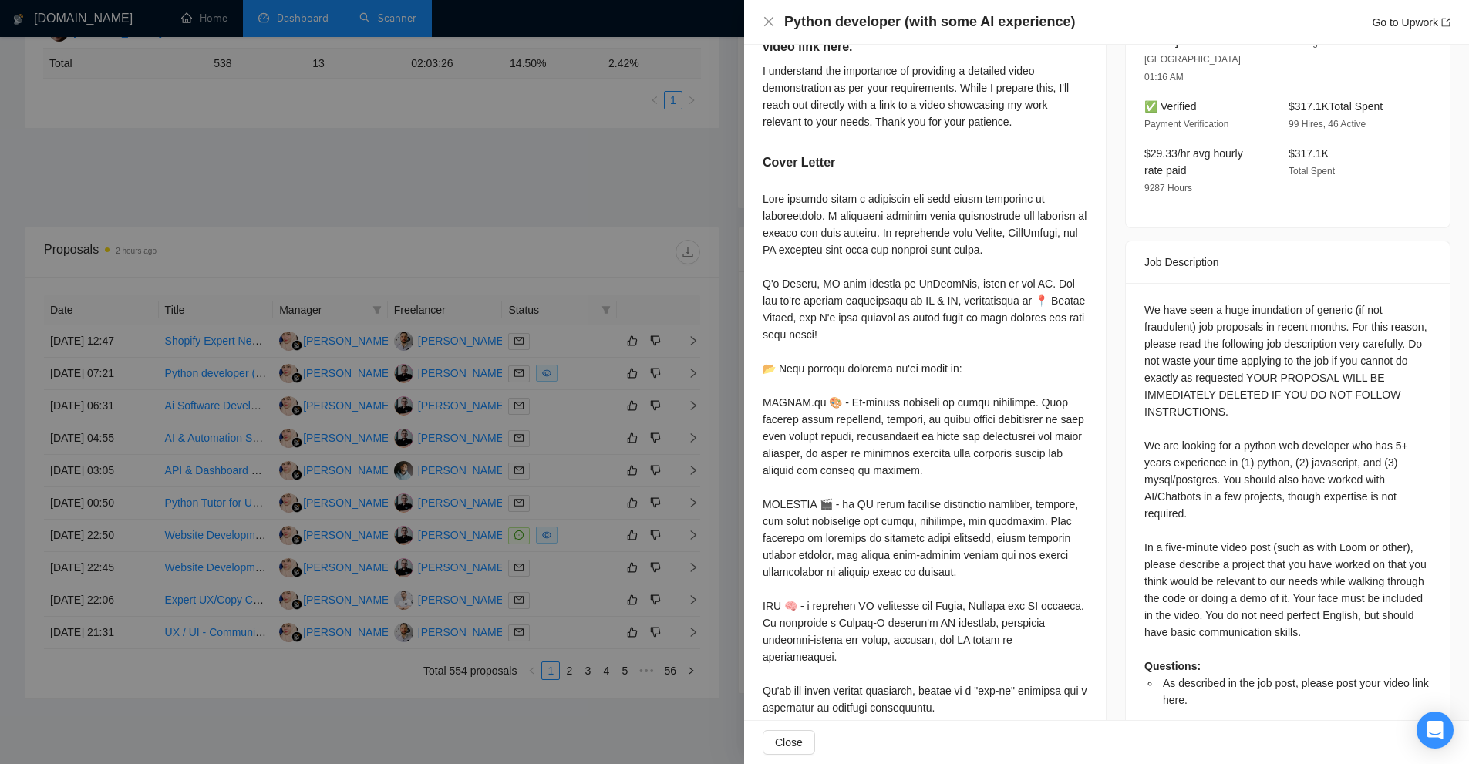
click at [1340, 485] on div "We have seen a huge inundation of generic (if not fraudulent) job proposals in …" at bounding box center [1288, 505] width 287 height 407
drag, startPoint x: 1276, startPoint y: 488, endPoint x: 1402, endPoint y: 484, distance: 125.8
click at [1402, 484] on div "We have seen a huge inundation of generic (if not fraudulent) job proposals in …" at bounding box center [1288, 505] width 287 height 407
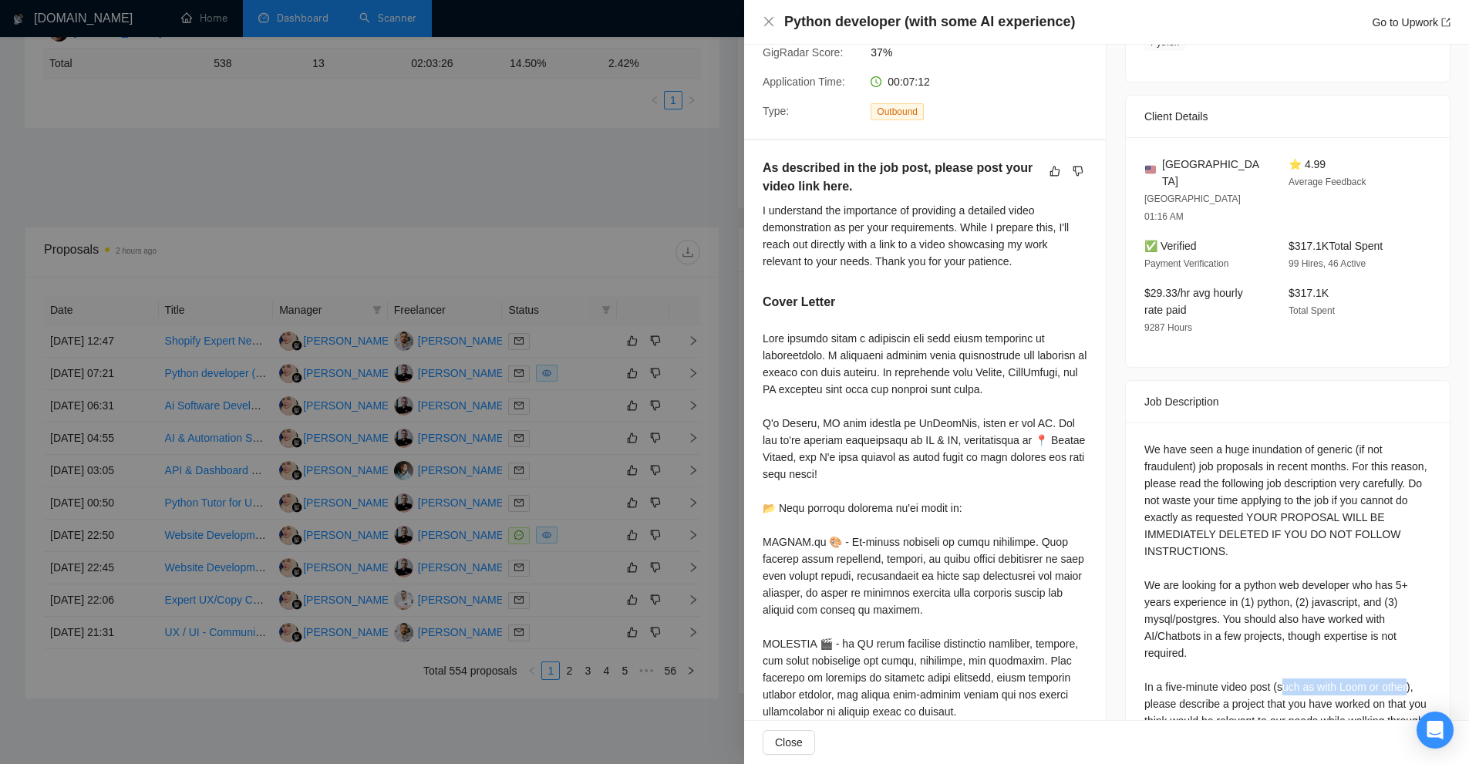
scroll to position [463, 0]
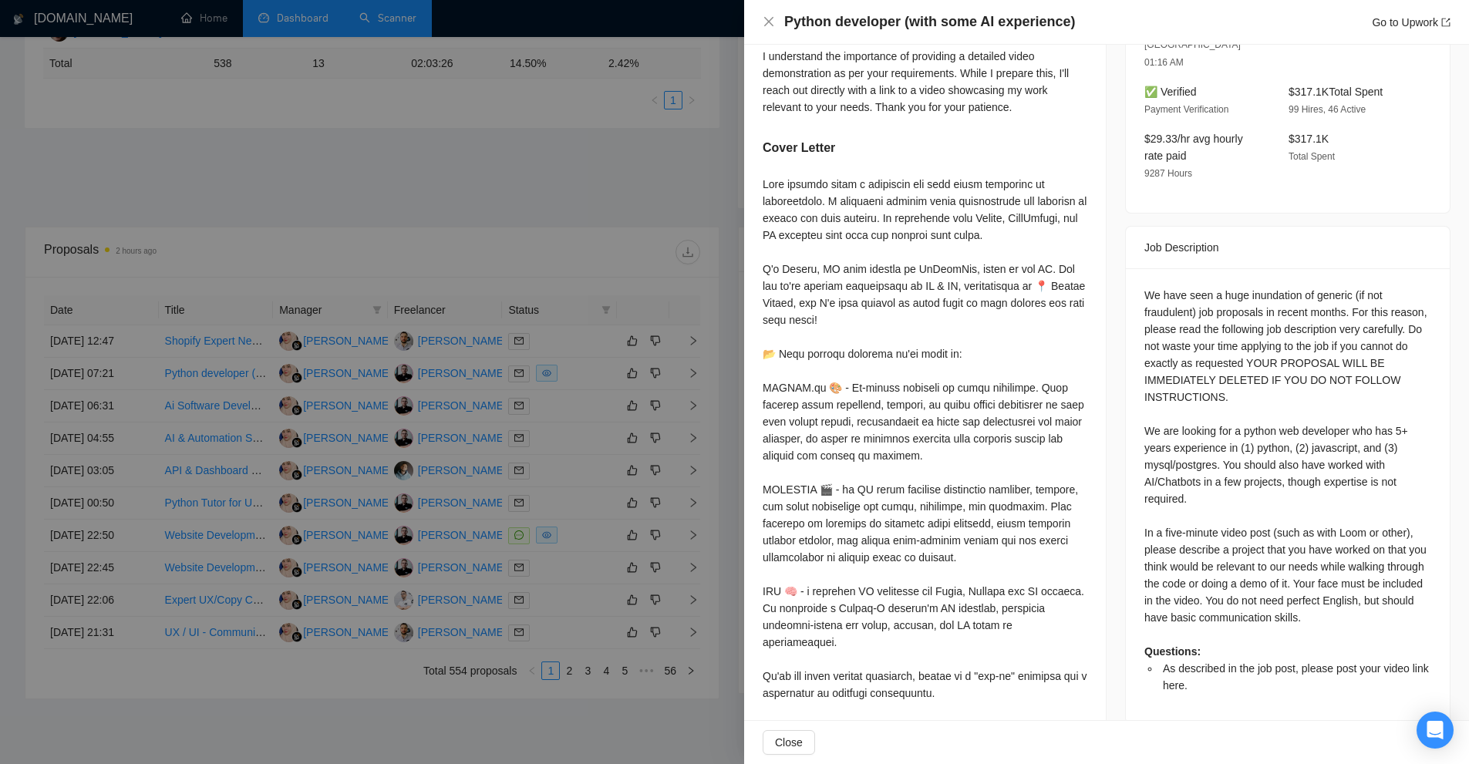
click at [1162, 356] on div "We have seen a huge inundation of generic (if not fraudulent) job proposals in …" at bounding box center [1288, 490] width 287 height 407
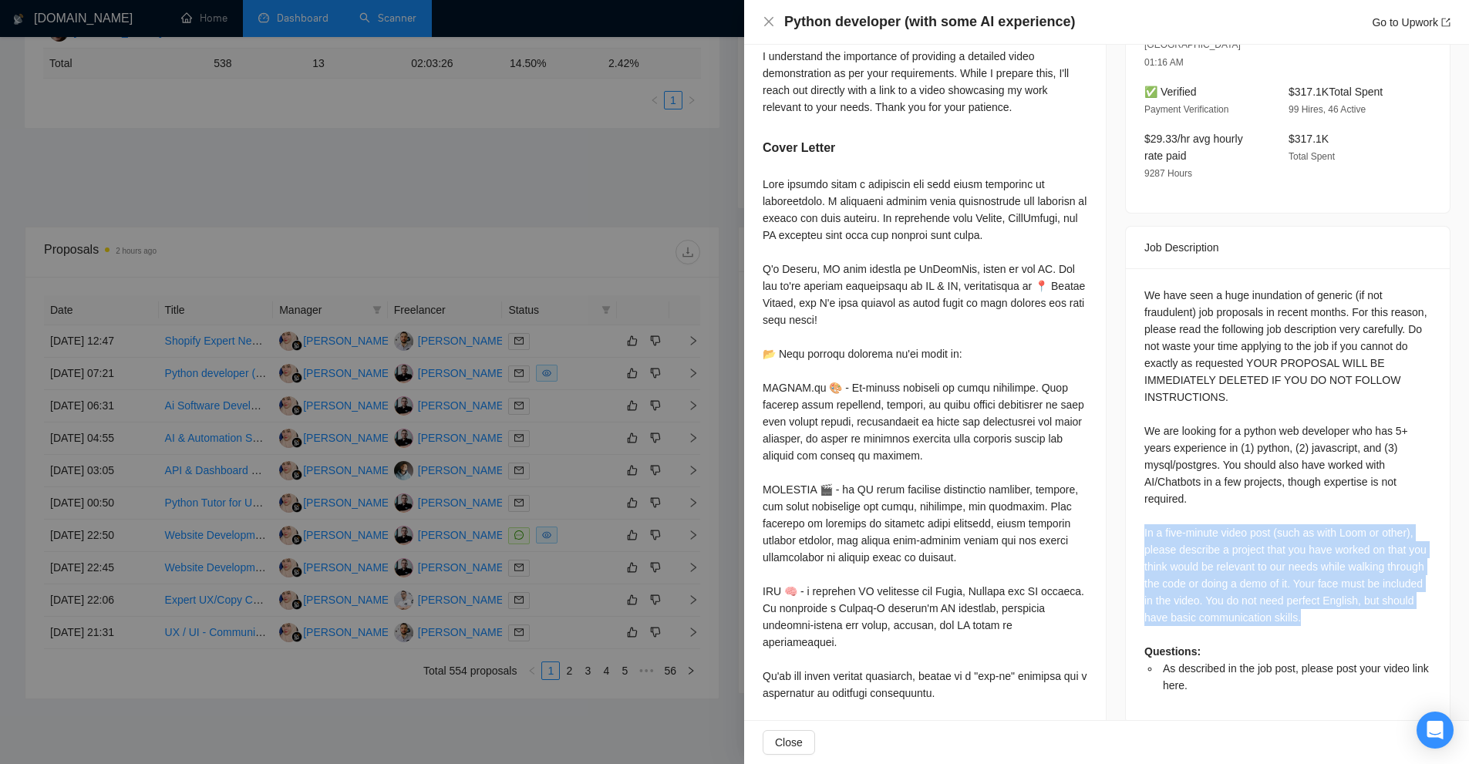
drag, startPoint x: 1134, startPoint y: 477, endPoint x: 1347, endPoint y: 554, distance: 226.4
click at [1347, 554] on div "We have seen a huge inundation of generic (if not fraudulent) job proposals in …" at bounding box center [1288, 495] width 324 height 455
click at [1347, 554] on div "We have seen a huge inundation of generic (if not fraudulent) job proposals in …" at bounding box center [1288, 490] width 287 height 407
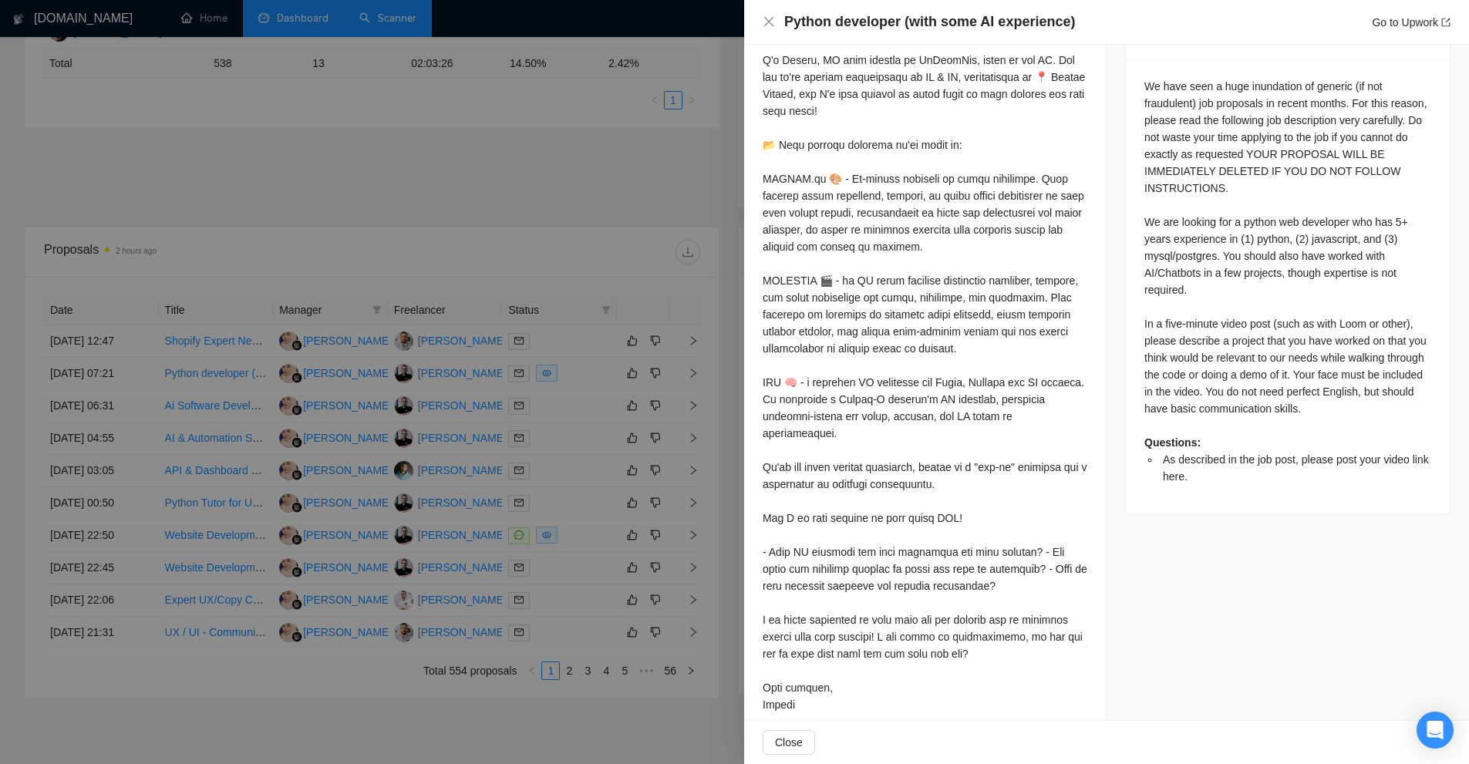
scroll to position [458, 0]
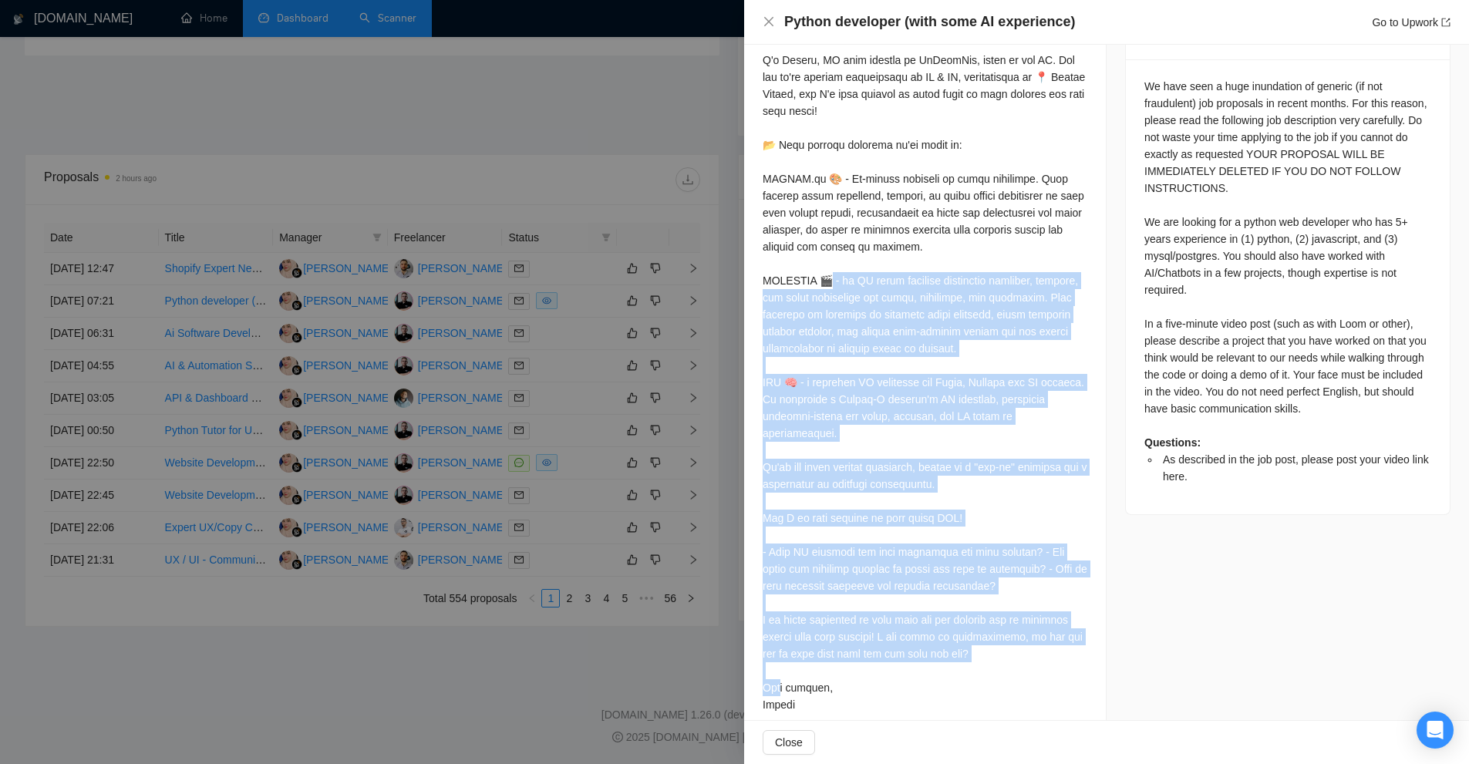
drag, startPoint x: 930, startPoint y: 638, endPoint x: 920, endPoint y: 263, distance: 375.0
click at [920, 263] on div at bounding box center [925, 340] width 325 height 747
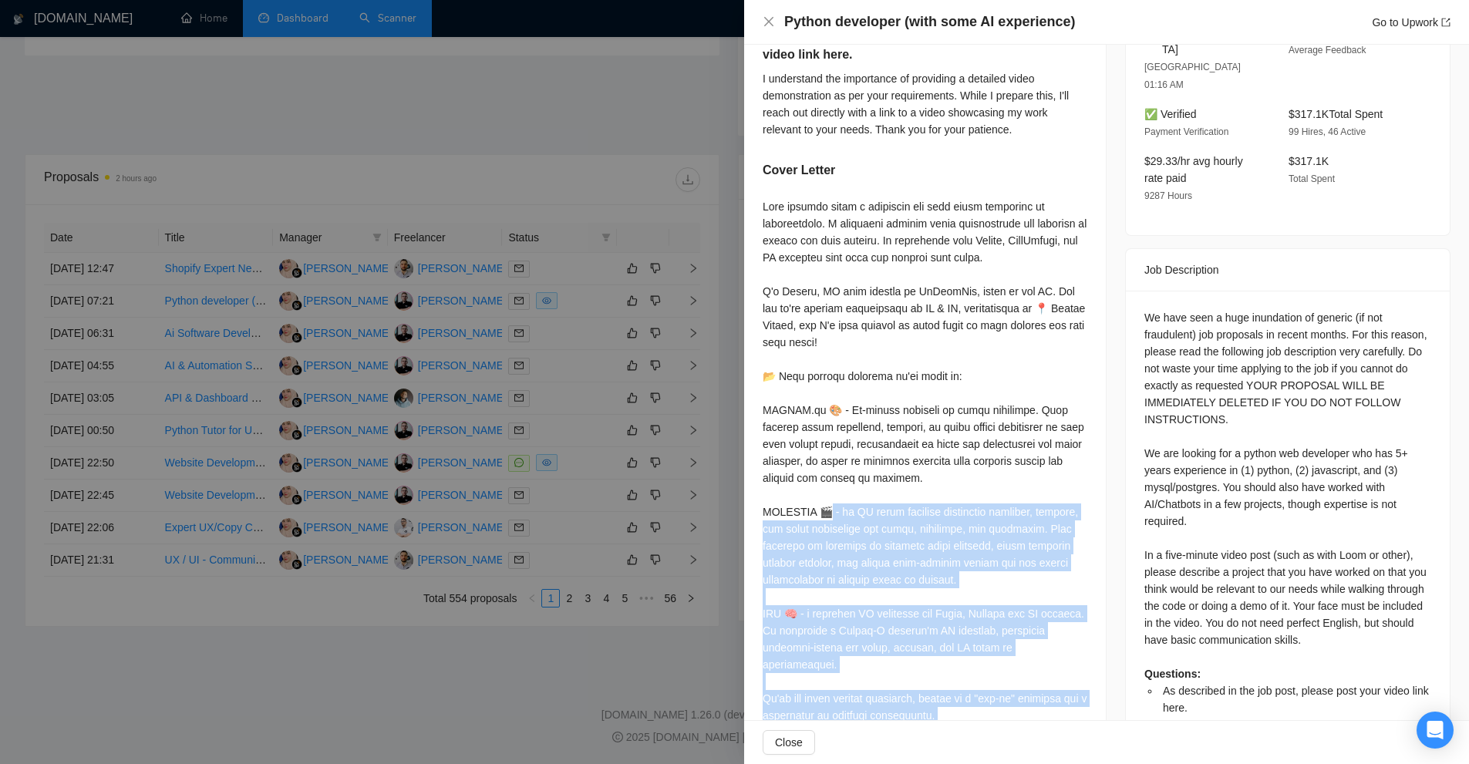
scroll to position [672, 0]
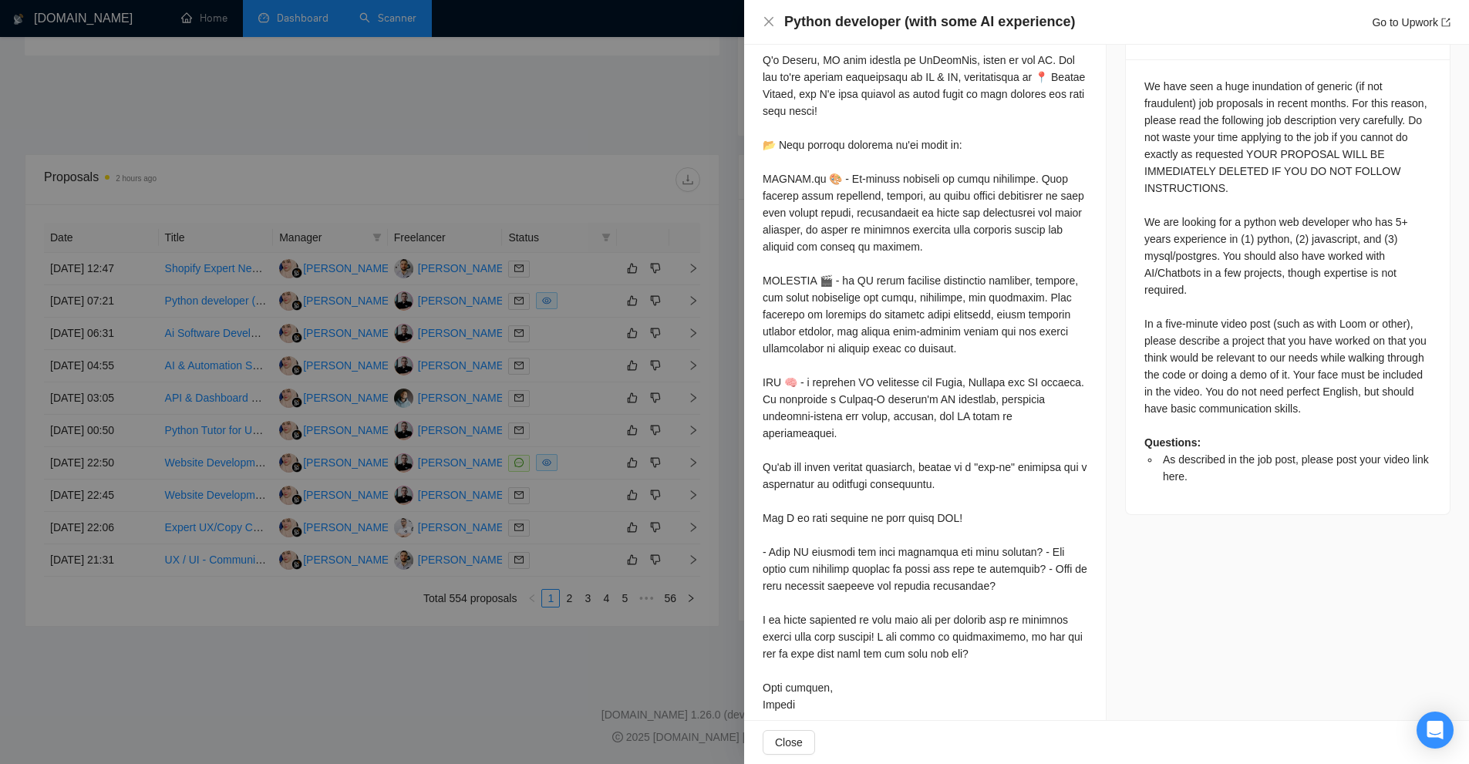
click at [1170, 454] on span "As described in the job post, please post your video link here." at bounding box center [1296, 468] width 266 height 29
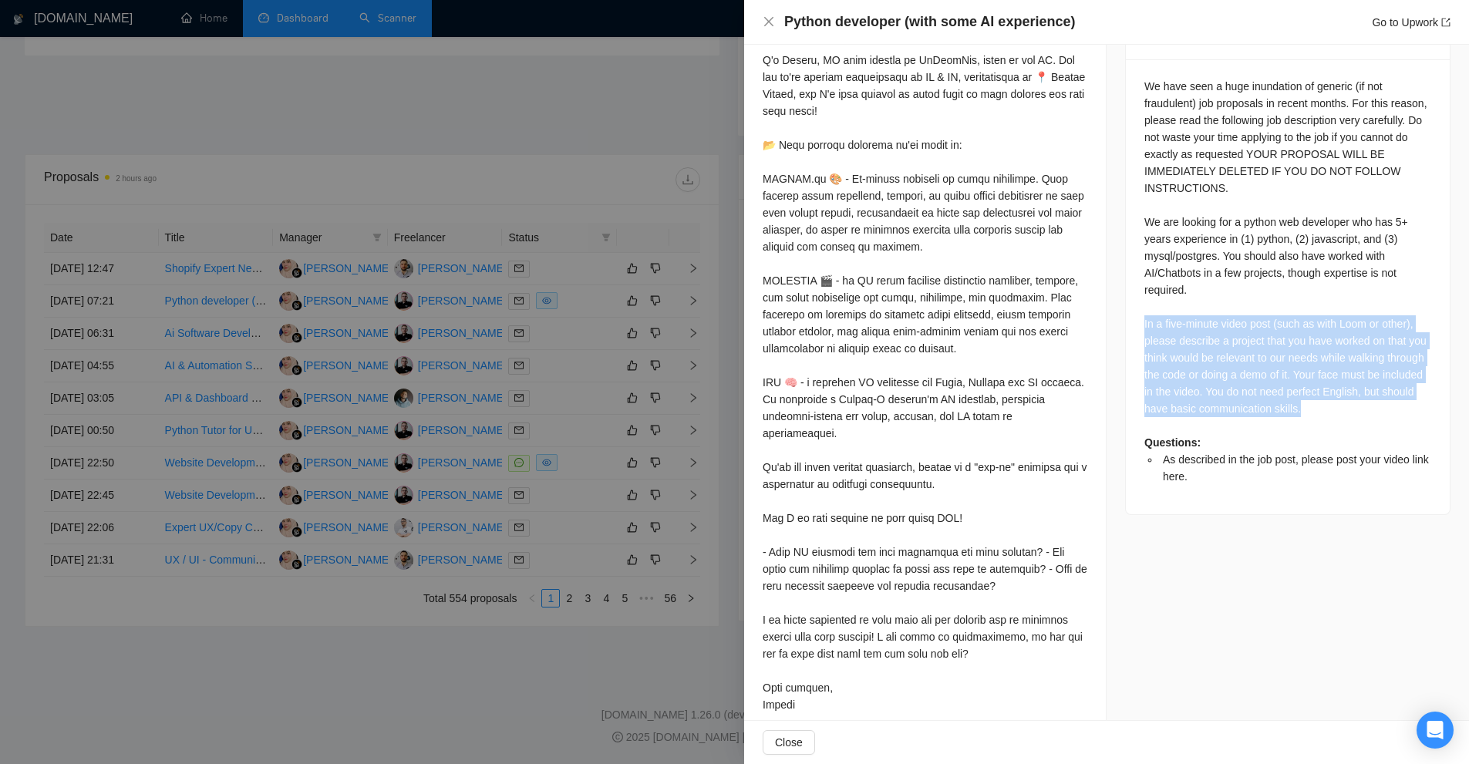
drag, startPoint x: 1367, startPoint y: 349, endPoint x: 1134, endPoint y: 257, distance: 250.7
click at [1134, 257] on div "We have seen a huge inundation of generic (if not fraudulent) job proposals in …" at bounding box center [1288, 286] width 324 height 455
click at [1253, 285] on div "We have seen a huge inundation of generic (if not fraudulent) job proposals in …" at bounding box center [1288, 281] width 287 height 407
drag, startPoint x: 1154, startPoint y: 281, endPoint x: 1338, endPoint y: 336, distance: 191.8
click at [1338, 336] on div "We have seen a huge inundation of generic (if not fraudulent) job proposals in …" at bounding box center [1288, 286] width 324 height 455
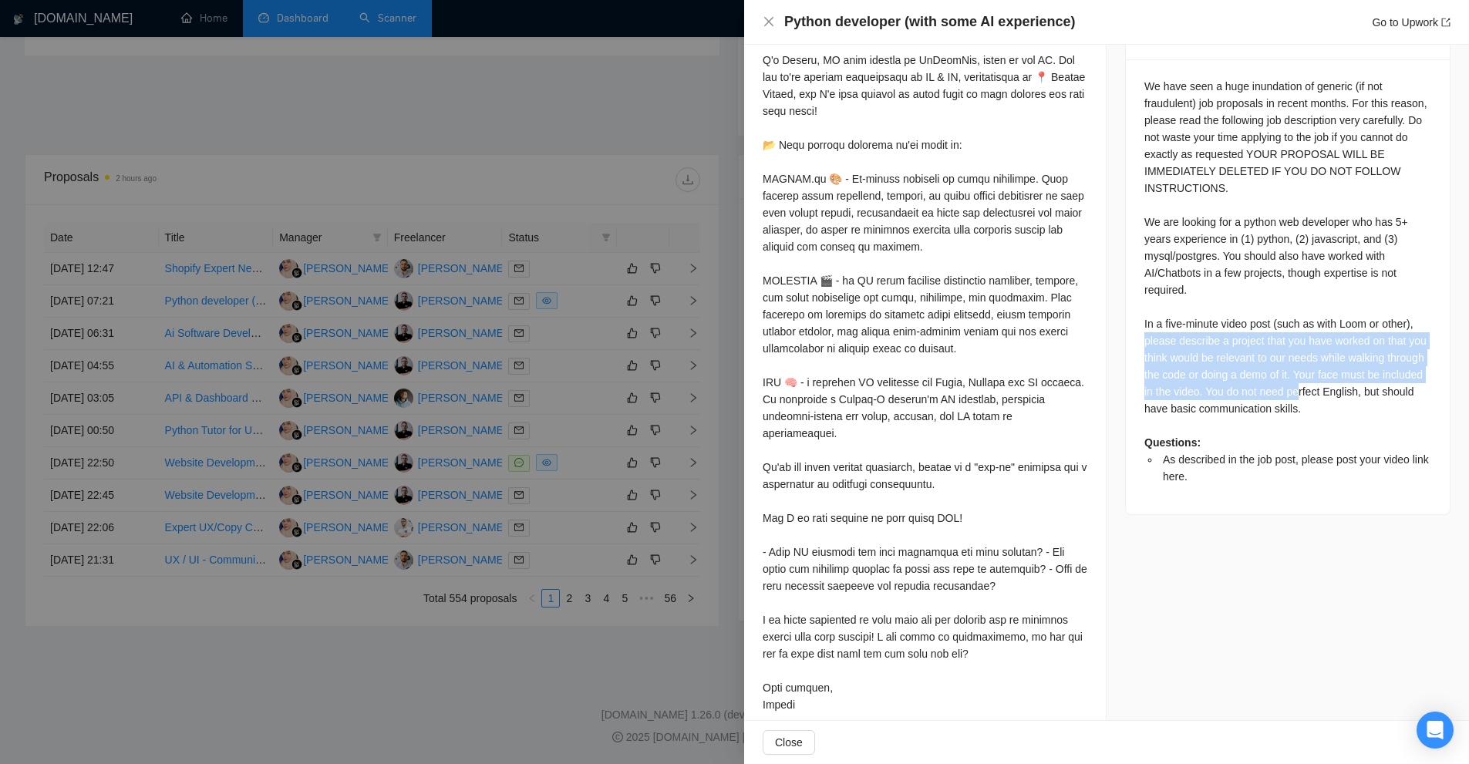
scroll to position [440, 0]
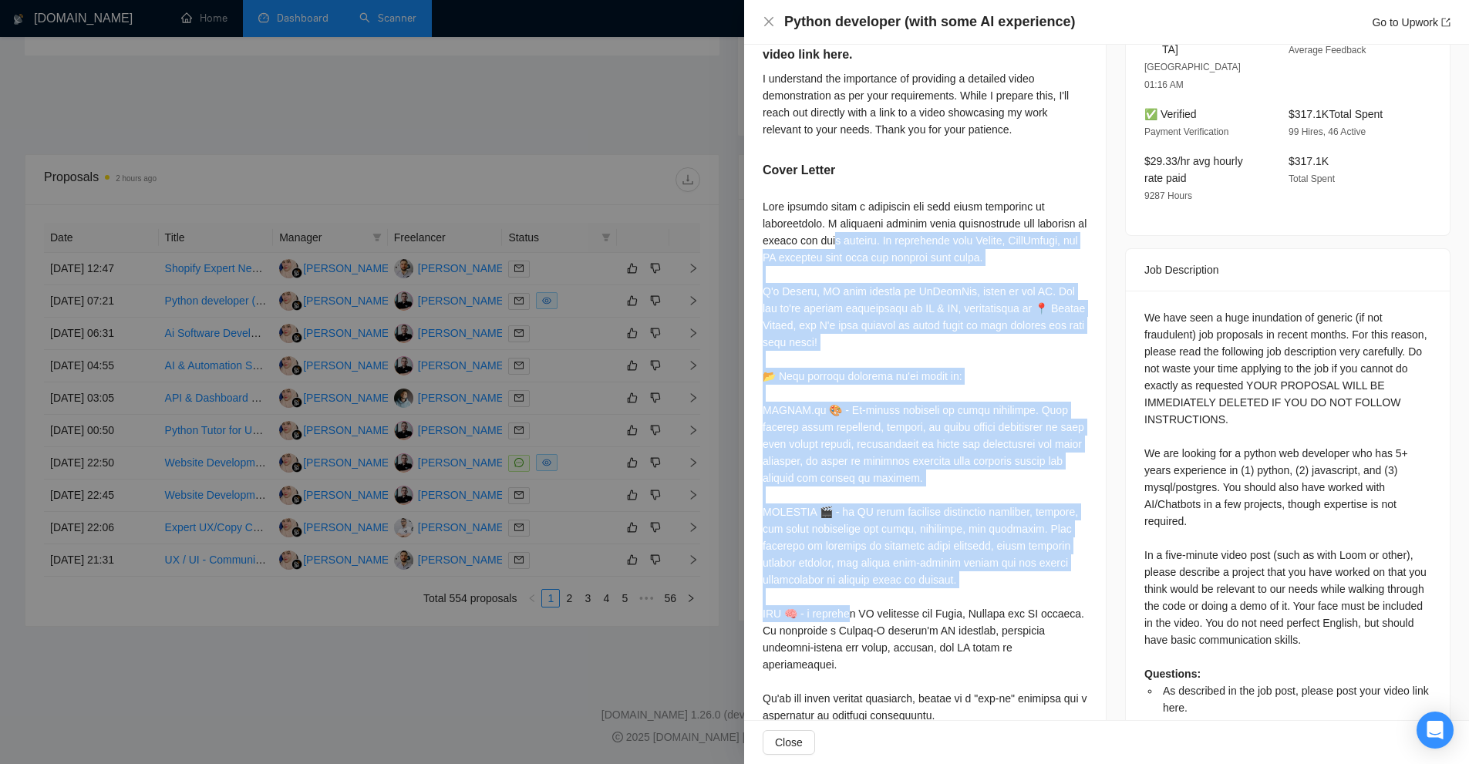
drag, startPoint x: 892, startPoint y: 243, endPoint x: 1041, endPoint y: 581, distance: 369.2
click at [1039, 582] on div at bounding box center [925, 571] width 325 height 747
click at [1050, 579] on div at bounding box center [925, 571] width 325 height 747
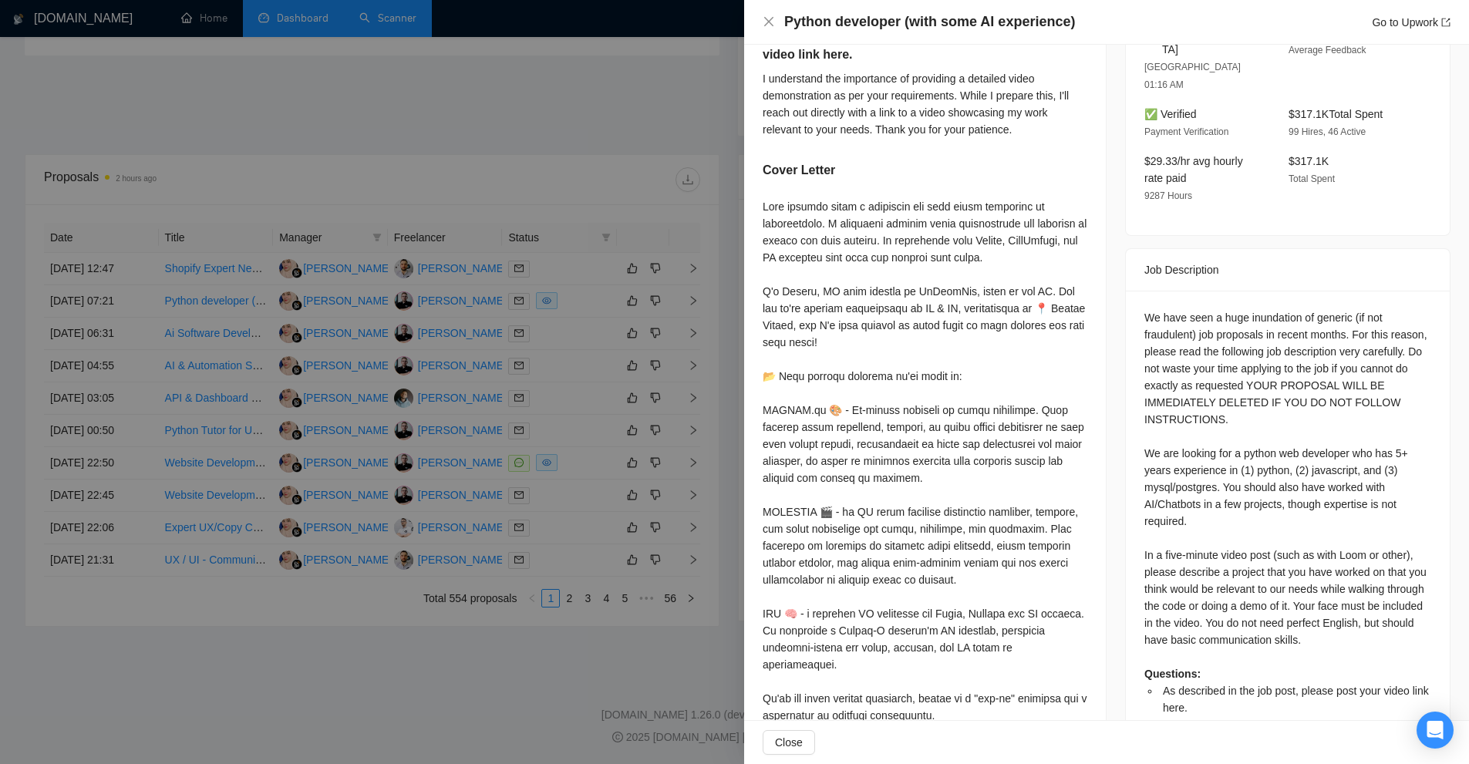
scroll to position [672, 0]
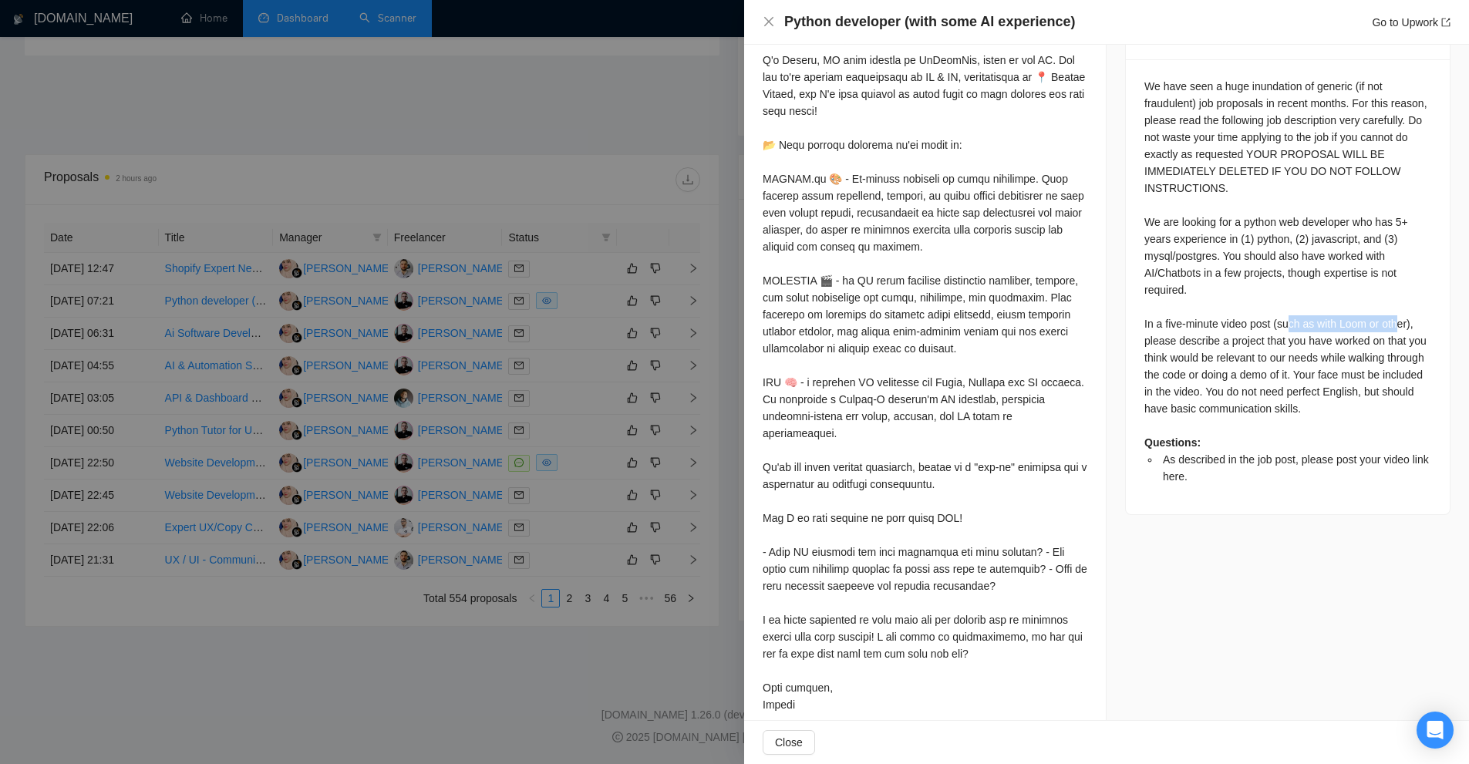
drag, startPoint x: 1343, startPoint y: 262, endPoint x: 1391, endPoint y: 272, distance: 48.9
click at [1391, 272] on div "We have seen a huge inundation of generic (if not fraudulent) job proposals in …" at bounding box center [1288, 281] width 287 height 407
click at [343, 427] on div at bounding box center [734, 382] width 1469 height 764
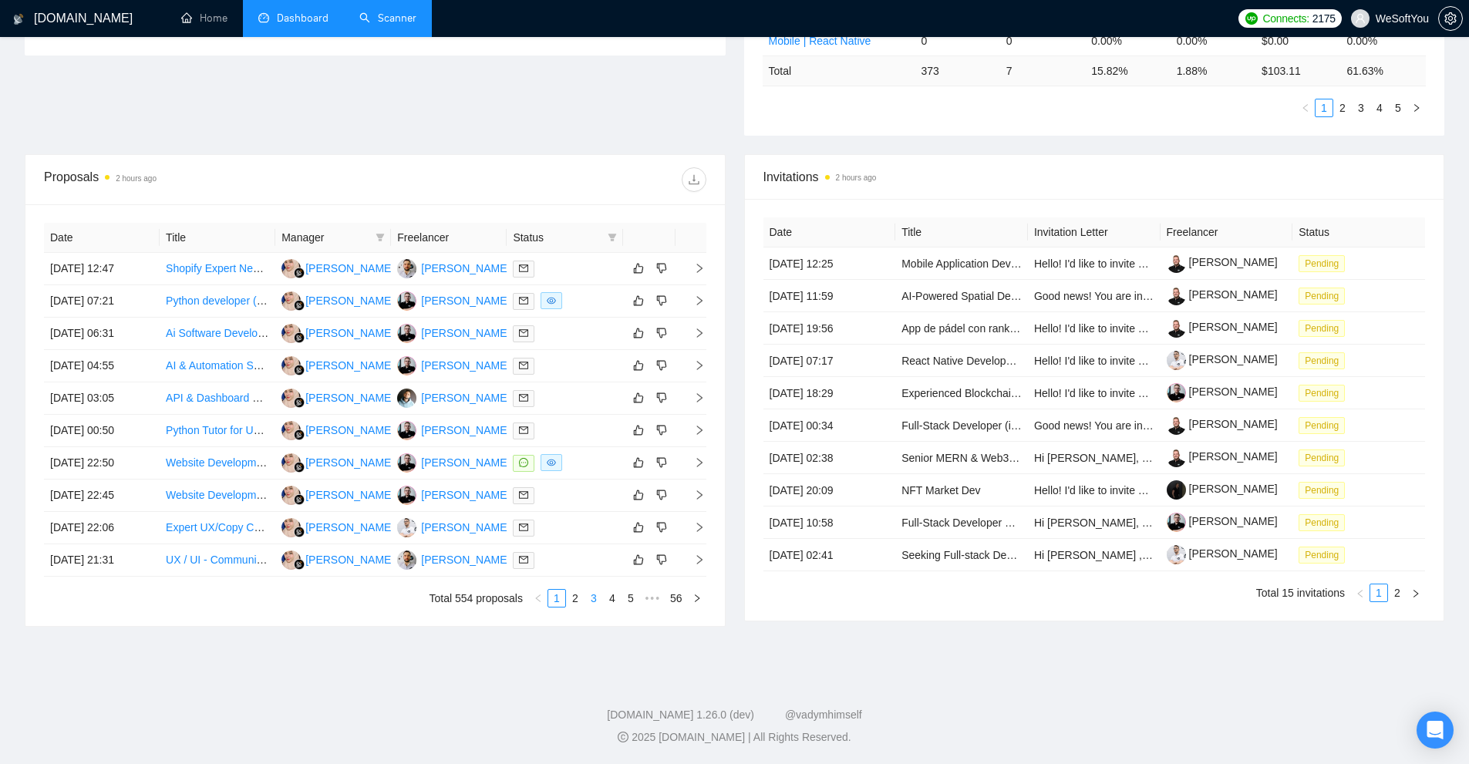
click at [583, 598] on link "2" at bounding box center [575, 598] width 17 height 17
click at [596, 600] on link "3" at bounding box center [593, 598] width 17 height 17
click at [615, 605] on link "4" at bounding box center [612, 598] width 17 height 17
click at [616, 606] on link "5" at bounding box center [612, 598] width 17 height 17
click at [612, 594] on link "6" at bounding box center [612, 598] width 17 height 17
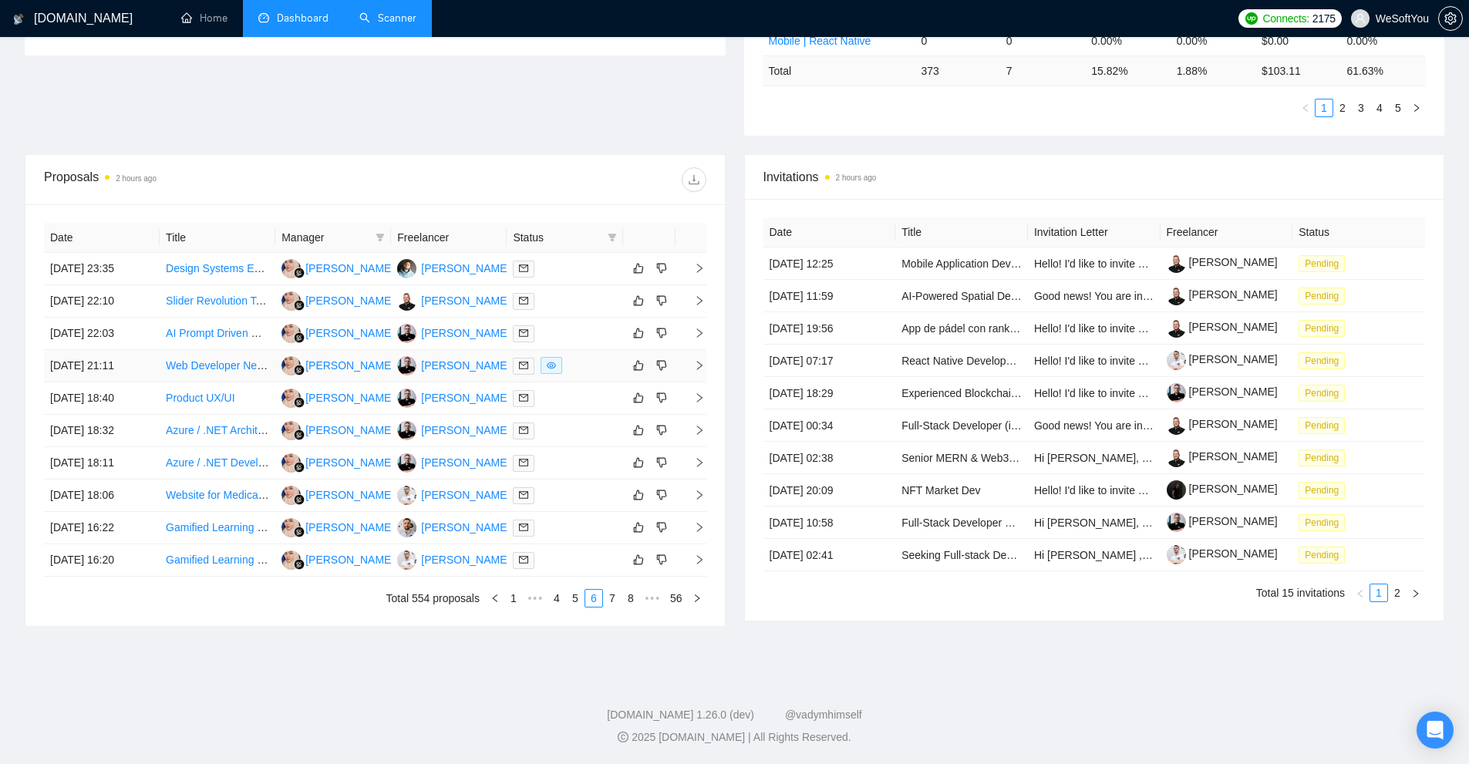
click at [592, 369] on div at bounding box center [564, 366] width 103 height 18
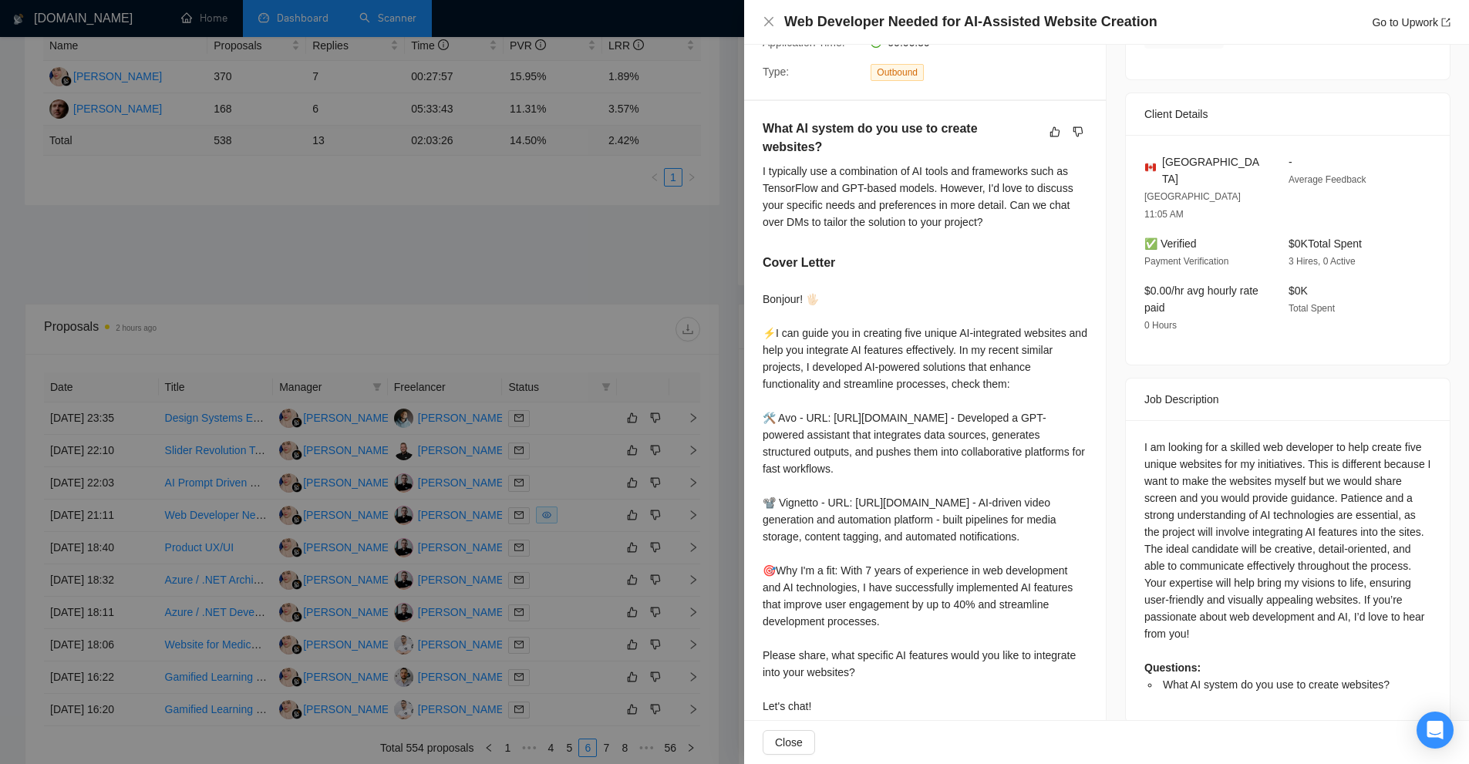
scroll to position [386, 0]
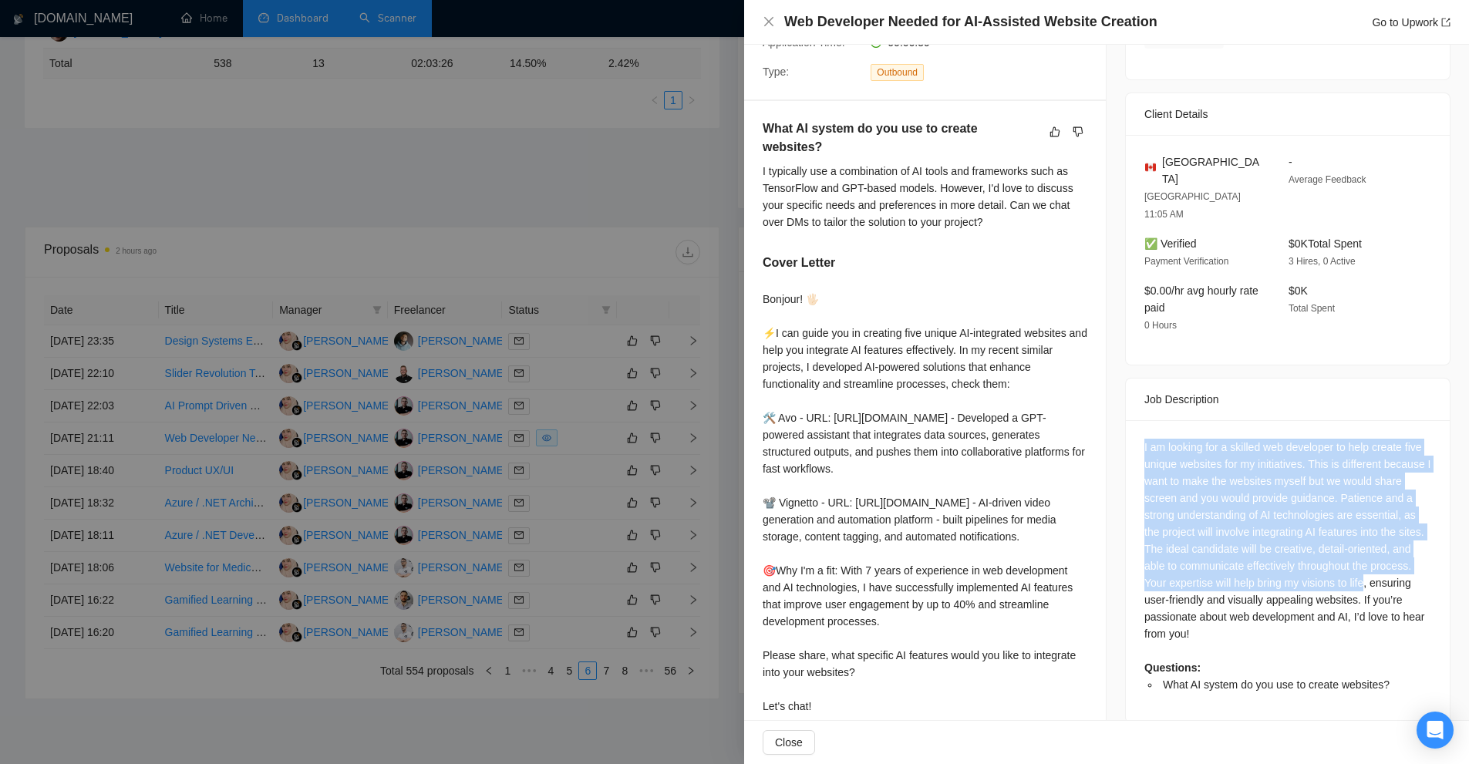
drag, startPoint x: 1405, startPoint y: 473, endPoint x: 1383, endPoint y: 565, distance: 94.3
click at [1393, 557] on div "I am looking for a skilled web developer to help create five unique websites fo…" at bounding box center [1288, 571] width 324 height 302
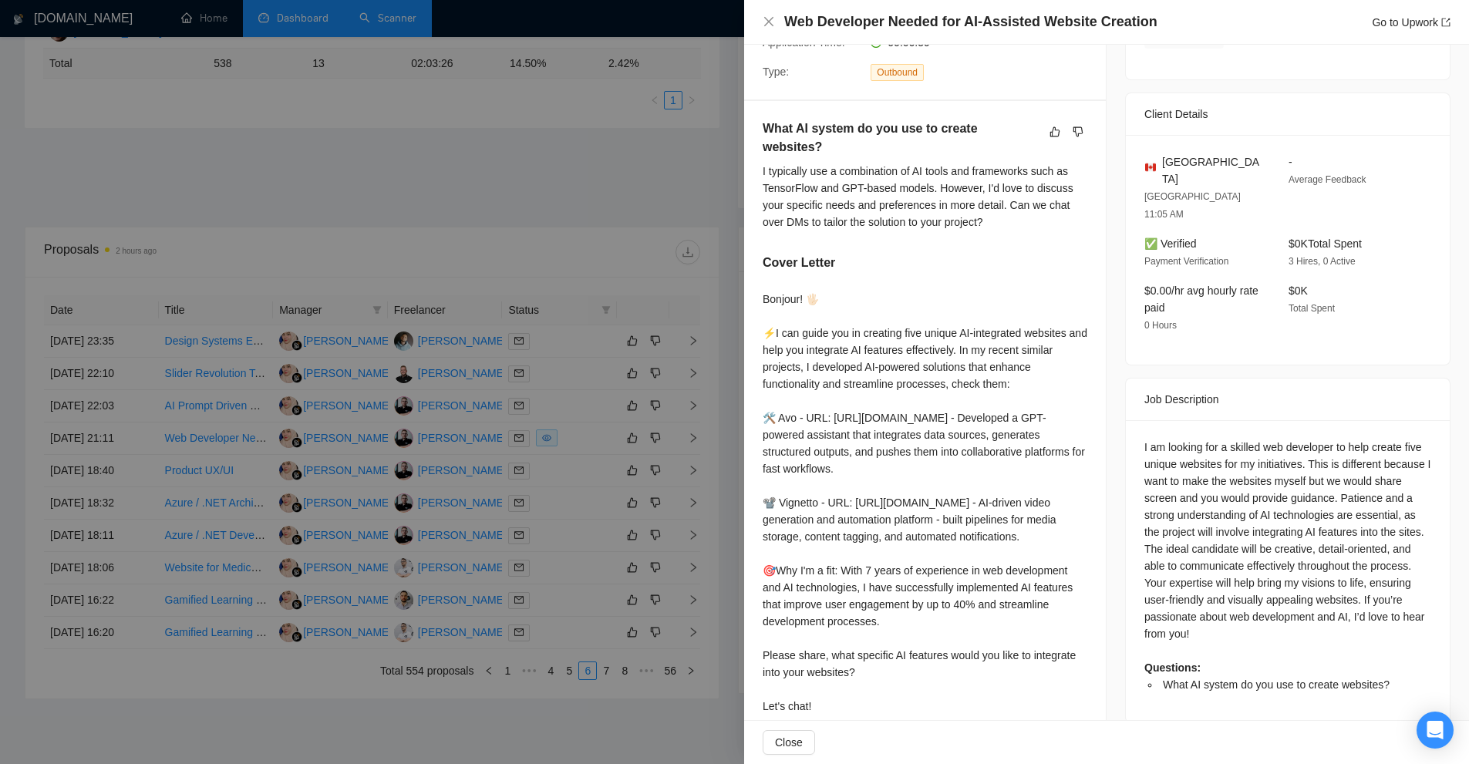
click at [1370, 579] on div "I am looking for a skilled web developer to help create five unique websites fo…" at bounding box center [1288, 566] width 287 height 255
drag, startPoint x: 1344, startPoint y: 457, endPoint x: 1351, endPoint y: 485, distance: 29.6
click at [1351, 485] on div "I am looking for a skilled web developer to help create five unique websites fo…" at bounding box center [1288, 566] width 287 height 255
click at [1280, 481] on div "I am looking for a skilled web developer to help create five unique websites fo…" at bounding box center [1288, 566] width 287 height 255
click at [1402, 515] on div "I am looking for a skilled web developer to help create five unique websites fo…" at bounding box center [1288, 566] width 287 height 255
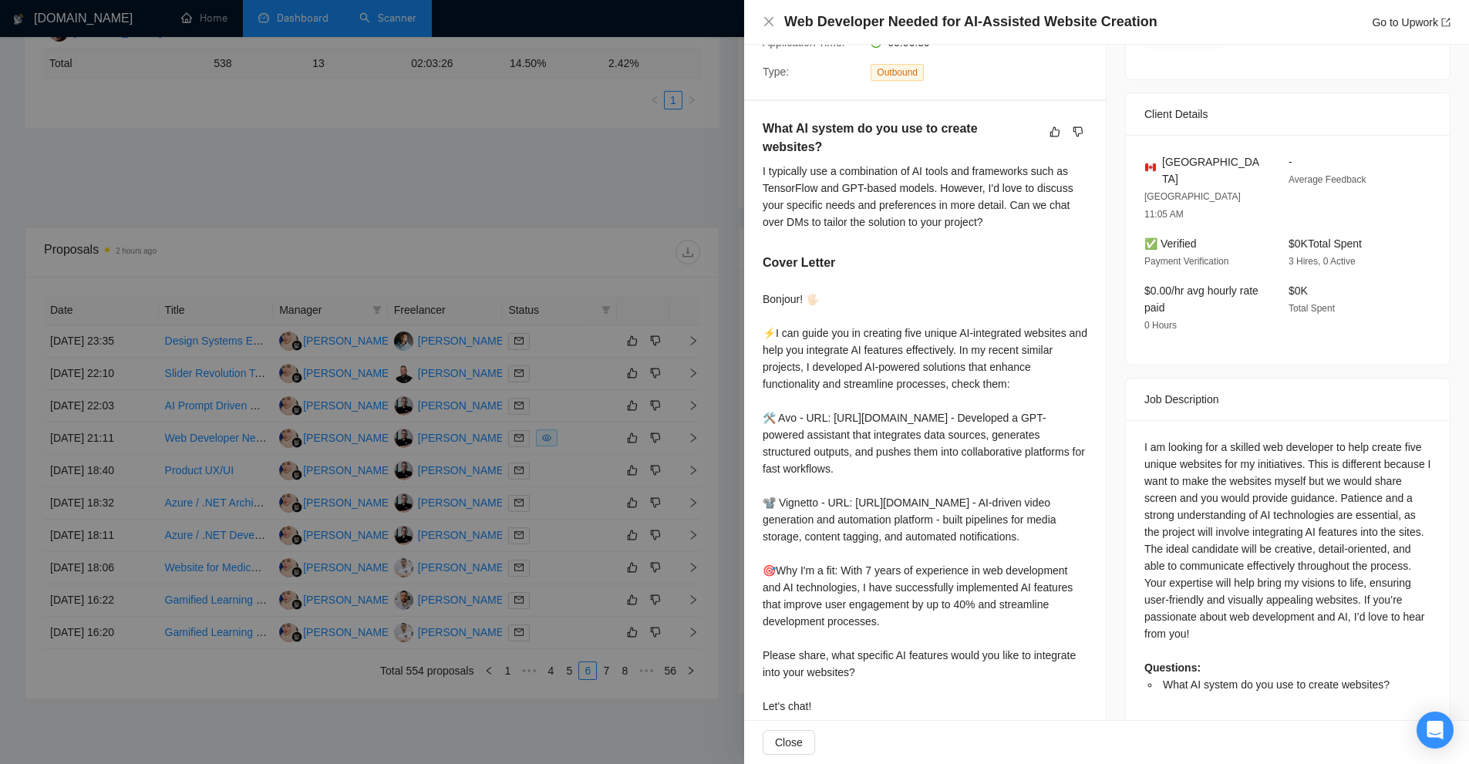
drag, startPoint x: 1366, startPoint y: 555, endPoint x: 1375, endPoint y: 582, distance: 27.8
click at [1366, 558] on div "I am looking for a skilled web developer to help create five unique websites fo…" at bounding box center [1288, 566] width 287 height 255
click at [1389, 592] on div "I am looking for a skilled web developer to help create five unique websites fo…" at bounding box center [1288, 566] width 287 height 255
click at [1368, 609] on div "I am looking for a skilled web developer to help create five unique websites fo…" at bounding box center [1288, 566] width 287 height 255
drag, startPoint x: 761, startPoint y: 280, endPoint x: 889, endPoint y: 329, distance: 138.0
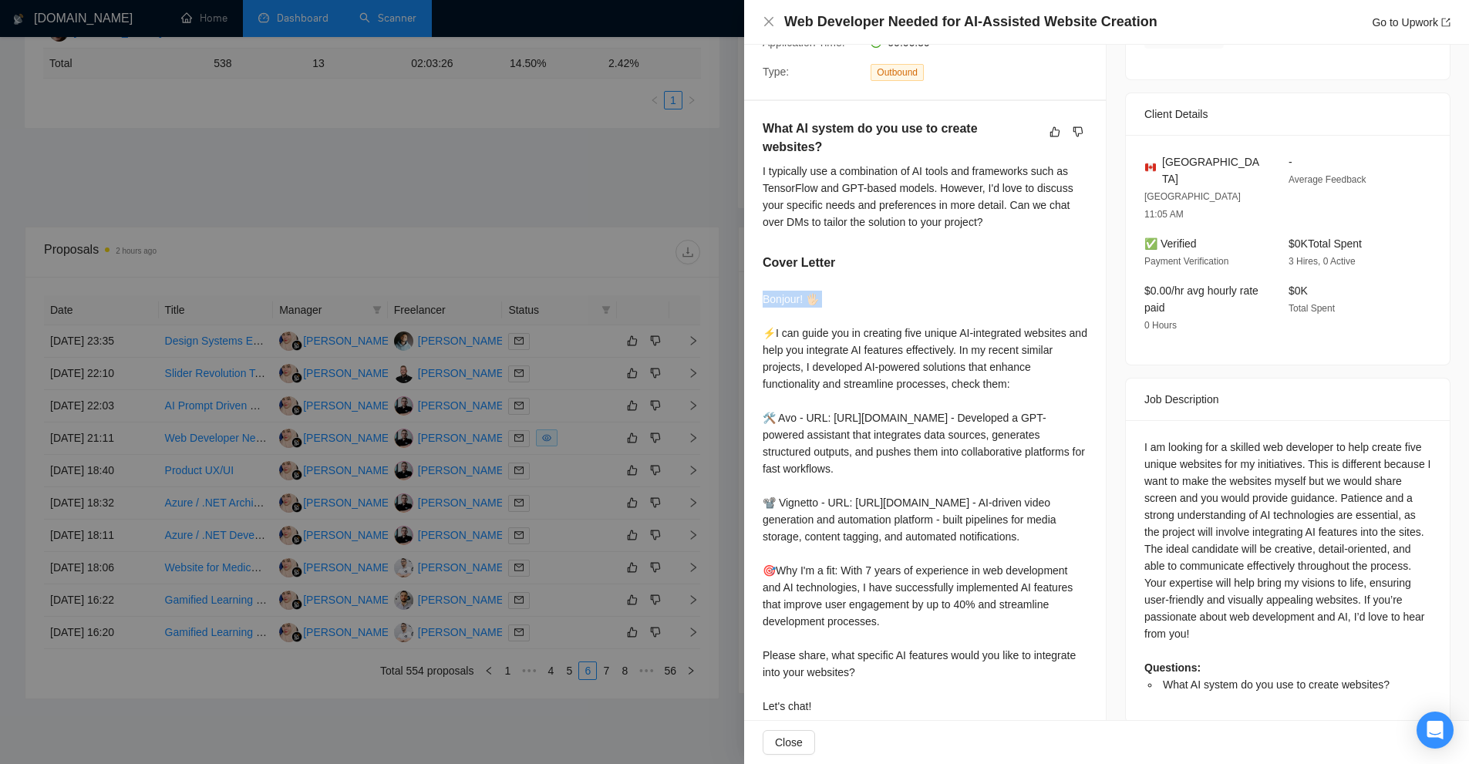
click at [889, 329] on div "What AI system do you use to create websites? I typically use a combination of …" at bounding box center [925, 420] width 362 height 639
click at [981, 405] on div "Bonjour! 🖐🏻 ⚡️I can guide you in creating five unique AI-integrated websites an…" at bounding box center [925, 503] width 325 height 424
click at [1010, 377] on div "Bonjour! 🖐🏻 ⚡️I can guide you in creating five unique AI-integrated websites an…" at bounding box center [925, 503] width 325 height 424
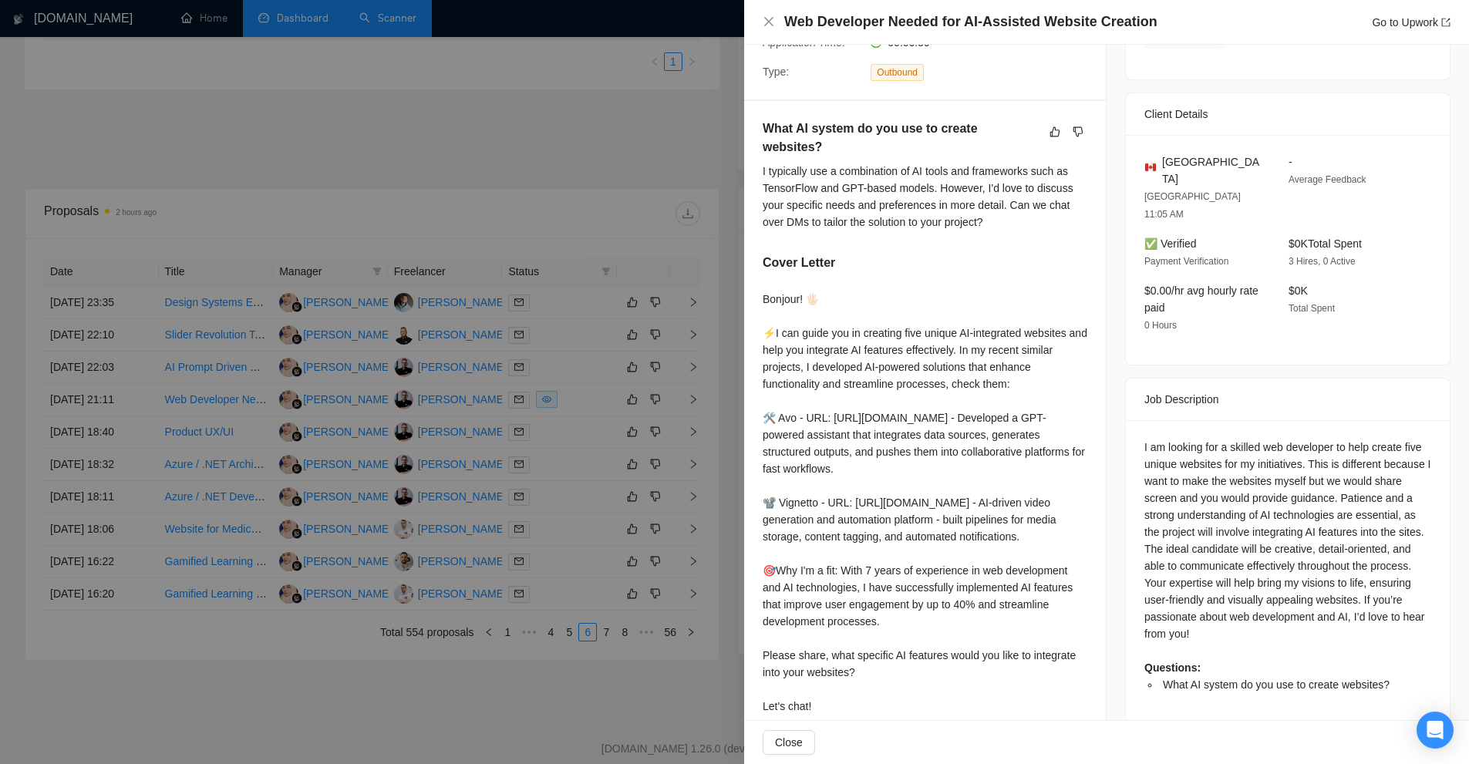
scroll to position [426, 0]
drag, startPoint x: 835, startPoint y: 353, endPoint x: 1000, endPoint y: 356, distance: 165.1
click at [1000, 356] on div "Bonjour! 🖐🏻 ⚡️I can guide you in creating five unique AI-integrated websites an…" at bounding box center [925, 503] width 325 height 424
drag, startPoint x: 1011, startPoint y: 381, endPoint x: 861, endPoint y: 396, distance: 150.4
click at [1010, 381] on div "Bonjour! 🖐🏻 ⚡️I can guide you in creating five unique AI-integrated websites an…" at bounding box center [925, 503] width 325 height 424
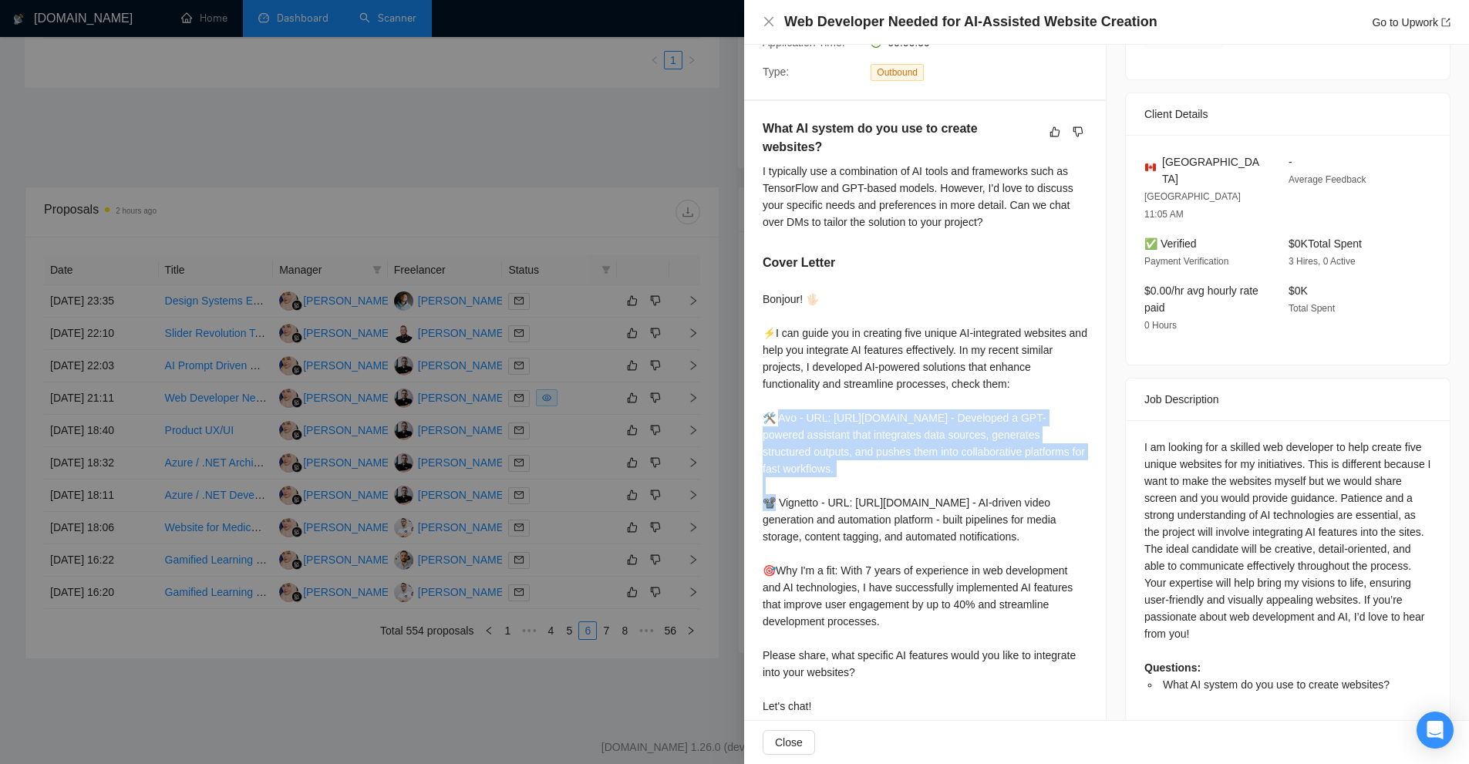
drag, startPoint x: 780, startPoint y: 400, endPoint x: 1048, endPoint y: 444, distance: 272.0
click at [1048, 444] on div "Bonjour! 🖐🏻 ⚡️I can guide you in creating five unique AI-integrated websites an…" at bounding box center [925, 503] width 325 height 424
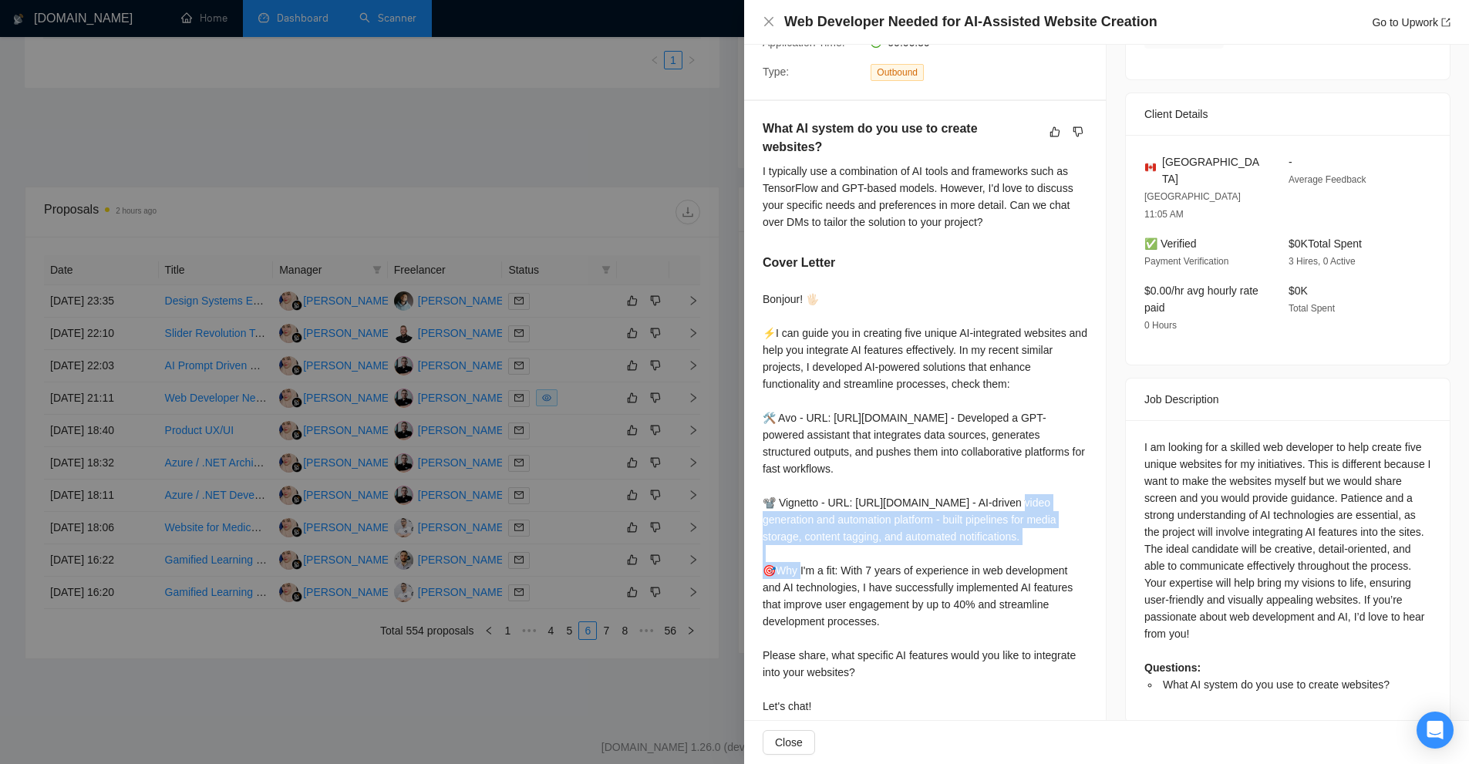
drag, startPoint x: 1052, startPoint y: 524, endPoint x: 974, endPoint y: 482, distance: 88.3
click at [974, 482] on div "Bonjour! 🖐🏻 ⚡️I can guide you in creating five unique AI-integrated websites an…" at bounding box center [925, 503] width 325 height 424
click at [1047, 523] on div "Bonjour! 🖐🏻 ⚡️I can guide you in creating five unique AI-integrated websites an…" at bounding box center [925, 503] width 325 height 424
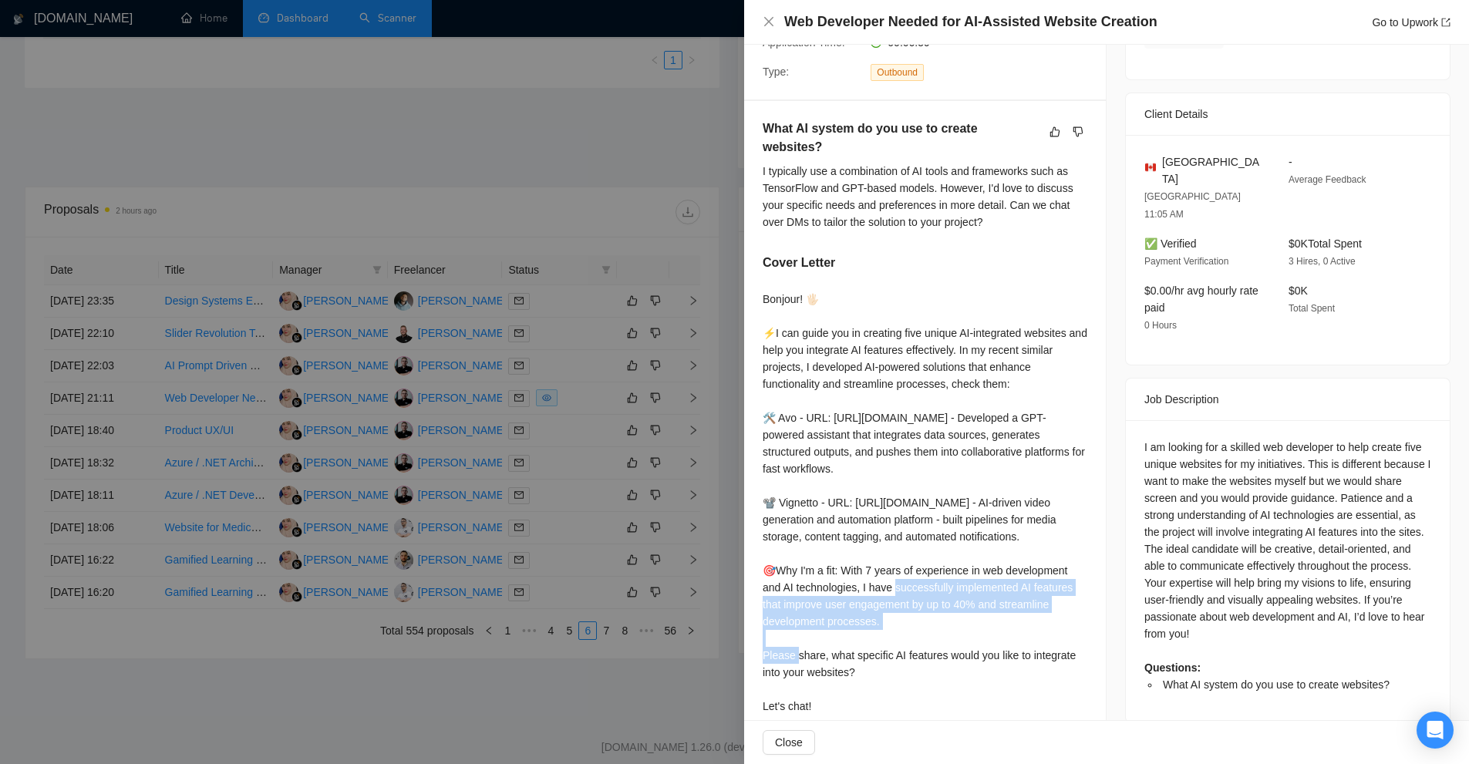
drag, startPoint x: 881, startPoint y: 572, endPoint x: 1005, endPoint y: 612, distance: 130.5
click at [1004, 612] on div "Bonjour! 🖐🏻 ⚡️I can guide you in creating five unique AI-integrated websites an…" at bounding box center [925, 503] width 325 height 424
click at [1007, 612] on div "Bonjour! 🖐🏻 ⚡️I can guide you in creating five unique AI-integrated websites an…" at bounding box center [925, 503] width 325 height 424
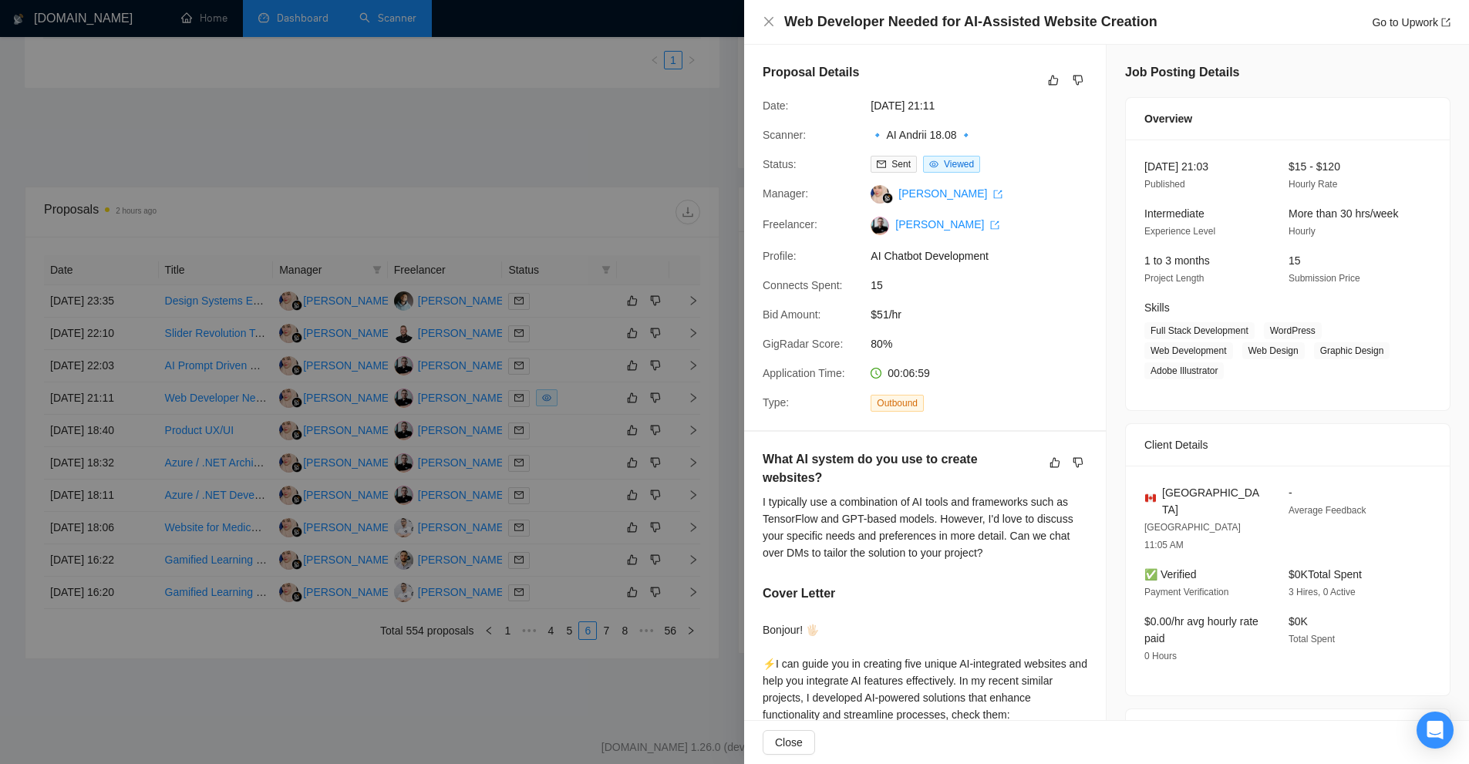
scroll to position [331, 0]
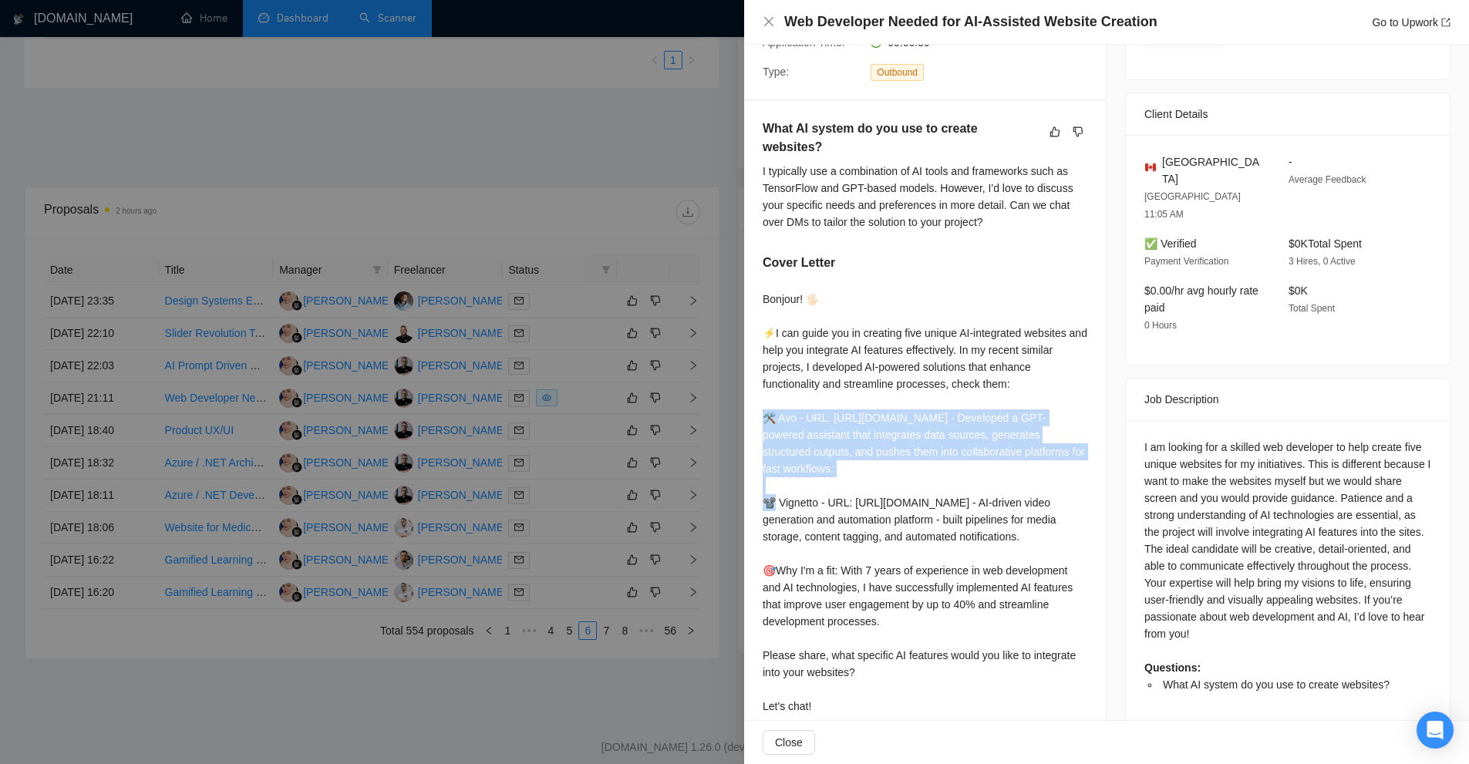
drag, startPoint x: 823, startPoint y: 413, endPoint x: 949, endPoint y: 446, distance: 130.0
click at [949, 446] on div "What AI system do you use to create websites? I typically use a combination of …" at bounding box center [925, 420] width 362 height 639
click at [949, 446] on div "Bonjour! 🖐🏻 ⚡️I can guide you in creating five unique AI-integrated websites an…" at bounding box center [925, 503] width 325 height 424
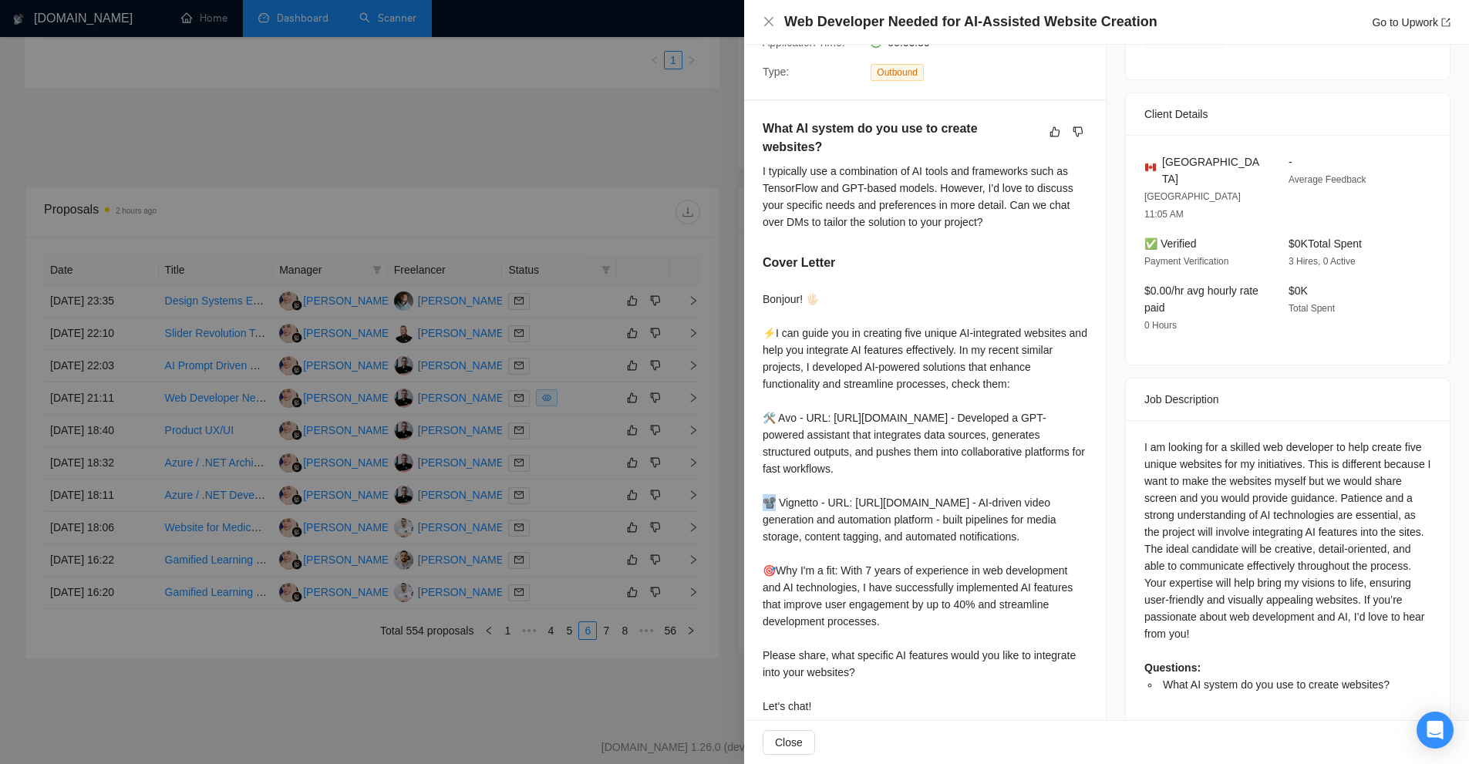
click at [949, 446] on div "Bonjour! 🖐🏻 ⚡️I can guide you in creating five unique AI-integrated websites an…" at bounding box center [925, 503] width 325 height 424
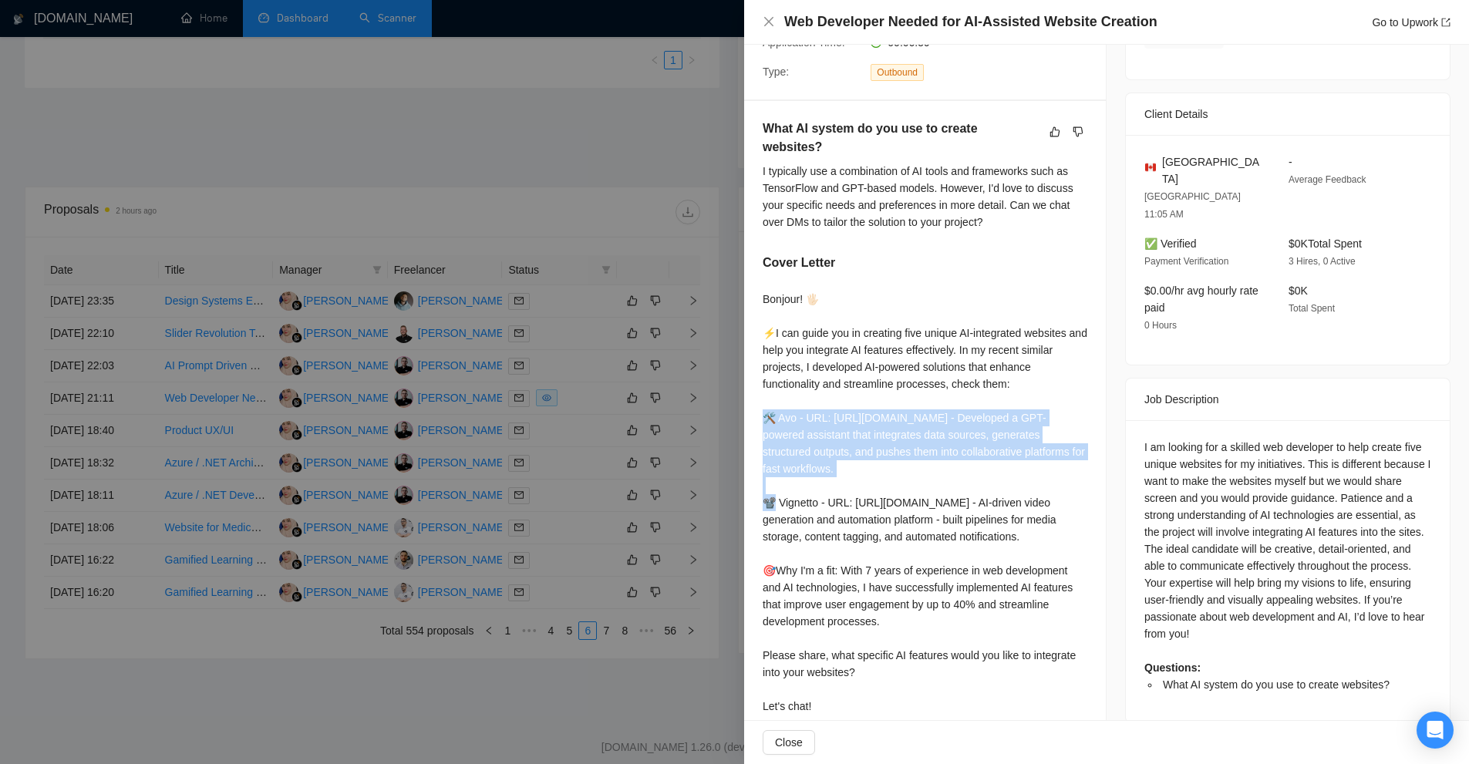
click at [949, 446] on div "Bonjour! 🖐🏻 ⚡️I can guide you in creating five unique AI-integrated websites an…" at bounding box center [925, 503] width 325 height 424
click at [1034, 474] on div "Bonjour! 🖐🏻 ⚡️I can guide you in creating five unique AI-integrated websites an…" at bounding box center [925, 503] width 325 height 424
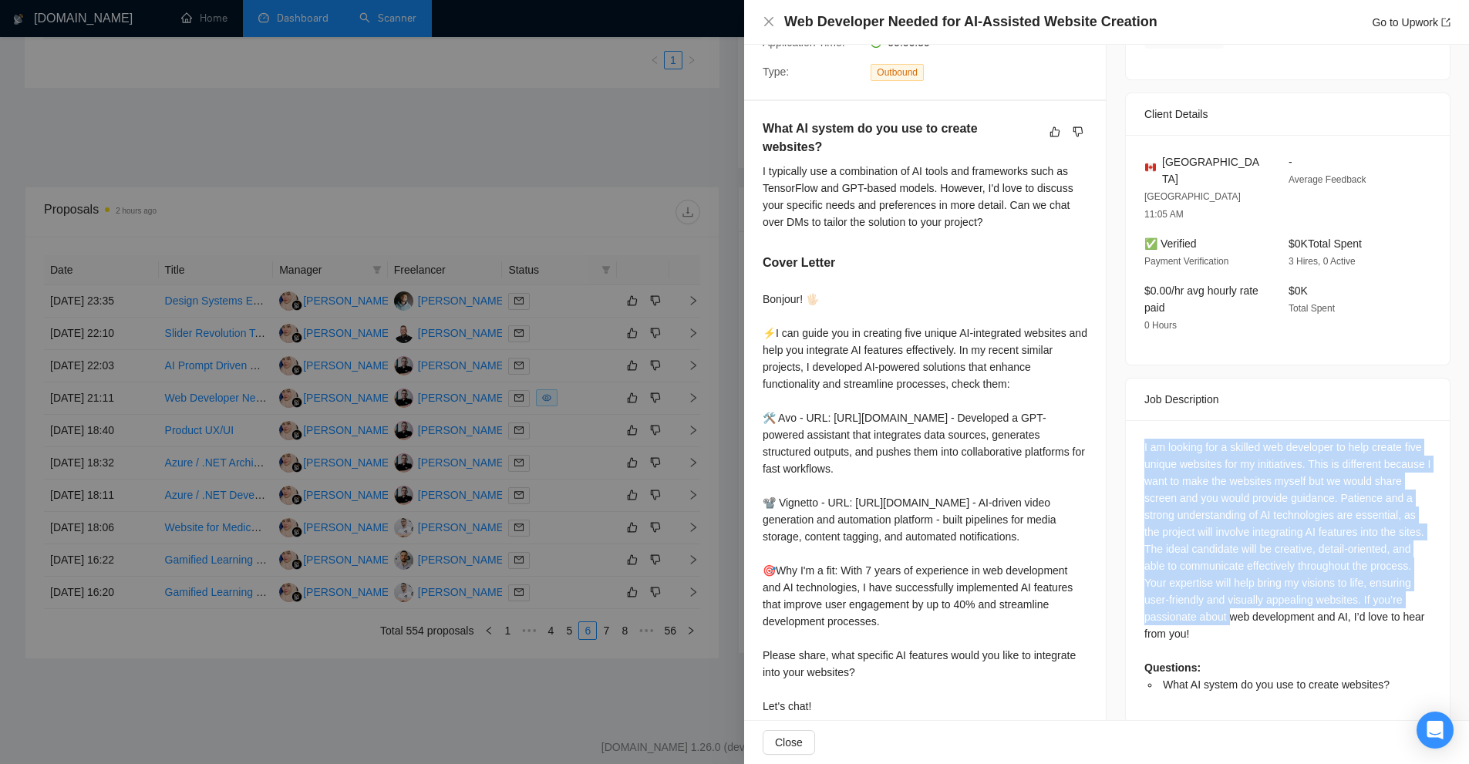
drag, startPoint x: 1135, startPoint y: 405, endPoint x: 1275, endPoint y: 592, distance: 233.6
click at [1267, 585] on div "I am looking for a skilled web developer to help create five unique websites fo…" at bounding box center [1288, 571] width 324 height 302
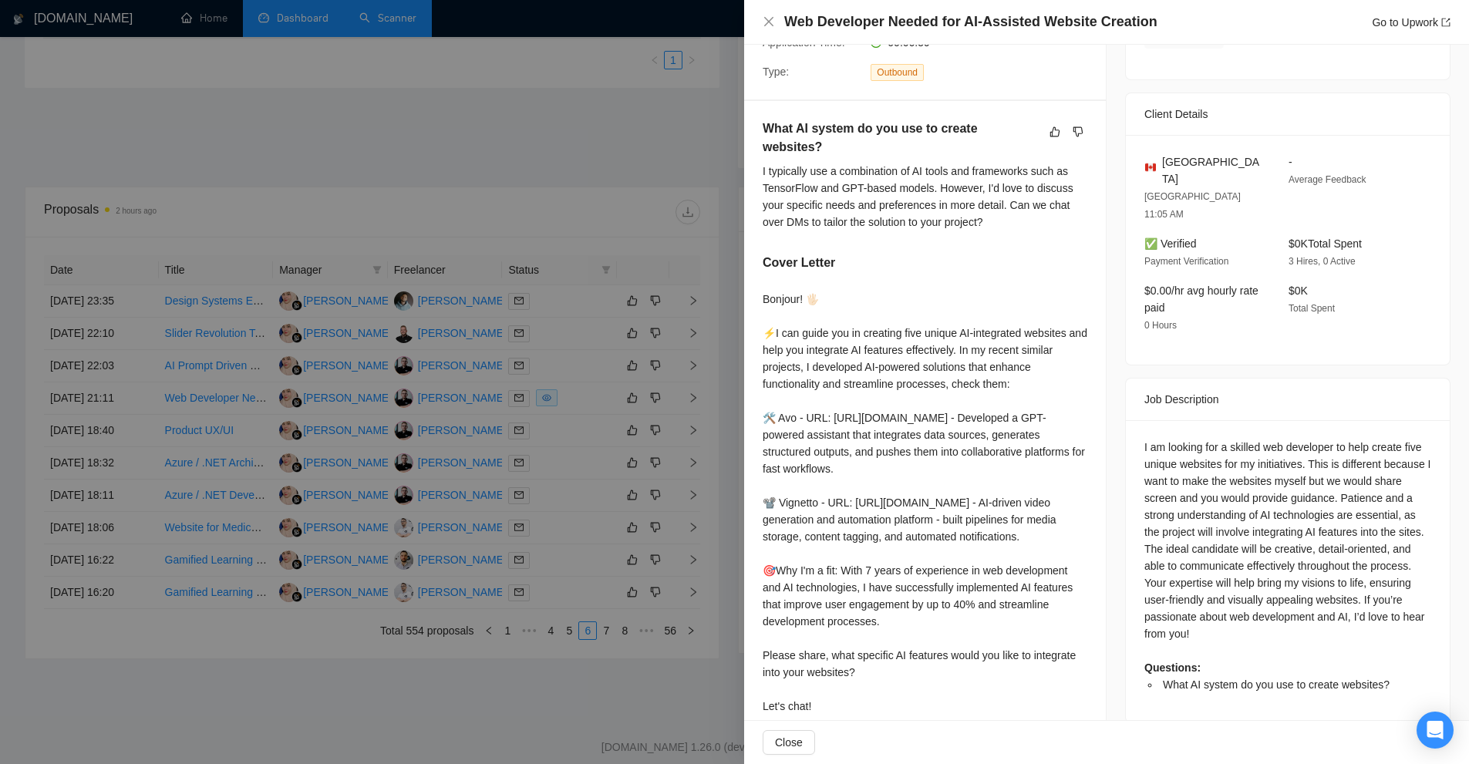
click at [1276, 592] on div "I am looking for a skilled web developer to help create five unique websites fo…" at bounding box center [1288, 566] width 287 height 255
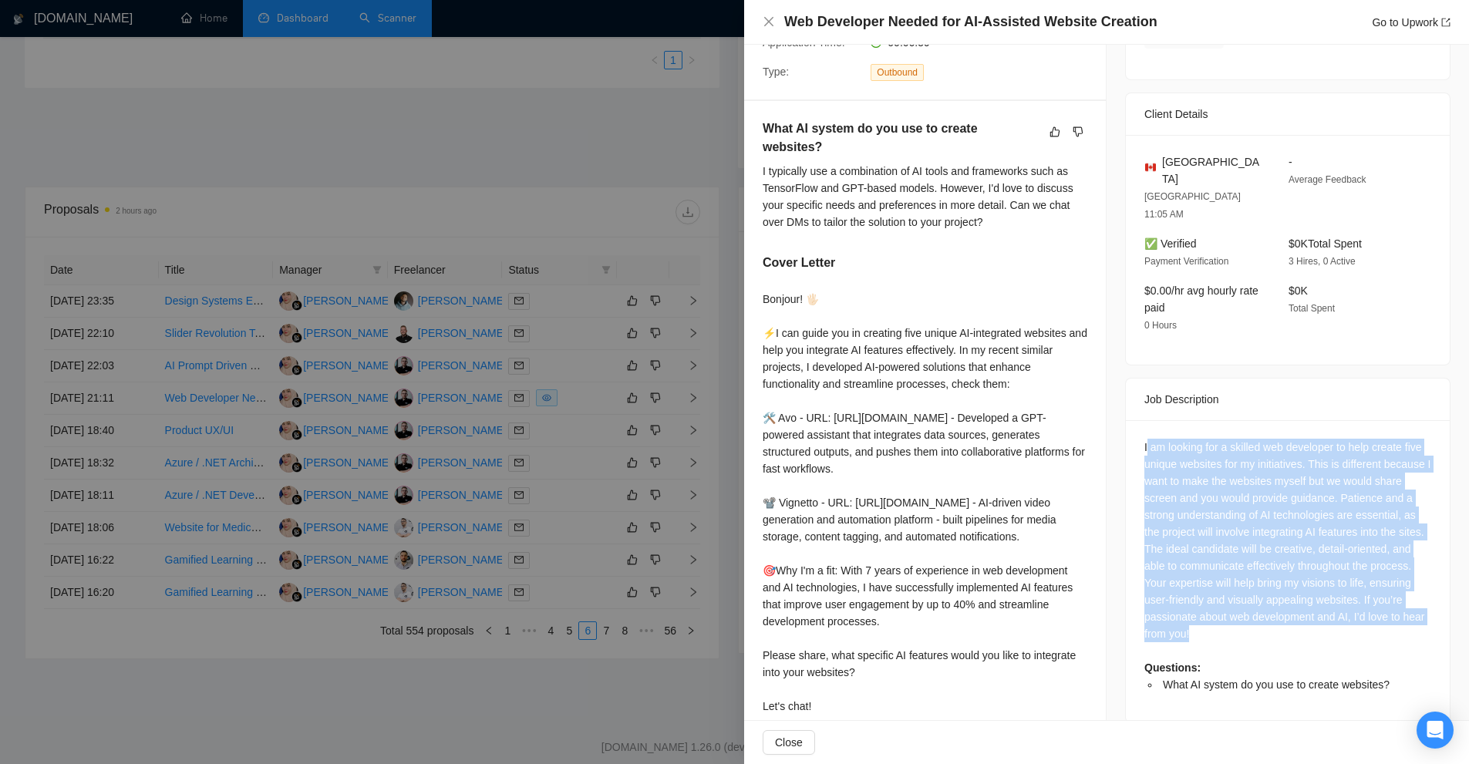
drag, startPoint x: 1277, startPoint y: 601, endPoint x: 1143, endPoint y: 402, distance: 240.0
click at [1145, 439] on div "I am looking for a skilled web developer to help create five unique websites fo…" at bounding box center [1288, 566] width 287 height 255
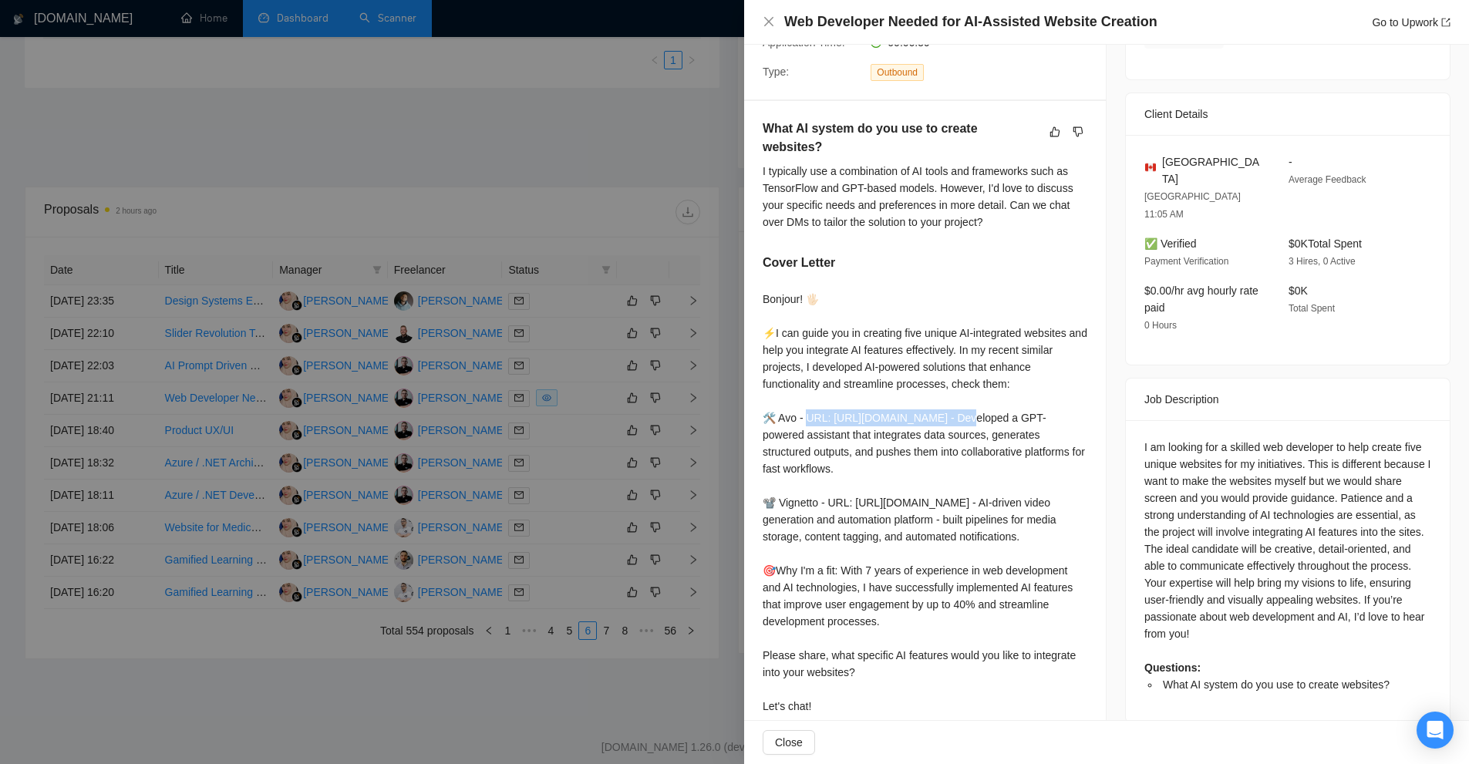
drag, startPoint x: 811, startPoint y: 393, endPoint x: 946, endPoint y: 404, distance: 136.3
click at [946, 404] on div "Bonjour! 🖐🏻 ⚡️I can guide you in creating five unique AI-integrated websites an…" at bounding box center [925, 503] width 325 height 424
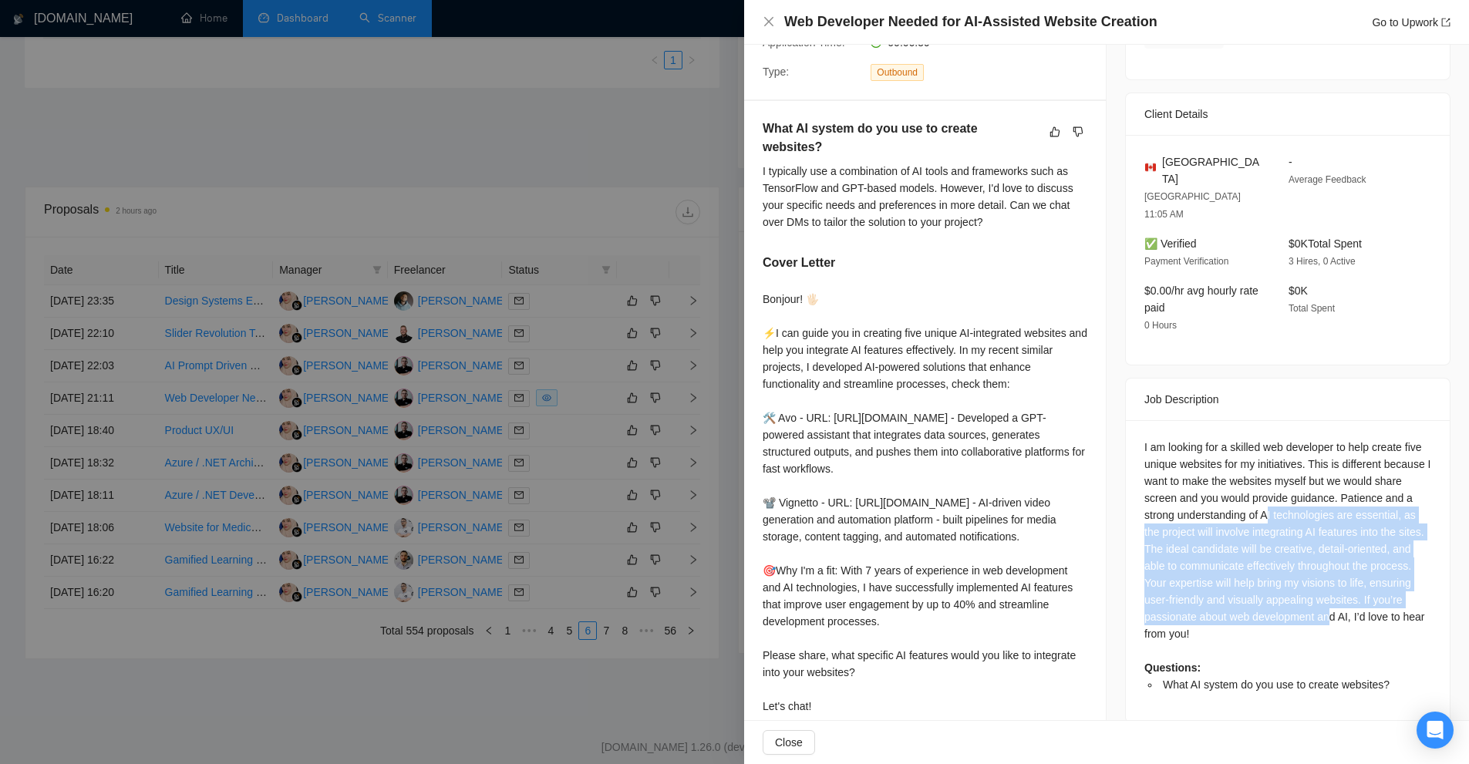
drag, startPoint x: 1264, startPoint y: 471, endPoint x: 1353, endPoint y: 572, distance: 134.5
click at [1353, 572] on div "I am looking for a skilled web developer to help create five unique websites fo…" at bounding box center [1288, 566] width 287 height 255
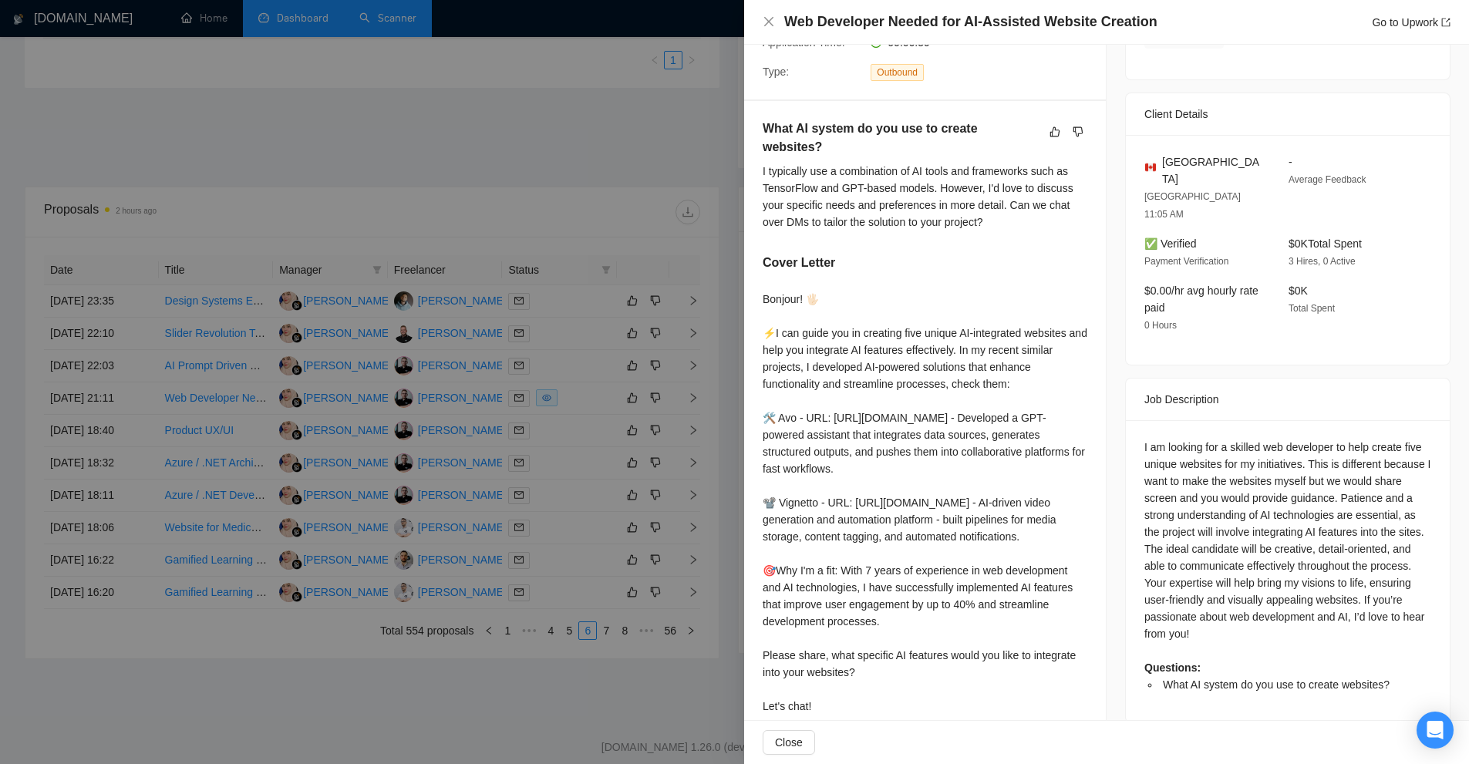
click at [1345, 588] on div "I am looking for a skilled web developer to help create five unique websites fo…" at bounding box center [1288, 566] width 287 height 255
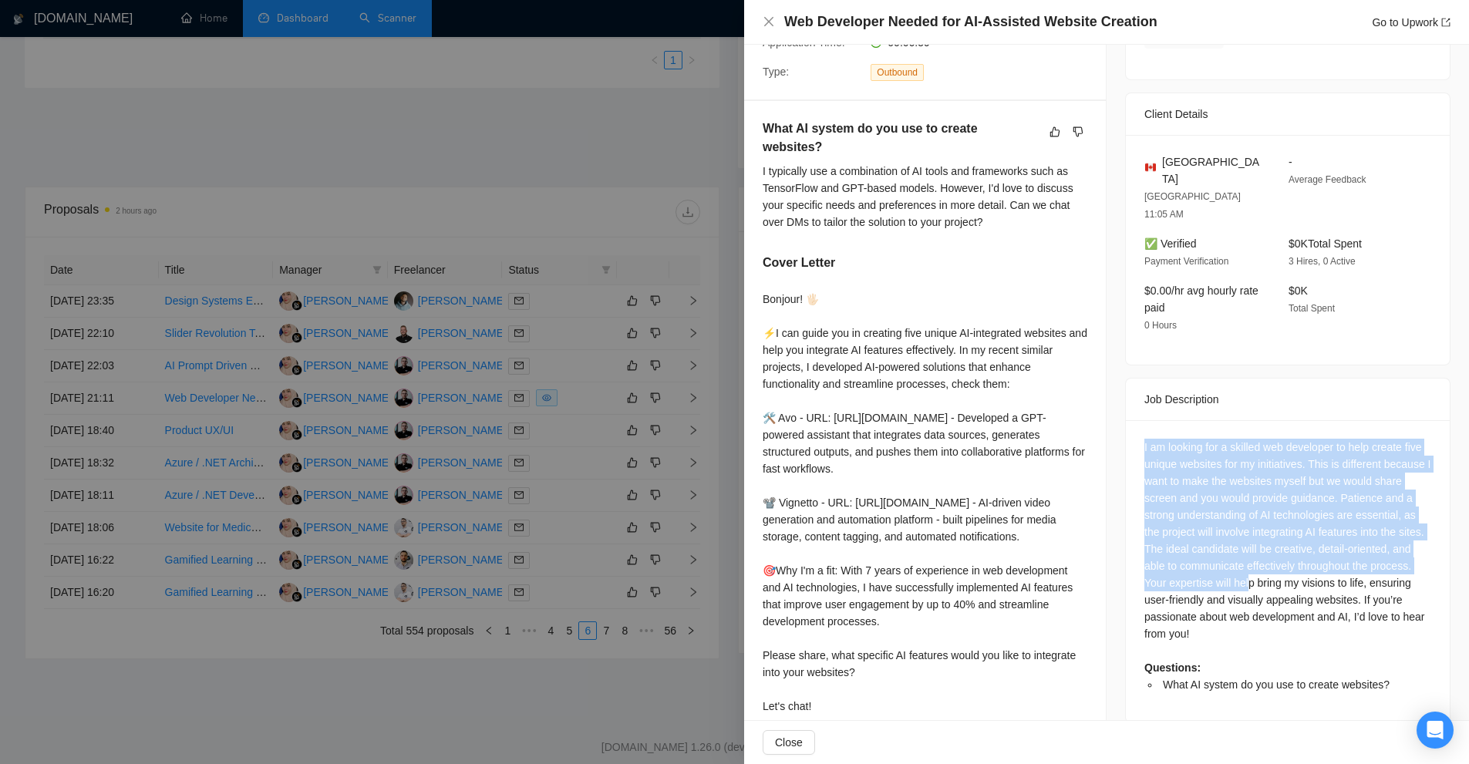
drag, startPoint x: 1143, startPoint y: 415, endPoint x: 1284, endPoint y: 539, distance: 187.4
click at [1284, 539] on div "I am looking for a skilled web developer to help create five unique websites fo…" at bounding box center [1288, 571] width 324 height 302
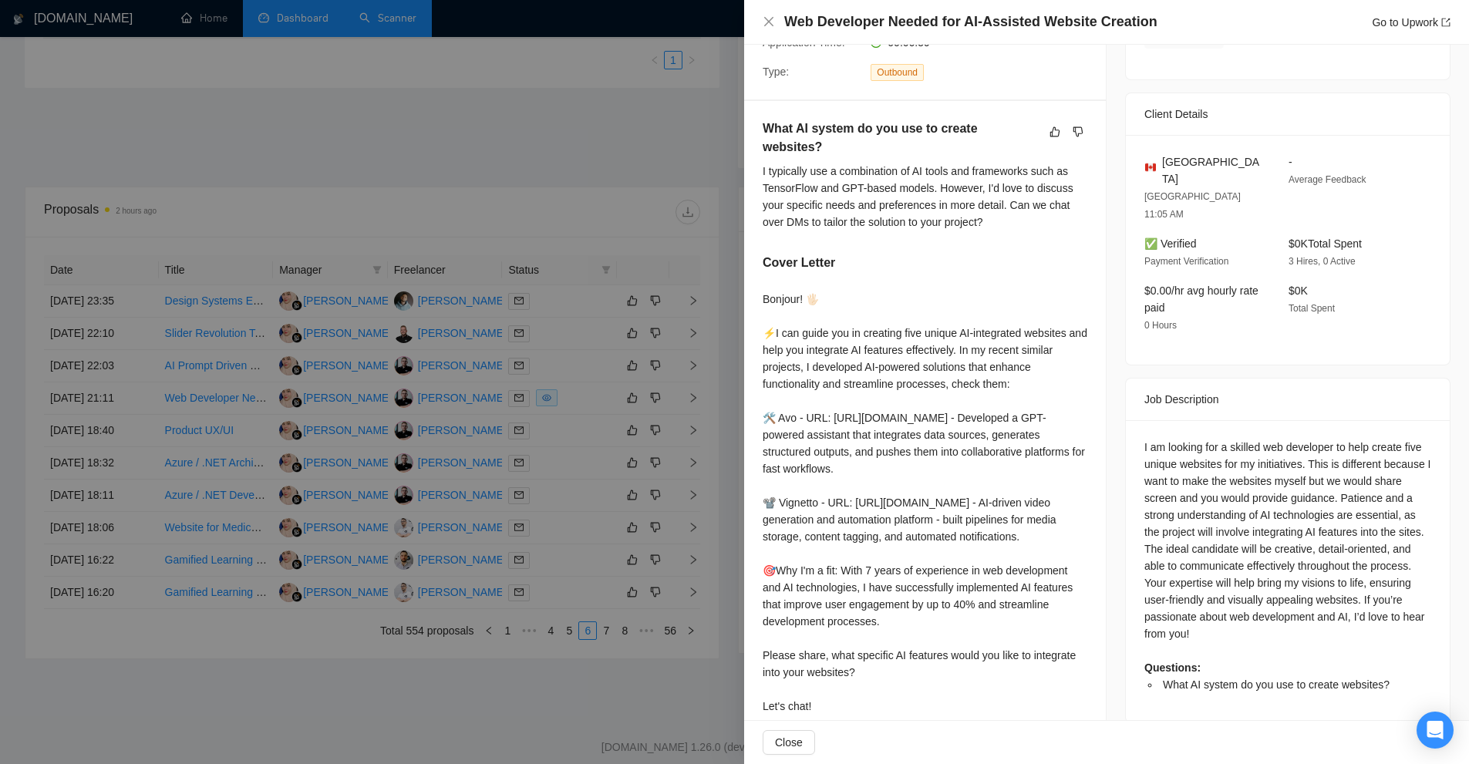
click at [1287, 583] on div "I am looking for a skilled web developer to help create five unique websites fo…" at bounding box center [1288, 566] width 287 height 255
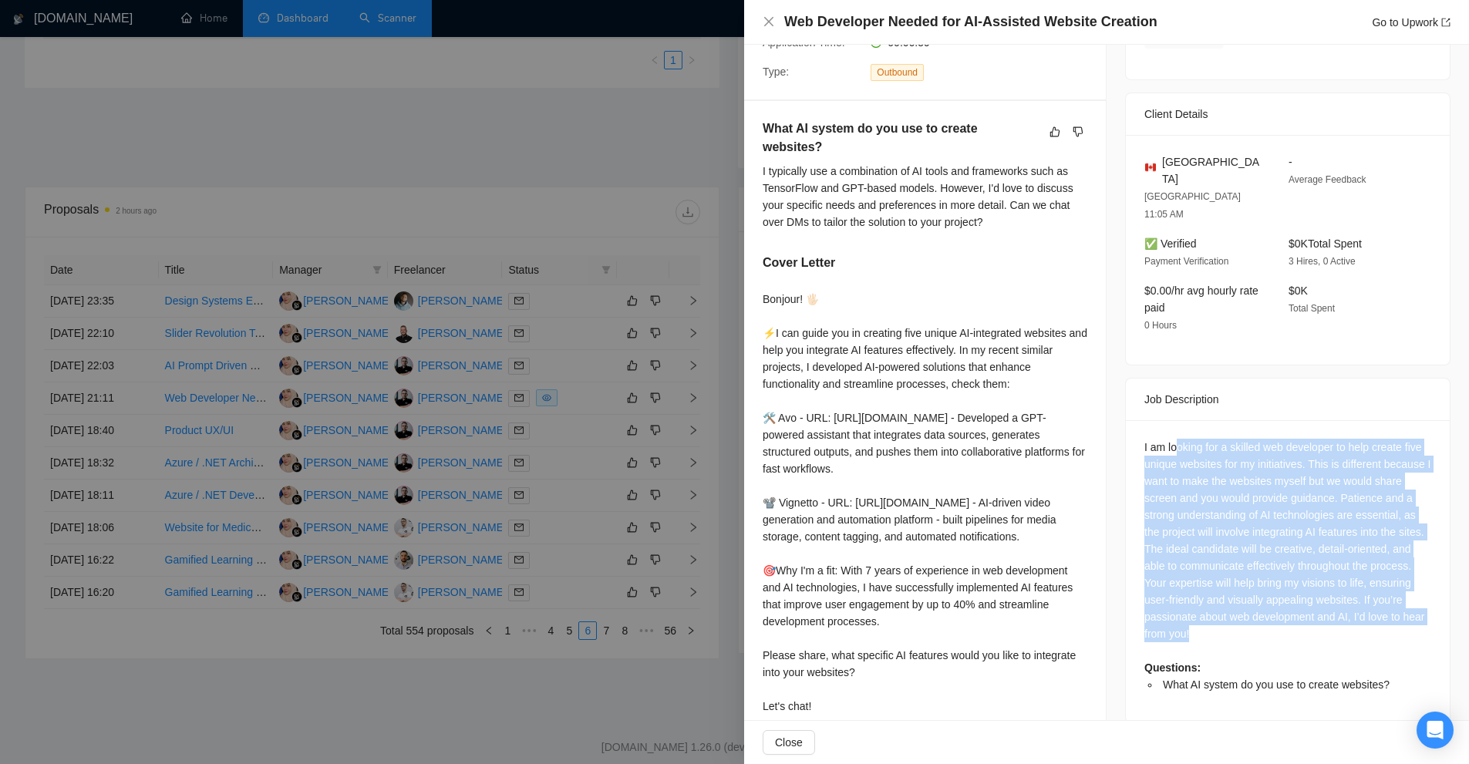
drag, startPoint x: 1283, startPoint y: 589, endPoint x: 1169, endPoint y: 393, distance: 226.8
click at [1169, 420] on div "I am looking for a skilled web developer to help create five unique websites fo…" at bounding box center [1288, 571] width 324 height 302
drag, startPoint x: 1133, startPoint y: 400, endPoint x: 1274, endPoint y: 595, distance: 240.4
click at [1274, 595] on div "I am looking for a skilled web developer to help create five unique websites fo…" at bounding box center [1288, 571] width 324 height 302
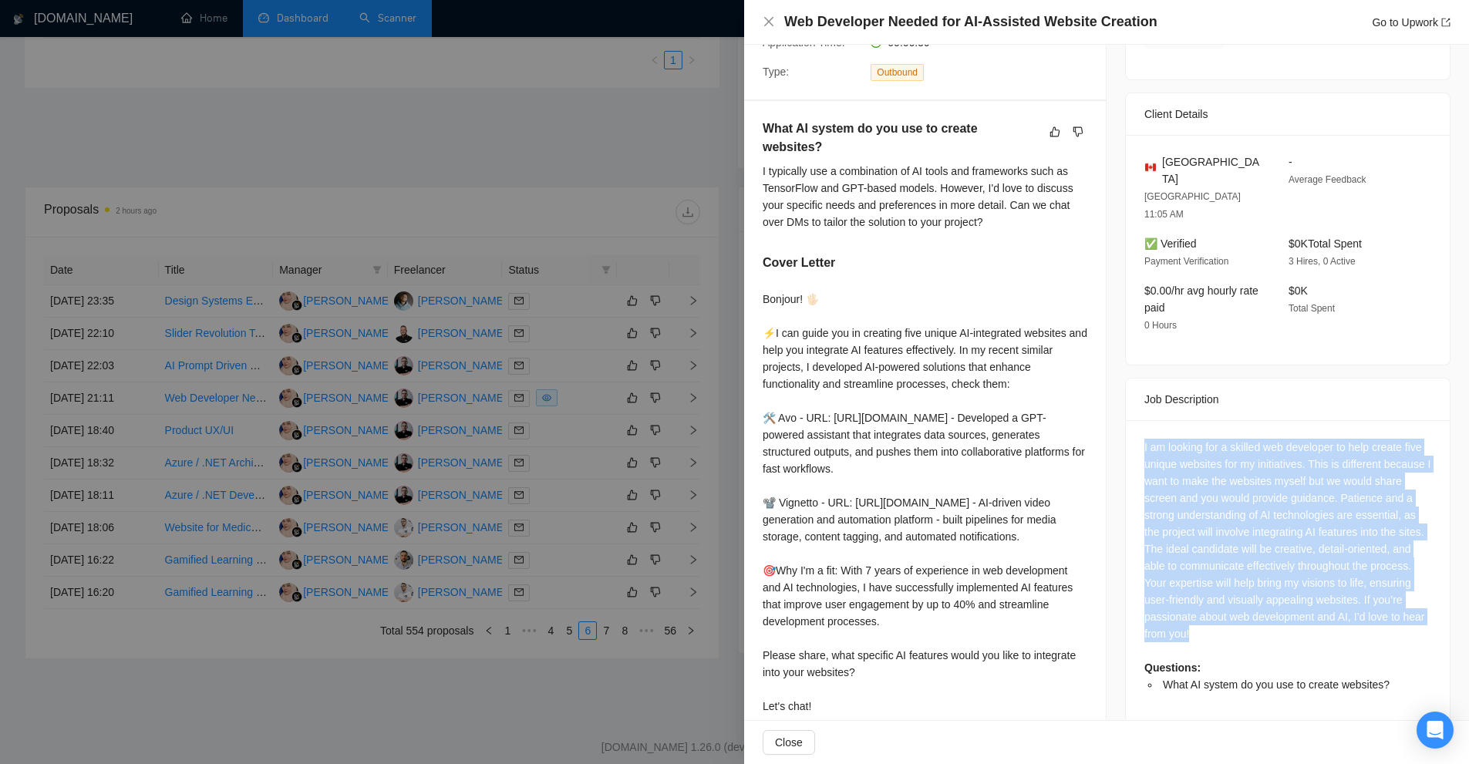
click at [1274, 595] on div "I am looking for a skilled web developer to help create five unique websites fo…" at bounding box center [1288, 566] width 287 height 255
drag, startPoint x: 1289, startPoint y: 596, endPoint x: 1132, endPoint y: 414, distance: 240.0
click at [1132, 420] on div "I am looking for a skilled web developer to help create five unique websites fo…" at bounding box center [1288, 571] width 324 height 302
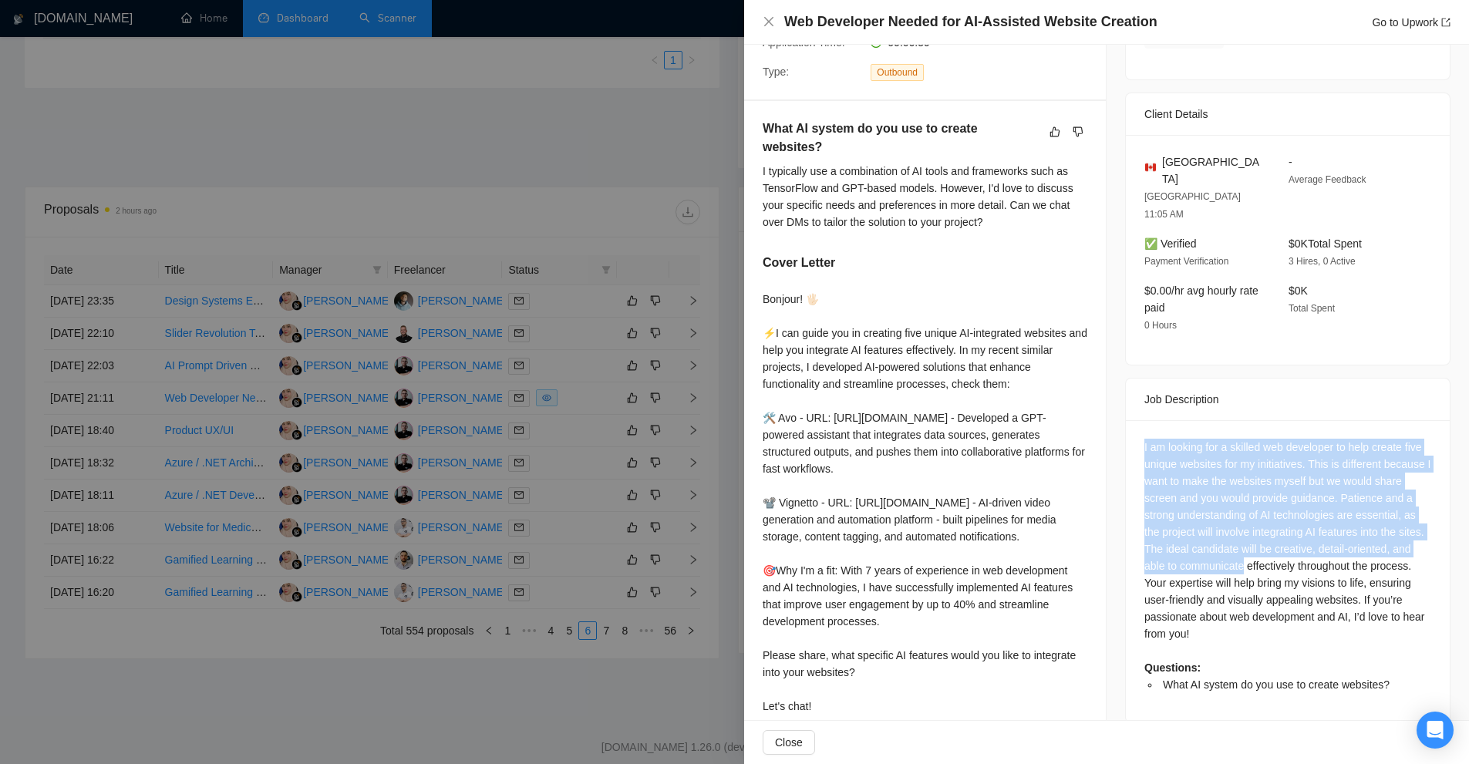
drag, startPoint x: 1132, startPoint y: 414, endPoint x: 1211, endPoint y: 533, distance: 142.9
click at [1211, 533] on div "I am looking for a skilled web developer to help create five unique websites fo…" at bounding box center [1288, 571] width 324 height 302
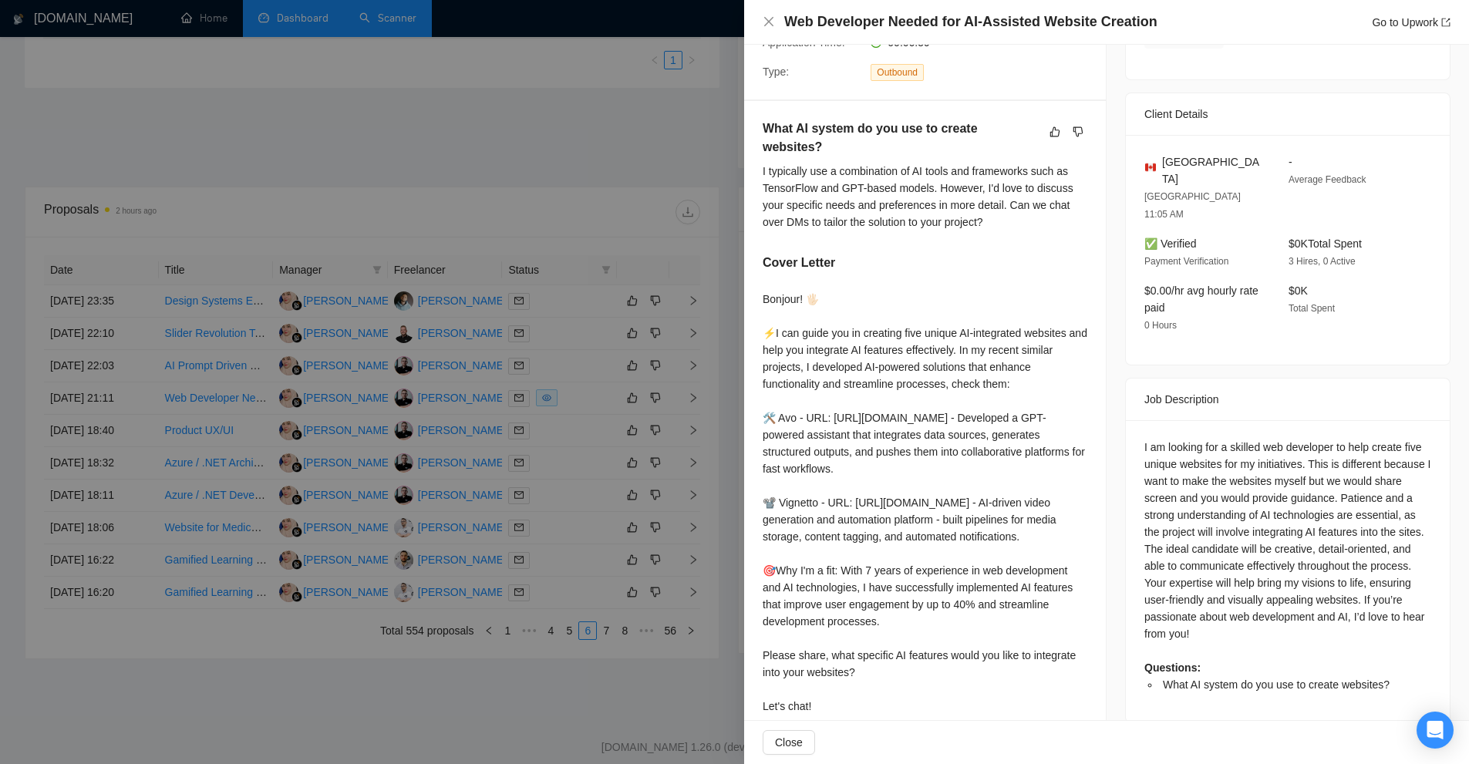
click at [1216, 538] on div "I am looking for a skilled web developer to help create five unique websites fo…" at bounding box center [1288, 566] width 287 height 255
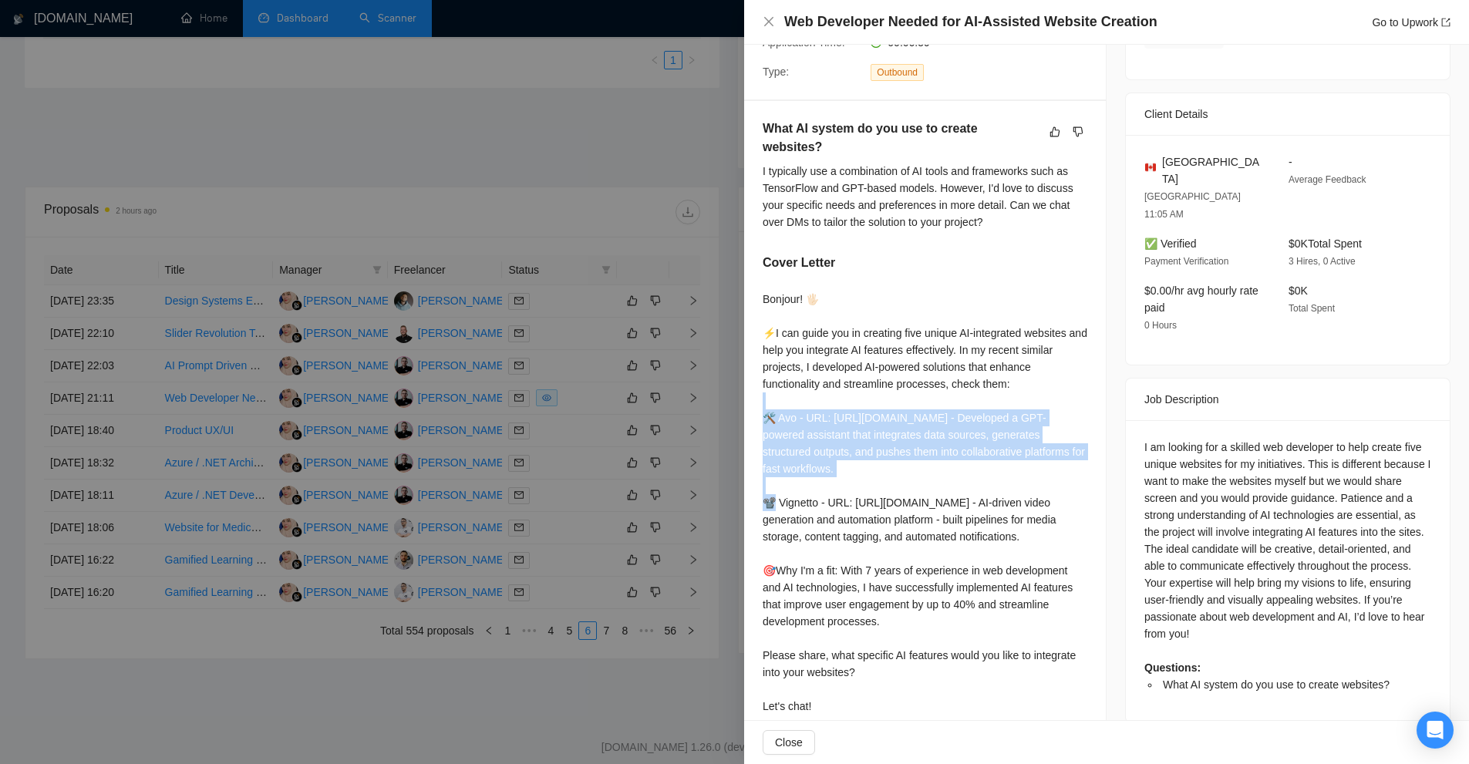
drag, startPoint x: 766, startPoint y: 390, endPoint x: 990, endPoint y: 470, distance: 238.1
click at [990, 470] on div "Bonjour! 🖐🏻 ⚡️I can guide you in creating five unique AI-integrated websites an…" at bounding box center [925, 503] width 325 height 424
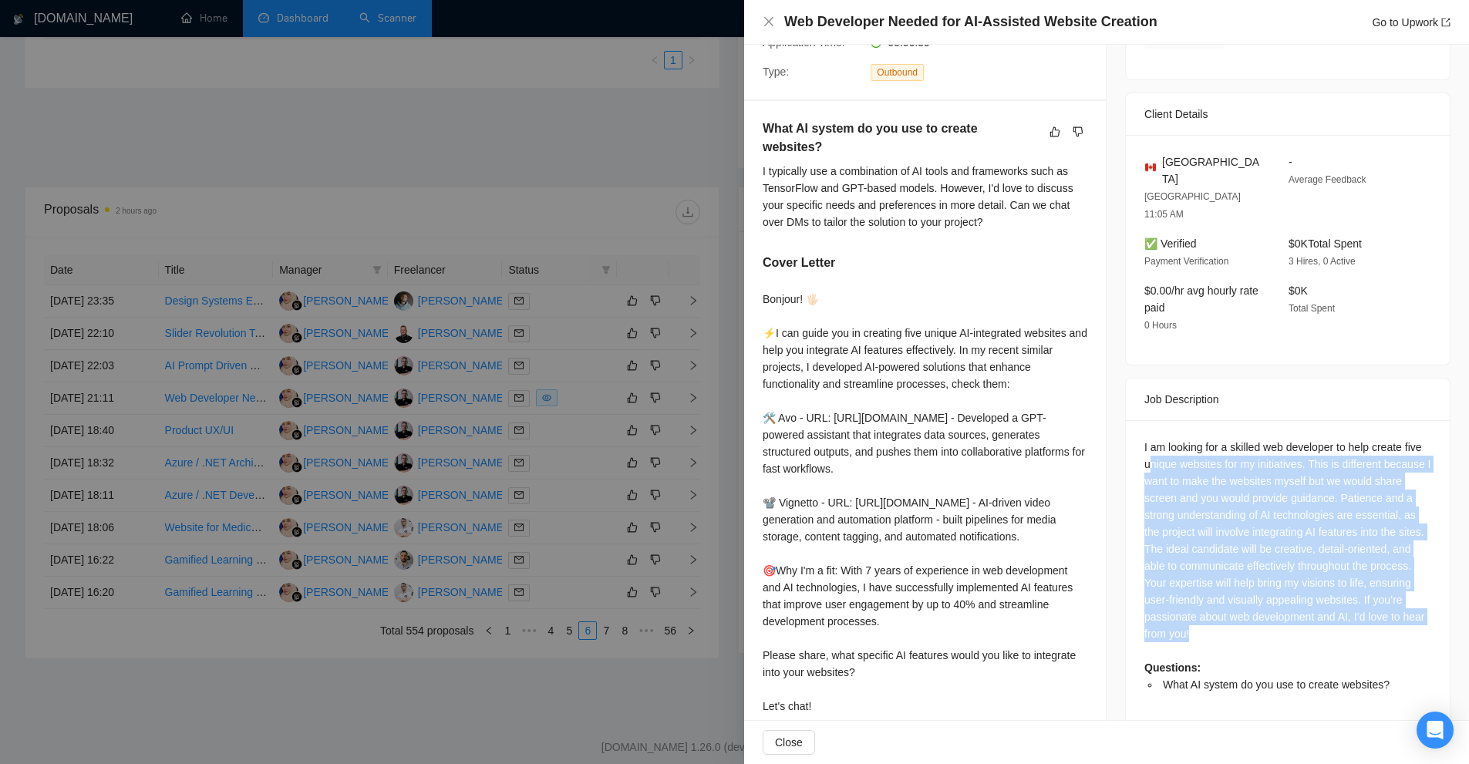
drag, startPoint x: 1144, startPoint y: 421, endPoint x: 1275, endPoint y: 590, distance: 213.9
click at [1275, 590] on div "I am looking for a skilled web developer to help create five unique websites fo…" at bounding box center [1288, 566] width 287 height 255
click at [1277, 594] on div "I am looking for a skilled web developer to help create five unique websites fo…" at bounding box center [1288, 566] width 287 height 255
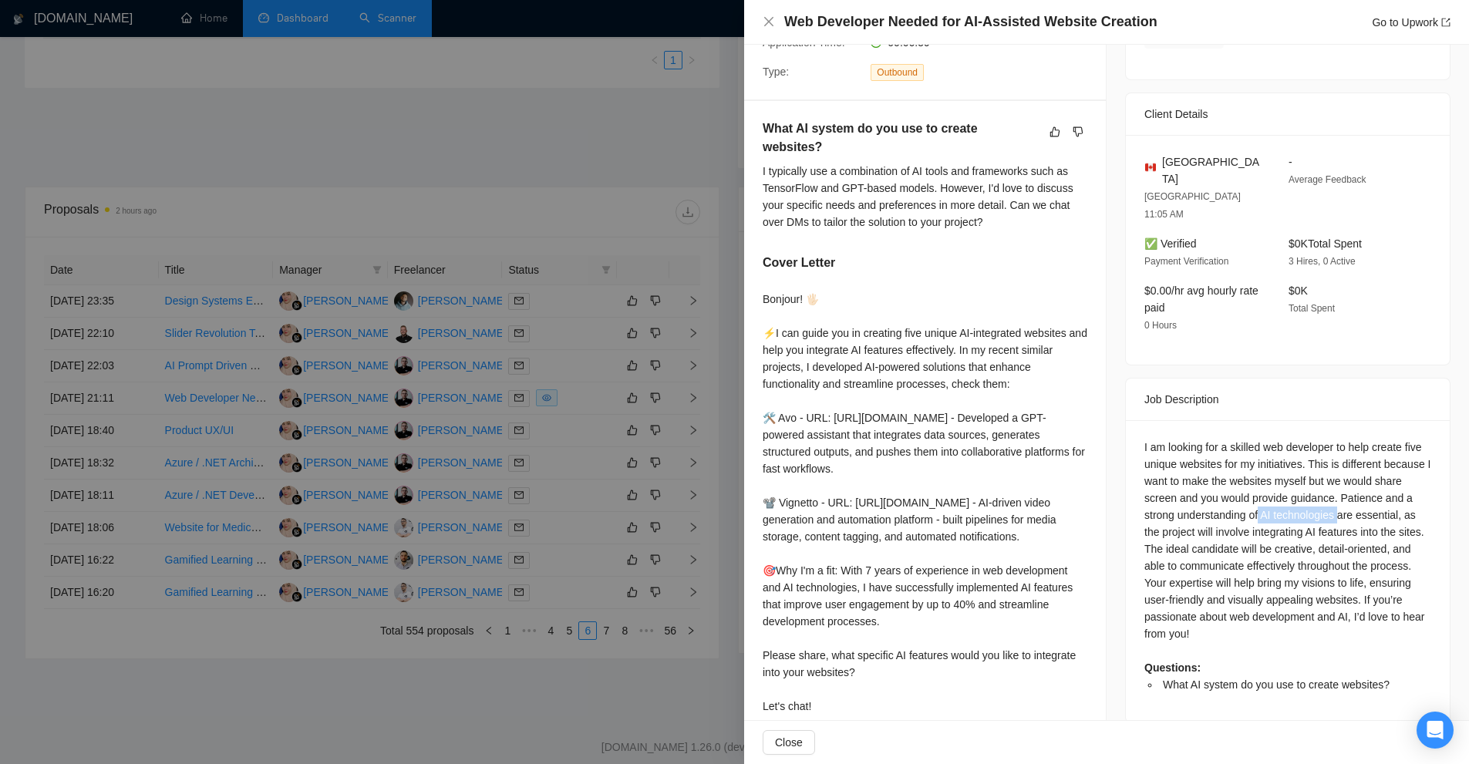
drag, startPoint x: 1297, startPoint y: 473, endPoint x: 1334, endPoint y: 472, distance: 37.8
click at [1334, 472] on div "I am looking for a skilled web developer to help create five unique websites fo…" at bounding box center [1288, 566] width 287 height 255
click at [1369, 484] on div "I am looking for a skilled web developer to help create five unique websites fo…" at bounding box center [1288, 566] width 287 height 255
click at [1274, 494] on div "I am looking for a skilled web developer to help create five unique websites fo…" at bounding box center [1288, 566] width 287 height 255
drag, startPoint x: 1274, startPoint y: 494, endPoint x: 1324, endPoint y: 488, distance: 51.3
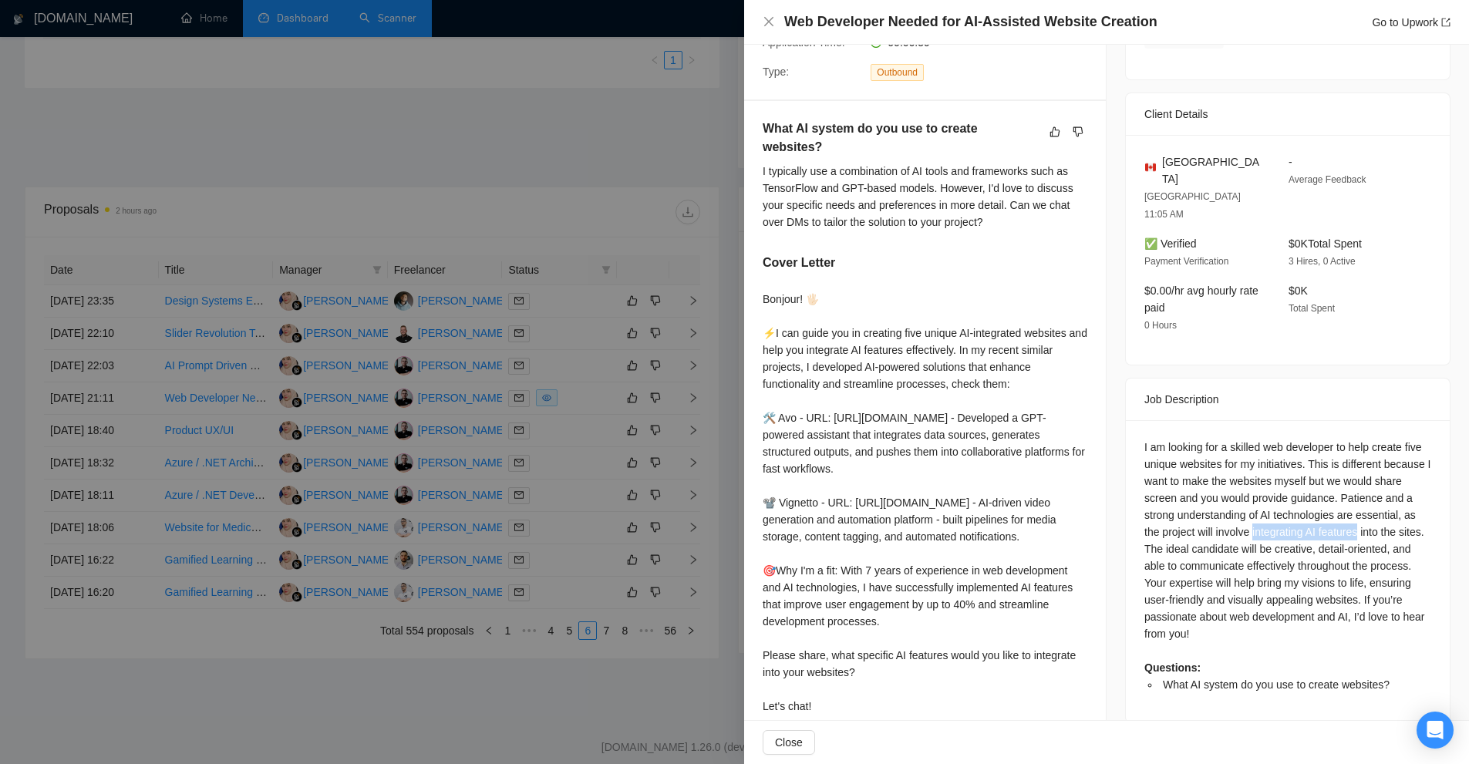
click at [1324, 488] on div "I am looking for a skilled web developer to help create five unique websites fo…" at bounding box center [1288, 566] width 287 height 255
click at [1315, 487] on div "I am looking for a skilled web developer to help create five unique websites fo…" at bounding box center [1288, 566] width 287 height 255
drag, startPoint x: 1304, startPoint y: 488, endPoint x: 1356, endPoint y: 491, distance: 52.5
click at [1355, 491] on div "I am looking for a skilled web developer to help create five unique websites fo…" at bounding box center [1288, 566] width 287 height 255
click at [1363, 519] on div "I am looking for a skilled web developer to help create five unique websites fo…" at bounding box center [1288, 566] width 287 height 255
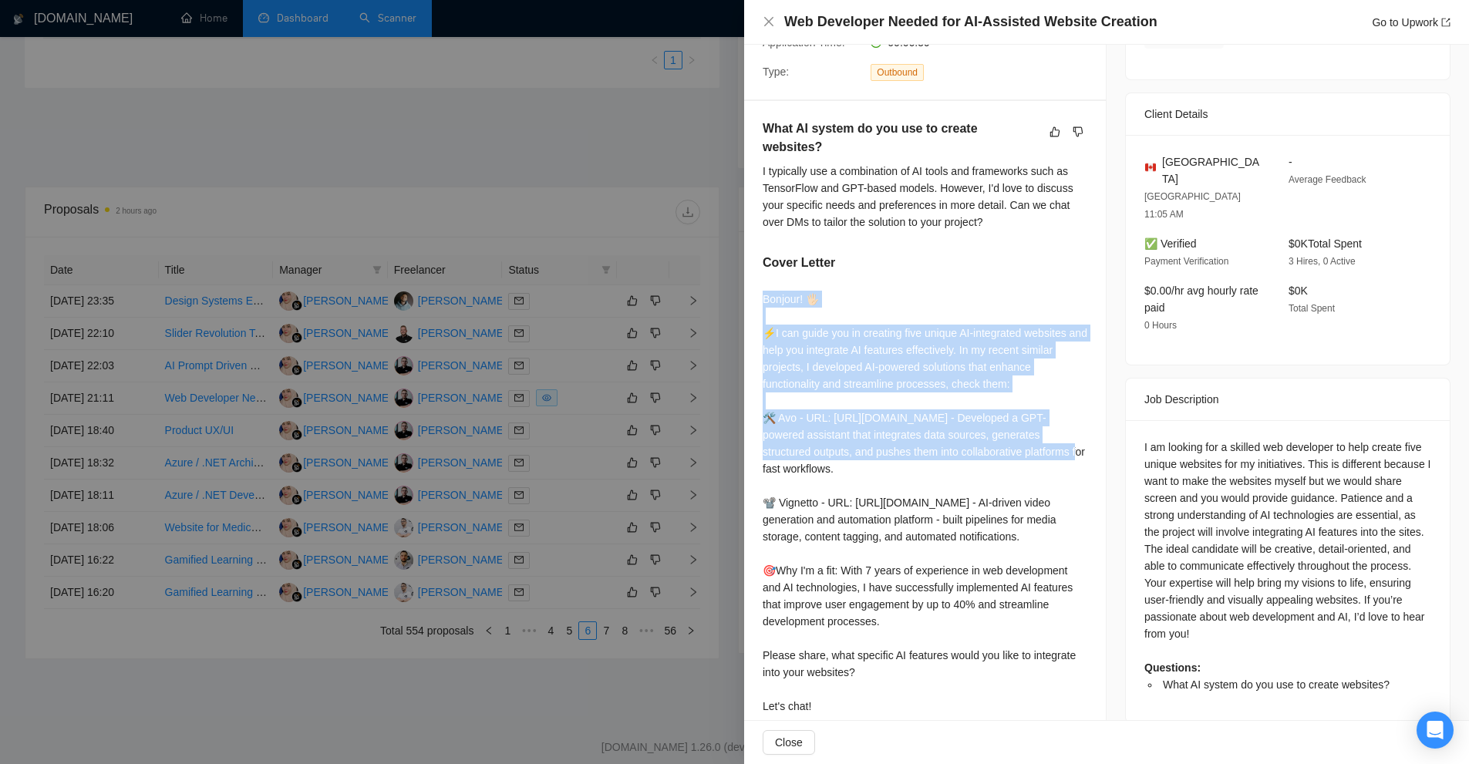
drag, startPoint x: 852, startPoint y: 390, endPoint x: 1007, endPoint y: 425, distance: 158.1
click at [1007, 425] on div "What AI system do you use to create websites? I typically use a combination of …" at bounding box center [925, 420] width 362 height 639
click at [876, 346] on div "Bonjour! 🖐🏻 ⚡️I can guide you in creating five unique AI-integrated websites an…" at bounding box center [925, 503] width 325 height 424
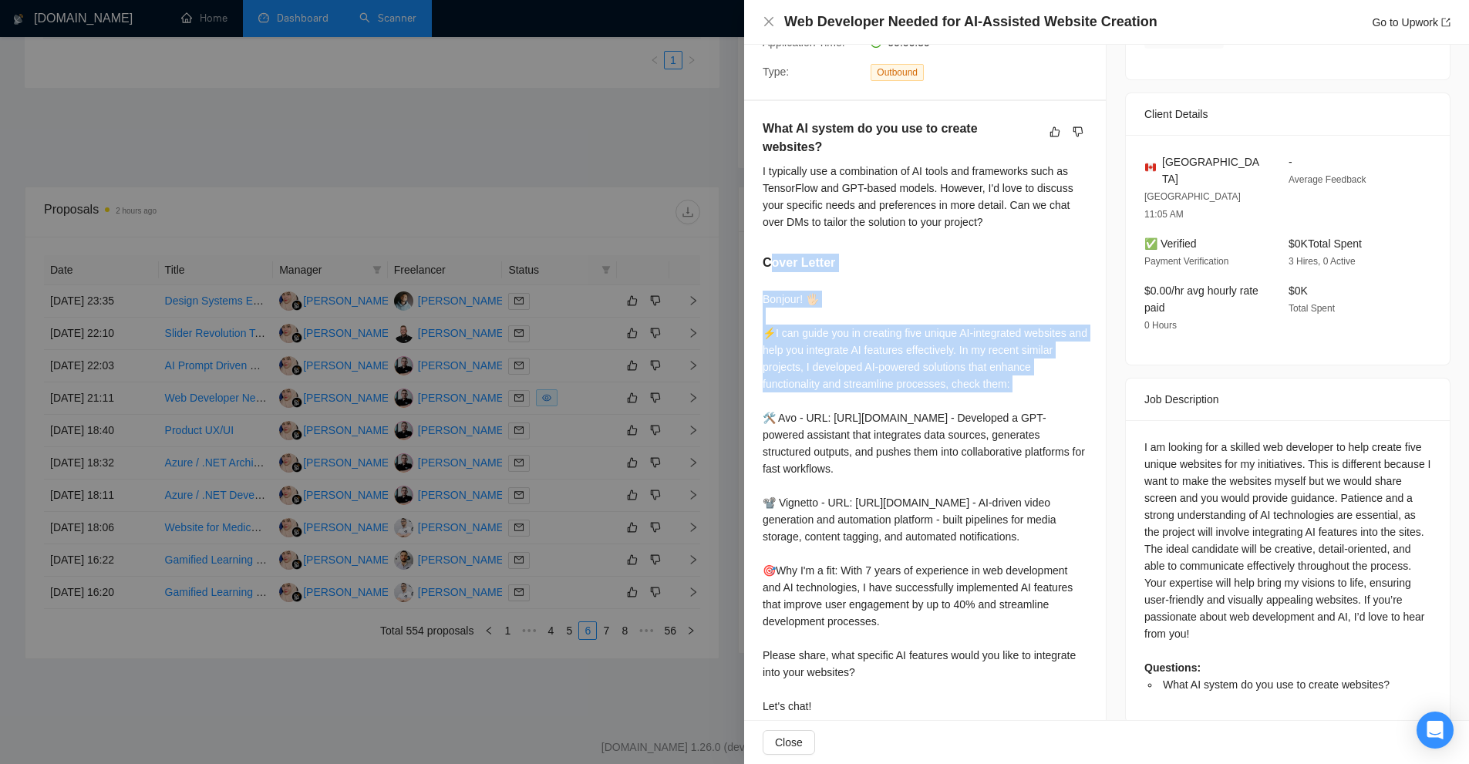
drag, startPoint x: 768, startPoint y: 259, endPoint x: 862, endPoint y: 389, distance: 160.2
click at [862, 389] on div "What AI system do you use to create websites? I typically use a combination of …" at bounding box center [925, 420] width 362 height 639
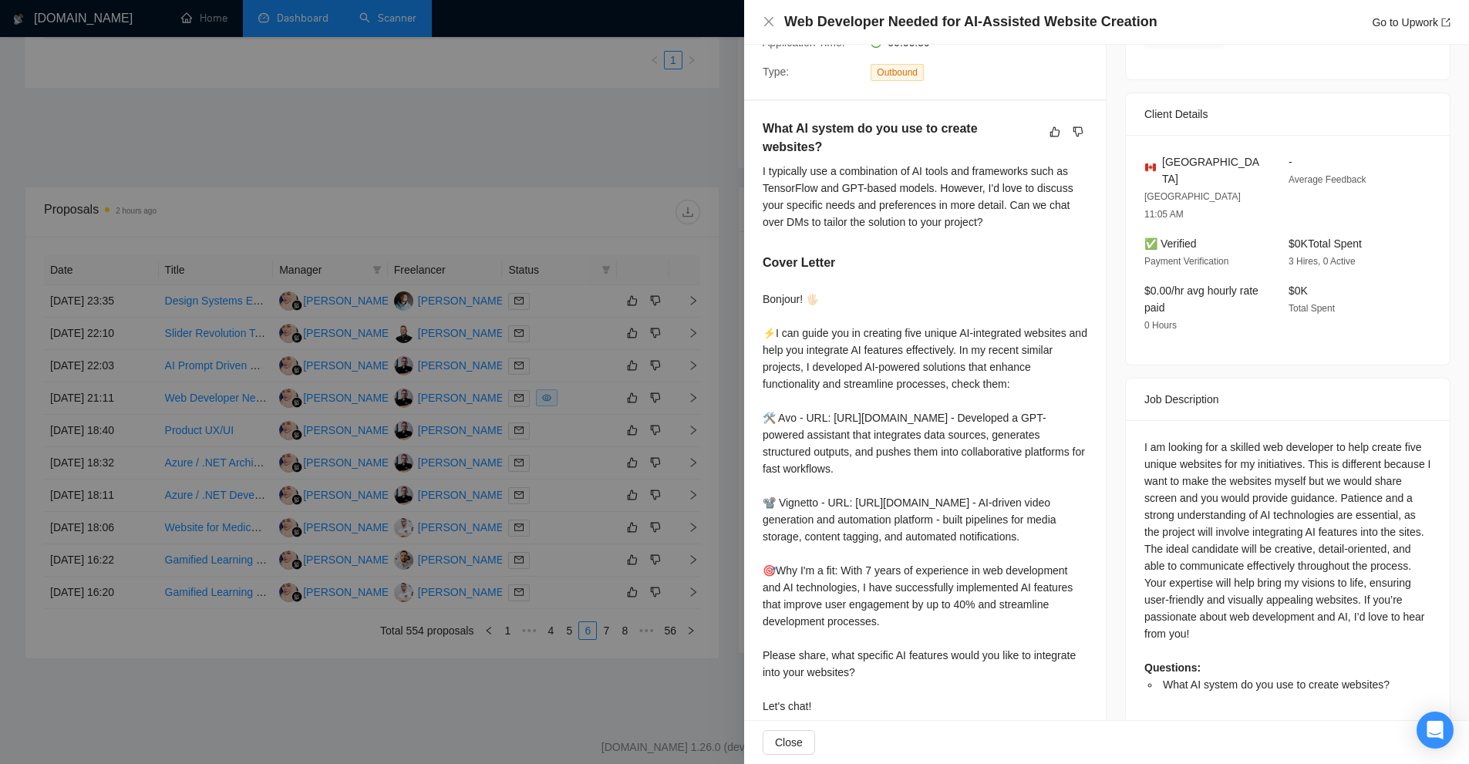
click at [974, 541] on div "Bonjour! 🖐🏻 ⚡️I can guide you in creating five unique AI-integrated websites an…" at bounding box center [925, 503] width 325 height 424
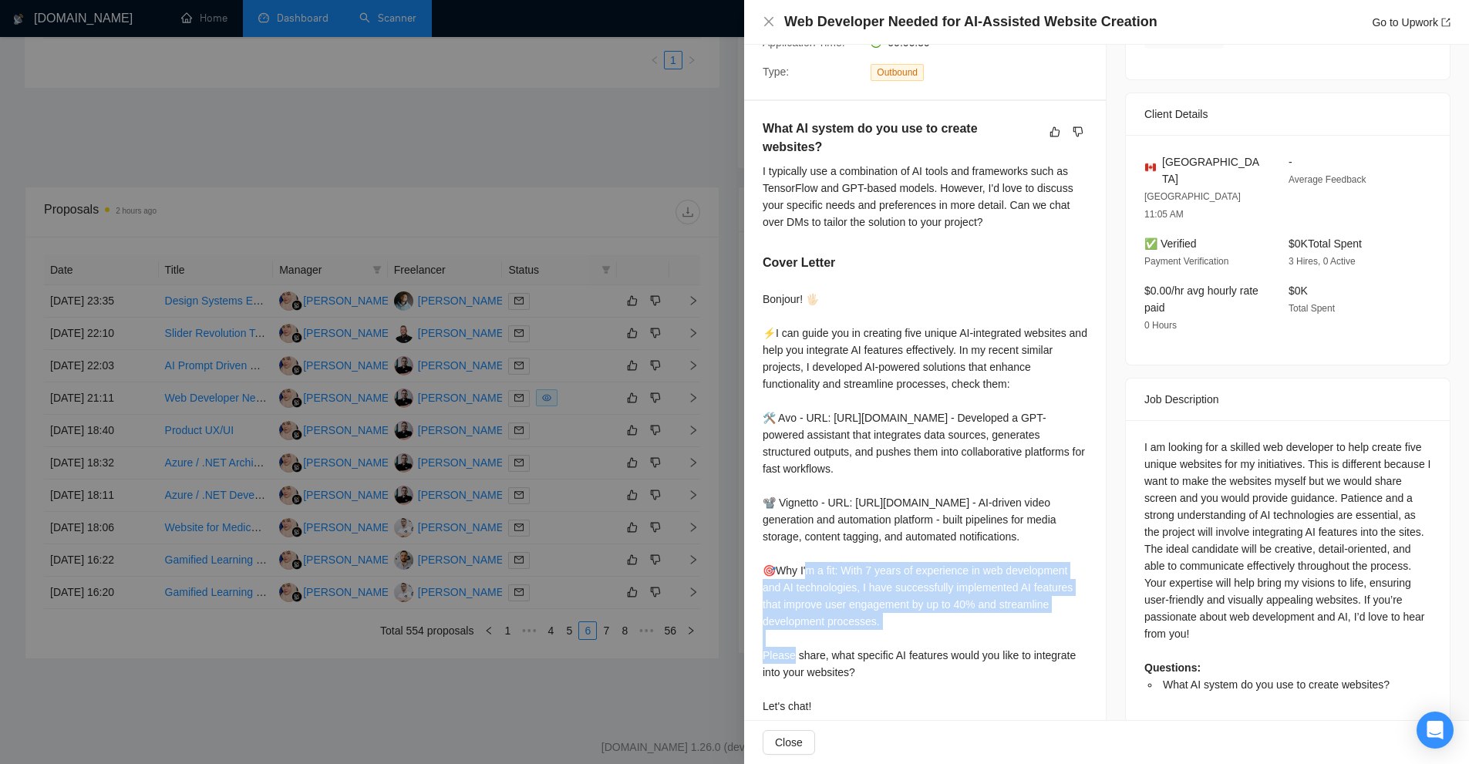
drag, startPoint x: 732, startPoint y: 537, endPoint x: 763, endPoint y: 544, distance: 31.6
click at [763, 544] on div "Bonjour! 🖐🏻 ⚡️I can guide you in creating five unique AI-integrated websites an…" at bounding box center [925, 503] width 325 height 424
click at [930, 555] on div "Bonjour! 🖐🏻 ⚡️I can guide you in creating five unique AI-integrated websites an…" at bounding box center [925, 503] width 325 height 424
drag, startPoint x: 887, startPoint y: 605, endPoint x: 771, endPoint y: 555, distance: 126.8
click at [771, 555] on div "Bonjour! 🖐🏻 ⚡️I can guide you in creating five unique AI-integrated websites an…" at bounding box center [925, 503] width 325 height 424
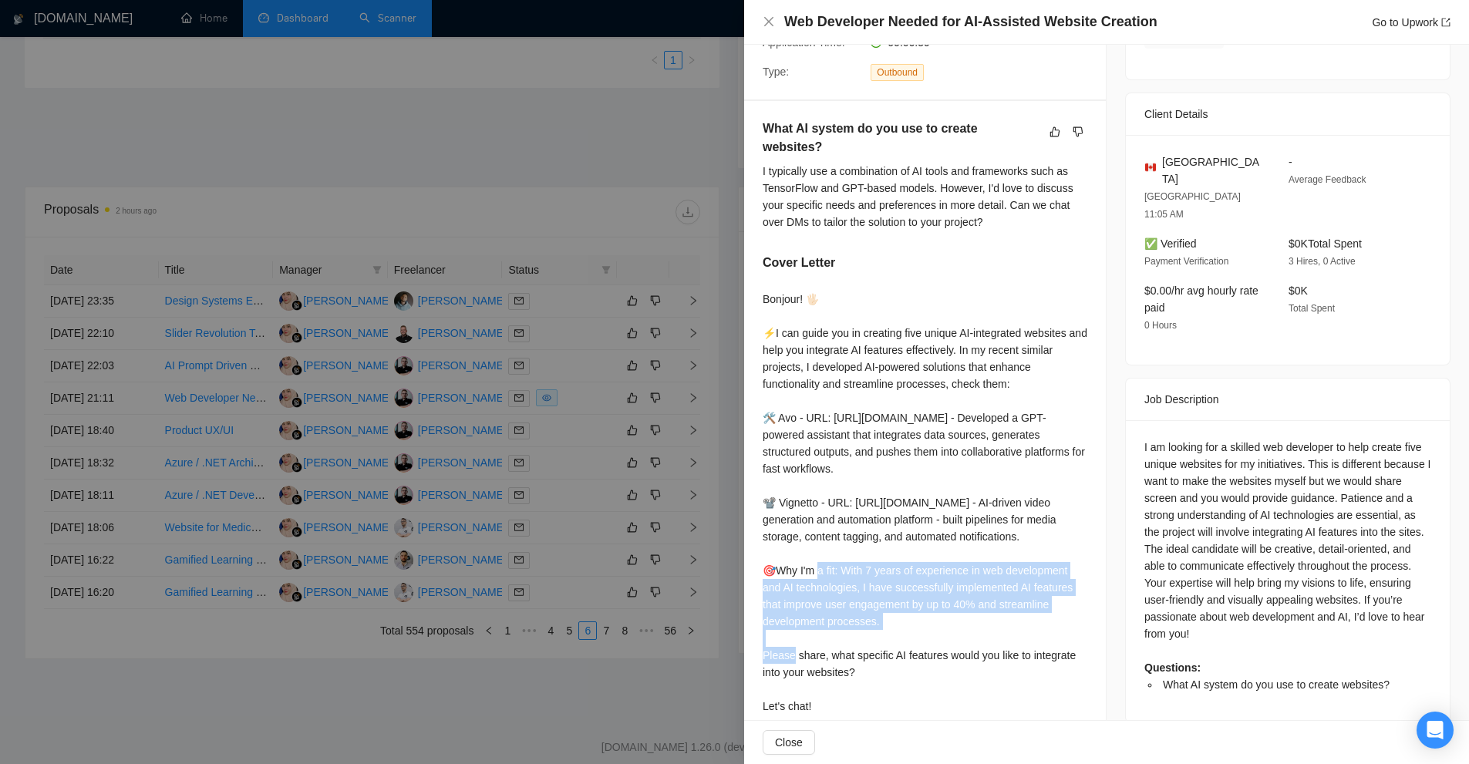
click at [874, 558] on div "Bonjour! 🖐🏻 ⚡️I can guide you in creating five unique AI-integrated websites an…" at bounding box center [925, 503] width 325 height 424
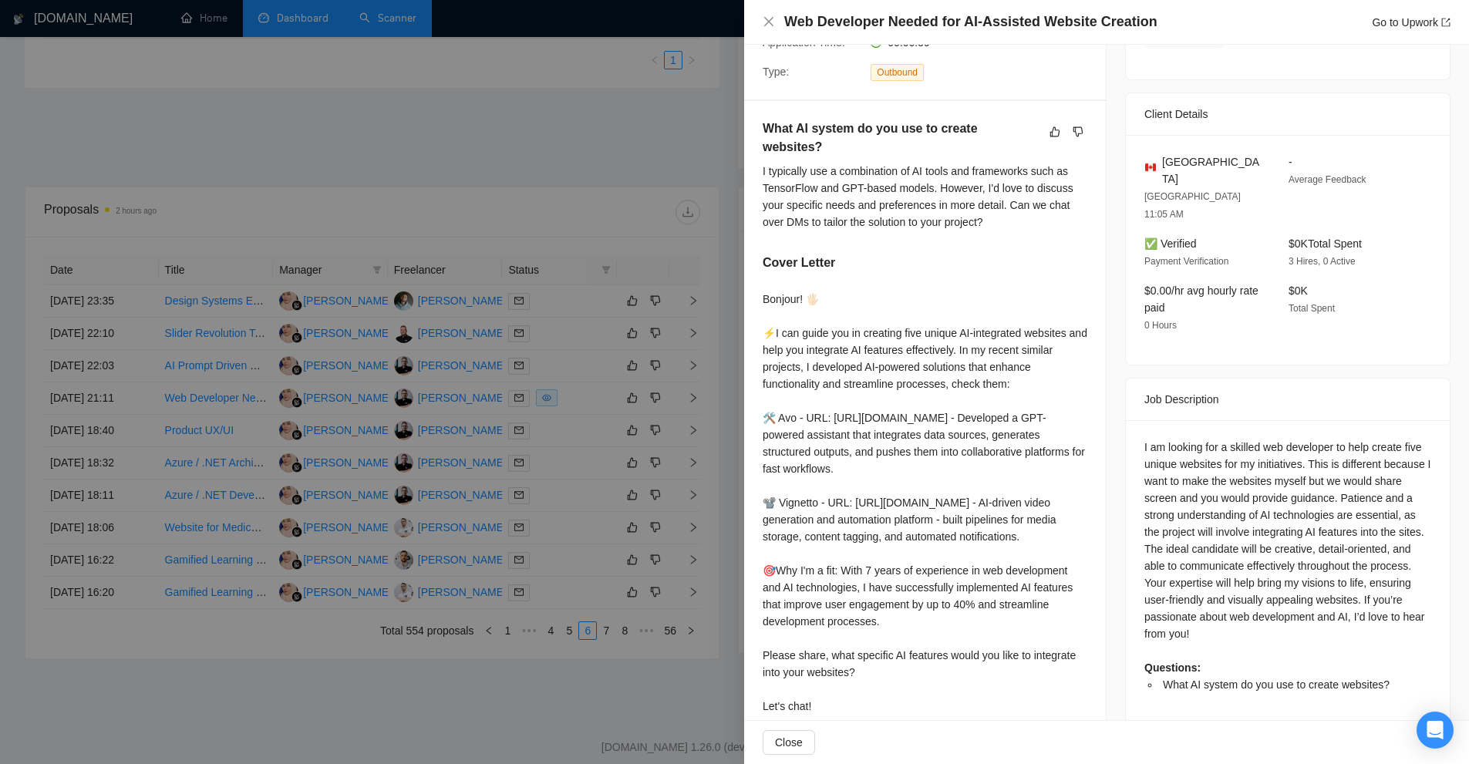
click at [956, 592] on div "Bonjour! 🖐🏻 ⚡️I can guide you in creating five unique AI-integrated websites an…" at bounding box center [925, 503] width 325 height 424
click at [573, 206] on div at bounding box center [734, 382] width 1469 height 764
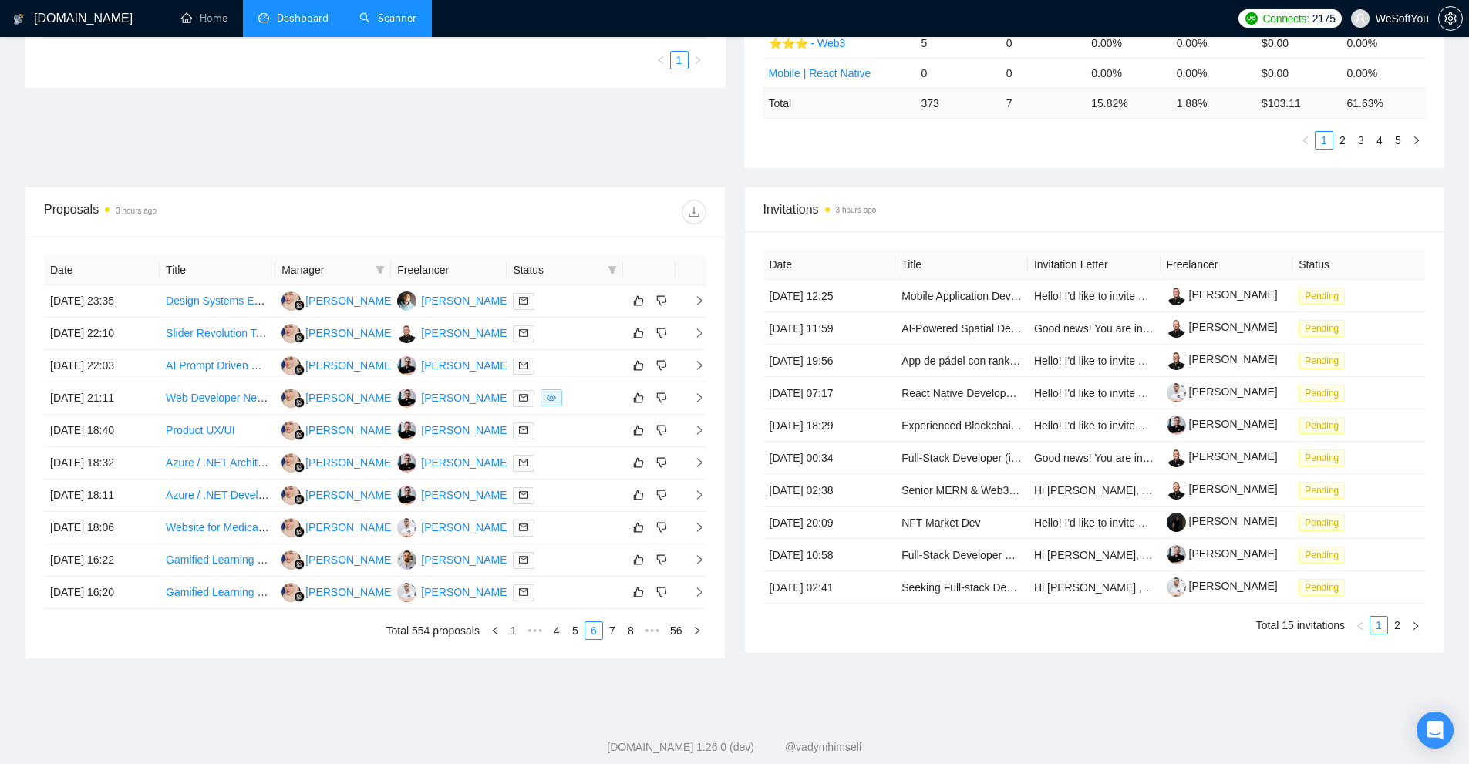
scroll to position [0, 0]
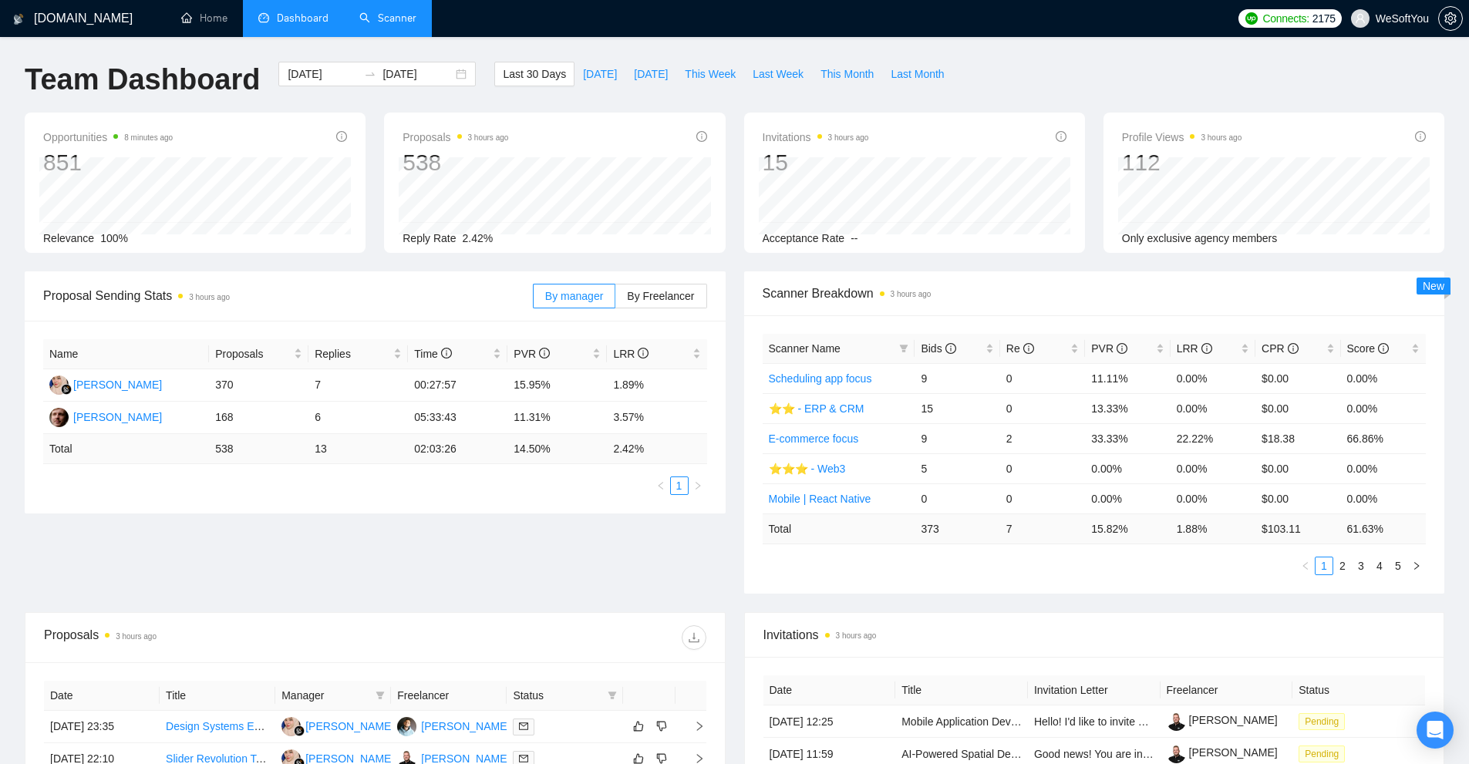
click at [396, 15] on link "Scanner" at bounding box center [387, 18] width 57 height 13
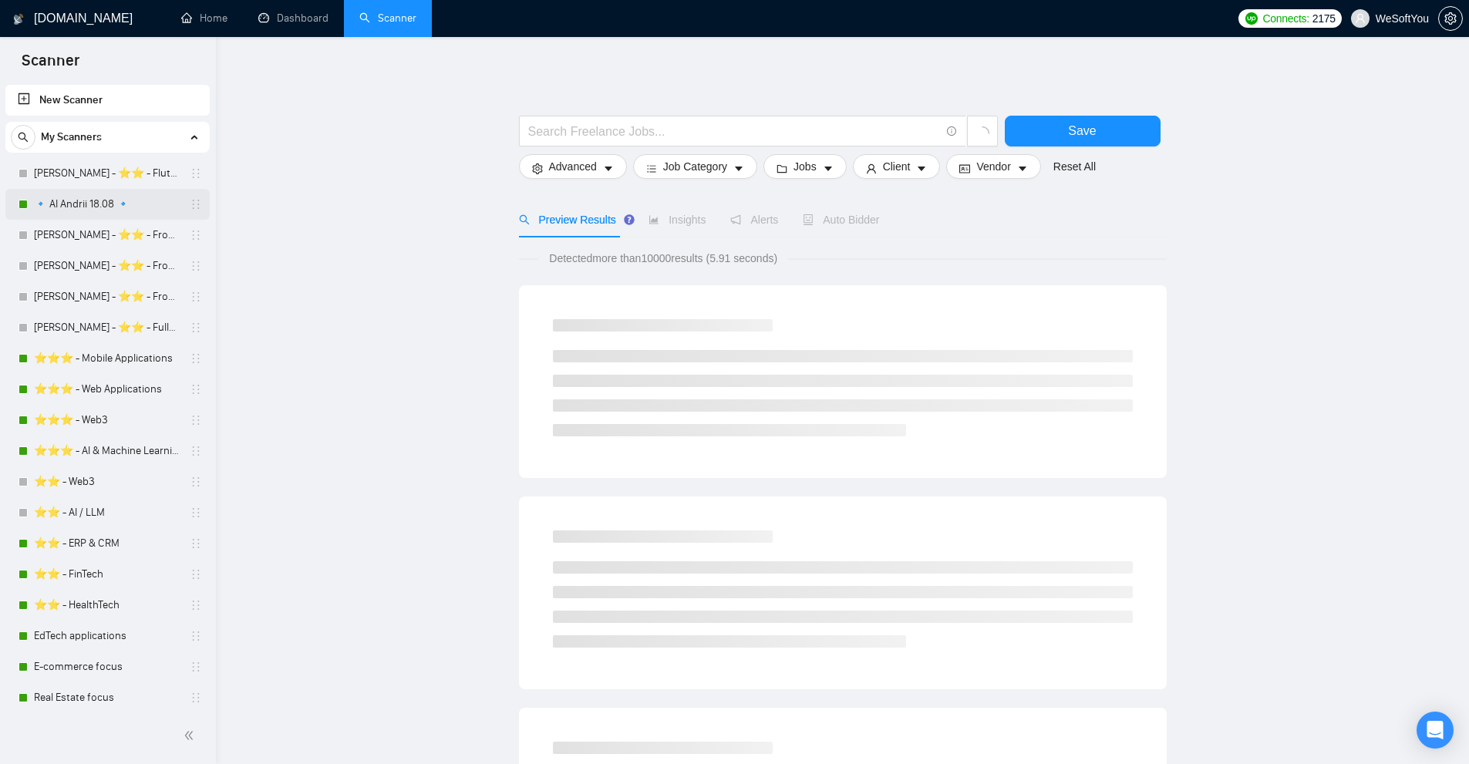
click at [89, 210] on link "🔹 AI Andrii 18.08 🔹" at bounding box center [107, 204] width 147 height 31
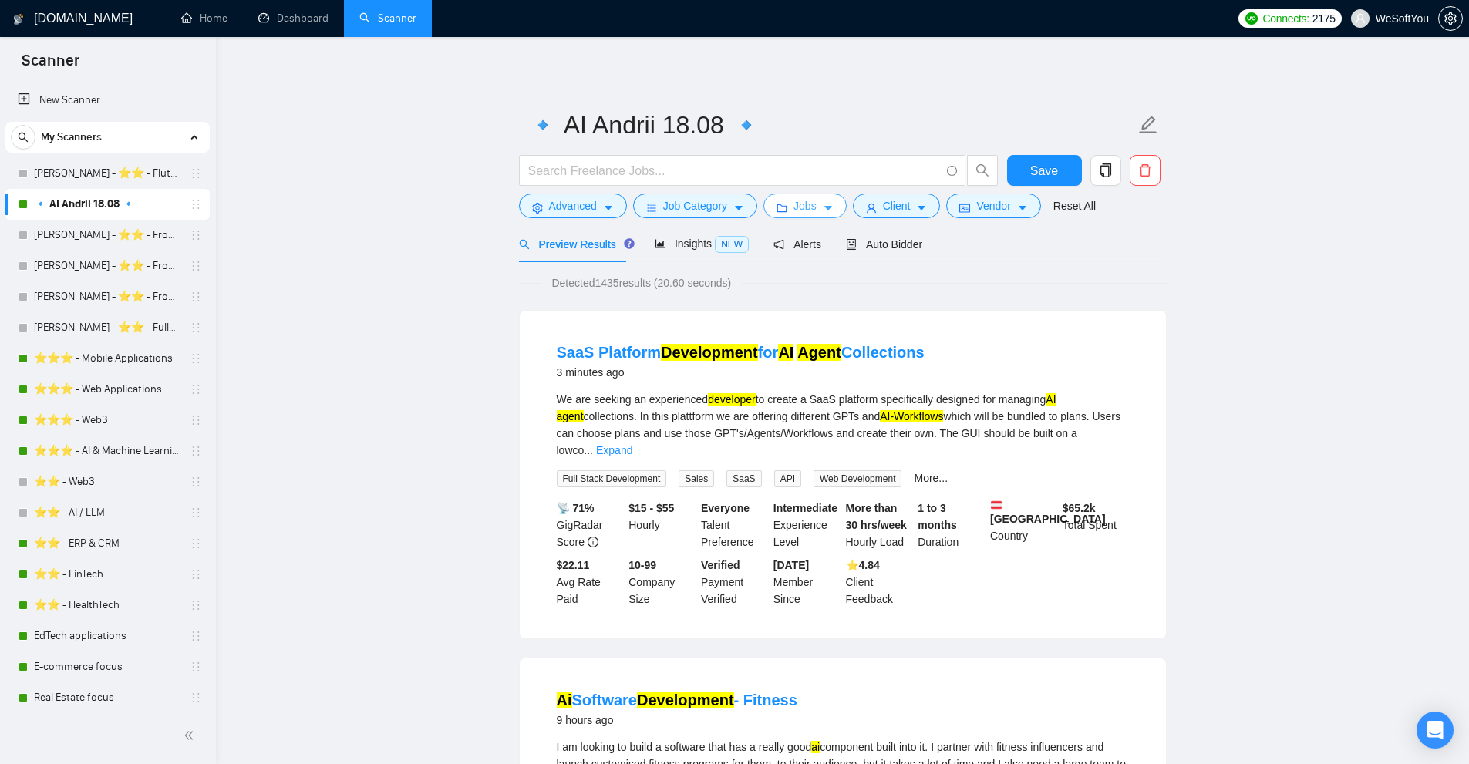
click at [818, 199] on button "Jobs" at bounding box center [805, 206] width 83 height 25
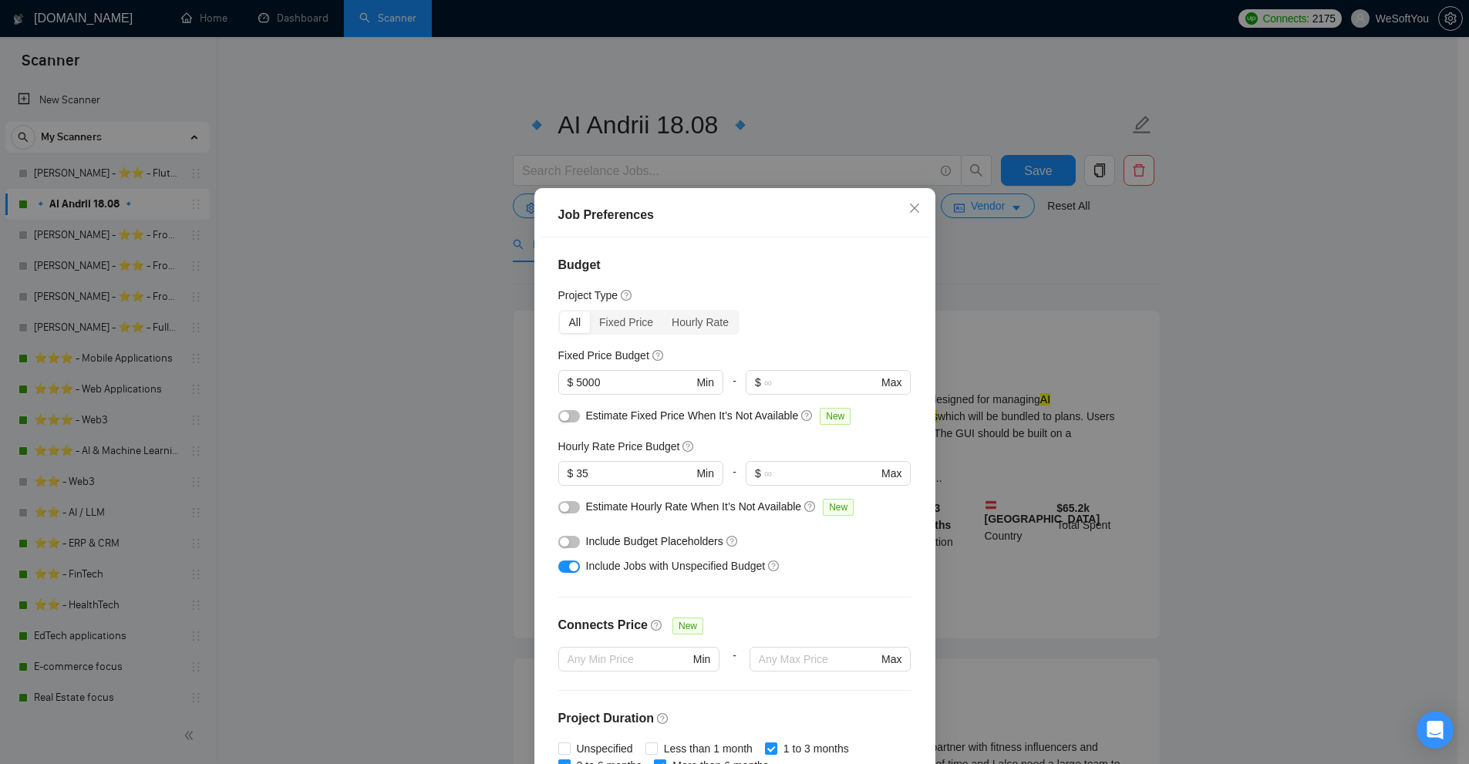
scroll to position [309, 0]
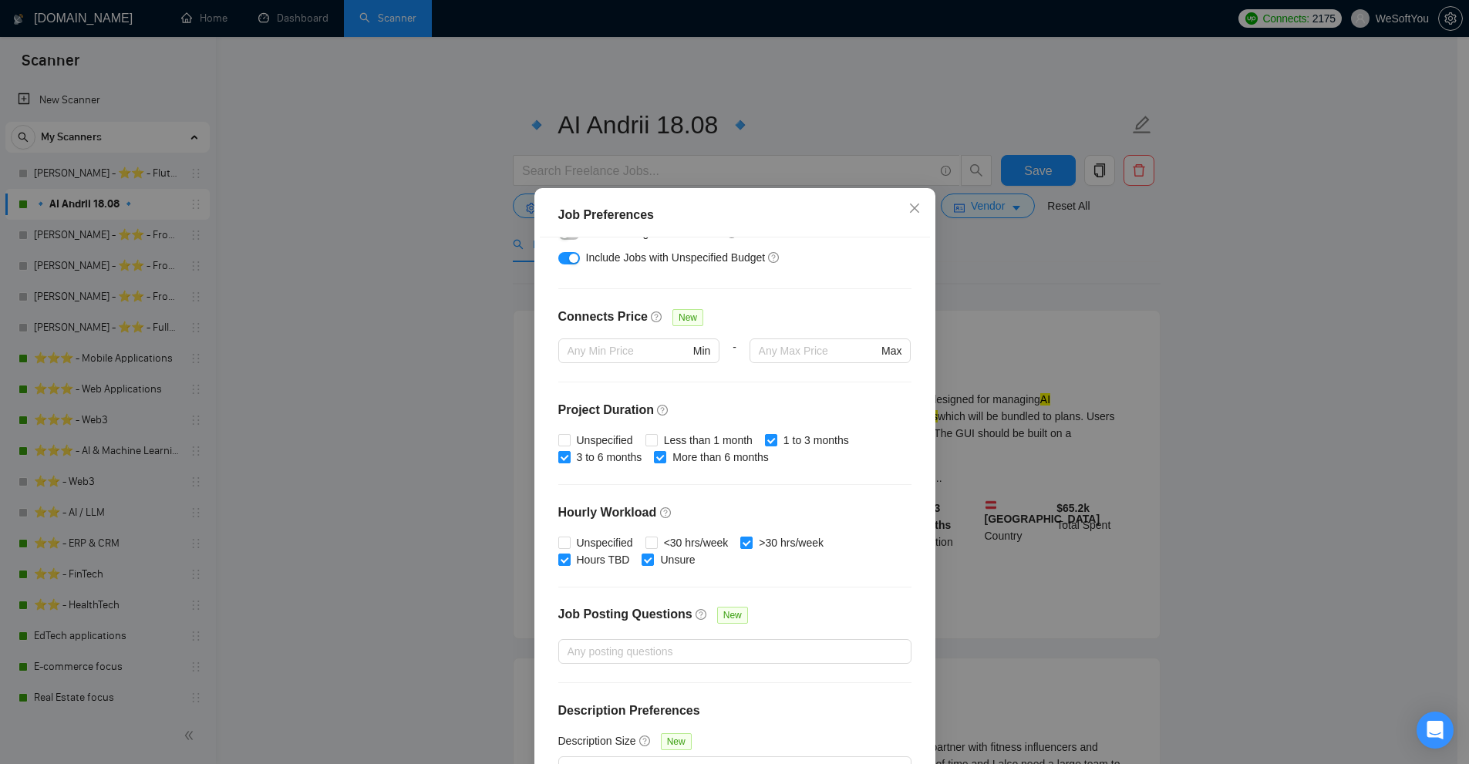
click at [1056, 281] on div "Job Preferences Budget Project Type All Fixed Price Hourly Rate Fixed Price Bud…" at bounding box center [734, 382] width 1469 height 764
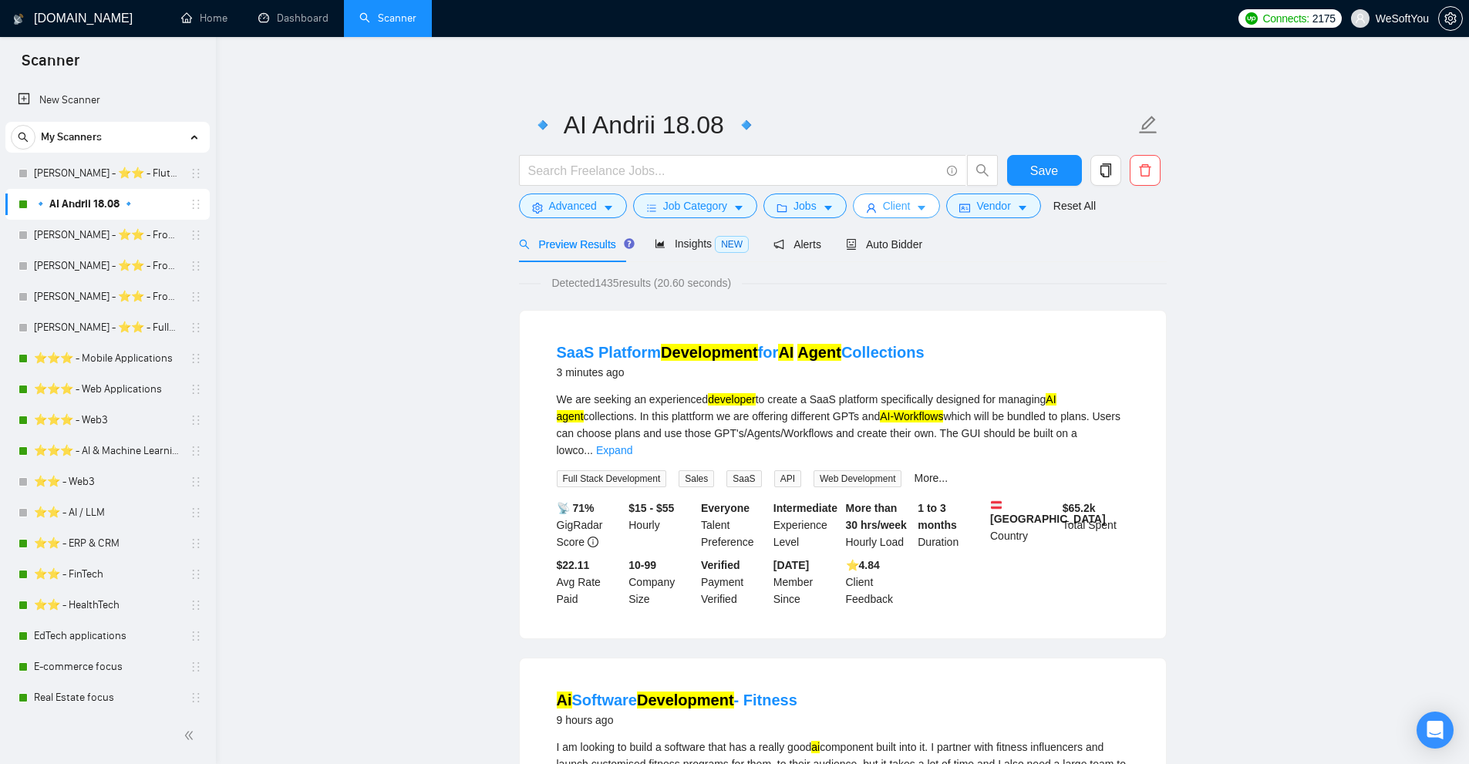
click at [896, 210] on span "Client" at bounding box center [897, 205] width 28 height 17
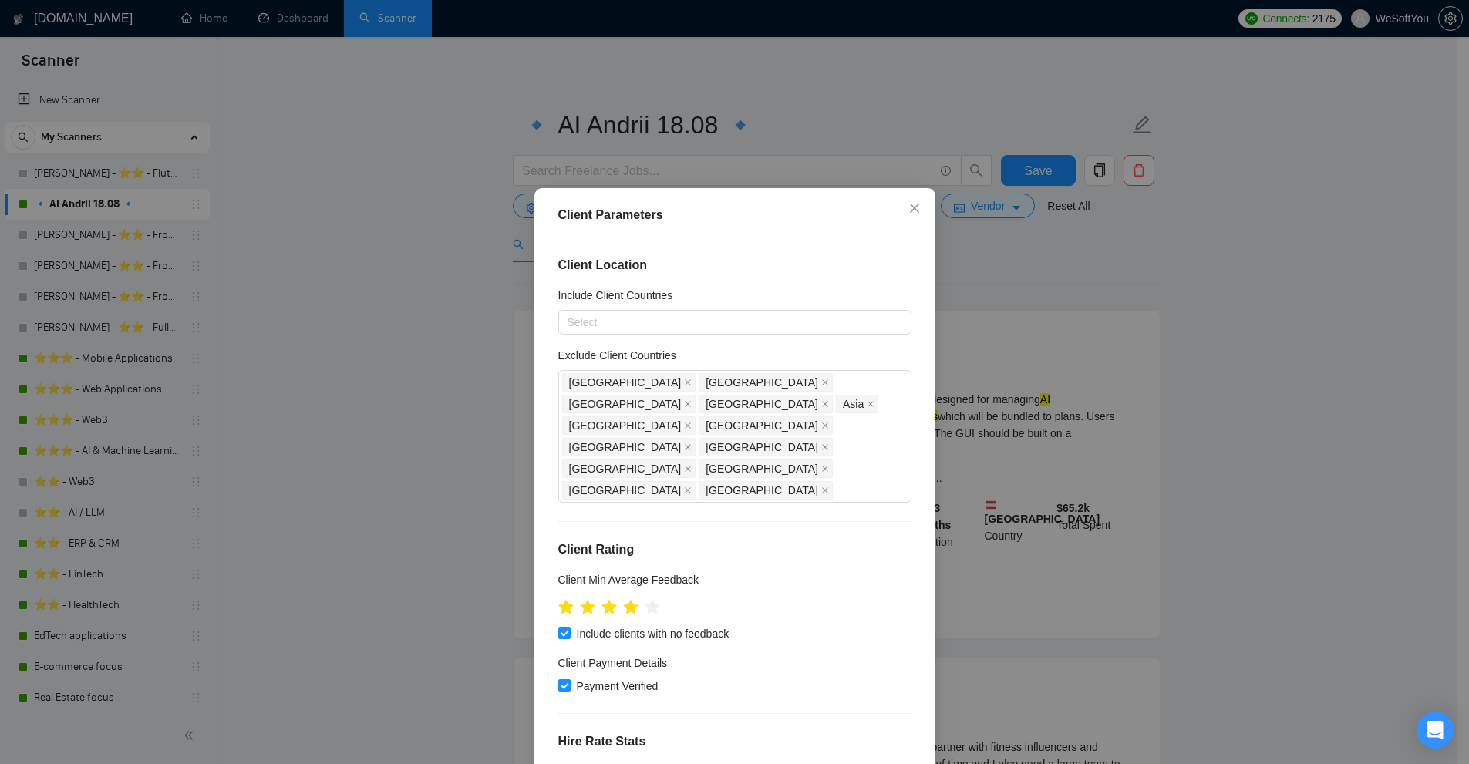
scroll to position [231, 0]
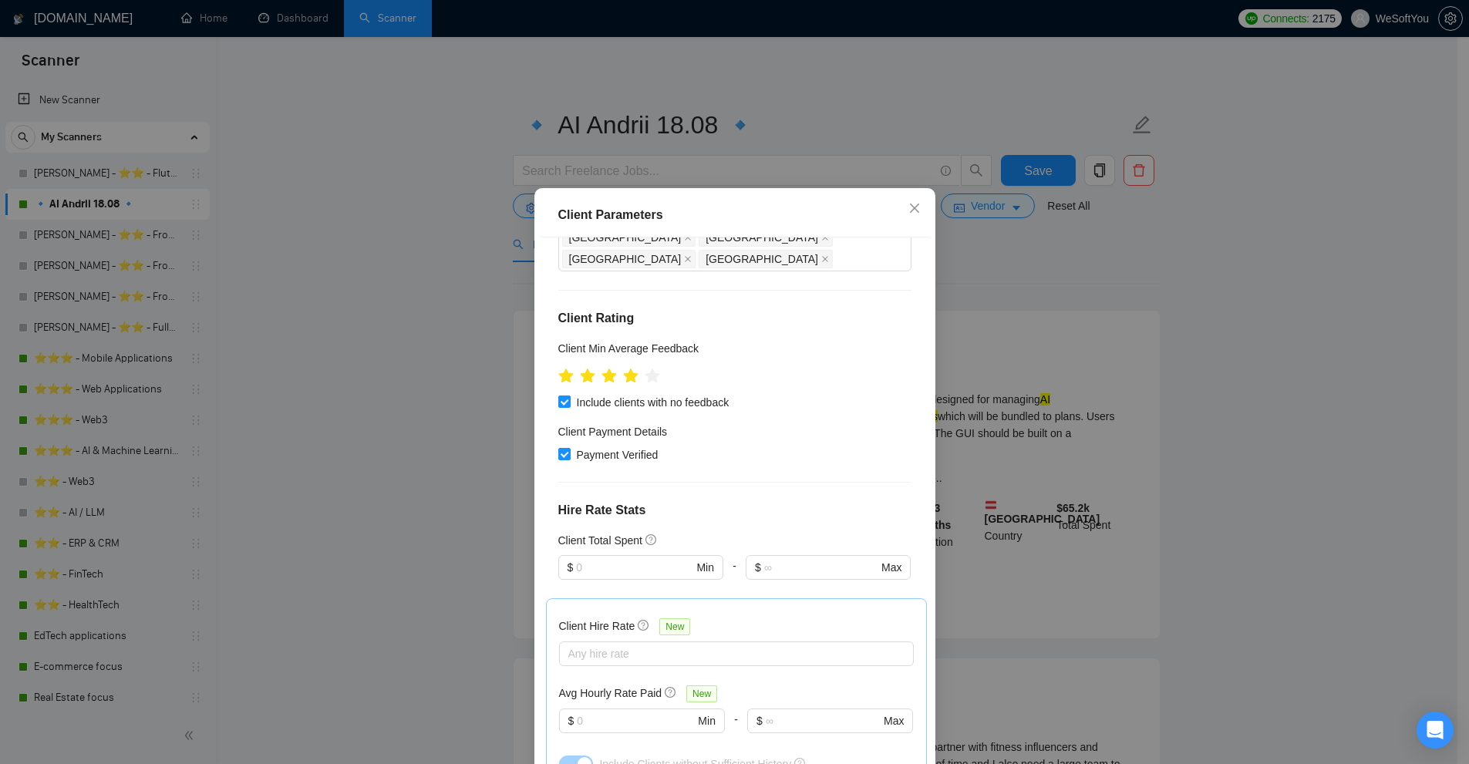
click at [1133, 306] on div "Client Parameters Client Location Include Client Countries Select Exclude Clien…" at bounding box center [734, 382] width 1469 height 764
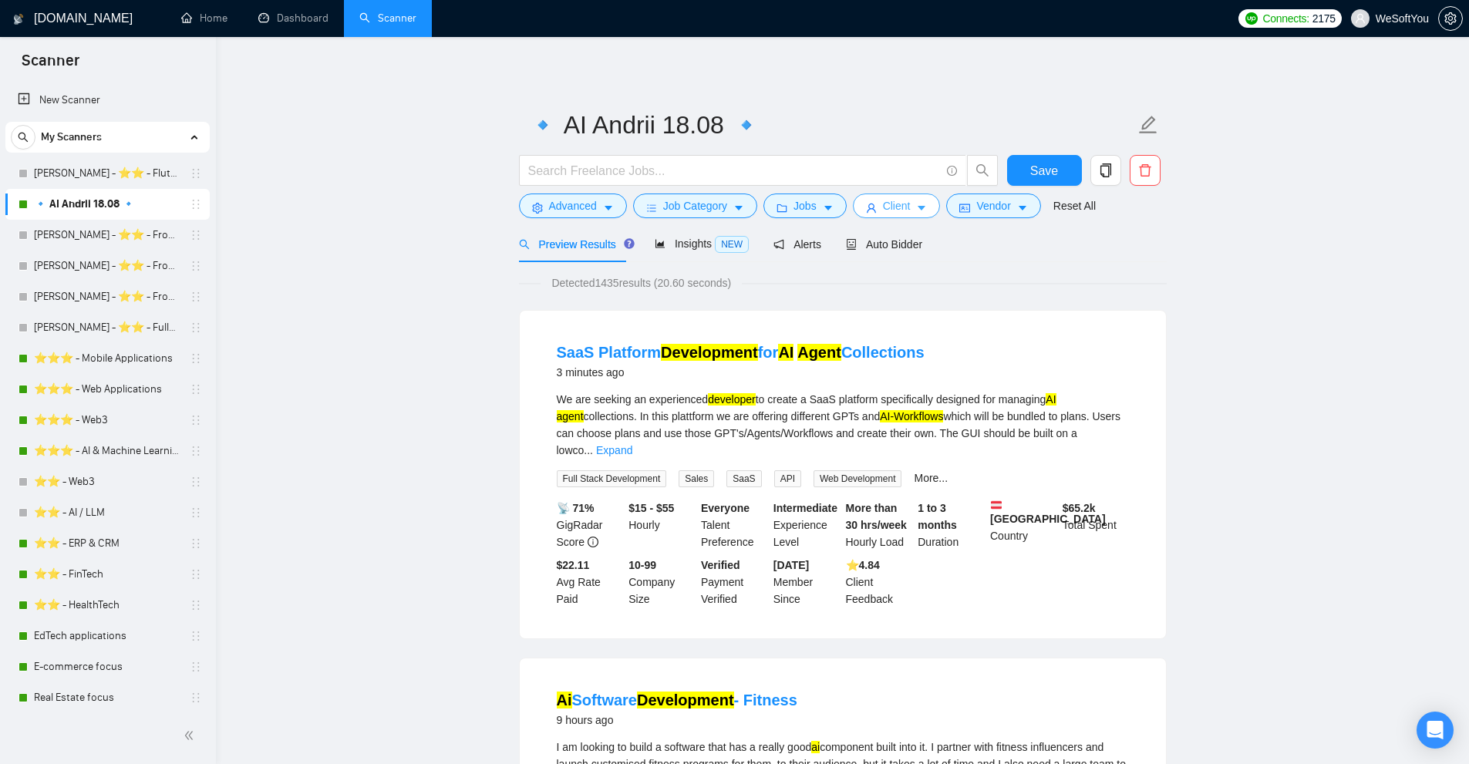
click at [899, 205] on span "Client" at bounding box center [897, 205] width 28 height 17
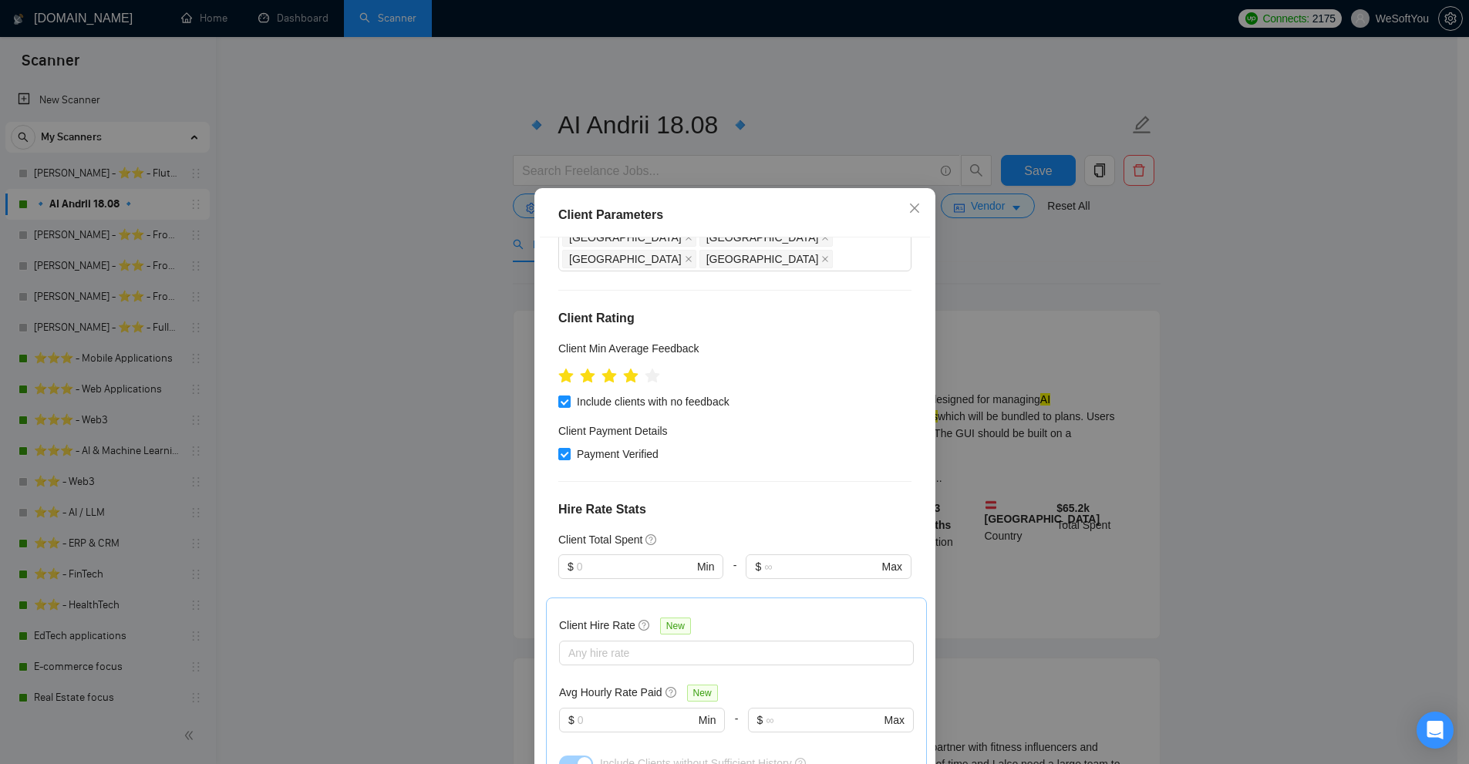
scroll to position [0, 0]
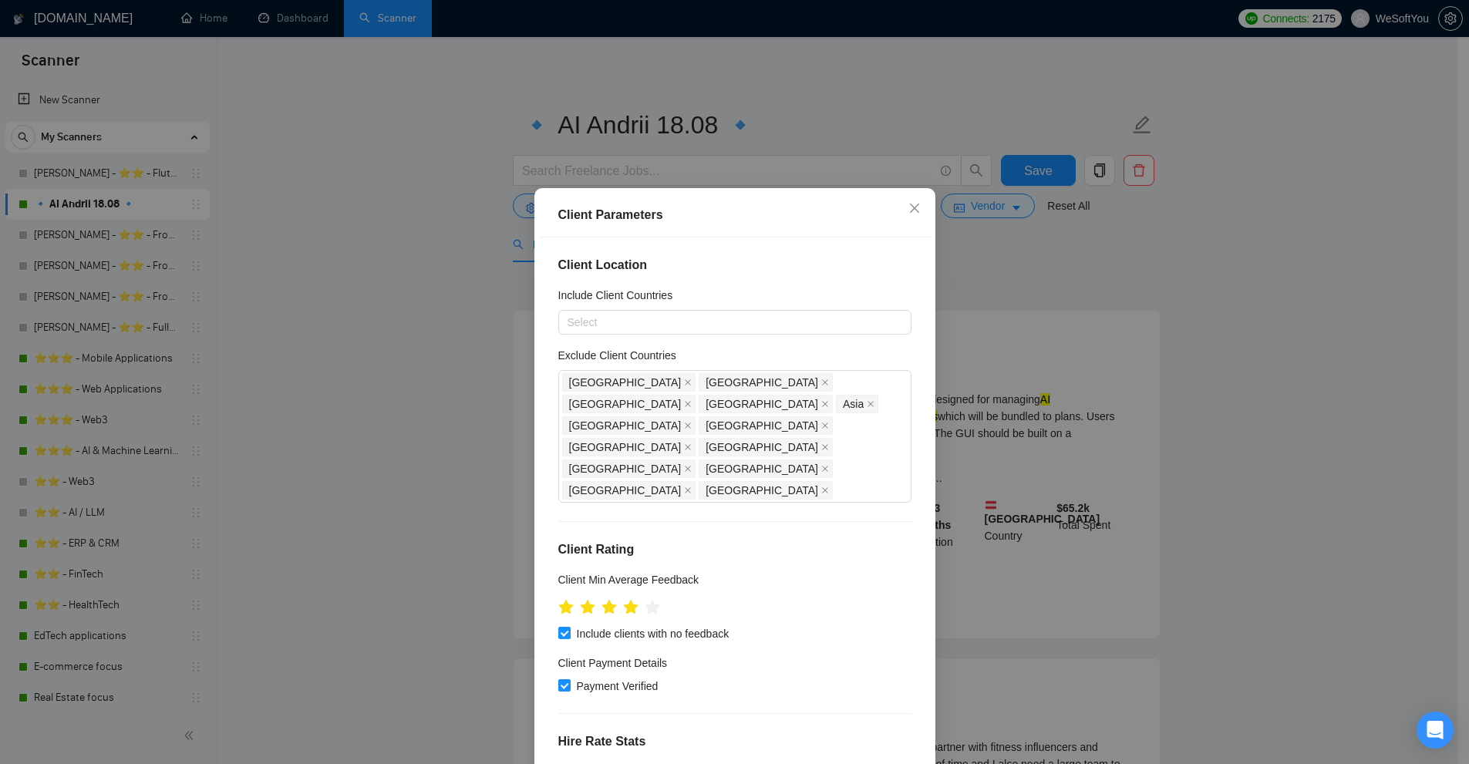
click at [1237, 348] on div "Client Parameters Client Location Include Client Countries Select Exclude Clien…" at bounding box center [734, 382] width 1469 height 764
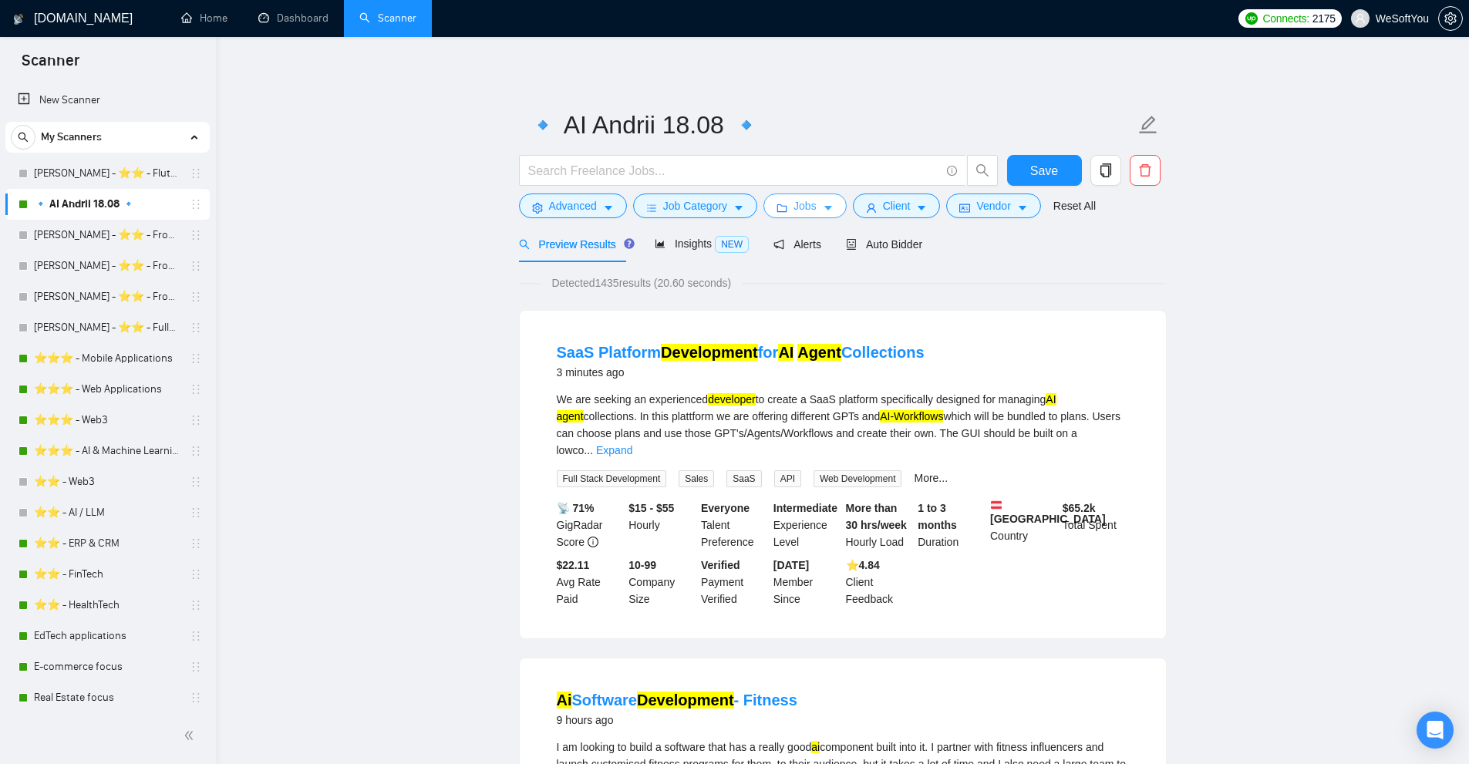
click at [789, 210] on button "Jobs" at bounding box center [805, 206] width 83 height 25
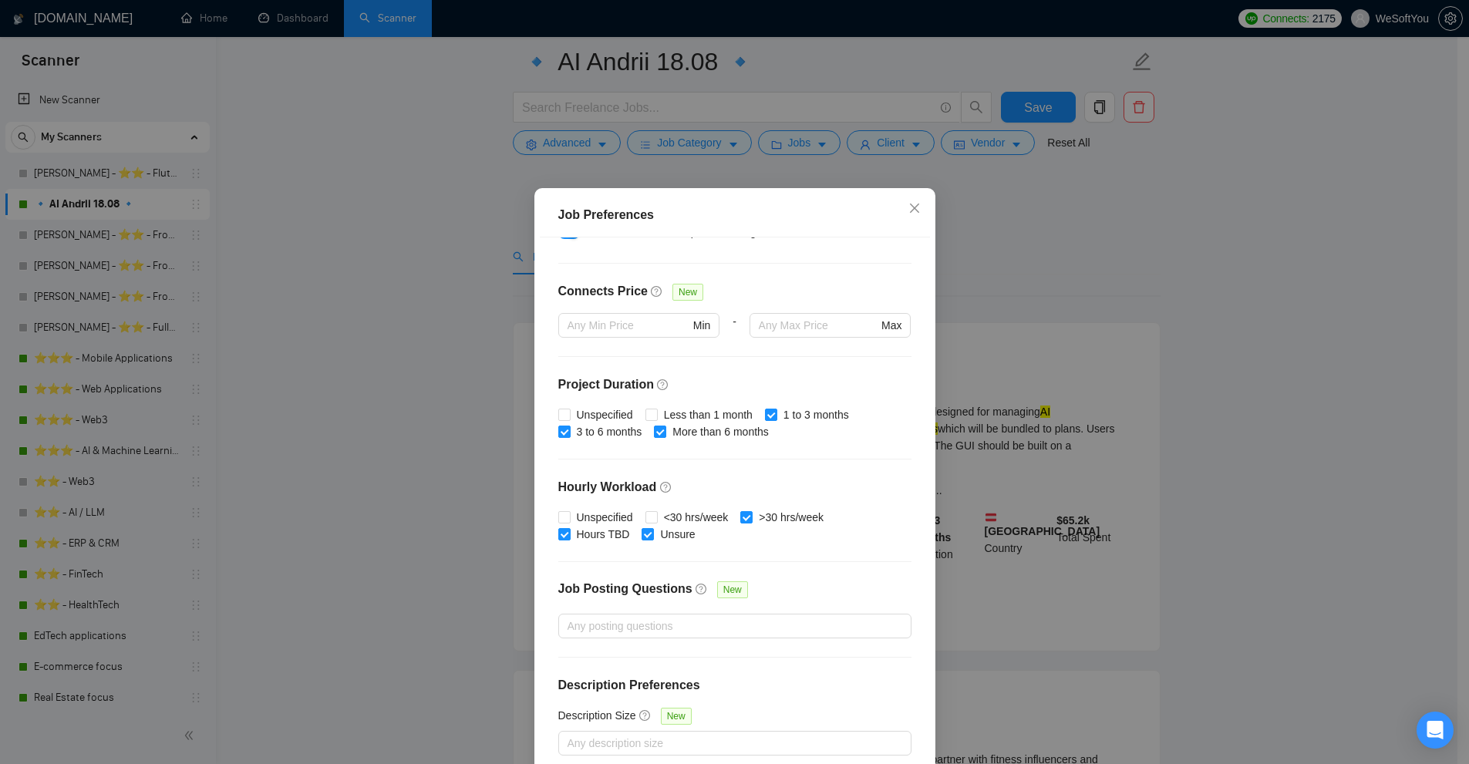
scroll to position [154, 0]
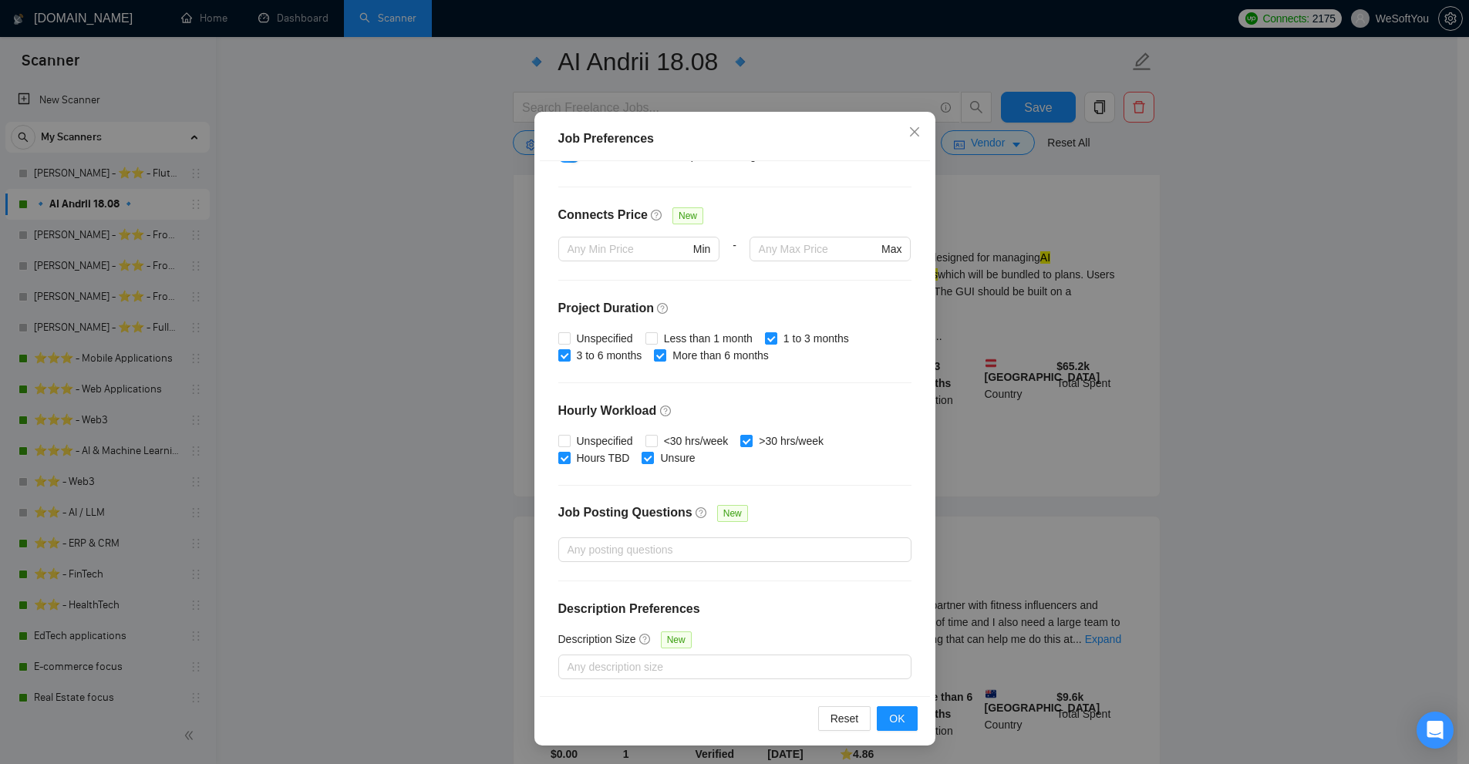
click at [673, 653] on div "Description Size New" at bounding box center [734, 643] width 353 height 24
click at [660, 667] on div at bounding box center [727, 667] width 330 height 19
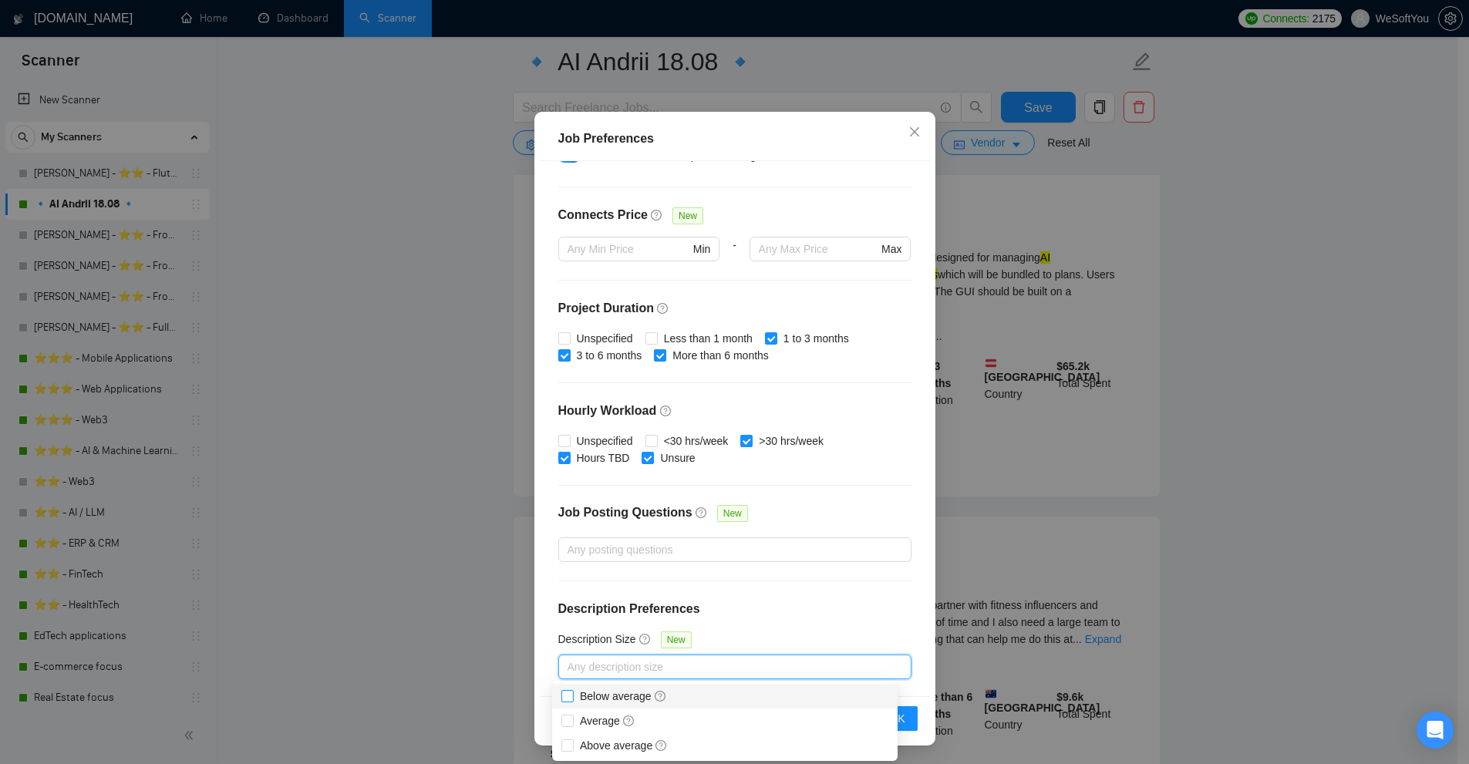
click at [599, 693] on span "Below average" at bounding box center [623, 696] width 87 height 12
click at [572, 693] on input "Below average" at bounding box center [567, 695] width 11 height 11
checkbox input "true"
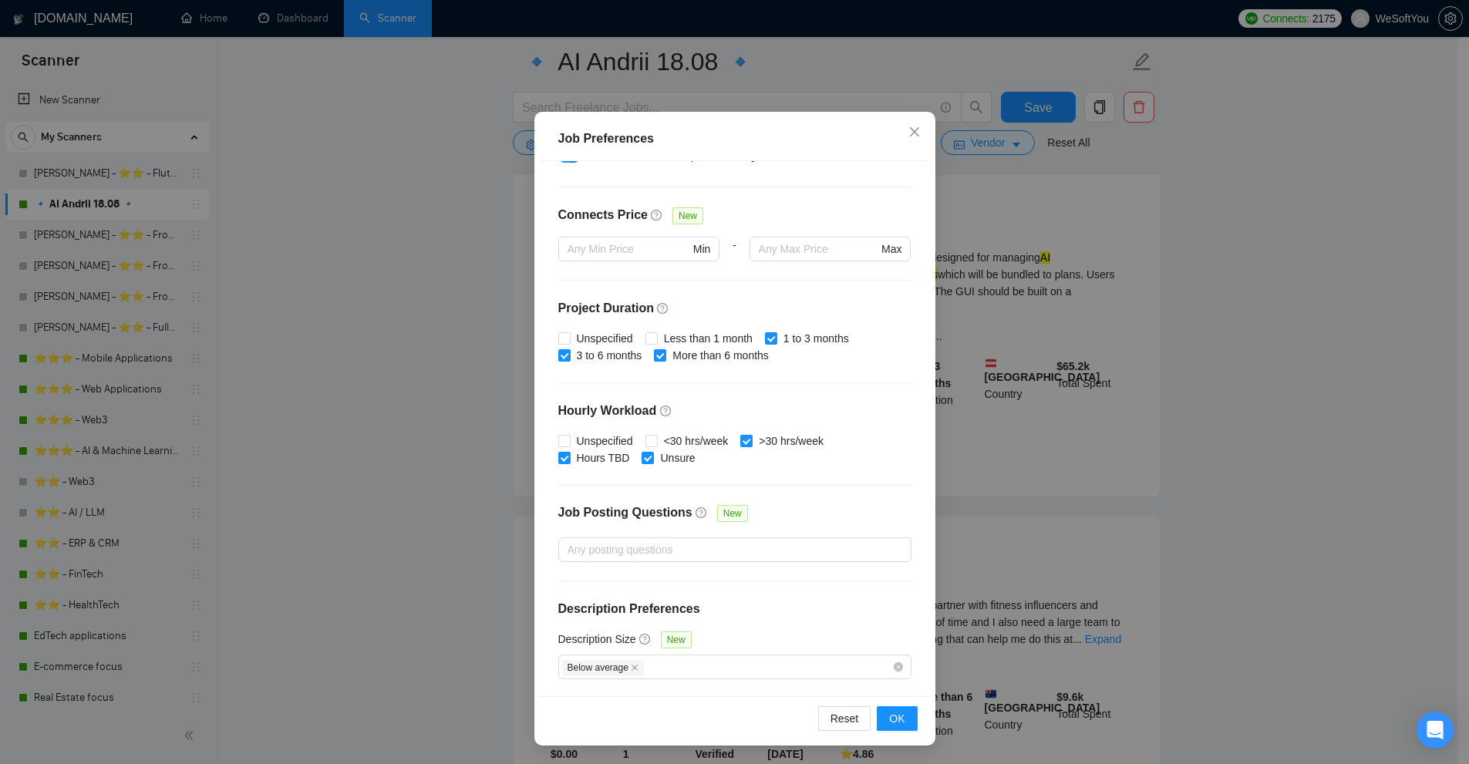
click at [444, 516] on div "Job Preferences Budget Project Type All Fixed Price Hourly Rate Fixed Price Bud…" at bounding box center [734, 382] width 1469 height 764
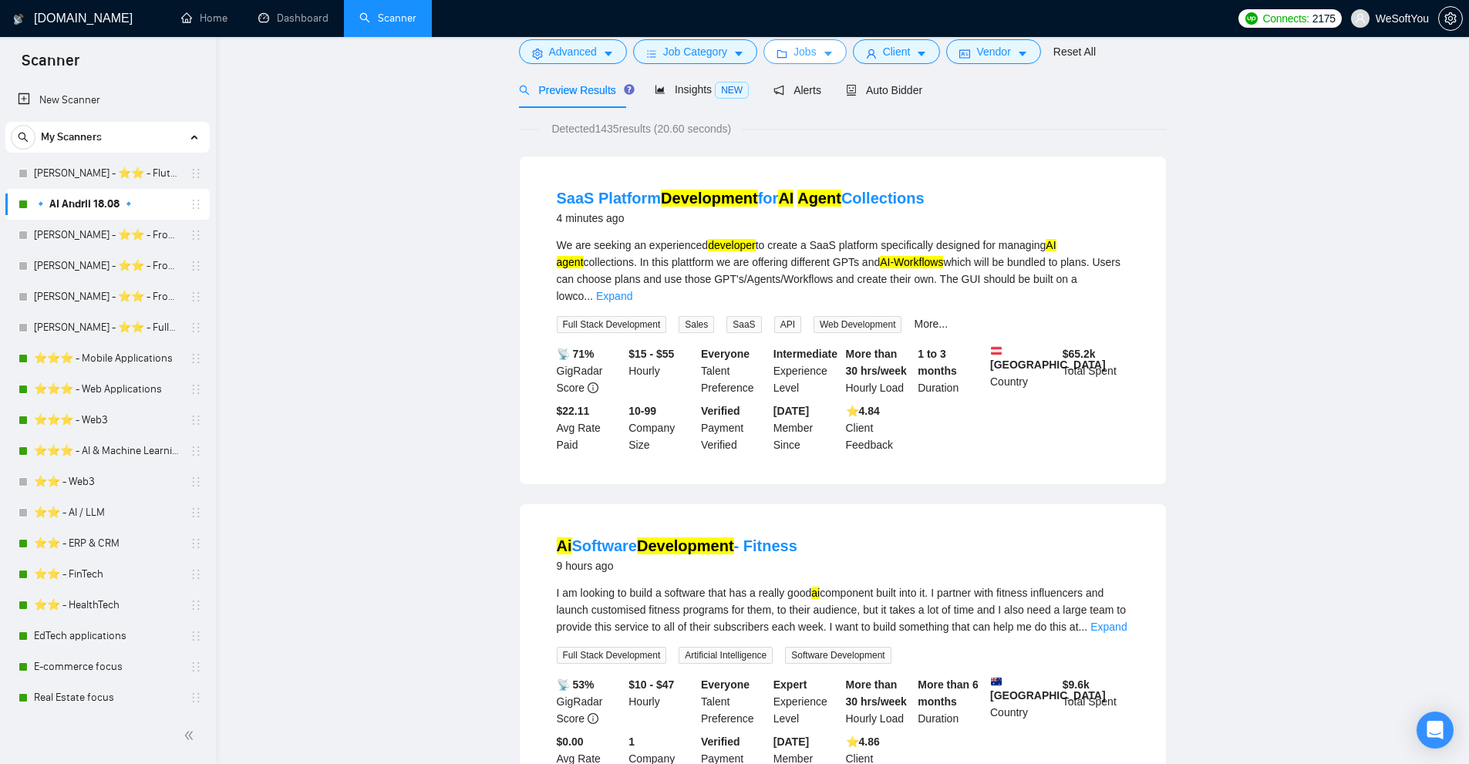
scroll to position [0, 0]
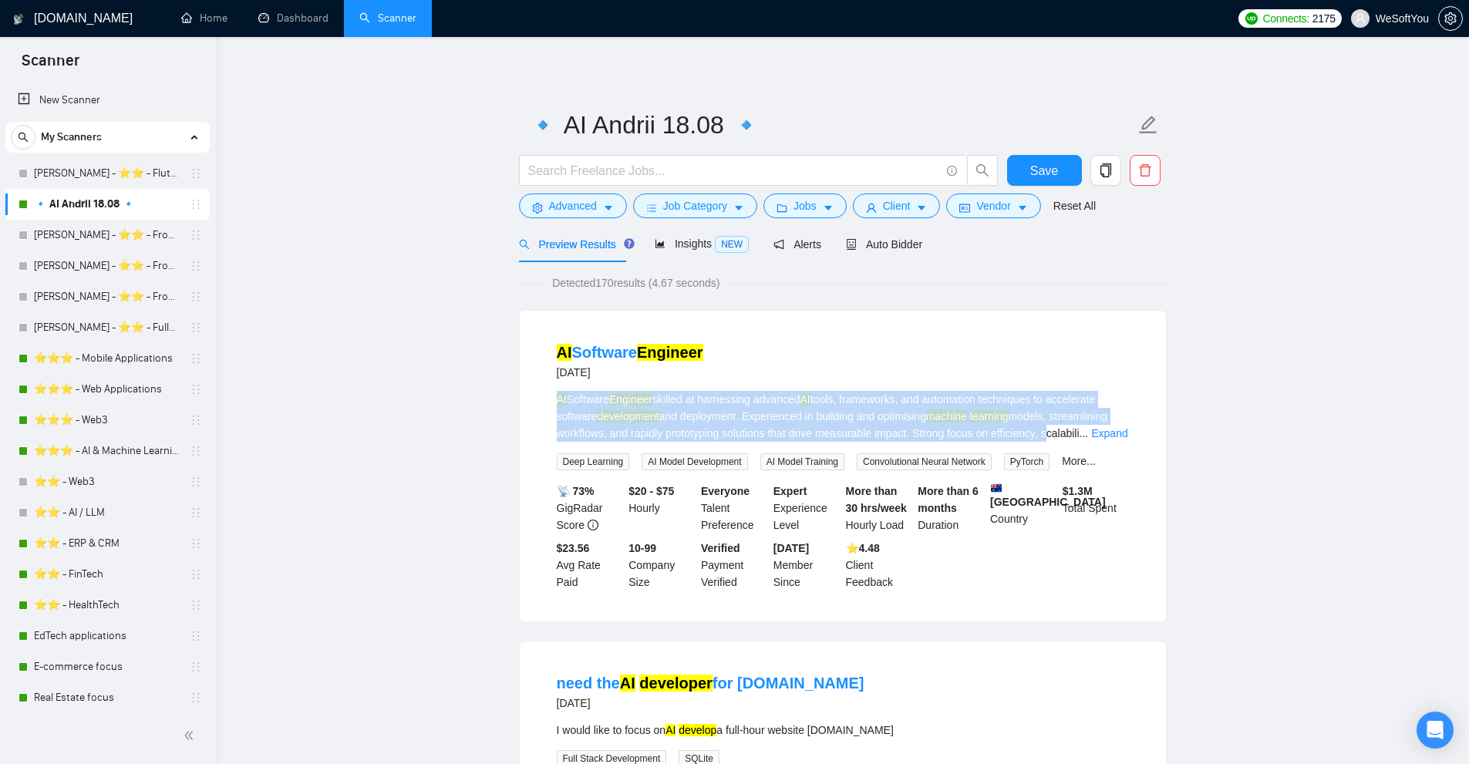
drag, startPoint x: 585, startPoint y: 410, endPoint x: 1044, endPoint y: 434, distance: 459.6
click at [1044, 434] on div "AI Software Engineer skilled at harnessing advanced AI tools, frameworks, and a…" at bounding box center [843, 416] width 572 height 51
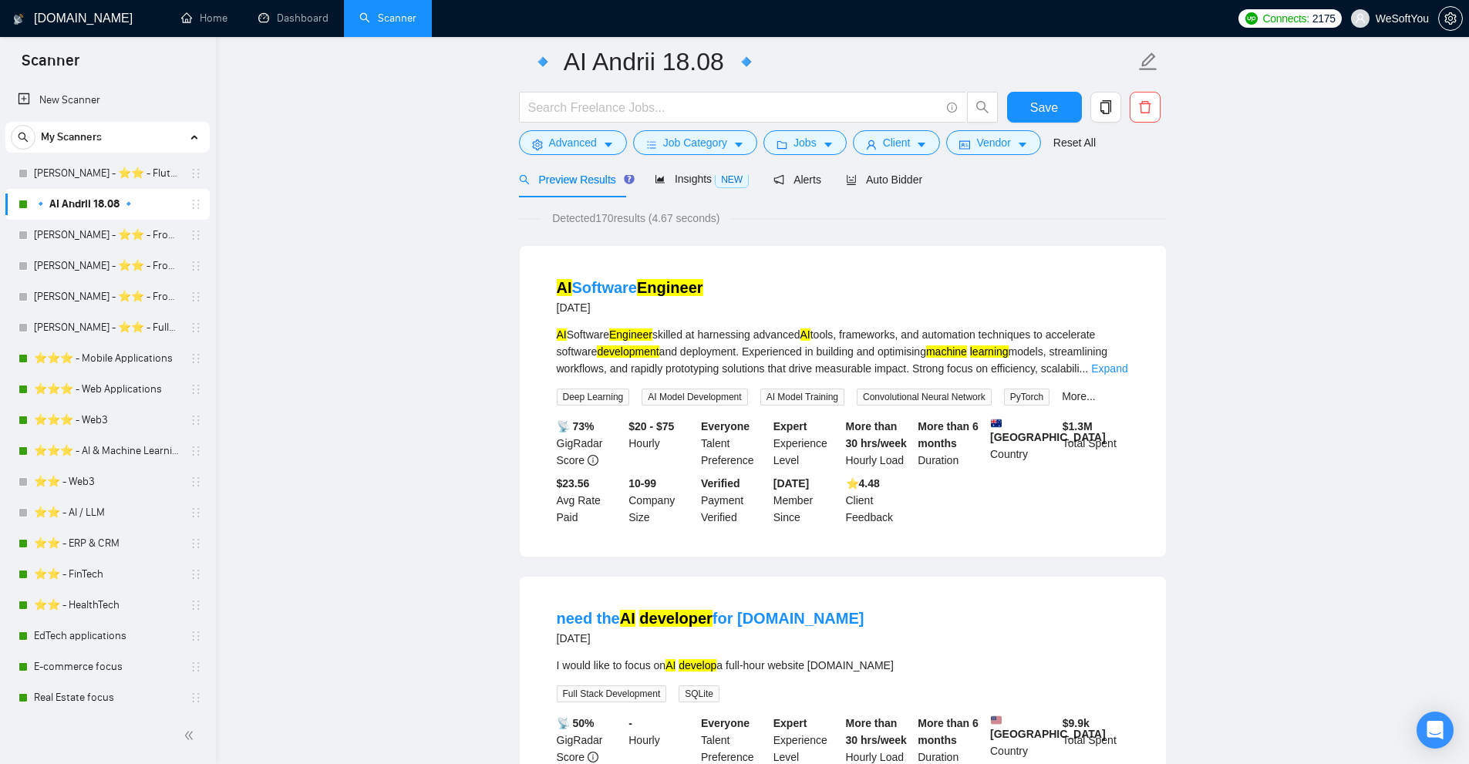
scroll to position [386, 0]
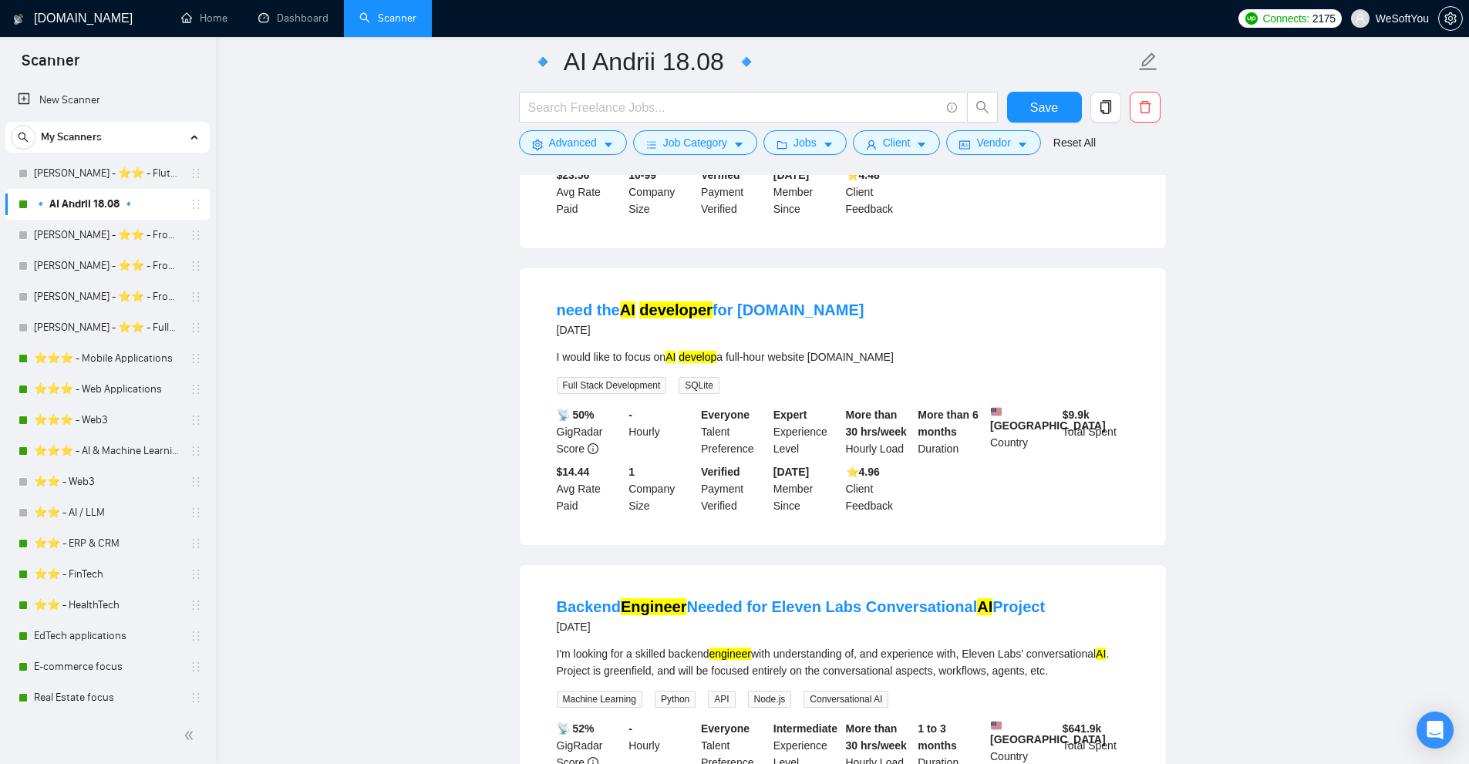
drag, startPoint x: 915, startPoint y: 353, endPoint x: 560, endPoint y: 352, distance: 354.8
click at [560, 352] on div "I would like to focus on AI develop a full-hour website [DOMAIN_NAME]" at bounding box center [843, 357] width 572 height 17
click at [943, 349] on div "I would like to focus on AI develop a full-hour website [DOMAIN_NAME]" at bounding box center [843, 357] width 572 height 17
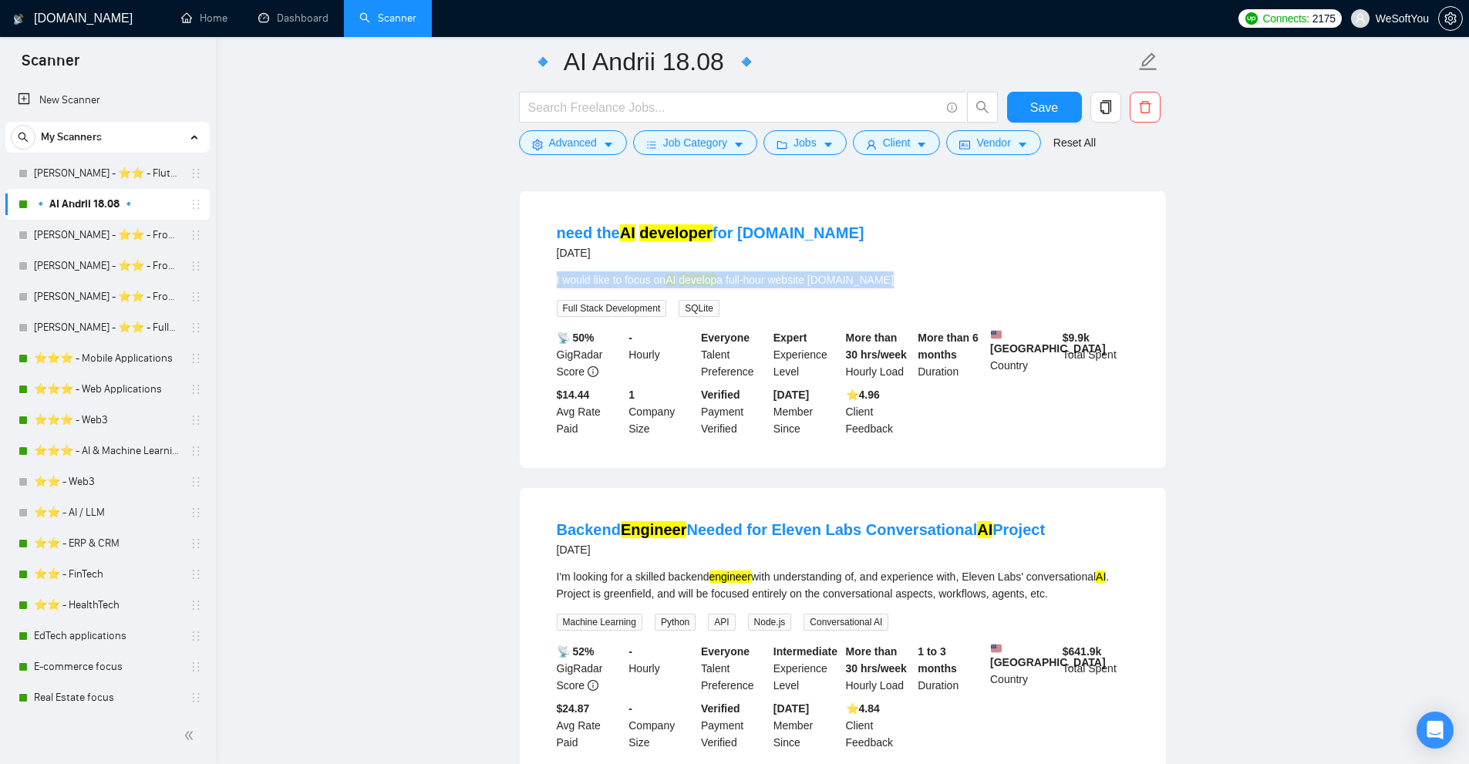
scroll to position [926, 0]
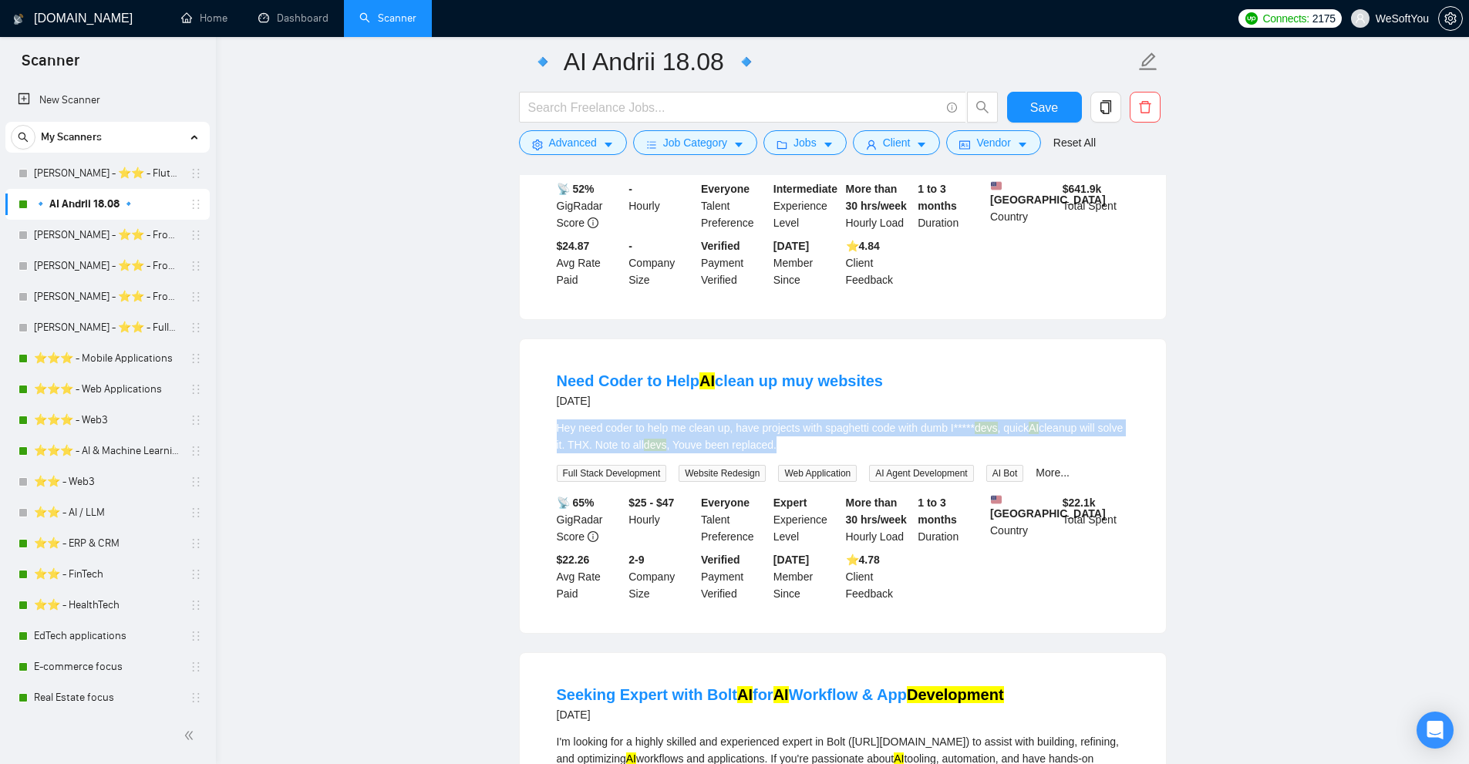
drag, startPoint x: 818, startPoint y: 467, endPoint x: 521, endPoint y: 449, distance: 297.5
click at [521, 449] on div "Need Coder to Help AI clean up muy websites [DATE] Hey need coder to help me cl…" at bounding box center [843, 486] width 646 height 294
drag, startPoint x: 535, startPoint y: 444, endPoint x: 861, endPoint y: 461, distance: 326.8
click at [861, 461] on div "Need Coder to Help AI clean up muy websites [DATE] Hey need coder to help me cl…" at bounding box center [843, 486] width 646 height 294
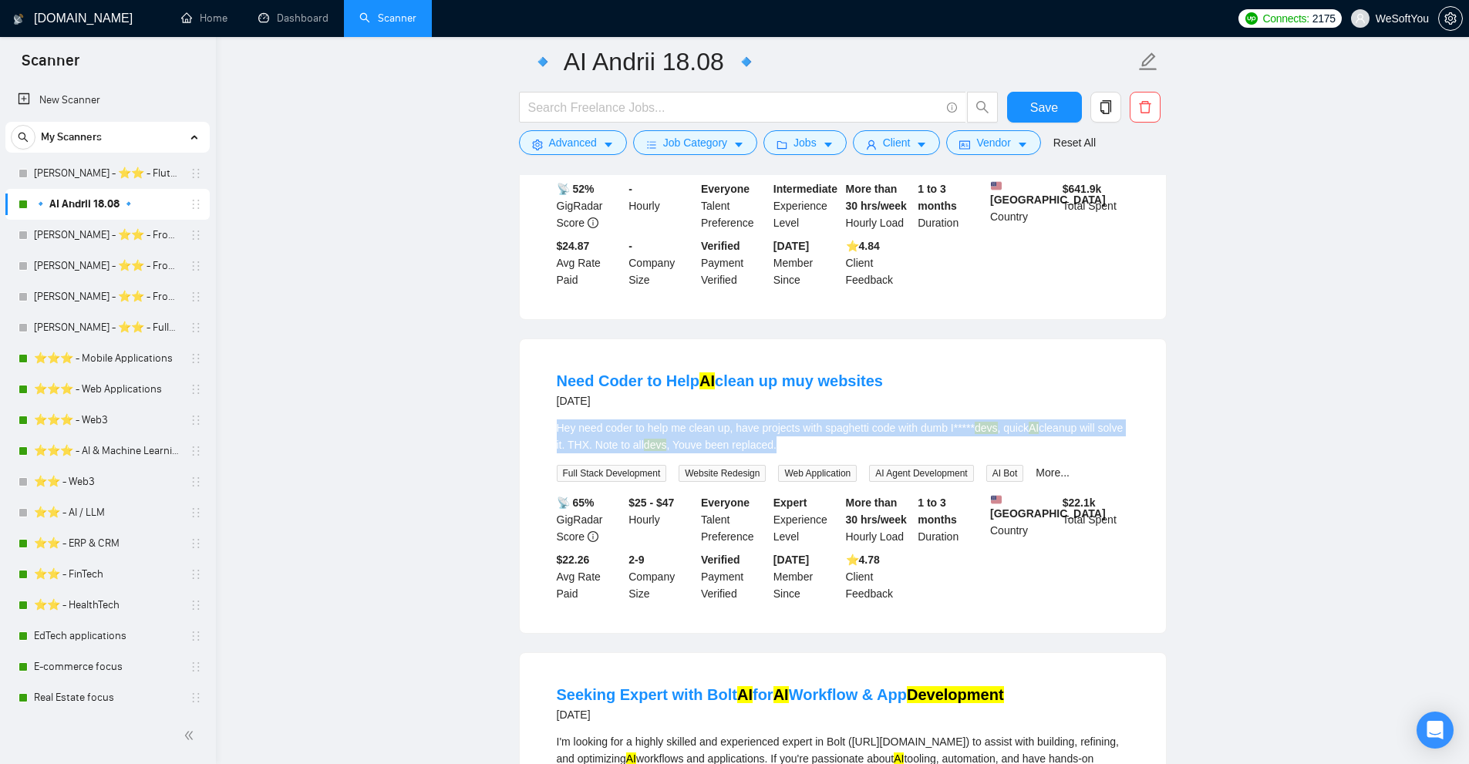
click at [861, 454] on div "Hey need coder to help me clean up, have projects with spaghetti code with dumb…" at bounding box center [843, 437] width 572 height 34
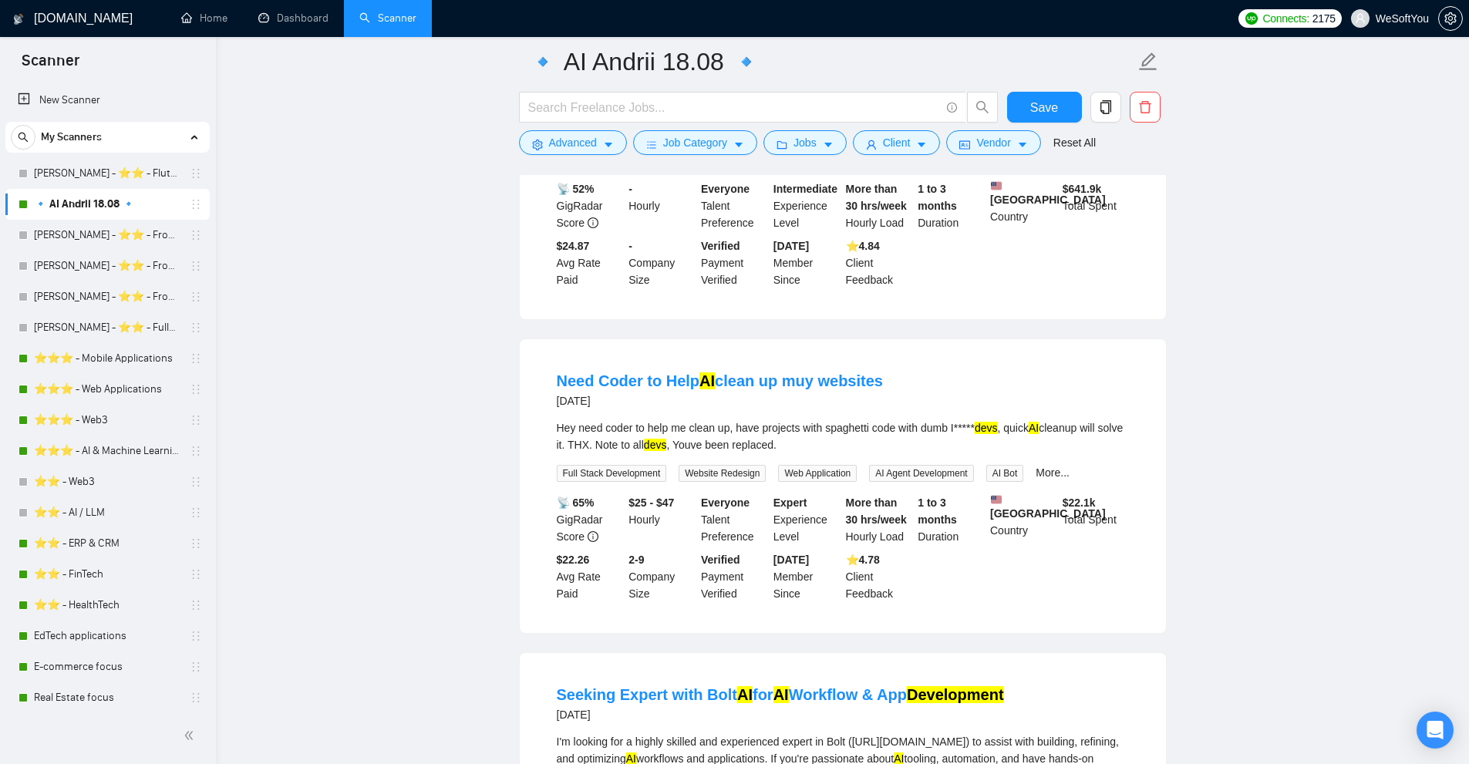
click at [861, 454] on div "Hey need coder to help me clean up, have projects with spaghetti code with dumb…" at bounding box center [843, 437] width 572 height 34
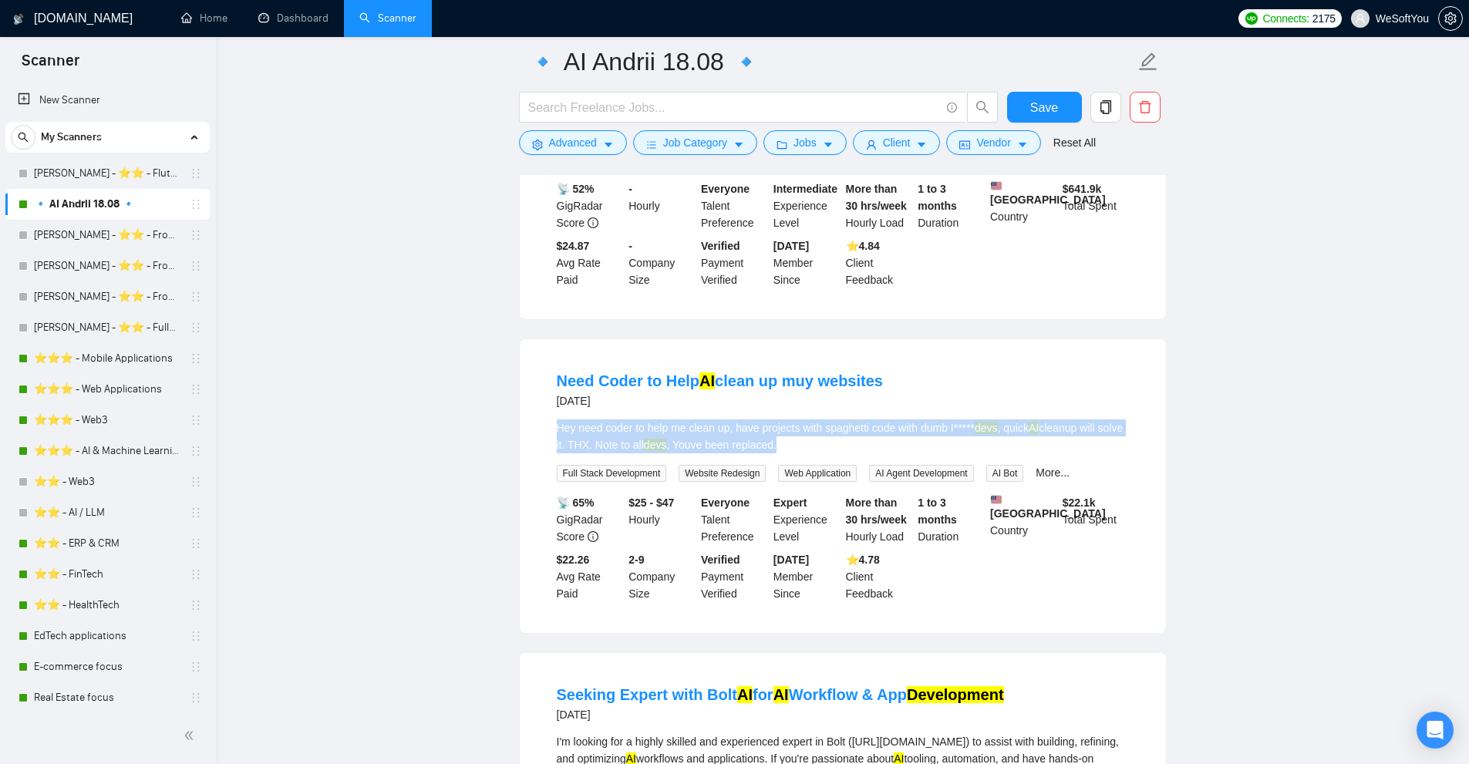
click at [861, 454] on div "Hey need coder to help me clean up, have projects with spaghetti code with dumb…" at bounding box center [843, 437] width 572 height 34
click at [967, 137] on button "Vendor" at bounding box center [993, 142] width 94 height 25
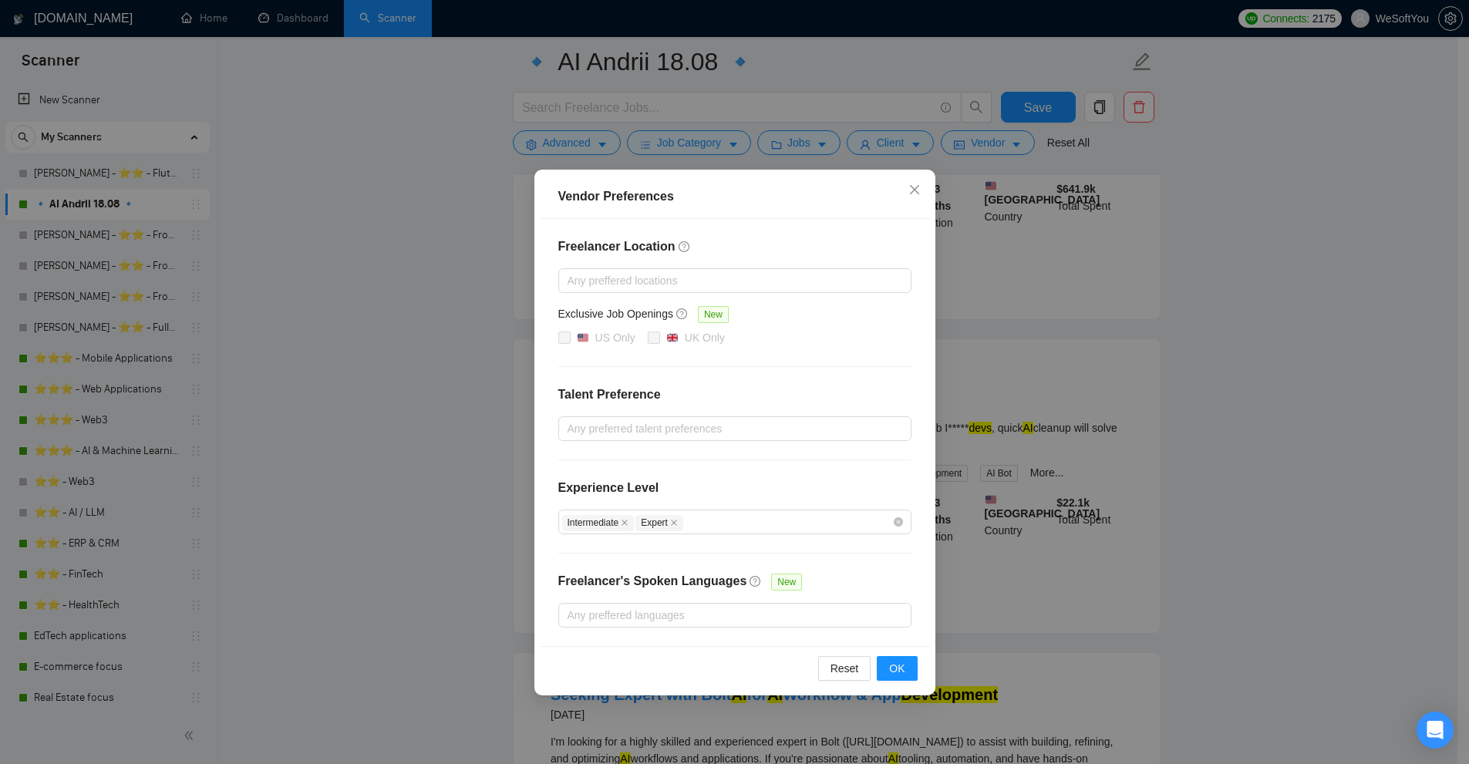
click at [892, 138] on div "Vendor Preferences Freelancer Location Any preffered locations Exclusive Job Op…" at bounding box center [734, 382] width 1469 height 764
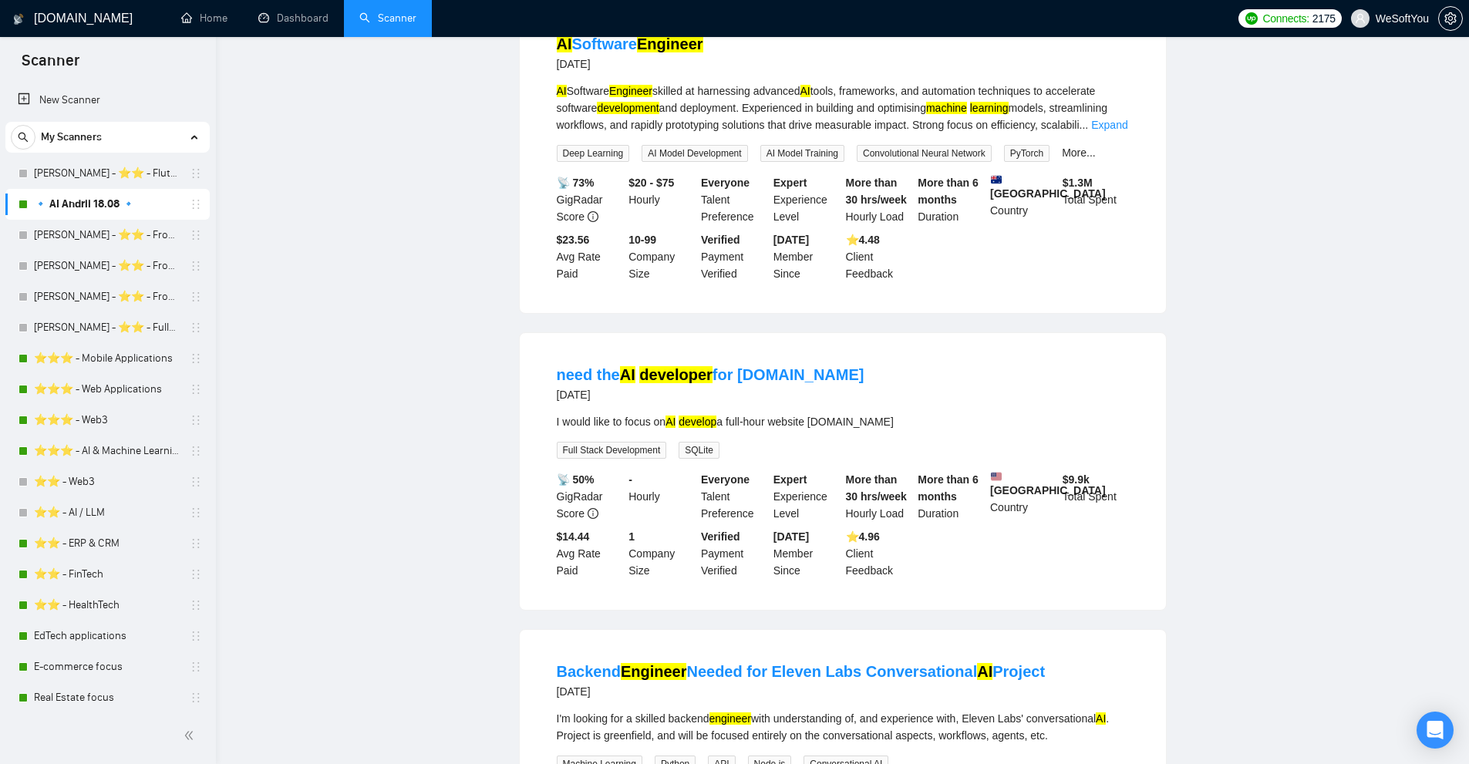
scroll to position [0, 0]
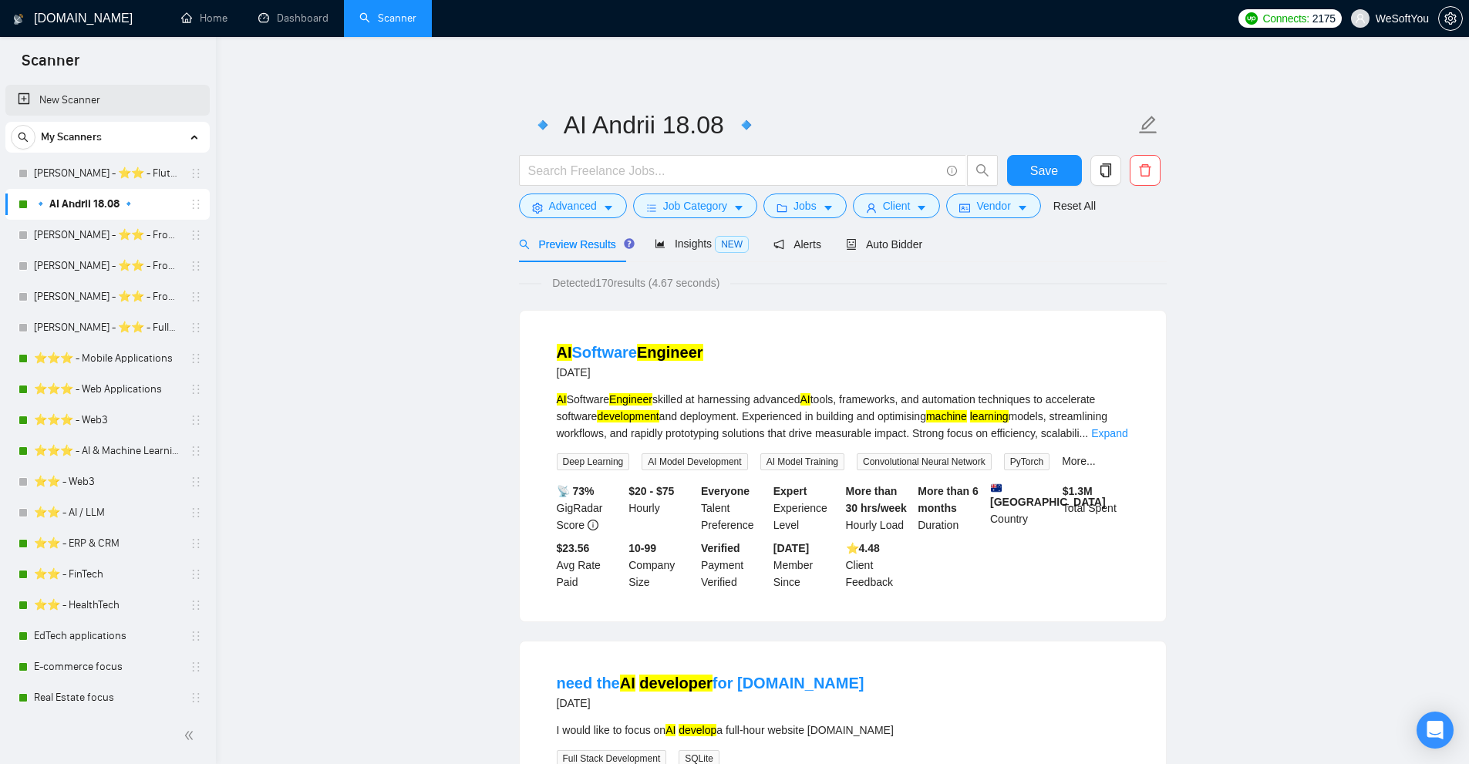
click at [119, 95] on link "New Scanner" at bounding box center [108, 100] width 180 height 31
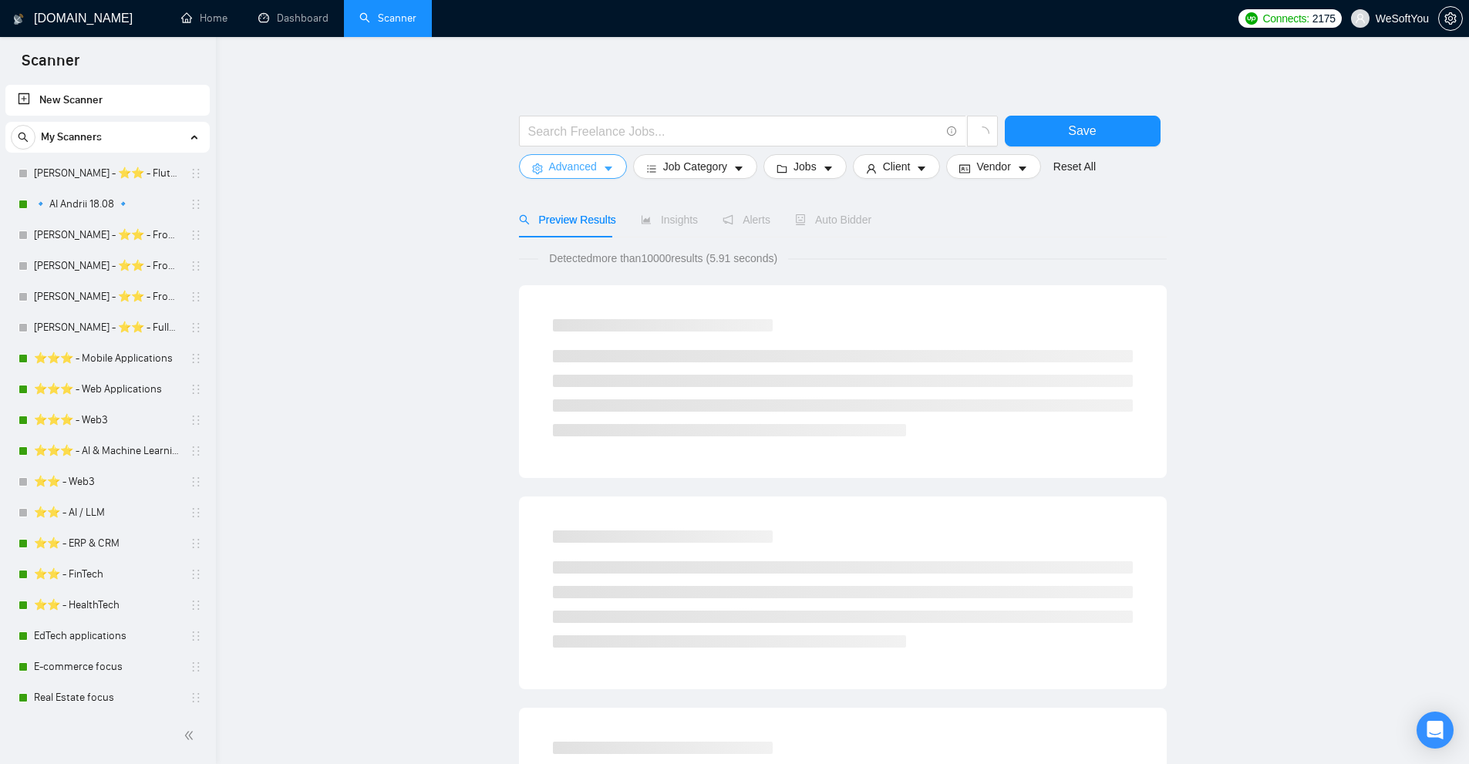
click at [596, 166] on button "Advanced" at bounding box center [573, 166] width 108 height 25
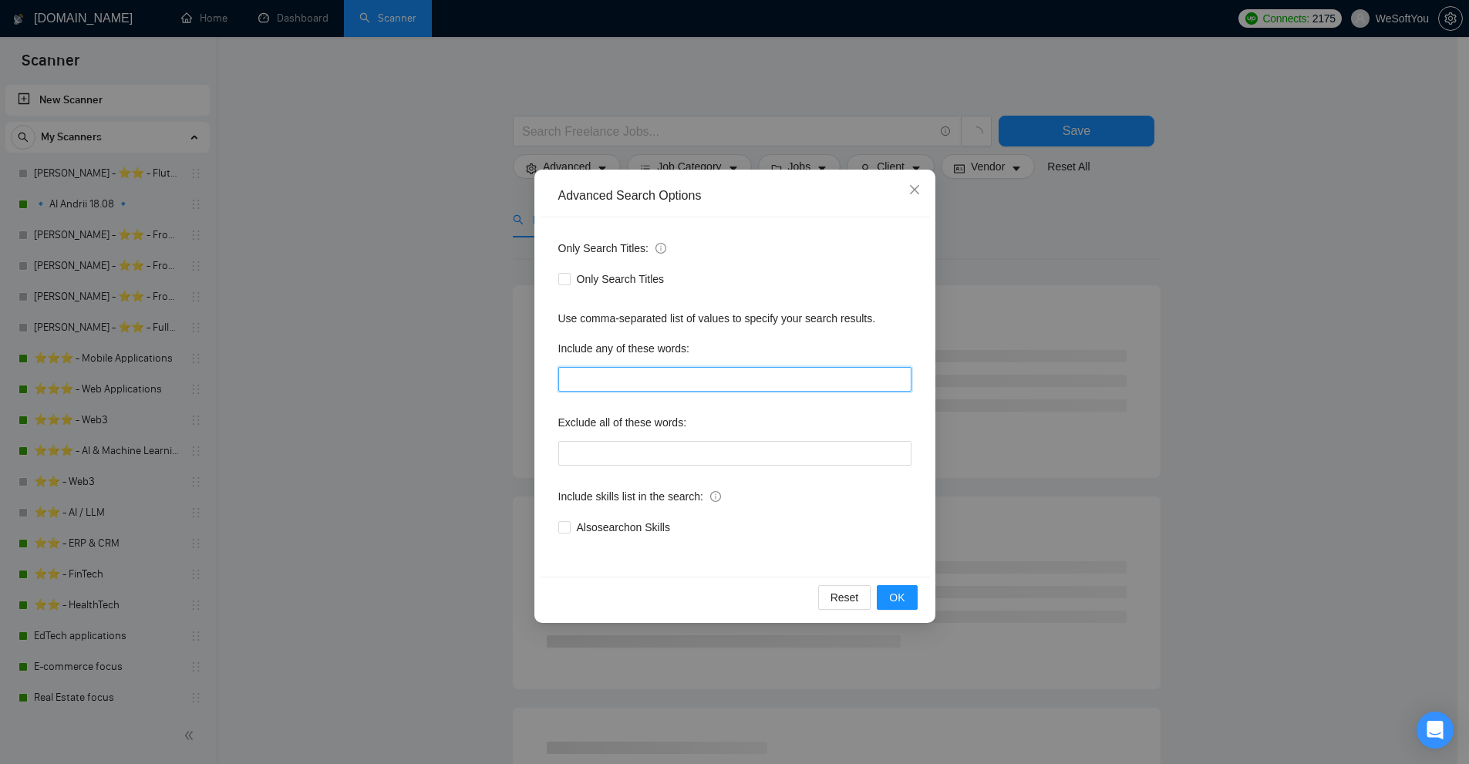
click at [612, 387] on input "text" at bounding box center [734, 379] width 353 height 25
click at [628, 373] on input "text" at bounding box center [734, 379] width 353 height 25
click at [609, 278] on span "Only Search Titles" at bounding box center [621, 279] width 100 height 17
click at [569, 278] on input "Only Search Titles" at bounding box center [563, 278] width 11 height 11
checkbox input "true"
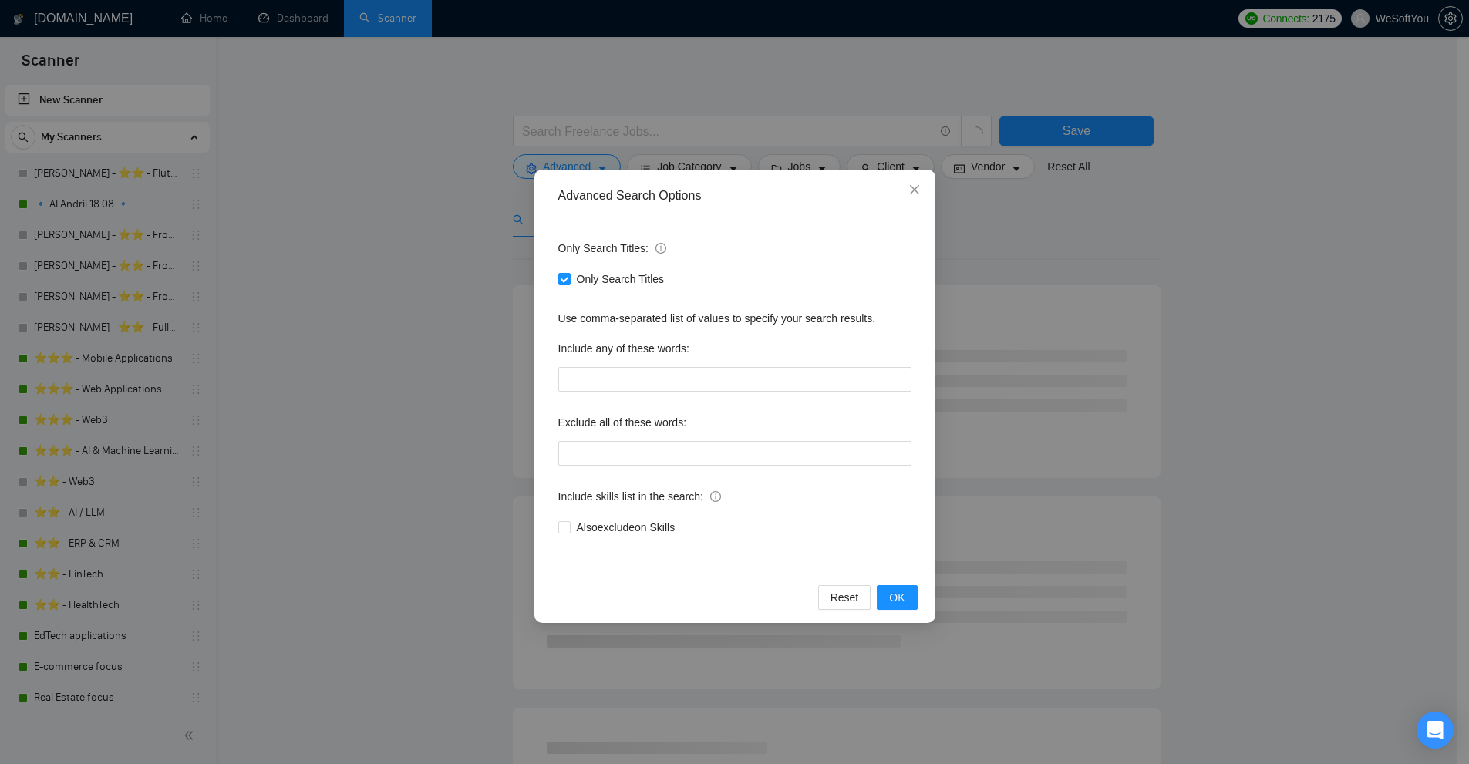
click at [1148, 252] on div "Advanced Search Options Only Search Titles: Only Search Titles Use comma-separa…" at bounding box center [734, 382] width 1469 height 764
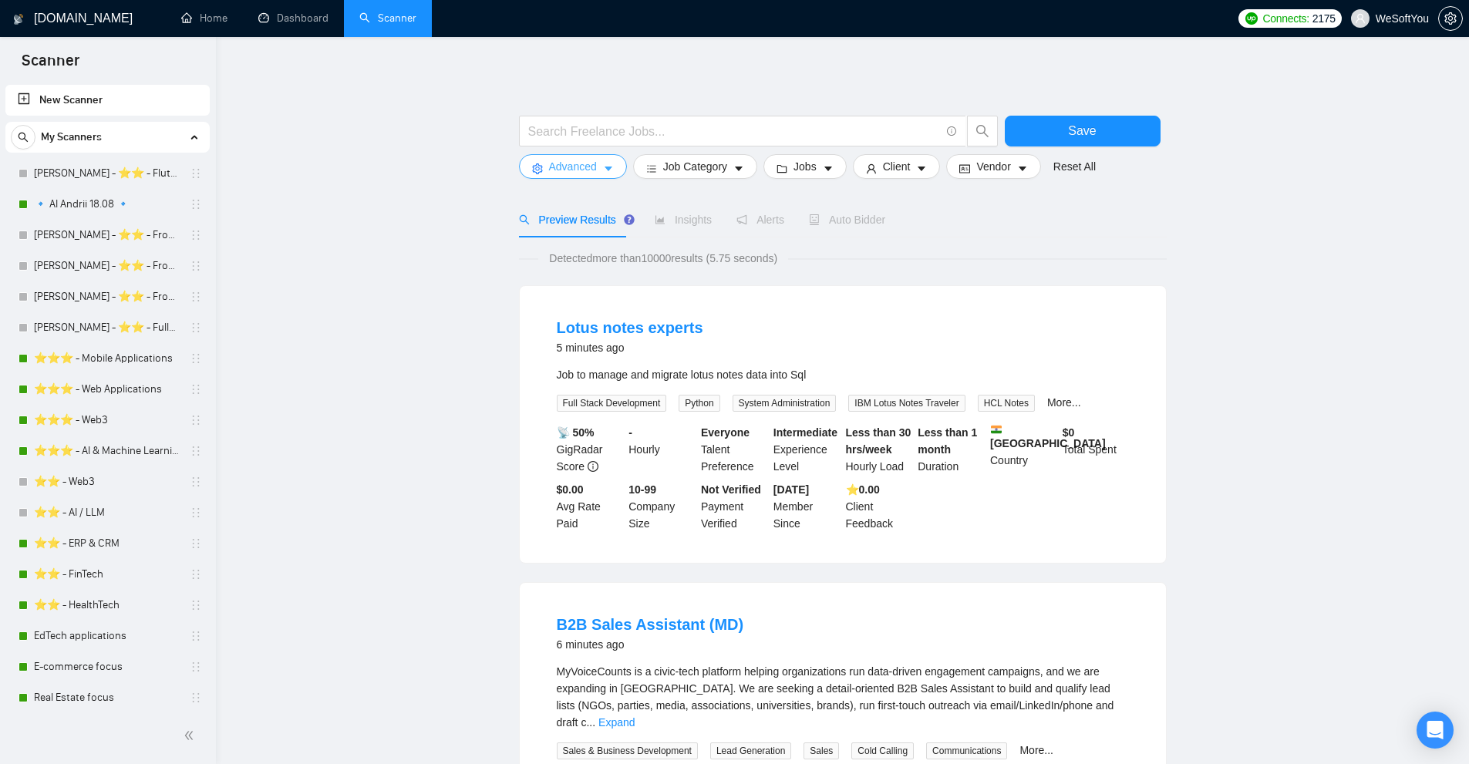
click at [586, 157] on button "Advanced" at bounding box center [573, 166] width 108 height 25
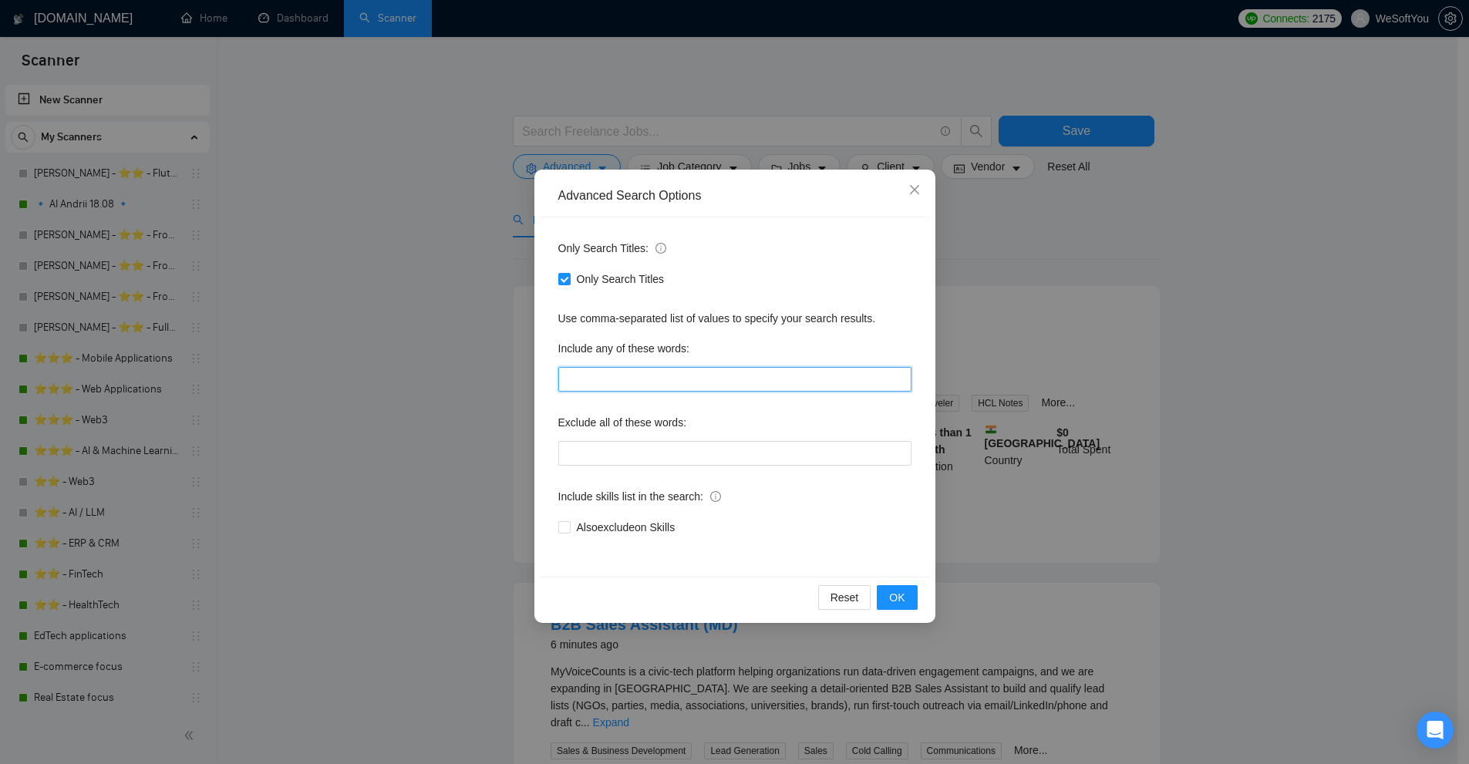
click at [653, 386] on input "text" at bounding box center [734, 379] width 353 height 25
click at [1113, 260] on div "Advanced Search Options Only Search Titles: Only Search Titles Use comma-separa…" at bounding box center [734, 382] width 1469 height 764
